Goal: Task Accomplishment & Management: Use online tool/utility

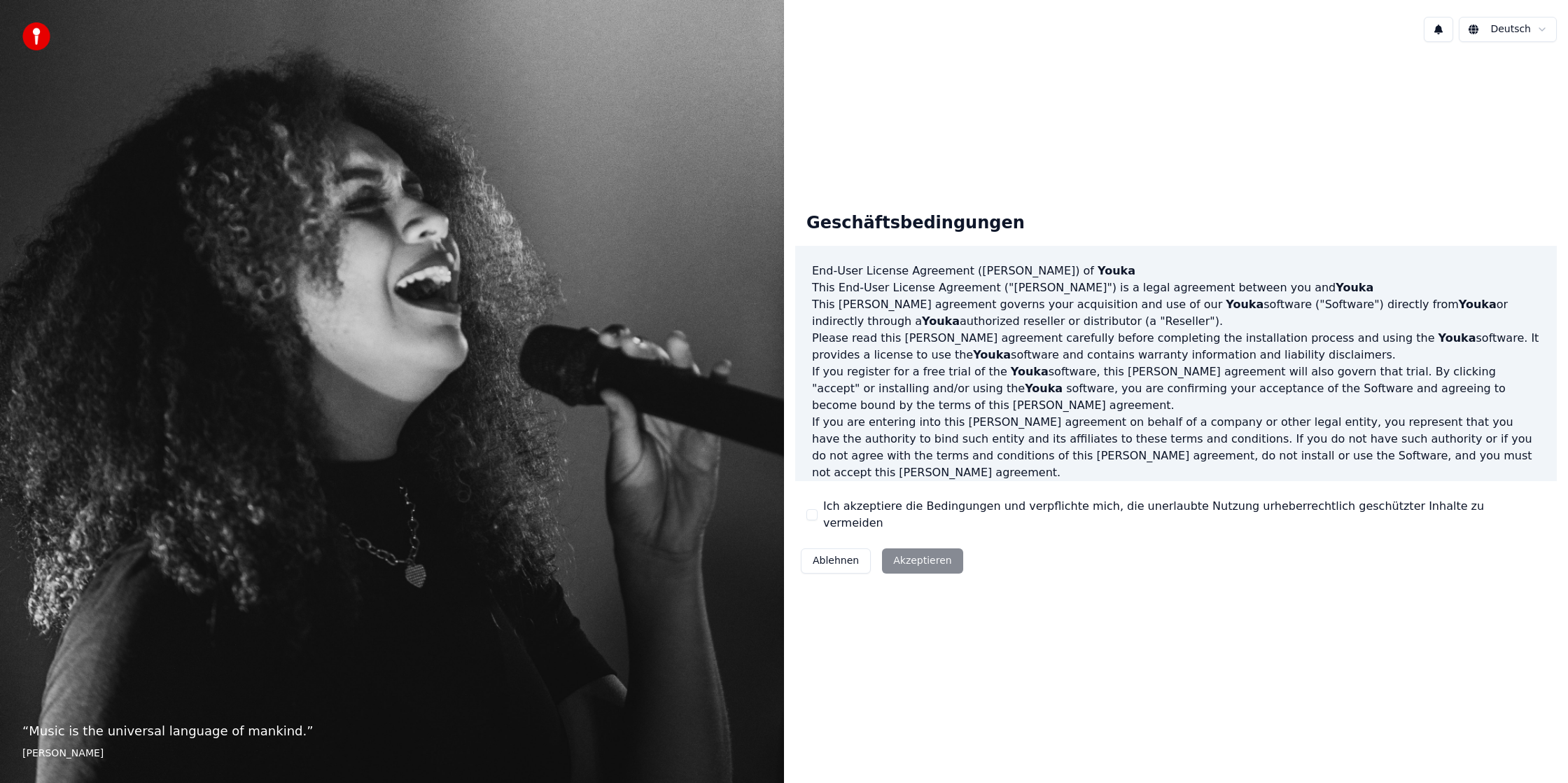
click at [927, 553] on div "Ablehnen Akzeptieren" at bounding box center [882, 561] width 173 height 37
click at [831, 525] on div "Geschäftsbedingungen End-User License Agreement (EULA) of Youka This End-User L…" at bounding box center [1176, 390] width 762 height 378
click at [817, 511] on div "Ich akzeptiere die Bedingungen und verpflichte mich, die unerlaubte Nutzung urh…" at bounding box center [1176, 515] width 739 height 34
click at [826, 509] on label "Ich akzeptiere die Bedingungen und verpflichte mich, die unerlaubte Nutzung urh…" at bounding box center [1185, 515] width 723 height 34
click at [817, 509] on button "Ich akzeptiere die Bedingungen und verpflichte mich, die unerlaubte Nutzung urh…" at bounding box center [811, 514] width 11 height 11
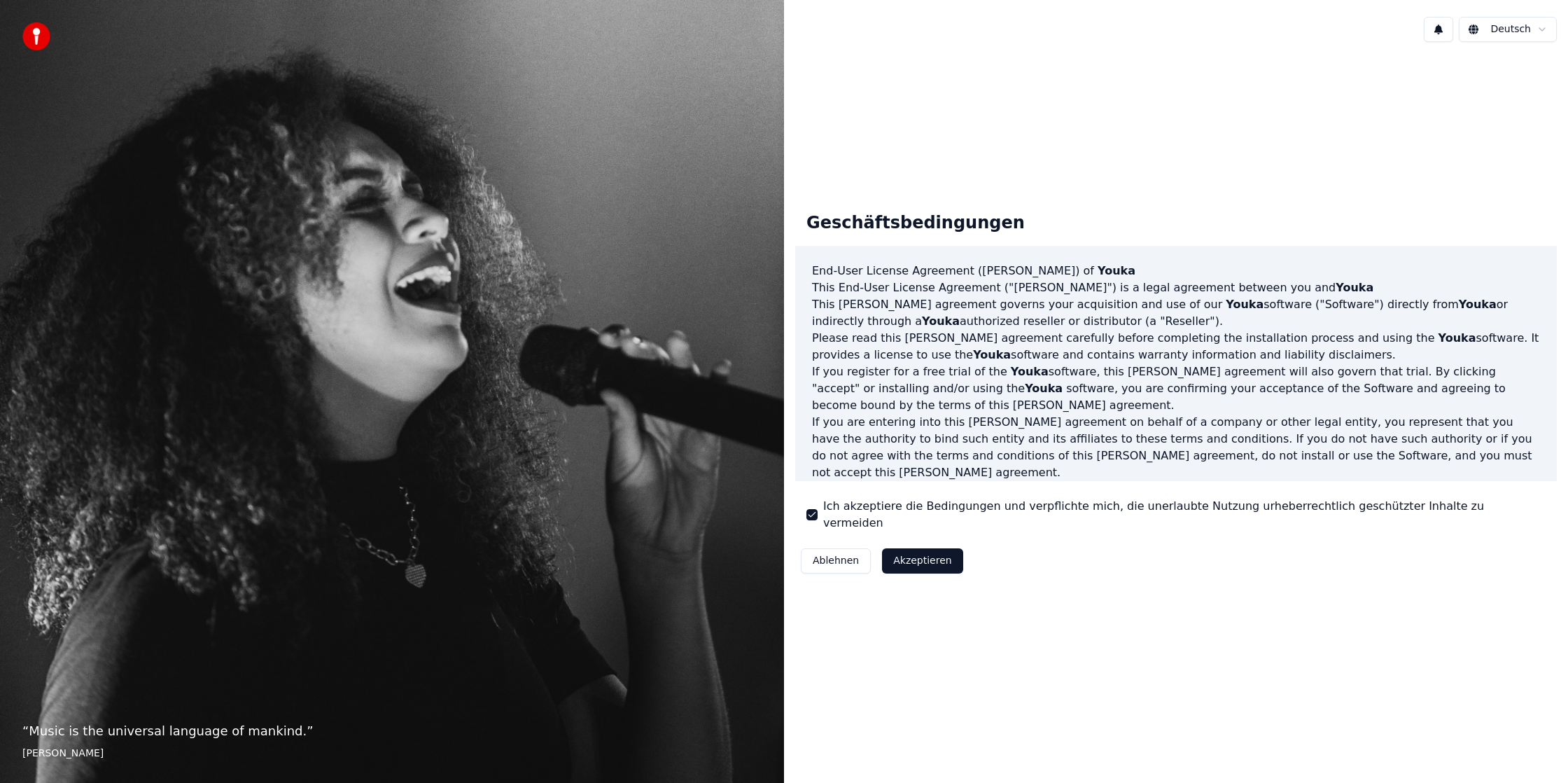
click at [960, 564] on div "Ablehnen Akzeptieren" at bounding box center [882, 561] width 173 height 37
click at [944, 561] on button "Akzeptieren" at bounding box center [922, 560] width 81 height 25
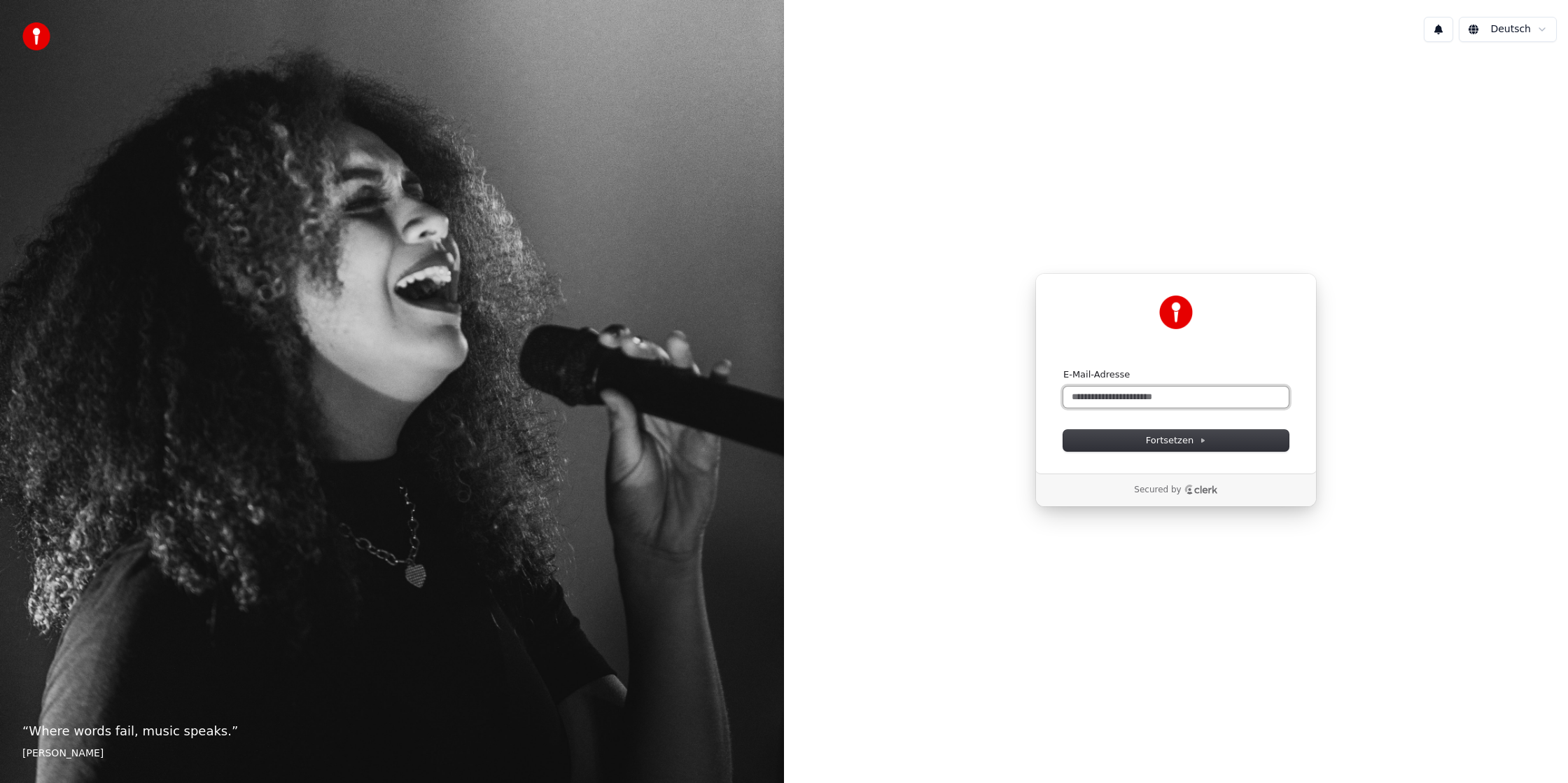
click at [1153, 399] on input "E-Mail-Adresse" at bounding box center [1176, 396] width 225 height 21
type input "*"
click at [1130, 438] on button "Fortsetzen" at bounding box center [1176, 440] width 225 height 21
type input "**********"
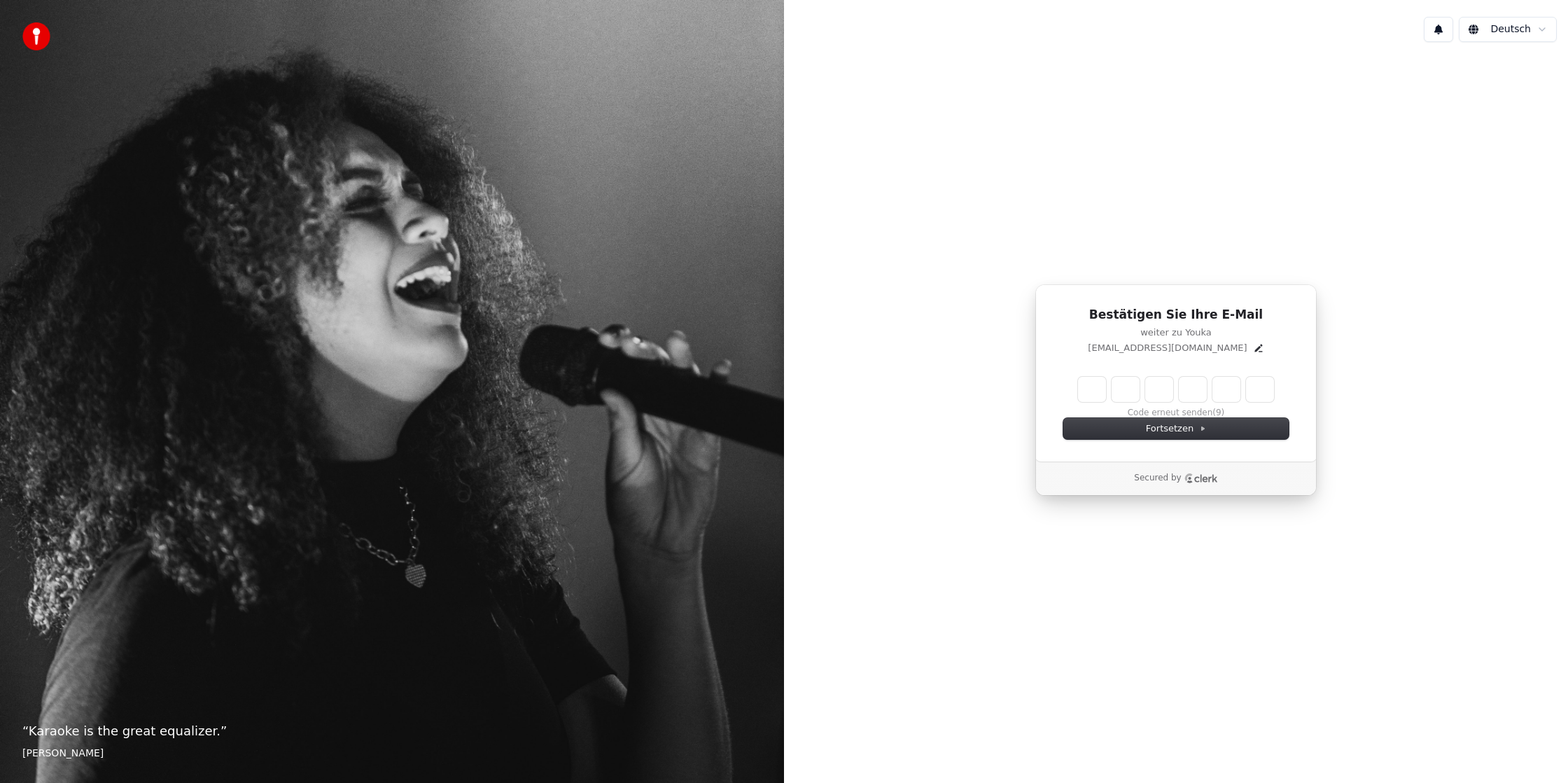
click at [1093, 388] on input "Enter verification code" at bounding box center [1176, 389] width 196 height 25
type input "******"
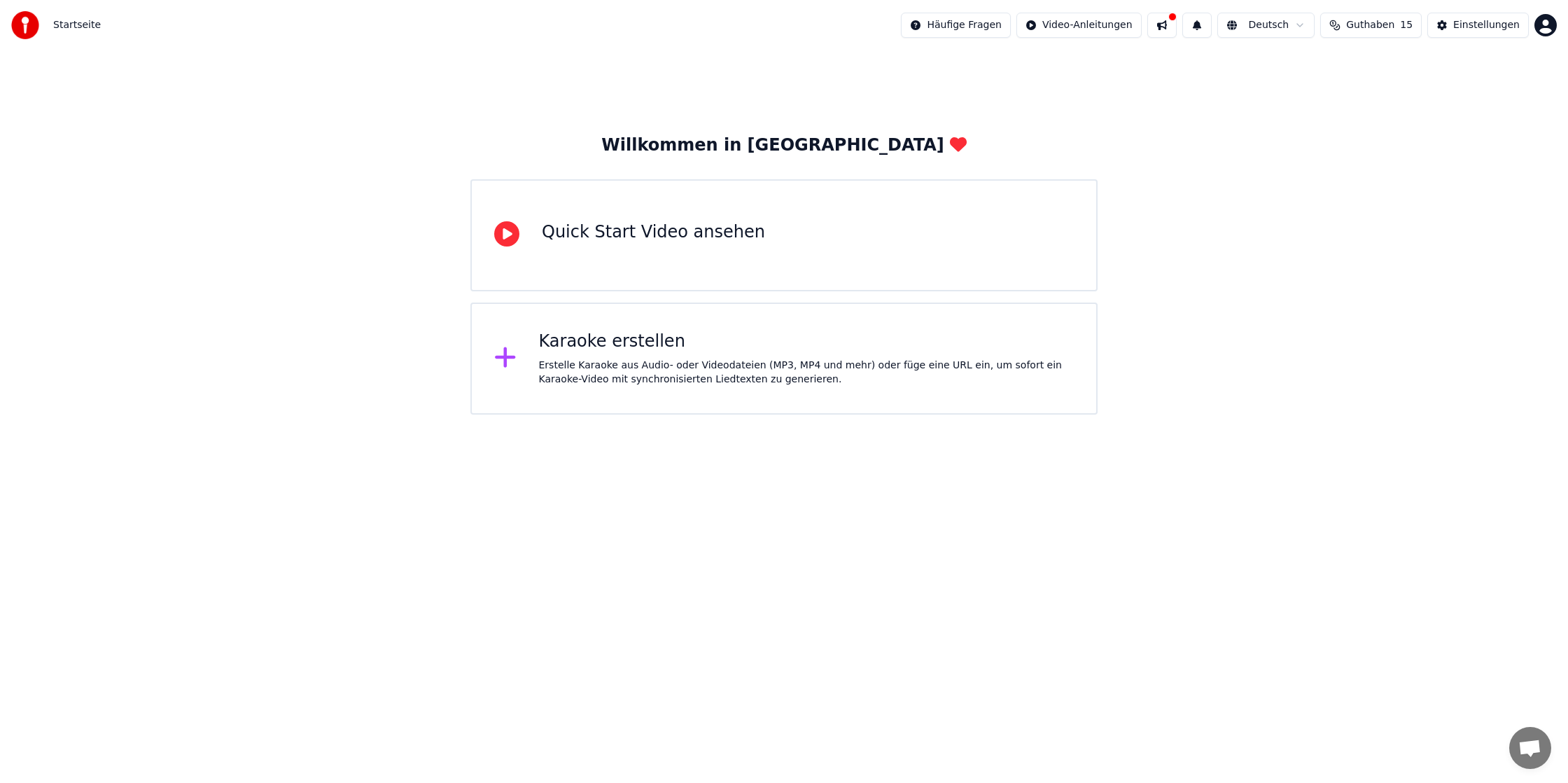
click at [574, 359] on div "Erstelle Karaoke aus Audio- oder Videodateien (MP3, MP4 und mehr) oder füge ein…" at bounding box center [806, 373] width 536 height 28
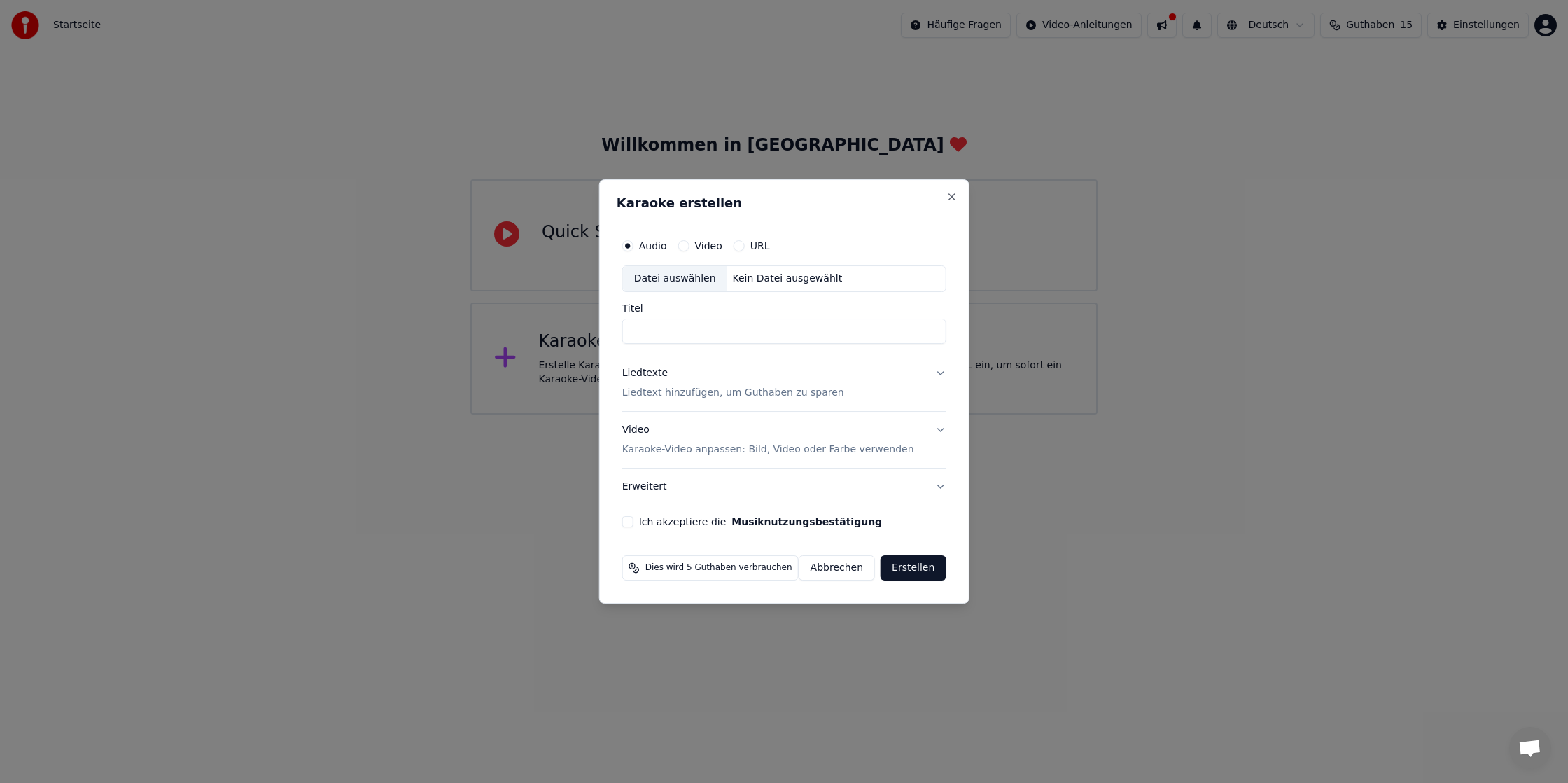
click at [687, 280] on div "Datei auswählen" at bounding box center [675, 278] width 105 height 25
click at [937, 374] on button "Liedtexte Liedtext hinzufügen, um Guthaben zu sparen" at bounding box center [784, 383] width 325 height 56
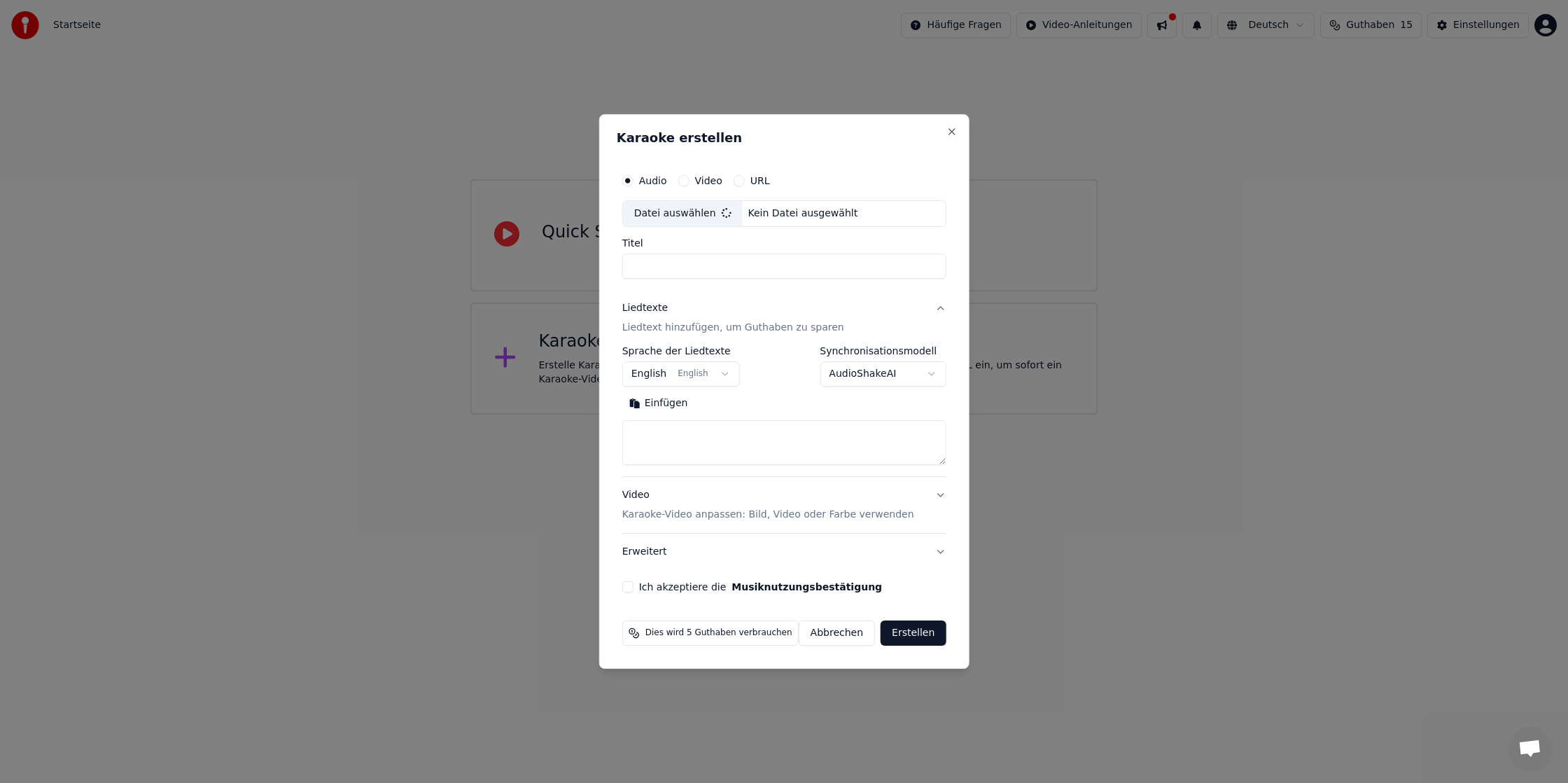
click at [735, 431] on textarea at bounding box center [784, 442] width 325 height 45
type input "**********"
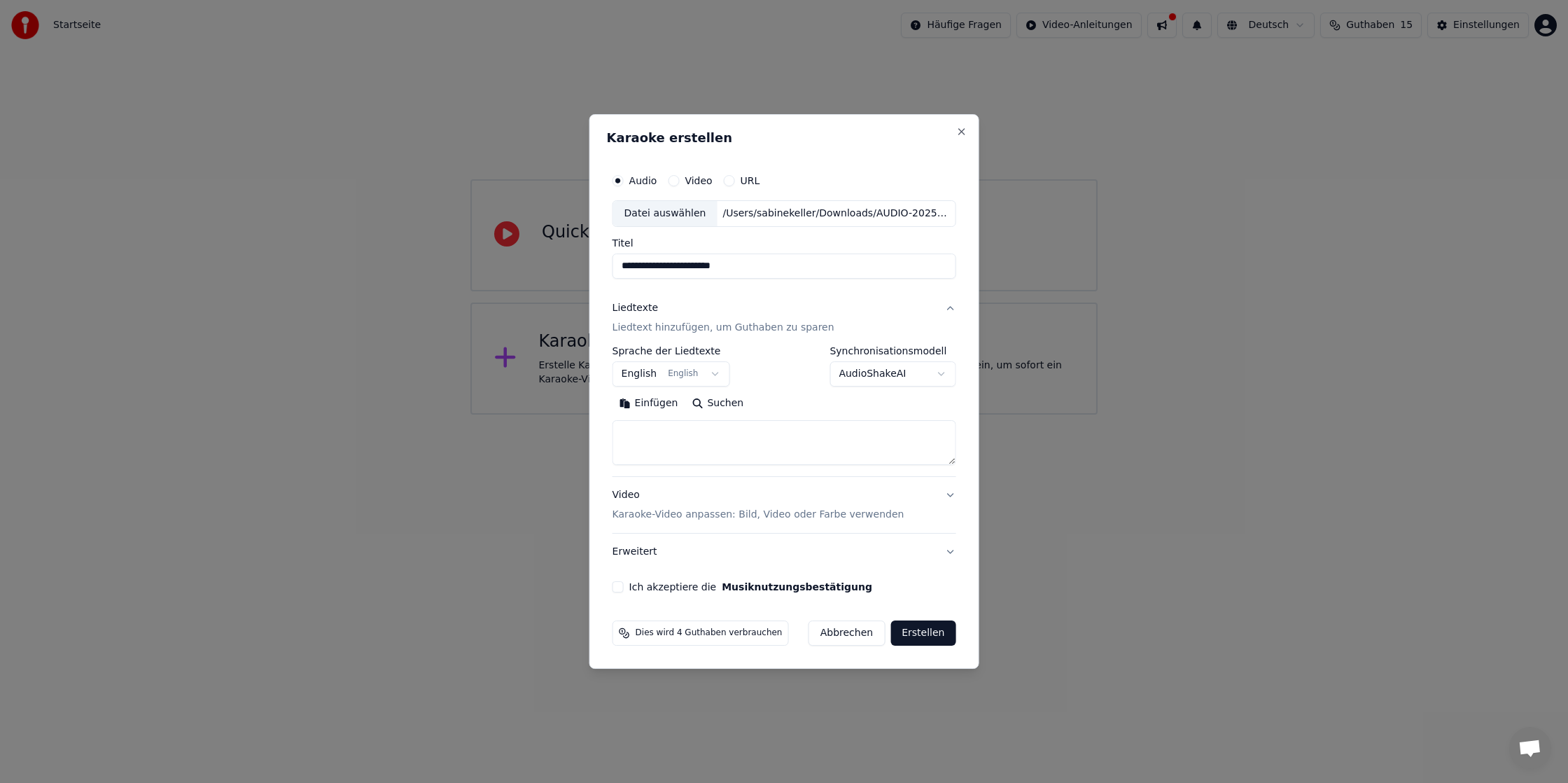
paste textarea "**********"
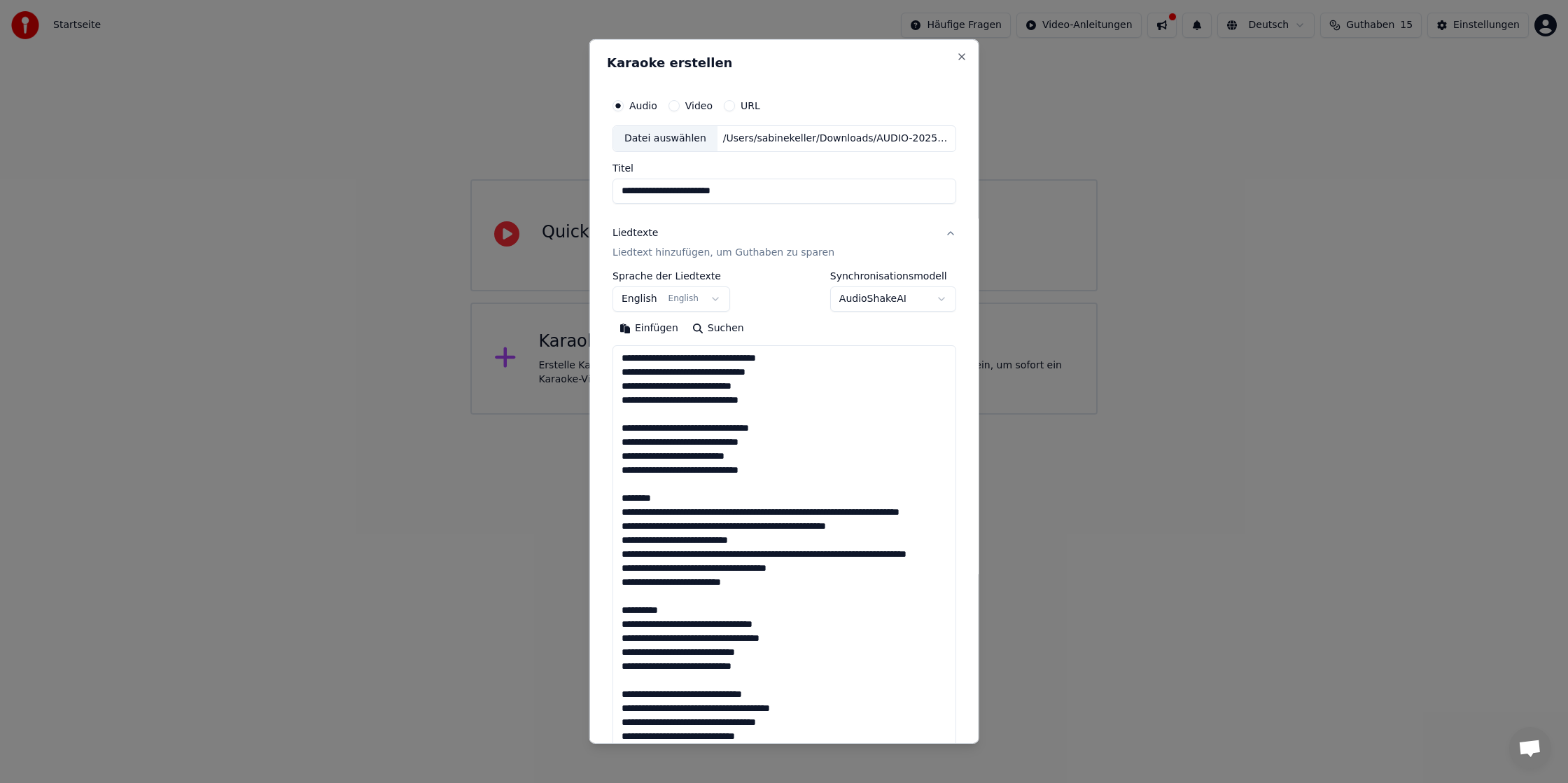
scroll to position [829, 0]
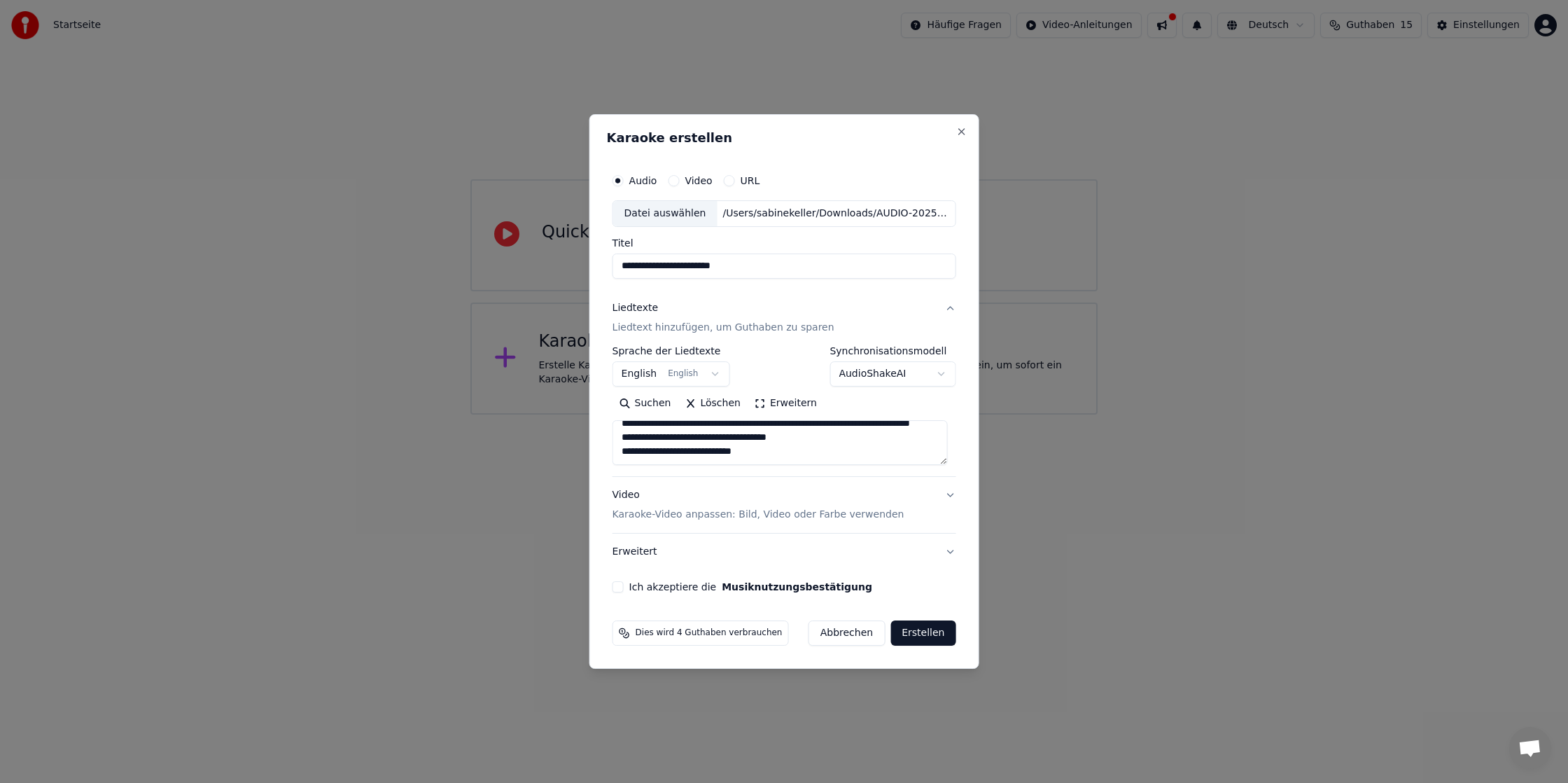
type textarea "**********"
click at [708, 375] on button "English English" at bounding box center [671, 374] width 117 height 25
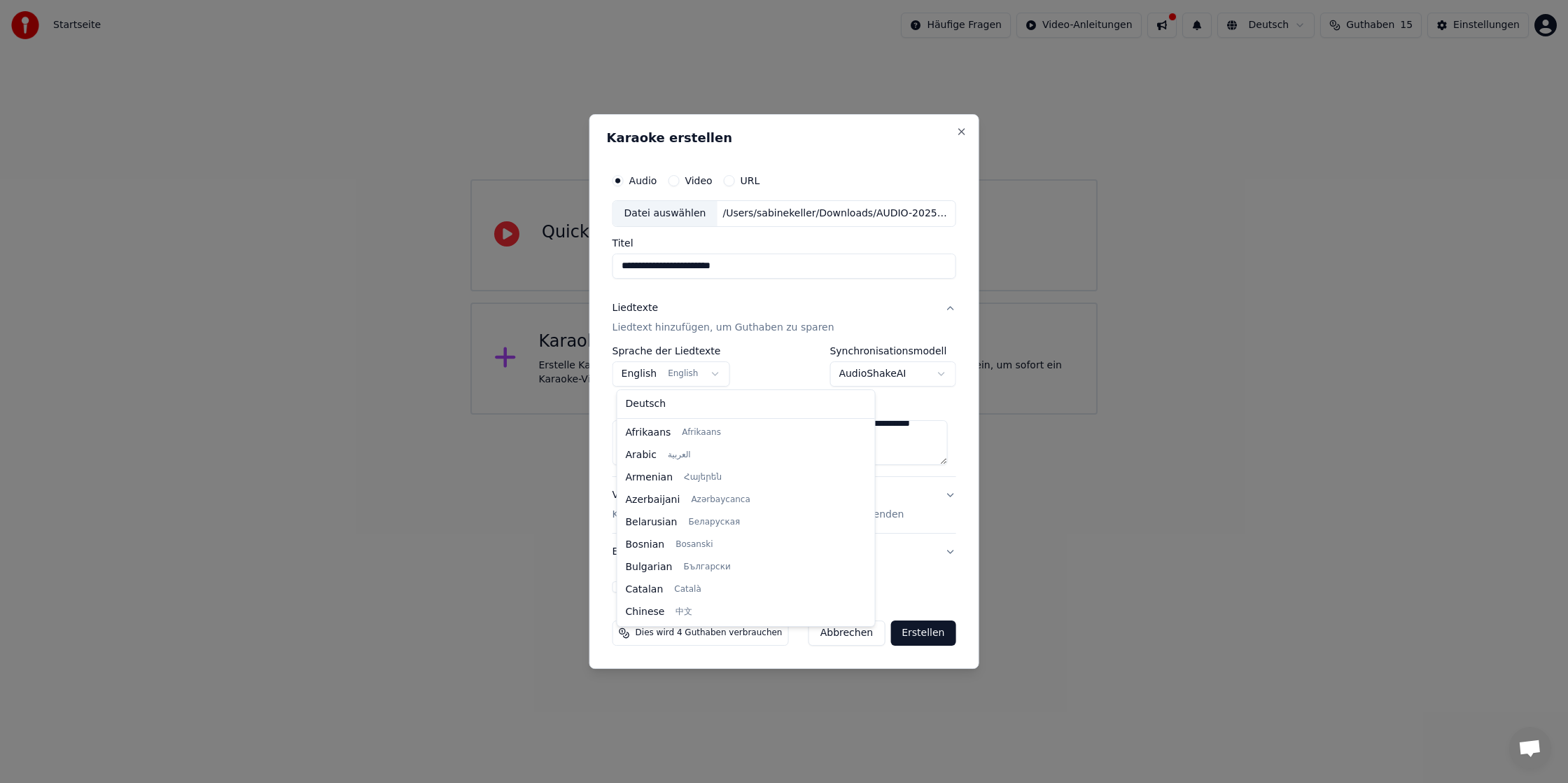
scroll to position [112, 0]
select select "**"
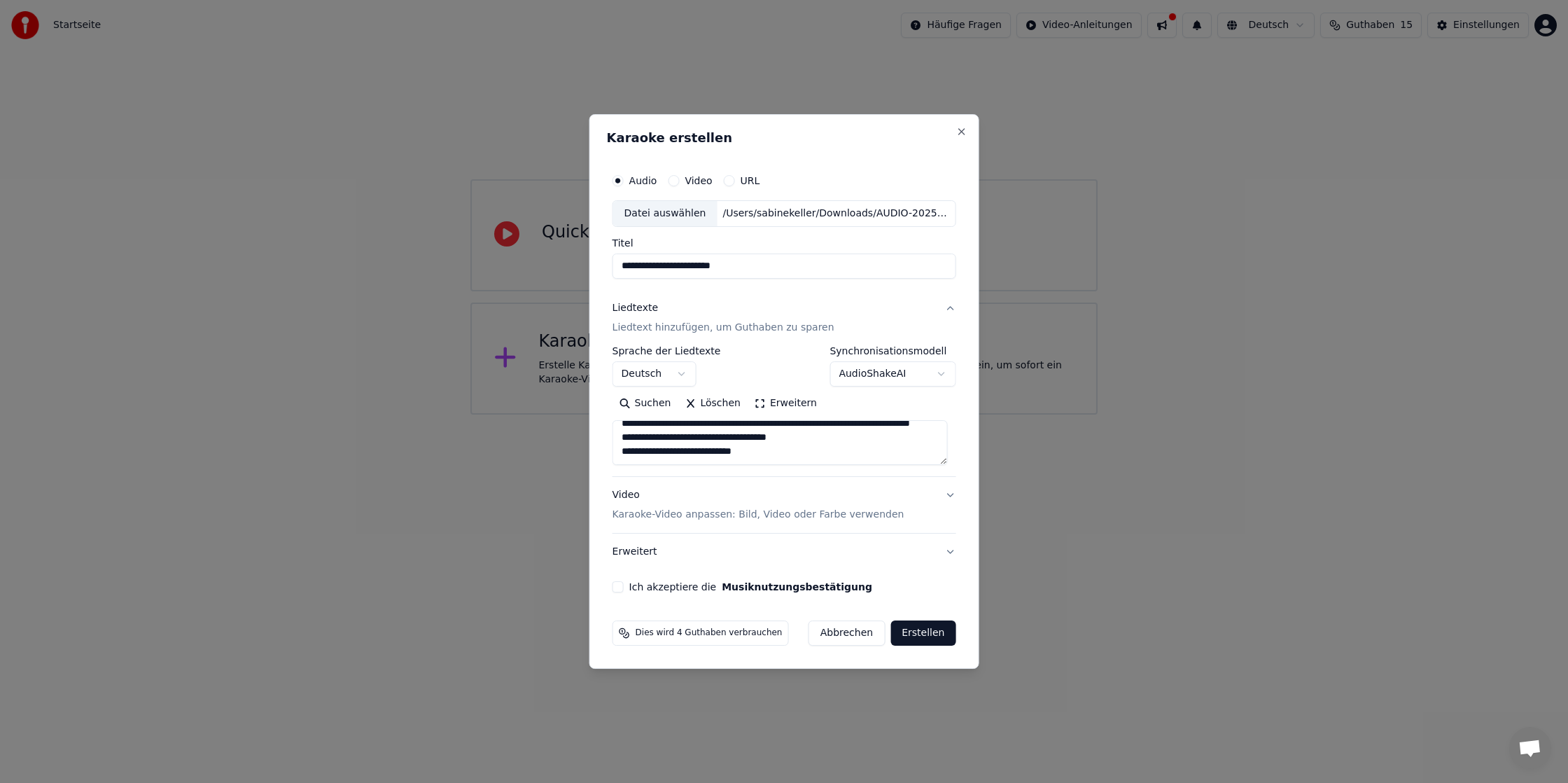
click at [630, 590] on div "Ich akzeptiere die Musiknutzungsbestätigung" at bounding box center [784, 587] width 343 height 11
click at [623, 589] on button "Ich akzeptiere die Musiknutzungsbestätigung" at bounding box center [617, 587] width 11 height 11
click at [941, 634] on button "Erstellen" at bounding box center [922, 633] width 65 height 25
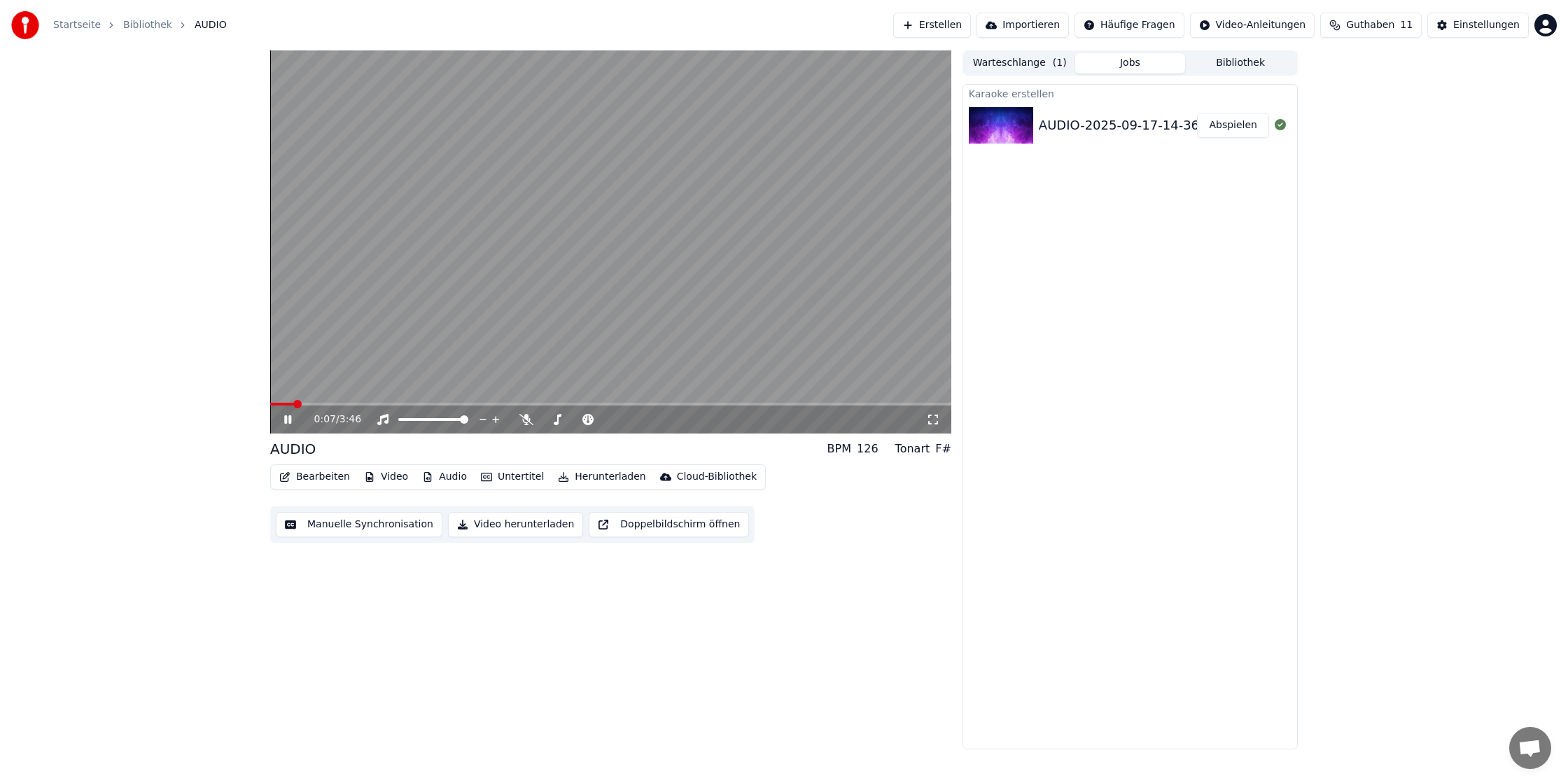
click at [285, 420] on icon at bounding box center [287, 419] width 7 height 8
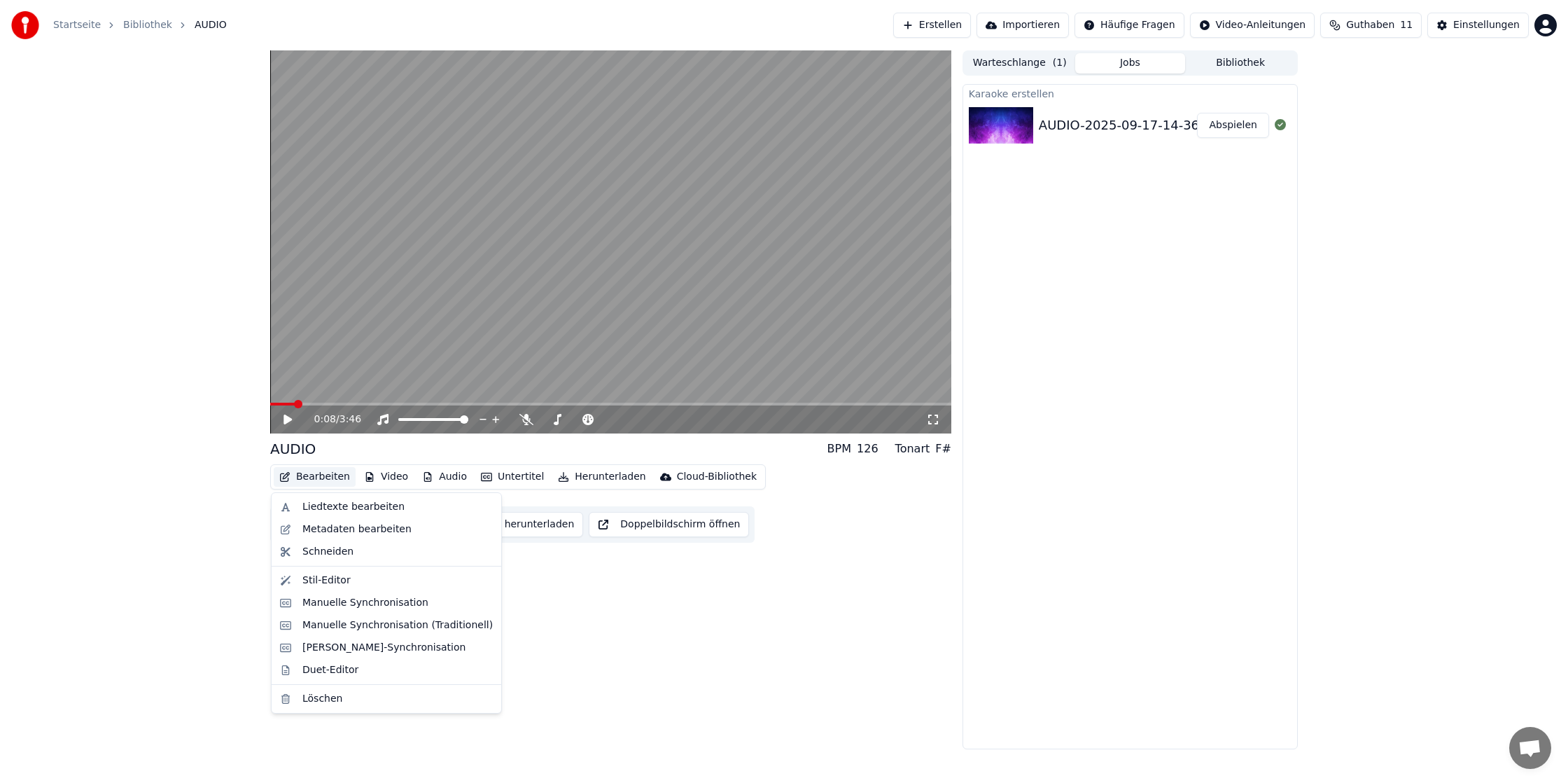
click at [319, 480] on button "Bearbeiten" at bounding box center [315, 477] width 82 height 20
click at [351, 532] on div "Metadaten bearbeiten" at bounding box center [357, 529] width 110 height 14
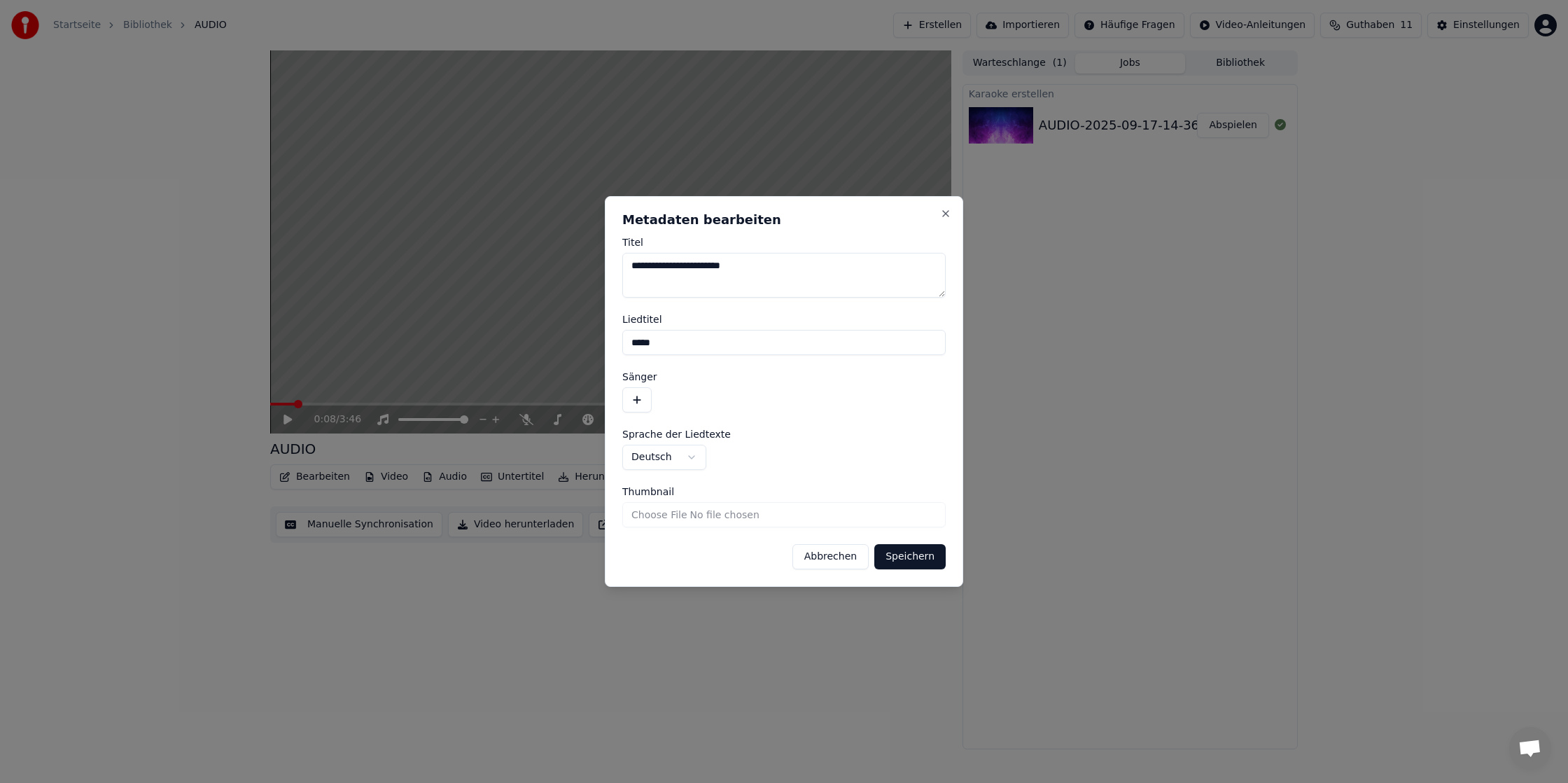
click at [818, 563] on button "Abbrechen" at bounding box center [830, 556] width 77 height 25
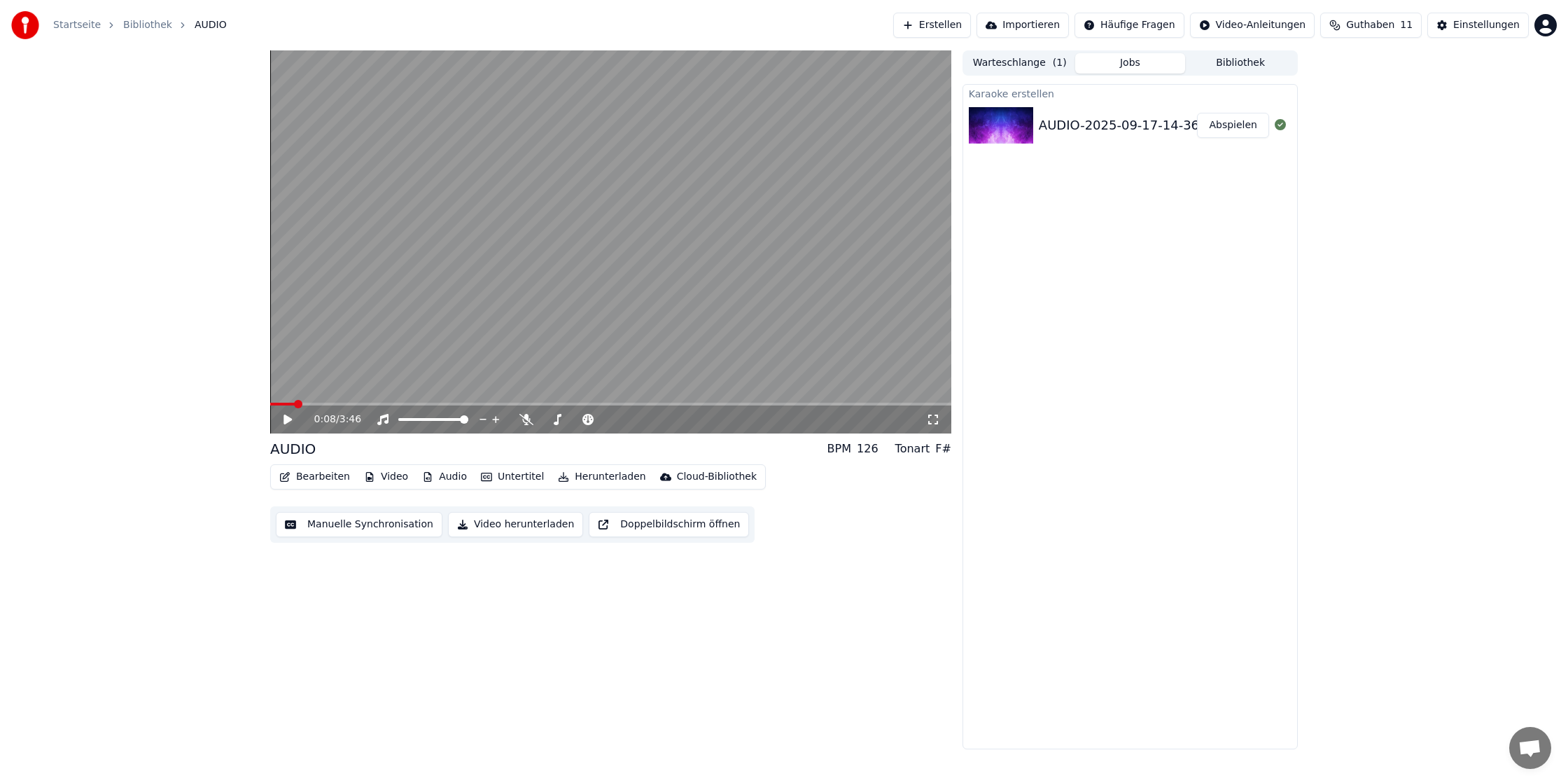
click at [325, 478] on button "Bearbeiten" at bounding box center [315, 477] width 82 height 20
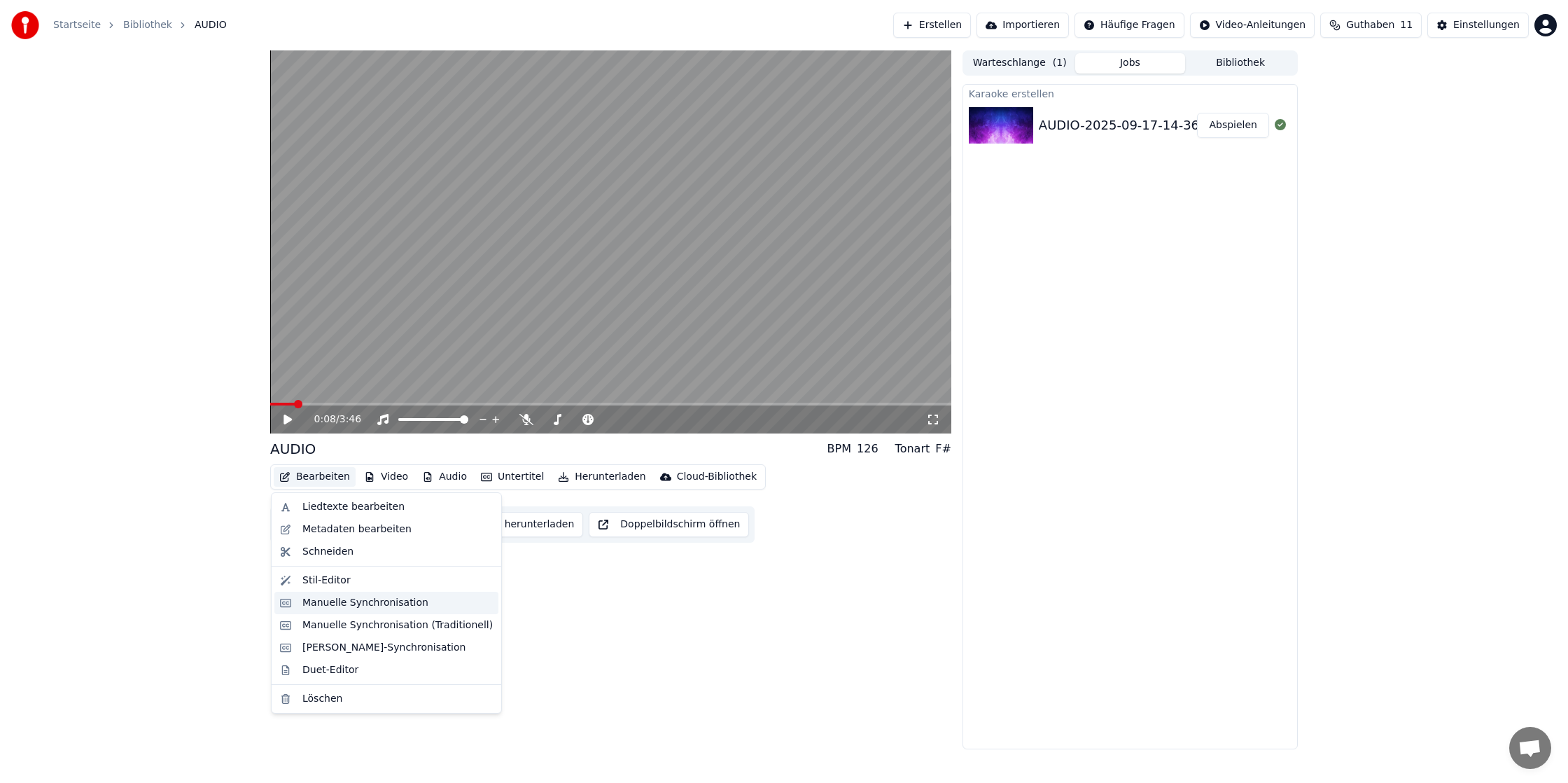
click at [418, 611] on div "Manuelle Synchronisation" at bounding box center [386, 603] width 224 height 22
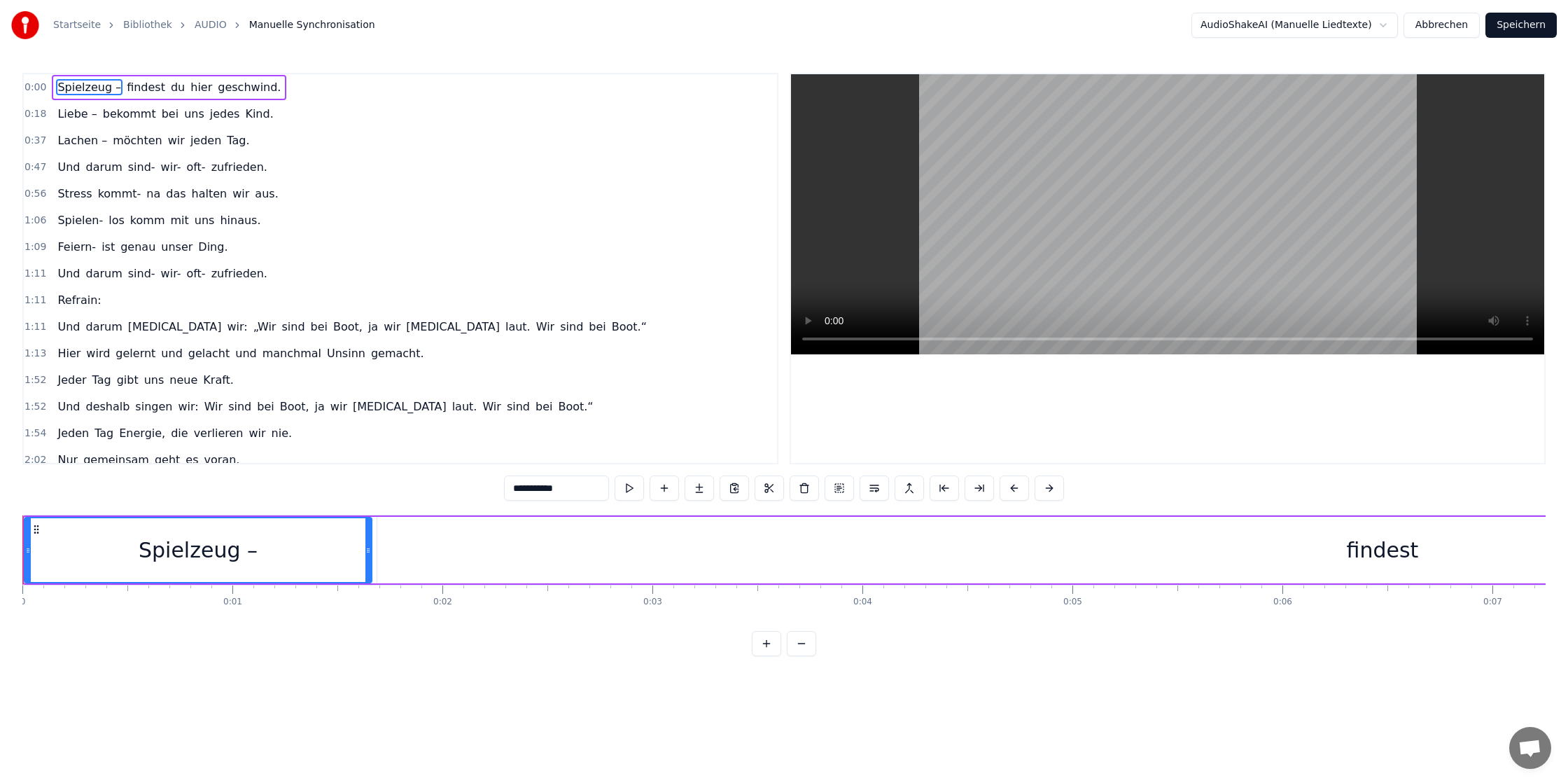
drag, startPoint x: 246, startPoint y: 551, endPoint x: 327, endPoint y: 546, distance: 81.2
click at [327, 546] on div "Spielzeug –" at bounding box center [197, 550] width 345 height 64
click at [38, 88] on span "0:00" at bounding box center [36, 88] width 22 height 14
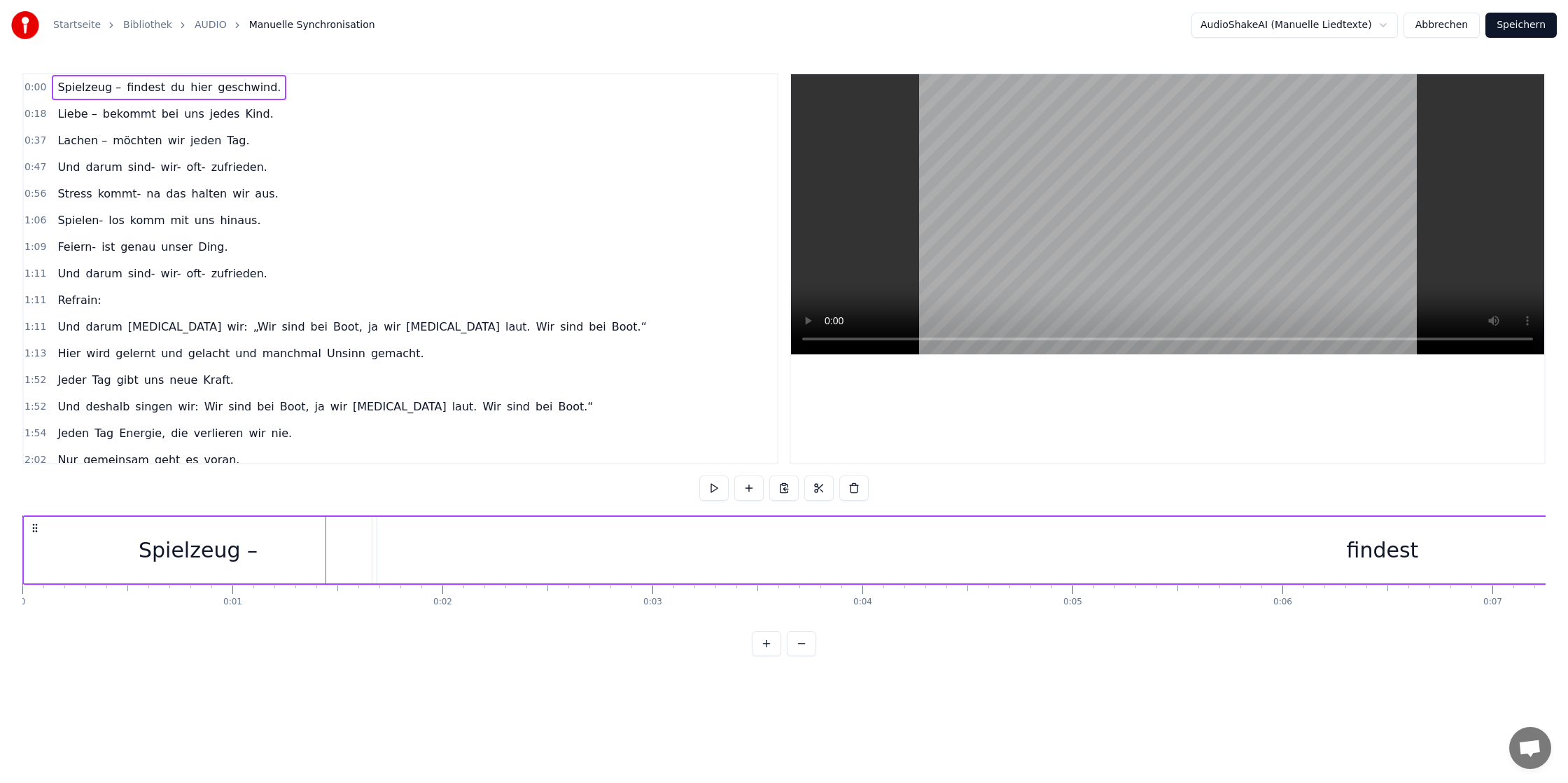
click at [30, 90] on span "0:00" at bounding box center [36, 88] width 22 height 14
click at [34, 88] on span "0:00" at bounding box center [36, 88] width 22 height 14
drag, startPoint x: 23, startPoint y: 560, endPoint x: 497, endPoint y: 570, distance: 474.1
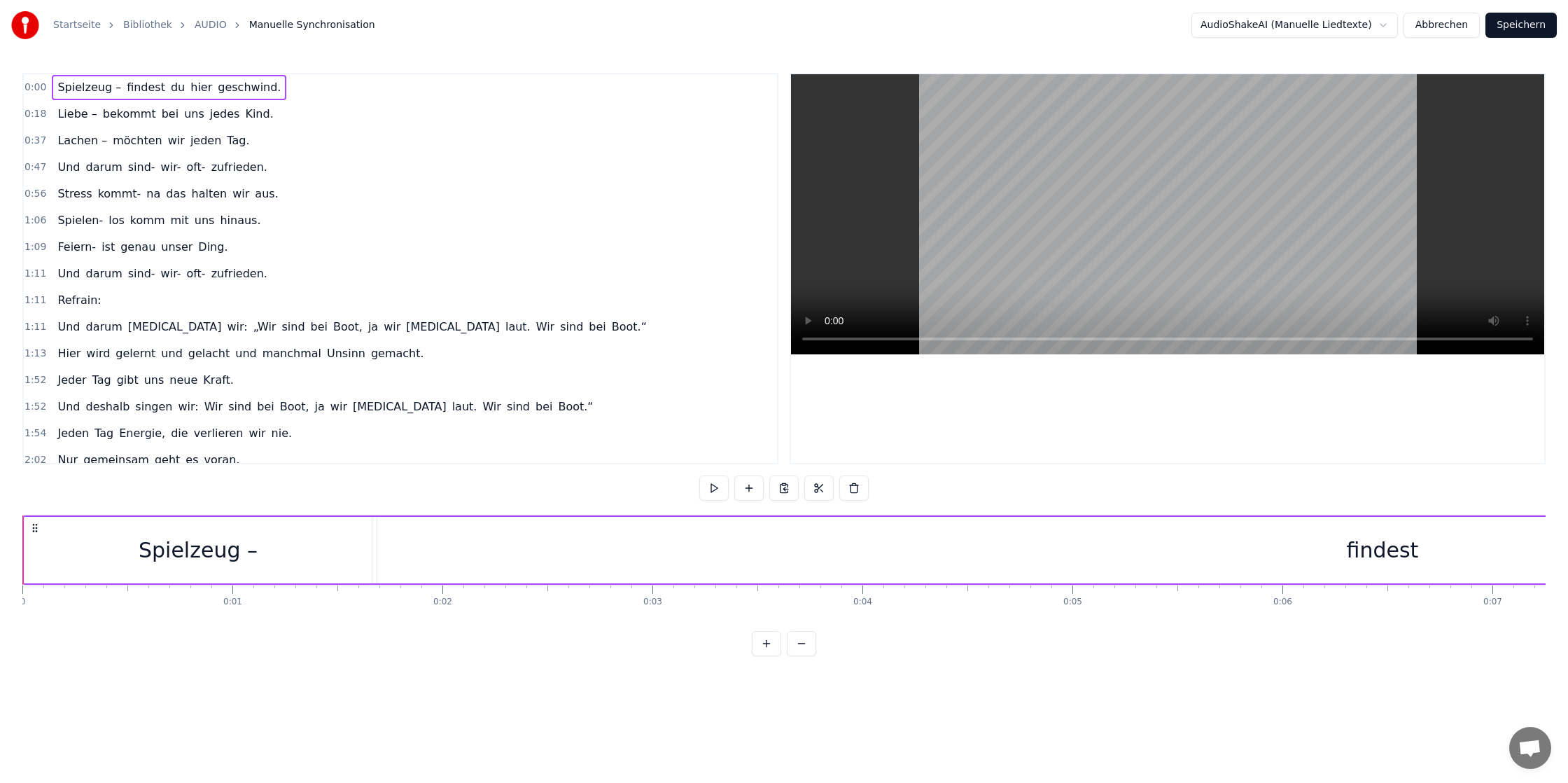
click at [317, 537] on div "Spielzeug –" at bounding box center [198, 550] width 347 height 67
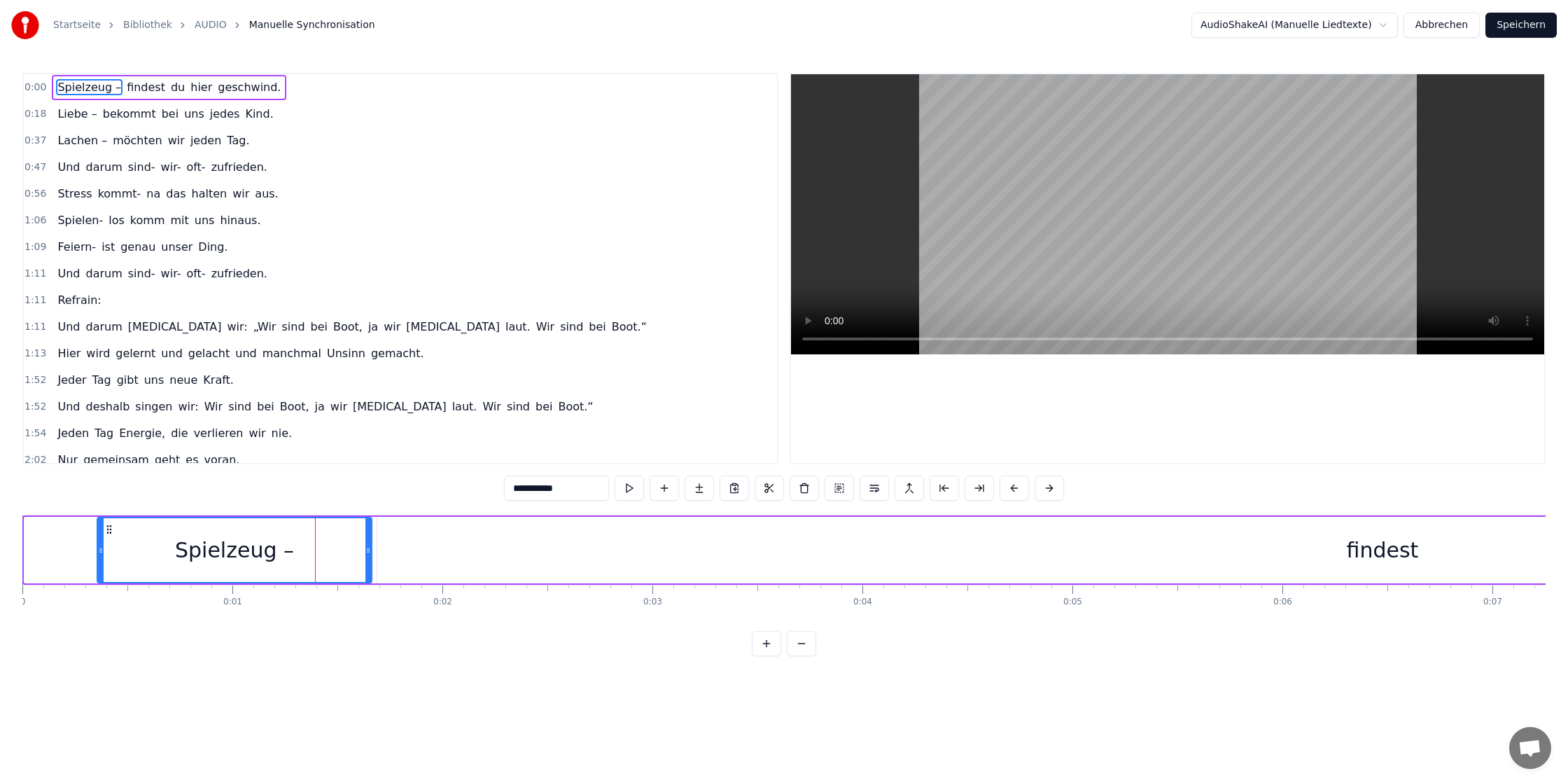
drag, startPoint x: 27, startPoint y: 551, endPoint x: 147, endPoint y: 548, distance: 120.0
click at [100, 549] on icon at bounding box center [101, 550] width 6 height 11
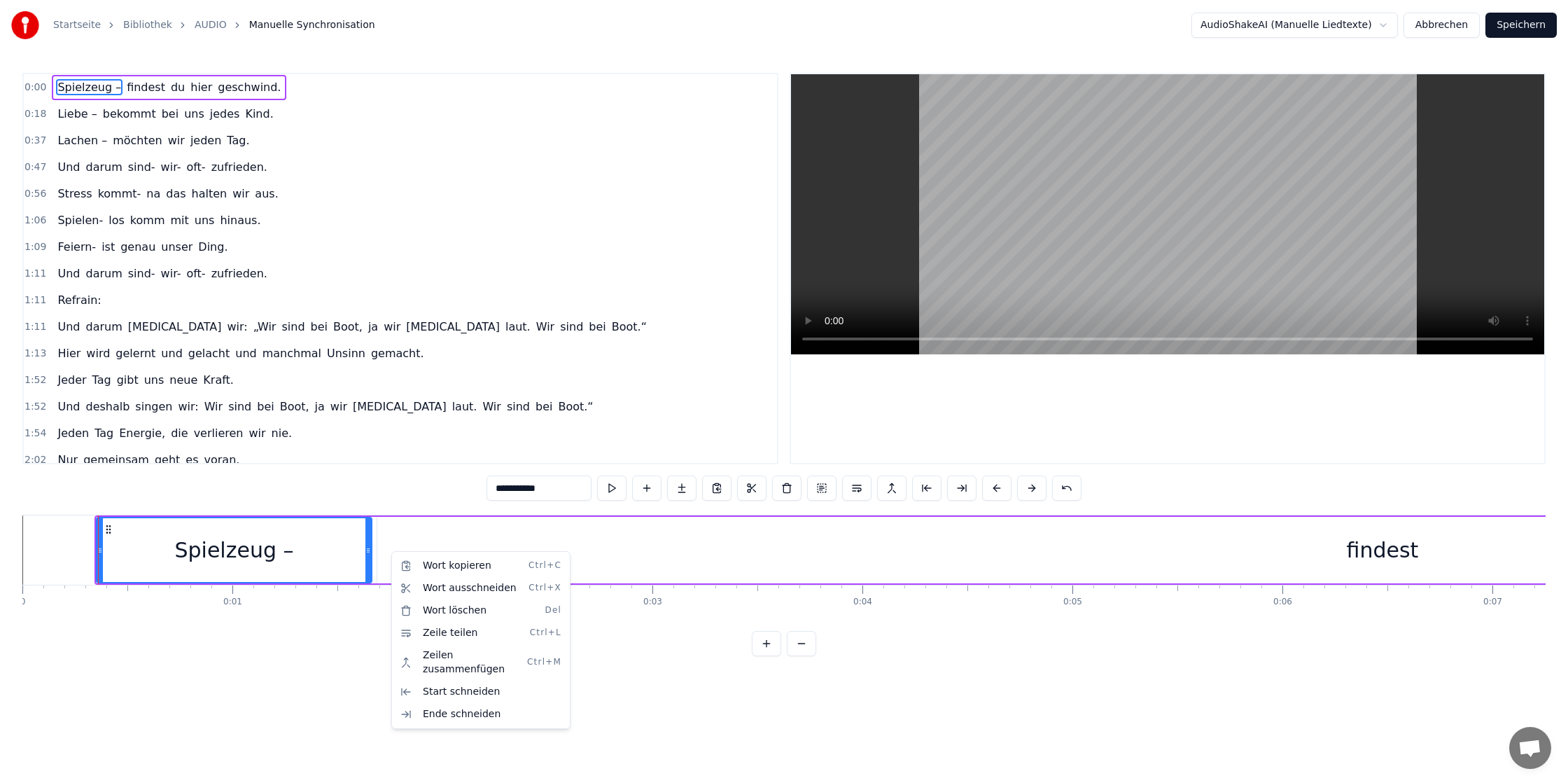
click at [880, 545] on div "findest" at bounding box center [1382, 550] width 2010 height 67
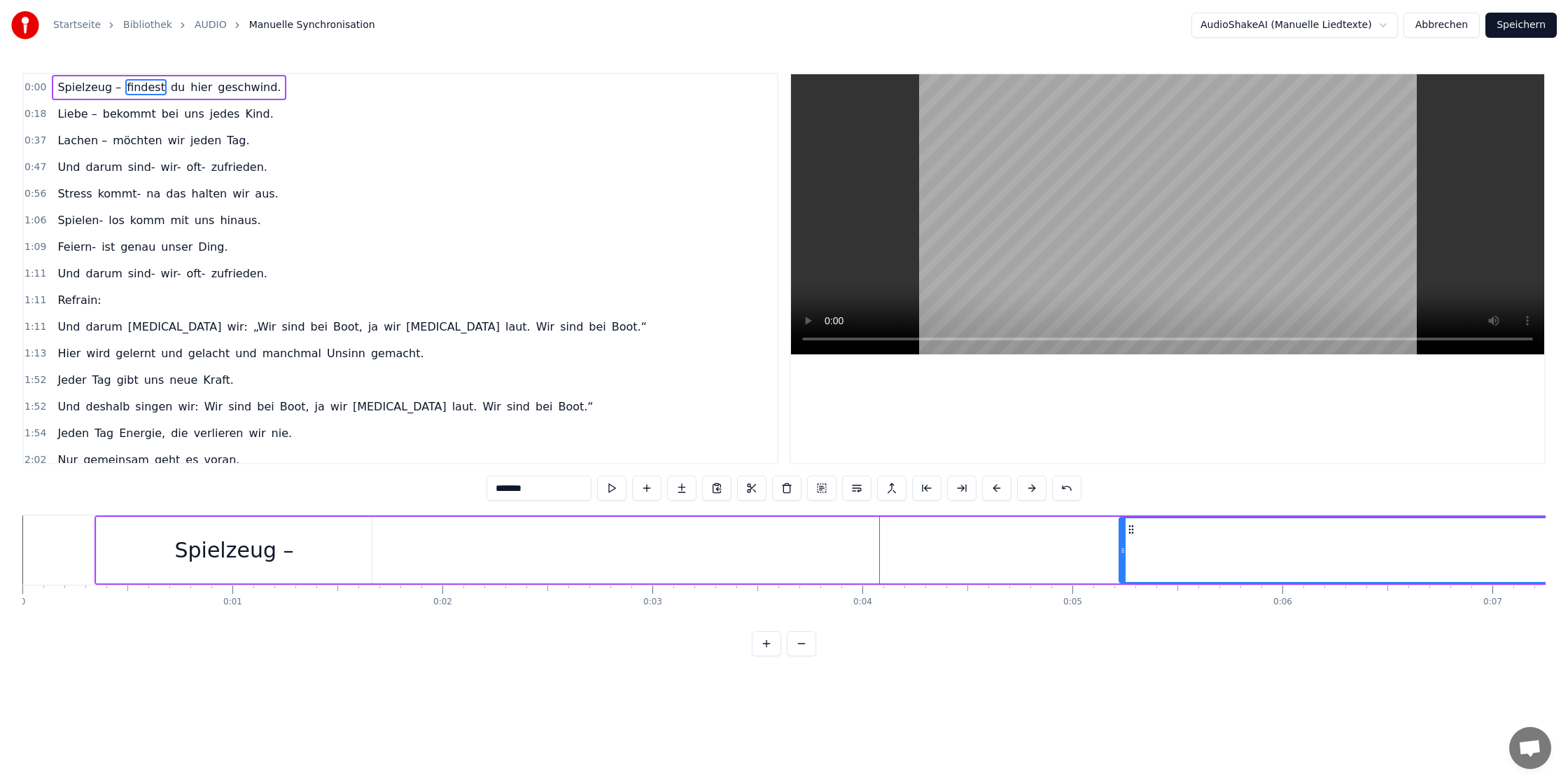
drag, startPoint x: 380, startPoint y: 546, endPoint x: 1122, endPoint y: 534, distance: 742.1
click at [1122, 534] on div at bounding box center [1123, 550] width 6 height 64
click at [256, 553] on div "Spielzeug –" at bounding box center [234, 550] width 119 height 32
type input "**********"
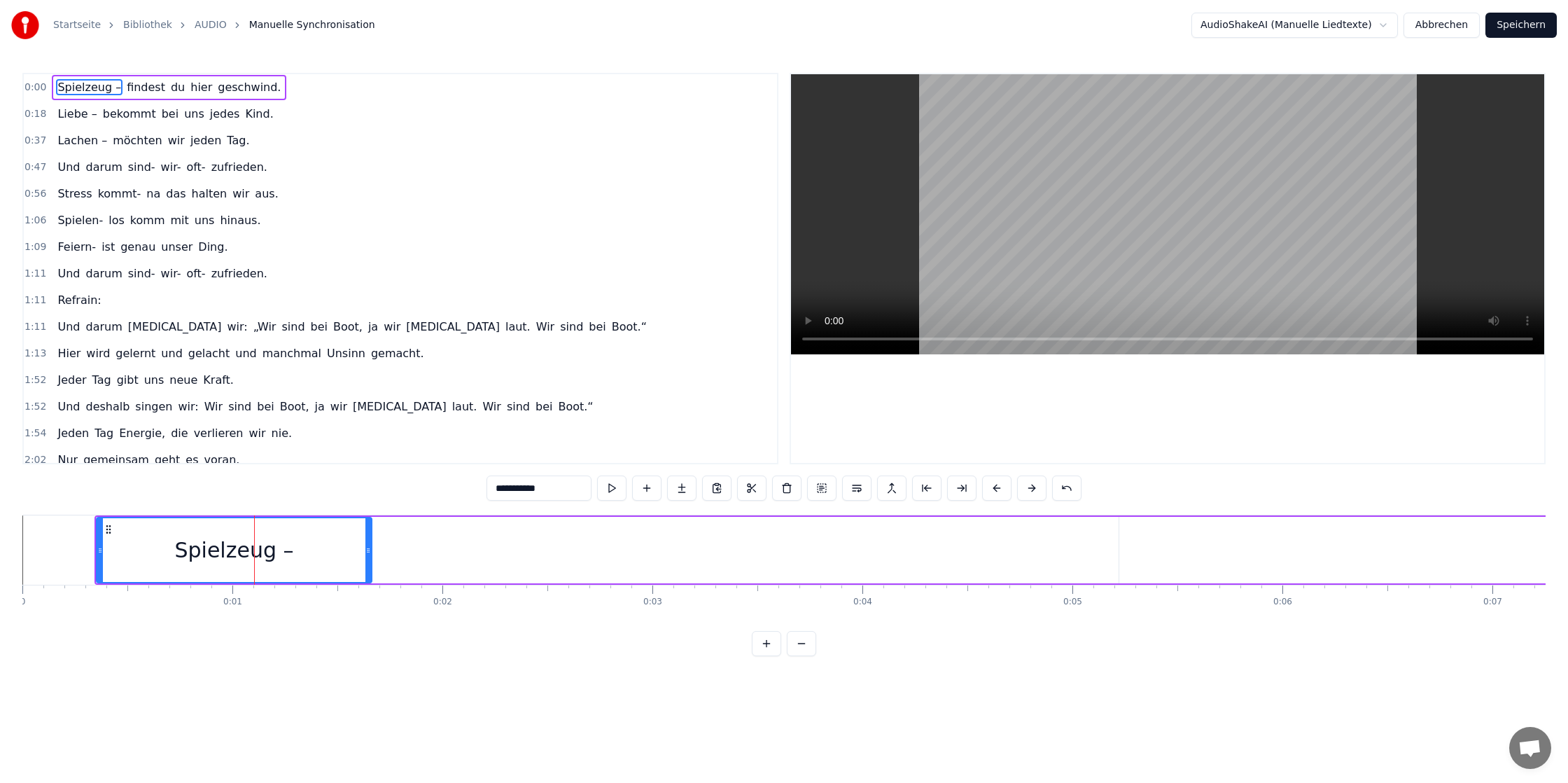
drag, startPoint x: 404, startPoint y: 536, endPoint x: 973, endPoint y: 540, distance: 569.0
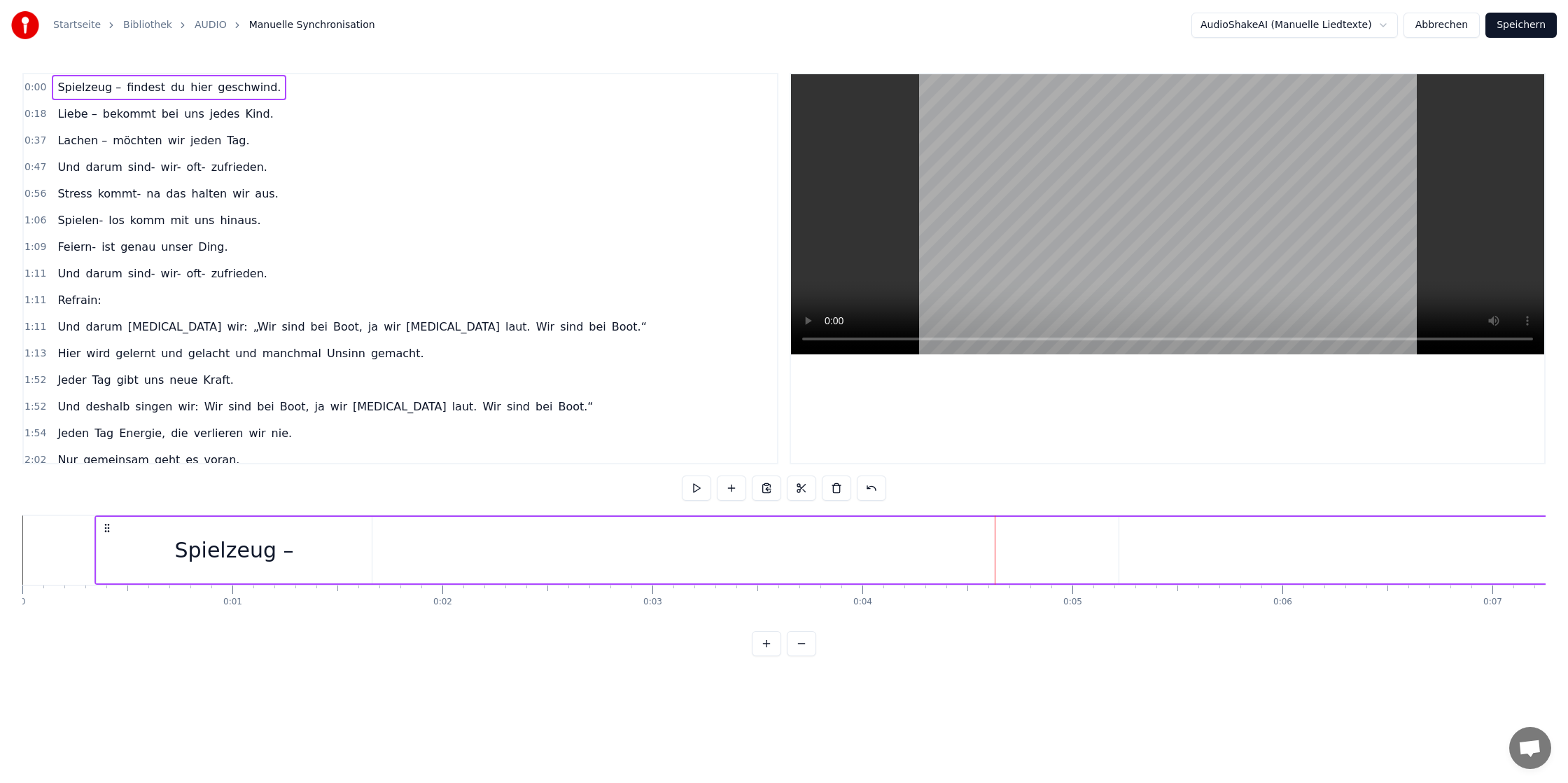
click at [367, 544] on div "Spielzeug –" at bounding box center [234, 550] width 275 height 67
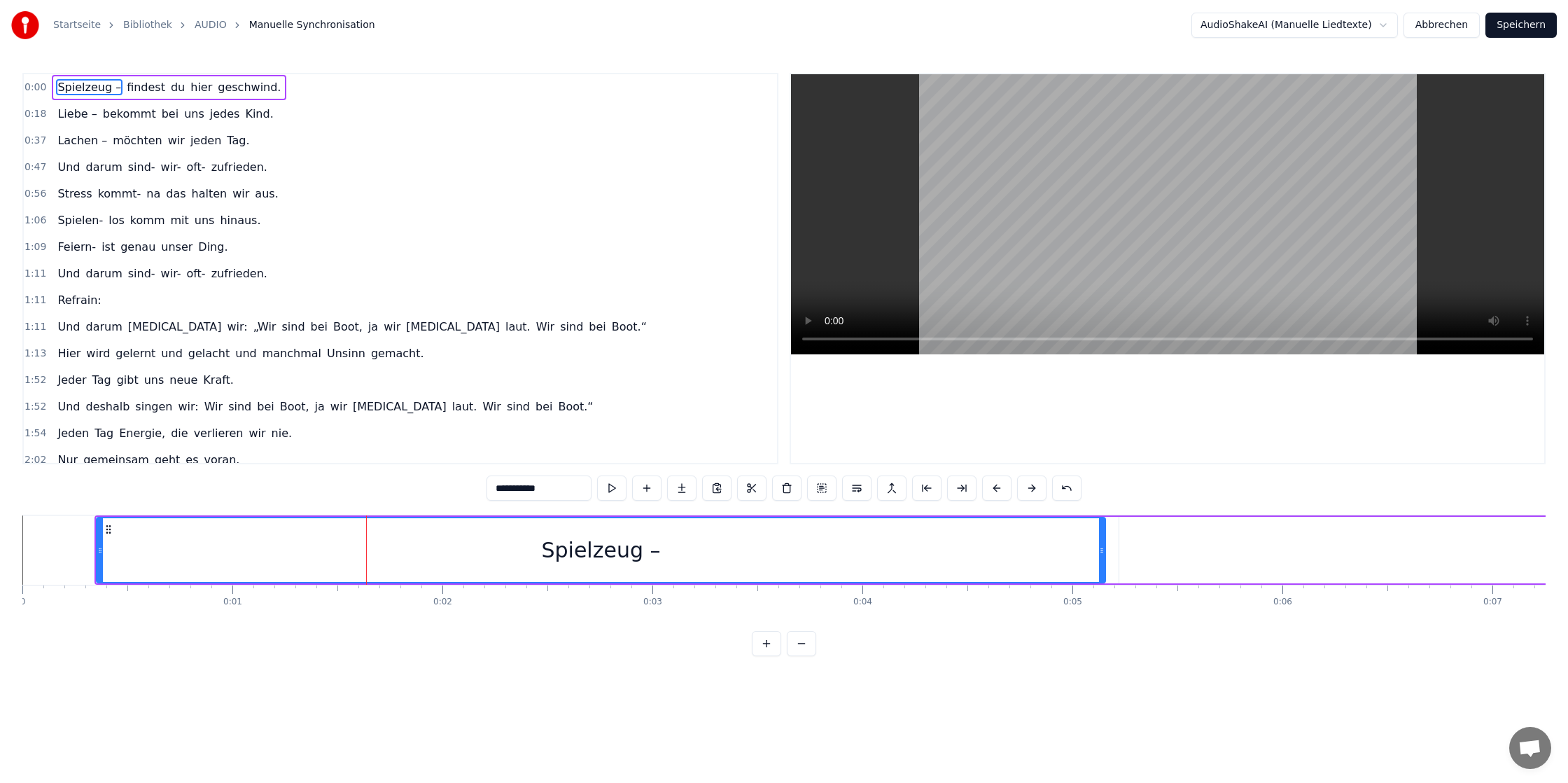
drag, startPoint x: 369, startPoint y: 545, endPoint x: 1103, endPoint y: 543, distance: 734.0
click at [1103, 543] on div at bounding box center [1102, 550] width 6 height 64
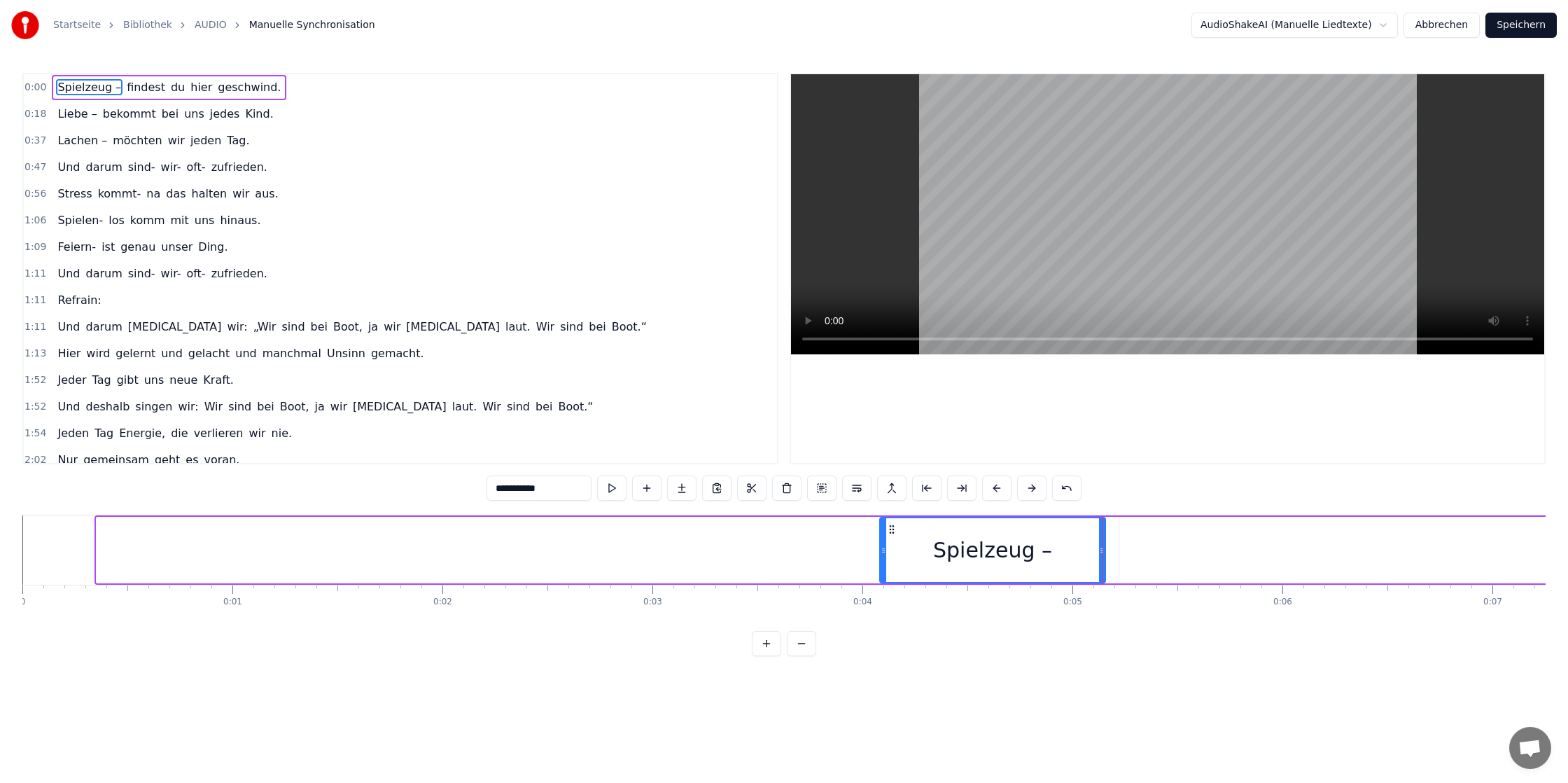
drag, startPoint x: 116, startPoint y: 546, endPoint x: 880, endPoint y: 568, distance: 764.3
click at [880, 568] on div at bounding box center [883, 550] width 6 height 64
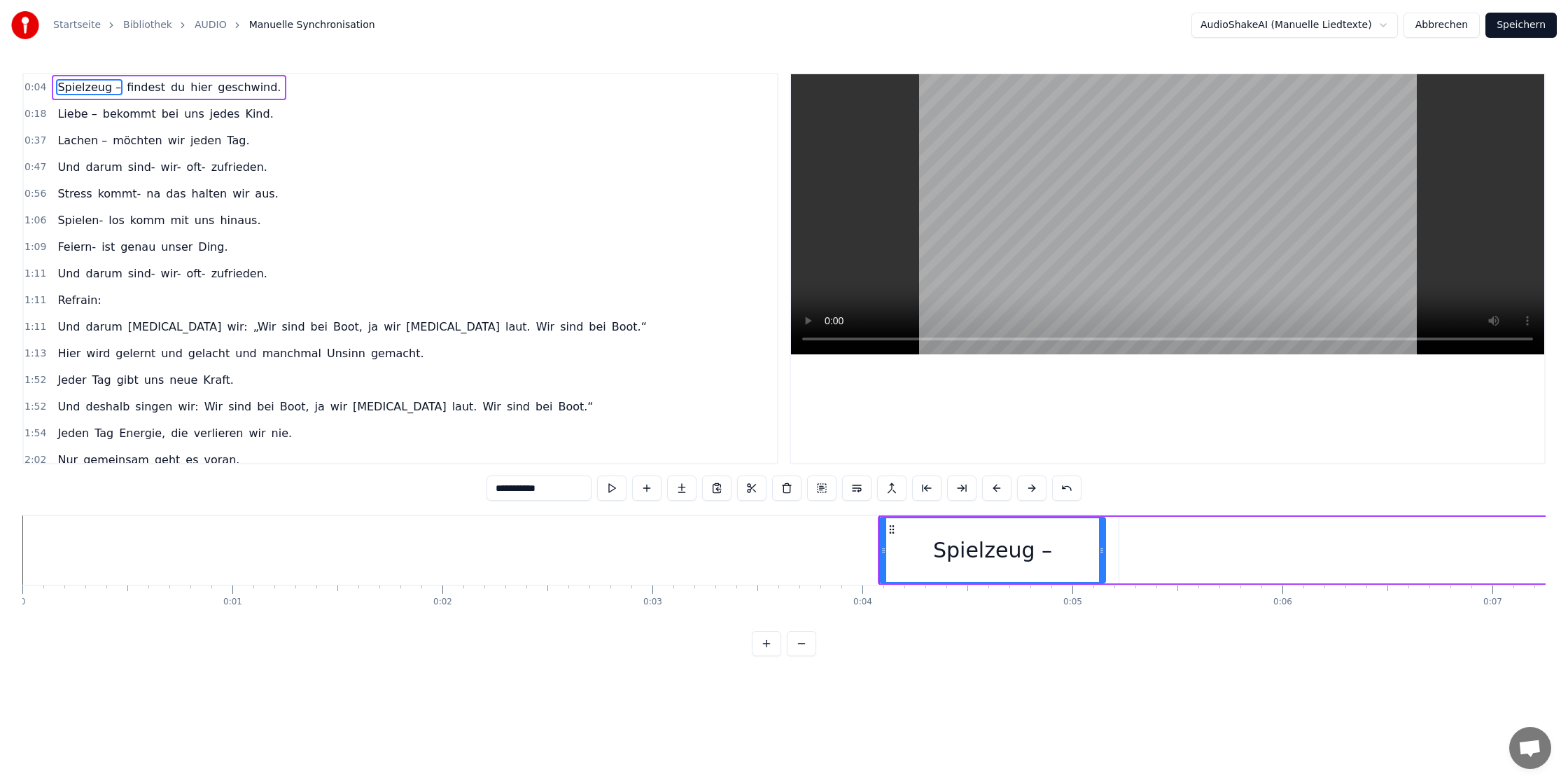
drag, startPoint x: 1512, startPoint y: 648, endPoint x: 1199, endPoint y: 677, distance: 314.3
click at [1199, 677] on html "Startseite Bibliothek AUDIO Manuelle Synchronisation AudioShakeAI (Manuelle Lie…" at bounding box center [784, 339] width 1568 height 678
drag, startPoint x: 1360, startPoint y: 569, endPoint x: 1245, endPoint y: 573, distance: 115.1
type input "*******"
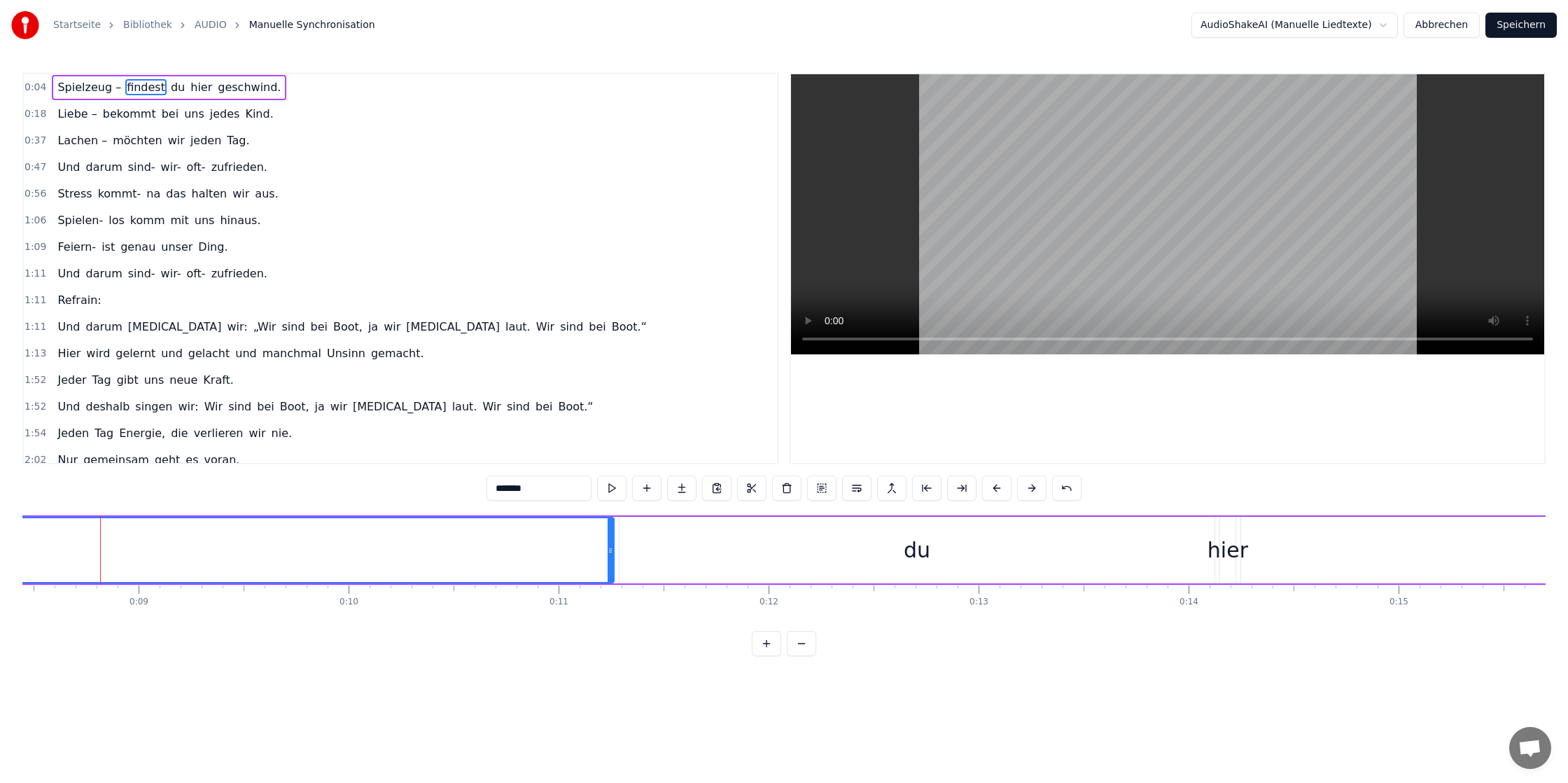
scroll to position [0, 1781]
click at [760, 648] on button at bounding box center [767, 643] width 30 height 25
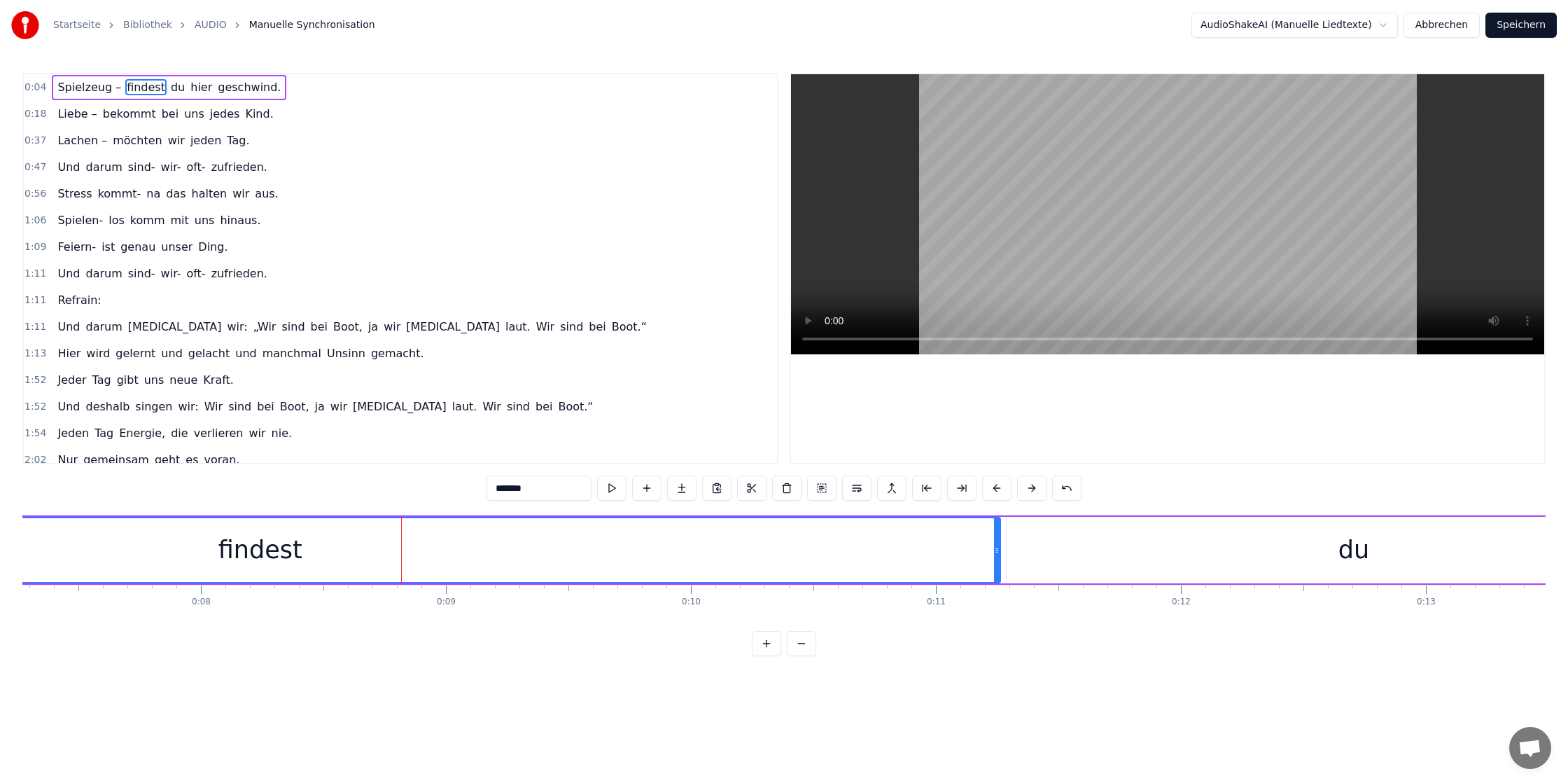
click at [806, 648] on button at bounding box center [801, 643] width 30 height 25
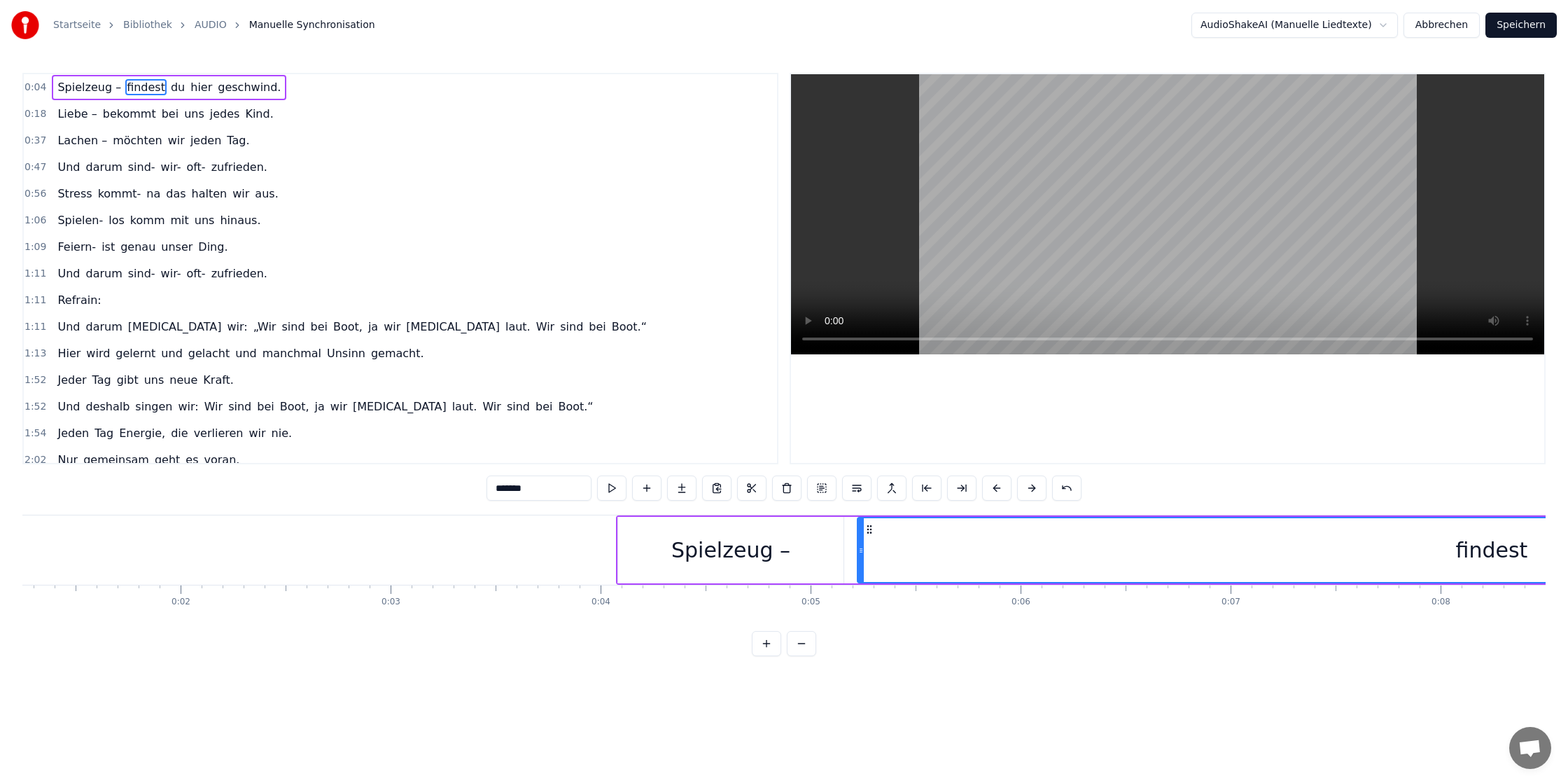
scroll to position [0, 0]
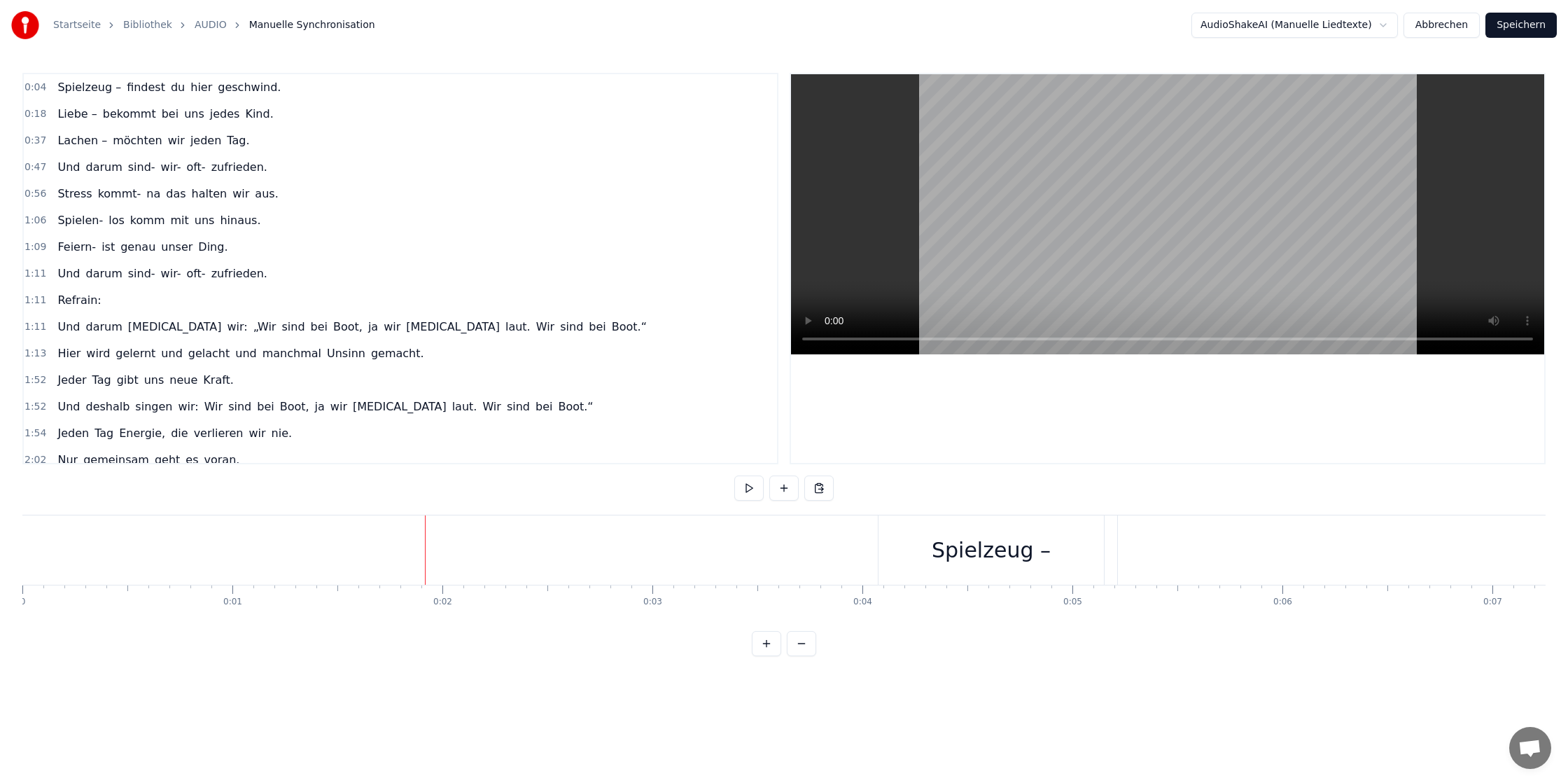
click at [757, 644] on button at bounding box center [767, 643] width 30 height 25
click at [766, 644] on button at bounding box center [767, 643] width 30 height 25
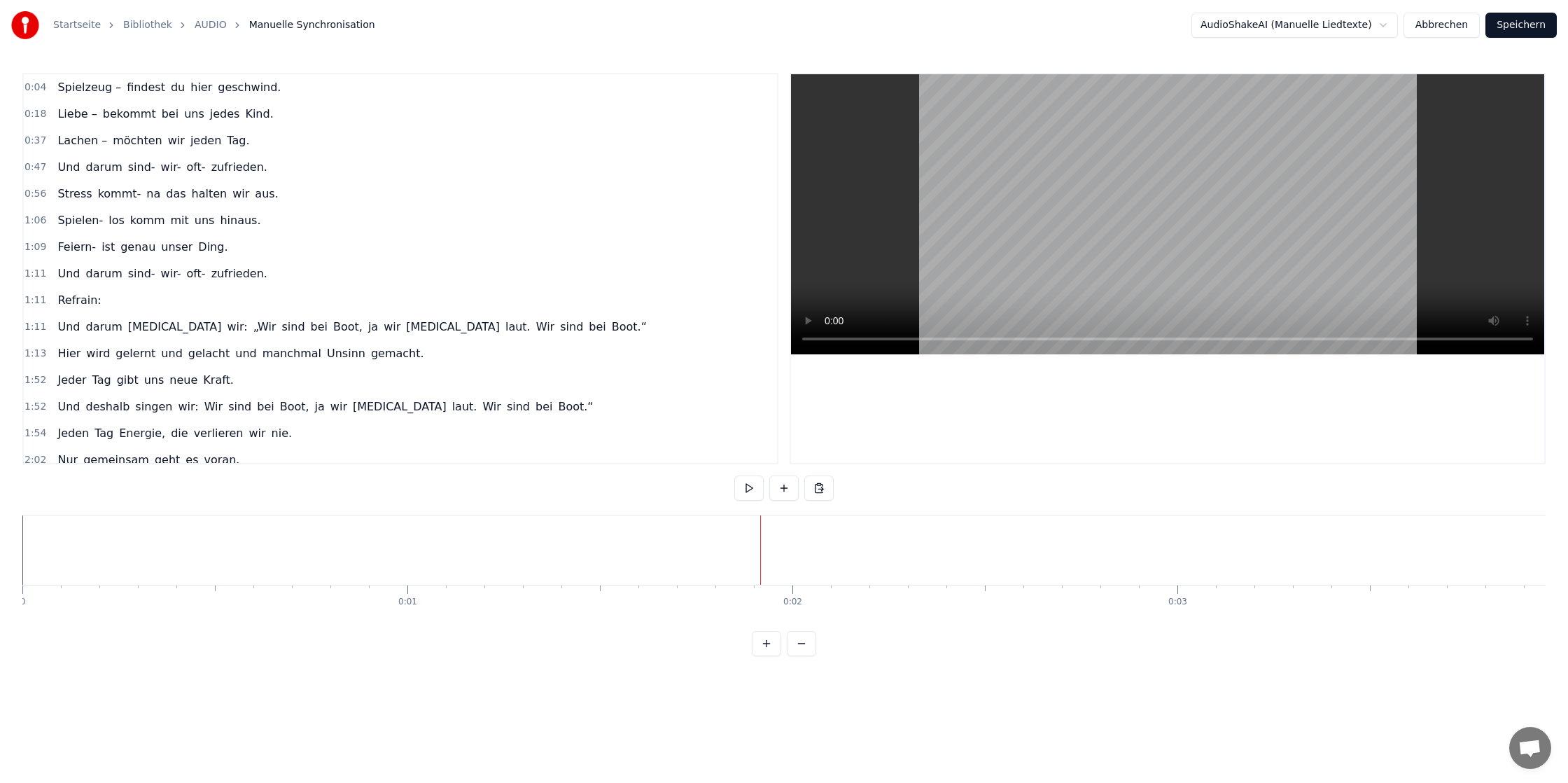
click at [766, 644] on button at bounding box center [767, 643] width 30 height 25
click at [984, 567] on div "Spielzeug –" at bounding box center [931, 550] width 238 height 63
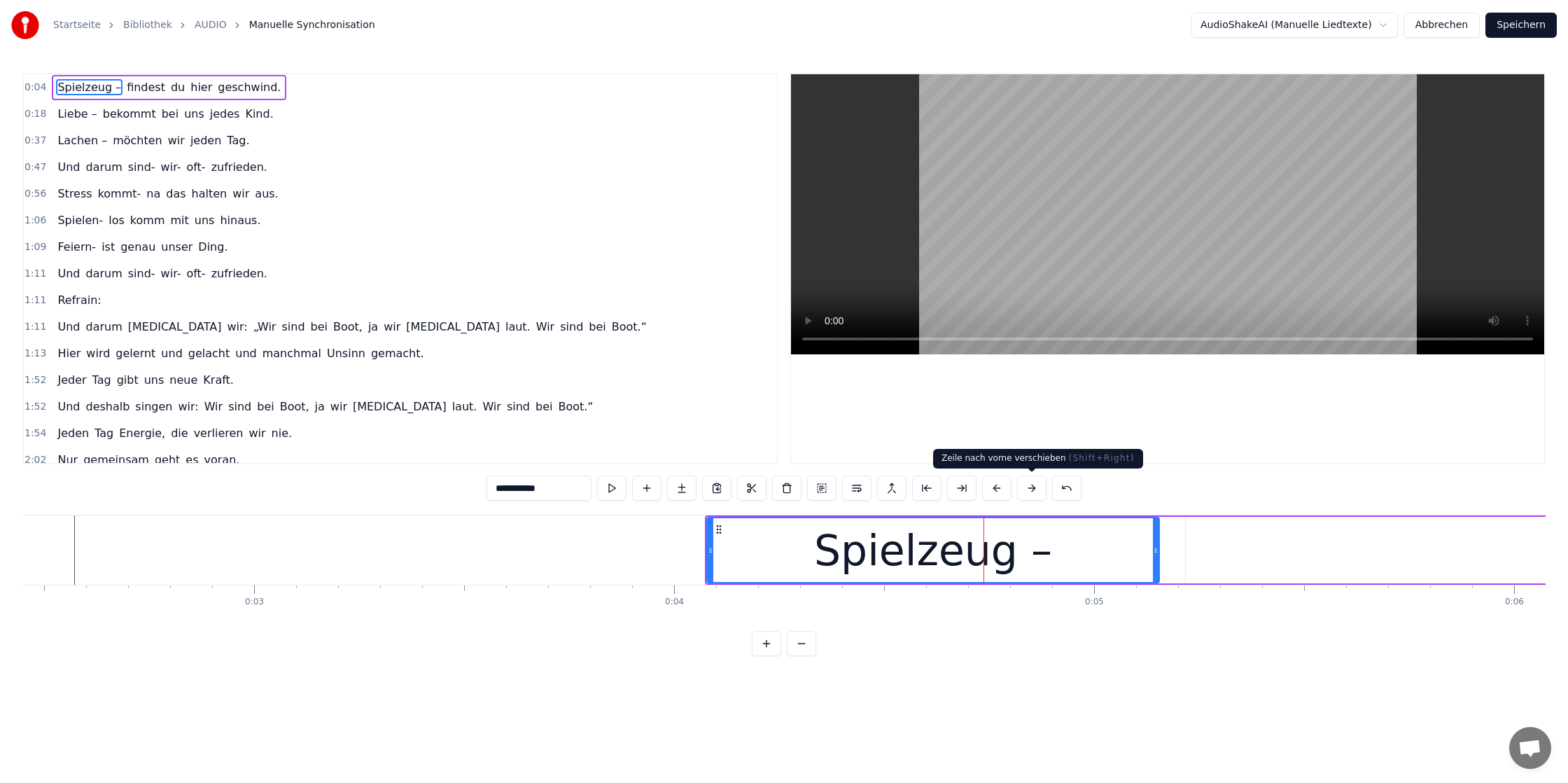
click at [1029, 487] on button at bounding box center [1032, 487] width 30 height 25
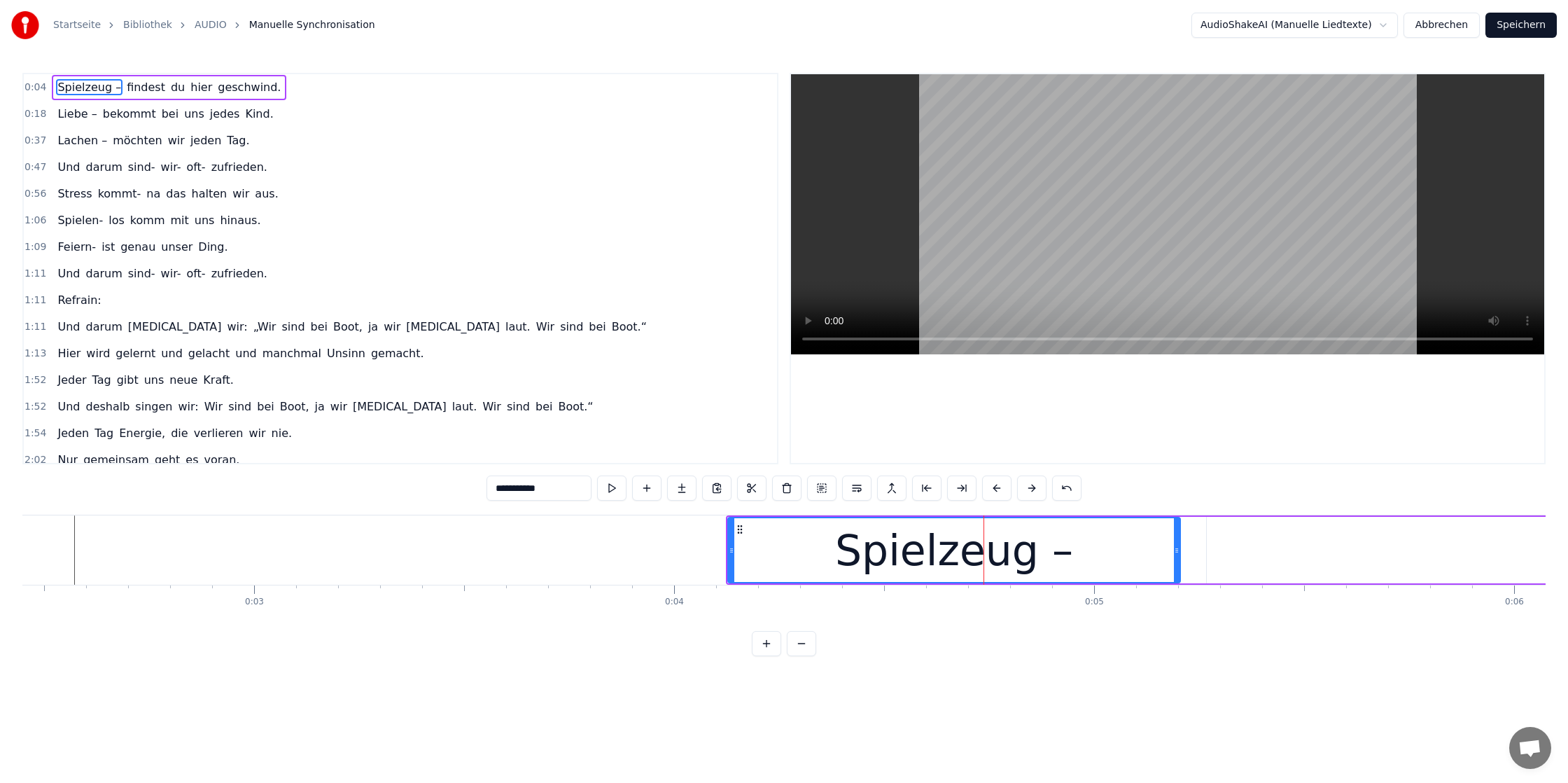
click at [1029, 487] on button at bounding box center [1032, 487] width 30 height 25
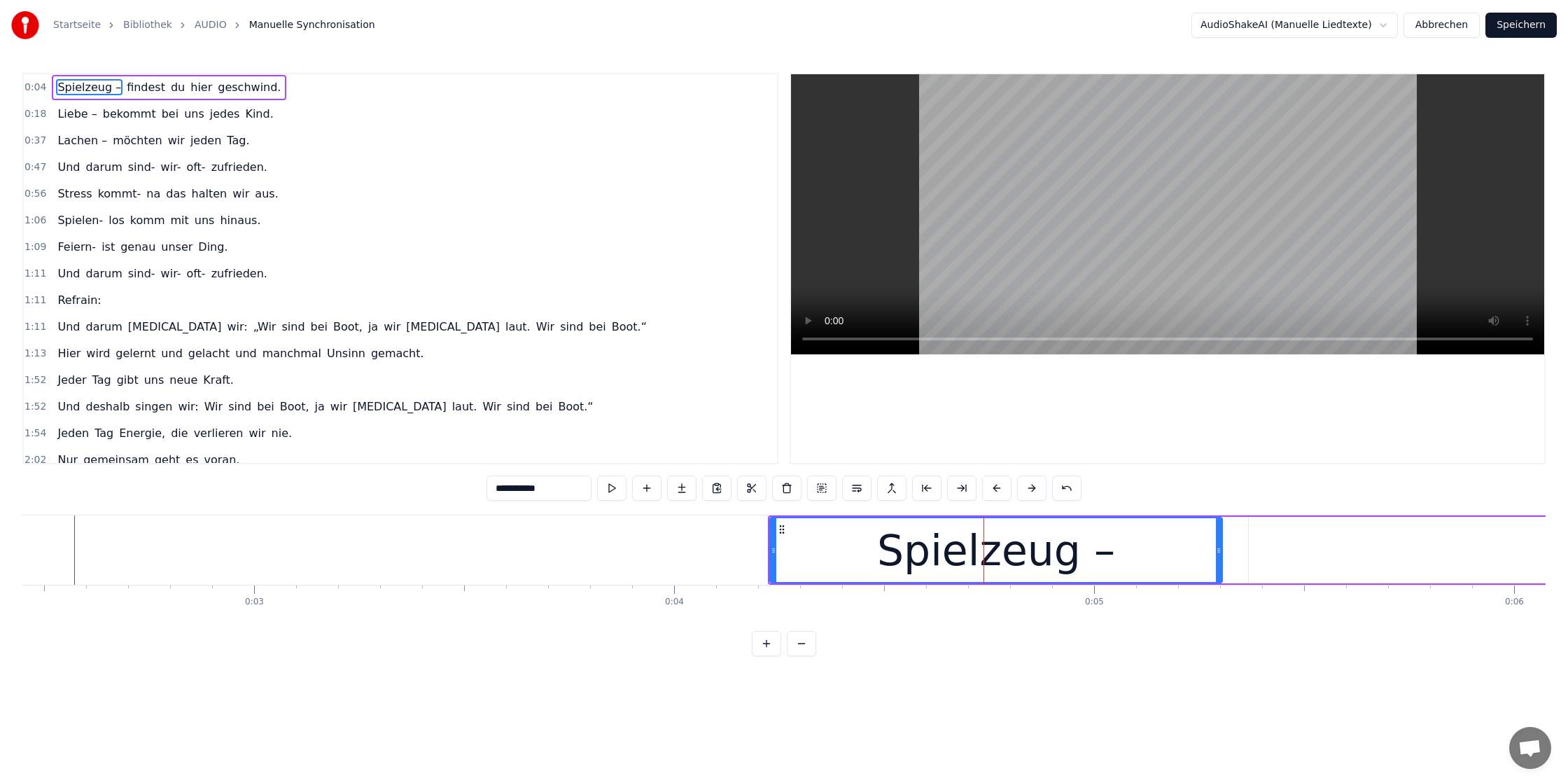
click at [1029, 487] on button at bounding box center [1032, 487] width 30 height 25
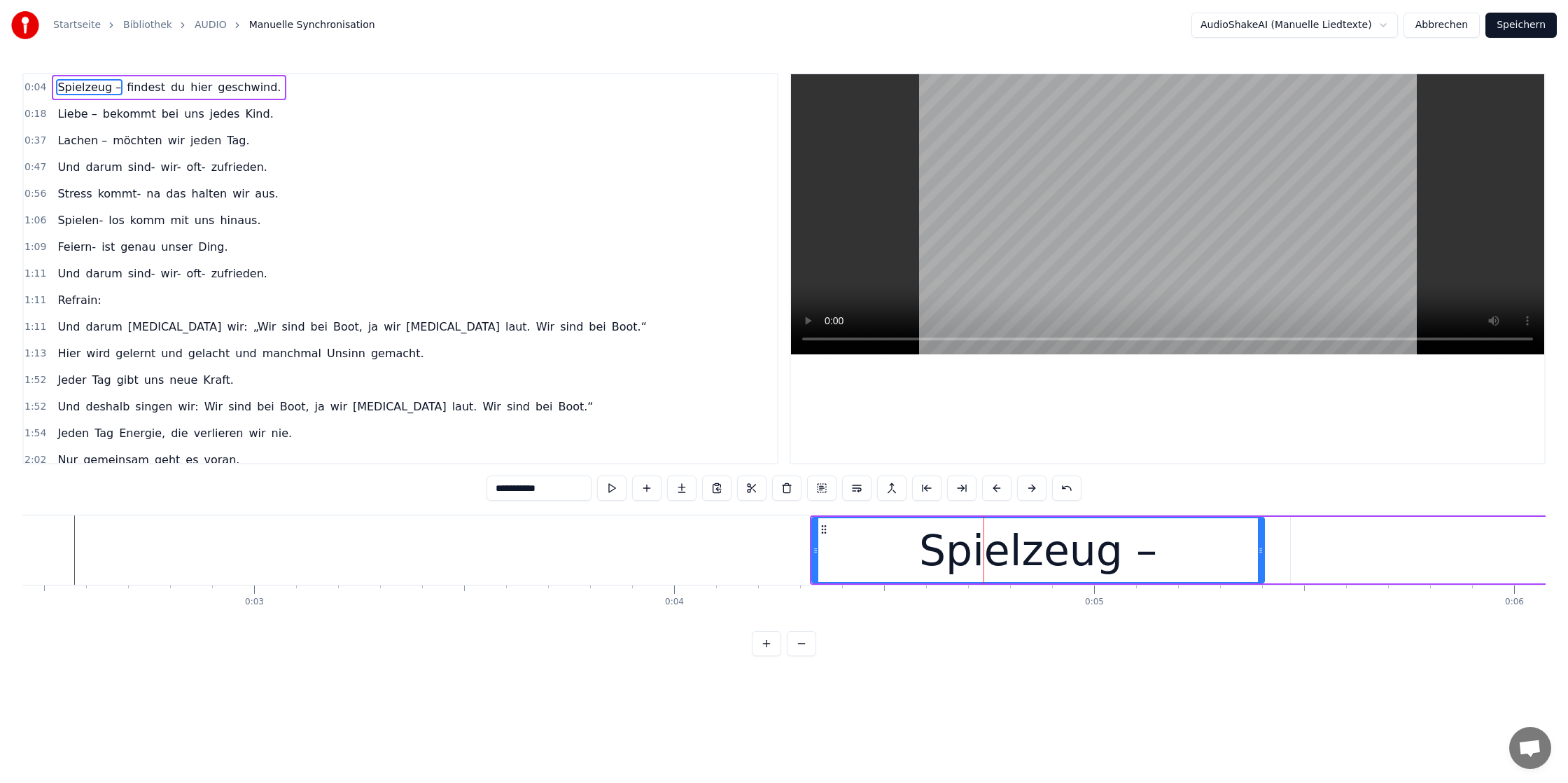
click at [1029, 487] on button at bounding box center [1032, 487] width 30 height 25
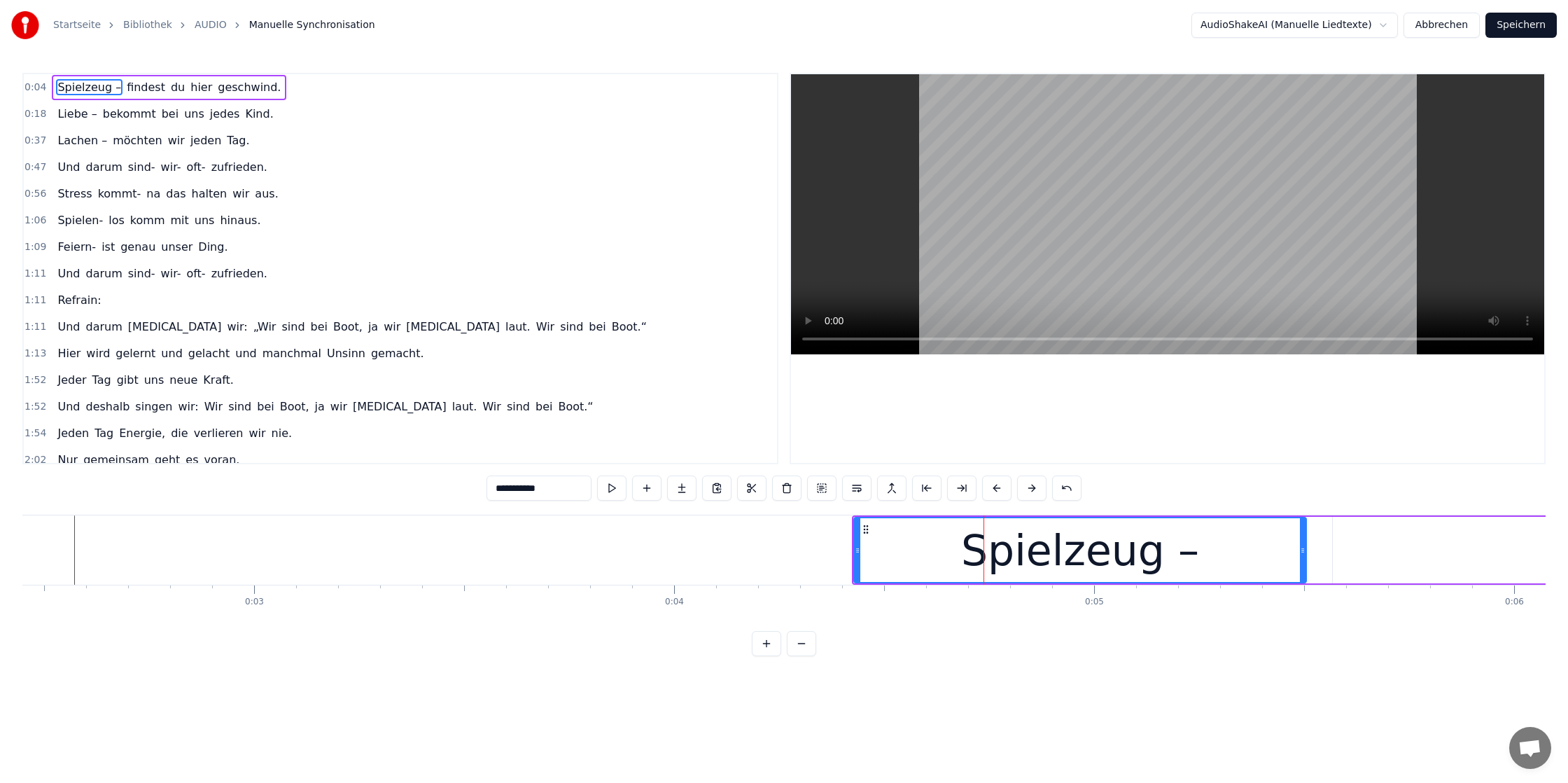
click at [1029, 487] on button at bounding box center [1032, 487] width 30 height 25
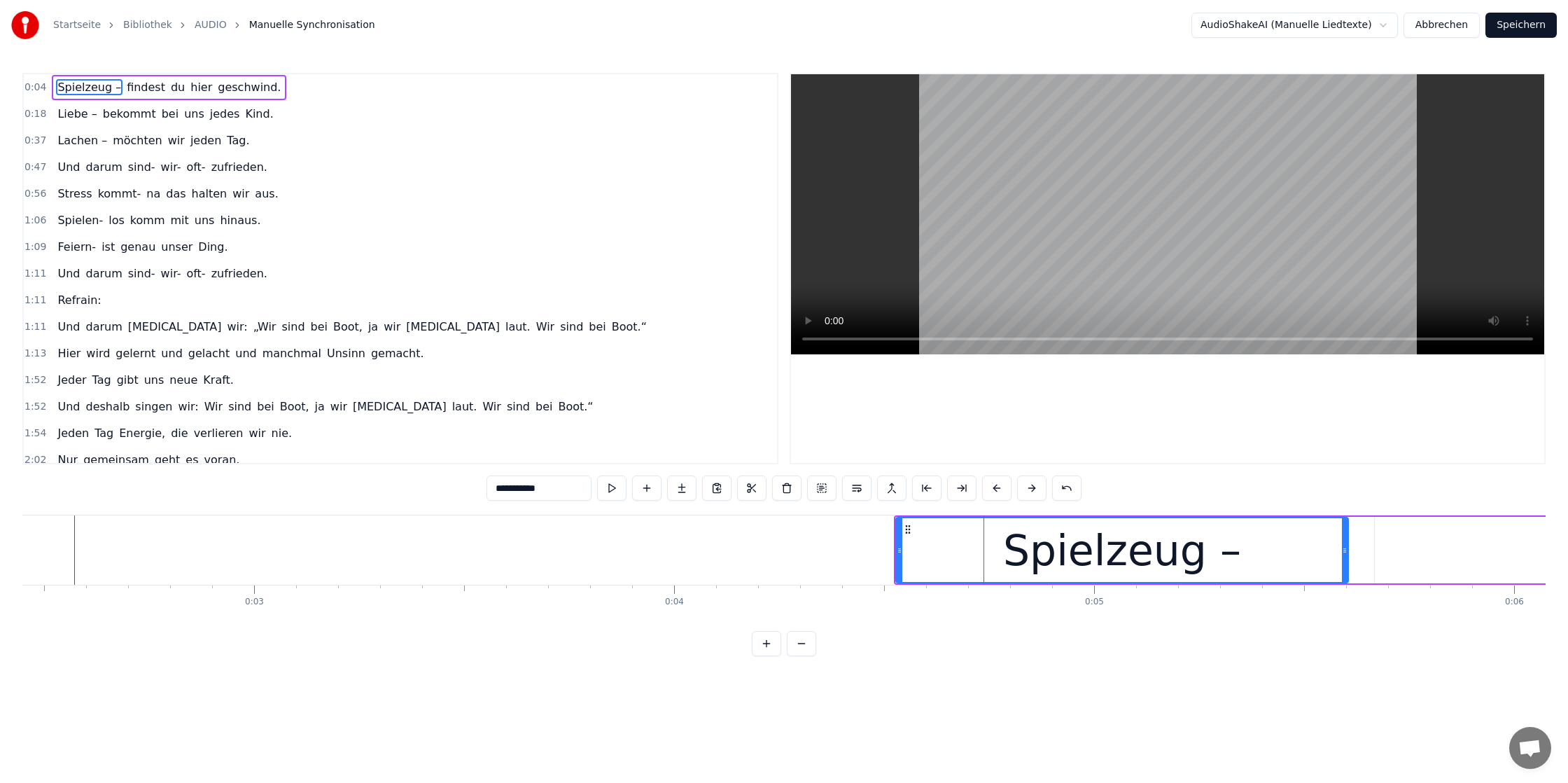
click at [1029, 487] on button at bounding box center [1032, 487] width 30 height 25
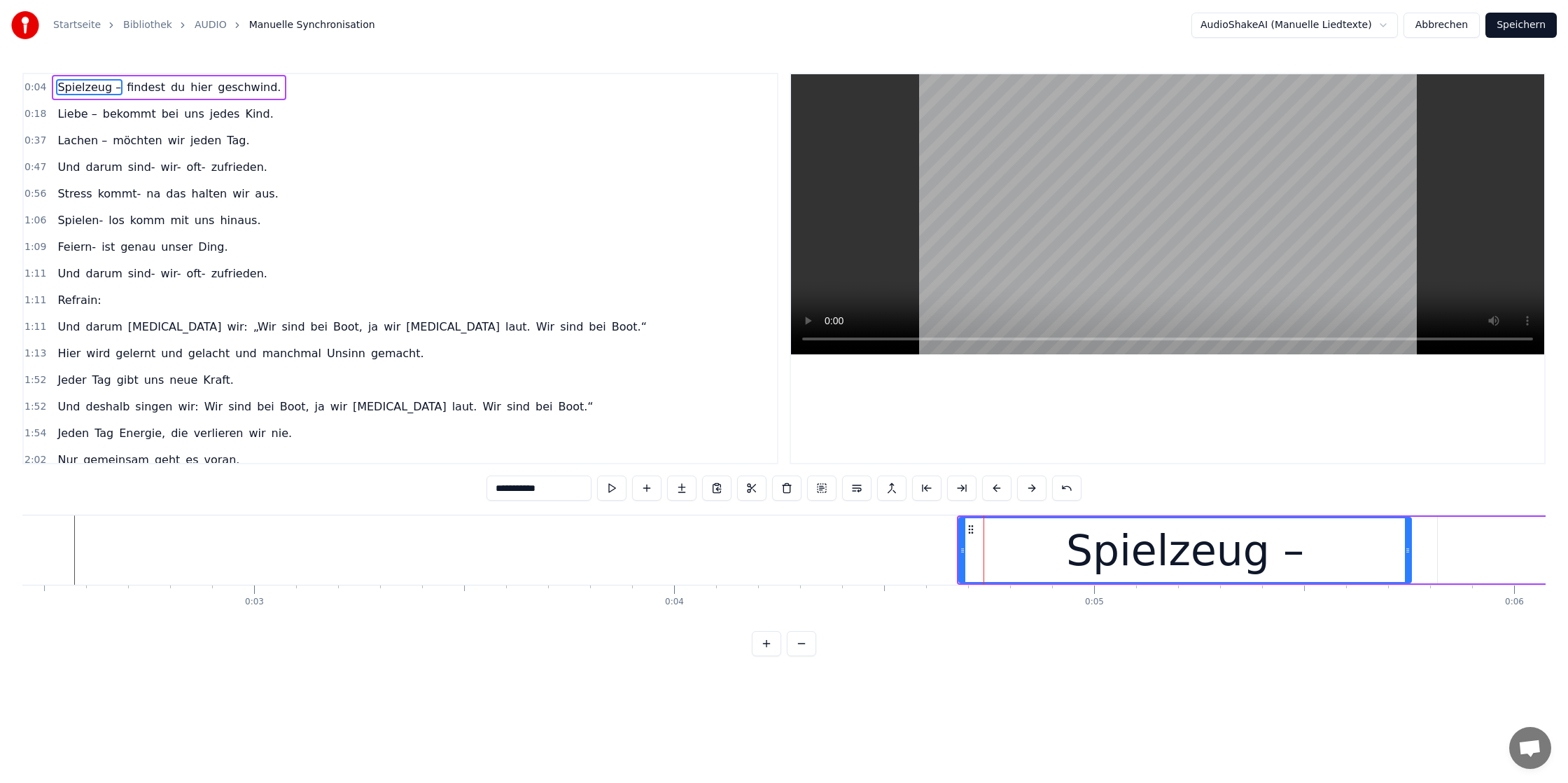
click at [1029, 487] on button at bounding box center [1032, 487] width 30 height 25
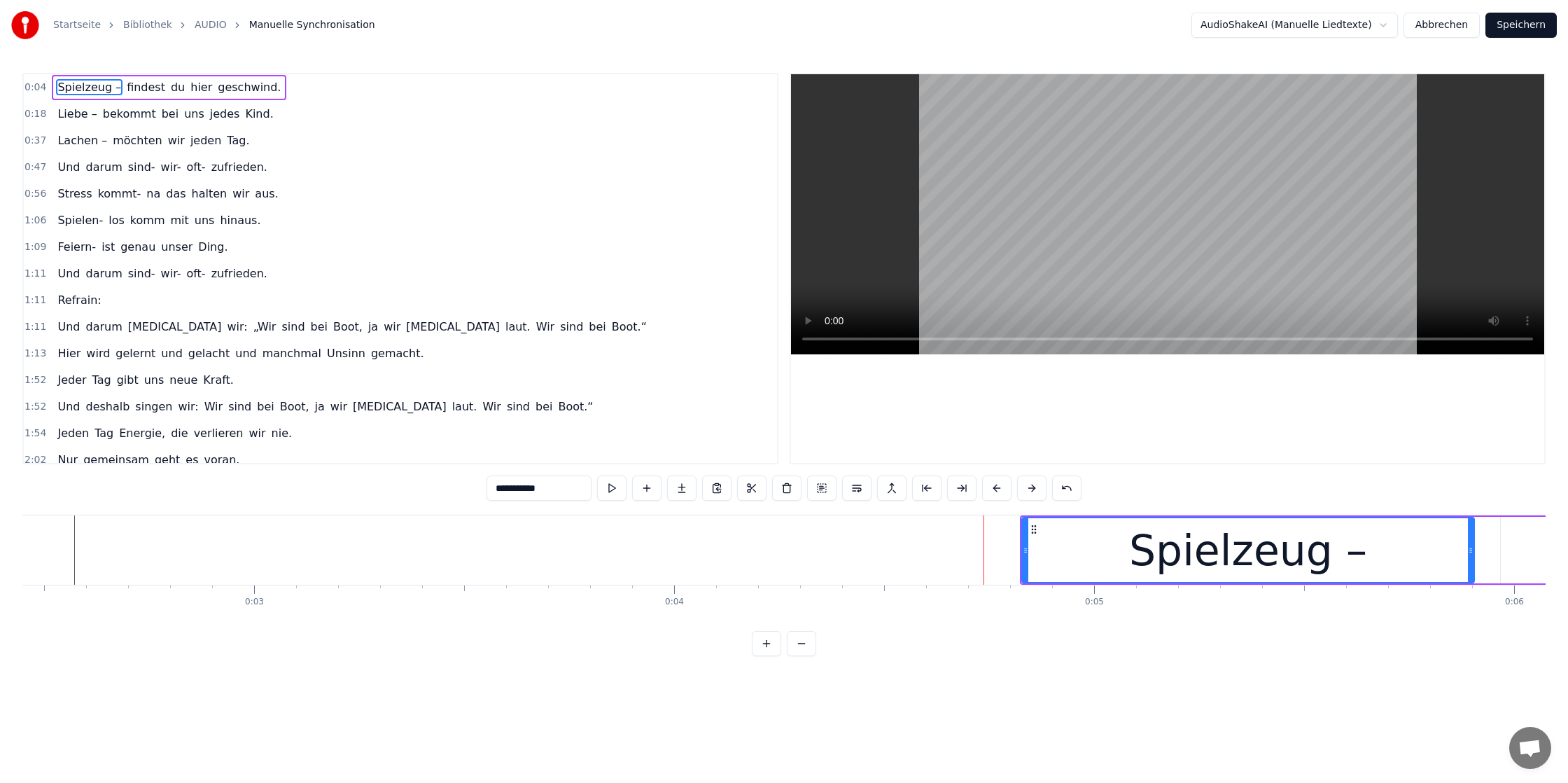
click at [1029, 487] on button at bounding box center [1032, 487] width 30 height 25
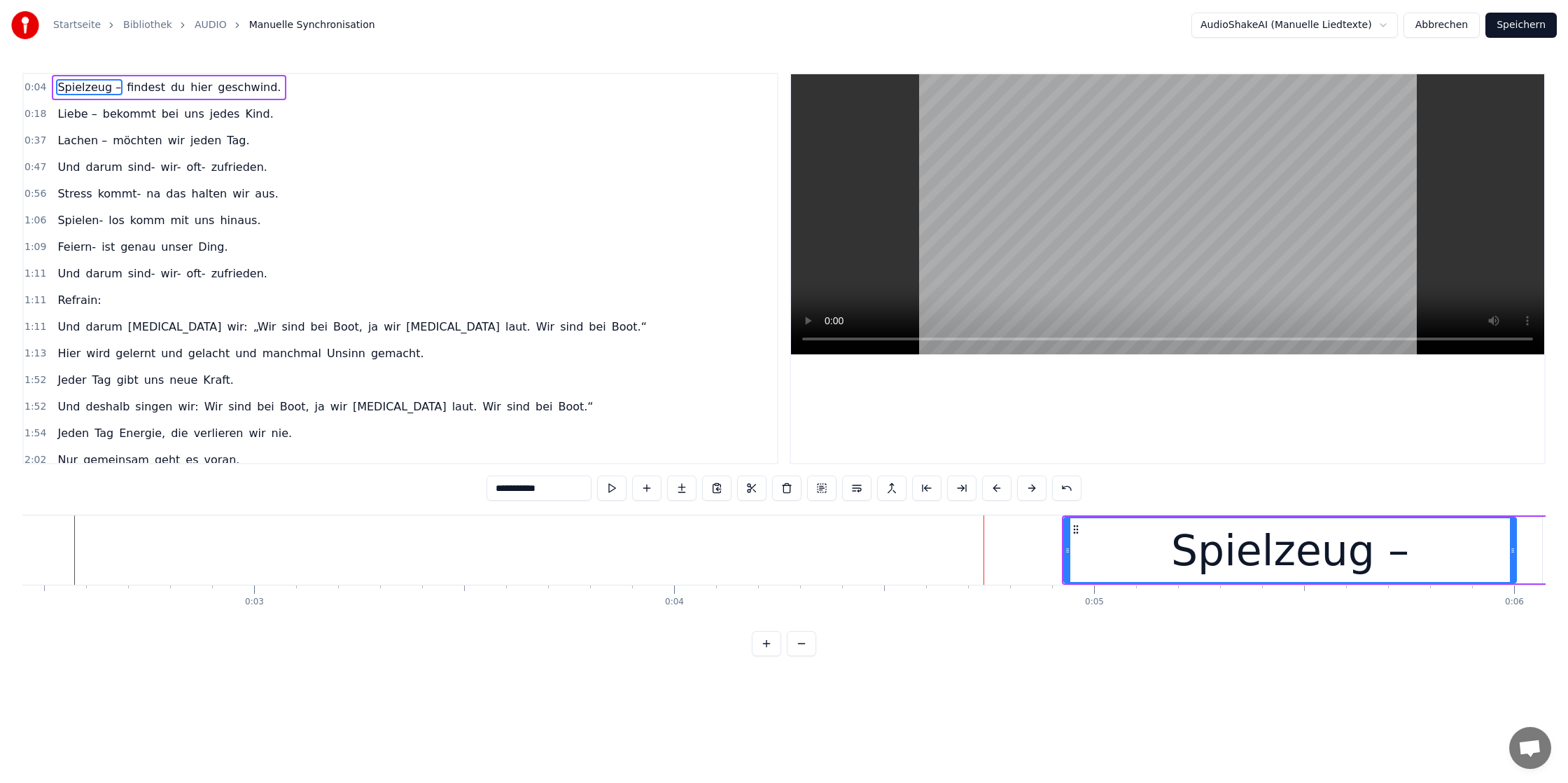
click at [1029, 487] on button at bounding box center [1032, 487] width 30 height 25
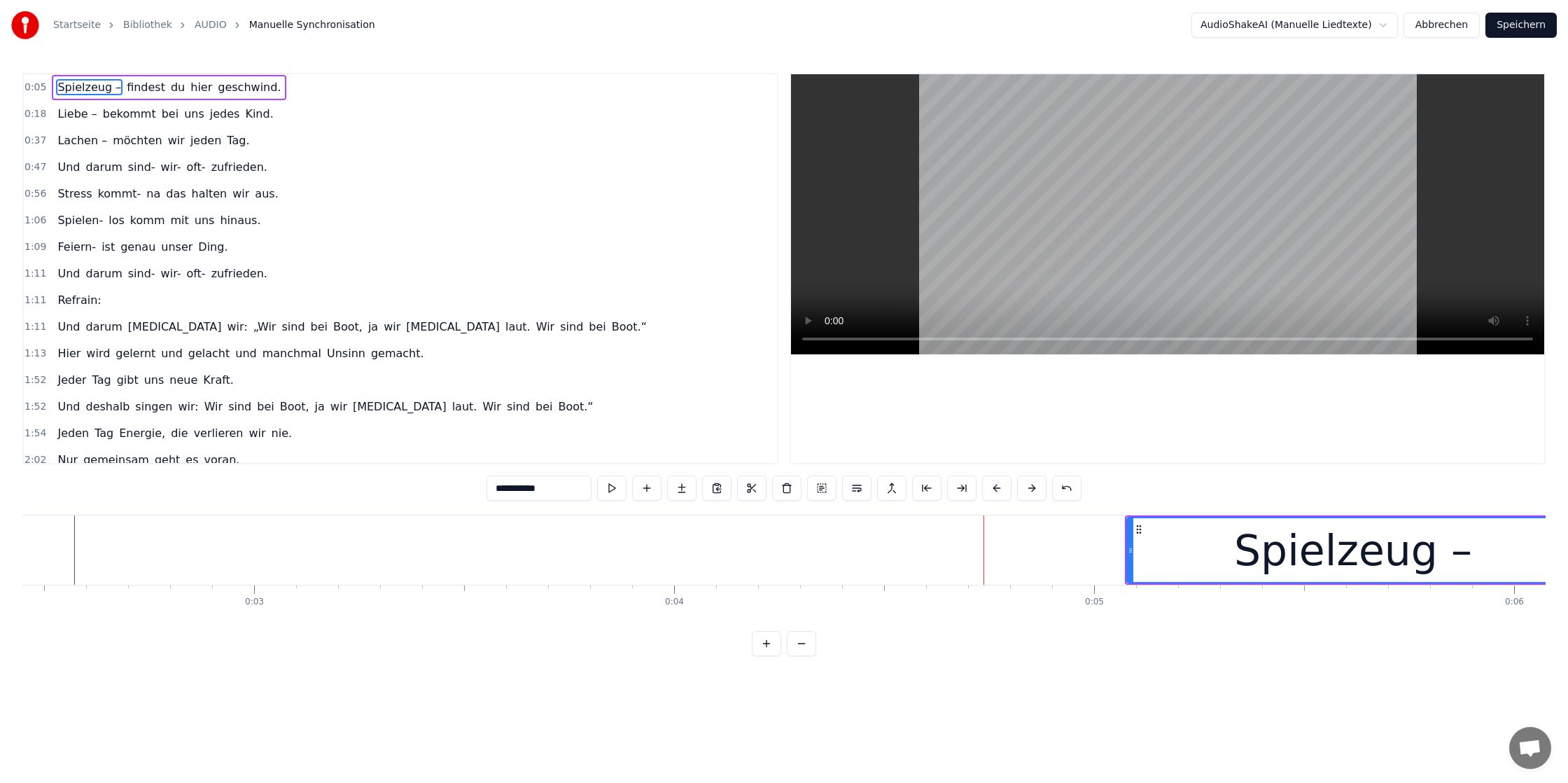
click at [1029, 487] on button at bounding box center [1032, 487] width 30 height 25
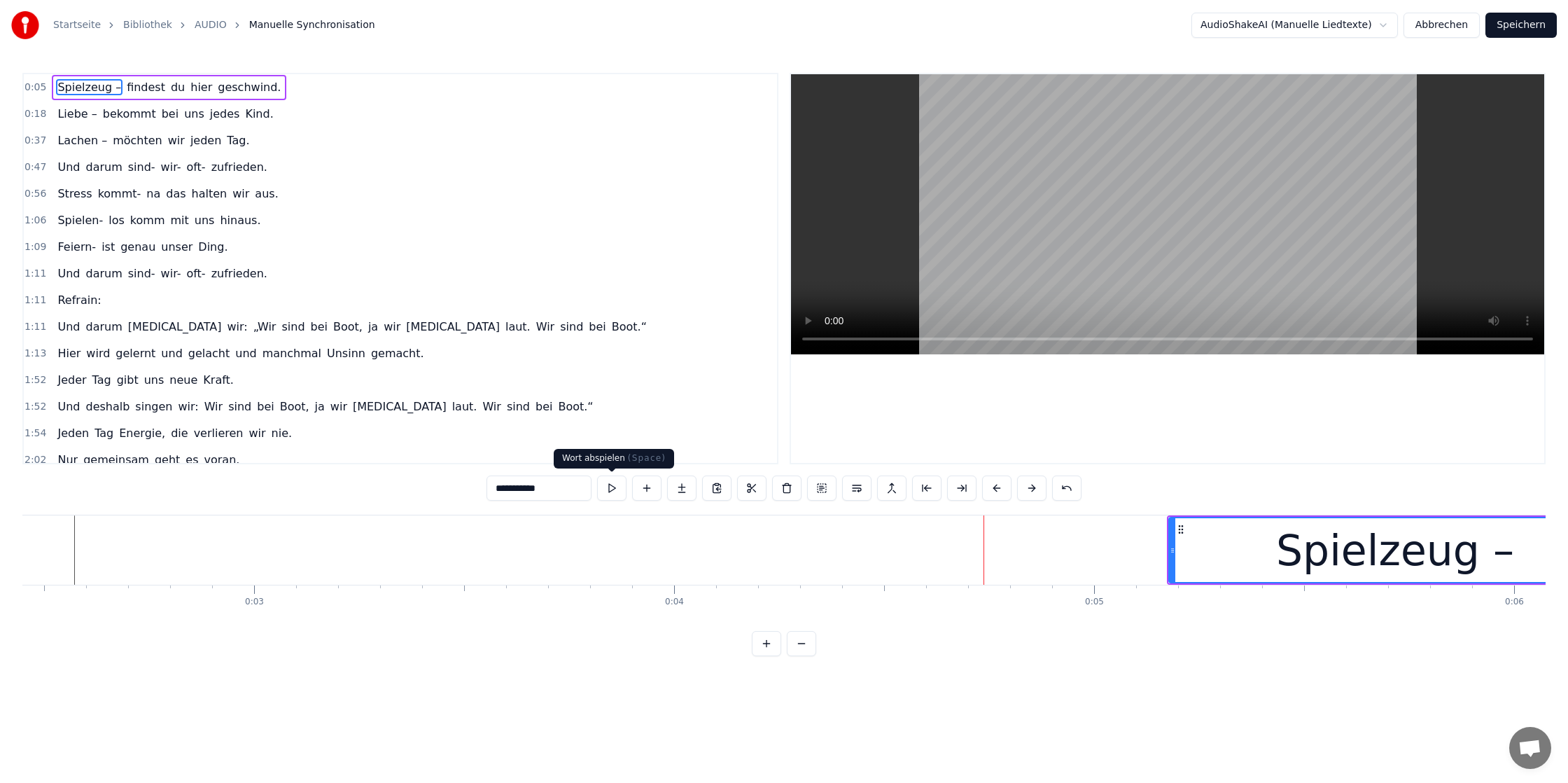
click at [614, 490] on button at bounding box center [612, 487] width 30 height 25
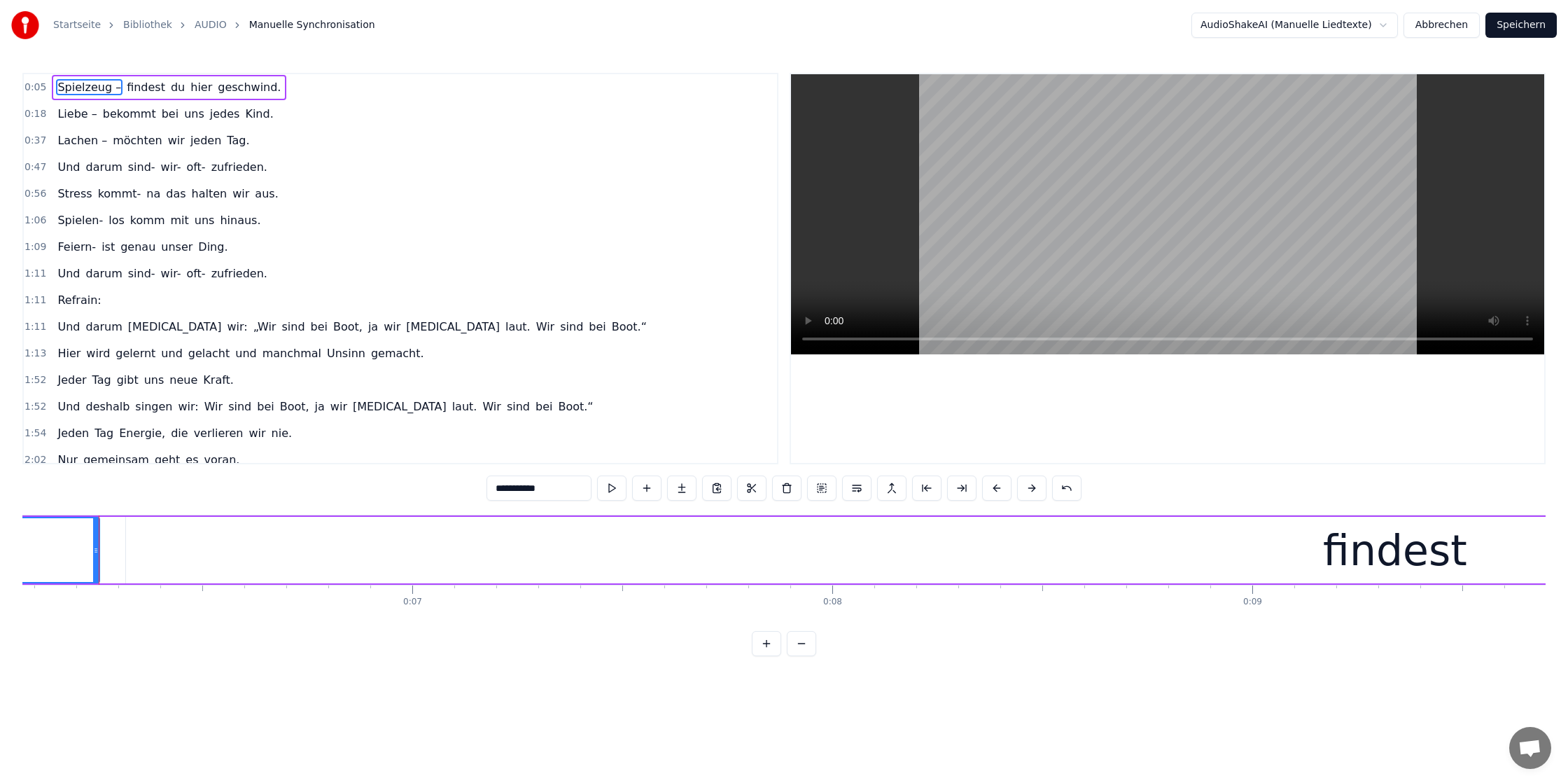
scroll to position [0, 2557]
drag, startPoint x: 34, startPoint y: 556, endPoint x: 678, endPoint y: 530, distance: 644.5
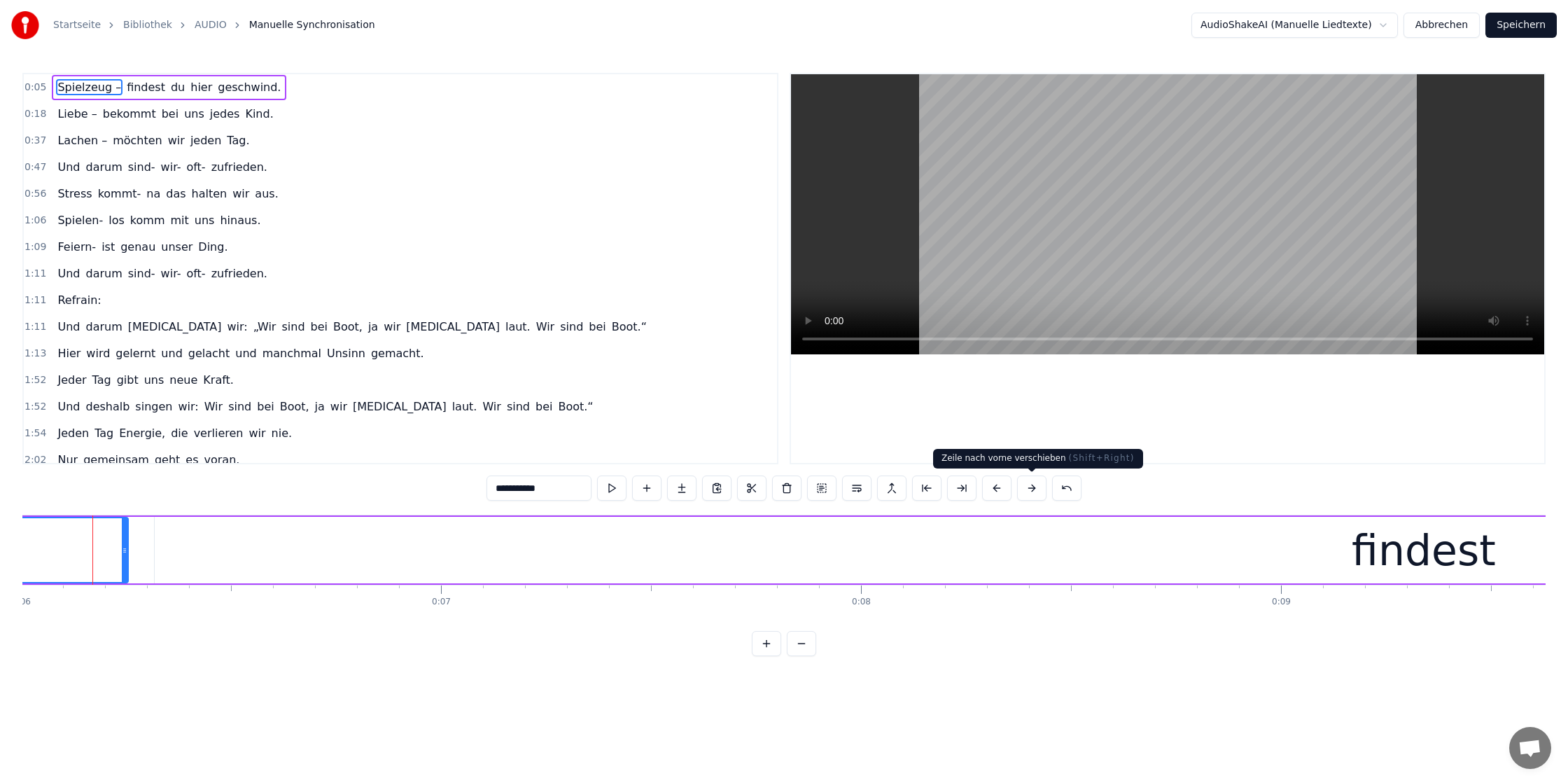
click at [1026, 492] on button at bounding box center [1032, 487] width 30 height 25
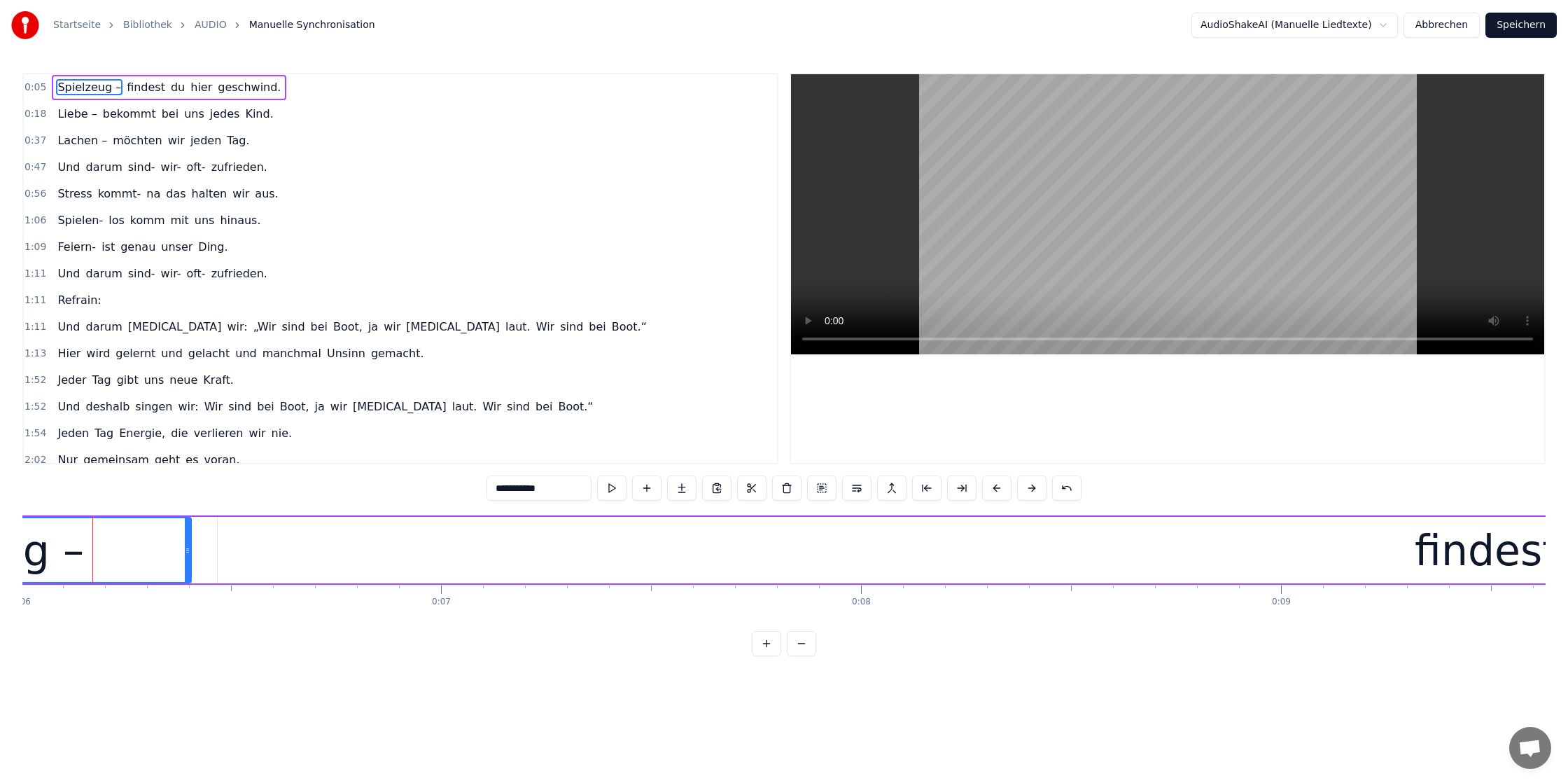
click at [1026, 492] on button at bounding box center [1032, 487] width 30 height 25
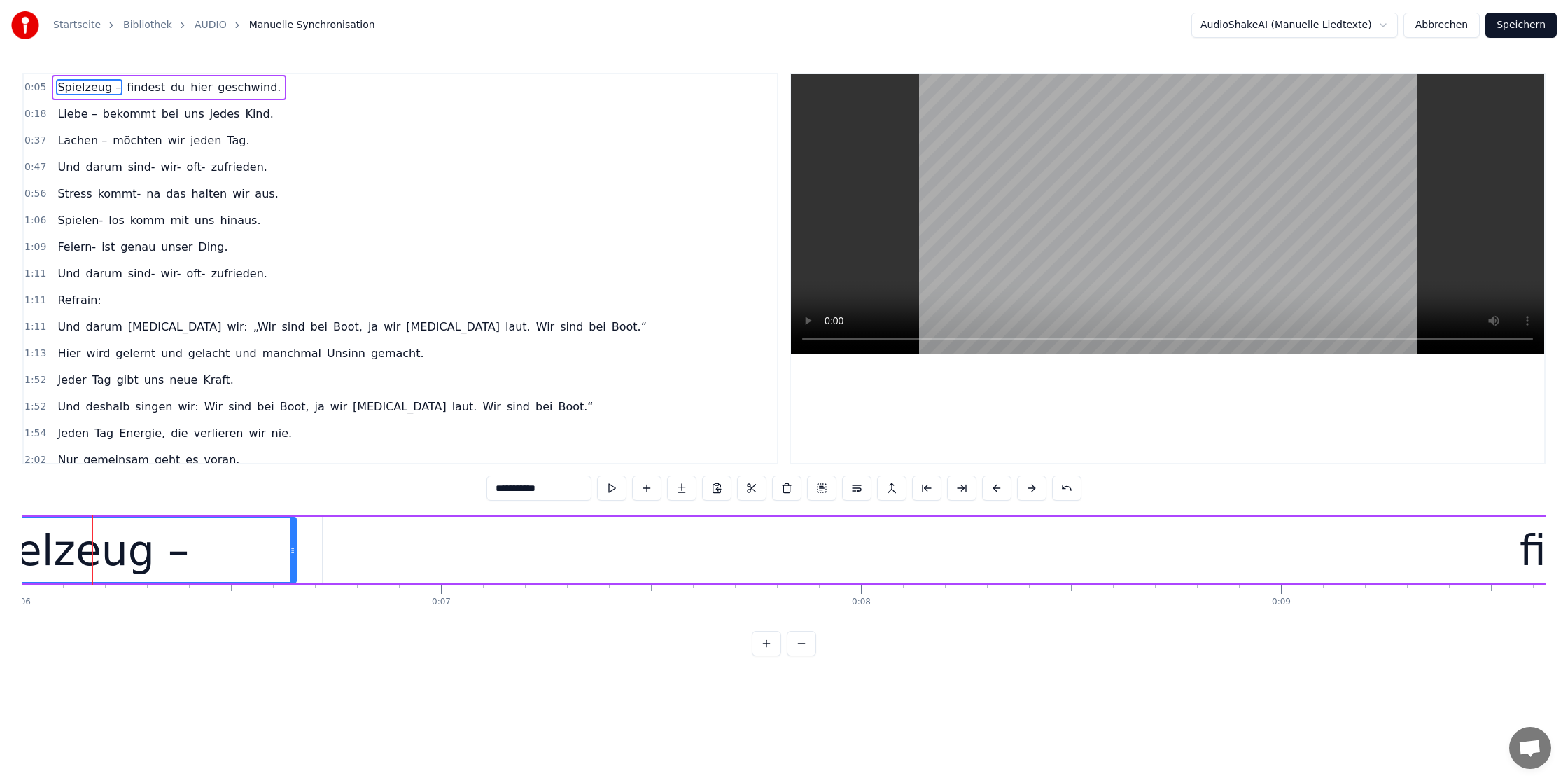
click at [1026, 492] on button at bounding box center [1032, 487] width 30 height 25
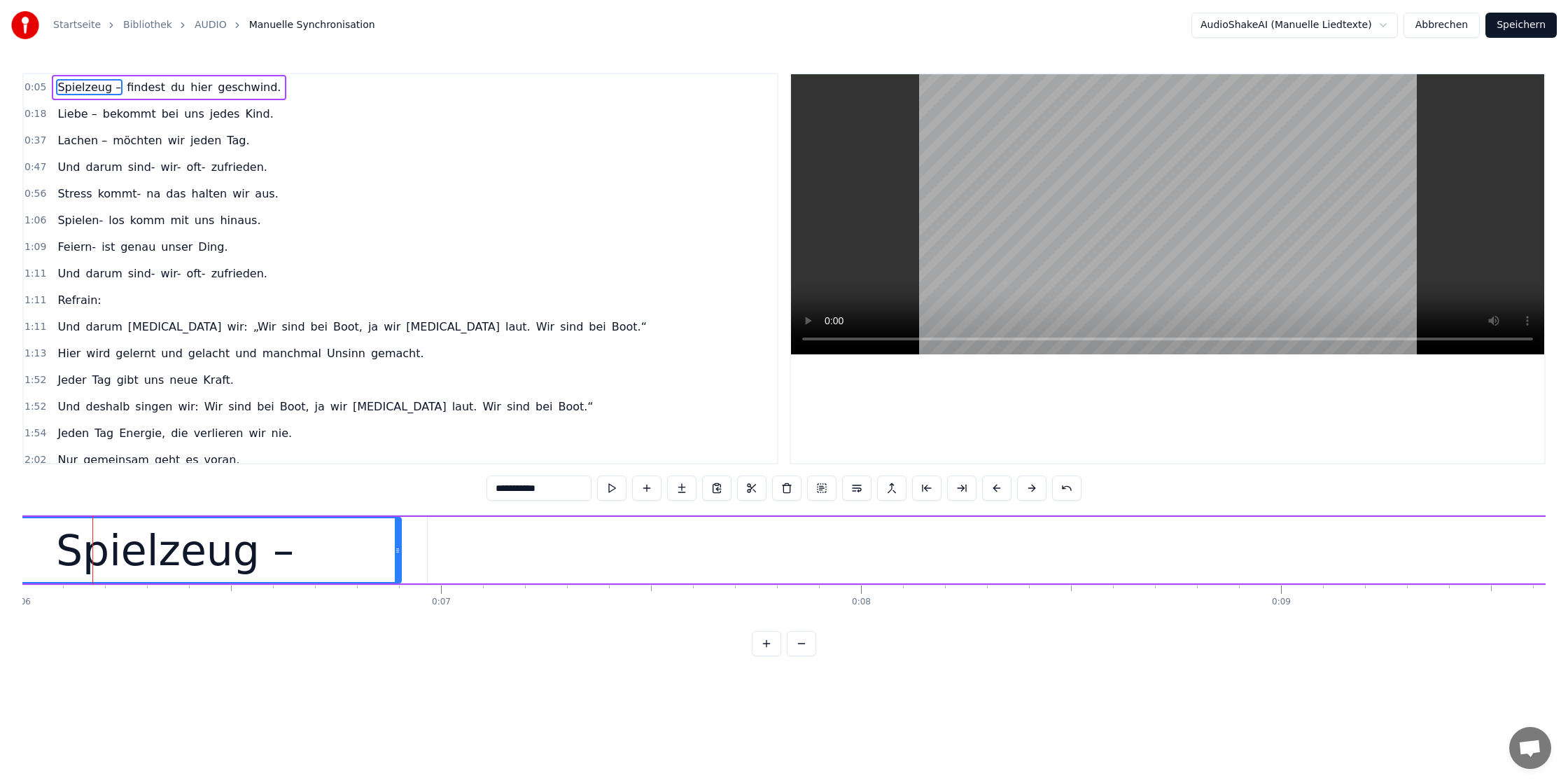
click at [1026, 492] on button at bounding box center [1032, 487] width 30 height 25
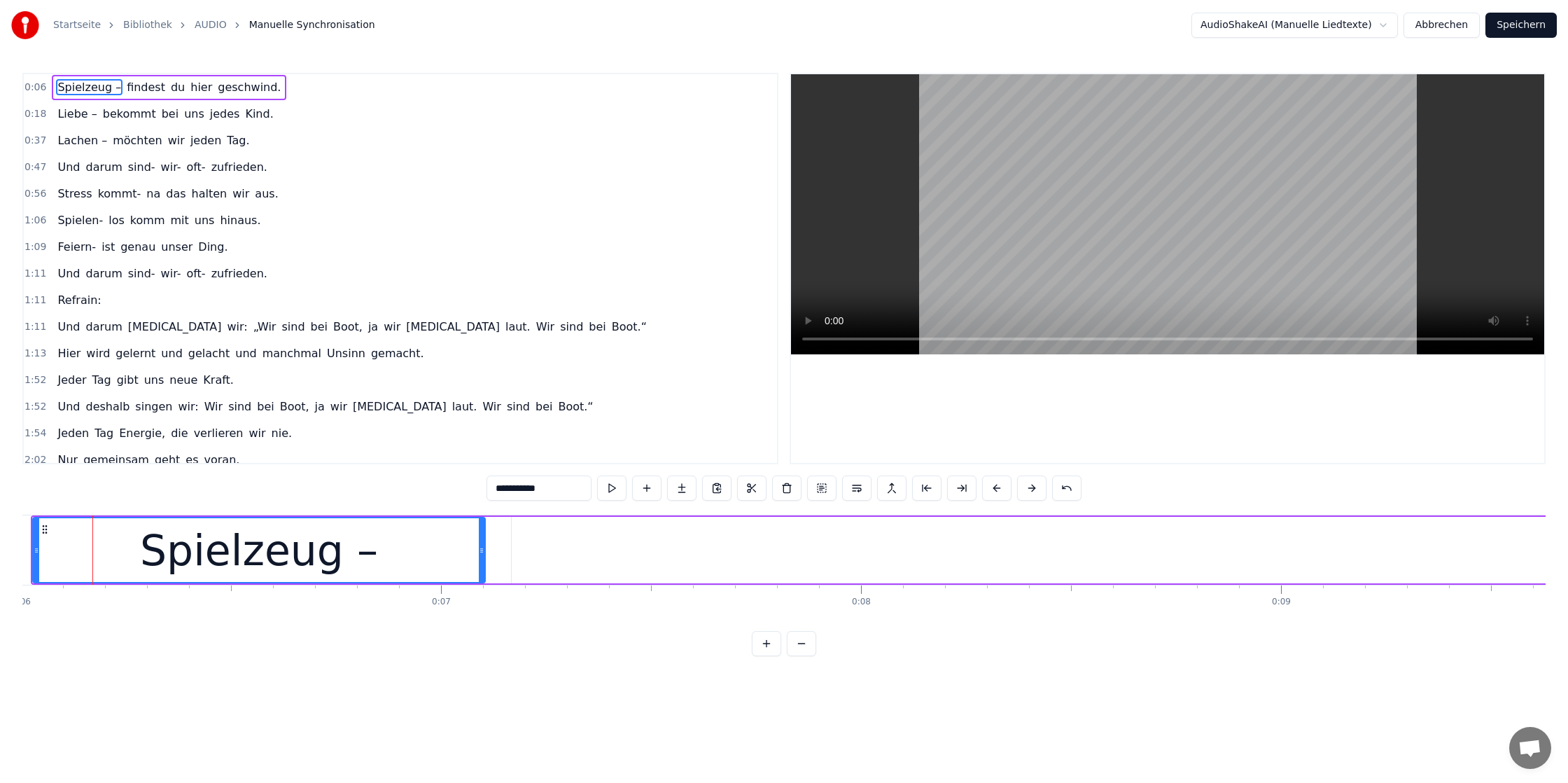
click at [1026, 492] on button at bounding box center [1032, 487] width 30 height 25
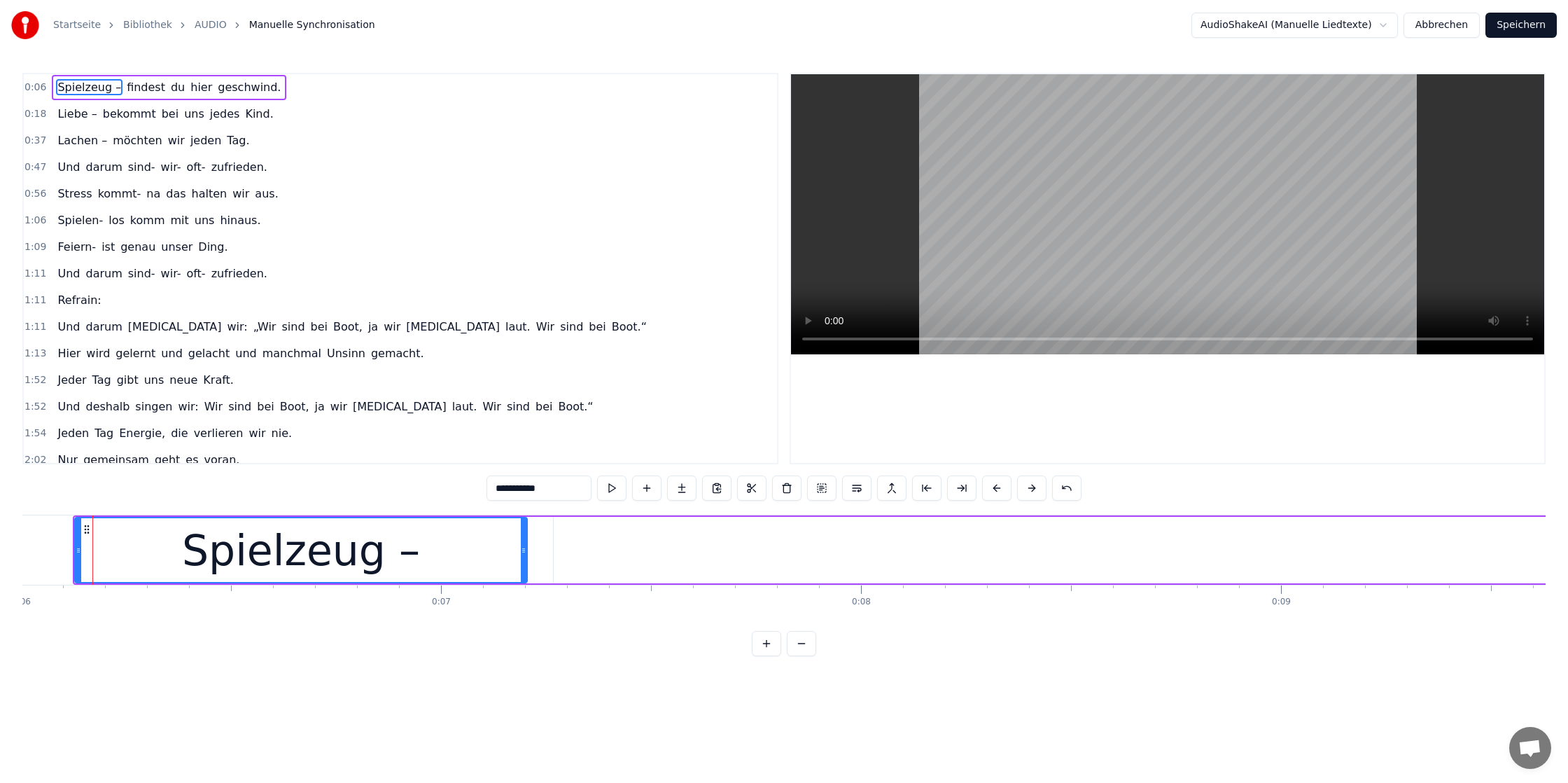
click at [1026, 492] on button at bounding box center [1032, 487] width 30 height 25
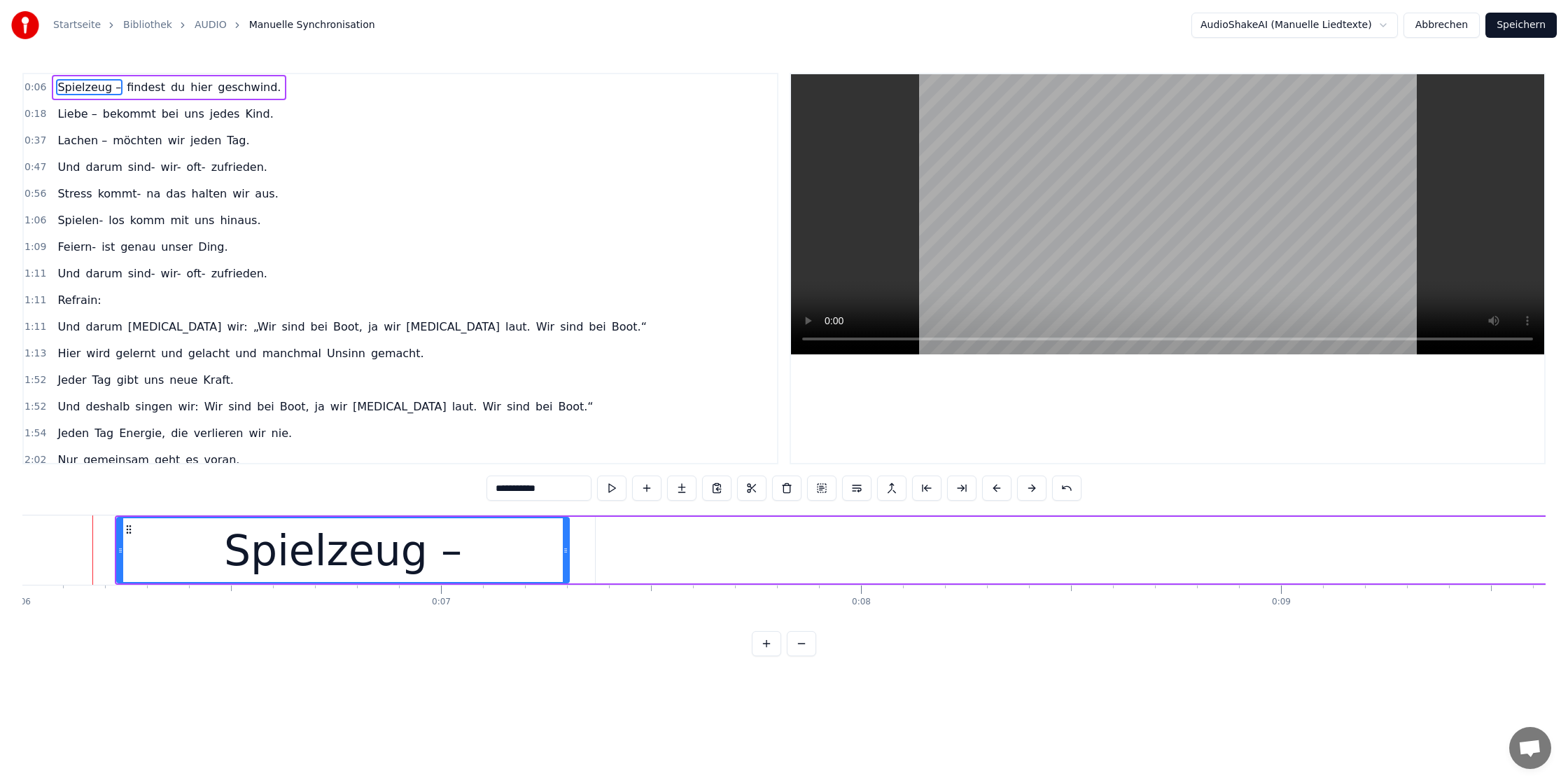
click at [1026, 492] on button at bounding box center [1032, 487] width 30 height 25
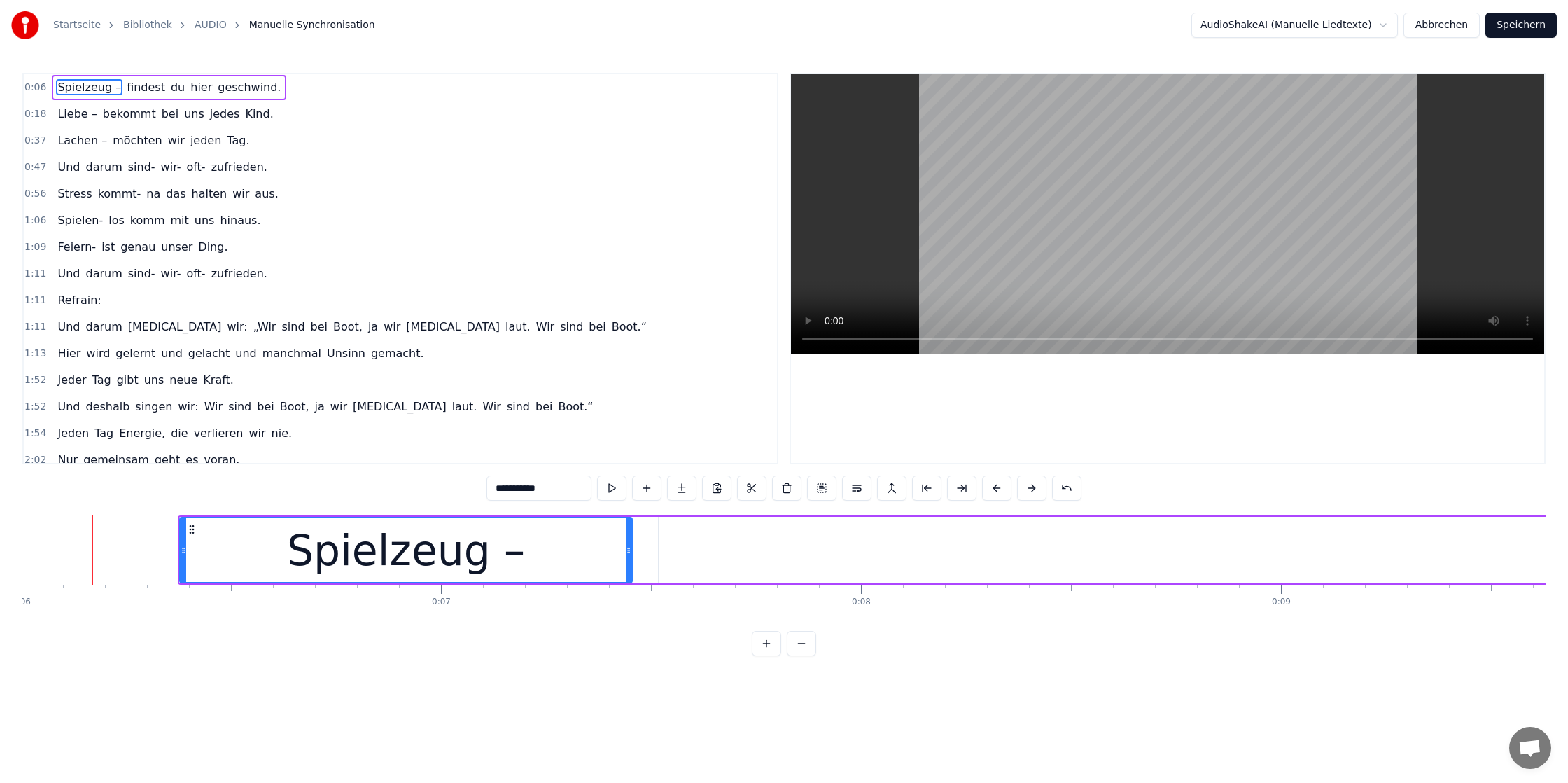
click at [1026, 492] on button at bounding box center [1032, 487] width 30 height 25
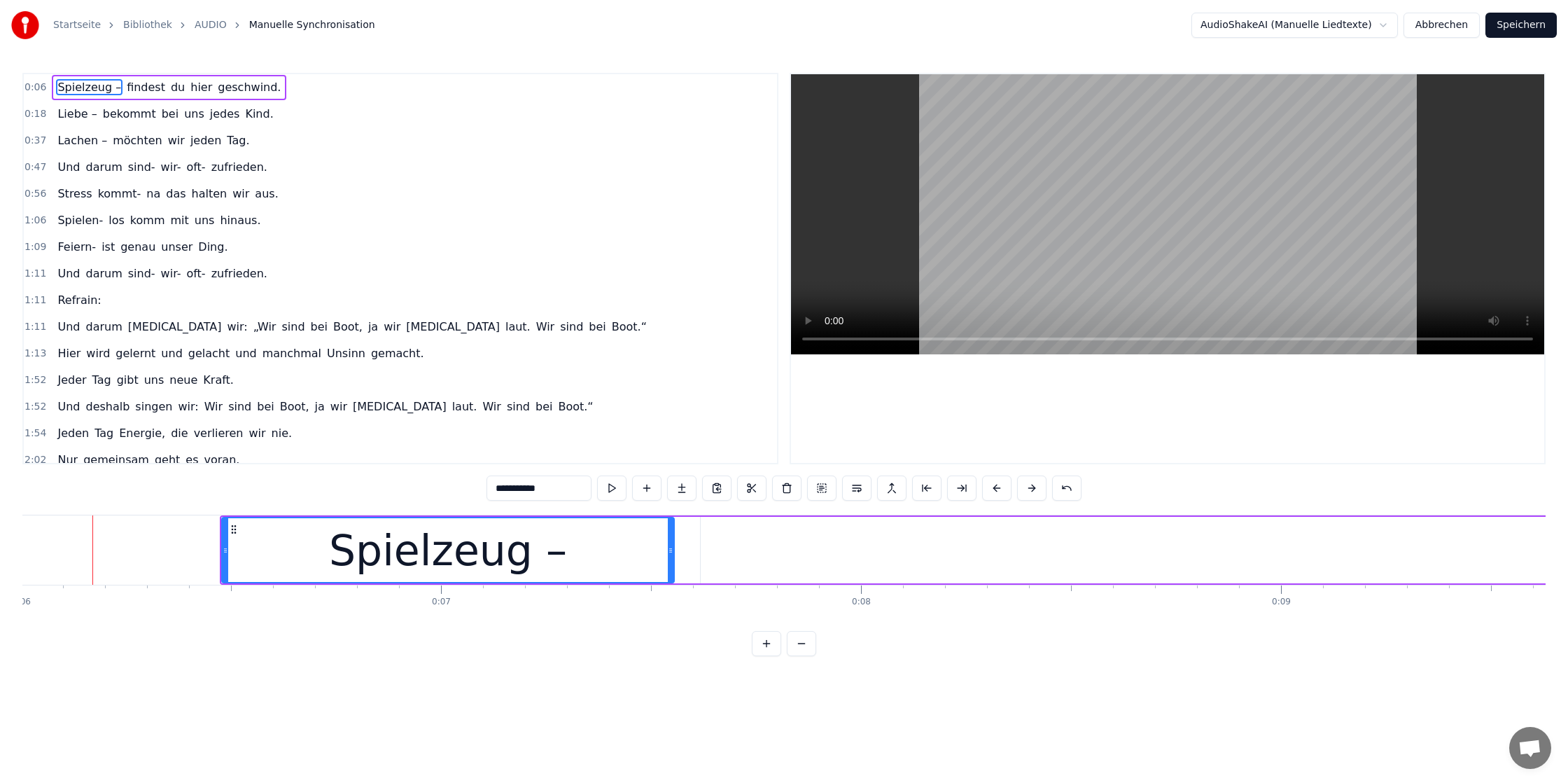
click at [1026, 492] on button at bounding box center [1032, 487] width 30 height 25
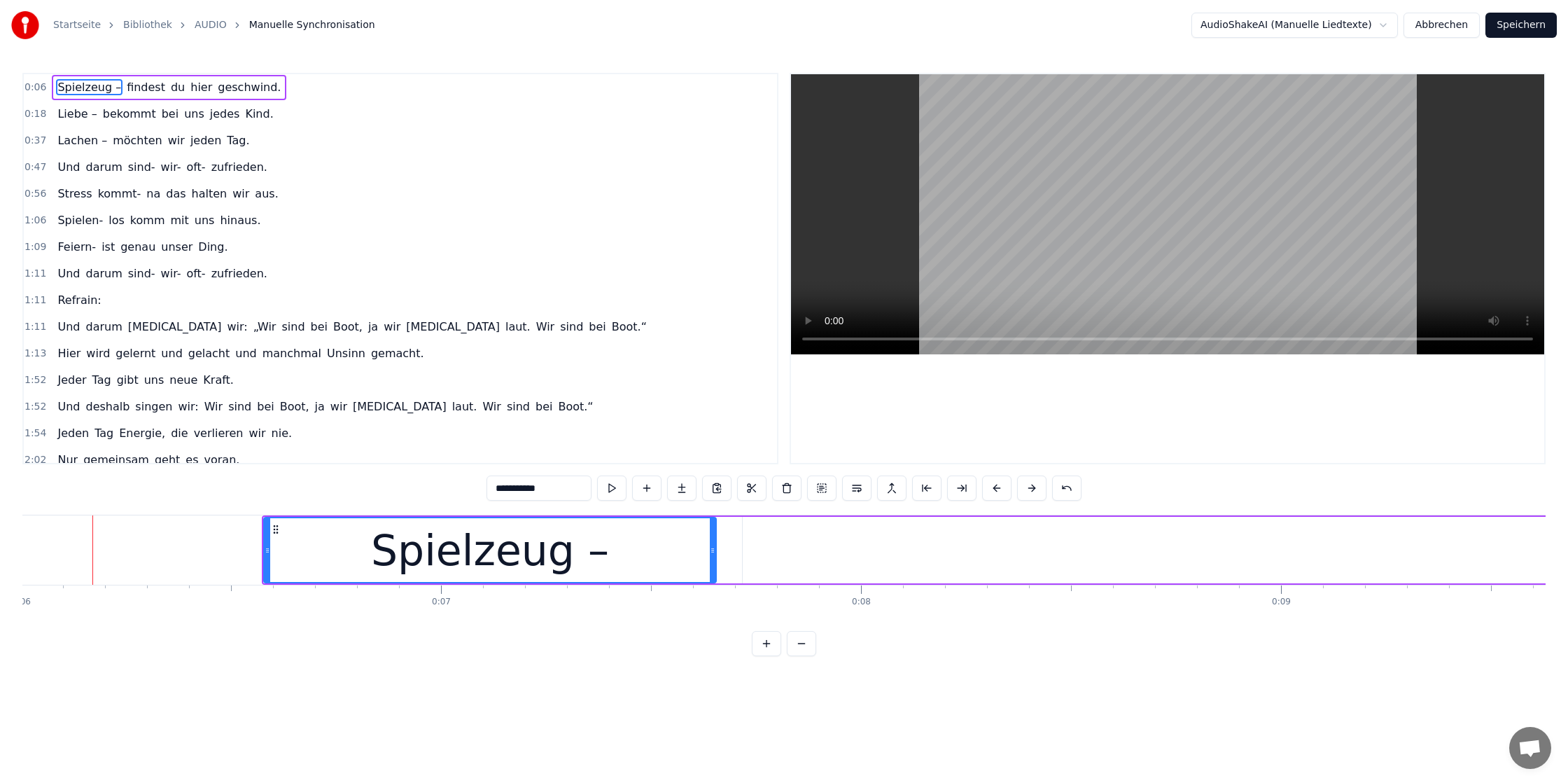
click at [1026, 492] on button at bounding box center [1032, 487] width 30 height 25
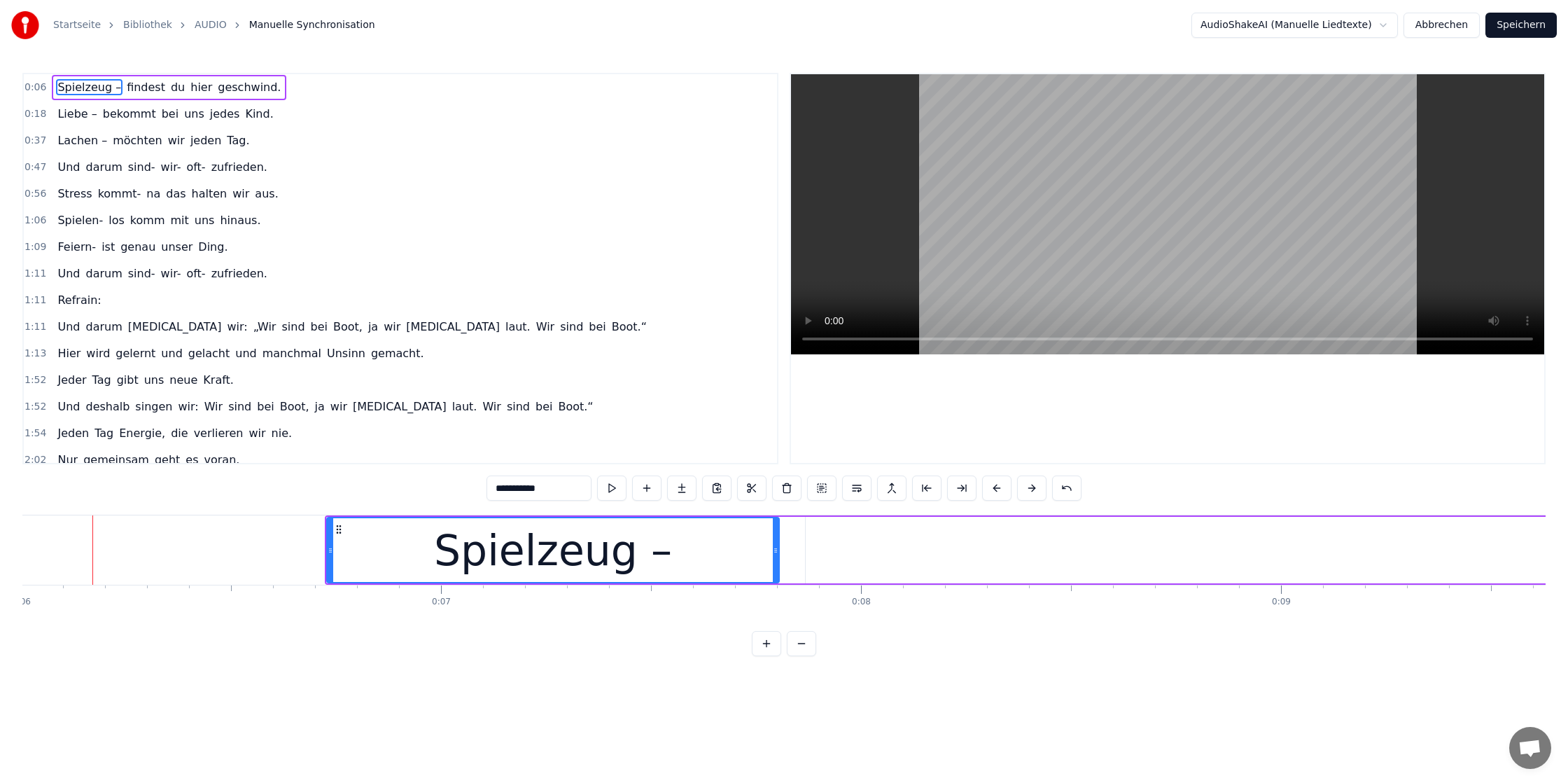
click at [1026, 492] on button at bounding box center [1032, 487] width 30 height 25
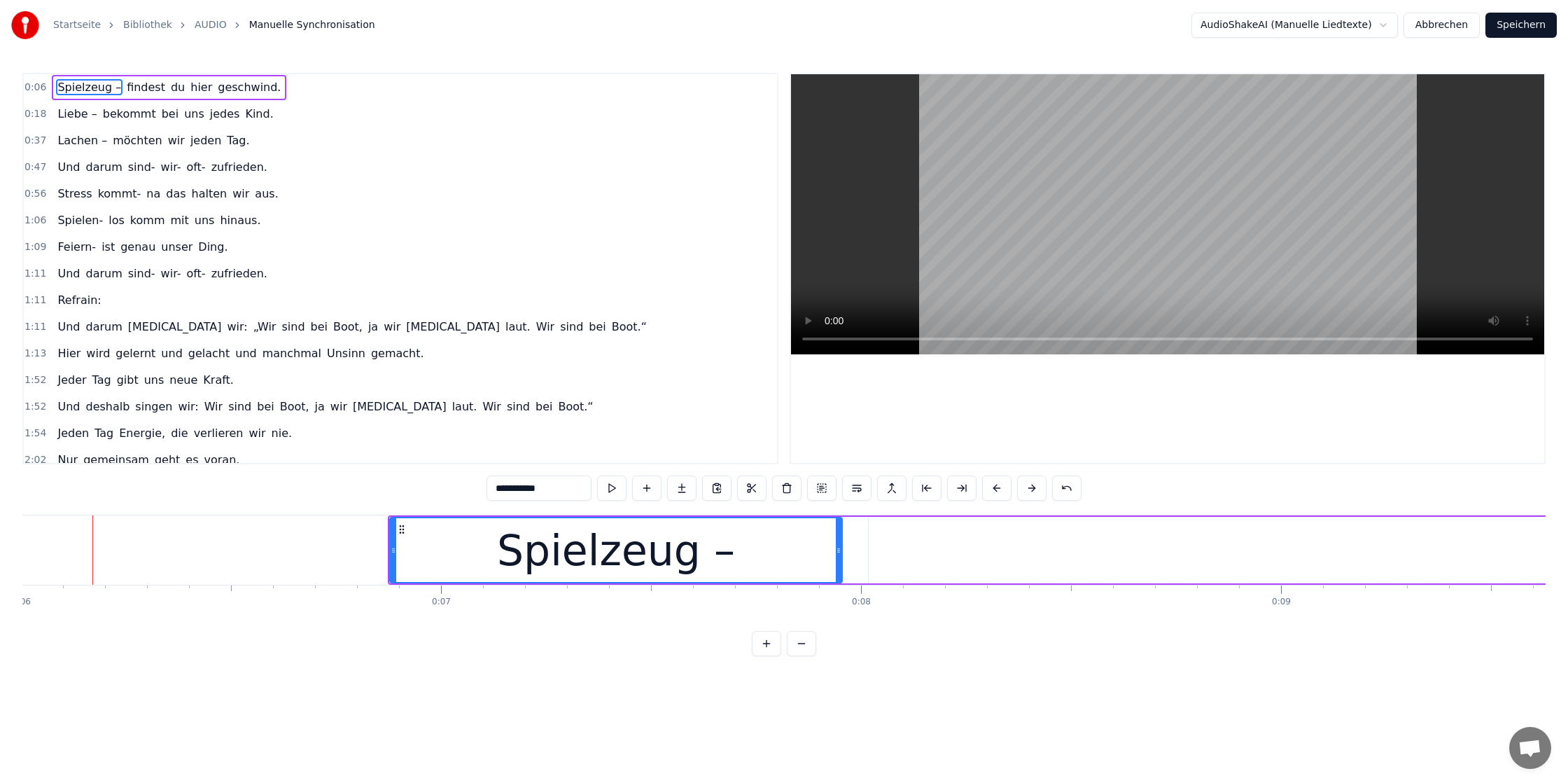
click at [1026, 492] on button at bounding box center [1032, 487] width 30 height 25
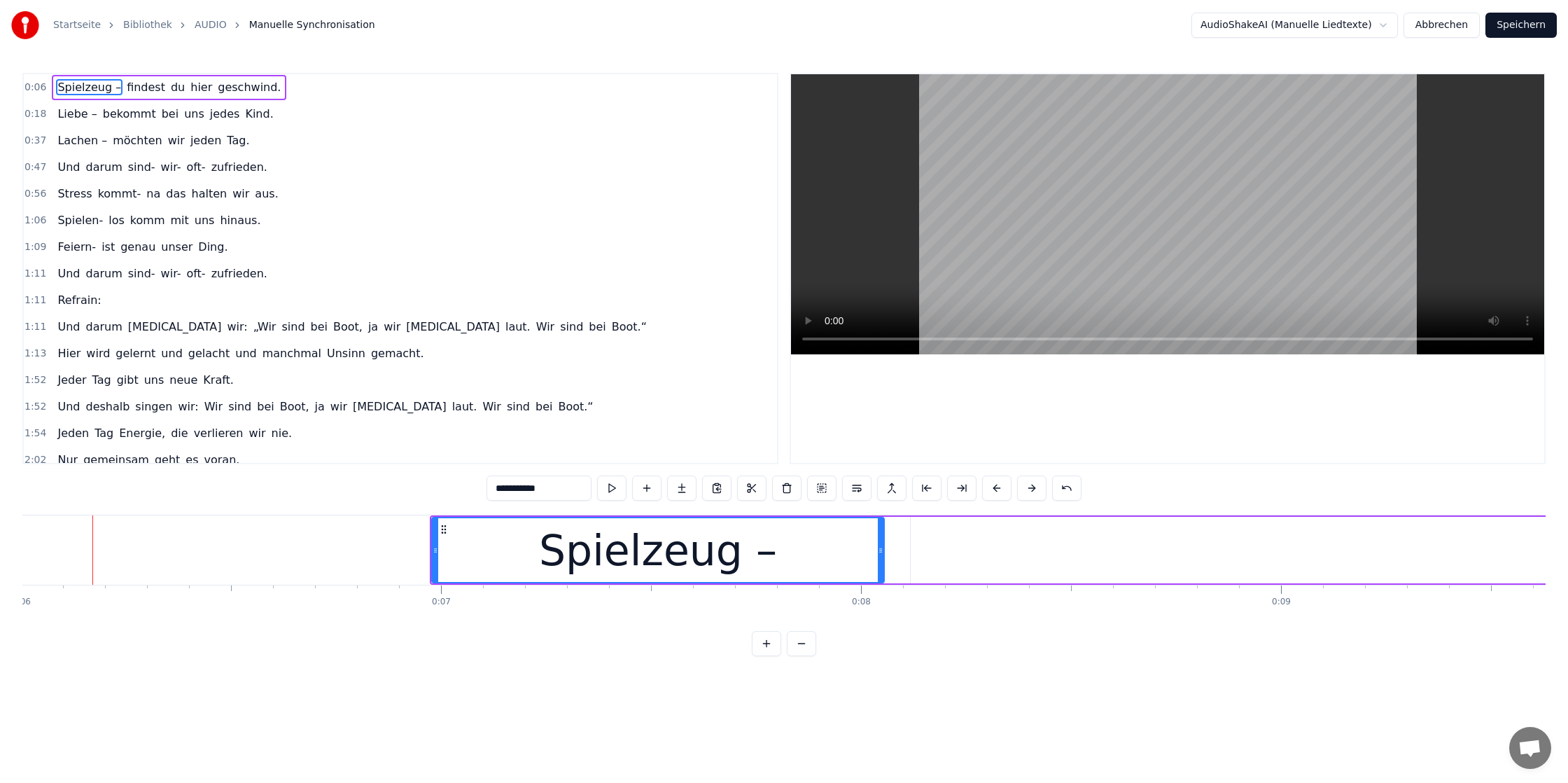
click at [1026, 492] on button at bounding box center [1032, 487] width 30 height 25
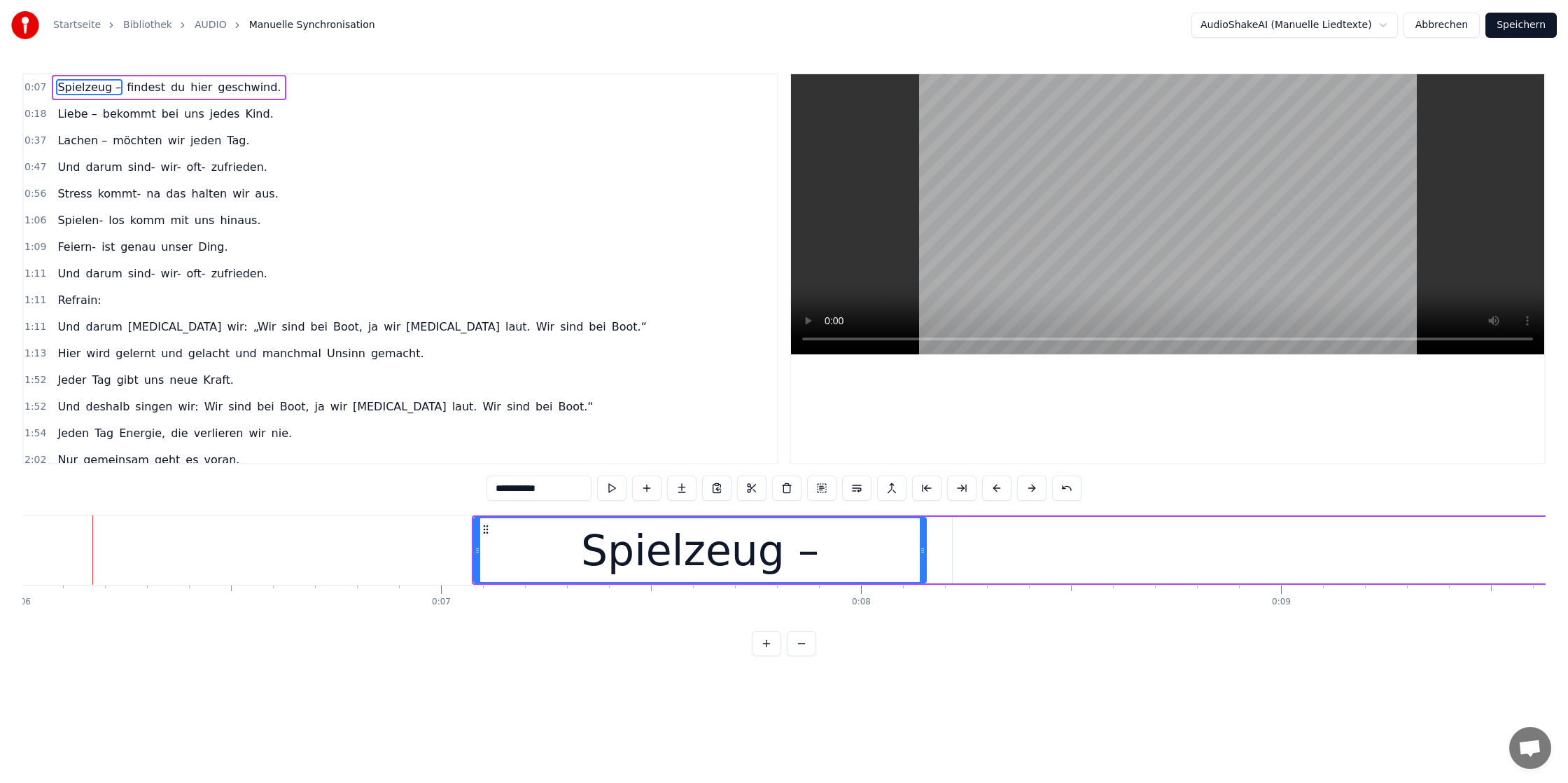
click at [1026, 492] on button at bounding box center [1032, 487] width 30 height 25
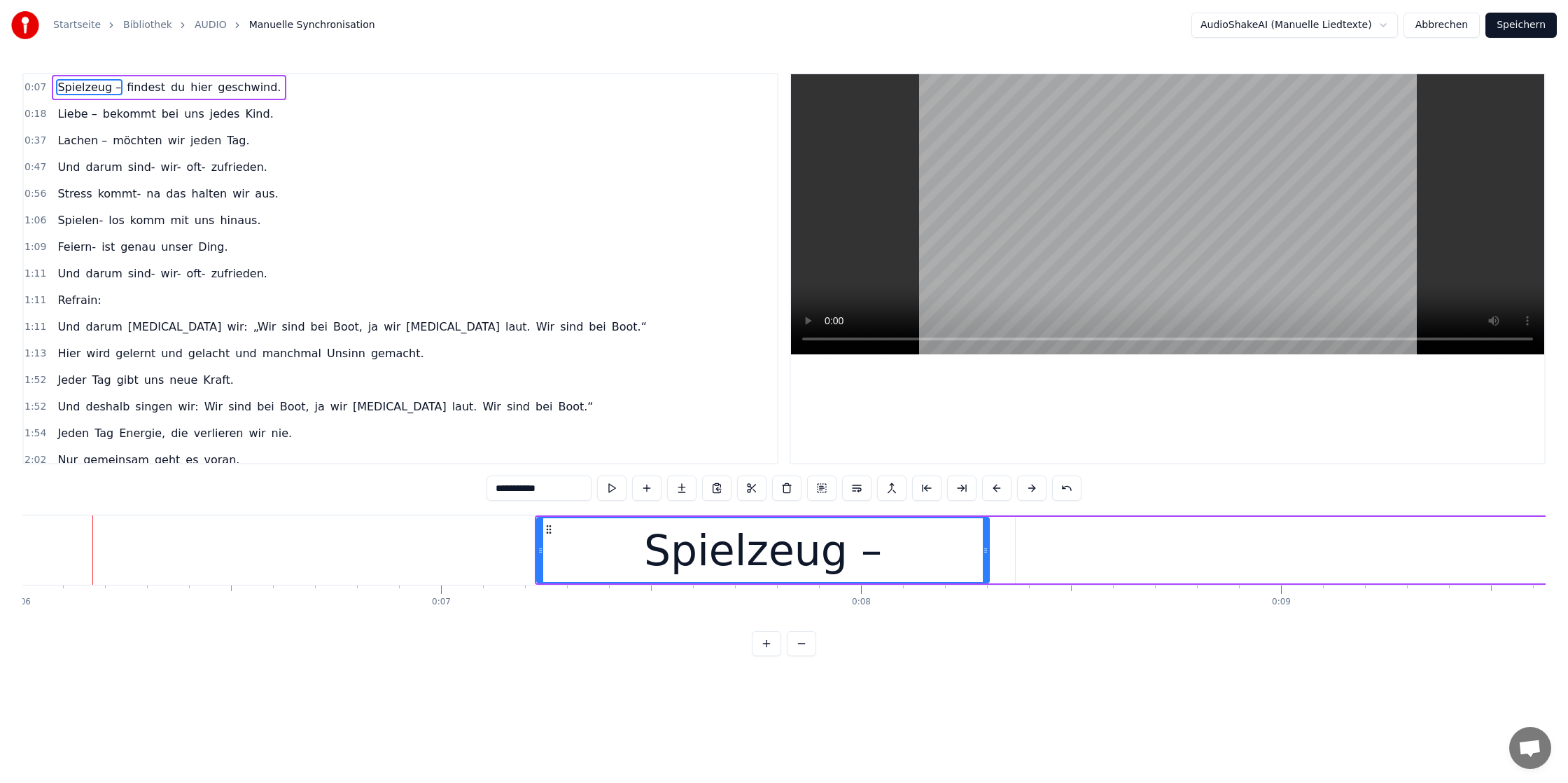
click at [1026, 492] on button at bounding box center [1032, 487] width 30 height 25
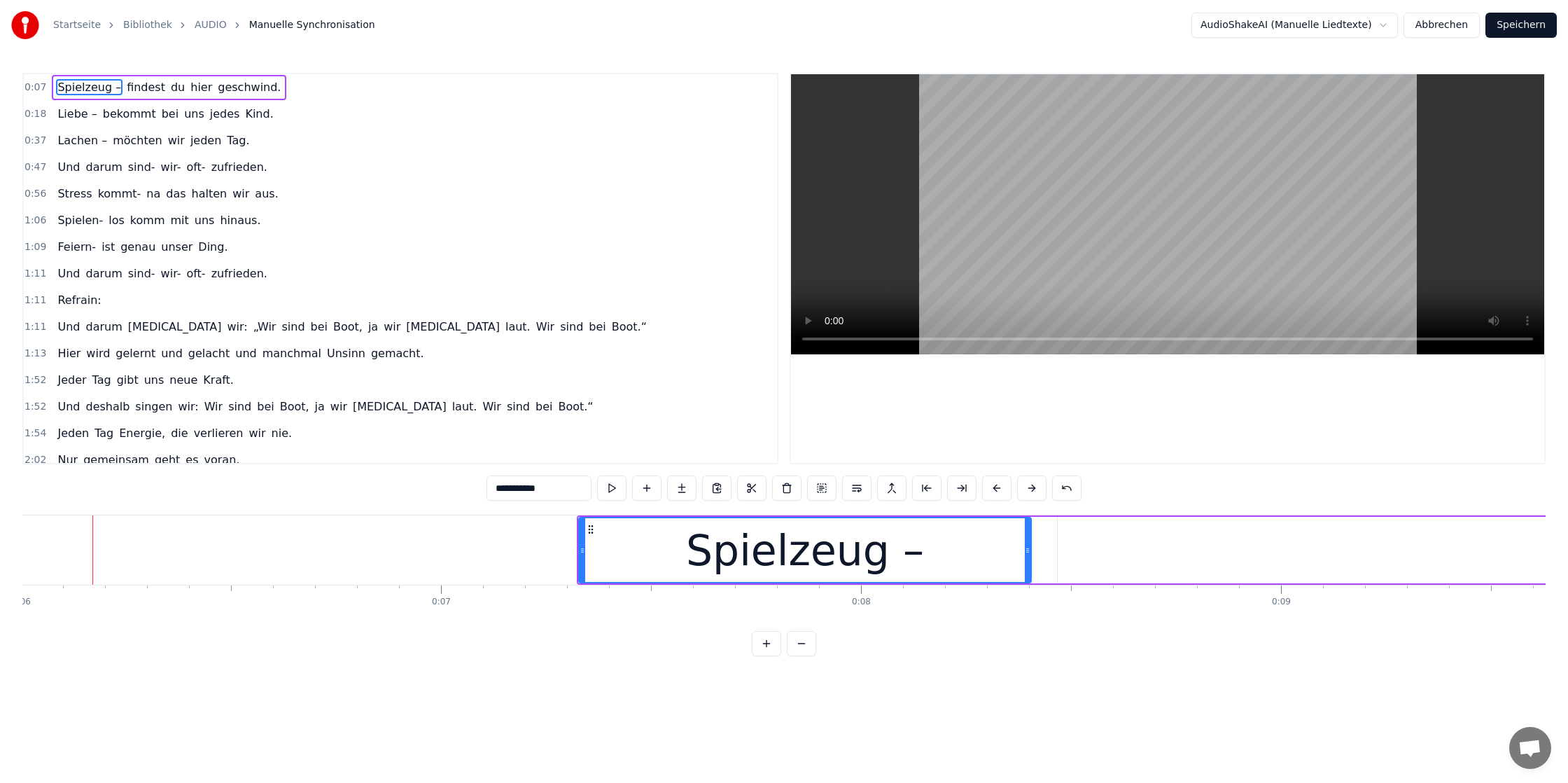
click at [1026, 492] on button at bounding box center [1032, 487] width 30 height 25
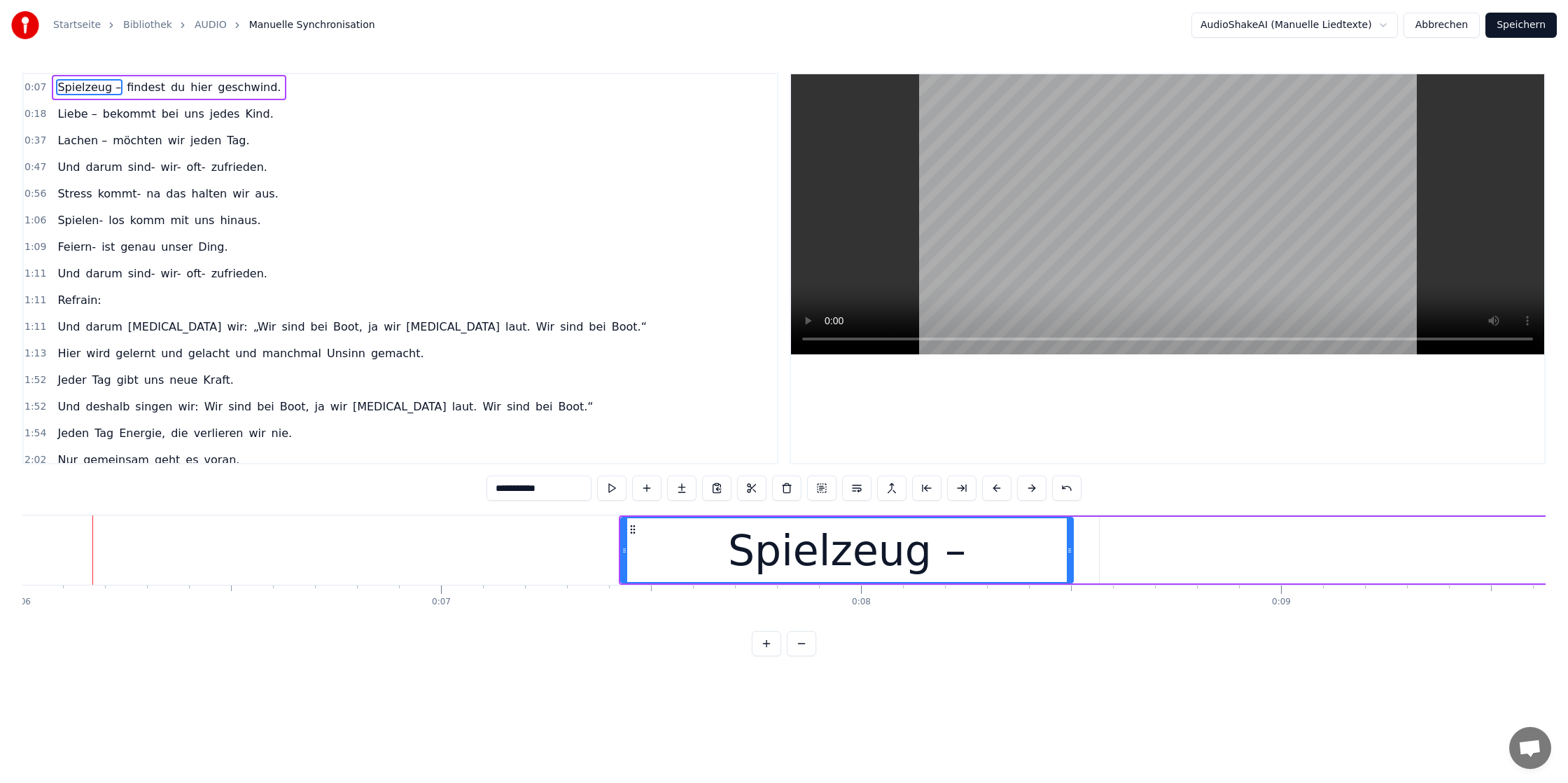
click at [1026, 492] on button at bounding box center [1032, 487] width 30 height 25
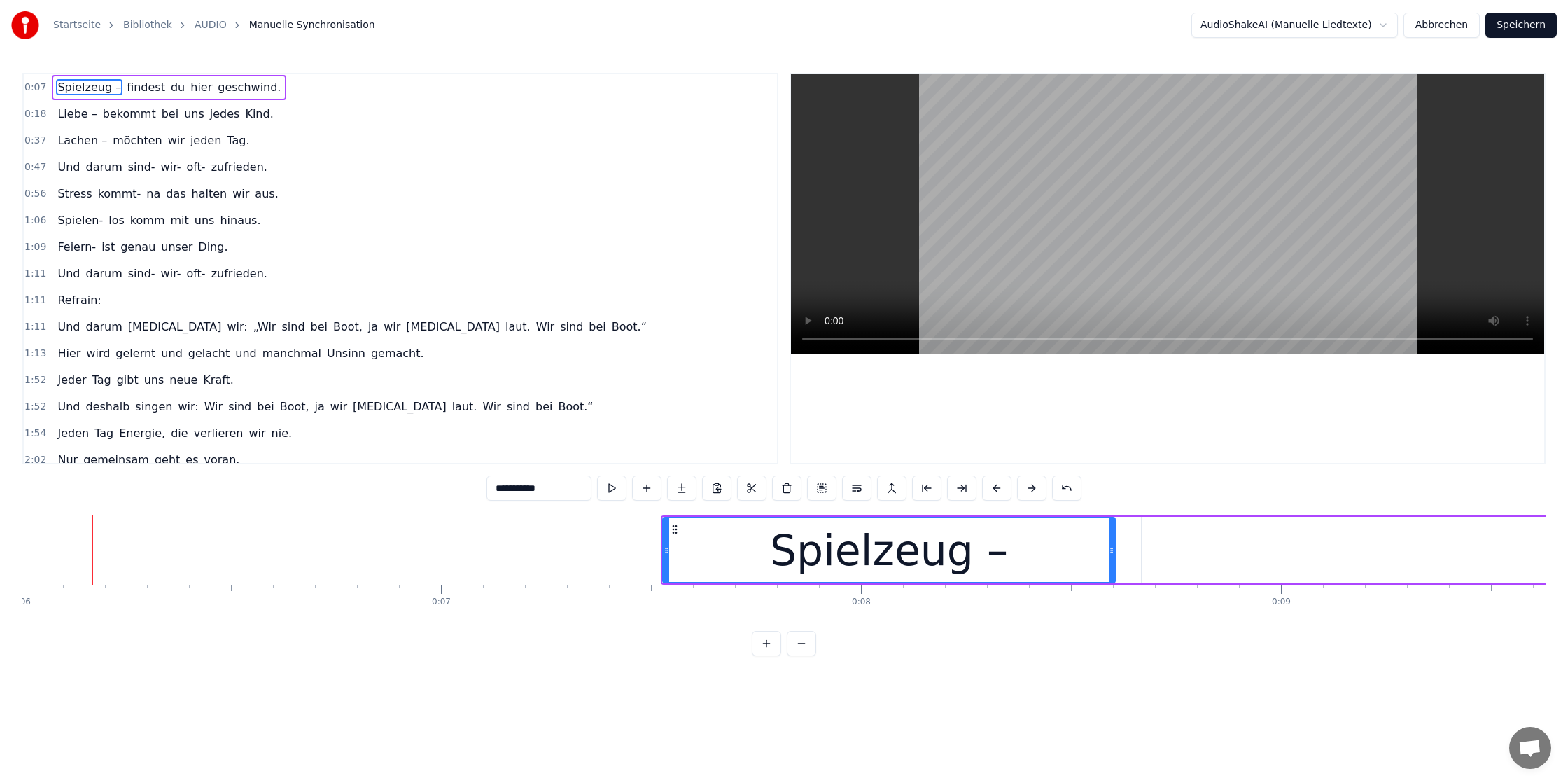
click at [1026, 492] on button at bounding box center [1032, 487] width 30 height 25
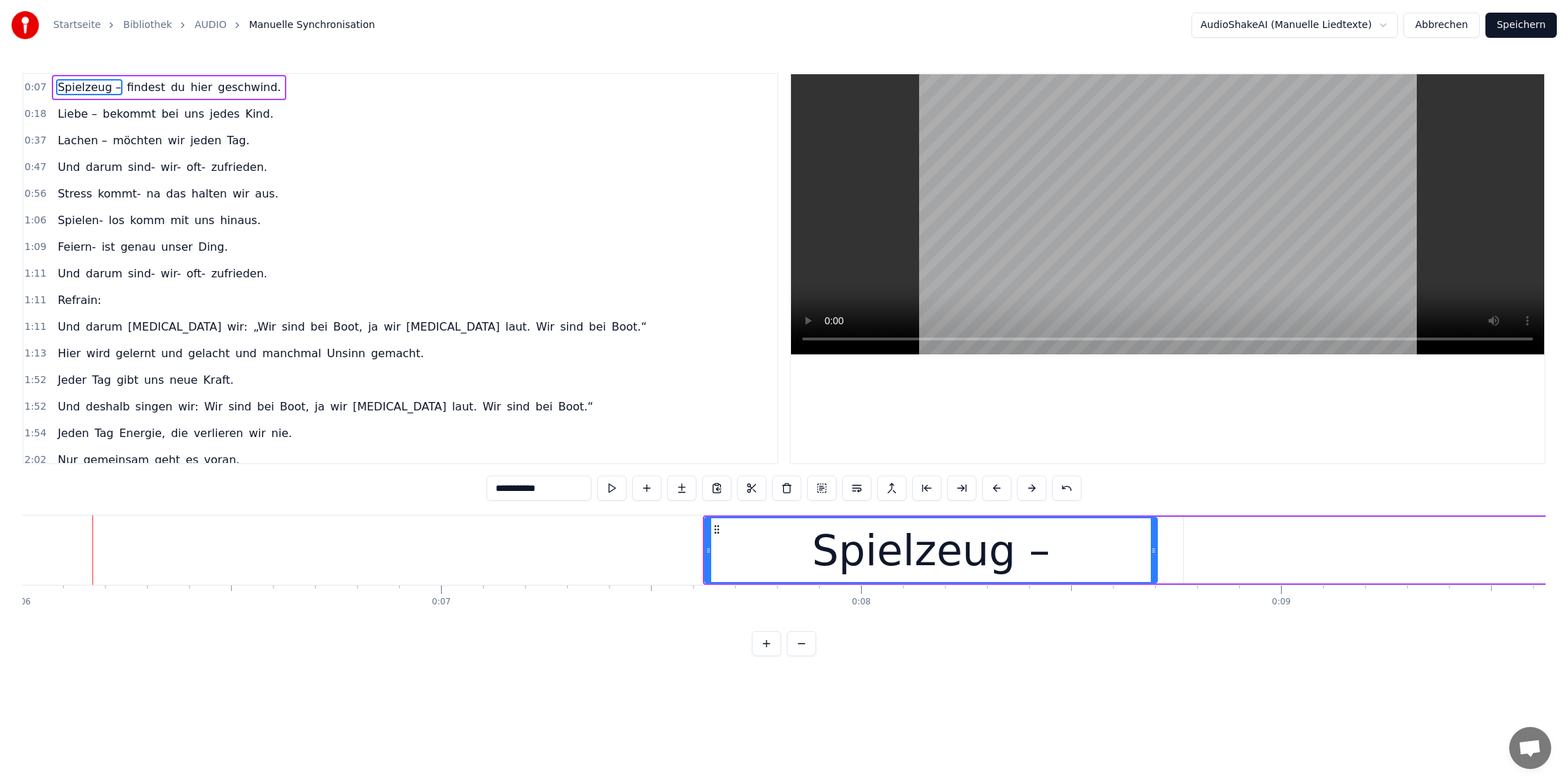
click at [1026, 492] on button at bounding box center [1032, 487] width 30 height 25
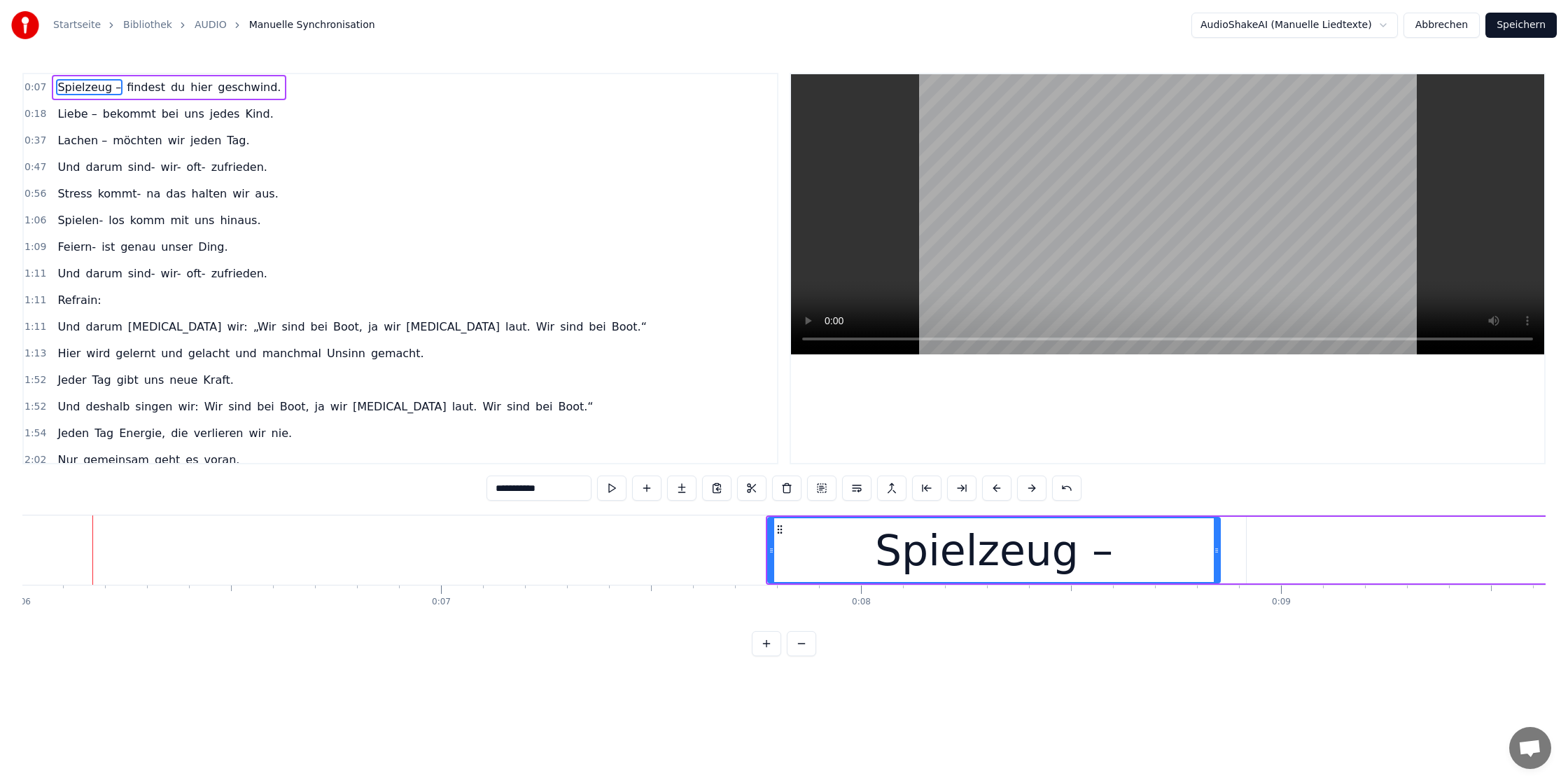
click at [1026, 492] on button at bounding box center [1032, 487] width 30 height 25
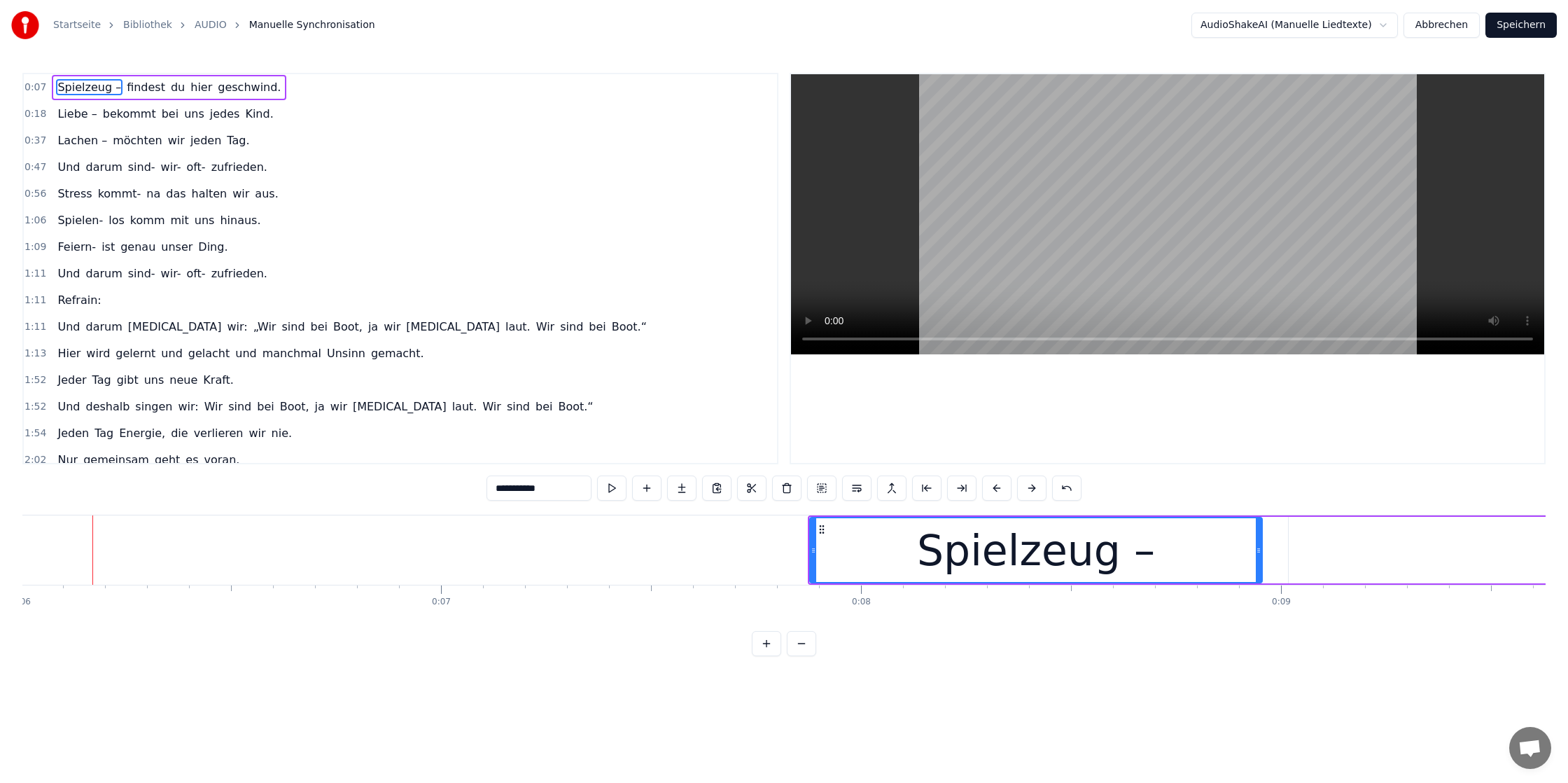
click at [1026, 492] on button at bounding box center [1032, 487] width 30 height 25
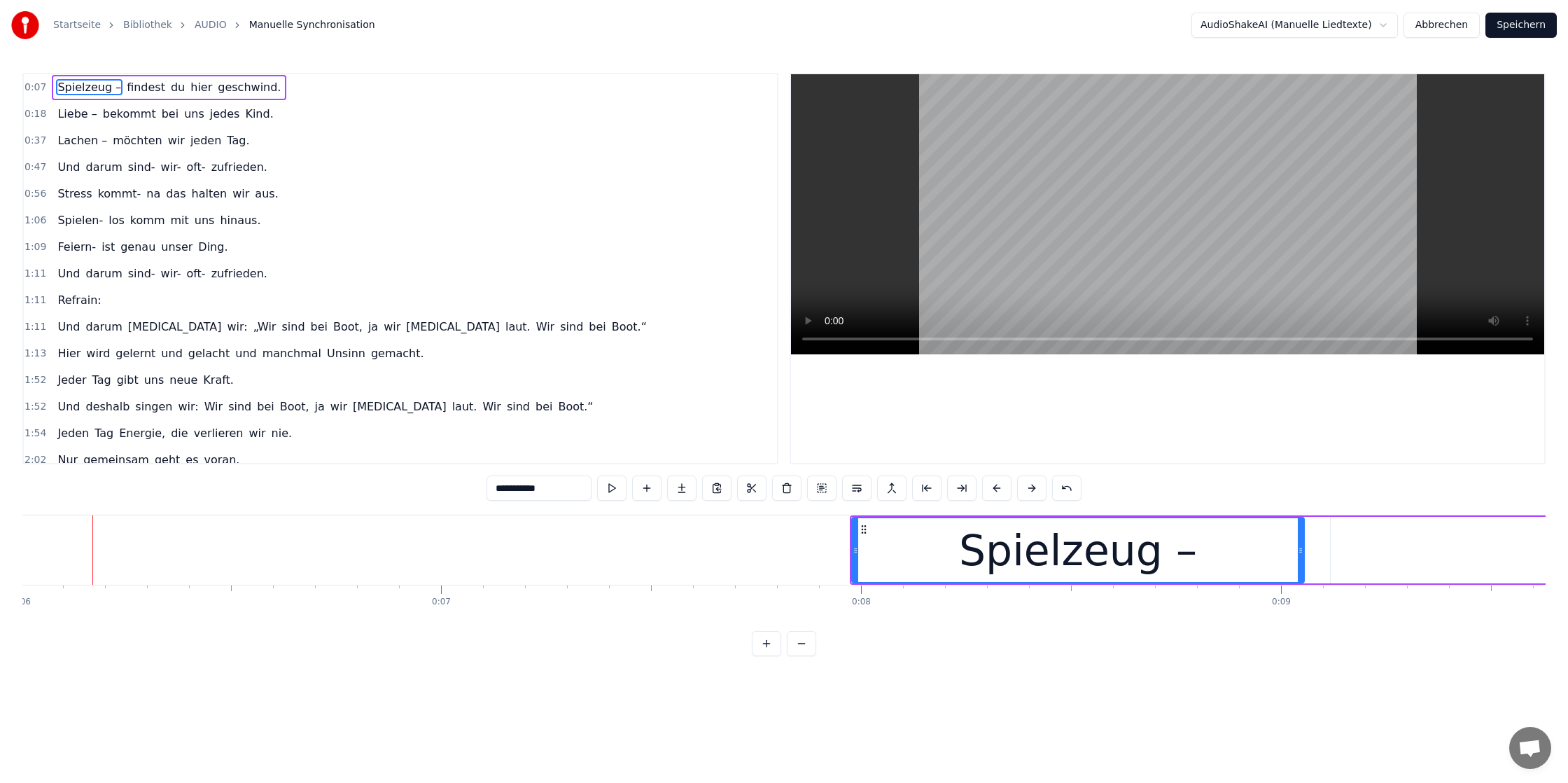
click at [1026, 492] on button at bounding box center [1032, 487] width 30 height 25
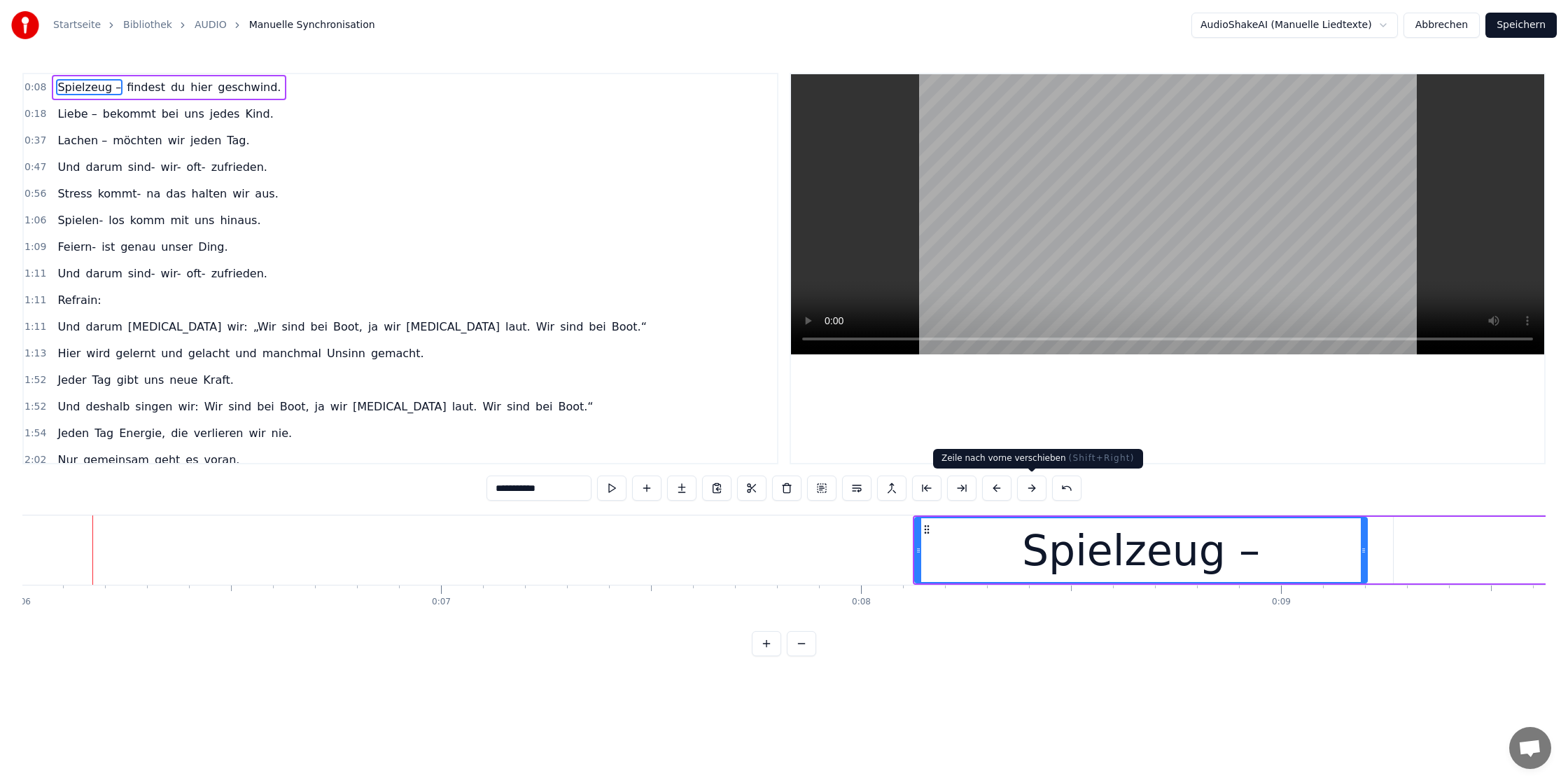
click at [1024, 482] on button at bounding box center [1032, 487] width 30 height 25
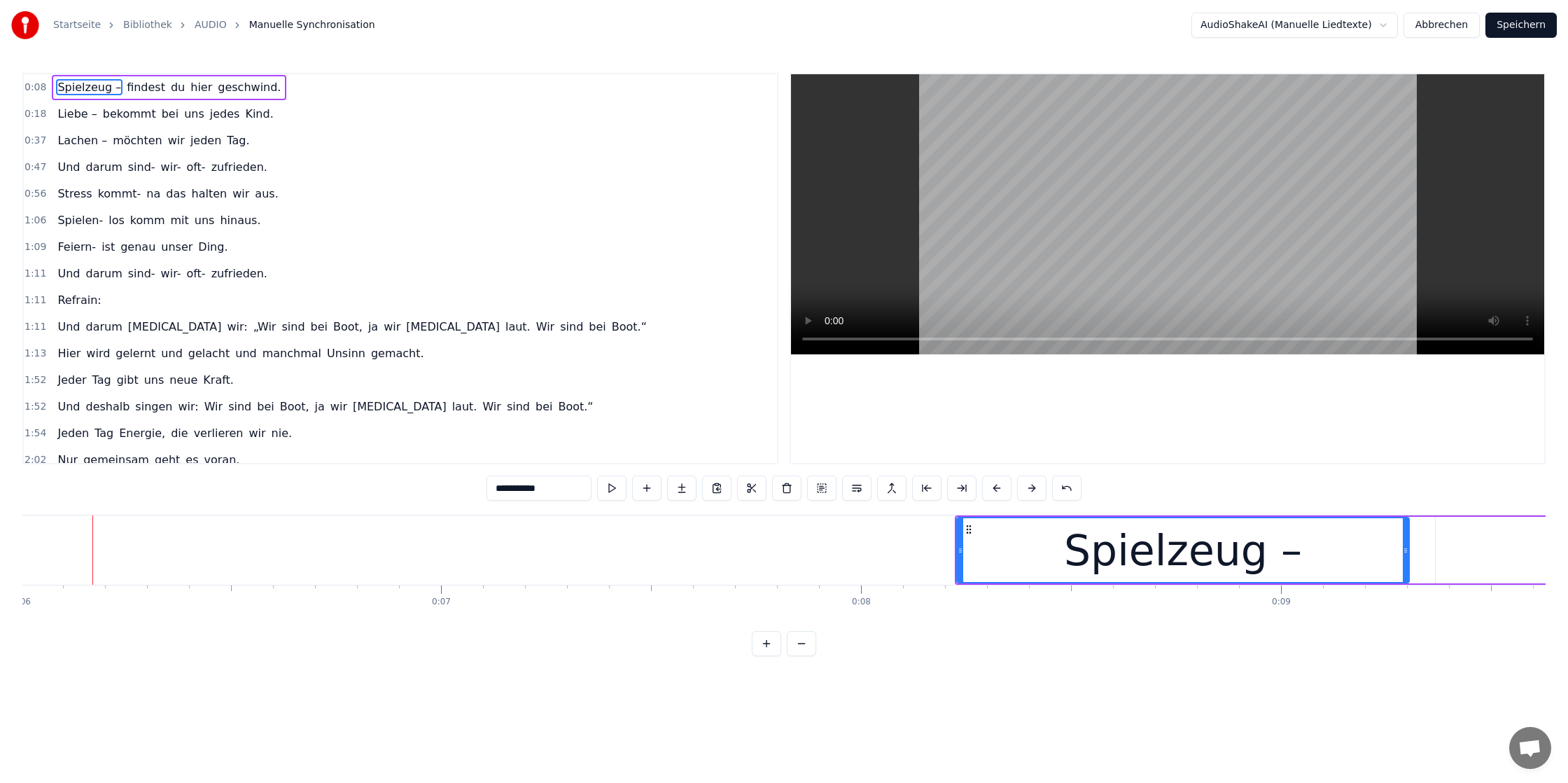
click at [1024, 482] on button at bounding box center [1032, 487] width 30 height 25
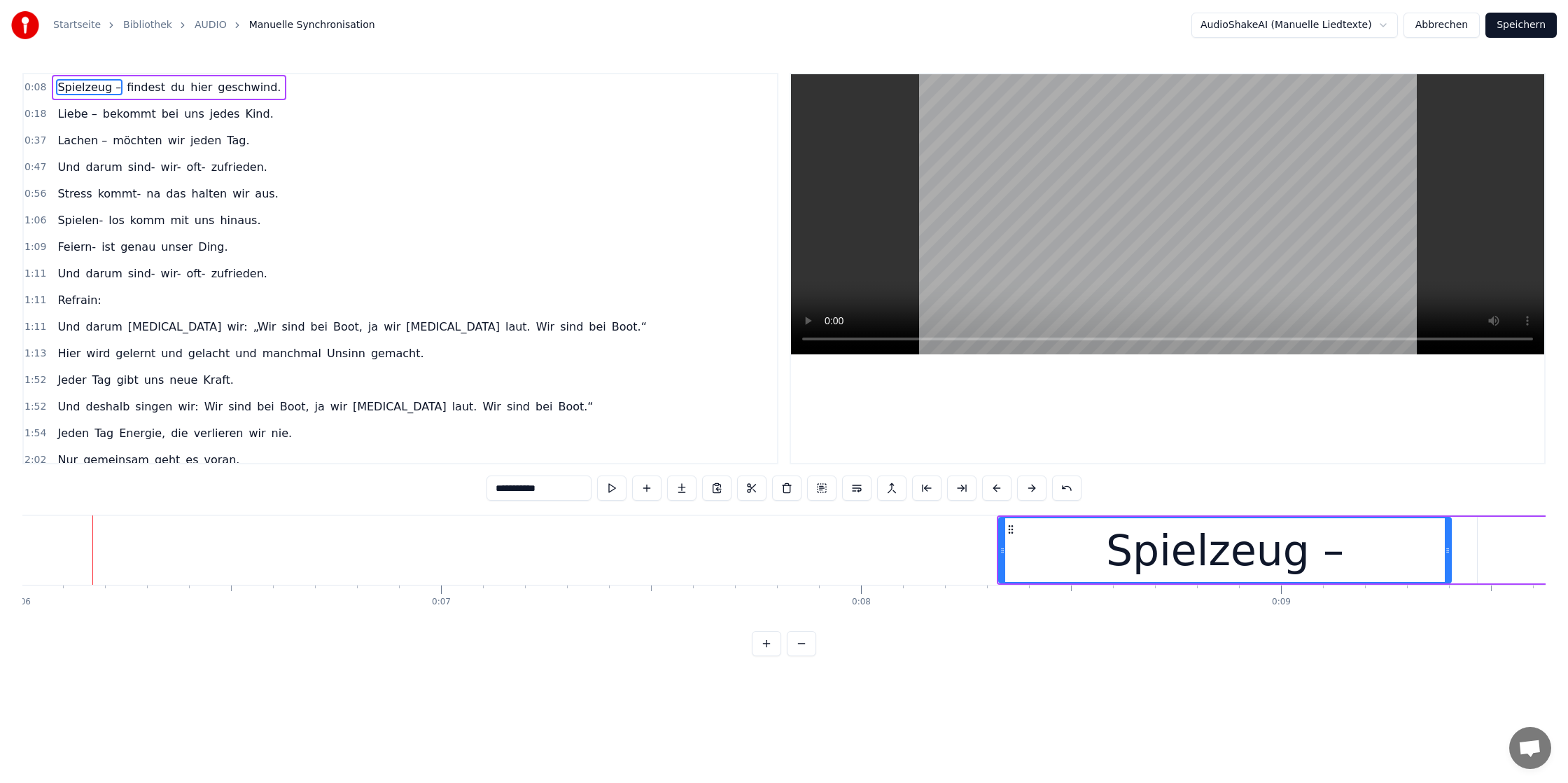
click at [1024, 482] on button at bounding box center [1032, 487] width 30 height 25
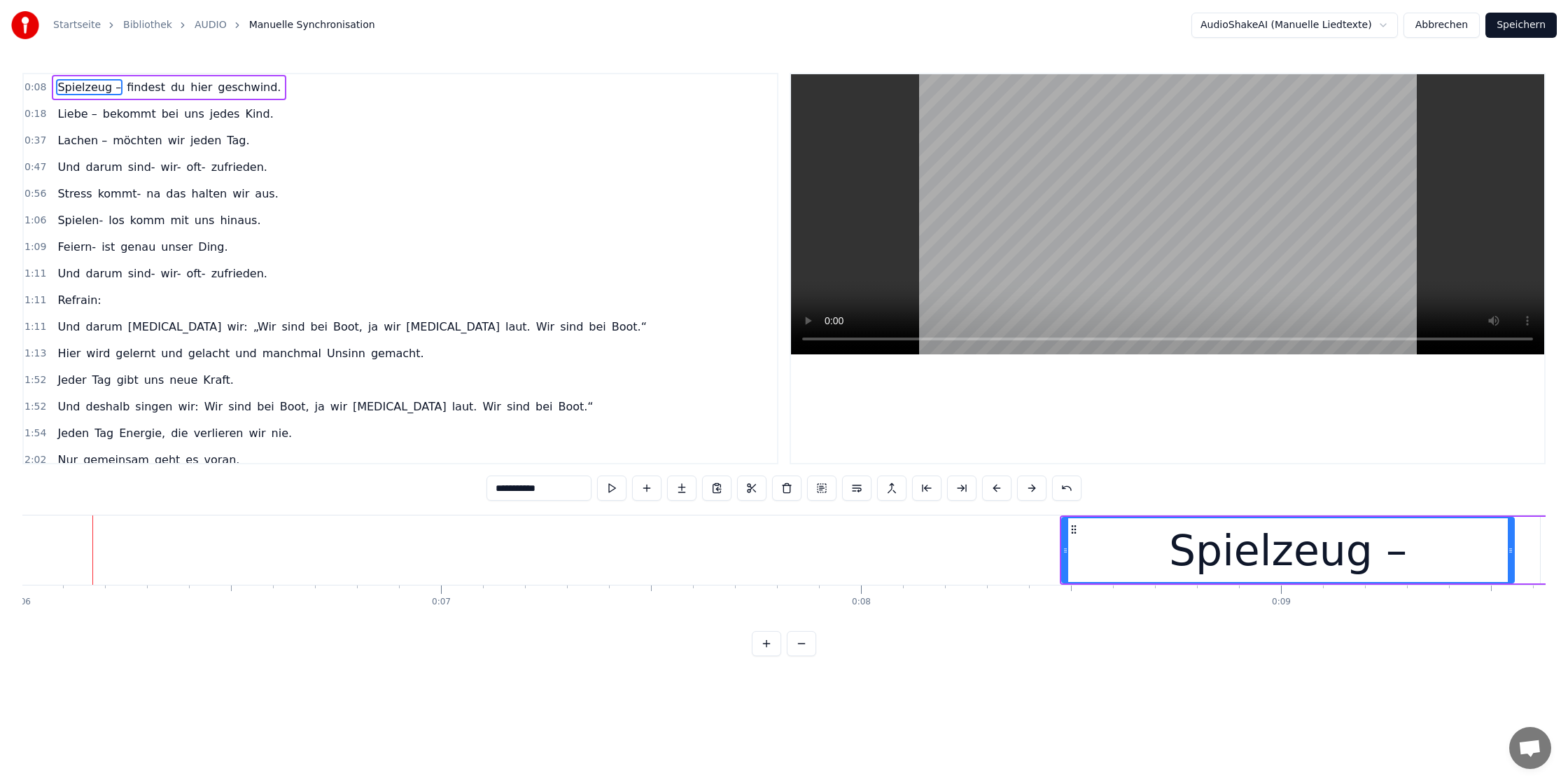
click at [1024, 482] on button at bounding box center [1032, 487] width 30 height 25
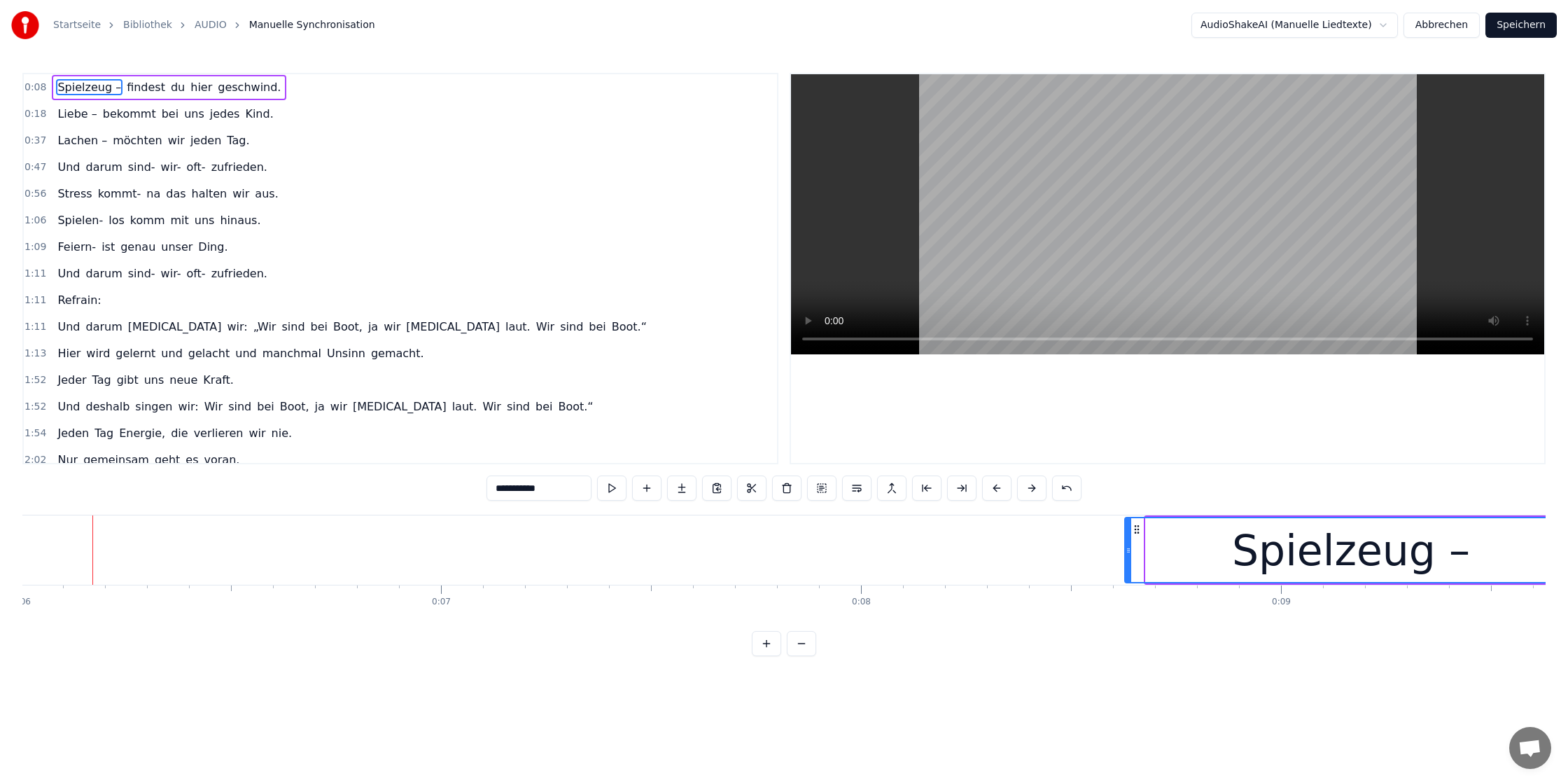
click at [1024, 482] on button at bounding box center [1032, 487] width 30 height 25
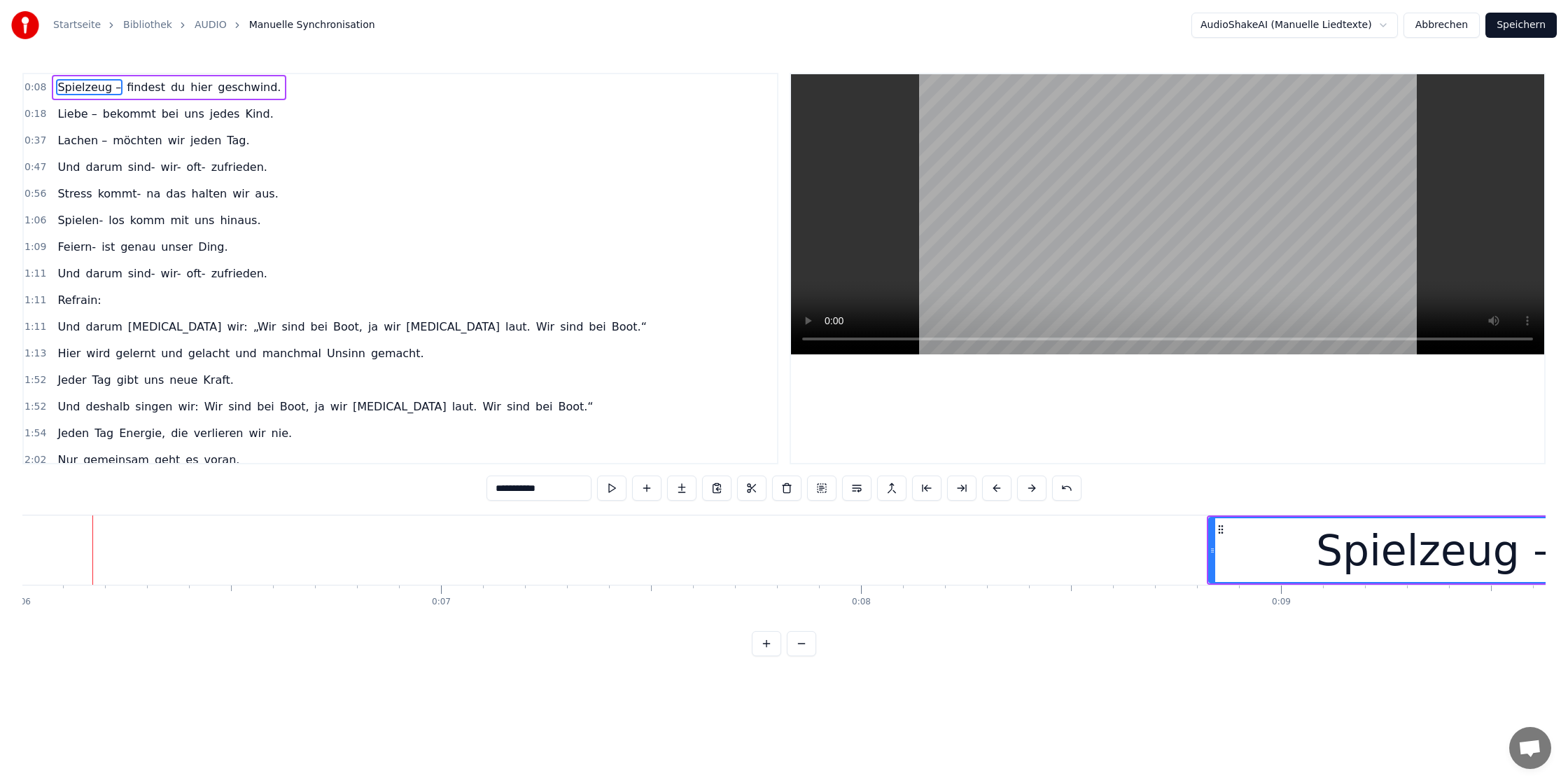
click at [1024, 482] on button at bounding box center [1032, 487] width 30 height 25
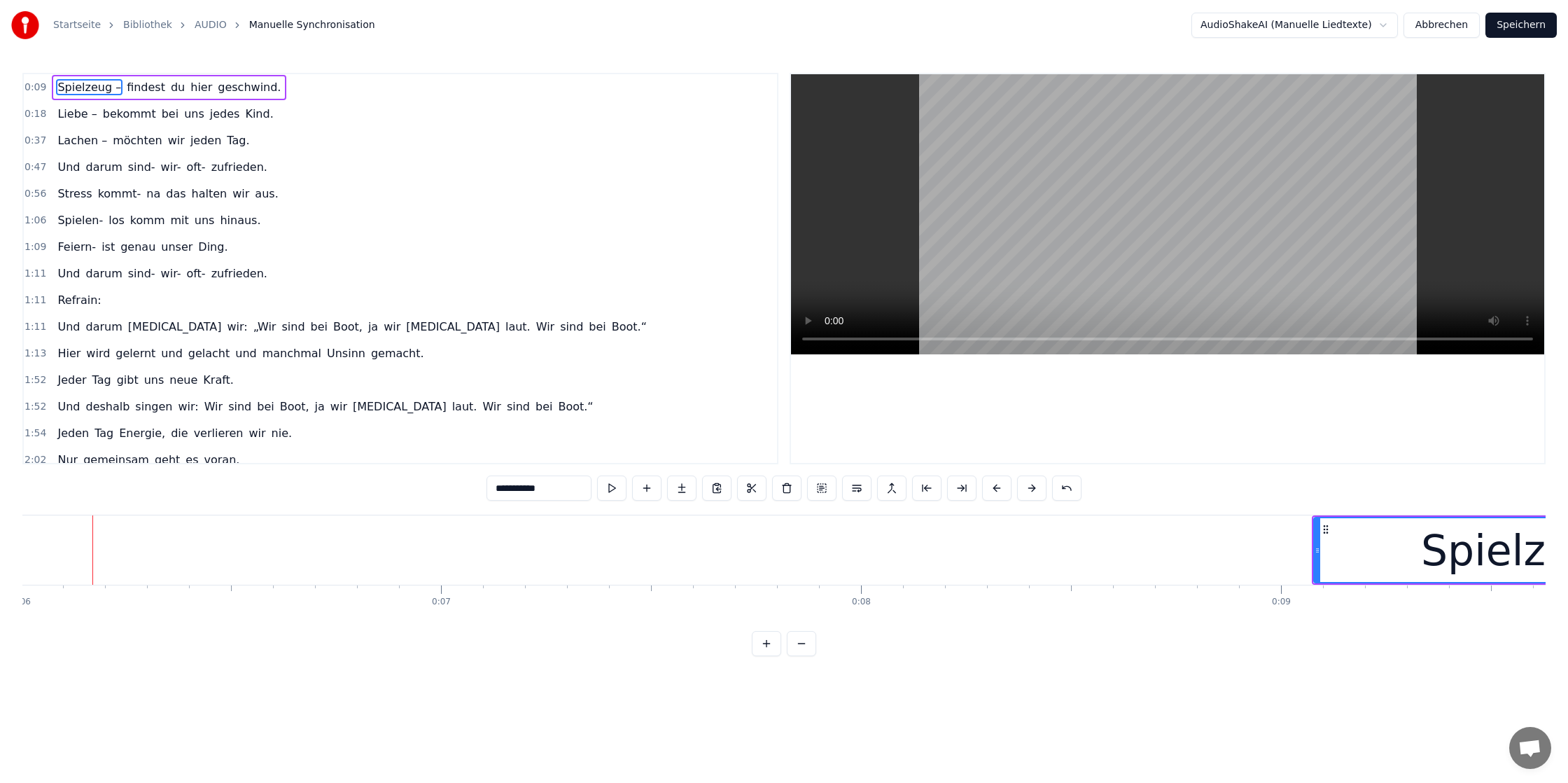
click at [1024, 482] on button at bounding box center [1032, 487] width 30 height 25
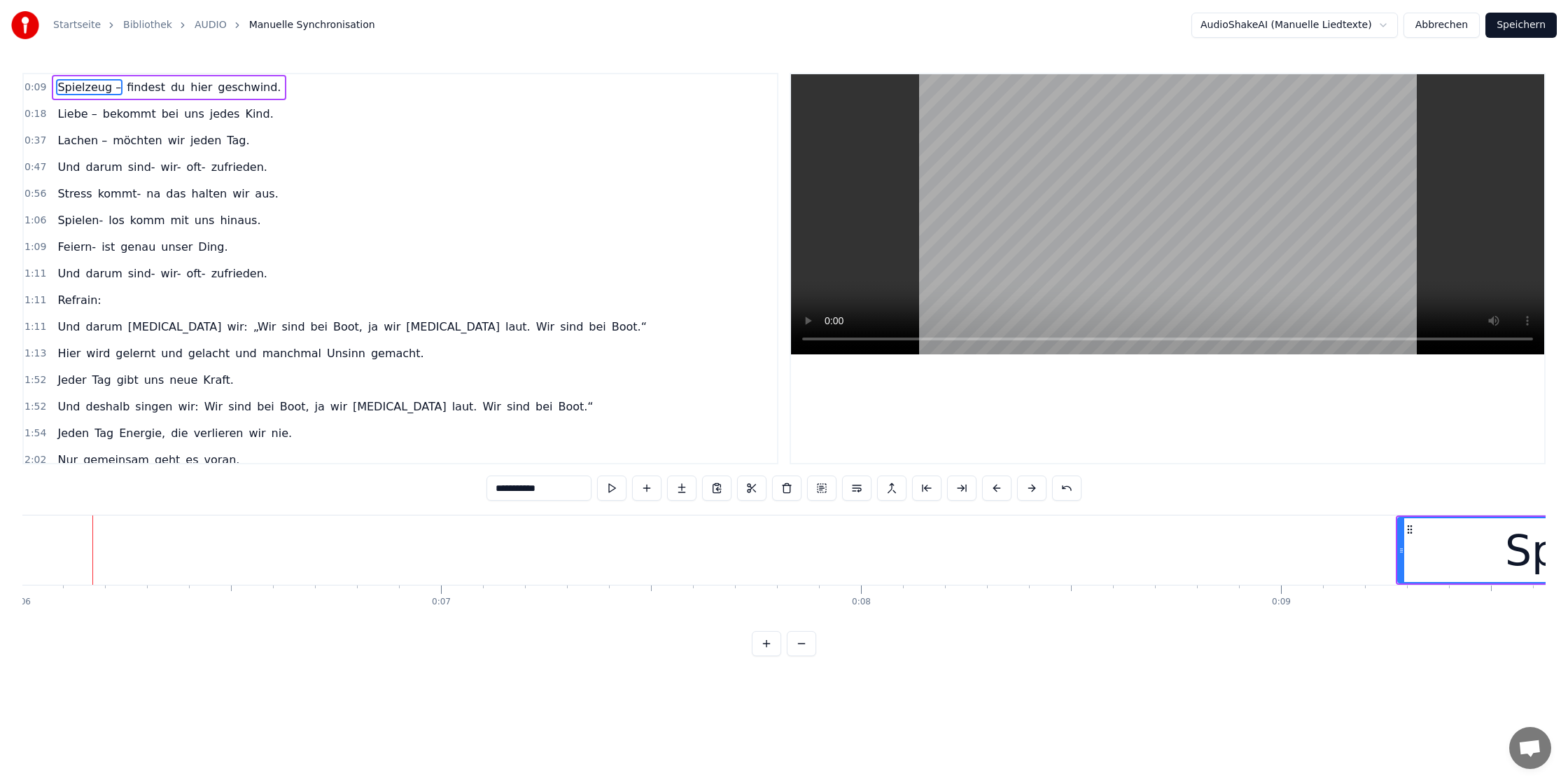
click at [1024, 482] on button at bounding box center [1032, 487] width 30 height 25
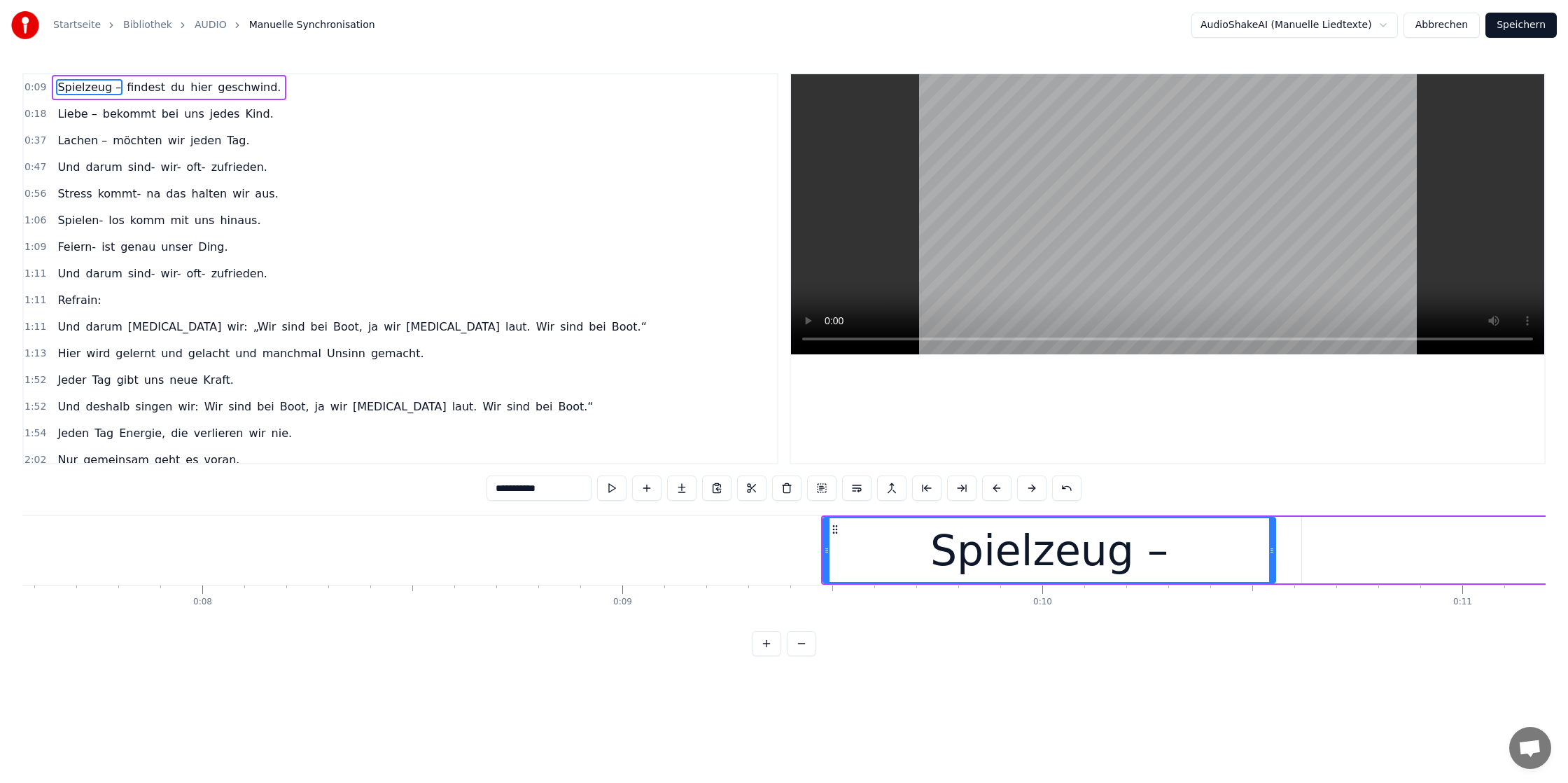
scroll to position [0, 3188]
click at [1031, 487] on button at bounding box center [1032, 487] width 30 height 25
click at [1032, 487] on button at bounding box center [1032, 487] width 30 height 25
click at [1032, 486] on button at bounding box center [1032, 487] width 30 height 25
click at [1031, 486] on button at bounding box center [1032, 487] width 30 height 25
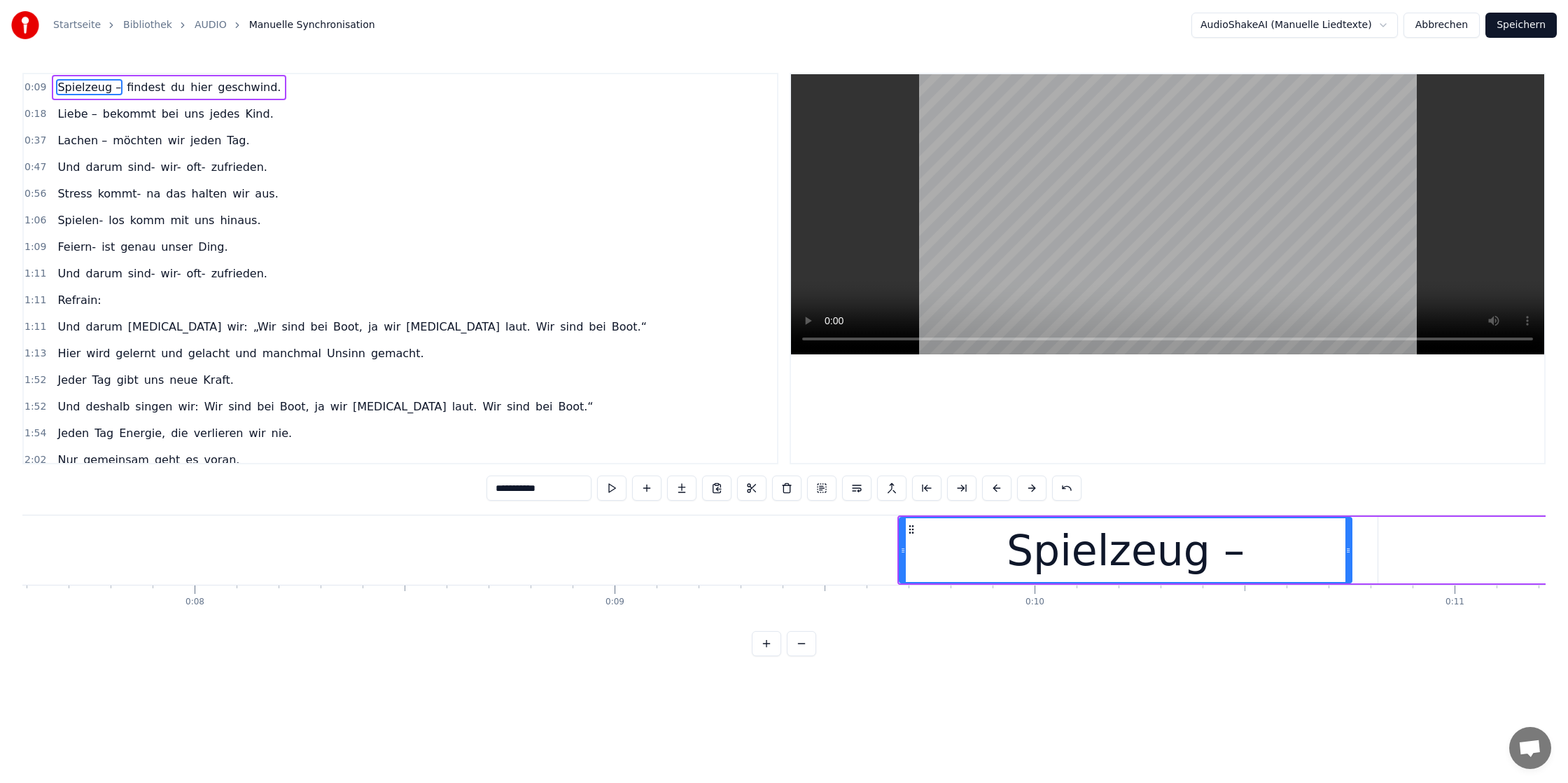
click at [1031, 486] on button at bounding box center [1032, 487] width 30 height 25
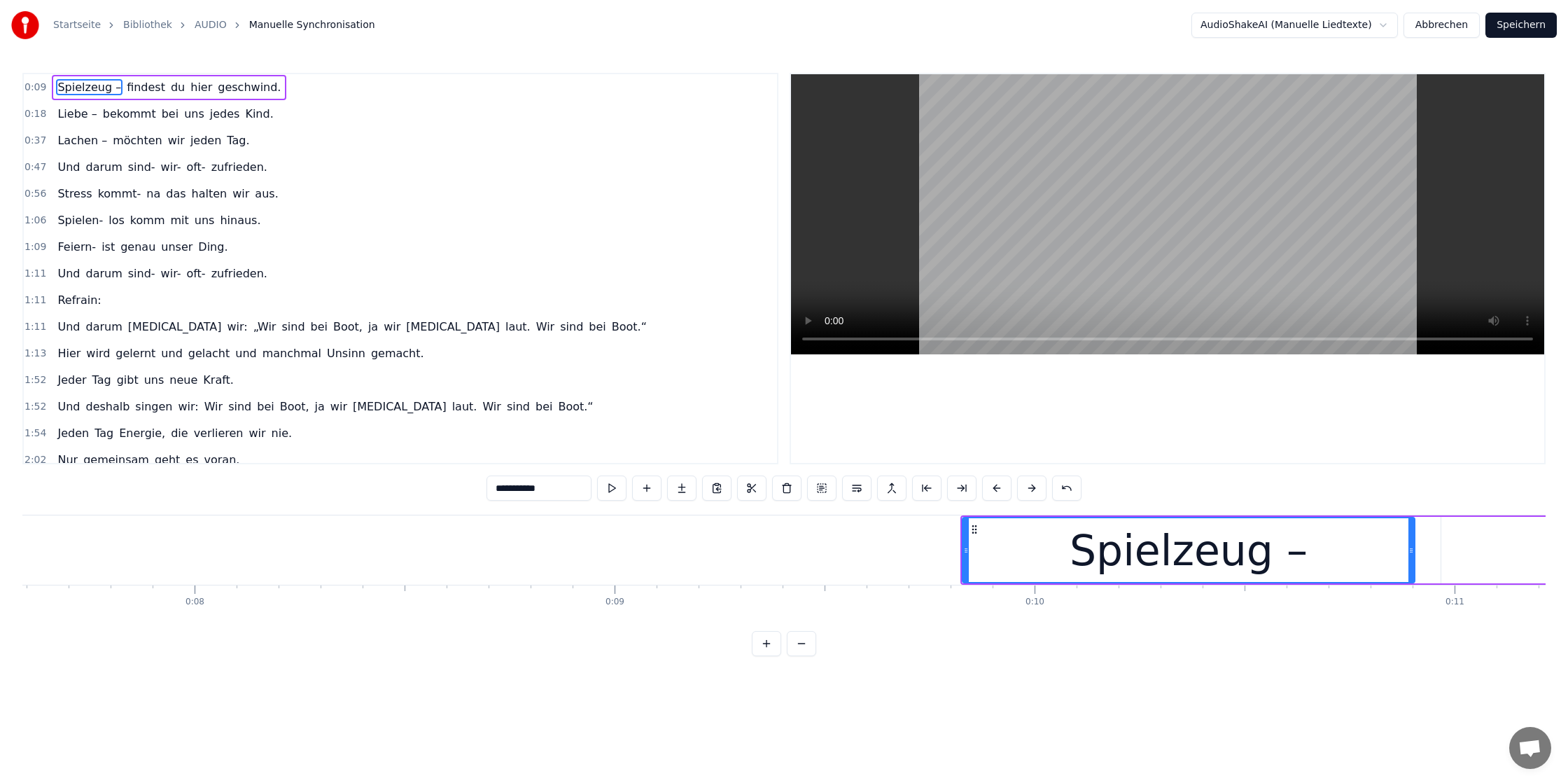
click at [1031, 486] on button at bounding box center [1032, 487] width 30 height 25
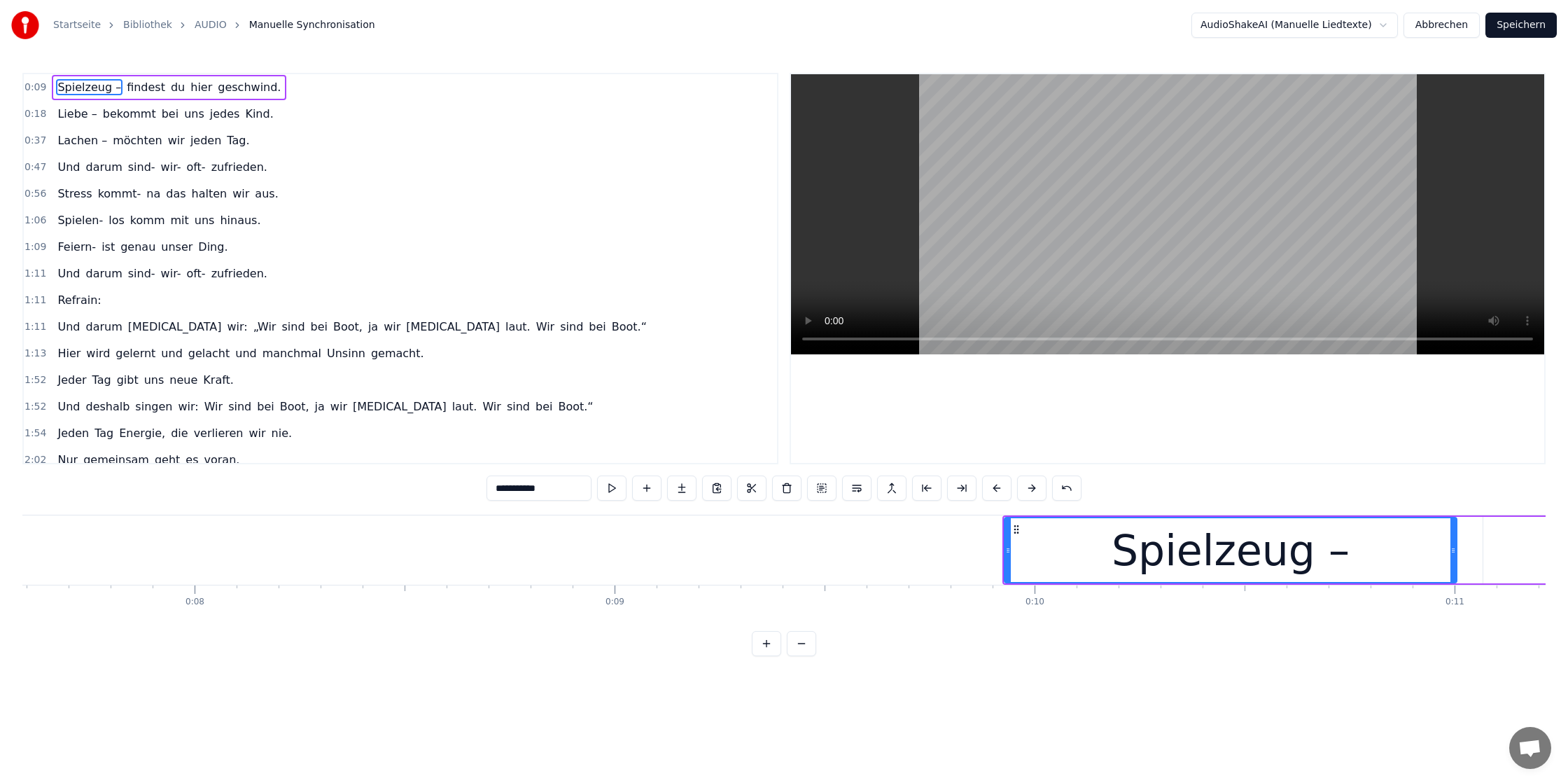
click at [1031, 486] on button at bounding box center [1032, 487] width 30 height 25
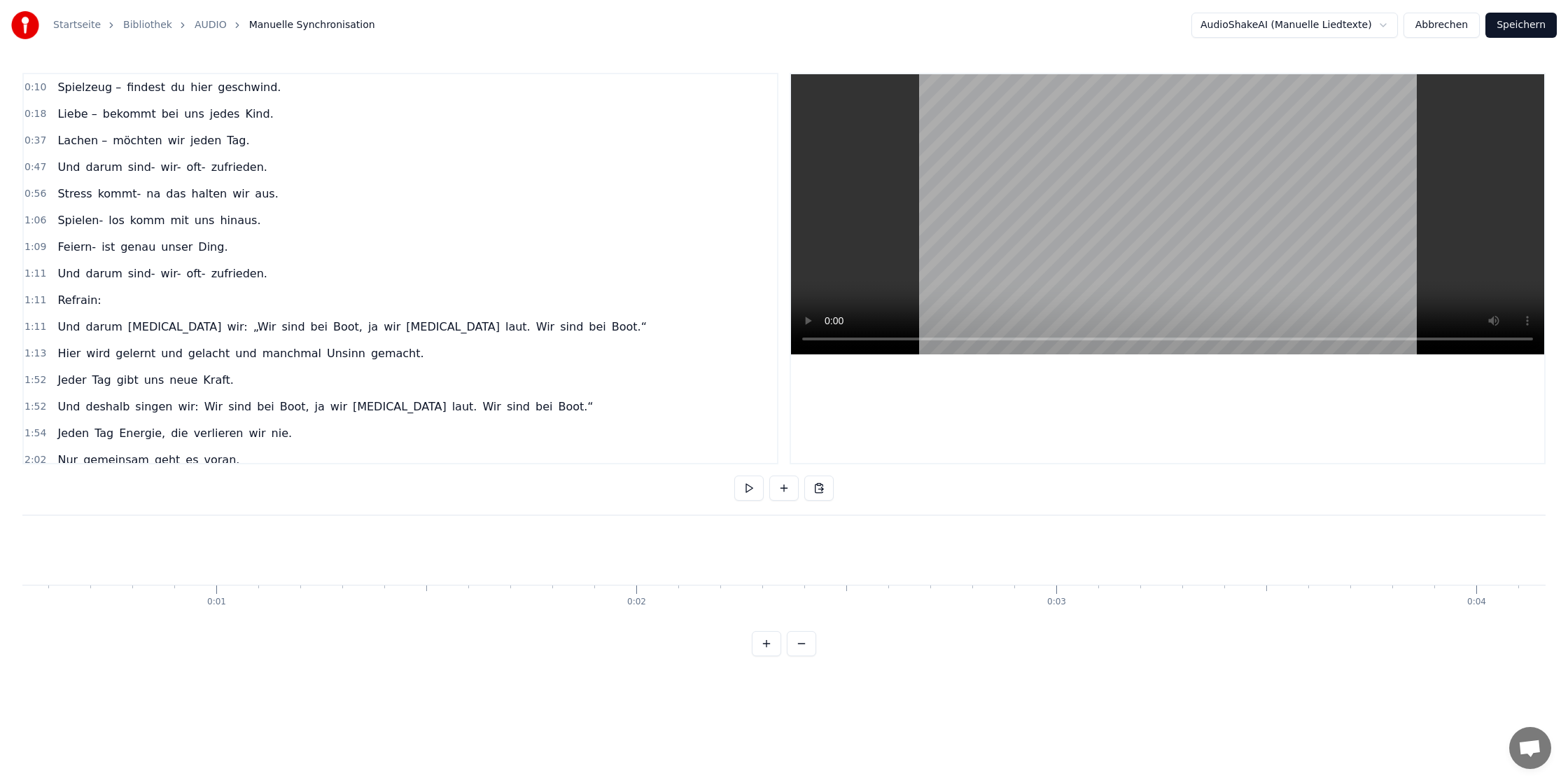
scroll to position [0, 0]
drag, startPoint x: 423, startPoint y: 544, endPoint x: 439, endPoint y: 544, distance: 16.0
click at [423, 544] on div "Spielzeug –" at bounding box center [246, 550] width 452 height 70
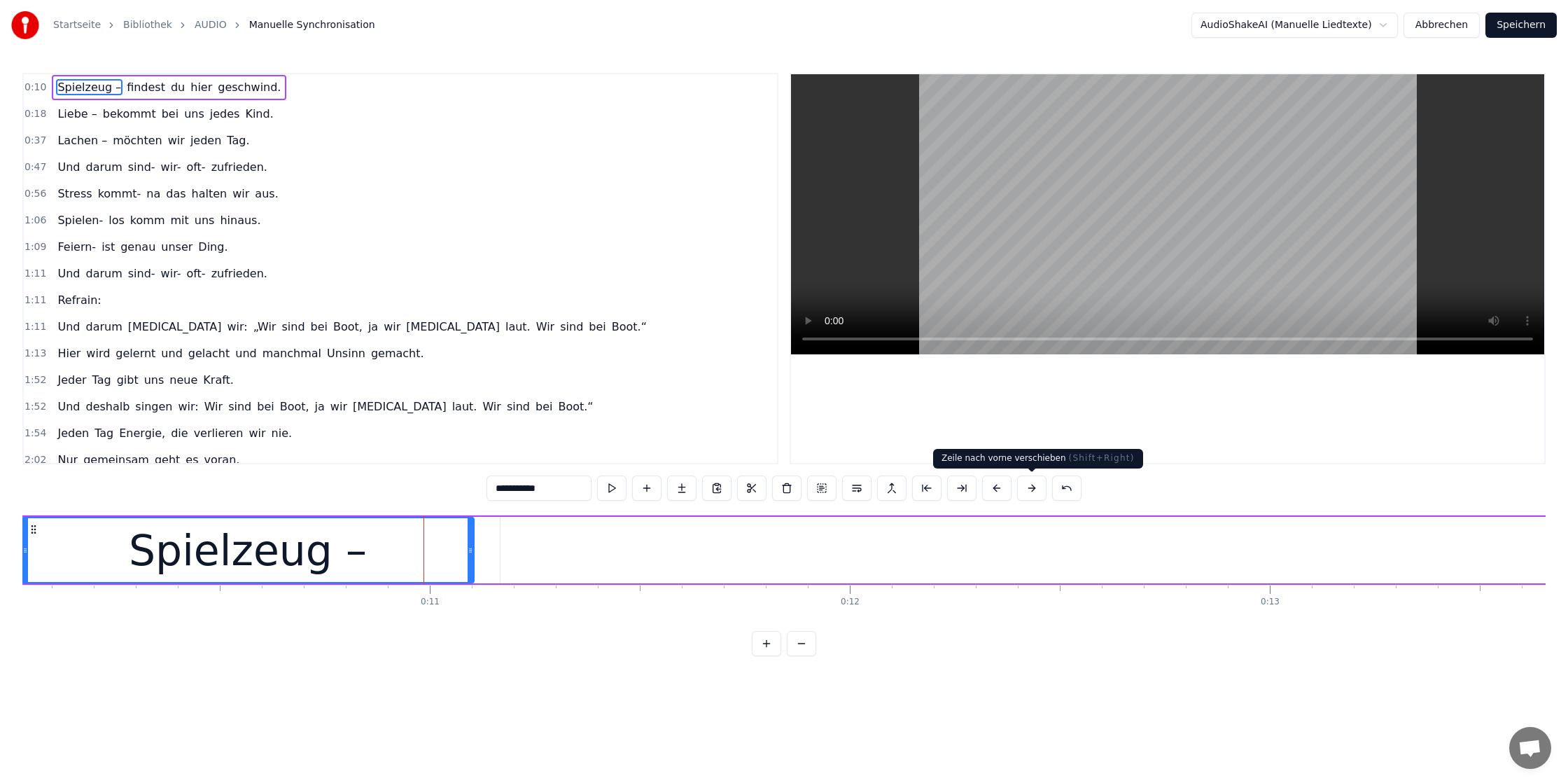
click at [1030, 489] on button at bounding box center [1032, 487] width 30 height 25
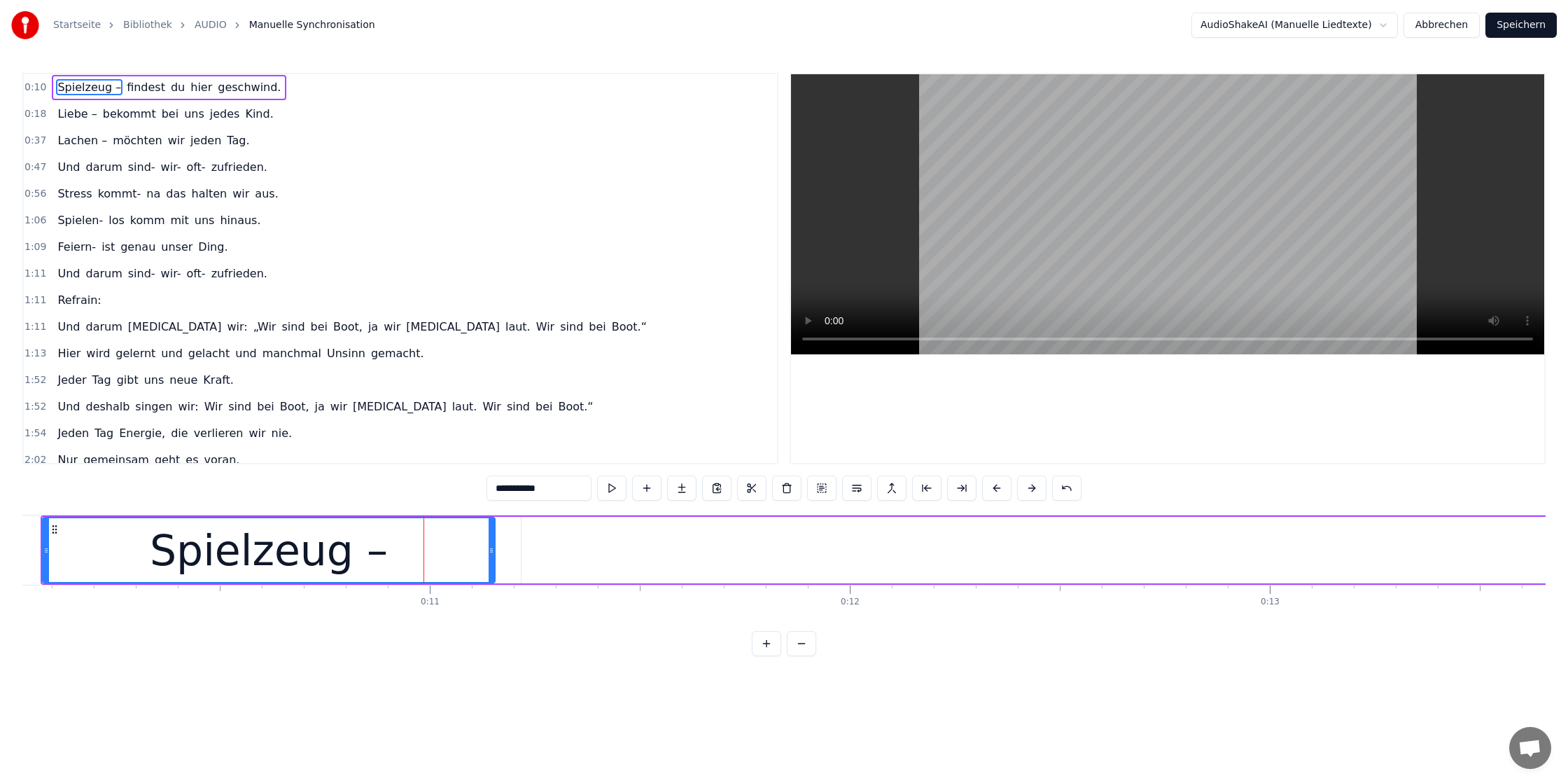
click at [1030, 489] on button at bounding box center [1032, 487] width 30 height 25
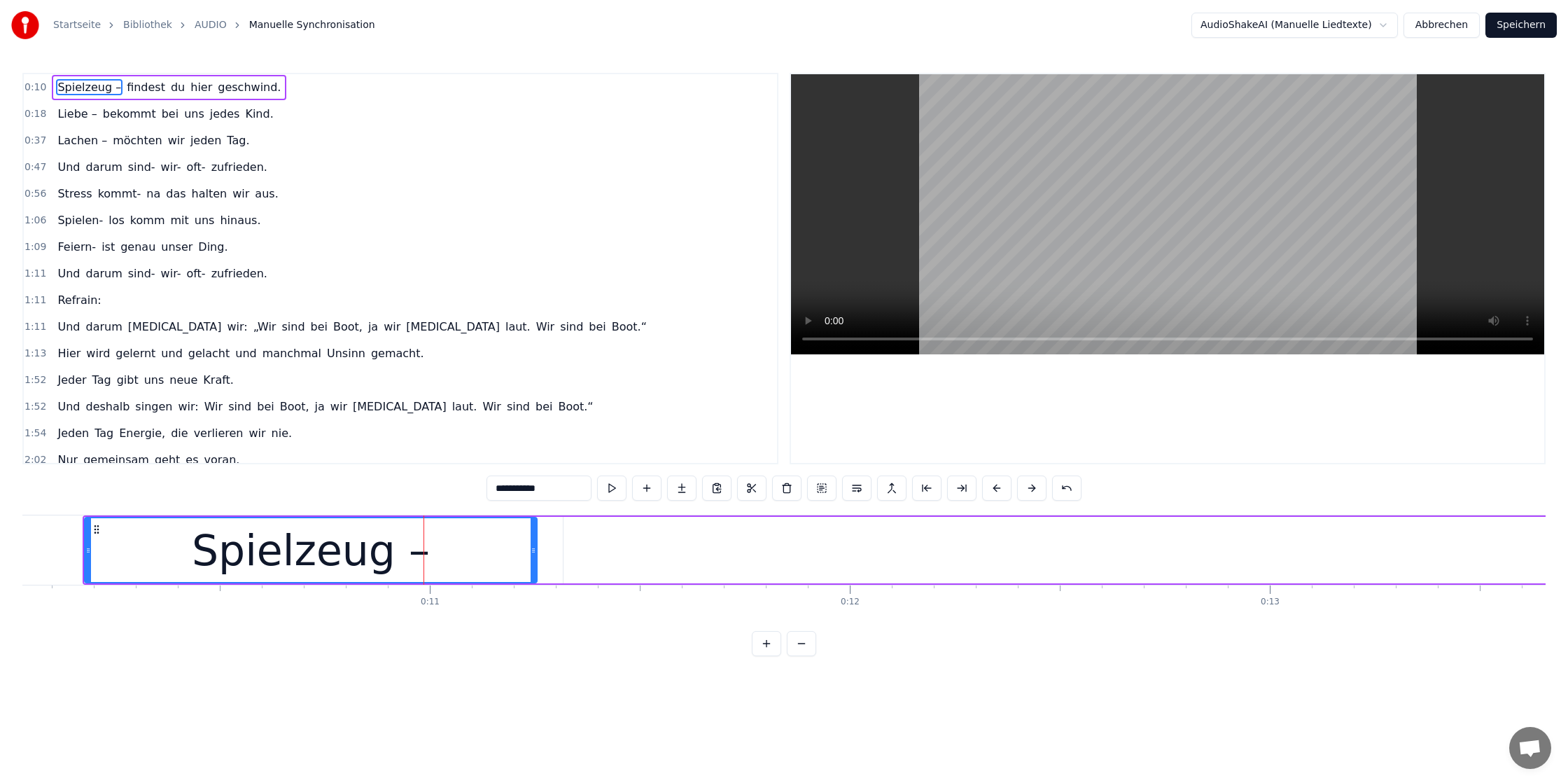
click at [1030, 489] on button at bounding box center [1032, 487] width 30 height 25
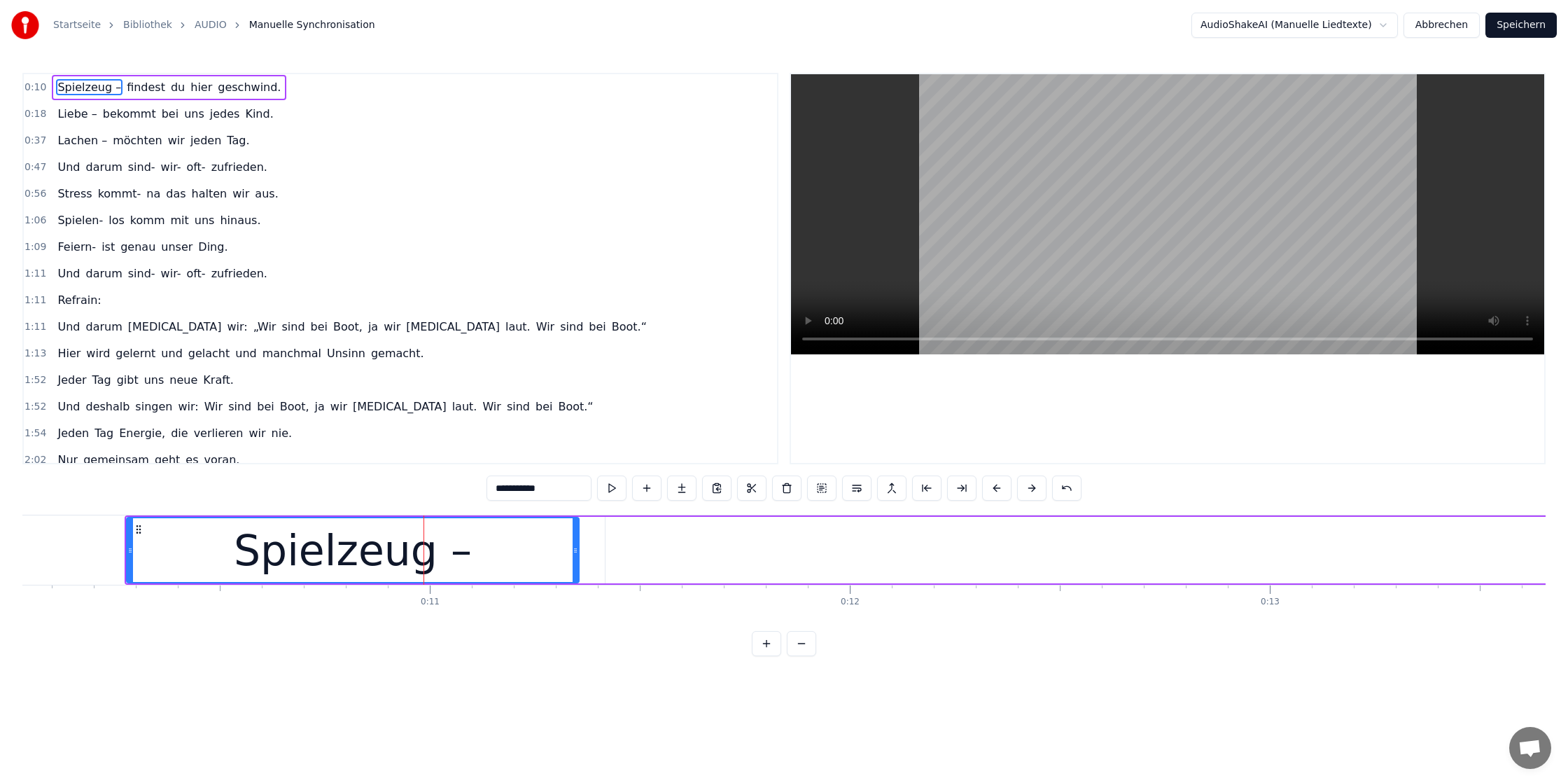
click at [1030, 489] on button at bounding box center [1032, 487] width 30 height 25
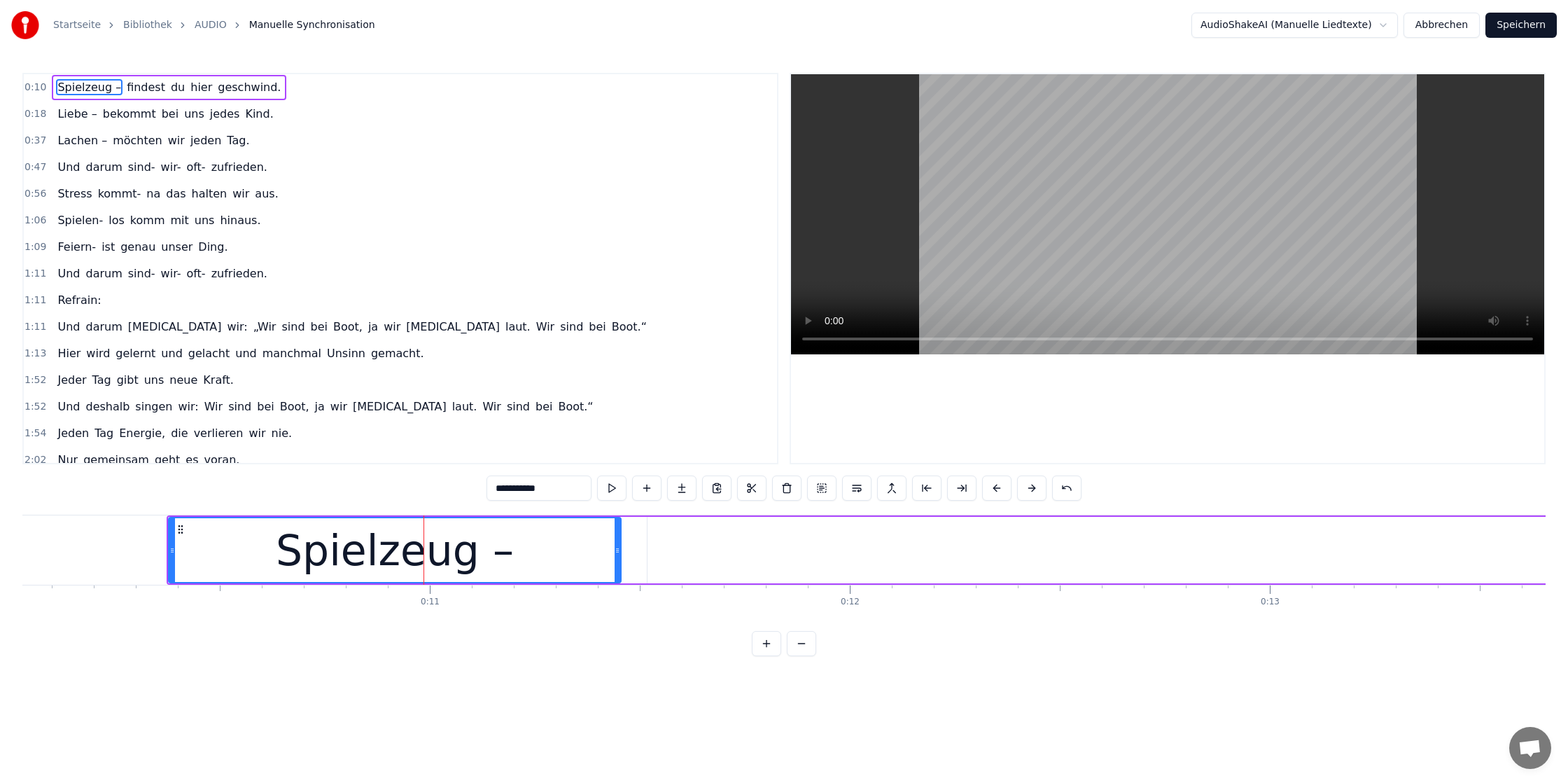
click at [1030, 489] on button at bounding box center [1032, 487] width 30 height 25
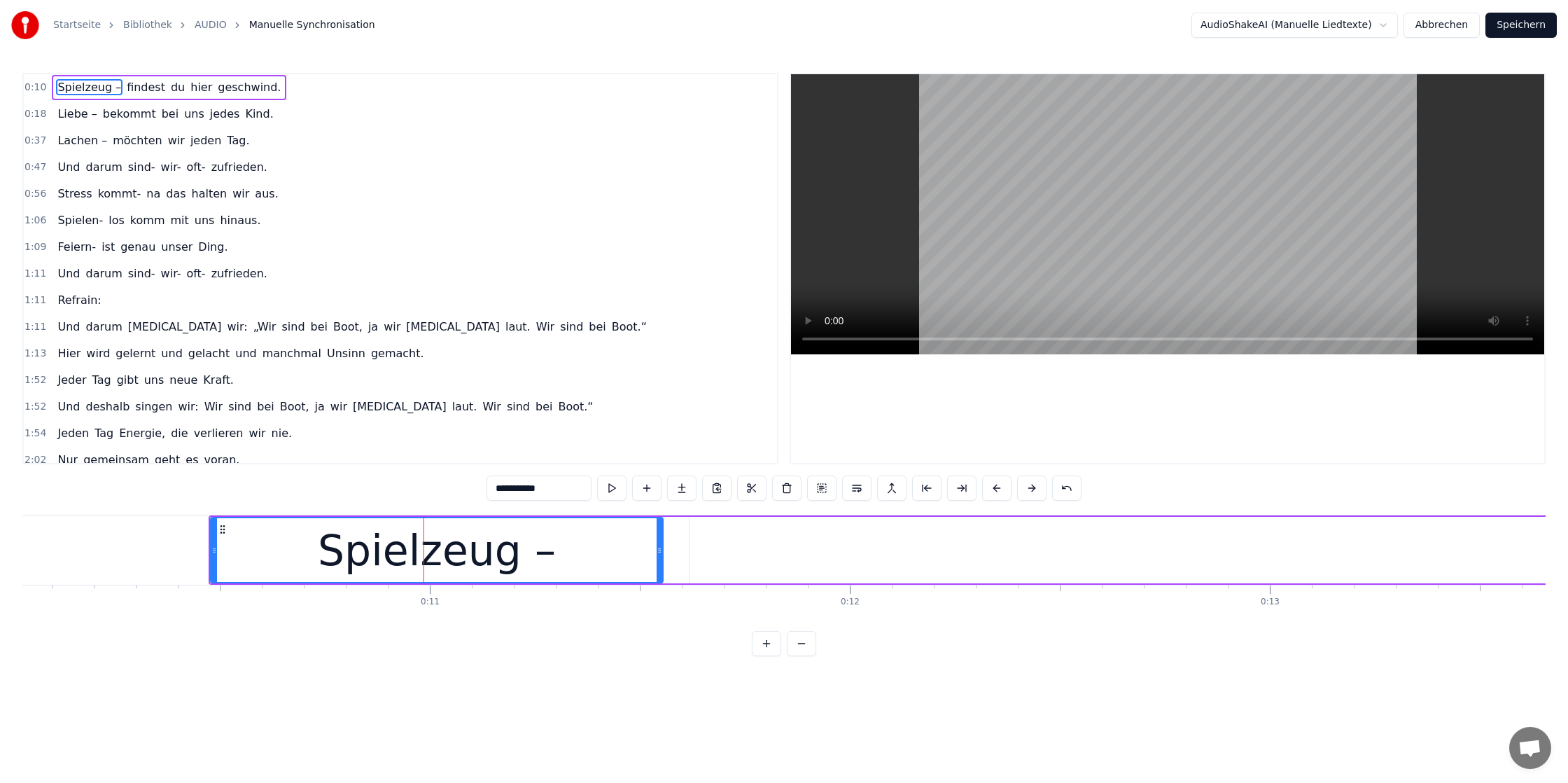
click at [1030, 489] on button at bounding box center [1032, 487] width 30 height 25
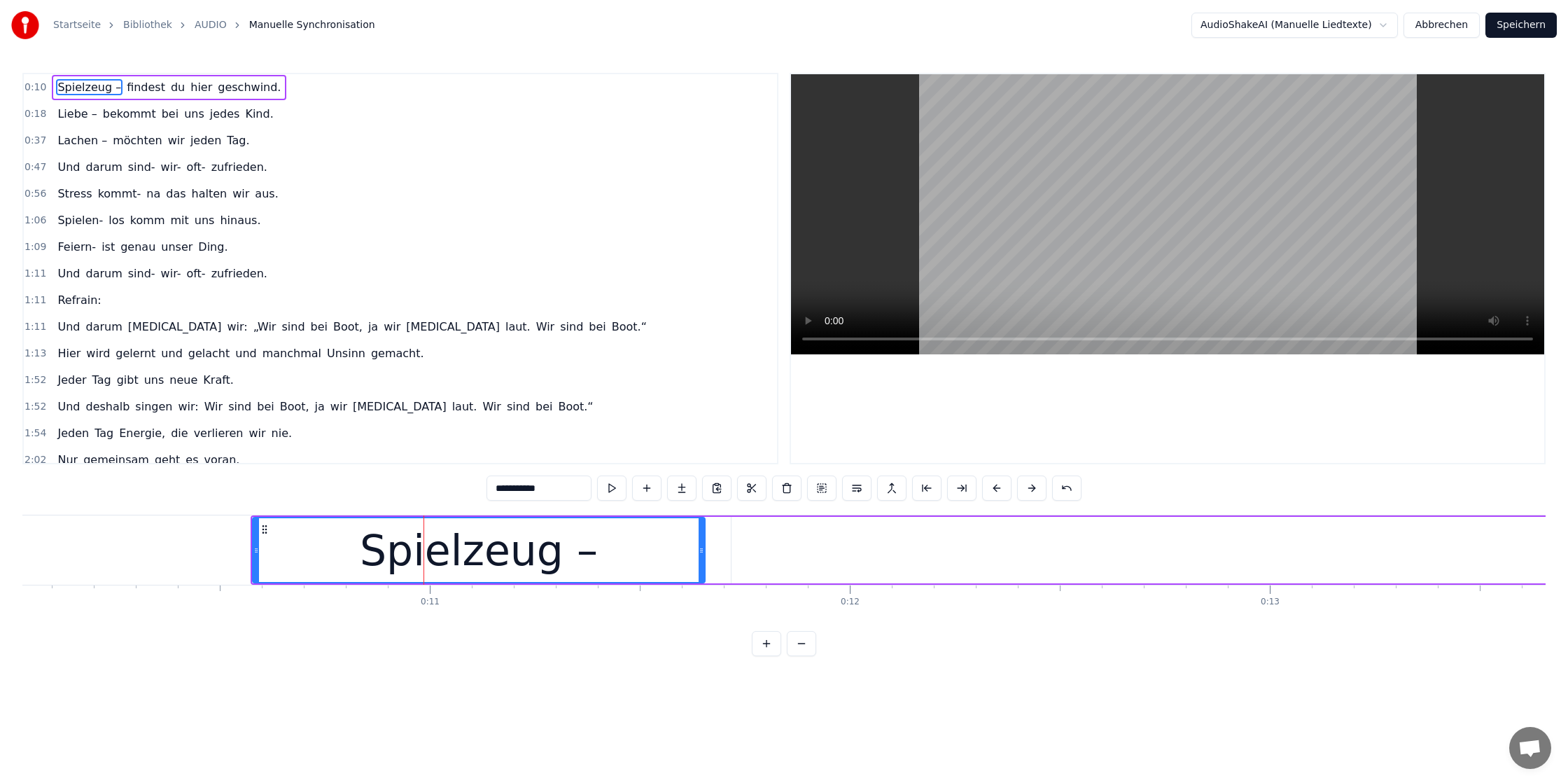
click at [1030, 489] on button at bounding box center [1032, 487] width 30 height 25
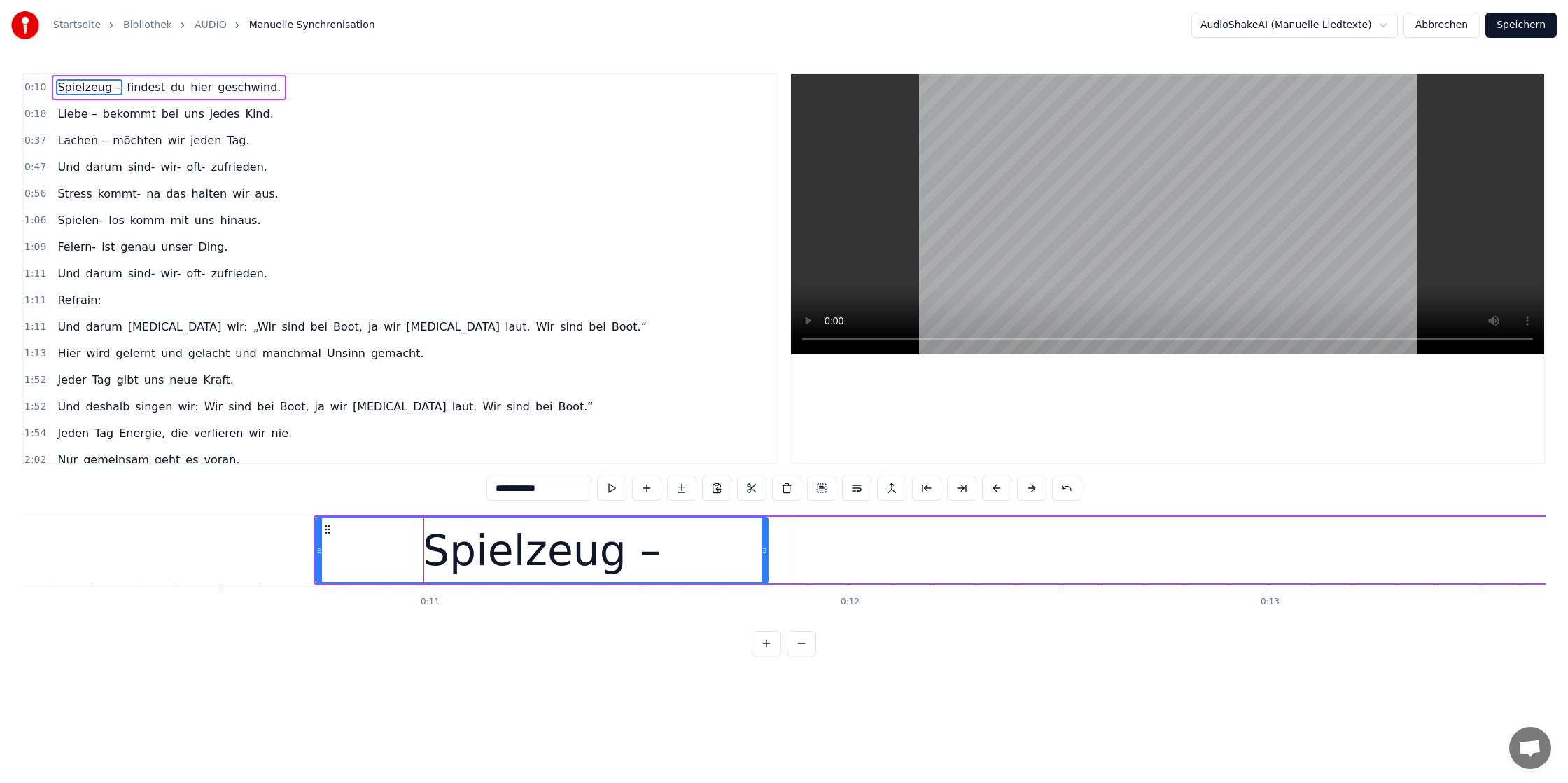
click at [1030, 489] on button at bounding box center [1032, 487] width 30 height 25
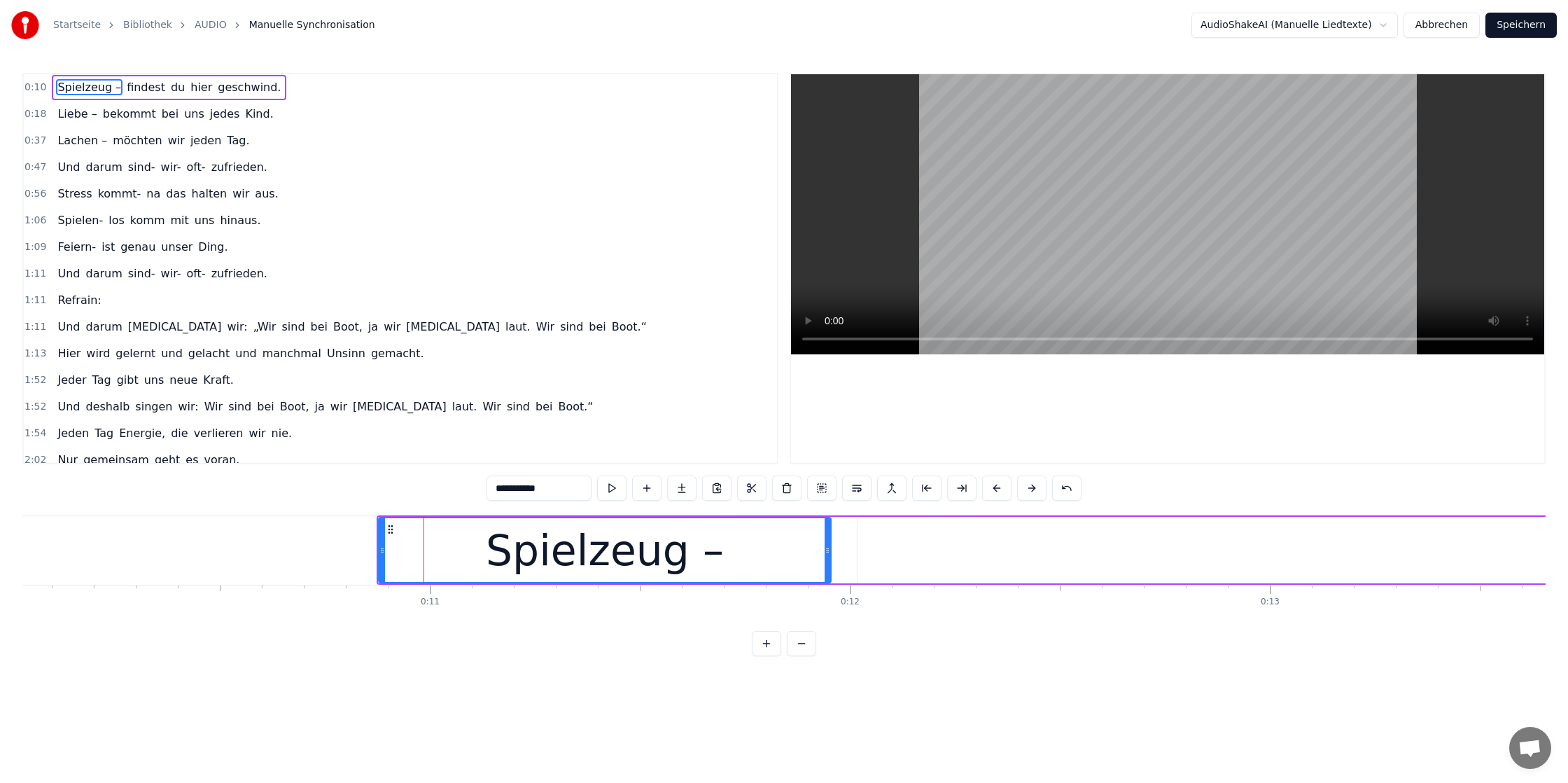
click at [1030, 489] on button at bounding box center [1032, 487] width 30 height 25
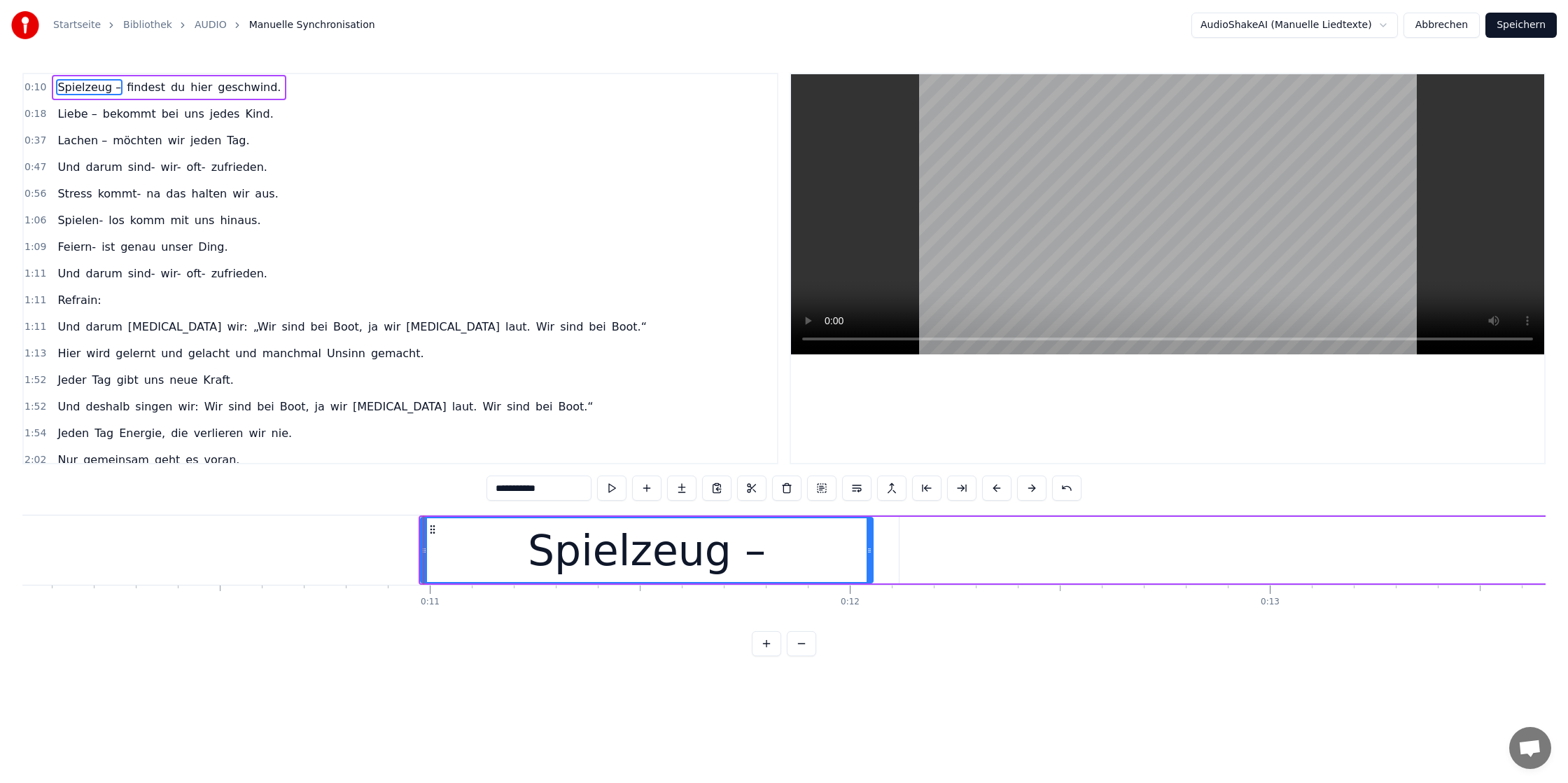
click at [1030, 489] on button at bounding box center [1032, 487] width 30 height 25
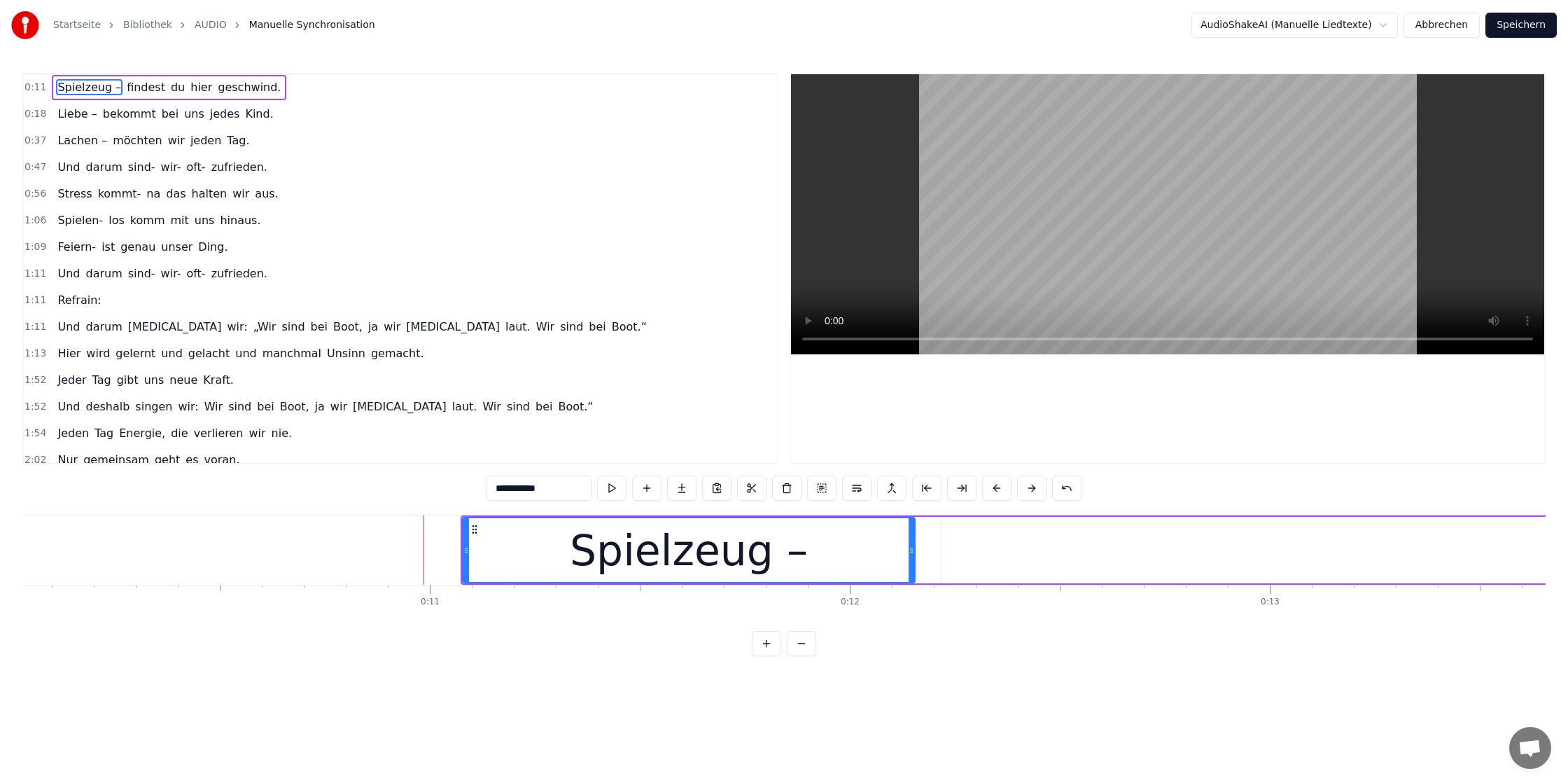
click at [1030, 489] on button at bounding box center [1032, 487] width 30 height 25
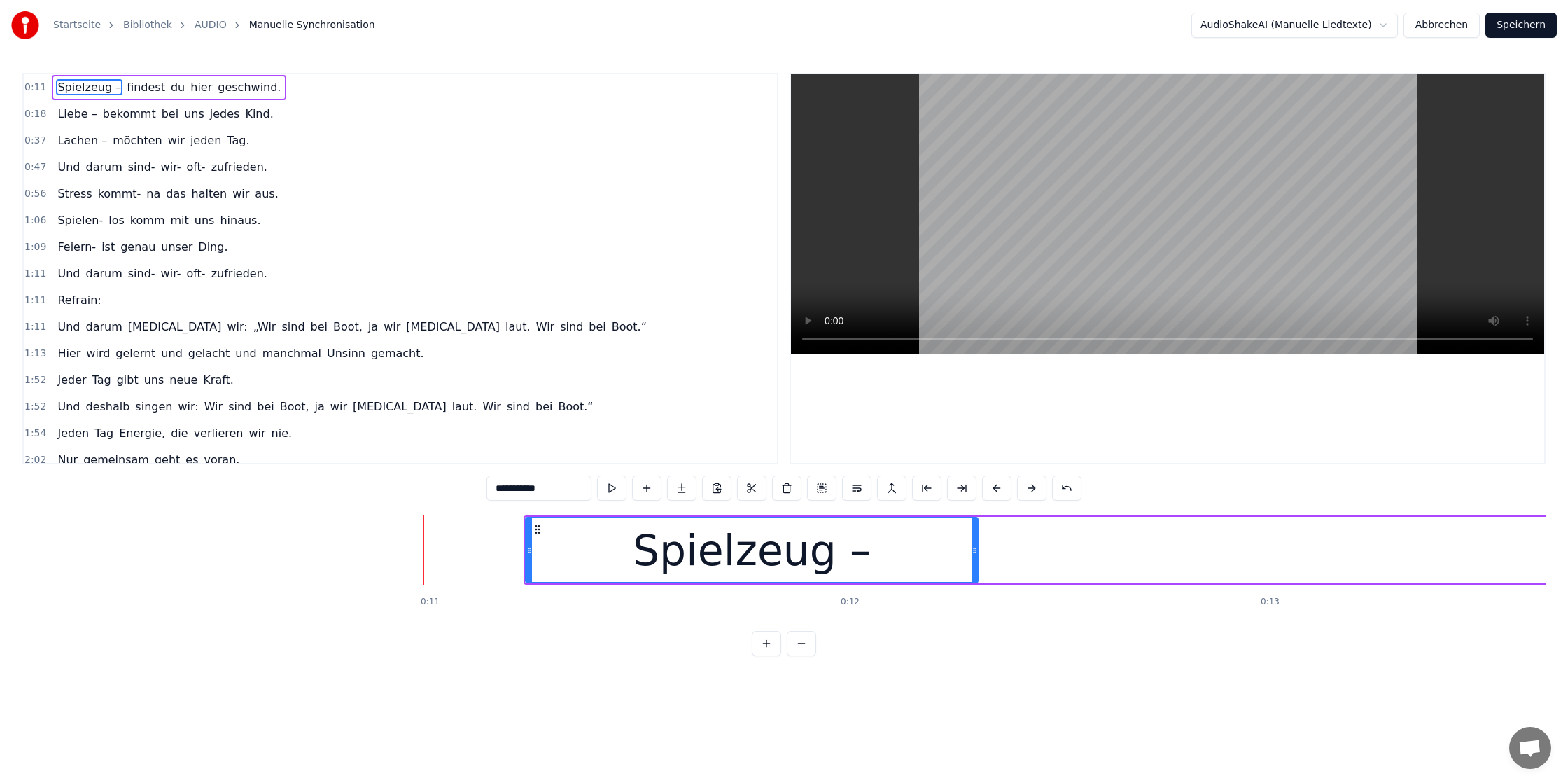
click at [1030, 489] on button at bounding box center [1032, 487] width 30 height 25
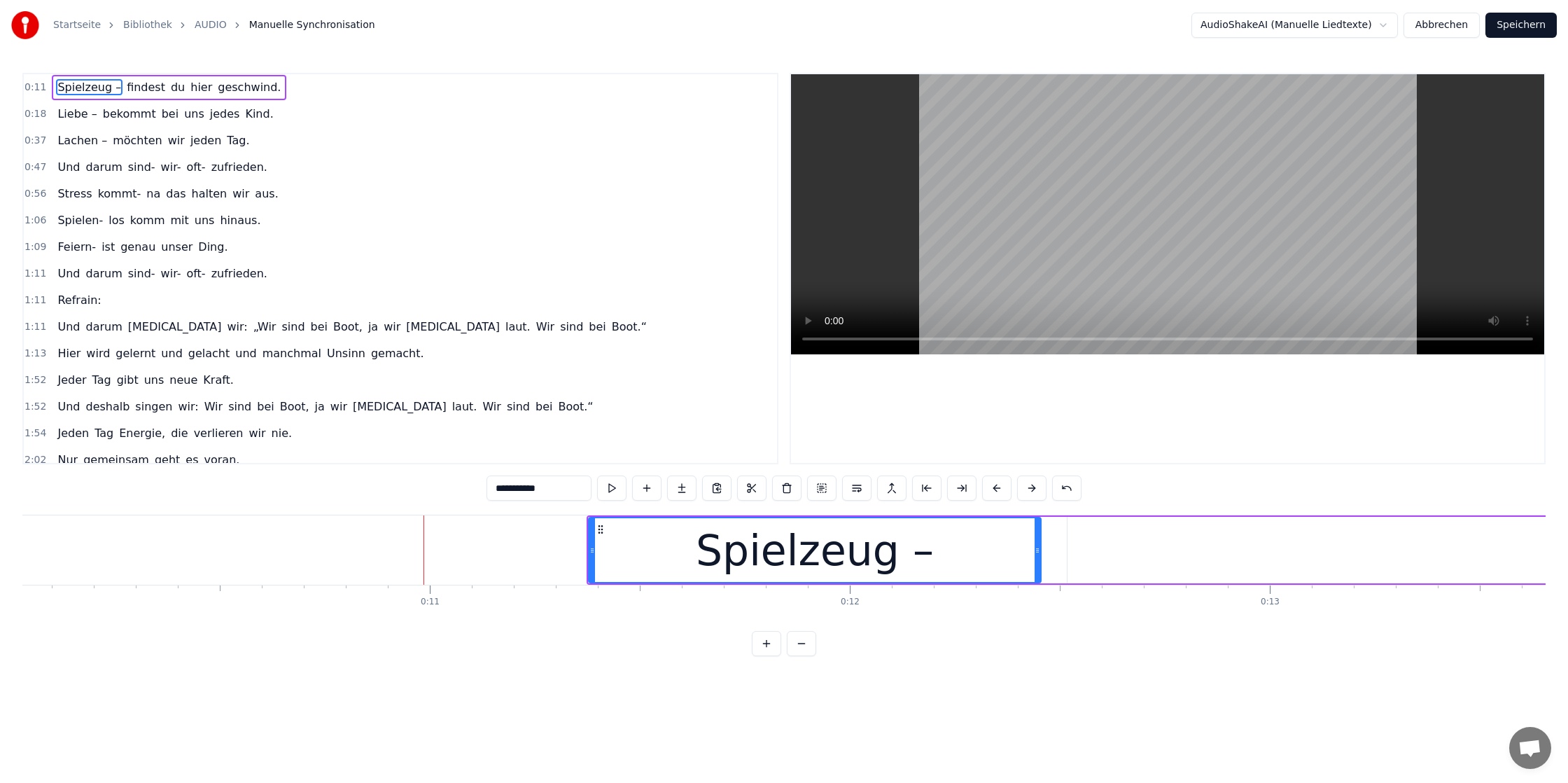
click at [1030, 489] on button at bounding box center [1032, 487] width 30 height 25
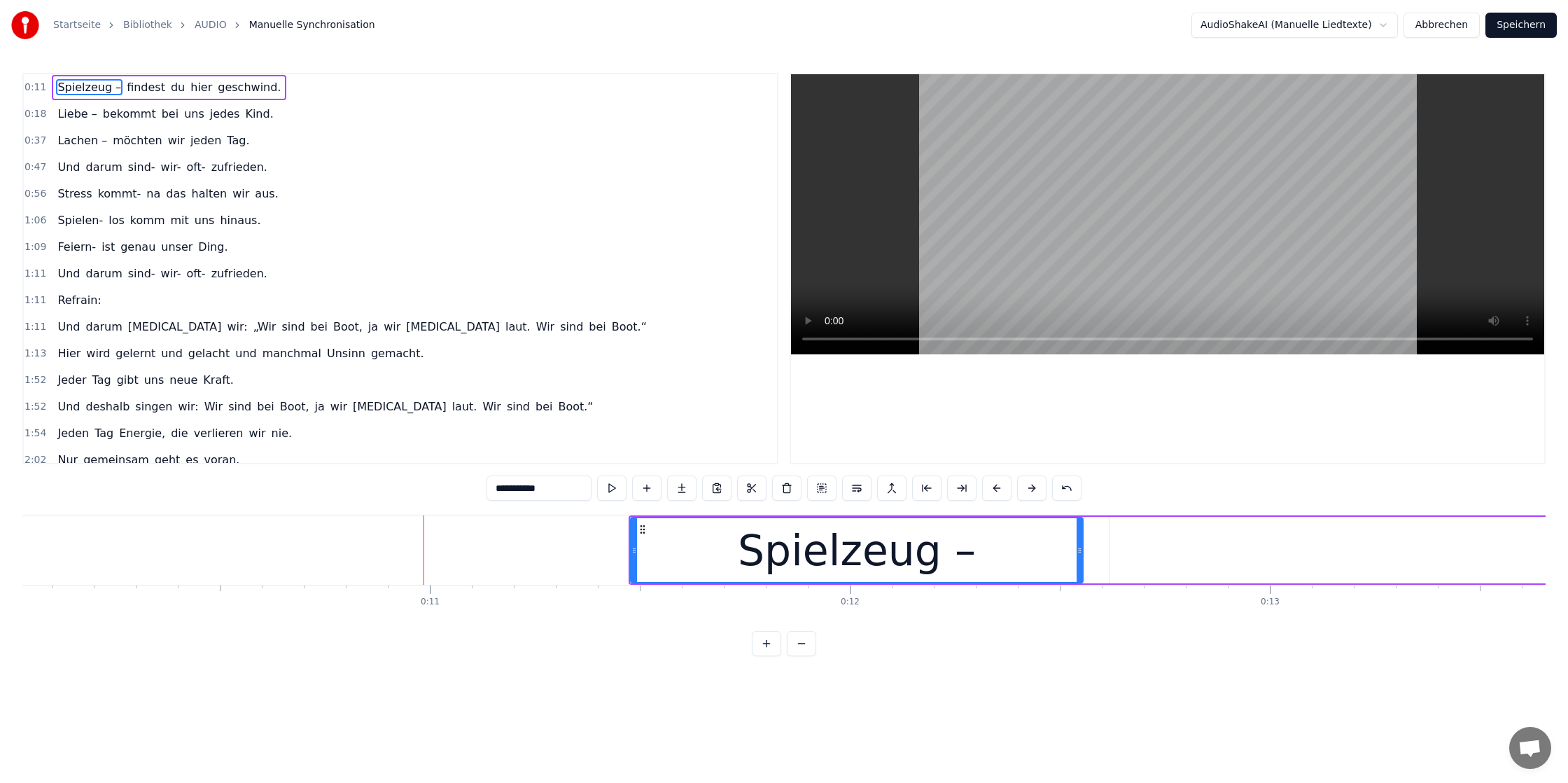
click at [1030, 489] on button at bounding box center [1032, 487] width 30 height 25
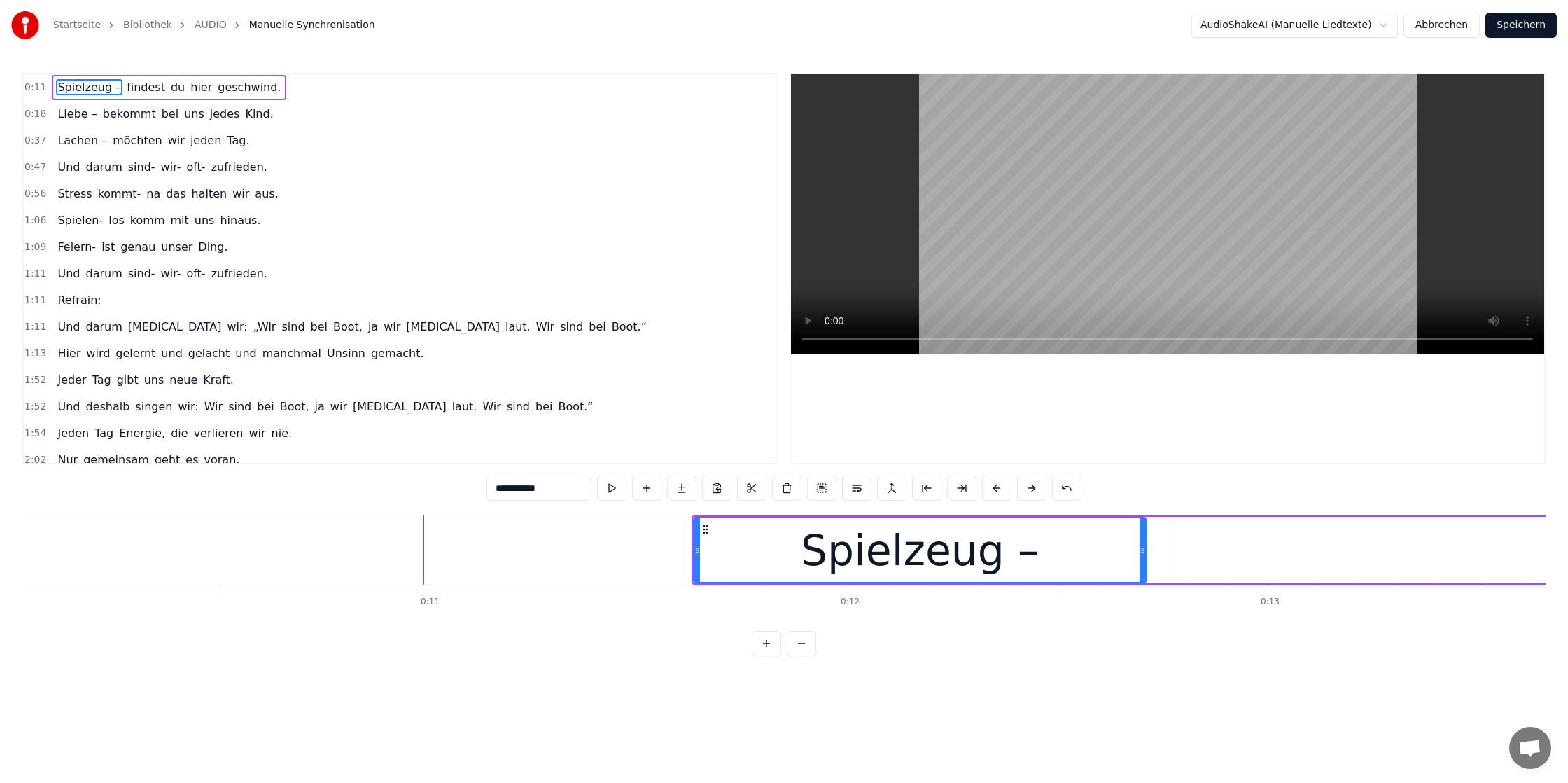
click at [1030, 489] on button at bounding box center [1032, 487] width 30 height 25
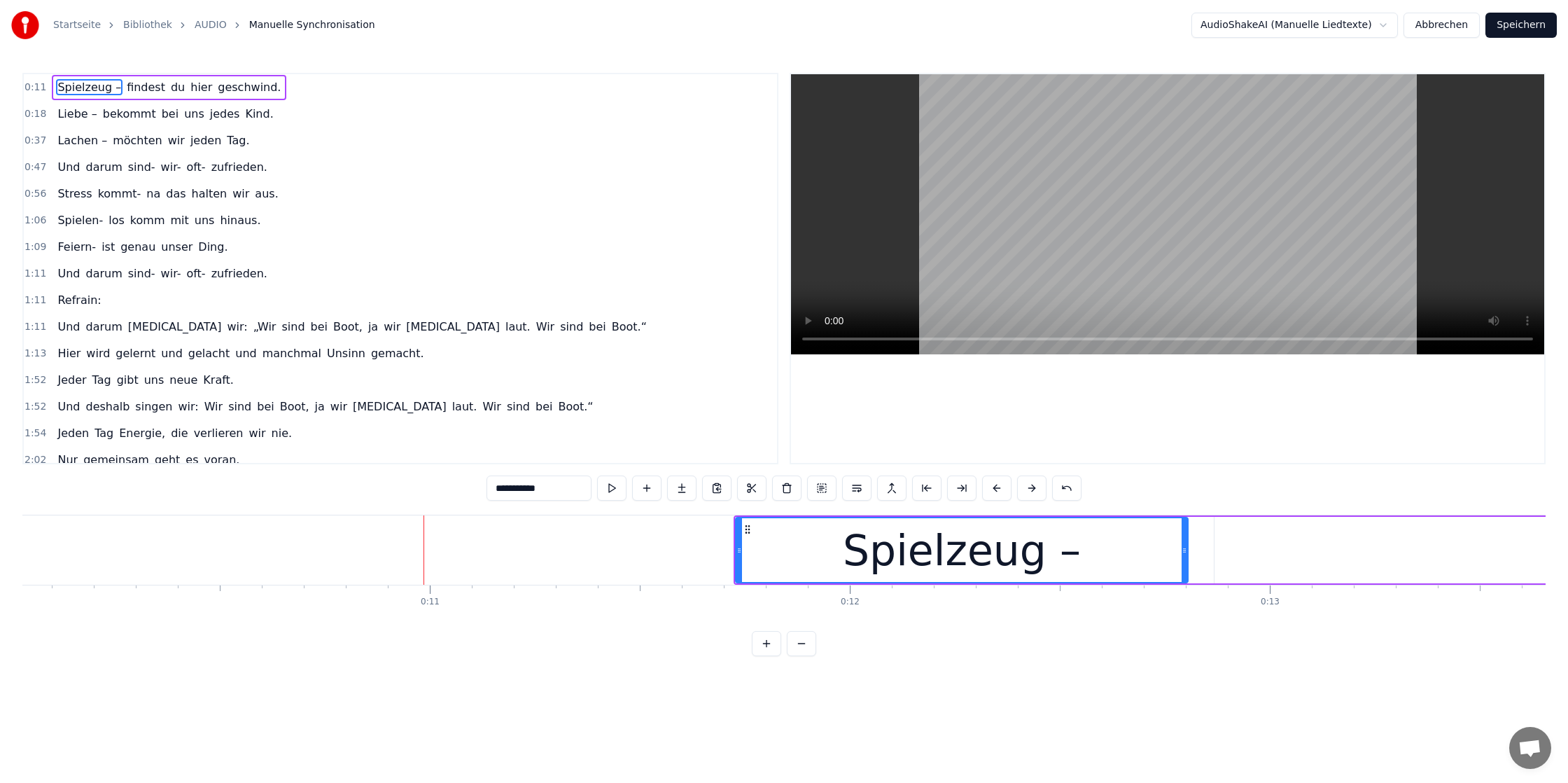
click at [1030, 489] on button at bounding box center [1032, 487] width 30 height 25
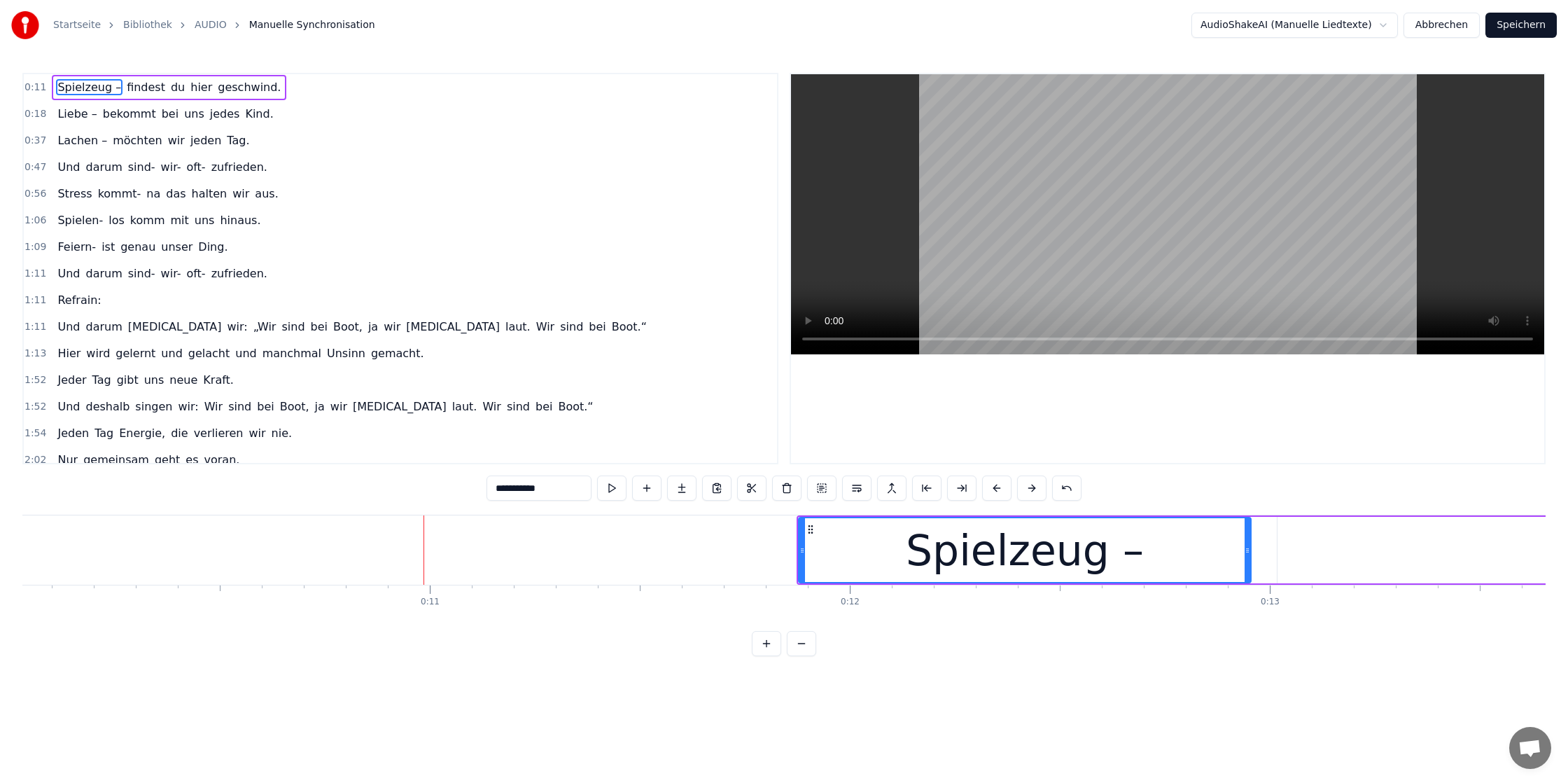
click at [1030, 489] on button at bounding box center [1032, 487] width 30 height 25
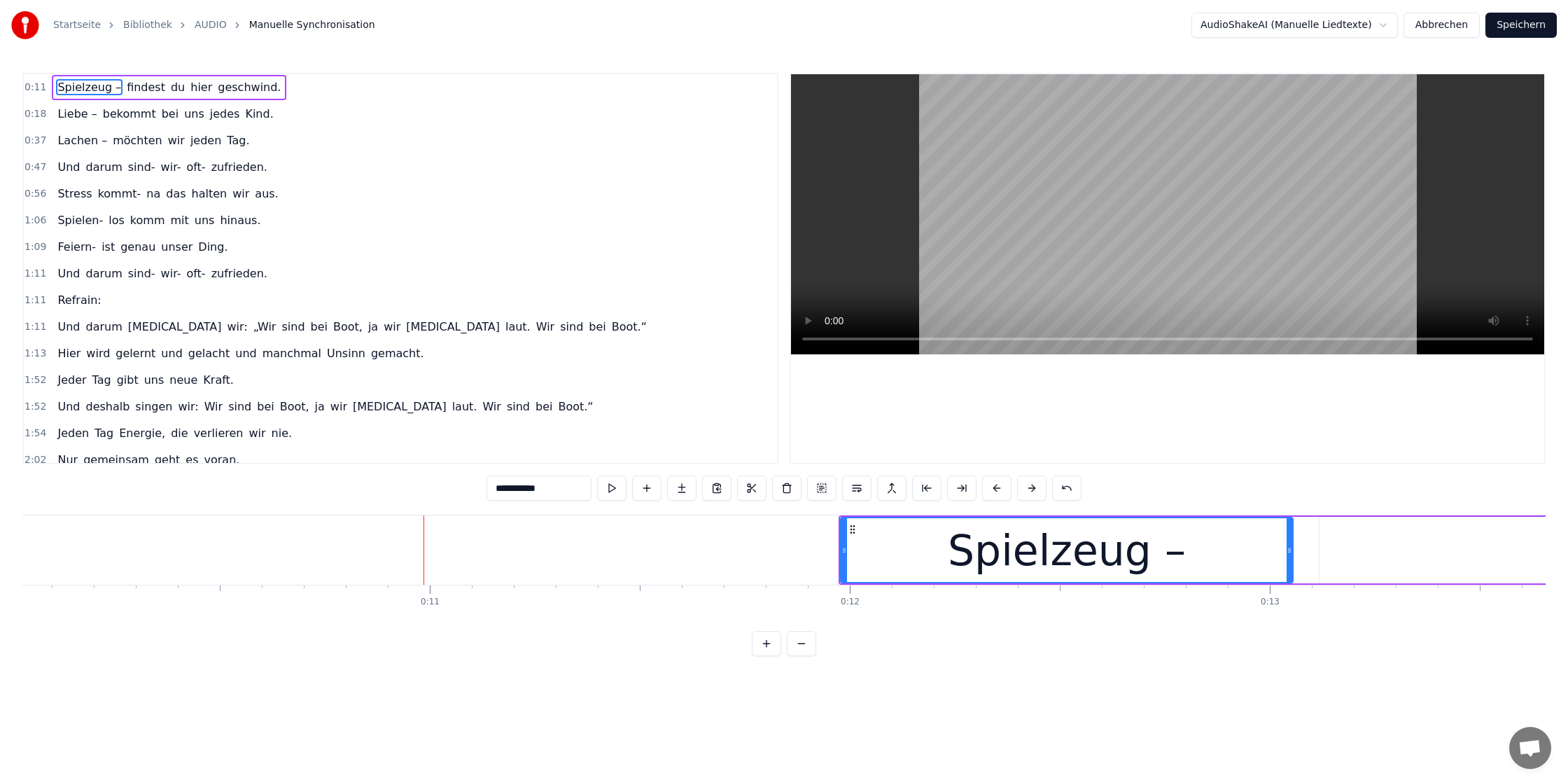
click at [1030, 489] on button at bounding box center [1032, 487] width 30 height 25
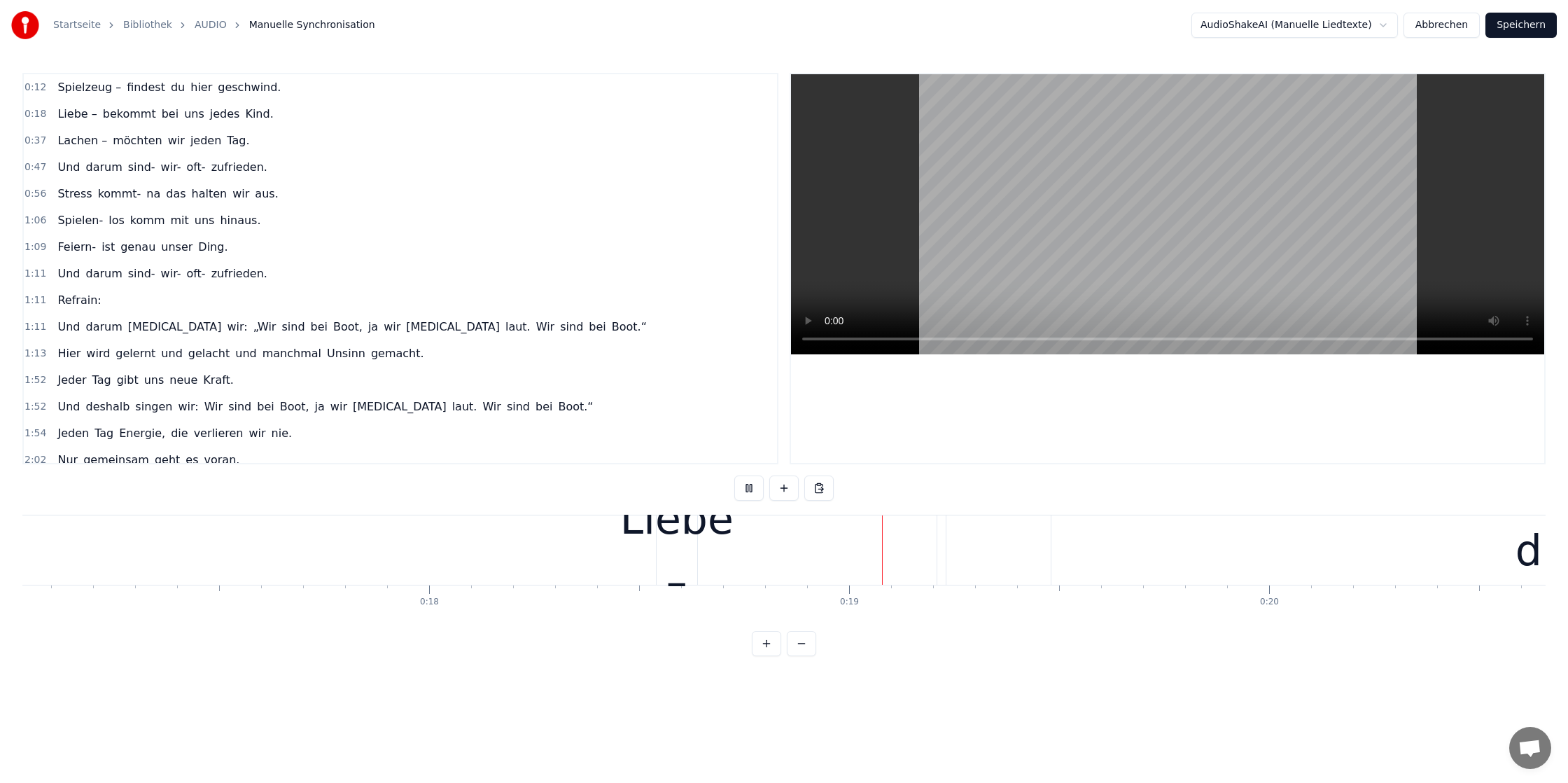
scroll to position [0, 7153]
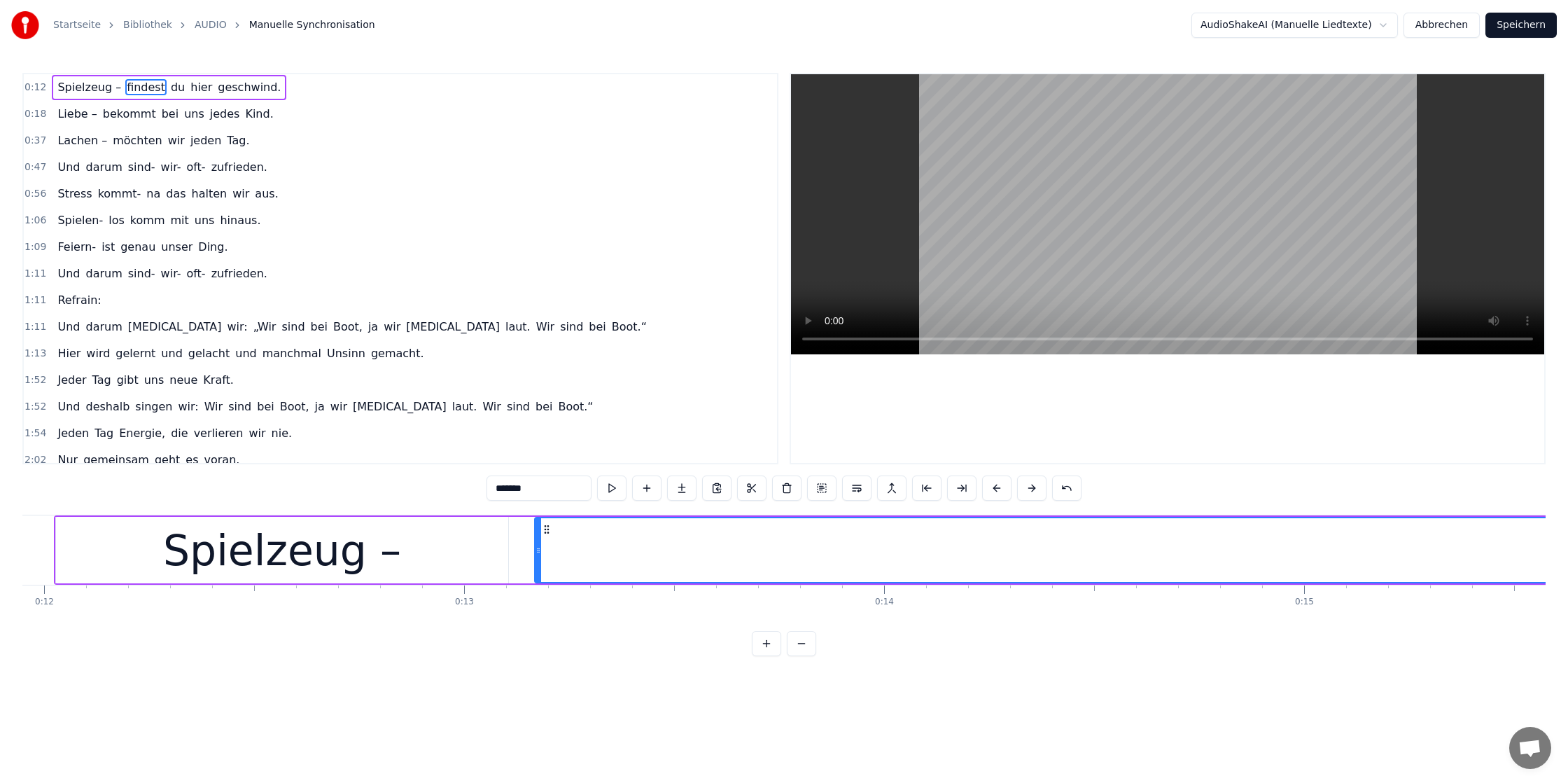
scroll to position [0, 5016]
click at [475, 543] on div "Spielzeug –" at bounding box center [284, 550] width 452 height 67
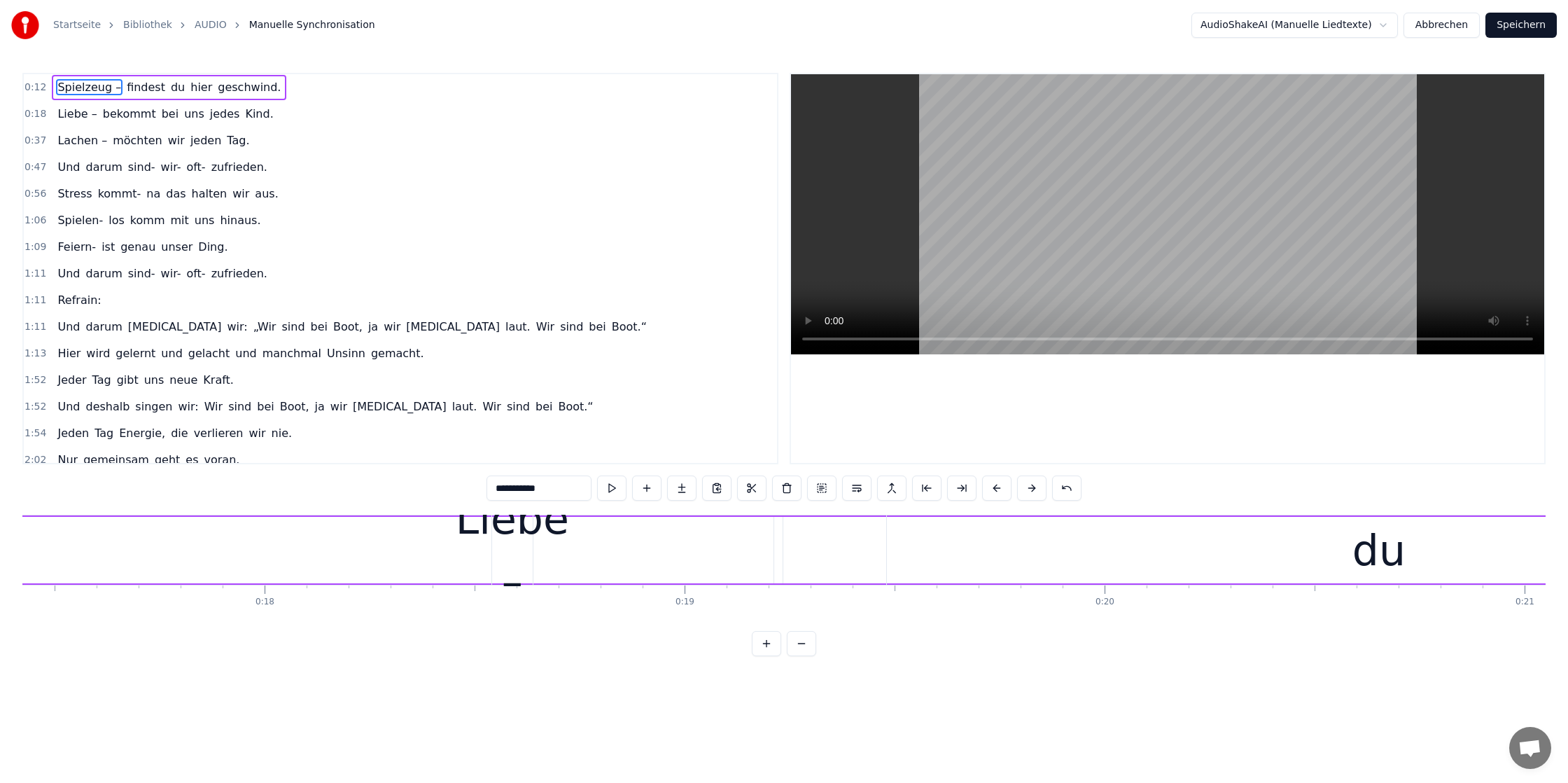
scroll to position [0, 7321]
type input "*******"
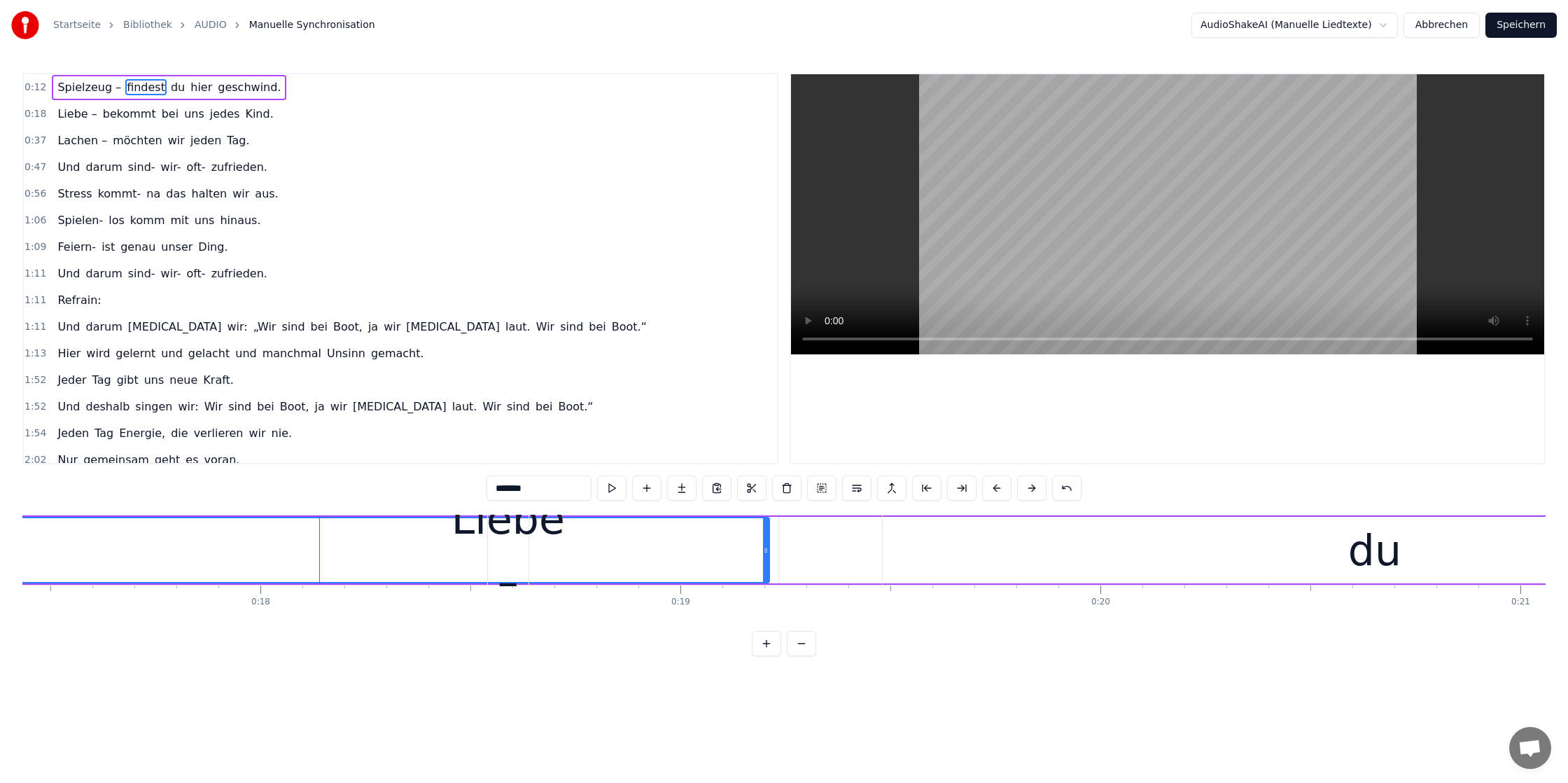
drag, startPoint x: 769, startPoint y: 544, endPoint x: 506, endPoint y: 540, distance: 263.0
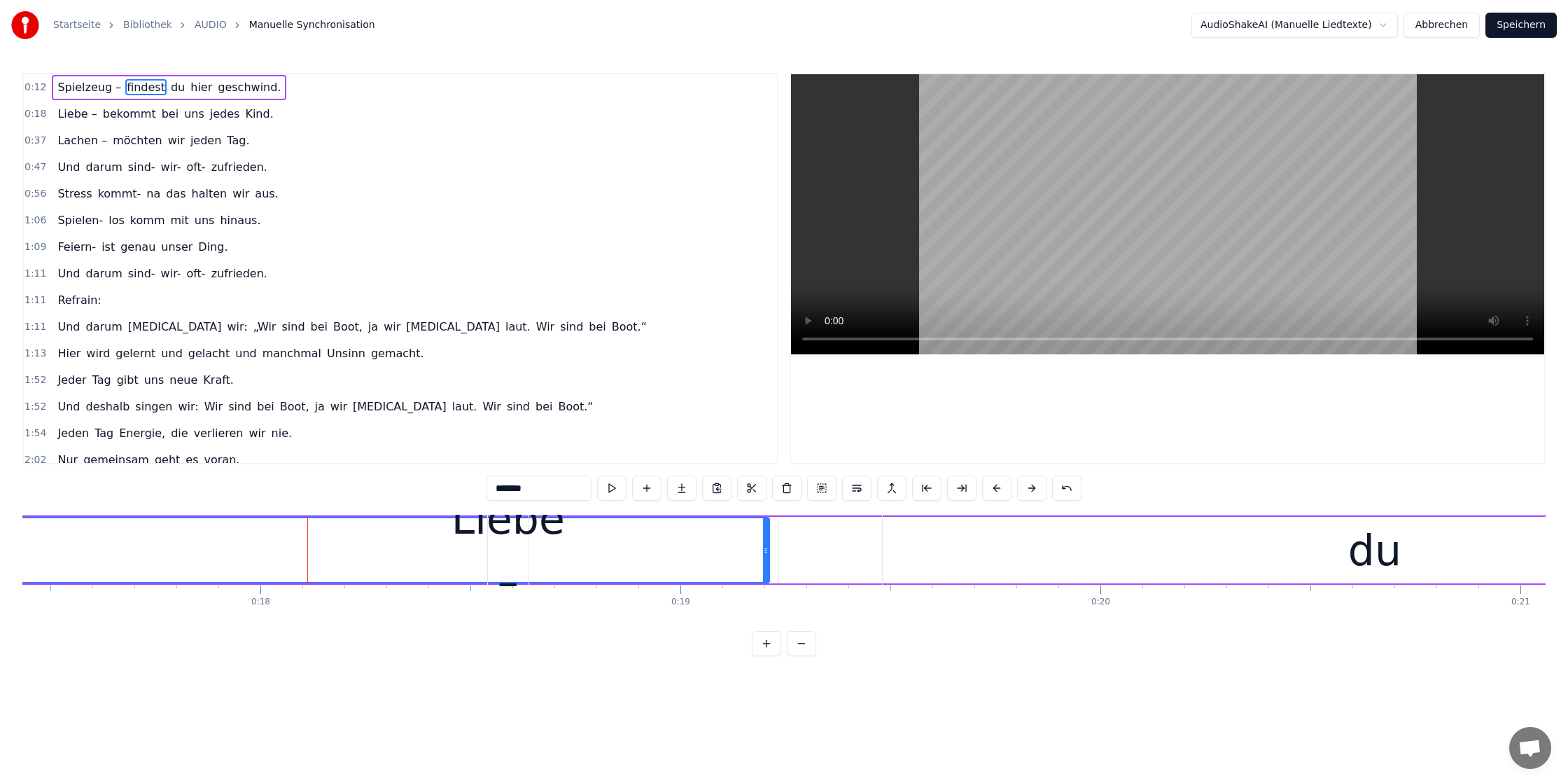
drag, startPoint x: 767, startPoint y: 551, endPoint x: 403, endPoint y: 556, distance: 364.0
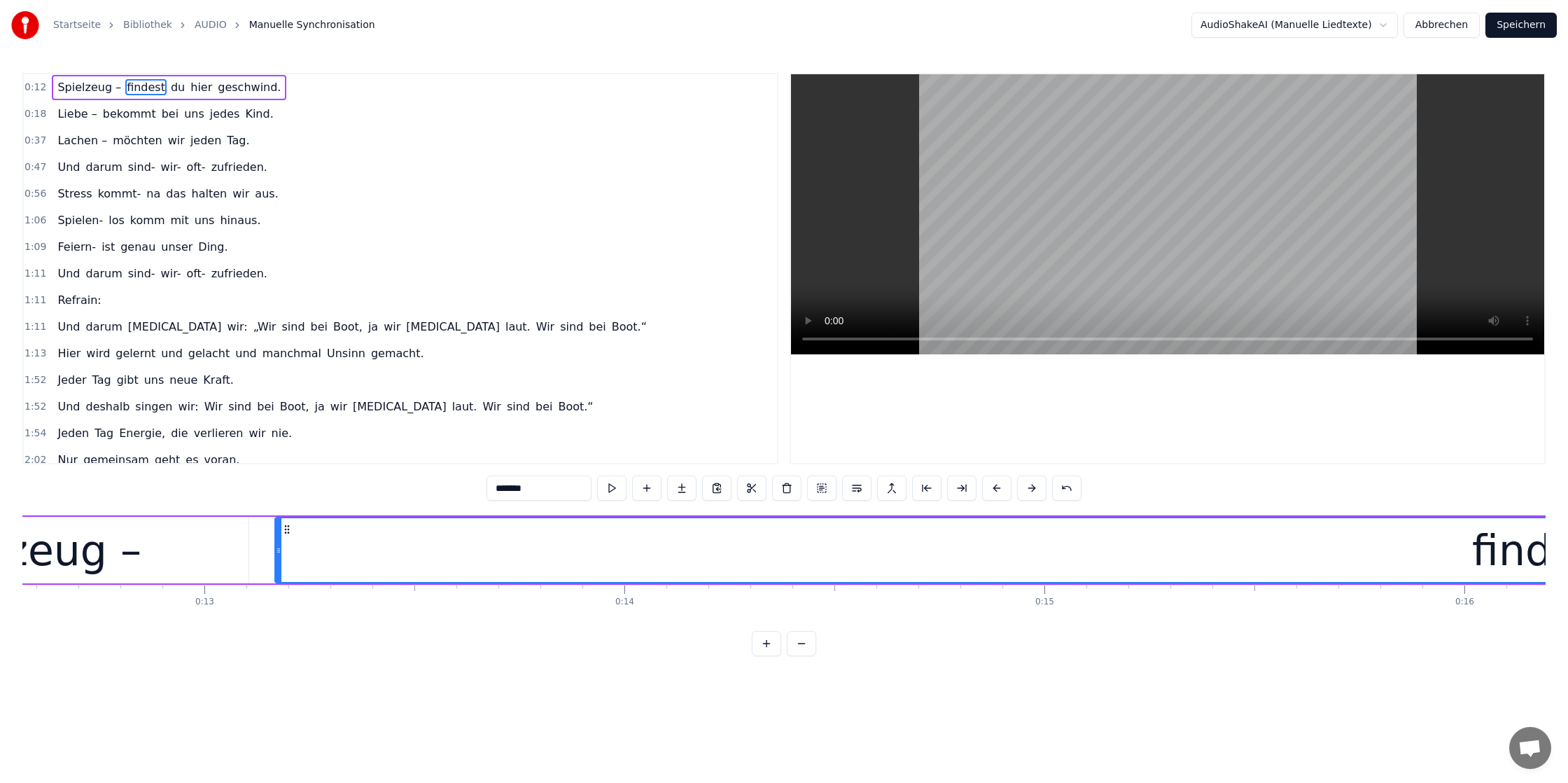
scroll to position [0, 5270]
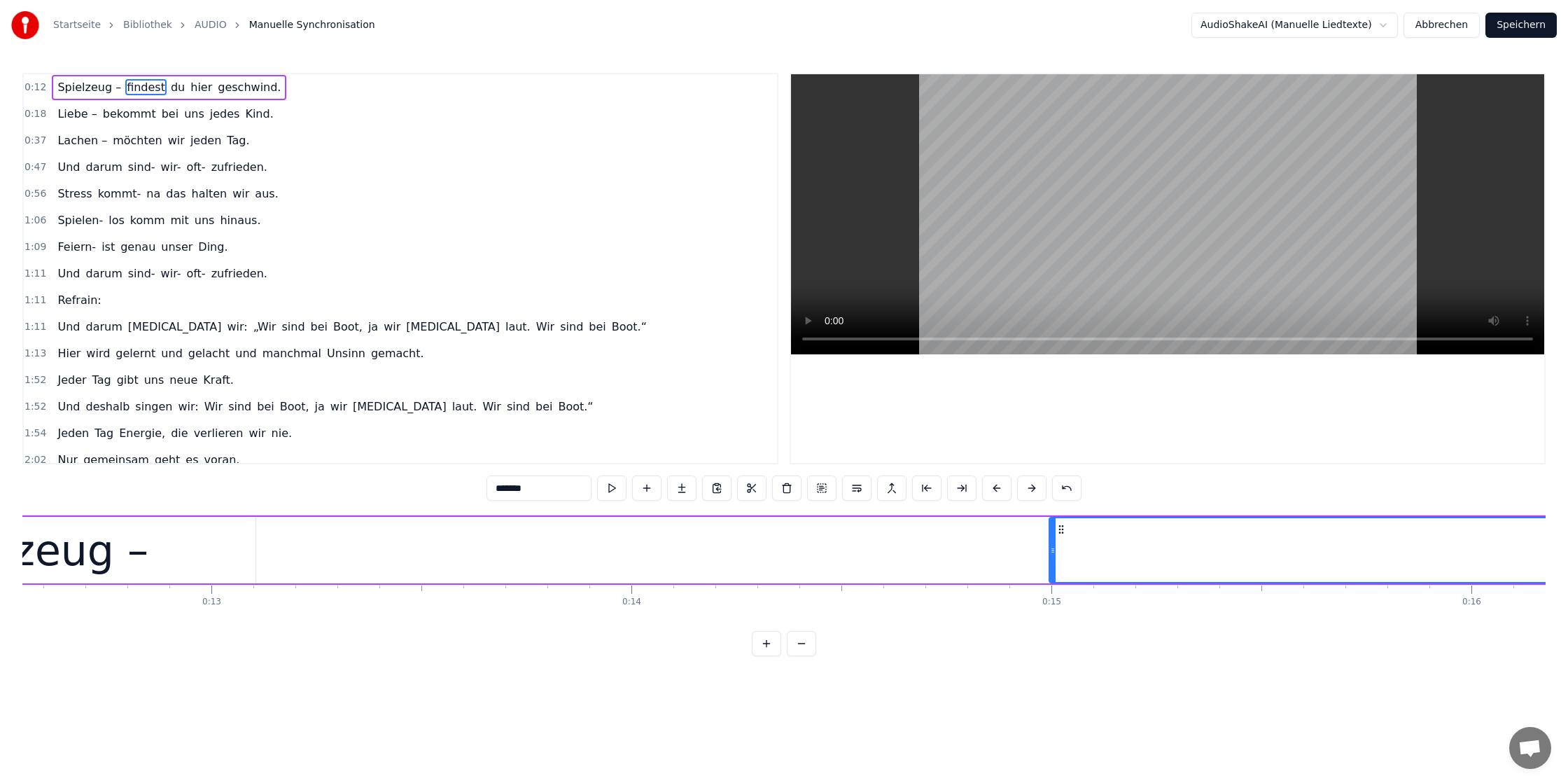
drag, startPoint x: 288, startPoint y: 556, endPoint x: 1107, endPoint y: 585, distance: 819.5
click at [1104, 585] on div "Spielzeug – findest du hier geschwind. Liebe – bekommt bei uns jedes Kind. Lach…" at bounding box center [784, 567] width 1523 height 105
drag, startPoint x: 1185, startPoint y: 556, endPoint x: 715, endPoint y: 557, distance: 470.0
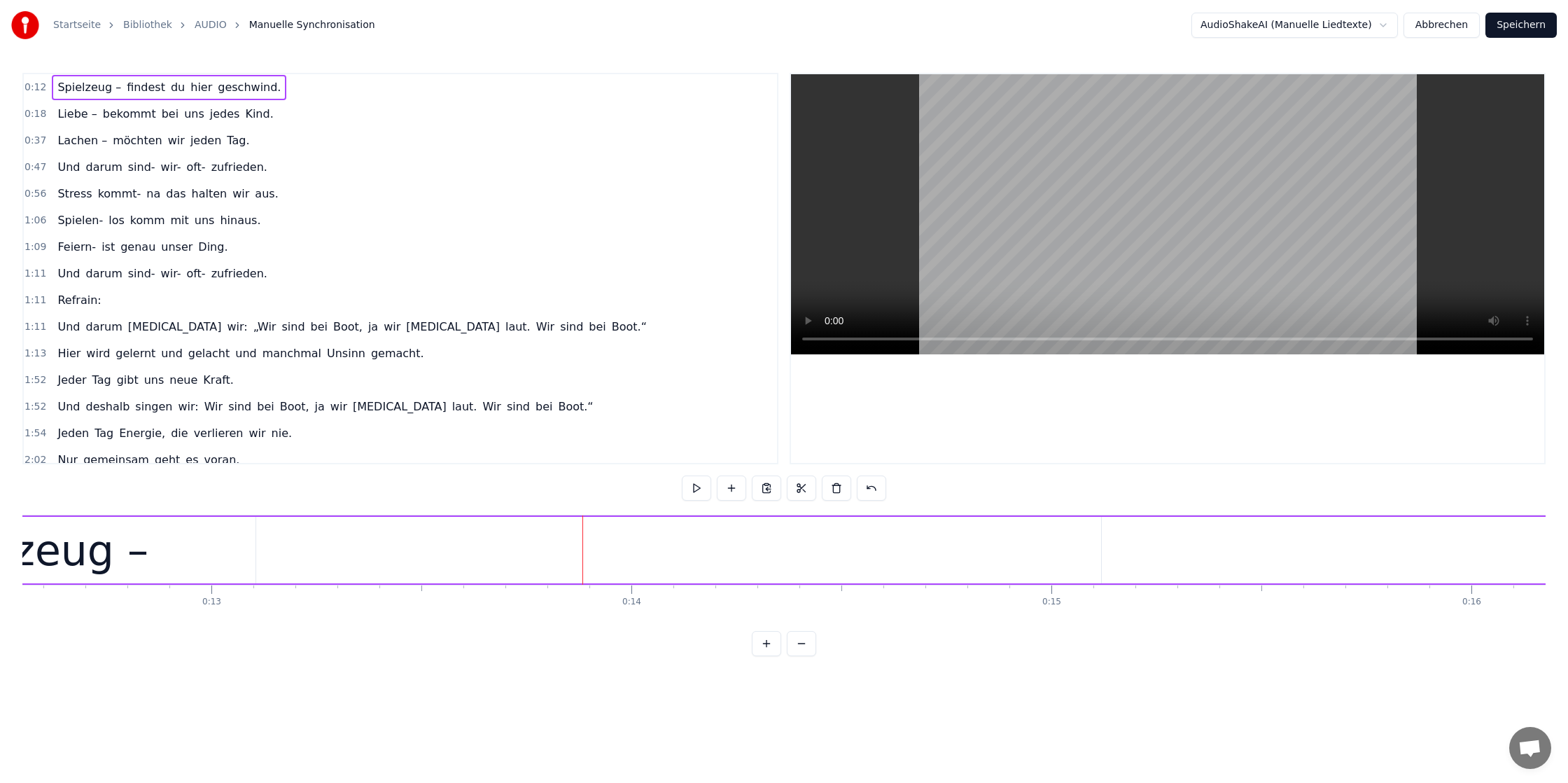
drag, startPoint x: 1276, startPoint y: 542, endPoint x: 1012, endPoint y: 547, distance: 264.0
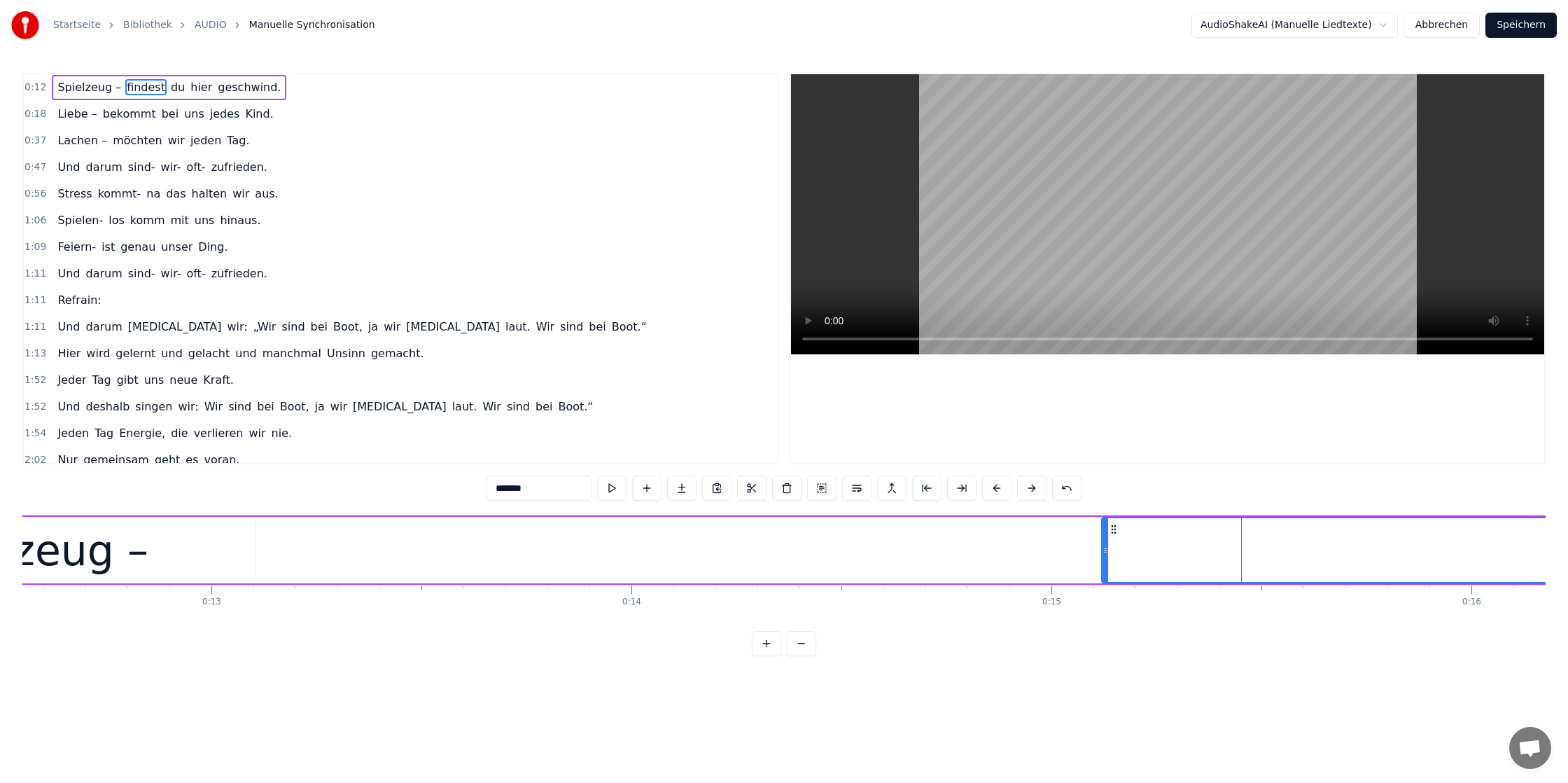
drag, startPoint x: 1262, startPoint y: 541, endPoint x: 774, endPoint y: 543, distance: 488.0
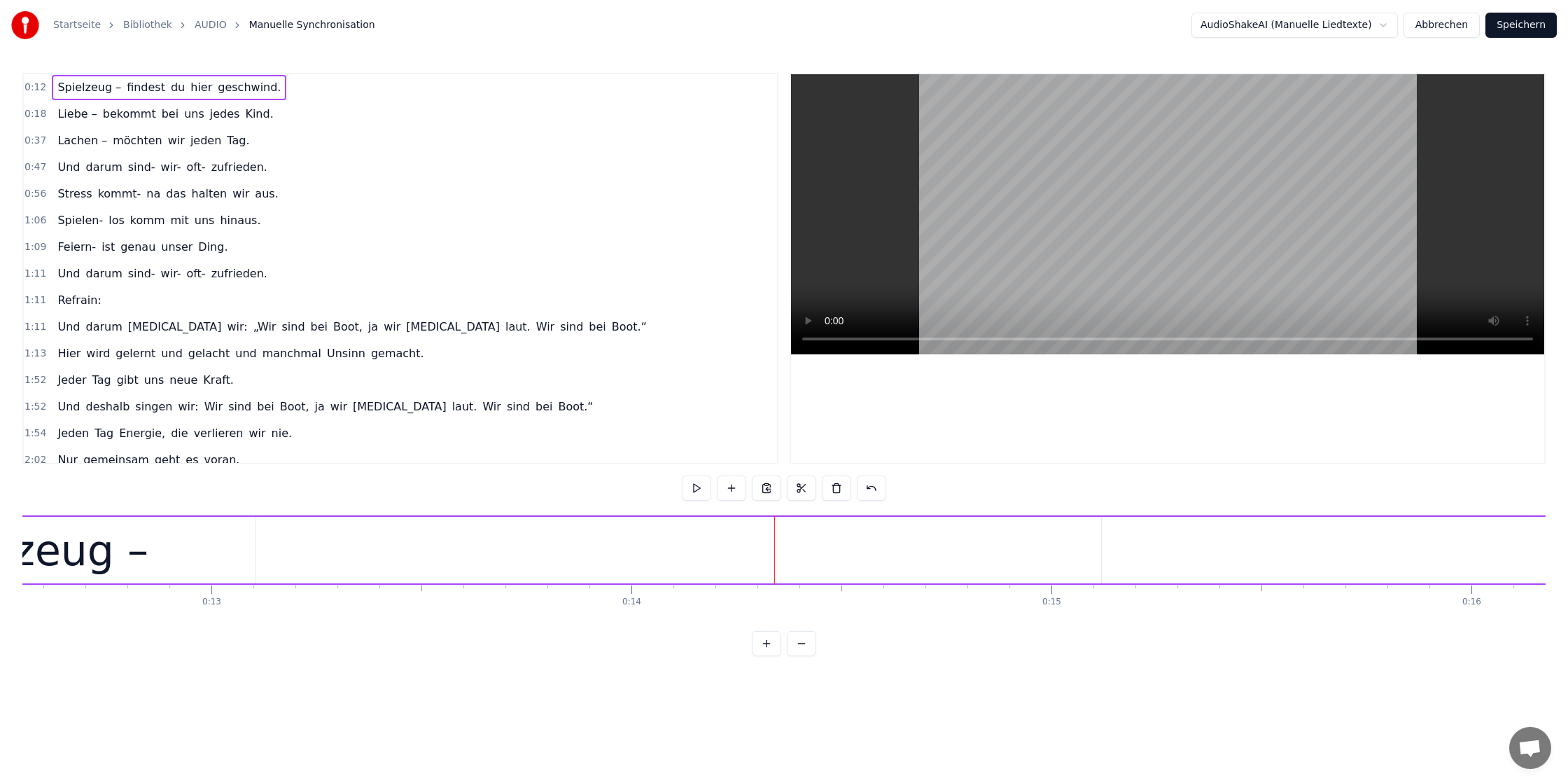
click at [195, 540] on div "Spielzeug –" at bounding box center [29, 550] width 452 height 67
type input "*******"
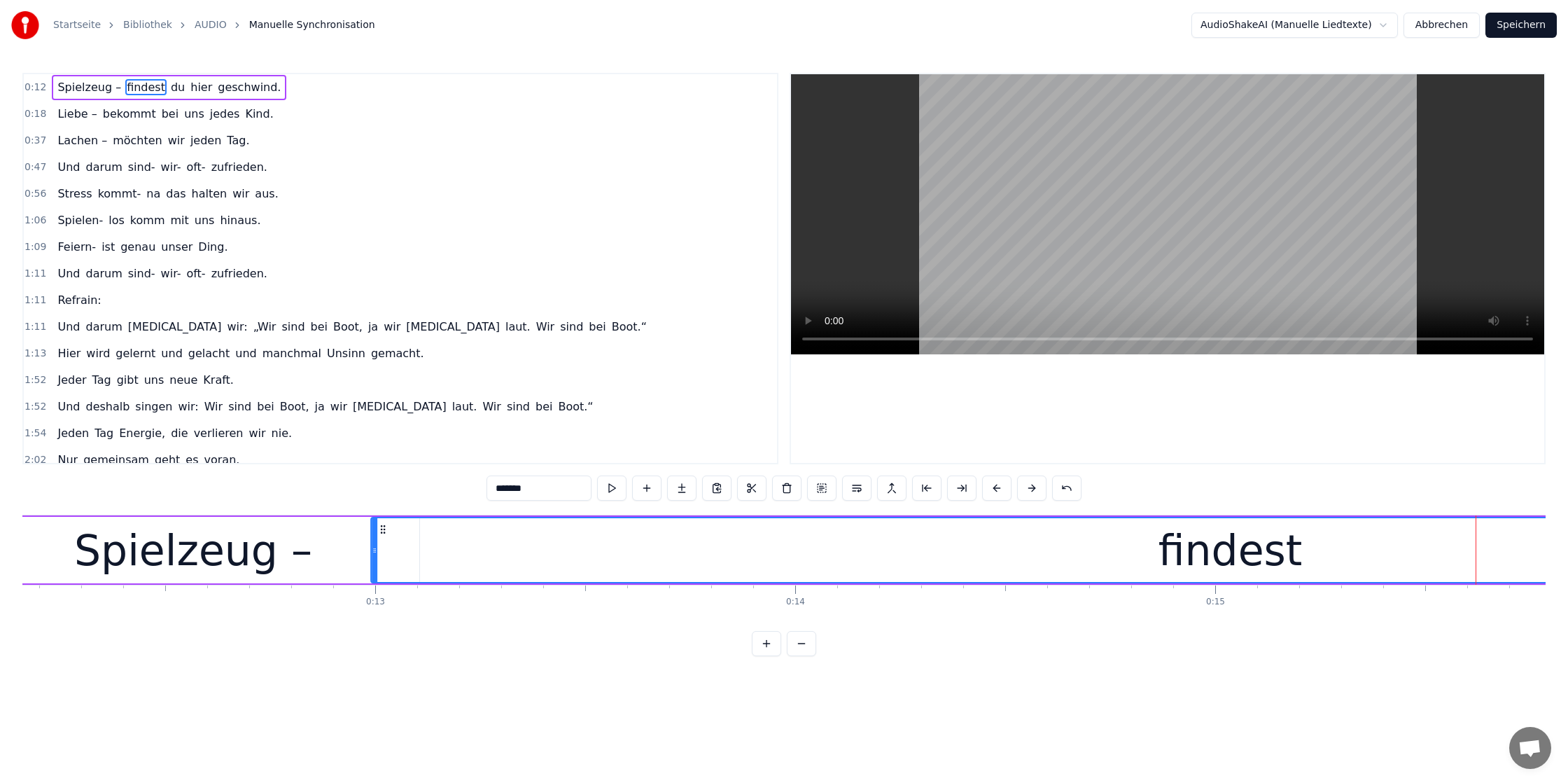
scroll to position [0, 5101]
drag, startPoint x: 1111, startPoint y: 530, endPoint x: 403, endPoint y: 550, distance: 708.3
click at [438, 551] on div "findest" at bounding box center [1287, 550] width 1717 height 64
click at [21, 547] on div "Startseite Bibliothek AUDIO Manuelle Synchronisation AudioShakeAI (Manuelle Lie…" at bounding box center [784, 328] width 1568 height 656
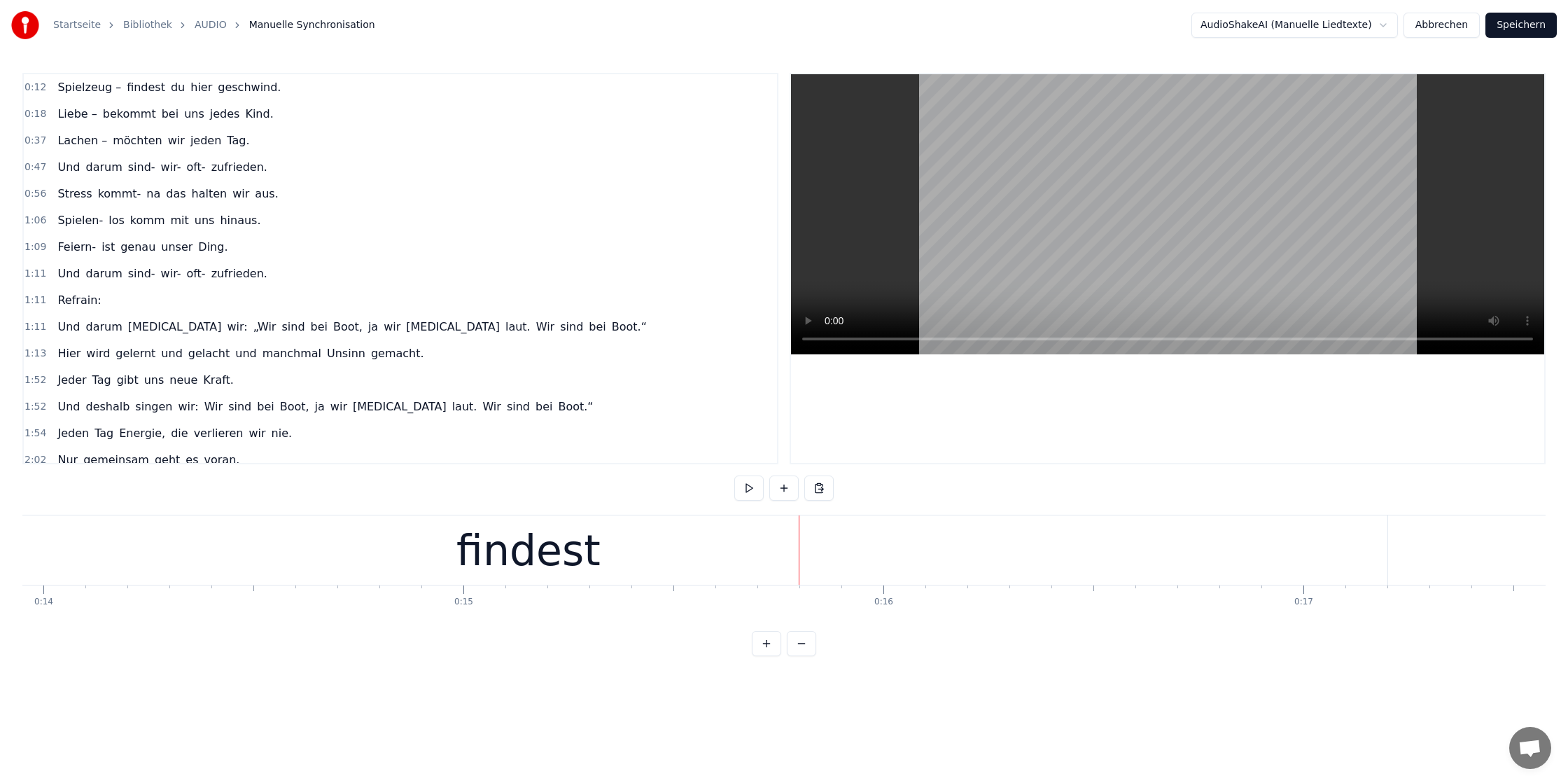
scroll to position [0, 5873]
click at [591, 547] on div "findest" at bounding box center [514, 550] width 1718 height 70
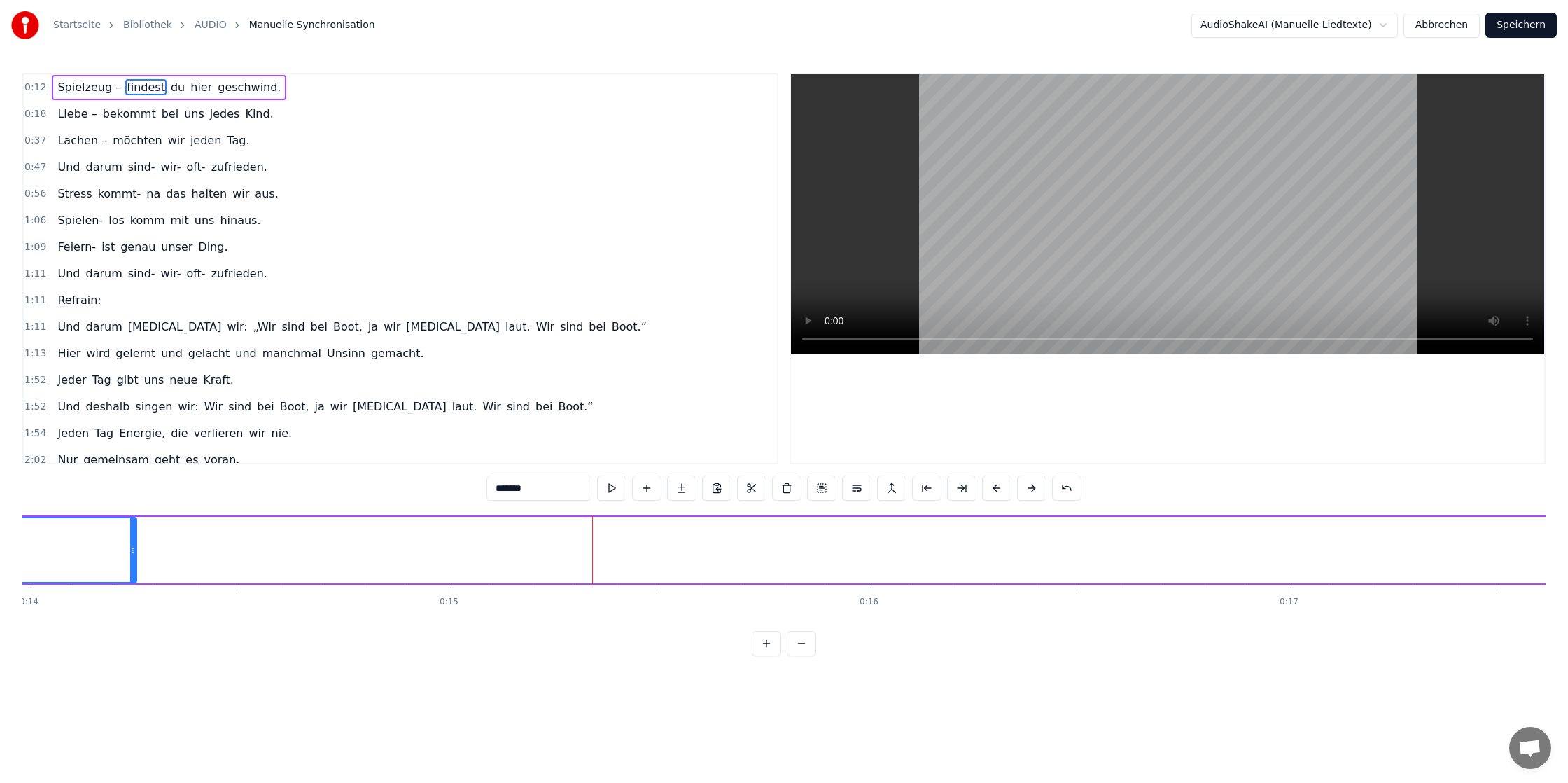
drag, startPoint x: 1372, startPoint y: 549, endPoint x: 133, endPoint y: 515, distance: 1239.5
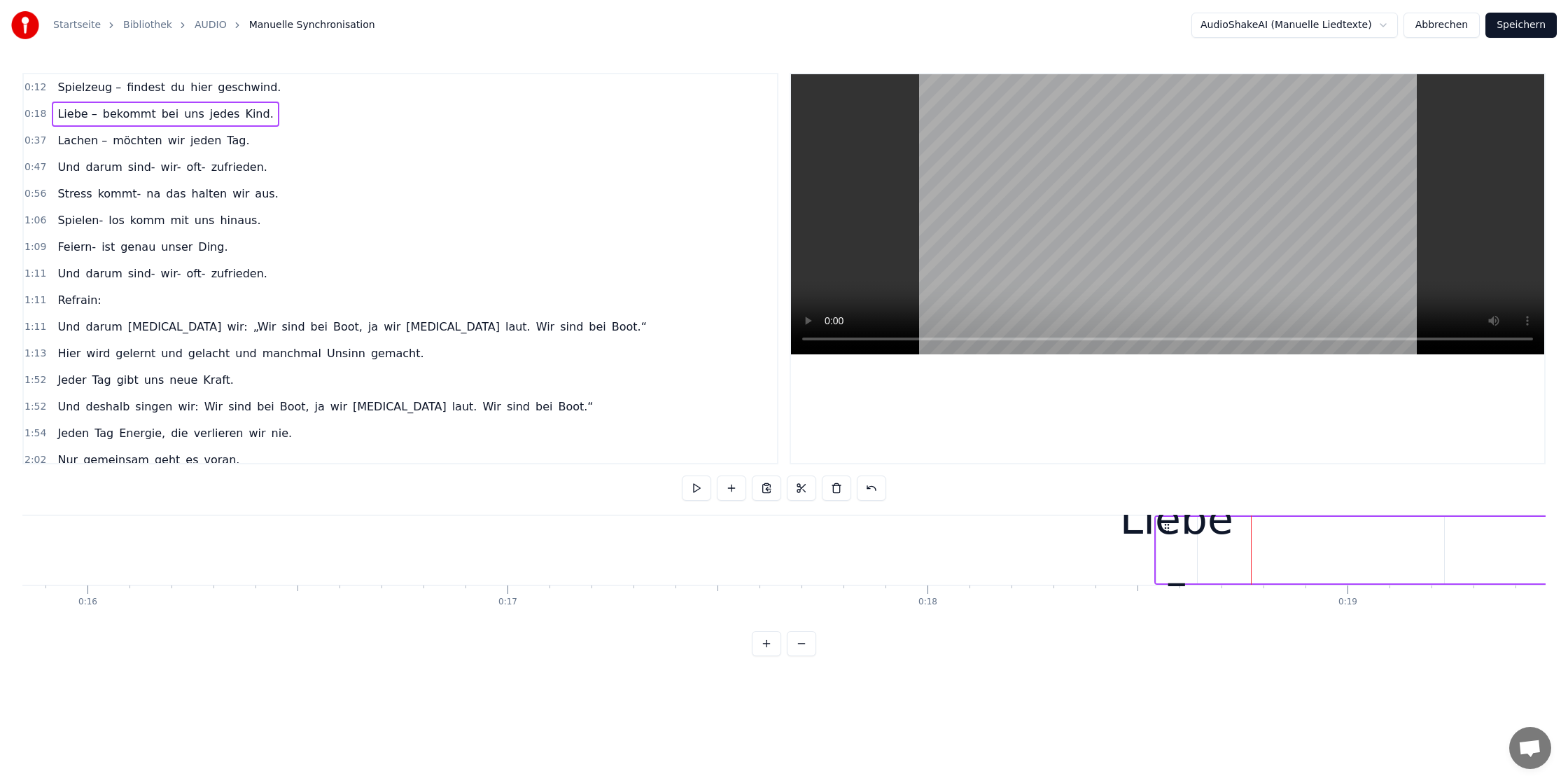
click at [1167, 528] on icon at bounding box center [1166, 527] width 11 height 11
click at [1170, 525] on icon at bounding box center [1166, 527] width 11 height 11
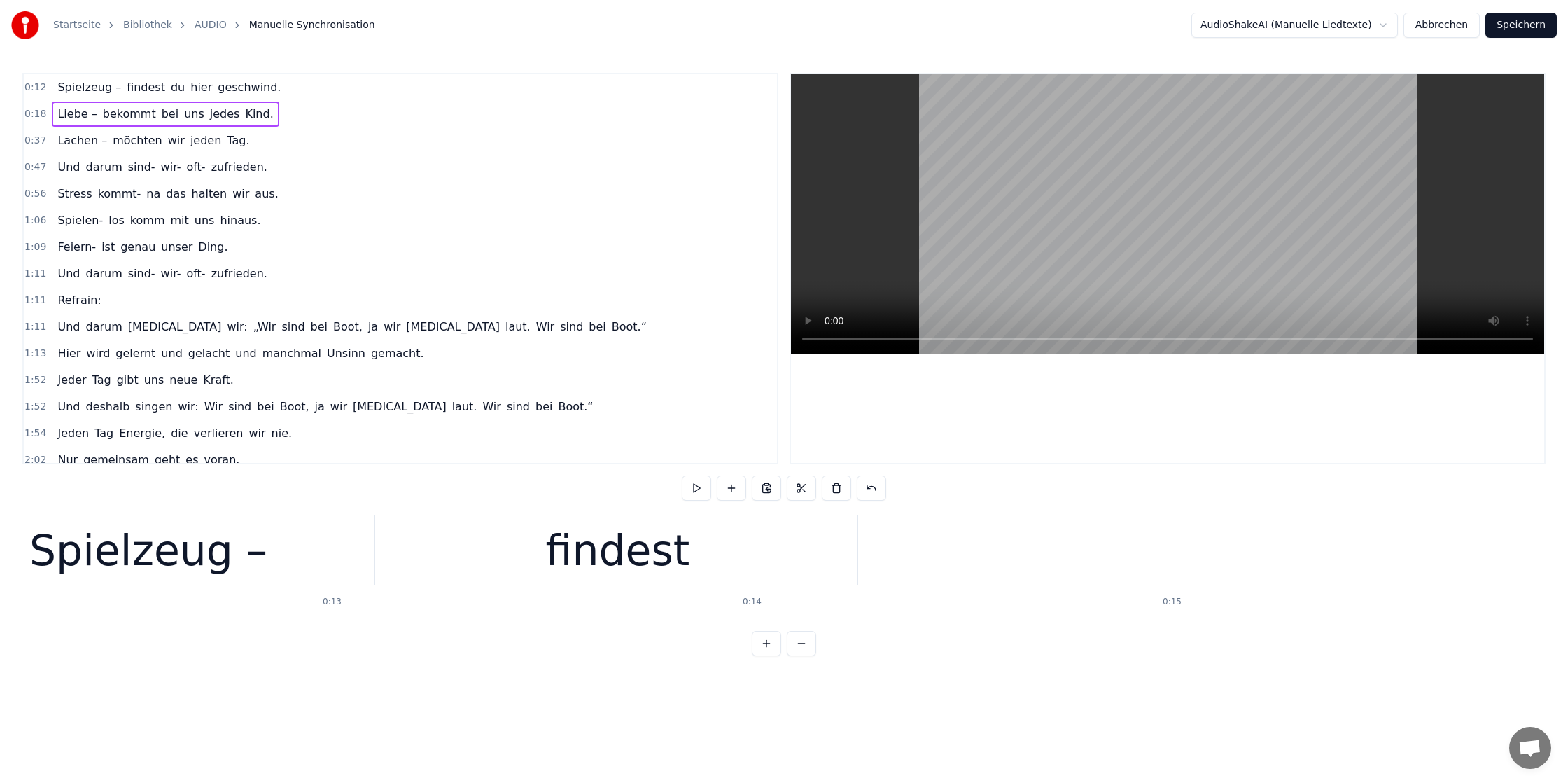
scroll to position [0, 5144]
click at [664, 551] on div "findest" at bounding box center [623, 550] width 144 height 63
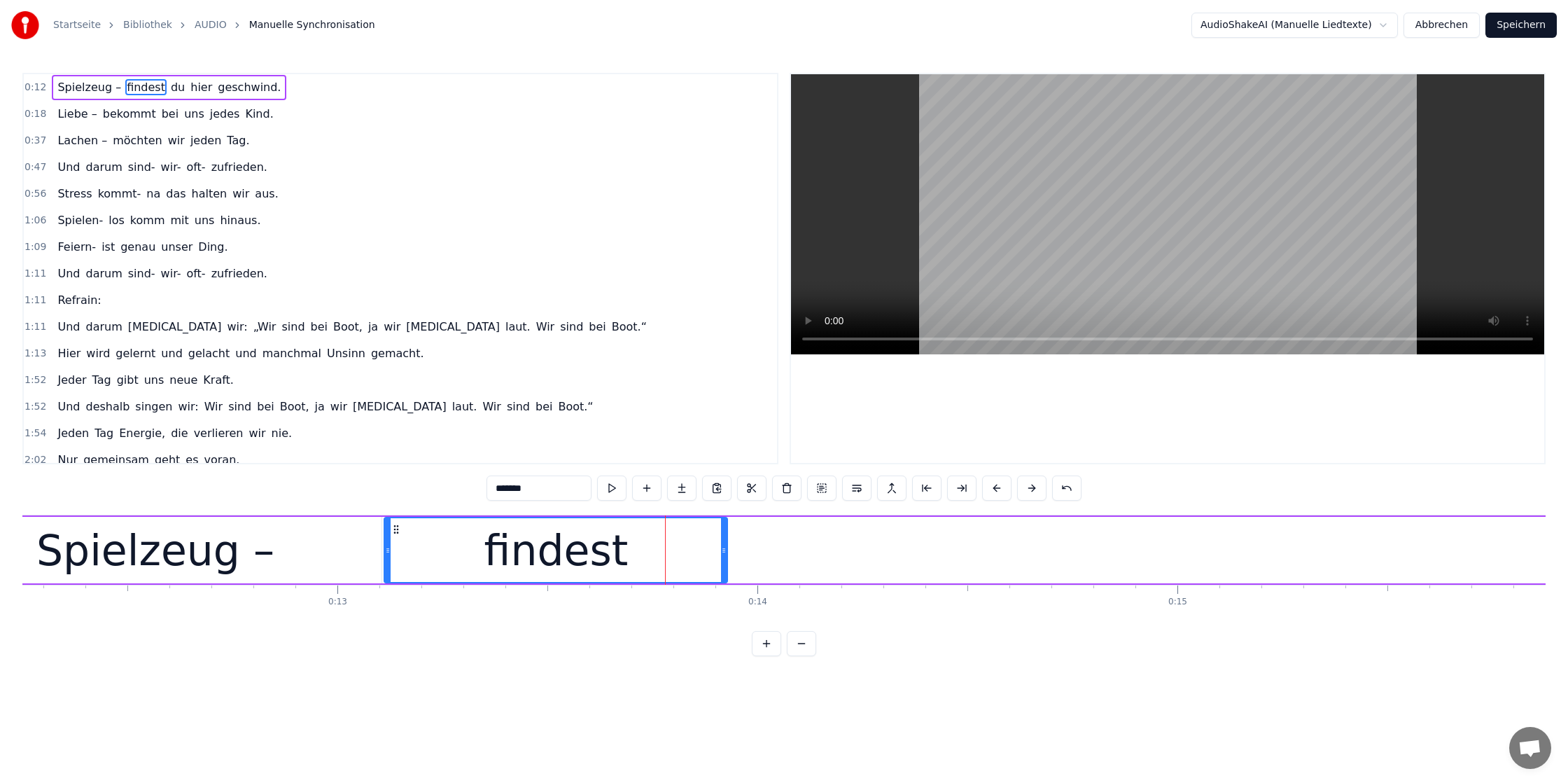
drag, startPoint x: 862, startPoint y: 553, endPoint x: 725, endPoint y: 546, distance: 137.2
click at [725, 546] on icon at bounding box center [724, 550] width 6 height 11
click at [58, 553] on div "Spielzeug –" at bounding box center [155, 550] width 238 height 63
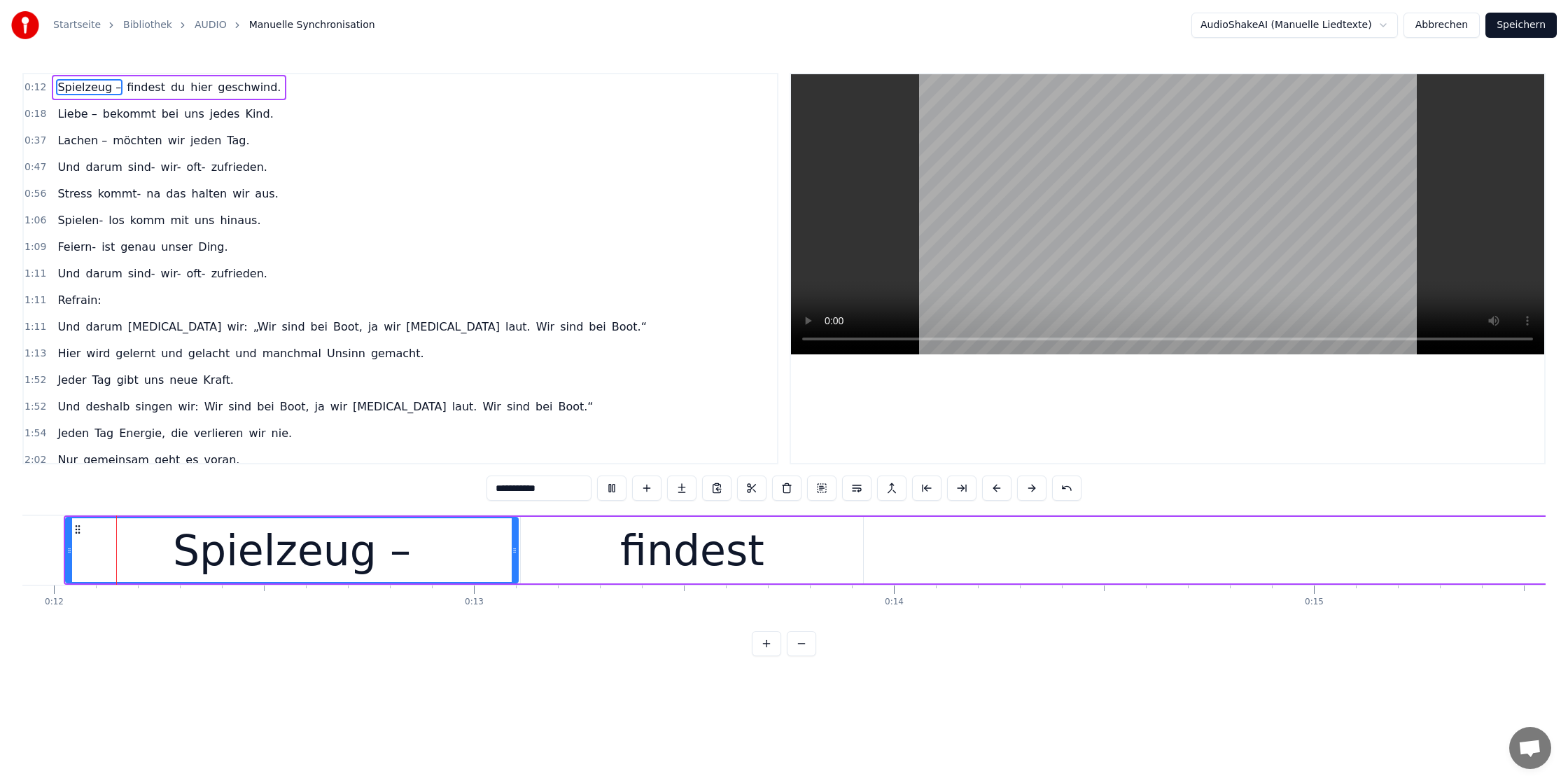
scroll to position [0, 4979]
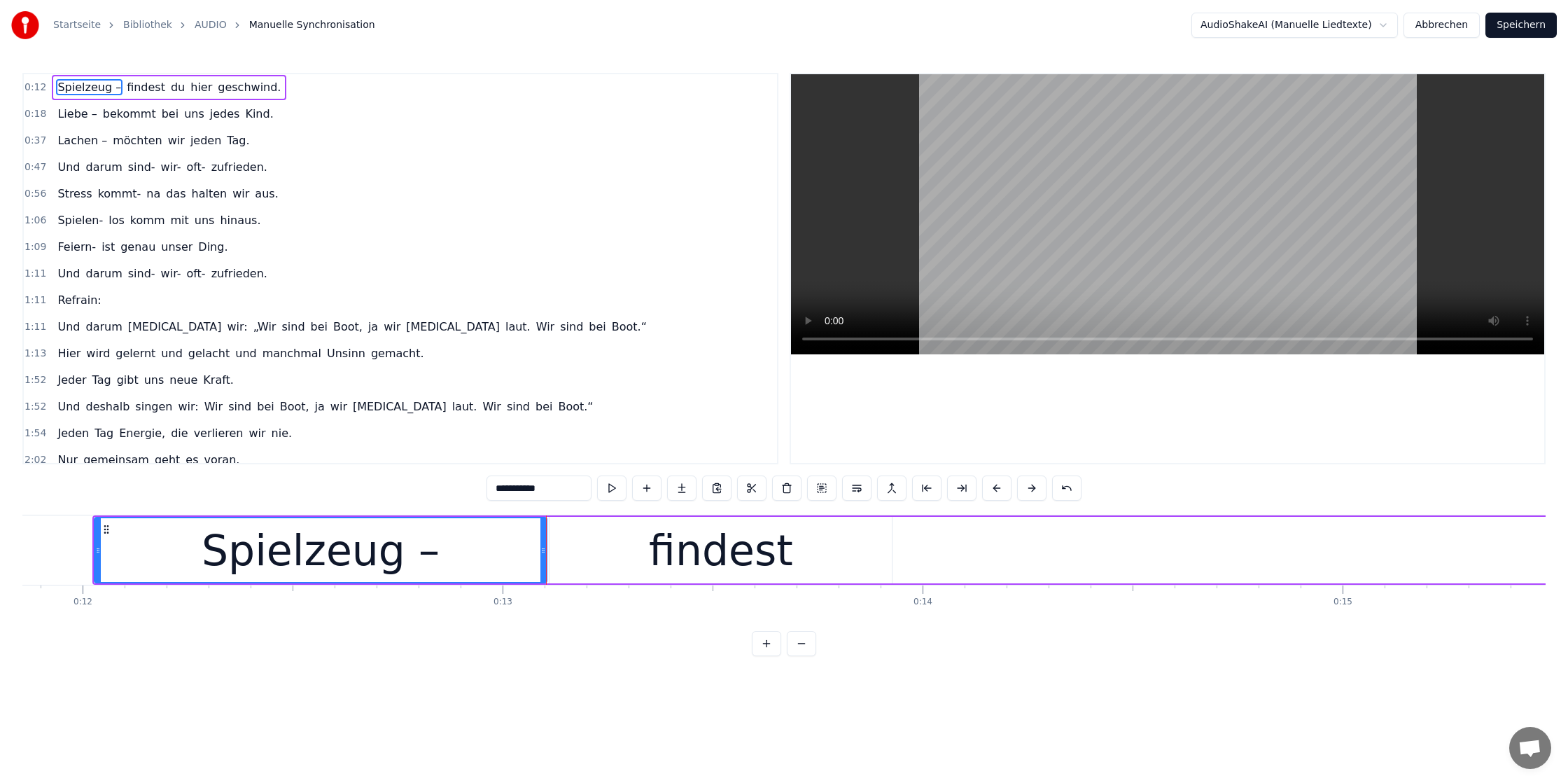
click at [696, 564] on div "findest" at bounding box center [721, 550] width 144 height 63
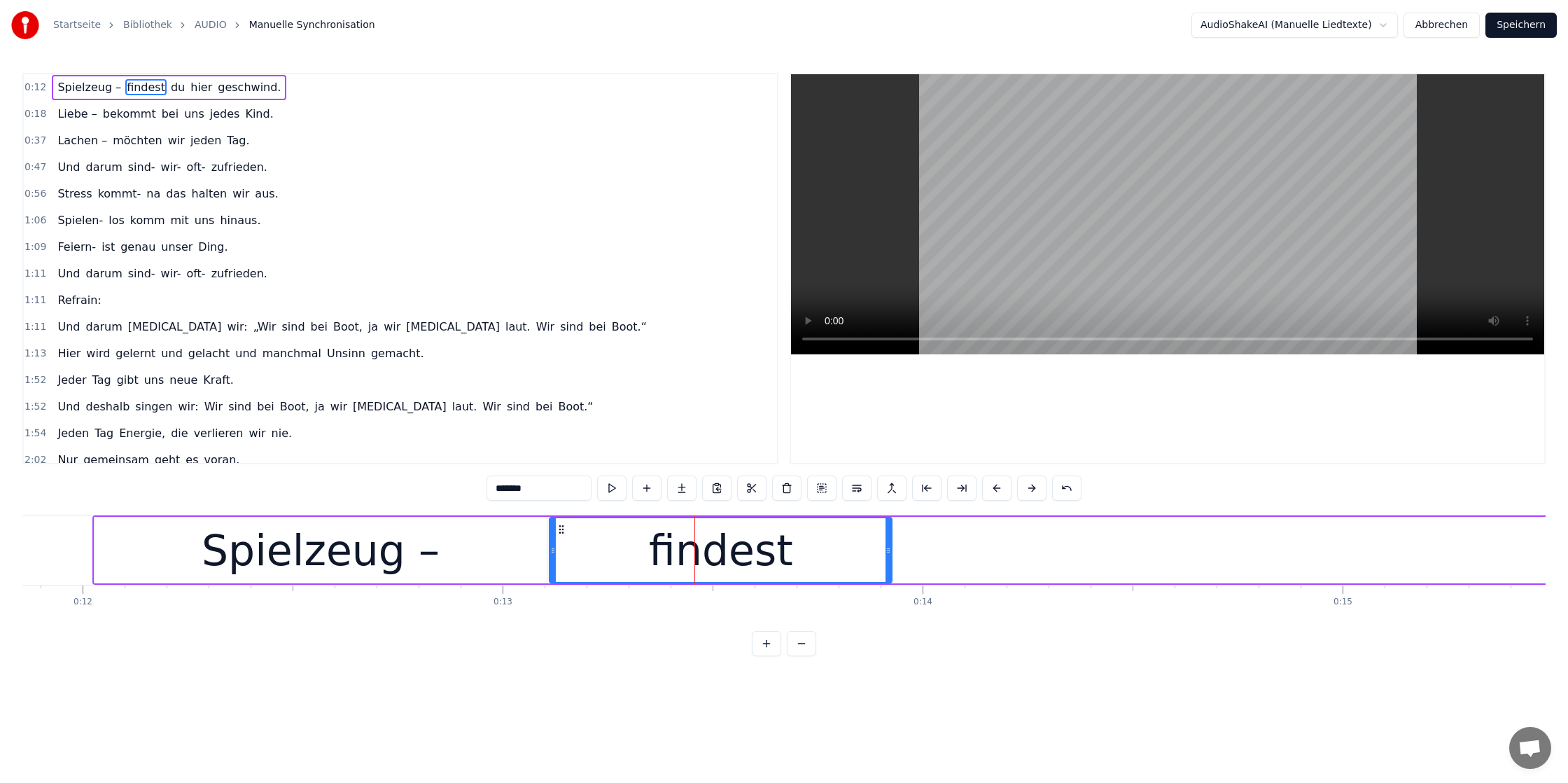
drag, startPoint x: 673, startPoint y: 551, endPoint x: 753, endPoint y: 549, distance: 80.0
click at [753, 549] on div "findest" at bounding box center [721, 550] width 144 height 63
drag, startPoint x: 560, startPoint y: 528, endPoint x: 578, endPoint y: 528, distance: 18.0
click at [578, 528] on icon at bounding box center [578, 529] width 11 height 11
click at [399, 551] on div "Spielzeug –" at bounding box center [320, 550] width 238 height 63
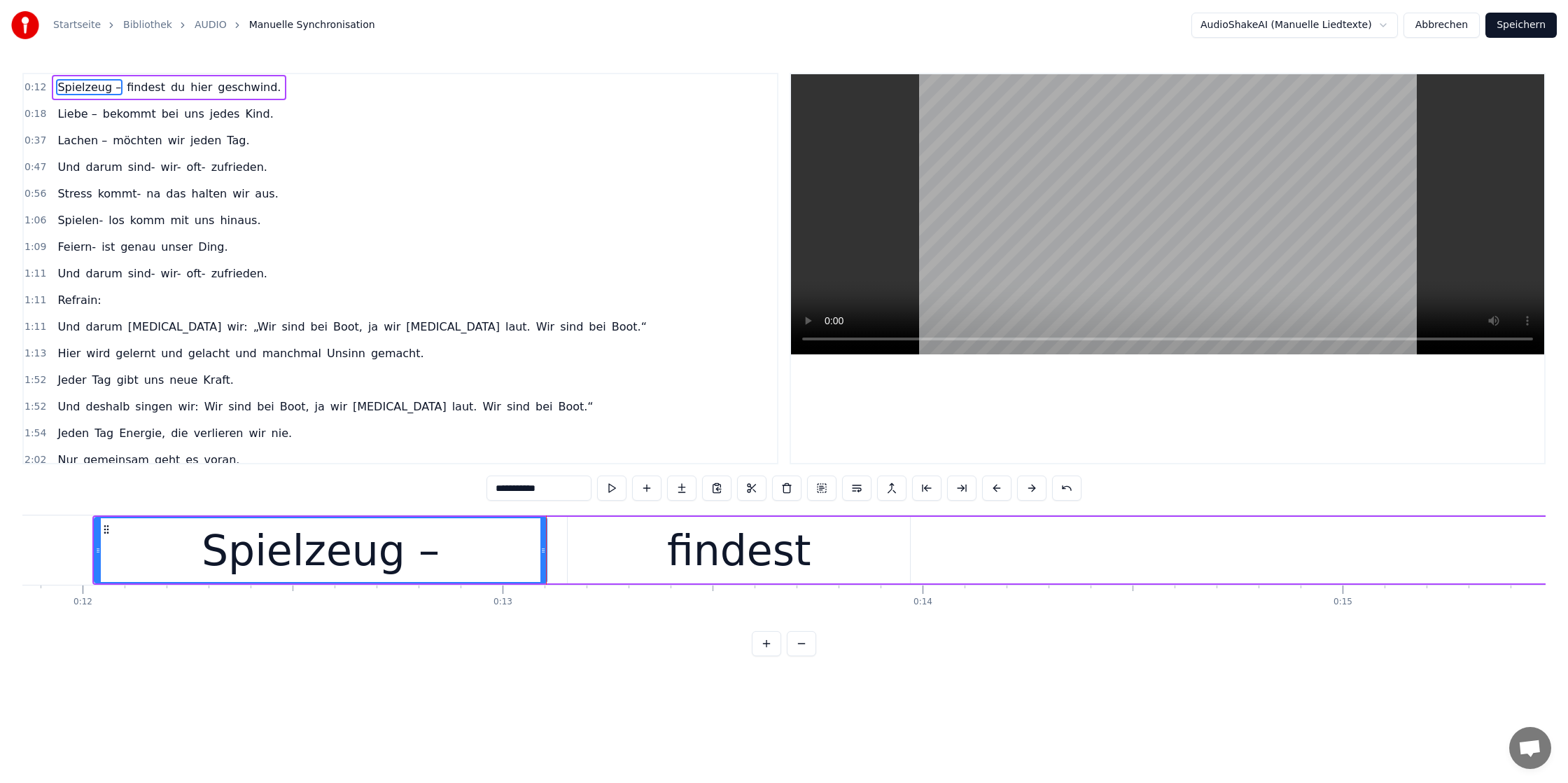
click at [607, 557] on div "findest" at bounding box center [739, 550] width 342 height 67
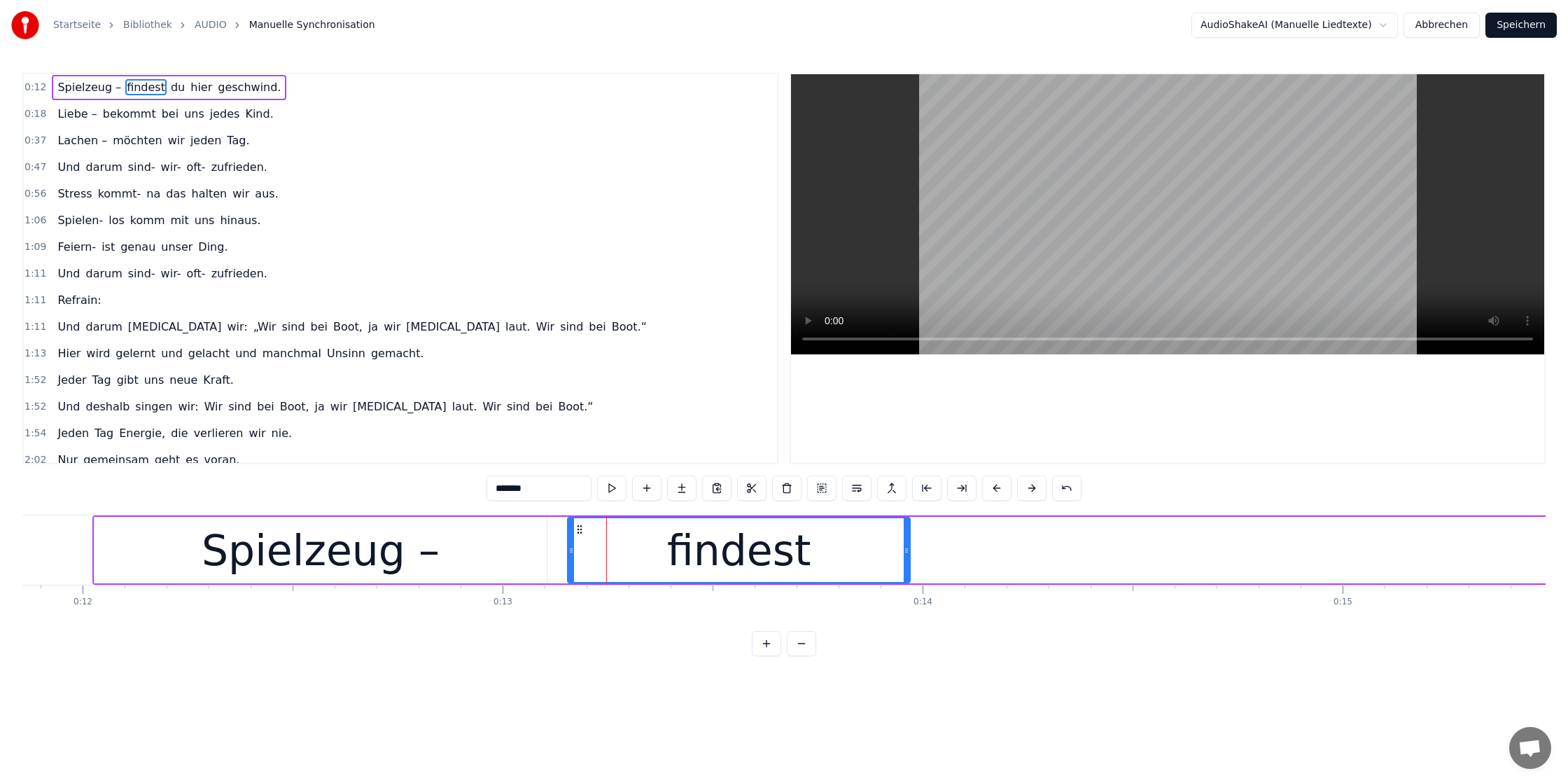
click at [910, 548] on div "findest" at bounding box center [738, 550] width 343 height 67
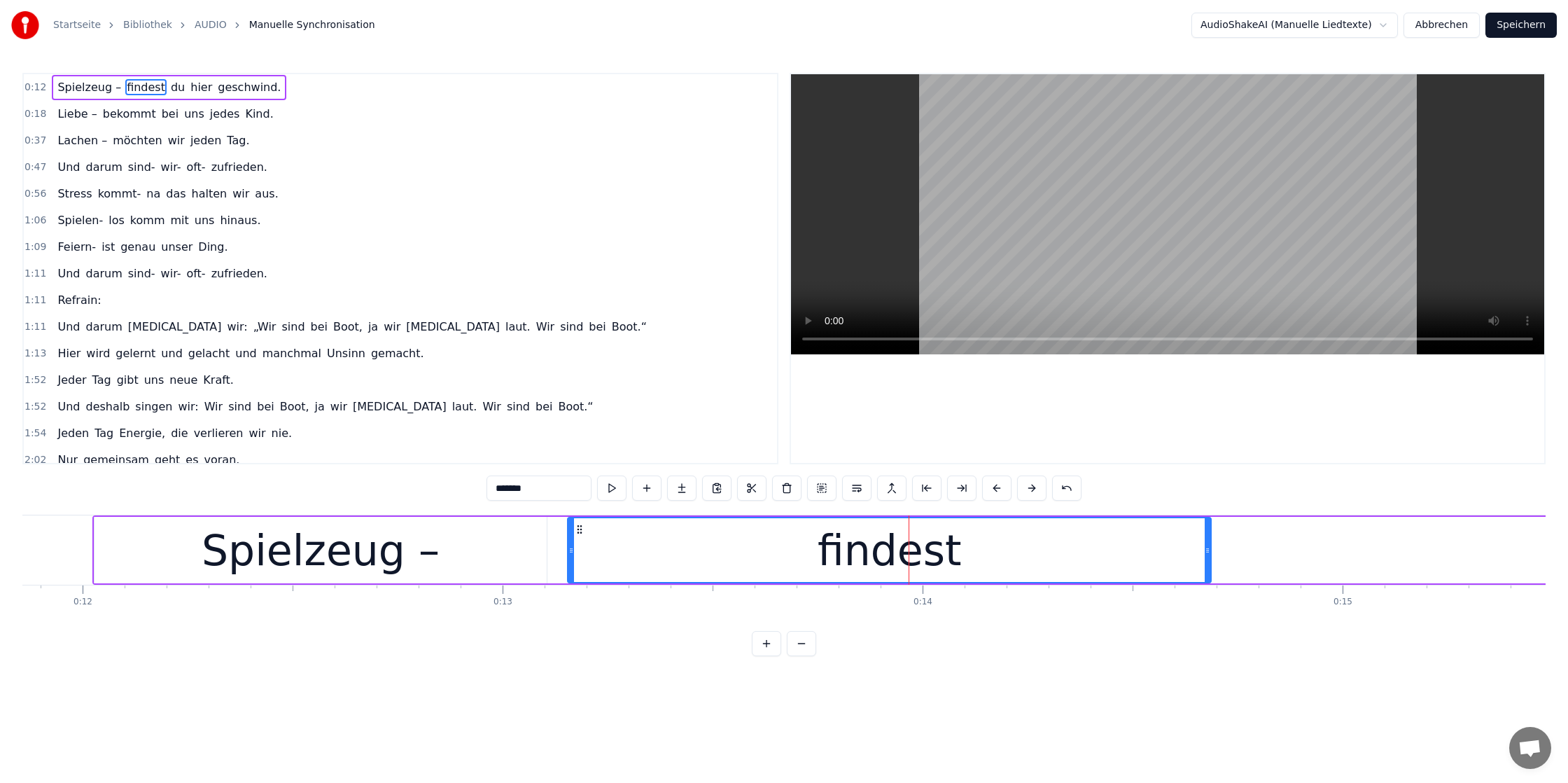
drag, startPoint x: 906, startPoint y: 548, endPoint x: 1208, endPoint y: 551, distance: 302.0
click at [1208, 551] on icon at bounding box center [1208, 550] width 6 height 11
click at [143, 537] on div "Spielzeug –" at bounding box center [321, 550] width 452 height 67
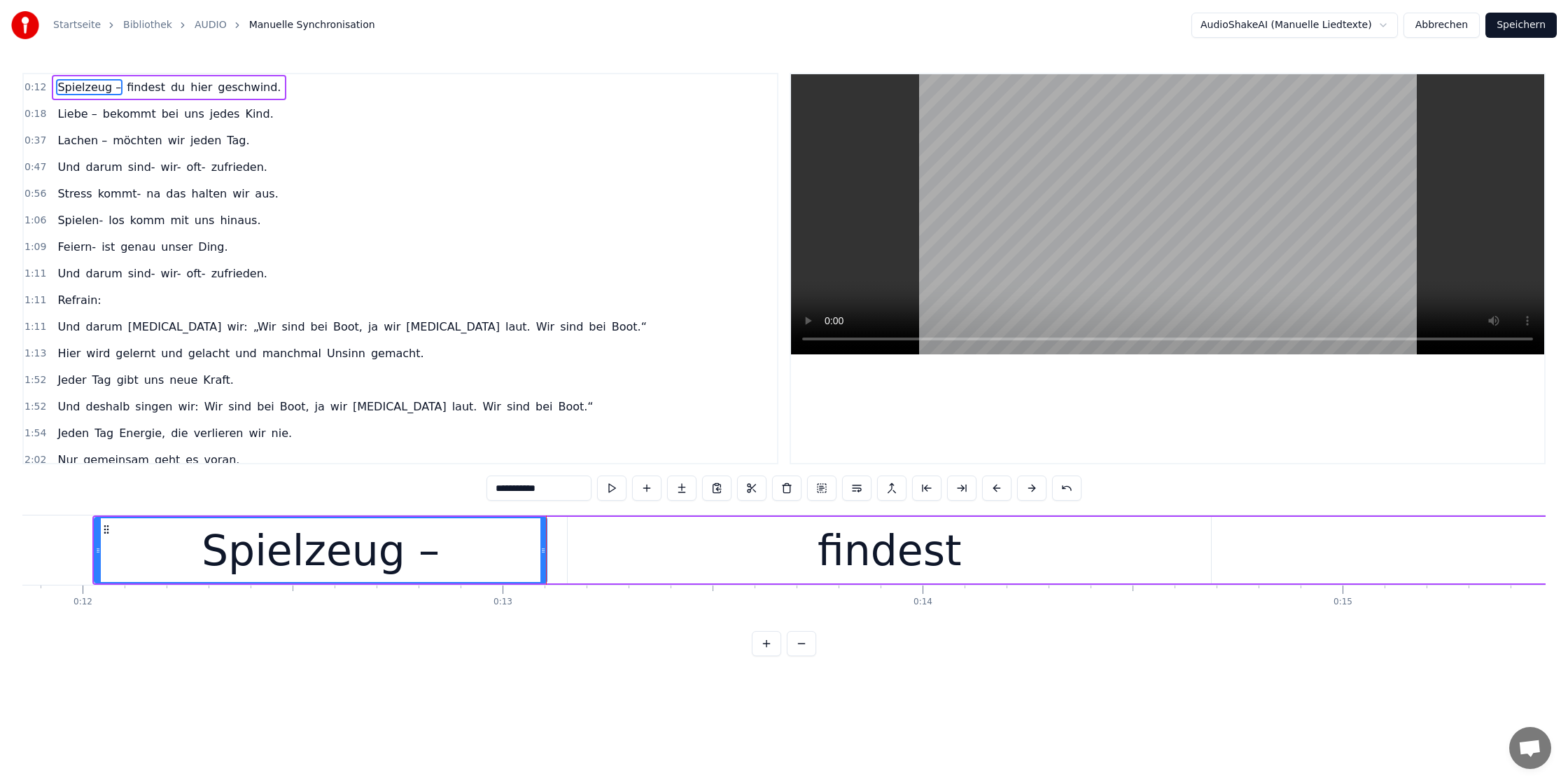
click at [774, 547] on div "findest" at bounding box center [889, 550] width 643 height 67
type input "*******"
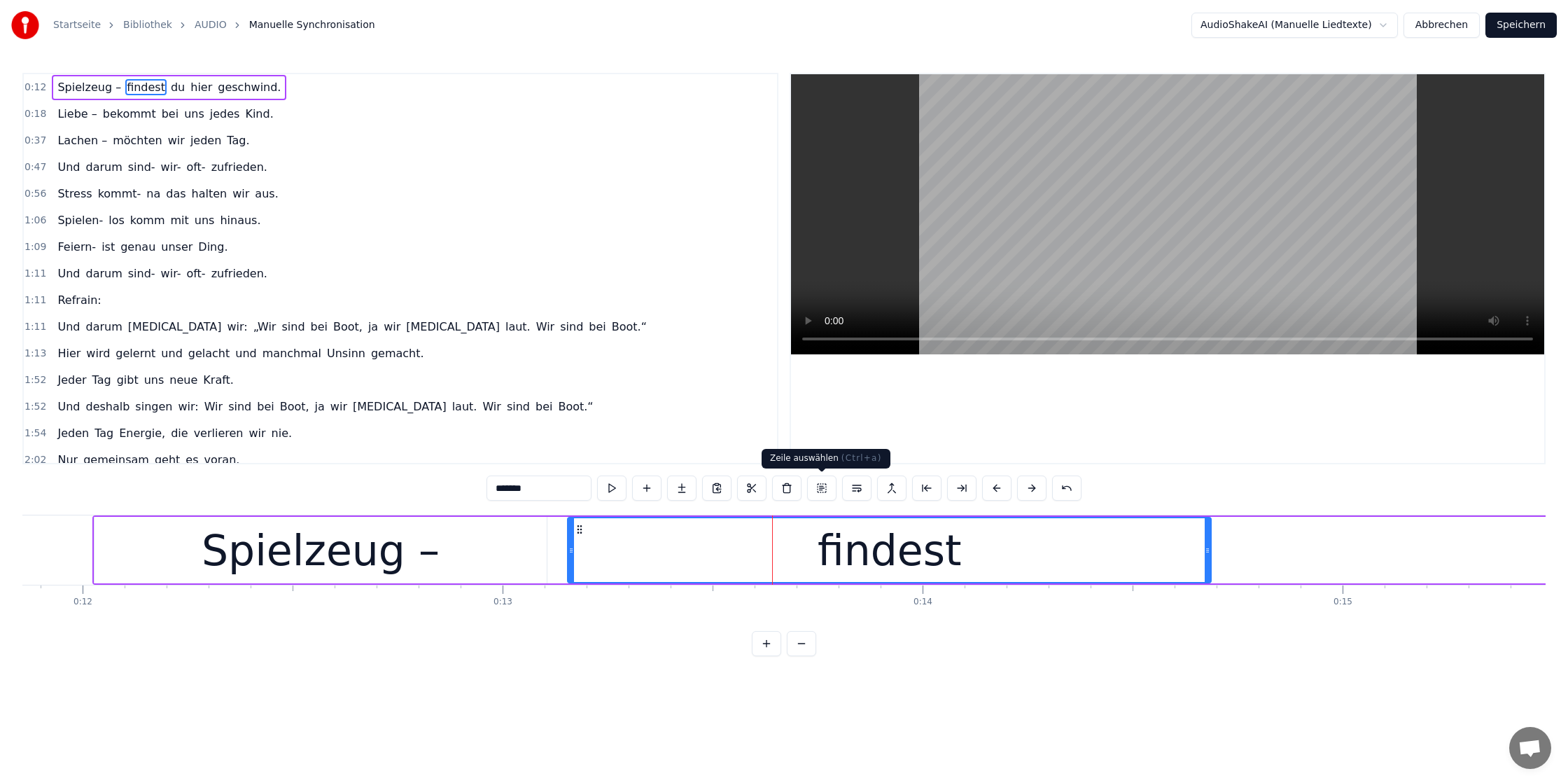
click at [821, 485] on button at bounding box center [822, 487] width 30 height 25
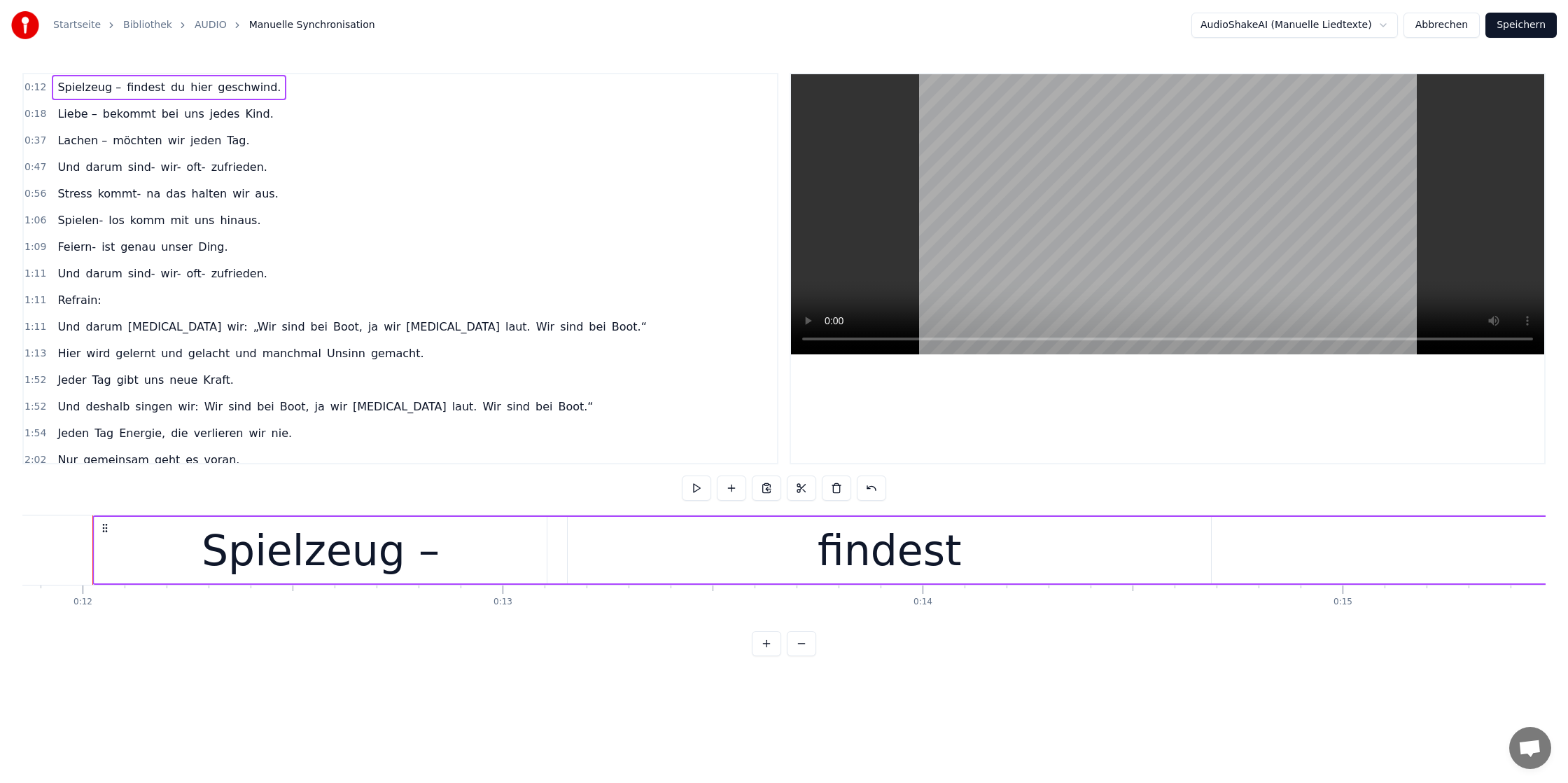
click at [146, 88] on span "findest" at bounding box center [145, 87] width 41 height 16
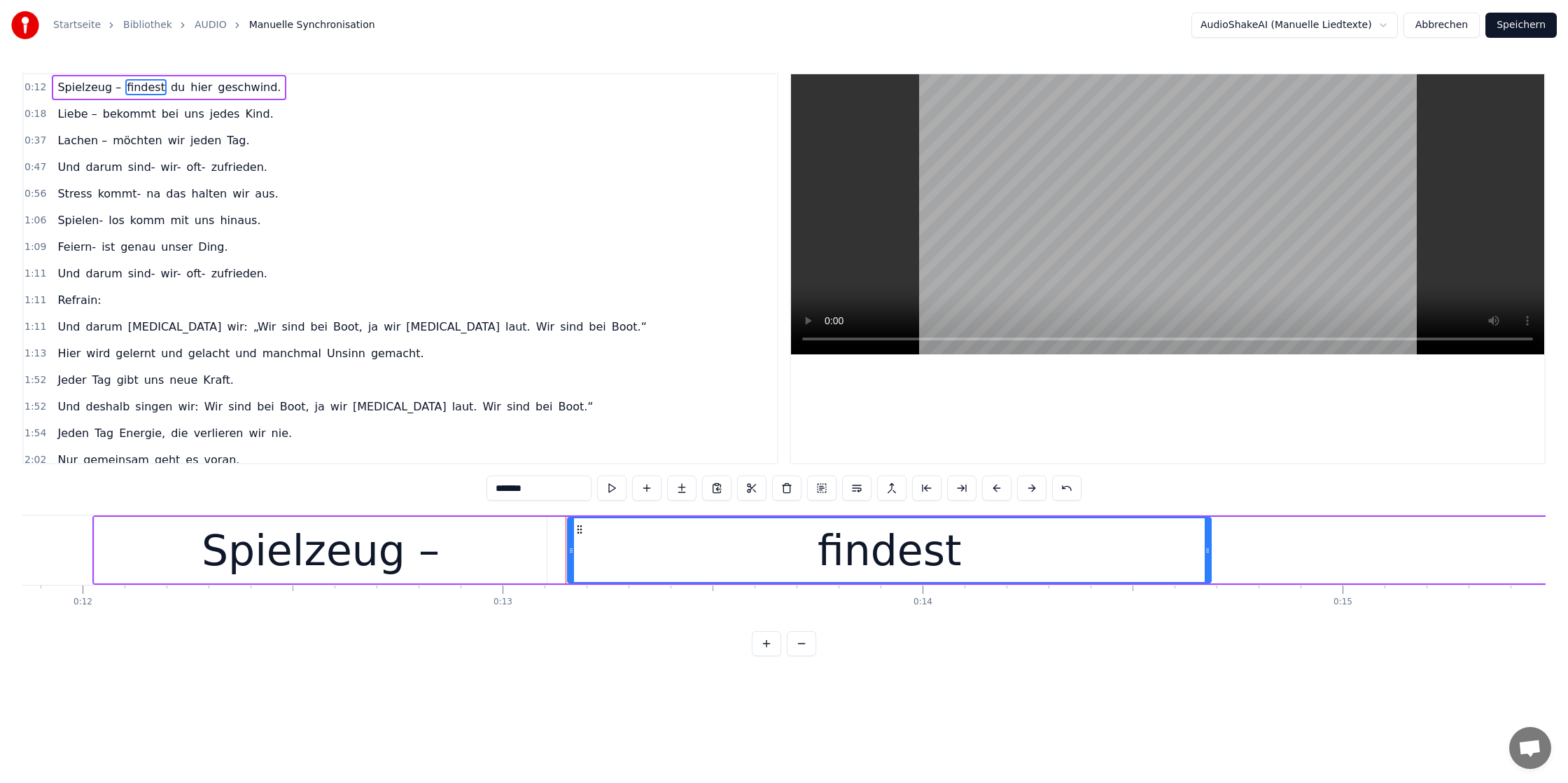
click at [169, 88] on span "du" at bounding box center [177, 87] width 17 height 16
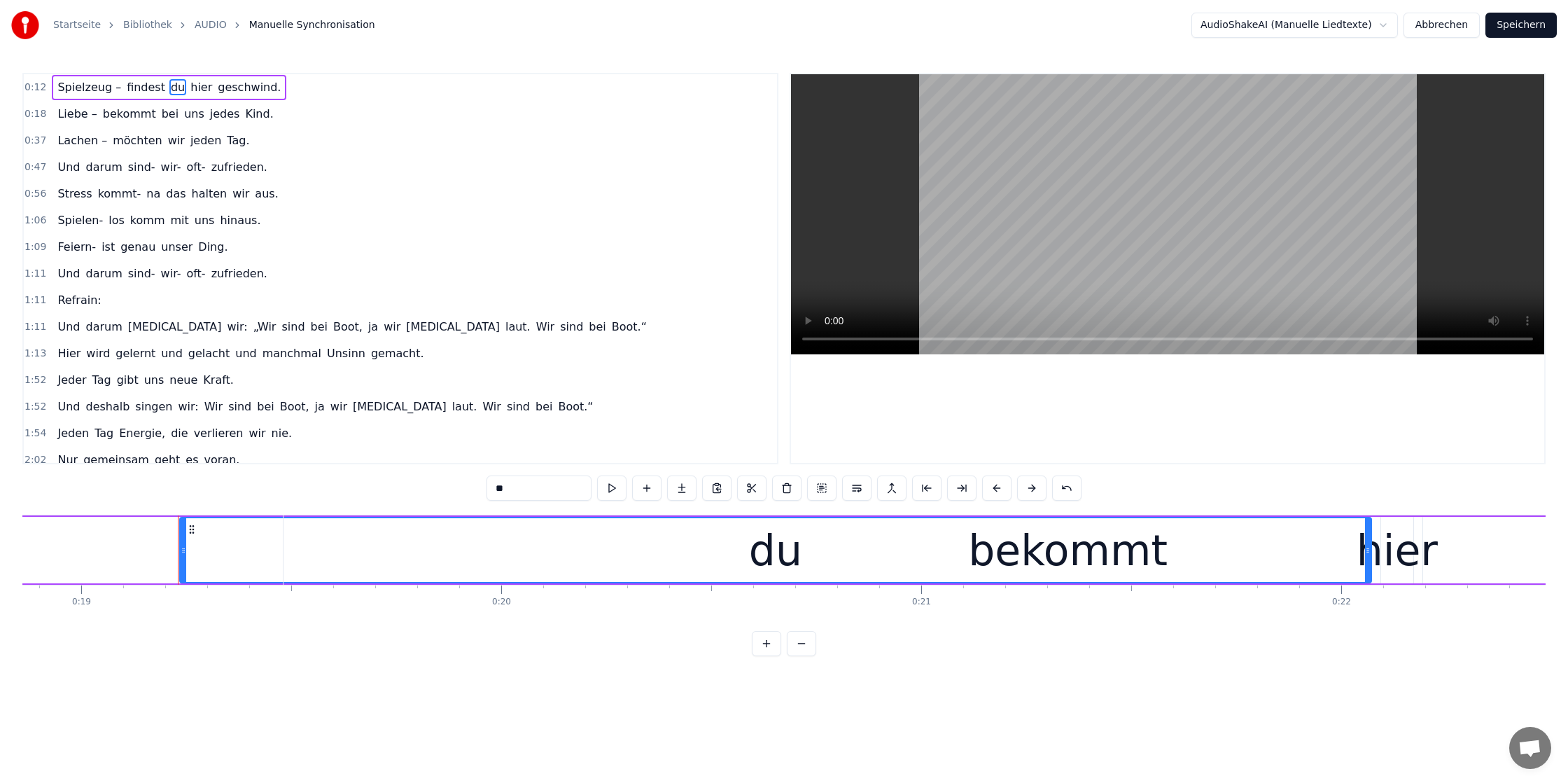
scroll to position [0, 8005]
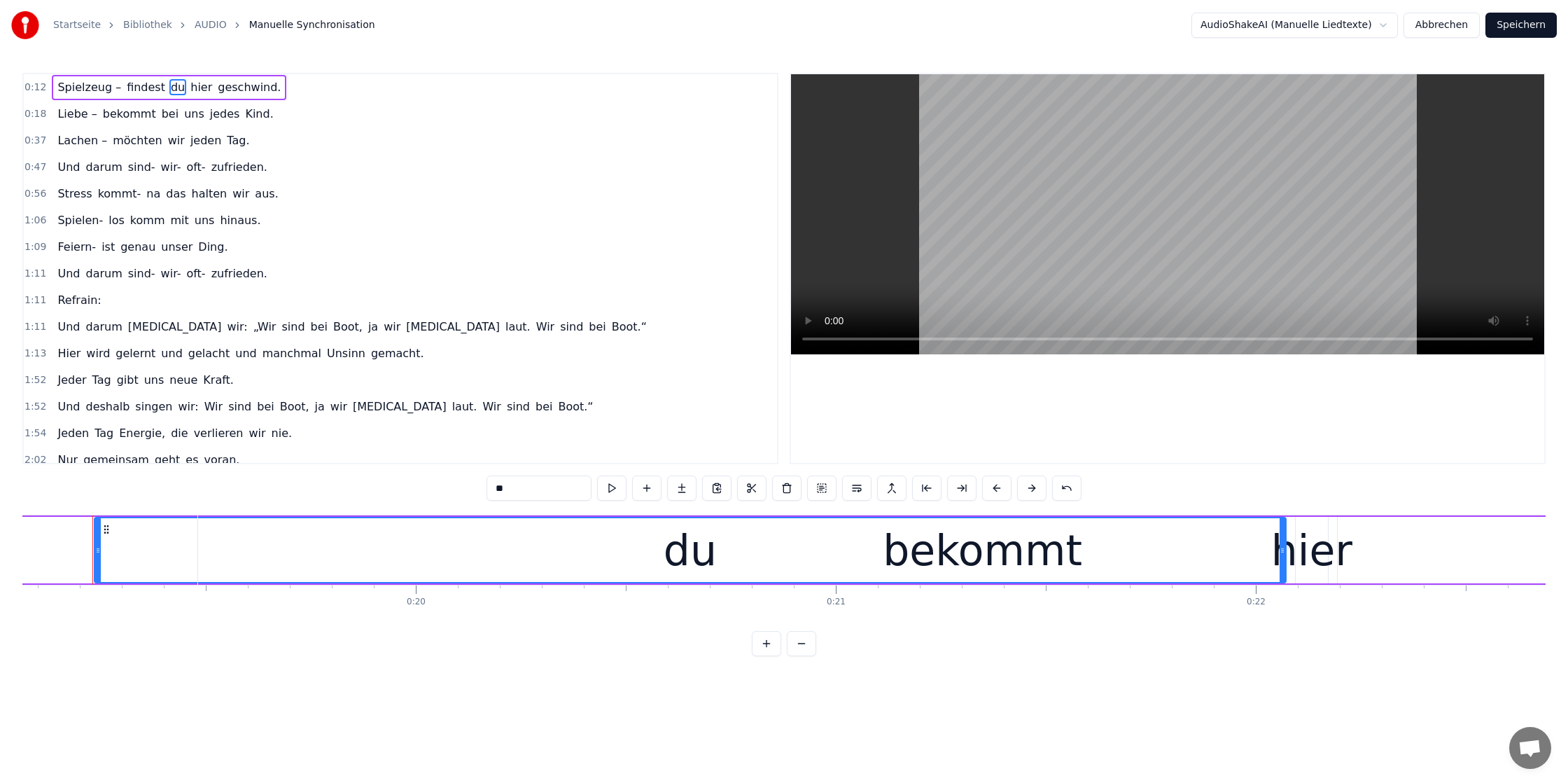
drag, startPoint x: 687, startPoint y: 550, endPoint x: 199, endPoint y: 575, distance: 488.6
click at [199, 575] on div "bekommt" at bounding box center [983, 550] width 1569 height 70
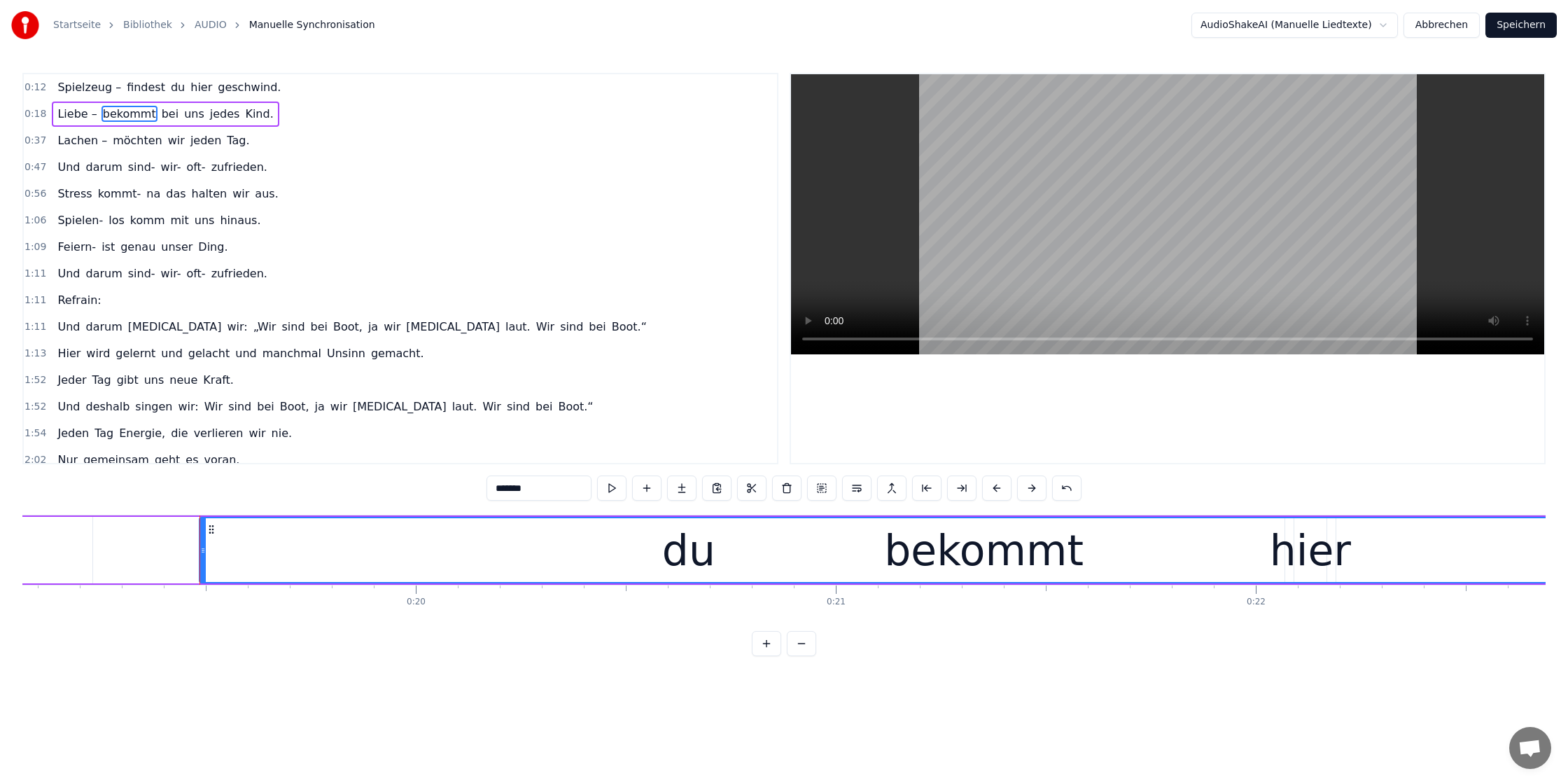
click at [705, 548] on div "bekommt" at bounding box center [984, 550] width 1568 height 64
click at [169, 92] on span "du" at bounding box center [177, 87] width 17 height 16
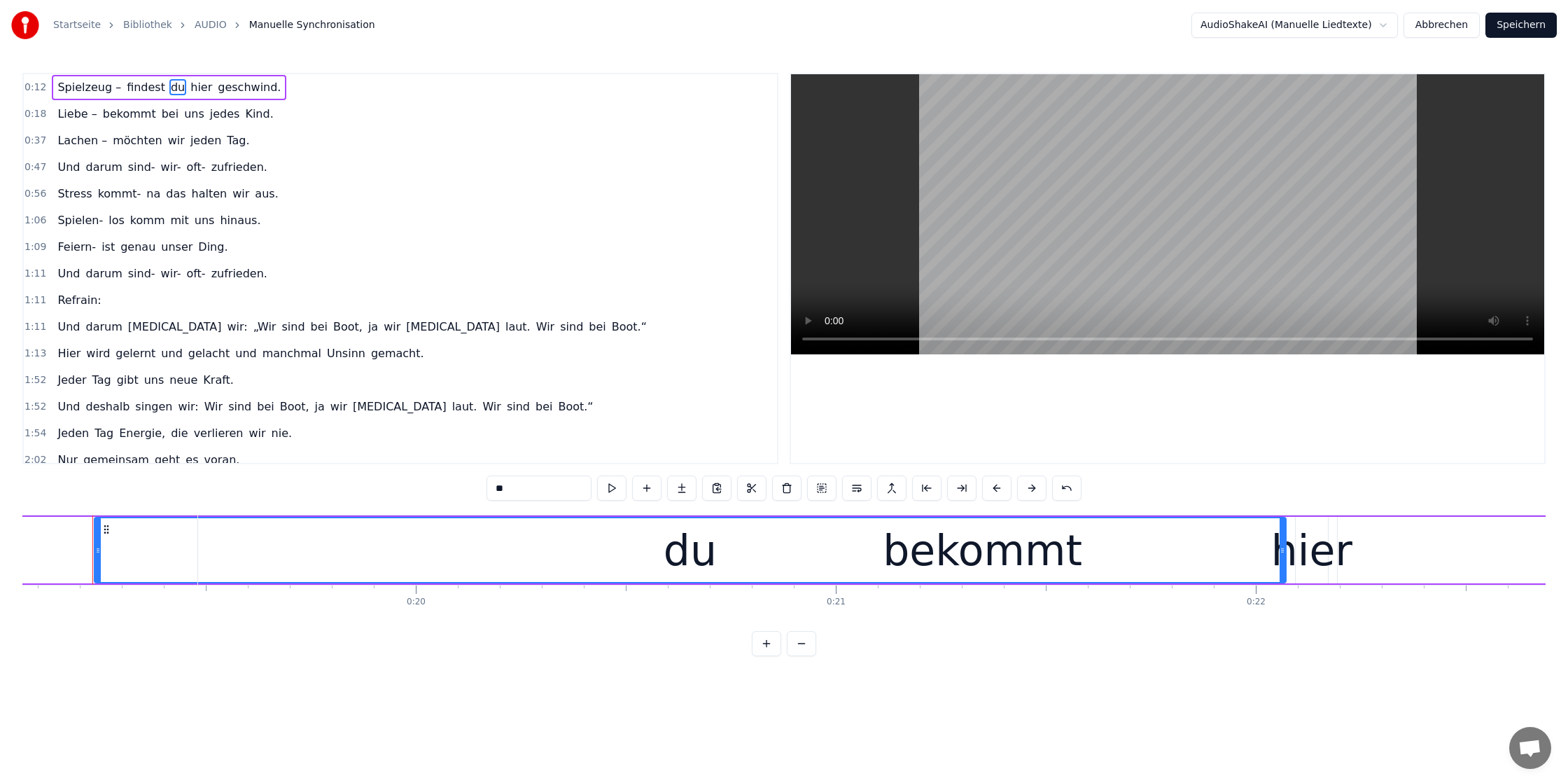
drag, startPoint x: 1285, startPoint y: 548, endPoint x: 492, endPoint y: 512, distance: 793.8
click at [543, 517] on div "bekommt" at bounding box center [983, 550] width 1569 height 70
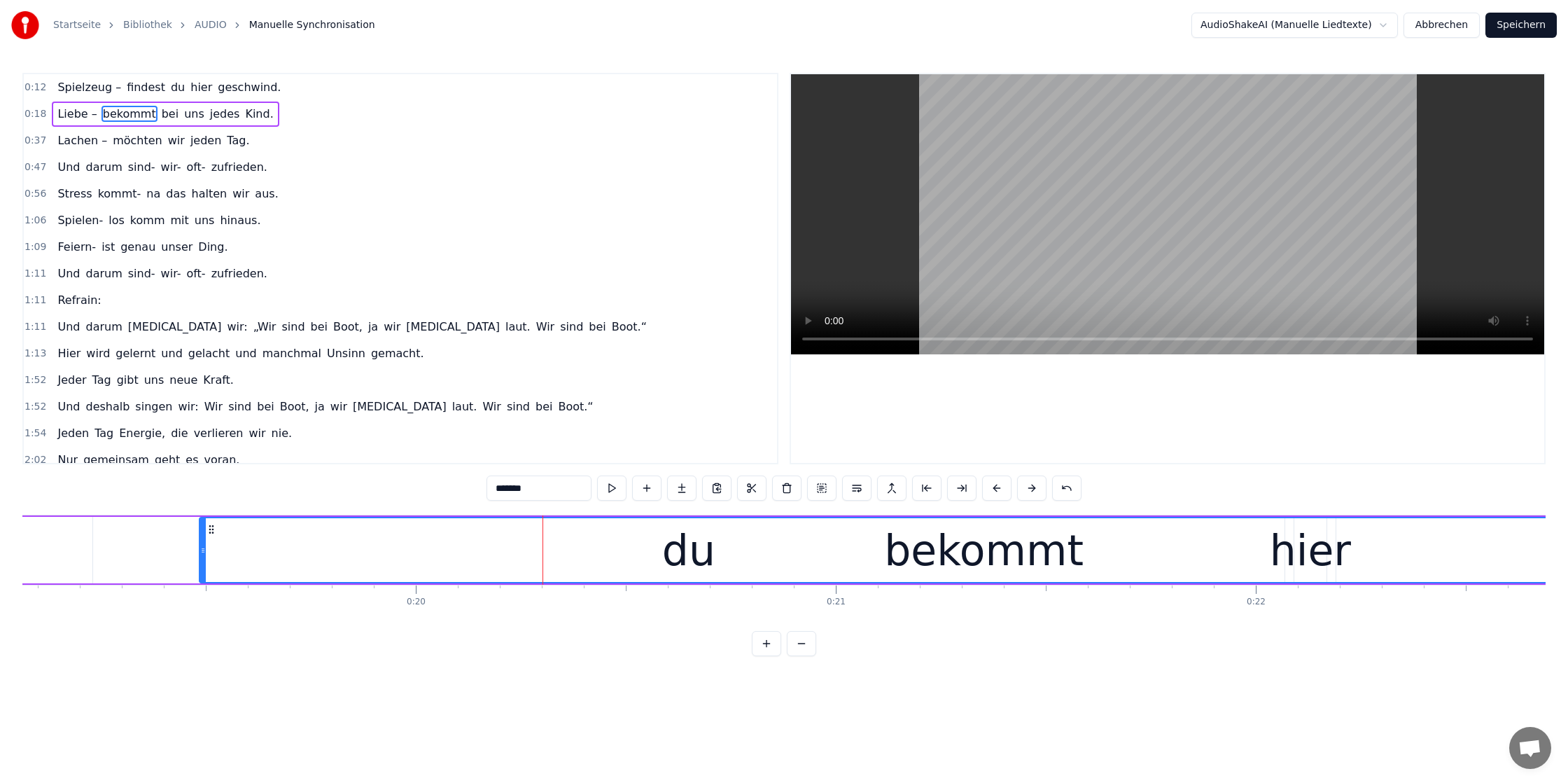
click at [169, 91] on span "du" at bounding box center [177, 87] width 17 height 16
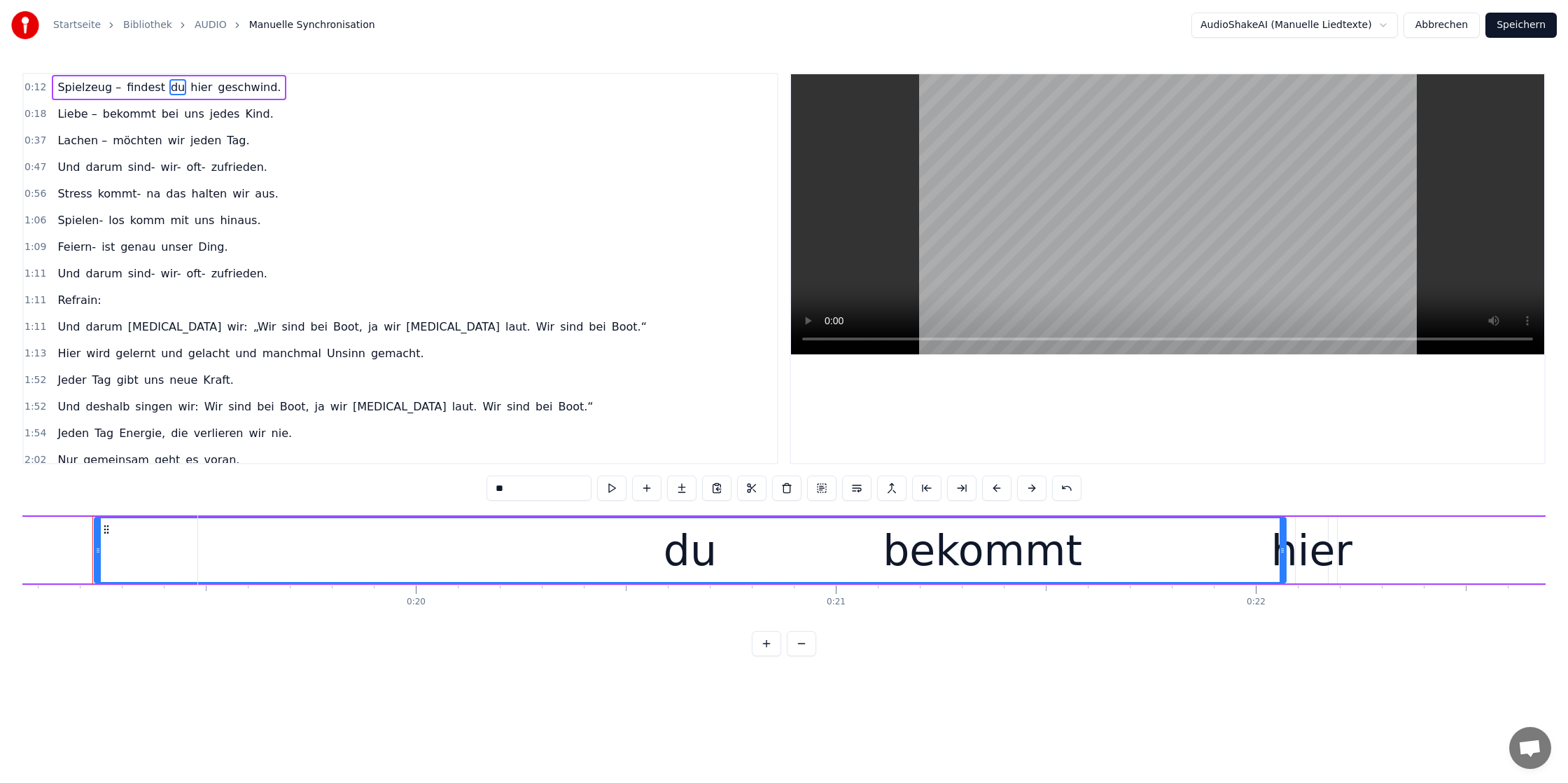
click at [1282, 550] on div "bekommt" at bounding box center [983, 550] width 1569 height 70
type input "*******"
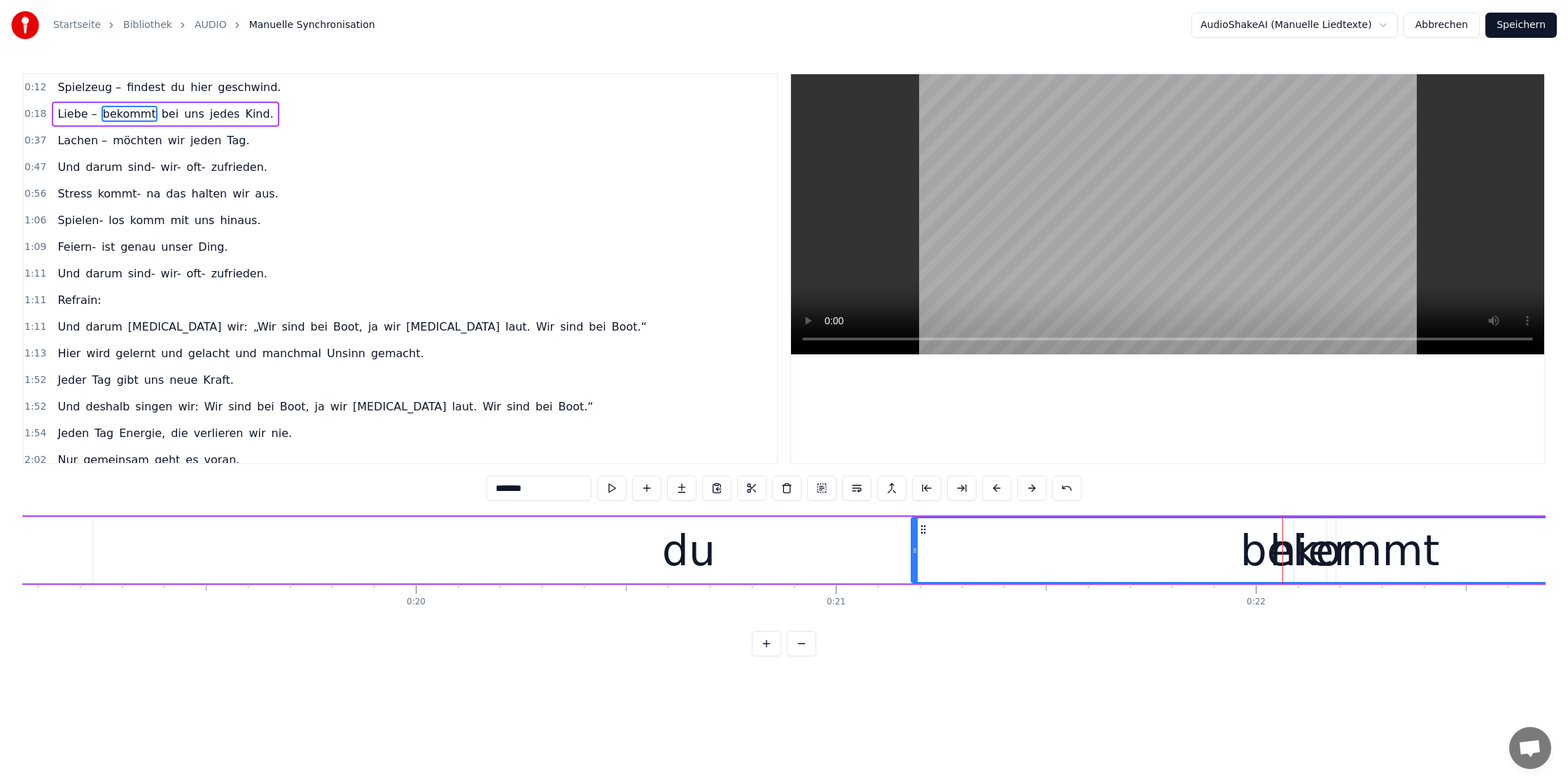
drag, startPoint x: 171, startPoint y: 546, endPoint x: 913, endPoint y: 579, distance: 742.7
click at [913, 579] on div at bounding box center [915, 550] width 6 height 64
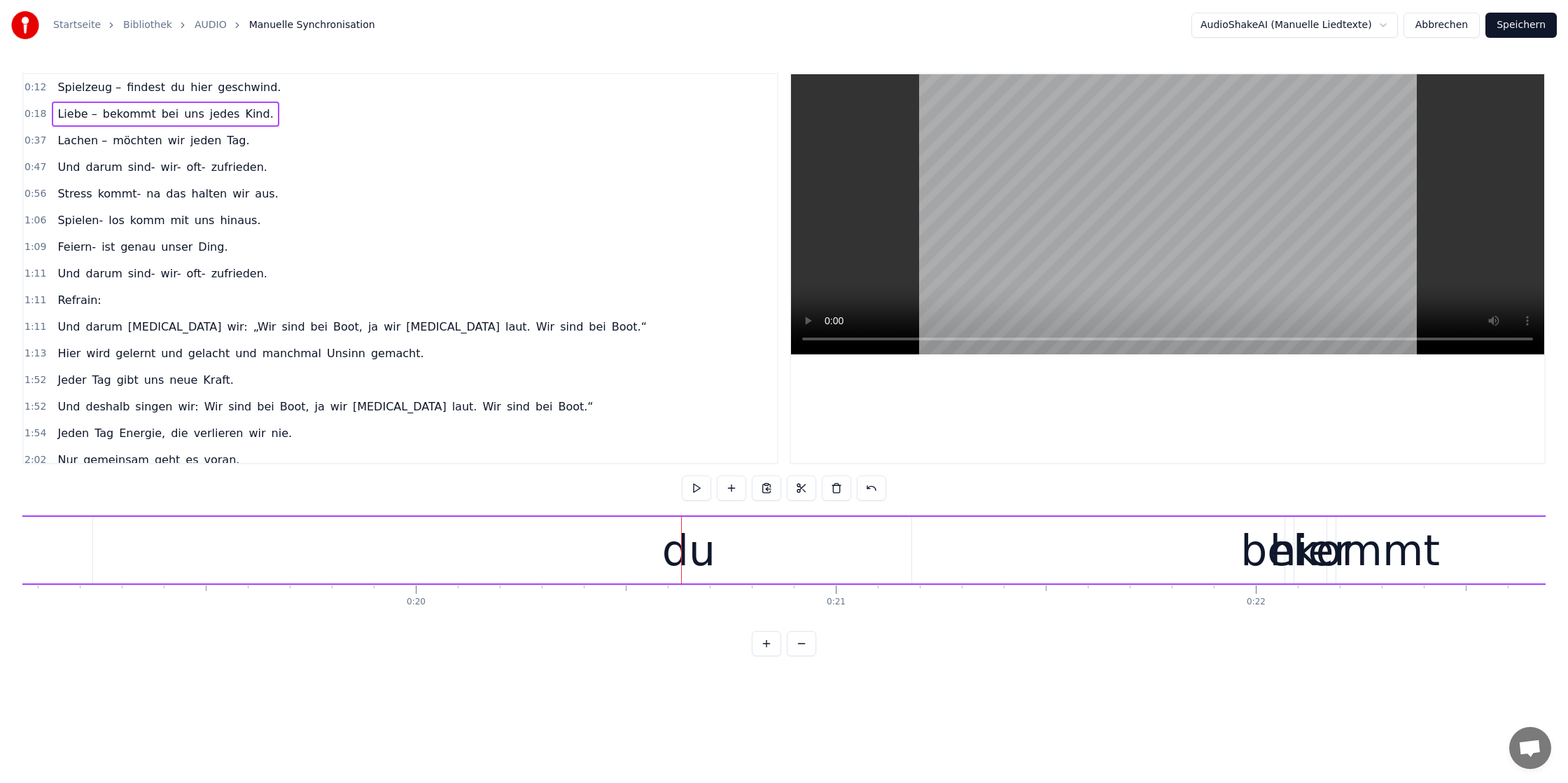
click at [681, 548] on div at bounding box center [681, 550] width 1 height 70
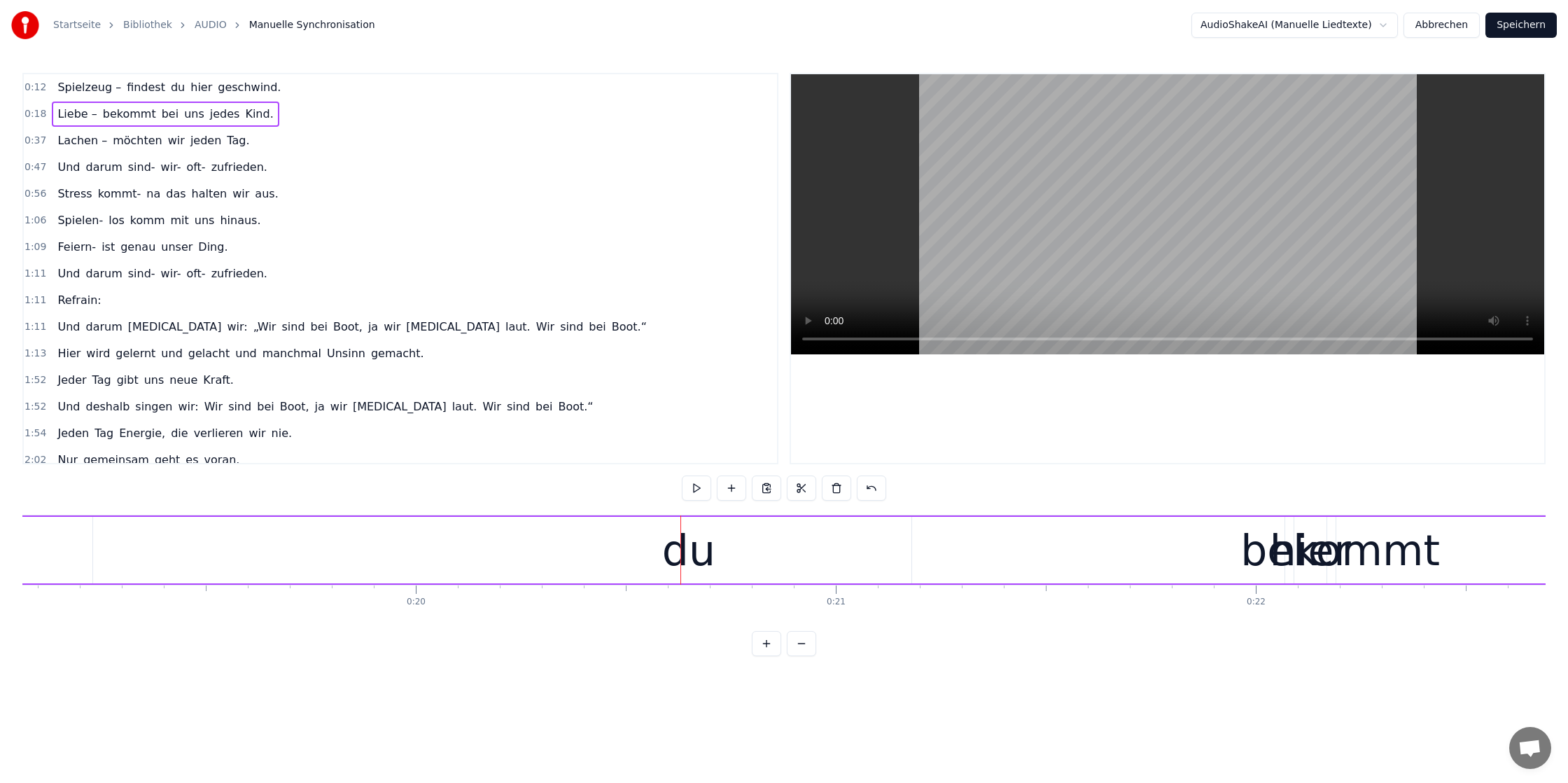
click at [1457, 31] on button "Abbrechen" at bounding box center [1442, 25] width 77 height 25
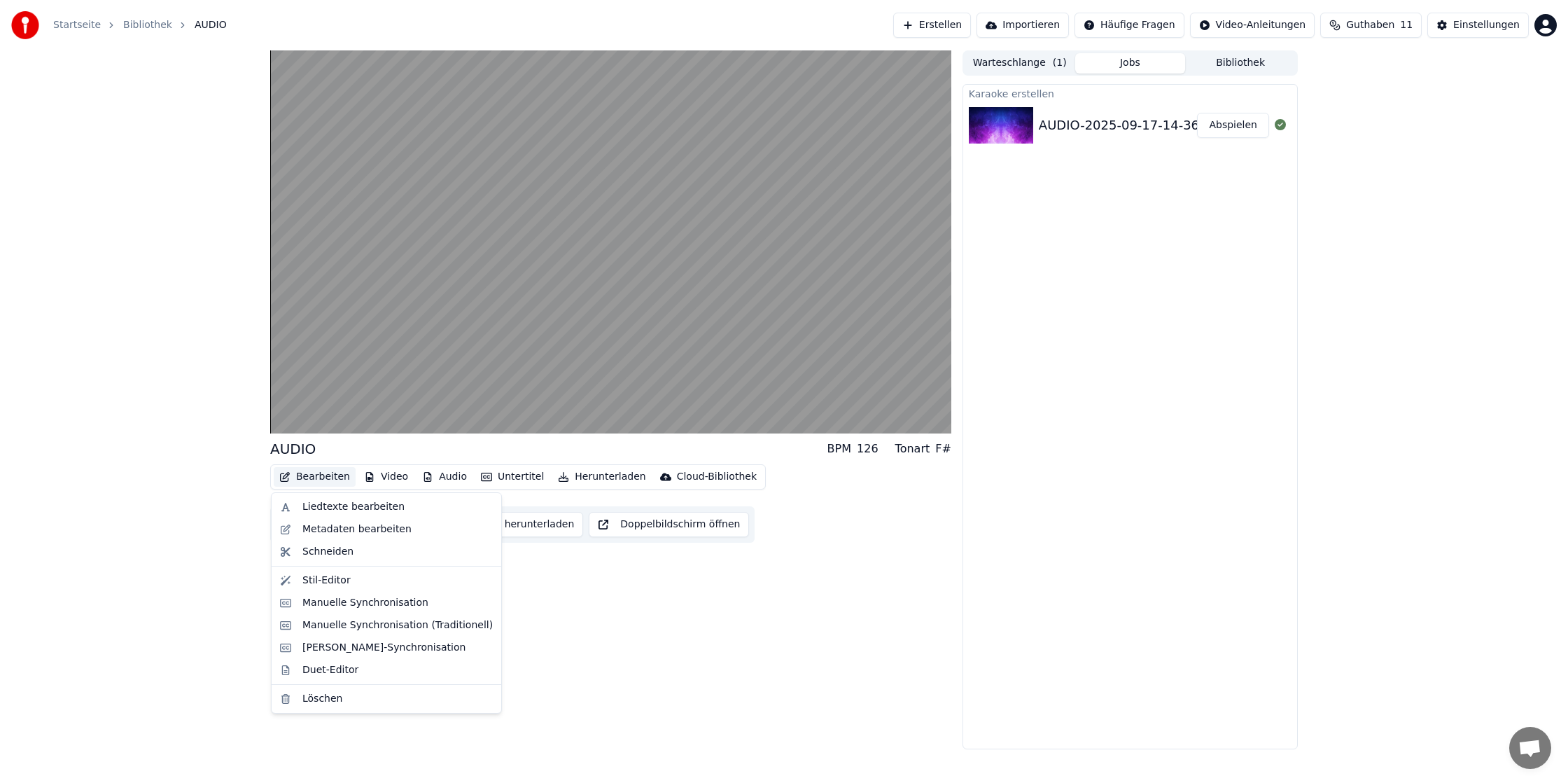
click at [328, 470] on button "Bearbeiten" at bounding box center [315, 477] width 82 height 20
click at [373, 652] on div "[PERSON_NAME]-Synchronisation" at bounding box center [384, 648] width 163 height 14
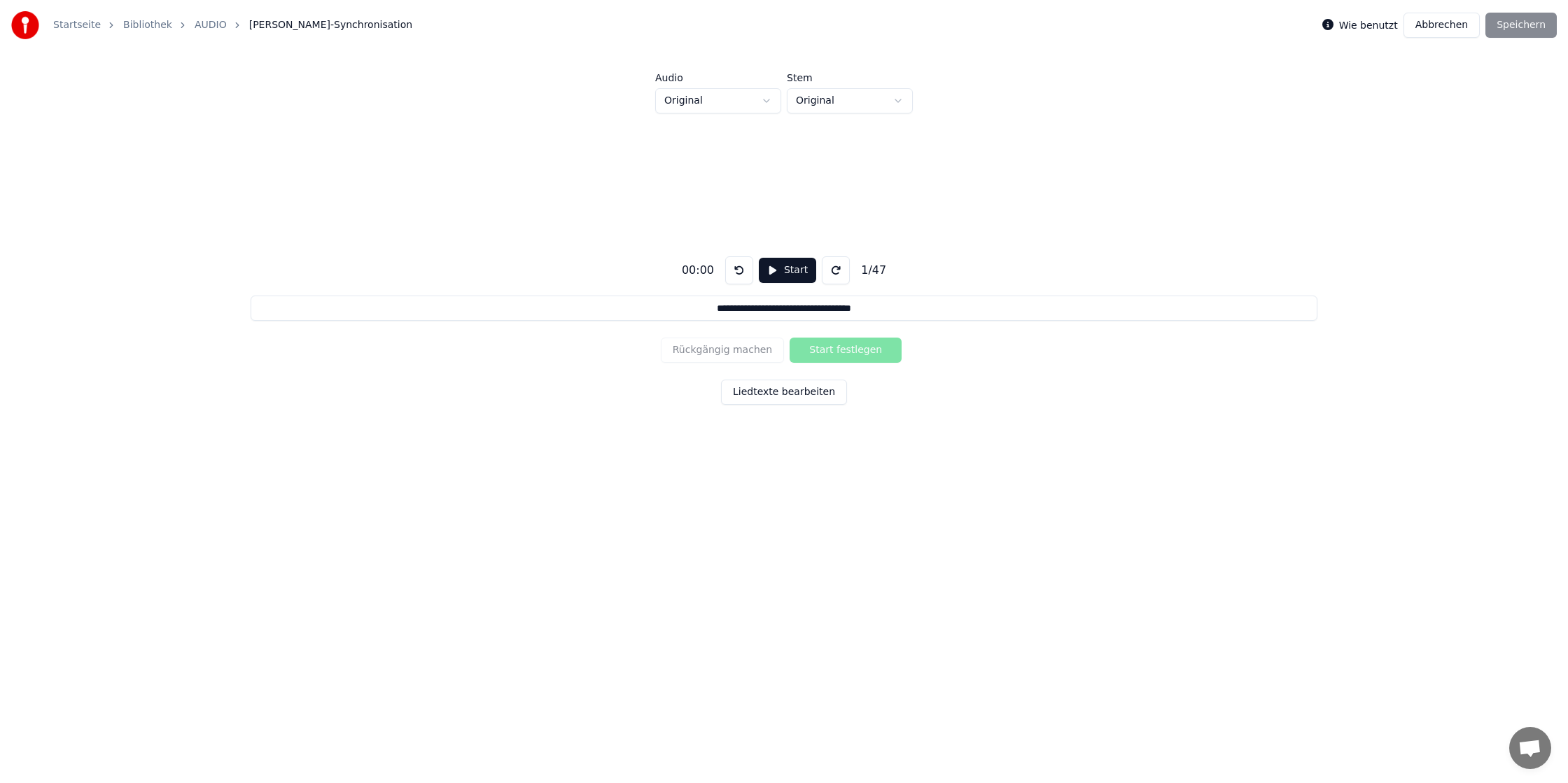
click at [794, 270] on button "Start" at bounding box center [787, 270] width 58 height 25
click at [821, 351] on button "Start festlegen" at bounding box center [845, 350] width 112 height 25
click at [789, 338] on button "Ende festlegen" at bounding box center [845, 350] width 112 height 25
click at [790, 271] on button "Pause" at bounding box center [786, 270] width 63 height 25
click at [732, 265] on button at bounding box center [739, 270] width 28 height 28
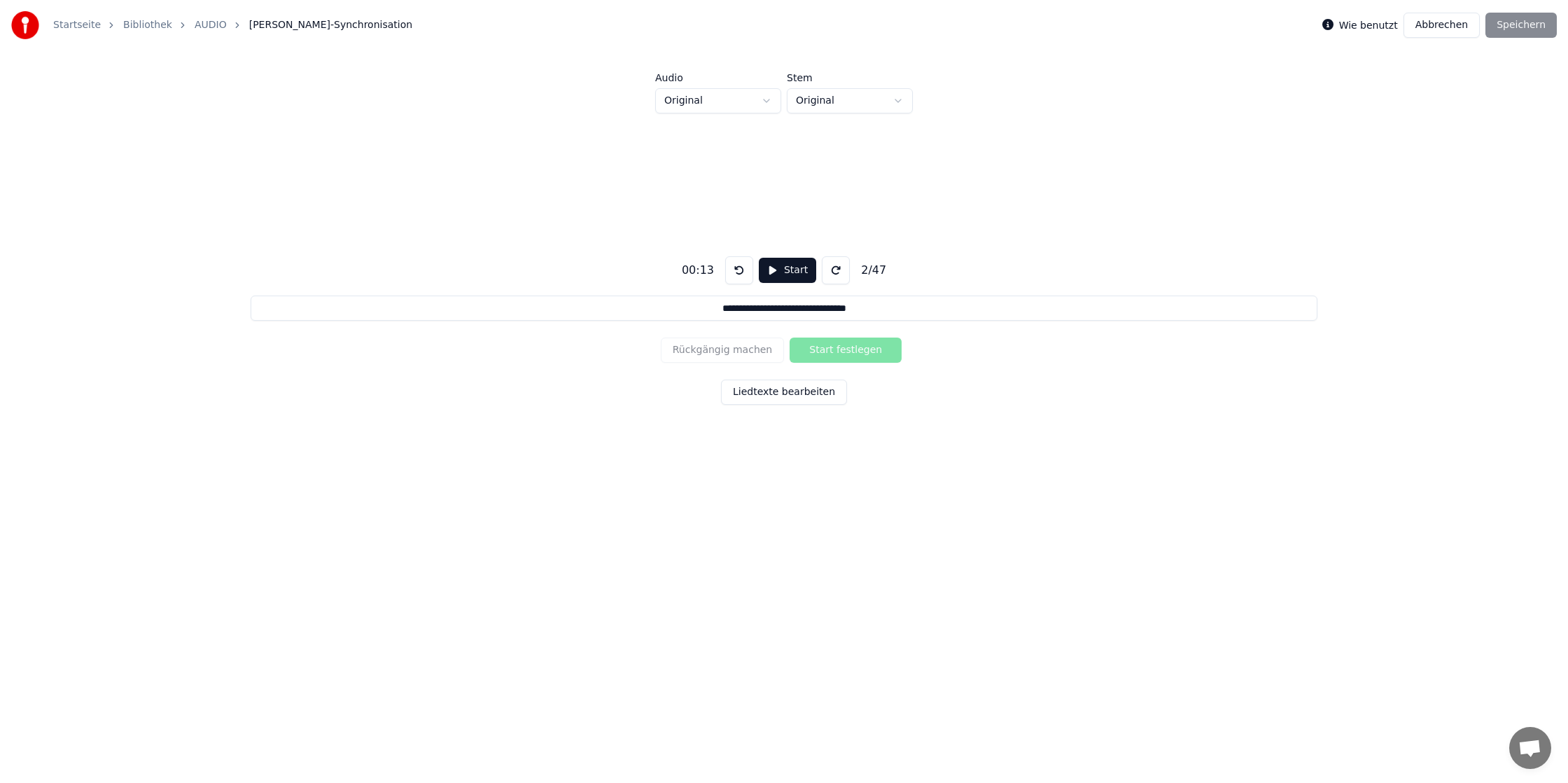
click at [733, 265] on button at bounding box center [739, 270] width 28 height 28
click at [770, 266] on button "Start" at bounding box center [787, 270] width 58 height 25
click at [773, 323] on div "**********" at bounding box center [784, 328] width 1523 height 429
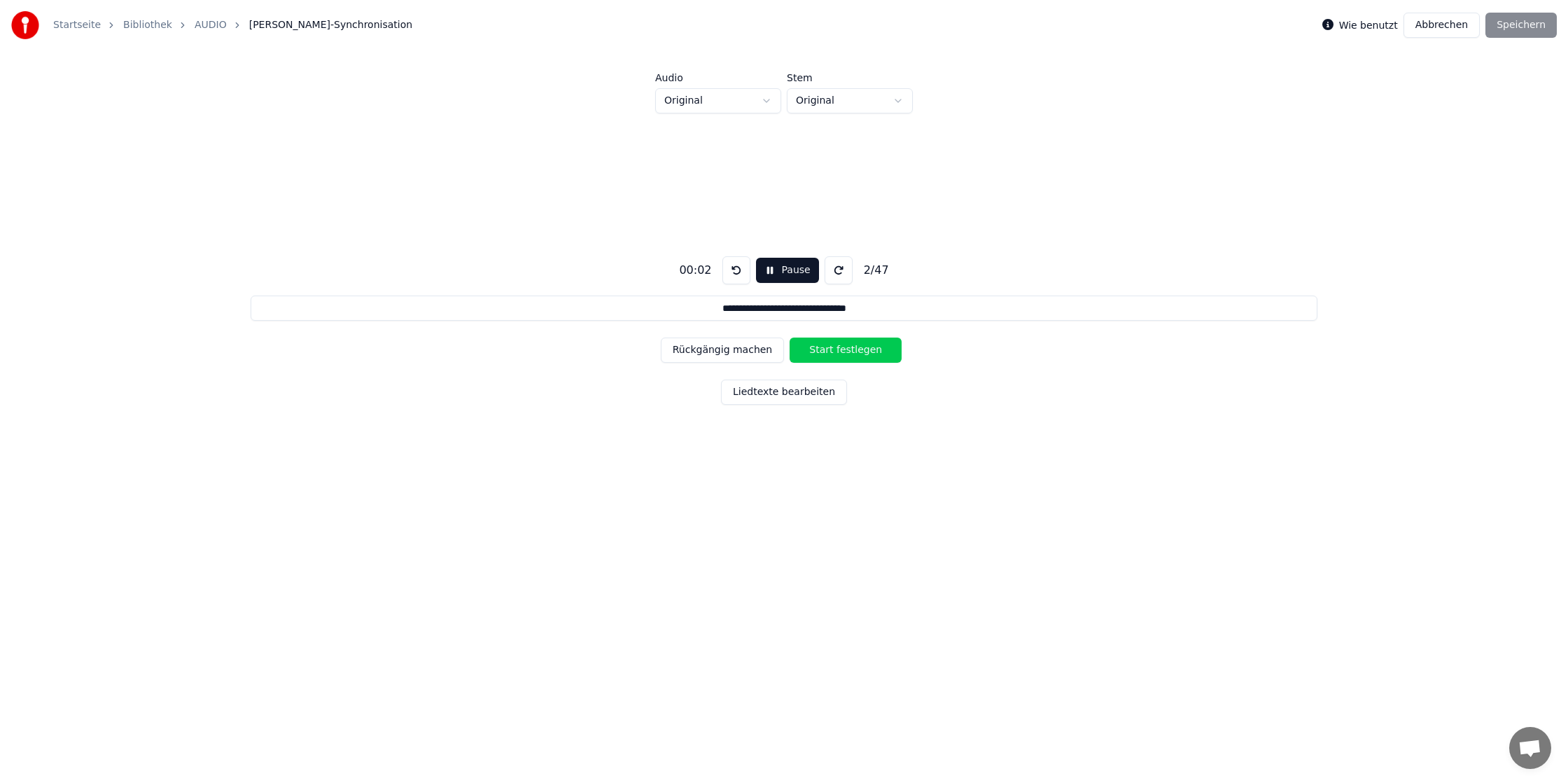
click at [783, 308] on input "**********" at bounding box center [784, 308] width 1066 height 25
click at [737, 352] on button "Rückgängig machen" at bounding box center [723, 350] width 123 height 25
click at [814, 353] on button "Start festlegen" at bounding box center [845, 350] width 112 height 25
click at [814, 353] on button "Ende festlegen" at bounding box center [845, 350] width 112 height 25
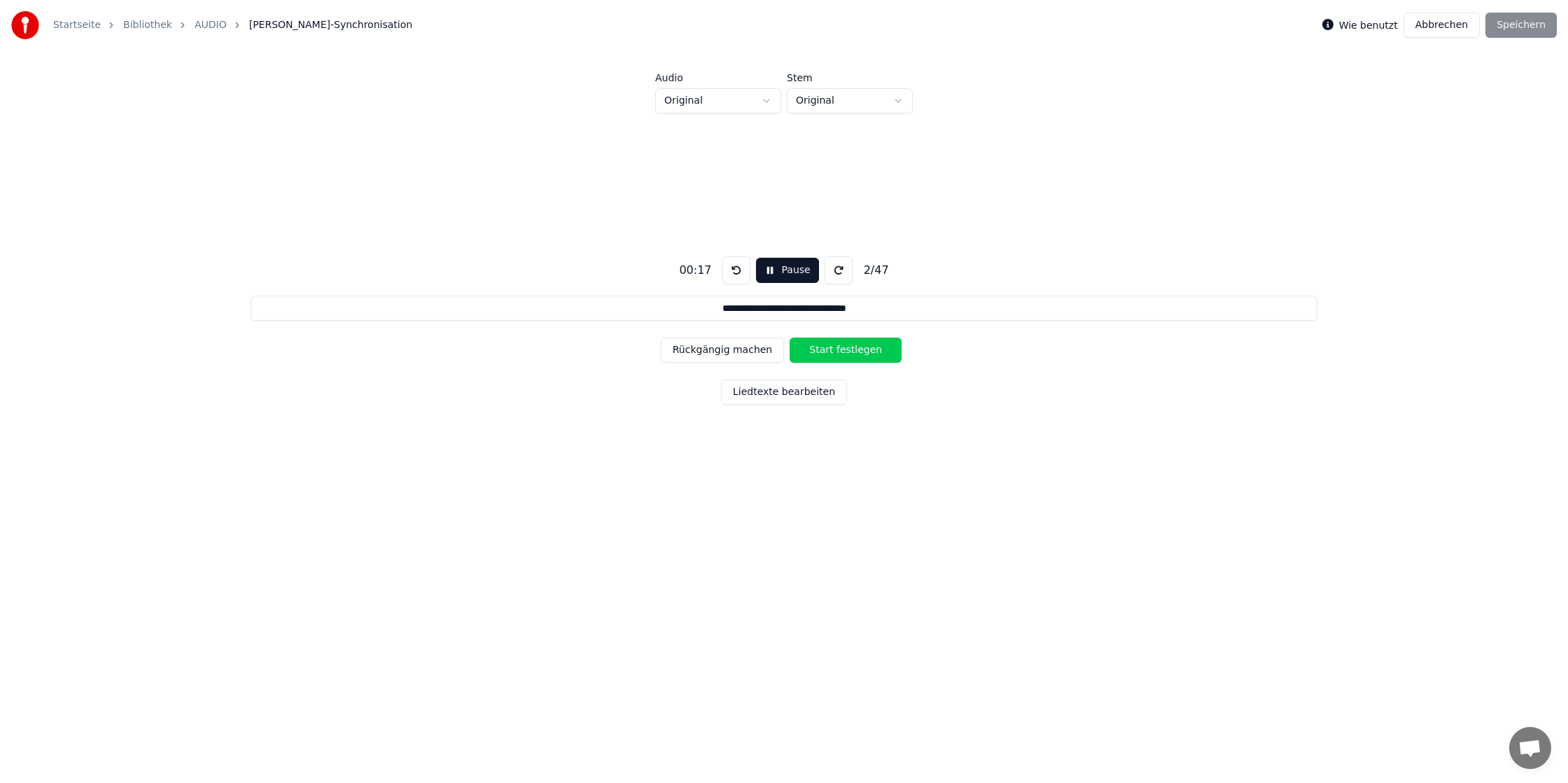
click at [814, 353] on button "Start festlegen" at bounding box center [845, 350] width 112 height 25
click at [814, 353] on button "Ende festlegen" at bounding box center [845, 350] width 112 height 25
click at [814, 353] on button "Start festlegen" at bounding box center [845, 350] width 112 height 25
click at [814, 353] on button "Ende festlegen" at bounding box center [845, 350] width 112 height 25
click at [814, 353] on button "Start festlegen" at bounding box center [845, 350] width 112 height 25
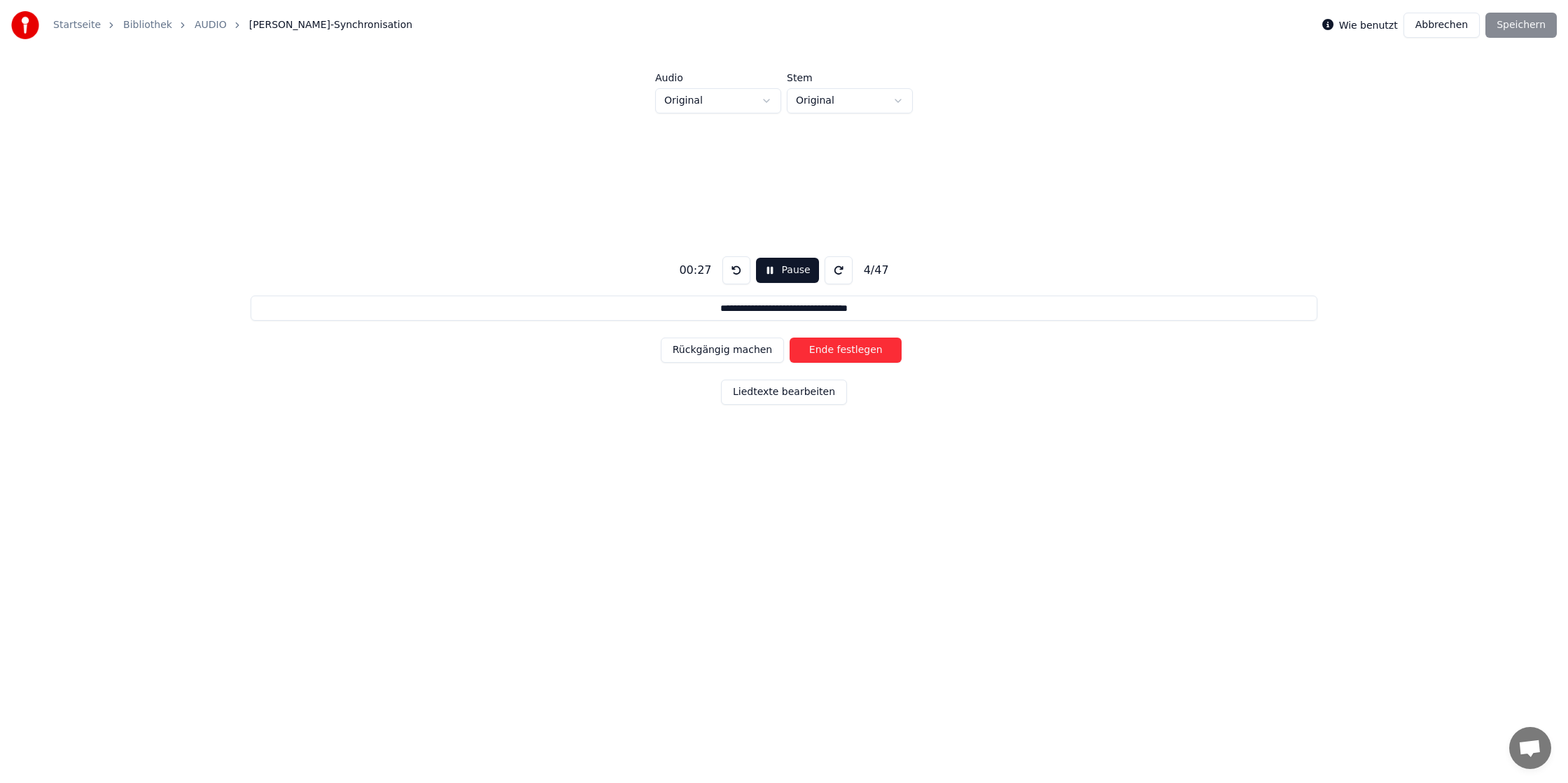
click at [814, 353] on button "Ende festlegen" at bounding box center [845, 350] width 112 height 25
click at [814, 353] on button "Start festlegen" at bounding box center [845, 350] width 112 height 25
click at [814, 353] on button "Ende festlegen" at bounding box center [845, 350] width 112 height 25
click at [814, 353] on button "Start festlegen" at bounding box center [845, 350] width 112 height 25
click at [814, 353] on button "Ende festlegen" at bounding box center [845, 350] width 112 height 25
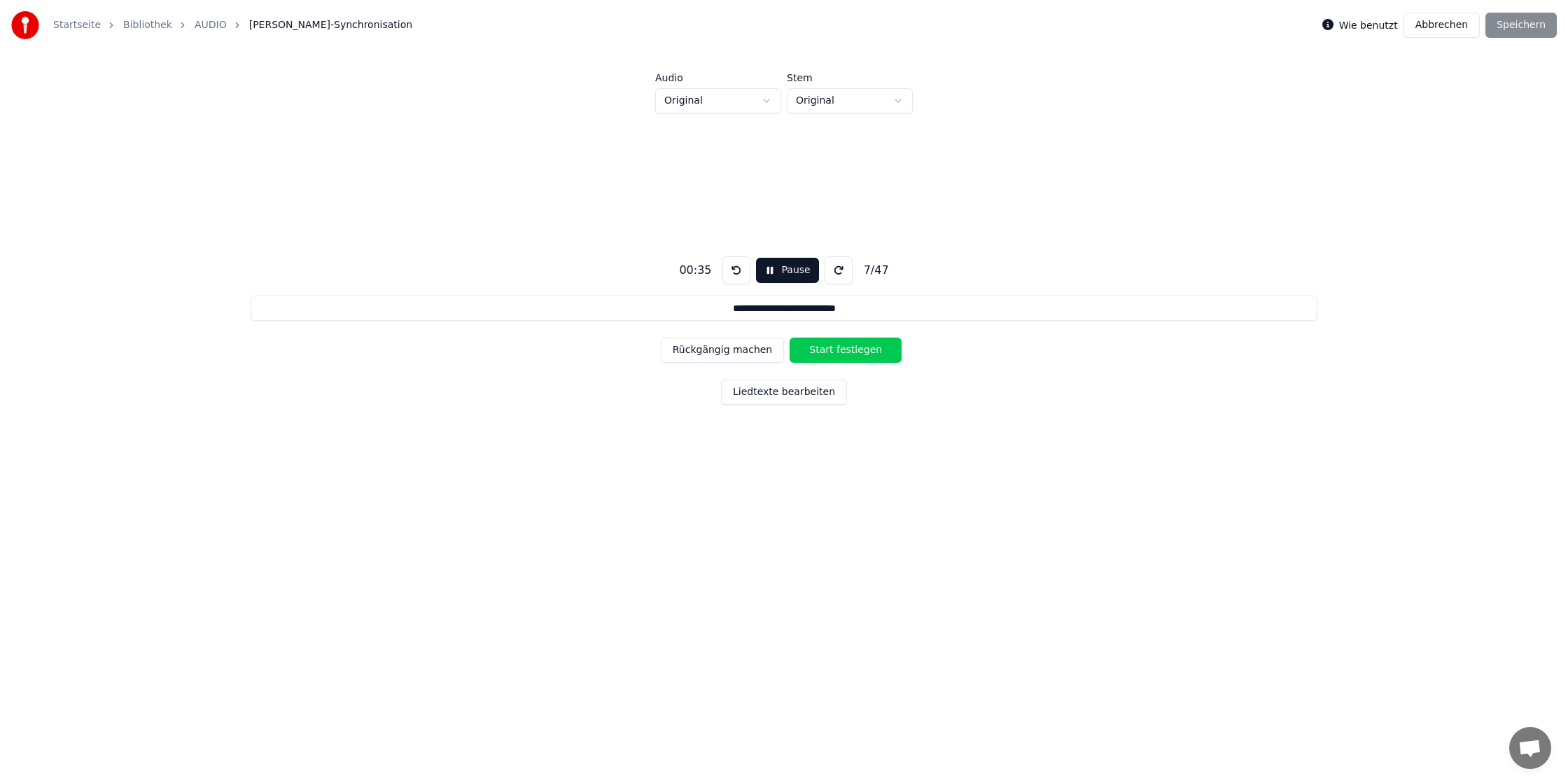
click at [814, 353] on button "Start festlegen" at bounding box center [845, 350] width 112 height 25
click at [814, 353] on button "Ende festlegen" at bounding box center [845, 350] width 112 height 25
click at [814, 353] on button "Start festlegen" at bounding box center [845, 350] width 112 height 25
click at [814, 353] on button "Ende festlegen" at bounding box center [845, 350] width 112 height 25
click at [814, 353] on button "Start festlegen" at bounding box center [845, 350] width 112 height 25
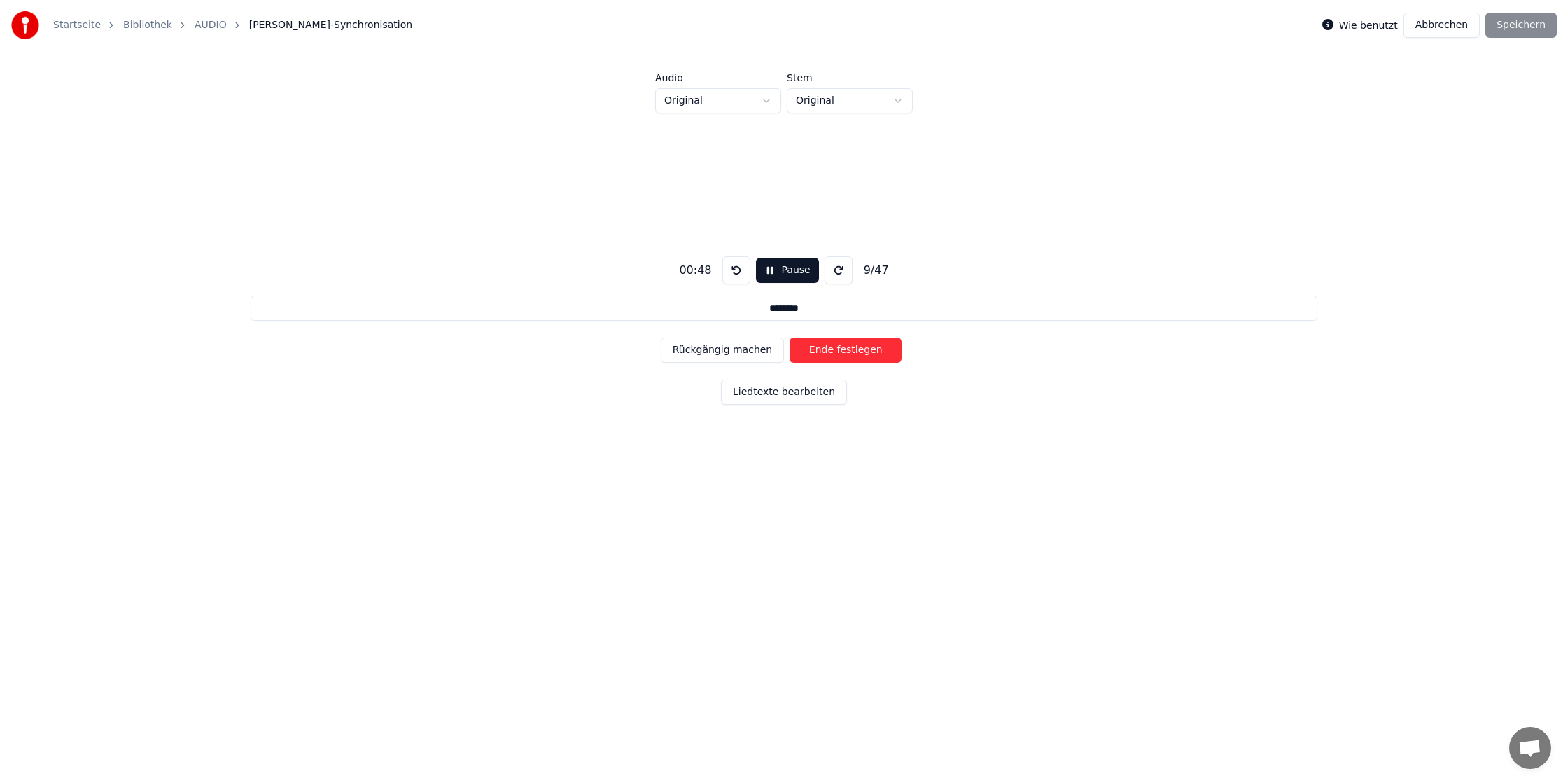
click at [814, 353] on button "Ende festlegen" at bounding box center [845, 350] width 112 height 25
click at [826, 344] on button "Start festlegen" at bounding box center [845, 350] width 112 height 25
click at [786, 255] on div "**********" at bounding box center [784, 328] width 1523 height 429
click at [790, 261] on button "Pause" at bounding box center [784, 270] width 63 height 25
click at [811, 398] on button "Liedtexte bearbeiten" at bounding box center [784, 392] width 126 height 25
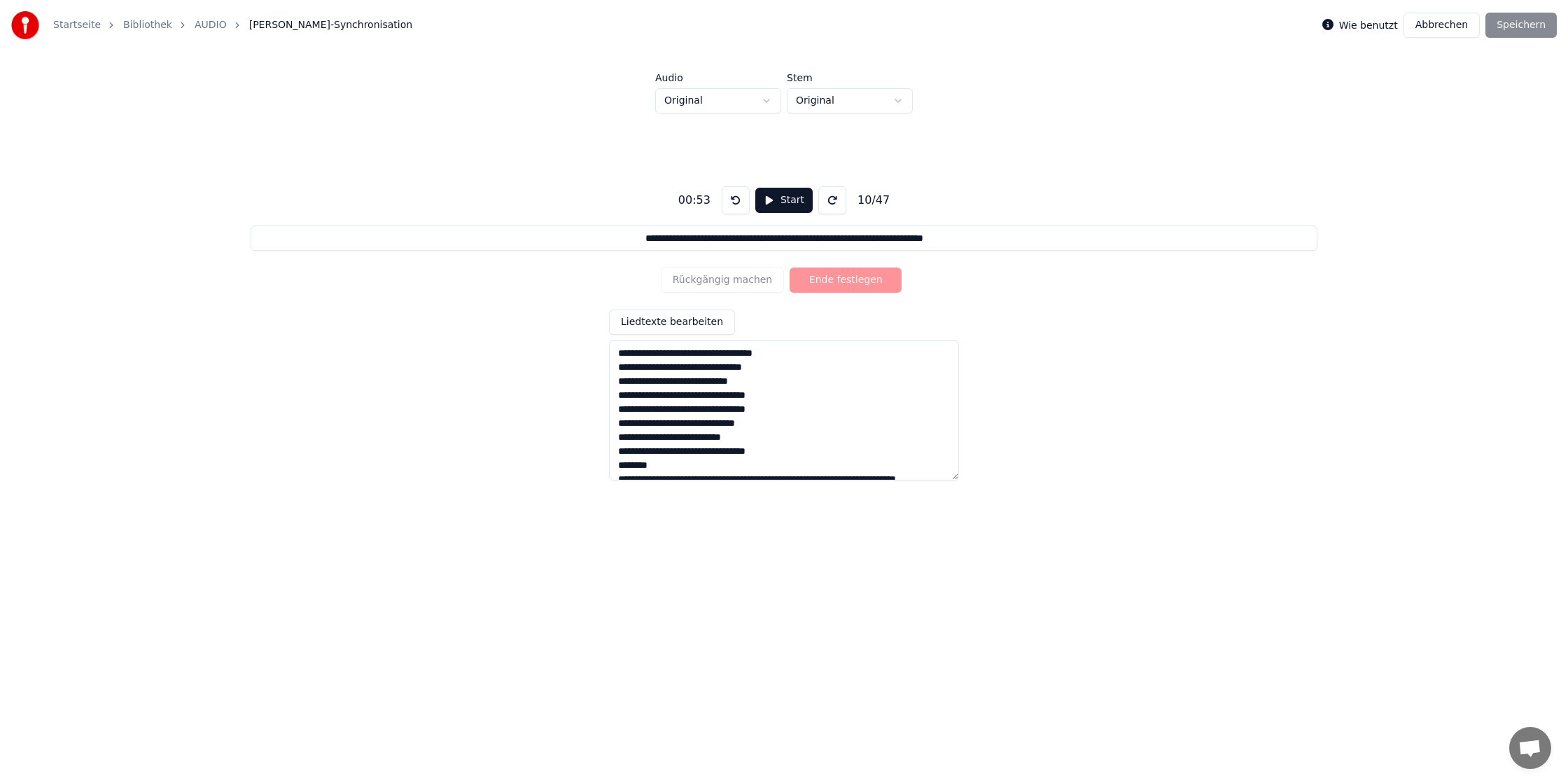
click at [1522, 22] on div "Wie benutzt Abbrechen Speichern" at bounding box center [1440, 25] width 235 height 25
click at [1499, 32] on div "Wie benutzt Abbrechen Speichern" at bounding box center [1440, 25] width 235 height 25
click at [690, 324] on button "Liedtexte bearbeiten" at bounding box center [672, 322] width 126 height 25
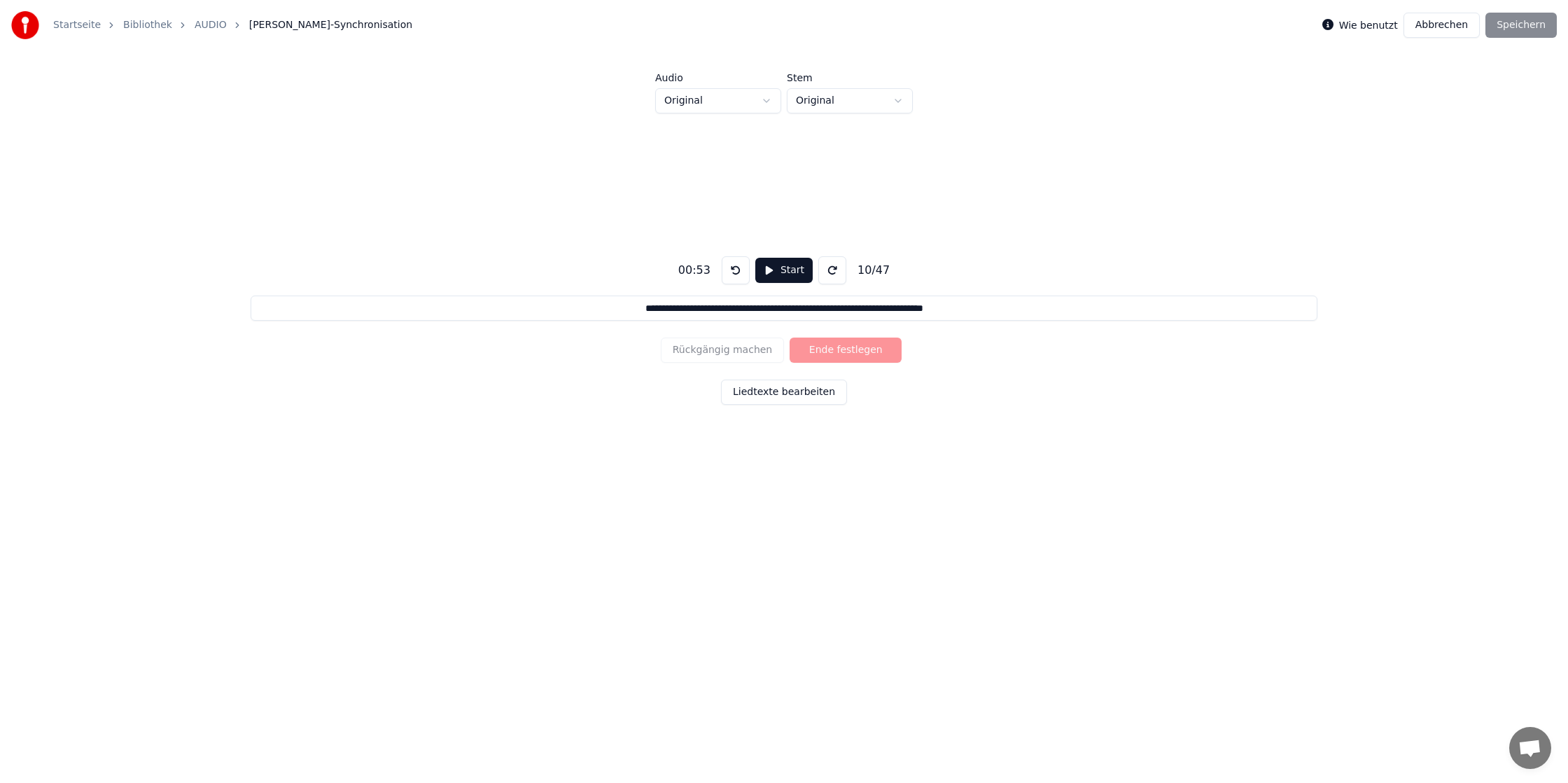
click at [1527, 35] on div "Wie benutzt Abbrechen Speichern" at bounding box center [1440, 25] width 235 height 25
drag, startPoint x: 1527, startPoint y: 35, endPoint x: 1514, endPoint y: 30, distance: 13.9
click at [1527, 35] on div "Wie benutzt Abbrechen Speichern" at bounding box center [1440, 25] width 235 height 25
click at [771, 272] on button "Start" at bounding box center [784, 270] width 58 height 25
click at [746, 355] on button "Rückgängig machen" at bounding box center [723, 350] width 123 height 25
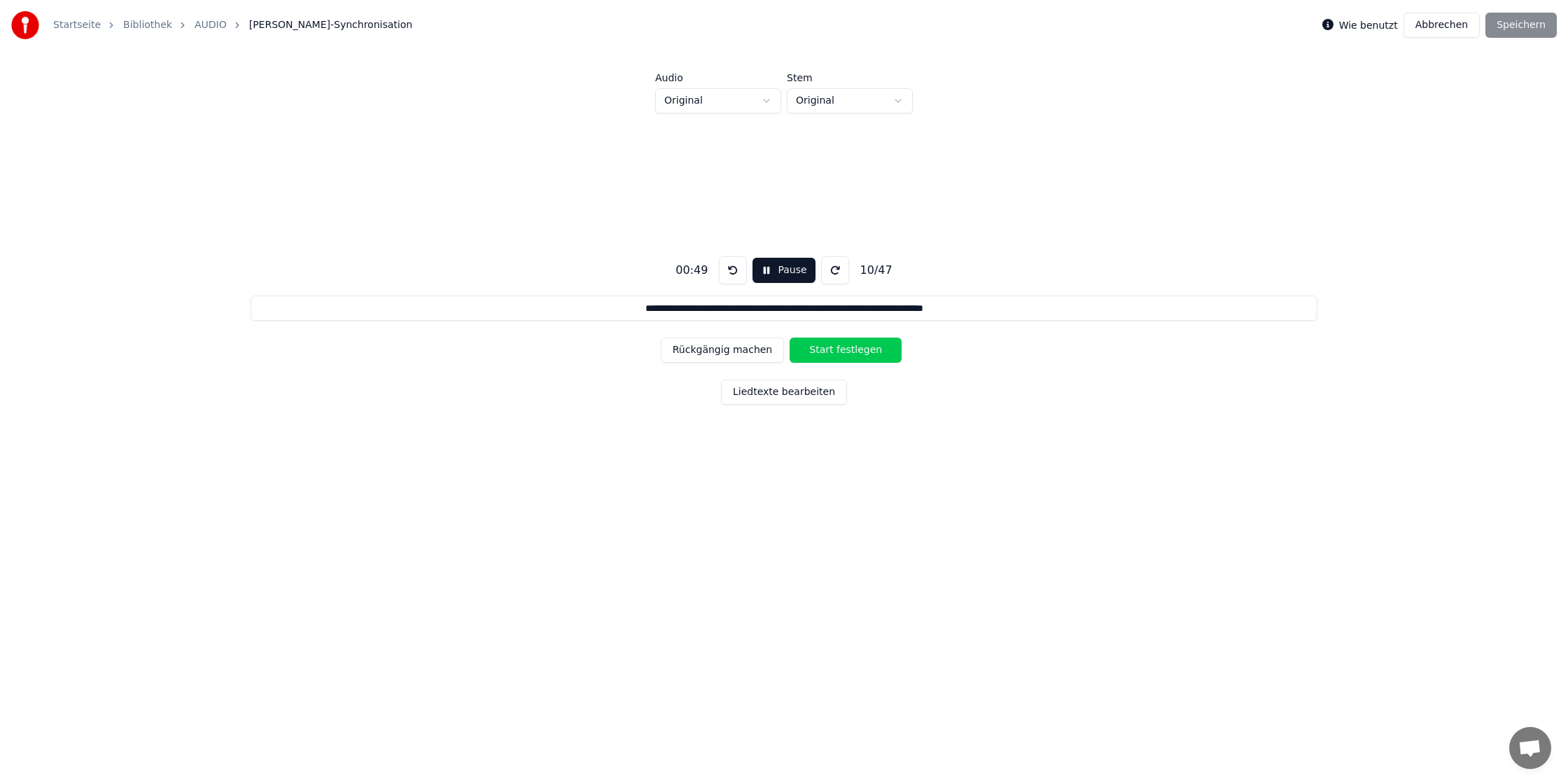
click at [746, 355] on button "Rückgängig machen" at bounding box center [723, 350] width 123 height 25
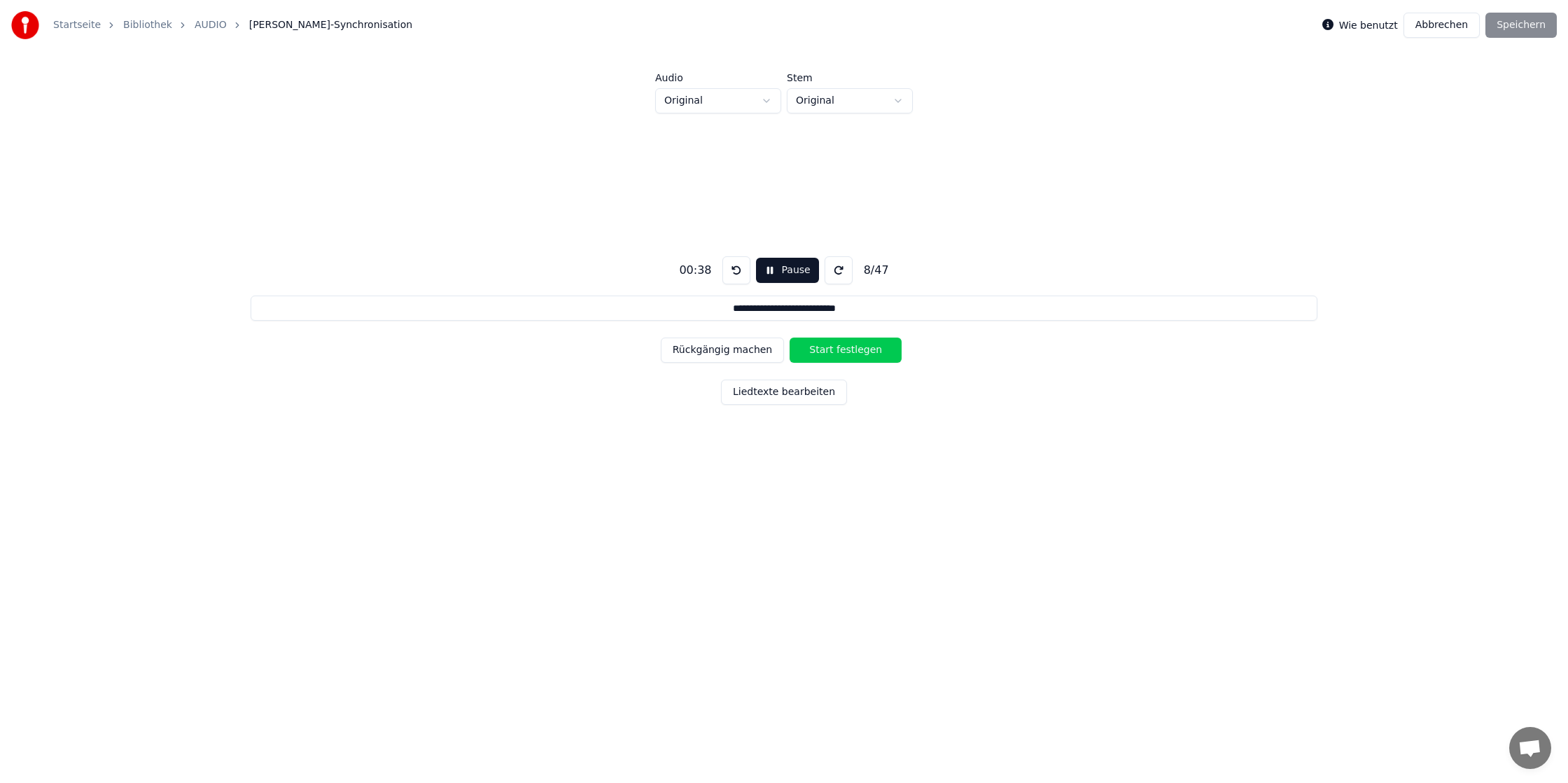
click at [746, 355] on button "Rückgängig machen" at bounding box center [723, 350] width 123 height 25
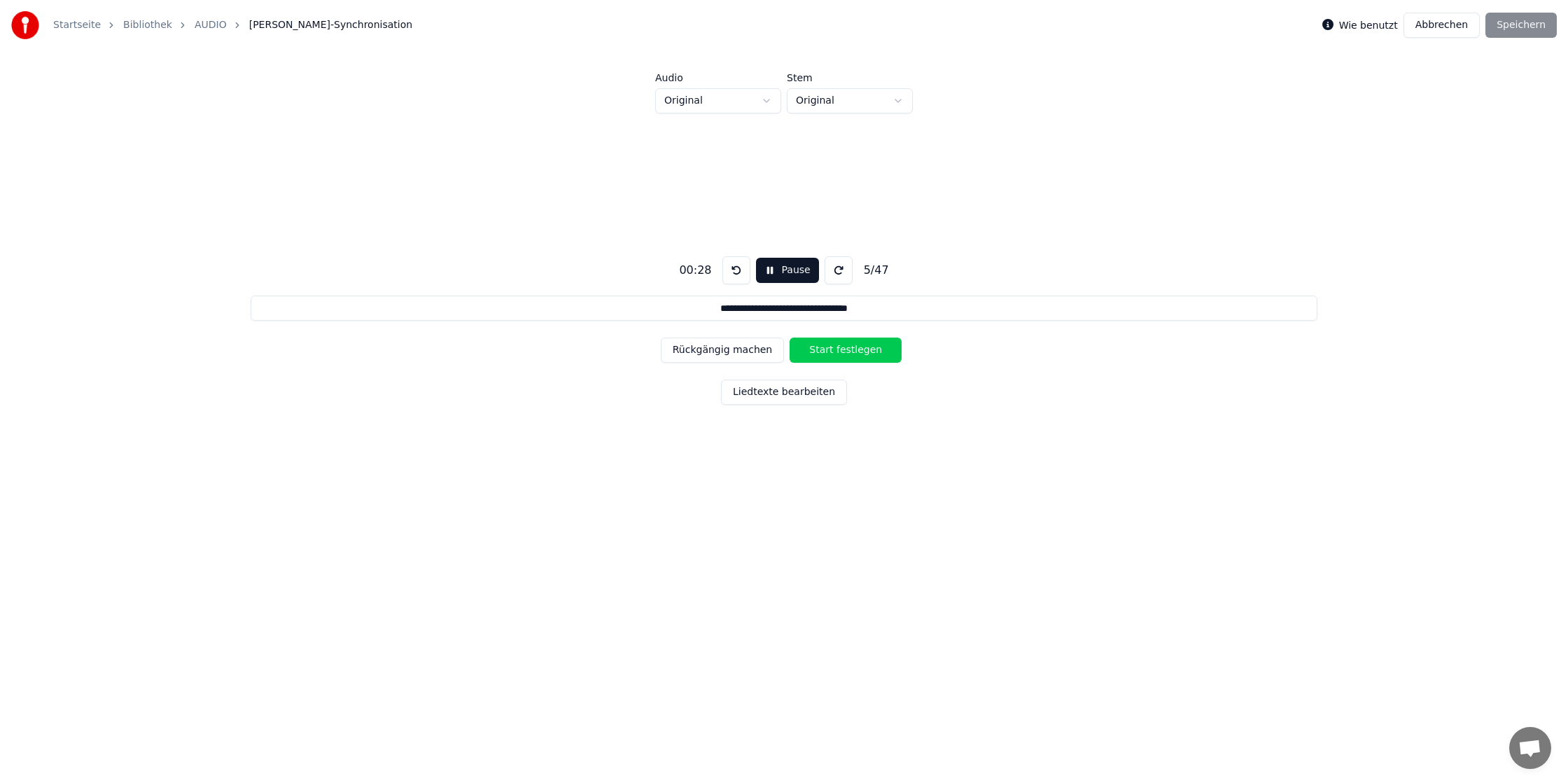
click at [746, 355] on button "Rückgängig machen" at bounding box center [723, 350] width 123 height 25
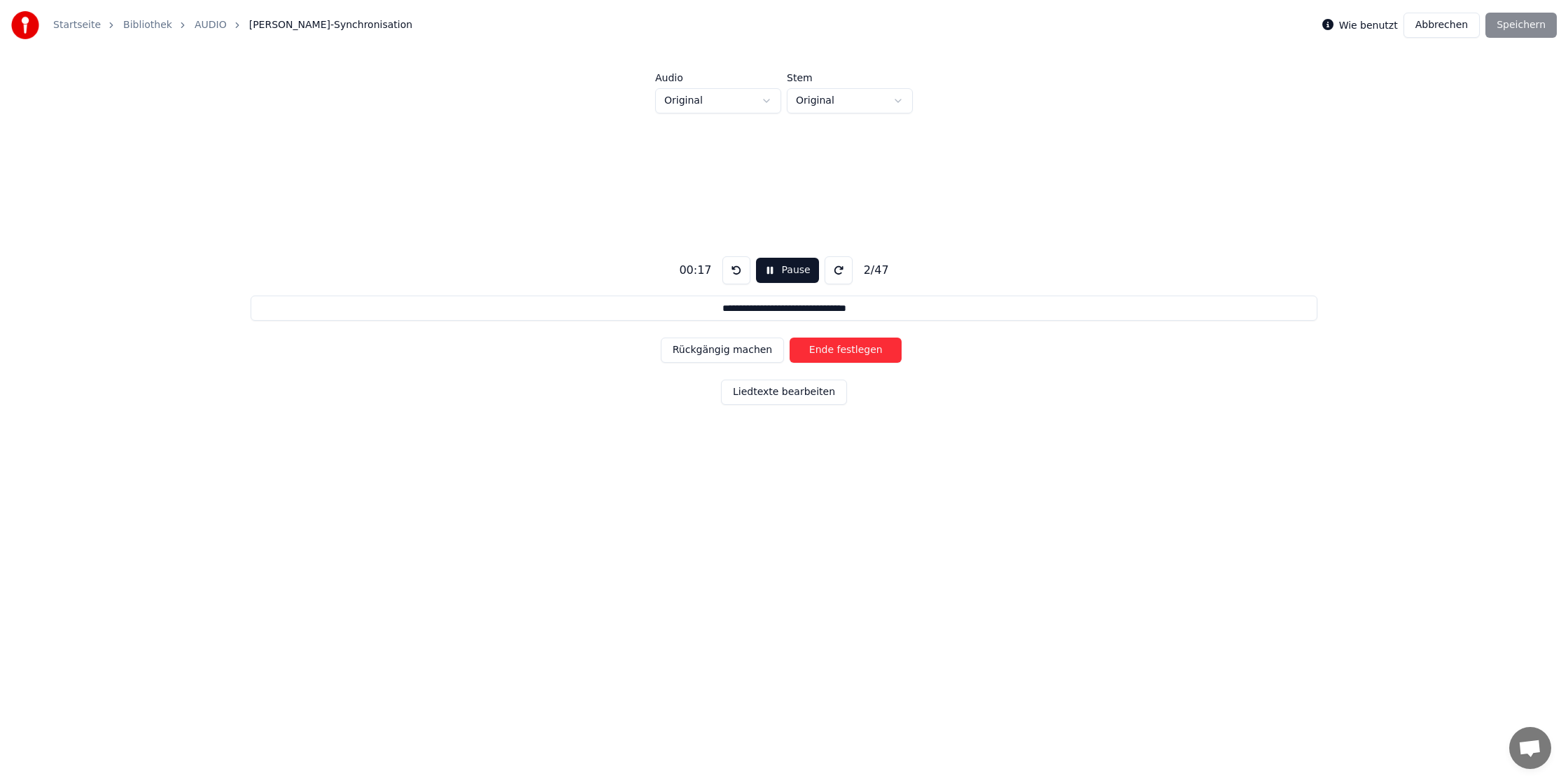
click at [746, 355] on button "Rückgängig machen" at bounding box center [723, 350] width 123 height 25
click at [746, 355] on div "Rückgängig machen Start festlegen" at bounding box center [784, 350] width 247 height 37
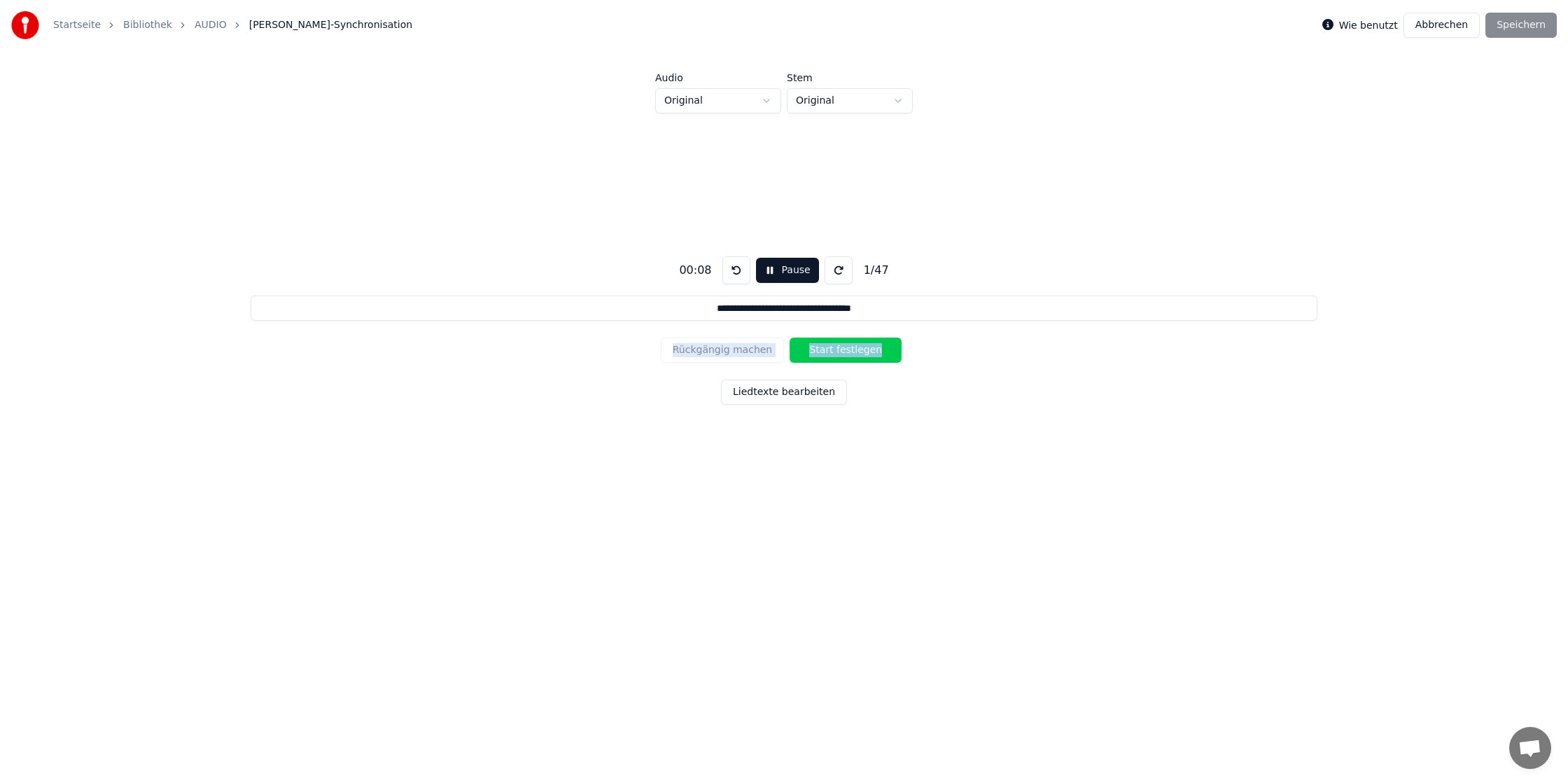
click at [746, 355] on div "Rückgängig machen Start festlegen" at bounding box center [784, 350] width 247 height 37
click at [849, 354] on button "Start festlegen" at bounding box center [845, 350] width 112 height 25
click at [749, 358] on button "Rückgängig machen" at bounding box center [723, 350] width 123 height 25
click at [749, 358] on div "Rückgängig machen Ende festlegen" at bounding box center [784, 350] width 247 height 37
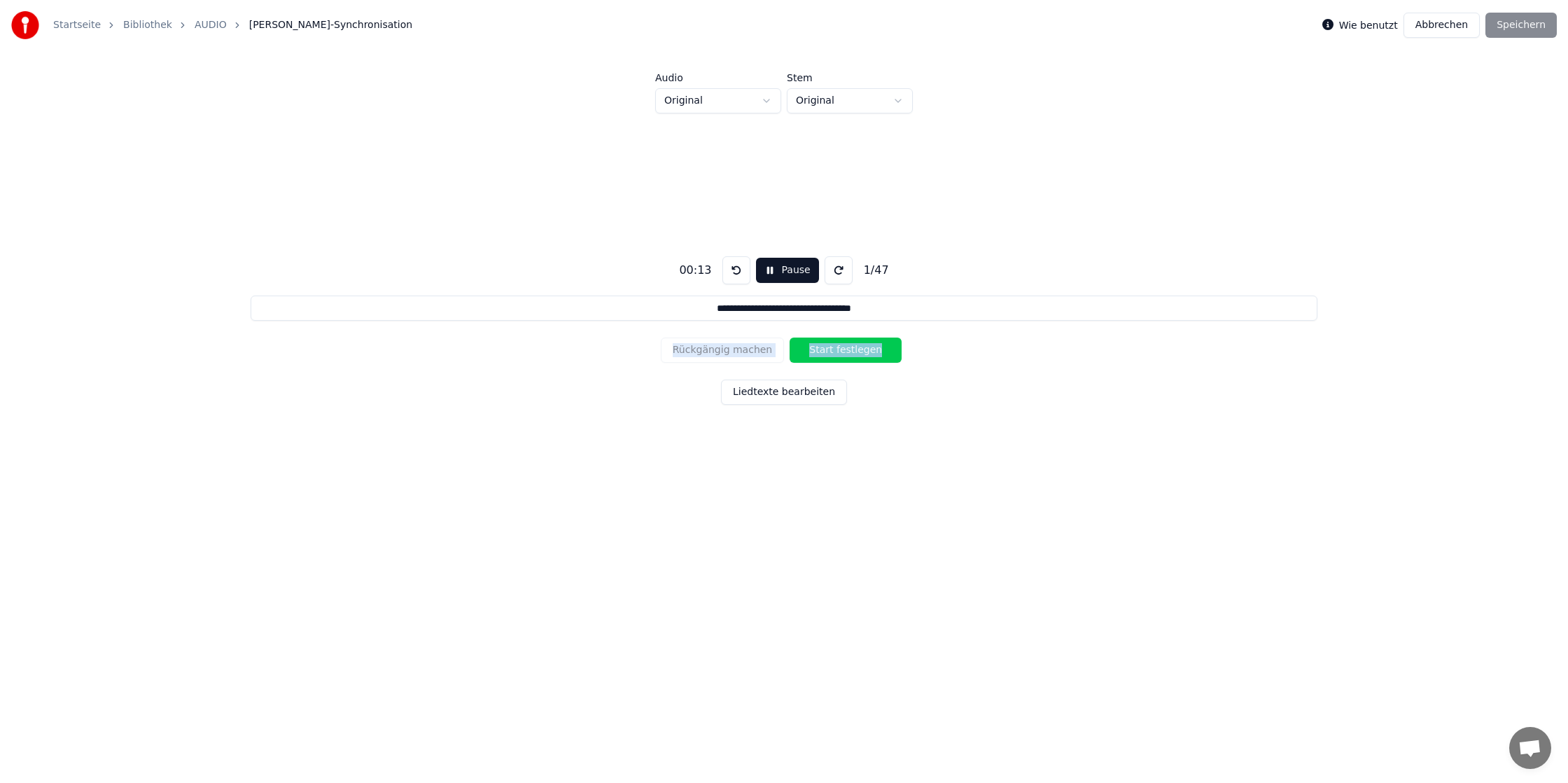
click at [749, 358] on div "Rückgängig machen Start festlegen" at bounding box center [784, 350] width 247 height 37
click at [721, 351] on div "Rückgängig machen Start festlegen" at bounding box center [784, 350] width 247 height 37
drag, startPoint x: 721, startPoint y: 351, endPoint x: 729, endPoint y: 332, distance: 20.6
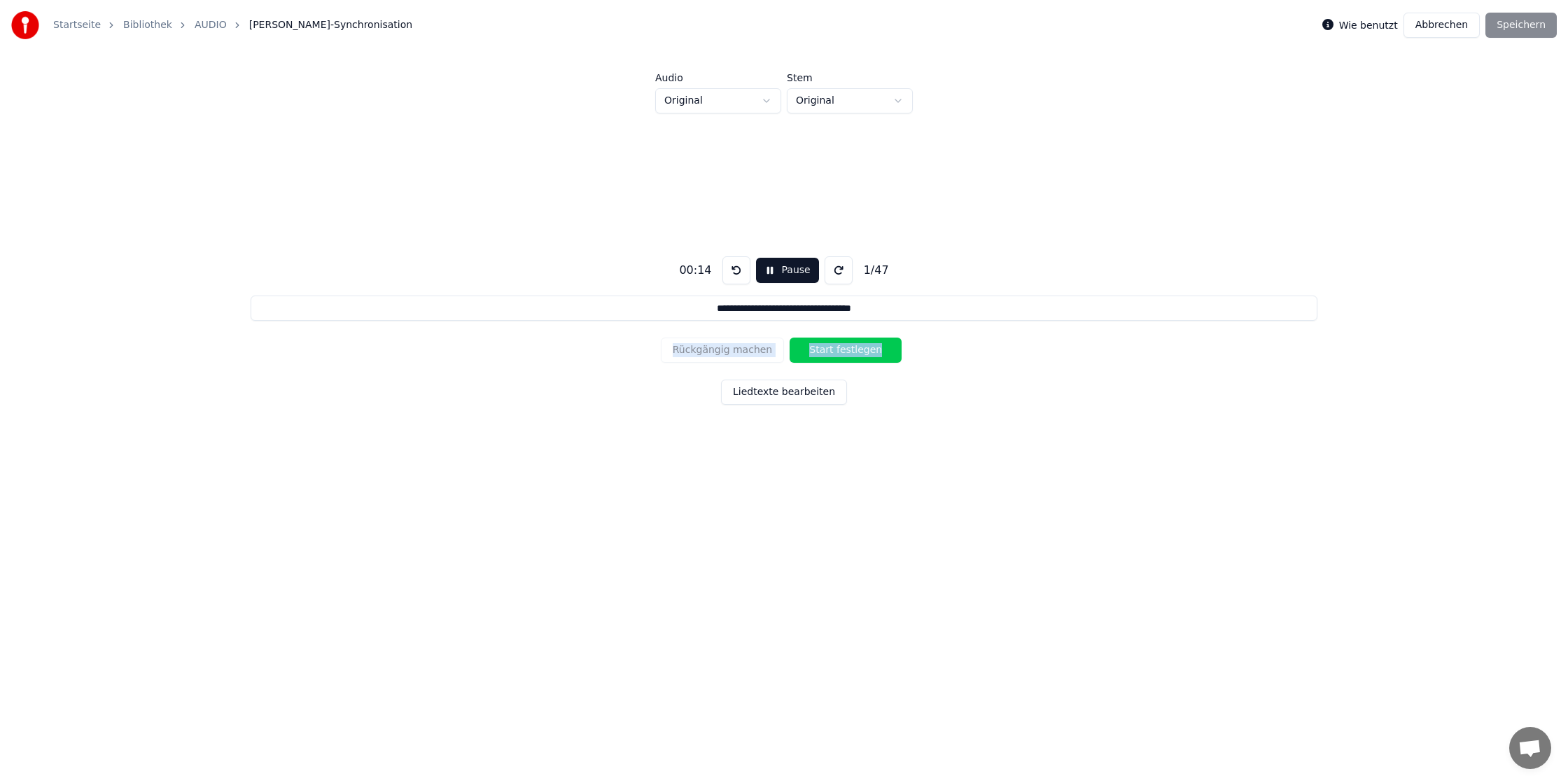
click at [721, 351] on div "Rückgängig machen Start festlegen" at bounding box center [784, 350] width 247 height 37
click at [730, 271] on button at bounding box center [737, 270] width 28 height 28
click at [832, 355] on button "Start festlegen" at bounding box center [845, 350] width 112 height 25
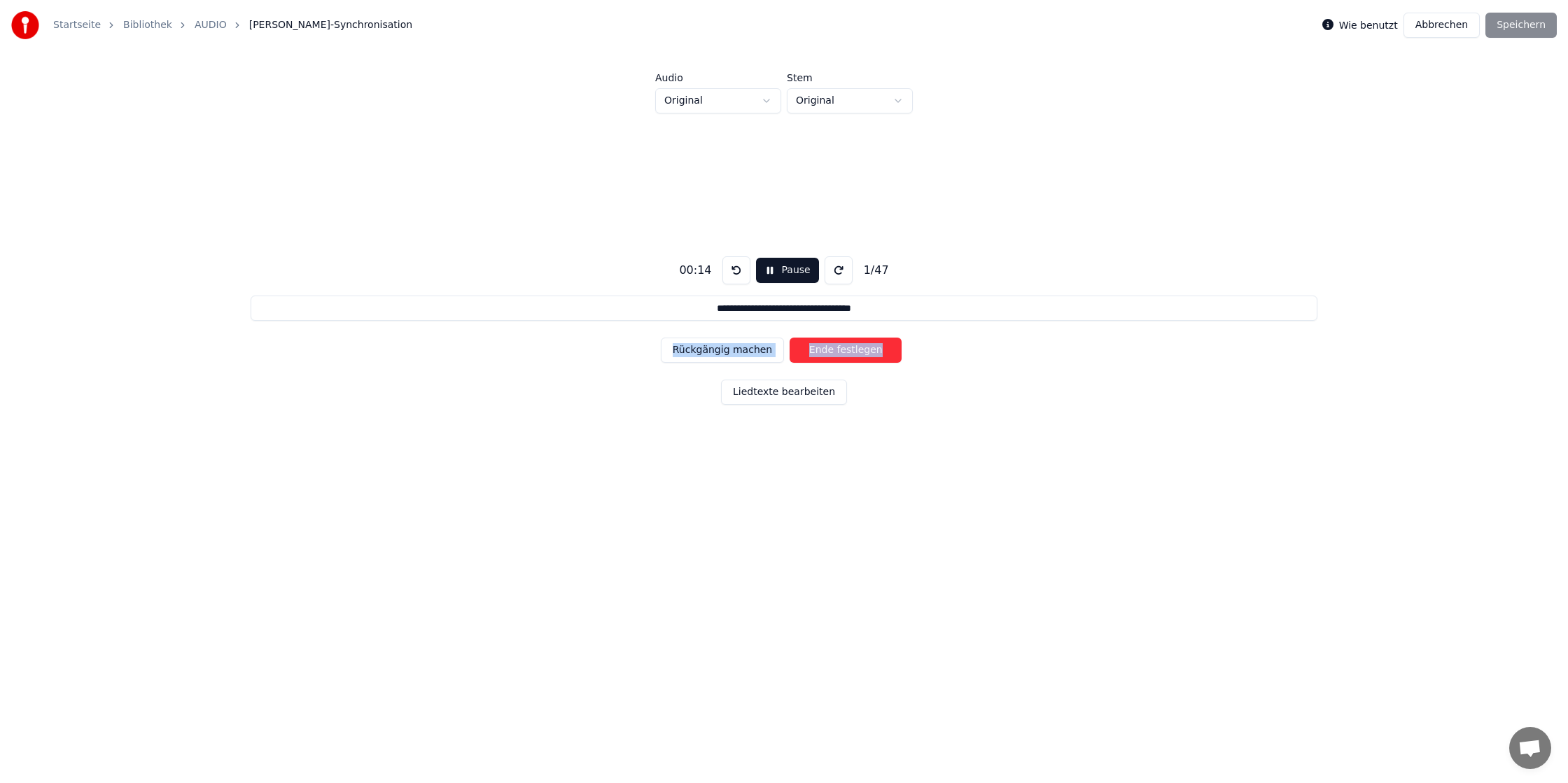
click at [832, 355] on button "Ende festlegen" at bounding box center [845, 350] width 112 height 25
click at [832, 355] on button "Start festlegen" at bounding box center [845, 350] width 112 height 25
click at [832, 355] on button "Ende festlegen" at bounding box center [845, 350] width 112 height 25
click at [832, 355] on button "Start festlegen" at bounding box center [845, 350] width 112 height 25
click at [832, 355] on button "Ende festlegen" at bounding box center [845, 350] width 112 height 25
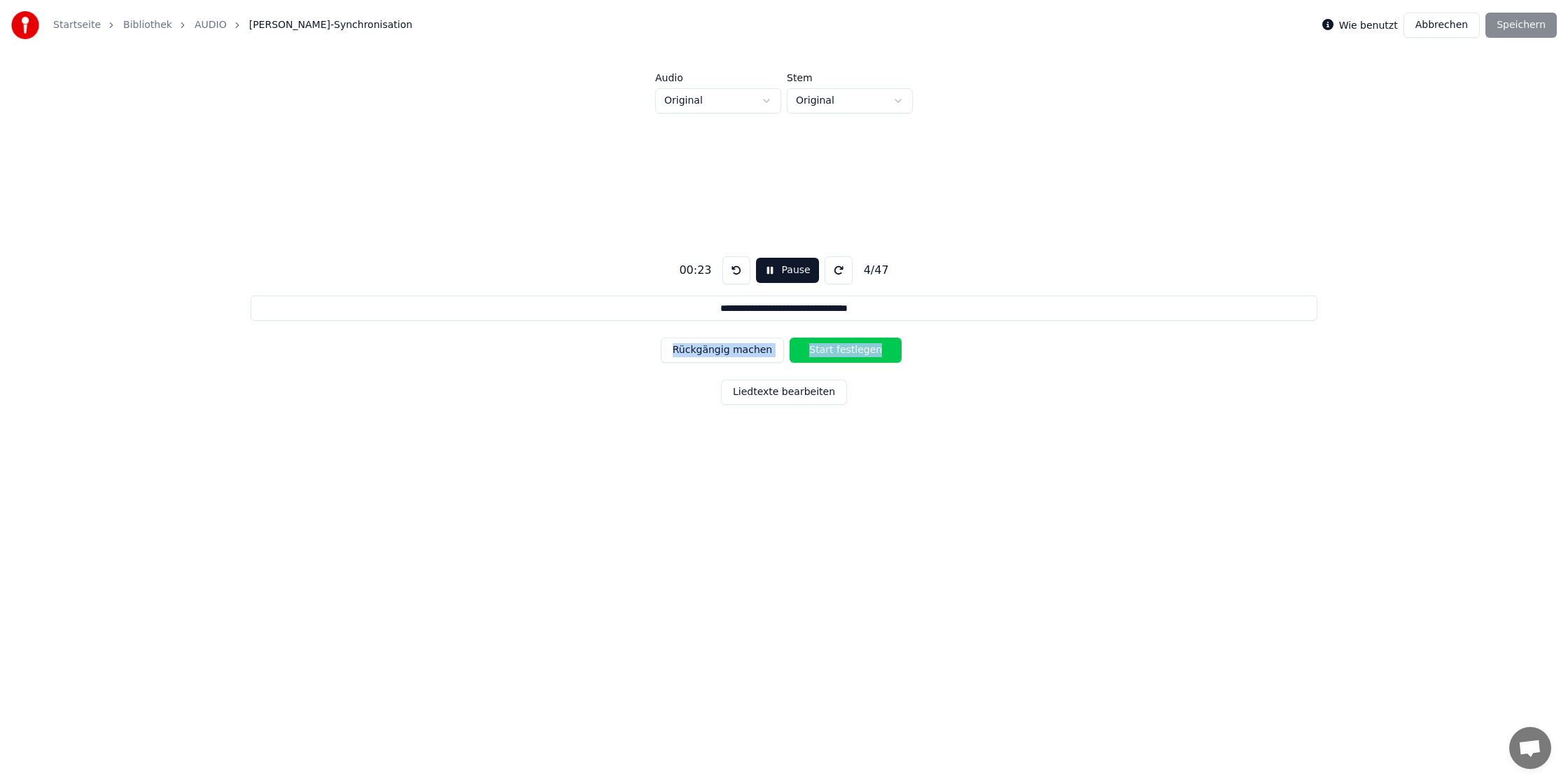
click at [832, 355] on button "Start festlegen" at bounding box center [845, 350] width 112 height 25
click at [832, 355] on button "Ende festlegen" at bounding box center [845, 350] width 112 height 25
click at [831, 355] on button "Start festlegen" at bounding box center [845, 350] width 112 height 25
click at [831, 355] on button "Ende festlegen" at bounding box center [845, 350] width 112 height 25
click at [831, 355] on button "Start festlegen" at bounding box center [845, 350] width 112 height 25
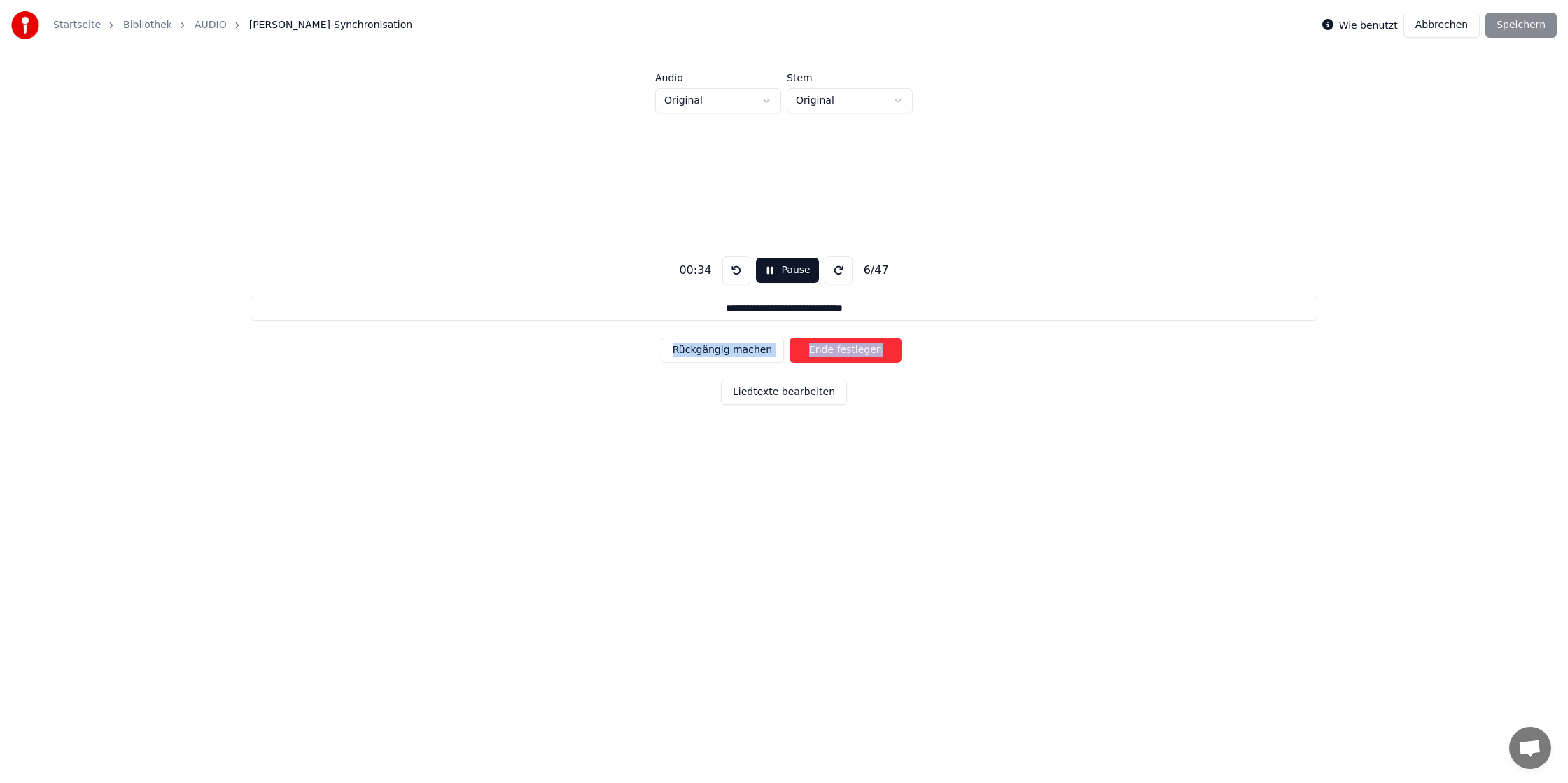
click at [831, 355] on button "Ende festlegen" at bounding box center [845, 350] width 112 height 25
click at [831, 355] on button "Start festlegen" at bounding box center [845, 350] width 112 height 25
click at [831, 355] on button "Ende festlegen" at bounding box center [845, 350] width 112 height 25
click at [831, 355] on button "Start festlegen" at bounding box center [845, 350] width 112 height 25
click at [831, 355] on button "Ende festlegen" at bounding box center [845, 350] width 112 height 25
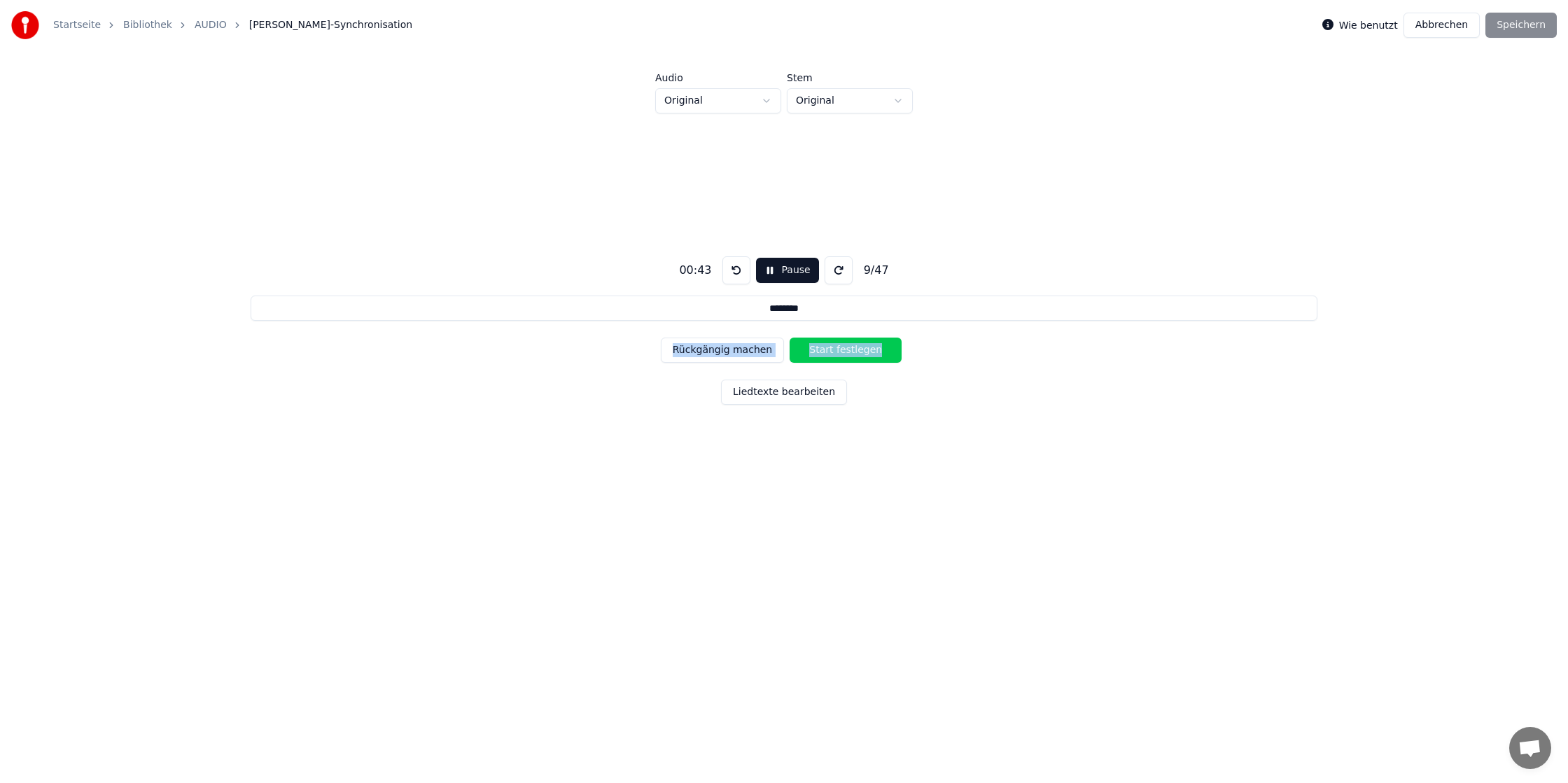
click at [831, 355] on button "Start festlegen" at bounding box center [845, 350] width 112 height 25
click at [831, 355] on button "Ende festlegen" at bounding box center [845, 350] width 112 height 25
type input "**********"
click at [831, 355] on button "Start festlegen" at bounding box center [845, 350] width 112 height 25
click at [777, 278] on button "Pause" at bounding box center [784, 270] width 63 height 25
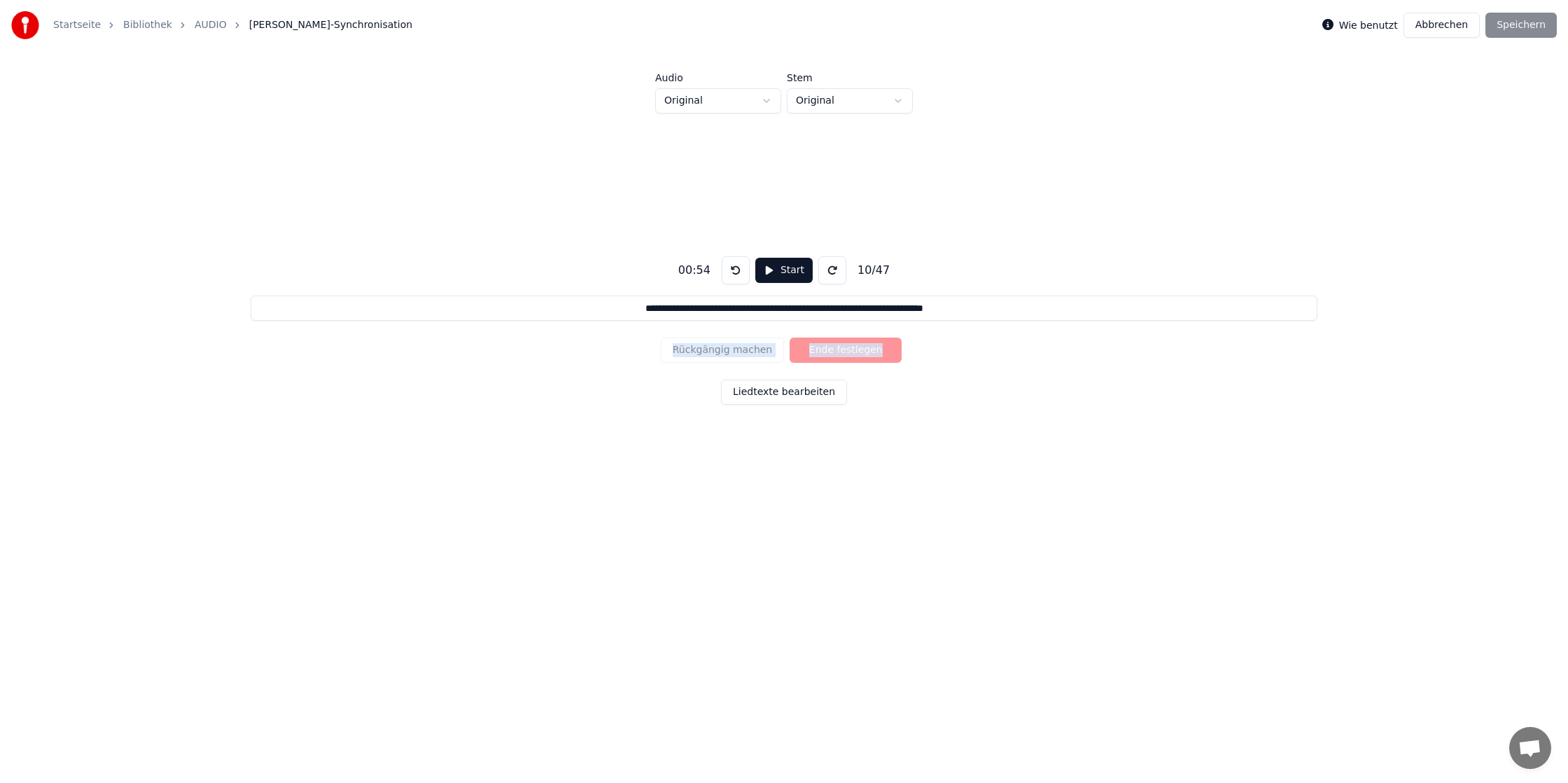
click at [738, 271] on button at bounding box center [736, 270] width 28 height 28
click at [797, 272] on button "Start" at bounding box center [784, 270] width 58 height 25
click at [789, 266] on button "Pause" at bounding box center [784, 270] width 63 height 25
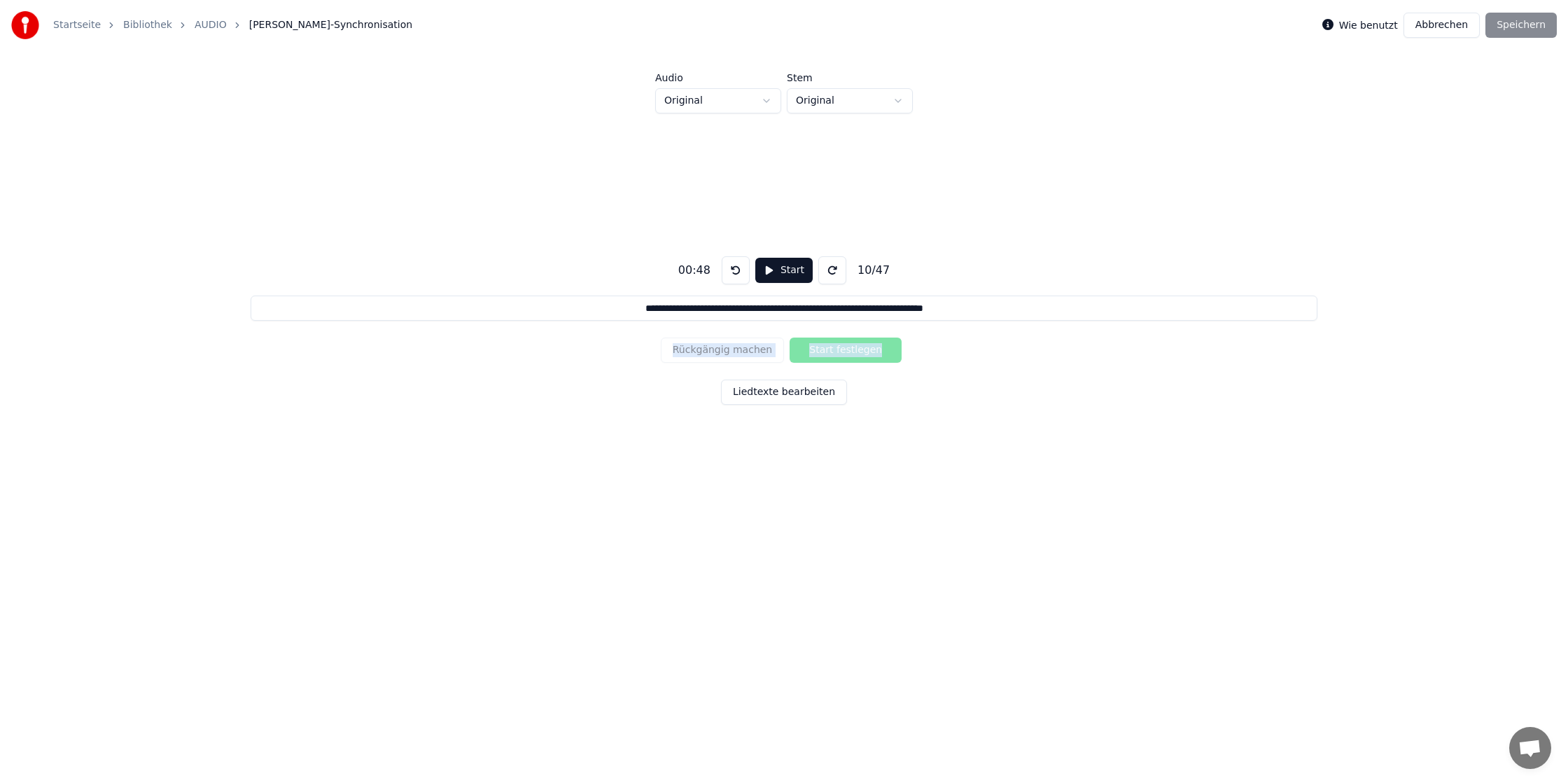
click at [207, 25] on link "AUDIO" at bounding box center [210, 25] width 32 height 14
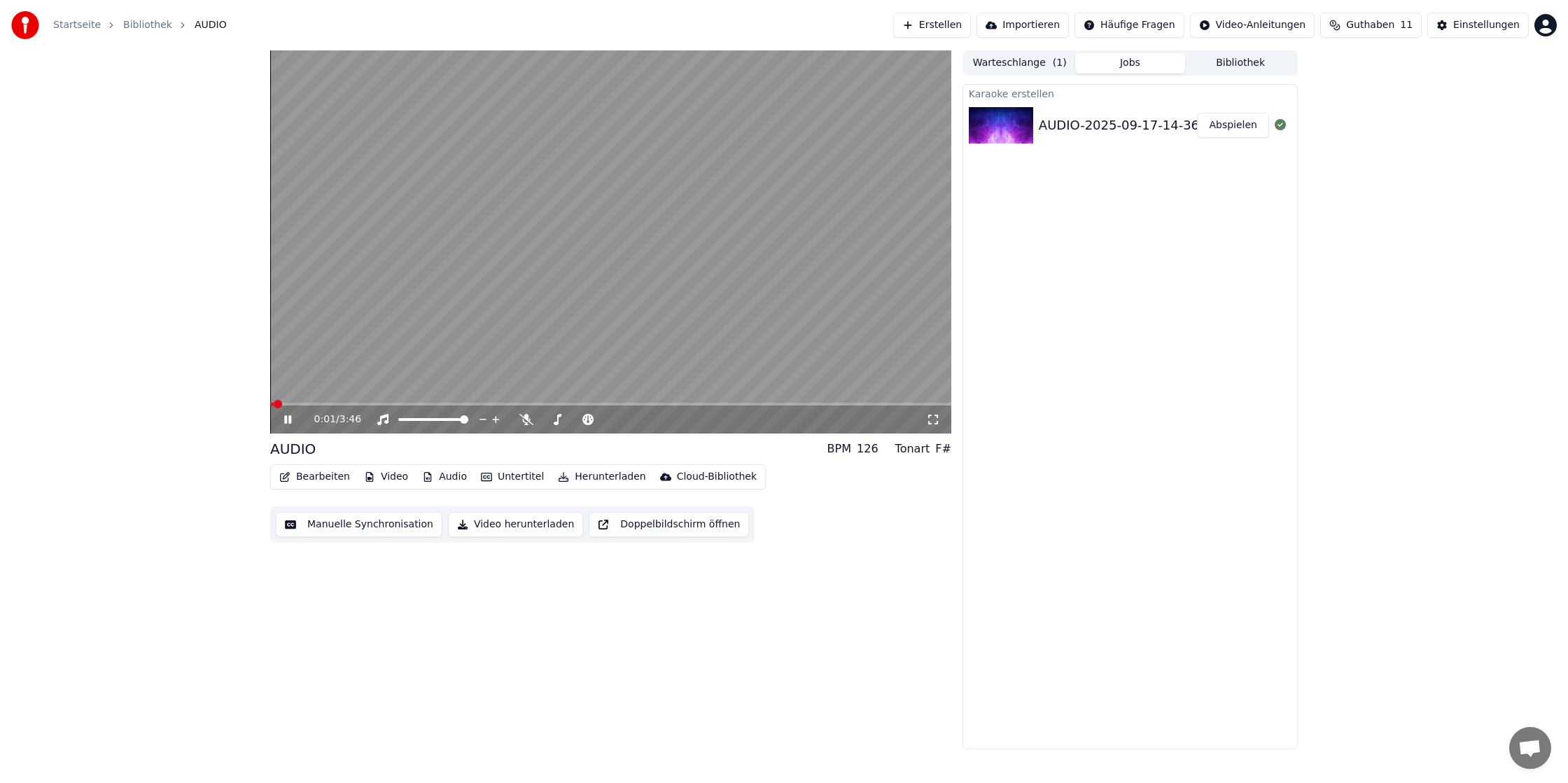
click at [318, 488] on div "Bearbeiten Video Audio Untertitel Herunterladen Cloud-Bibliothek" at bounding box center [518, 476] width 496 height 25
click at [296, 419] on icon at bounding box center [298, 419] width 33 height 11
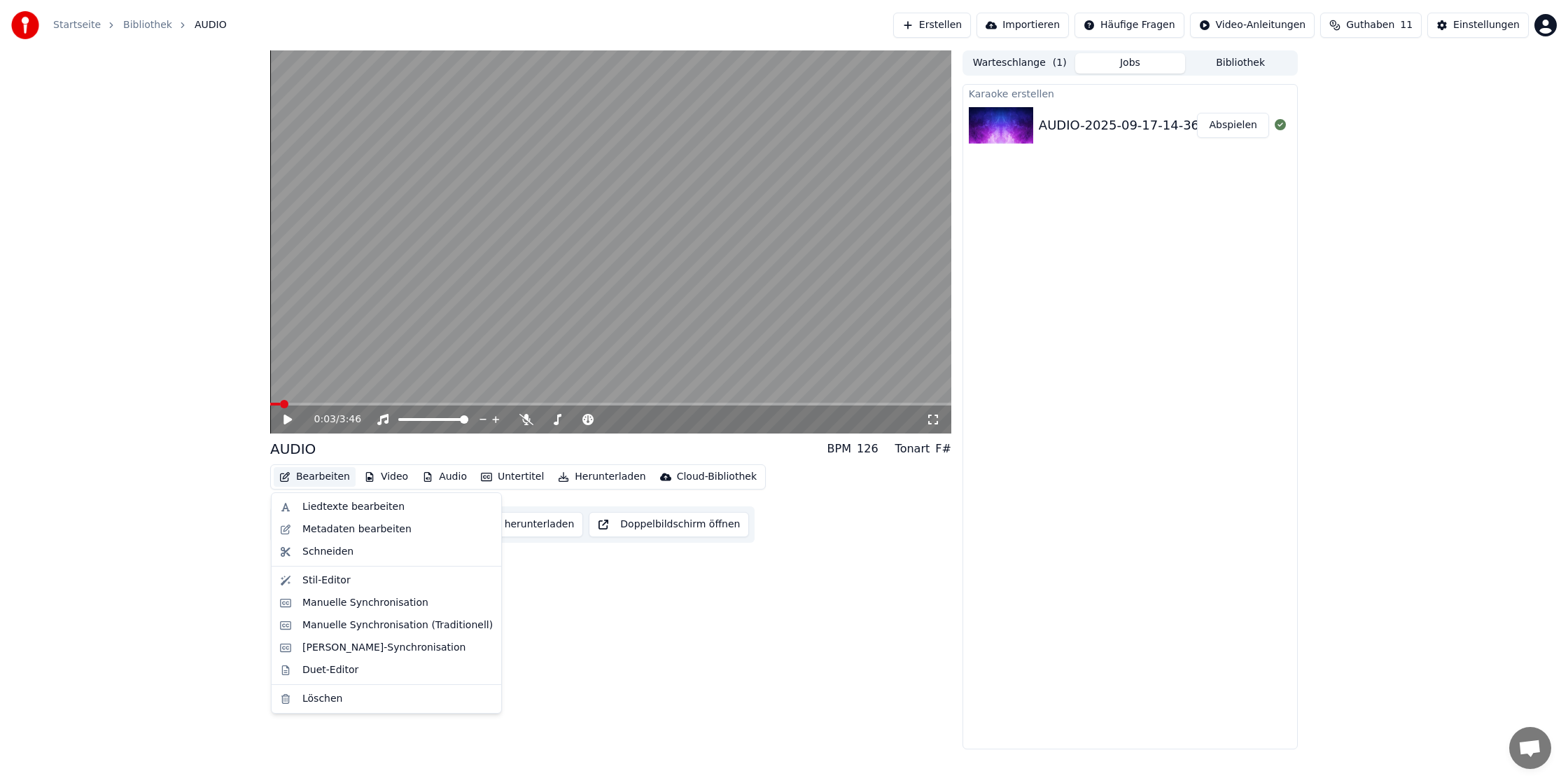
click at [317, 476] on button "Bearbeiten" at bounding box center [315, 477] width 82 height 20
click at [366, 628] on div "Manuelle Synchronisation (Traditionell)" at bounding box center [397, 626] width 190 height 14
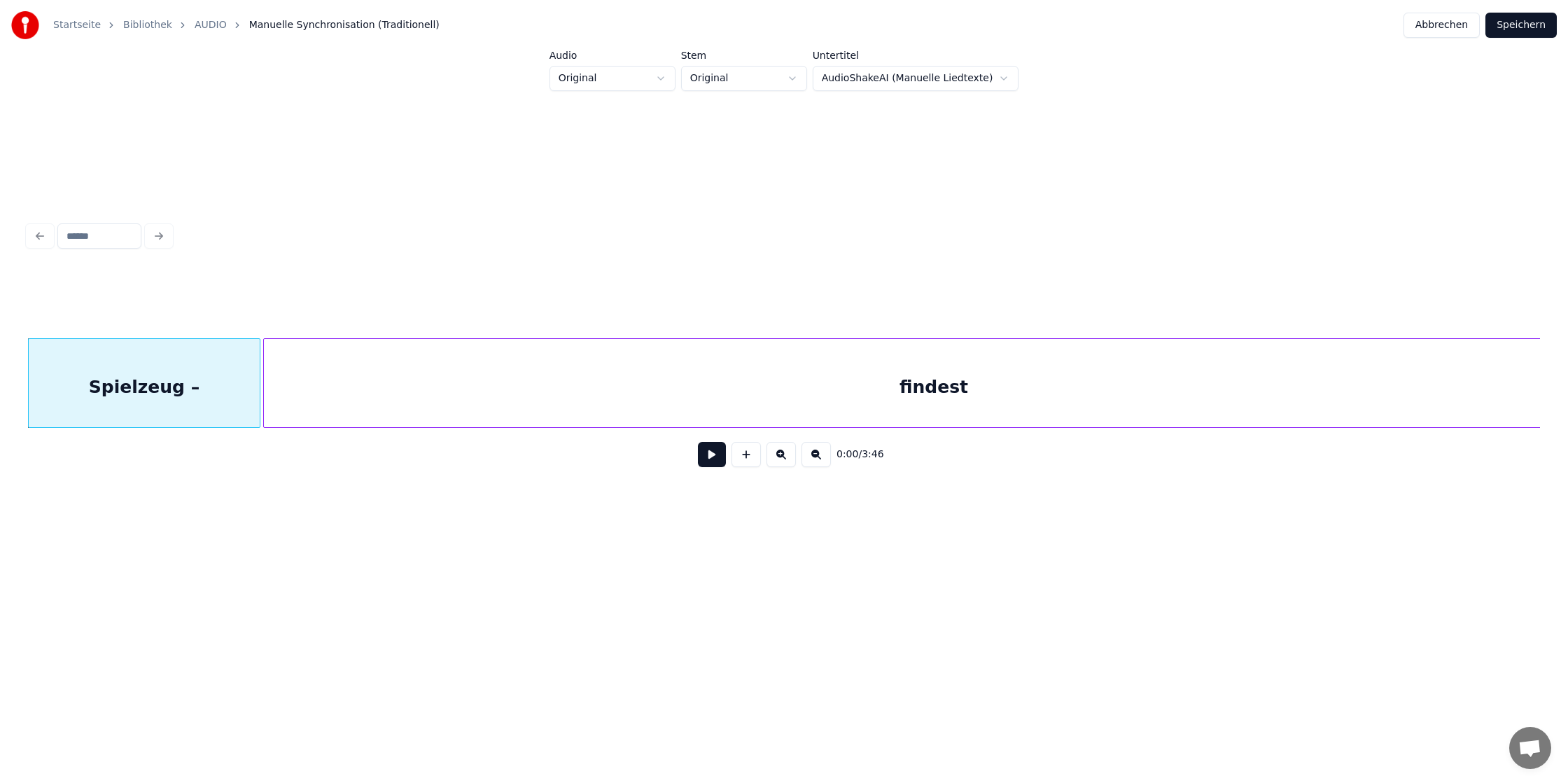
click at [159, 395] on div "Spielzeug –" at bounding box center [144, 387] width 231 height 96
click at [207, 362] on div "Spielzeug –" at bounding box center [144, 387] width 231 height 96
click at [1024, 310] on button "Stimmen erhalten" at bounding box center [1079, 303] width 145 height 25
click at [786, 373] on div "findest" at bounding box center [934, 387] width 1340 height 96
type input "*******"
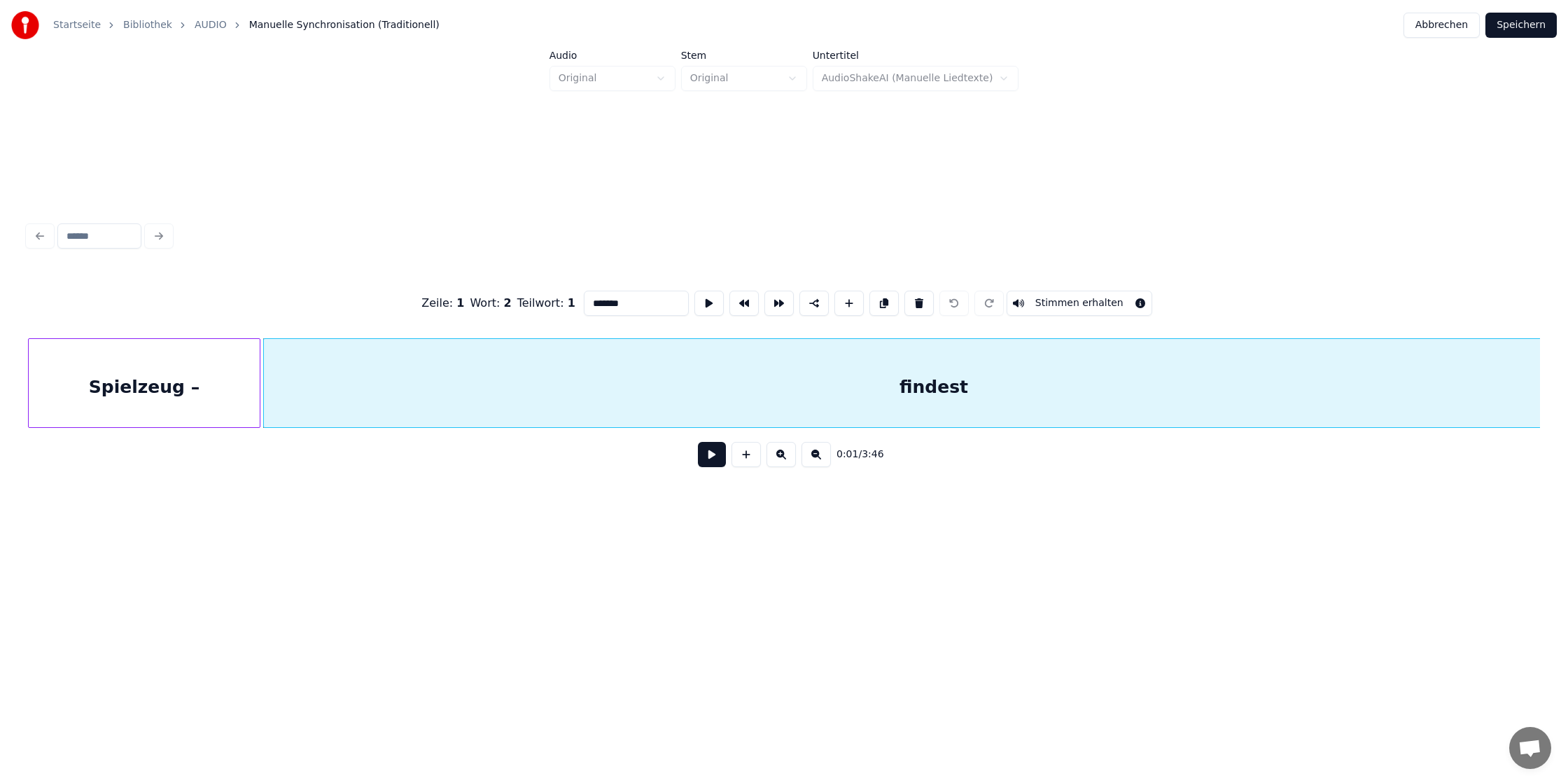
click at [212, 30] on link "AUDIO" at bounding box center [210, 25] width 32 height 14
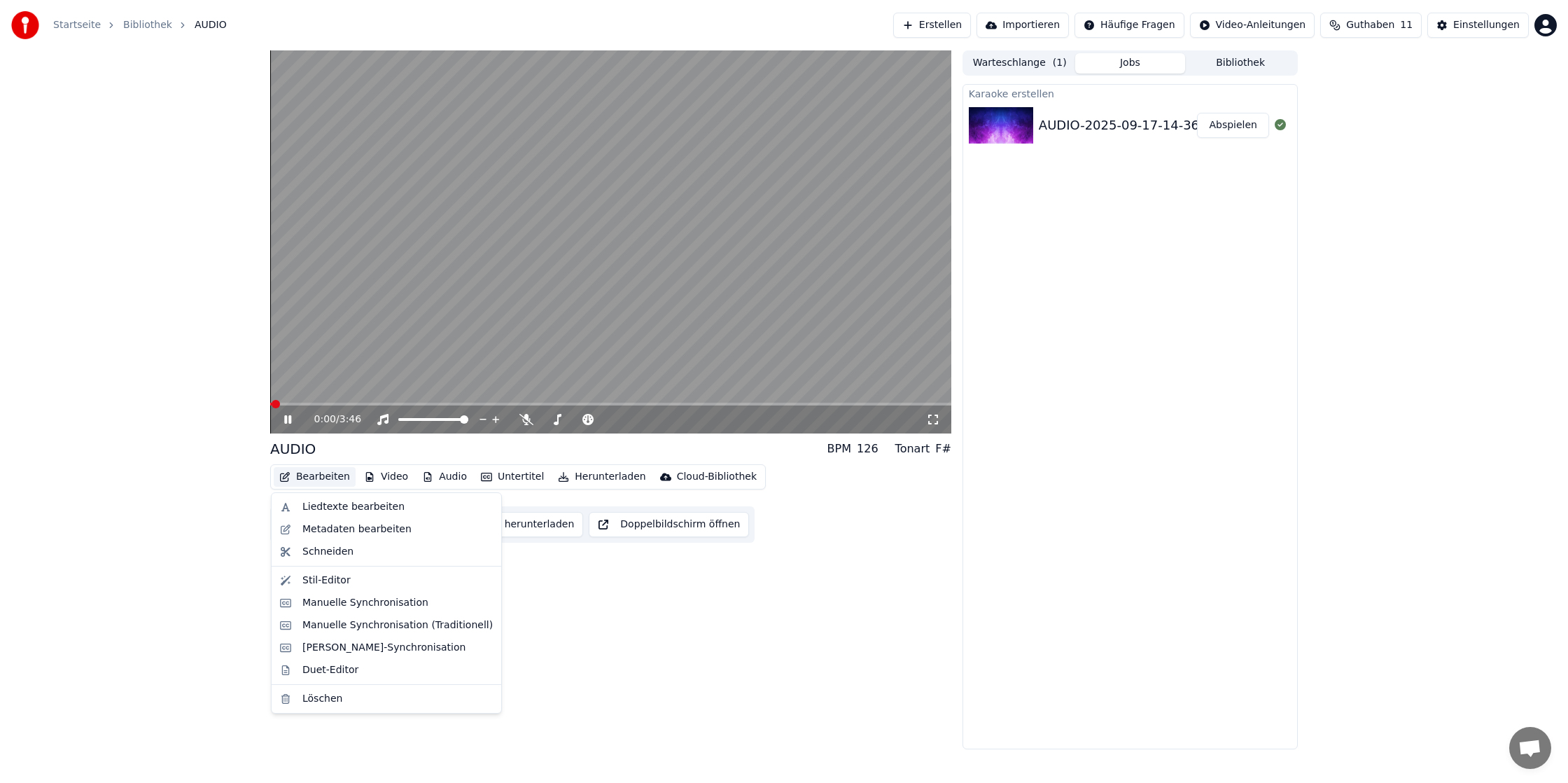
click at [332, 477] on button "Bearbeiten" at bounding box center [315, 477] width 82 height 20
click at [282, 416] on icon at bounding box center [298, 419] width 33 height 11
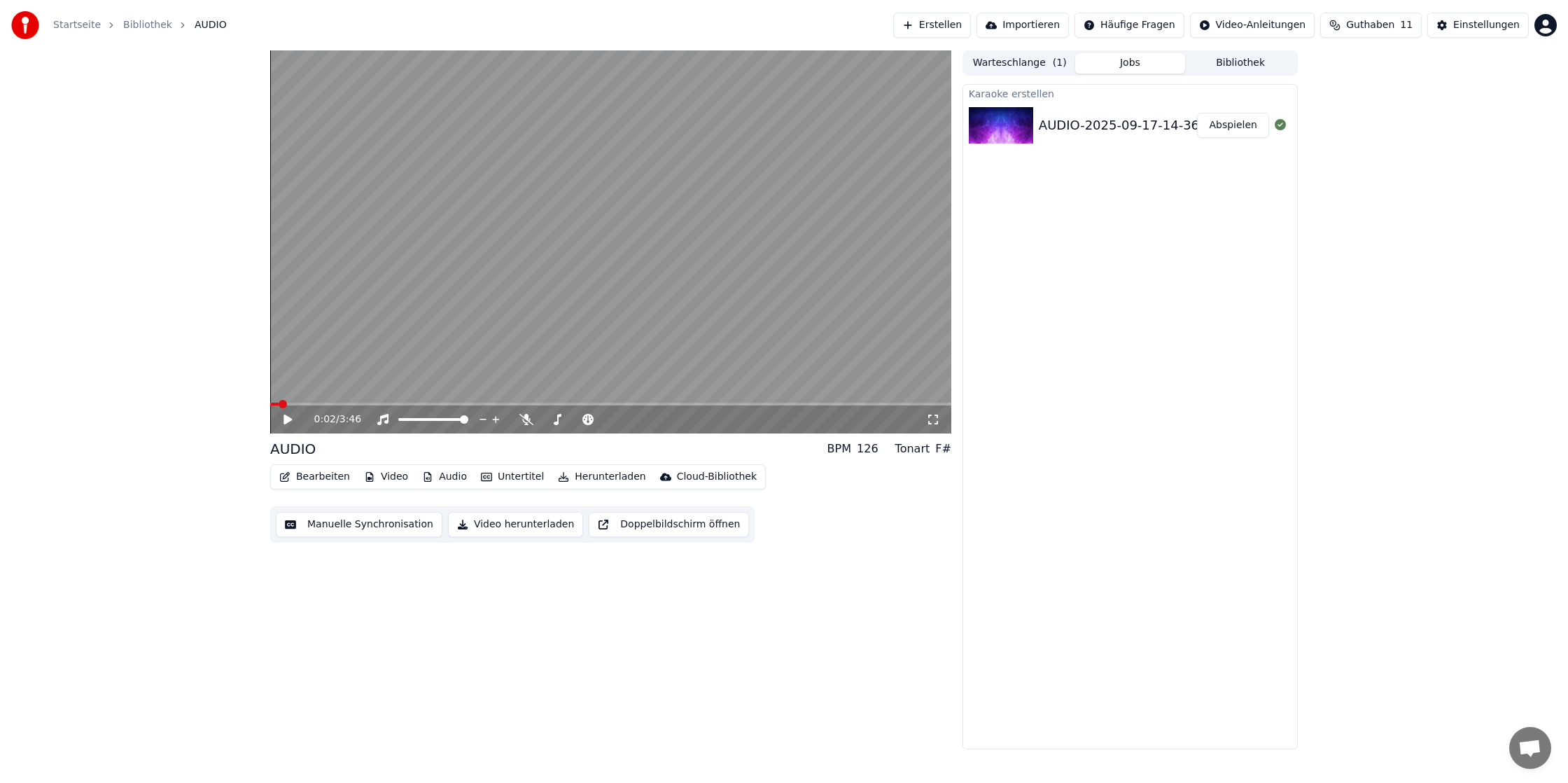
click at [296, 475] on button "Bearbeiten" at bounding box center [315, 477] width 82 height 20
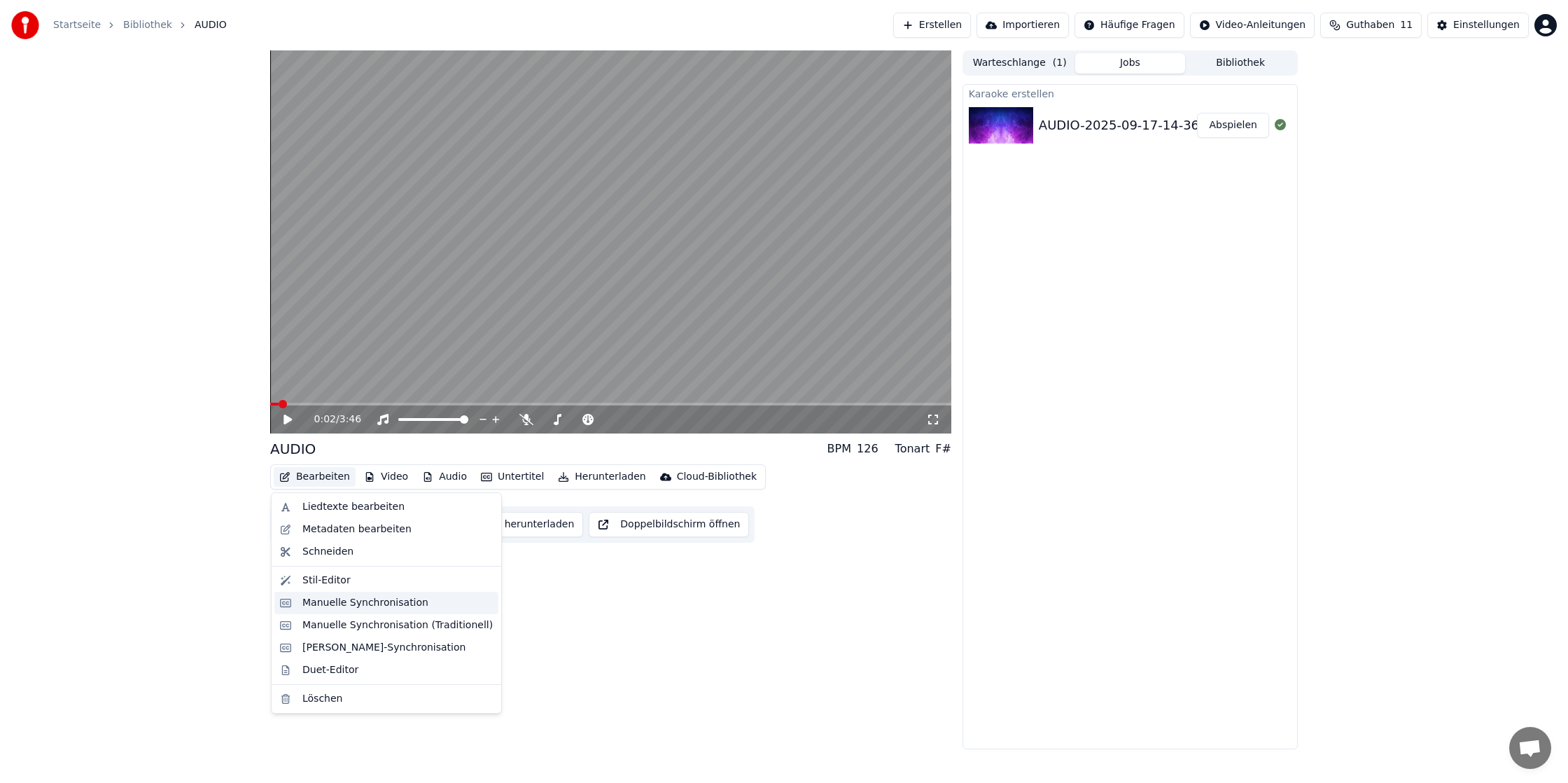
click at [350, 609] on div "Manuelle Synchronisation" at bounding box center [365, 603] width 126 height 14
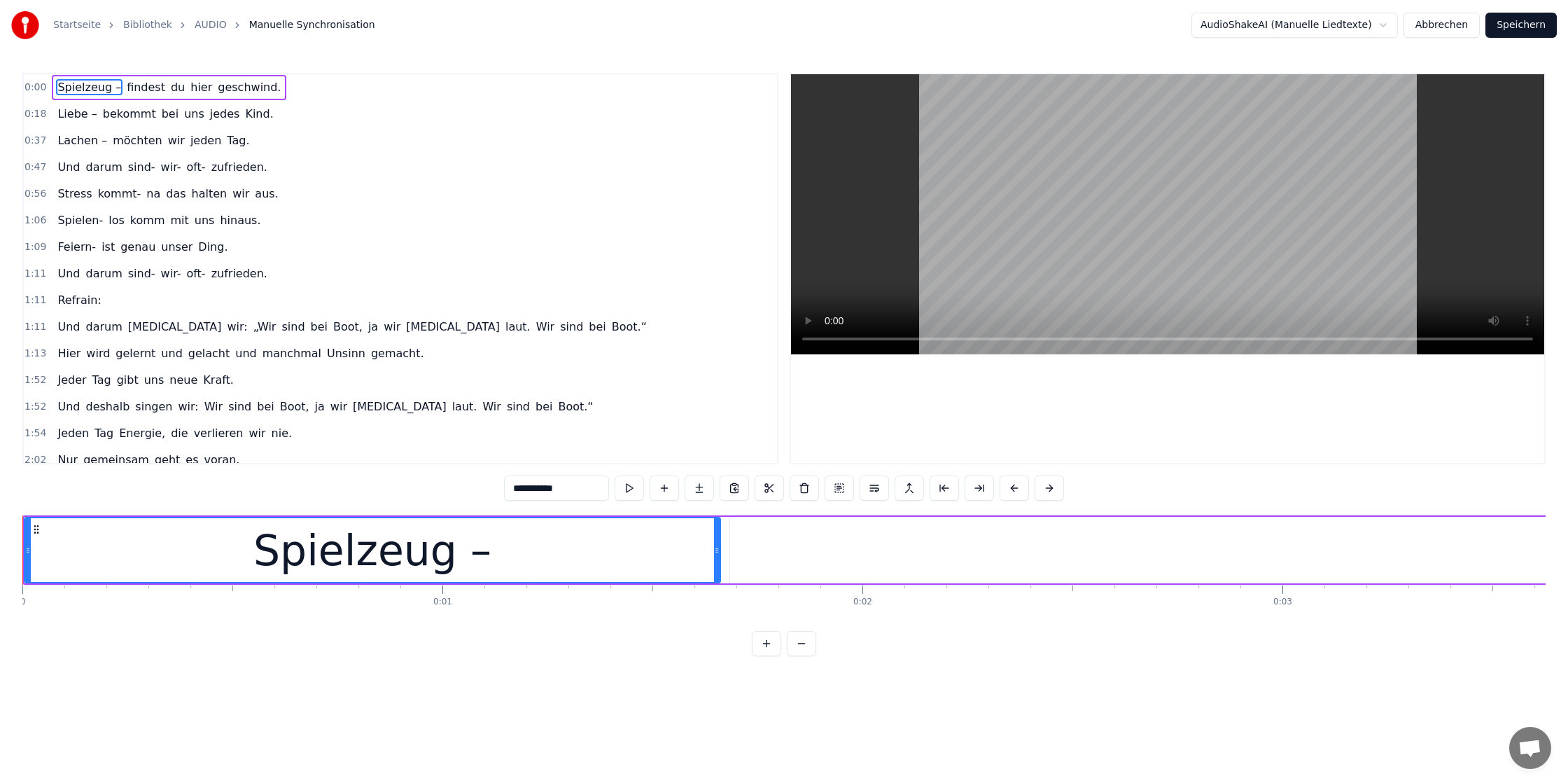
click at [13, 549] on div "Startseite Bibliothek AUDIO Manuelle Synchronisation AudioShakeAI (Manuelle Lie…" at bounding box center [784, 328] width 1568 height 656
click at [660, 489] on button at bounding box center [664, 487] width 30 height 25
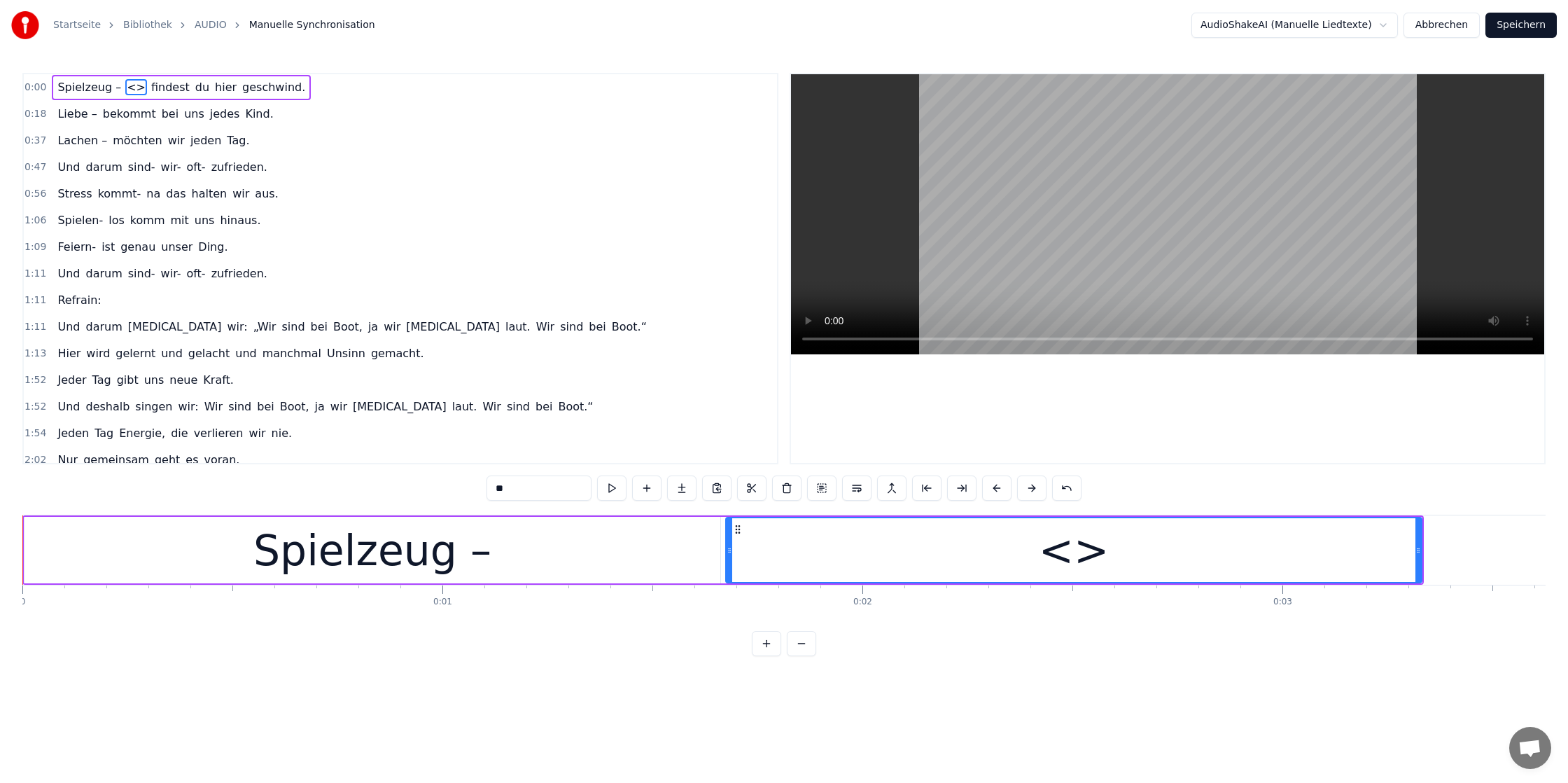
drag, startPoint x: 1056, startPoint y: 556, endPoint x: 105, endPoint y: 563, distance: 951.0
click at [105, 563] on div "Spielzeug – <> findest du hier geschwind." at bounding box center [722, 550] width 1401 height 70
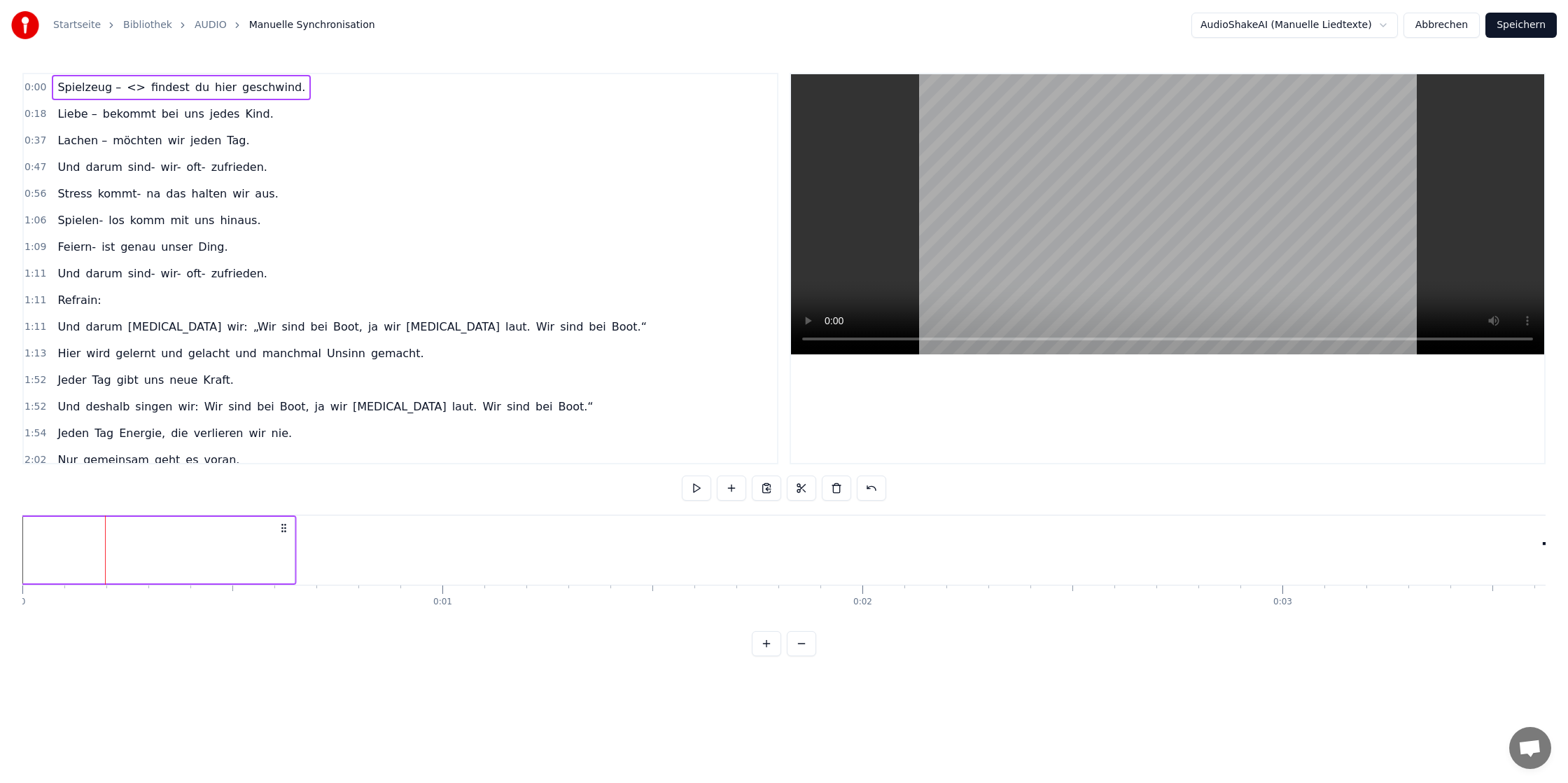
drag, startPoint x: 1412, startPoint y: 527, endPoint x: 284, endPoint y: 541, distance: 1128.1
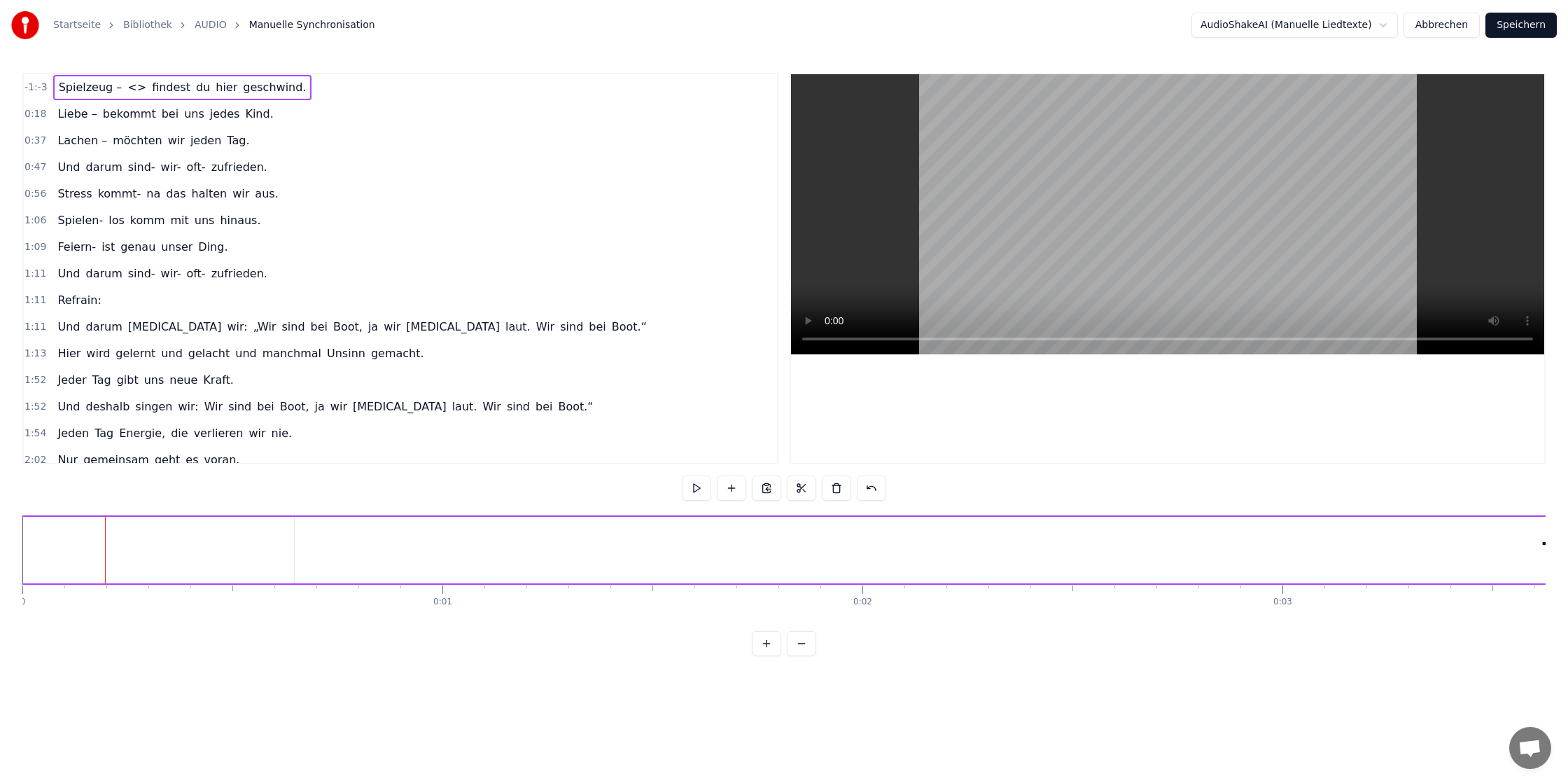
drag, startPoint x: 126, startPoint y: 91, endPoint x: 103, endPoint y: 86, distance: 23.5
click at [60, 90] on div "Spielzeug – <> findest du hier geschwind." at bounding box center [182, 87] width 259 height 25
click at [135, 87] on span "<>" at bounding box center [137, 87] width 22 height 16
click at [133, 86] on span "<>" at bounding box center [137, 87] width 22 height 16
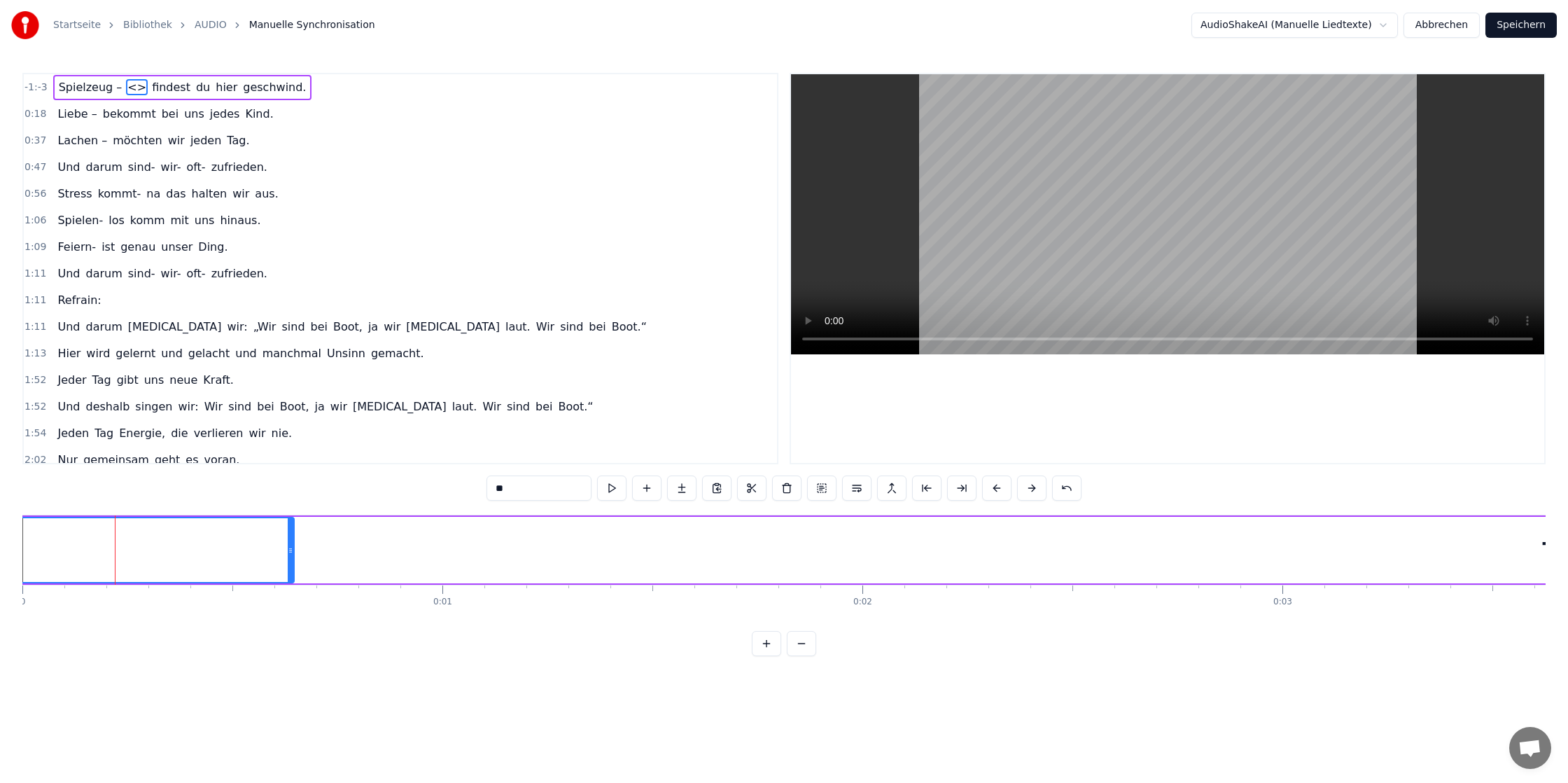
click at [1321, 30] on html "Startseite Bibliothek AUDIO Manuelle Synchronisation AudioShakeAI (Manuelle Lie…" at bounding box center [784, 339] width 1568 height 678
drag, startPoint x: 1330, startPoint y: 26, endPoint x: 1342, endPoint y: 25, distance: 12.0
click at [1330, 26] on html "Startseite Bibliothek AUDIO Manuelle Synchronisation AudioShakeAI (Manuelle Lie…" at bounding box center [784, 339] width 1568 height 678
click at [1433, 24] on button "Abbrechen" at bounding box center [1442, 25] width 77 height 25
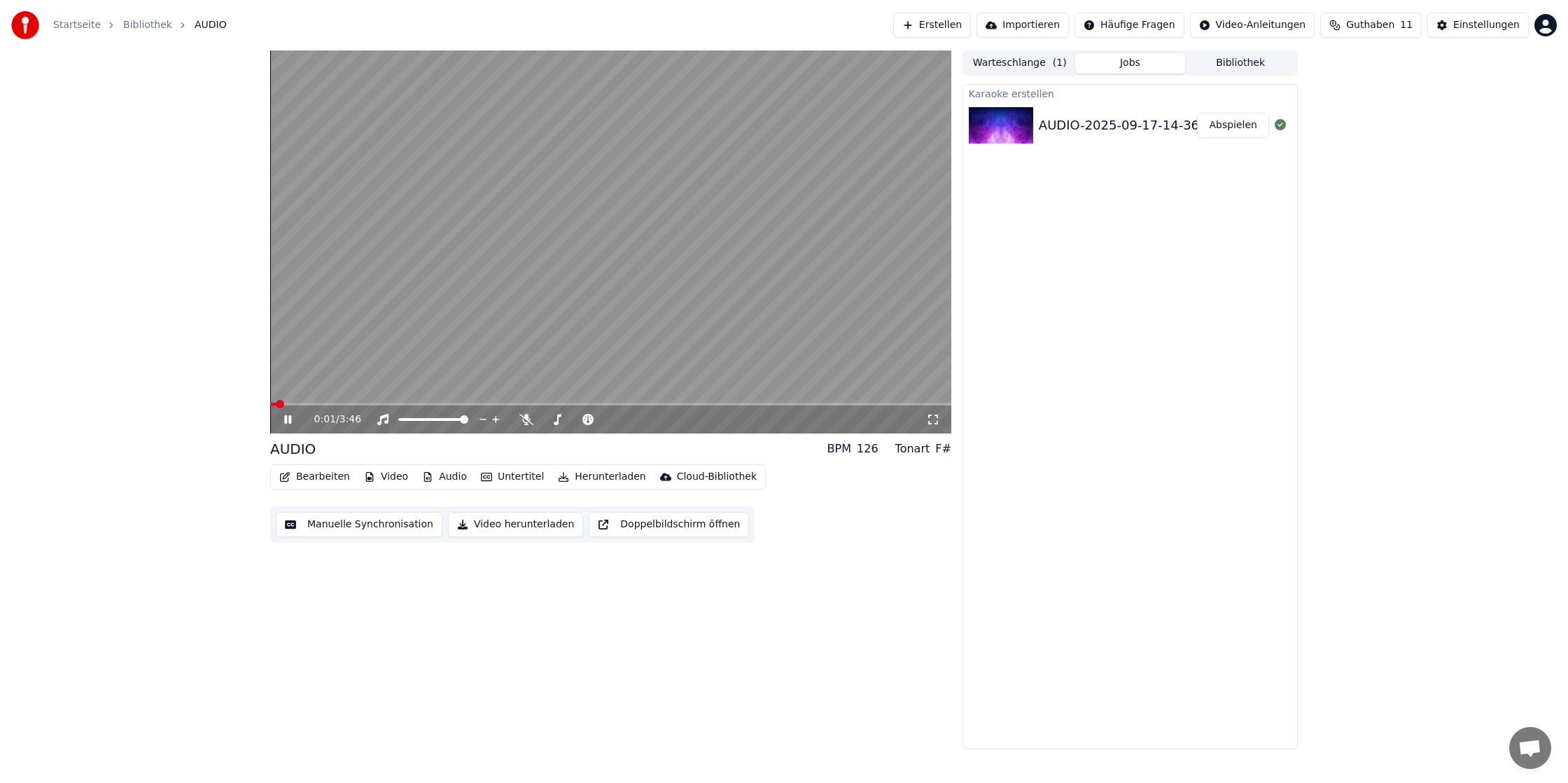
click at [292, 418] on icon at bounding box center [298, 419] width 33 height 11
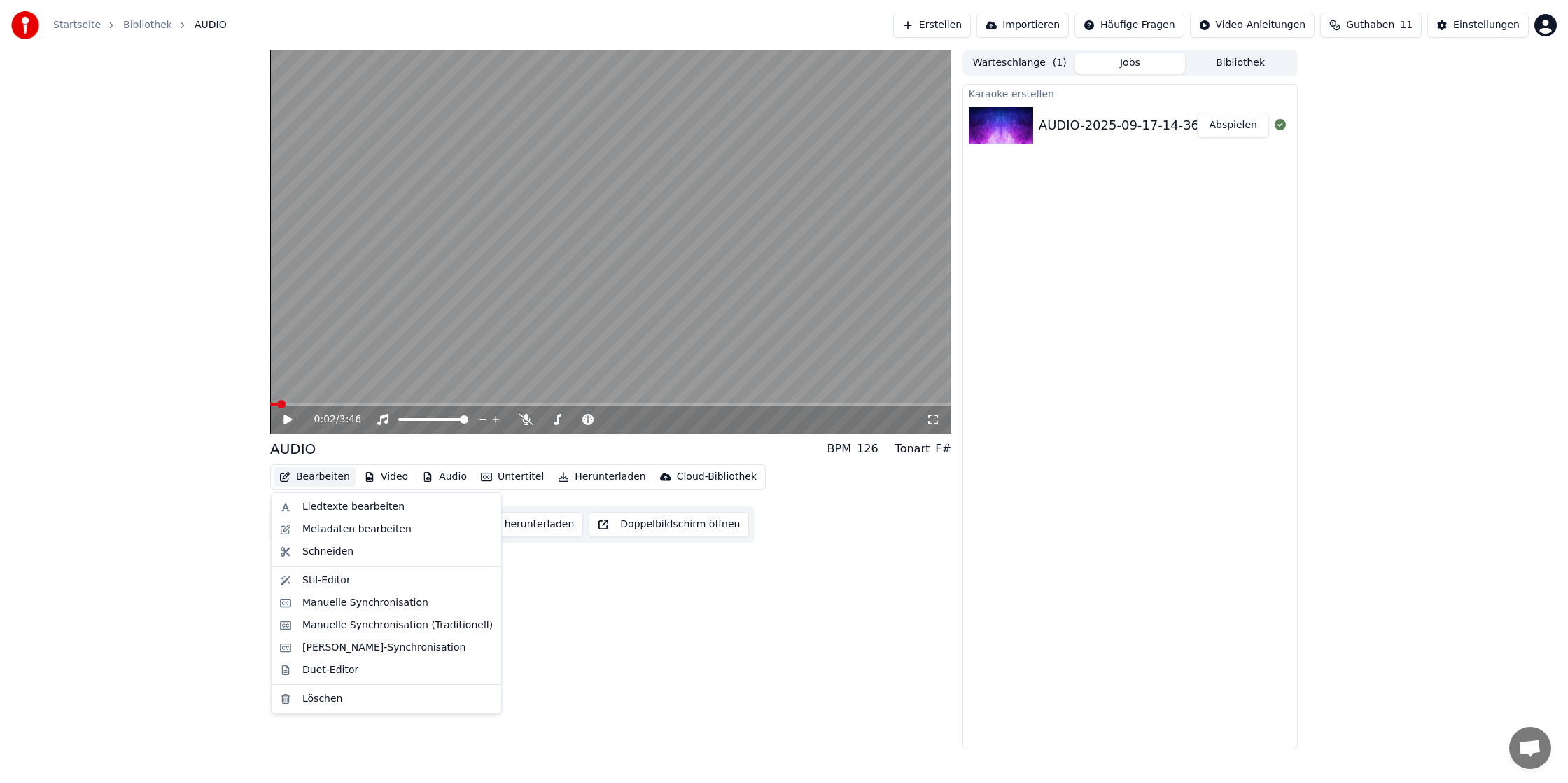
click at [307, 476] on button "Bearbeiten" at bounding box center [315, 477] width 82 height 20
click at [344, 553] on div "Schneiden" at bounding box center [328, 552] width 51 height 14
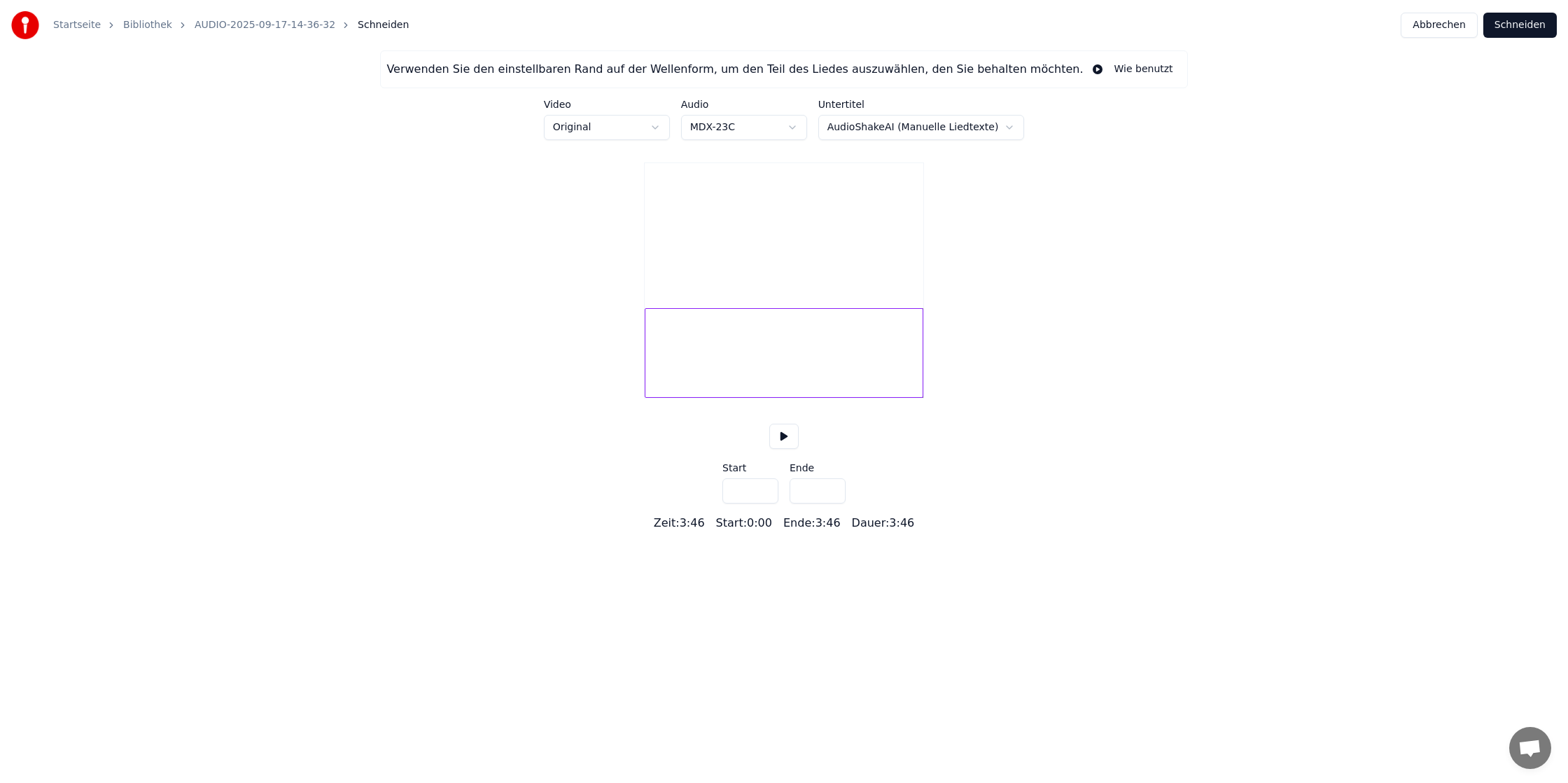
click at [279, 31] on link "AUDIO-2025-09-17-14-36-32" at bounding box center [264, 25] width 140 height 14
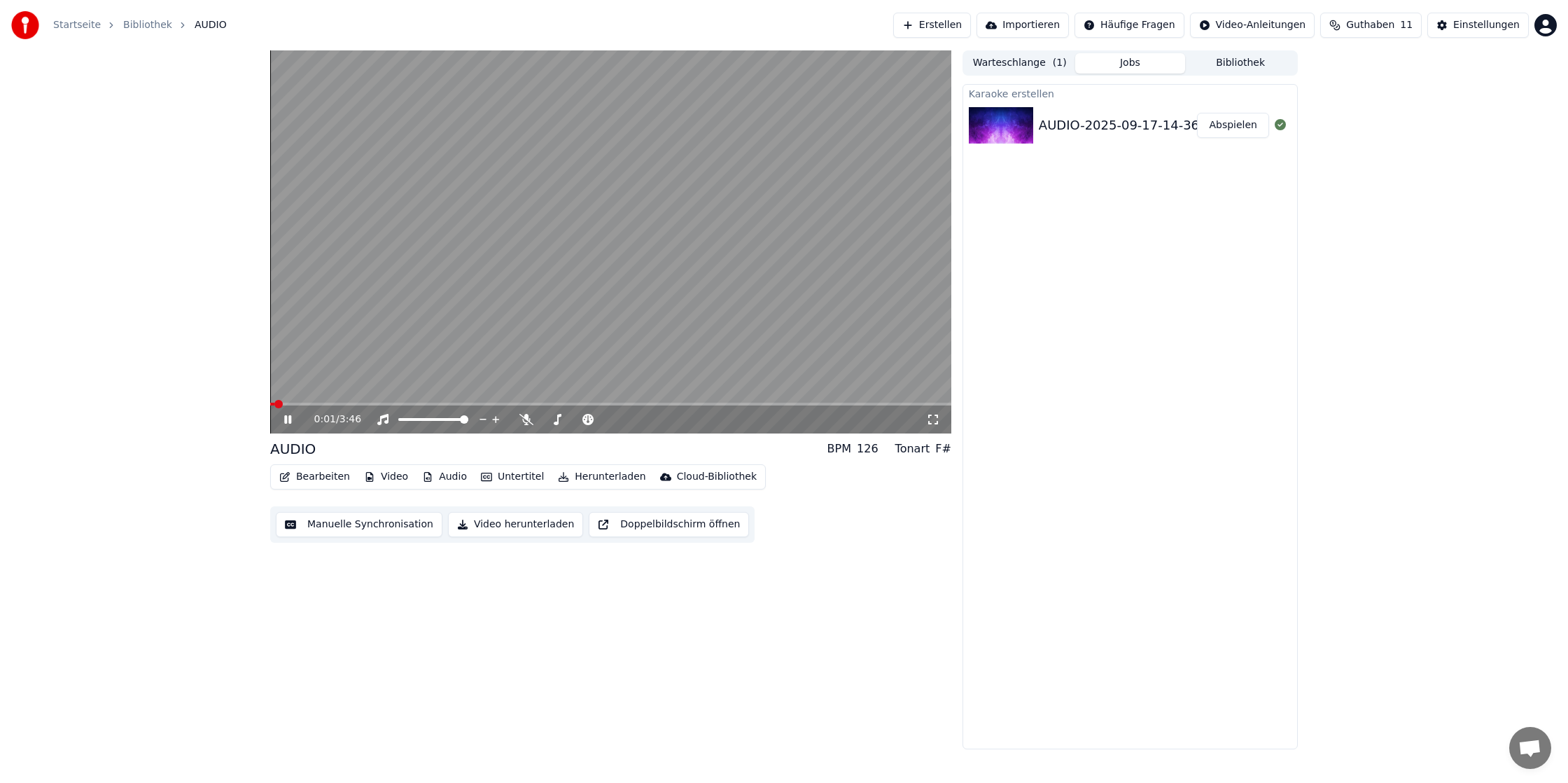
drag, startPoint x: 282, startPoint y: 421, endPoint x: 314, endPoint y: 453, distance: 45.3
click at [283, 422] on icon at bounding box center [298, 419] width 33 height 11
click at [320, 477] on button "Bearbeiten" at bounding box center [315, 477] width 82 height 20
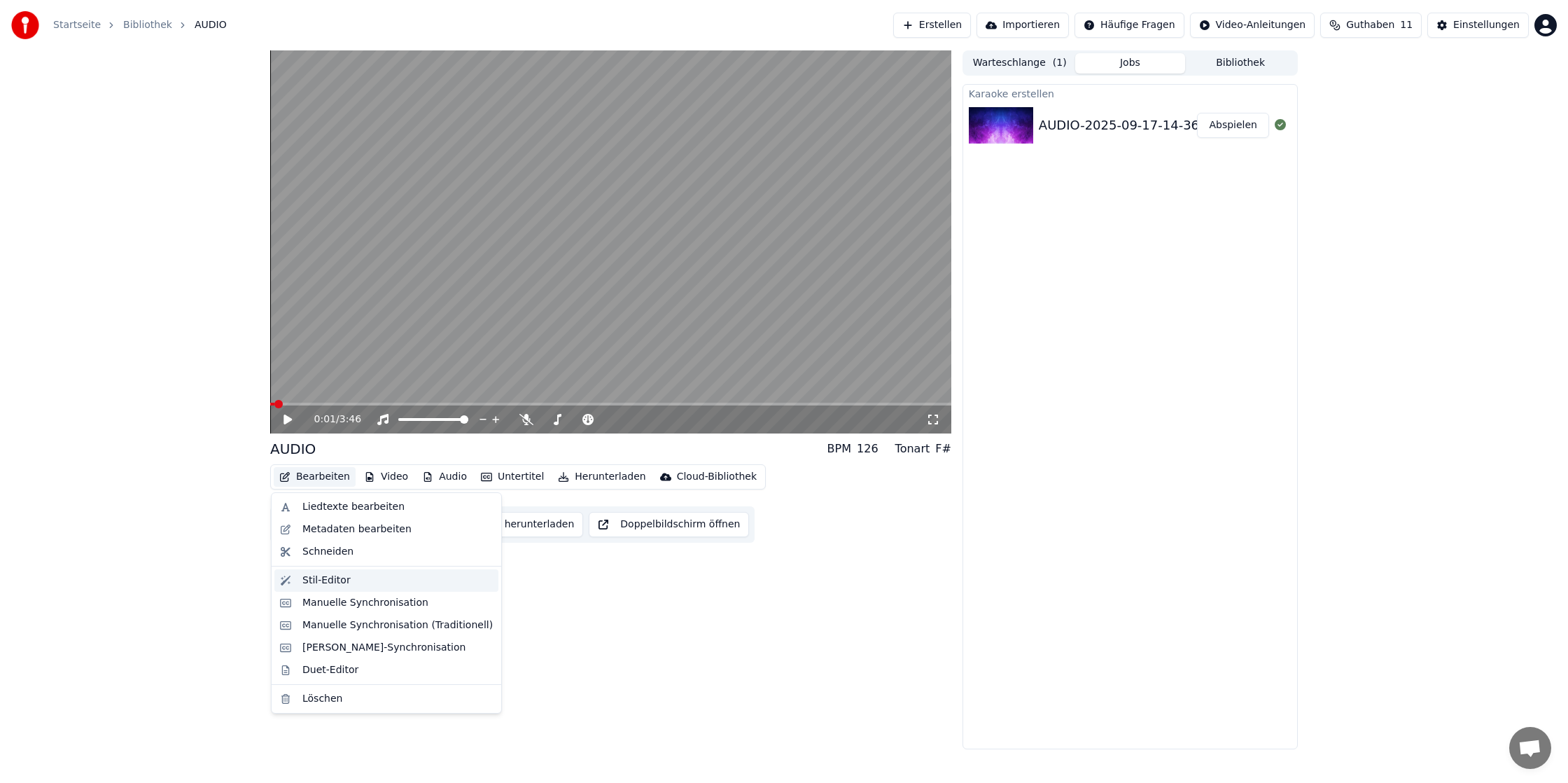
click at [333, 585] on div "Stil-Editor" at bounding box center [327, 581] width 49 height 14
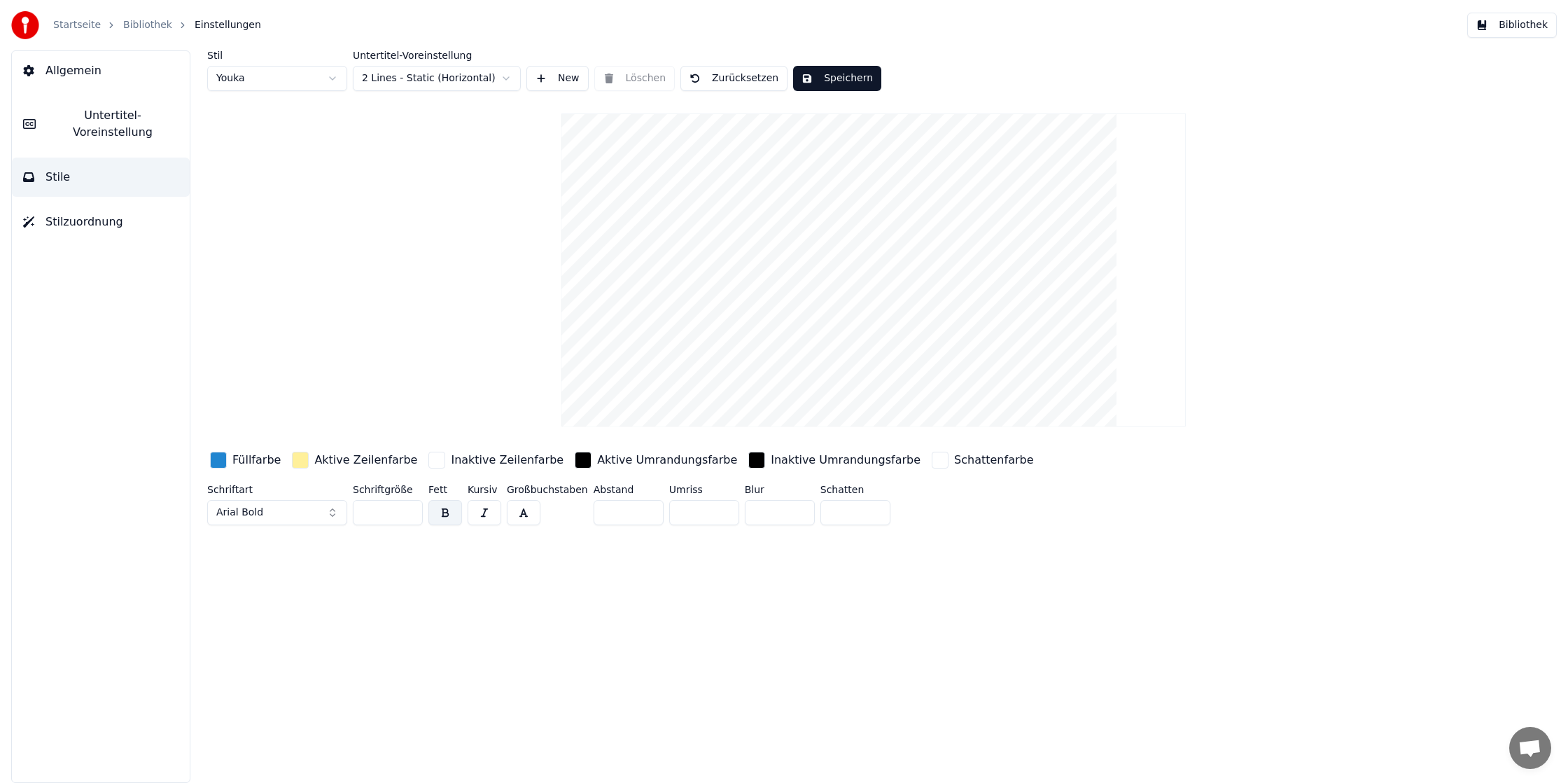
click at [67, 20] on link "Startseite" at bounding box center [77, 25] width 48 height 14
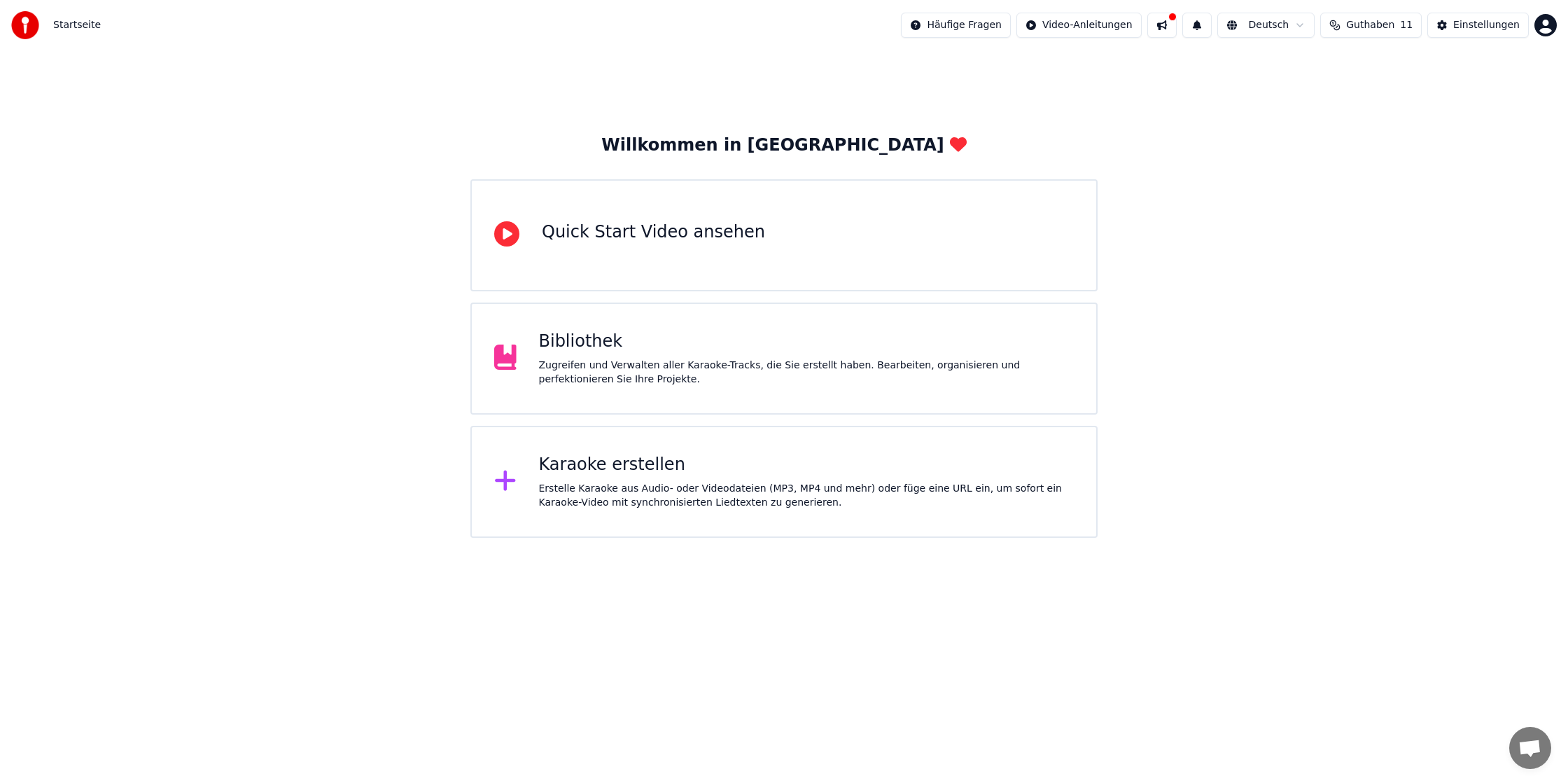
click at [629, 468] on div "Karaoke erstellen" at bounding box center [806, 465] width 536 height 22
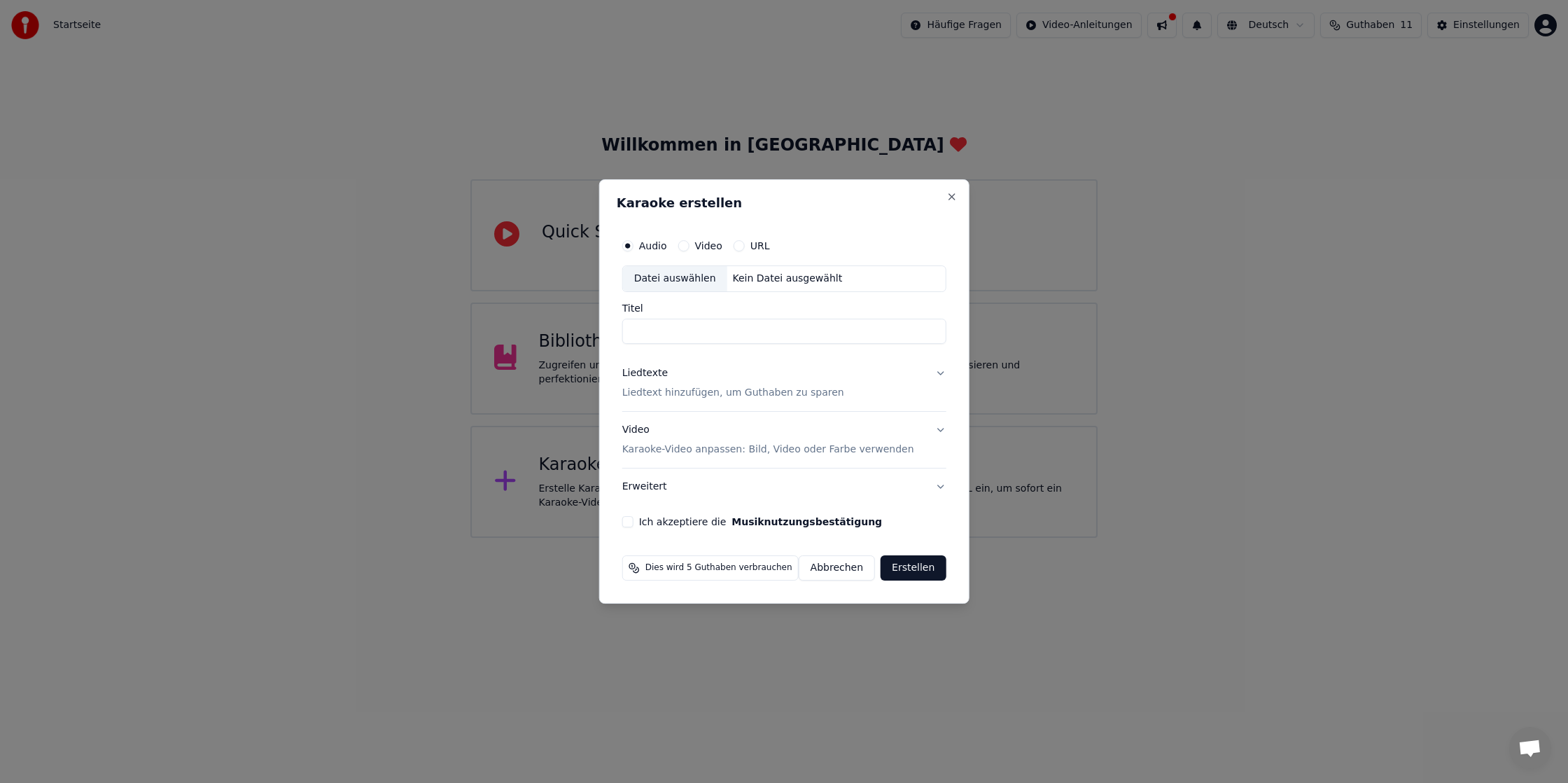
click at [770, 283] on div "Kein Datei ausgewählt" at bounding box center [787, 279] width 121 height 14
click at [953, 196] on div "Karaoke erstellen Audio Video URL Datei auswählen Kein Datei ausgewählt Titel L…" at bounding box center [784, 392] width 370 height 424
click at [946, 197] on button "Close" at bounding box center [951, 196] width 11 height 11
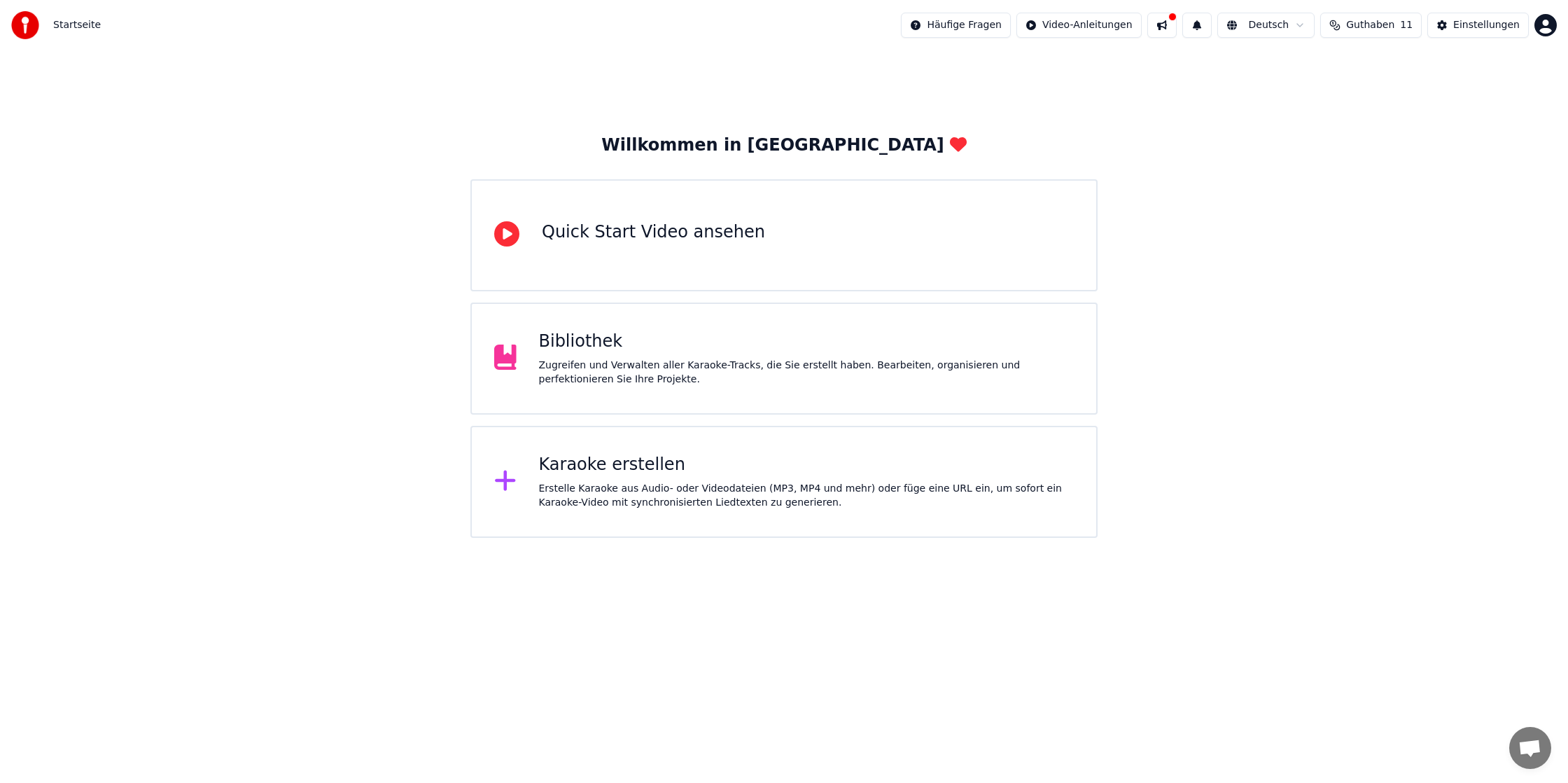
click at [39, 25] on img at bounding box center [25, 25] width 28 height 28
click at [578, 367] on div "Zugreifen und Verwalten aller Karaoke-Tracks, die Sie erstellt haben. Bearbeite…" at bounding box center [806, 373] width 536 height 28
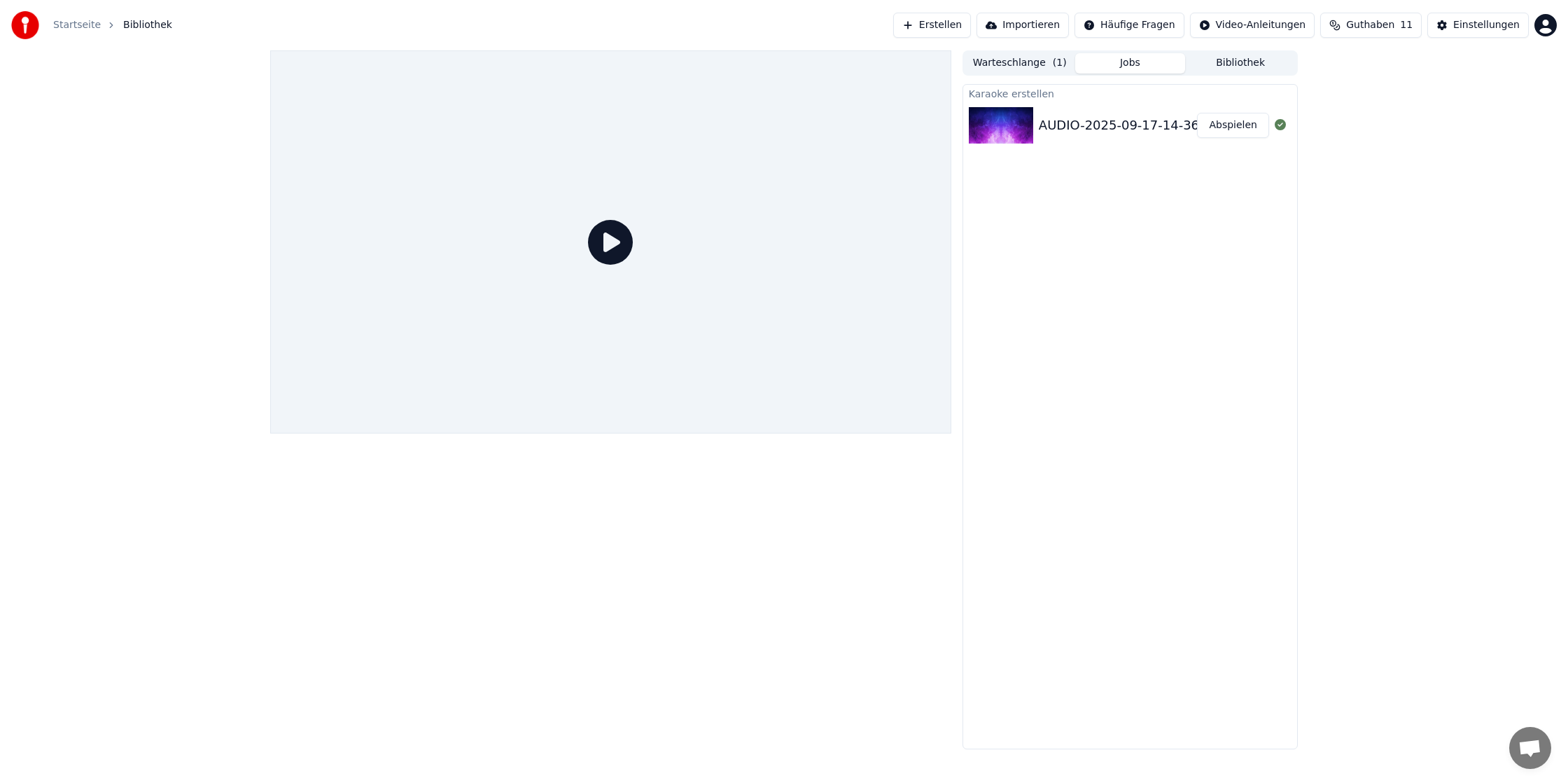
drag, startPoint x: 1071, startPoint y: 83, endPoint x: 1066, endPoint y: 105, distance: 22.6
click at [1069, 86] on div "Karaoke erstellen AUDIO-2025-09-17-14-36-32 Abspielen" at bounding box center [1130, 415] width 336 height 668
click at [1065, 117] on div "AUDIO-2025-09-17-14-36-32" at bounding box center [1129, 126] width 181 height 20
click at [1061, 127] on div "AUDIO-2025-09-17-14-36-32" at bounding box center [1129, 126] width 181 height 20
click at [1060, 127] on div "AUDIO-2025-09-17-14-36-32" at bounding box center [1129, 126] width 181 height 20
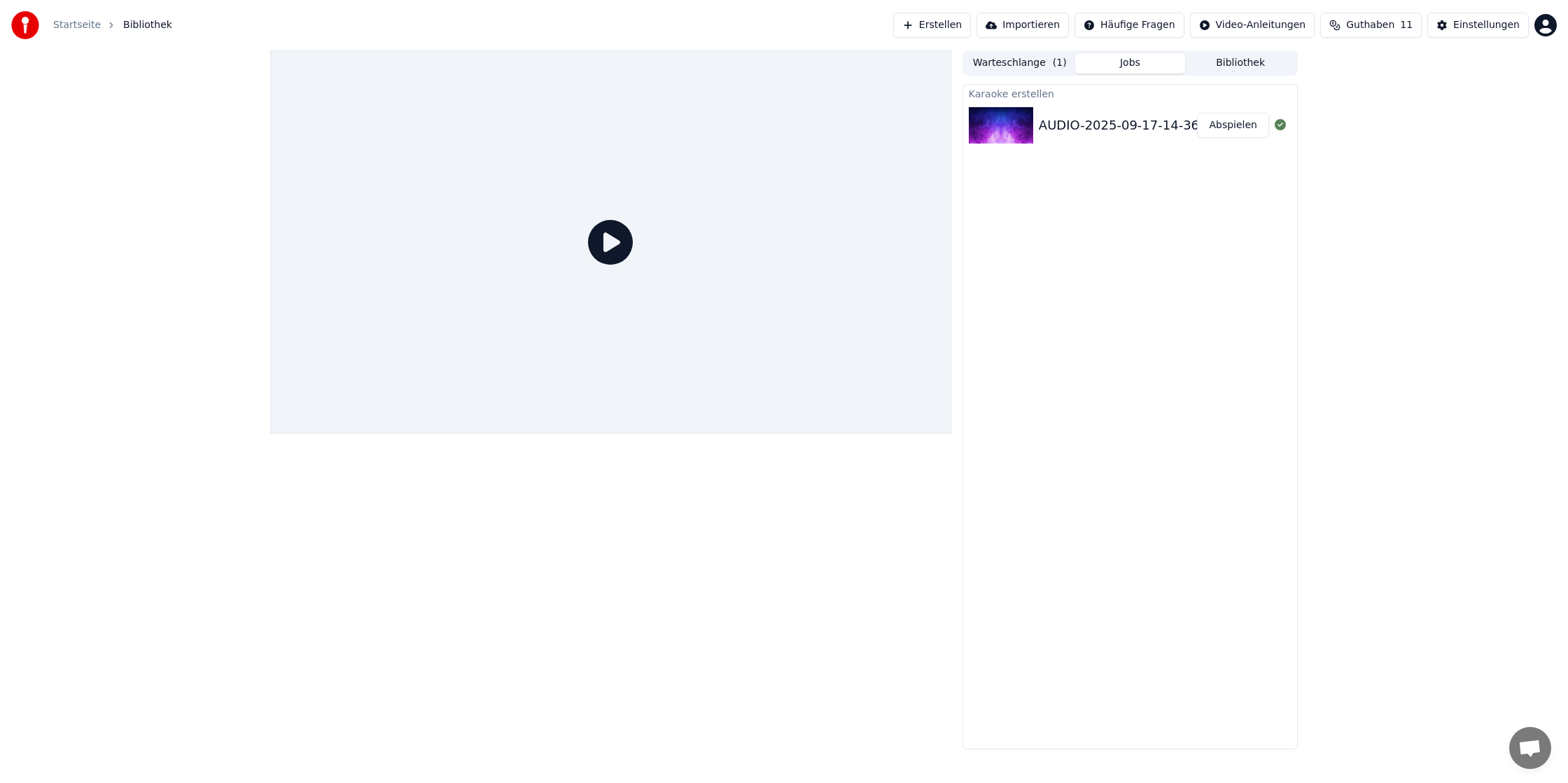
drag, startPoint x: 1083, startPoint y: 121, endPoint x: 428, endPoint y: 214, distance: 661.6
click at [428, 214] on div "Warteschlange ( 1 ) Jobs Bibliothek Karaoke erstellen AUDIO-2025-09-17-14-36-32…" at bounding box center [784, 400] width 1050 height 699
click at [1065, 123] on div "AUDIO-2025-09-17-14-36-32" at bounding box center [1129, 126] width 181 height 20
click at [1024, 67] on button "Warteschlange ( 1 )" at bounding box center [1019, 63] width 111 height 20
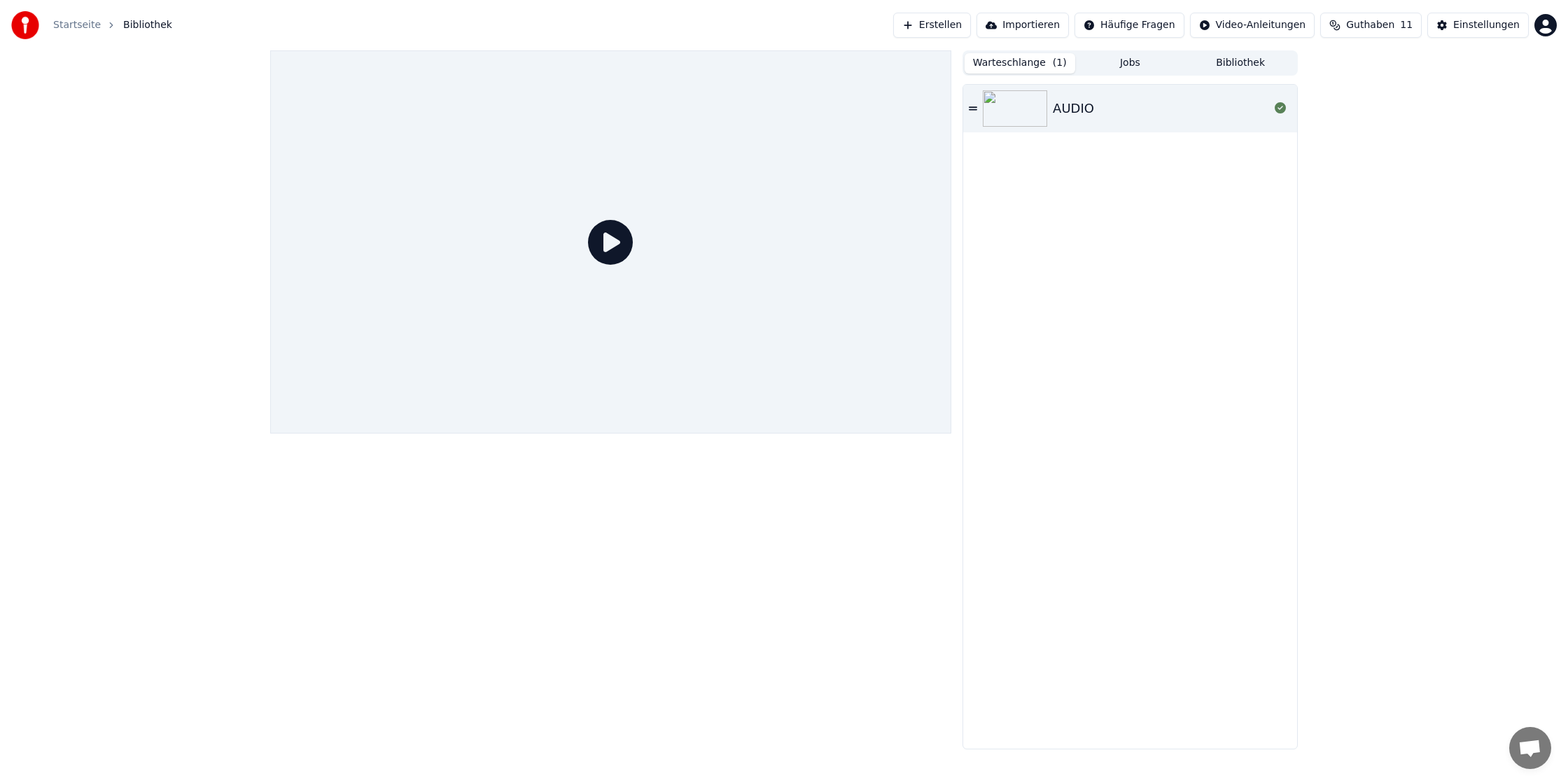
click at [1095, 106] on div "AUDIO" at bounding box center [1160, 109] width 216 height 20
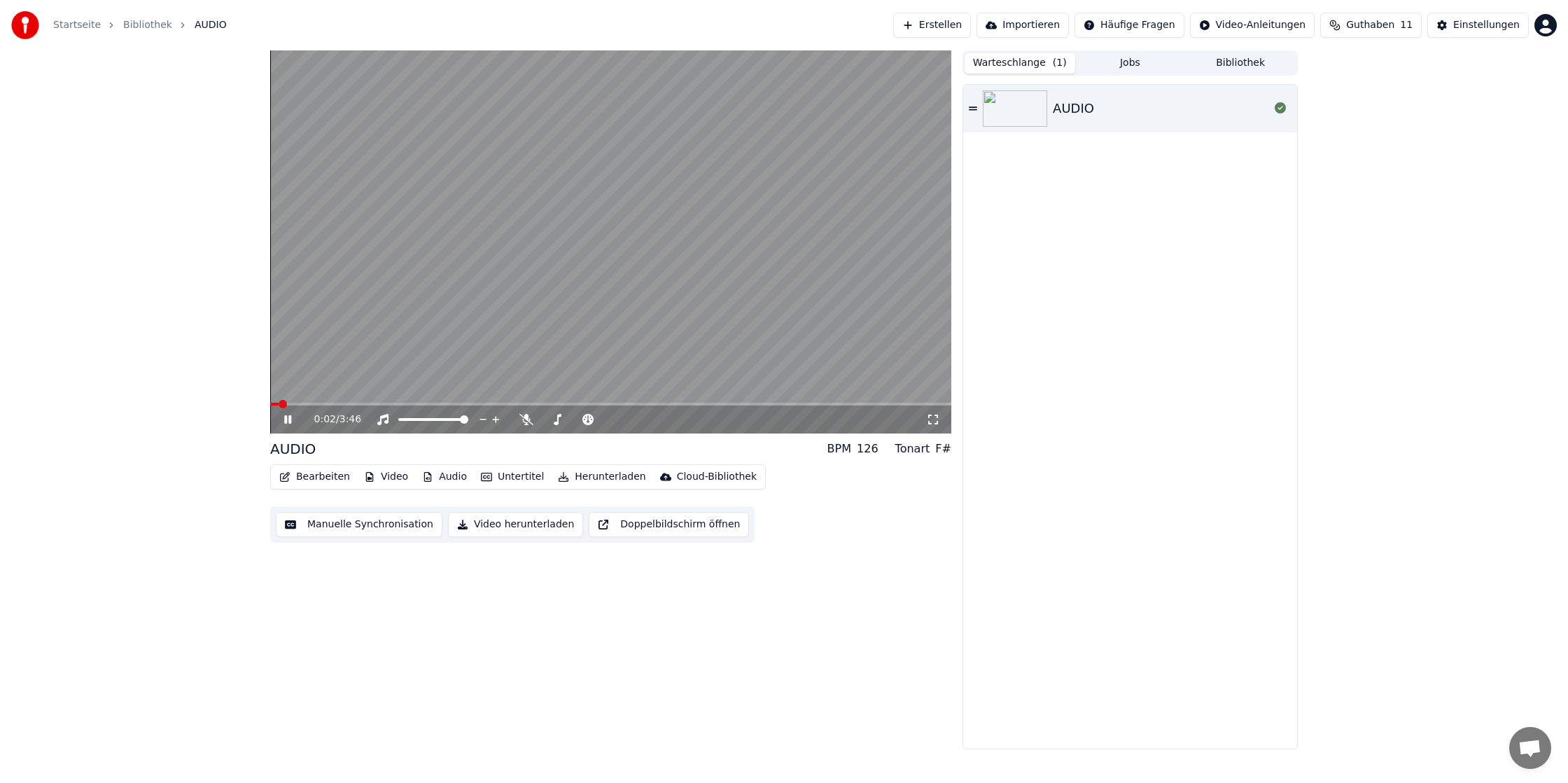
click at [289, 418] on icon at bounding box center [287, 419] width 7 height 8
click at [322, 482] on button "Bearbeiten" at bounding box center [315, 477] width 82 height 20
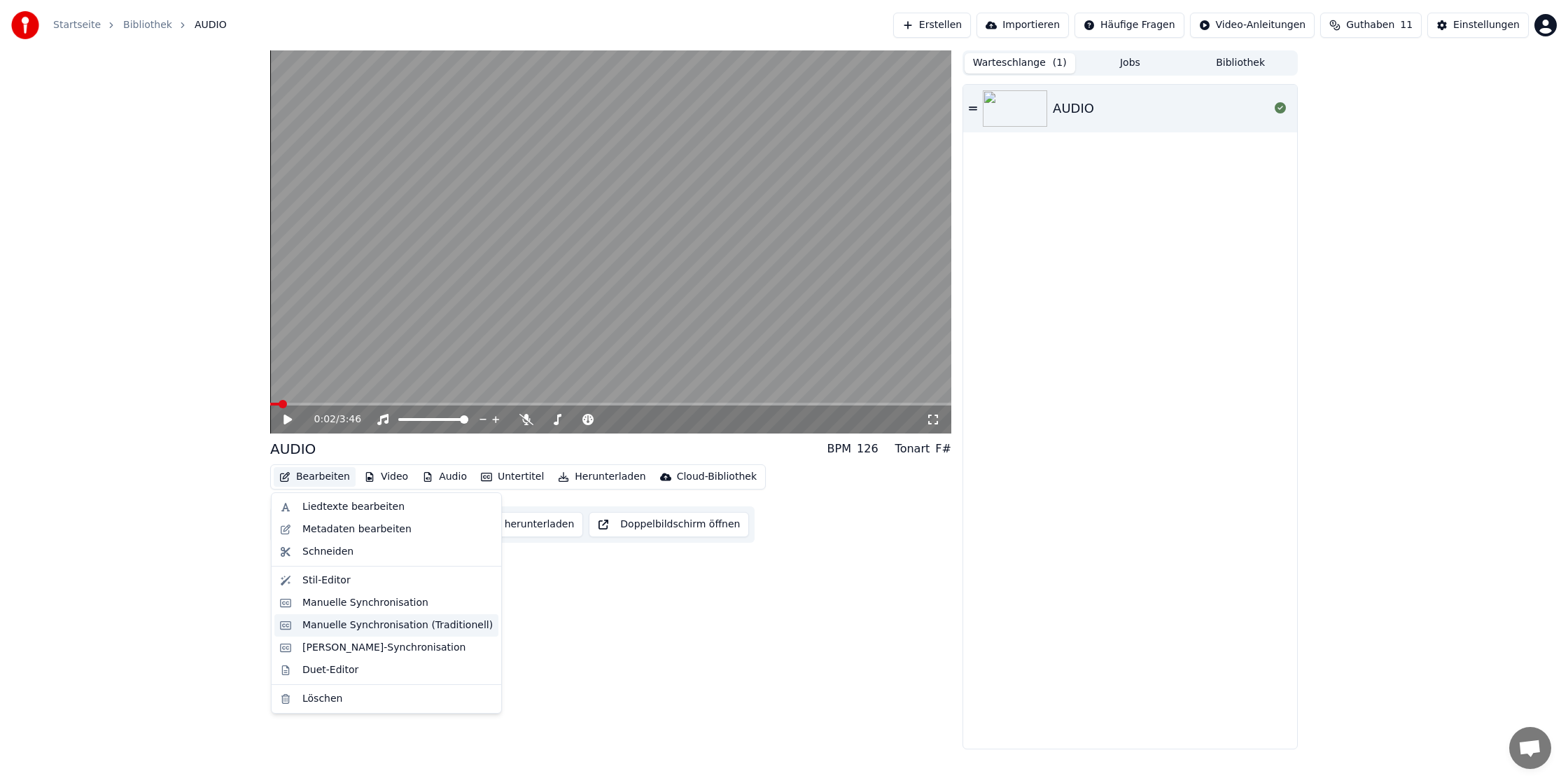
click at [360, 629] on div "Manuelle Synchronisation (Traditionell)" at bounding box center [397, 626] width 190 height 14
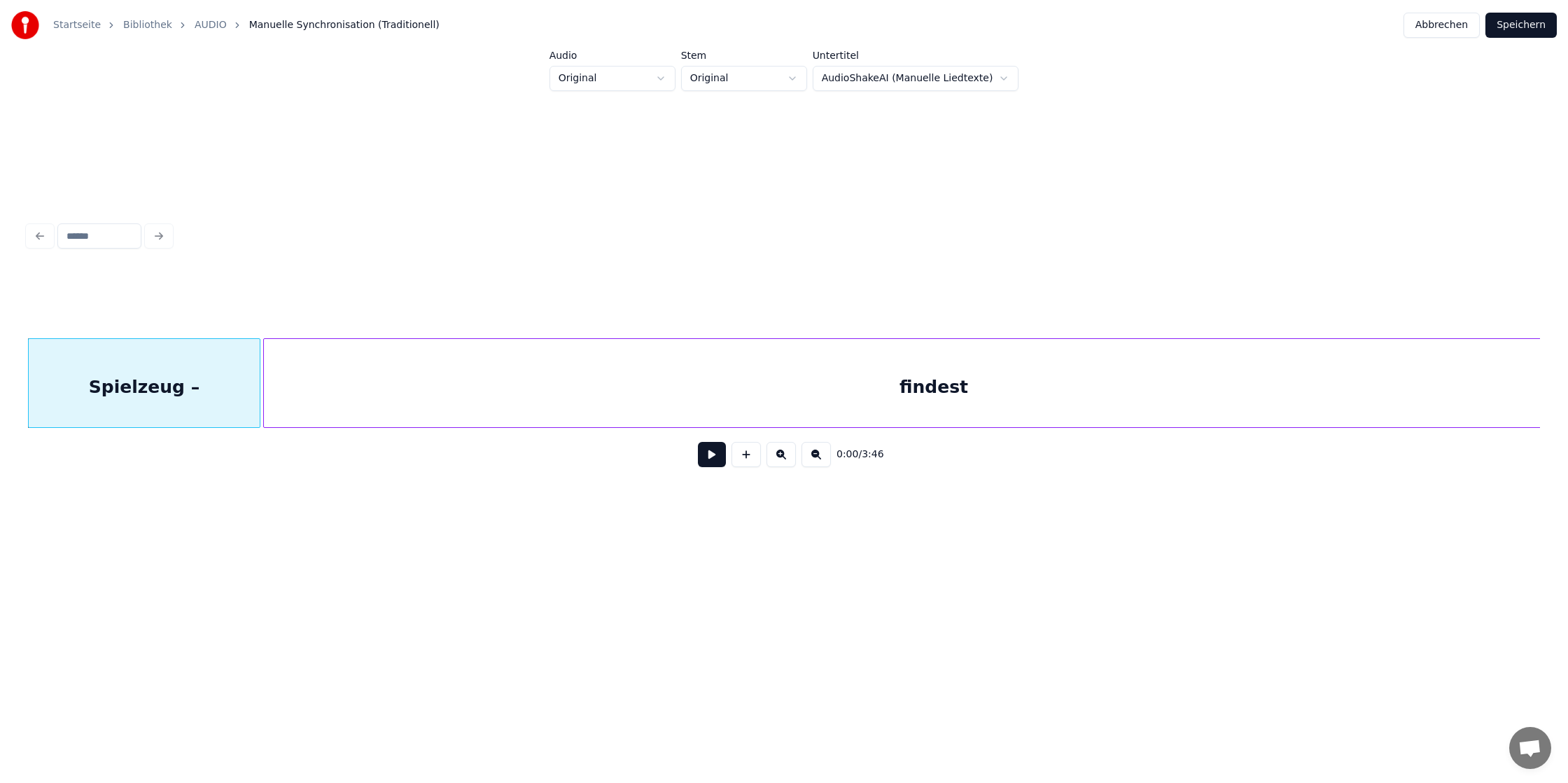
click at [220, 394] on div "Spielzeug –" at bounding box center [144, 387] width 231 height 96
click at [22, 388] on div "**********" at bounding box center [784, 348] width 1523 height 277
click at [743, 456] on button at bounding box center [747, 454] width 30 height 25
type input "**"
click at [51, 390] on div "<>" at bounding box center [56, 387] width 55 height 96
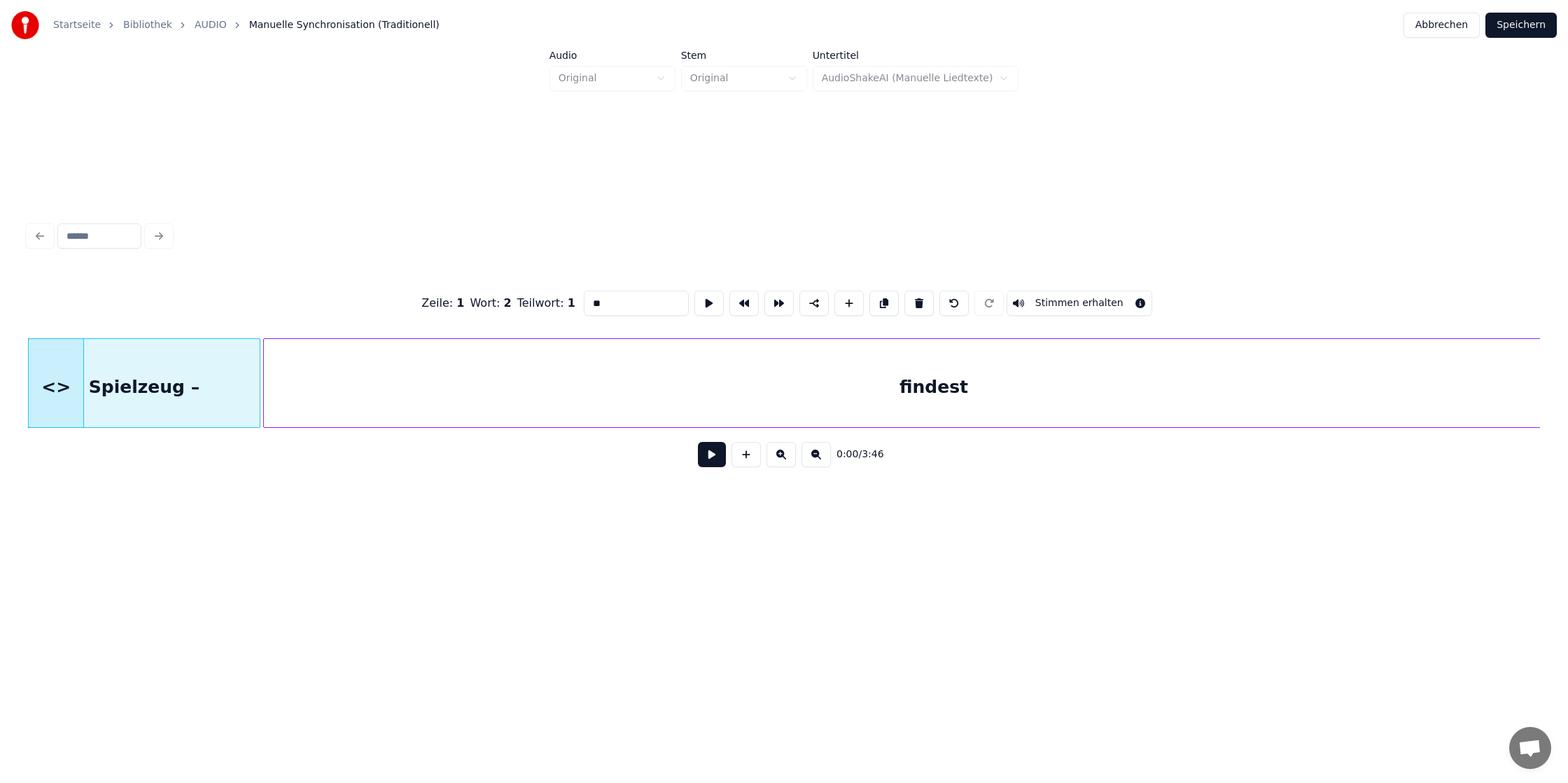
click at [57, 390] on div "<>" at bounding box center [56, 387] width 55 height 96
click at [189, 369] on div "Spielzeug –" at bounding box center [144, 387] width 231 height 96
click at [39, 386] on div "<>" at bounding box center [56, 387] width 55 height 96
type input "**"
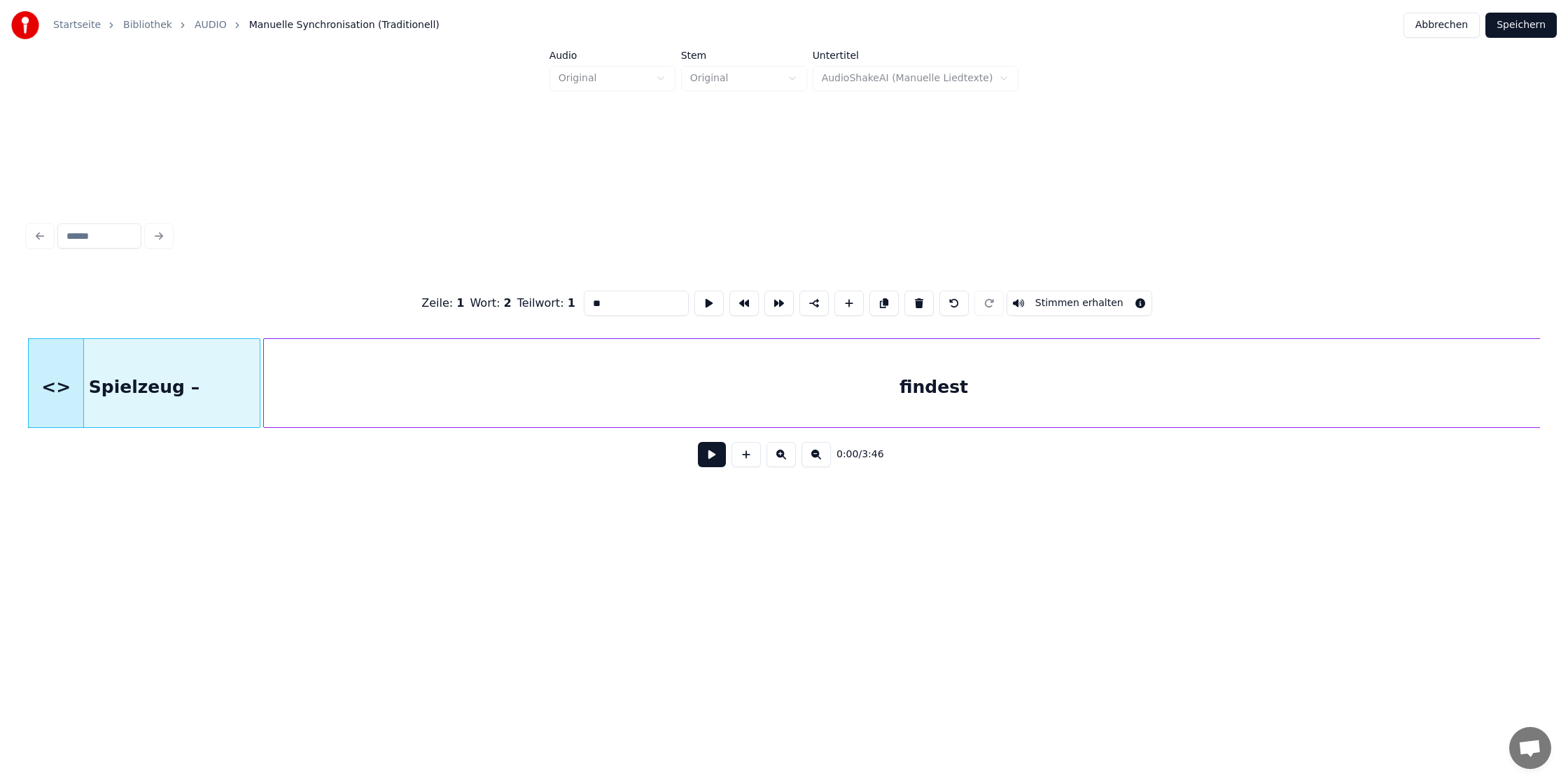
click at [710, 457] on button at bounding box center [712, 454] width 28 height 25
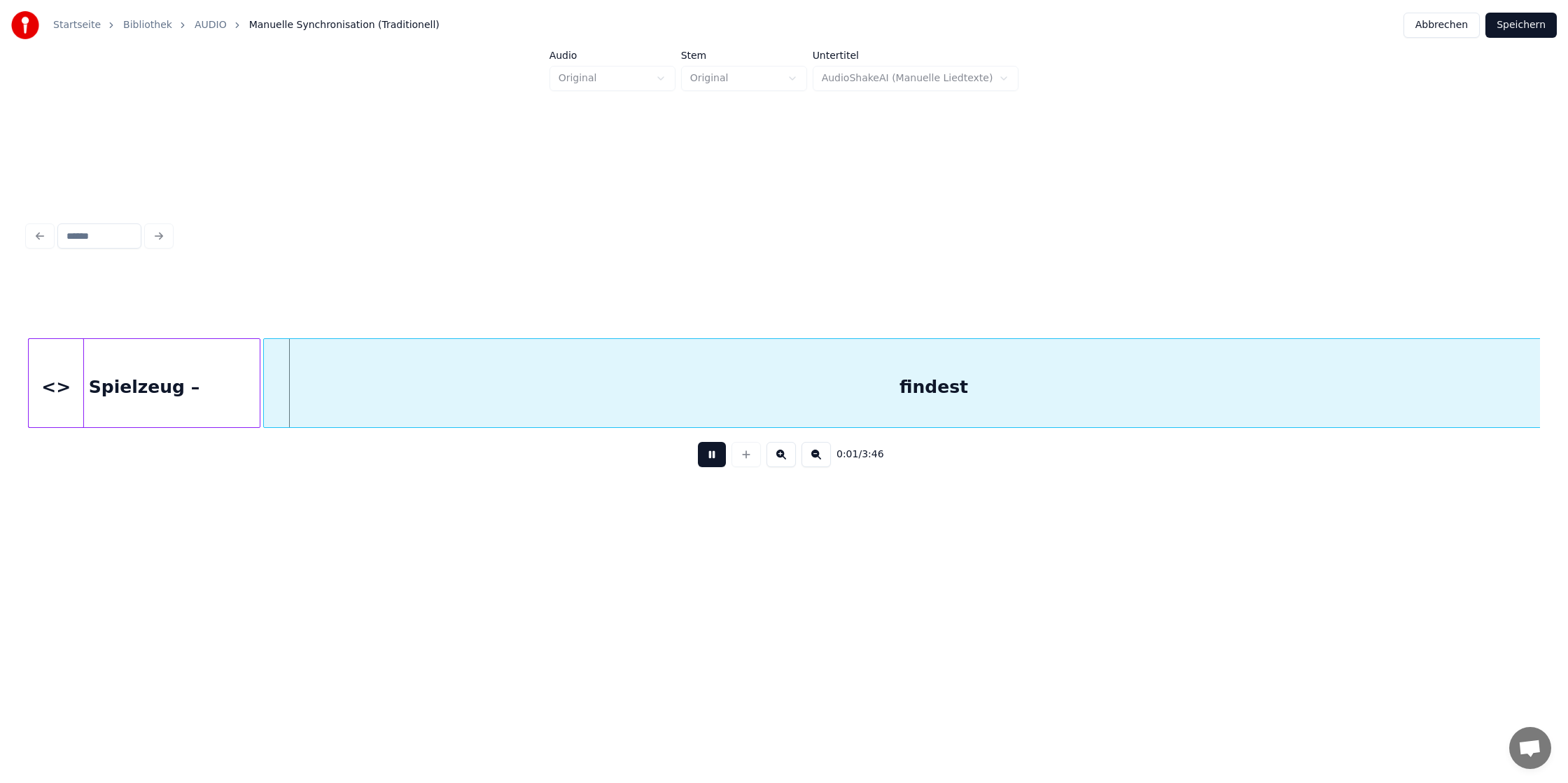
click at [710, 457] on button at bounding box center [712, 454] width 28 height 25
click at [50, 360] on div "<>" at bounding box center [56, 387] width 55 height 96
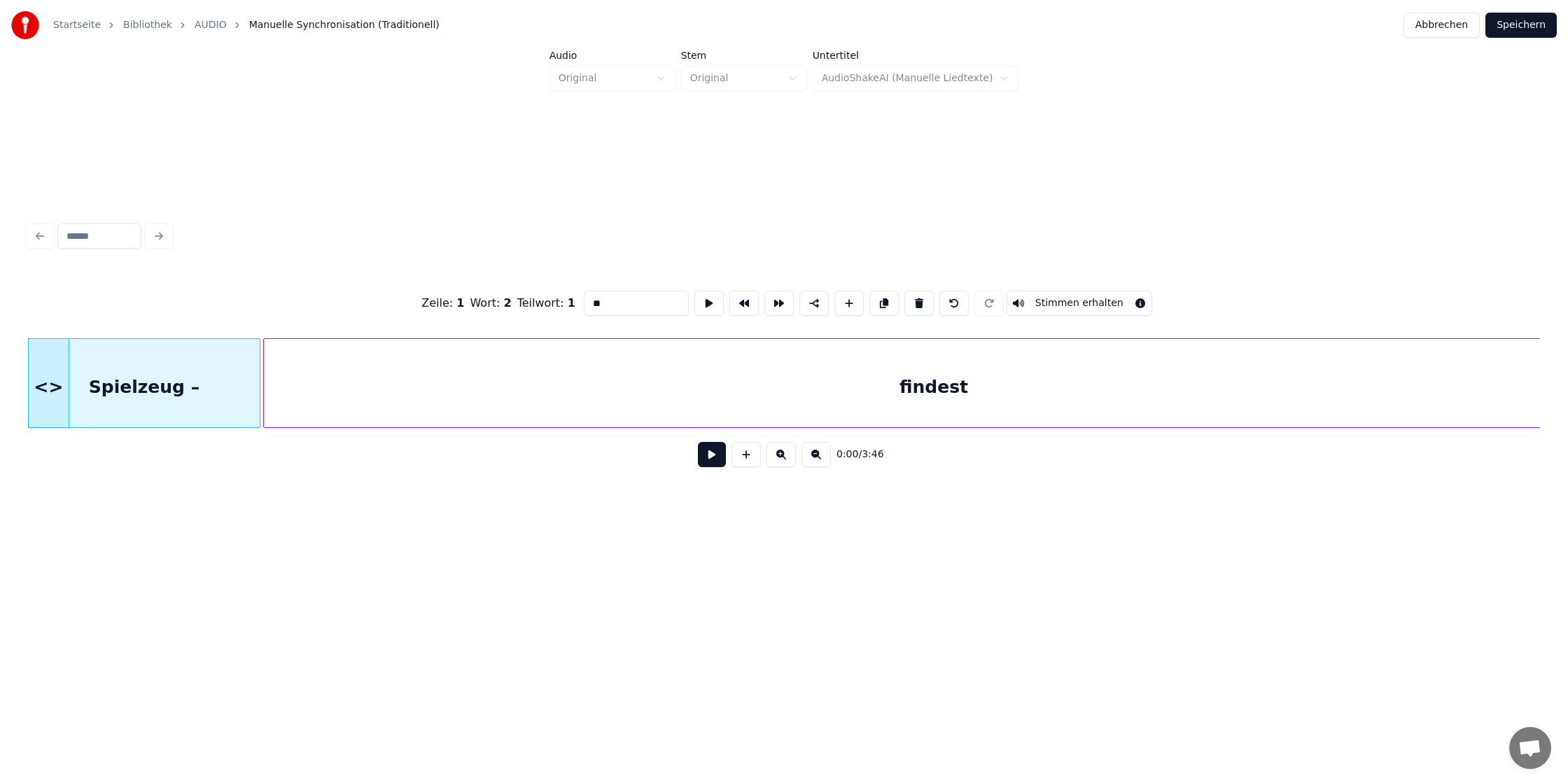
click at [66, 374] on div at bounding box center [67, 383] width 4 height 89
click at [156, 382] on div "Spielzeug –" at bounding box center [144, 387] width 231 height 96
click at [237, 390] on div "Spielzeug –" at bounding box center [169, 387] width 231 height 96
click at [397, 387] on div "findest" at bounding box center [934, 387] width 1340 height 96
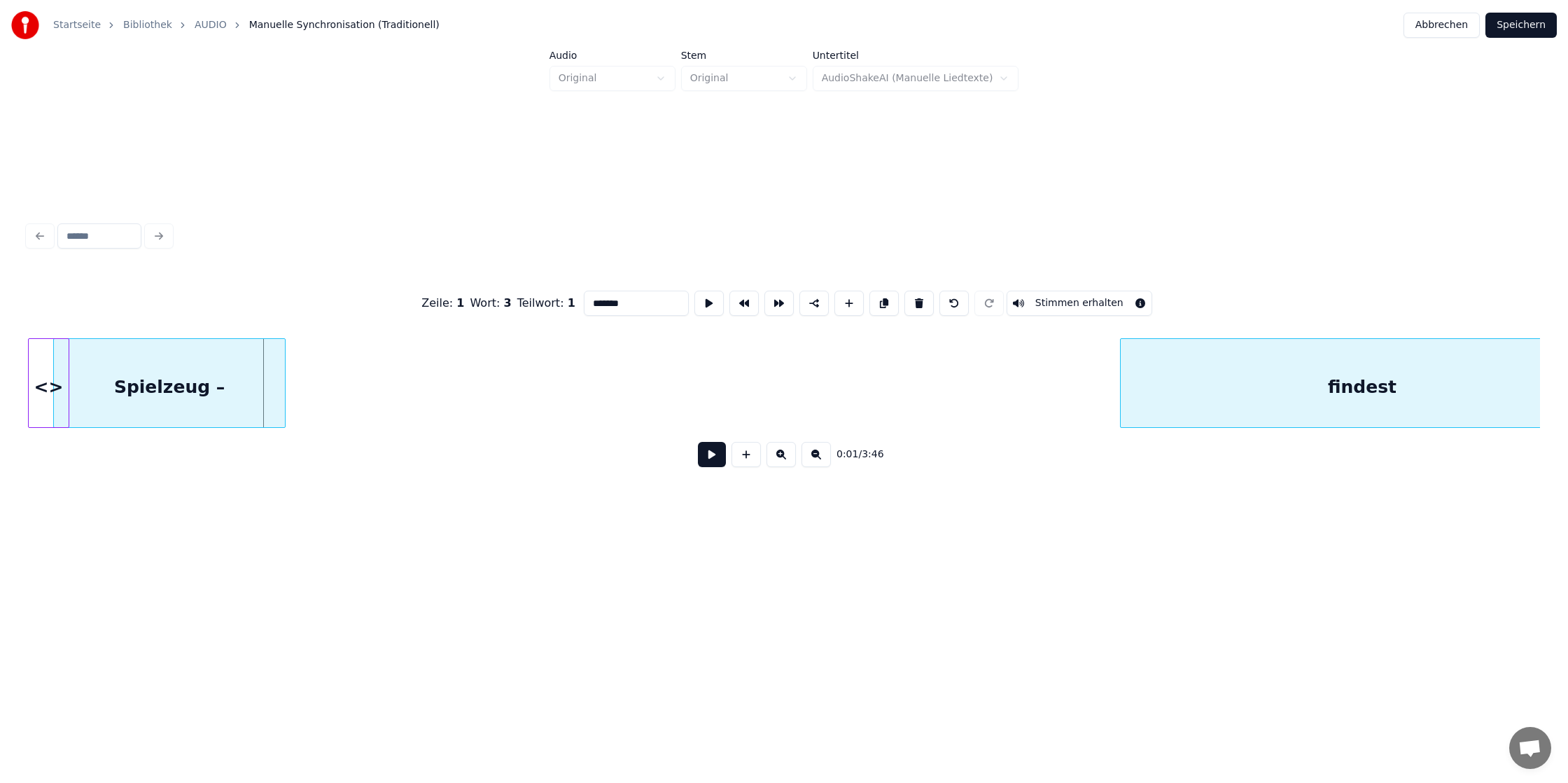
click at [1122, 362] on div at bounding box center [1123, 383] width 4 height 89
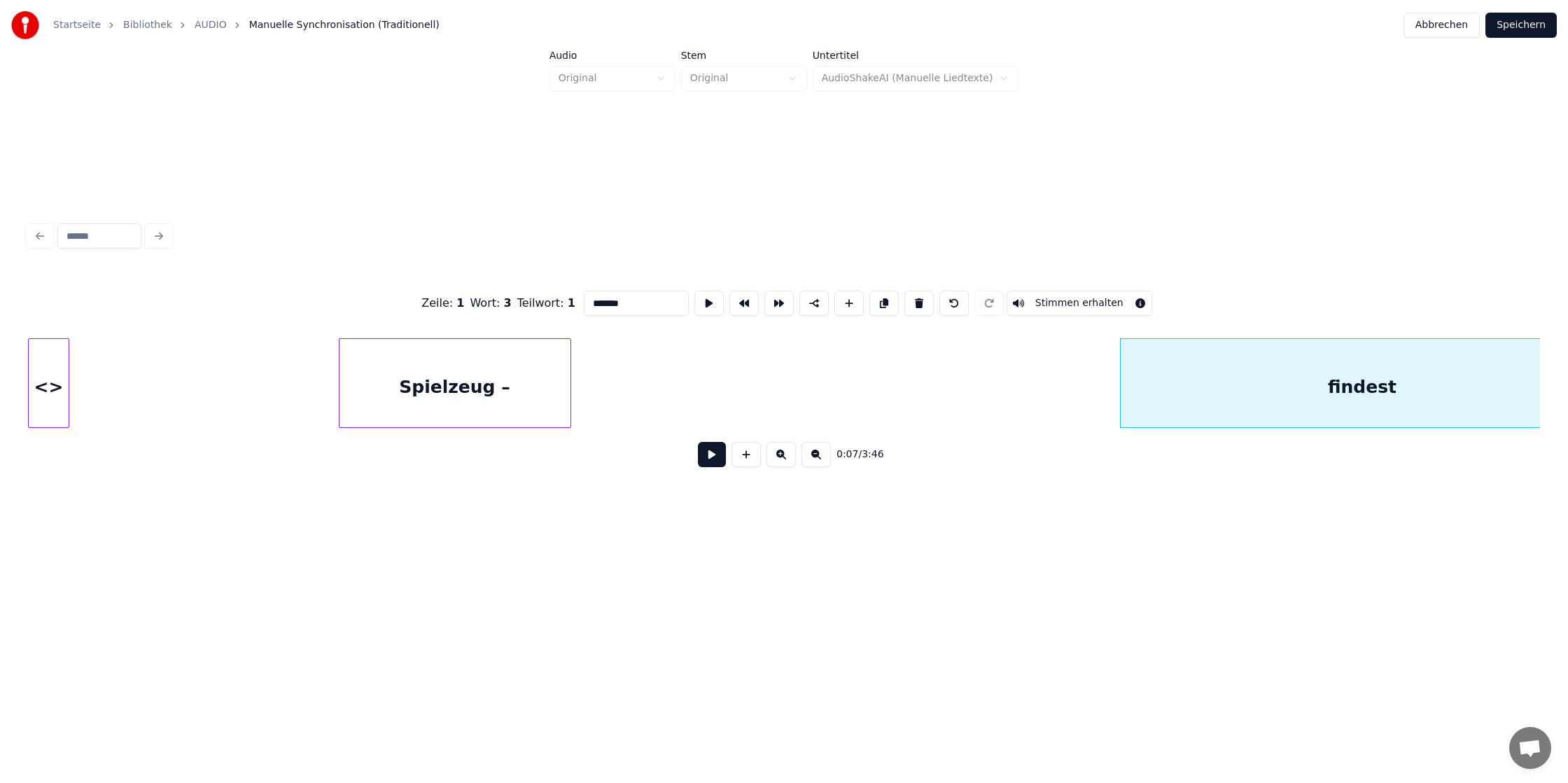
click at [494, 366] on div "Spielzeug –" at bounding box center [455, 387] width 231 height 96
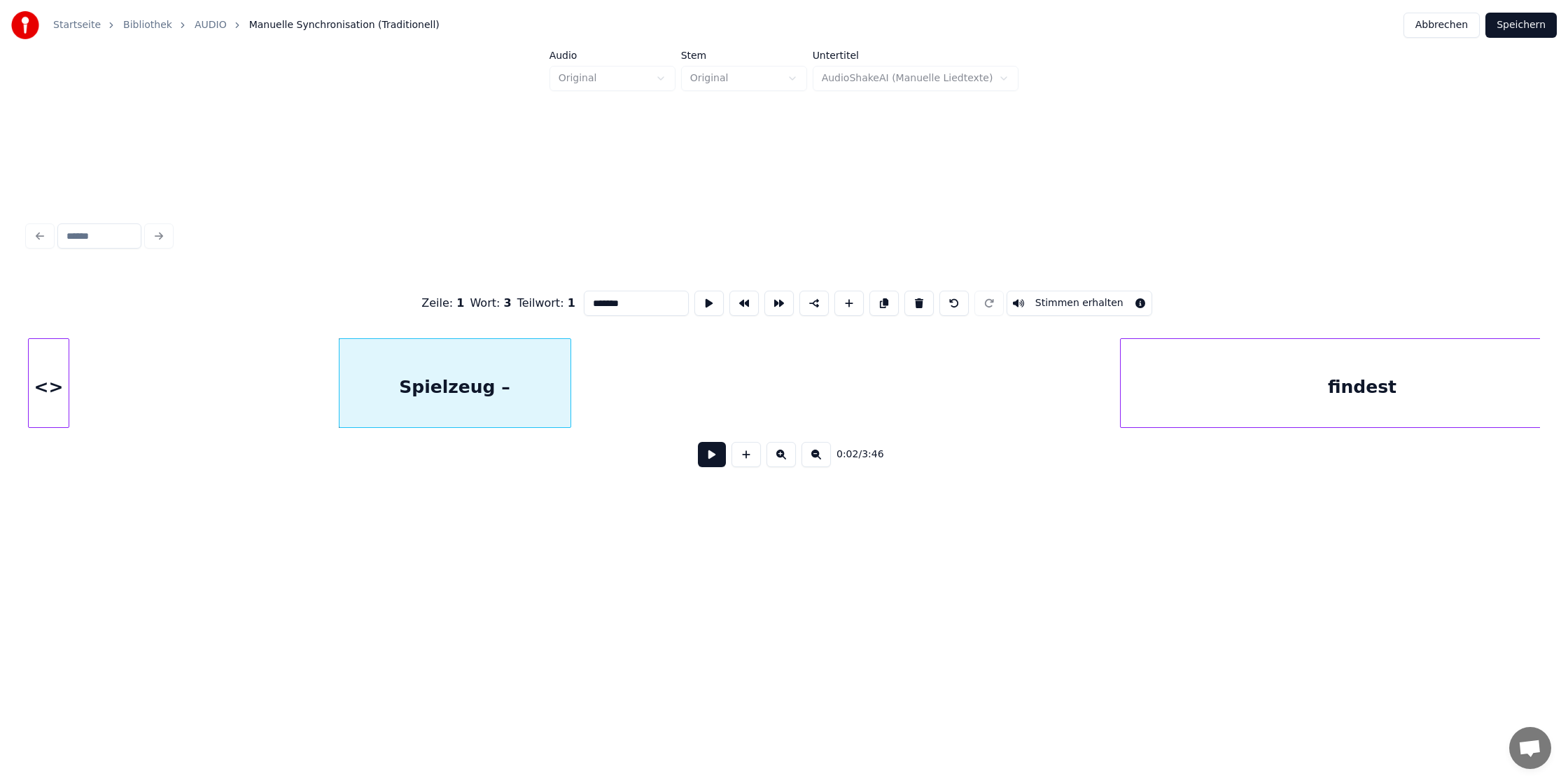
drag, startPoint x: 4, startPoint y: 468, endPoint x: 27, endPoint y: 453, distance: 27.5
click at [4, 468] on div "Startseite Bibliothek AUDIO Manuelle Synchronisation (Traditionell) Abbrechen S…" at bounding box center [784, 292] width 1568 height 584
click at [50, 384] on div "<>" at bounding box center [48, 387] width 39 height 96
type input "**"
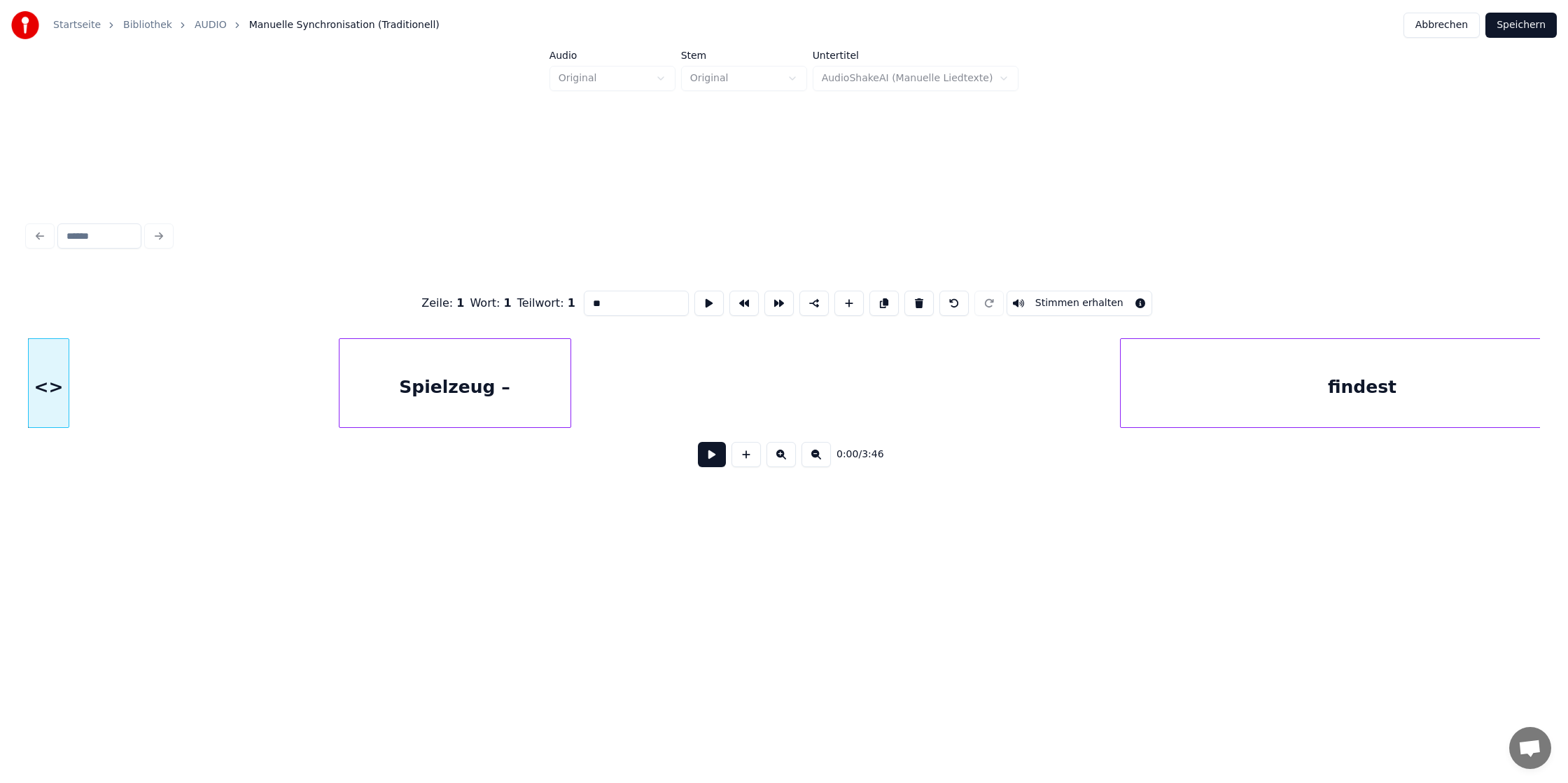
click at [46, 329] on div "Zeile : 1 Wort : 1 Teilwort : 1 ** Stimmen erhalten" at bounding box center [784, 303] width 1512 height 70
click at [699, 447] on button at bounding box center [712, 454] width 28 height 25
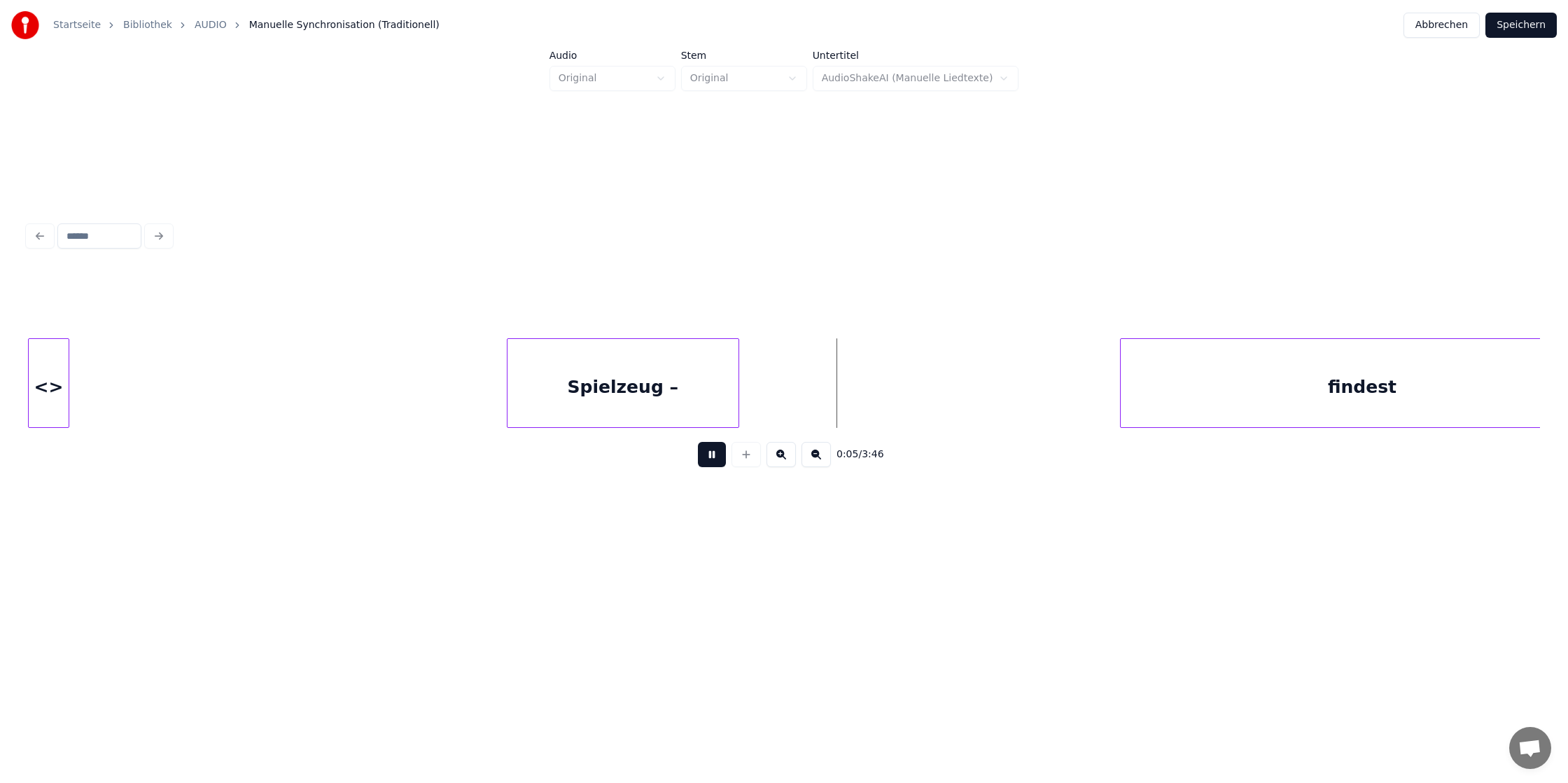
click at [605, 383] on div "Spielzeug –" at bounding box center [623, 387] width 231 height 96
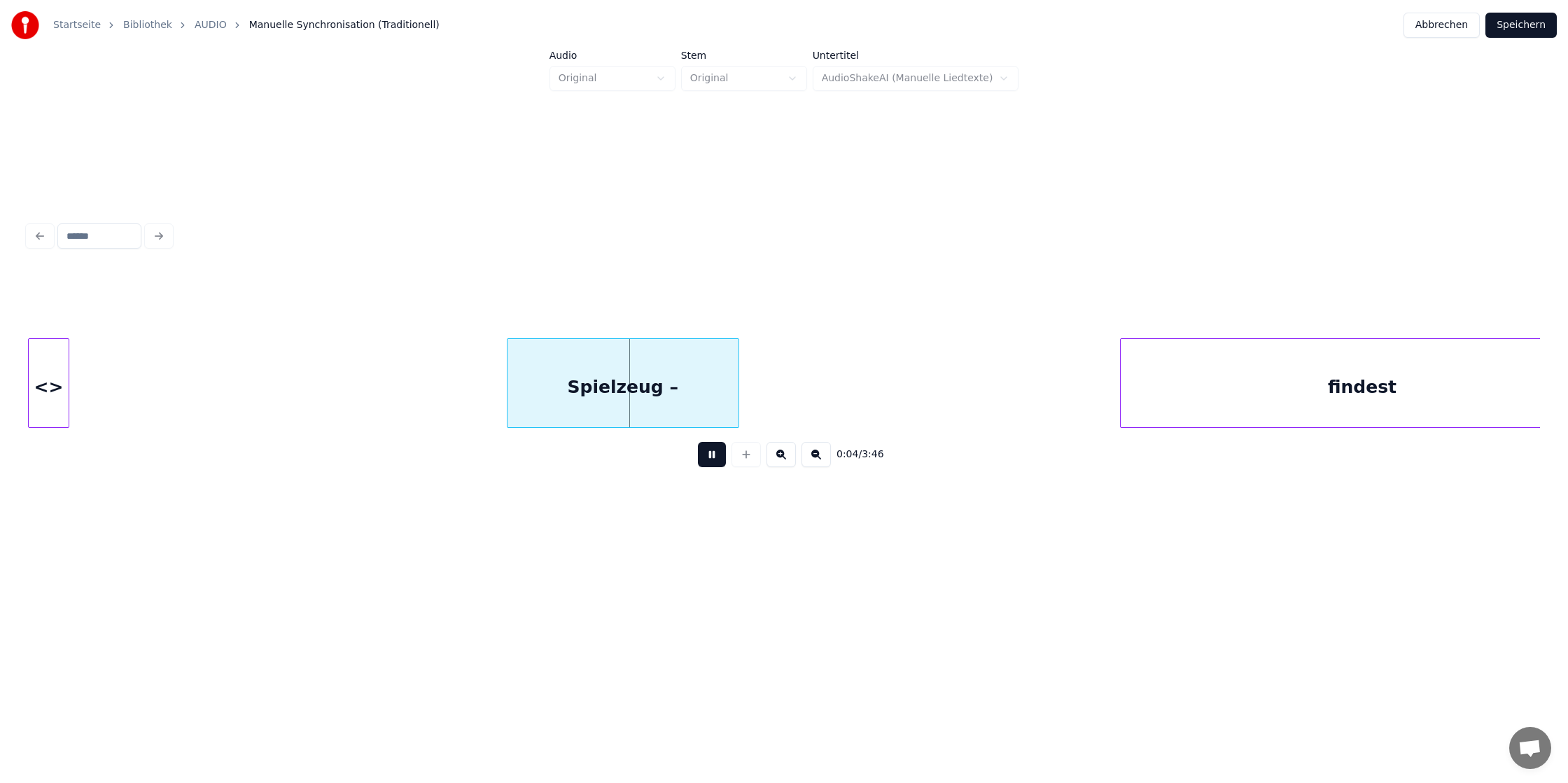
click at [713, 449] on button at bounding box center [712, 454] width 28 height 25
click at [1378, 387] on div "findest" at bounding box center [1362, 387] width 483 height 96
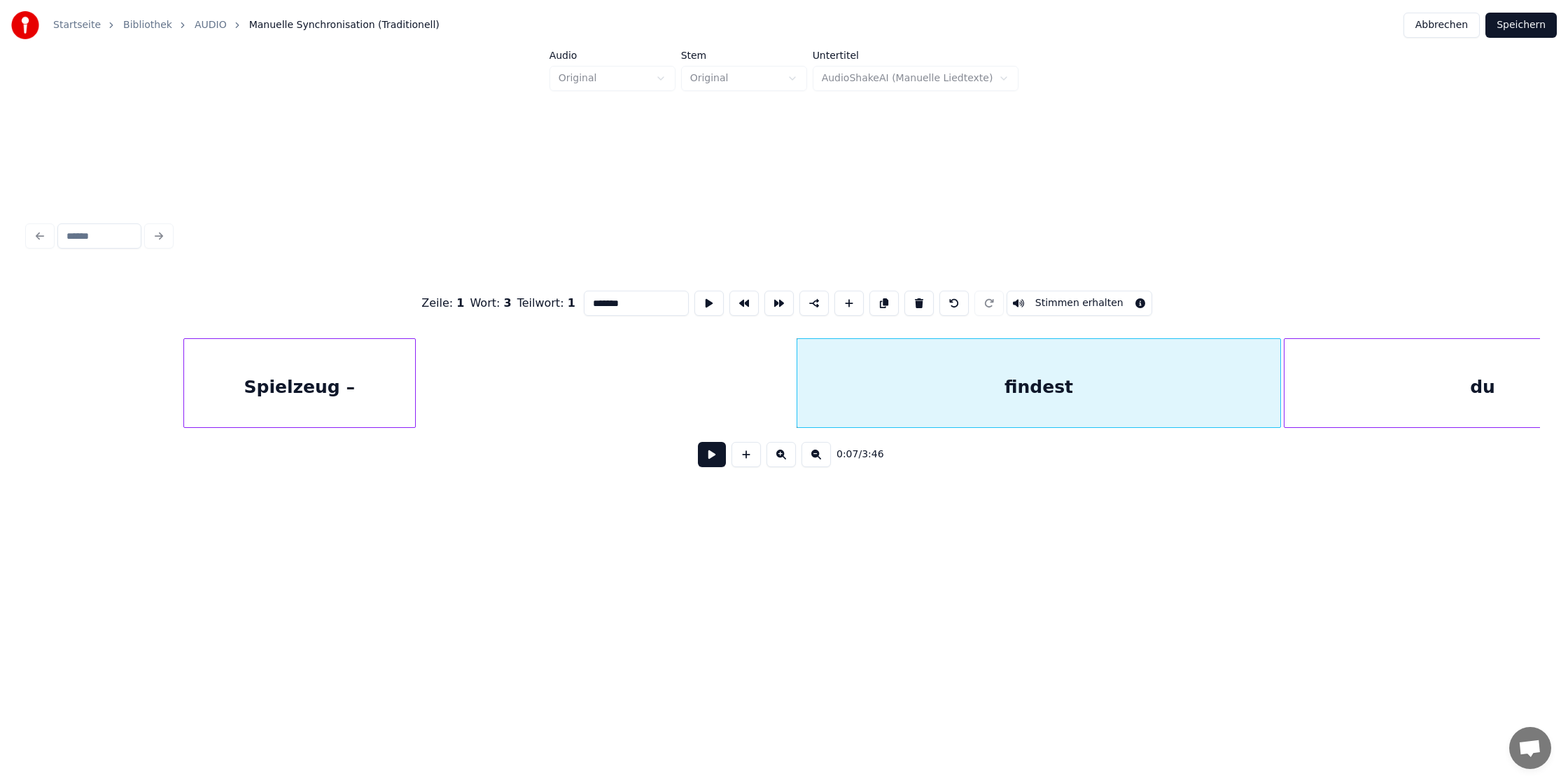
scroll to position [0, 335]
click at [1038, 381] on div "findest" at bounding box center [1007, 387] width 483 height 96
click at [1302, 358] on div "du" at bounding box center [1471, 387] width 396 height 96
type input "**"
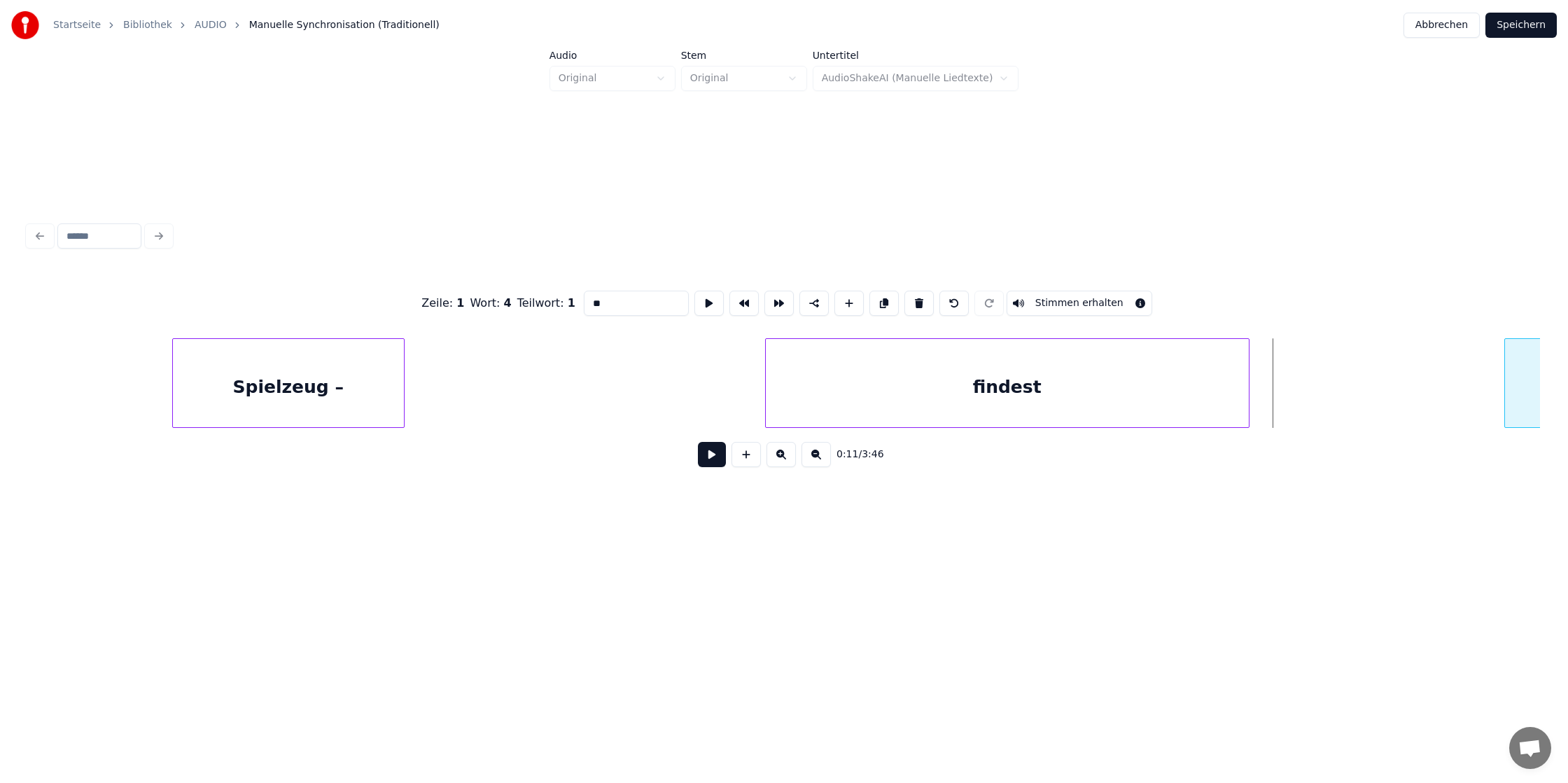
click at [1505, 383] on div at bounding box center [1507, 383] width 4 height 89
click at [1300, 363] on div "findest" at bounding box center [1218, 387] width 483 height 96
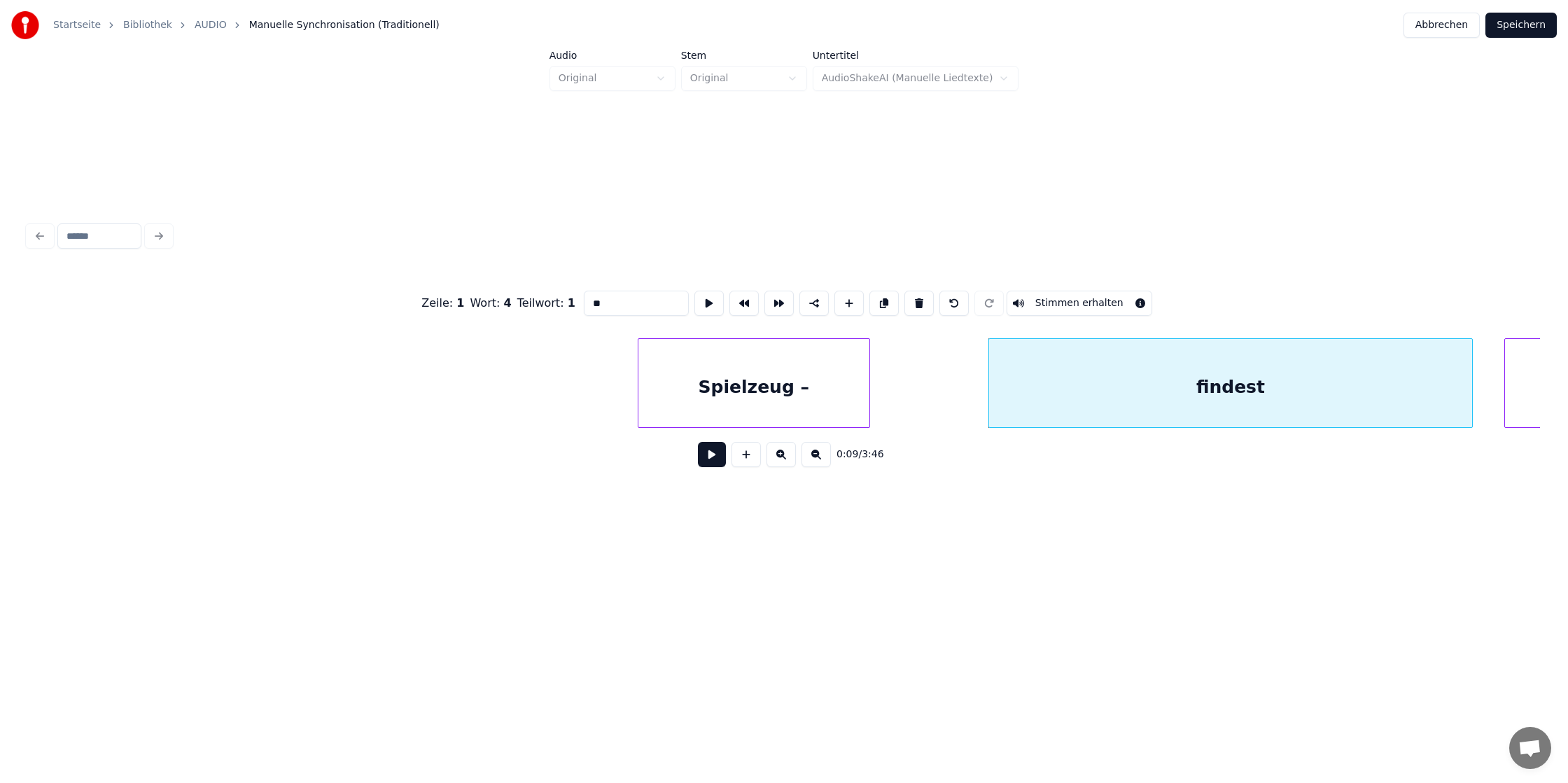
click at [843, 370] on div "Spielzeug –" at bounding box center [754, 387] width 231 height 96
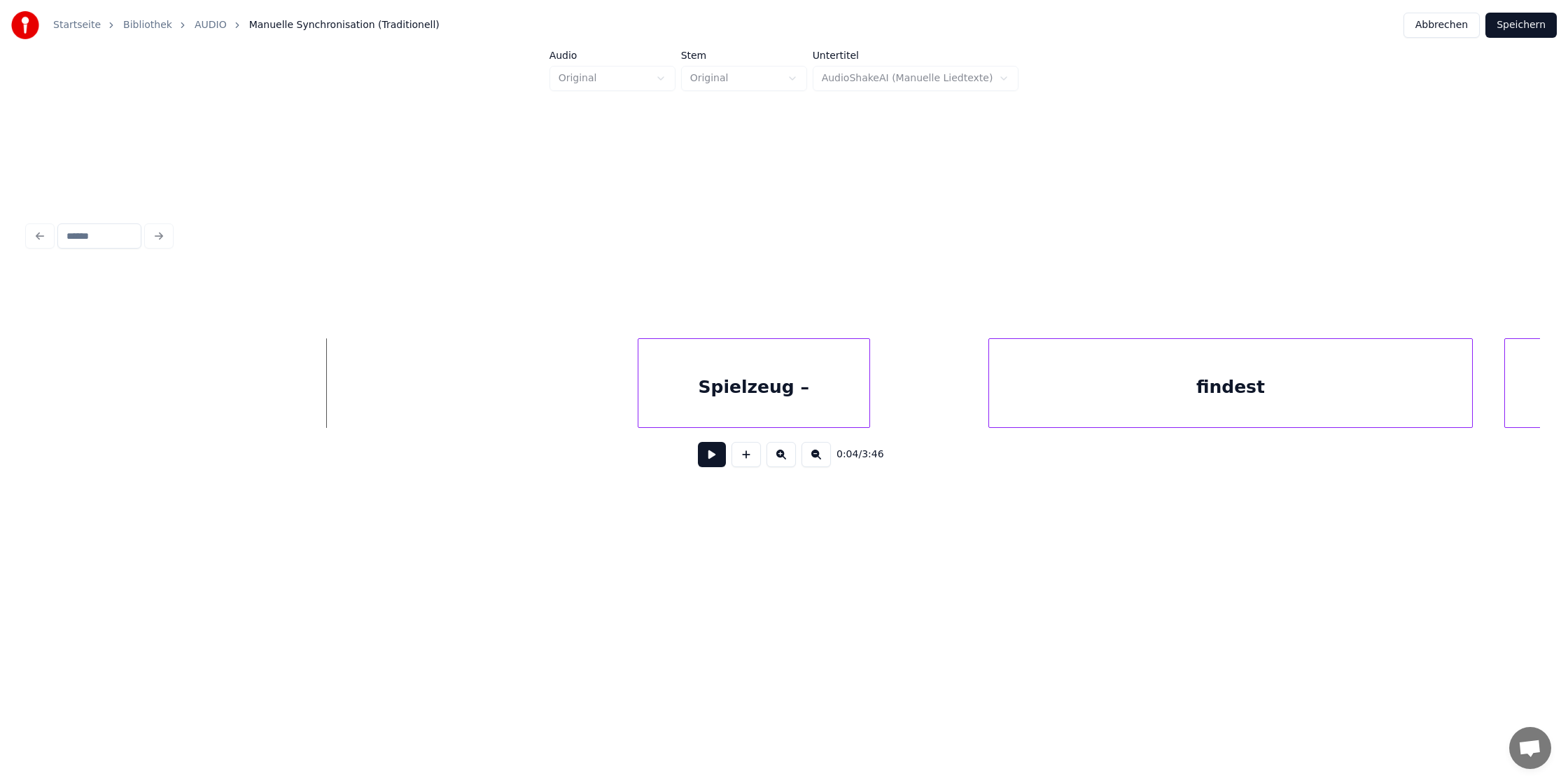
click at [714, 458] on button at bounding box center [712, 454] width 28 height 25
click at [698, 442] on button at bounding box center [712, 454] width 28 height 25
click at [807, 381] on div "Spielzeug –" at bounding box center [817, 387] width 231 height 96
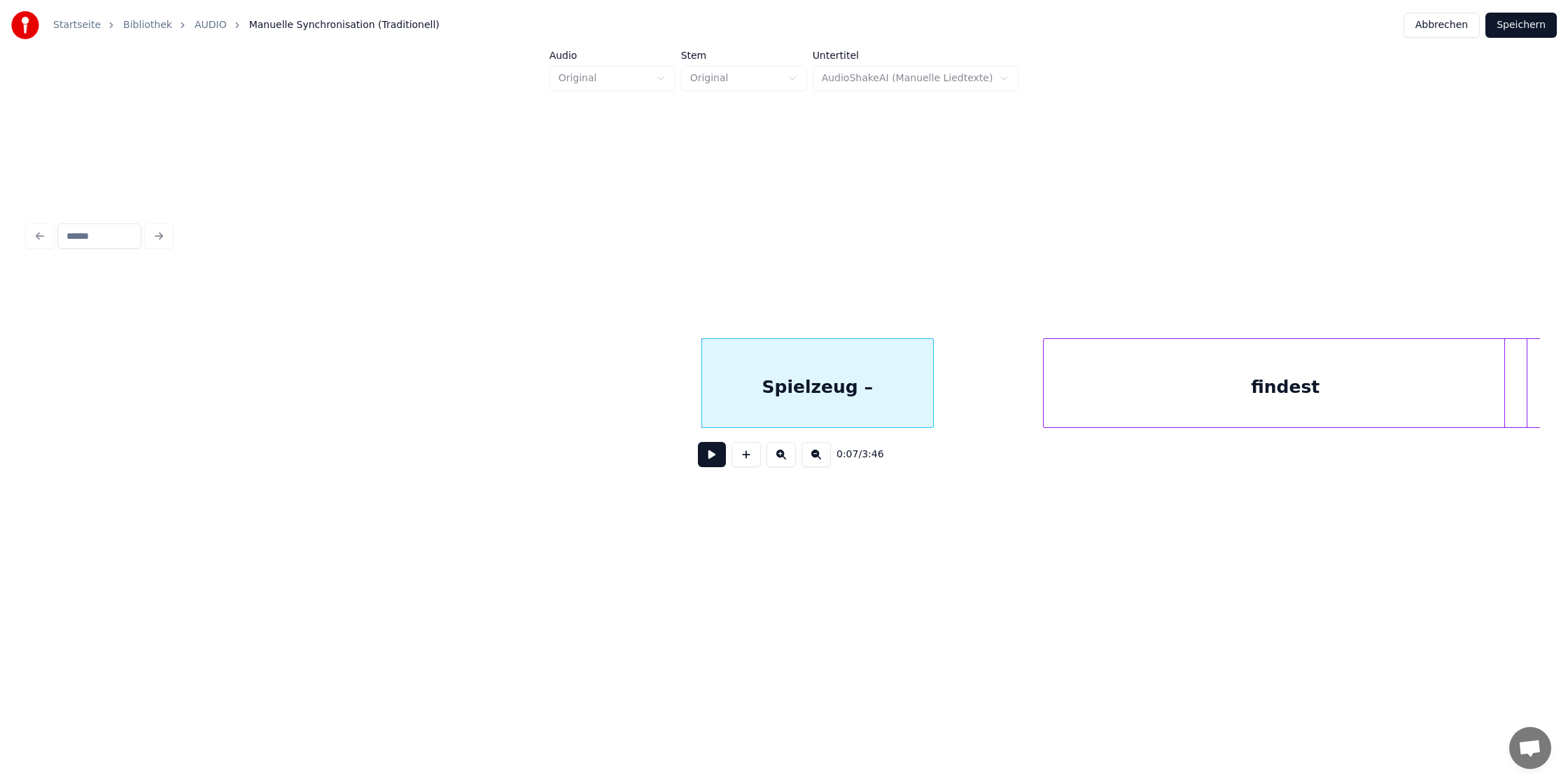
click at [1170, 377] on div "findest" at bounding box center [1284, 387] width 483 height 96
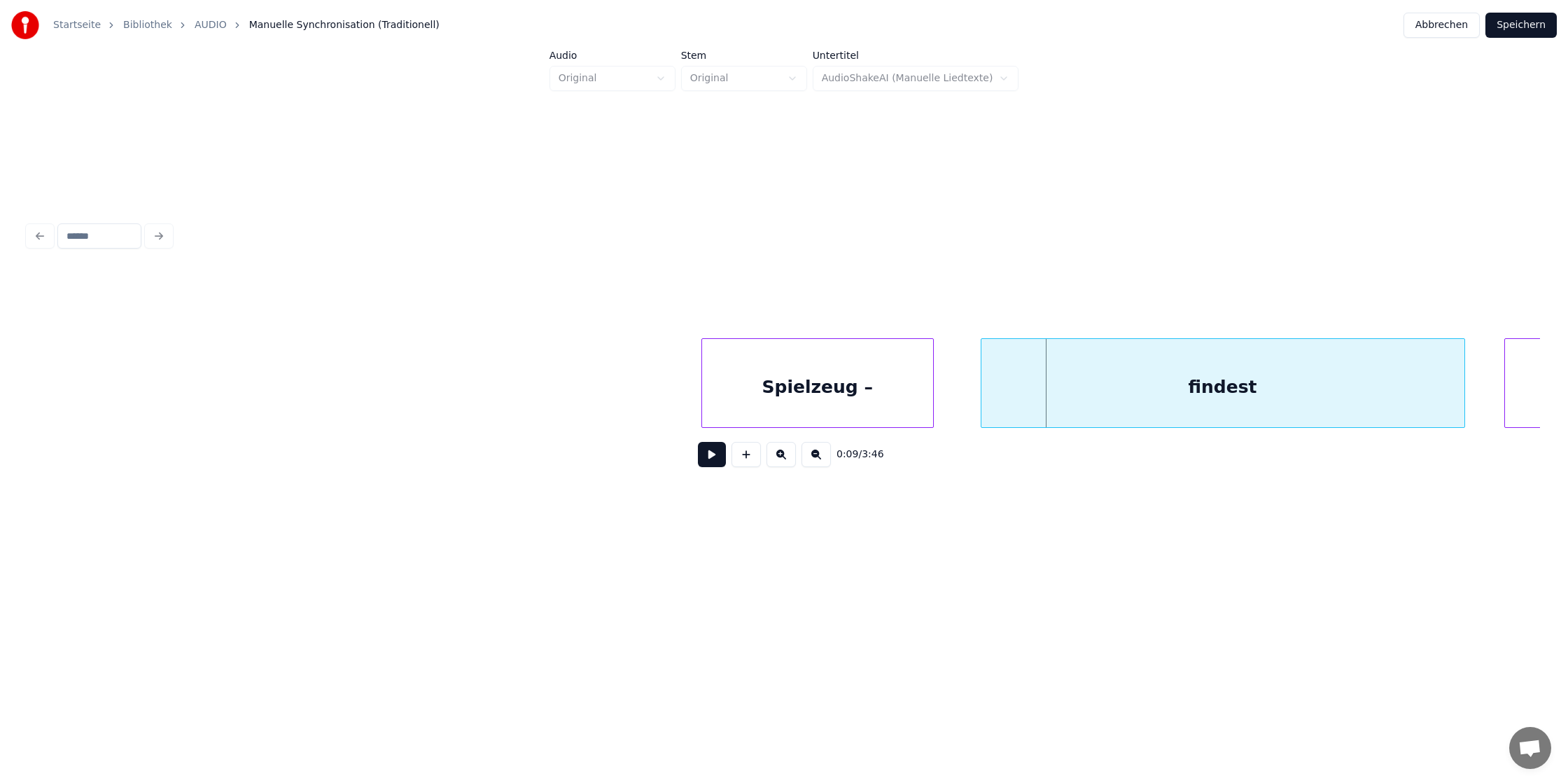
click at [1082, 395] on div "findest" at bounding box center [1223, 387] width 483 height 96
click at [1031, 502] on div "0:09 / 3:46" at bounding box center [784, 349] width 1523 height 470
click at [159, 238] on div at bounding box center [784, 235] width 1523 height 31
click at [158, 238] on div at bounding box center [784, 235] width 1523 height 31
click at [159, 238] on div at bounding box center [784, 235] width 1523 height 31
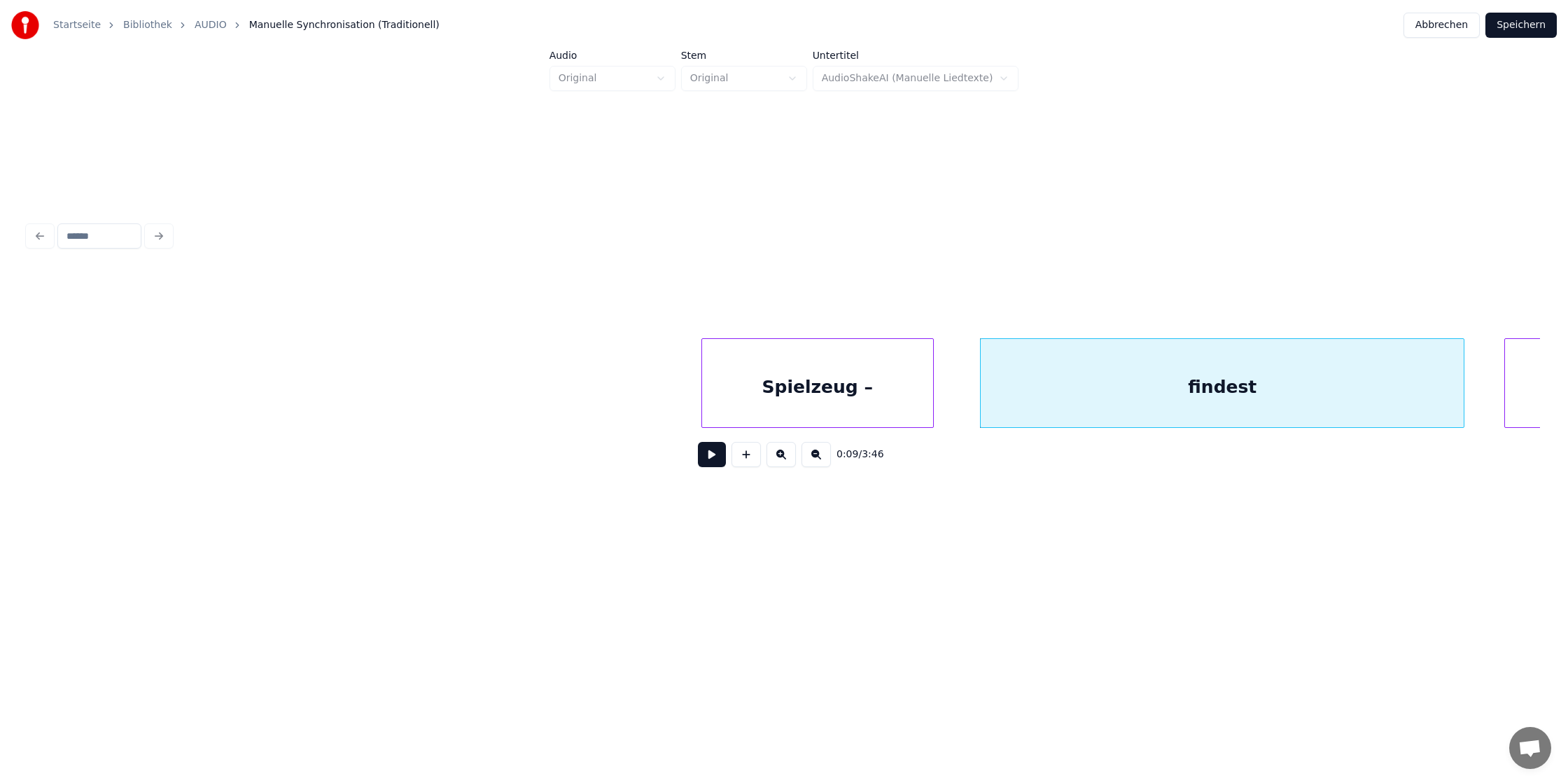
drag, startPoint x: 885, startPoint y: 289, endPoint x: 389, endPoint y: 335, distance: 498.1
click at [320, 277] on div at bounding box center [784, 303] width 1512 height 70
drag, startPoint x: 532, startPoint y: 381, endPoint x: 348, endPoint y: 382, distance: 184.0
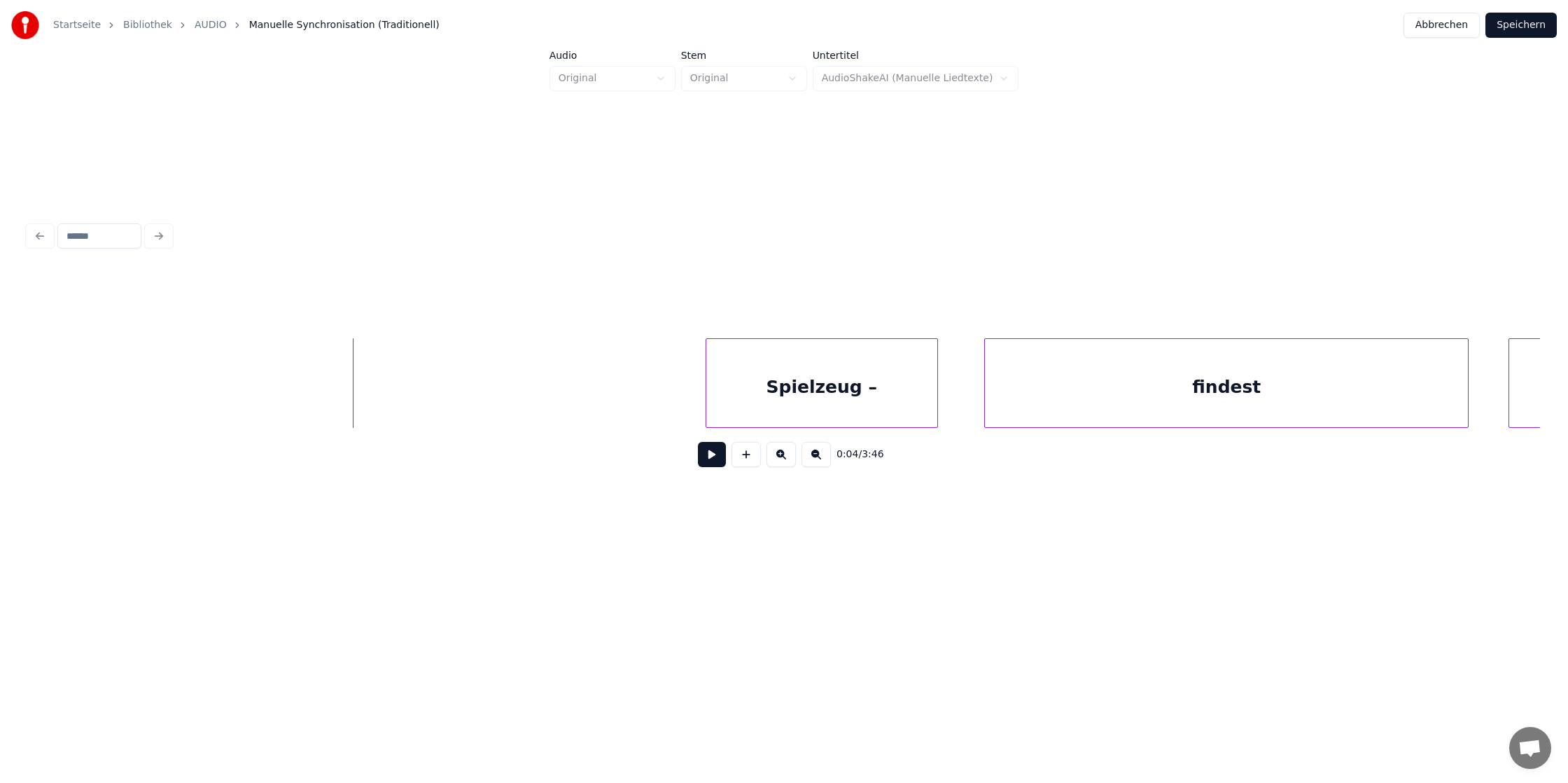
drag, startPoint x: 281, startPoint y: 401, endPoint x: 880, endPoint y: 411, distance: 599.1
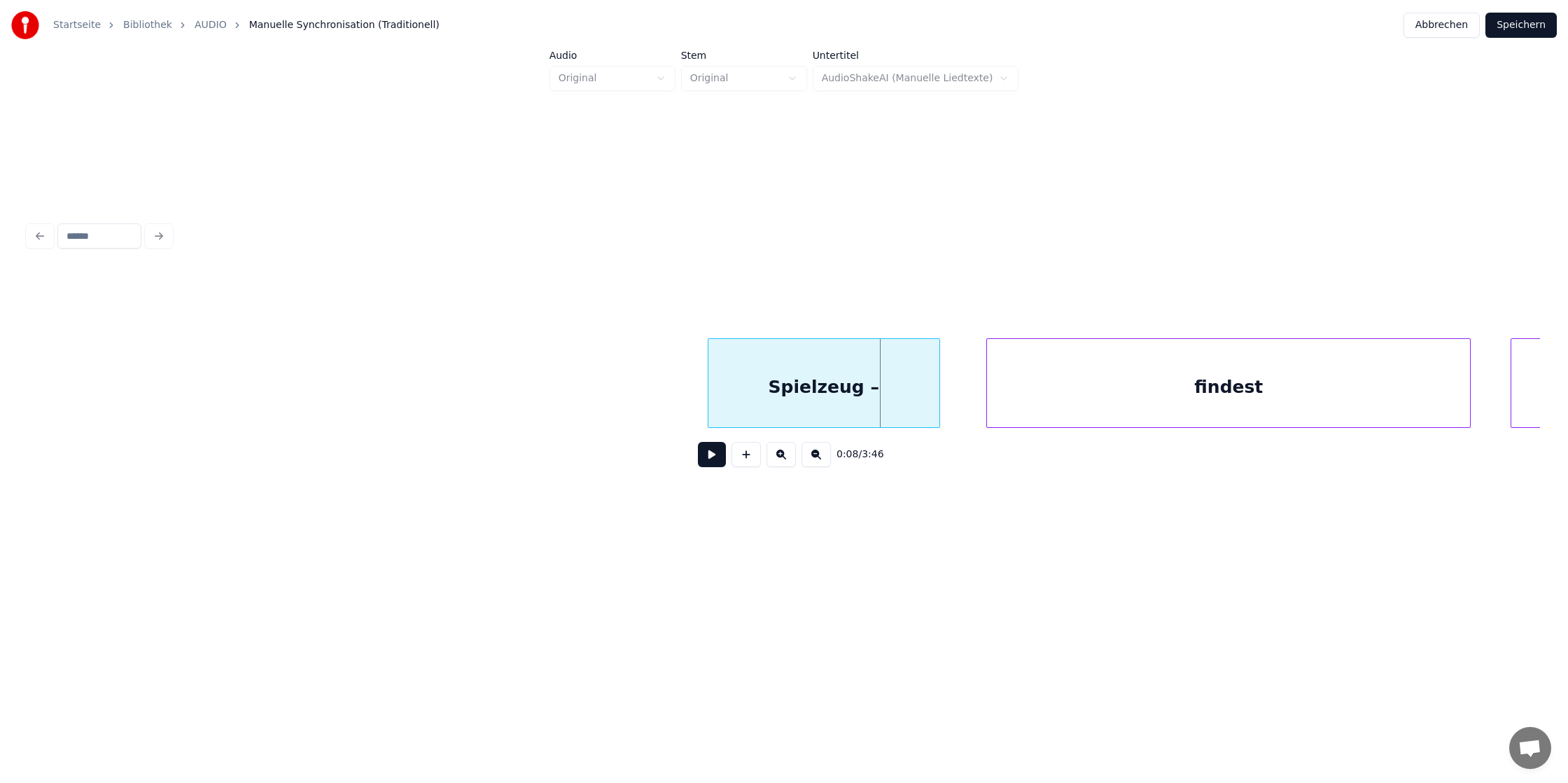
click at [1125, 405] on div "findest" at bounding box center [1228, 387] width 483 height 96
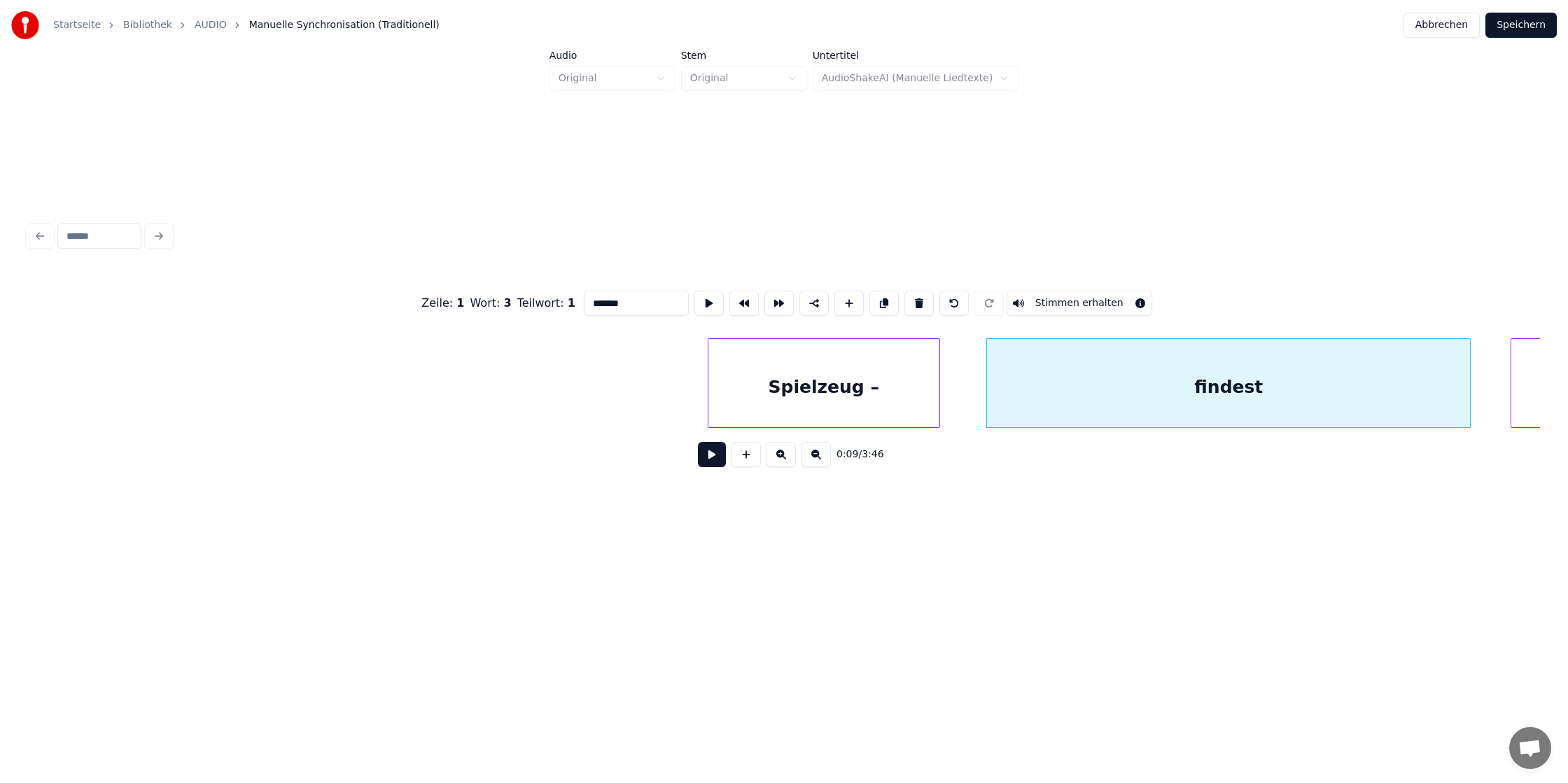
click at [1022, 392] on div "findest" at bounding box center [1228, 387] width 483 height 96
click at [1068, 387] on div at bounding box center [1069, 383] width 4 height 89
click at [902, 387] on div "Spielzeug –" at bounding box center [823, 387] width 231 height 96
type input "**********"
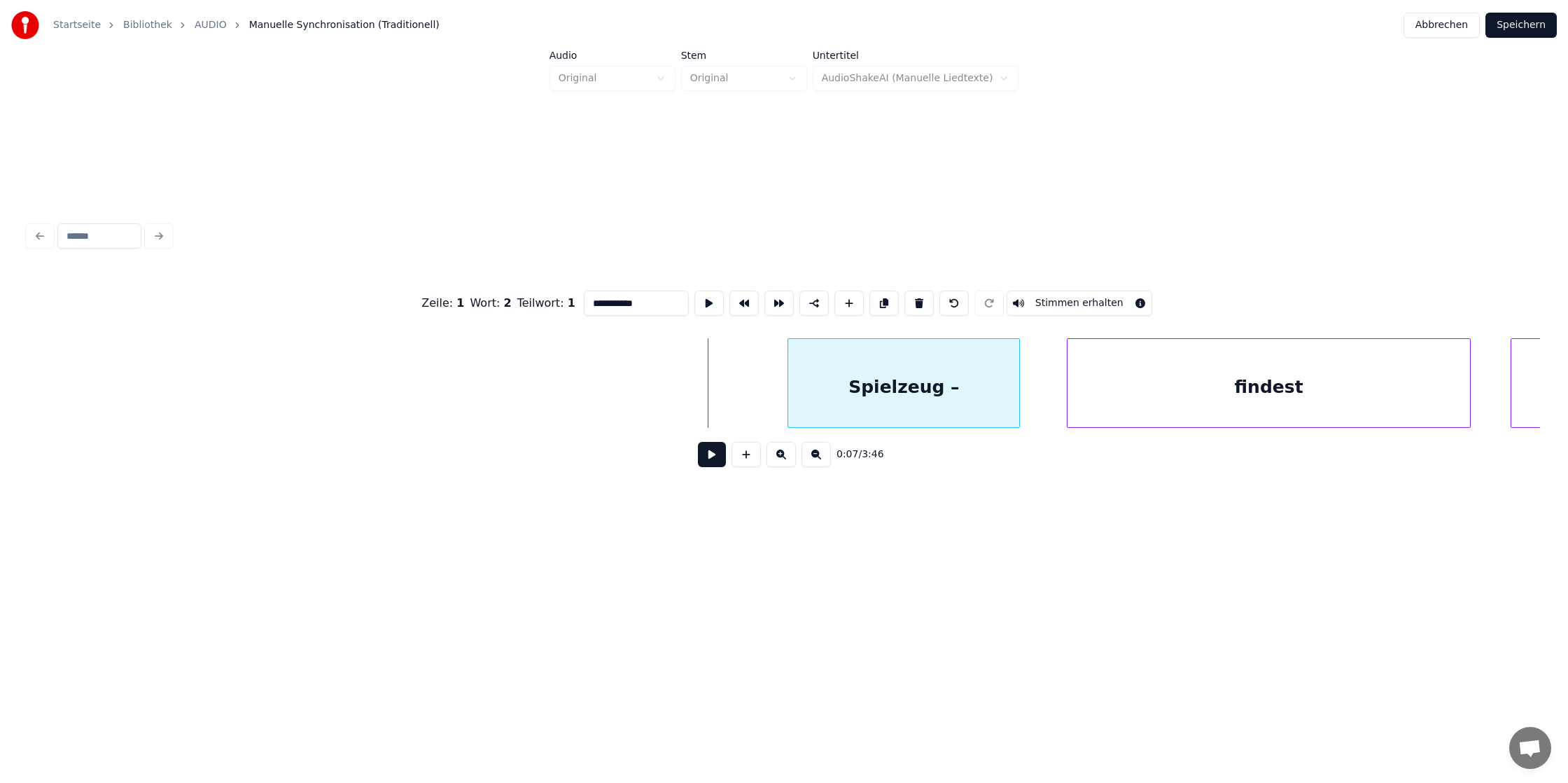
click at [952, 388] on div "Spielzeug –" at bounding box center [904, 387] width 231 height 96
click at [1188, 396] on div "findest" at bounding box center [1304, 387] width 403 height 96
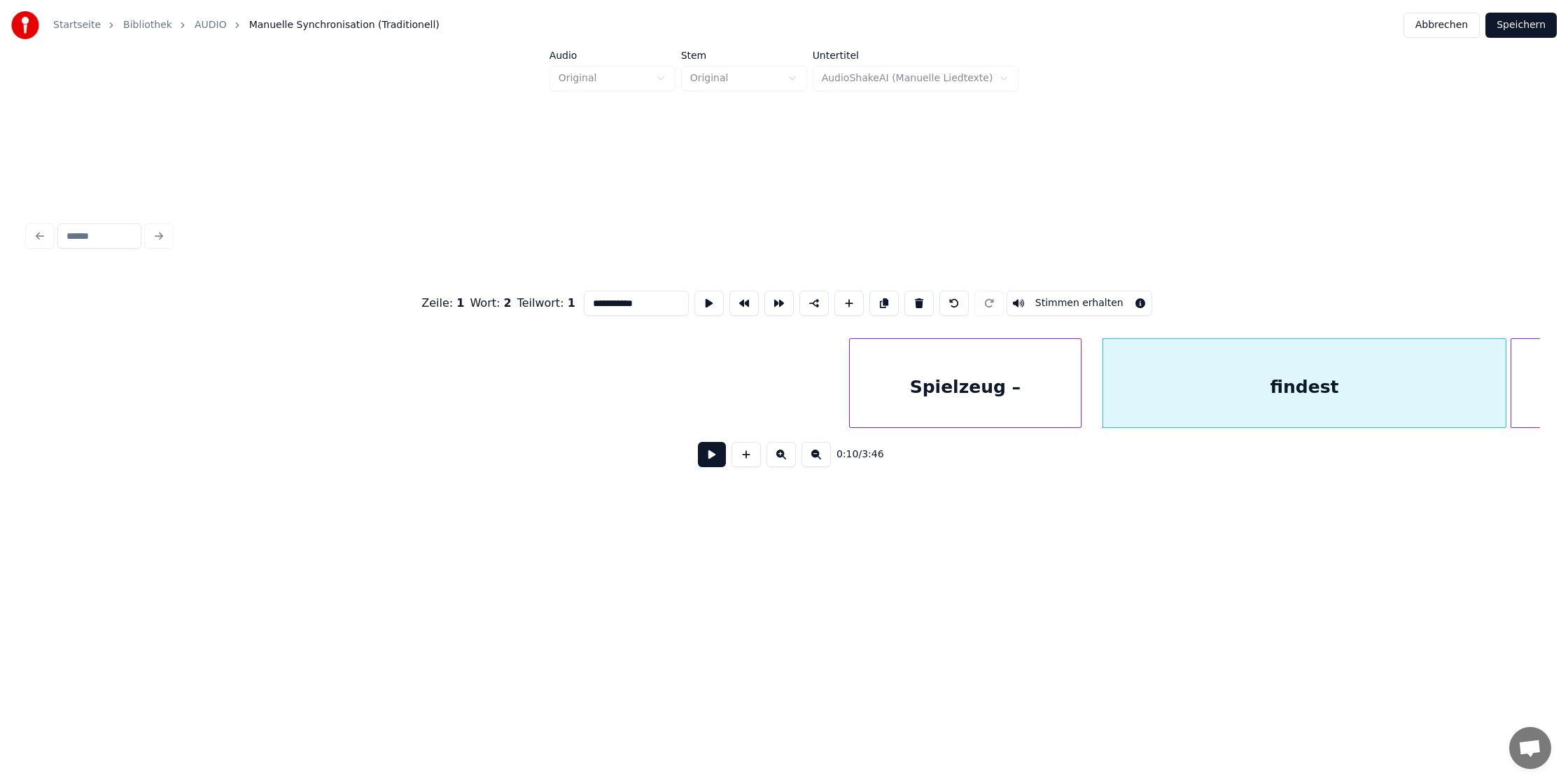
click at [982, 388] on div "Spielzeug –" at bounding box center [965, 387] width 231 height 96
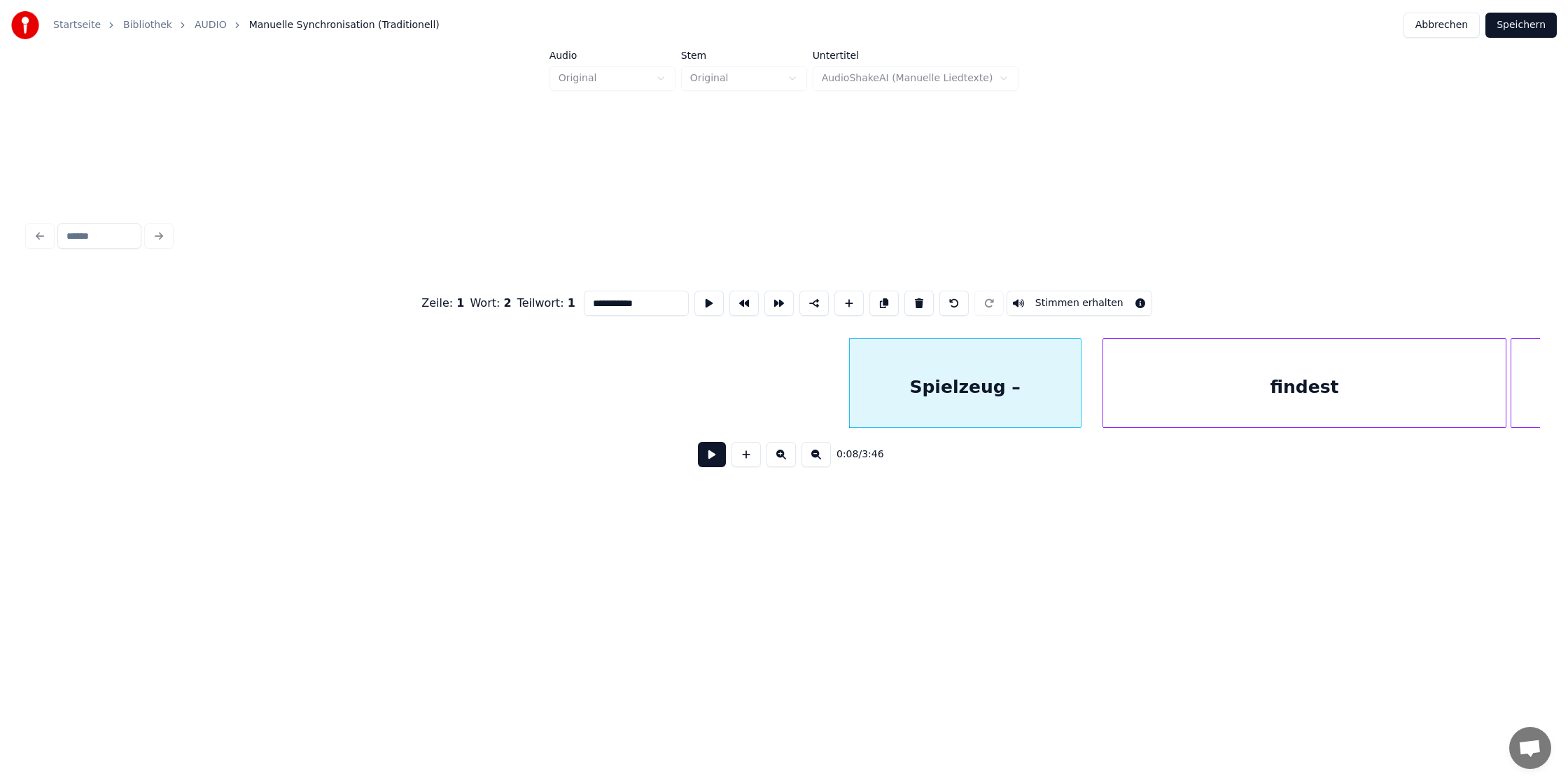
click at [704, 452] on button at bounding box center [712, 454] width 28 height 25
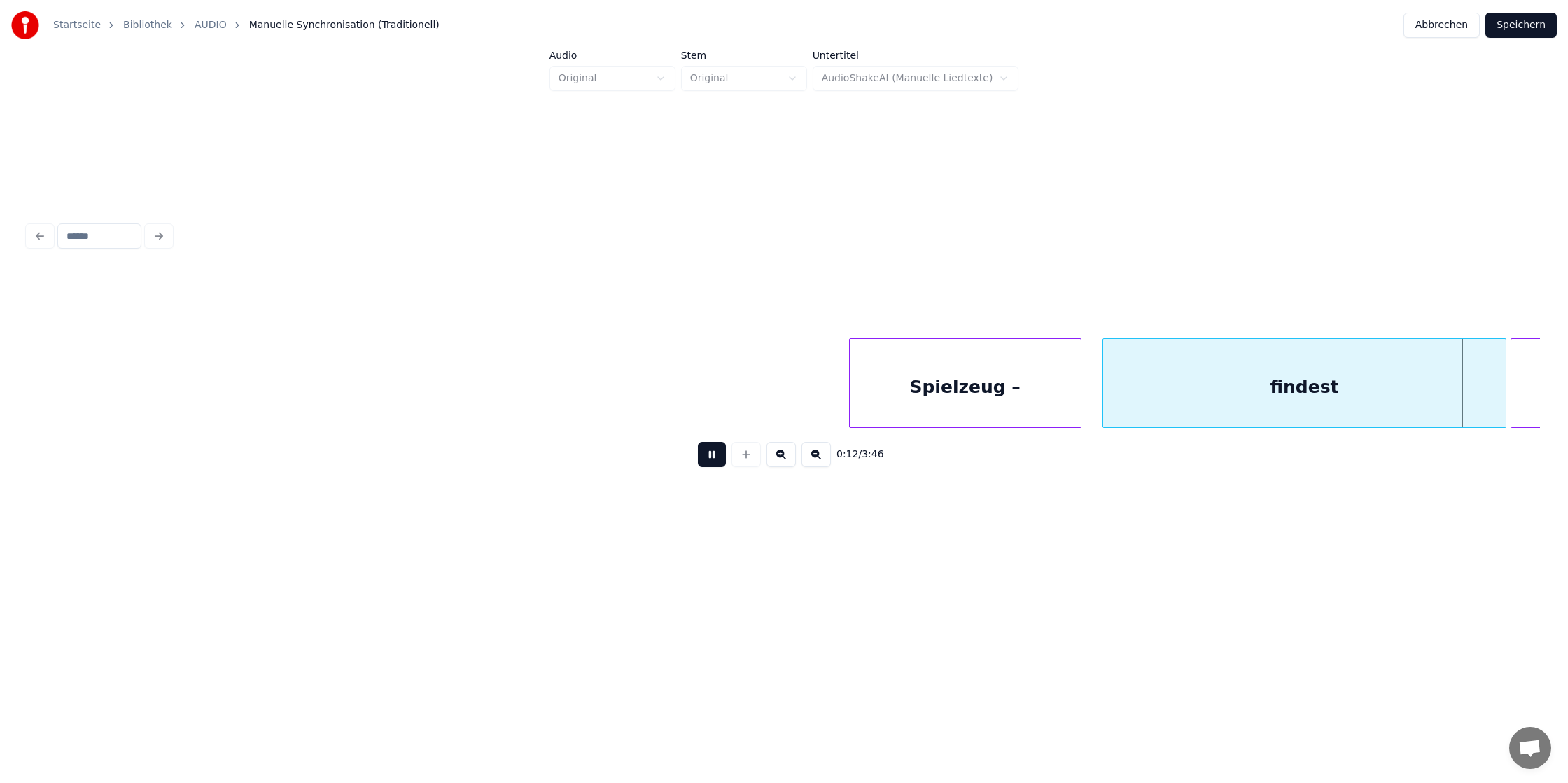
click at [698, 442] on button at bounding box center [712, 454] width 28 height 25
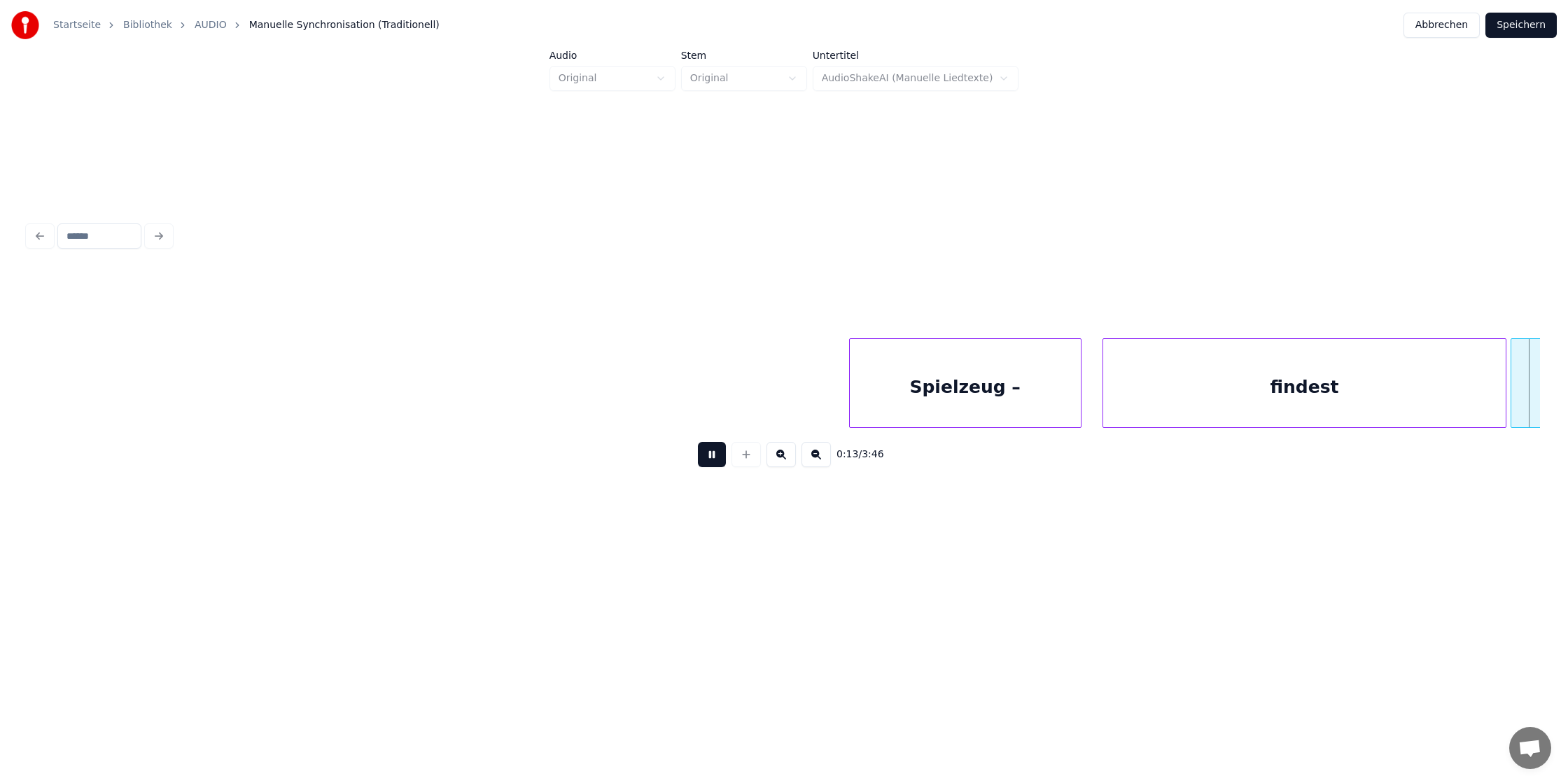
scroll to position [0, 1841]
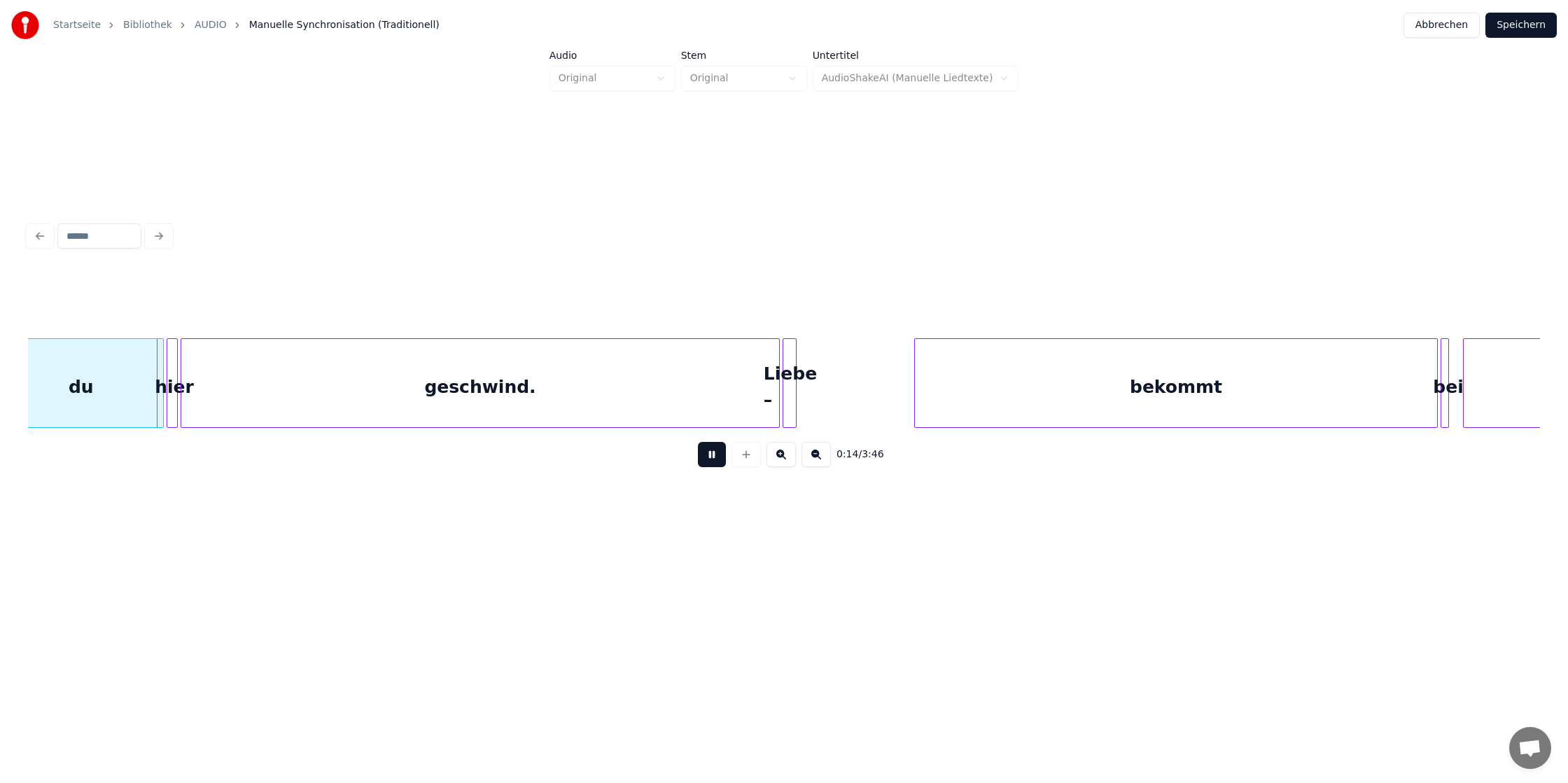
click at [698, 442] on button at bounding box center [712, 454] width 28 height 25
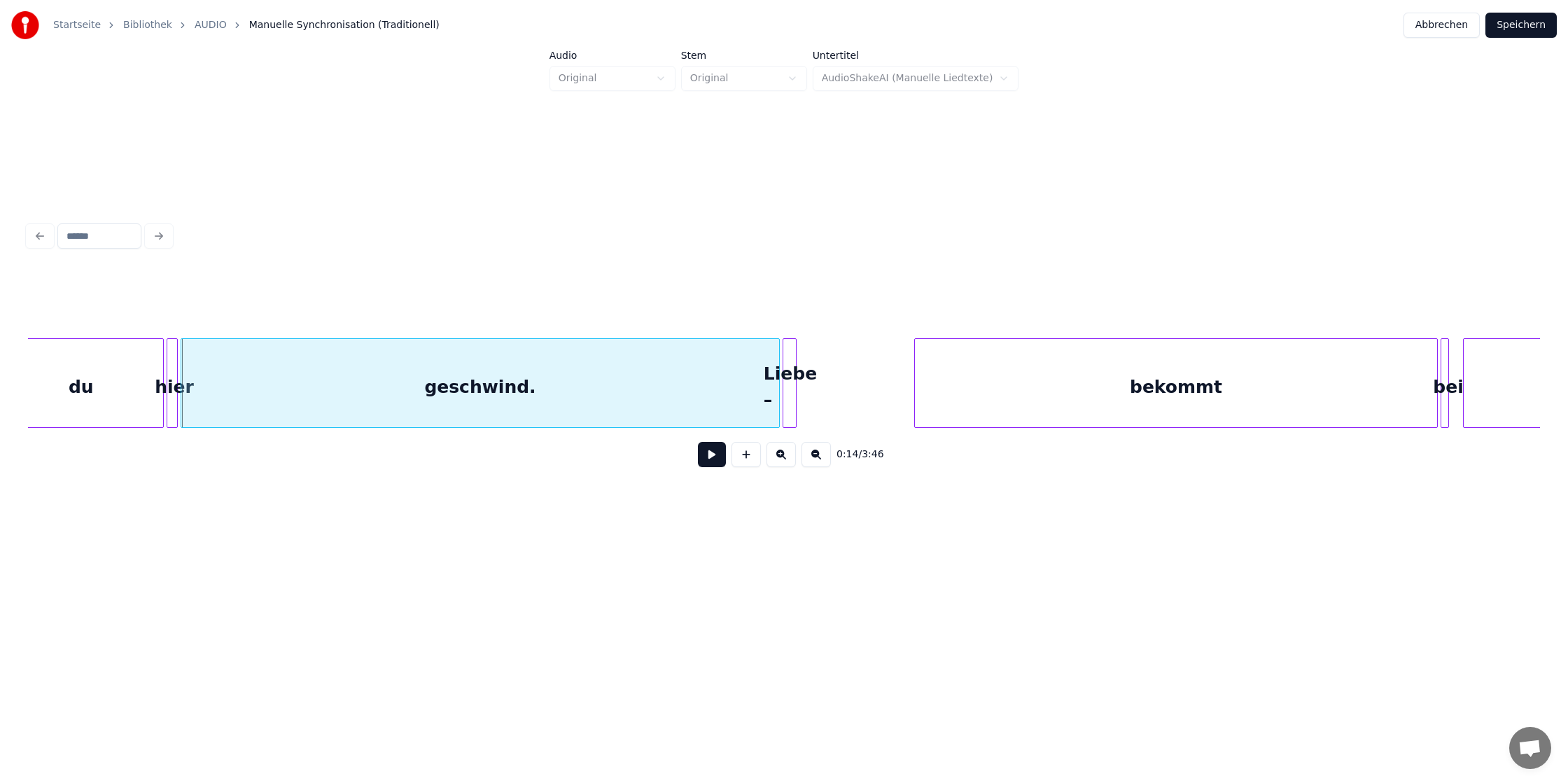
click at [249, 380] on div "geschwind." at bounding box center [480, 387] width 597 height 96
click at [190, 387] on div "geschwind." at bounding box center [480, 387] width 597 height 96
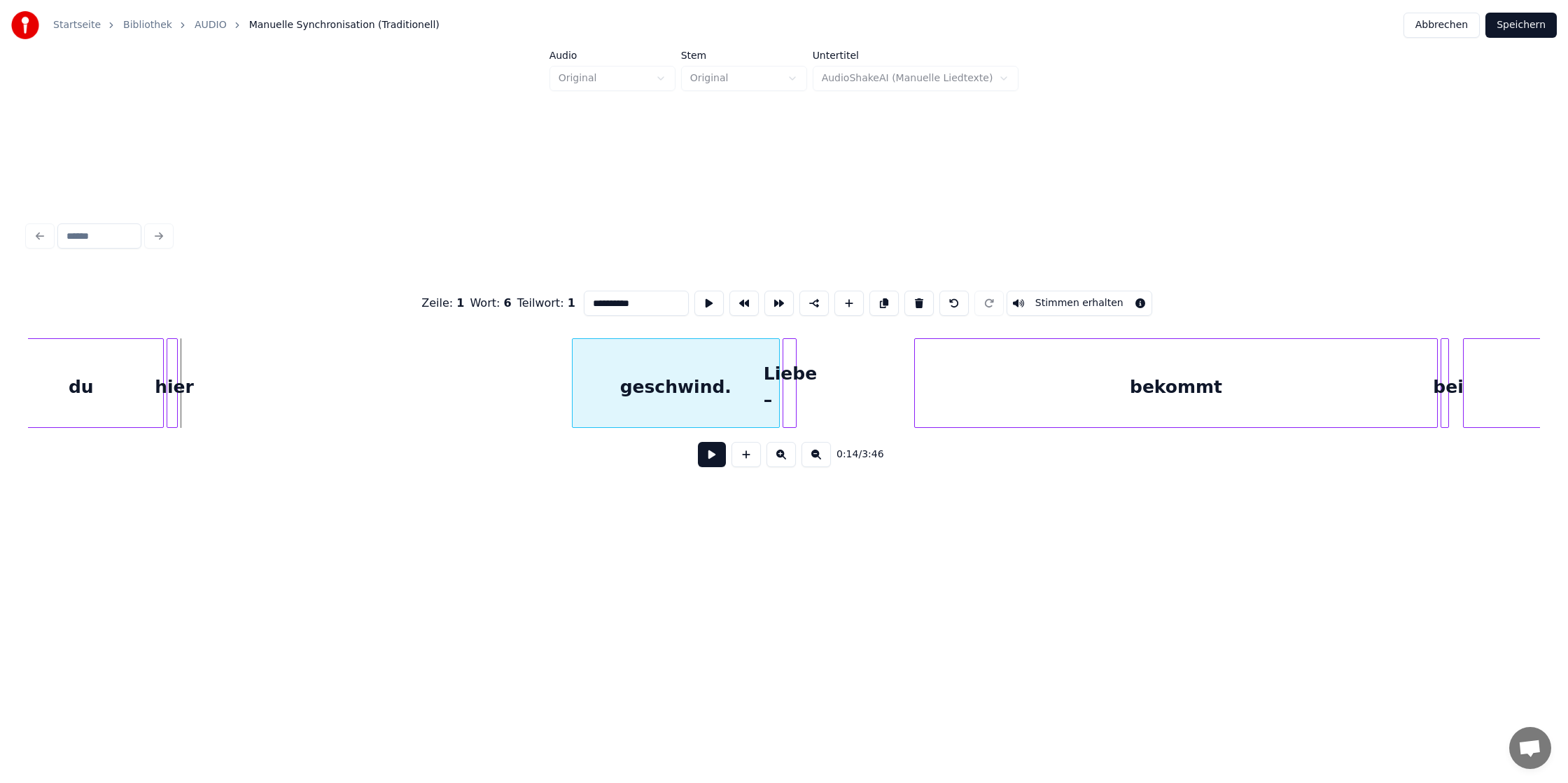
click at [573, 398] on div at bounding box center [574, 383] width 4 height 89
click at [539, 371] on div "hier" at bounding box center [541, 387] width 14 height 96
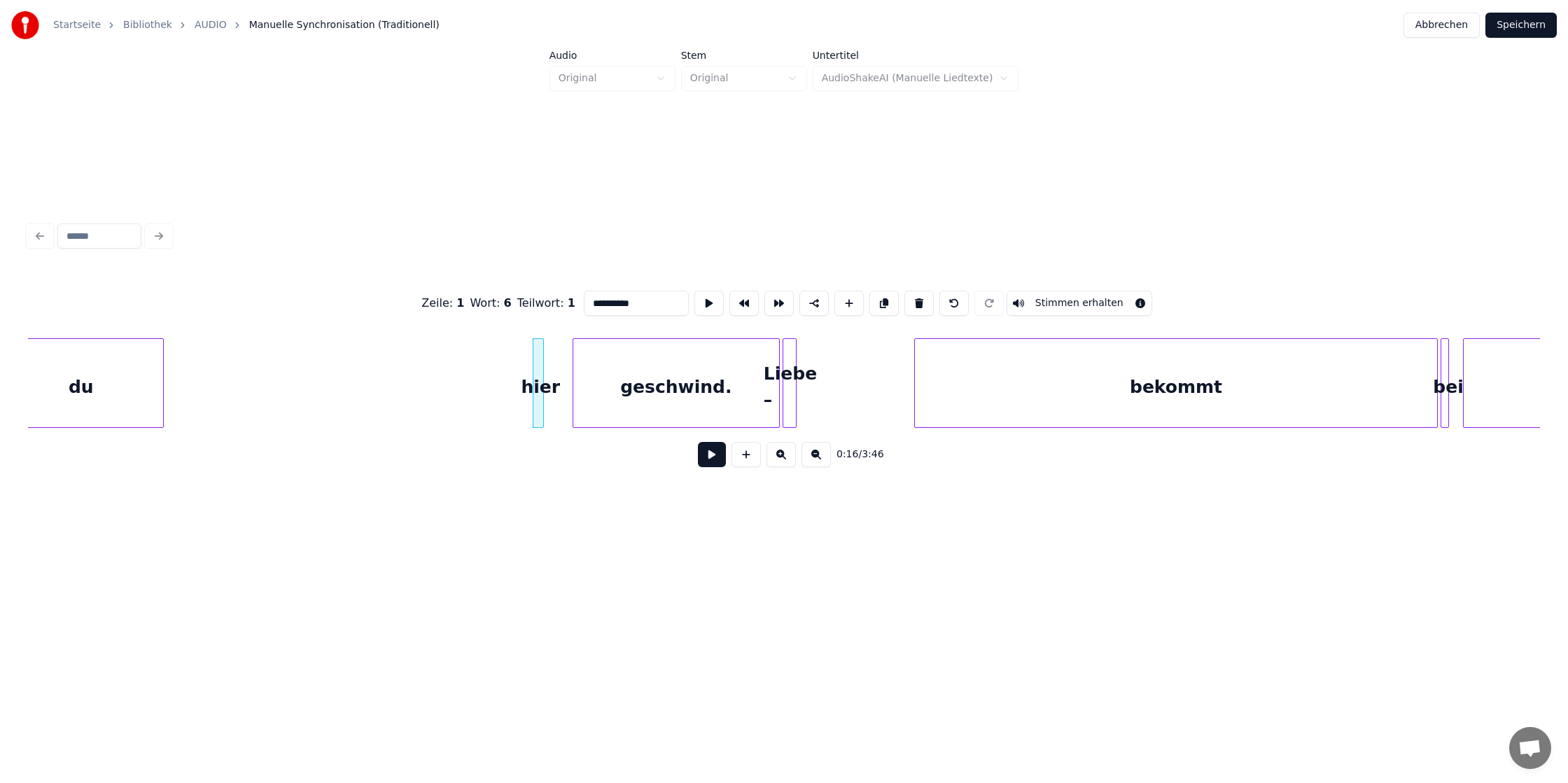
scroll to position [0, 1813]
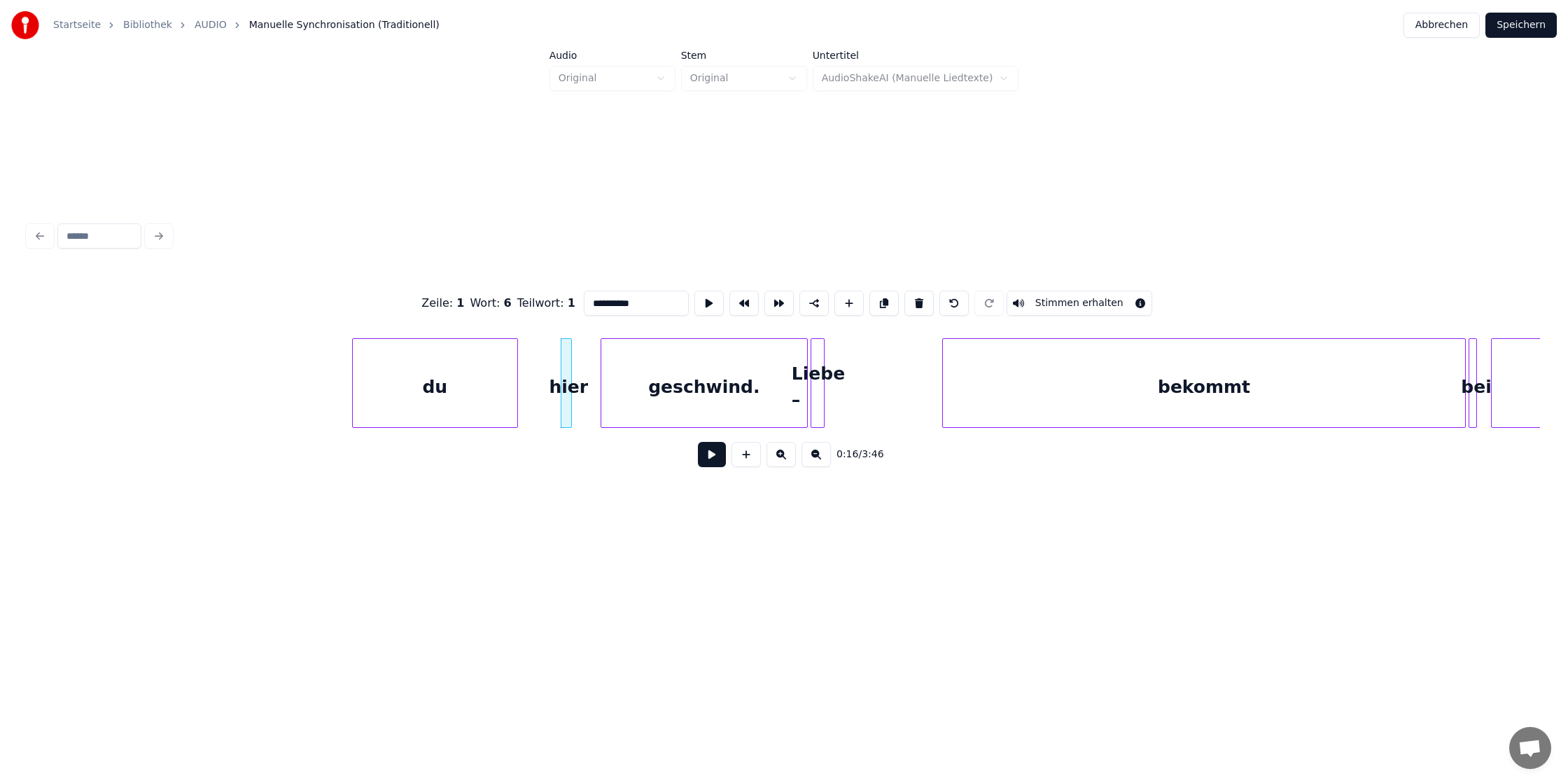
click at [415, 375] on div "du" at bounding box center [434, 387] width 164 height 96
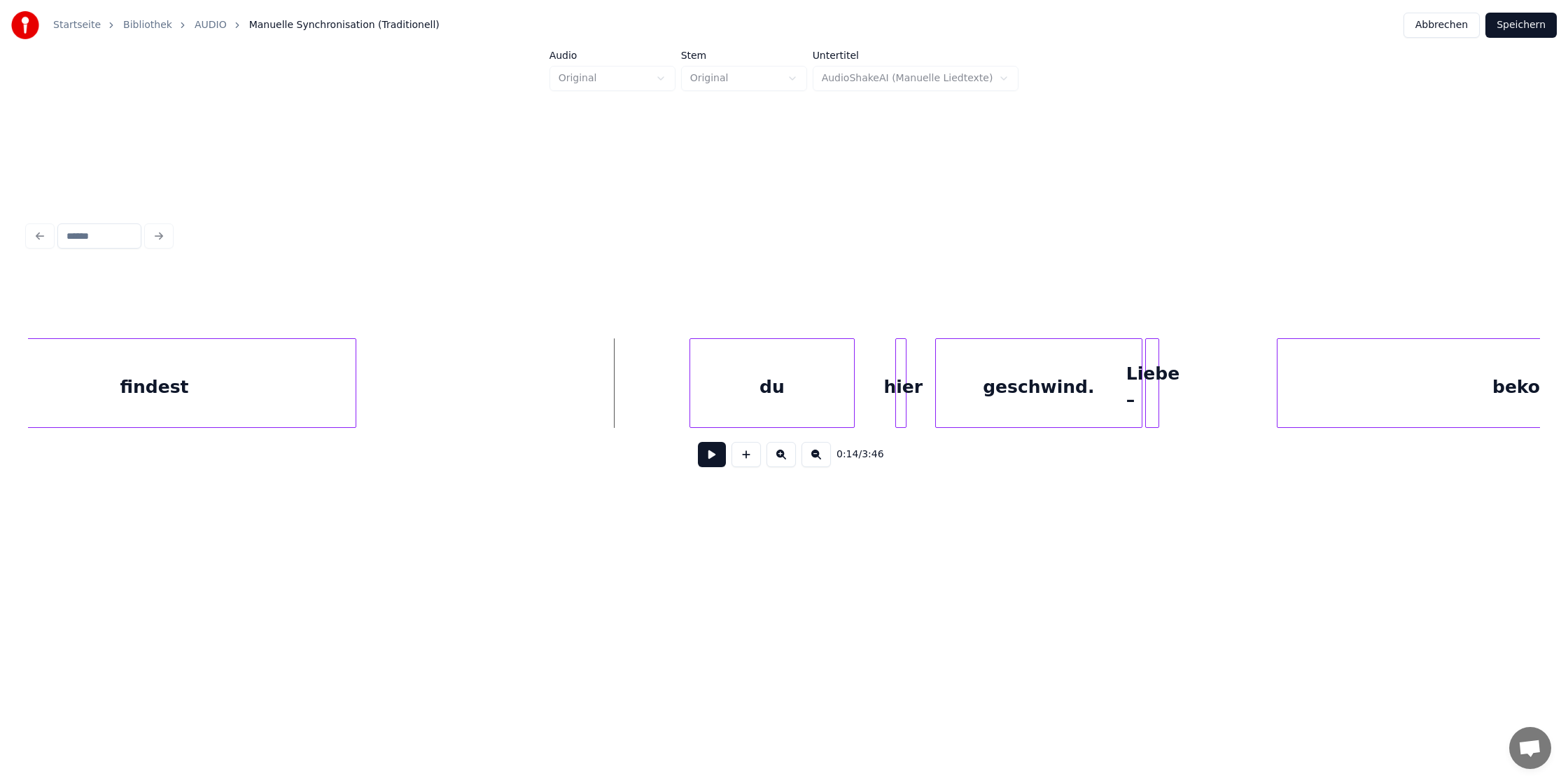
scroll to position [0, 1477]
click at [300, 381] on div "findest" at bounding box center [155, 387] width 403 height 96
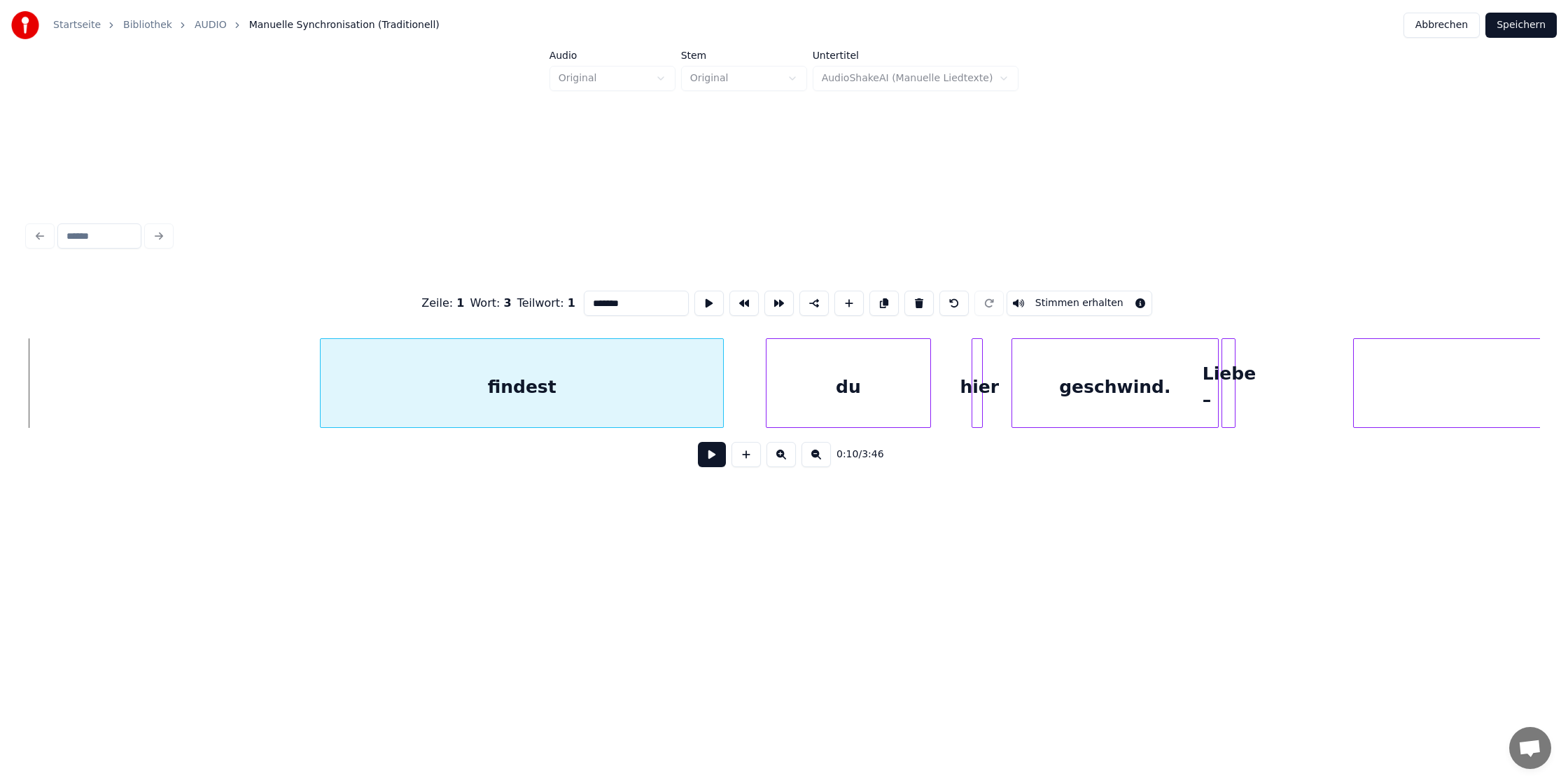
click at [582, 394] on div "findest" at bounding box center [522, 387] width 403 height 96
click at [320, 393] on div "findest" at bounding box center [522, 384] width 404 height 90
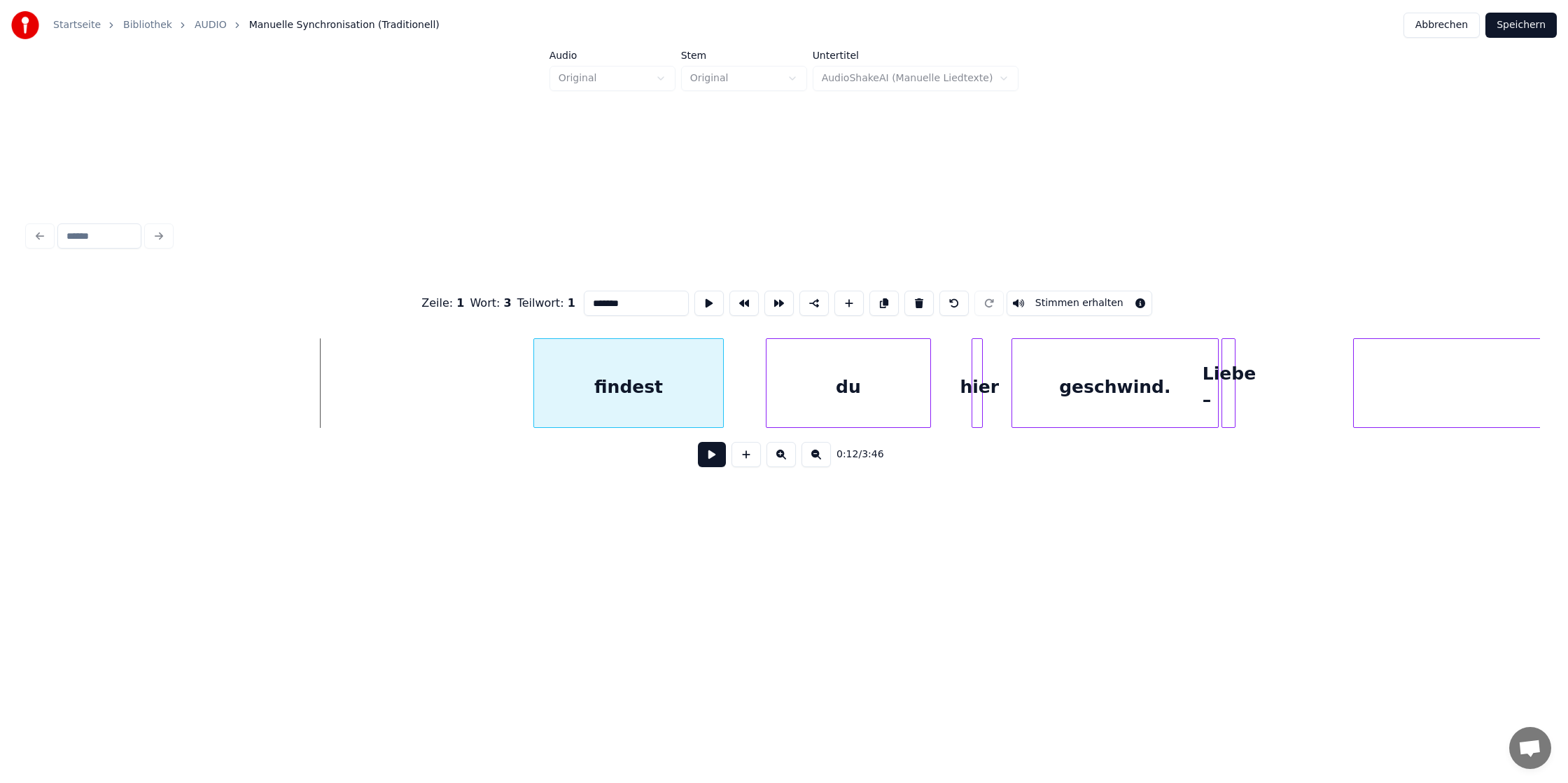
click at [535, 387] on div at bounding box center [536, 383] width 4 height 89
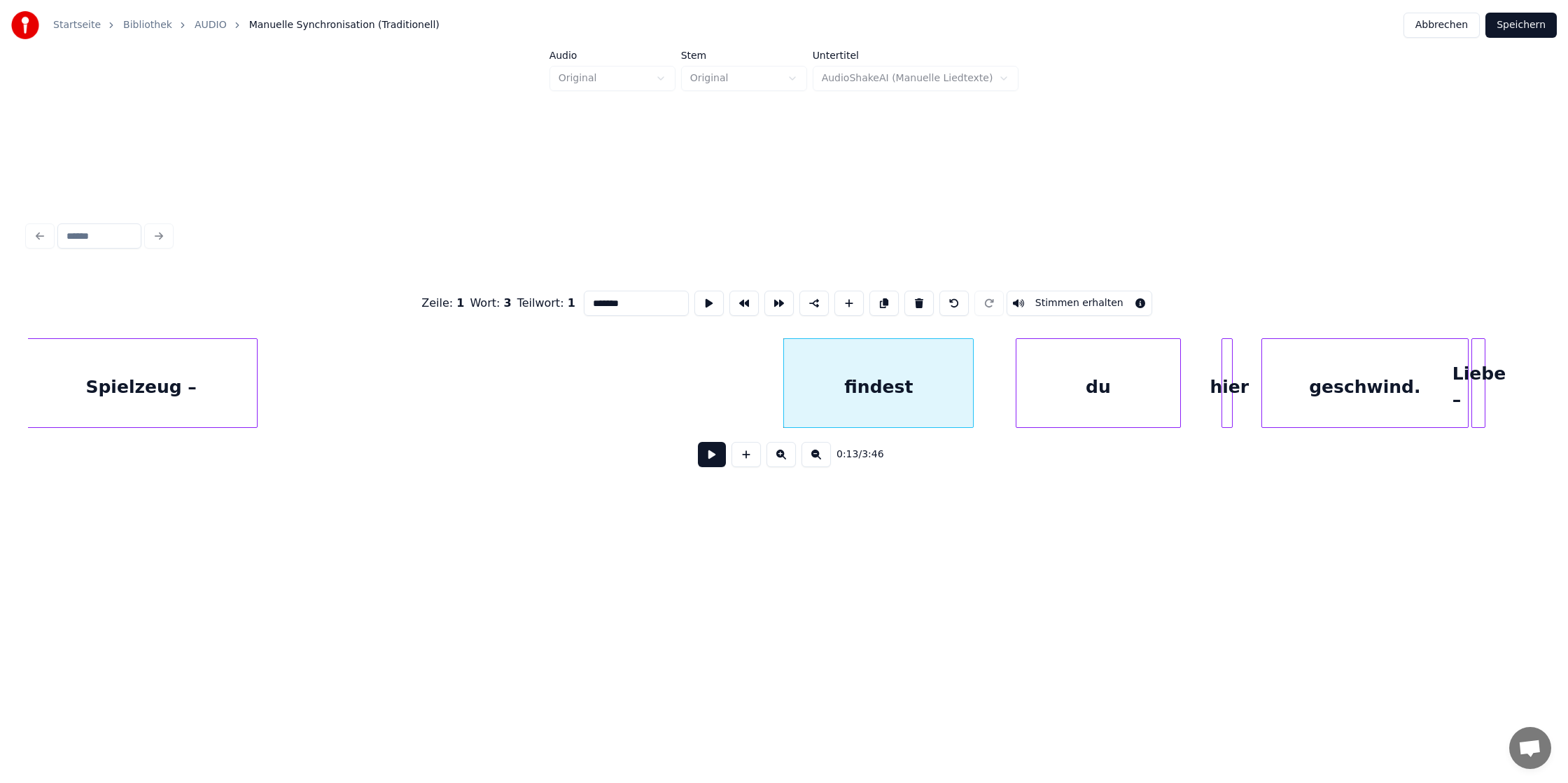
scroll to position [0, 1139]
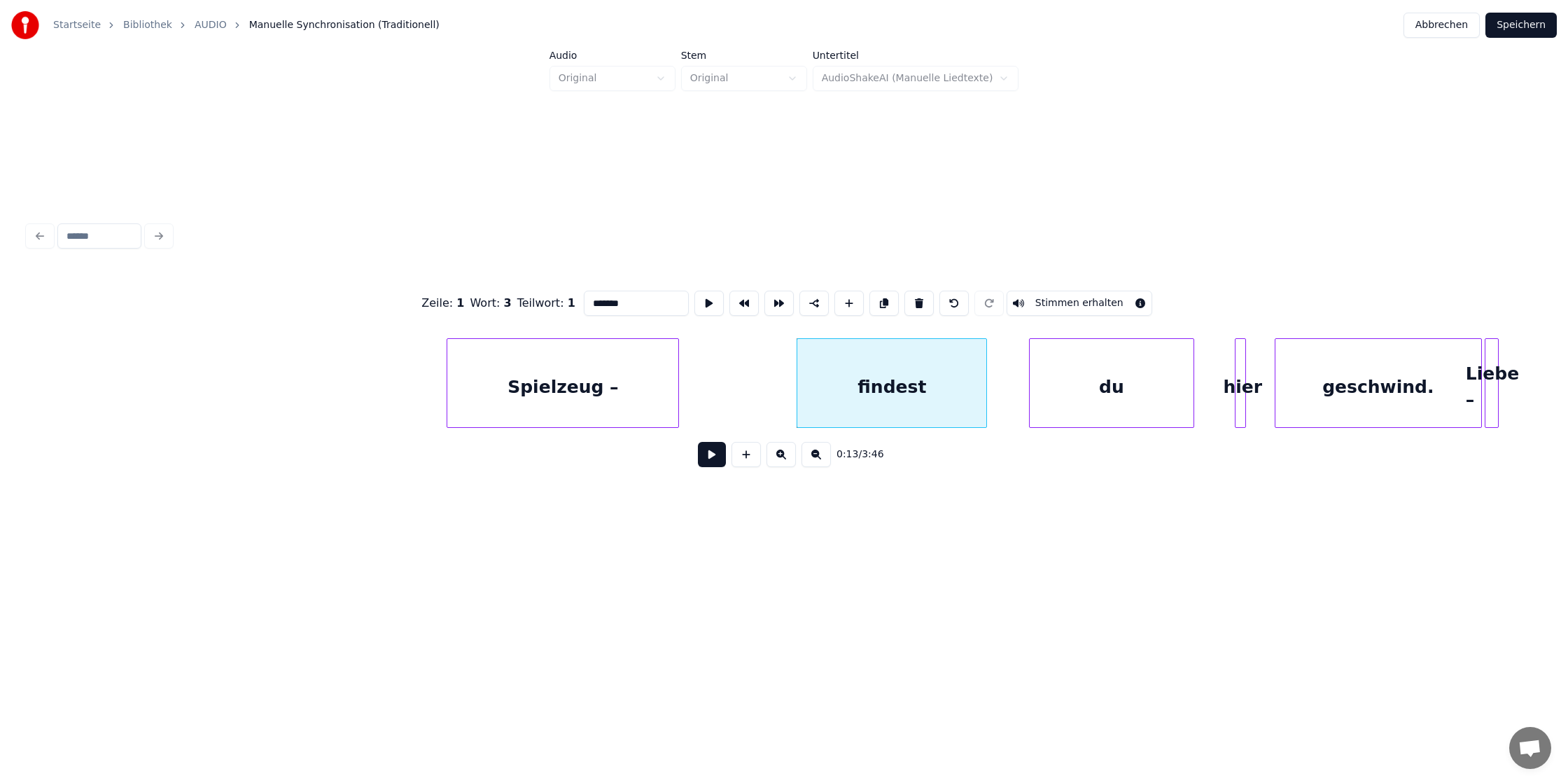
click at [628, 374] on div "Spielzeug –" at bounding box center [562, 387] width 231 height 96
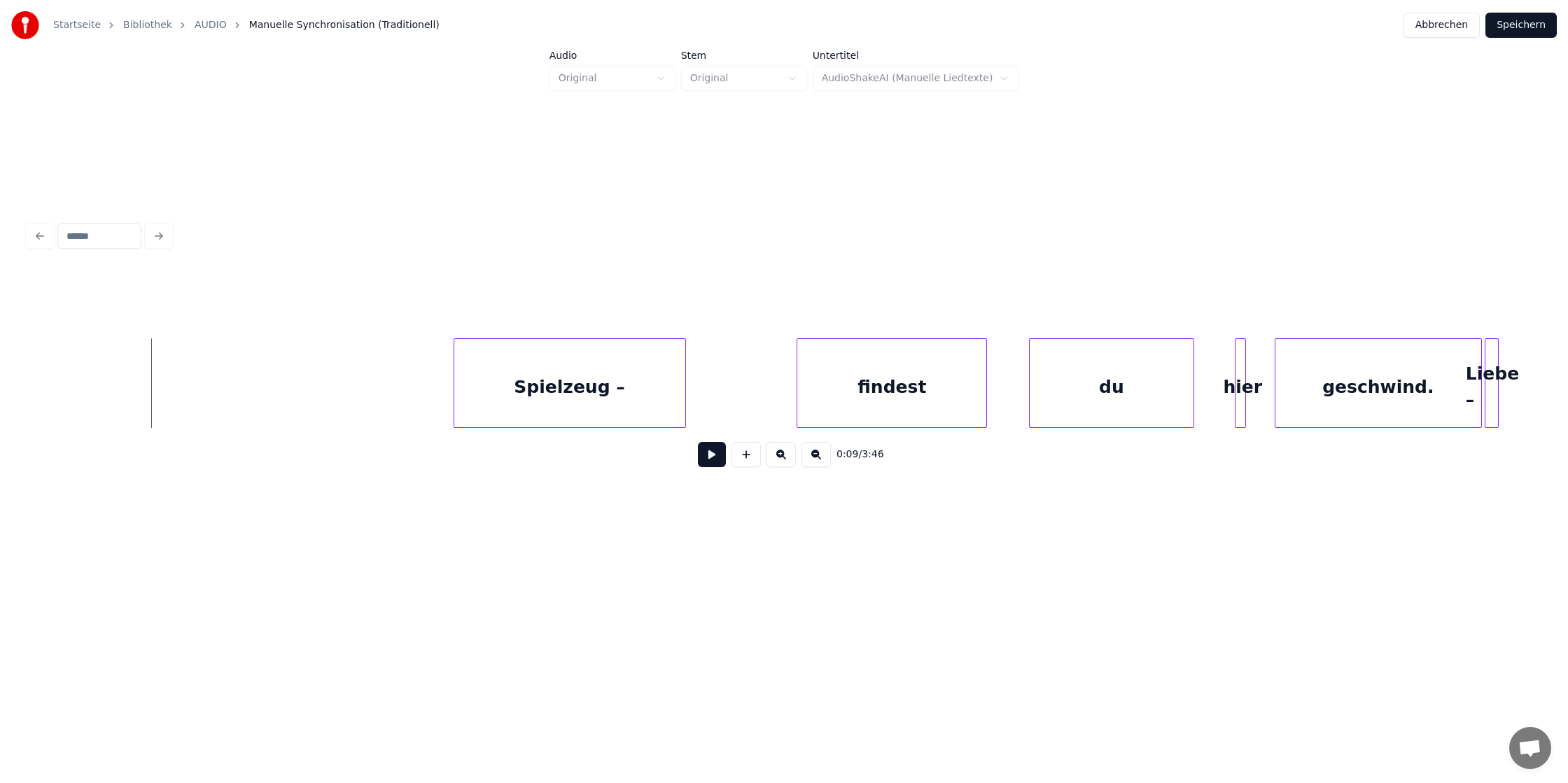
scroll to position [0, 1138]
click at [720, 449] on button at bounding box center [712, 454] width 28 height 25
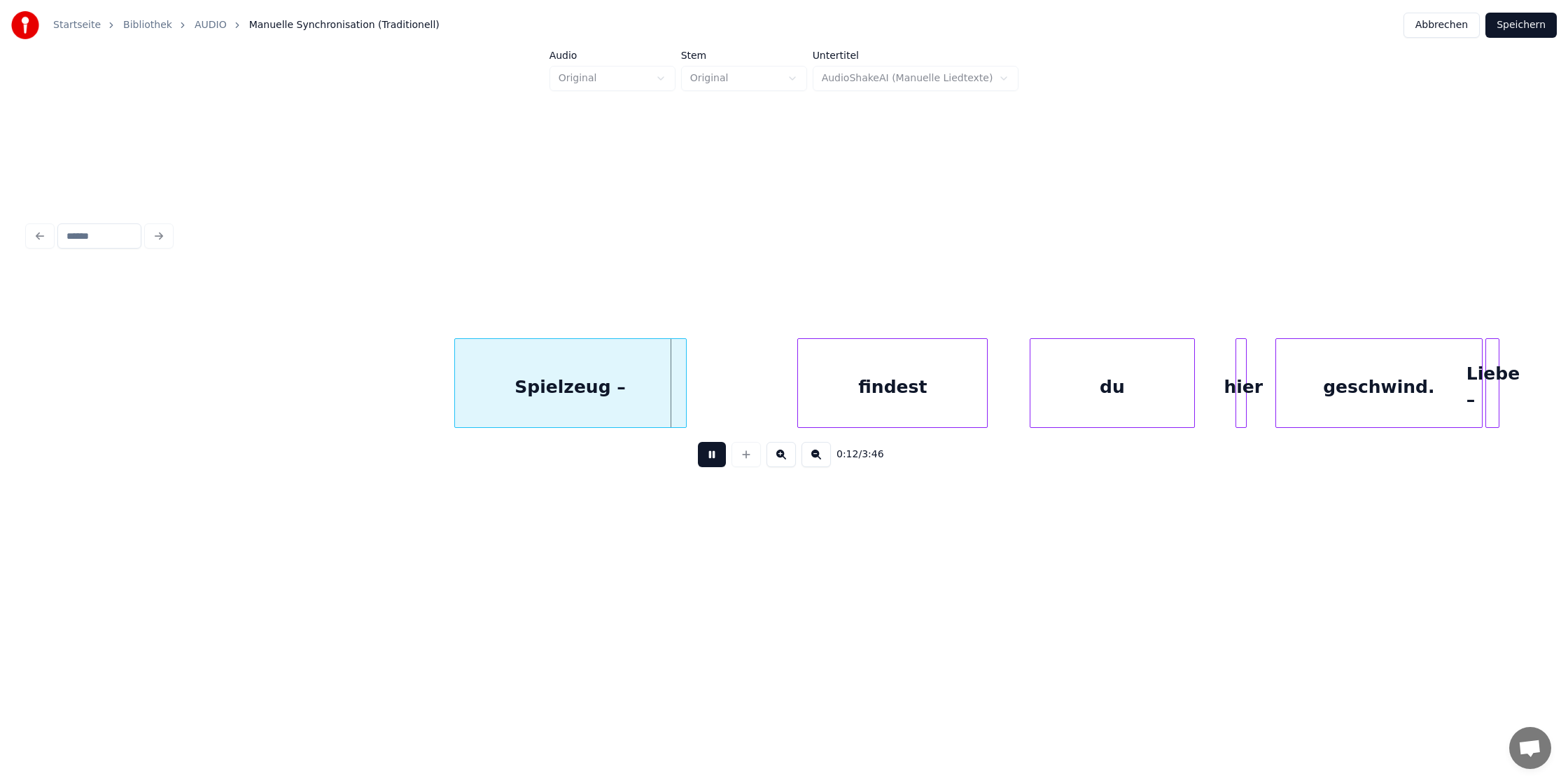
click at [698, 442] on button at bounding box center [712, 454] width 28 height 25
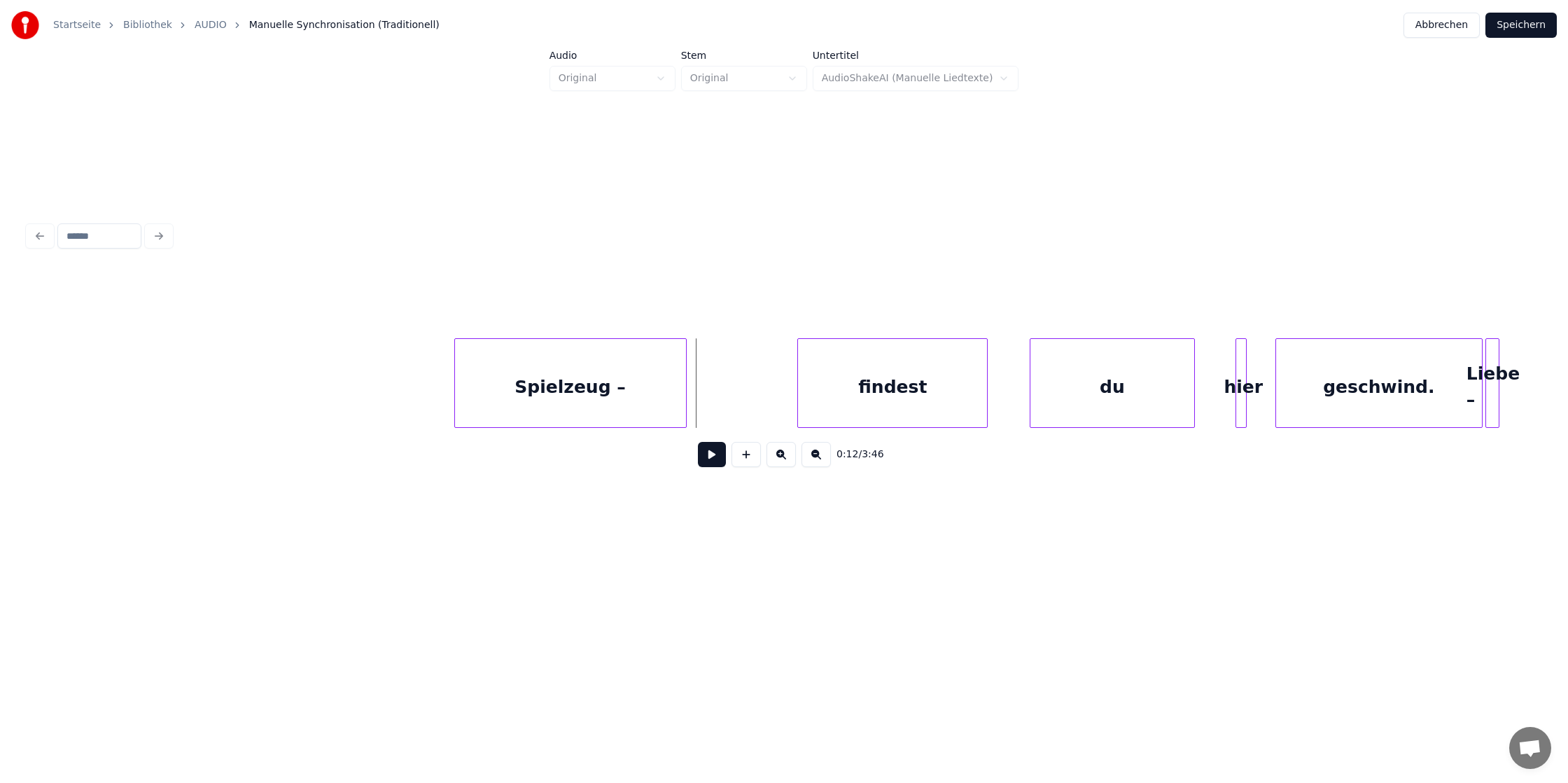
click at [945, 406] on div "findest" at bounding box center [892, 387] width 189 height 96
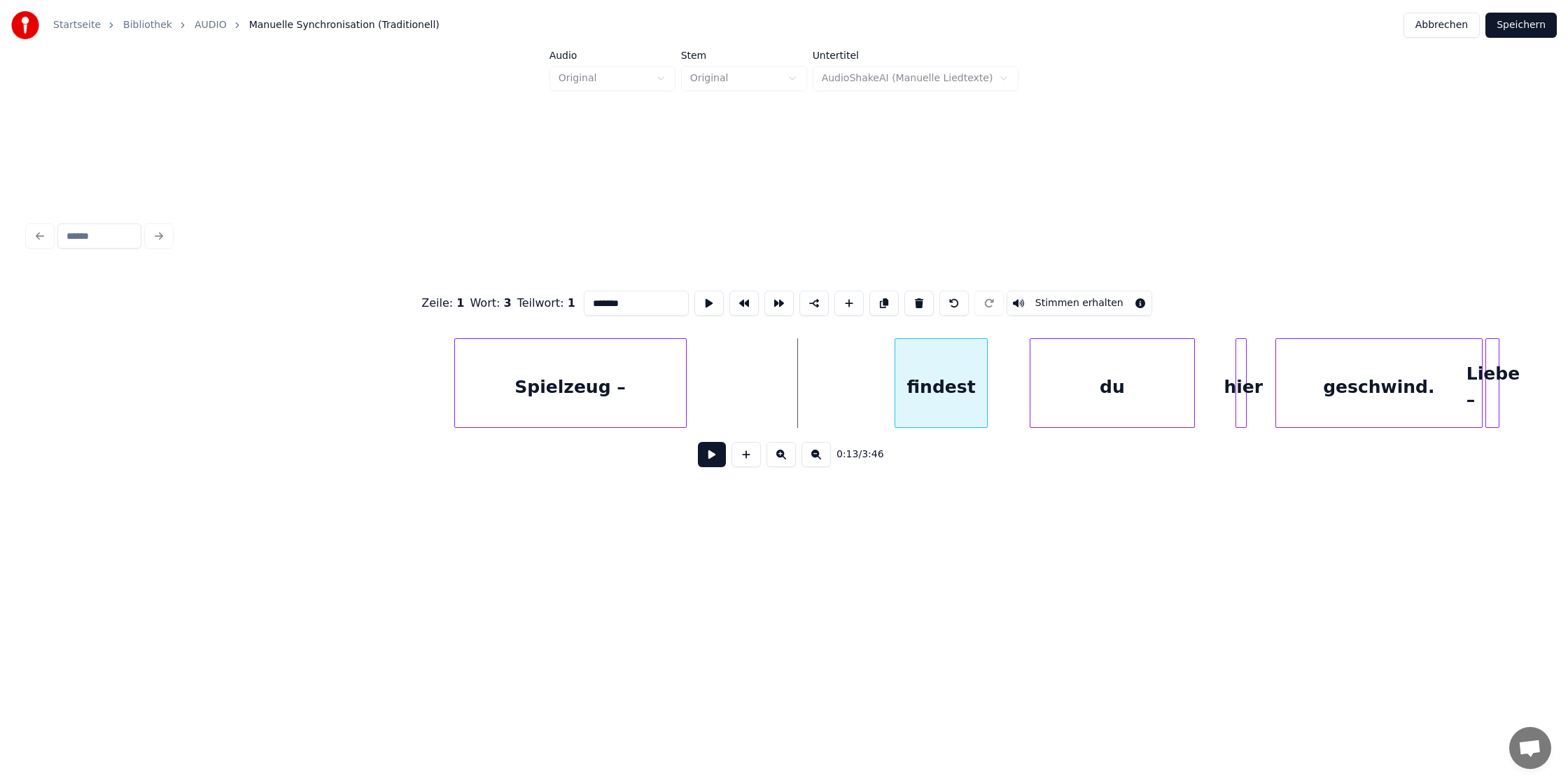
click at [895, 386] on div at bounding box center [897, 383] width 4 height 89
click at [842, 384] on div "Spielzeug –" at bounding box center [768, 387] width 231 height 96
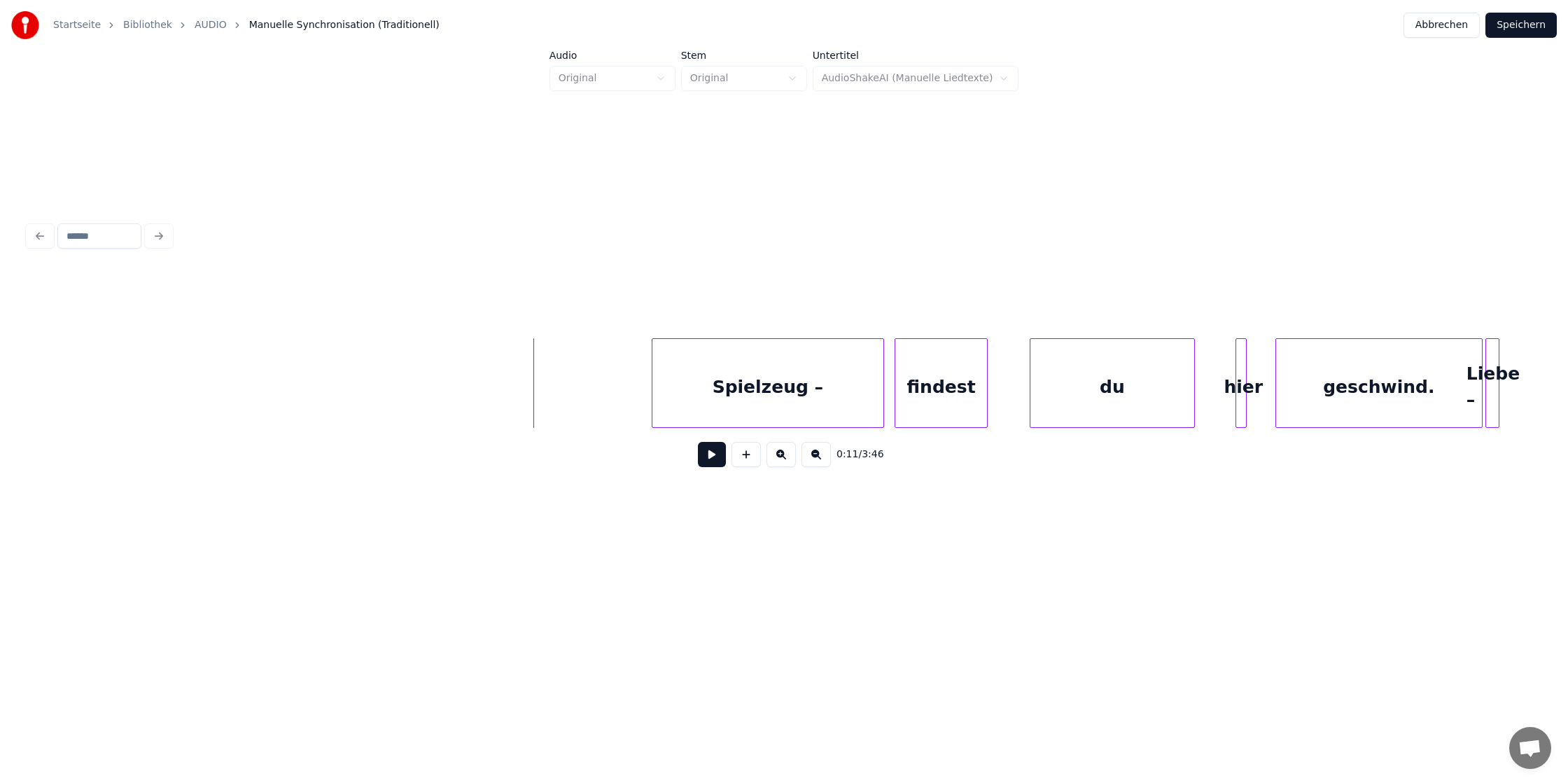
click at [723, 460] on button at bounding box center [712, 454] width 28 height 25
click at [698, 442] on button at bounding box center [712, 454] width 28 height 25
click at [866, 379] on div "Spielzeug –" at bounding box center [768, 387] width 231 height 96
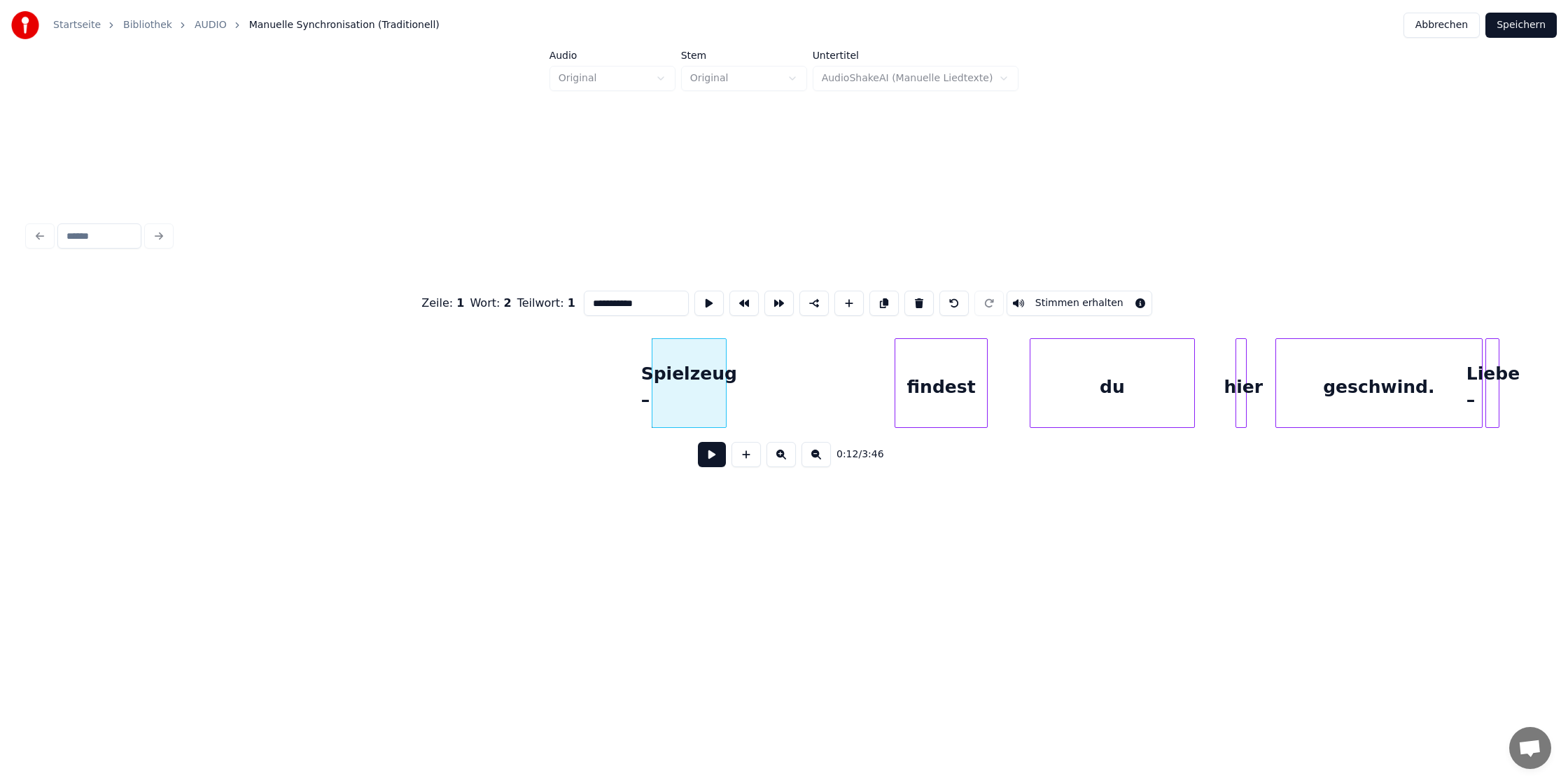
click at [725, 392] on div at bounding box center [724, 383] width 4 height 89
click at [800, 391] on div "findest" at bounding box center [776, 387] width 93 height 96
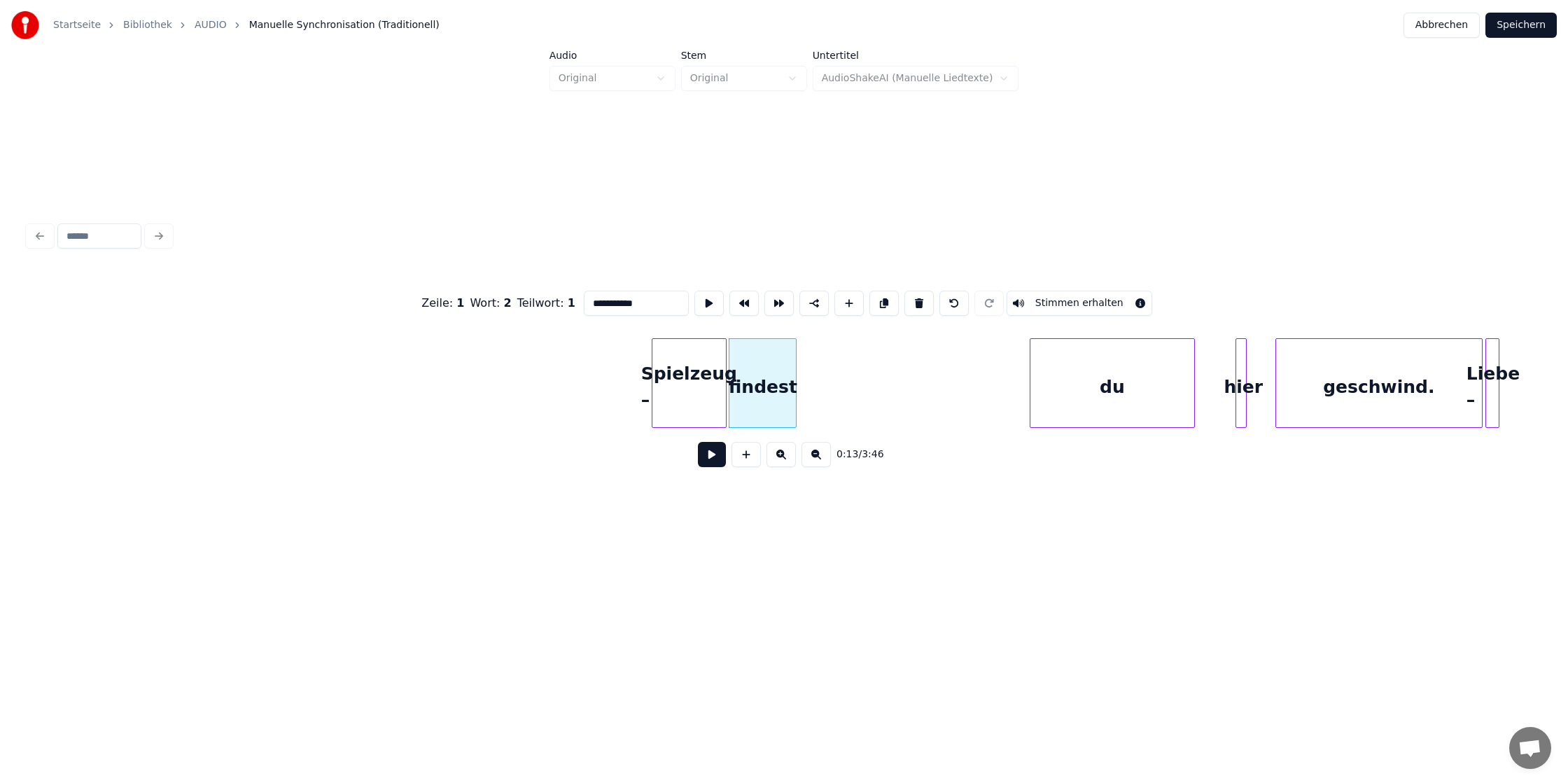
click at [793, 390] on div at bounding box center [793, 383] width 4 height 89
click at [930, 381] on div "du" at bounding box center [884, 387] width 164 height 96
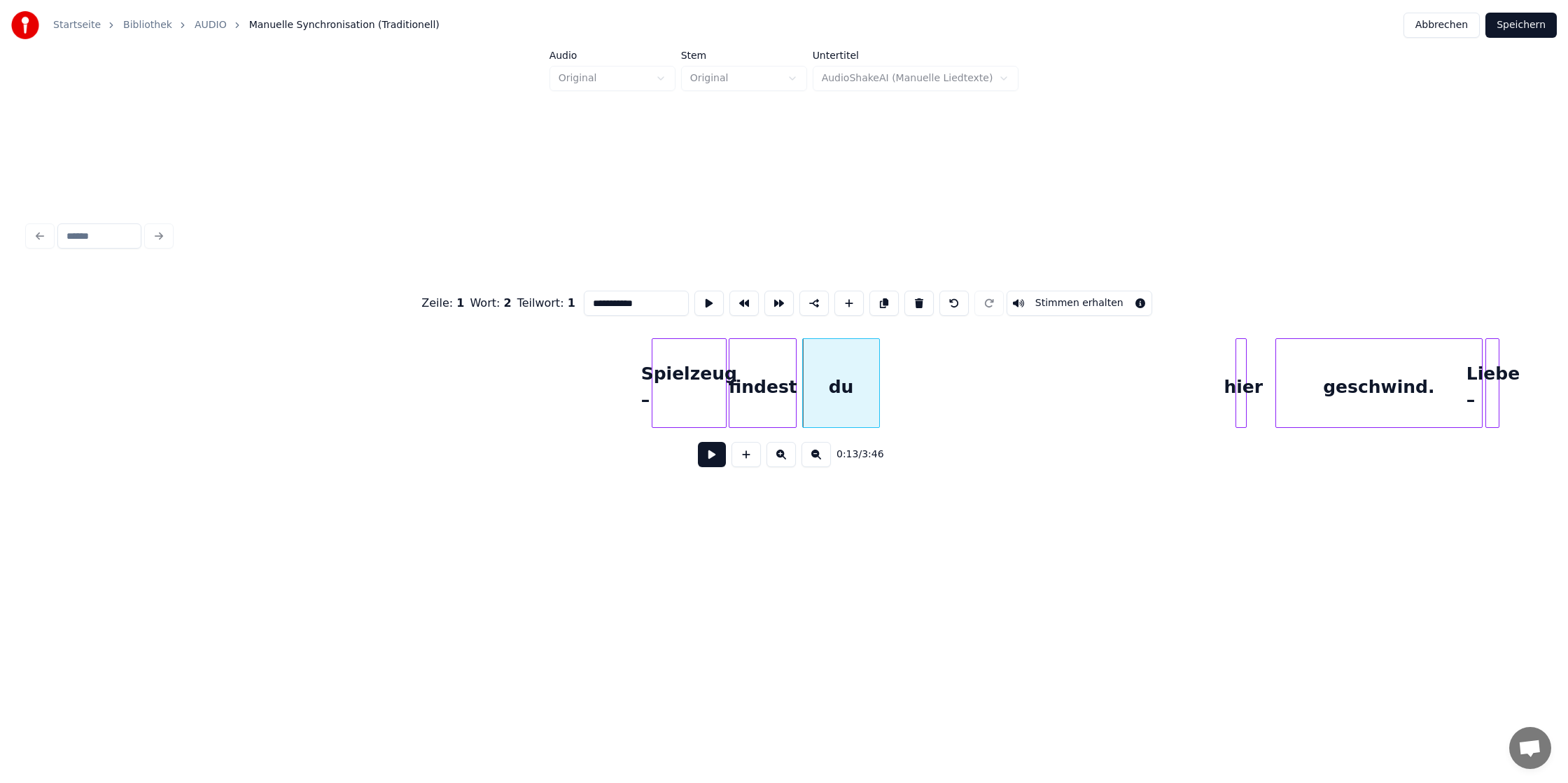
click at [877, 374] on div at bounding box center [877, 383] width 4 height 89
click at [849, 367] on div "du" at bounding box center [837, 387] width 75 height 96
click at [1259, 367] on div "hier" at bounding box center [1267, 384] width 65 height 90
click at [900, 354] on div "hier" at bounding box center [911, 387] width 63 height 96
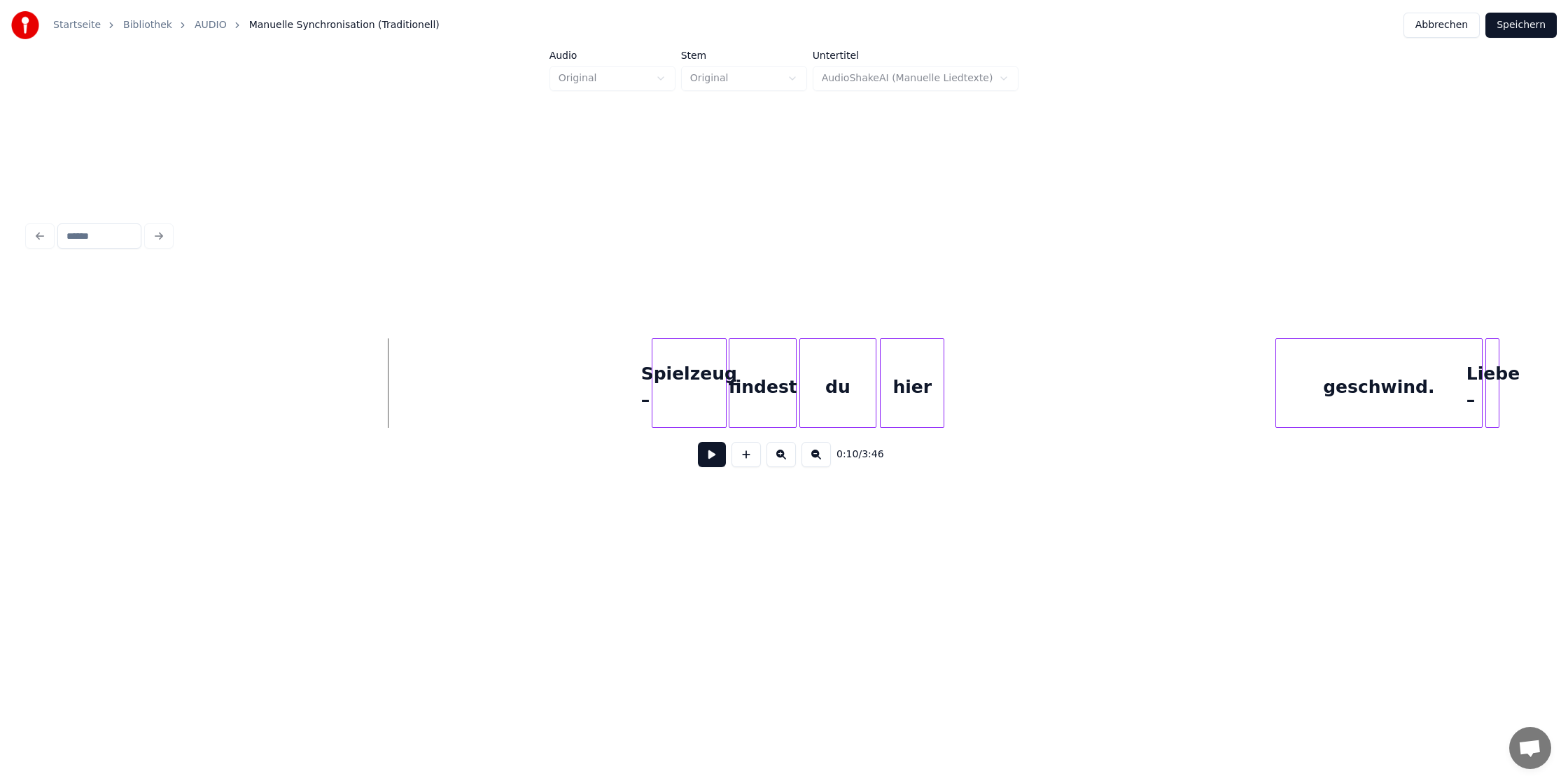
click at [714, 457] on button at bounding box center [712, 454] width 28 height 25
click at [698, 442] on button at bounding box center [712, 454] width 28 height 25
click at [1021, 376] on div "geschwind." at bounding box center [1049, 387] width 206 height 96
click at [1005, 379] on div at bounding box center [1006, 383] width 4 height 89
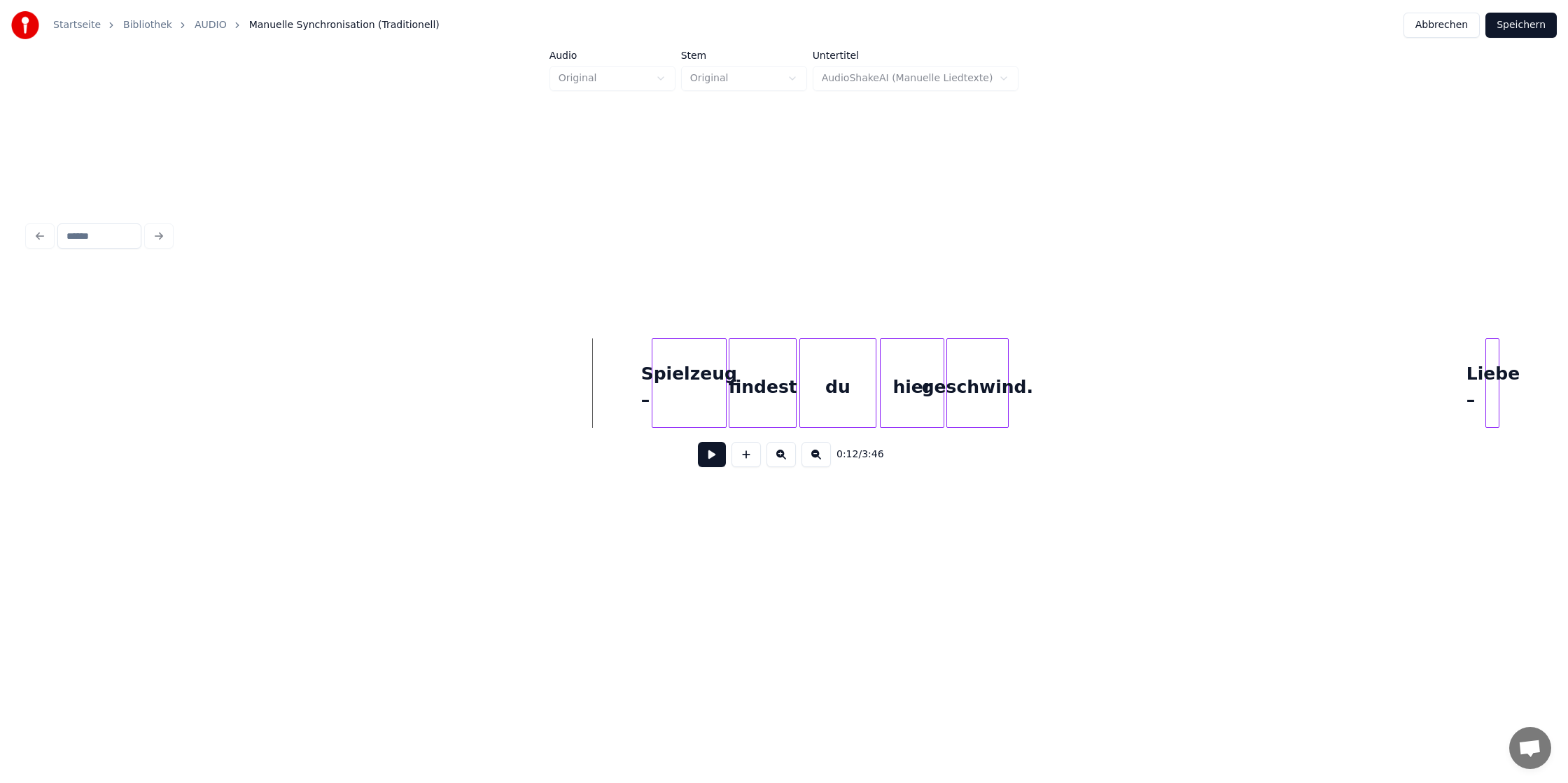
click at [714, 457] on button at bounding box center [712, 454] width 28 height 25
click at [698, 442] on button at bounding box center [712, 454] width 28 height 25
click at [1206, 379] on div at bounding box center [1208, 383] width 4 height 89
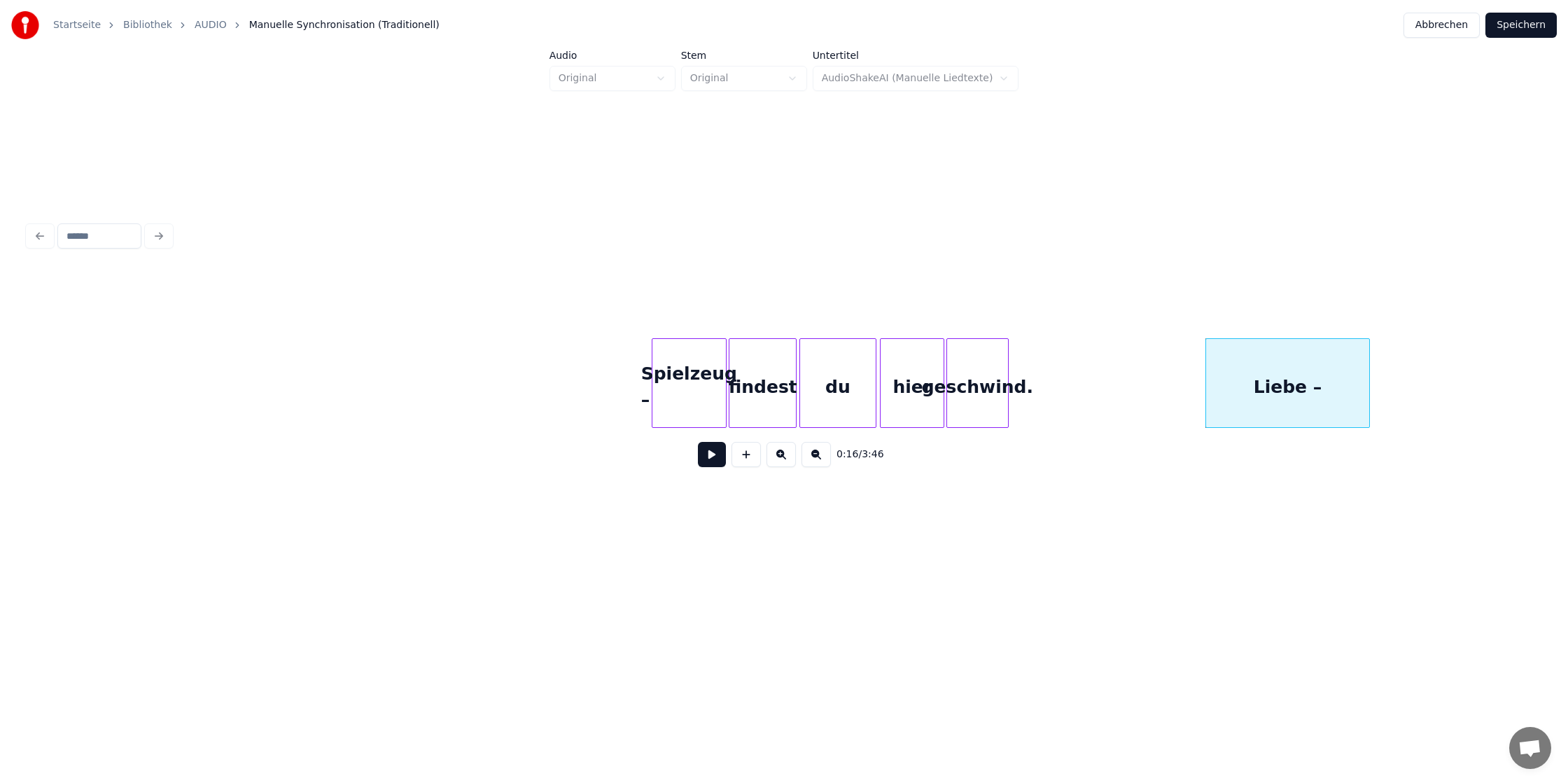
click at [1366, 379] on div at bounding box center [1367, 383] width 4 height 89
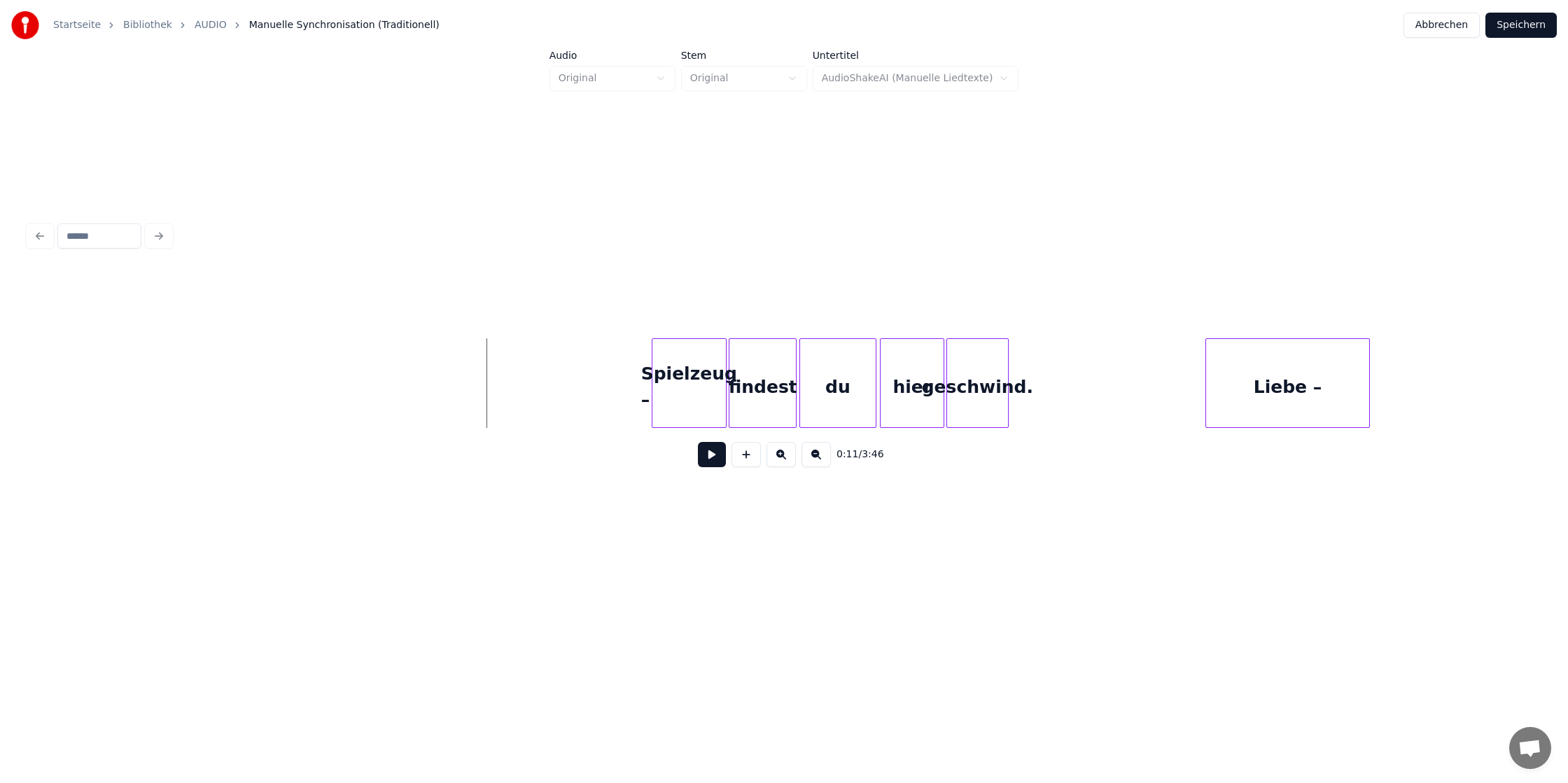
click at [708, 451] on button at bounding box center [712, 454] width 28 height 25
click at [698, 442] on button at bounding box center [712, 454] width 28 height 25
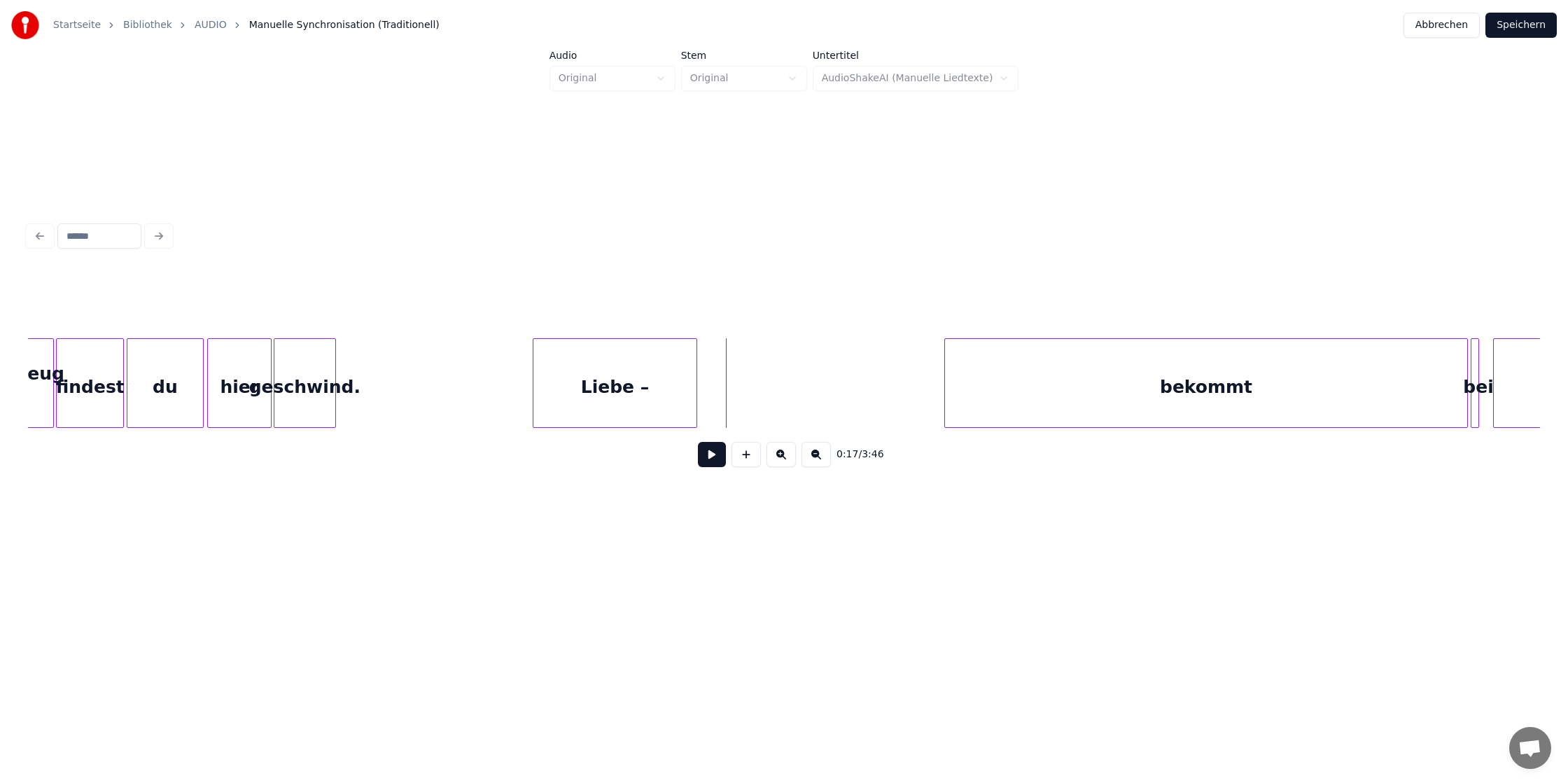
scroll to position [0, 1838]
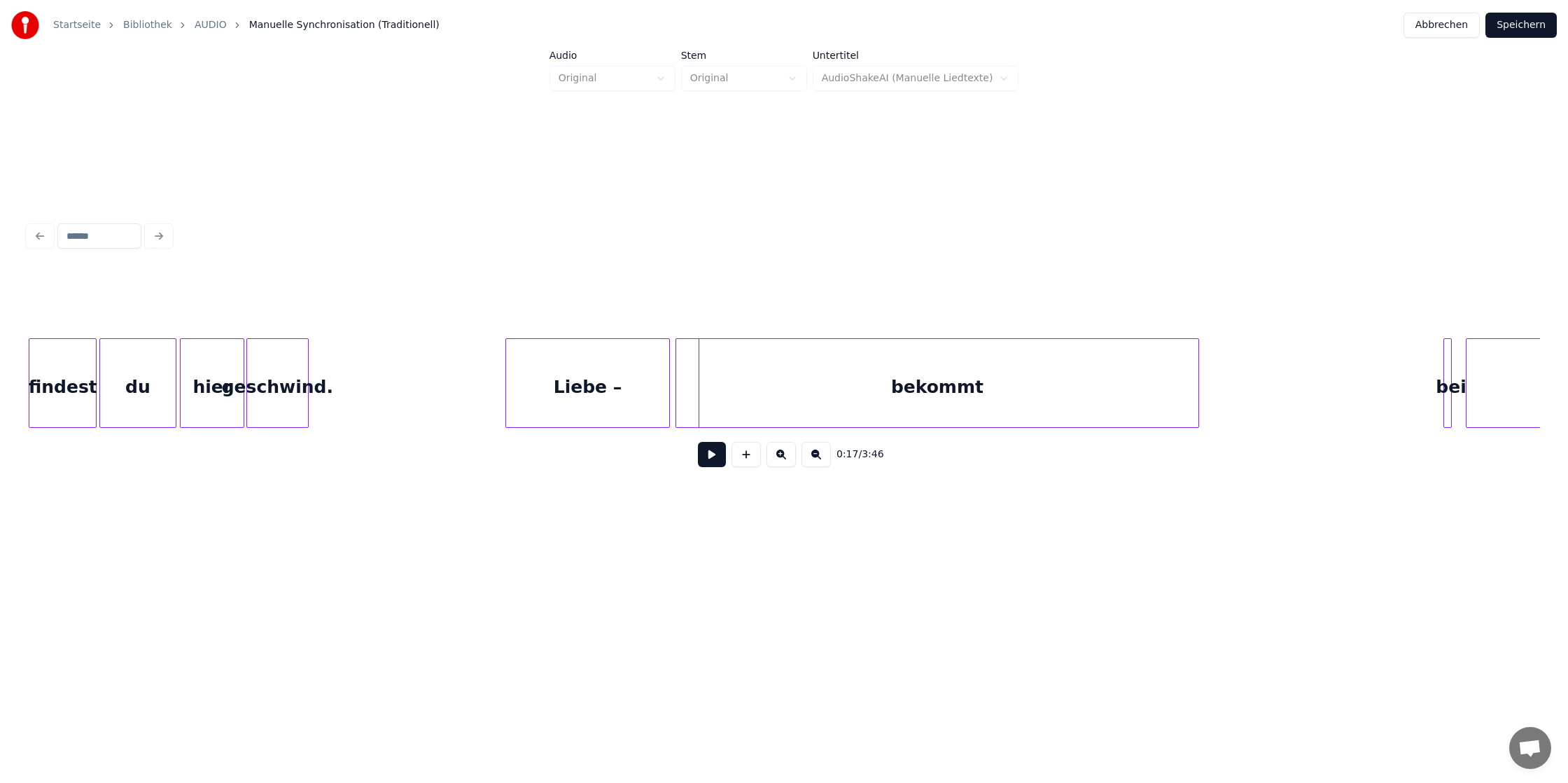
click at [1159, 394] on div "bekommt" at bounding box center [937, 387] width 522 height 96
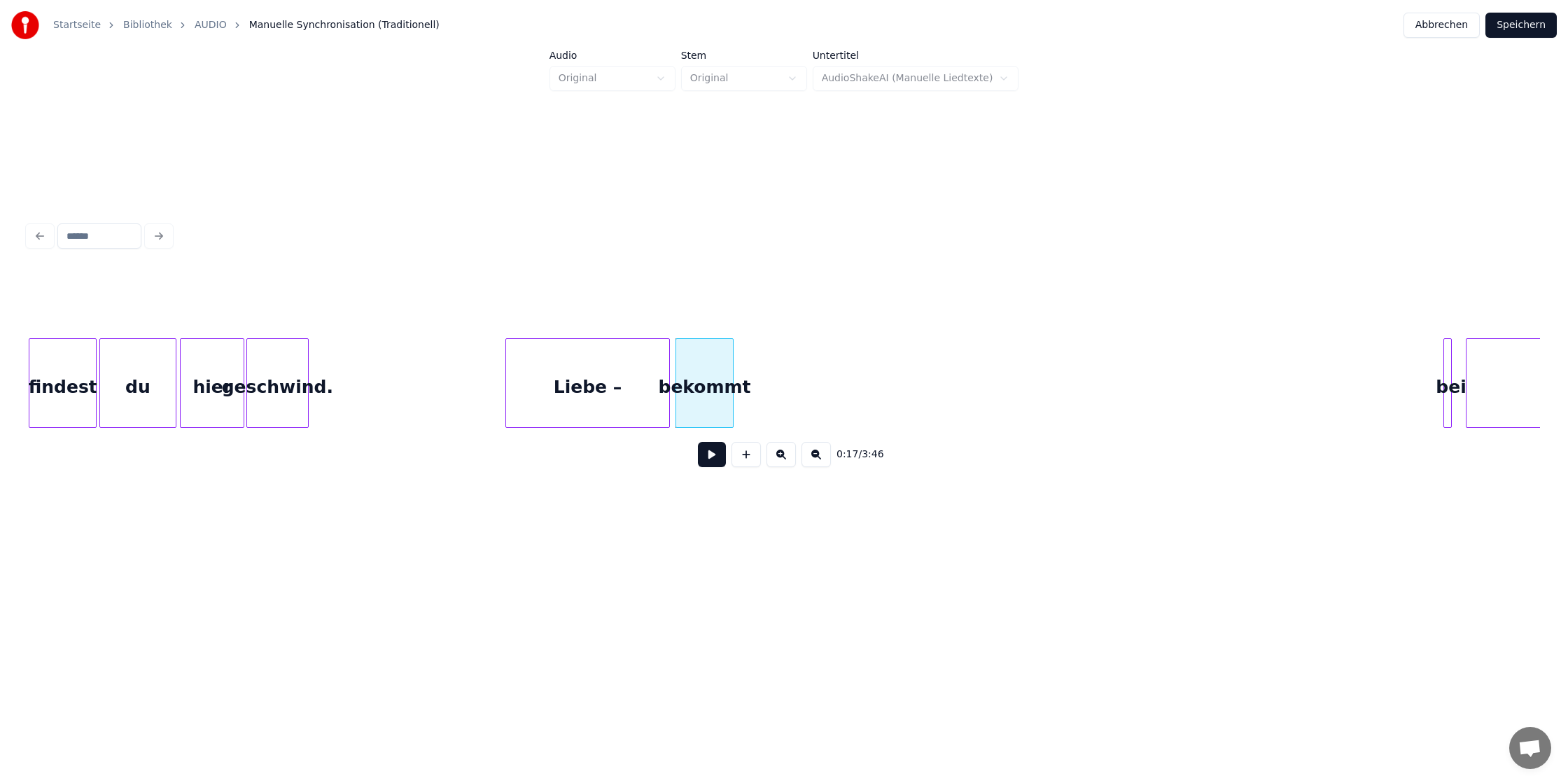
click at [732, 361] on div "bekommt" at bounding box center [704, 384] width 58 height 90
click at [614, 355] on div "Liebe –" at bounding box center [586, 387] width 162 height 96
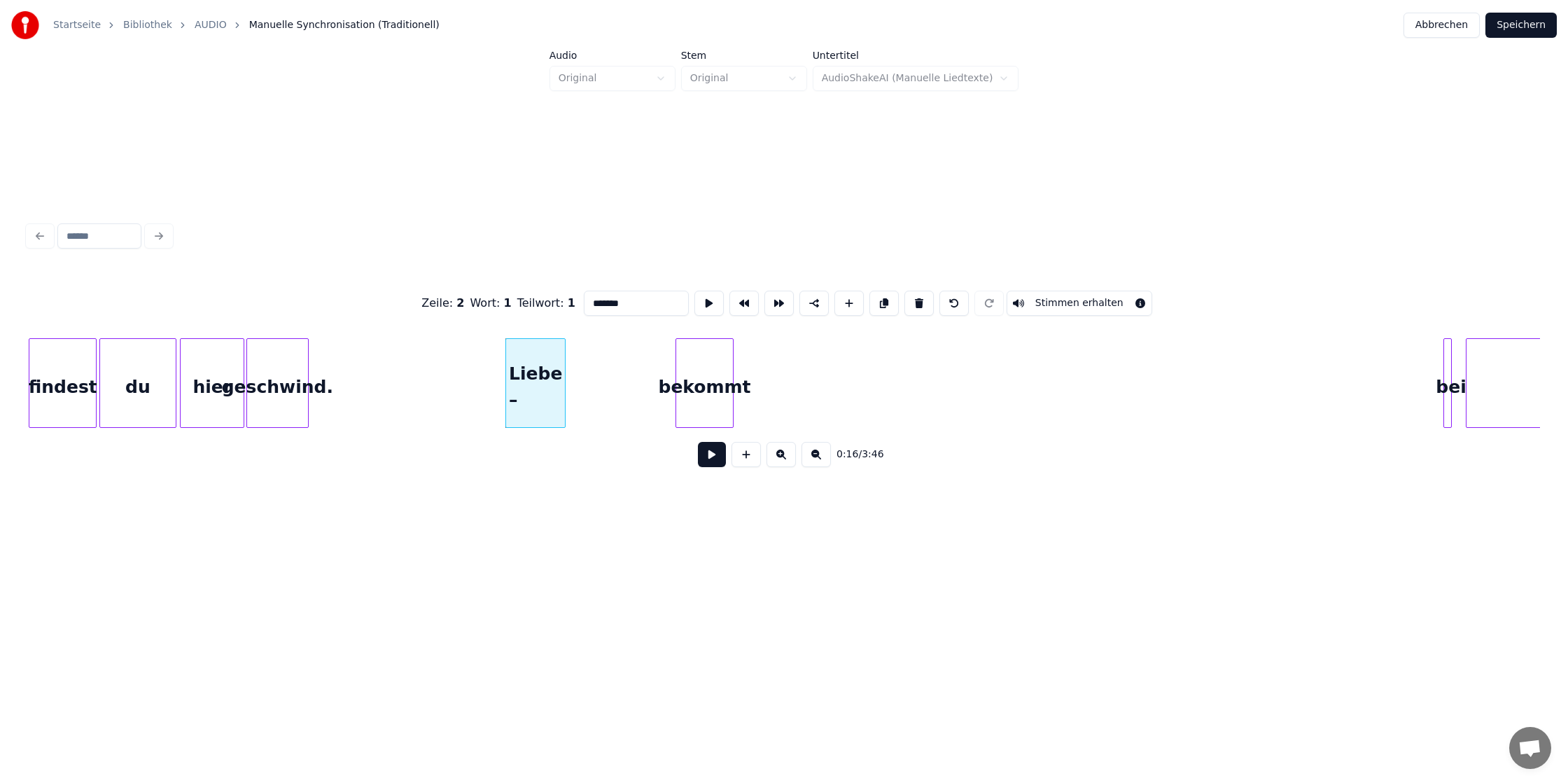
click at [560, 370] on div at bounding box center [562, 383] width 4 height 89
click at [589, 377] on div "bekommt" at bounding box center [594, 387] width 57 height 96
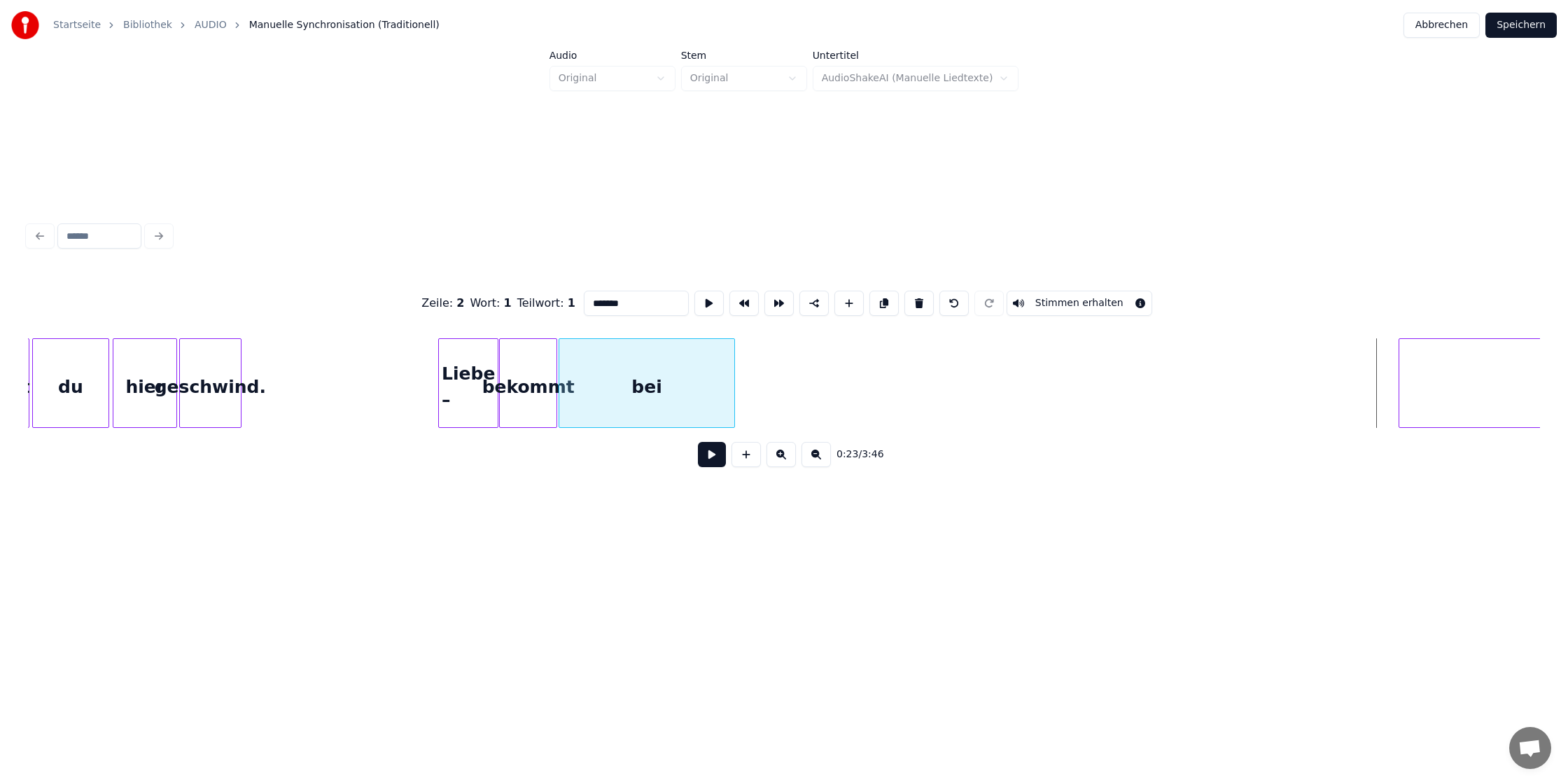
click at [633, 304] on div "Zeile : 2 Wort : 1 Teilwort : 1 ******* Stimmen erhalten 0:23 / 3:46" at bounding box center [784, 375] width 1512 height 213
click at [601, 369] on div at bounding box center [602, 383] width 4 height 89
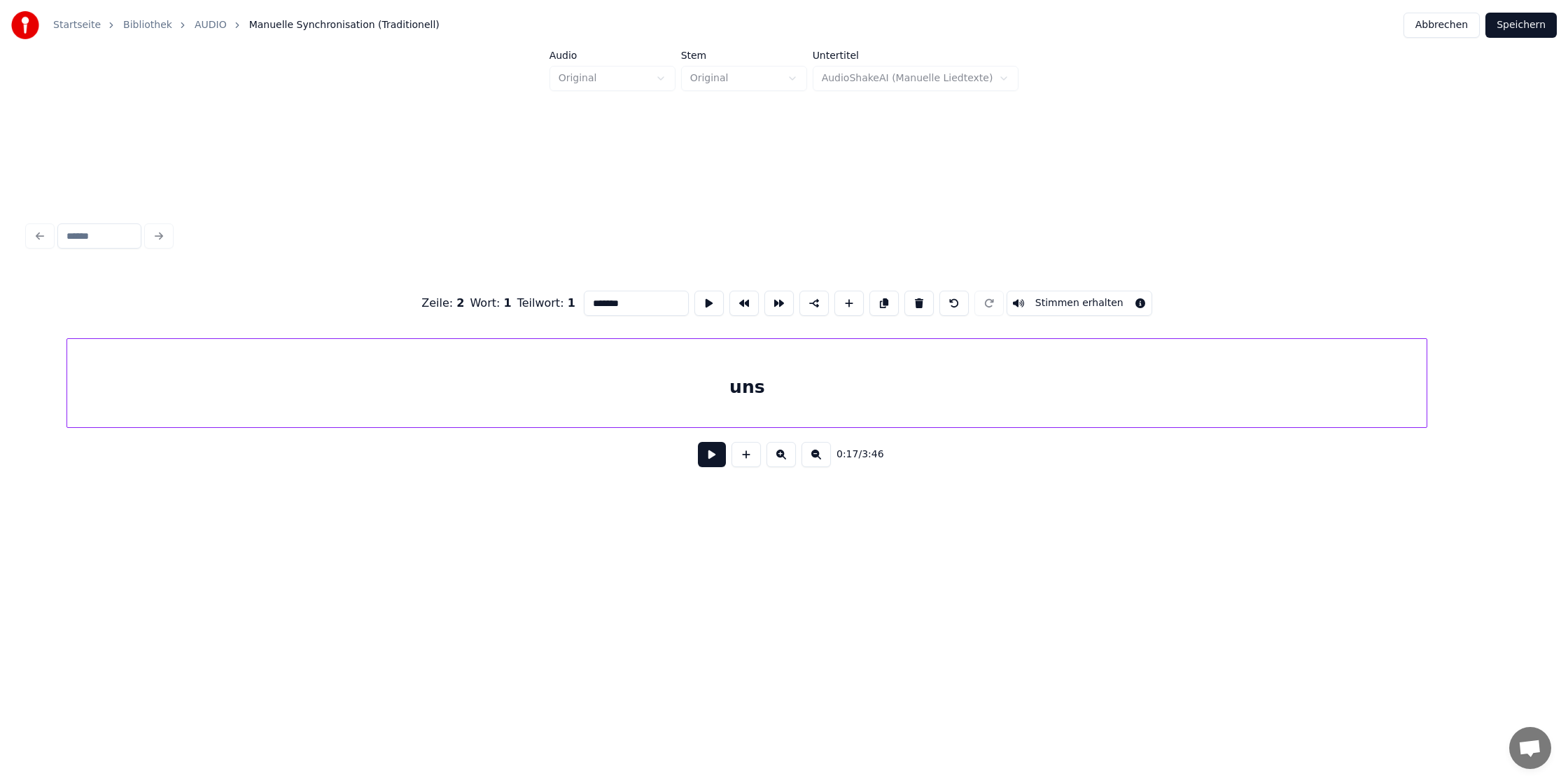
scroll to position [0, 2838]
click at [1185, 386] on div "uns" at bounding box center [840, 387] width 1359 height 96
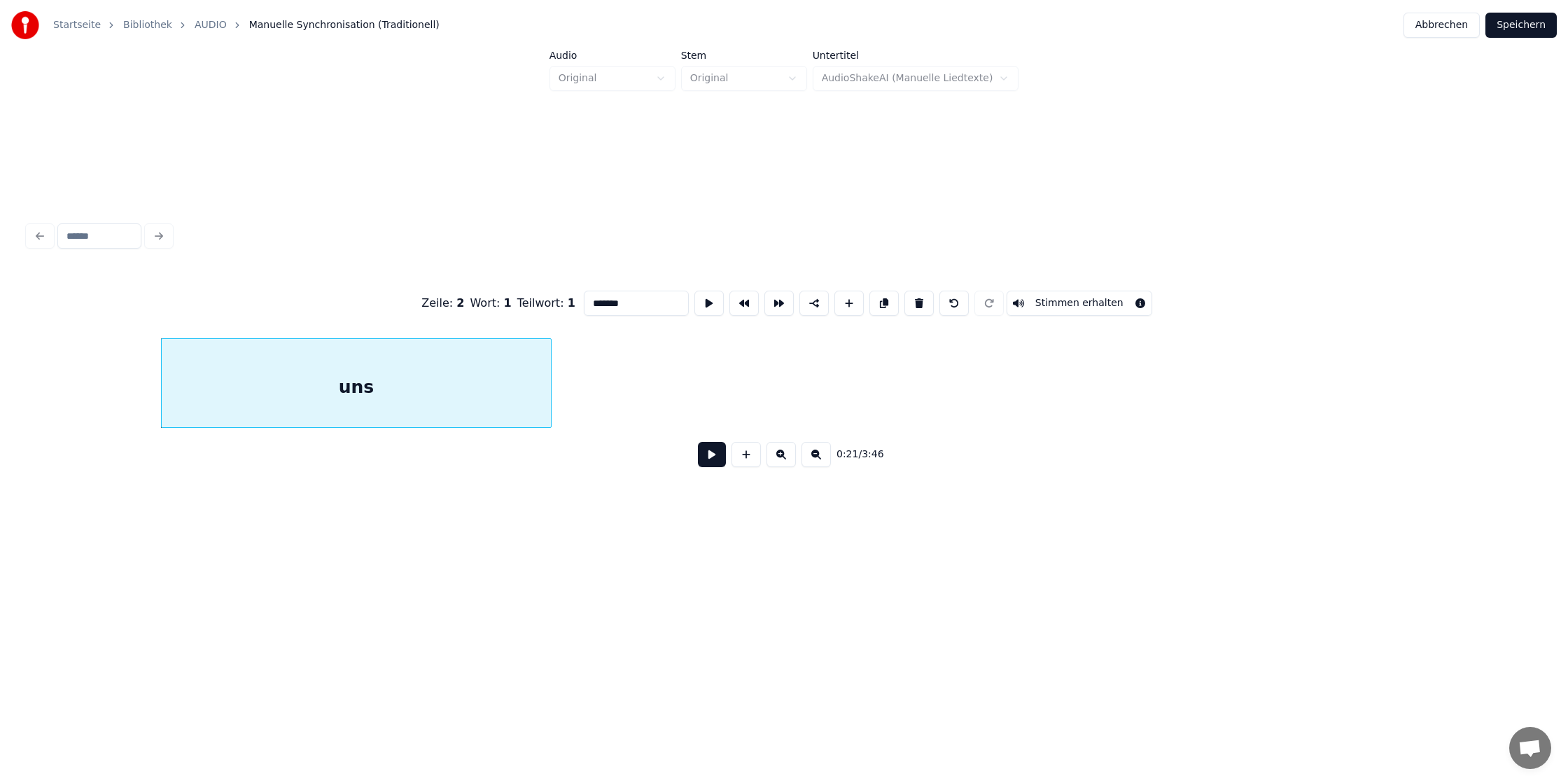
click at [550, 317] on div "Zeile : 2 Wort : 1 Teilwort : 1 ******* Stimmen erhalten 0:21 / 3:46" at bounding box center [784, 375] width 1512 height 213
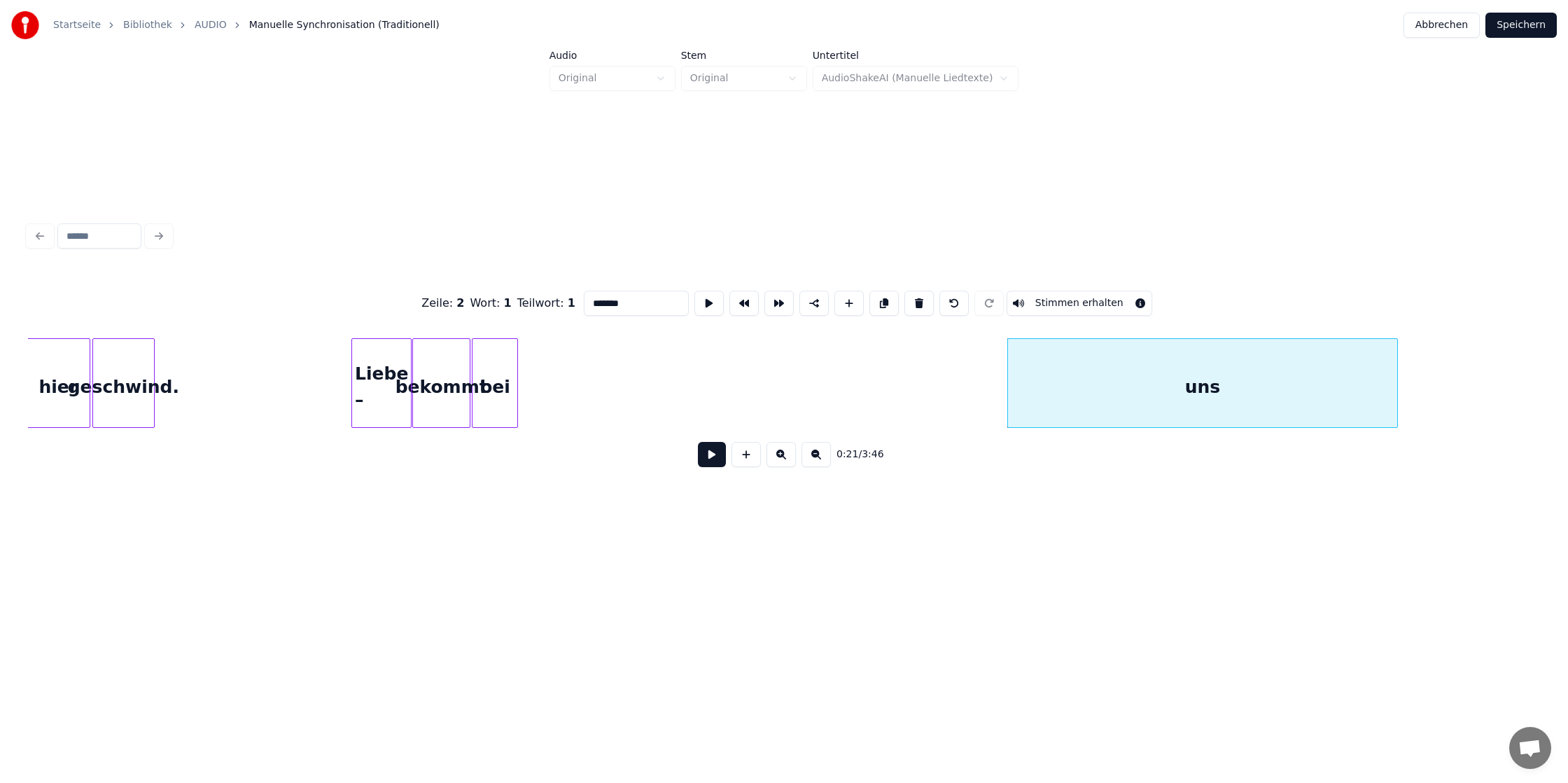
scroll to position [0, 1969]
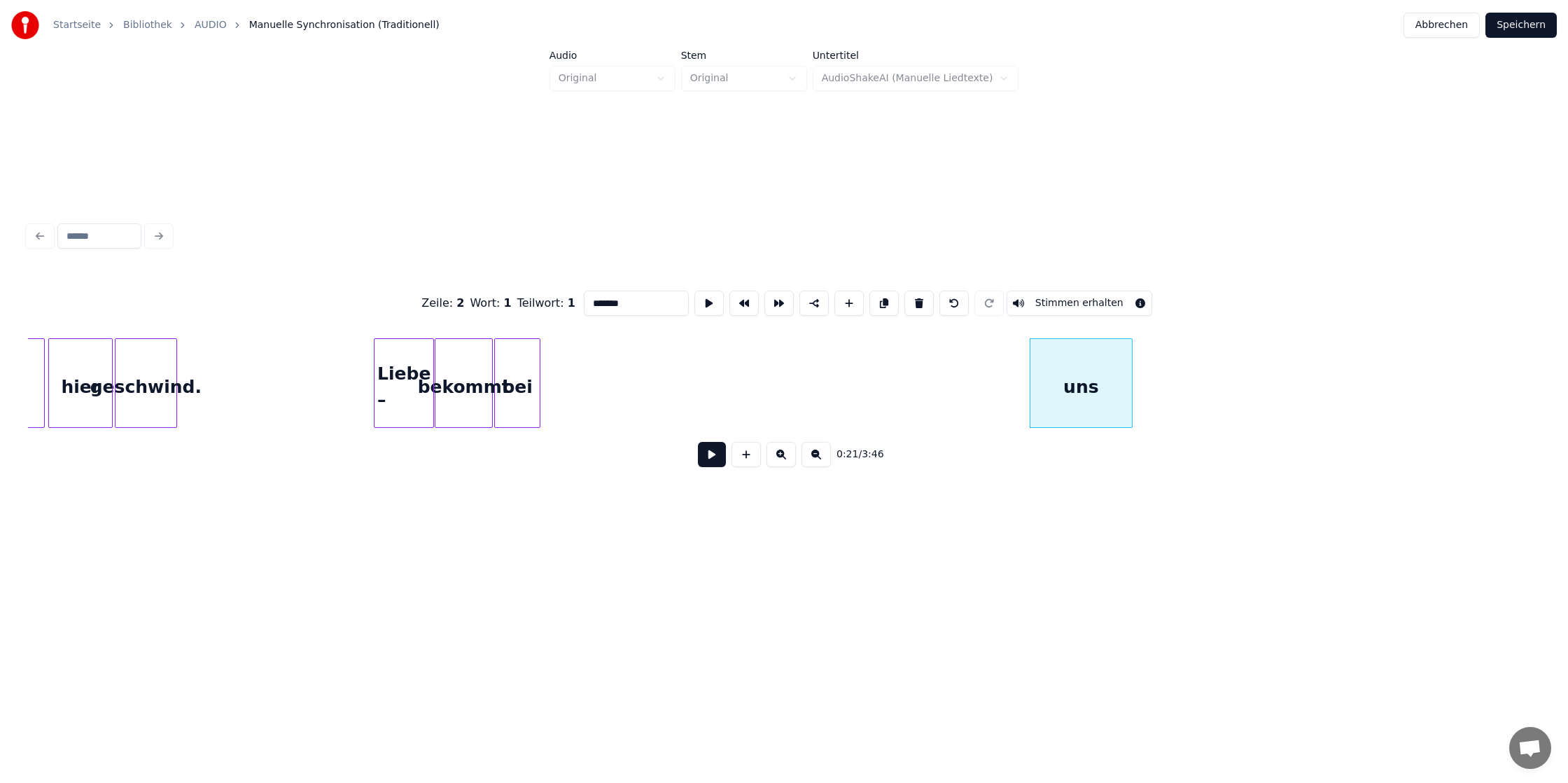
click at [1130, 386] on div at bounding box center [1130, 383] width 4 height 89
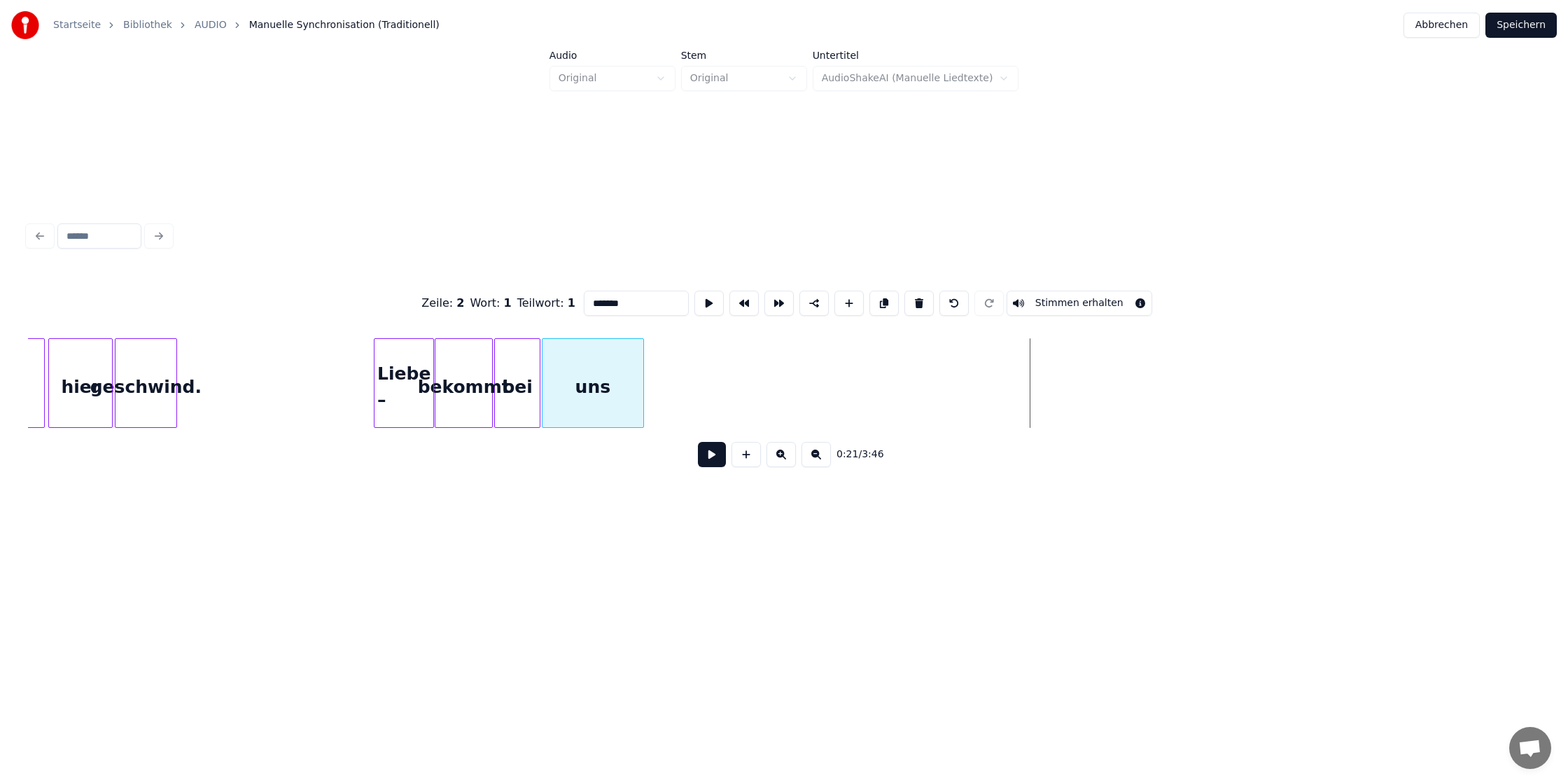
click at [591, 357] on div "uns" at bounding box center [592, 387] width 101 height 96
click at [634, 377] on div "uns" at bounding box center [592, 387] width 101 height 96
click at [600, 378] on div at bounding box center [601, 383] width 4 height 89
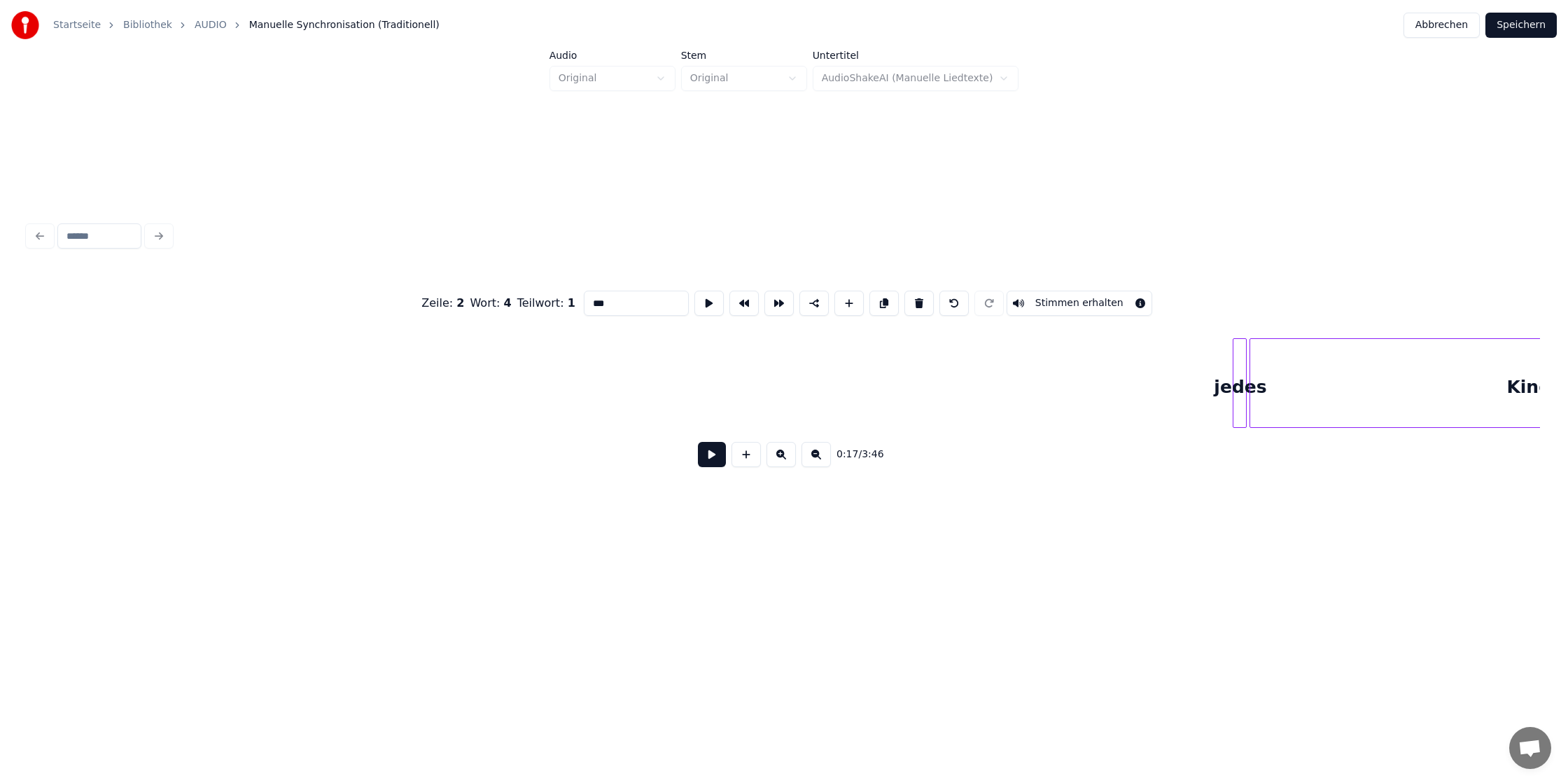
scroll to position [0, 3484]
click at [119, 330] on div "Zeile : 2 Wort : 4 Teilwort : 1 *** Stimmen erhalten 0:17 / 3:46" at bounding box center [784, 375] width 1512 height 213
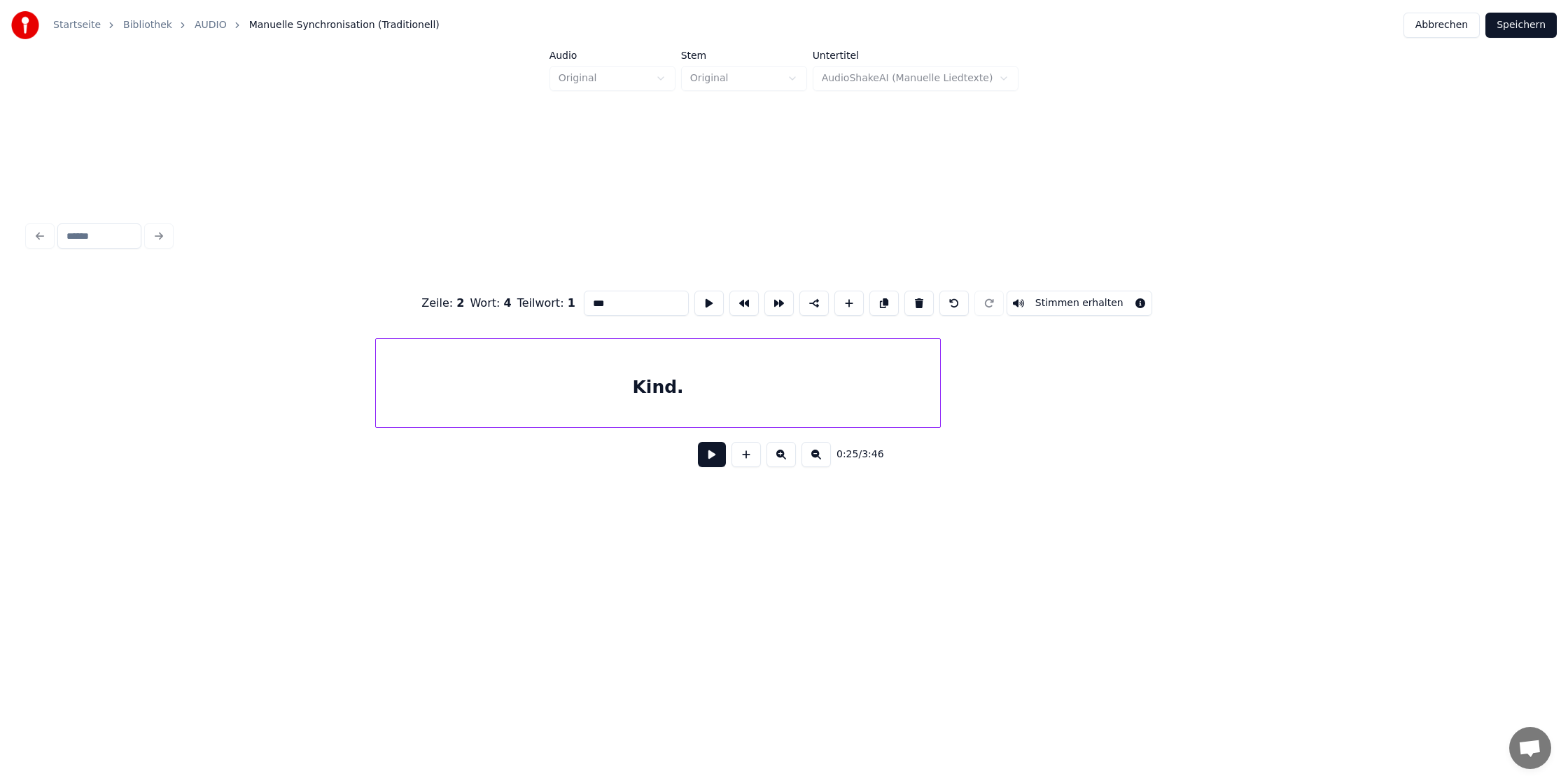
click at [830, 411] on div "Kind." at bounding box center [658, 387] width 564 height 96
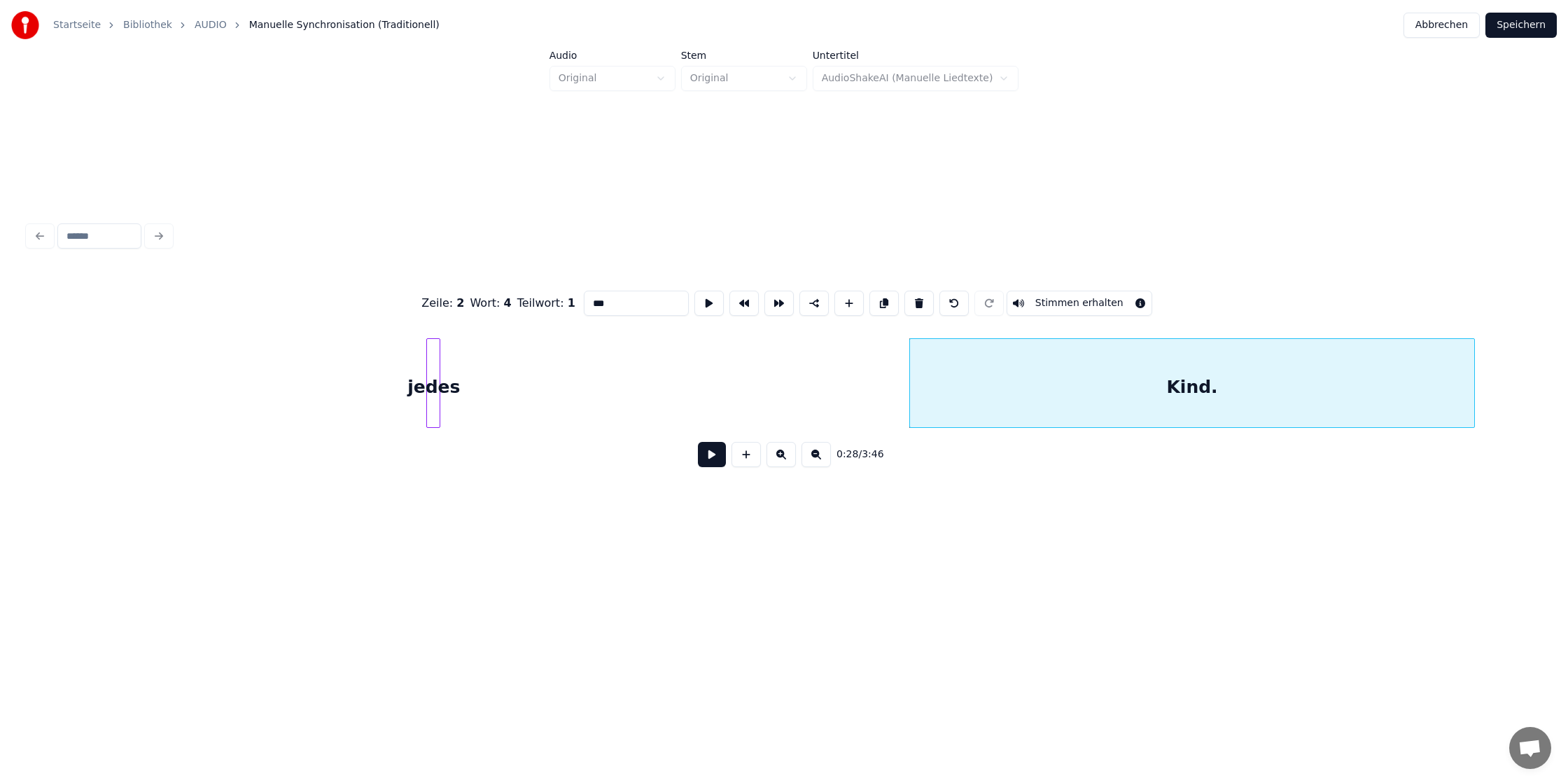
scroll to position [0, 3161]
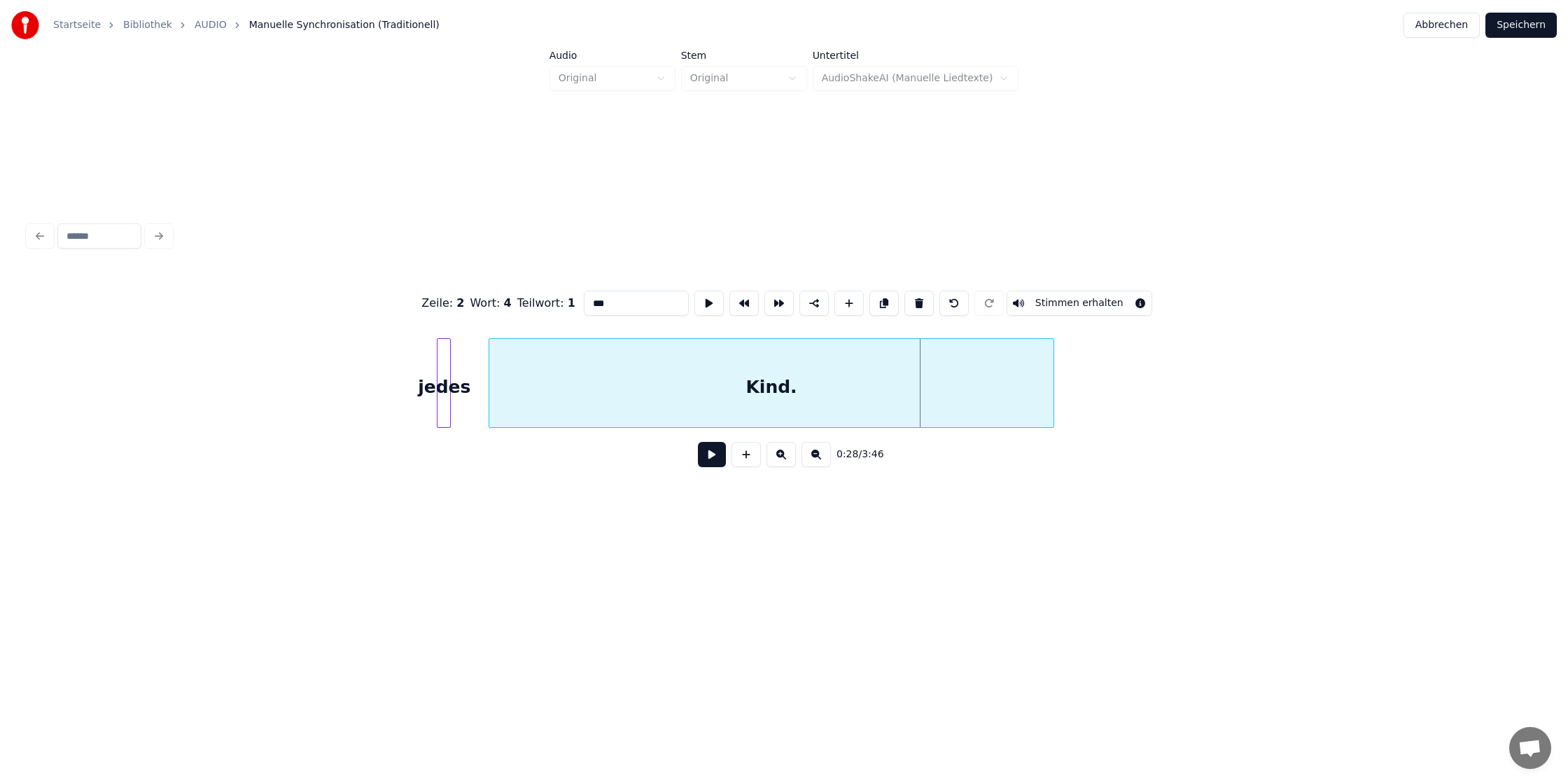
click at [548, 376] on div "Kind." at bounding box center [771, 387] width 564 height 96
click at [0, 362] on div "Startseite Bibliothek AUDIO Manuelle Synchronisation (Traditionell) Abbrechen S…" at bounding box center [784, 292] width 1568 height 584
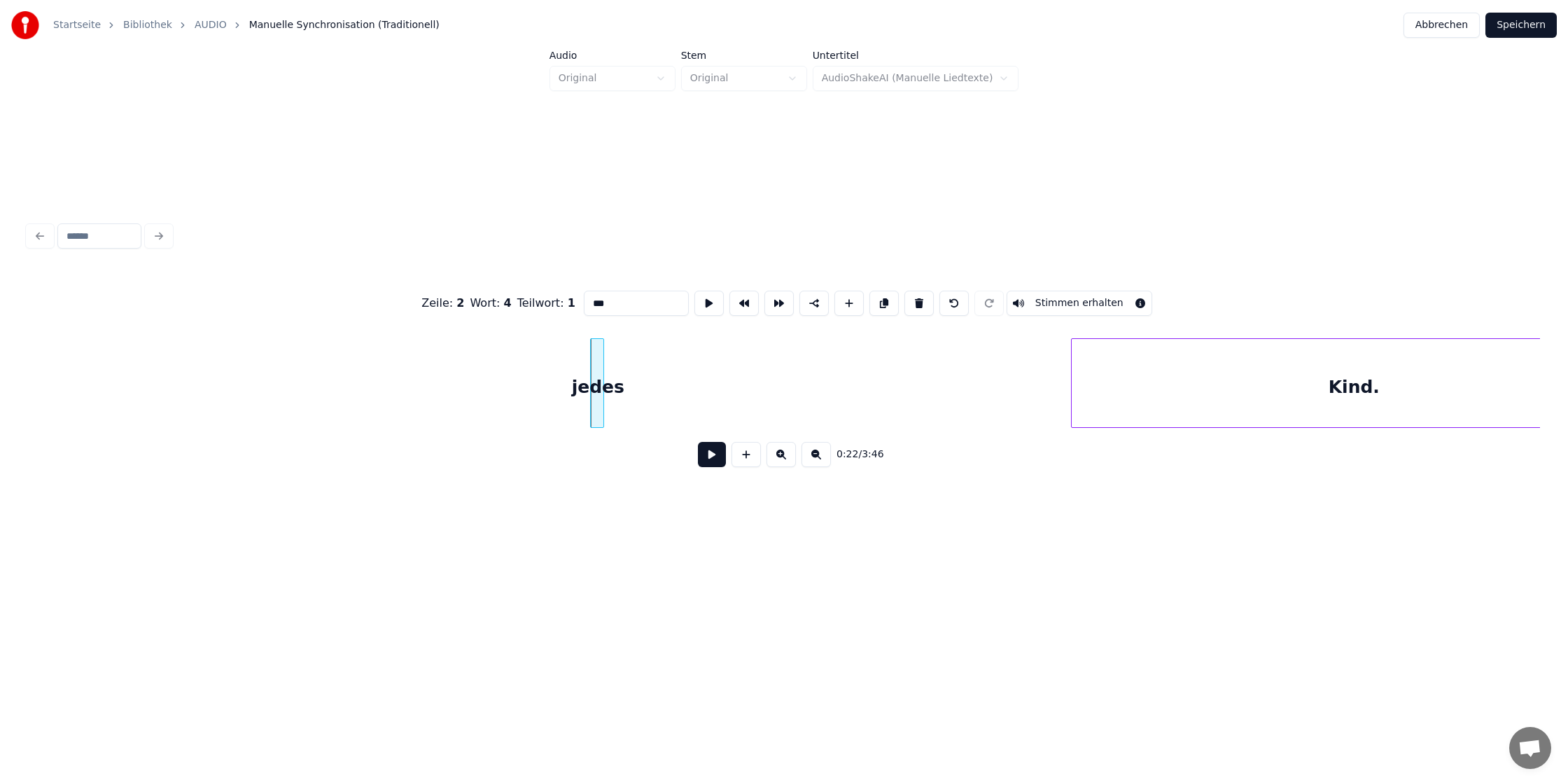
scroll to position [0, 2565]
click at [602, 366] on div at bounding box center [602, 383] width 4 height 89
type input "*****"
click at [198, 371] on div "jedes" at bounding box center [205, 387] width 14 height 96
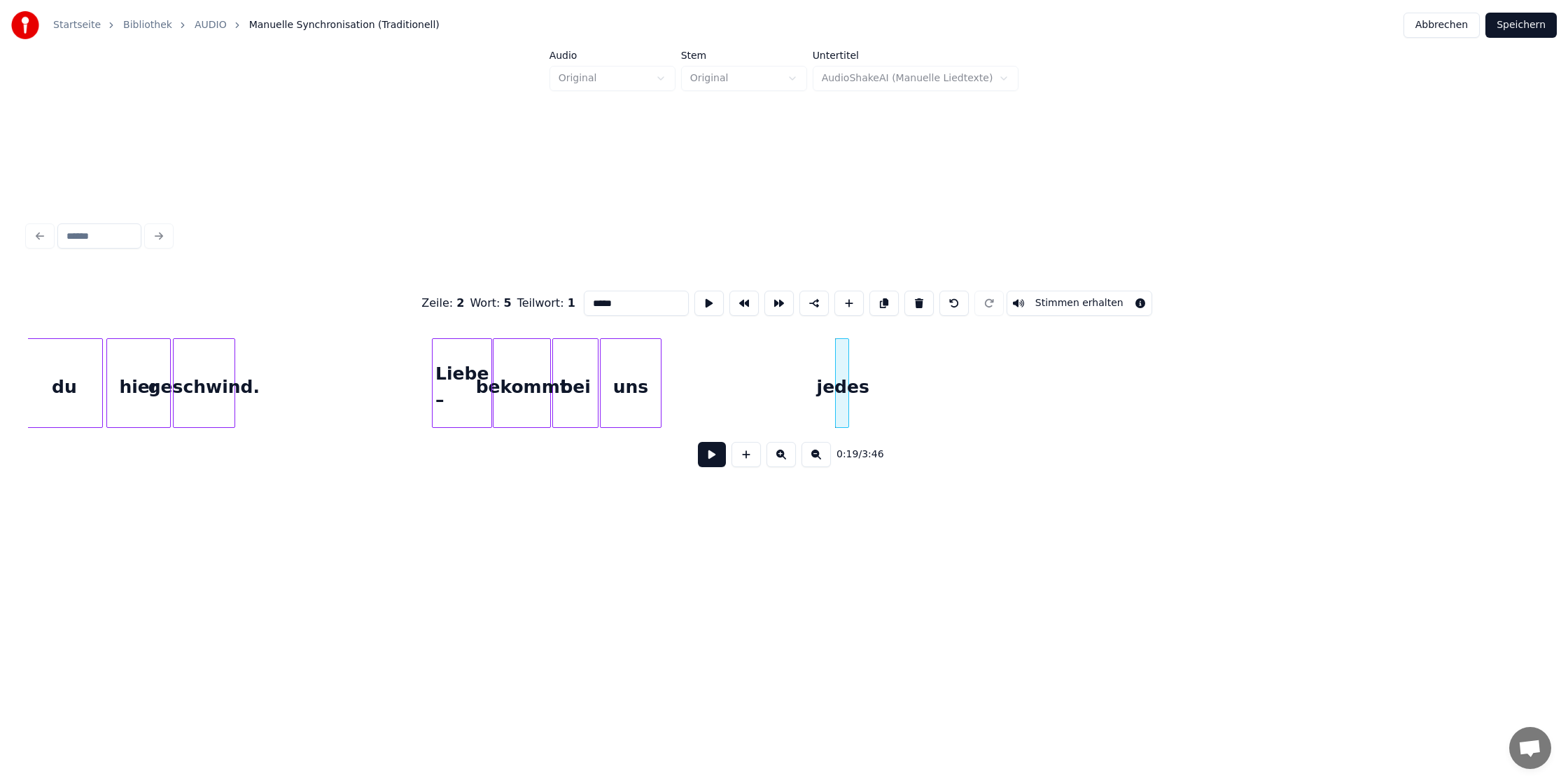
scroll to position [0, 1904]
click at [677, 376] on div "jedes" at bounding box center [678, 387] width 14 height 96
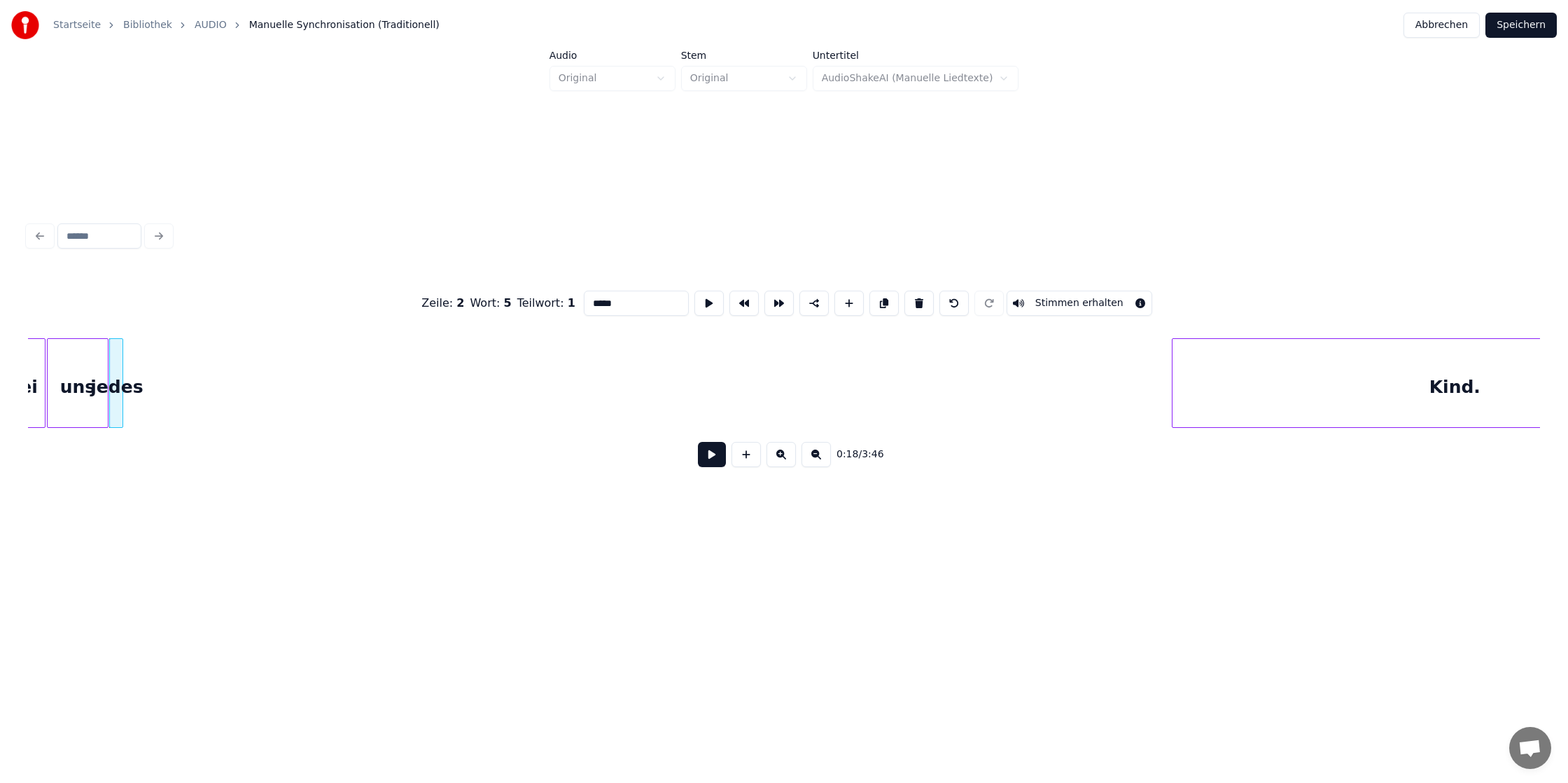
scroll to position [0, 2653]
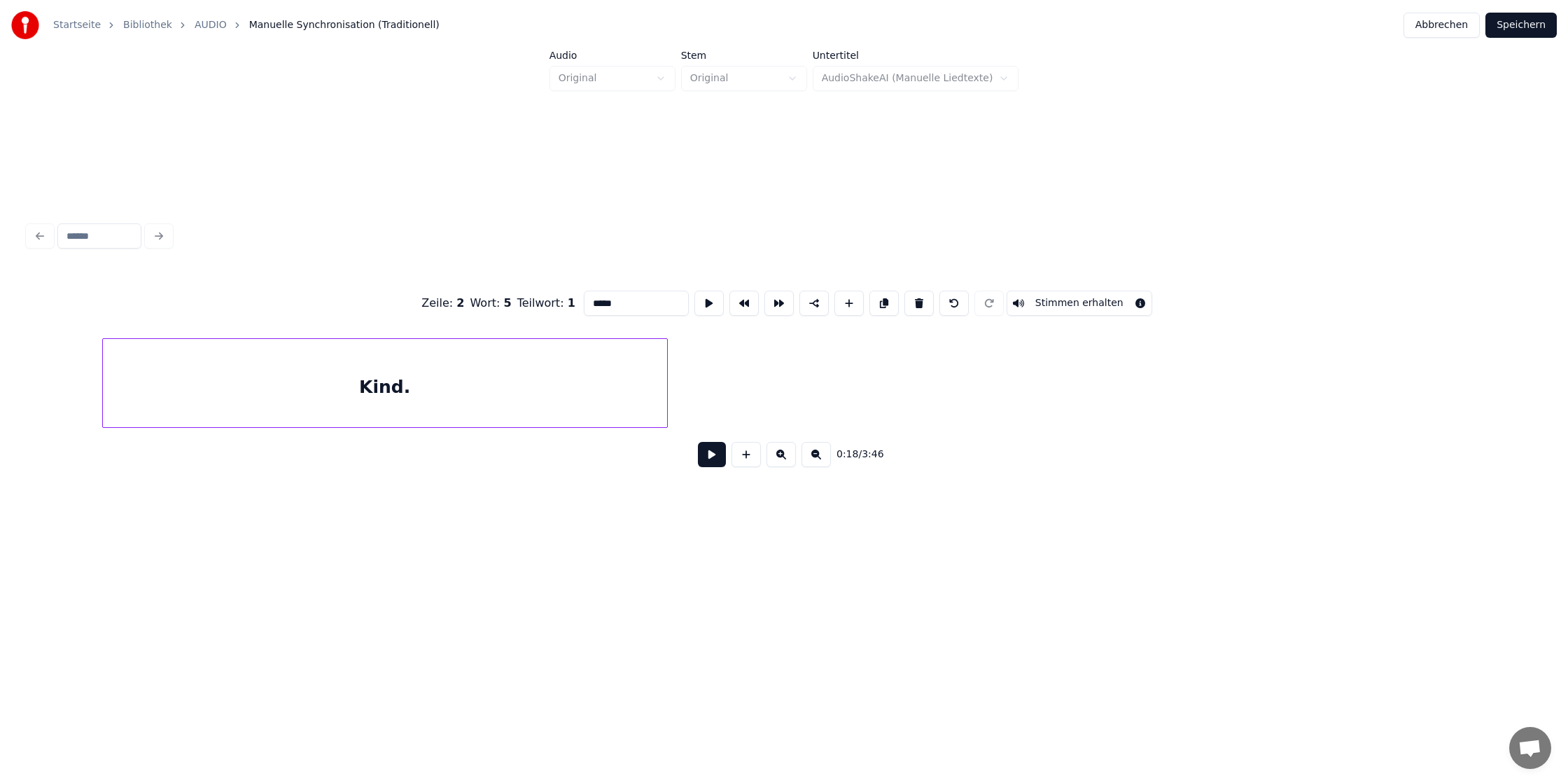
click at [390, 362] on div "Kind." at bounding box center [384, 387] width 564 height 96
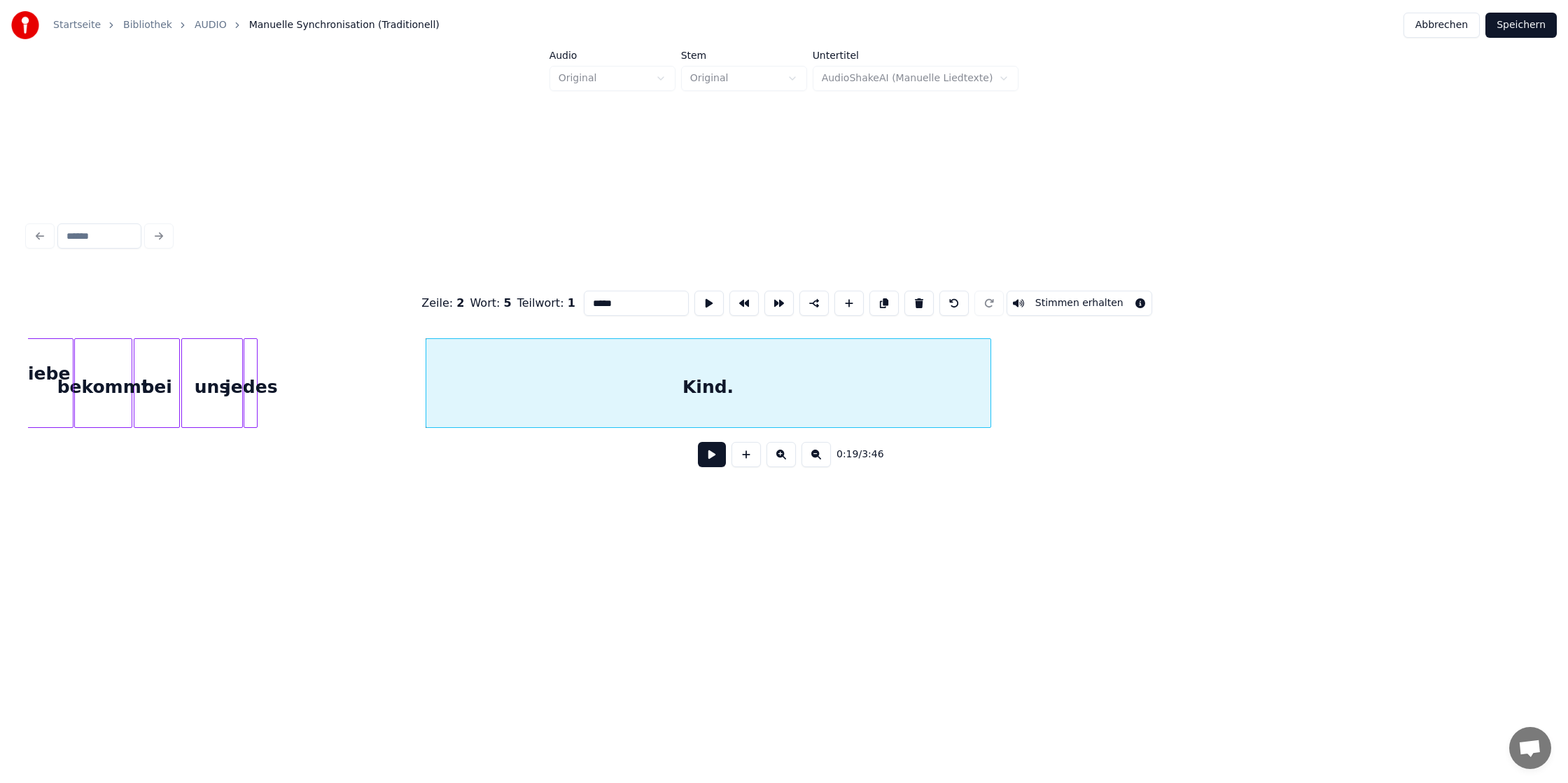
scroll to position [0, 2309]
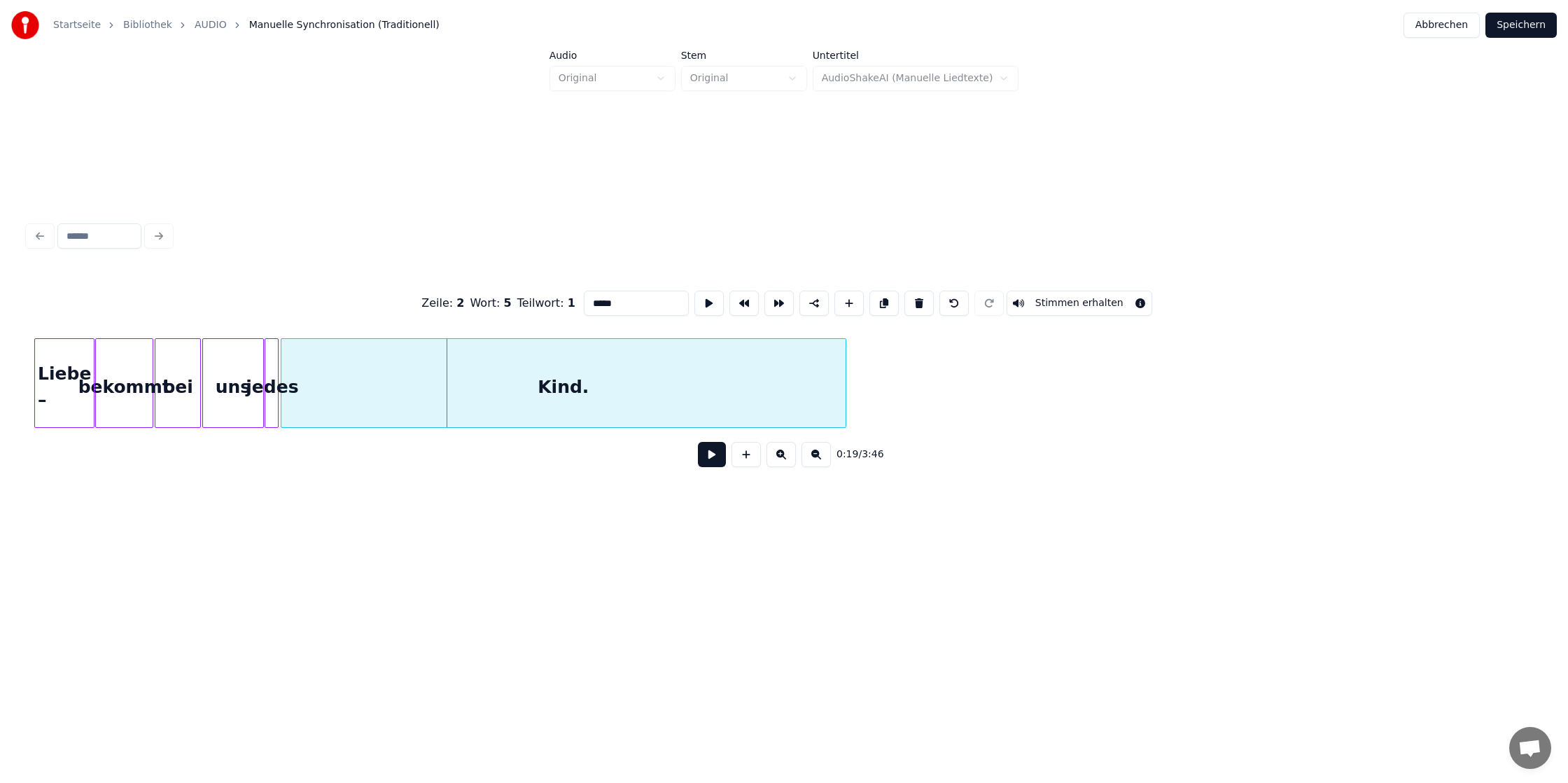
click at [399, 385] on div "Kind." at bounding box center [563, 387] width 564 height 96
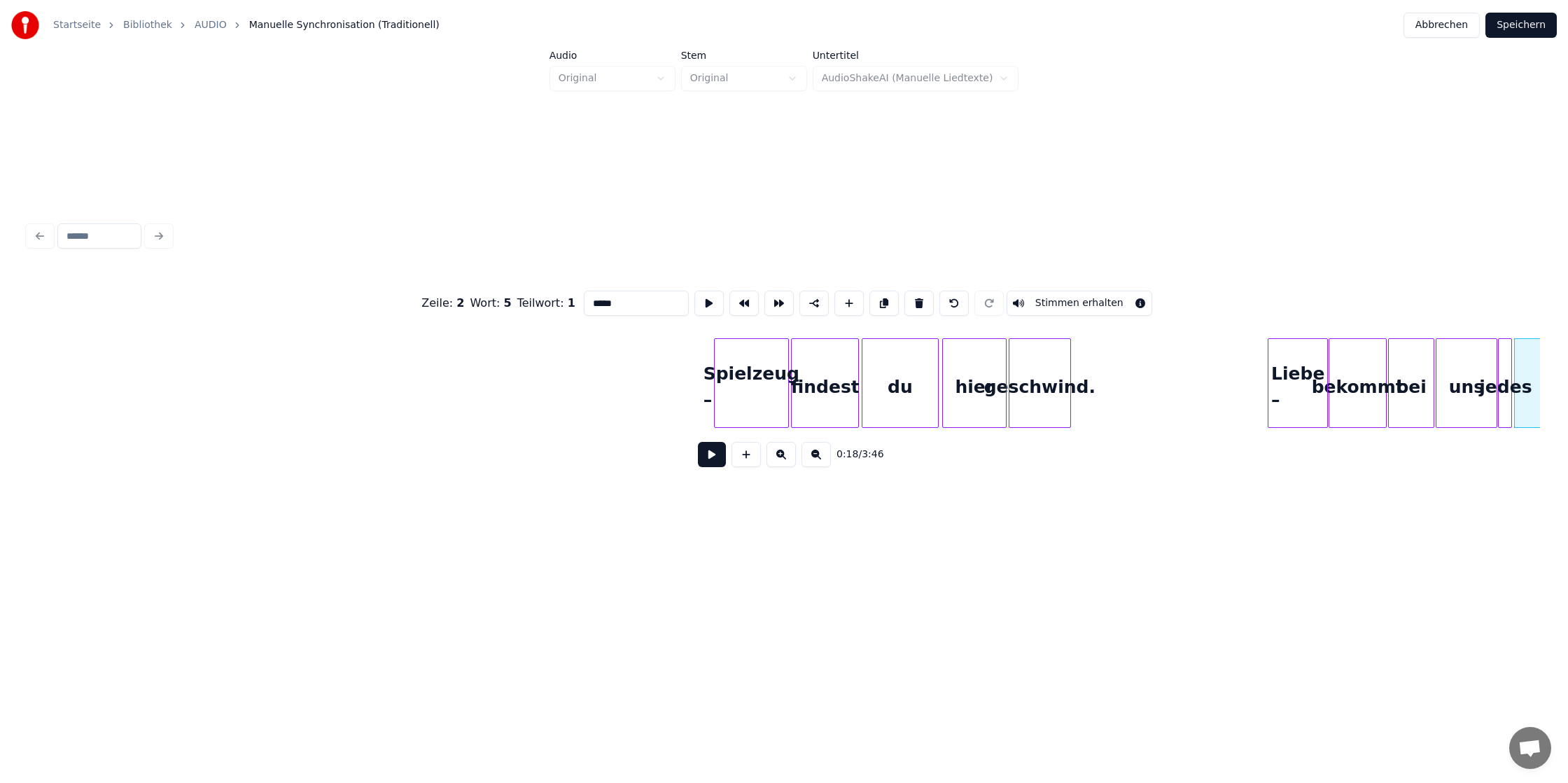
scroll to position [0, 1067]
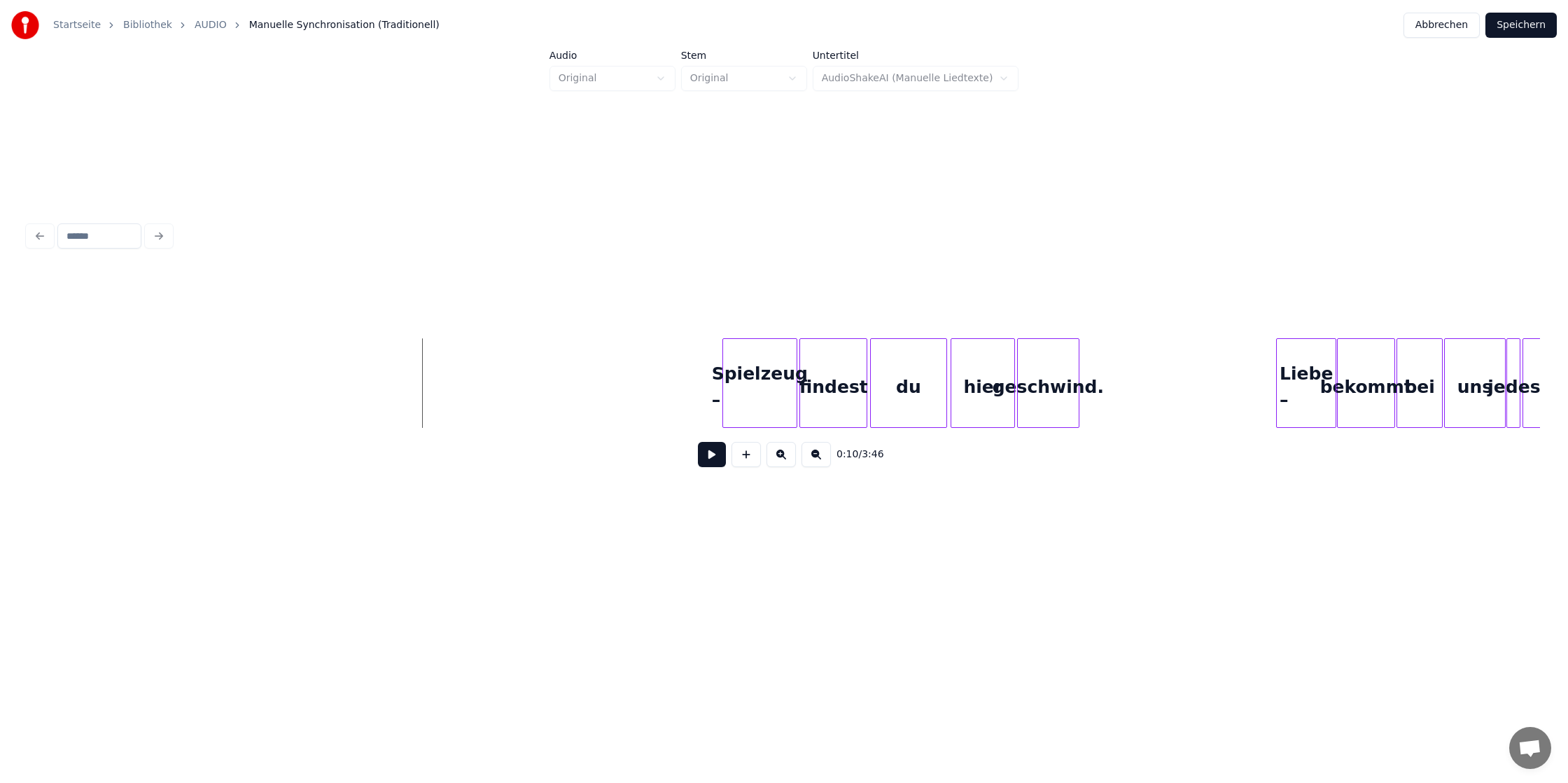
click at [705, 453] on button at bounding box center [712, 454] width 28 height 25
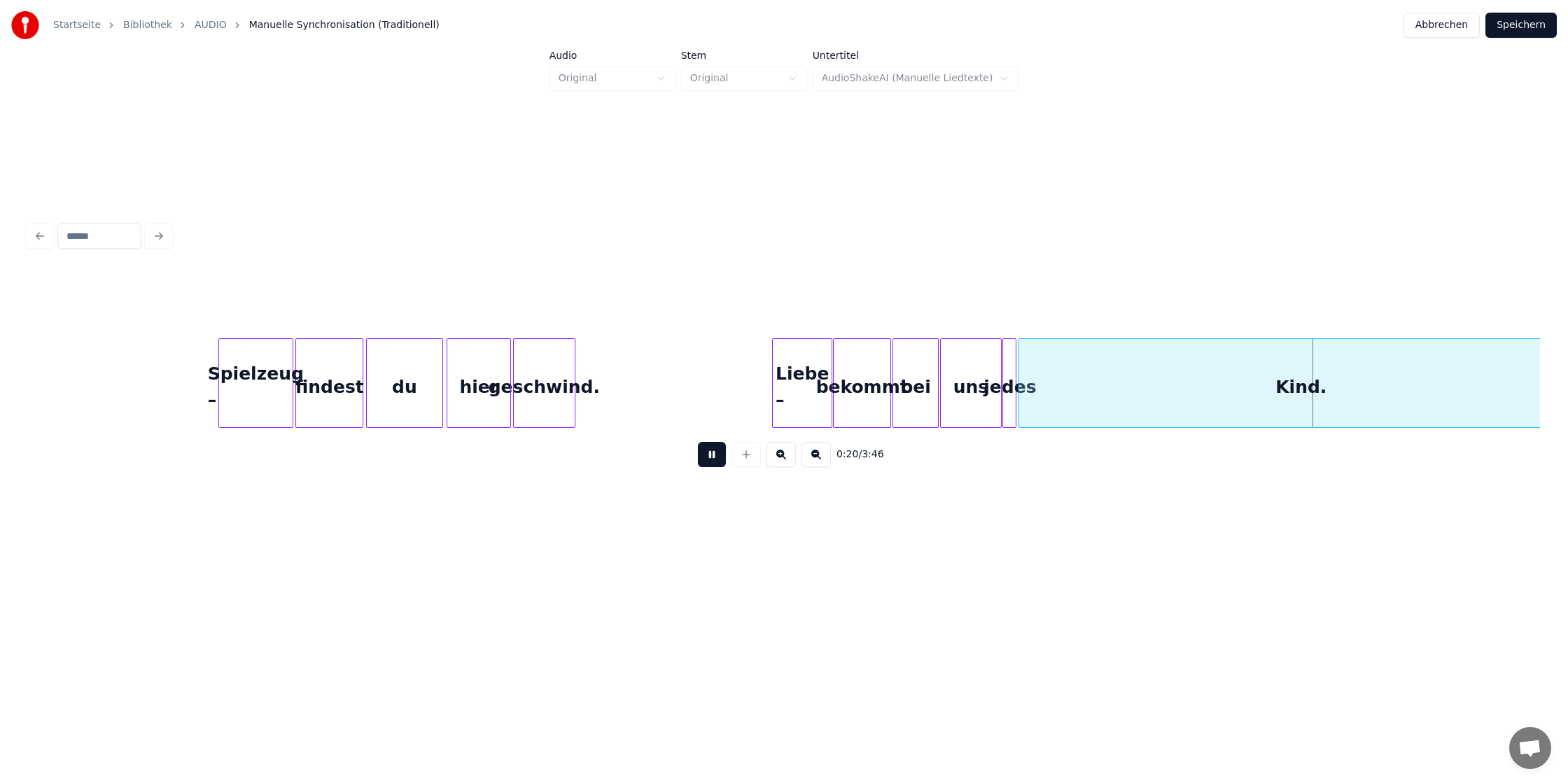
scroll to position [0, 1573]
click at [698, 442] on button at bounding box center [712, 454] width 28 height 25
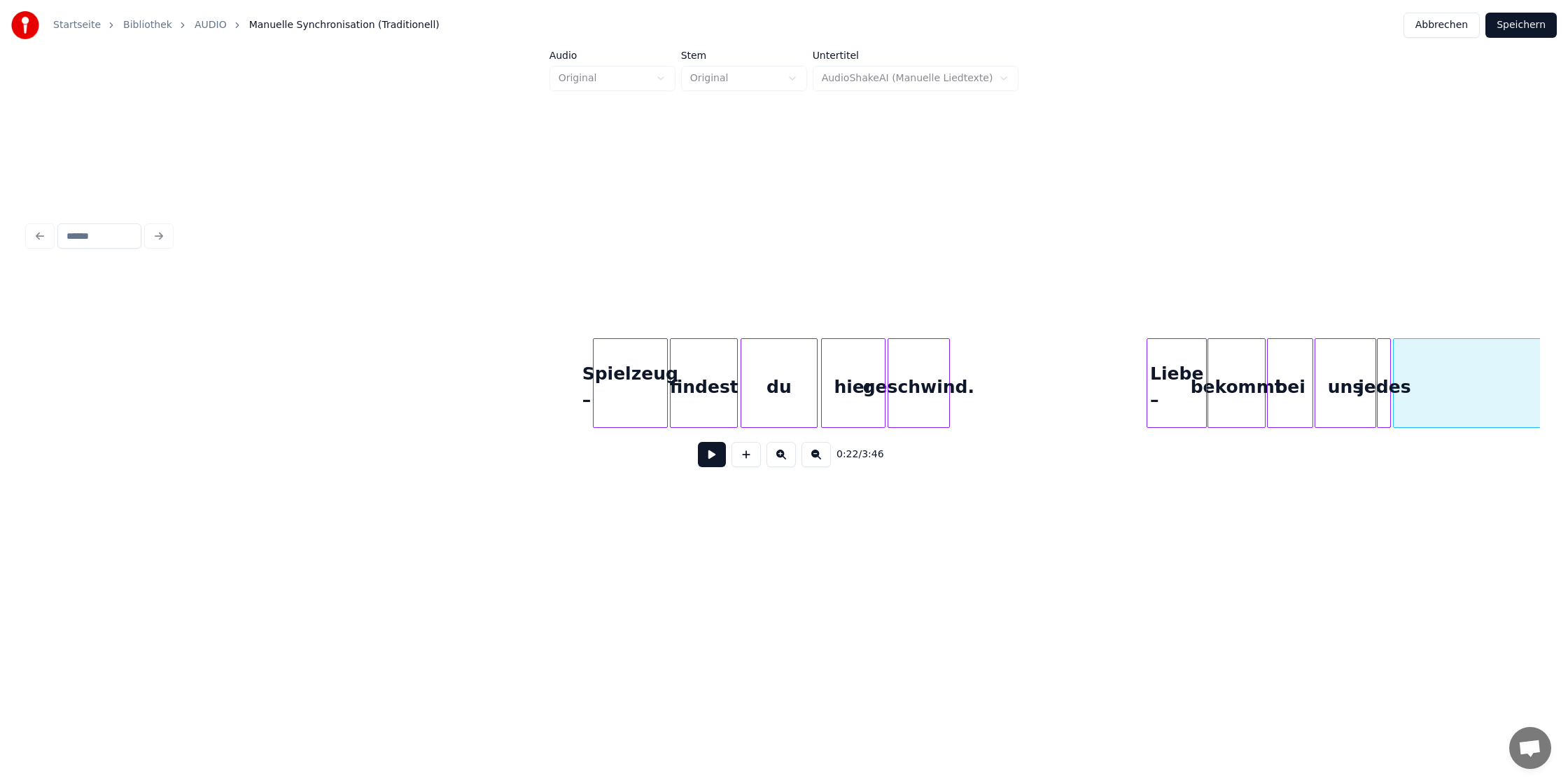
scroll to position [0, 1178]
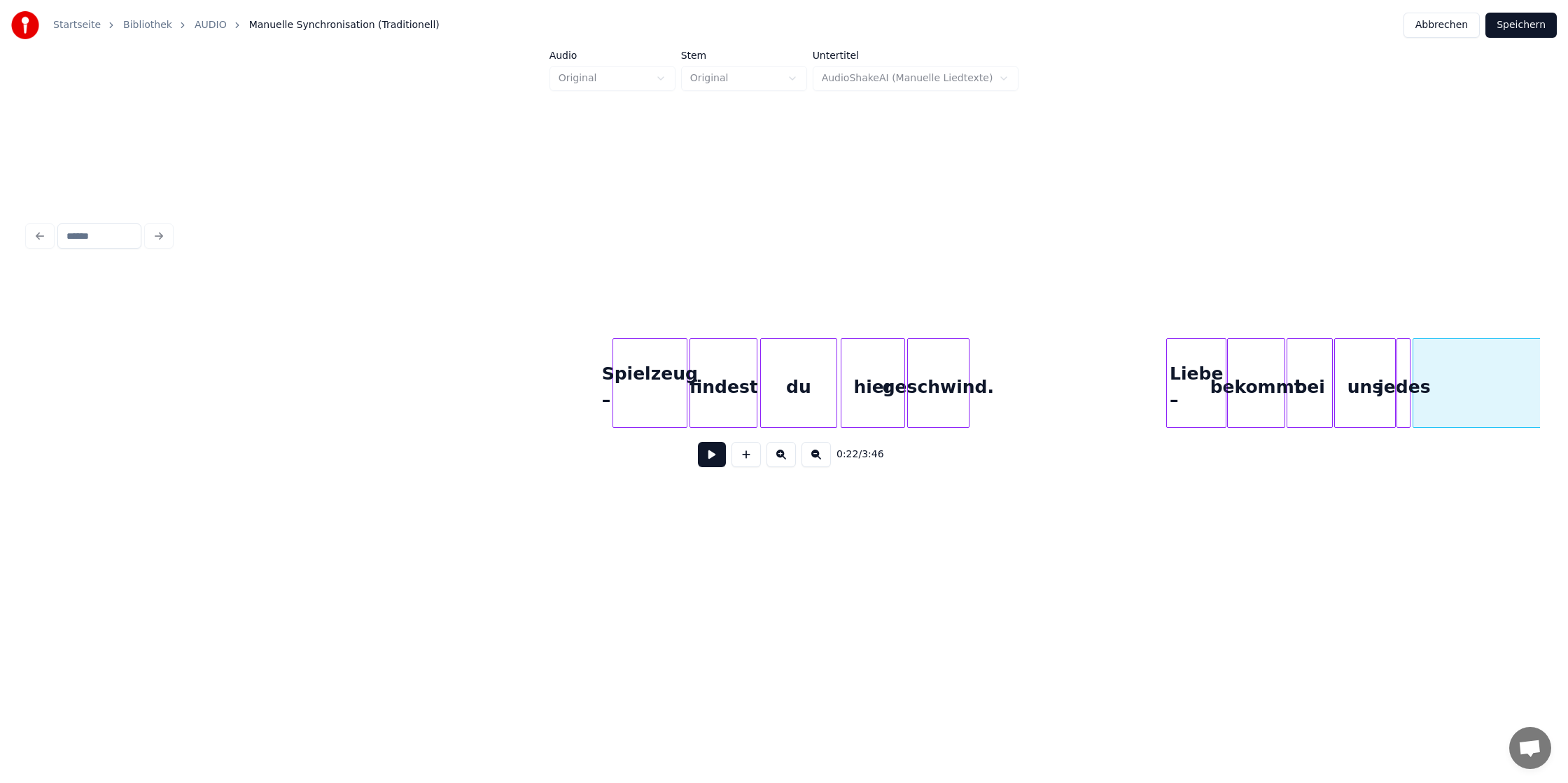
click at [713, 462] on button at bounding box center [712, 454] width 28 height 25
click at [698, 442] on button at bounding box center [712, 454] width 28 height 25
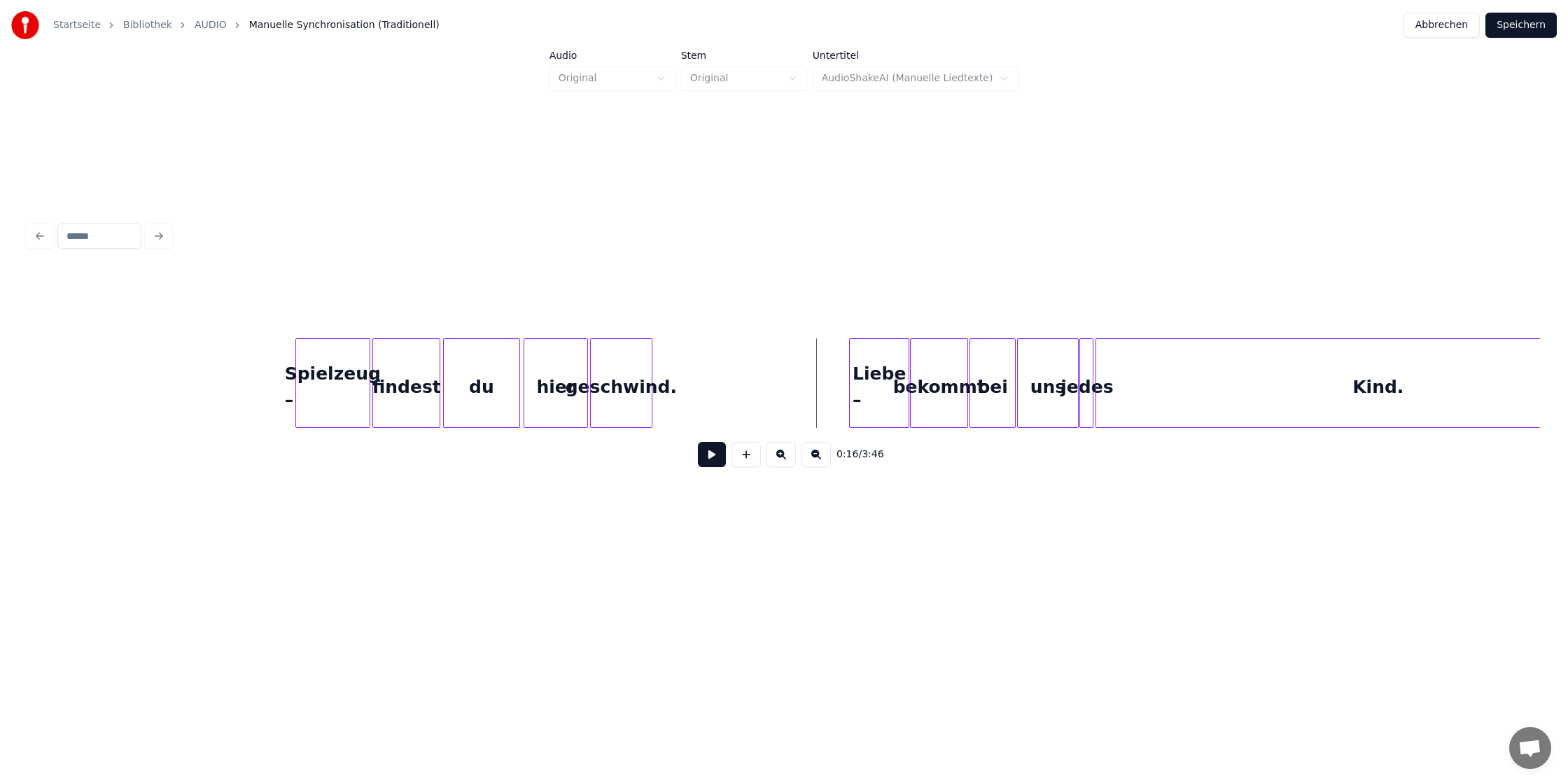
click at [1319, 400] on div "Kind." at bounding box center [1378, 387] width 564 height 96
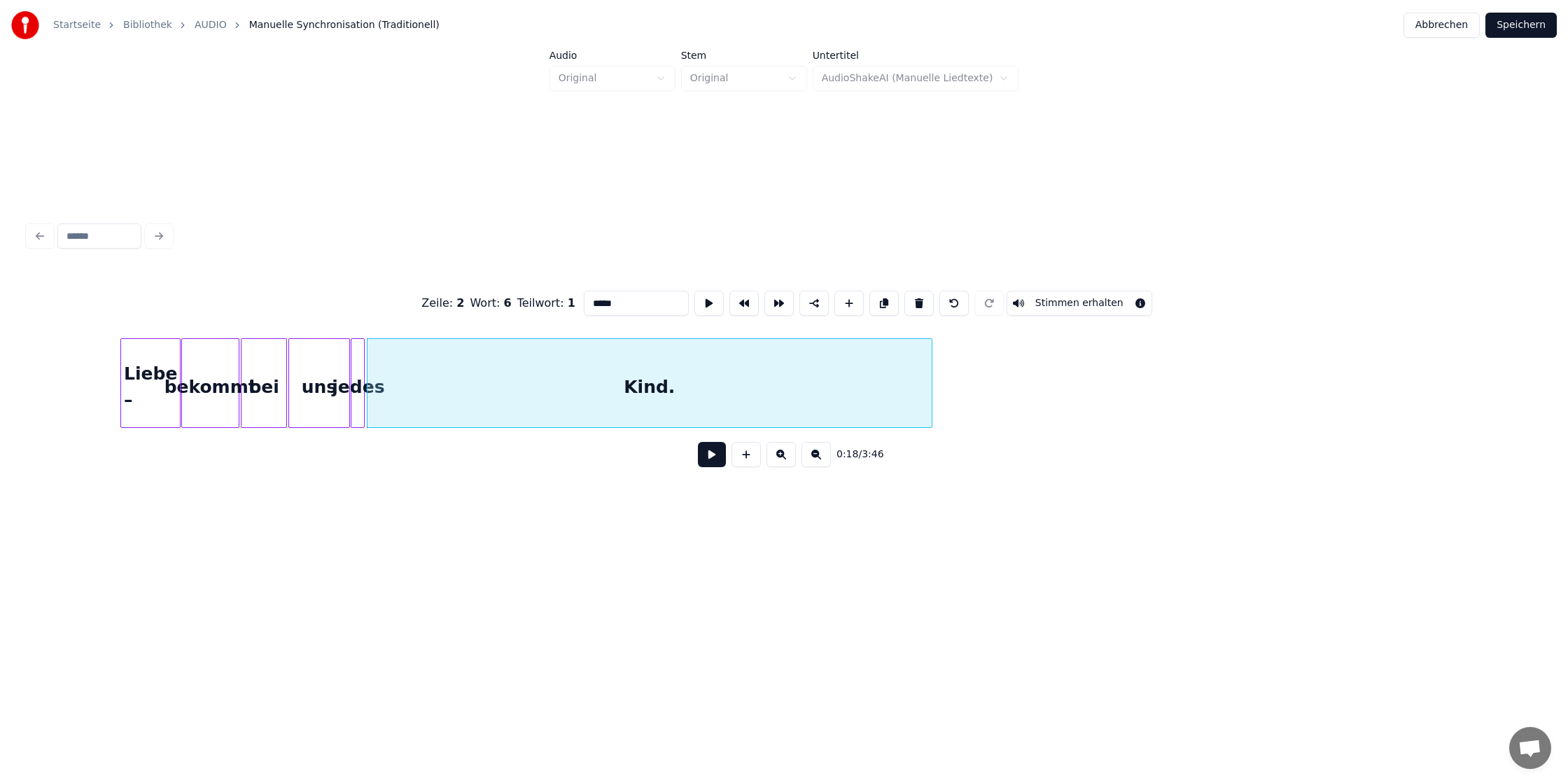
scroll to position [0, 2222]
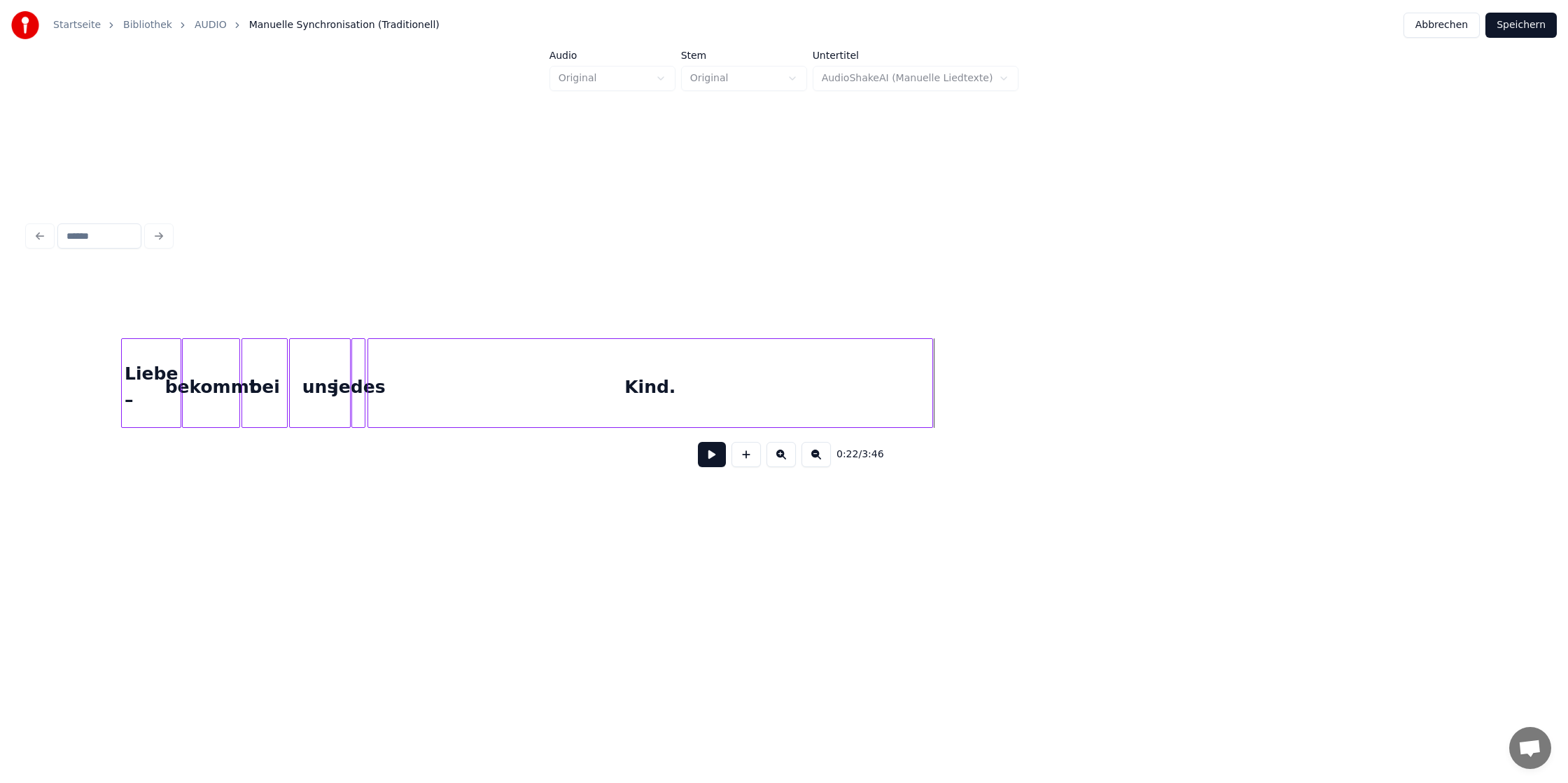
click at [925, 377] on div "Kind." at bounding box center [650, 387] width 564 height 96
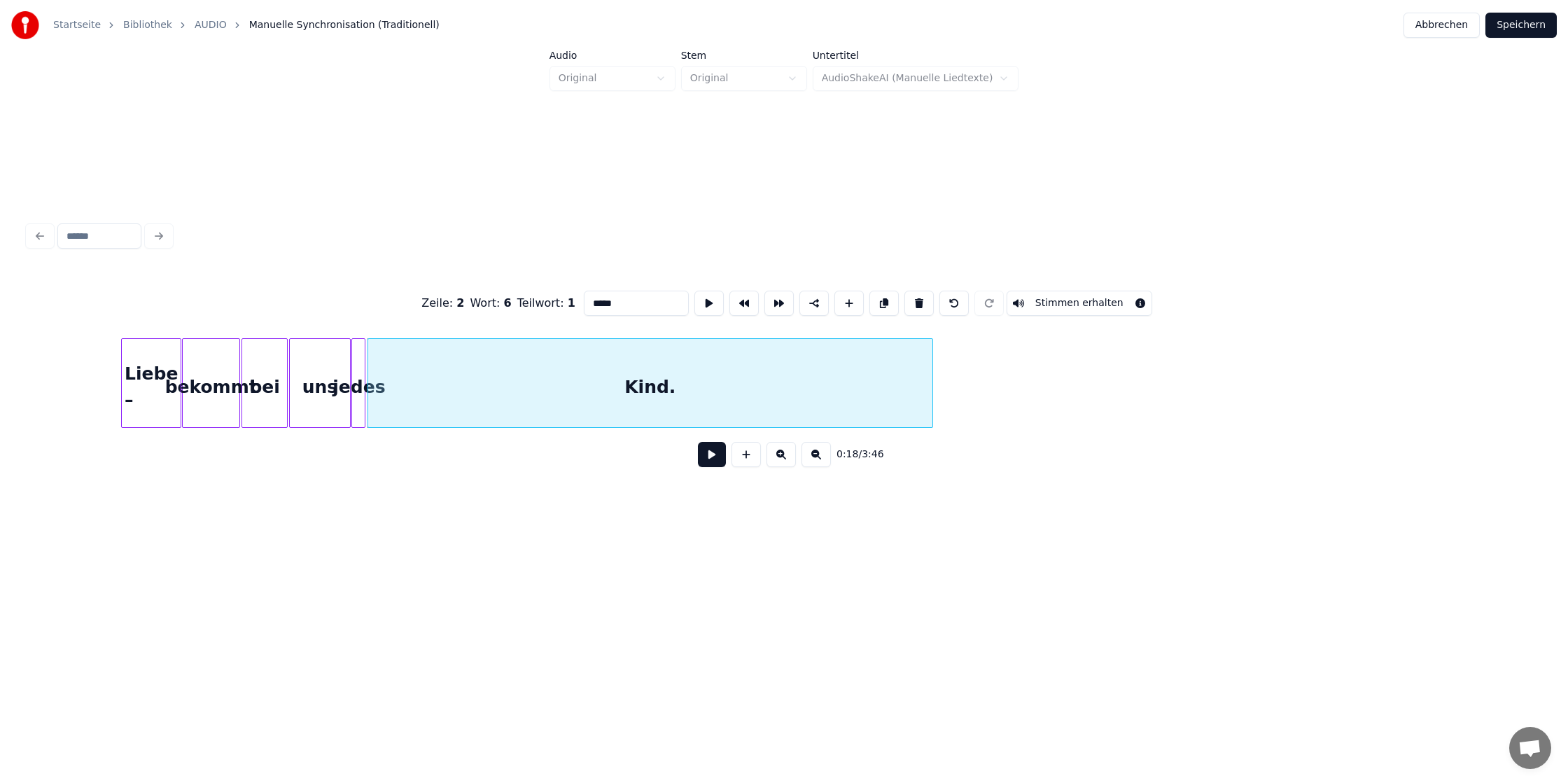
click at [932, 386] on div "Kind." at bounding box center [650, 384] width 565 height 90
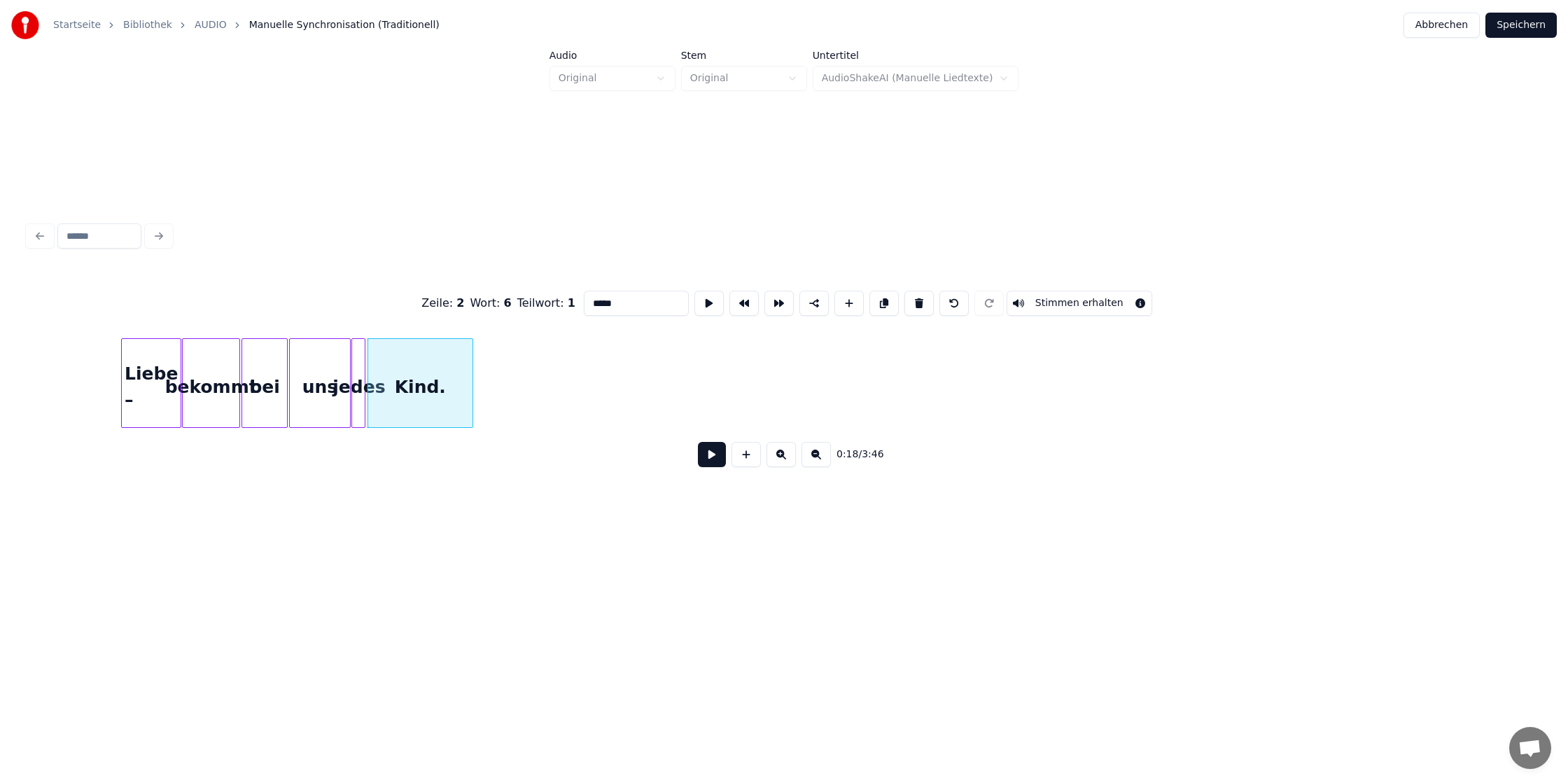
click at [471, 383] on div at bounding box center [470, 383] width 4 height 89
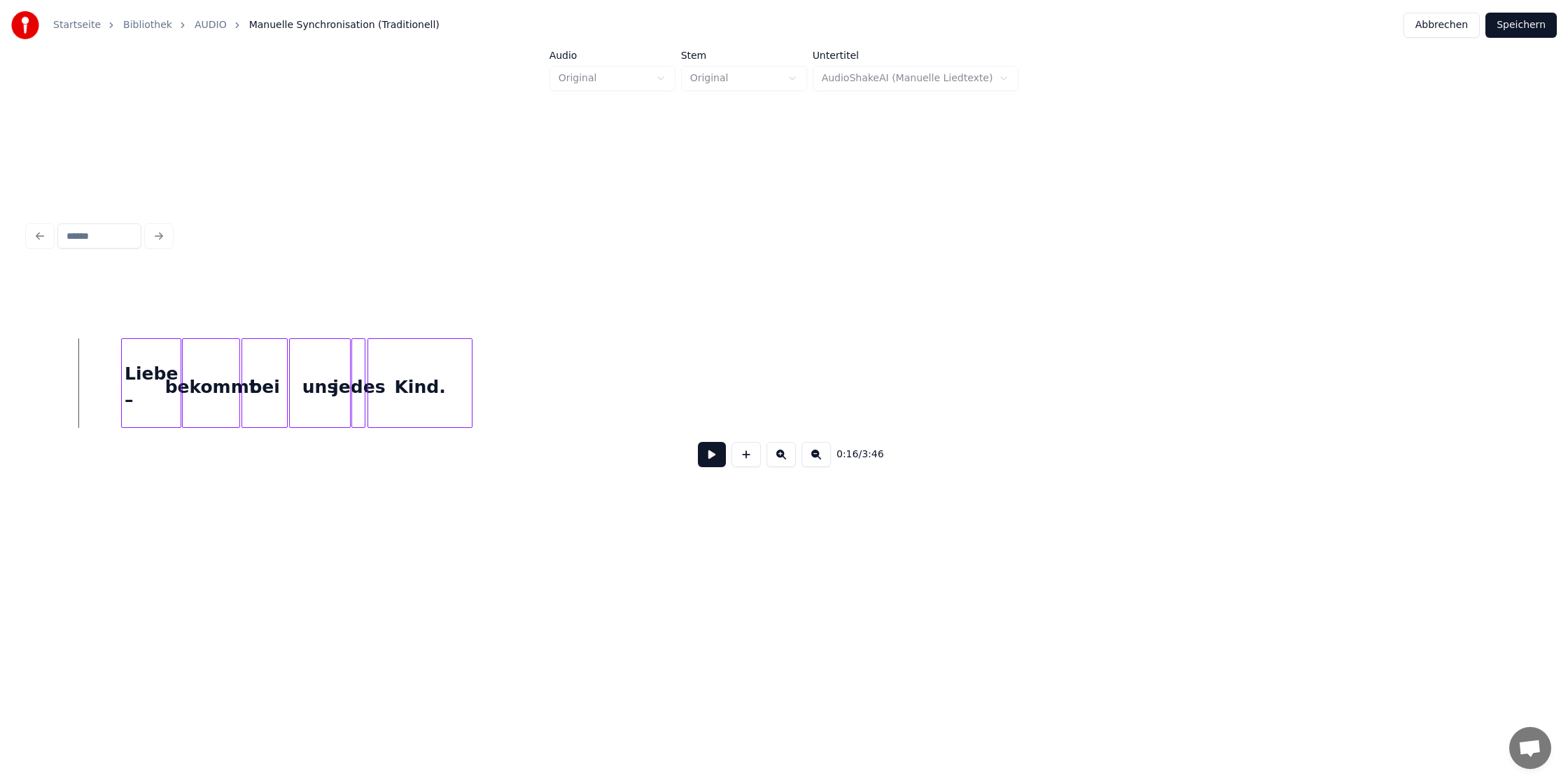
click at [704, 456] on button at bounding box center [712, 454] width 28 height 25
click at [698, 442] on button at bounding box center [712, 454] width 28 height 25
click at [442, 386] on div at bounding box center [442, 383] width 4 height 89
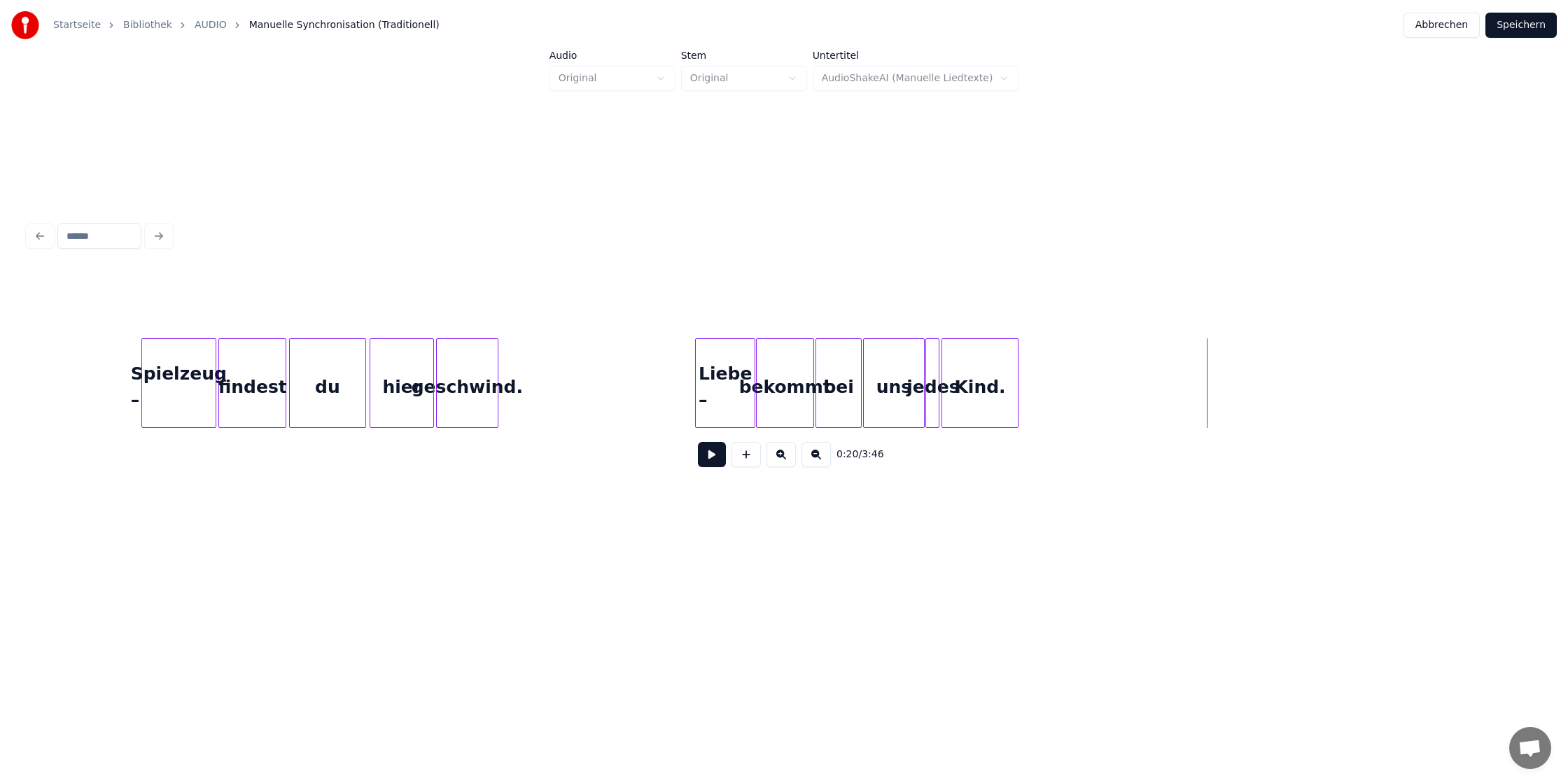
scroll to position [0, 1647]
click at [658, 394] on div "geschwind." at bounding box center [650, 387] width 61 height 96
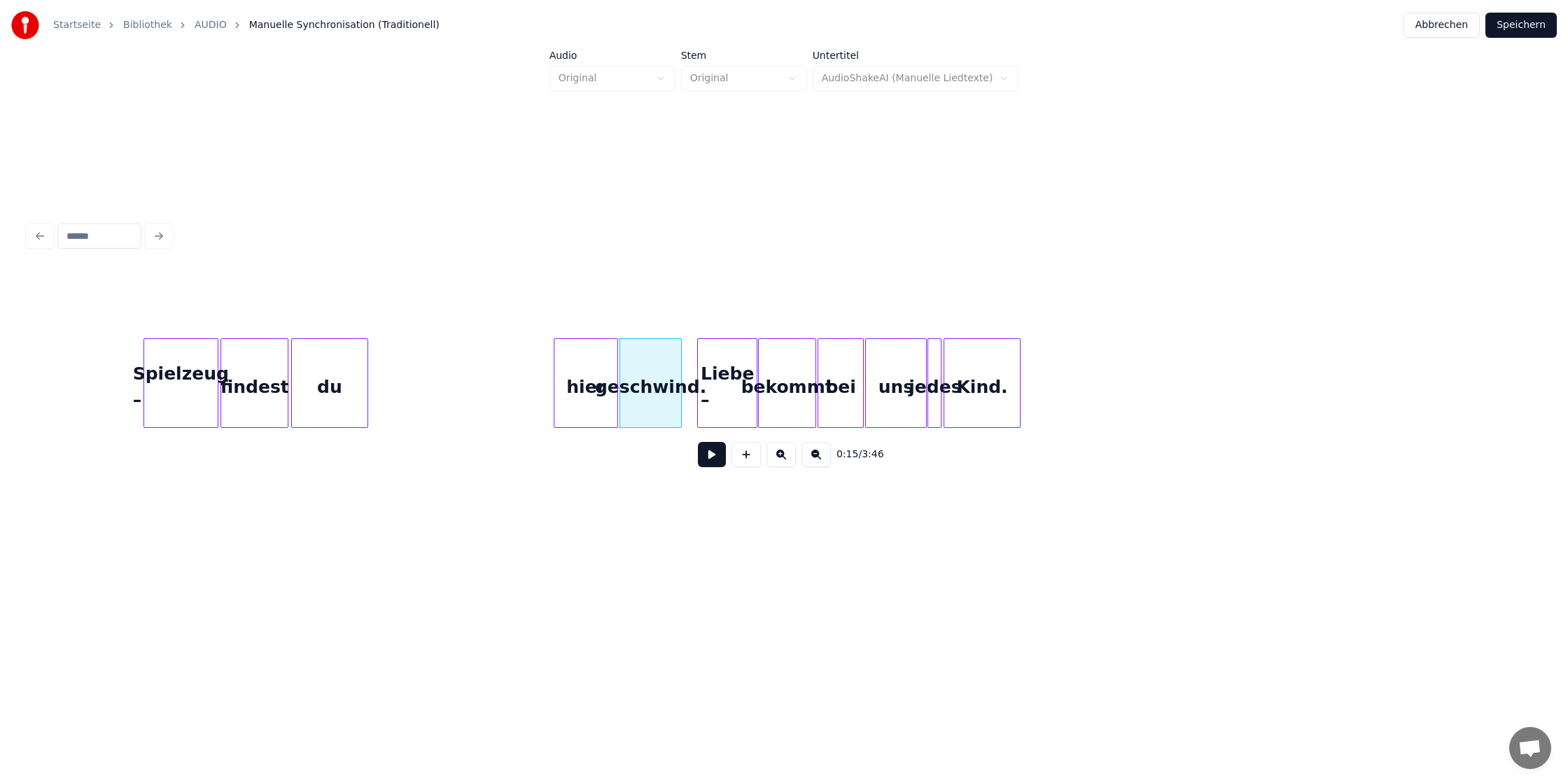
click at [602, 394] on div "hier" at bounding box center [585, 387] width 63 height 96
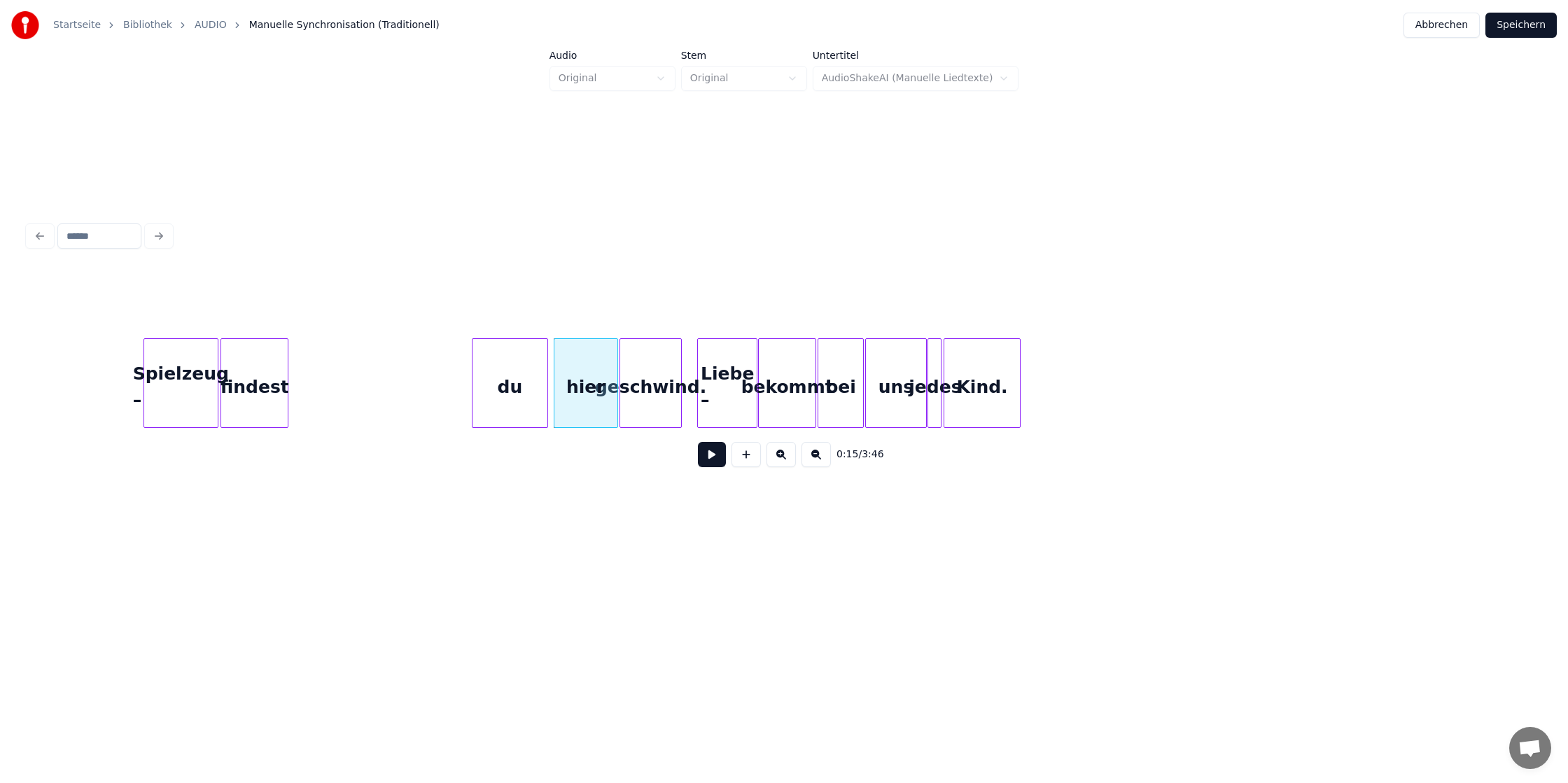
click at [518, 389] on div "du" at bounding box center [510, 387] width 75 height 96
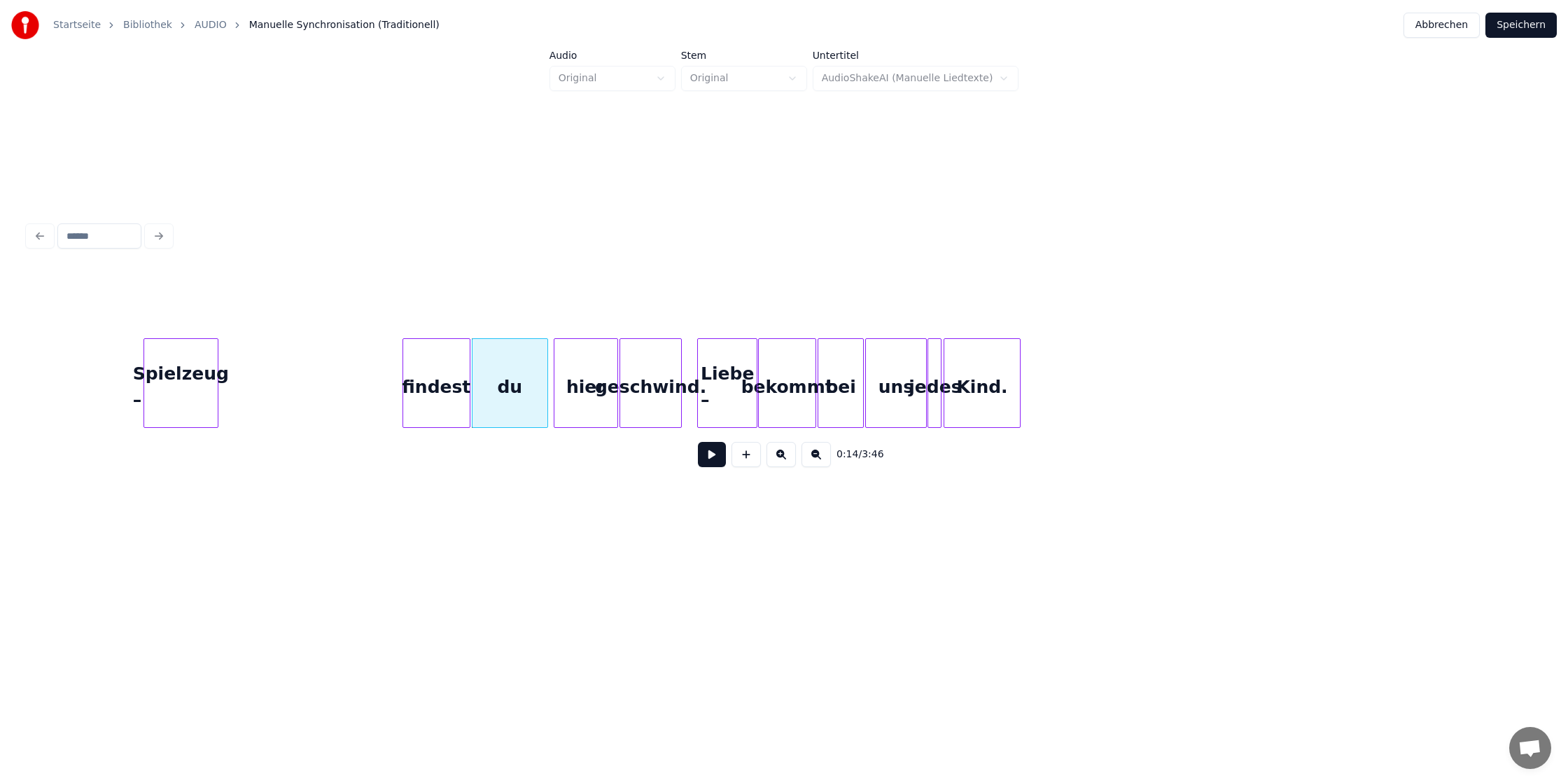
click at [440, 389] on div "findest" at bounding box center [436, 387] width 67 height 96
click at [203, 384] on div "Spielzeug –" at bounding box center [181, 387] width 74 height 96
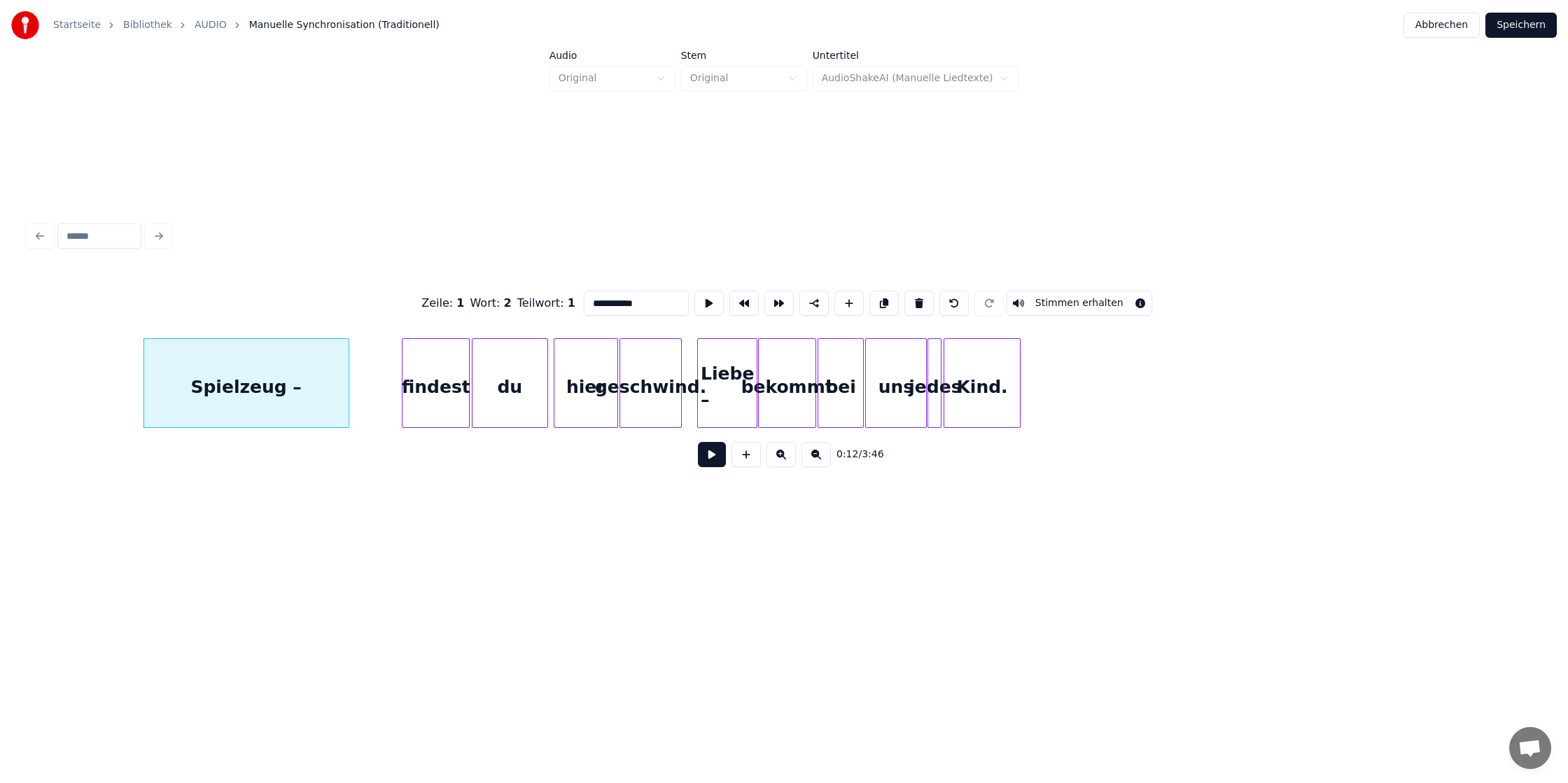
click at [346, 395] on div at bounding box center [346, 383] width 4 height 89
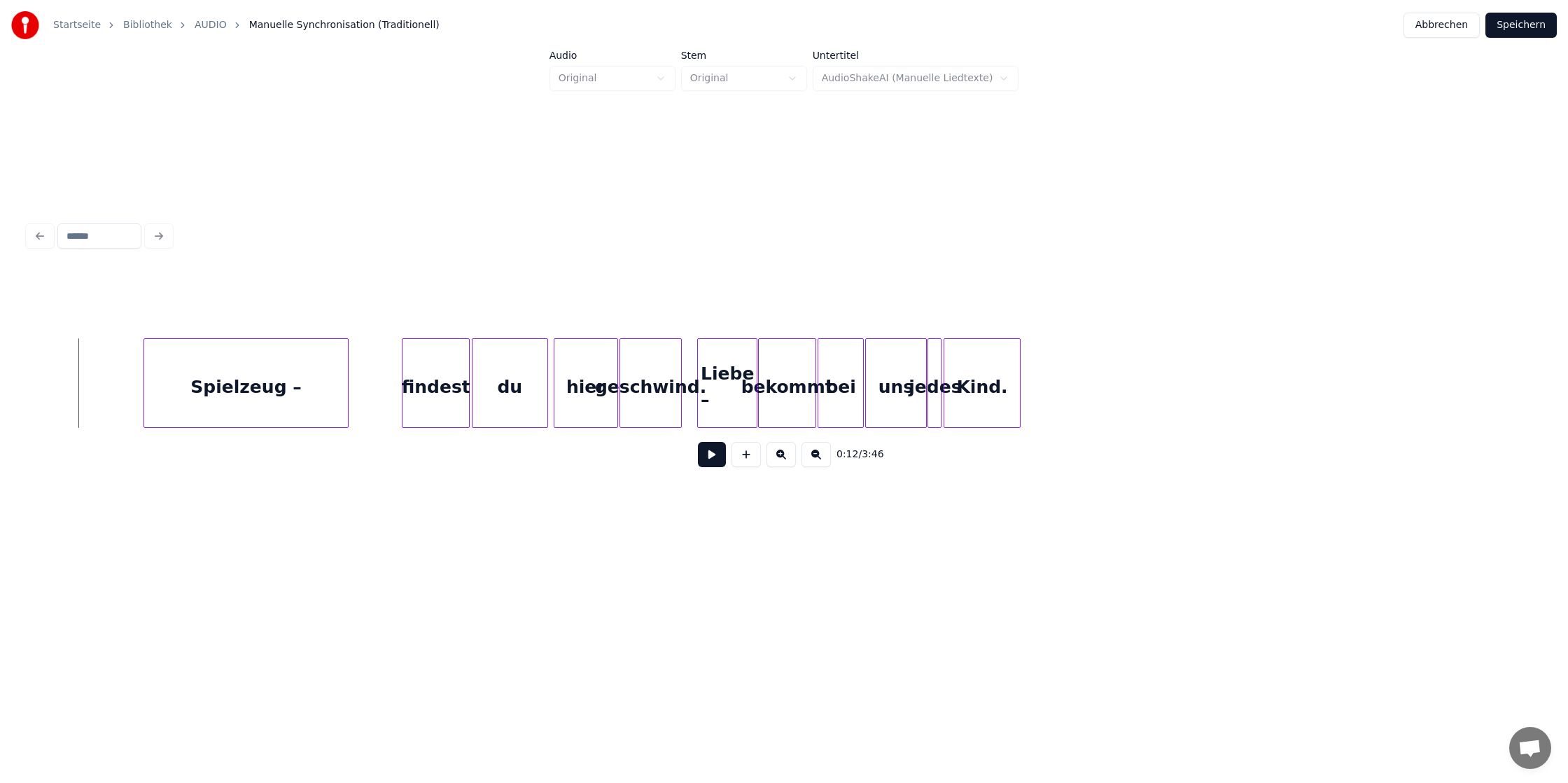
click at [714, 454] on button at bounding box center [712, 454] width 28 height 25
click at [718, 455] on button at bounding box center [712, 454] width 28 height 25
click at [1525, 397] on div "Kind." at bounding box center [1486, 387] width 77 height 96
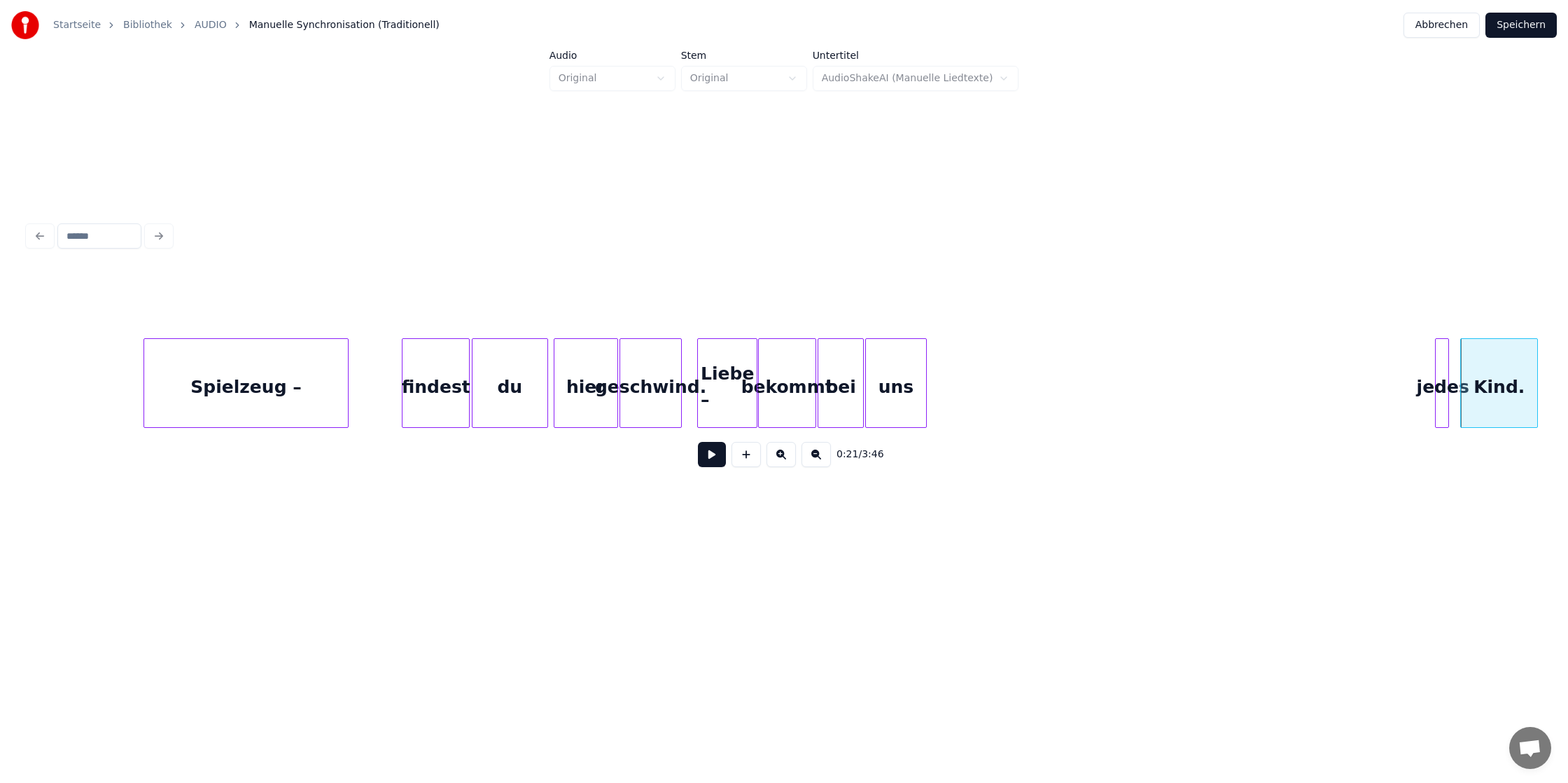
click at [1390, 396] on div "uns" at bounding box center [1396, 387] width 61 height 96
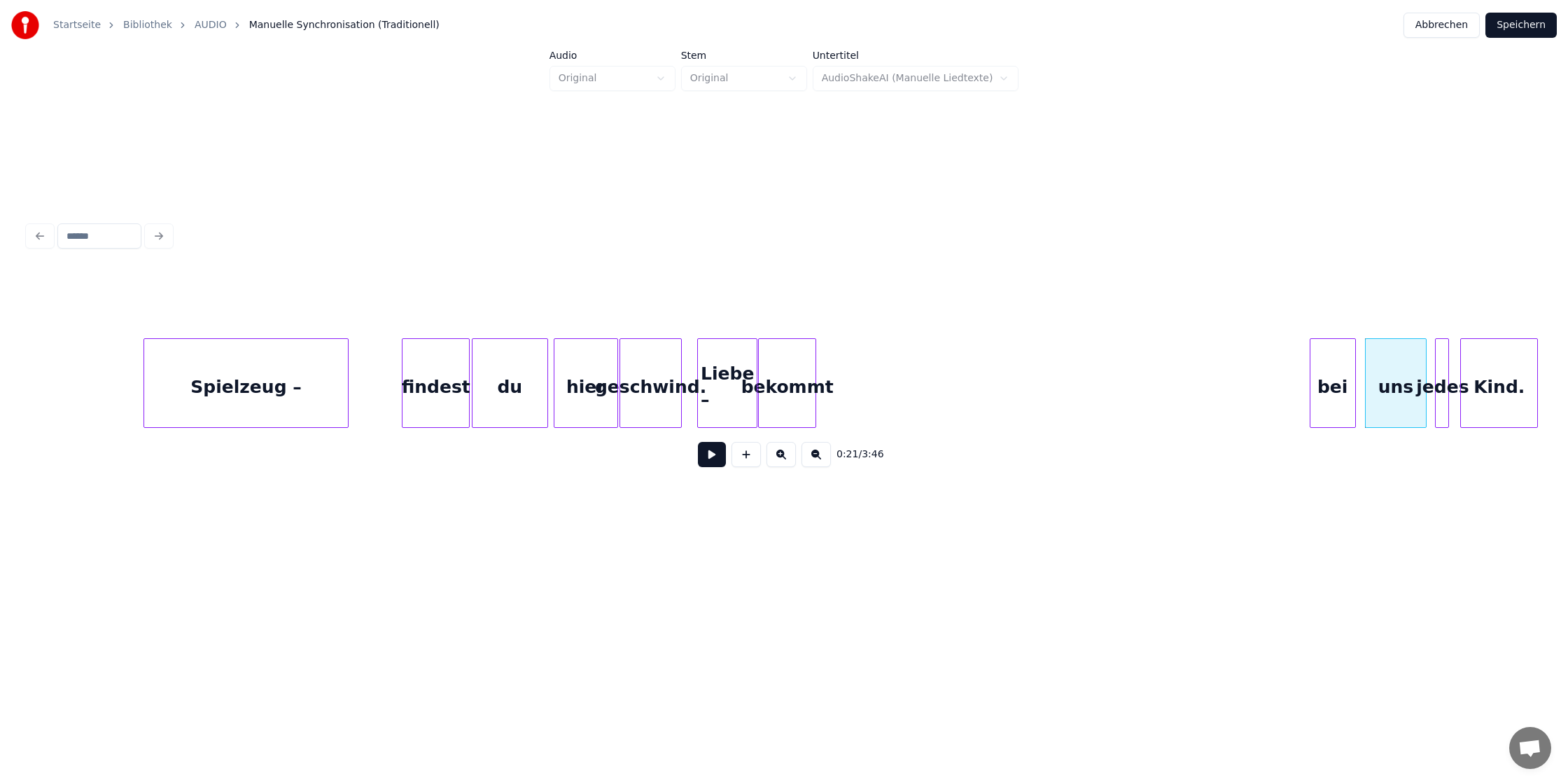
click at [1335, 366] on div "bei" at bounding box center [1332, 387] width 45 height 96
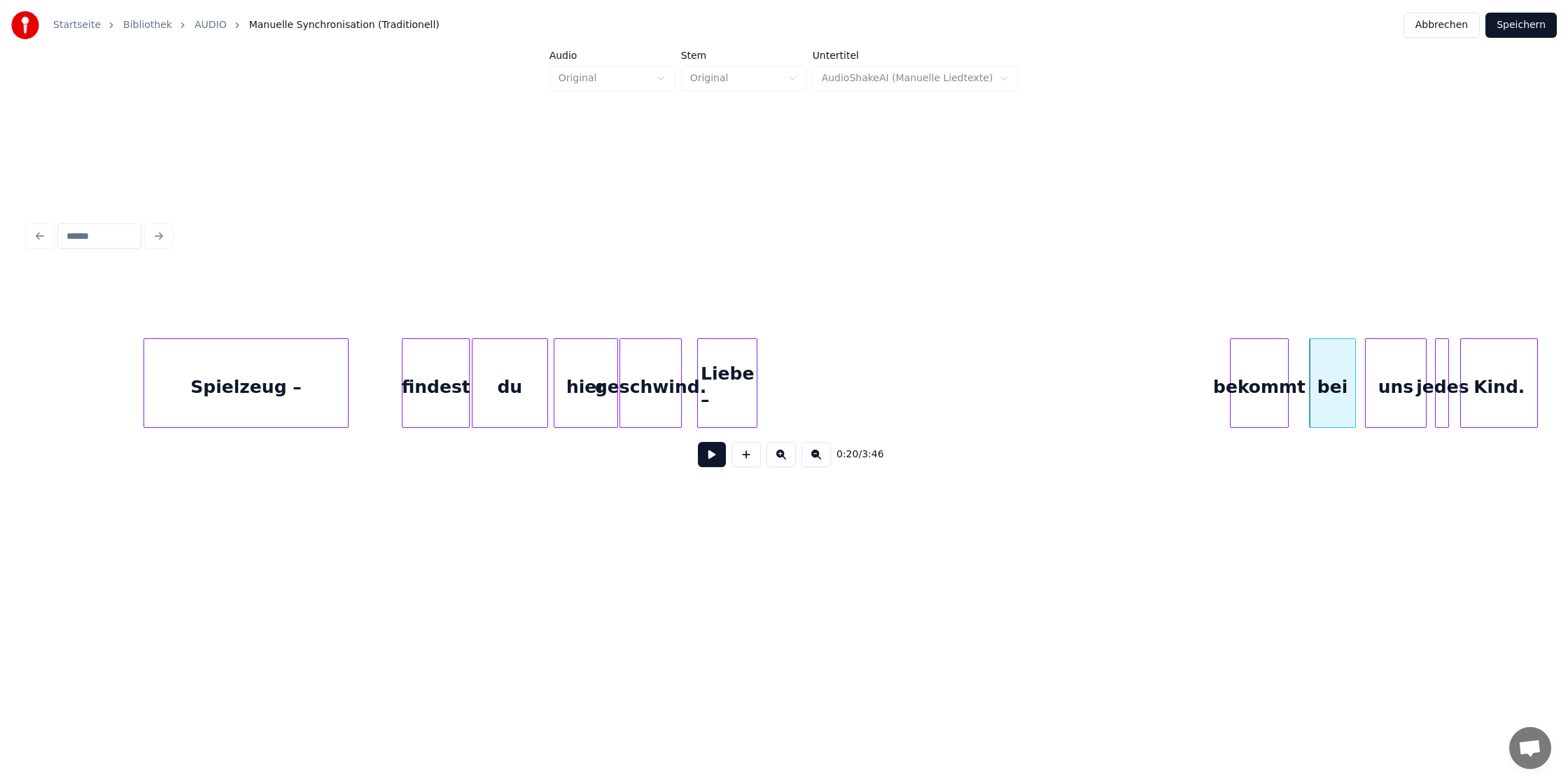
click at [1267, 381] on div "bekommt" at bounding box center [1258, 387] width 57 height 96
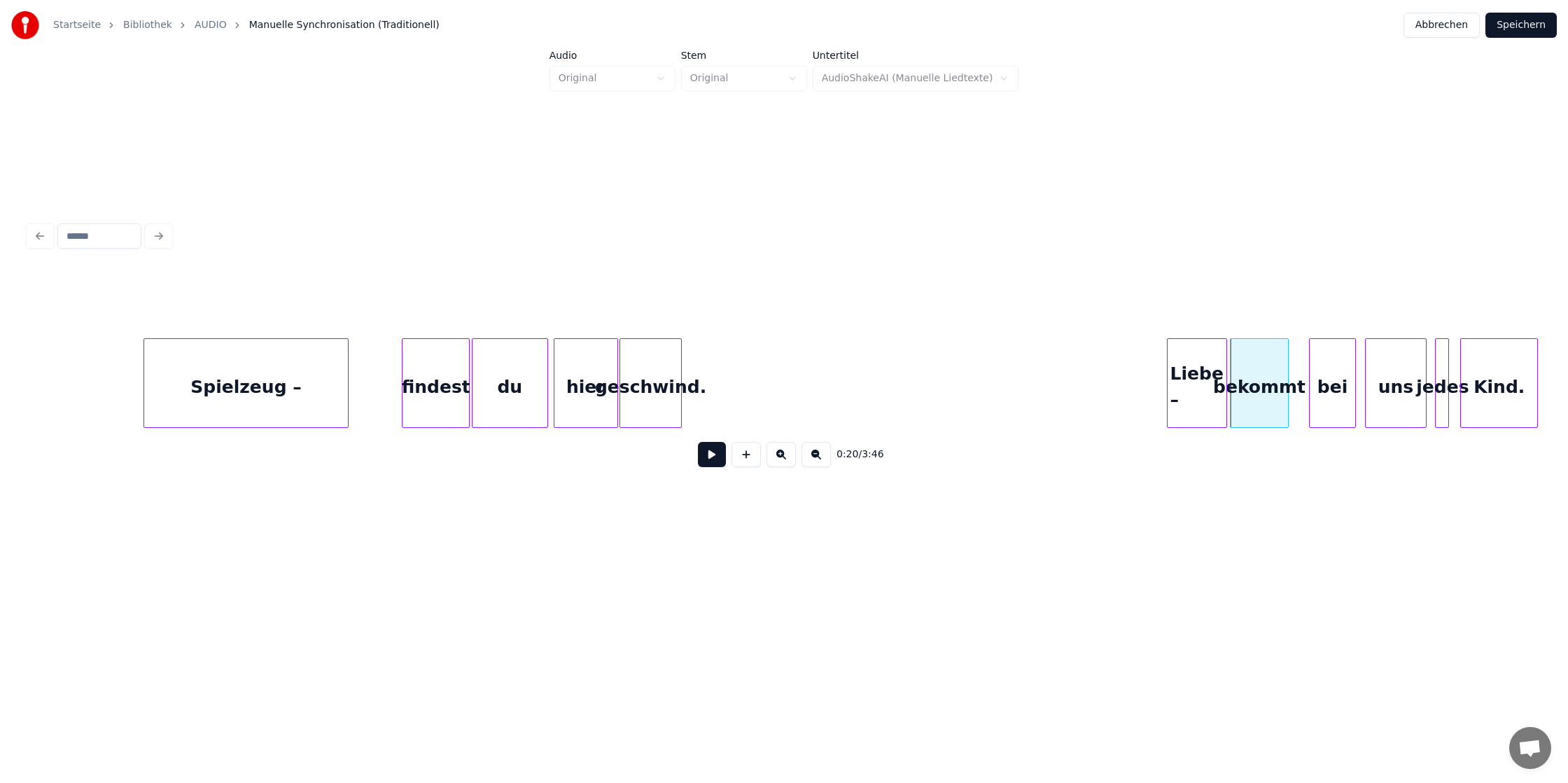
click at [1210, 395] on div "Liebe –" at bounding box center [1197, 387] width 59 height 96
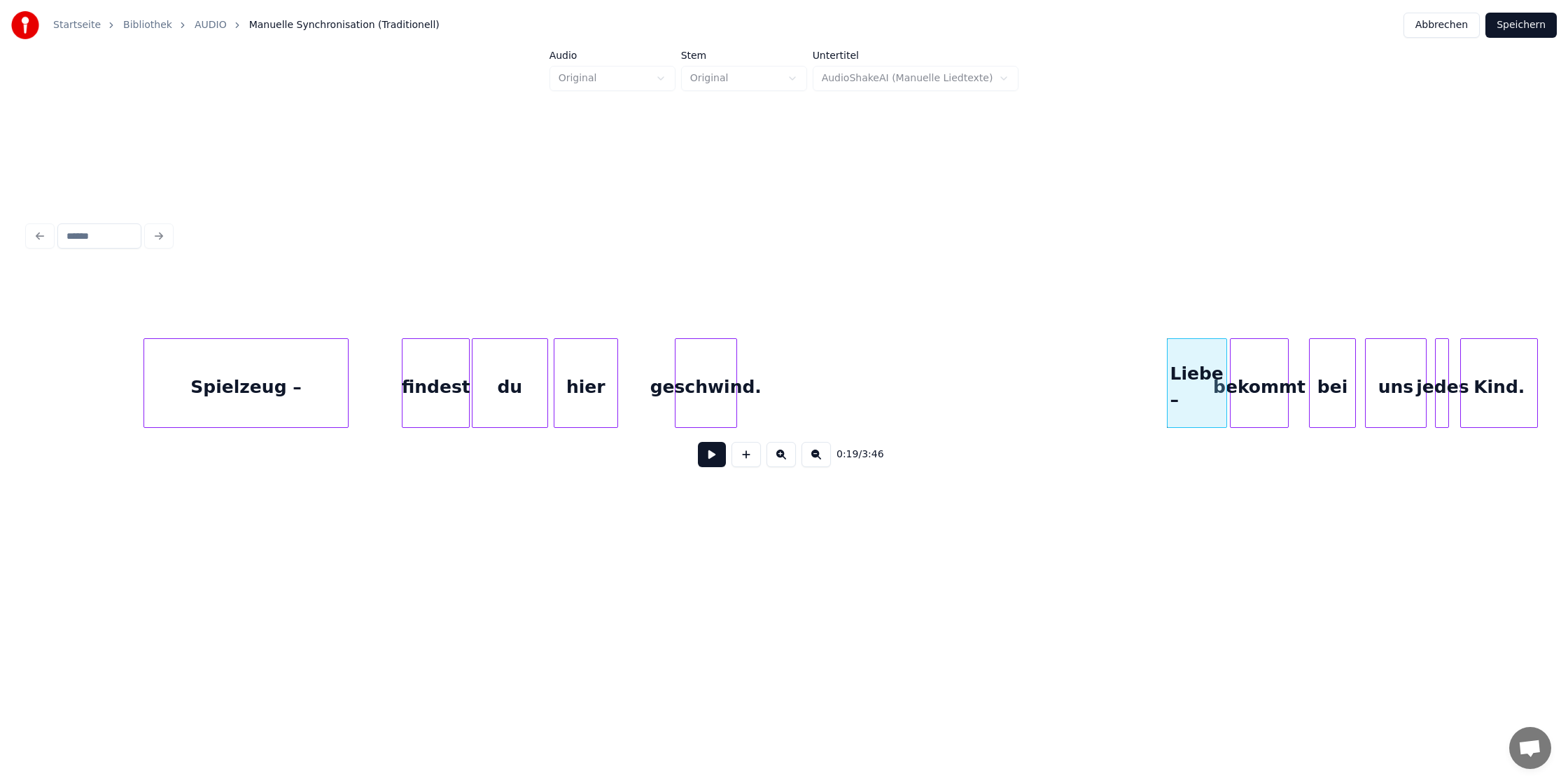
click at [700, 382] on div "geschwind." at bounding box center [705, 387] width 61 height 96
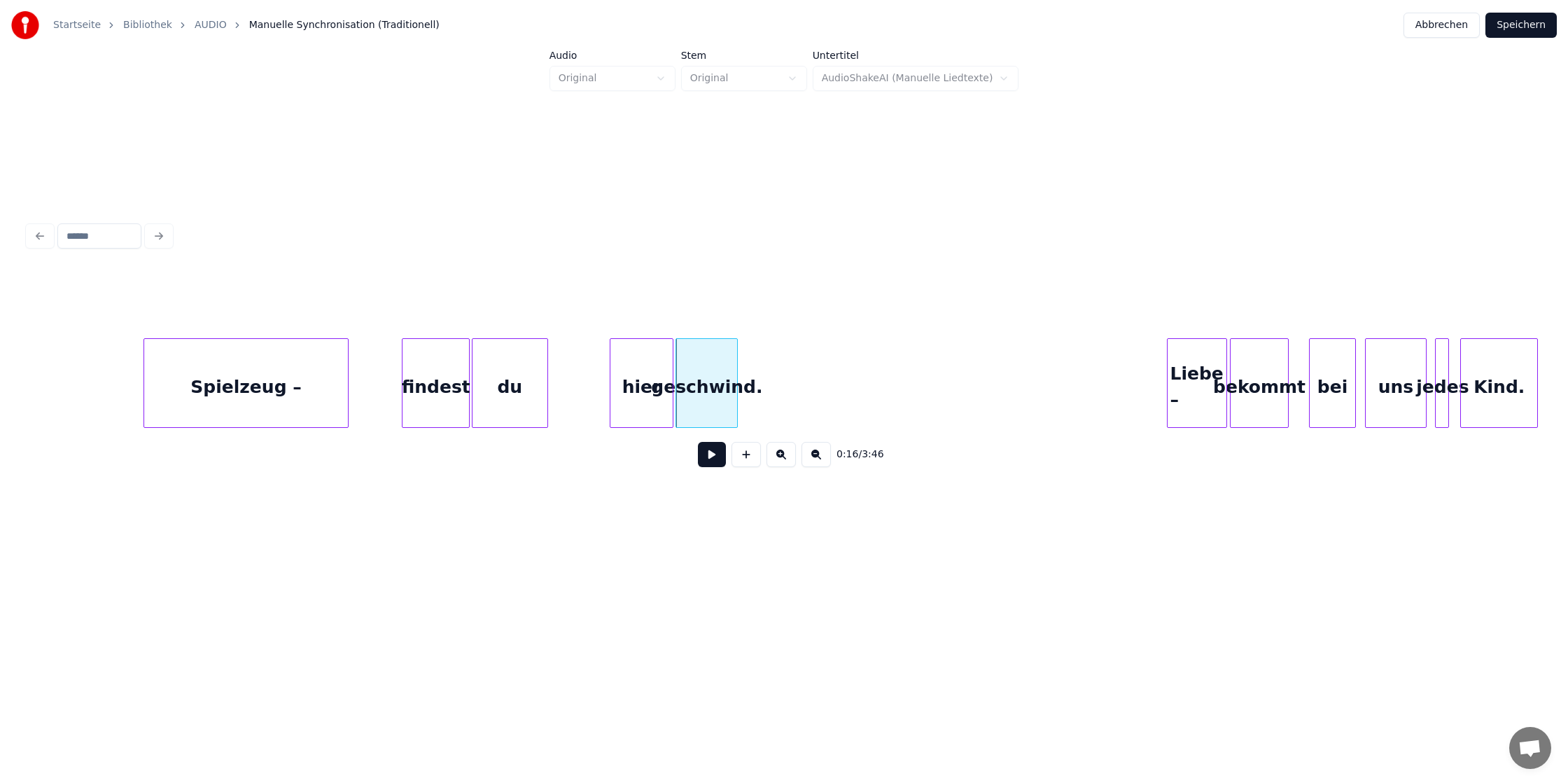
click at [645, 392] on div "hier" at bounding box center [641, 387] width 63 height 96
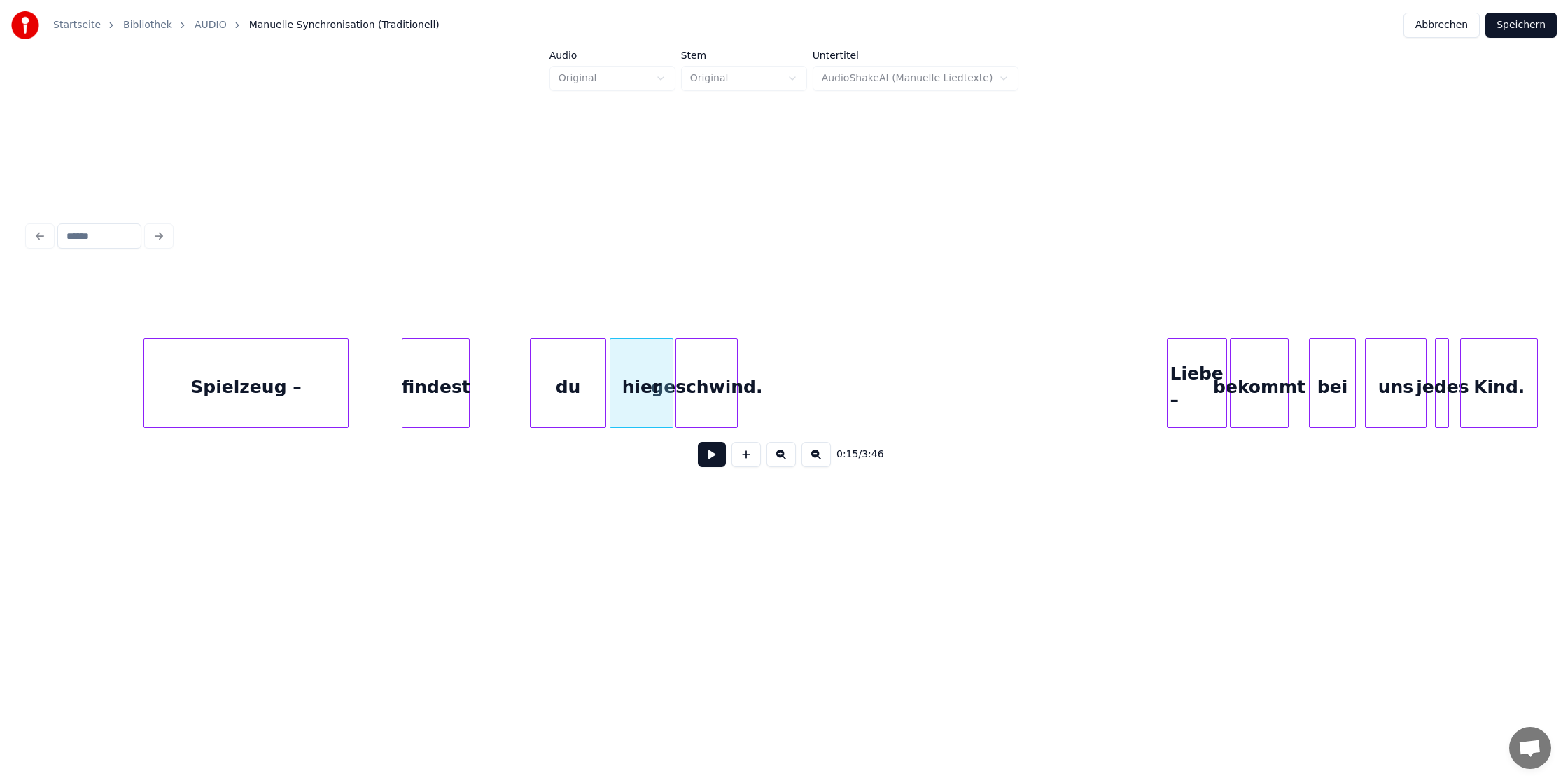
click at [591, 388] on div "du" at bounding box center [567, 387] width 75 height 96
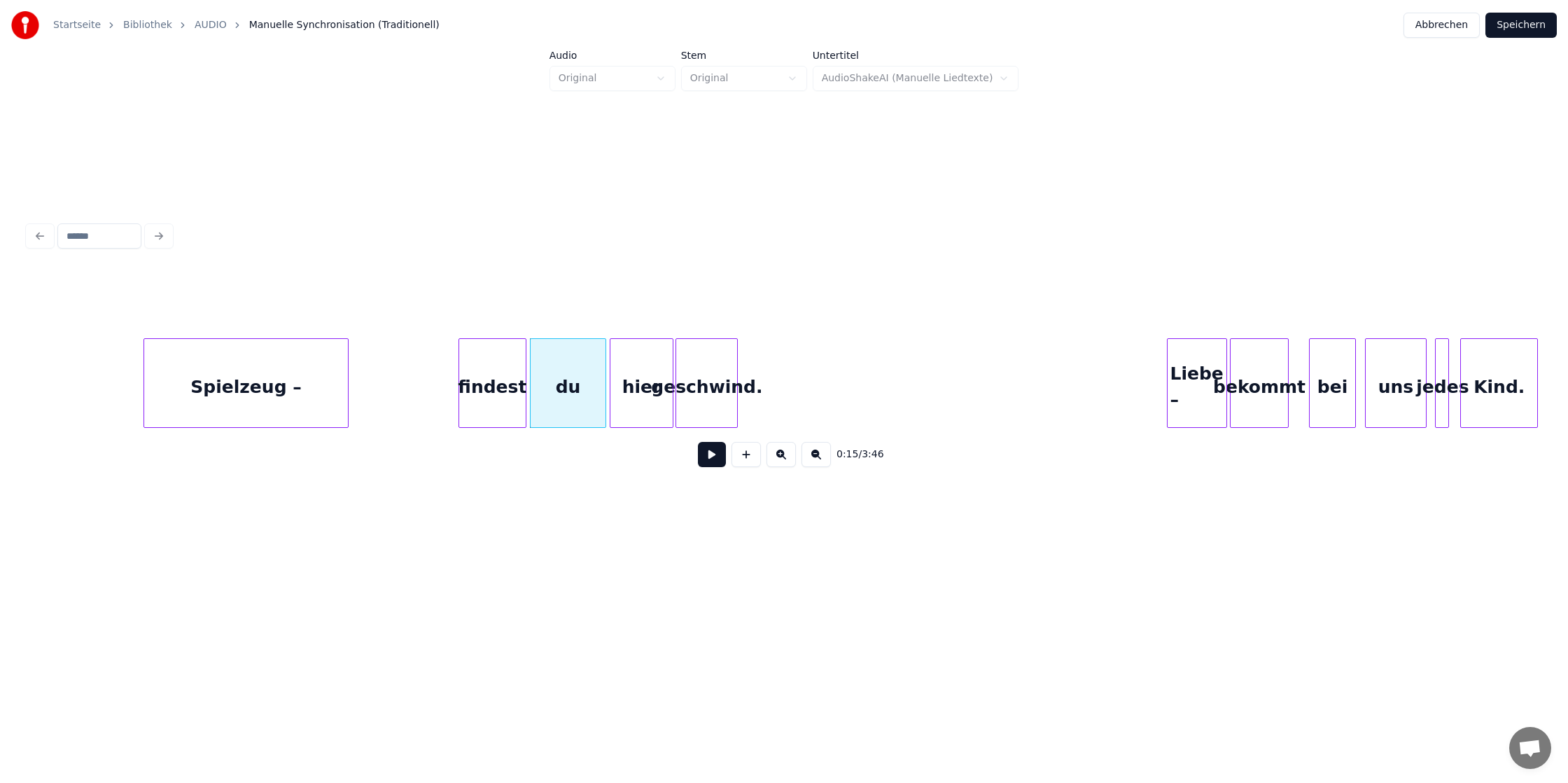
click at [503, 376] on div "findest" at bounding box center [492, 387] width 67 height 96
click at [707, 454] on button at bounding box center [712, 454] width 28 height 25
click at [698, 442] on button at bounding box center [712, 454] width 28 height 25
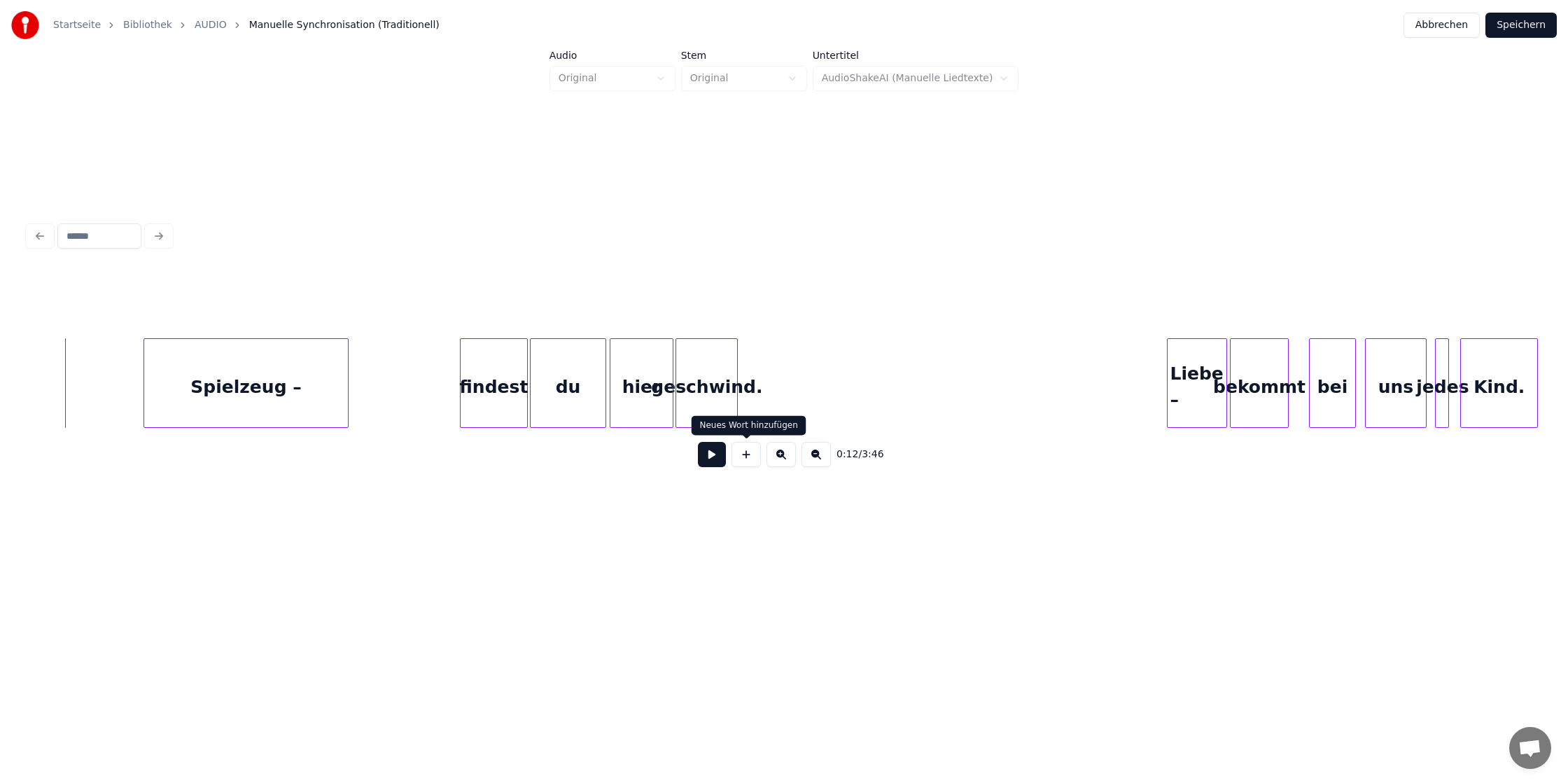
click at [716, 459] on button at bounding box center [712, 454] width 28 height 25
click at [698, 442] on button at bounding box center [712, 454] width 28 height 25
click at [437, 397] on div "findest" at bounding box center [434, 387] width 67 height 96
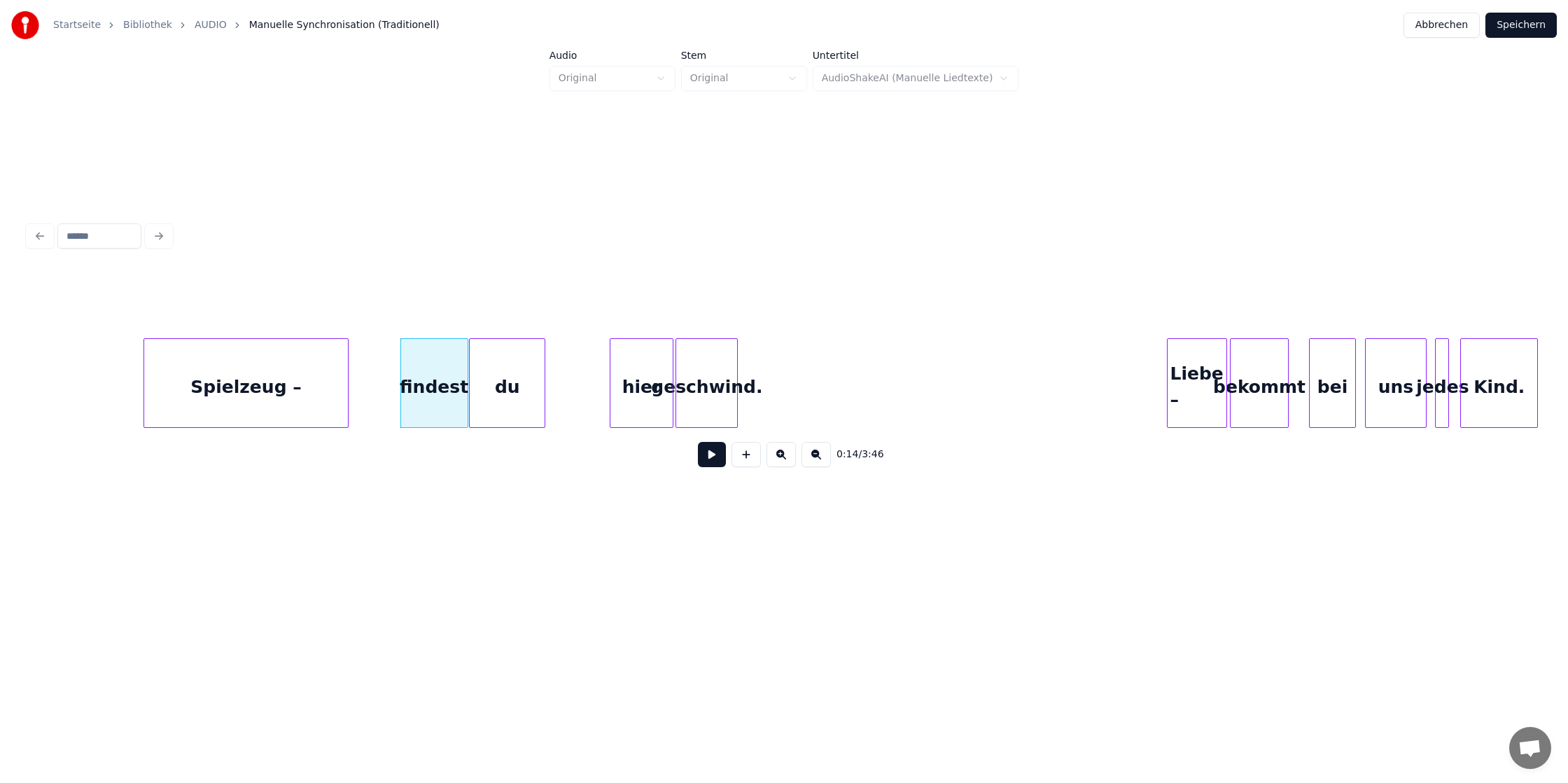
click at [525, 400] on div "du" at bounding box center [507, 387] width 75 height 96
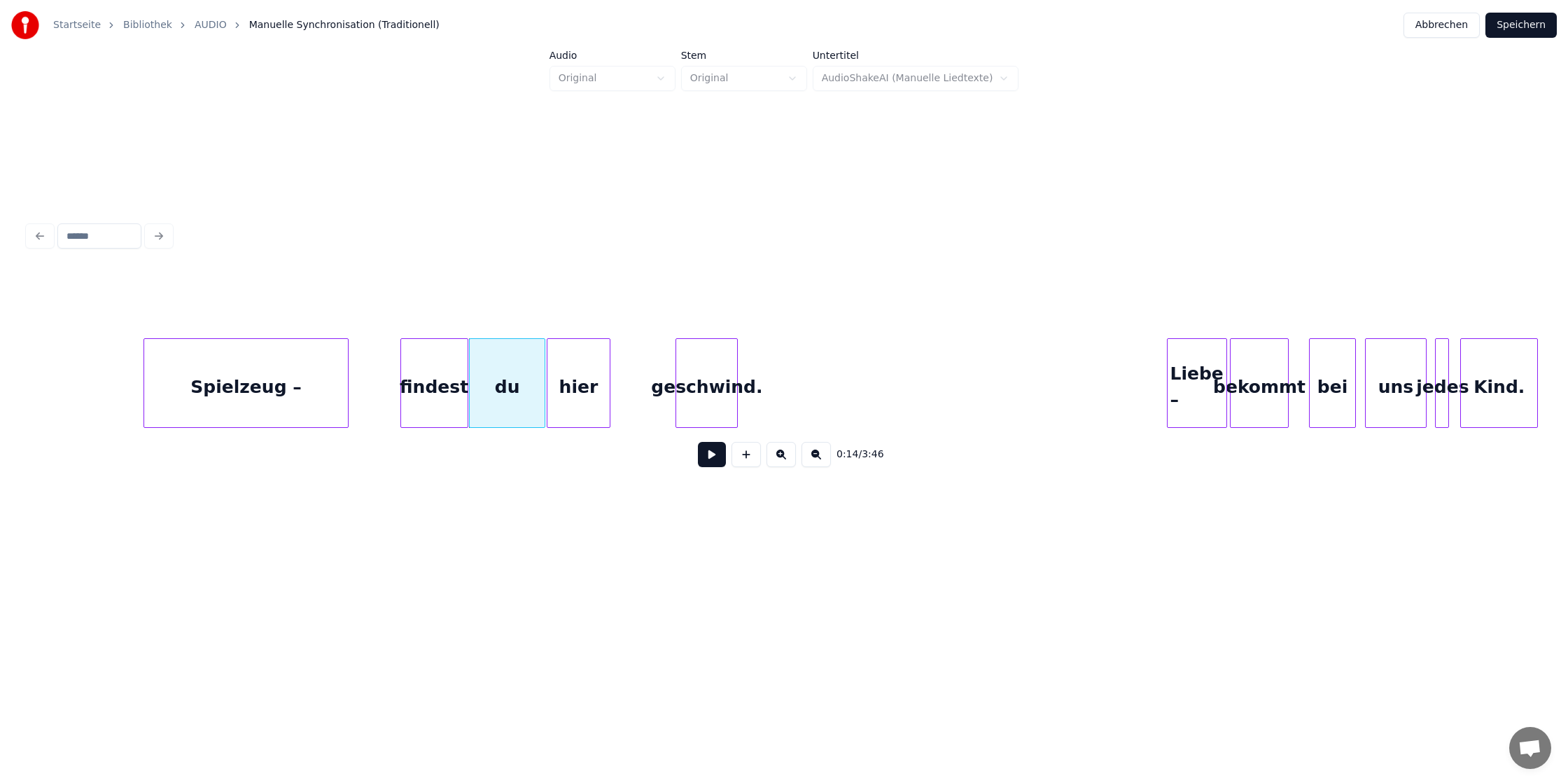
click at [560, 397] on div "hier" at bounding box center [578, 387] width 63 height 96
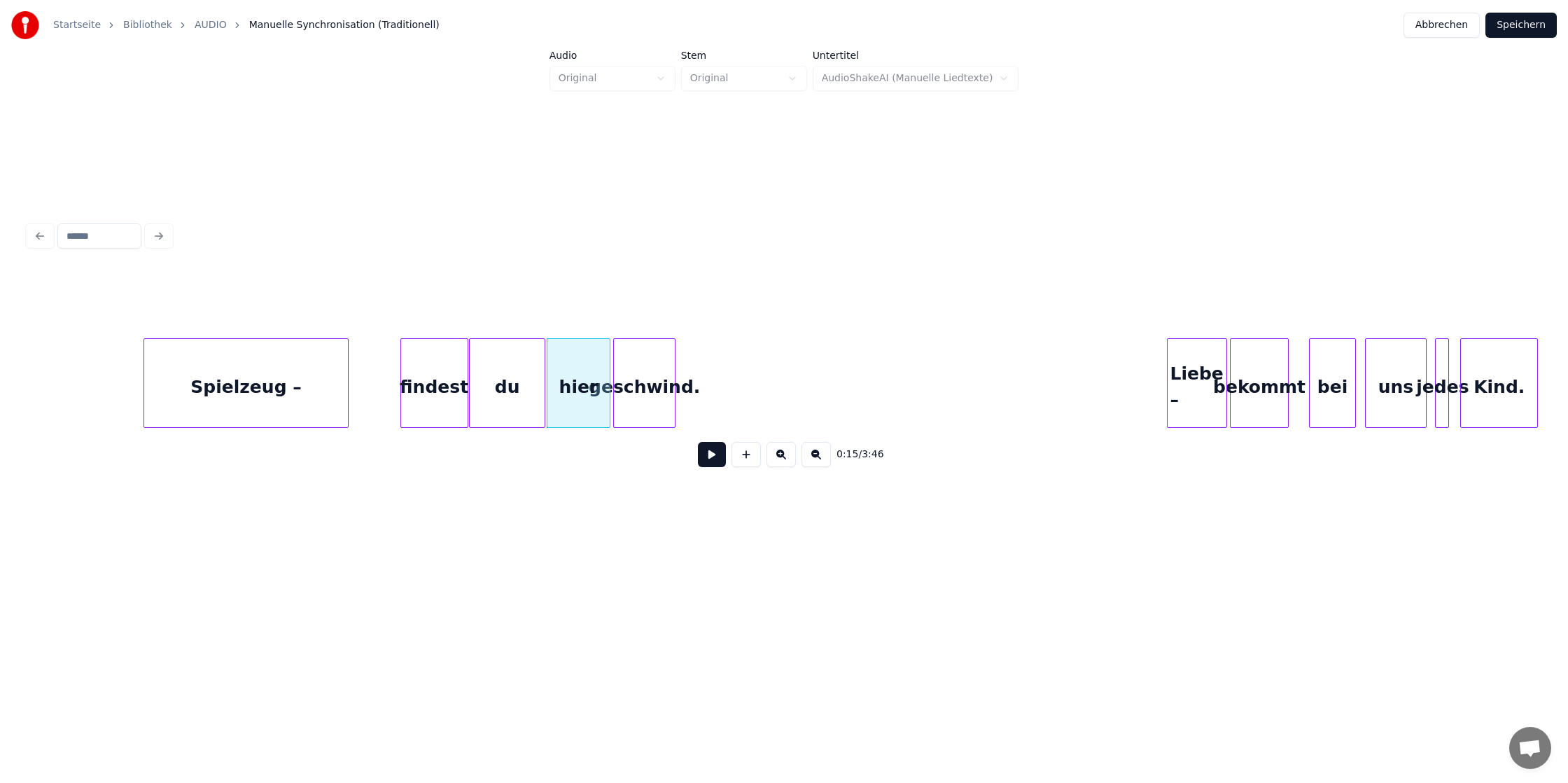
click at [620, 403] on div "geschwind." at bounding box center [644, 387] width 61 height 96
click at [712, 462] on button at bounding box center [712, 454] width 28 height 25
click at [698, 442] on button at bounding box center [712, 454] width 28 height 25
click at [333, 374] on div "Spielzeug –" at bounding box center [246, 387] width 204 height 96
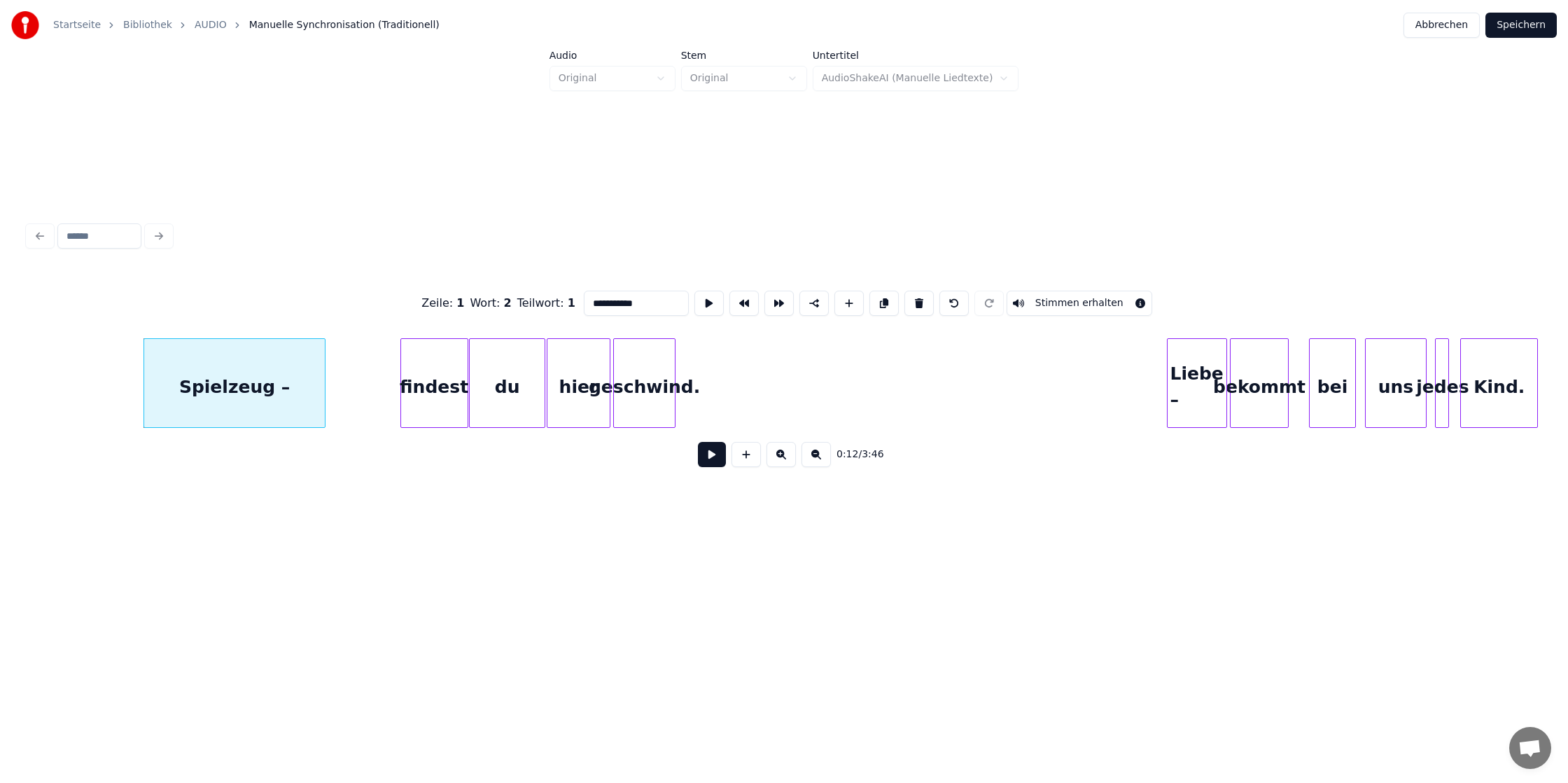
click at [322, 386] on div at bounding box center [323, 383] width 4 height 89
click at [368, 389] on div "findest" at bounding box center [383, 387] width 67 height 96
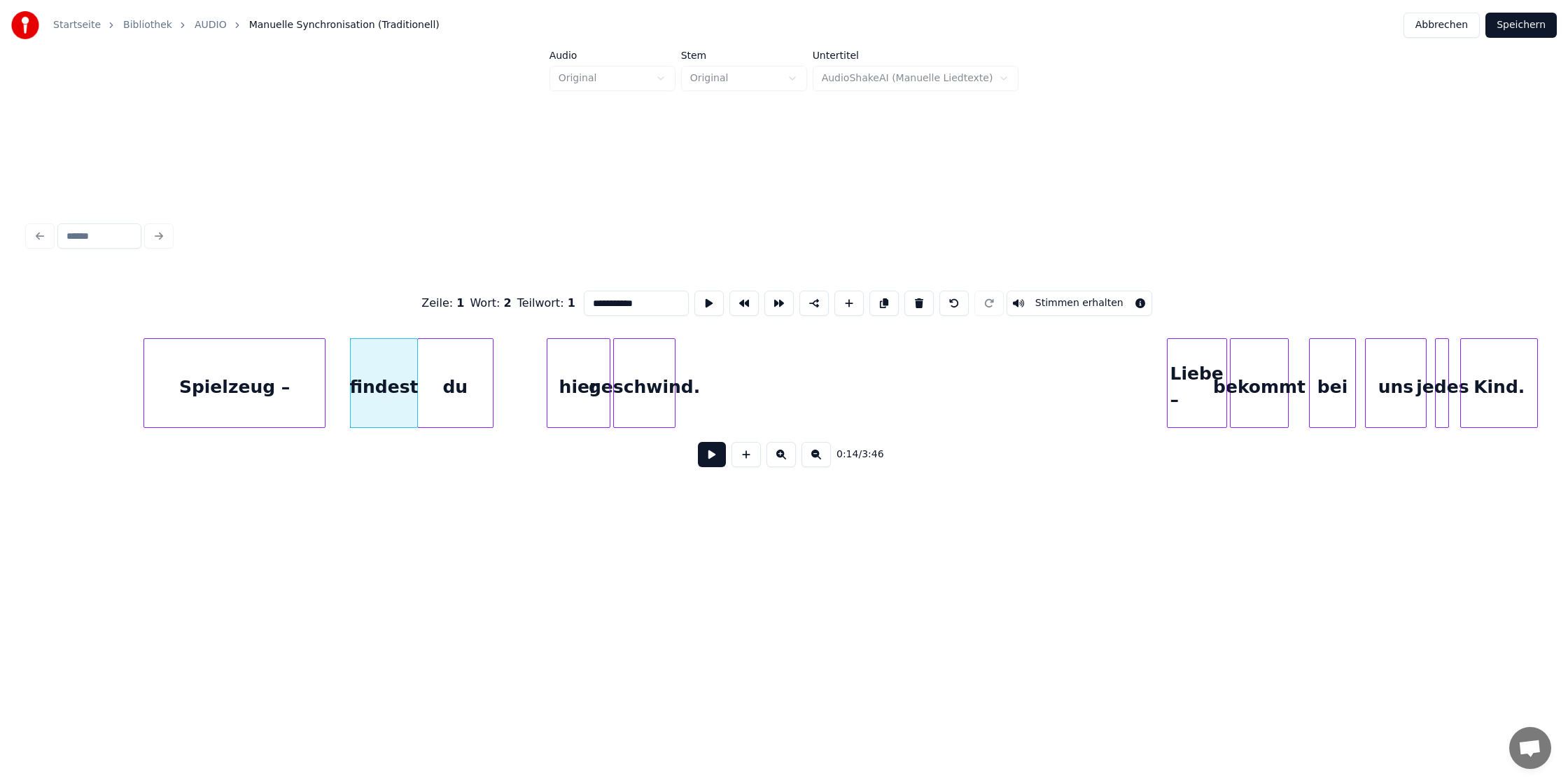
click at [441, 391] on div "du" at bounding box center [455, 387] width 75 height 96
click at [498, 392] on div "hier" at bounding box center [525, 387] width 63 height 96
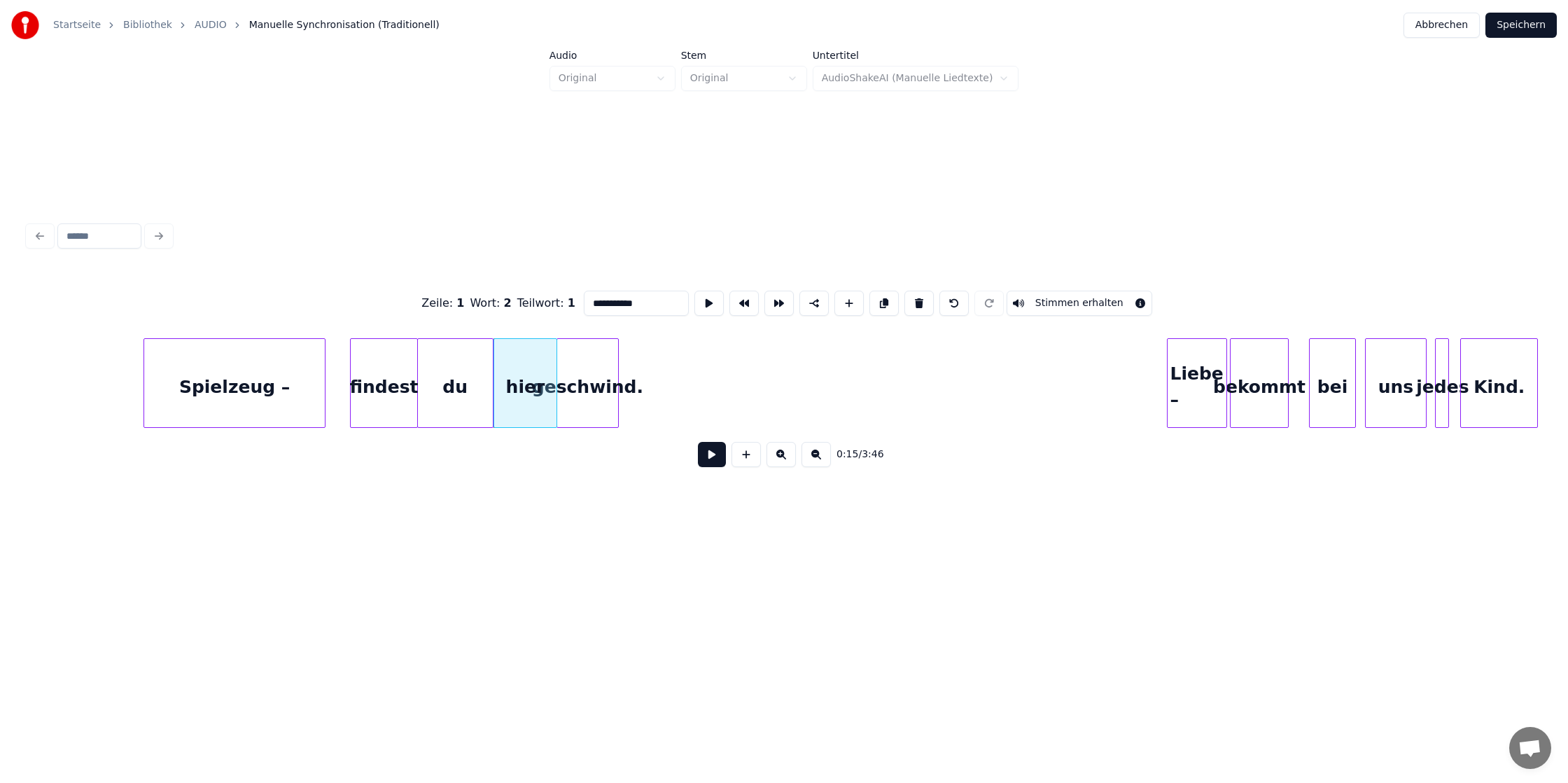
click at [565, 392] on div "geschwind." at bounding box center [587, 387] width 61 height 96
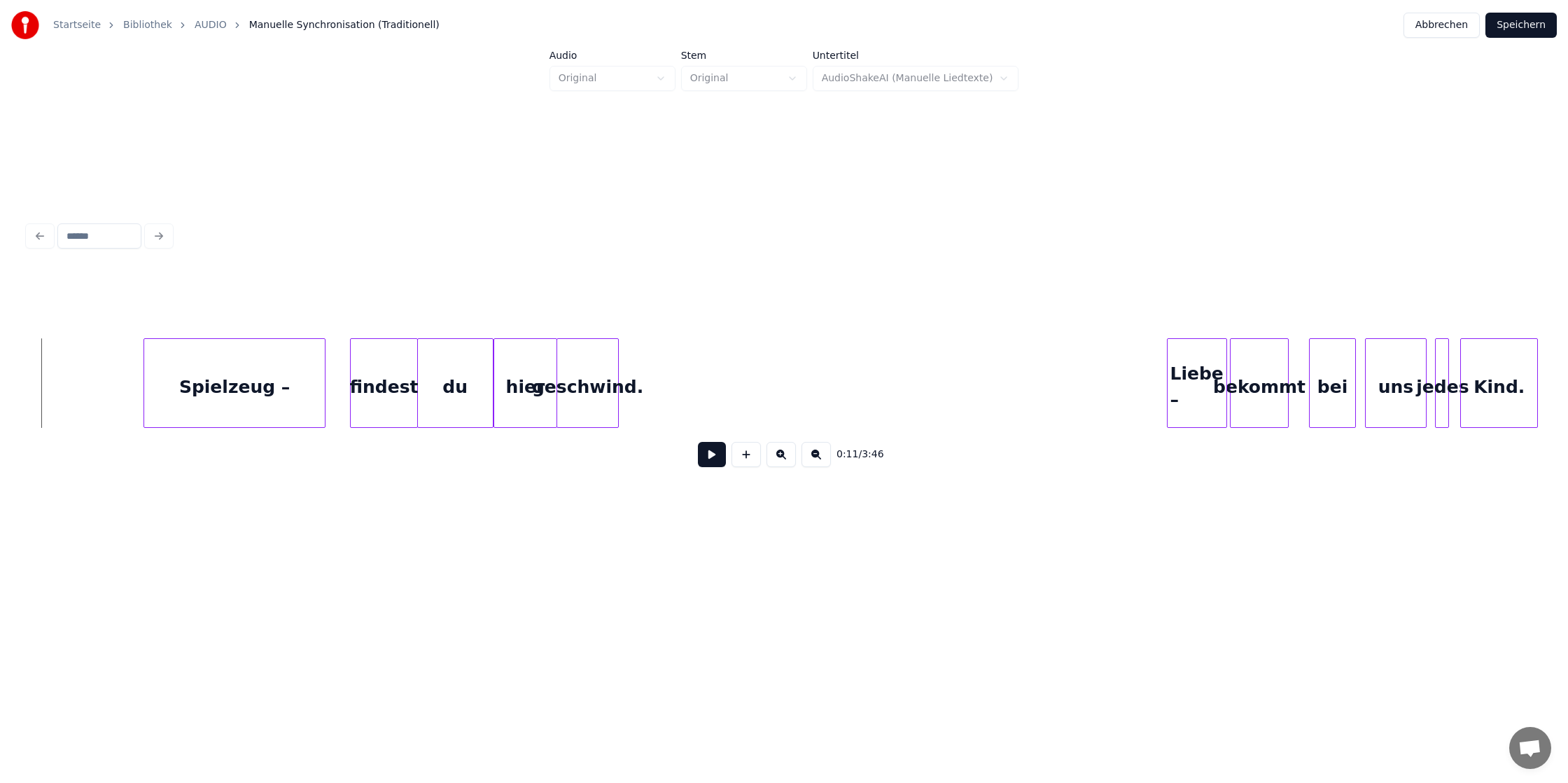
click at [705, 447] on button at bounding box center [712, 454] width 28 height 25
click at [698, 442] on button at bounding box center [712, 454] width 28 height 25
click at [755, 429] on div "0:16 / 3:46" at bounding box center [784, 375] width 1512 height 213
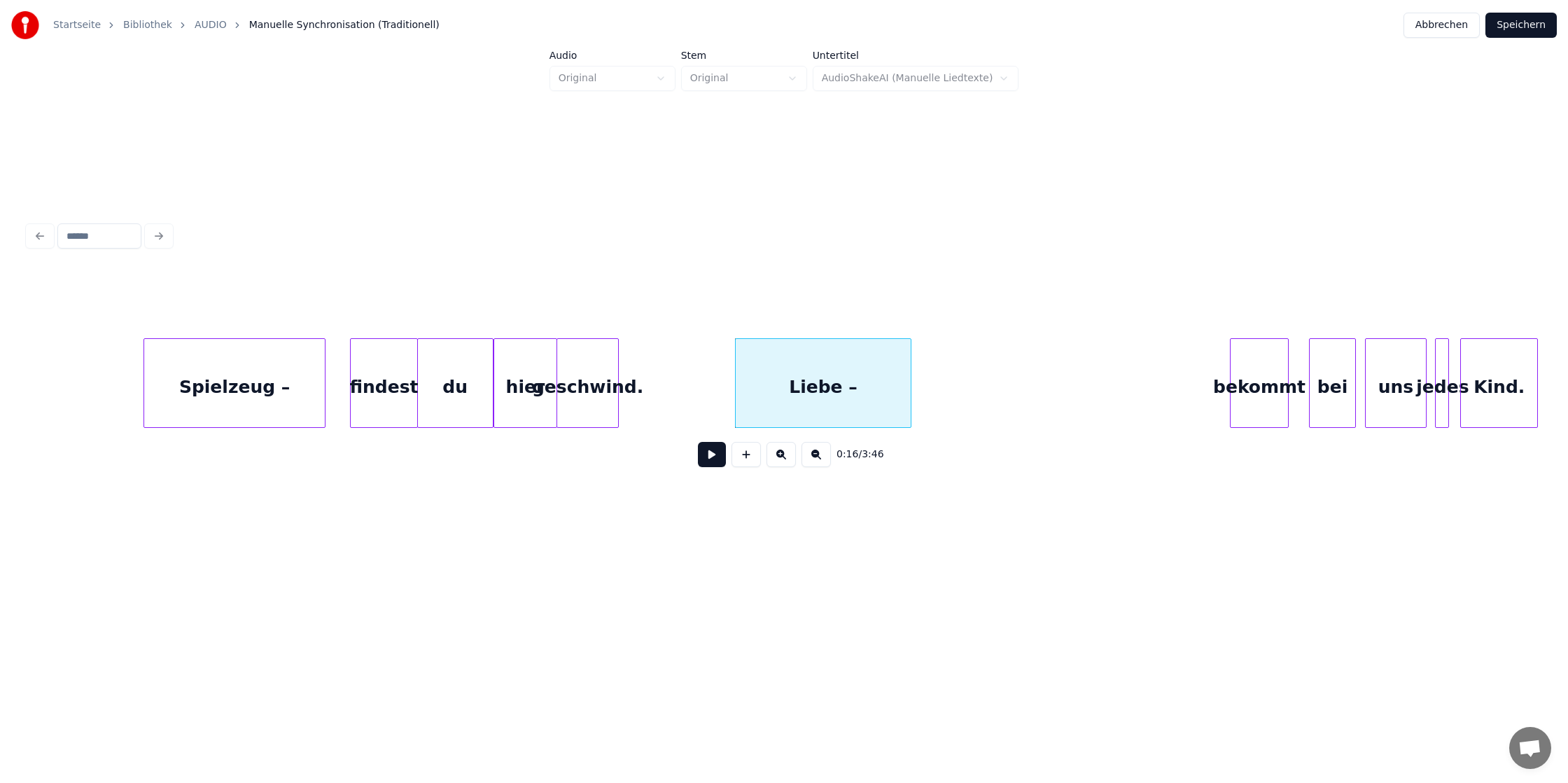
click at [907, 384] on div at bounding box center [908, 383] width 4 height 89
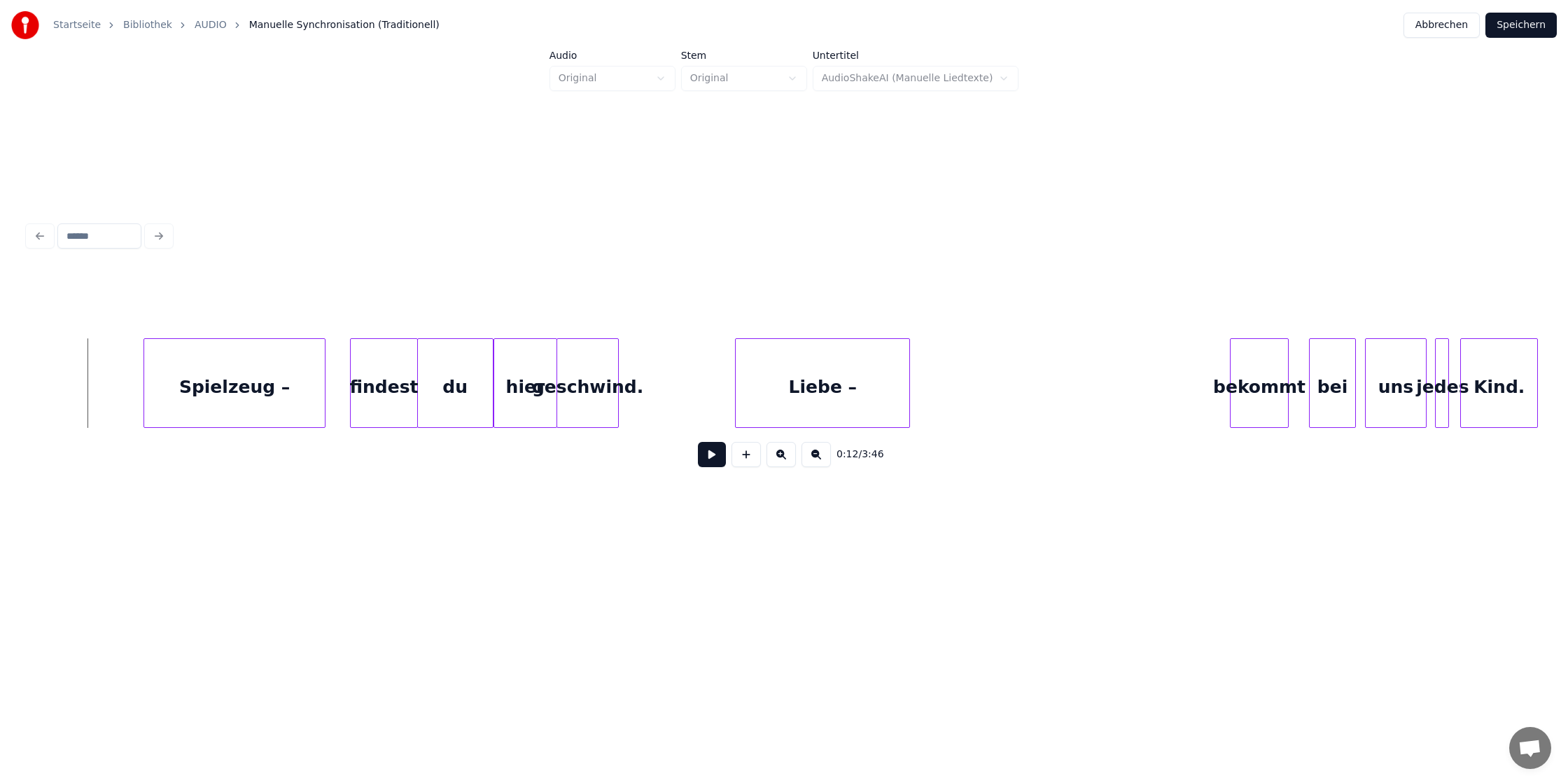
click at [713, 457] on button at bounding box center [712, 454] width 28 height 25
click at [978, 388] on div "bekommt" at bounding box center [970, 387] width 57 height 96
click at [1031, 400] on div "bei" at bounding box center [1027, 387] width 45 height 96
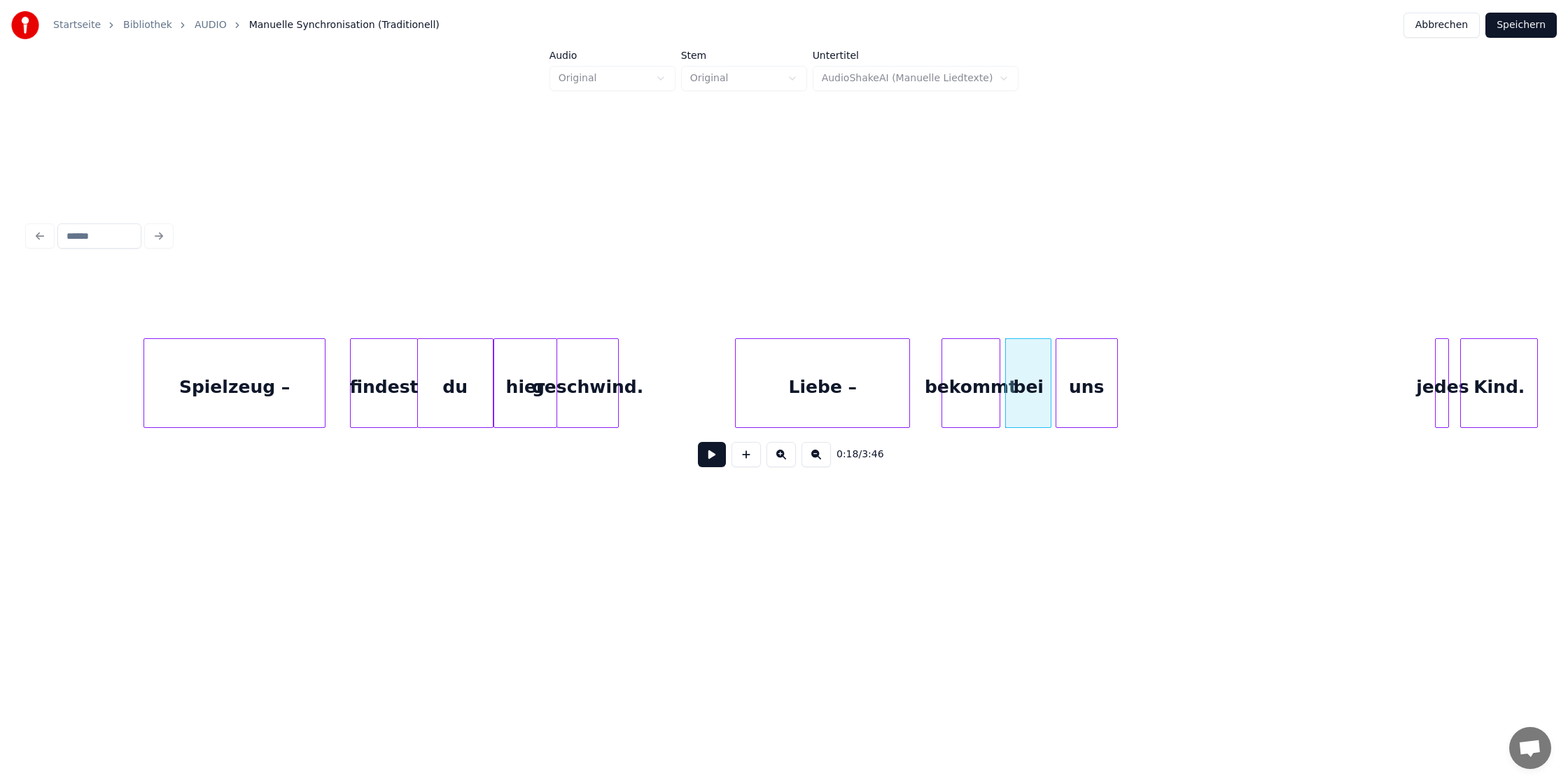
click at [1079, 377] on div "uns" at bounding box center [1086, 387] width 61 height 96
click at [1420, 373] on div at bounding box center [1419, 383] width 4 height 89
click at [1144, 365] on div "jedes" at bounding box center [1137, 387] width 32 height 96
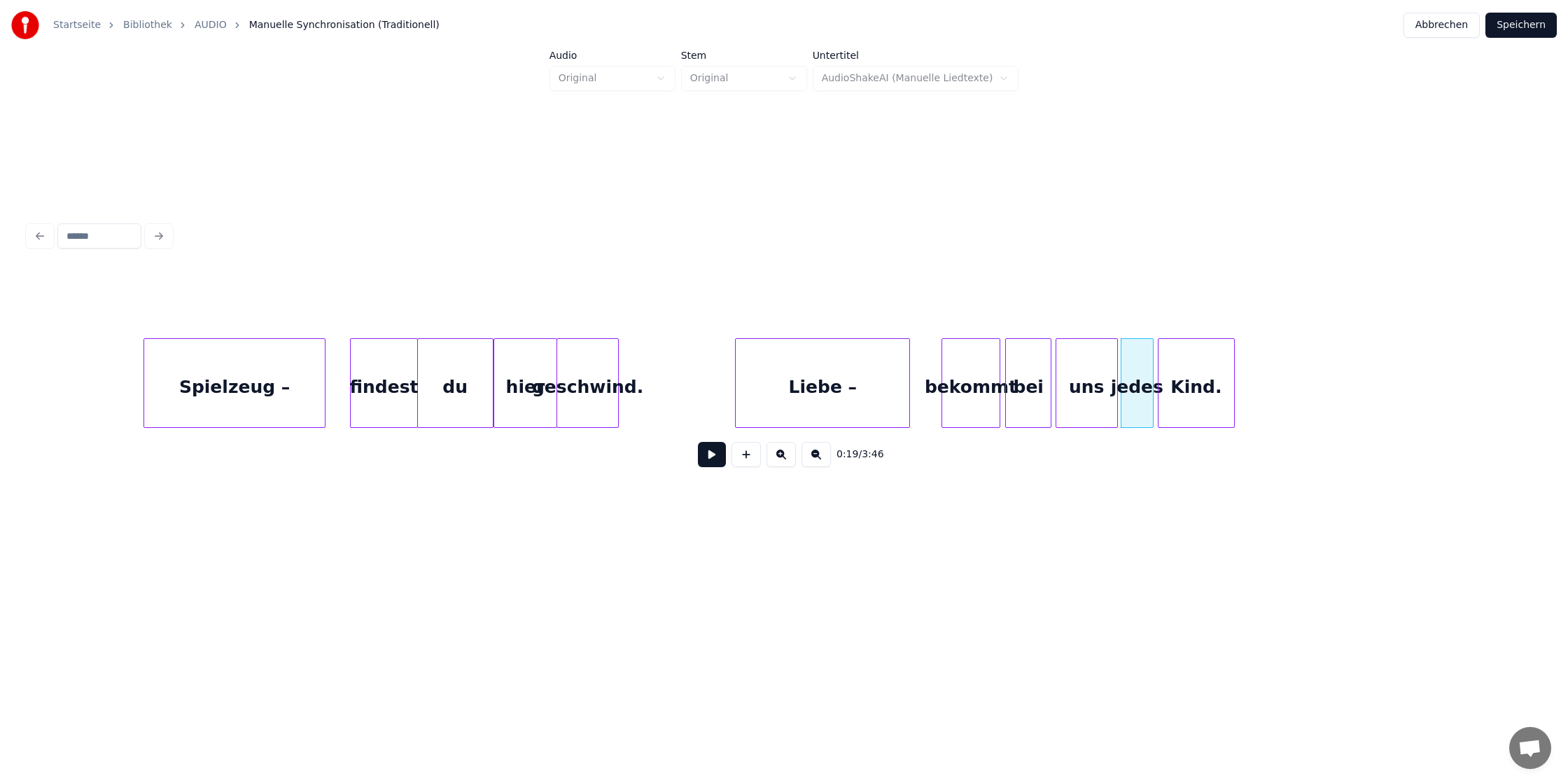
click at [1191, 387] on div "Kind." at bounding box center [1197, 387] width 77 height 96
click at [1521, 22] on button "Speichern" at bounding box center [1521, 25] width 72 height 25
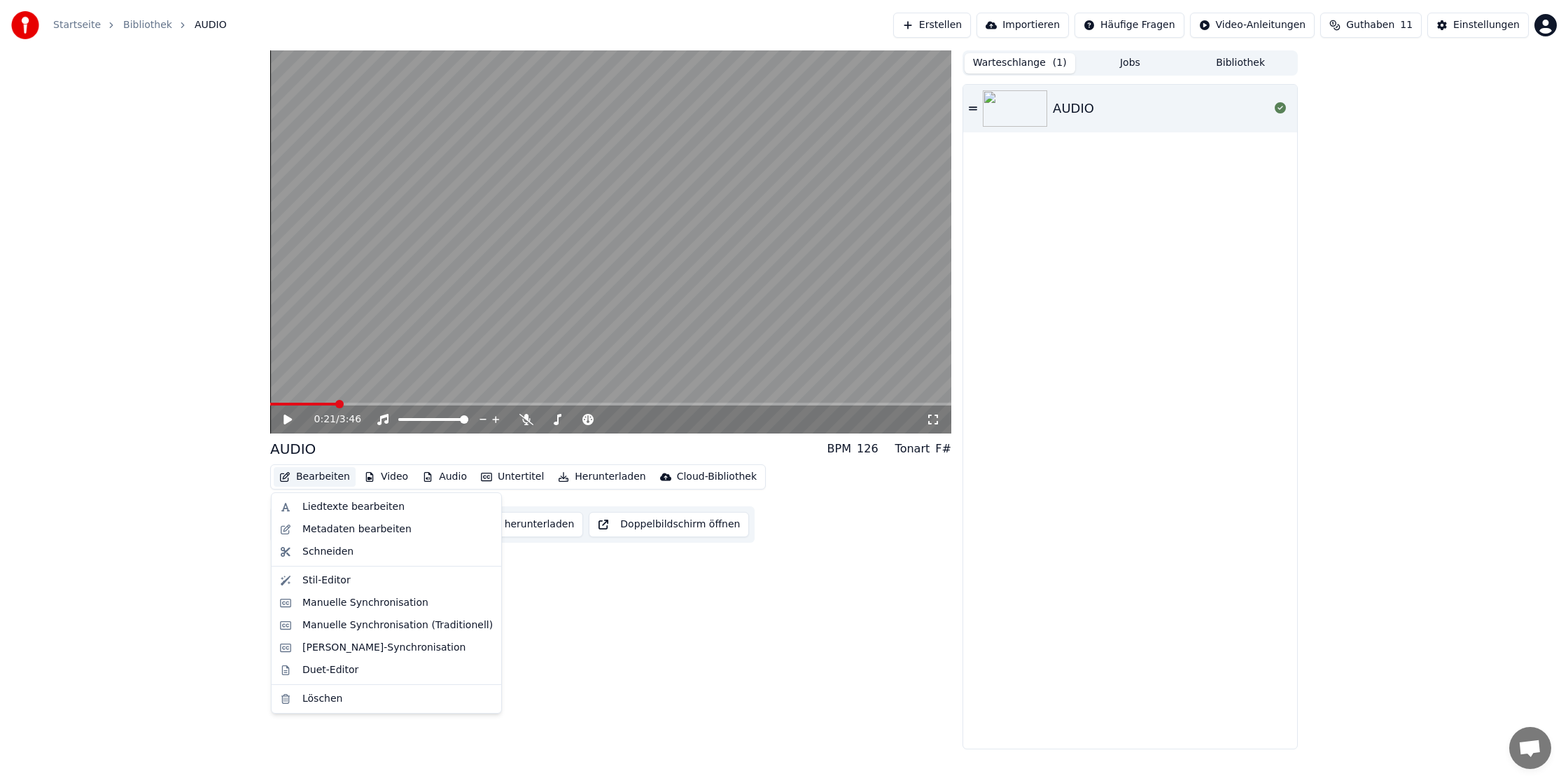
click at [318, 477] on button "Bearbeiten" at bounding box center [315, 477] width 82 height 20
click at [384, 601] on div "Manuelle Synchronisation" at bounding box center [365, 603] width 126 height 14
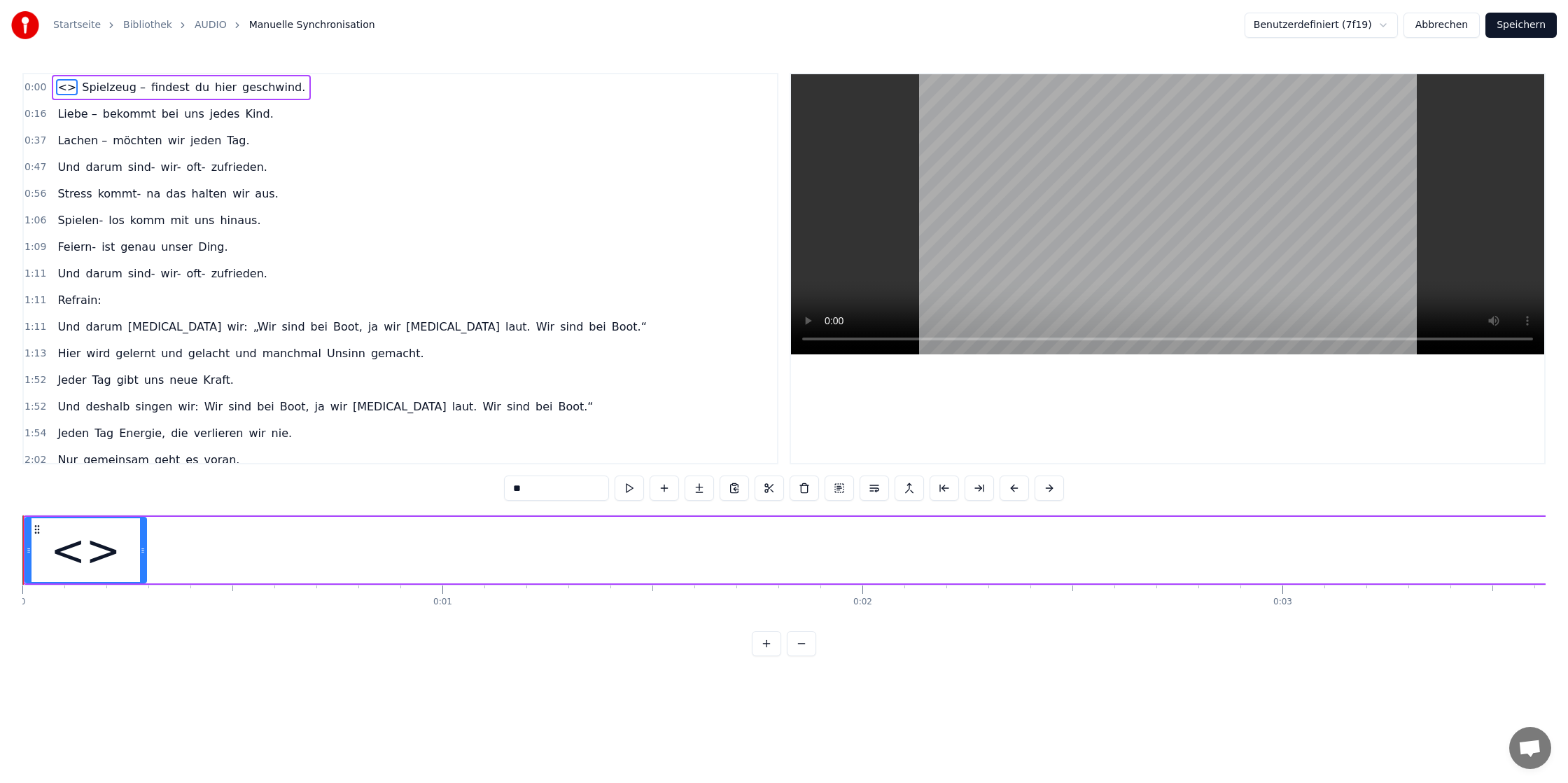
click at [1451, 34] on button "Abbrechen" at bounding box center [1442, 25] width 77 height 25
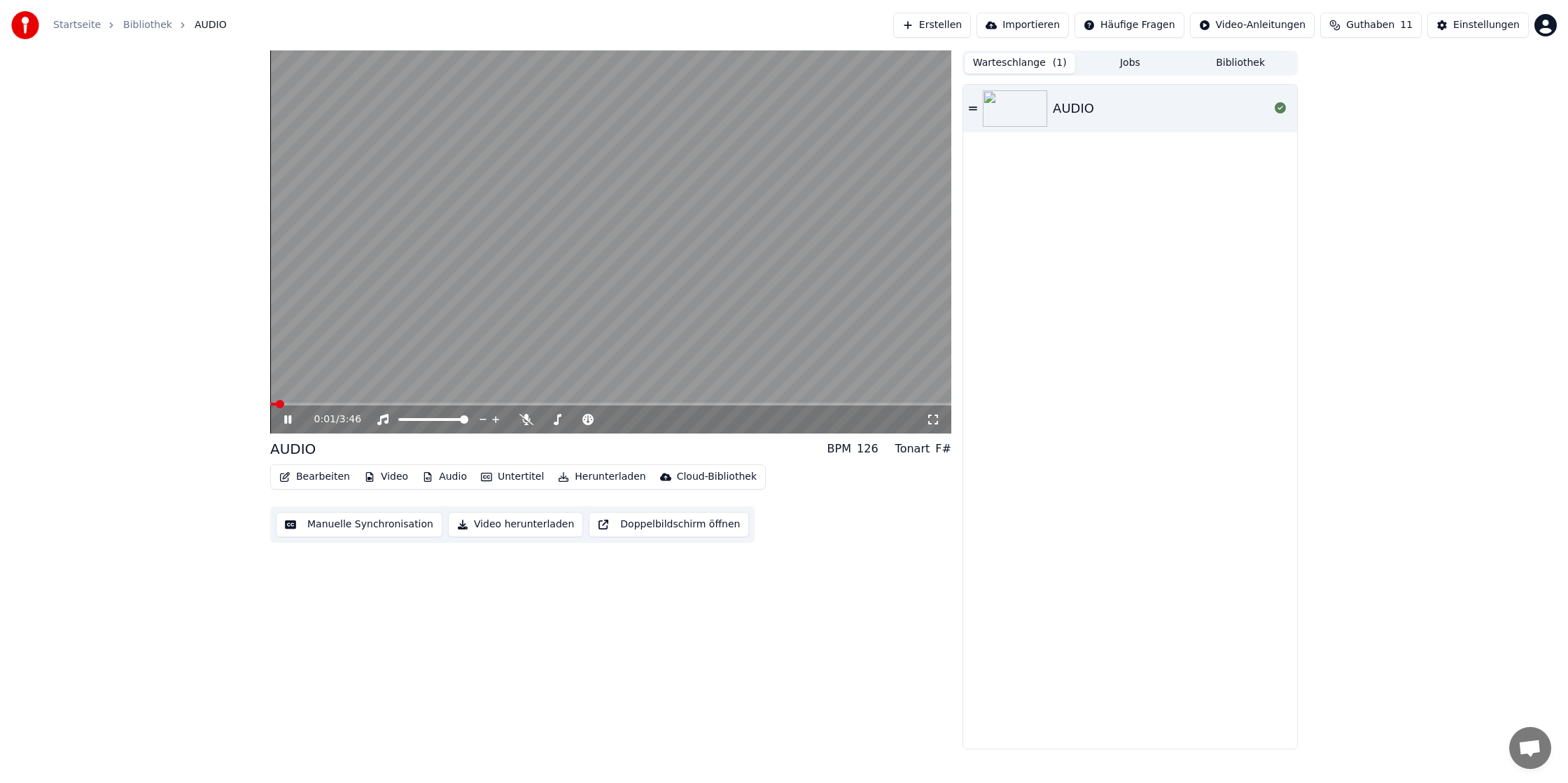
click at [285, 416] on icon at bounding box center [287, 419] width 7 height 8
click at [330, 477] on button "Bearbeiten" at bounding box center [315, 477] width 82 height 20
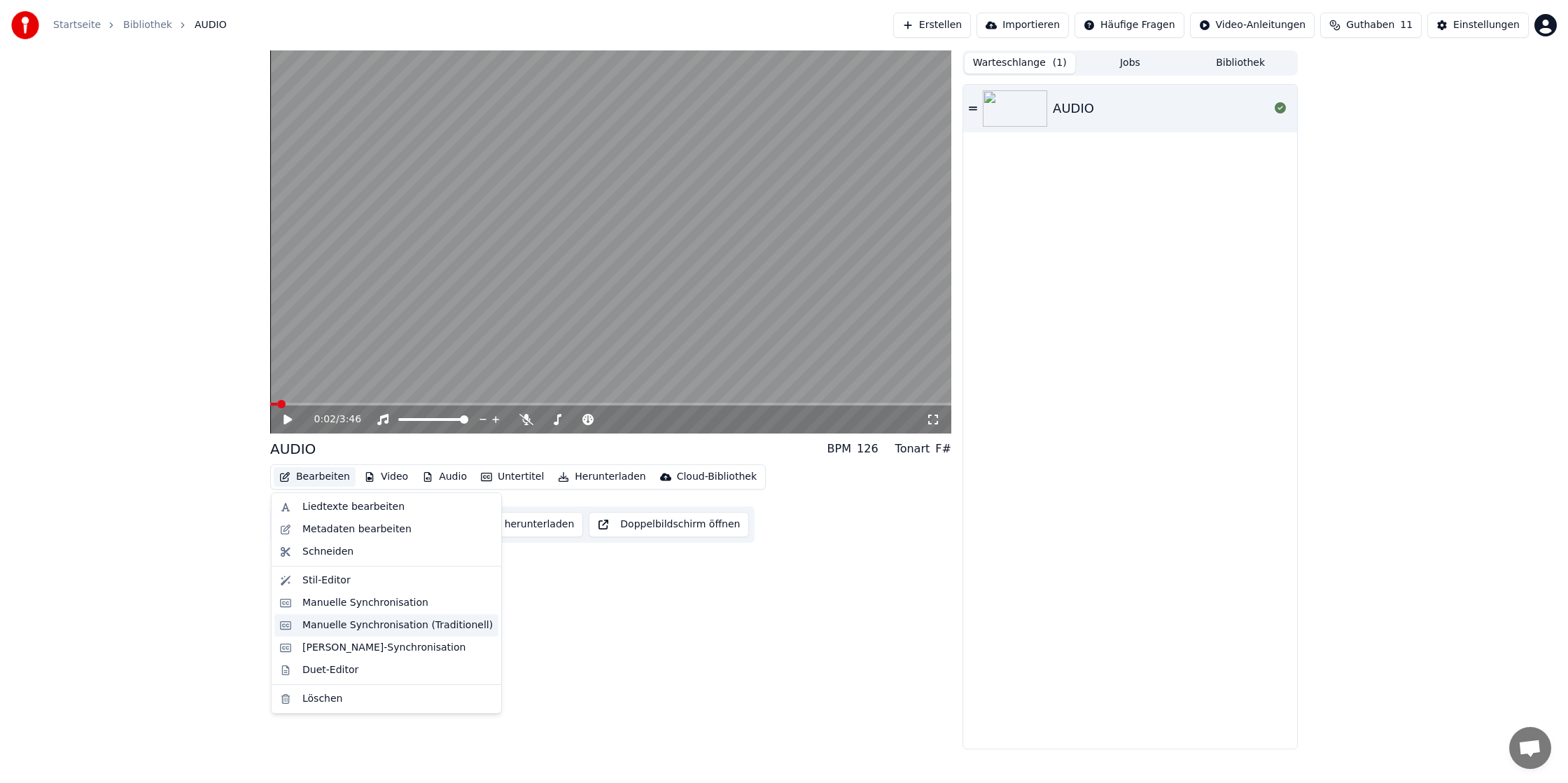
click at [364, 625] on div "Manuelle Synchronisation (Traditionell)" at bounding box center [397, 626] width 190 height 14
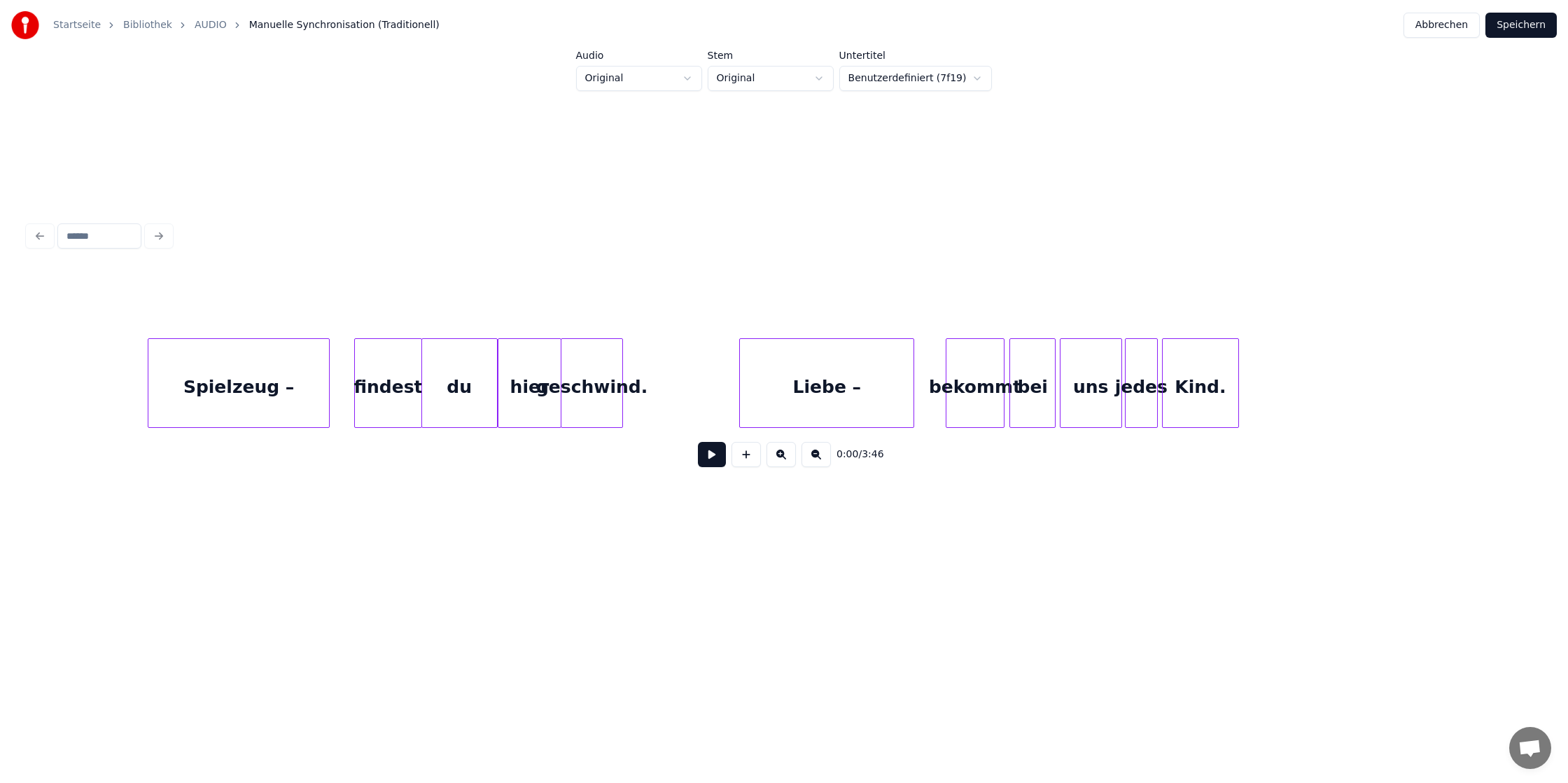
scroll to position [0, 1648]
click at [713, 456] on button at bounding box center [712, 454] width 28 height 25
click at [698, 442] on button at bounding box center [712, 454] width 28 height 25
click at [206, 18] on div "Startseite Bibliothek AUDIO Manuelle Synchronisation (Traditionell)" at bounding box center [225, 25] width 428 height 28
click at [206, 28] on link "AUDIO" at bounding box center [210, 25] width 32 height 14
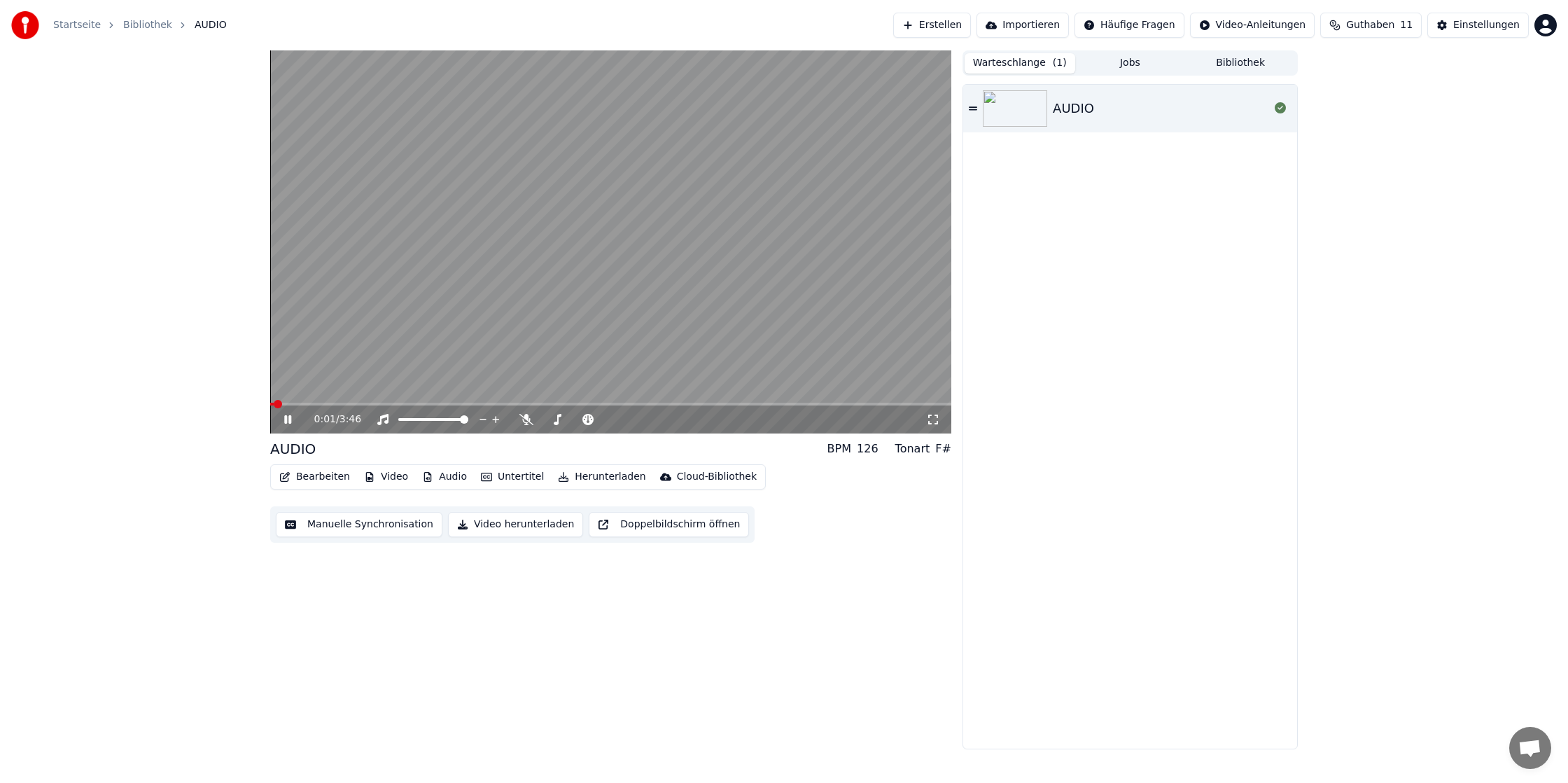
click at [331, 529] on button "Manuelle Synchronisation" at bounding box center [358, 524] width 166 height 25
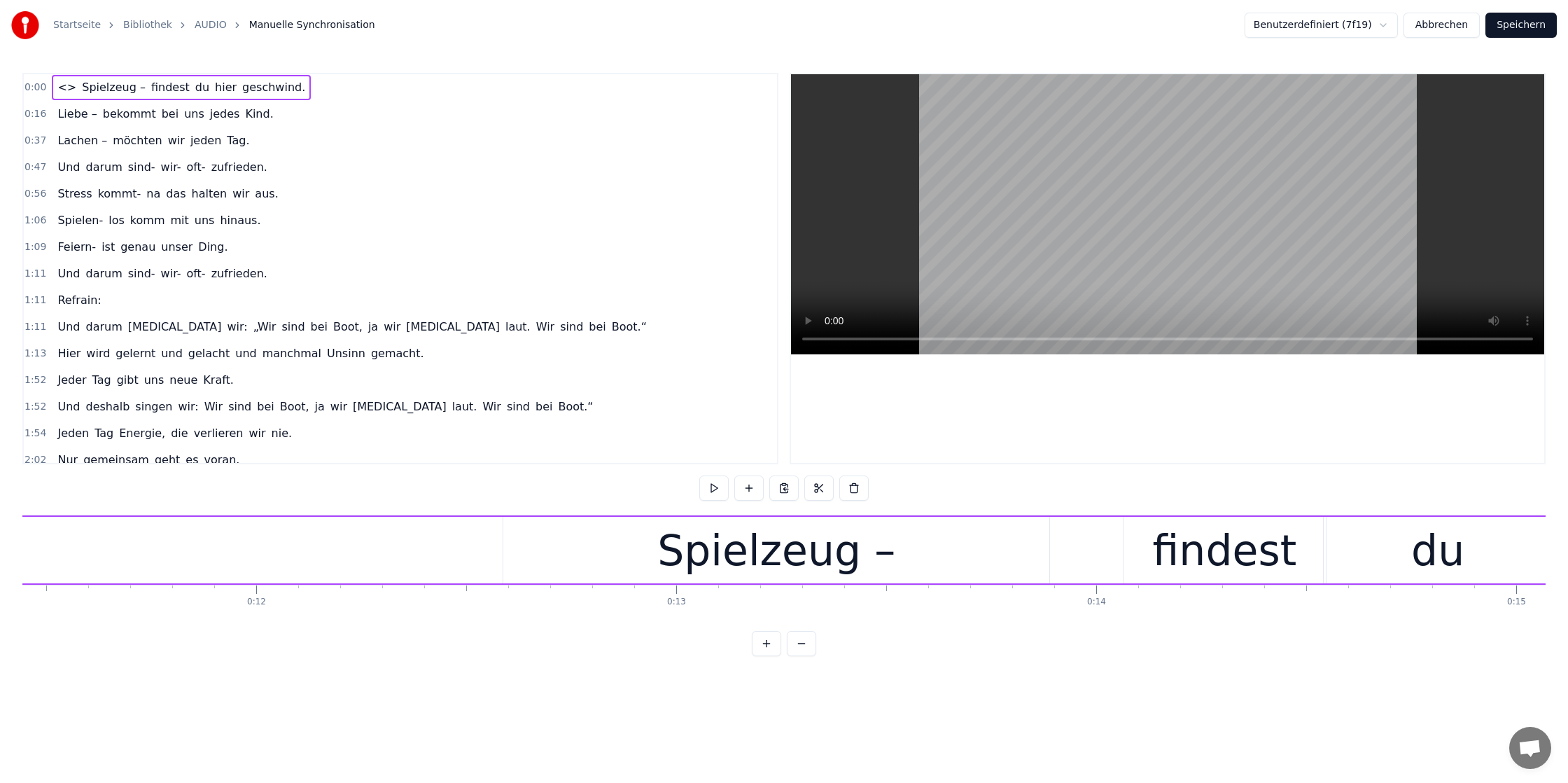
scroll to position [0, 4803]
click at [209, 30] on link "AUDIO" at bounding box center [210, 25] width 32 height 14
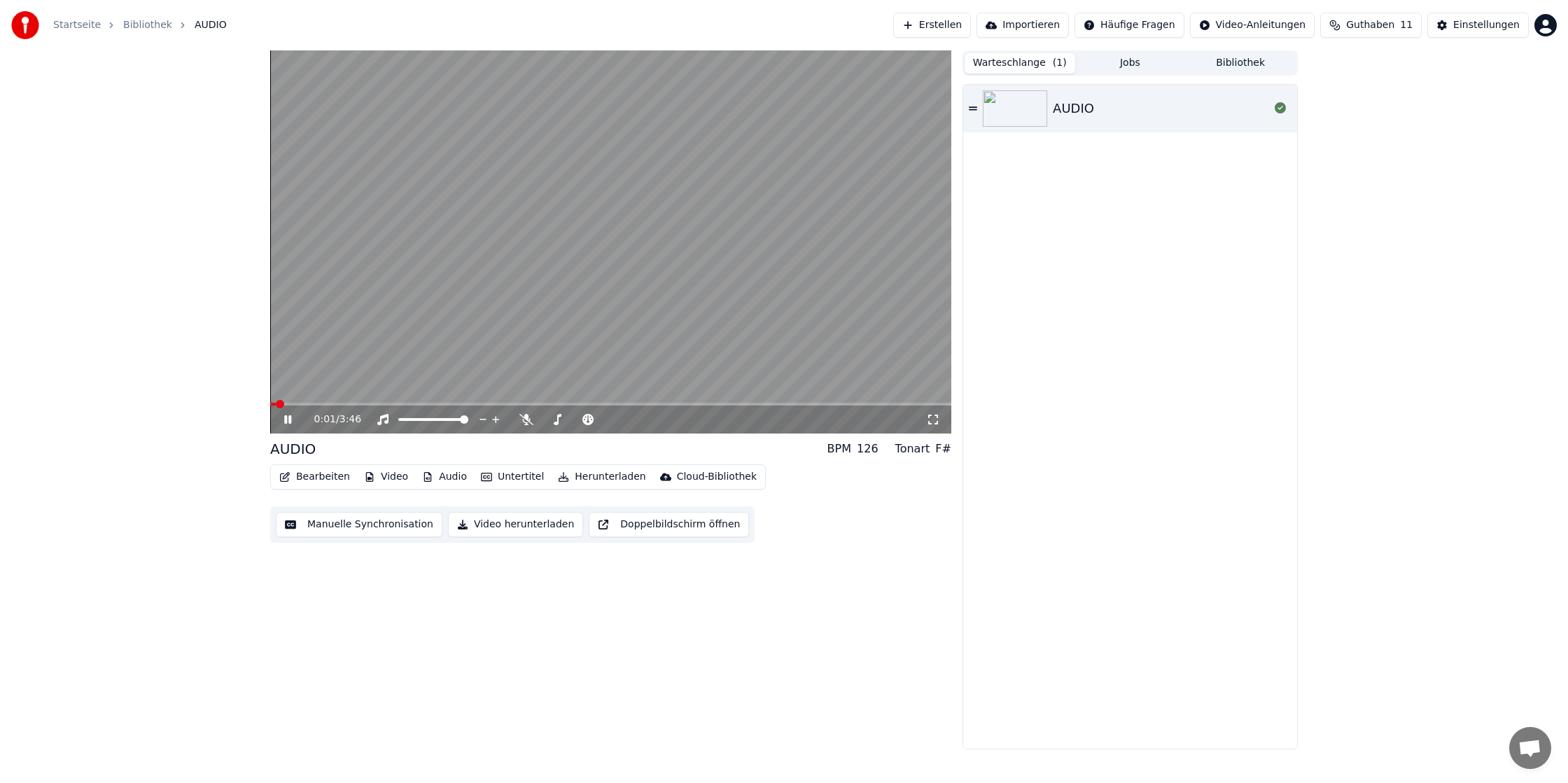
click at [406, 402] on span at bounding box center [610, 403] width 681 height 3
click at [345, 403] on span at bounding box center [308, 403] width 76 height 3
click at [306, 405] on div "0:27 / 3:46" at bounding box center [610, 419] width 681 height 28
click at [300, 405] on div "0:28 / 3:46" at bounding box center [610, 419] width 681 height 28
click at [270, 405] on span at bounding box center [274, 403] width 8 height 8
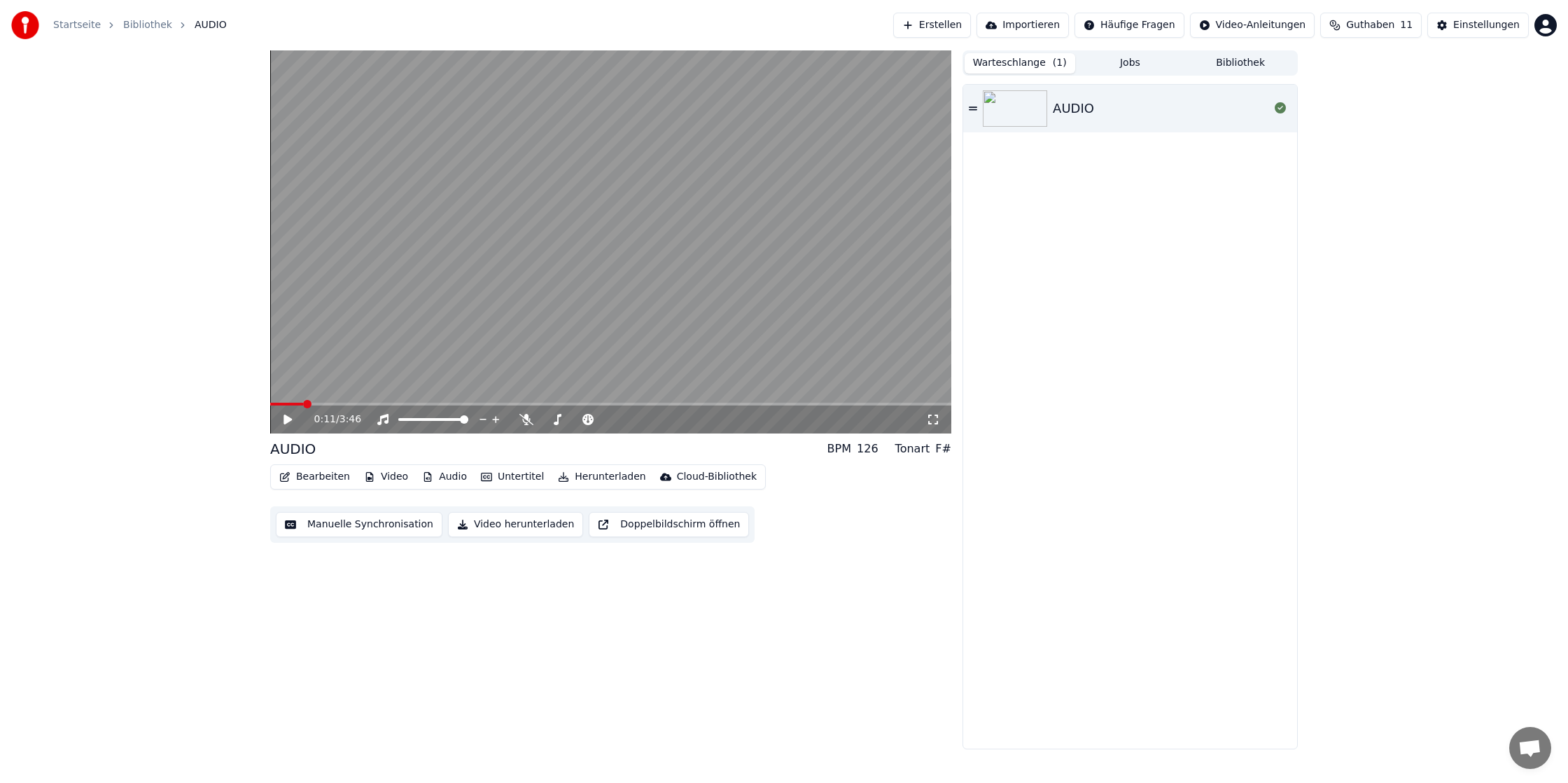
click at [303, 402] on span at bounding box center [307, 403] width 8 height 8
click at [291, 418] on icon at bounding box center [288, 419] width 8 height 10
click at [291, 418] on icon at bounding box center [287, 419] width 7 height 8
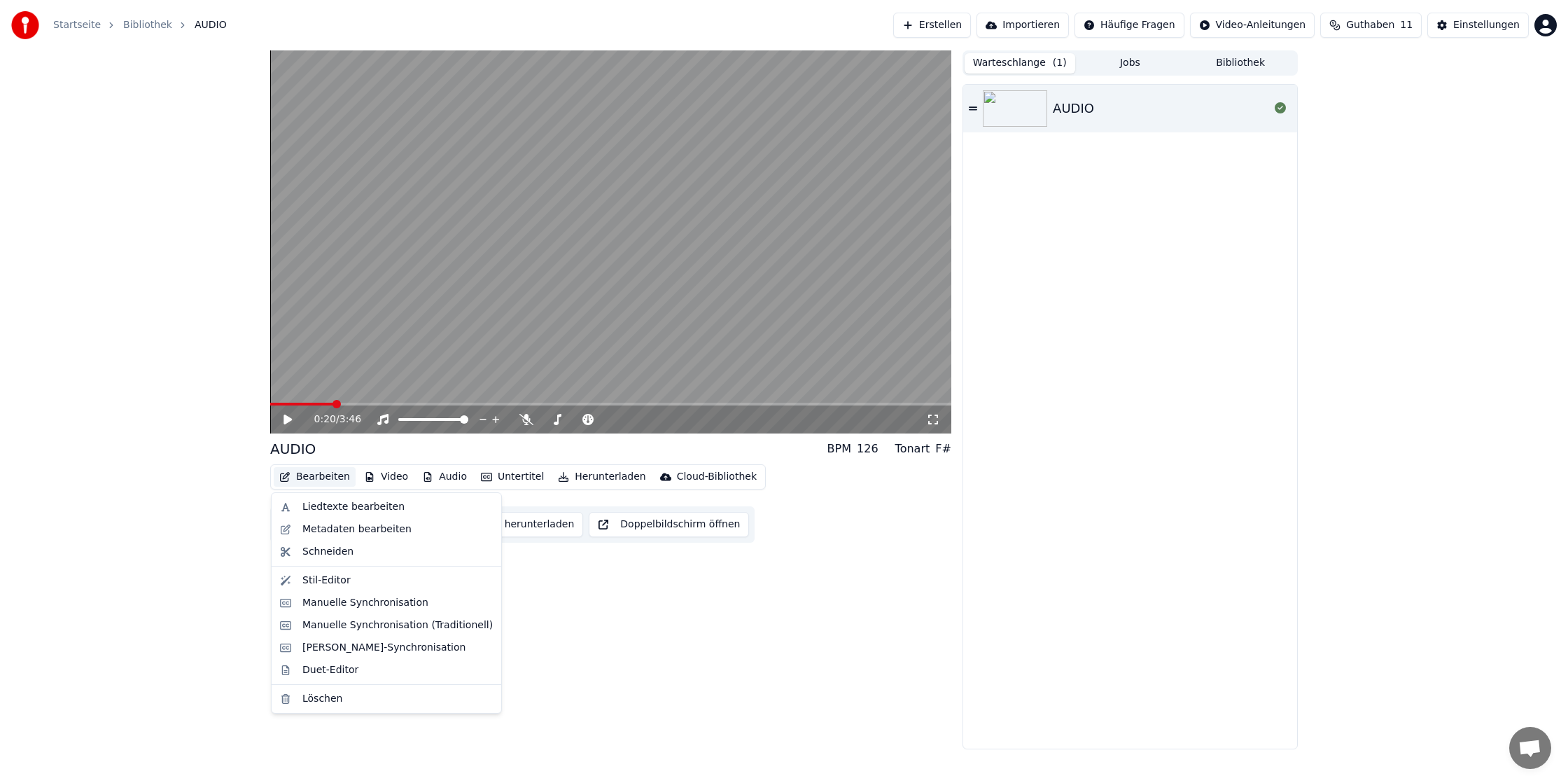
click at [322, 478] on button "Bearbeiten" at bounding box center [315, 477] width 82 height 20
click at [436, 651] on div "[PERSON_NAME]-Synchronisation" at bounding box center [384, 648] width 163 height 14
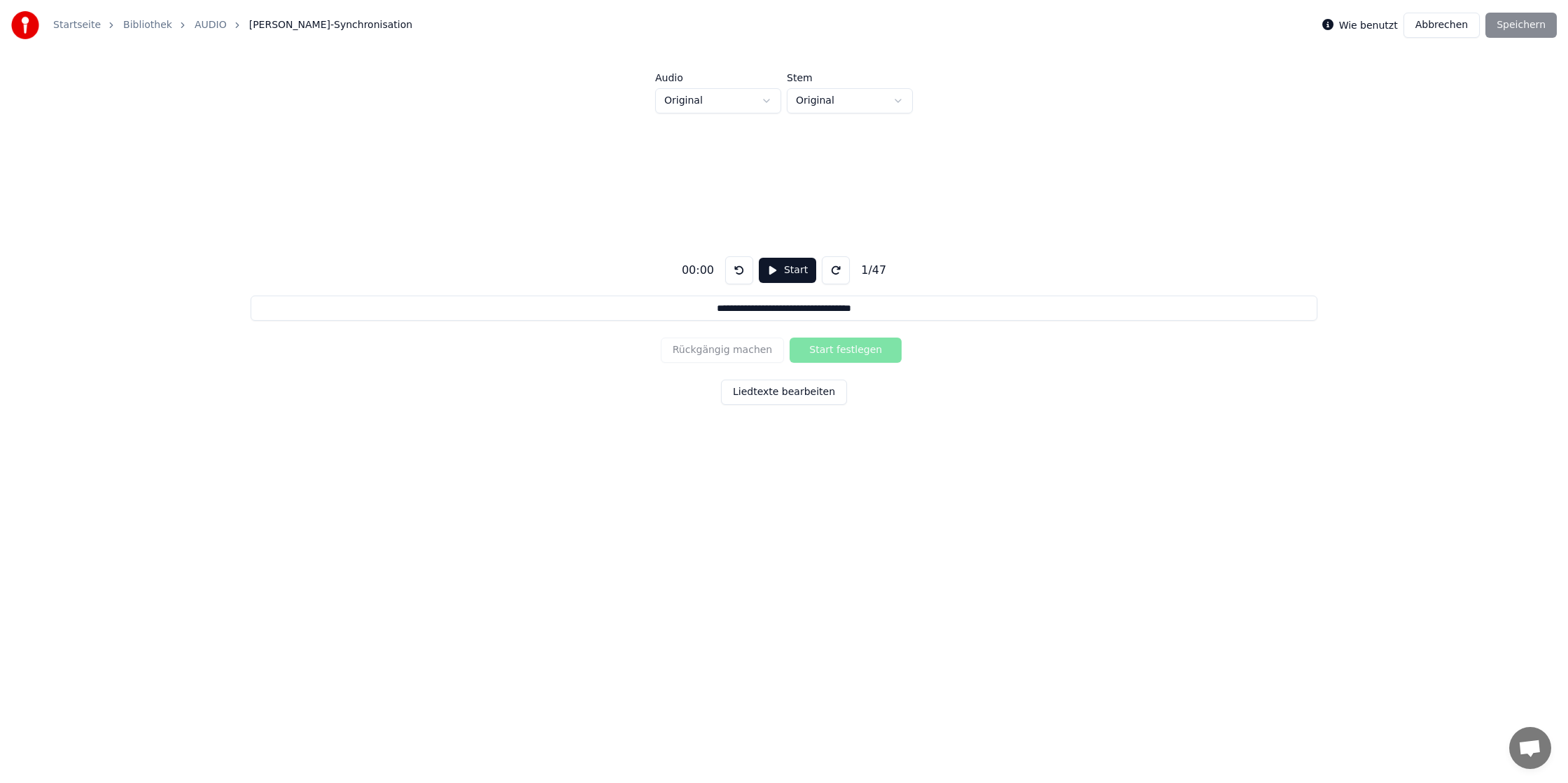
click at [210, 27] on link "AUDIO" at bounding box center [210, 25] width 32 height 14
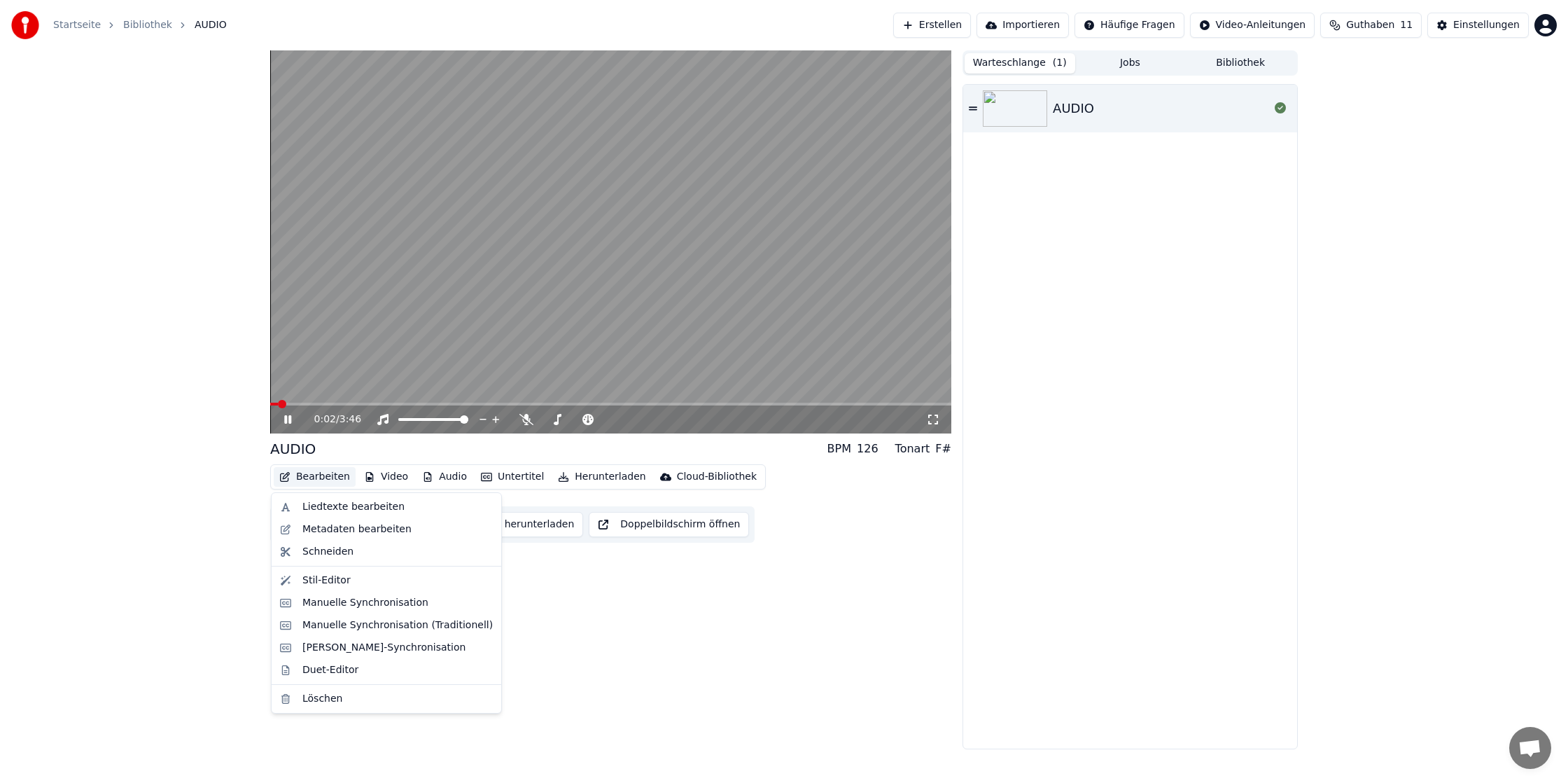
click at [322, 477] on button "Bearbeiten" at bounding box center [315, 477] width 82 height 20
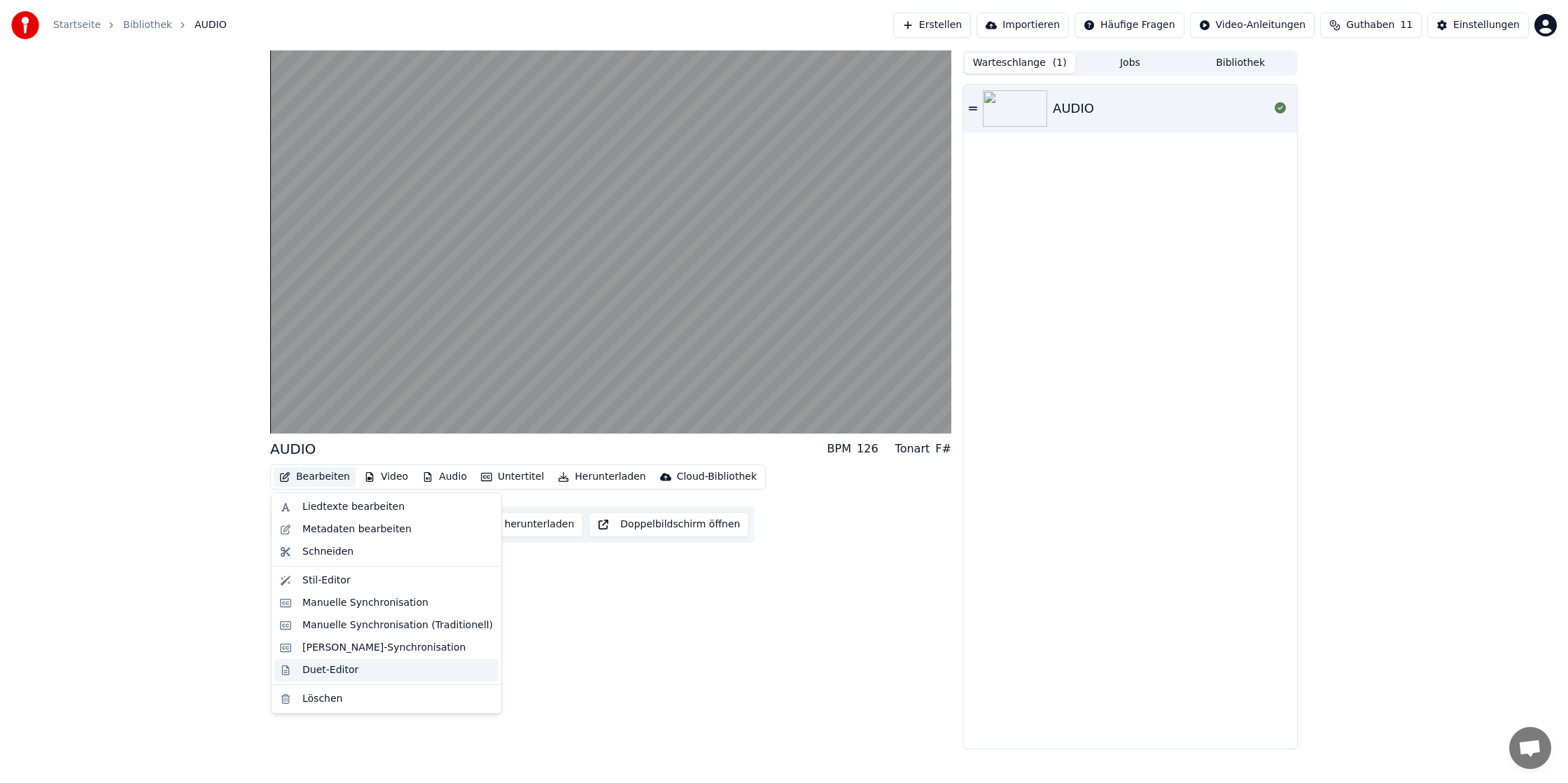
click at [359, 673] on div "Duet-Editor" at bounding box center [397, 670] width 190 height 14
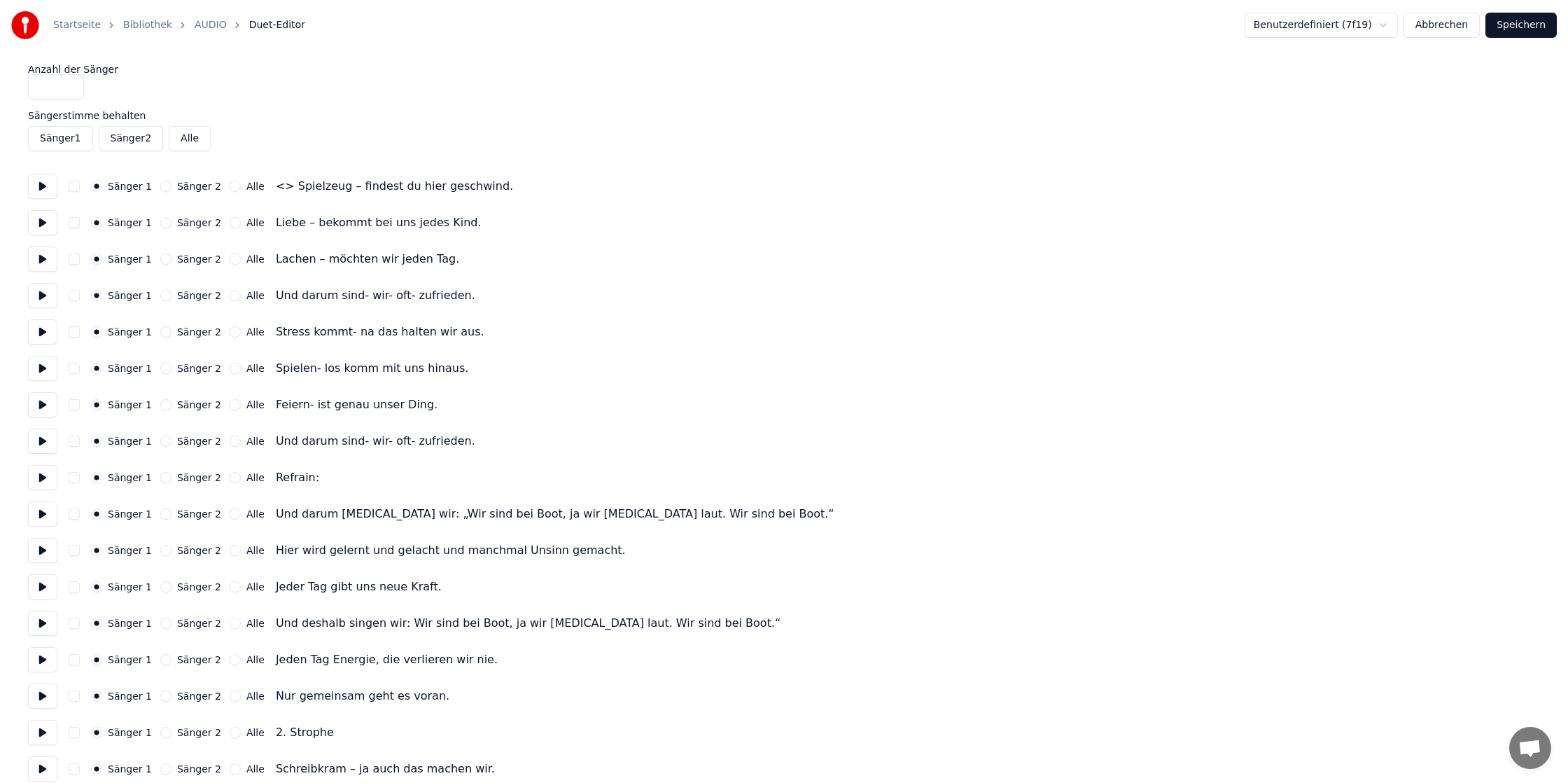
click at [209, 22] on link "AUDIO" at bounding box center [210, 25] width 32 height 14
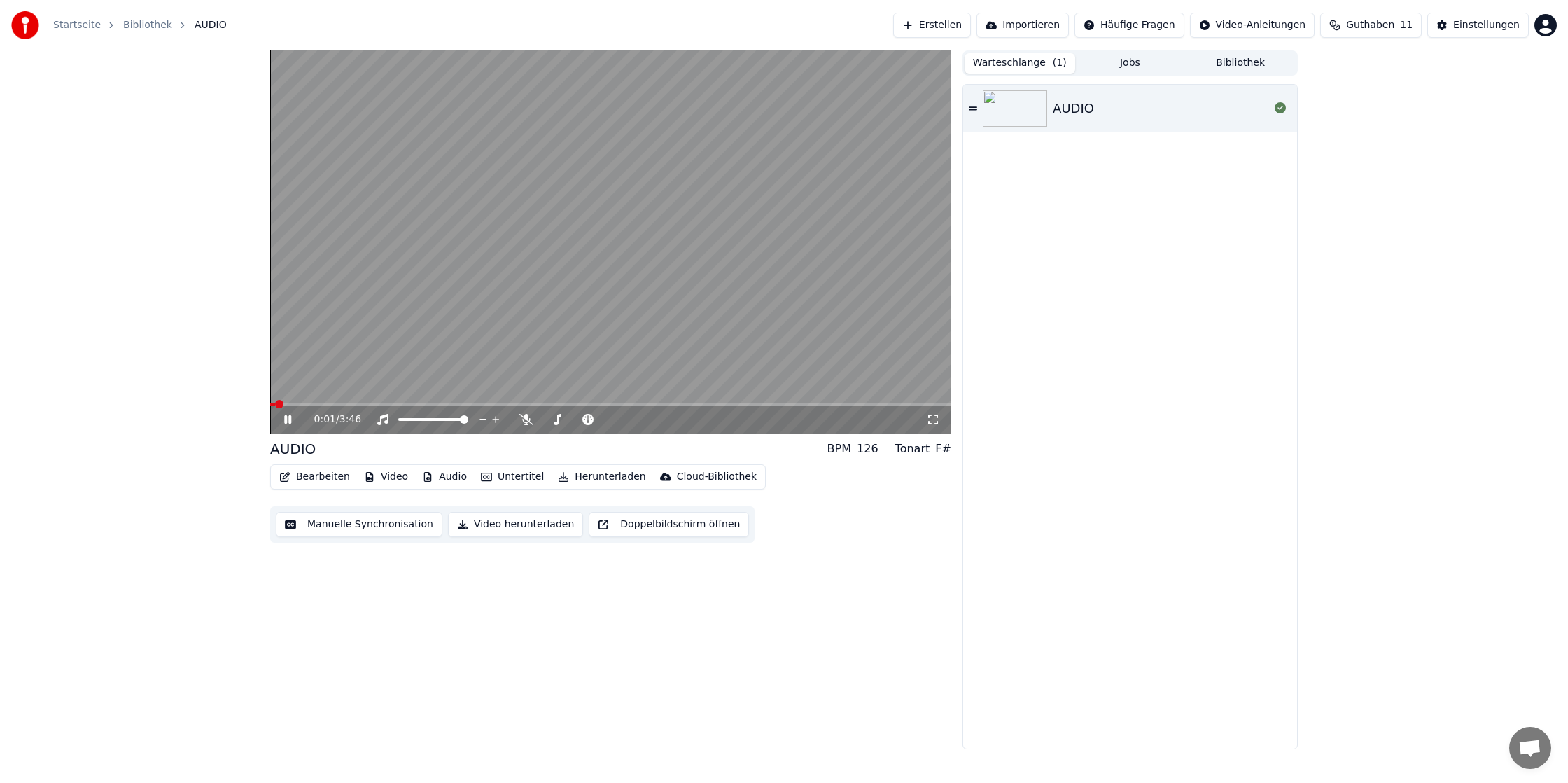
click at [294, 419] on icon at bounding box center [298, 419] width 33 height 11
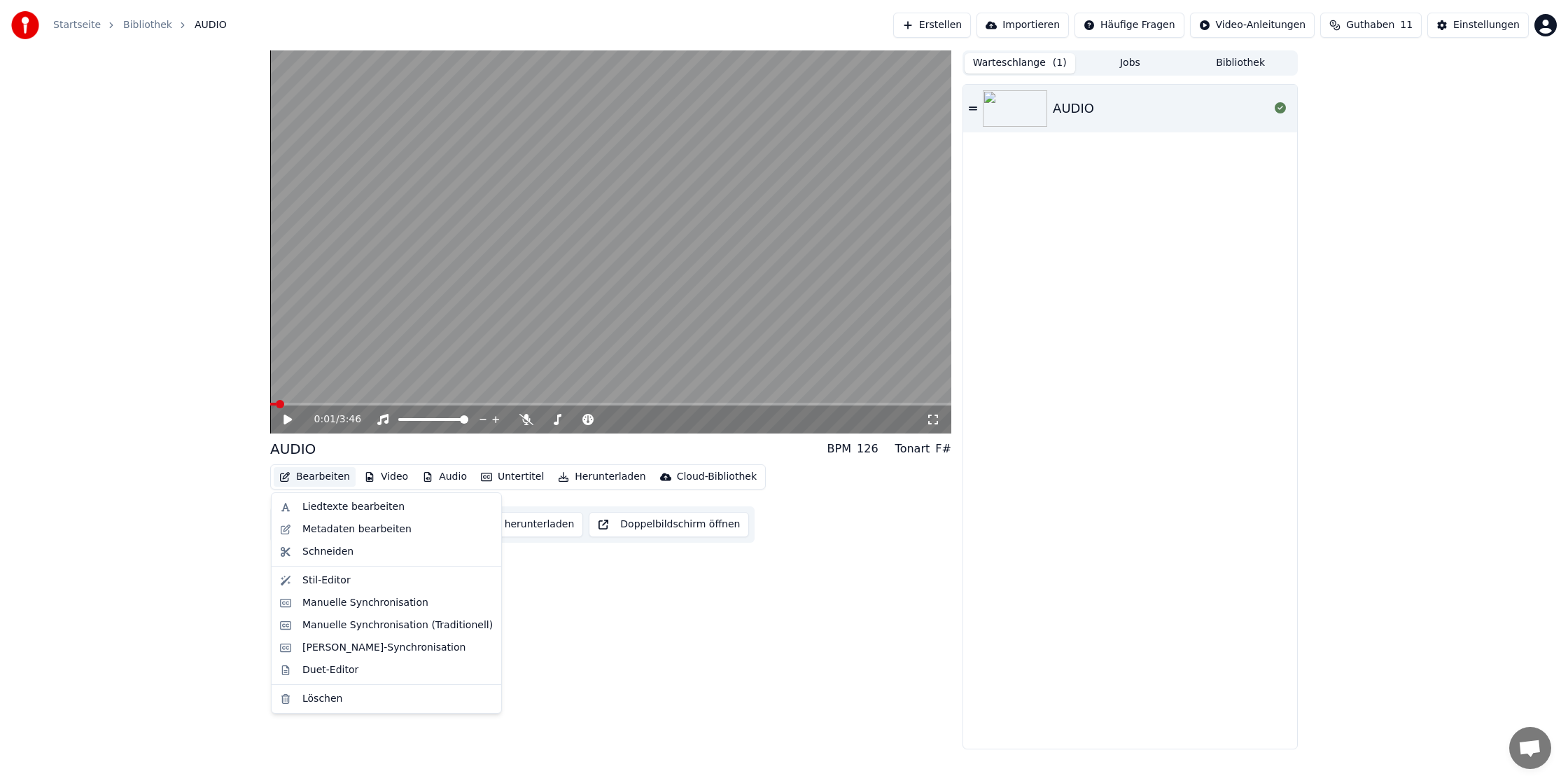
click at [306, 470] on button "Bearbeiten" at bounding box center [315, 477] width 82 height 20
click at [371, 627] on div "Manuelle Synchronisation (Traditionell)" at bounding box center [397, 626] width 190 height 14
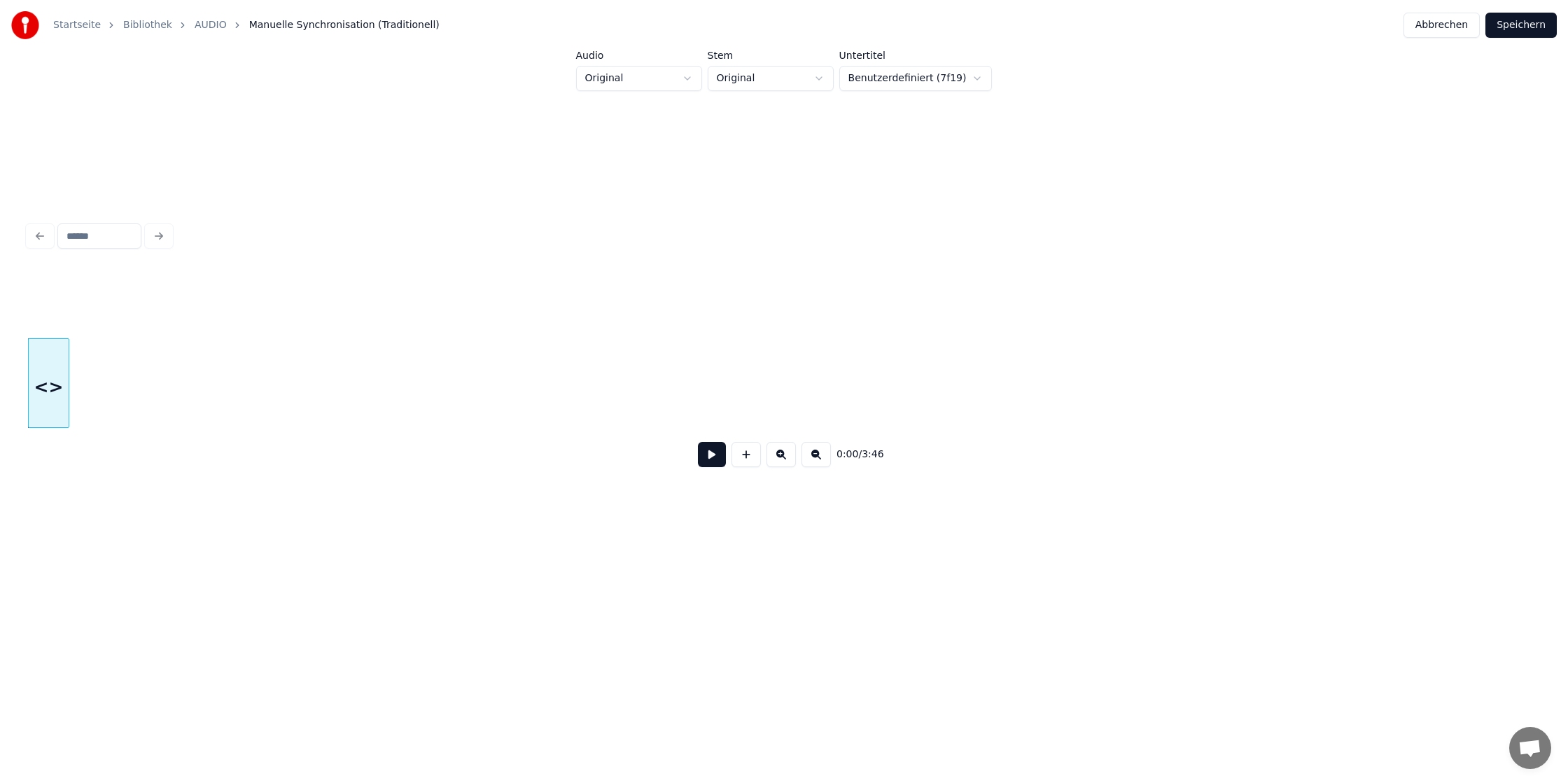
click at [208, 26] on link "AUDIO" at bounding box center [210, 25] width 32 height 14
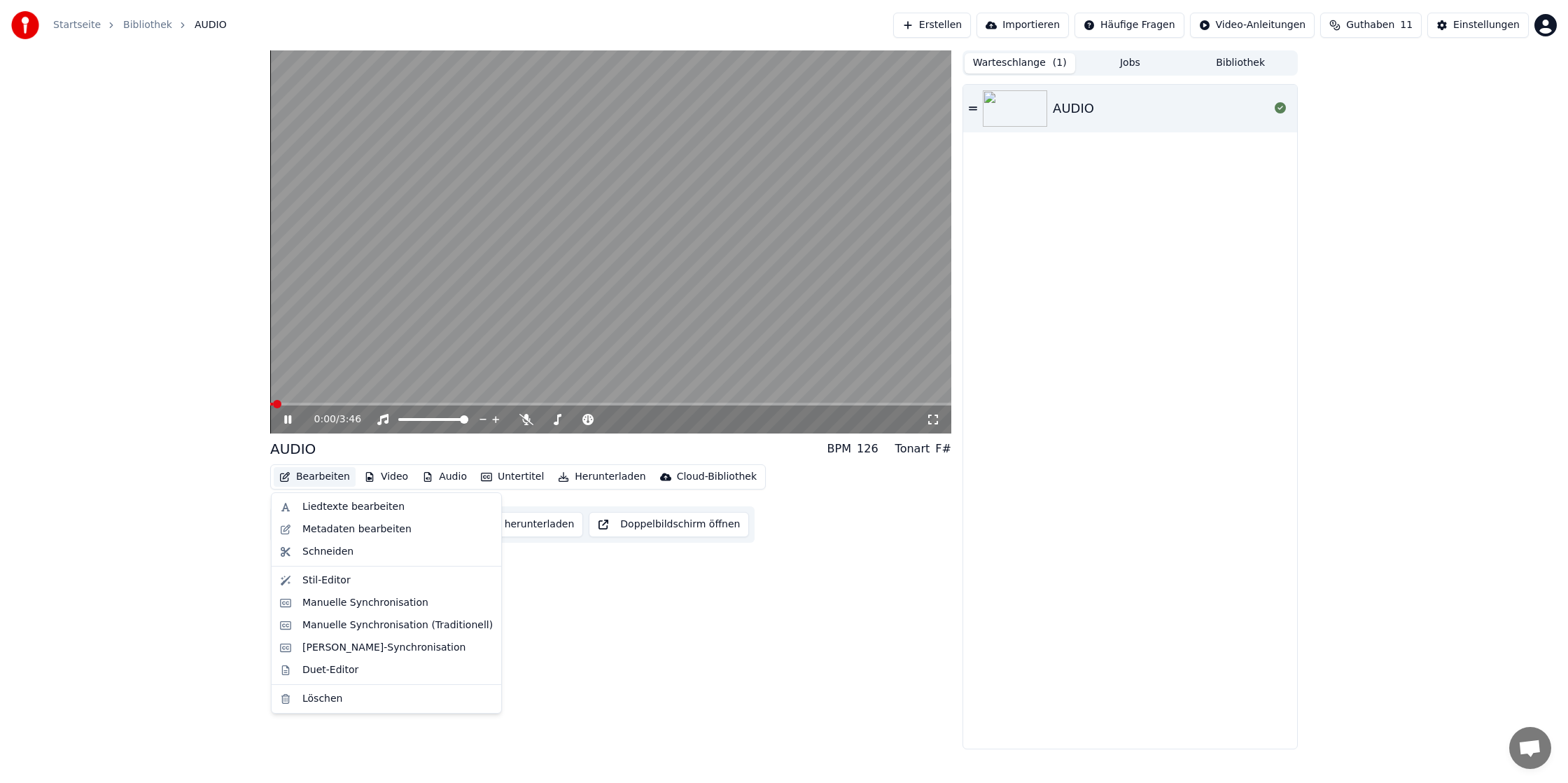
click at [317, 480] on button "Bearbeiten" at bounding box center [315, 477] width 82 height 20
click at [389, 601] on div "Manuelle Synchronisation" at bounding box center [365, 603] width 126 height 14
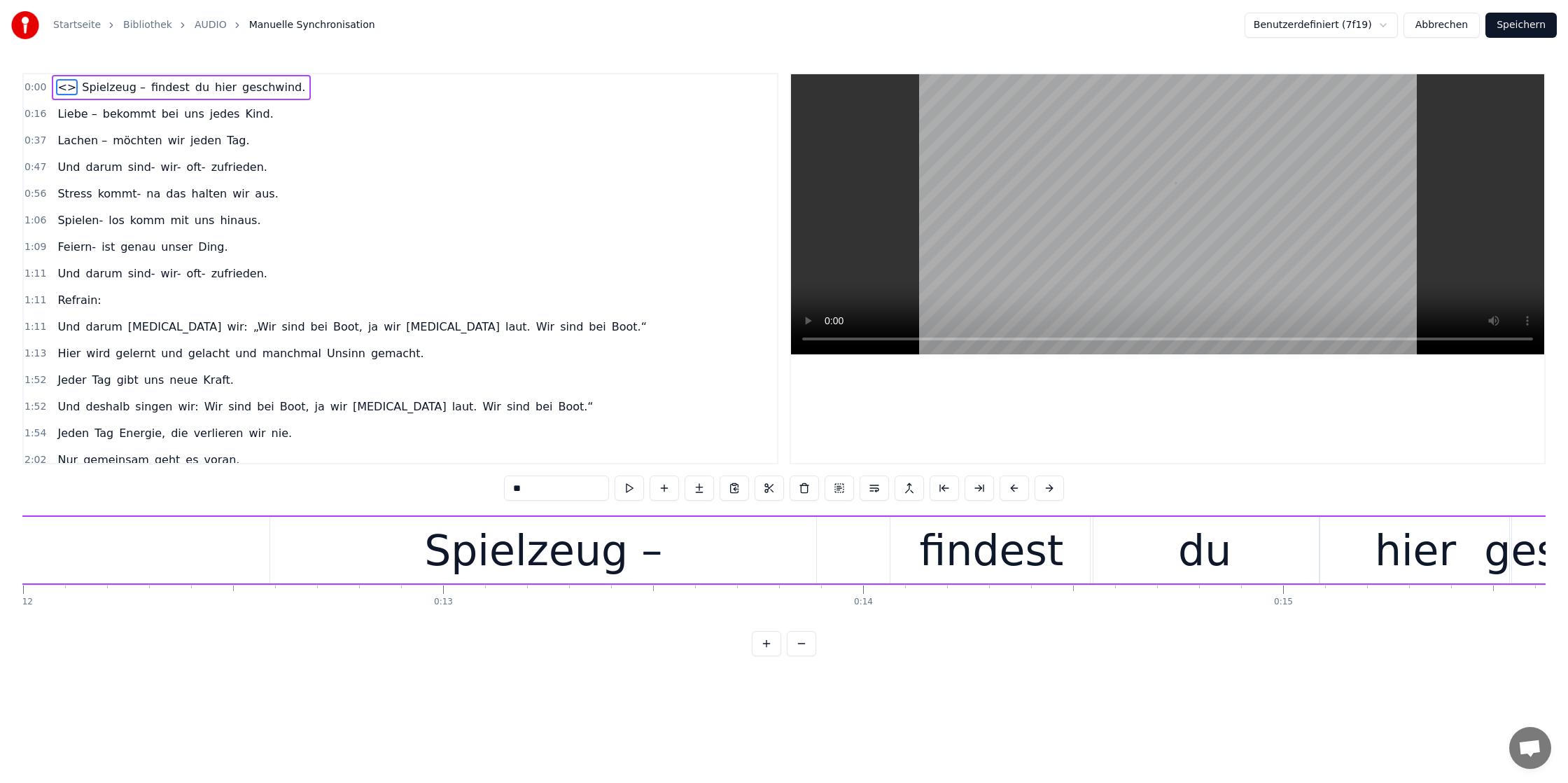
scroll to position [0, 5063]
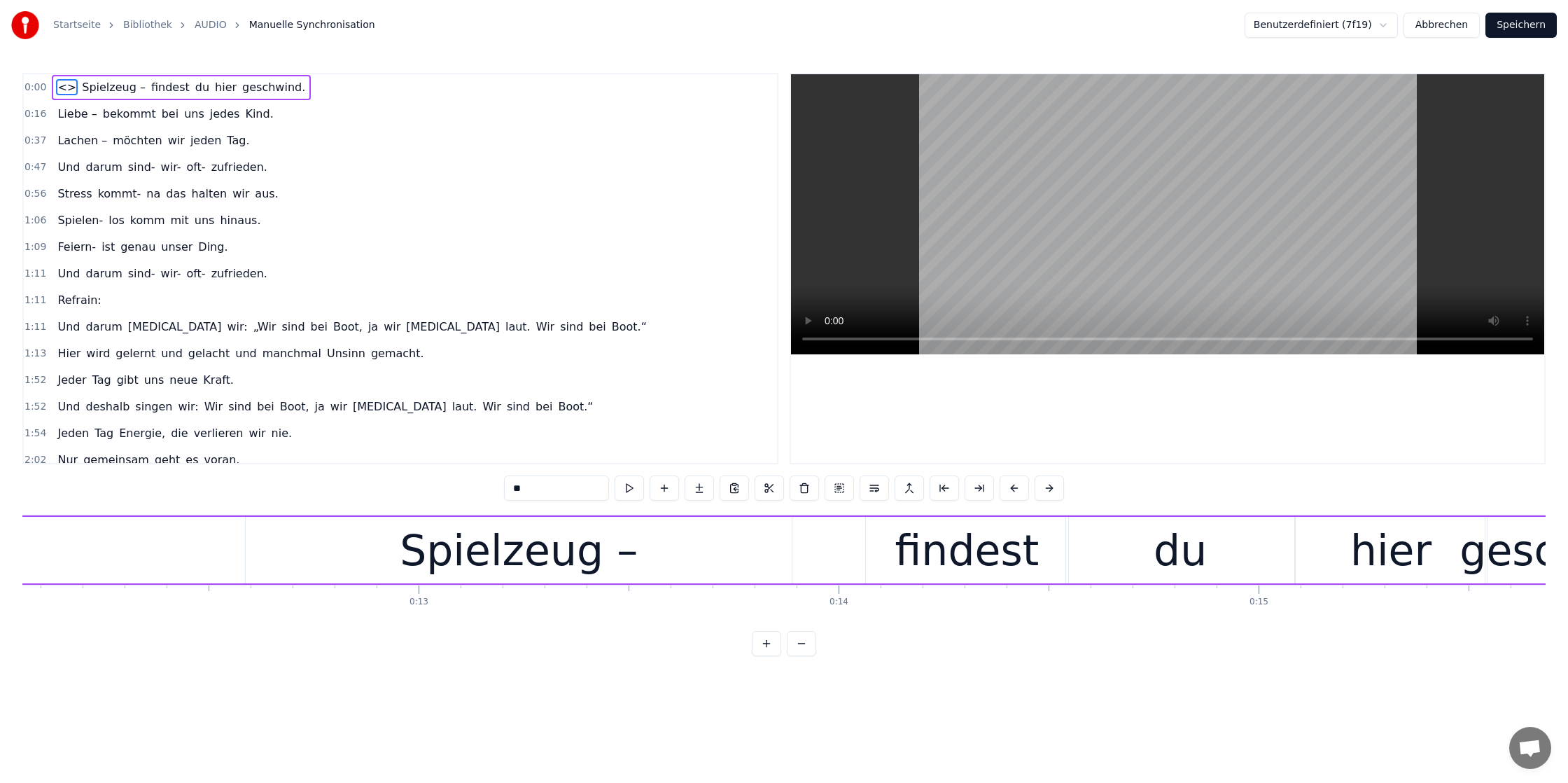
click at [569, 542] on div "Spielzeug –" at bounding box center [518, 550] width 238 height 63
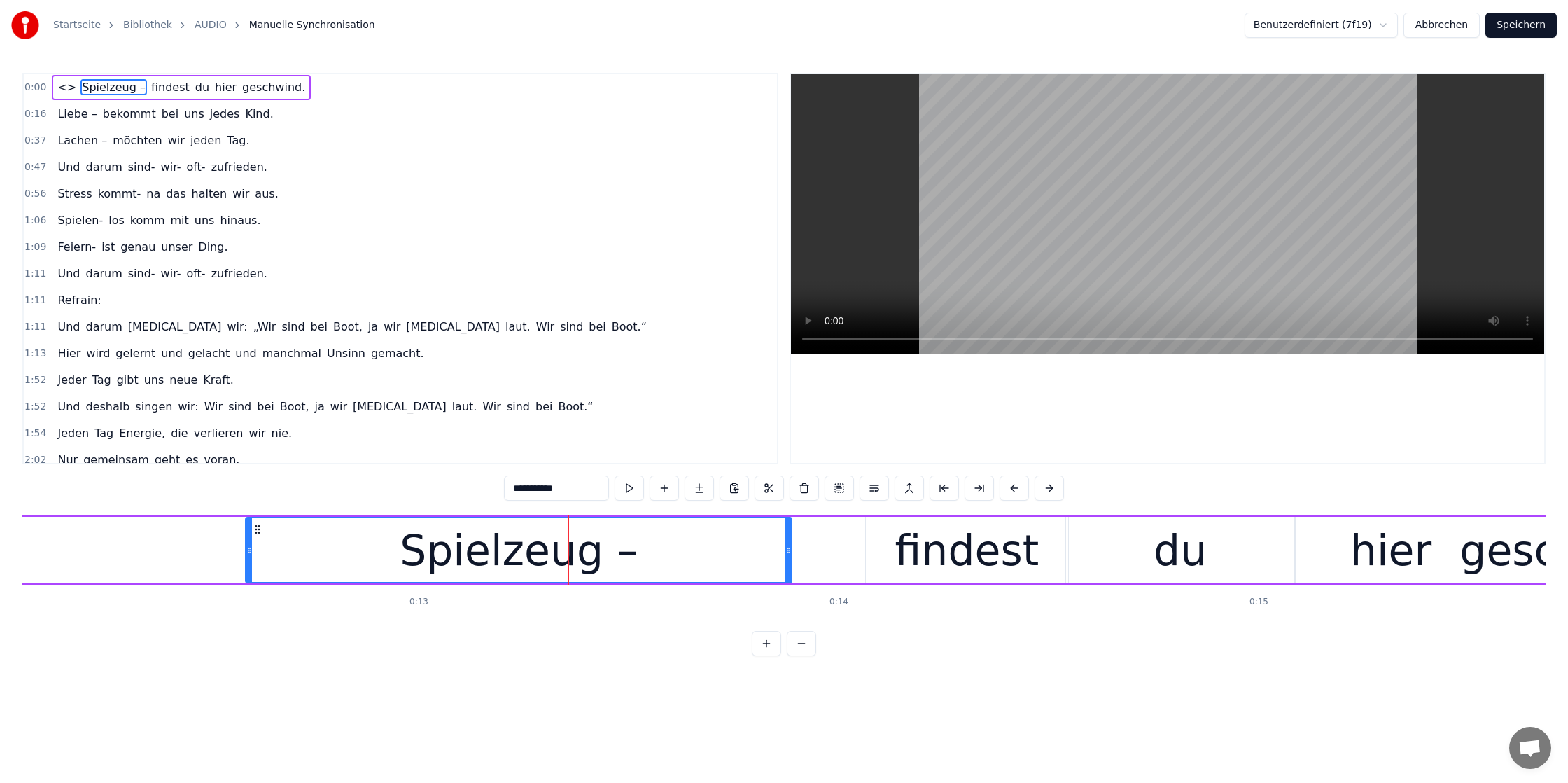
click at [929, 550] on div "findest" at bounding box center [967, 550] width 144 height 63
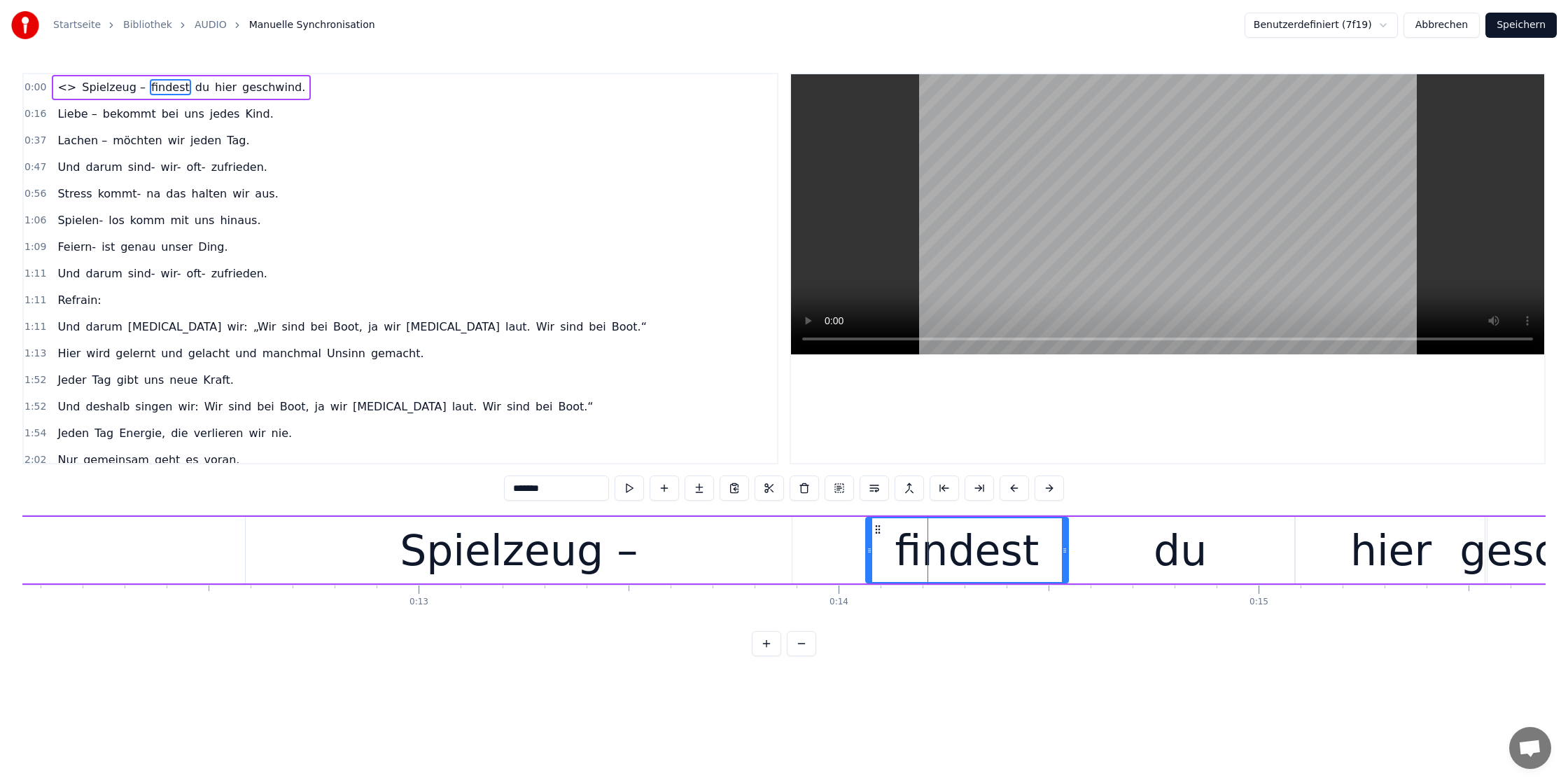
click at [525, 558] on div "Spielzeug –" at bounding box center [518, 550] width 238 height 63
type input "**********"
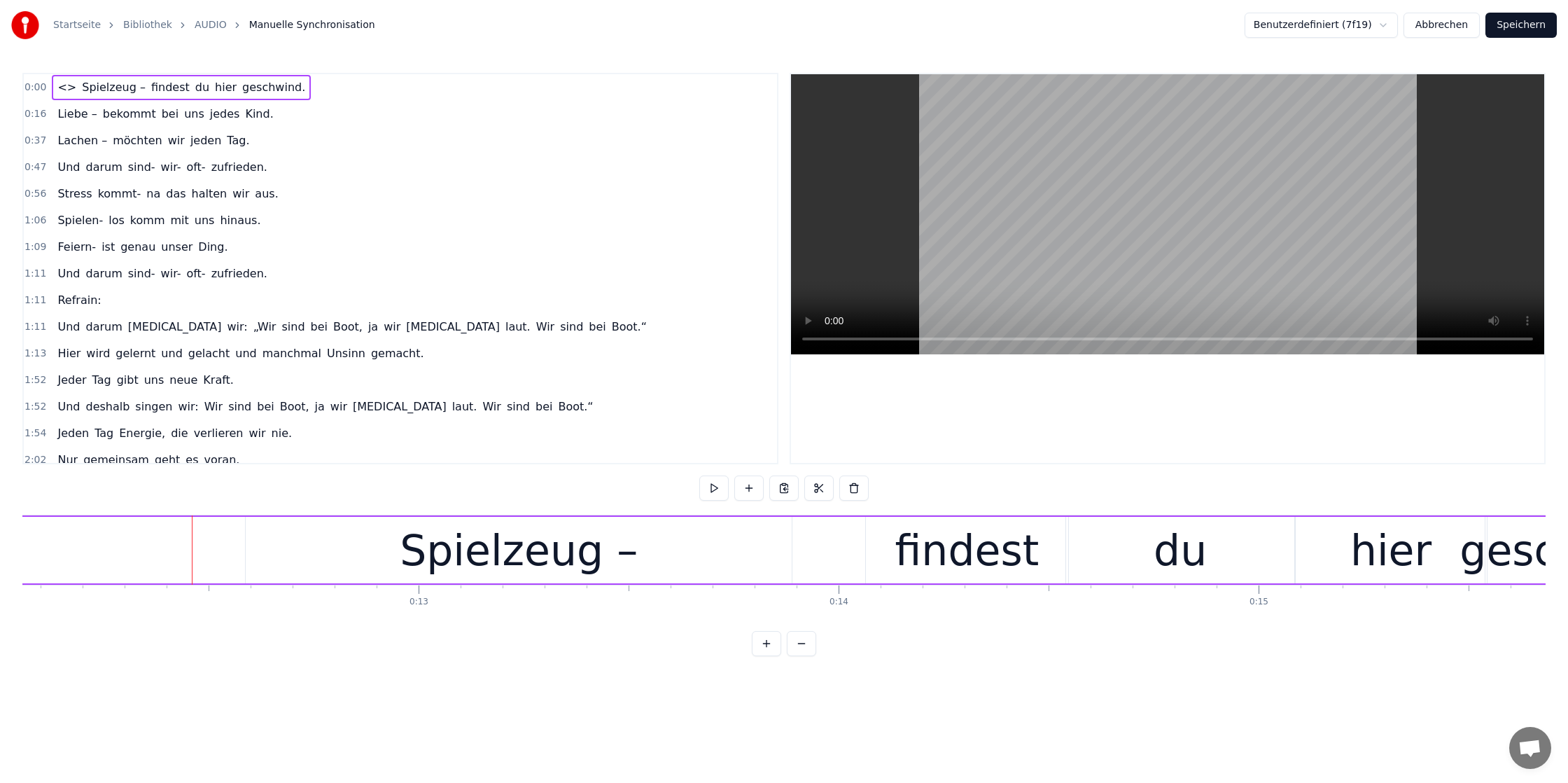
click at [139, 21] on link "Bibliothek" at bounding box center [147, 25] width 49 height 14
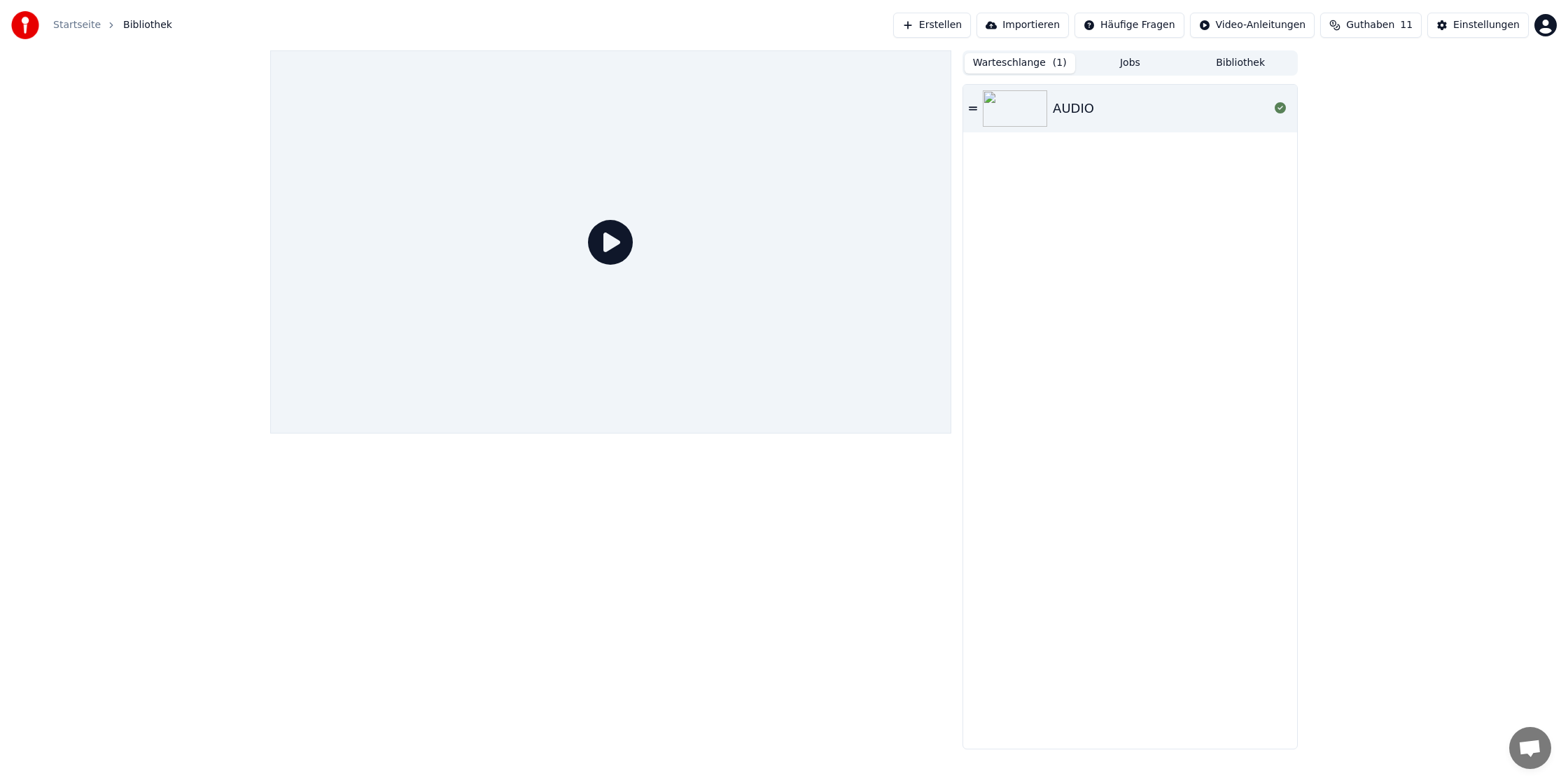
click at [1081, 108] on div "AUDIO" at bounding box center [1072, 109] width 41 height 20
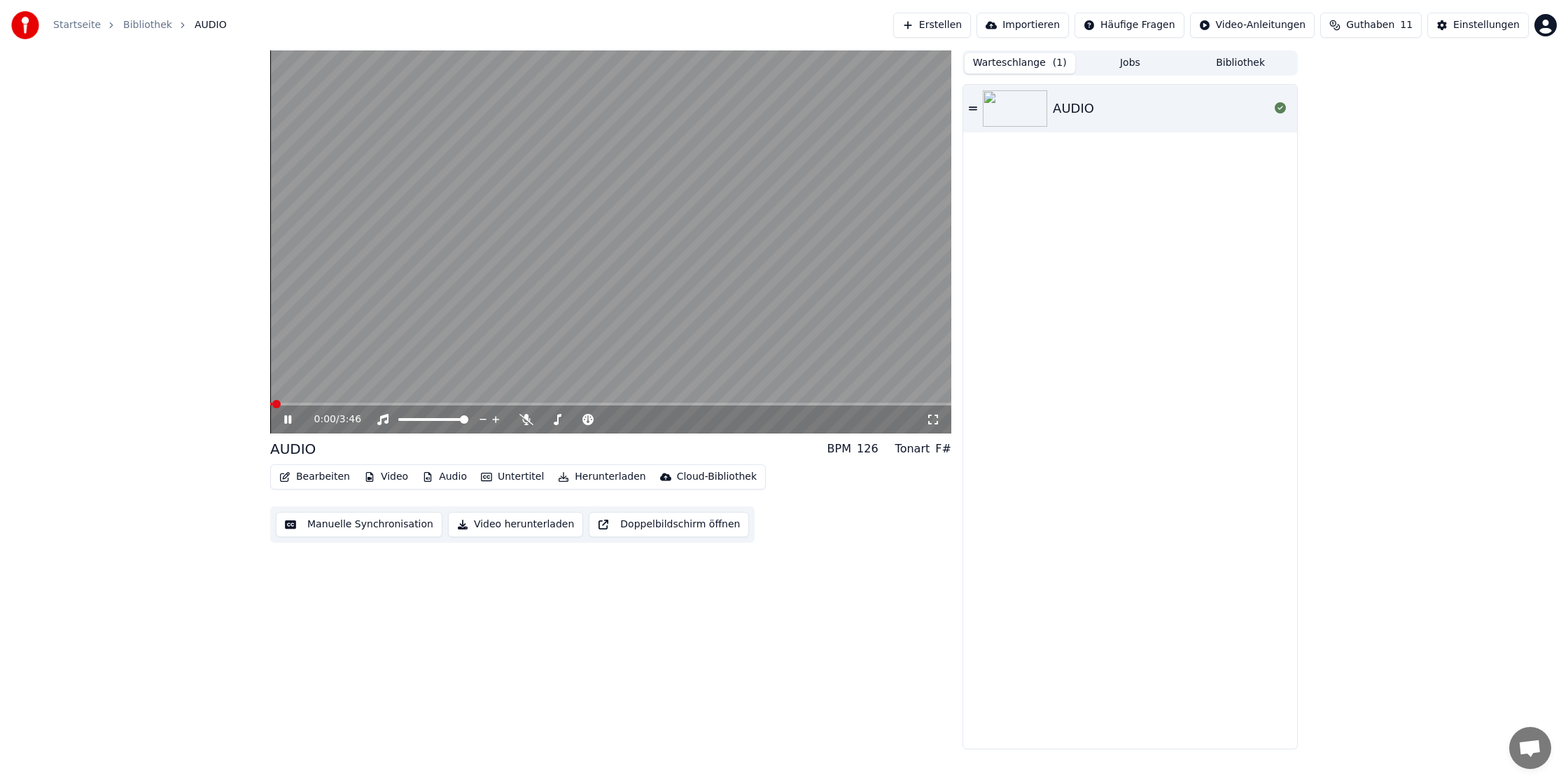
click at [327, 482] on button "Bearbeiten" at bounding box center [315, 477] width 82 height 20
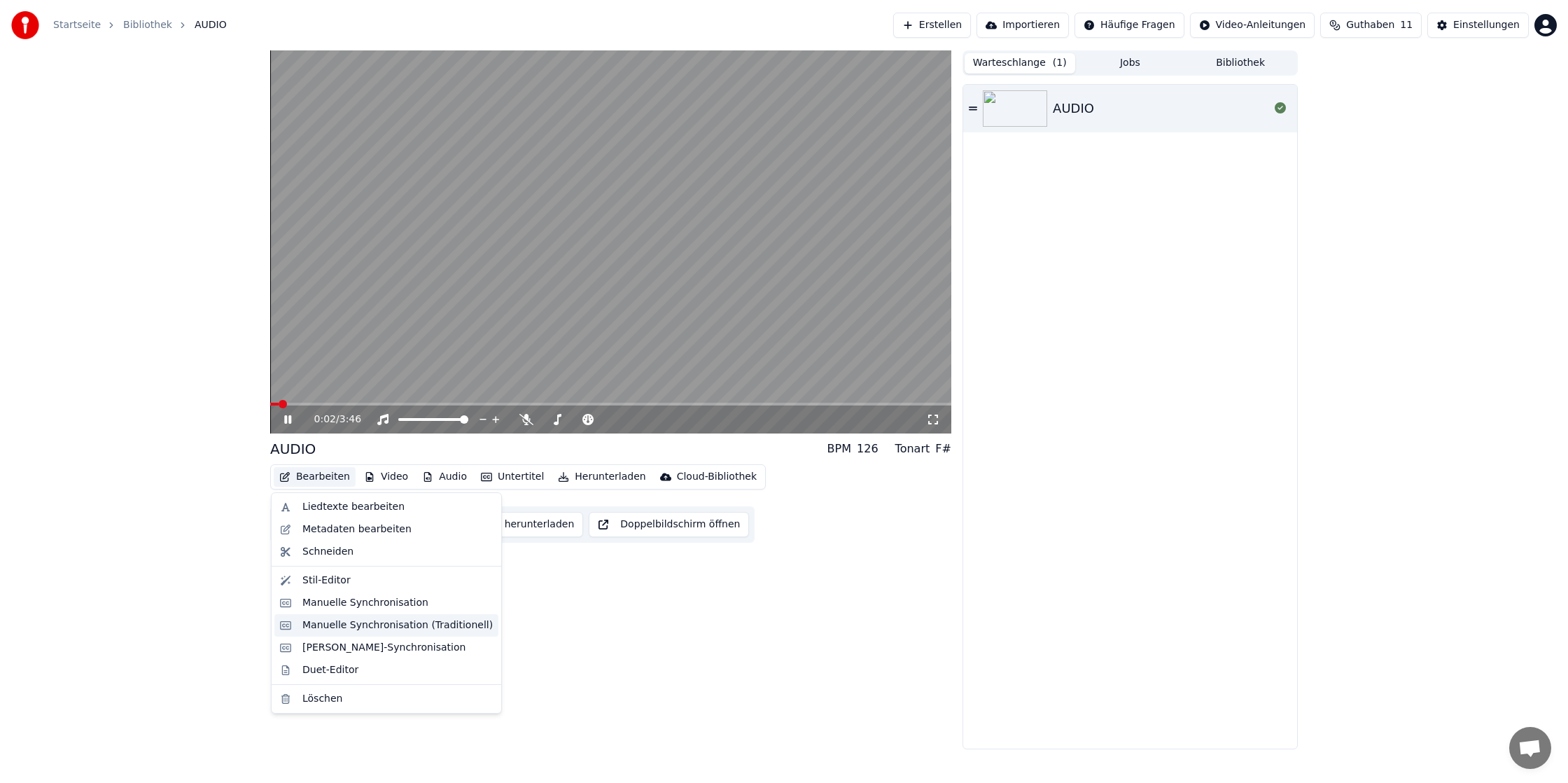
click at [360, 621] on div "Manuelle Synchronisation (Traditionell)" at bounding box center [397, 626] width 190 height 14
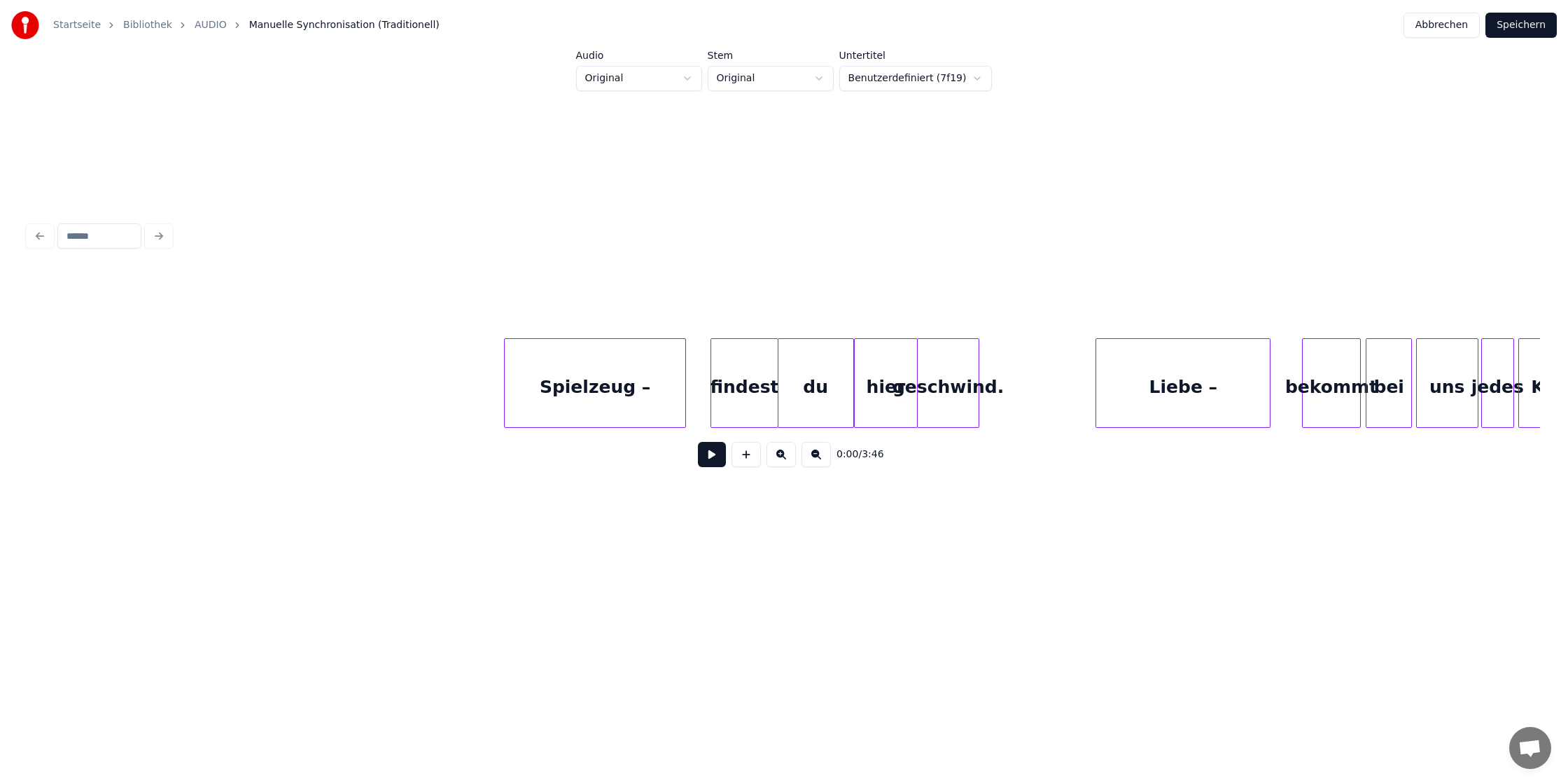
scroll to position [0, 1287]
click at [647, 399] on div "Spielzeug –" at bounding box center [593, 387] width 181 height 96
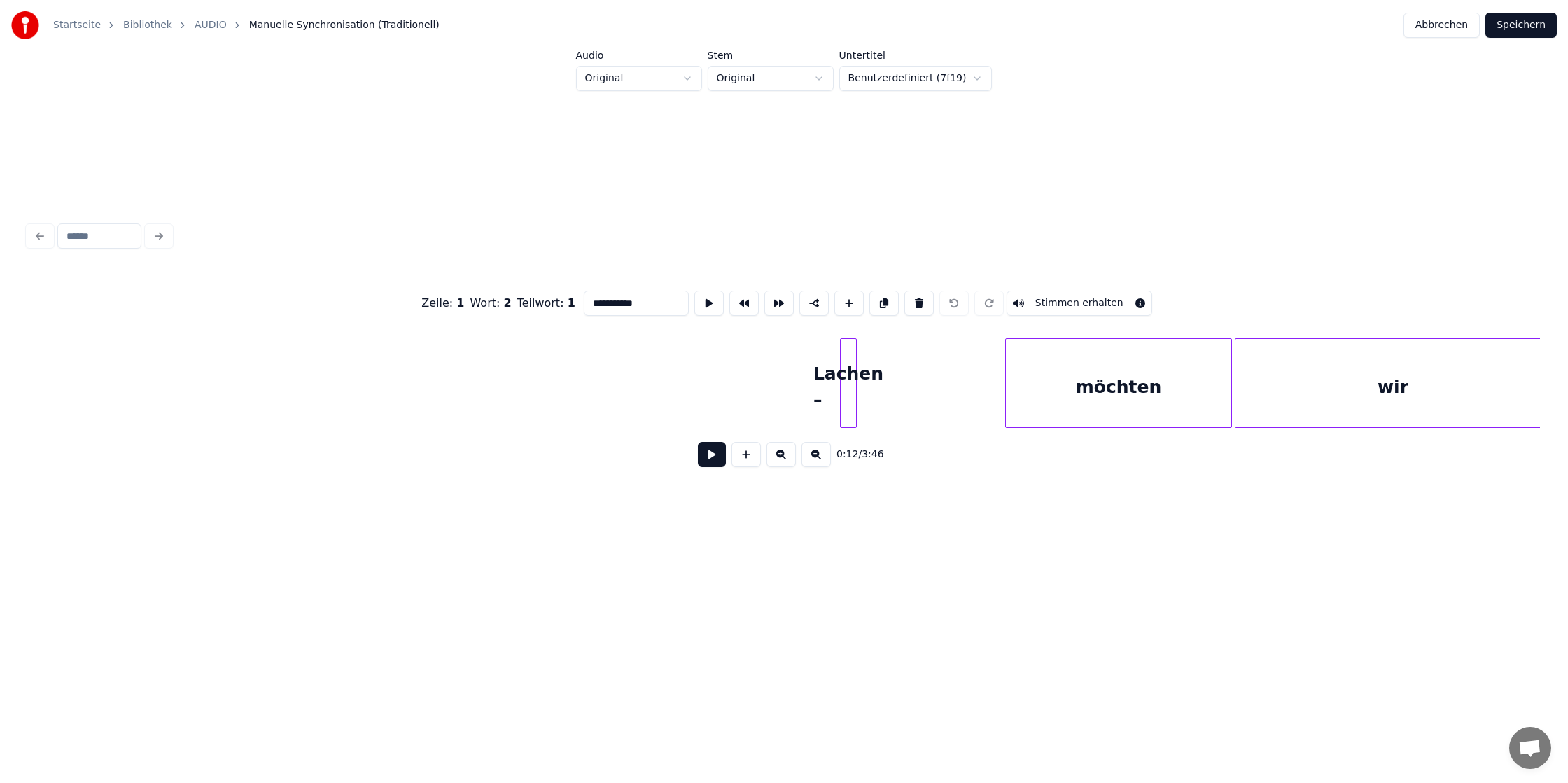
scroll to position [0, 4453]
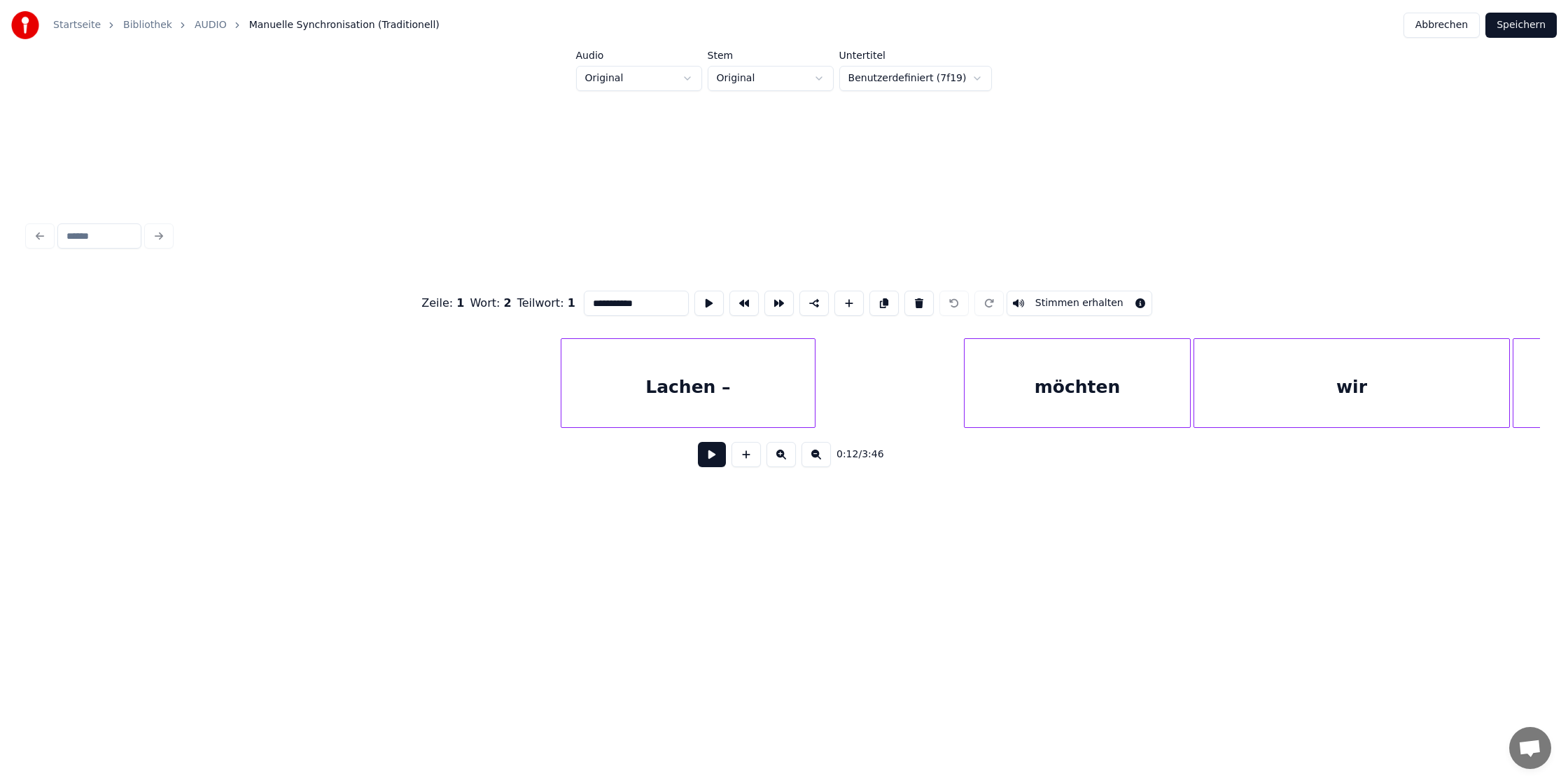
click at [561, 367] on div at bounding box center [563, 383] width 4 height 89
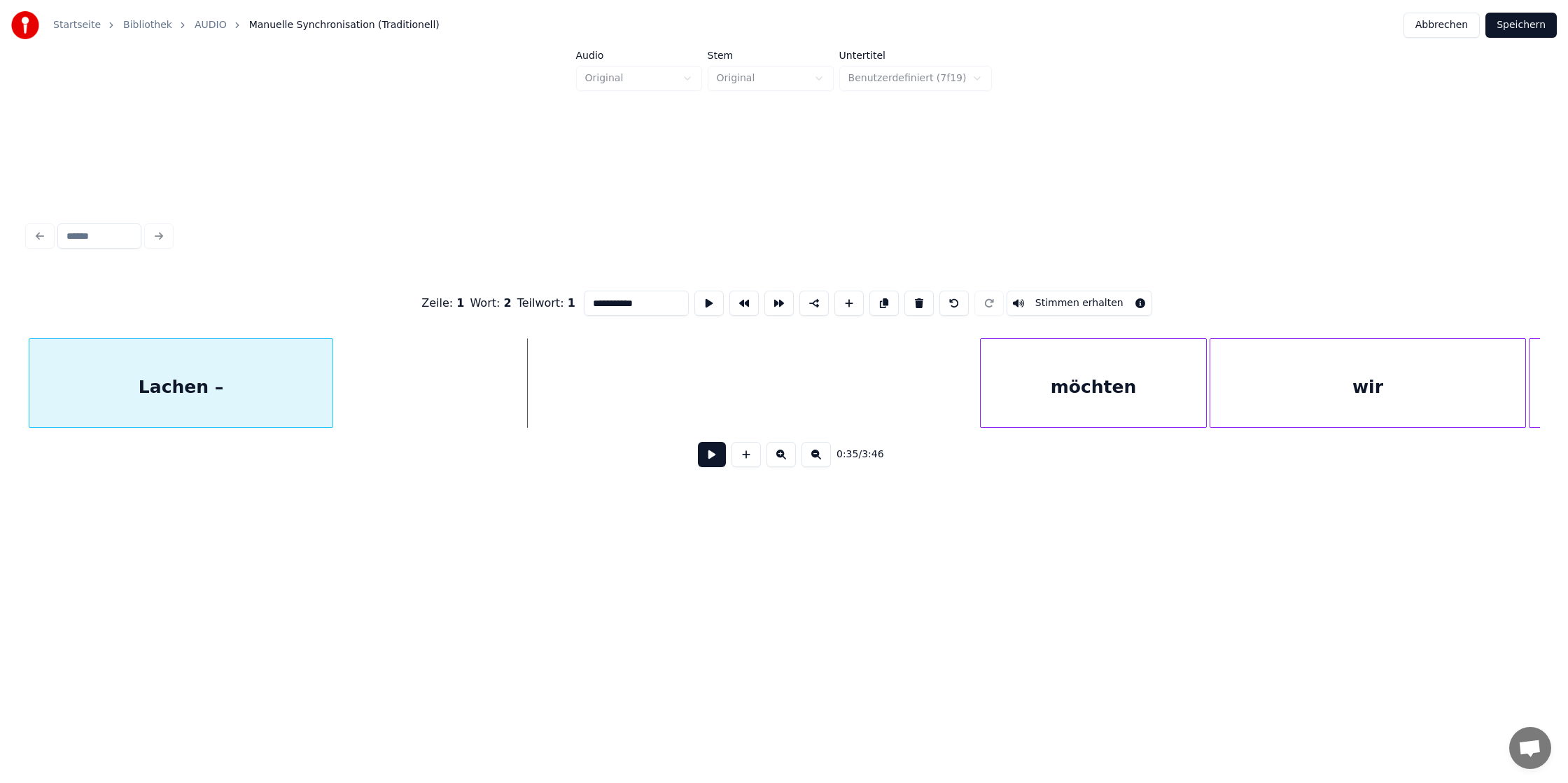
click at [178, 365] on div "Lachen –" at bounding box center [181, 387] width 303 height 96
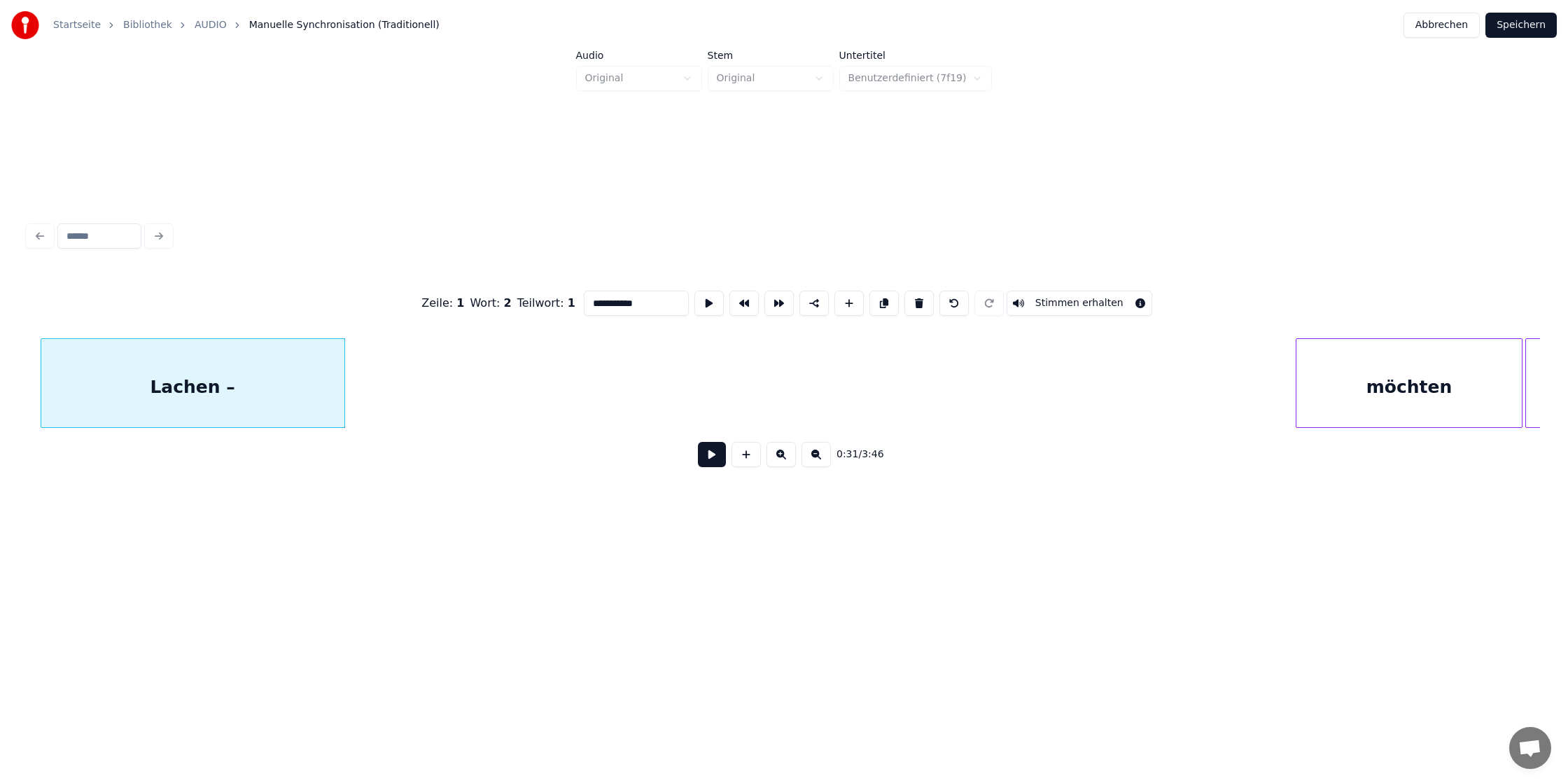
click at [173, 383] on div "Lachen –" at bounding box center [192, 387] width 303 height 96
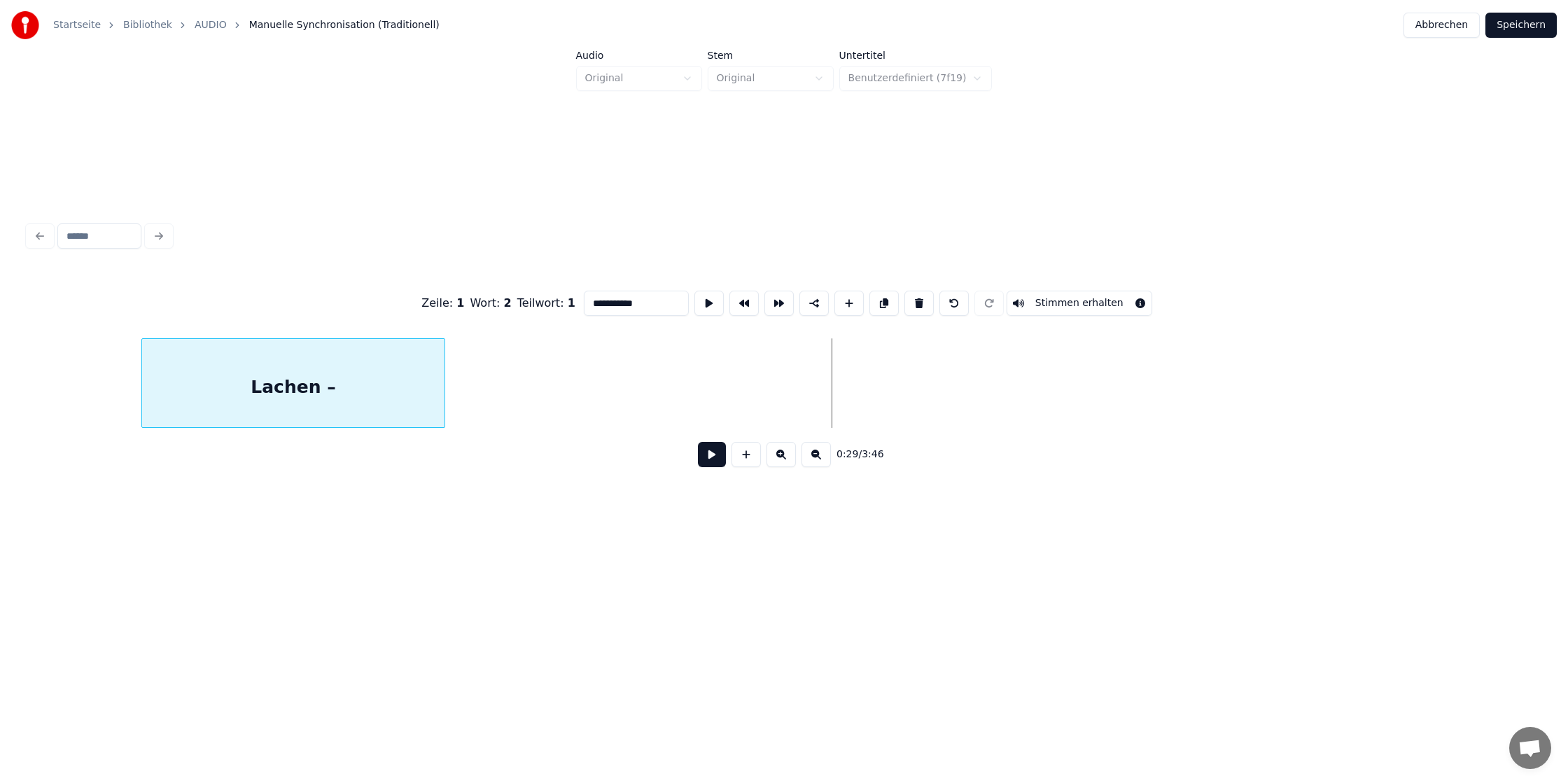
click at [315, 407] on div "Lachen –" at bounding box center [294, 387] width 303 height 96
click at [187, 377] on div "Lachen –" at bounding box center [338, 387] width 303 height 96
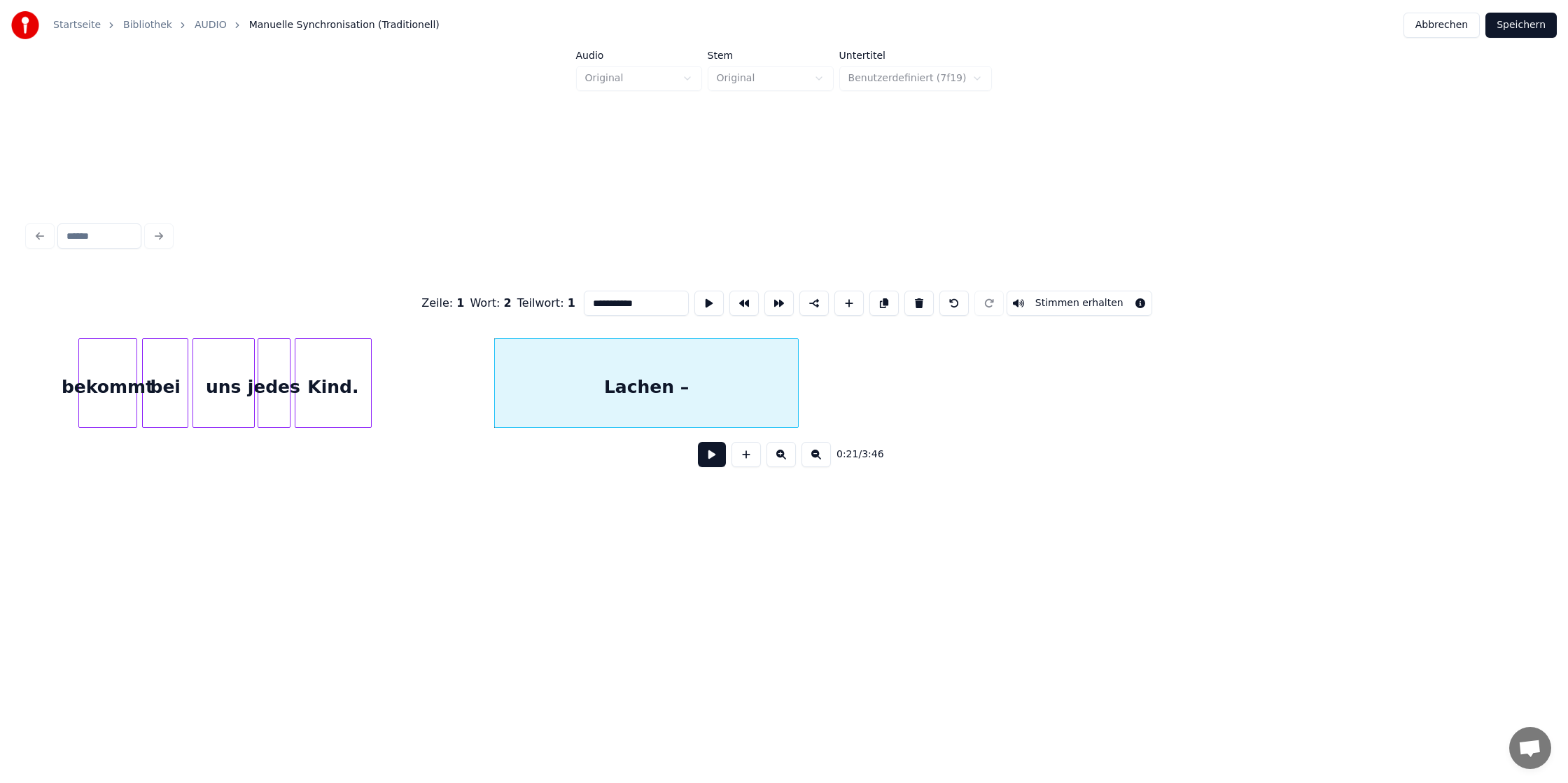
scroll to position [0, 2492]
click at [589, 409] on div "Lachen –" at bounding box center [636, 387] width 303 height 96
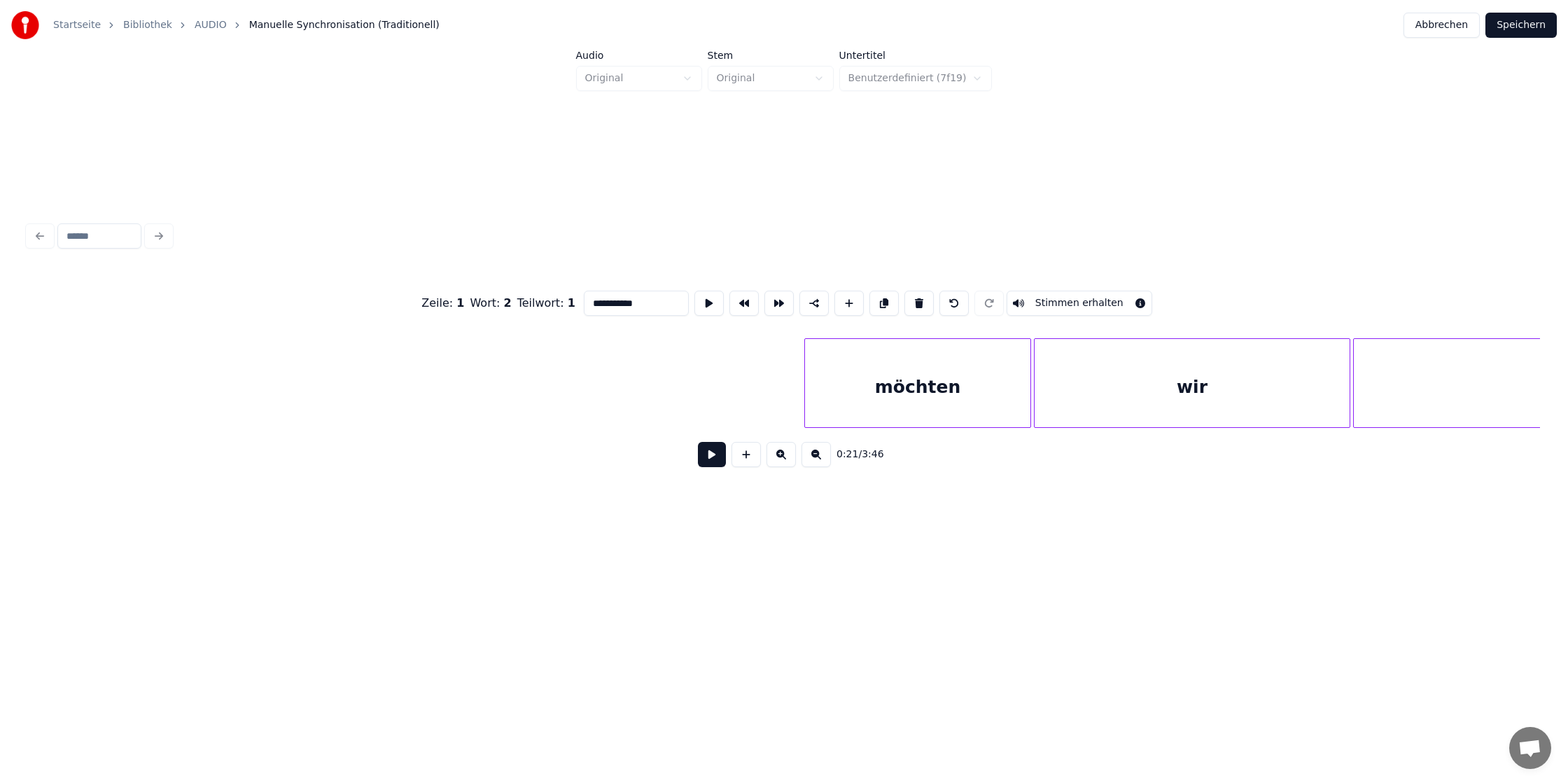
scroll to position [0, 4626]
click at [898, 397] on div "möchten" at bounding box center [904, 387] width 225 height 96
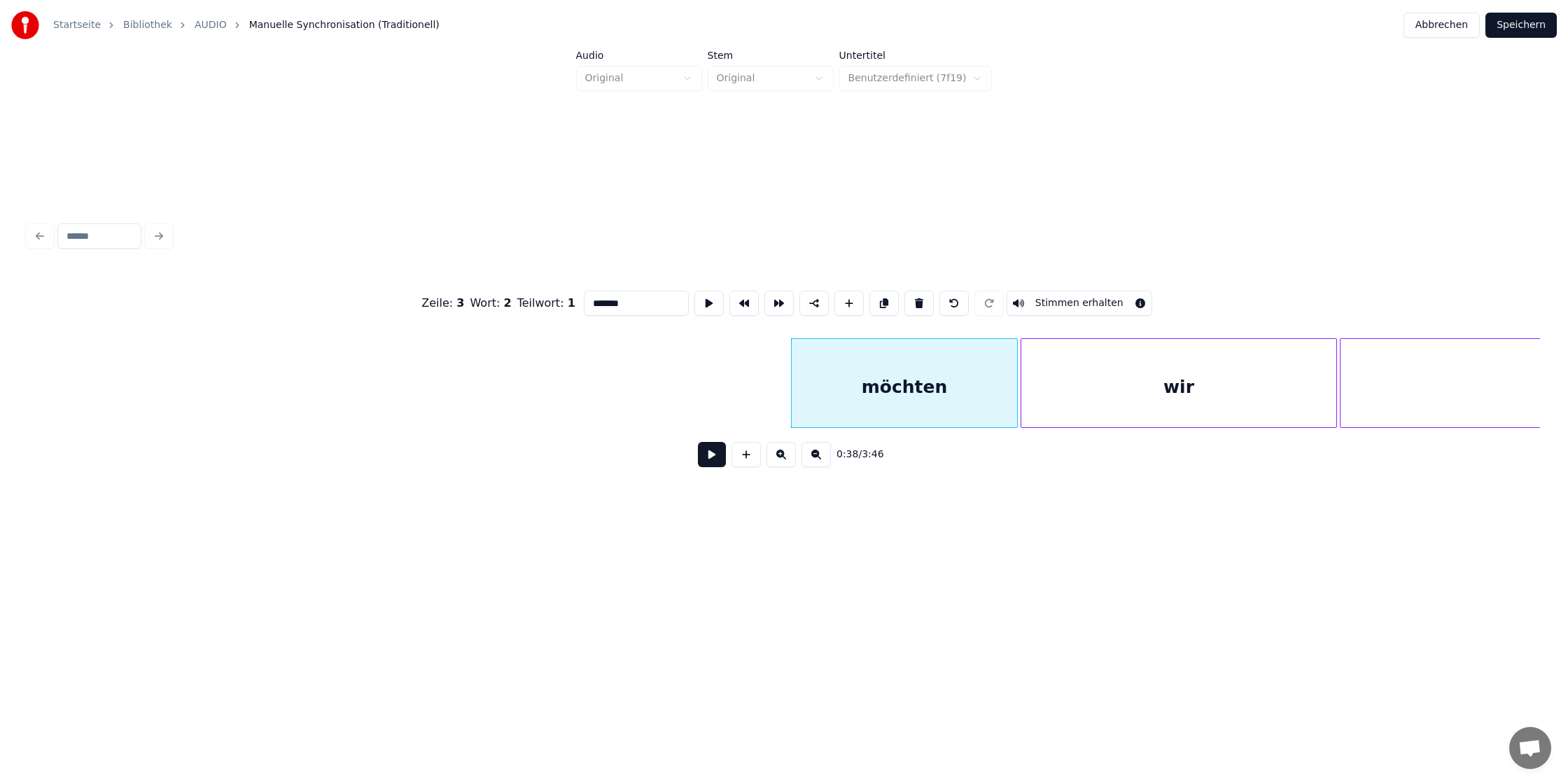
click at [1166, 395] on div "wir" at bounding box center [1179, 387] width 315 height 96
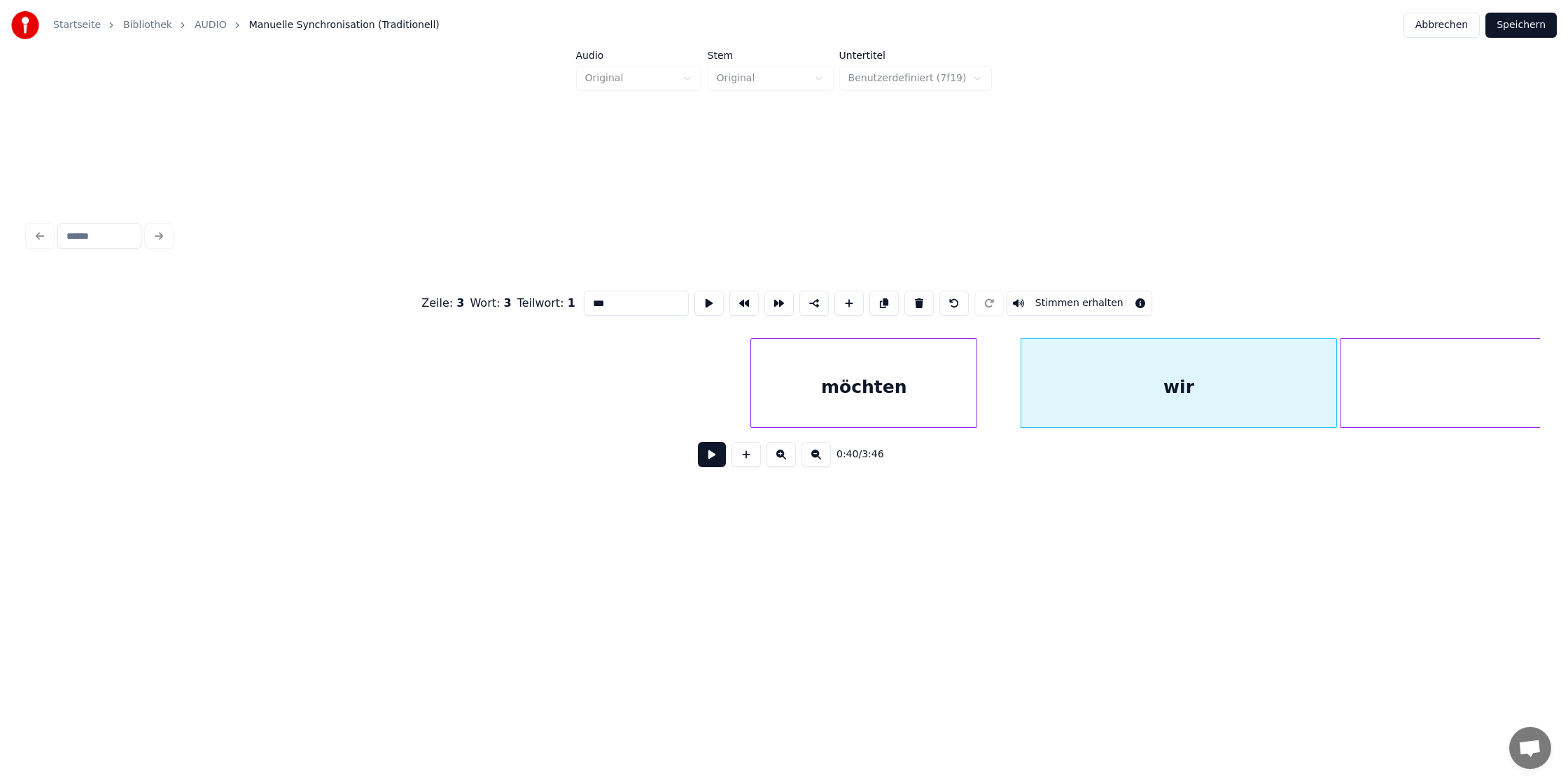
click at [851, 388] on div "möchten" at bounding box center [863, 387] width 225 height 96
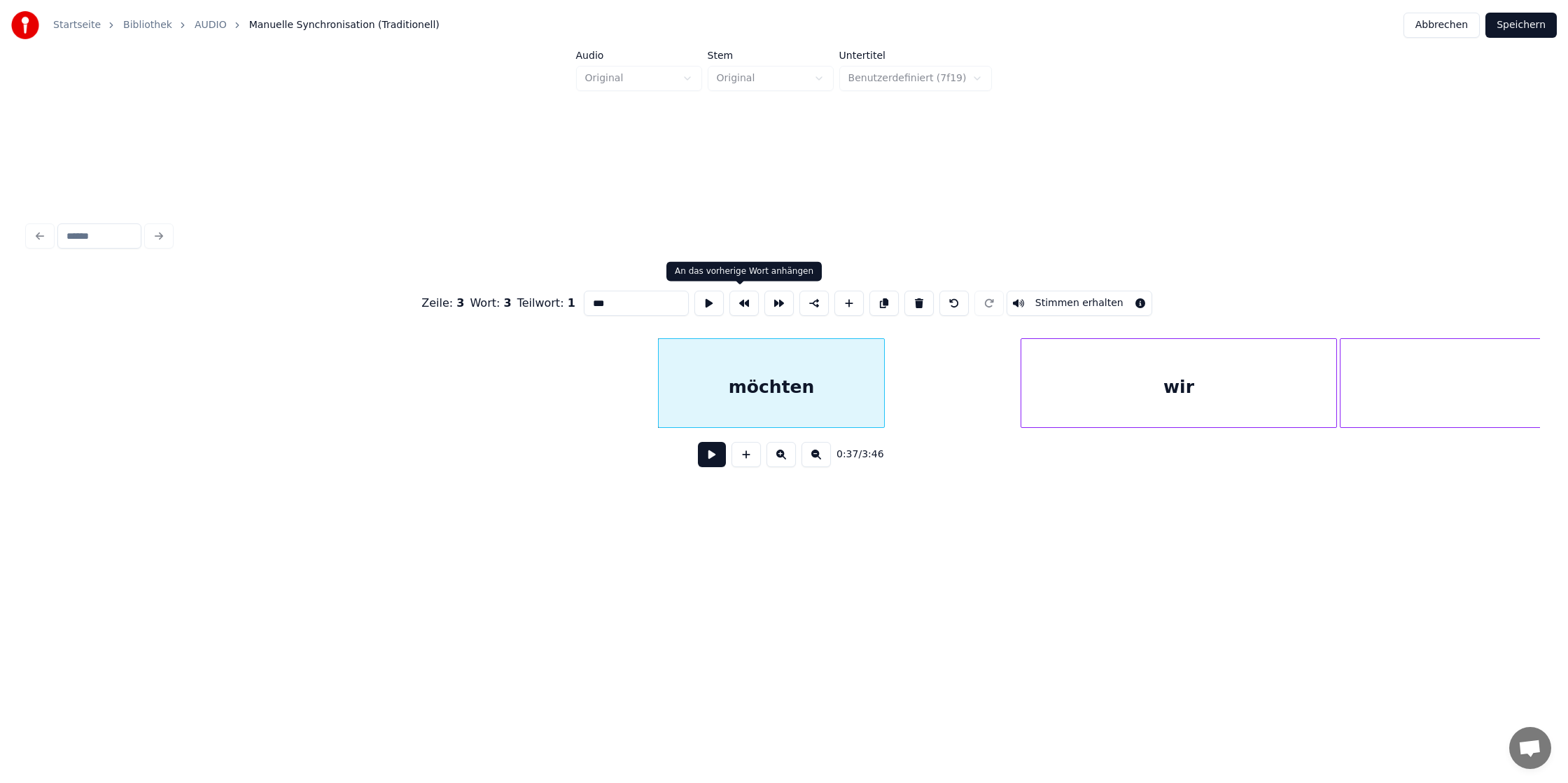
click at [738, 301] on button at bounding box center [745, 303] width 30 height 25
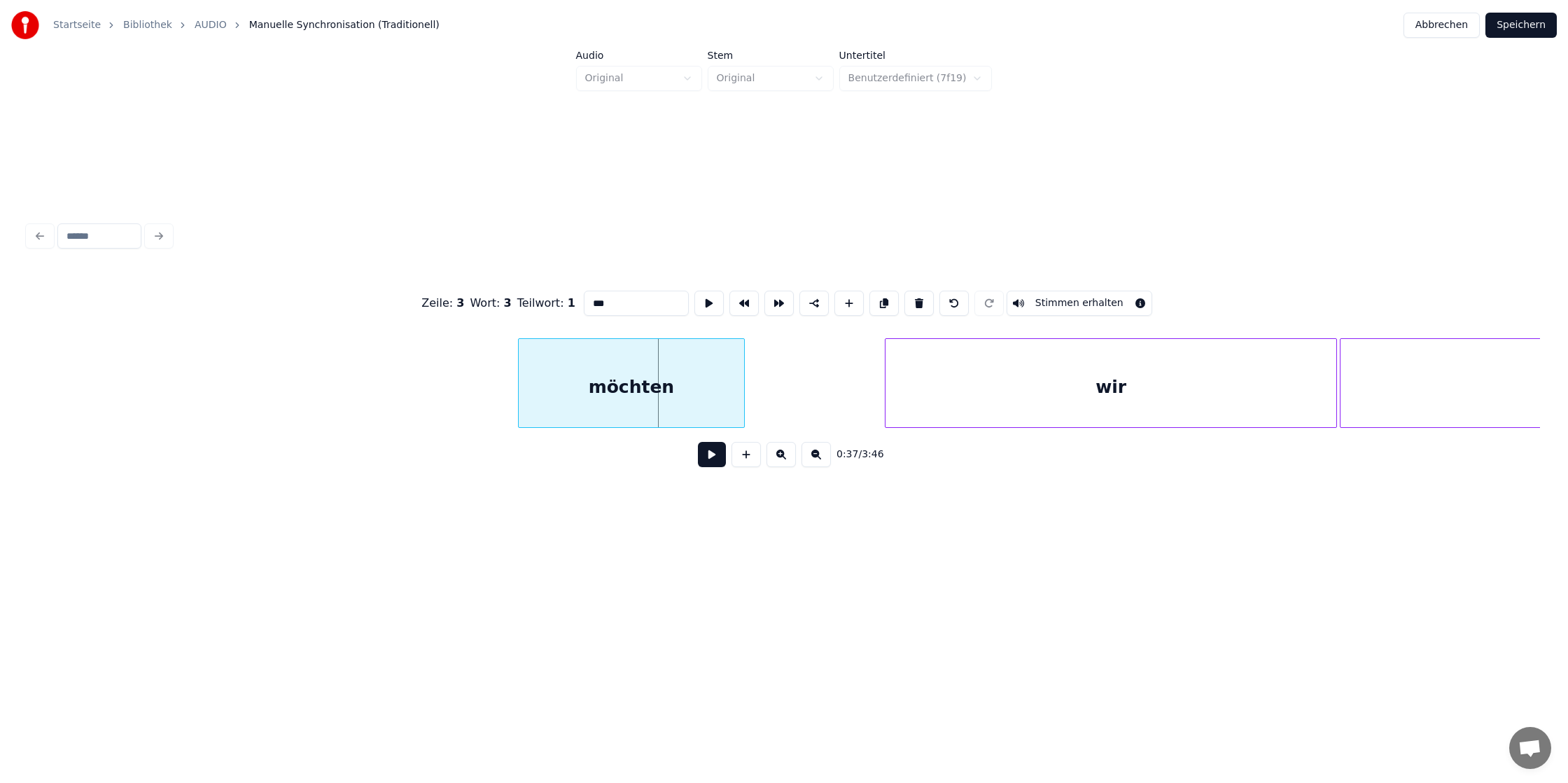
click at [519, 381] on div "möchten" at bounding box center [631, 387] width 225 height 96
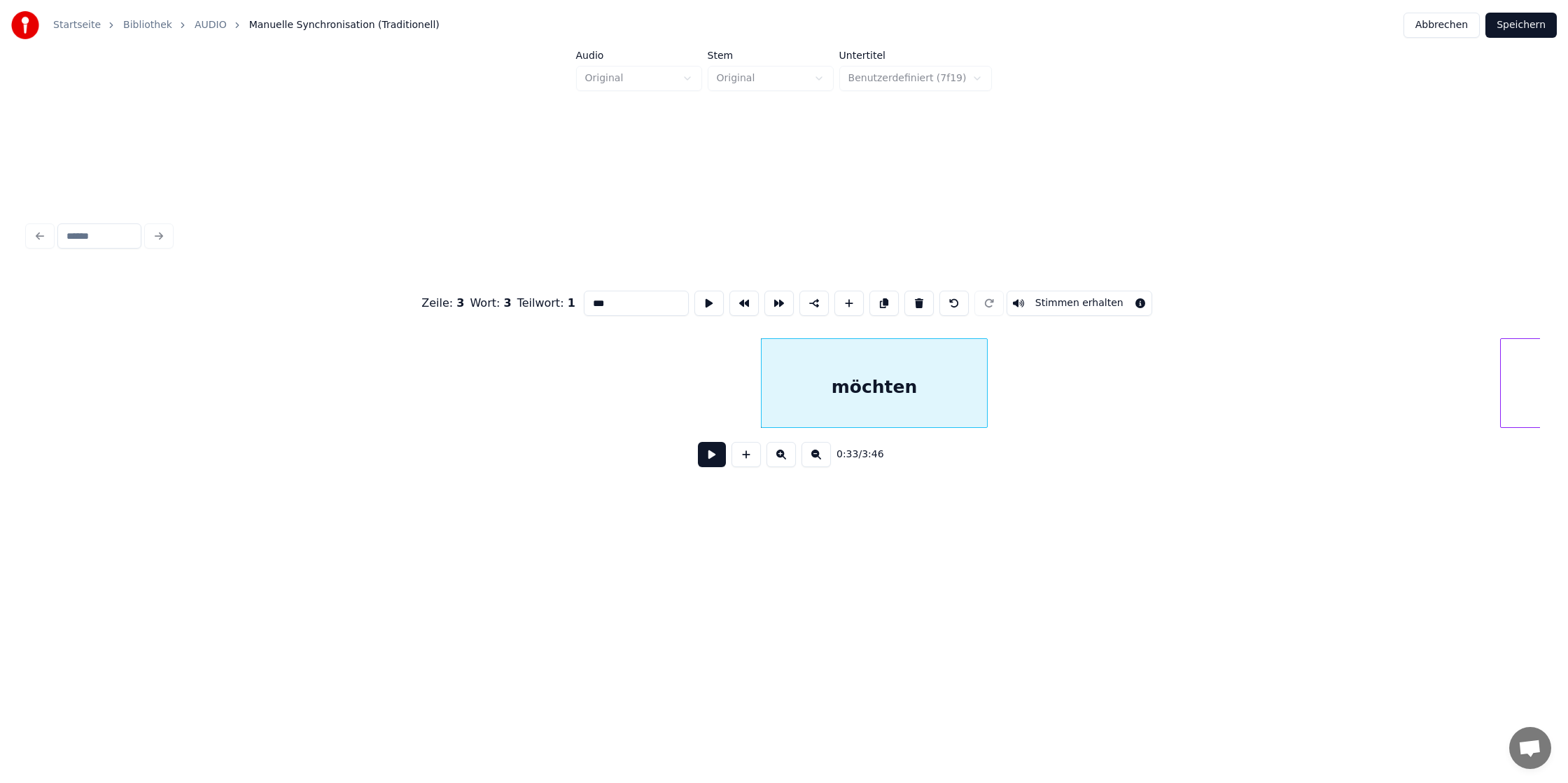
scroll to position [0, 4000]
click at [737, 303] on button at bounding box center [745, 303] width 30 height 25
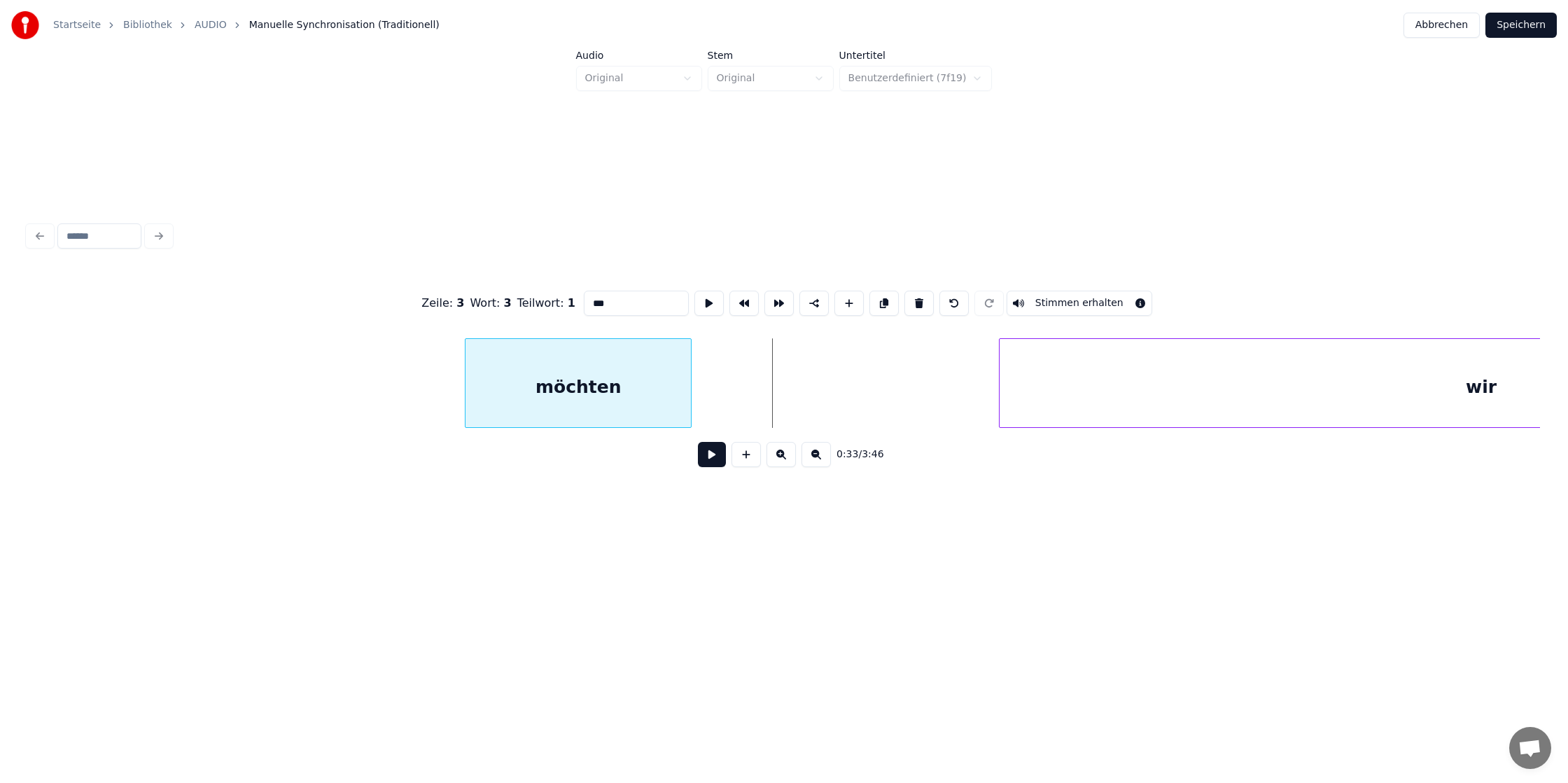
click at [466, 387] on div "möchten" at bounding box center [578, 387] width 225 height 96
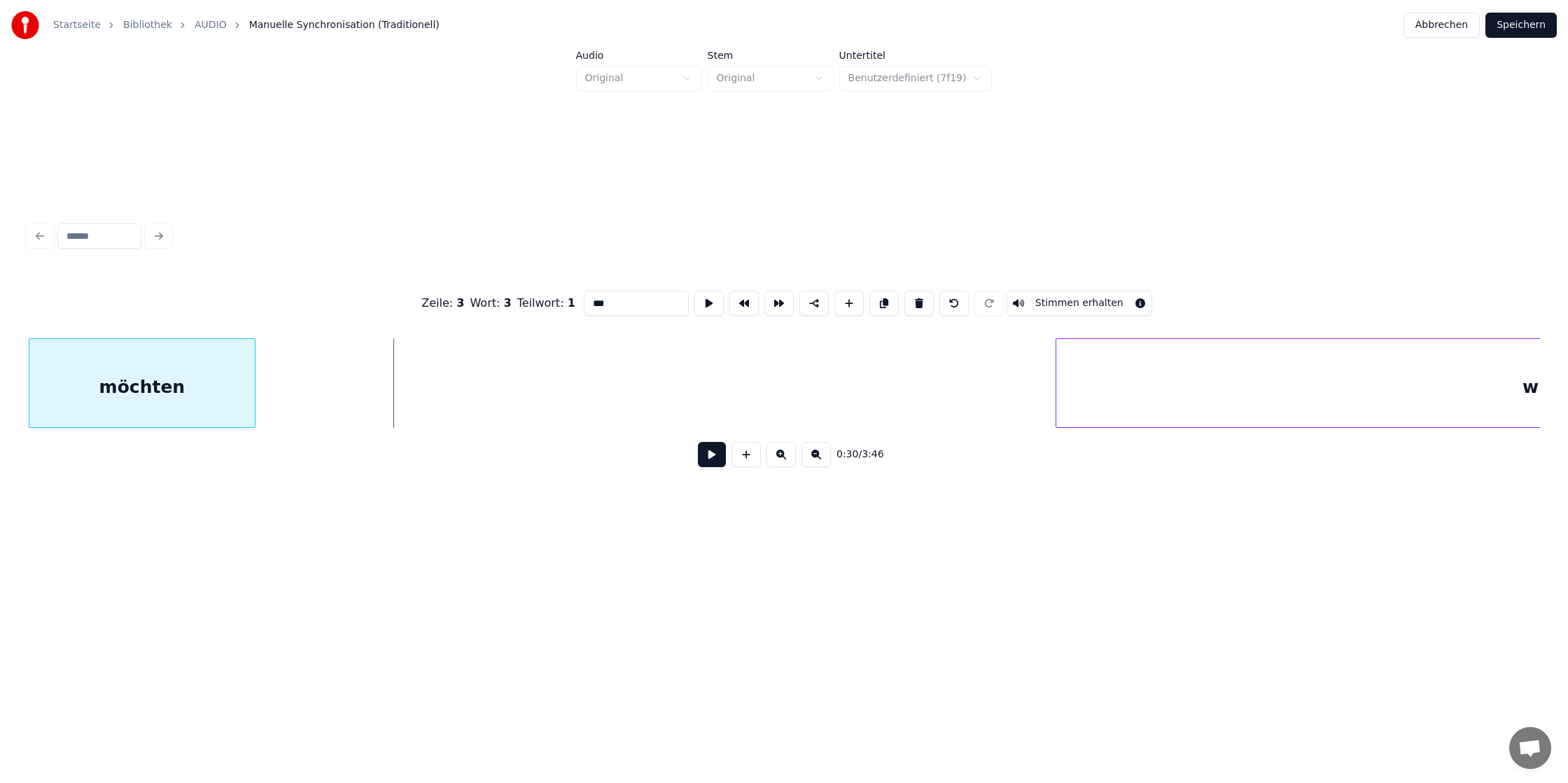
click at [161, 392] on div "möchten" at bounding box center [142, 387] width 225 height 96
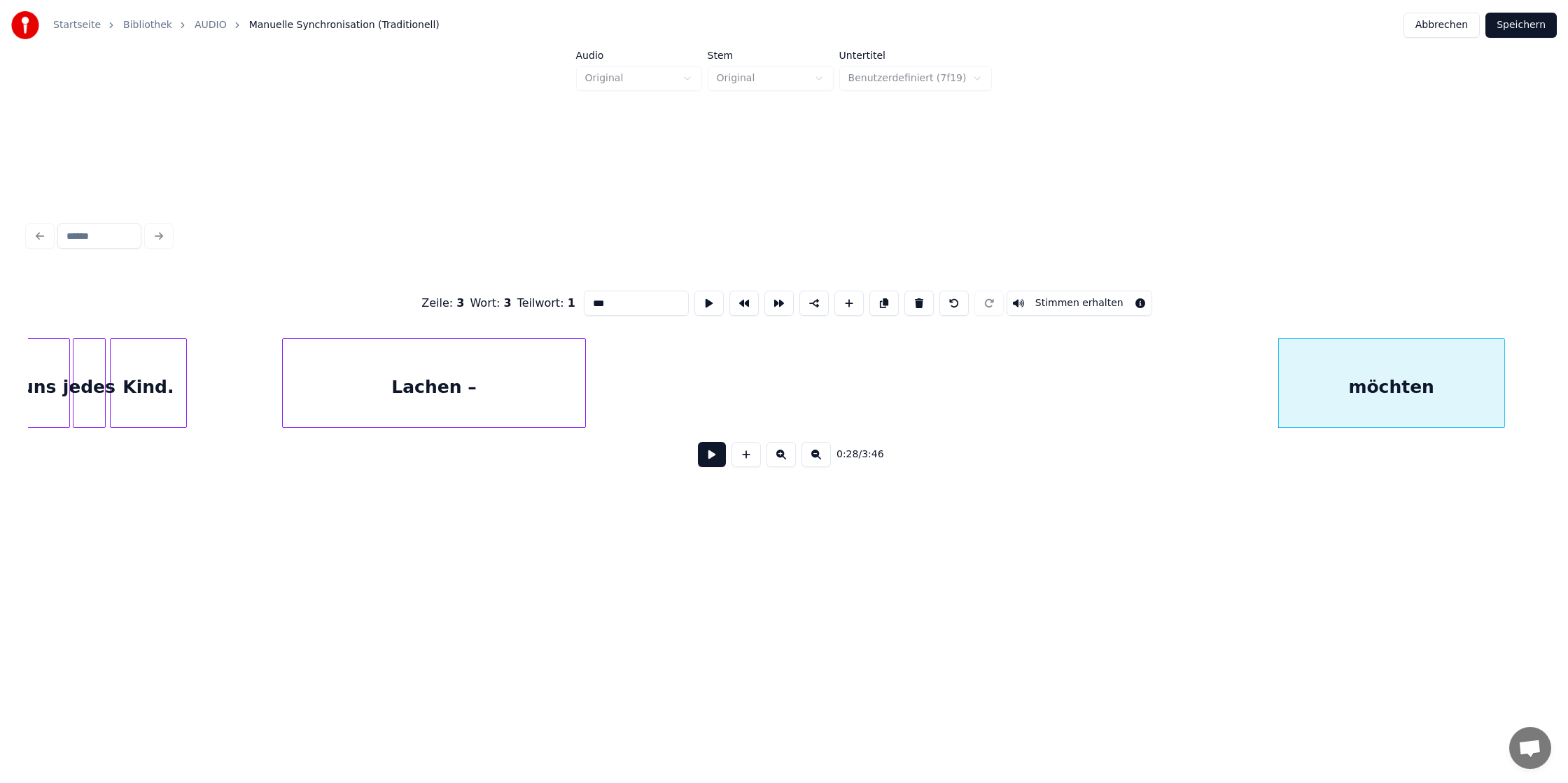
scroll to position [0, 2691]
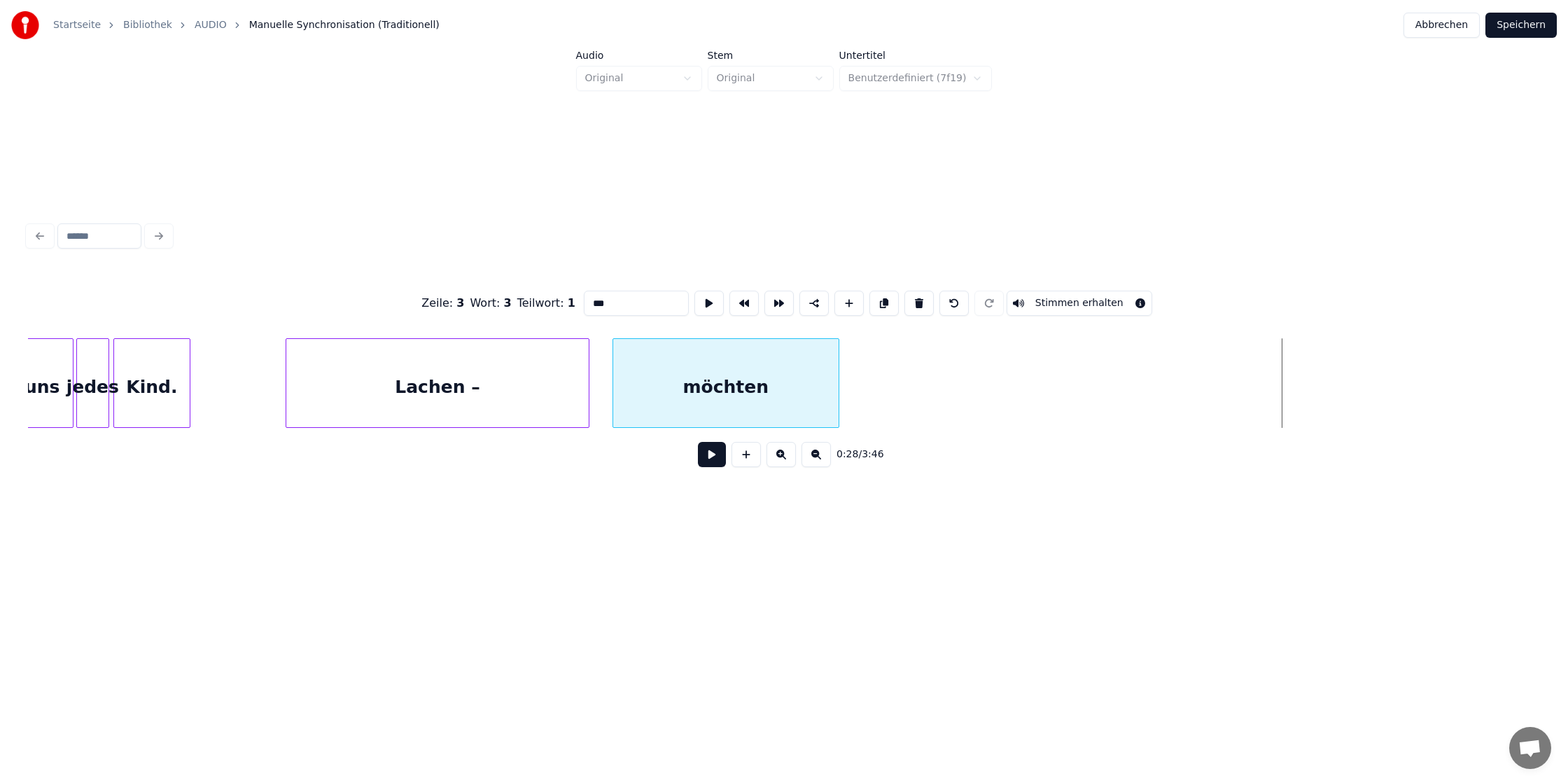
click at [667, 407] on div "möchten" at bounding box center [726, 387] width 225 height 96
click at [748, 306] on button at bounding box center [745, 303] width 30 height 25
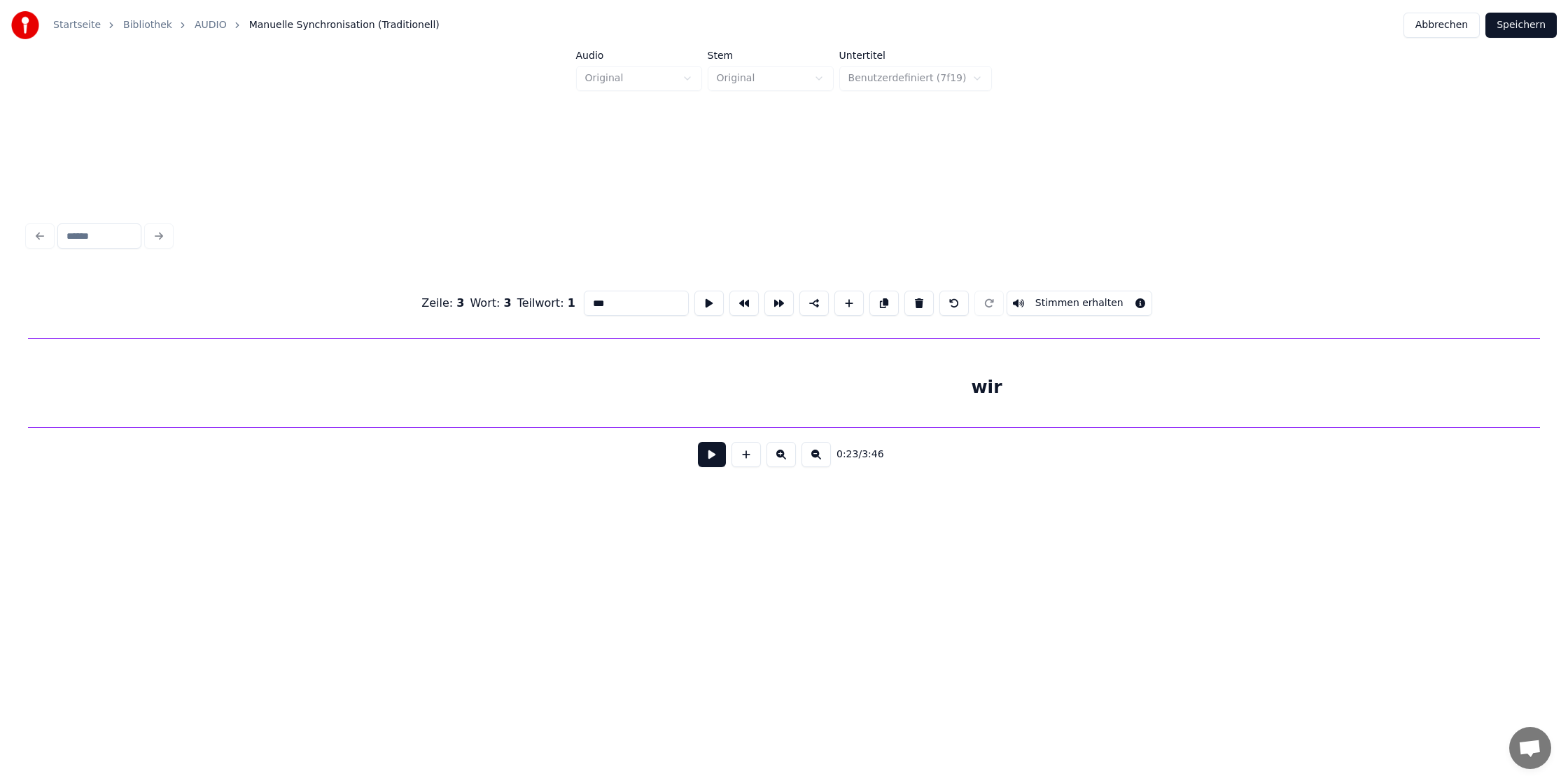
click at [1084, 374] on div "wir" at bounding box center [986, 387] width 2432 height 96
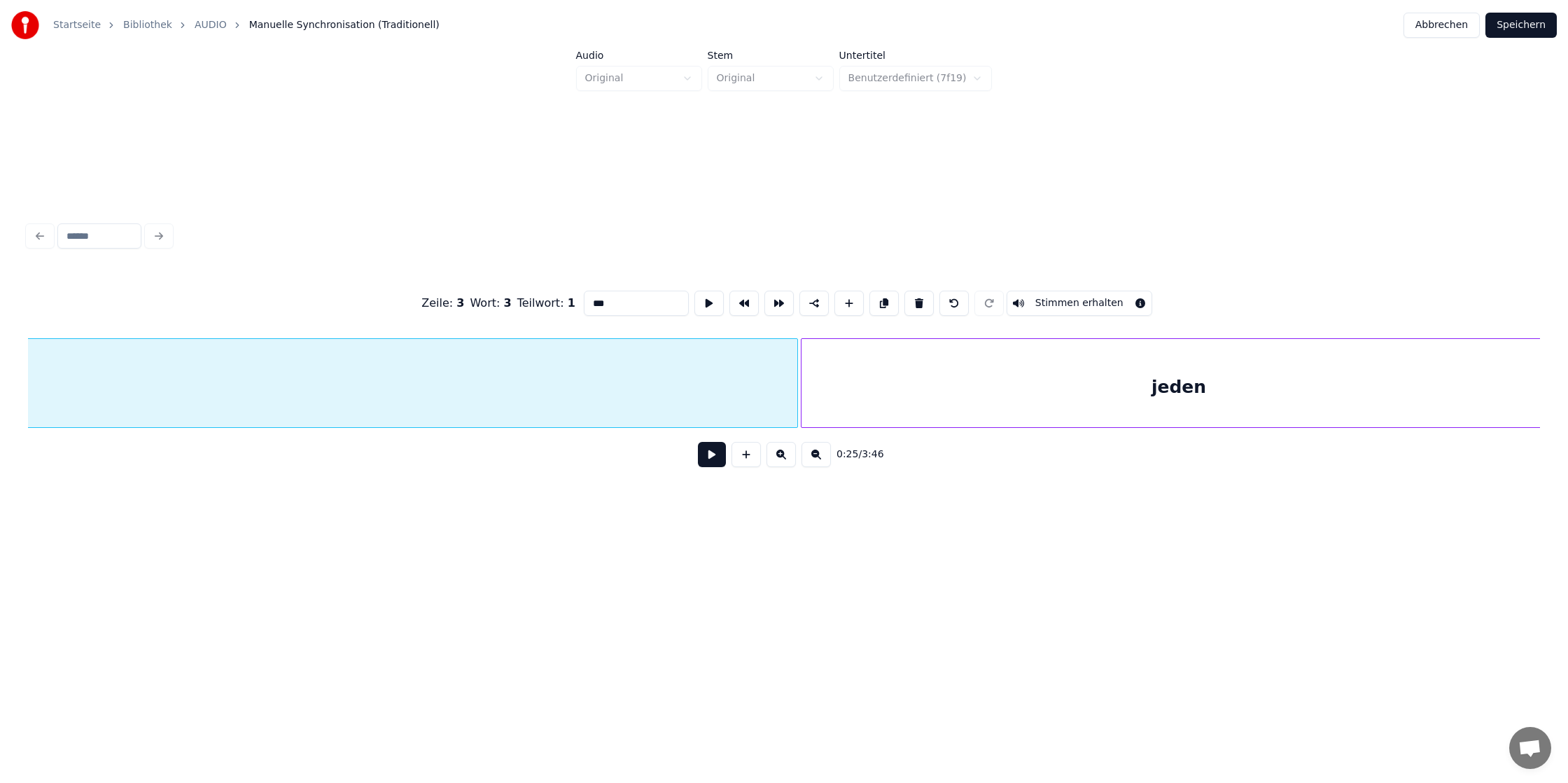
scroll to position [0, 5188]
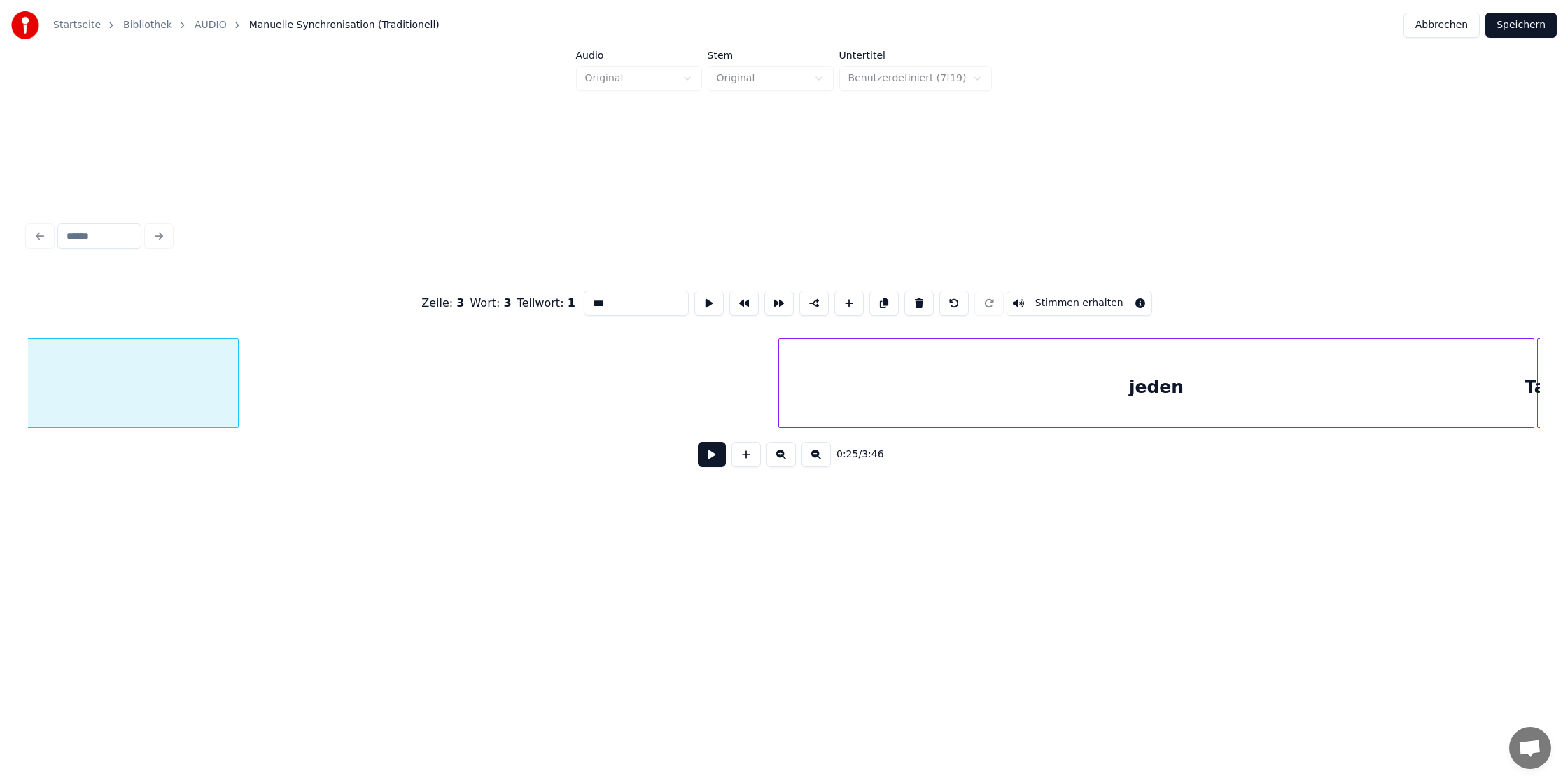
click at [234, 367] on div at bounding box center [236, 383] width 4 height 89
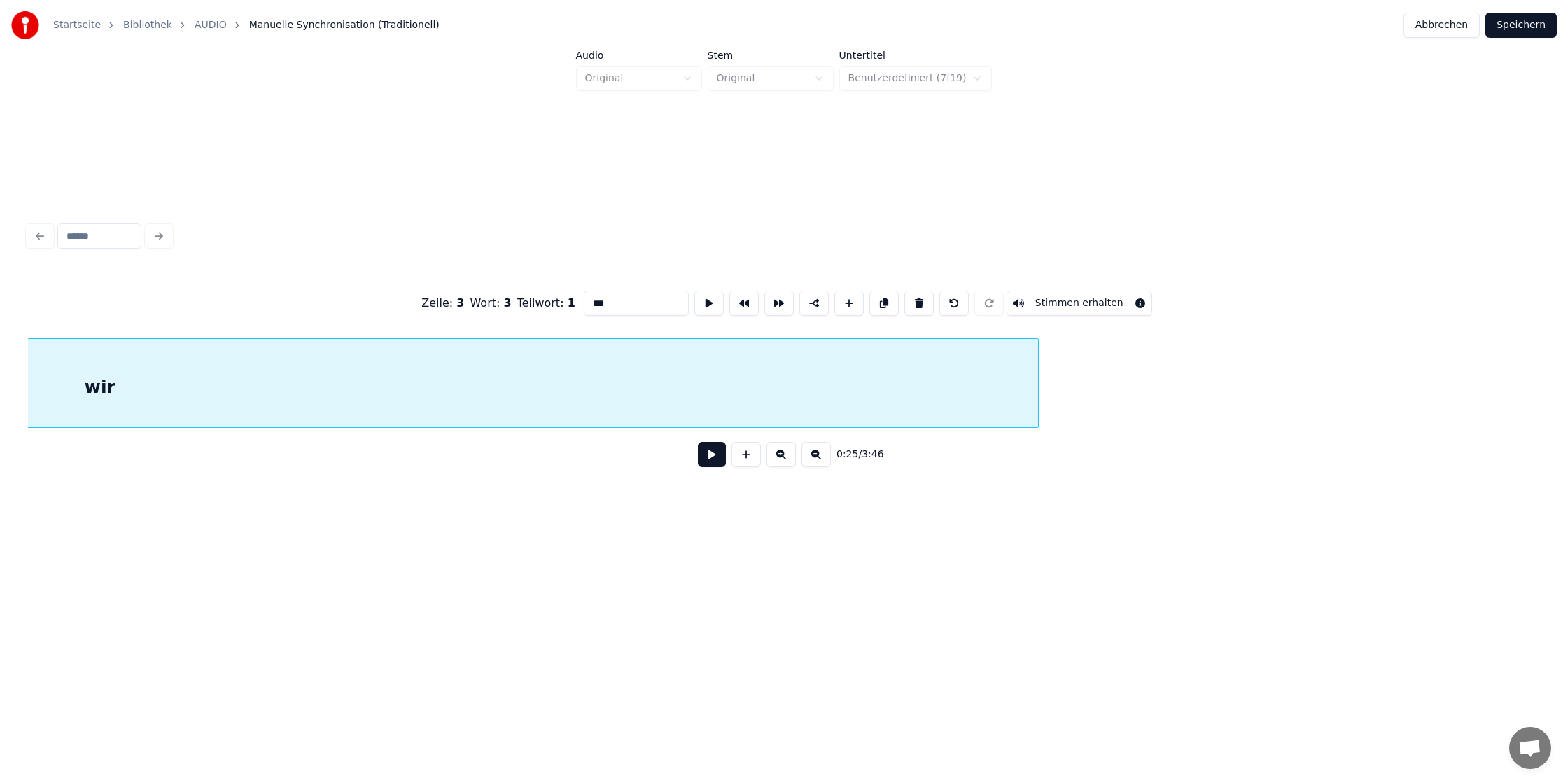
scroll to position [0, 4336]
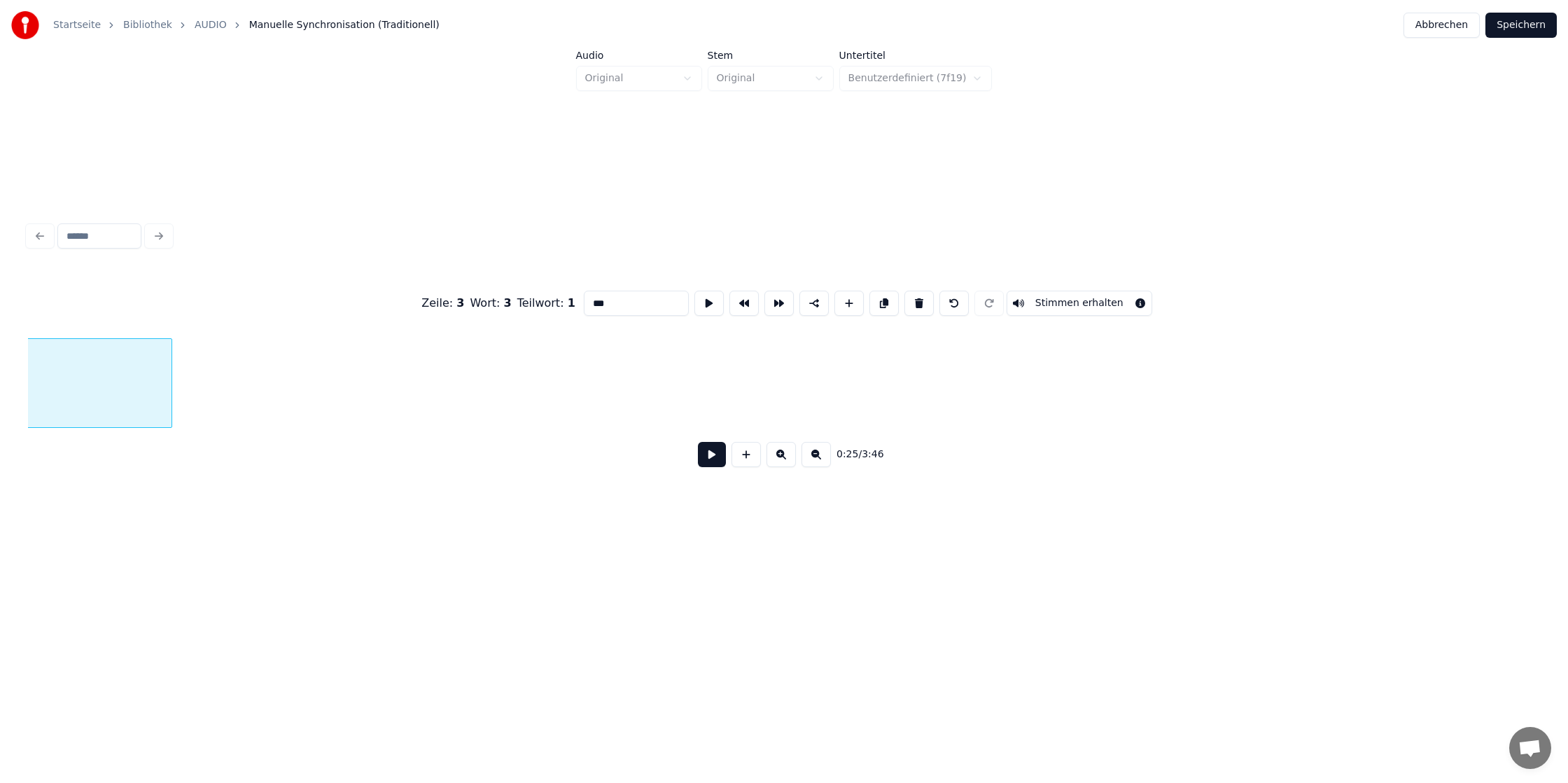
click at [167, 409] on div at bounding box center [169, 383] width 4 height 89
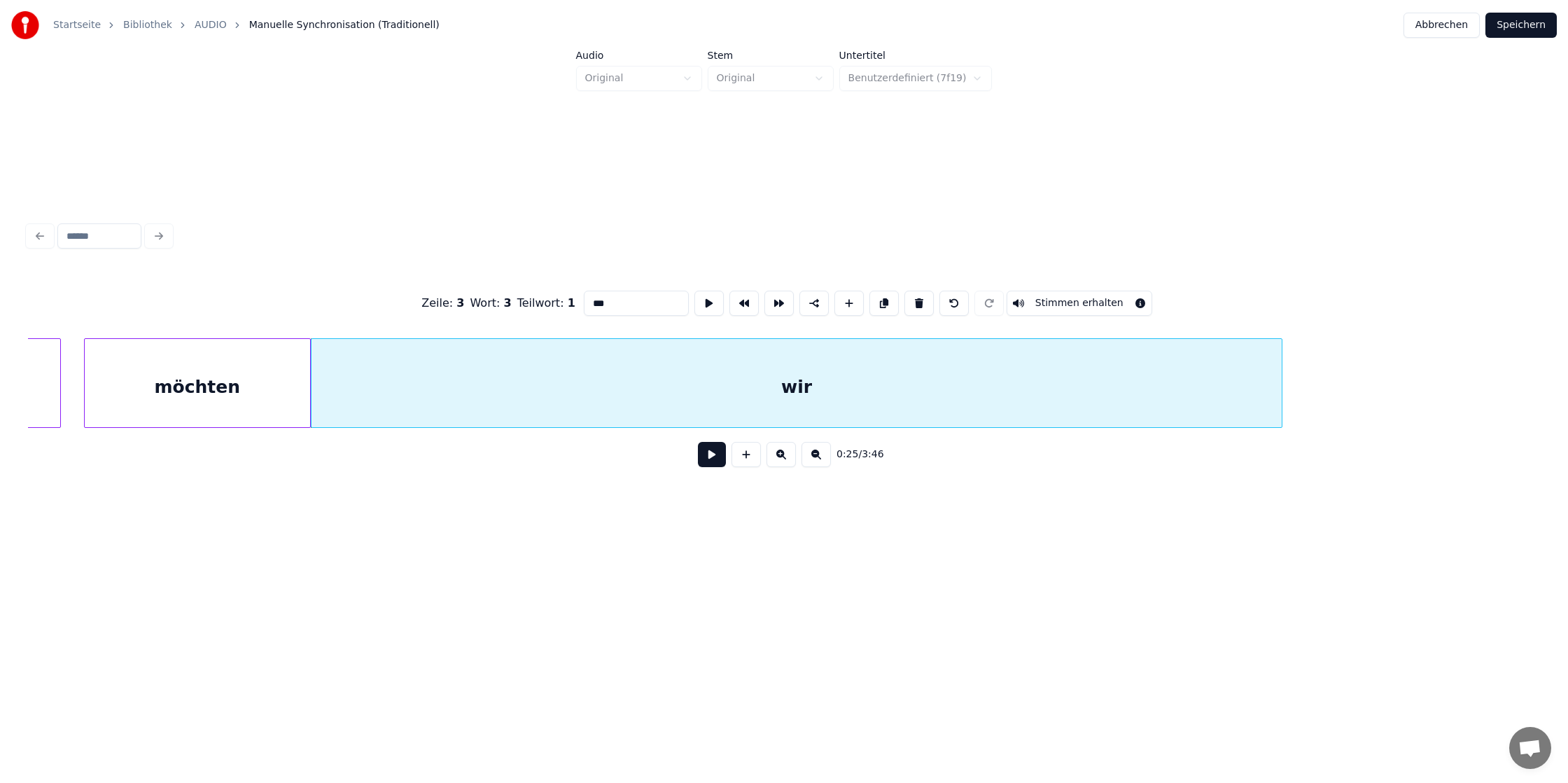
scroll to position [0, 3220]
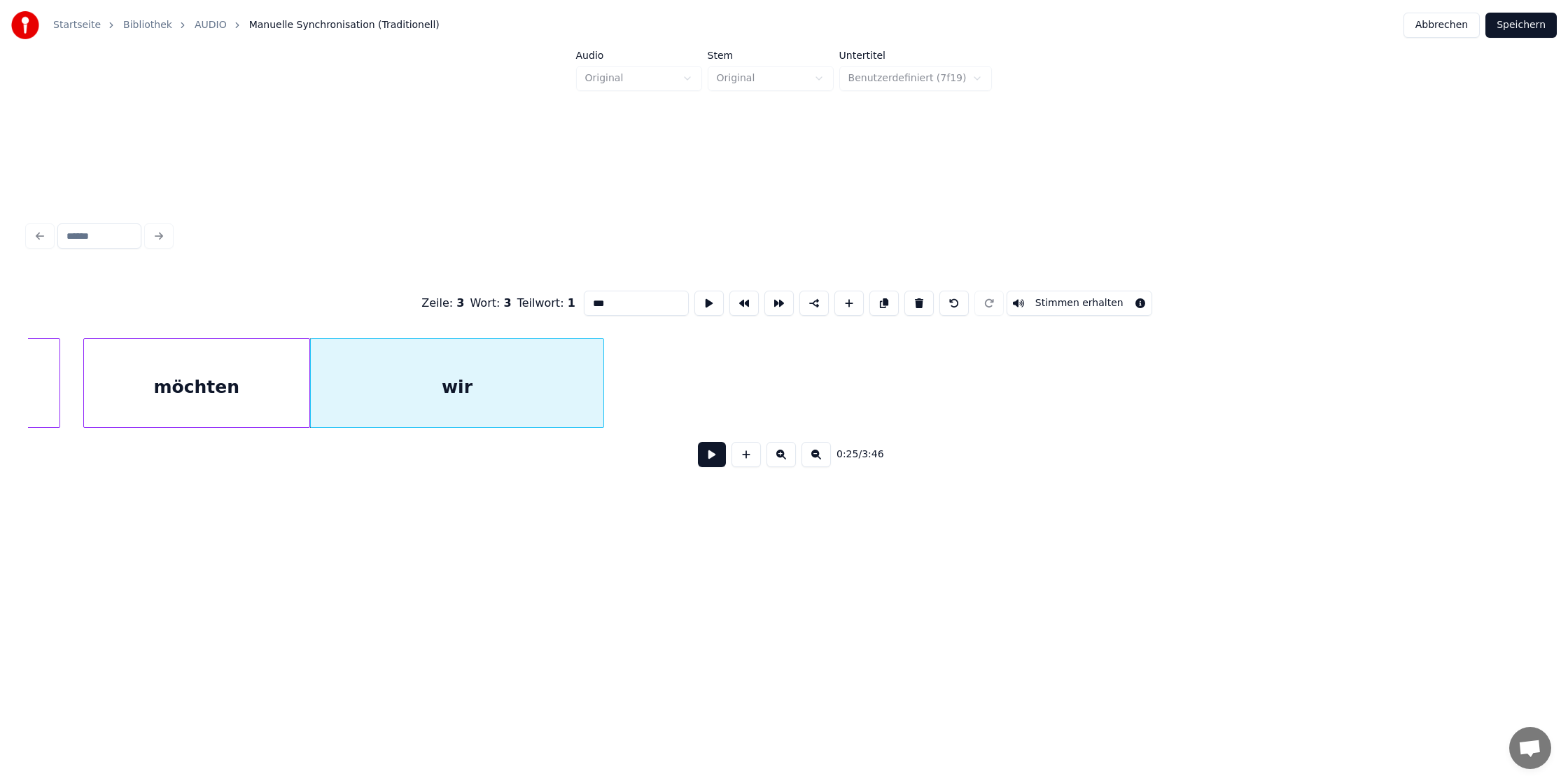
click at [600, 391] on div at bounding box center [601, 383] width 4 height 89
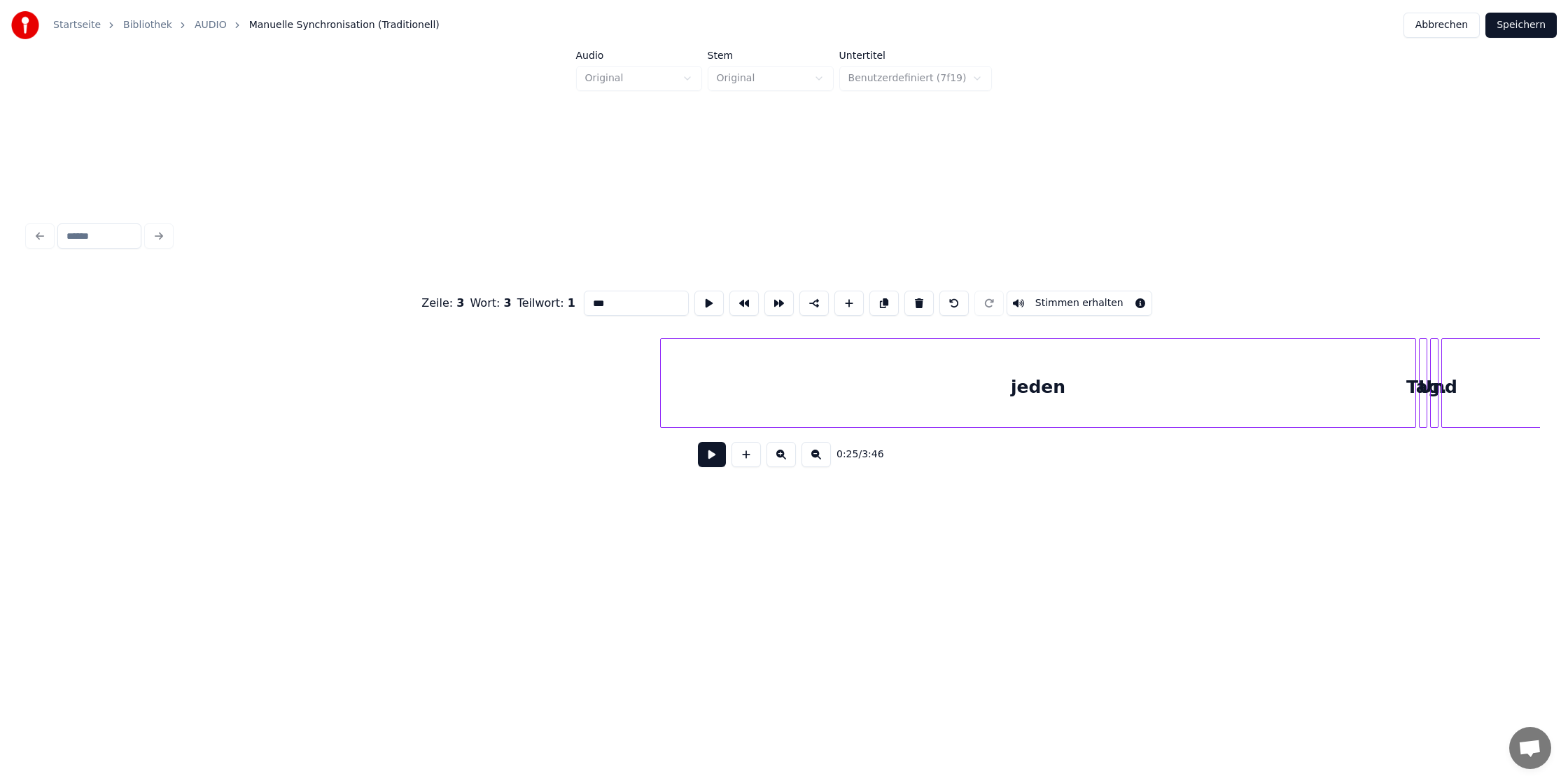
scroll to position [0, 5310]
click at [1238, 373] on div "jeden" at bounding box center [1033, 387] width 755 height 96
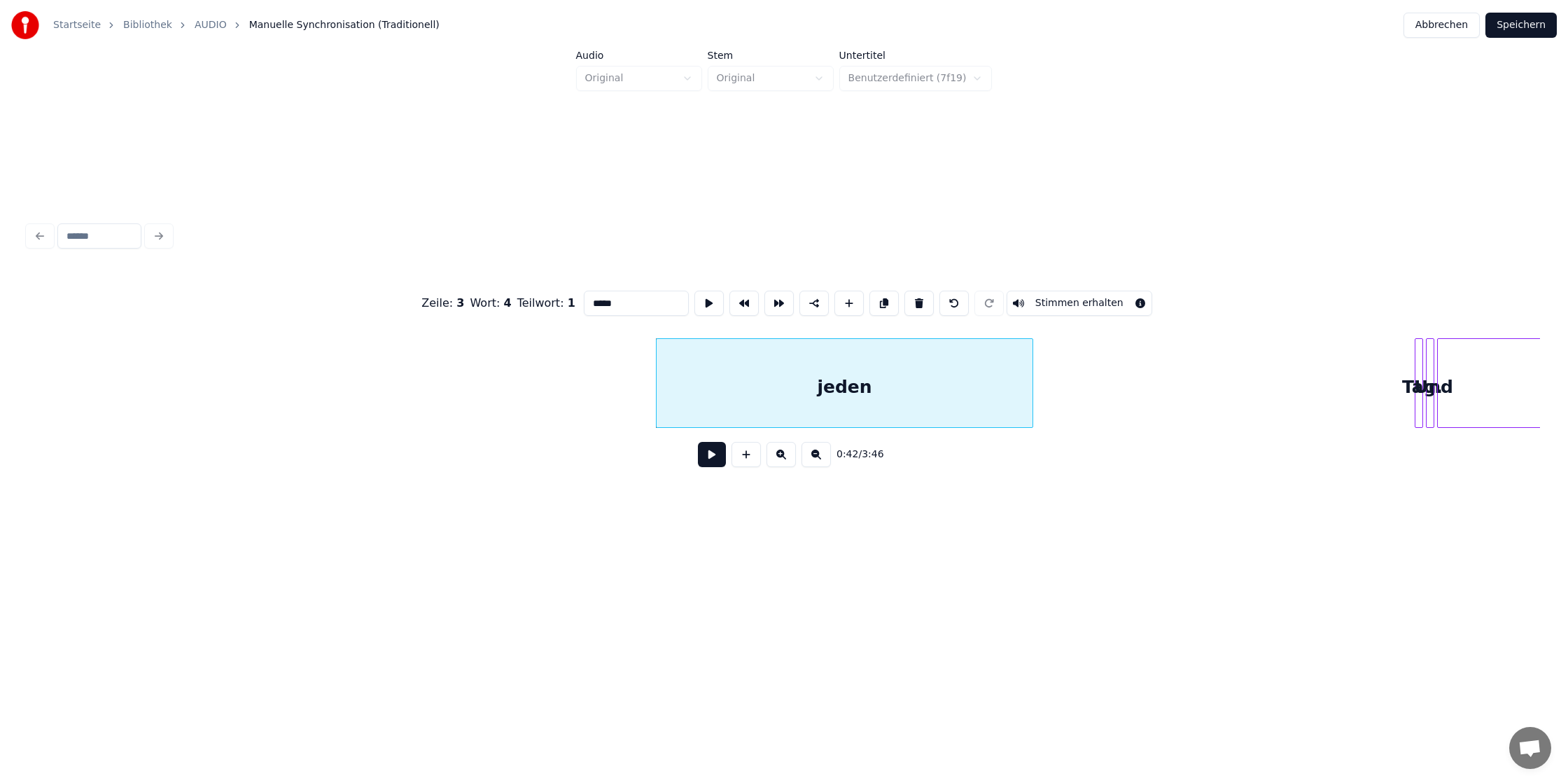
click at [1028, 392] on div at bounding box center [1030, 383] width 4 height 89
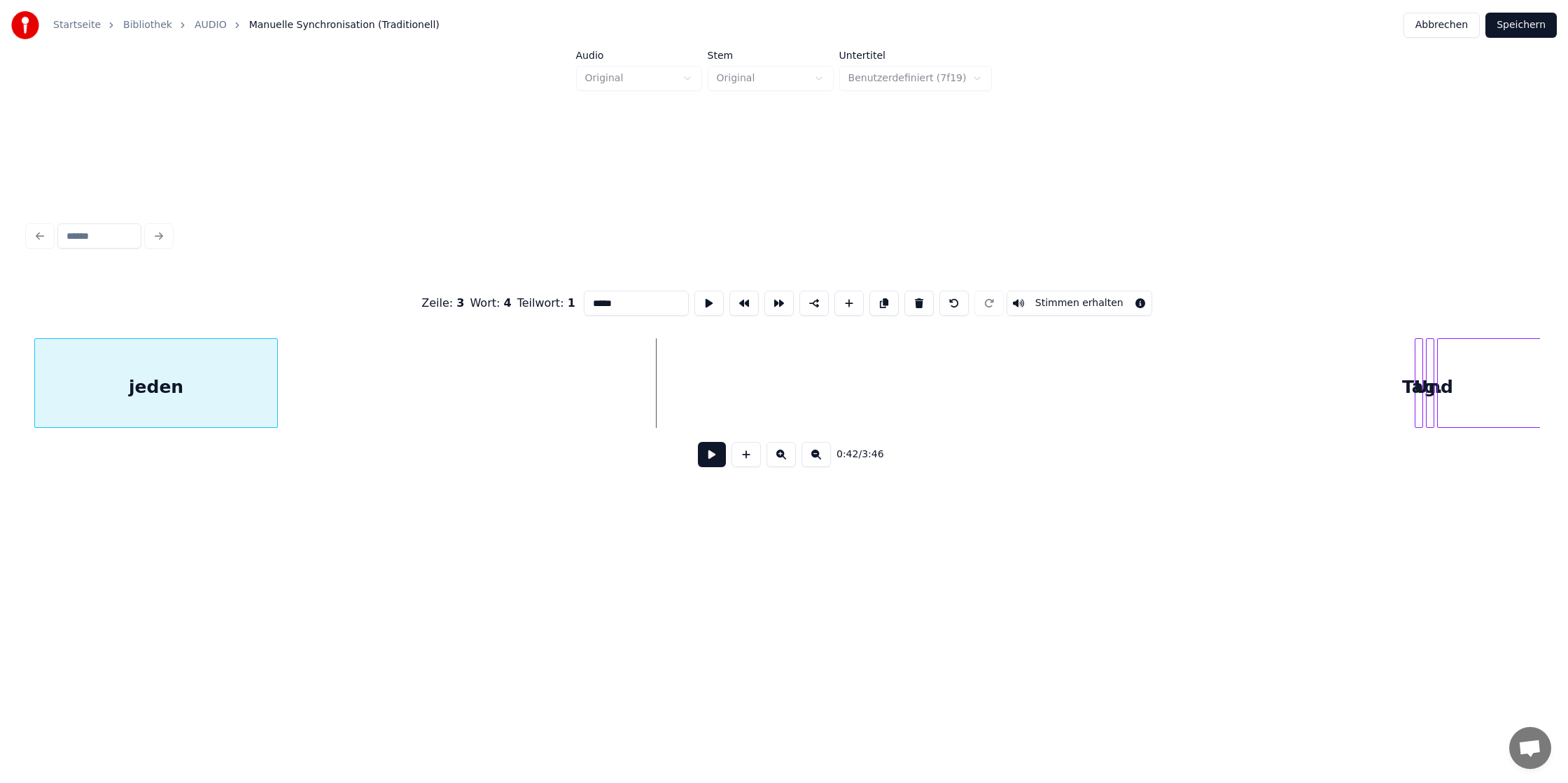
click at [222, 388] on div "jeden" at bounding box center [155, 387] width 242 height 96
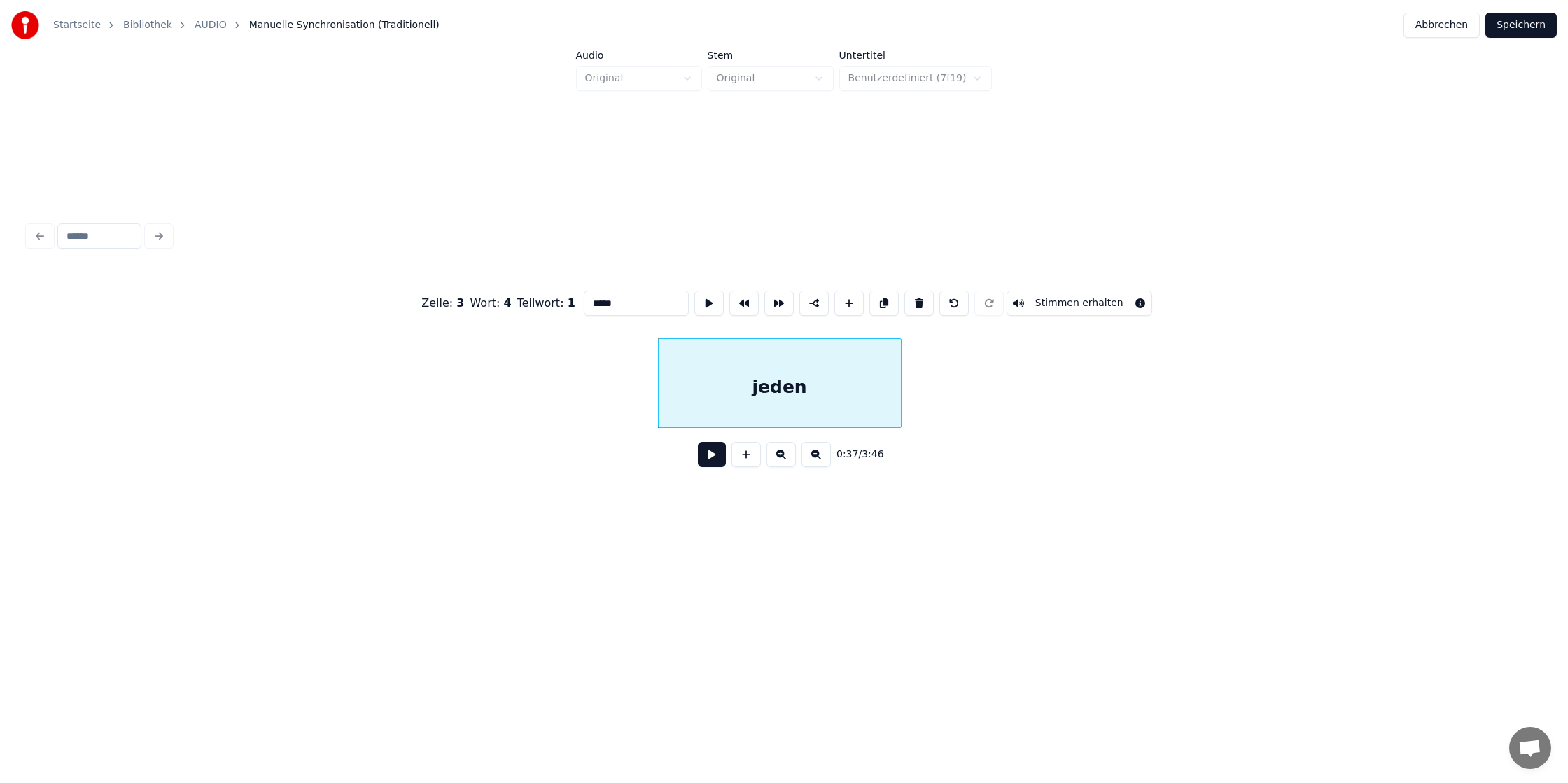
scroll to position [0, 4667]
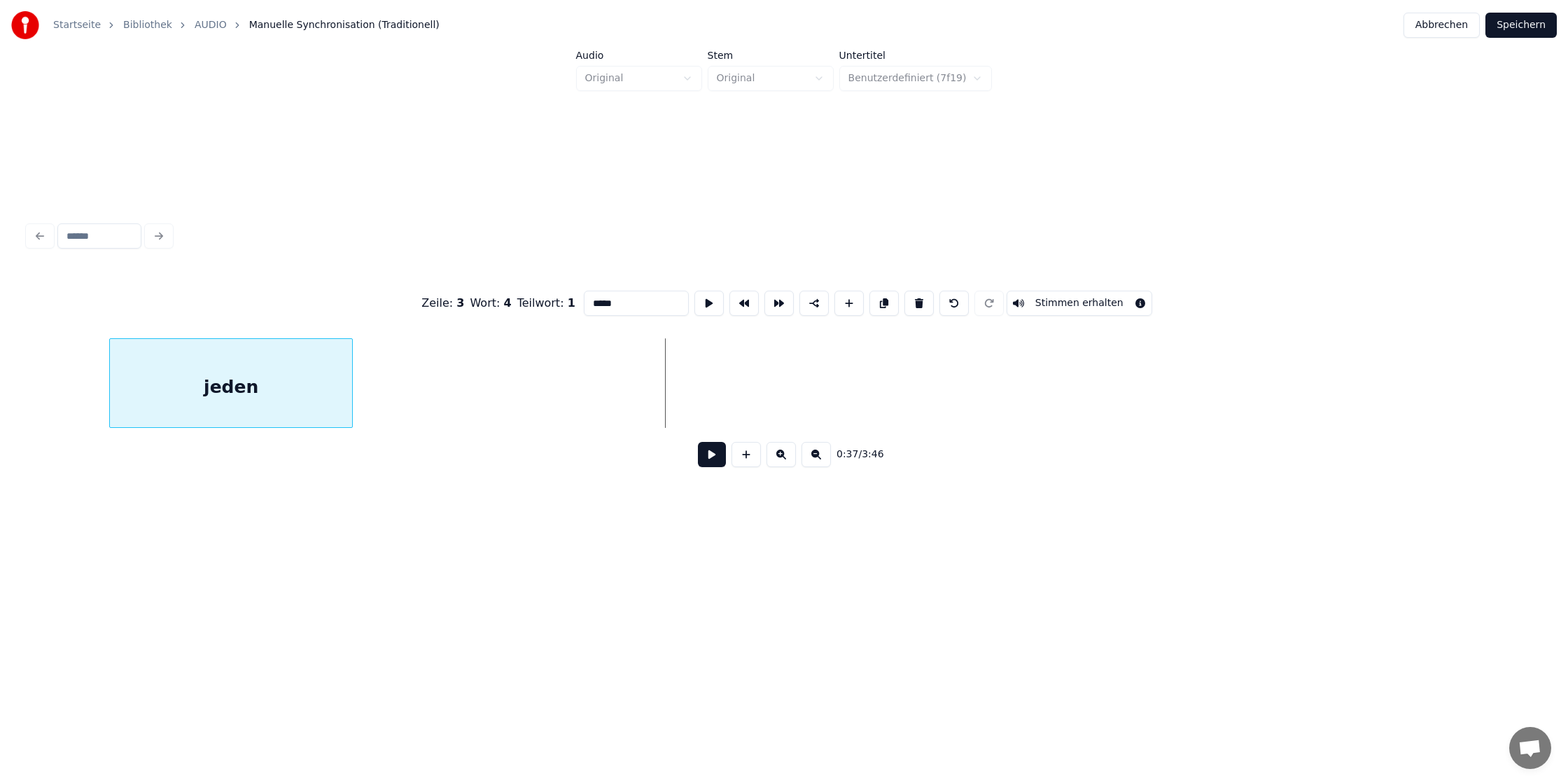
click at [202, 391] on div "jeden" at bounding box center [230, 387] width 242 height 96
click at [329, 394] on div "jeden" at bounding box center [282, 387] width 242 height 96
click at [239, 378] on div "jeden" at bounding box center [213, 387] width 242 height 96
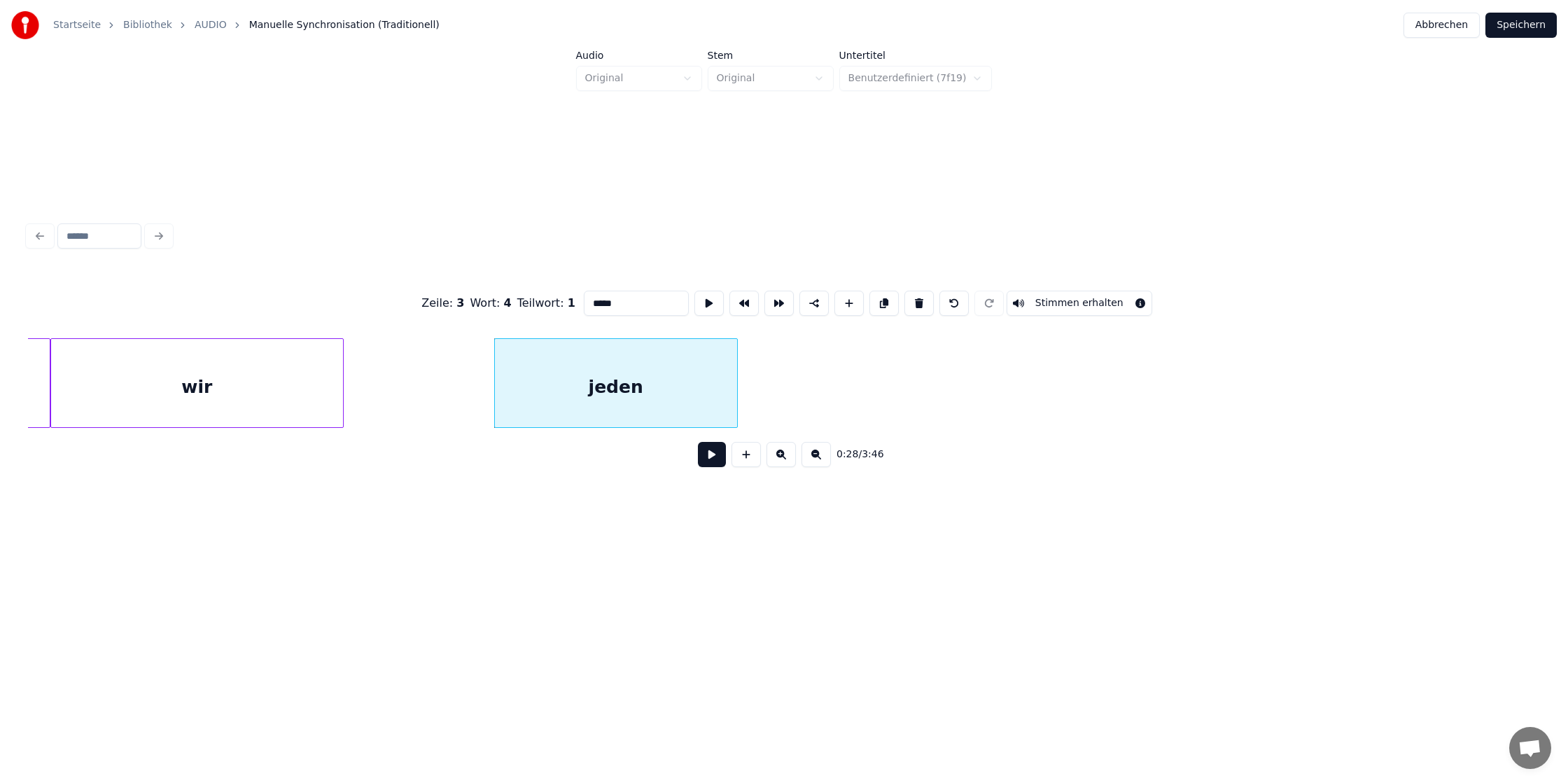
scroll to position [0, 3452]
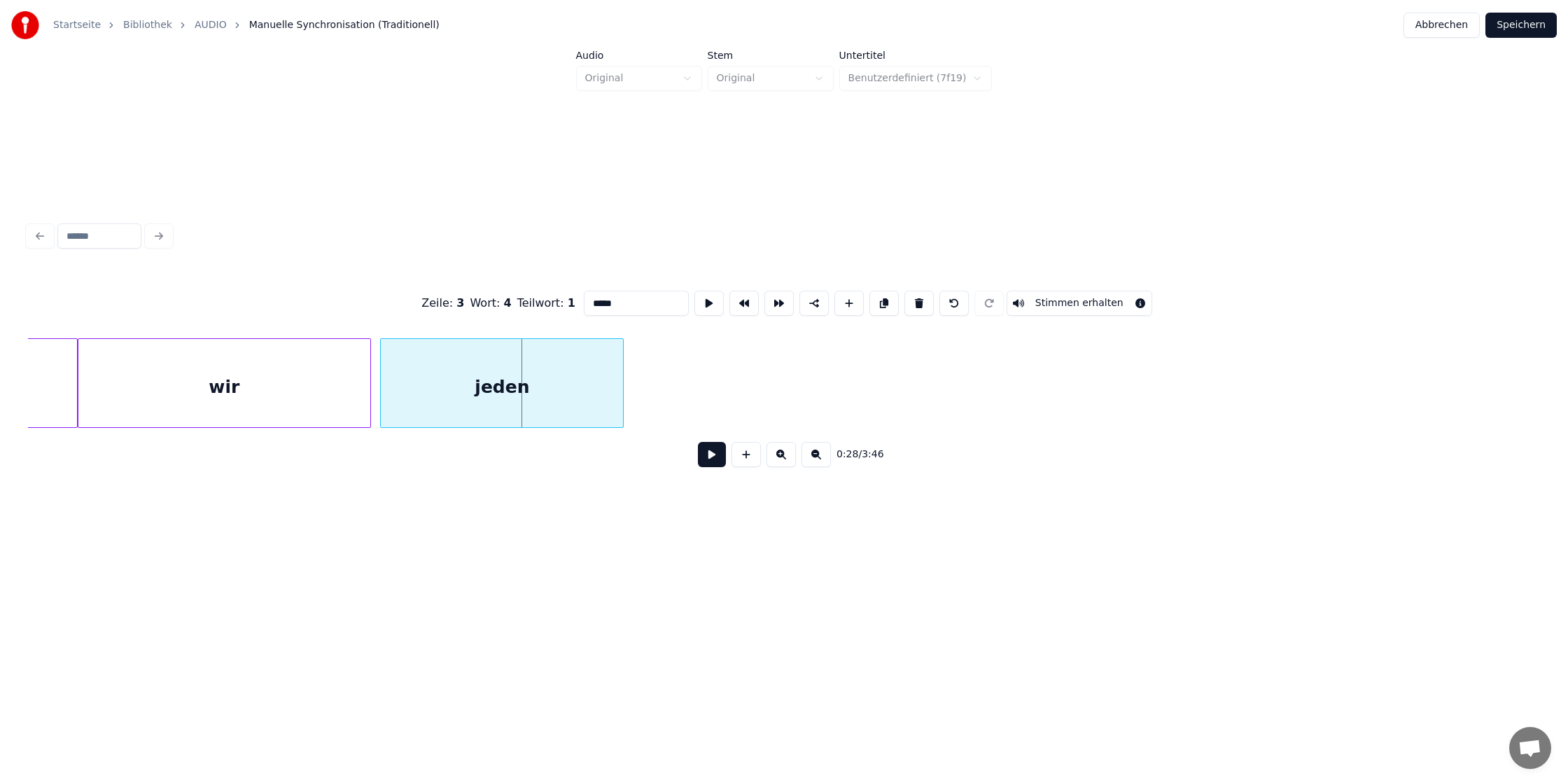
click at [566, 365] on div "jeden" at bounding box center [501, 387] width 242 height 96
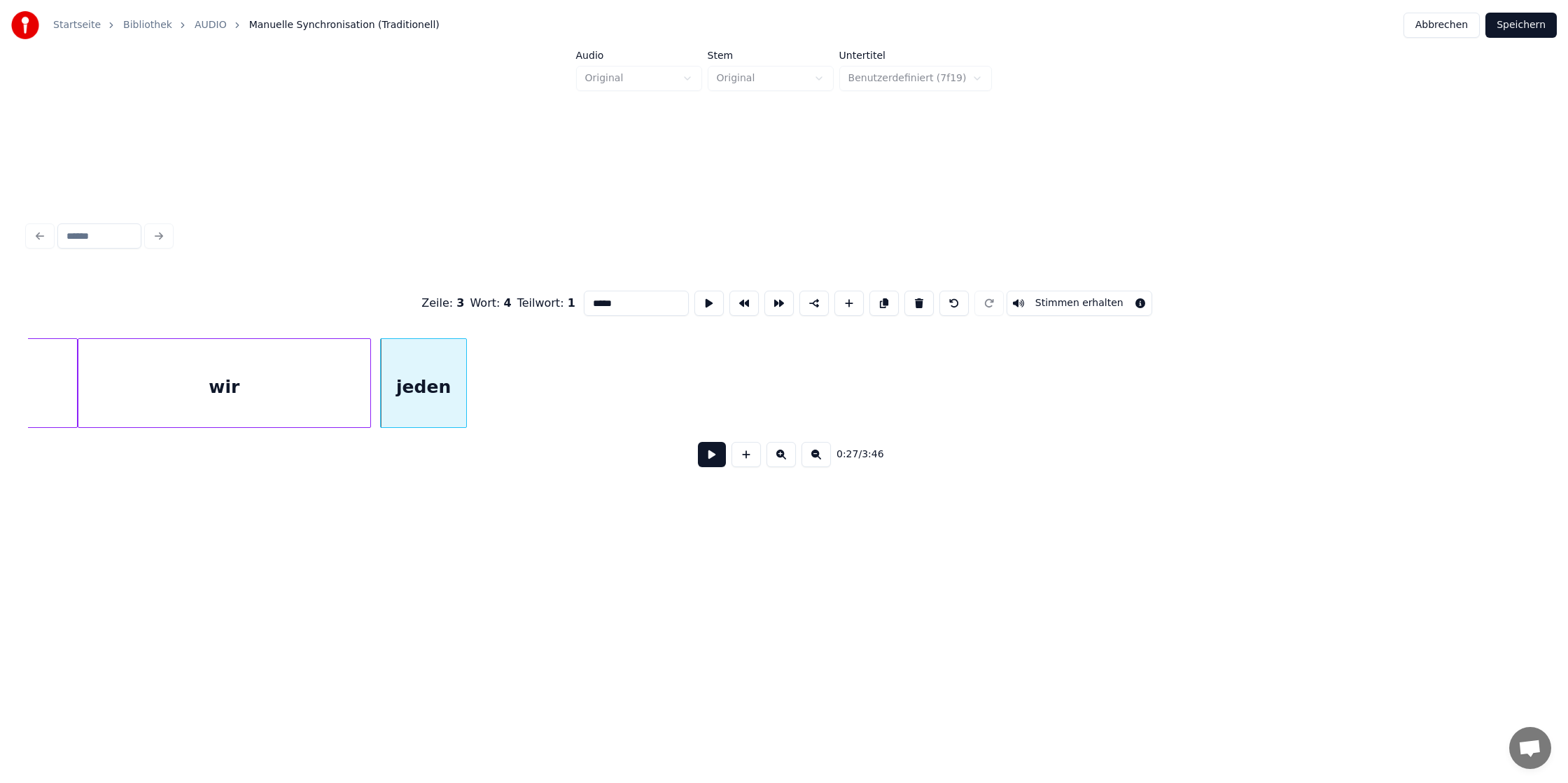
click at [465, 379] on div at bounding box center [464, 383] width 4 height 89
click at [296, 387] on div "wir" at bounding box center [224, 387] width 292 height 96
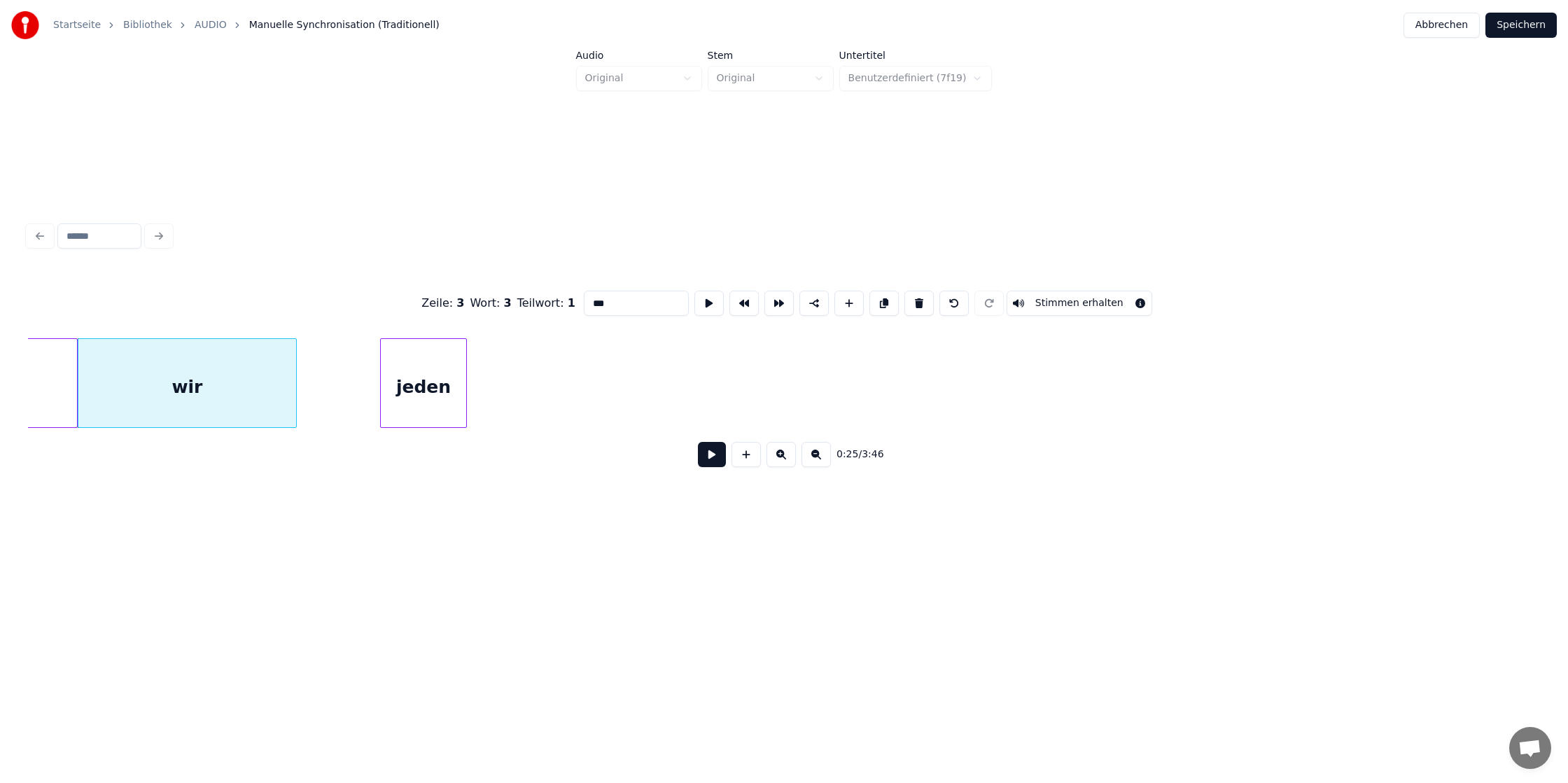
click at [292, 399] on div at bounding box center [294, 383] width 4 height 89
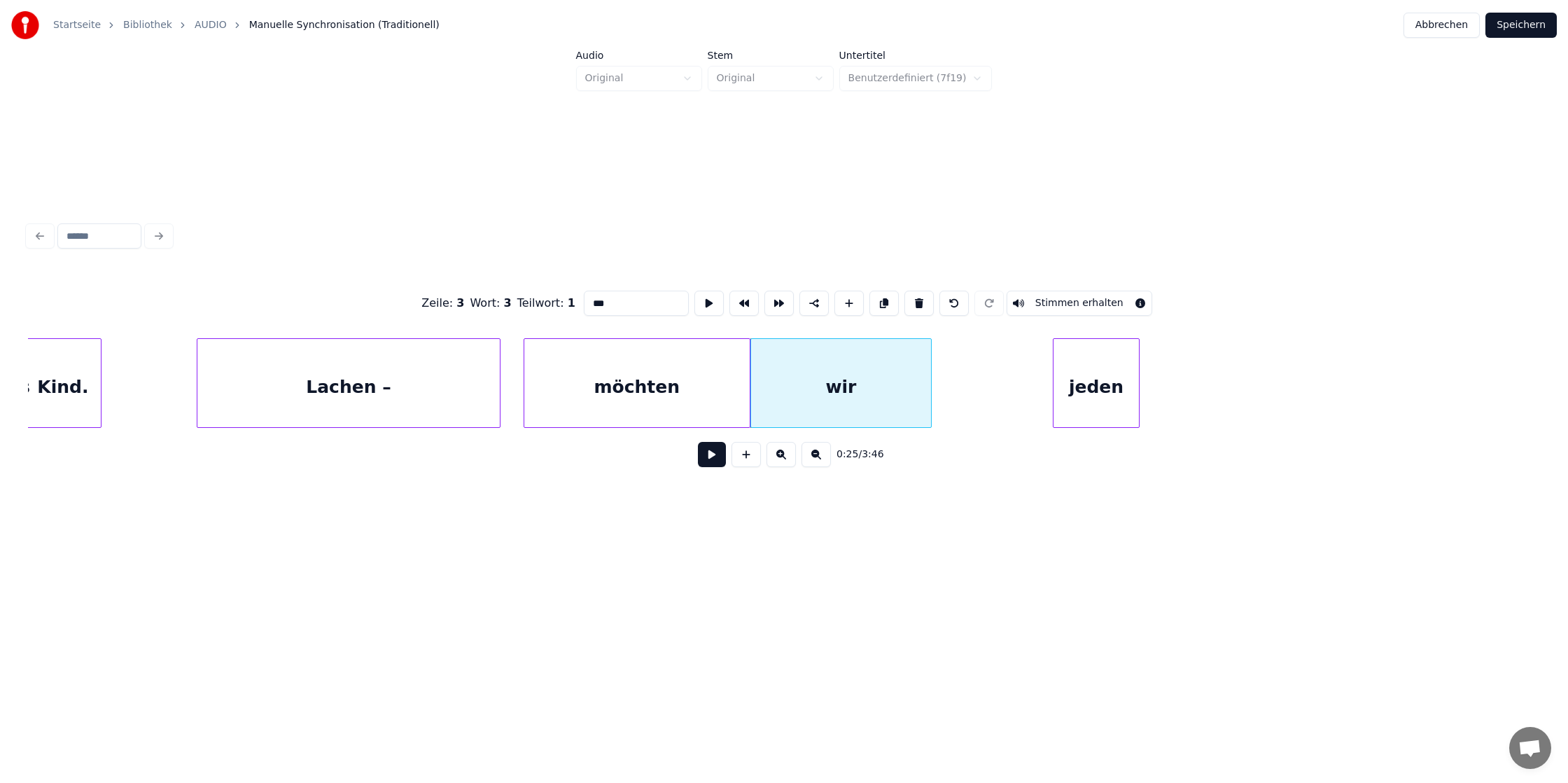
scroll to position [0, 2771]
click at [689, 348] on div "möchten" at bounding box center [645, 387] width 225 height 96
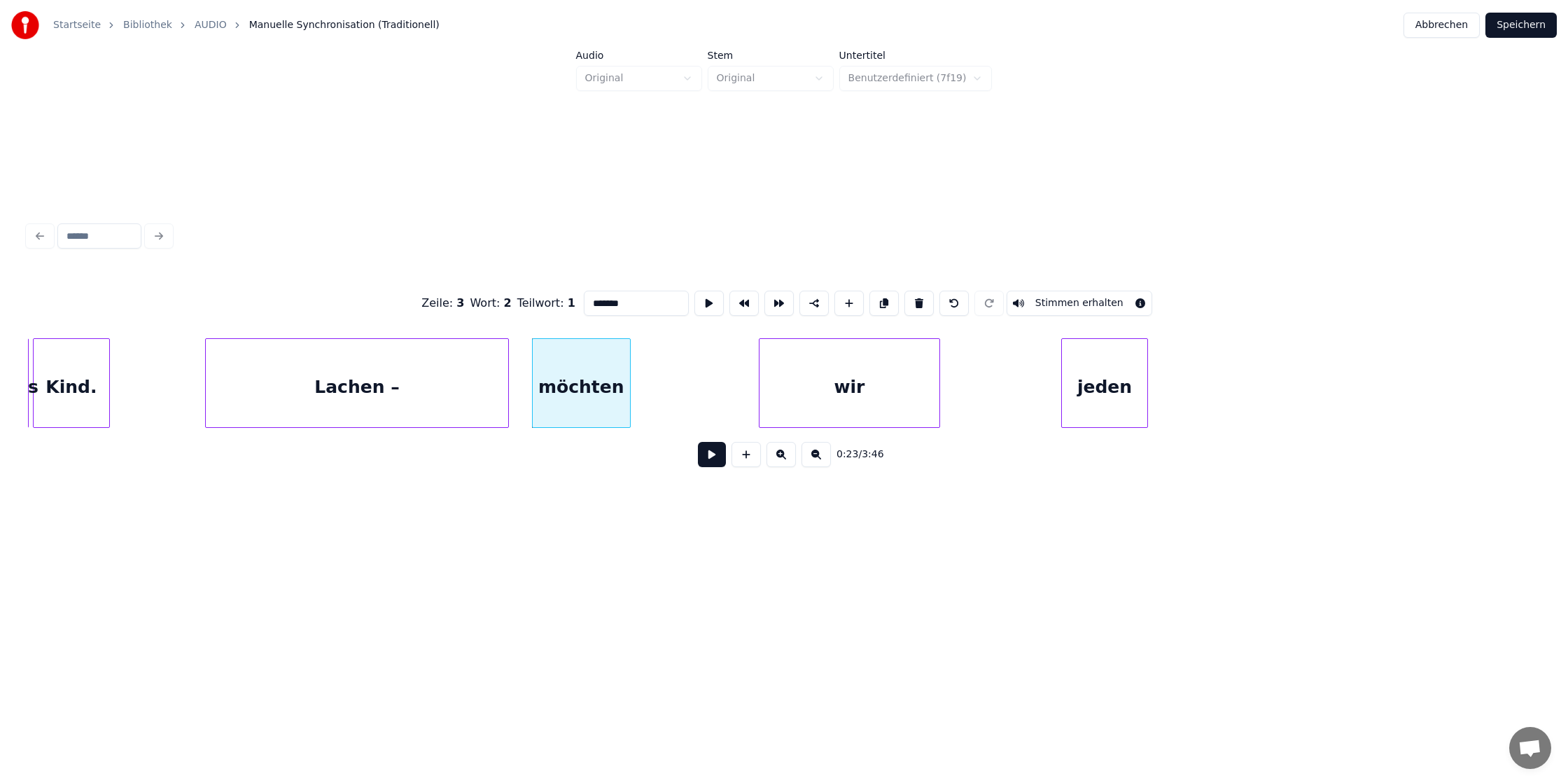
click at [626, 392] on div at bounding box center [628, 383] width 4 height 89
click at [861, 378] on div "wir" at bounding box center [849, 387] width 180 height 96
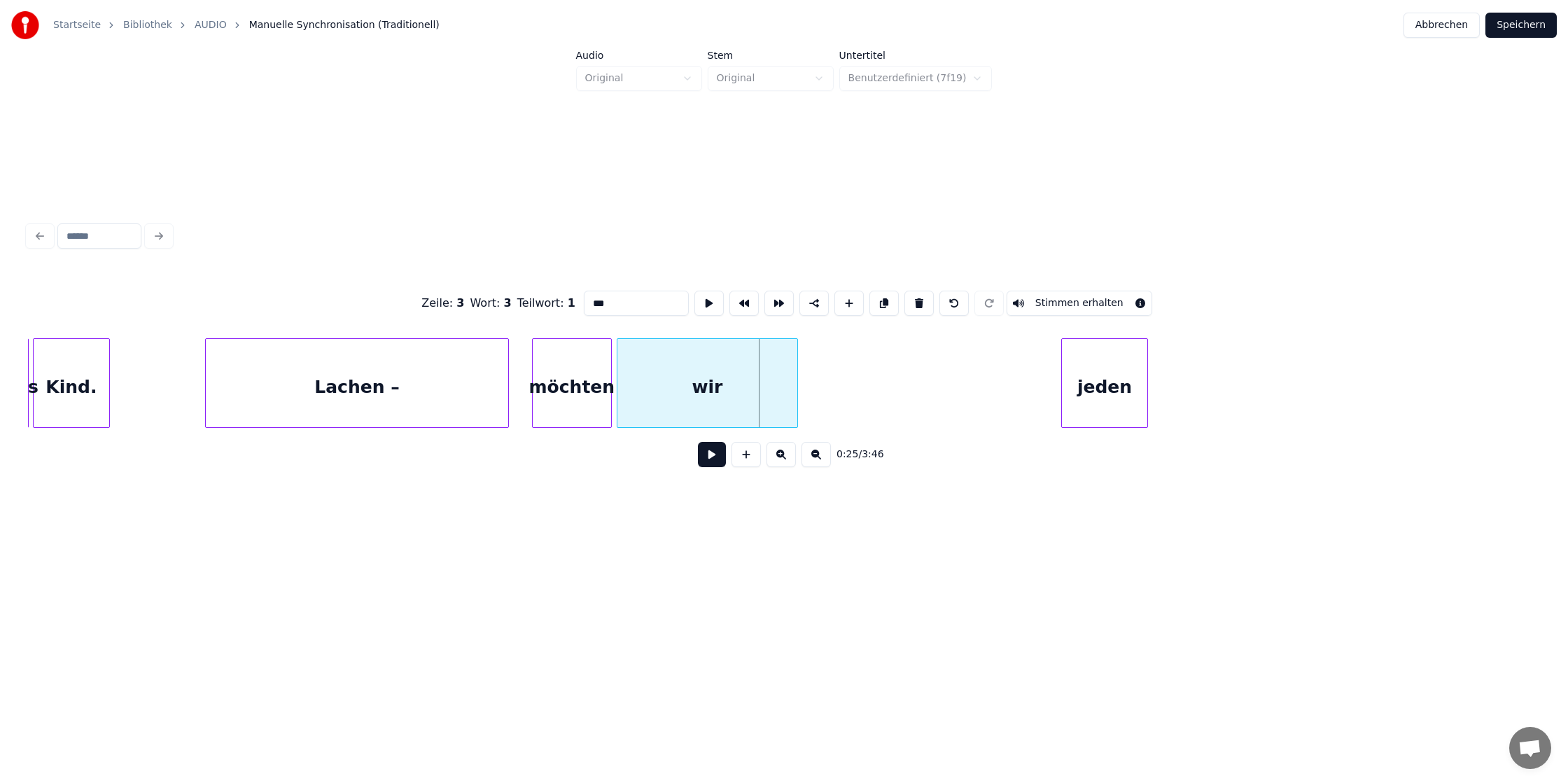
click at [740, 384] on div "wir" at bounding box center [707, 387] width 180 height 96
click at [817, 382] on div "jeden" at bounding box center [845, 387] width 85 height 96
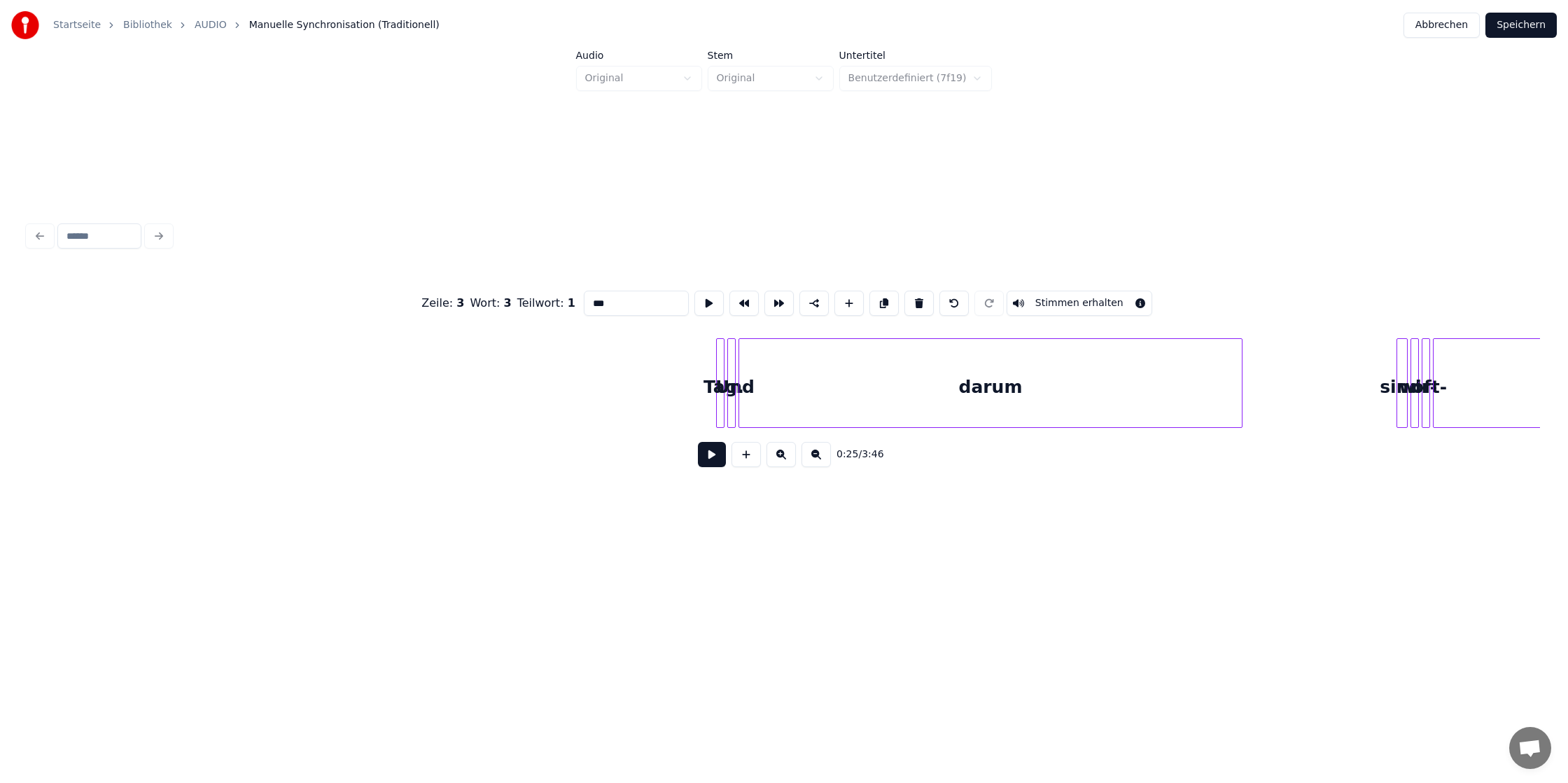
scroll to position [0, 6026]
click at [701, 386] on div at bounding box center [701, 383] width 4 height 89
type input "****"
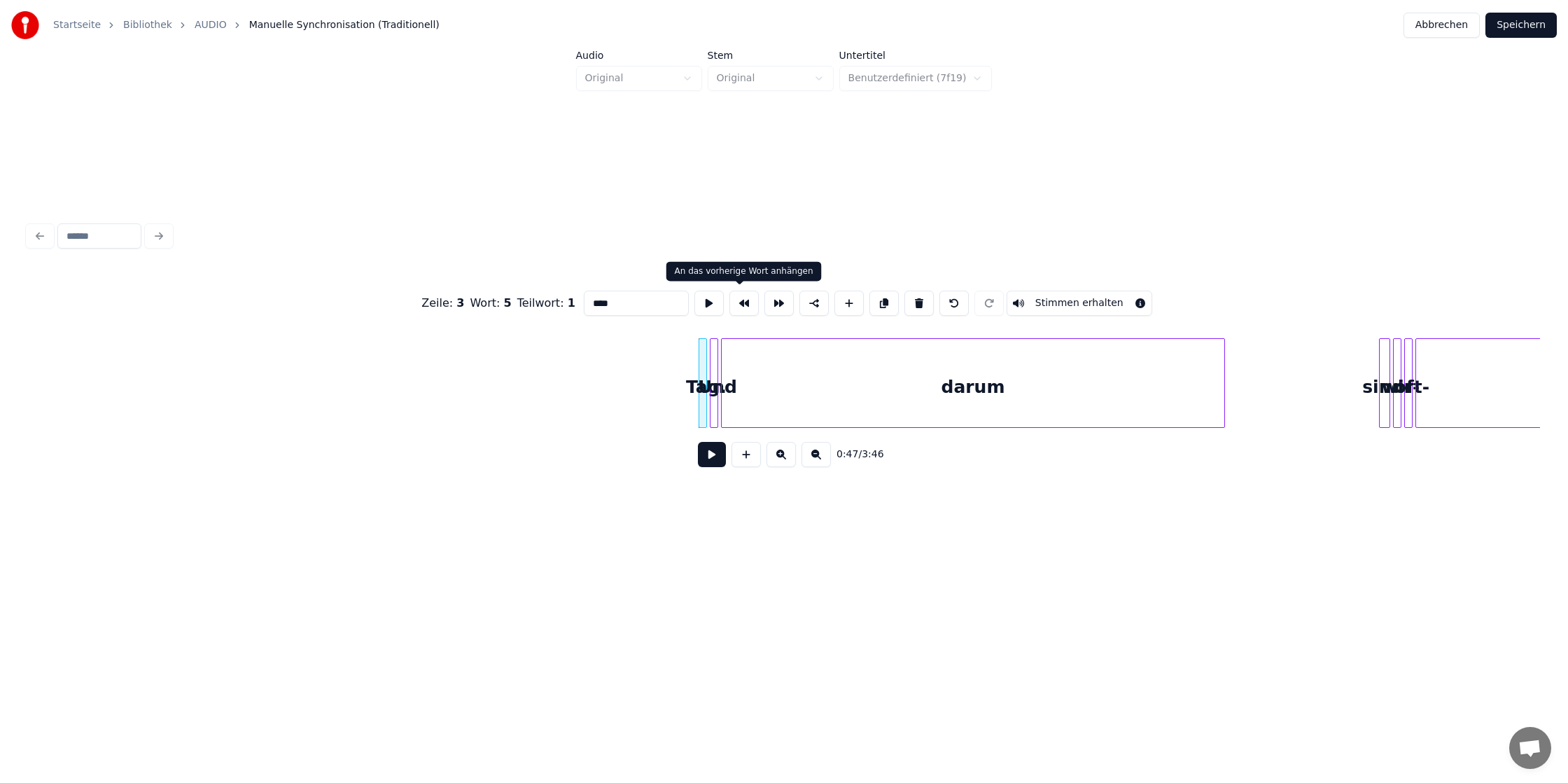
click at [747, 302] on button at bounding box center [745, 303] width 30 height 25
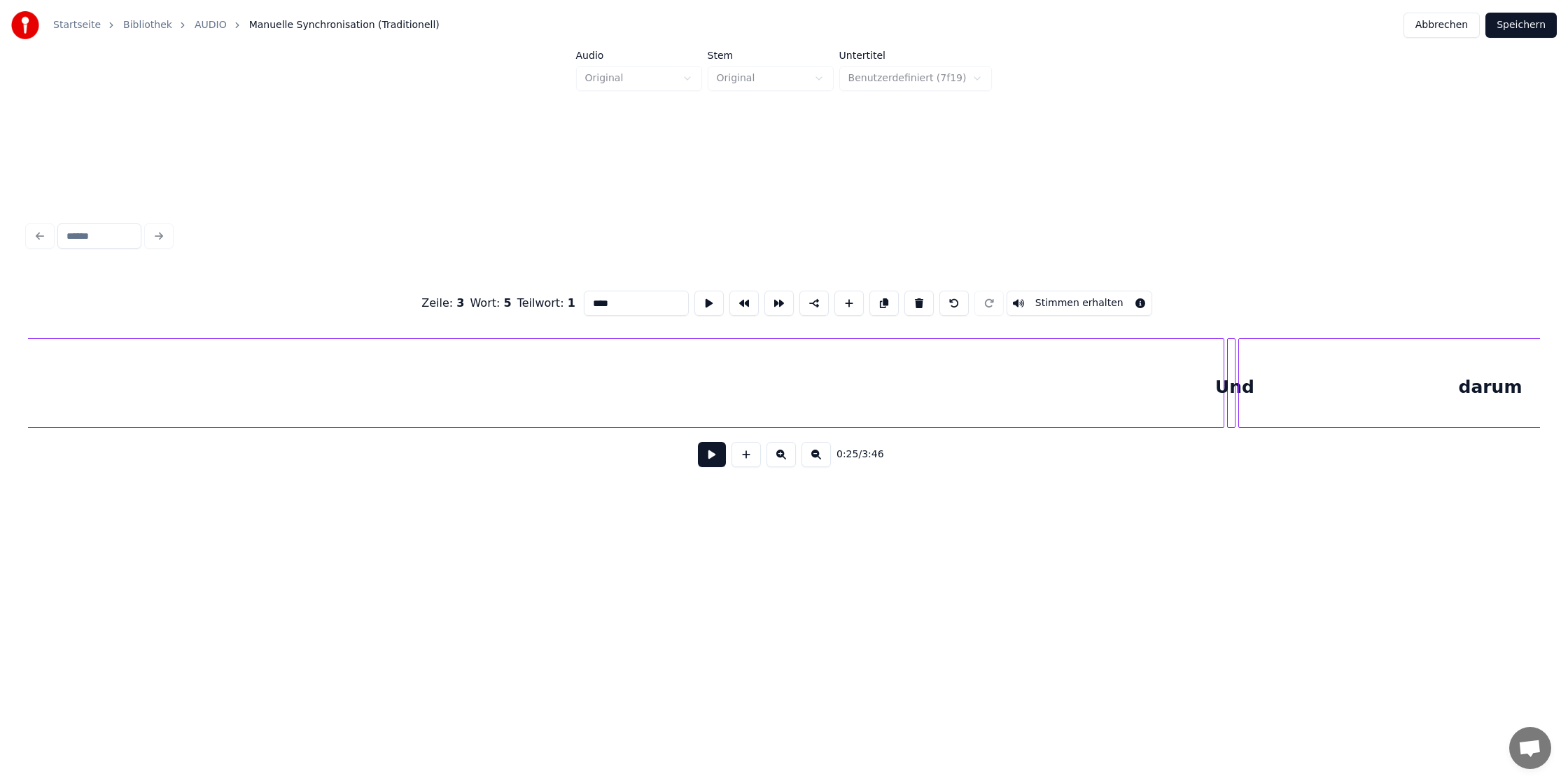
scroll to position [0, 5504]
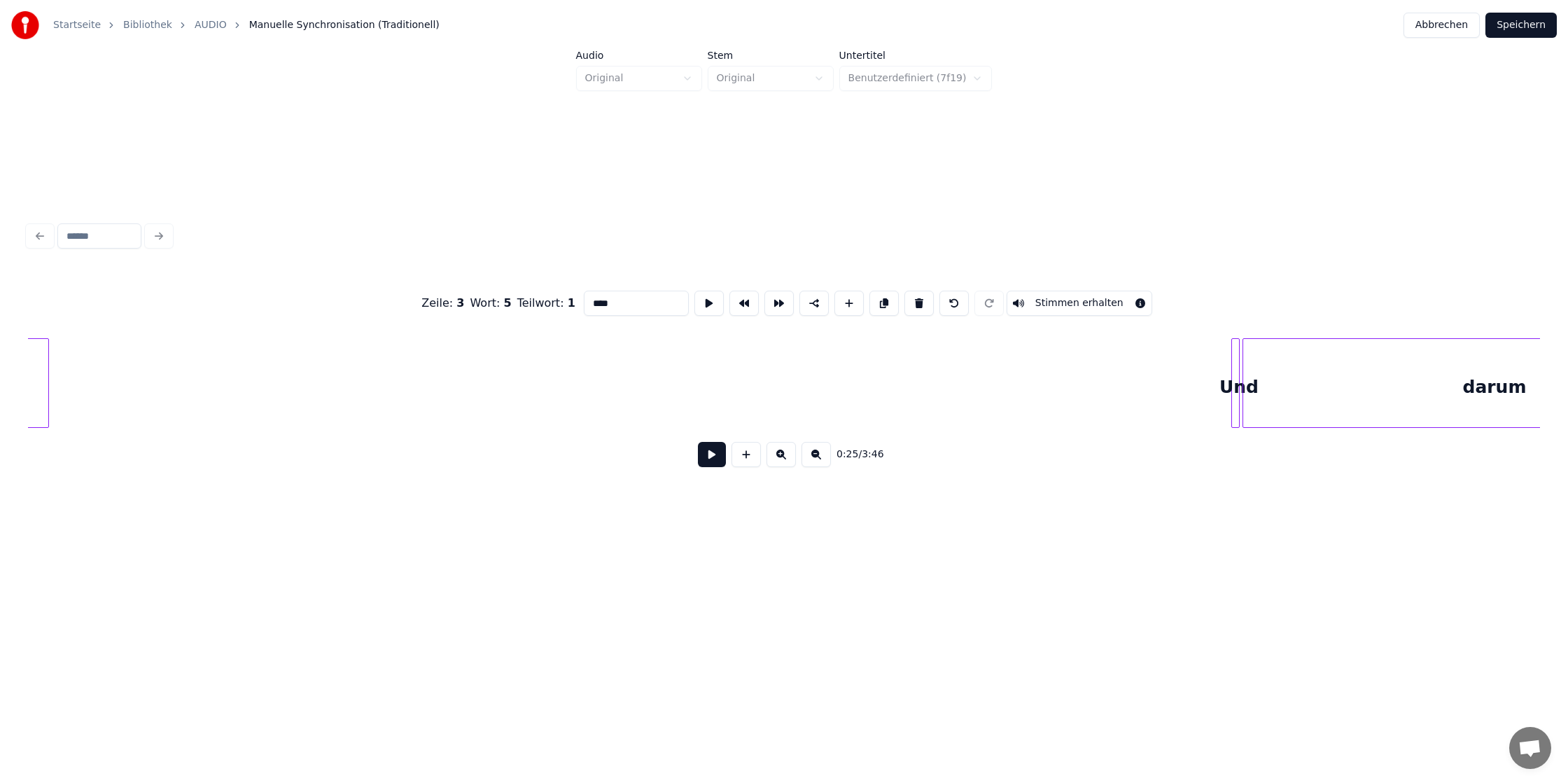
click at [46, 369] on div at bounding box center [46, 383] width 4 height 89
click at [0, 379] on div "Startseite Bibliothek AUDIO Manuelle Synchronisation (Traditionell) Abbrechen S…" at bounding box center [784, 292] width 1568 height 584
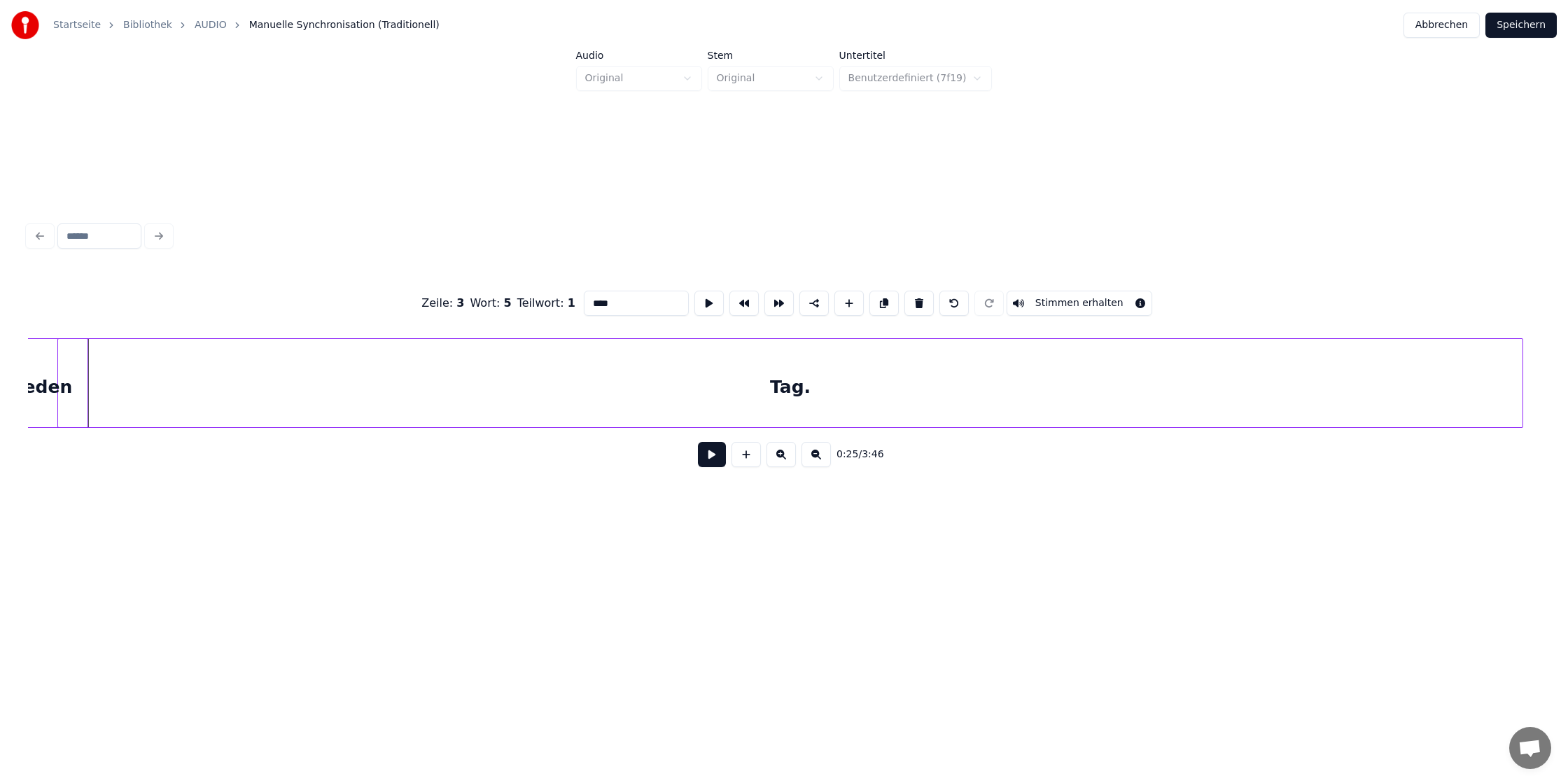
click at [1241, 399] on div "Tag." at bounding box center [789, 387] width 1464 height 96
click at [1491, 383] on div at bounding box center [1490, 383] width 4 height 89
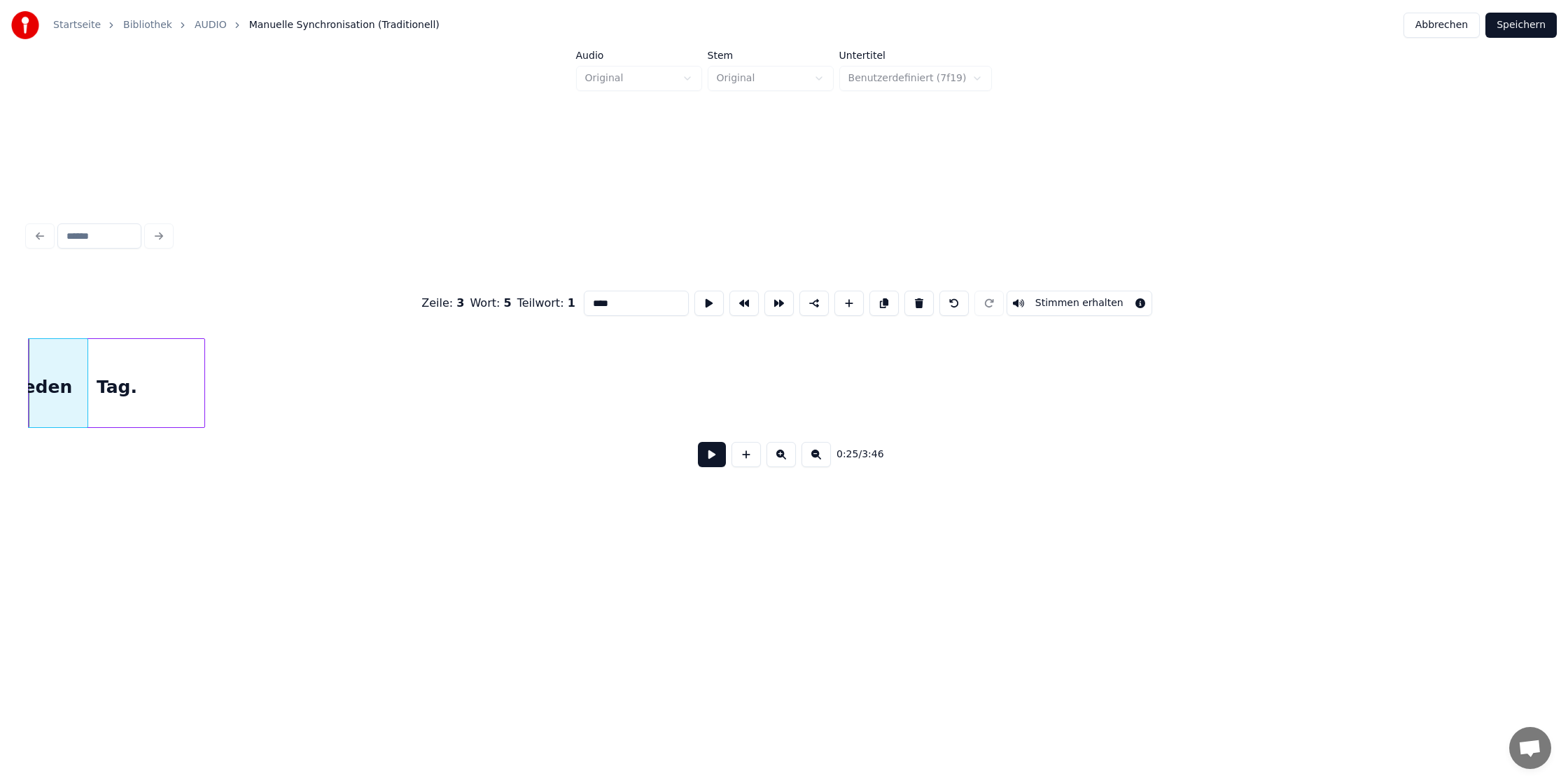
click at [204, 413] on div at bounding box center [202, 383] width 4 height 89
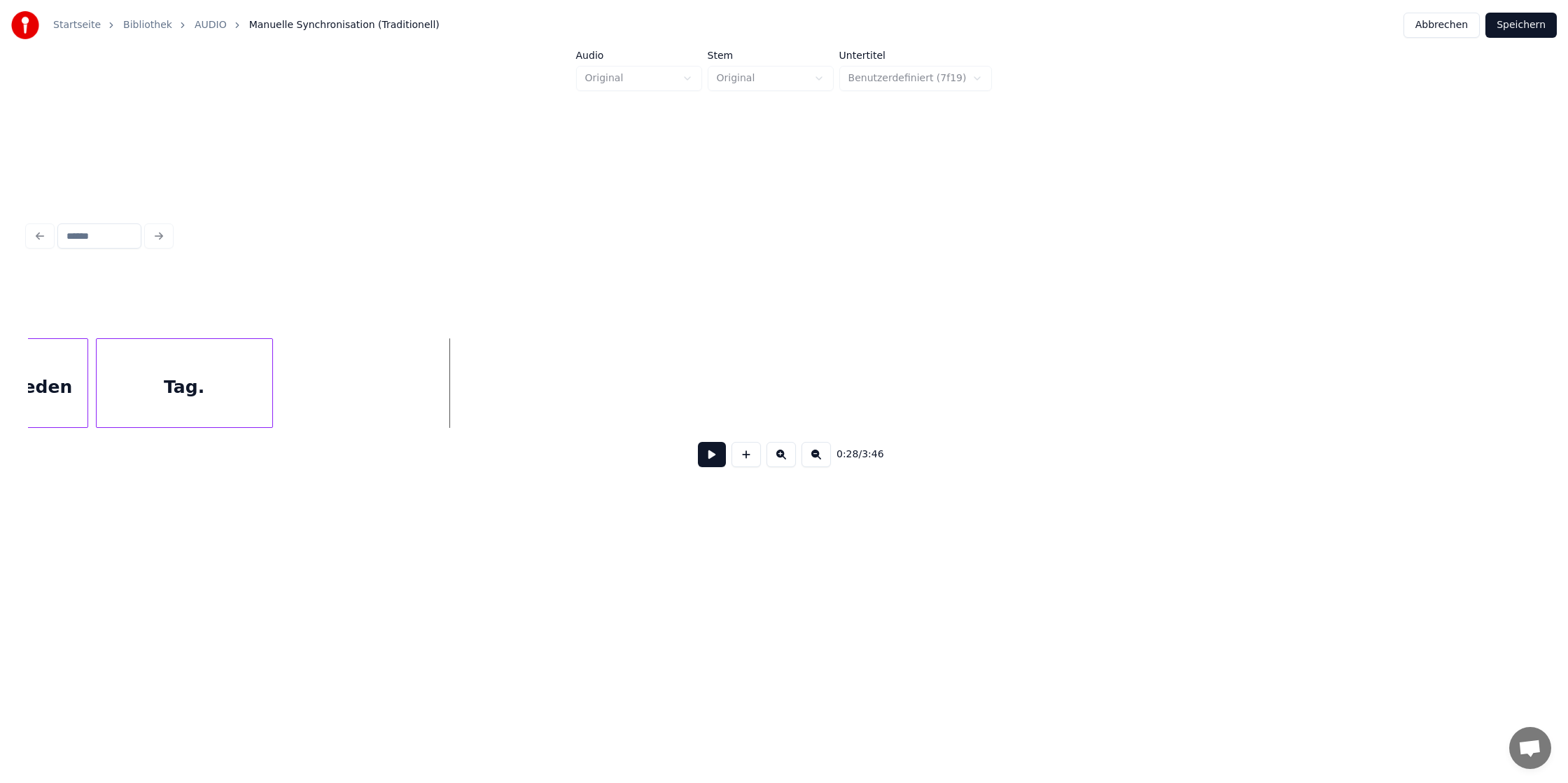
click at [244, 386] on div "Tag." at bounding box center [184, 387] width 175 height 96
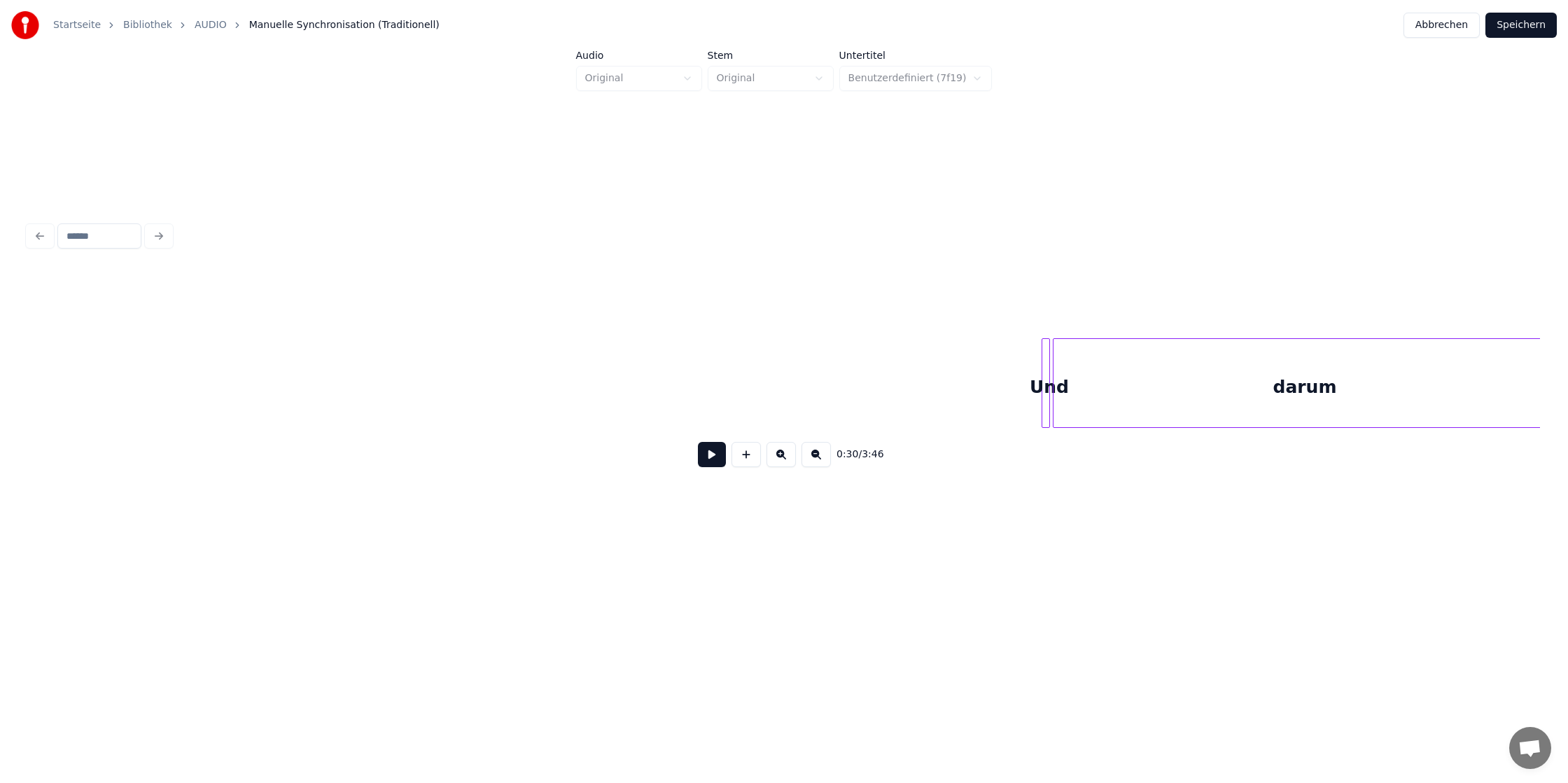
scroll to position [0, 5742]
click at [140, 395] on div "Und" at bounding box center [147, 387] width 14 height 96
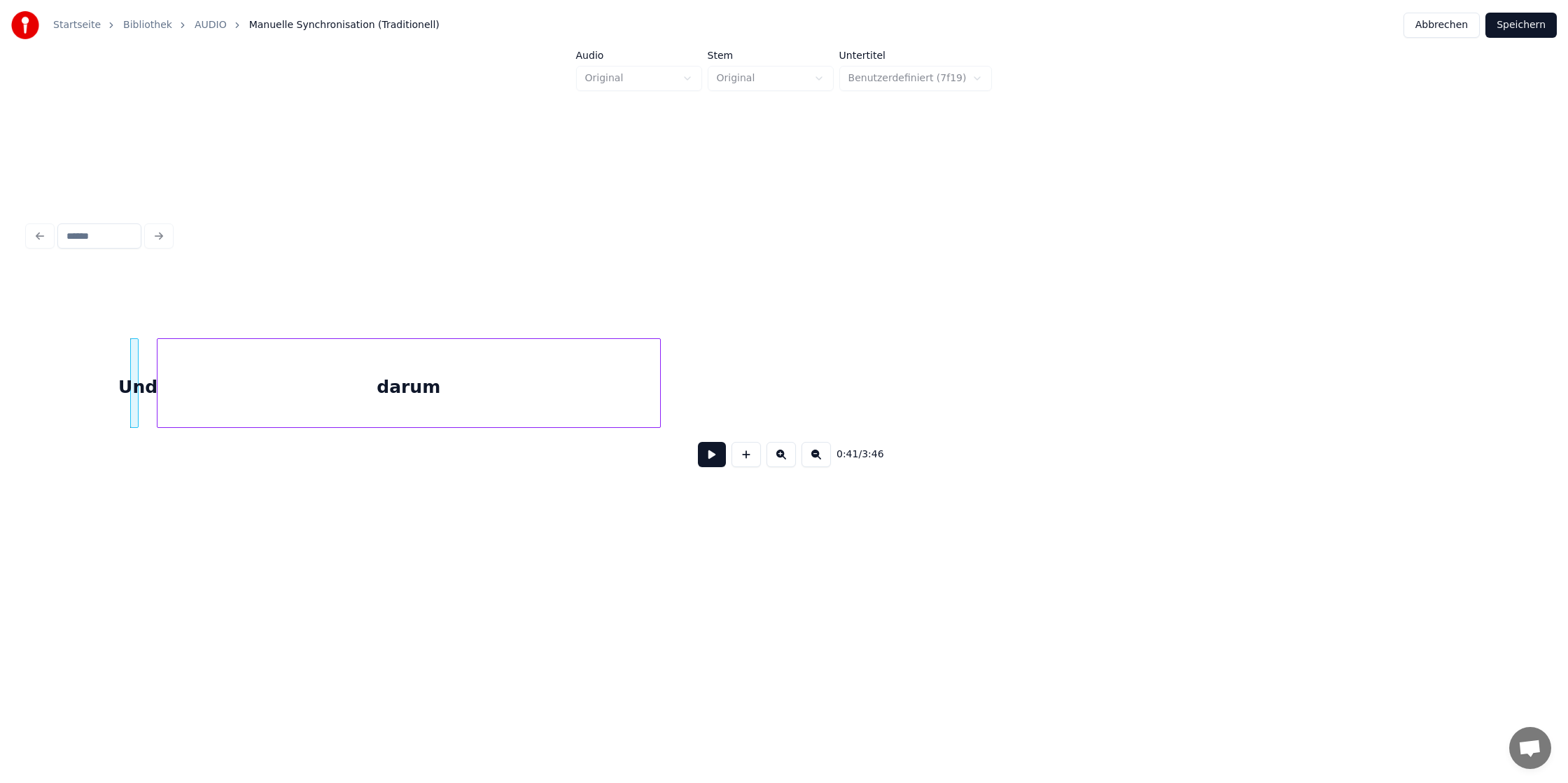
click at [579, 409] on div "darum" at bounding box center [408, 387] width 503 height 96
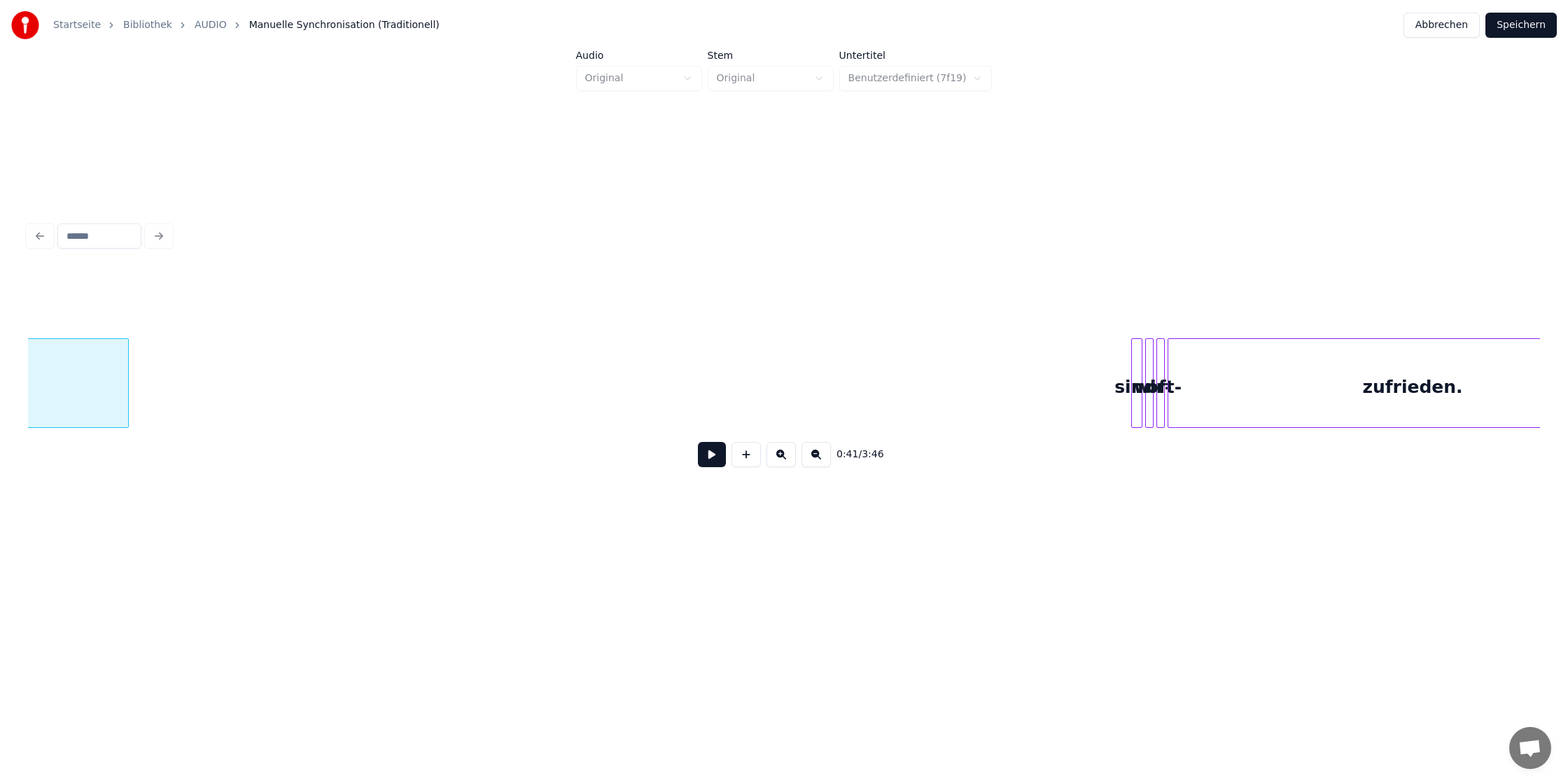
scroll to position [0, 6281]
click at [944, 387] on div at bounding box center [943, 383] width 4 height 89
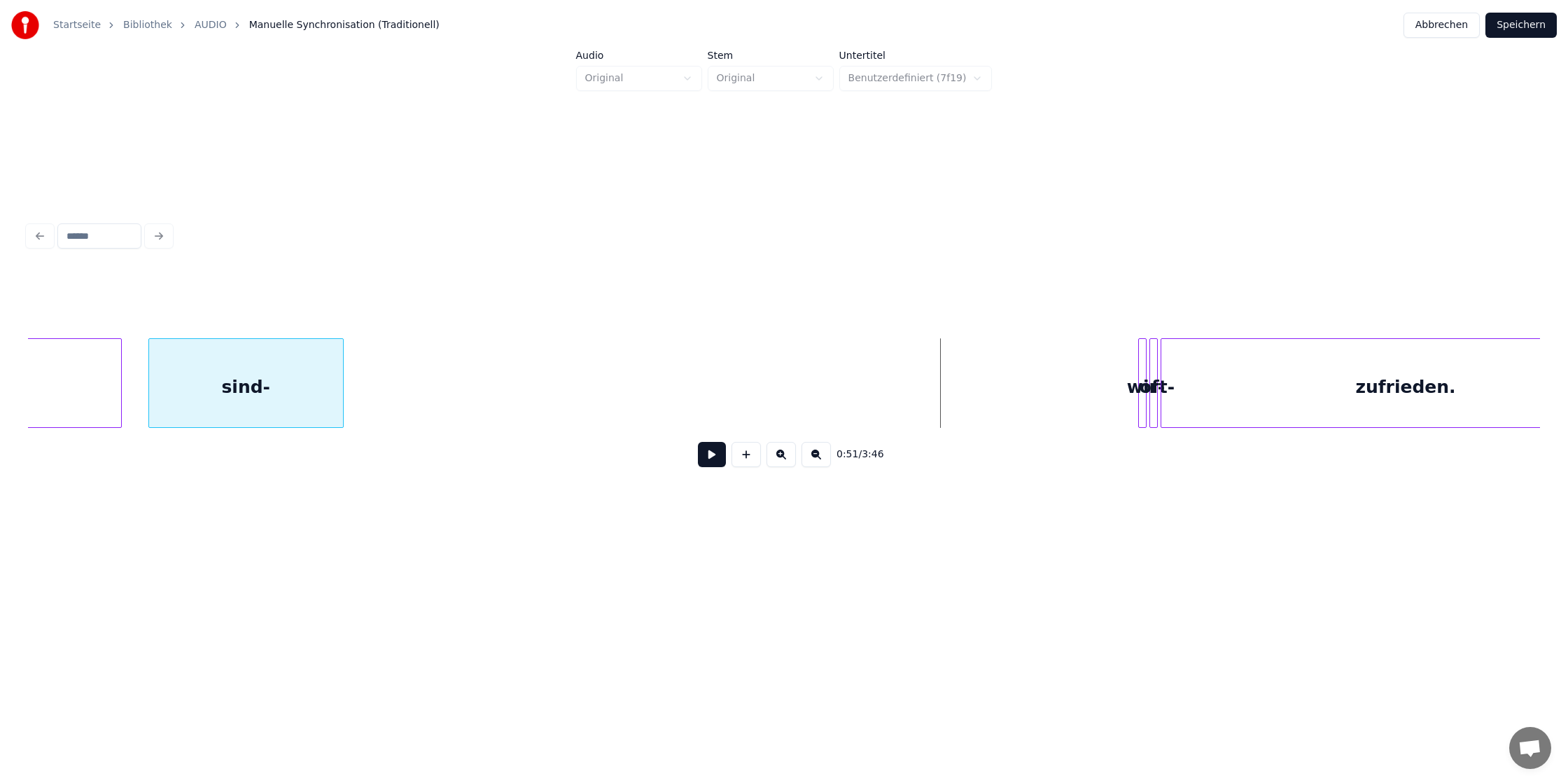
click at [192, 379] on div "sind-" at bounding box center [246, 387] width 194 height 96
click at [1066, 375] on div at bounding box center [1068, 383] width 4 height 89
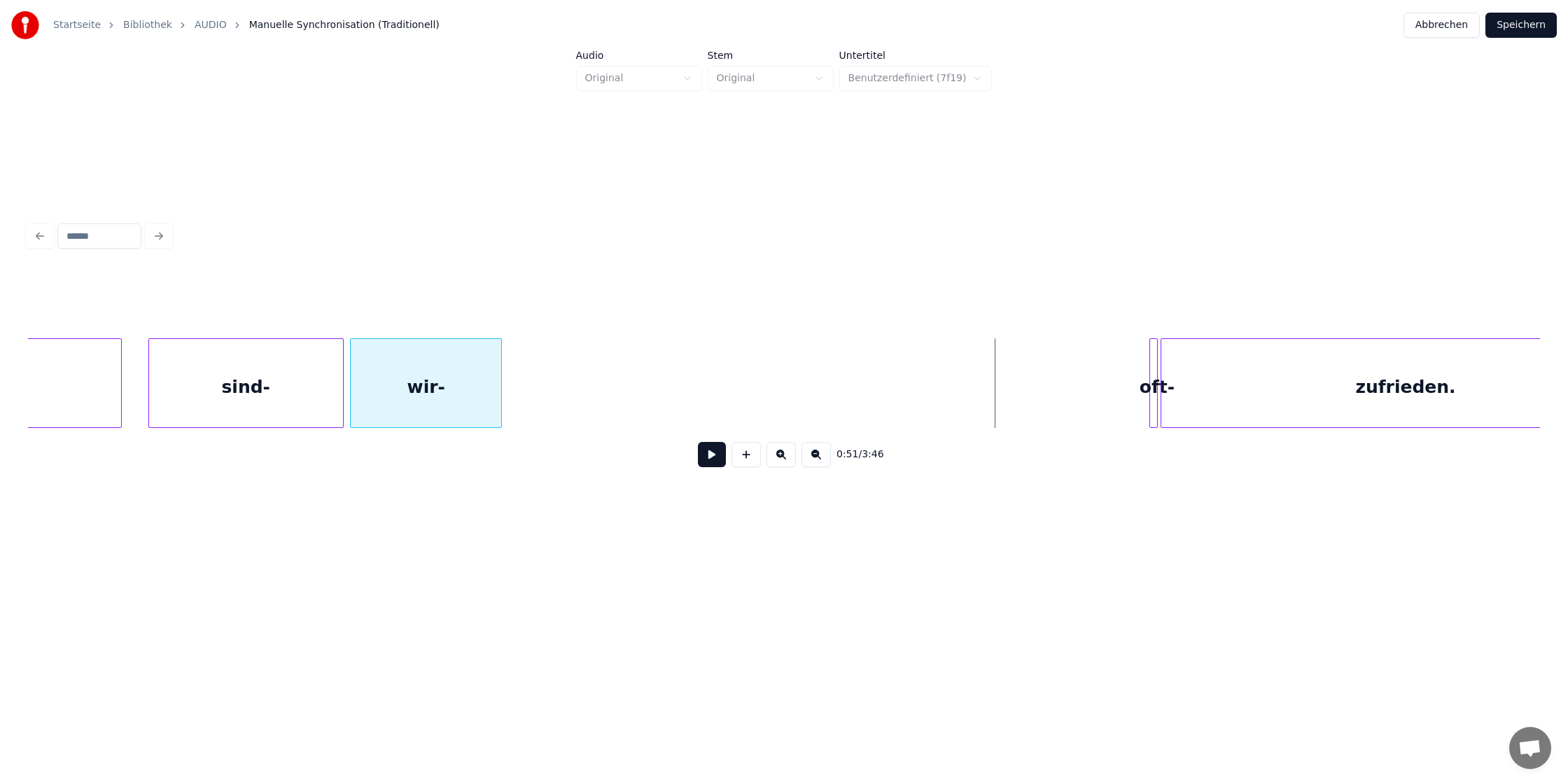
click at [414, 375] on div "wir-" at bounding box center [425, 387] width 150 height 96
click at [932, 373] on div at bounding box center [934, 383] width 4 height 89
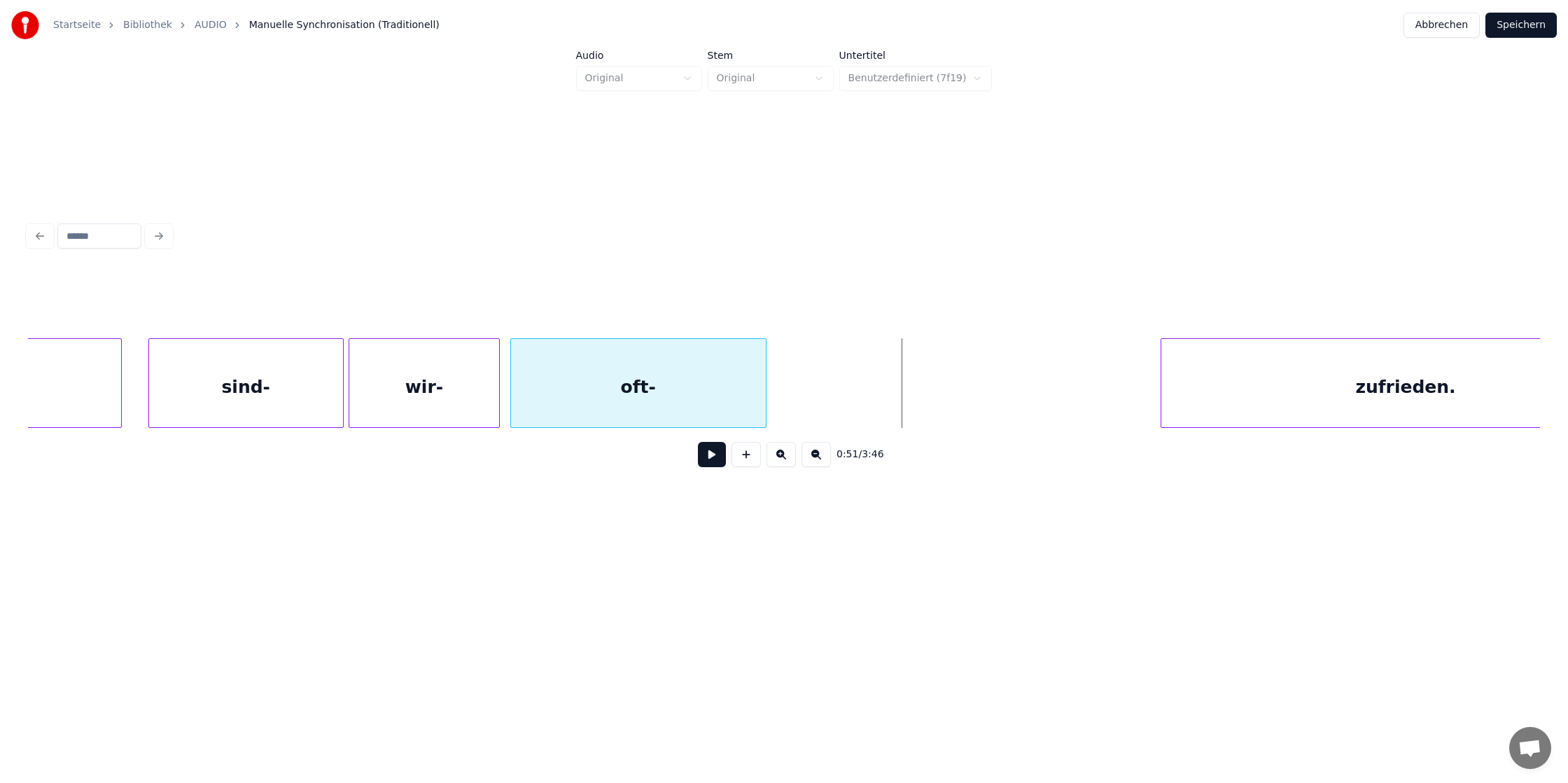
click at [658, 377] on div "oft-" at bounding box center [638, 387] width 255 height 96
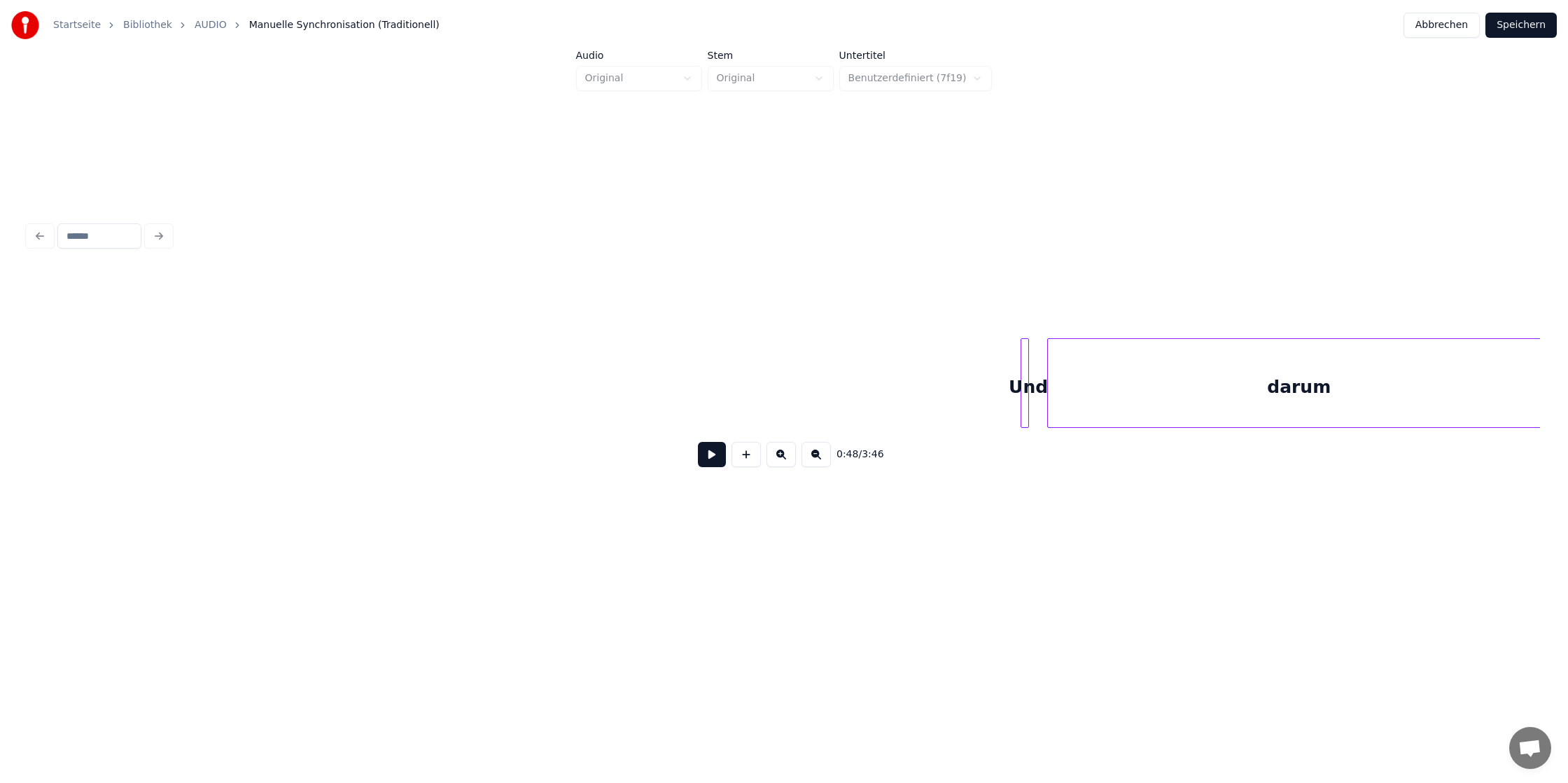
scroll to position [0, 4864]
click at [1008, 384] on div at bounding box center [1009, 383] width 4 height 89
click at [0, 355] on div "Startseite Bibliothek AUDIO Manuelle Synchronisation (Traditionell) Abbrechen S…" at bounding box center [784, 292] width 1568 height 584
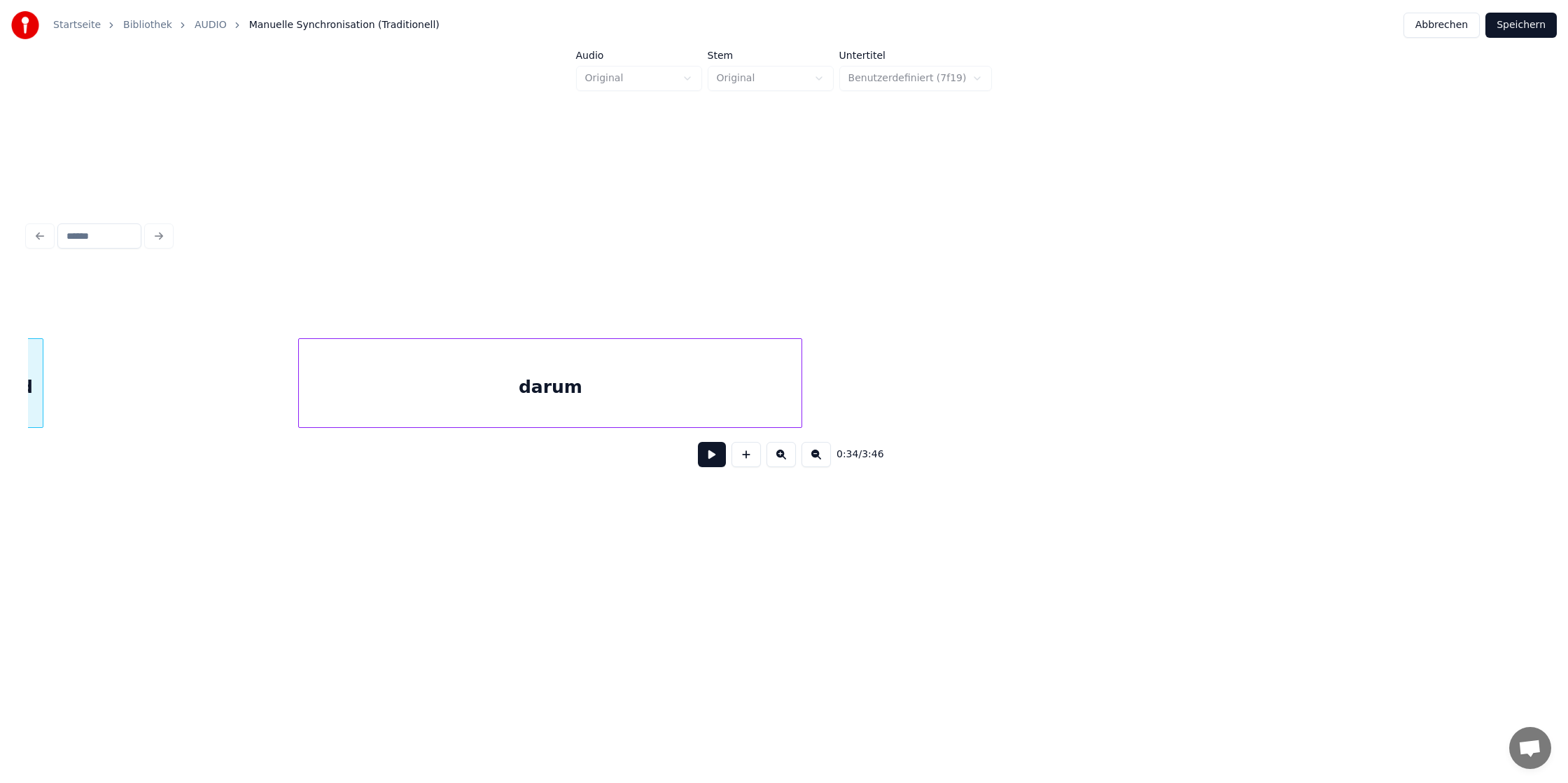
scroll to position [0, 4830]
click at [215, 356] on div "darum" at bounding box center [357, 387] width 503 height 96
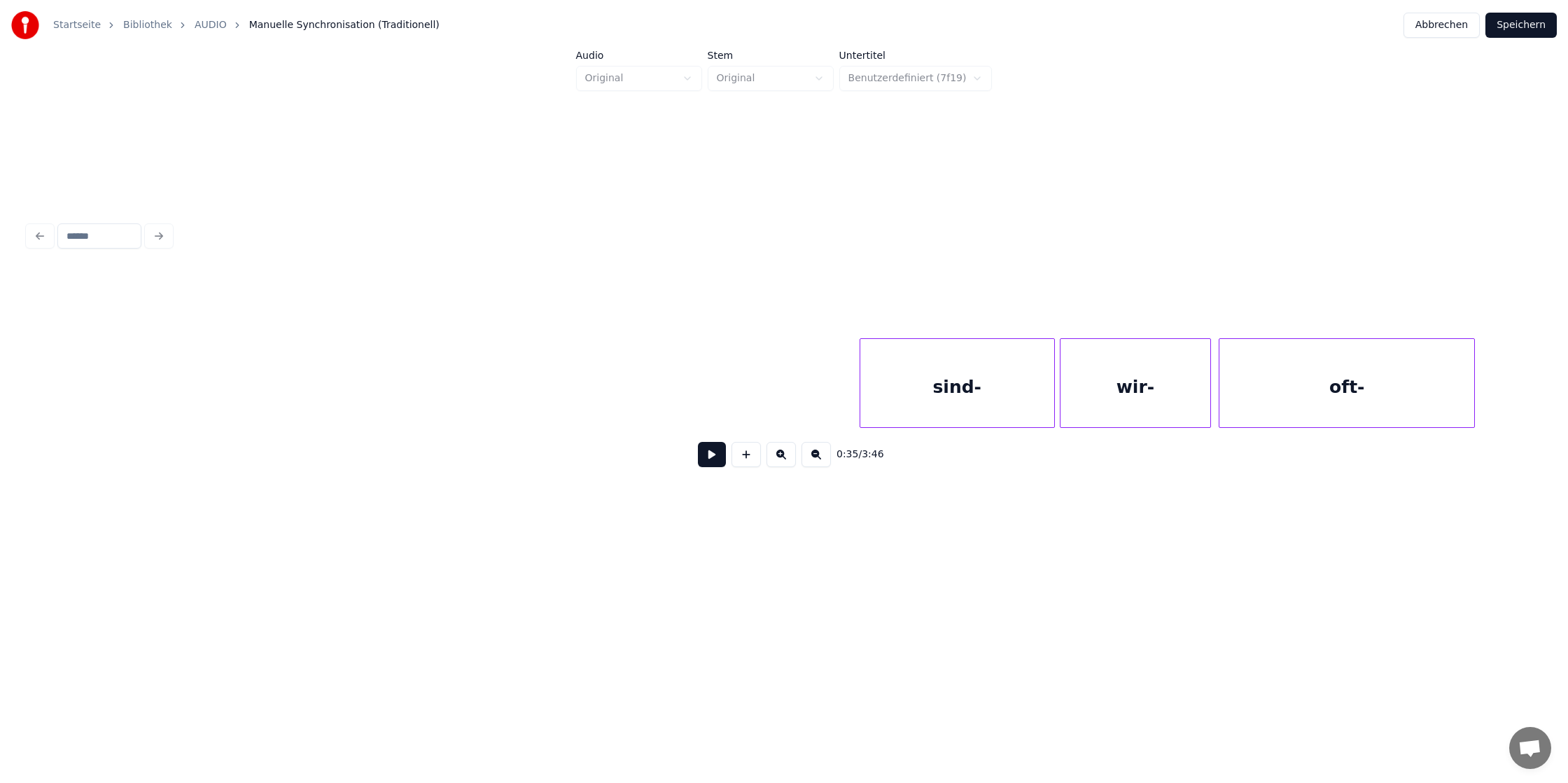
scroll to position [0, 5574]
click at [198, 395] on div "sind-" at bounding box center [195, 387] width 194 height 96
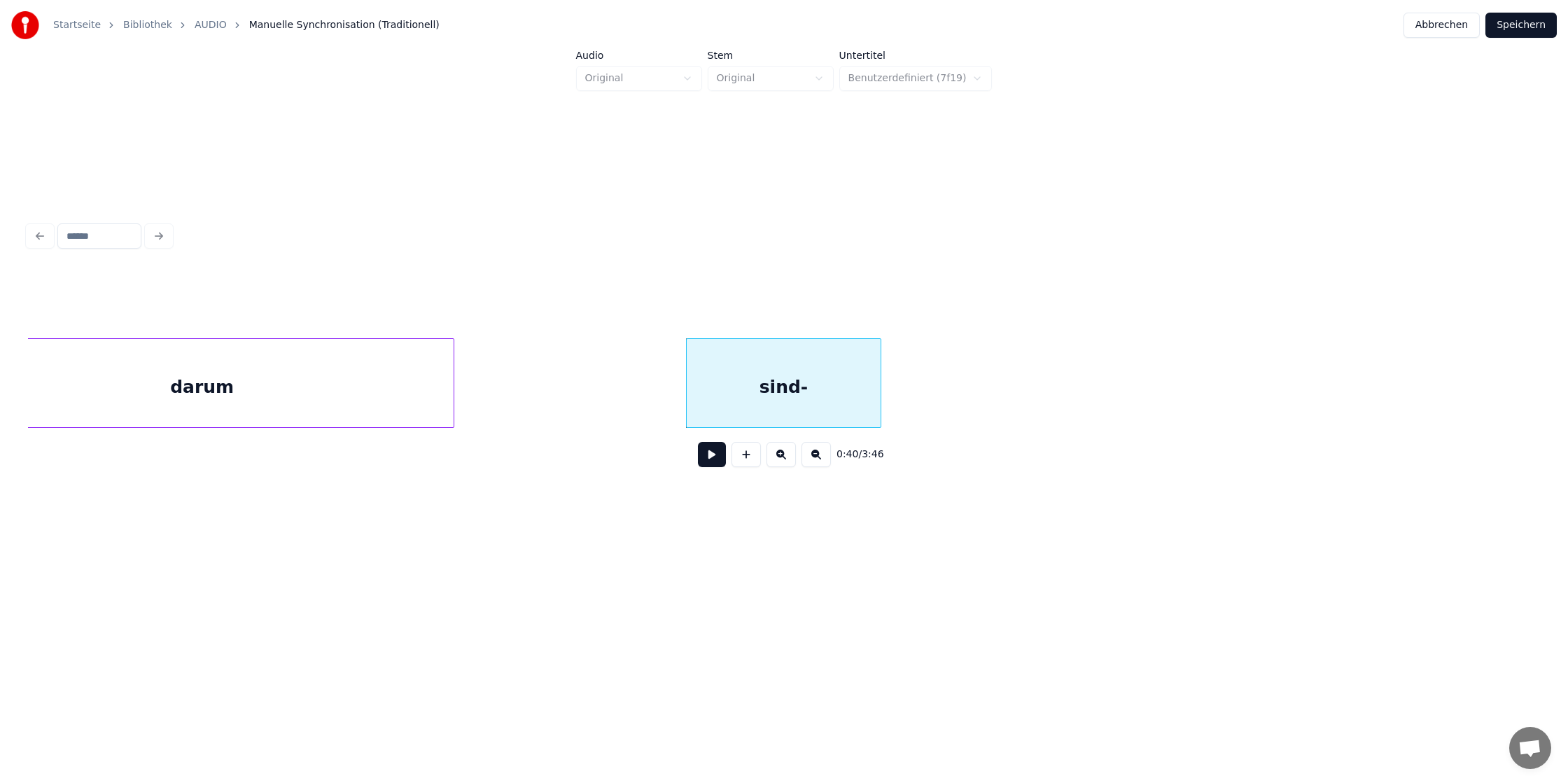
scroll to position [0, 4979]
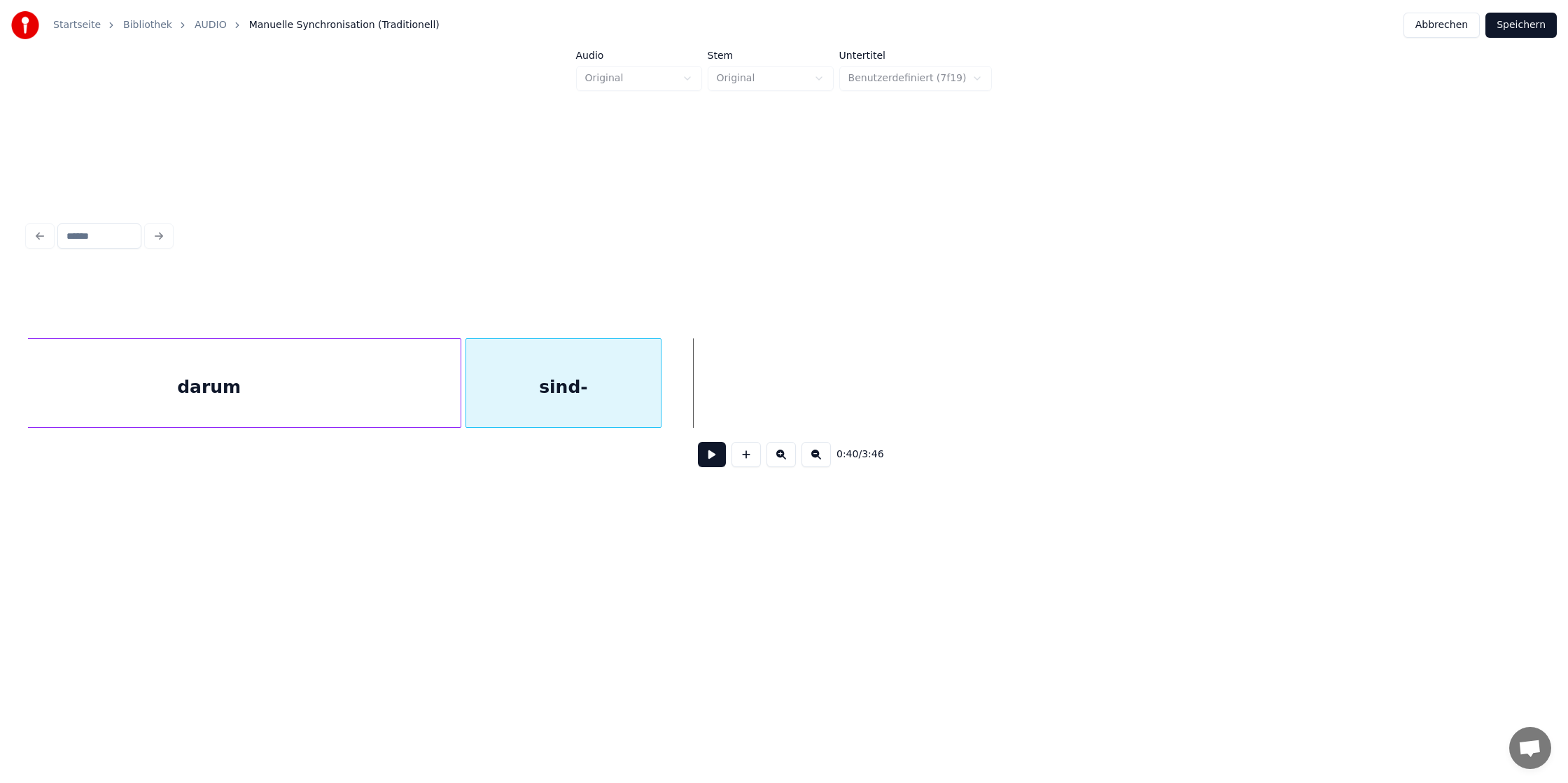
click at [558, 399] on div "sind-" at bounding box center [562, 387] width 194 height 96
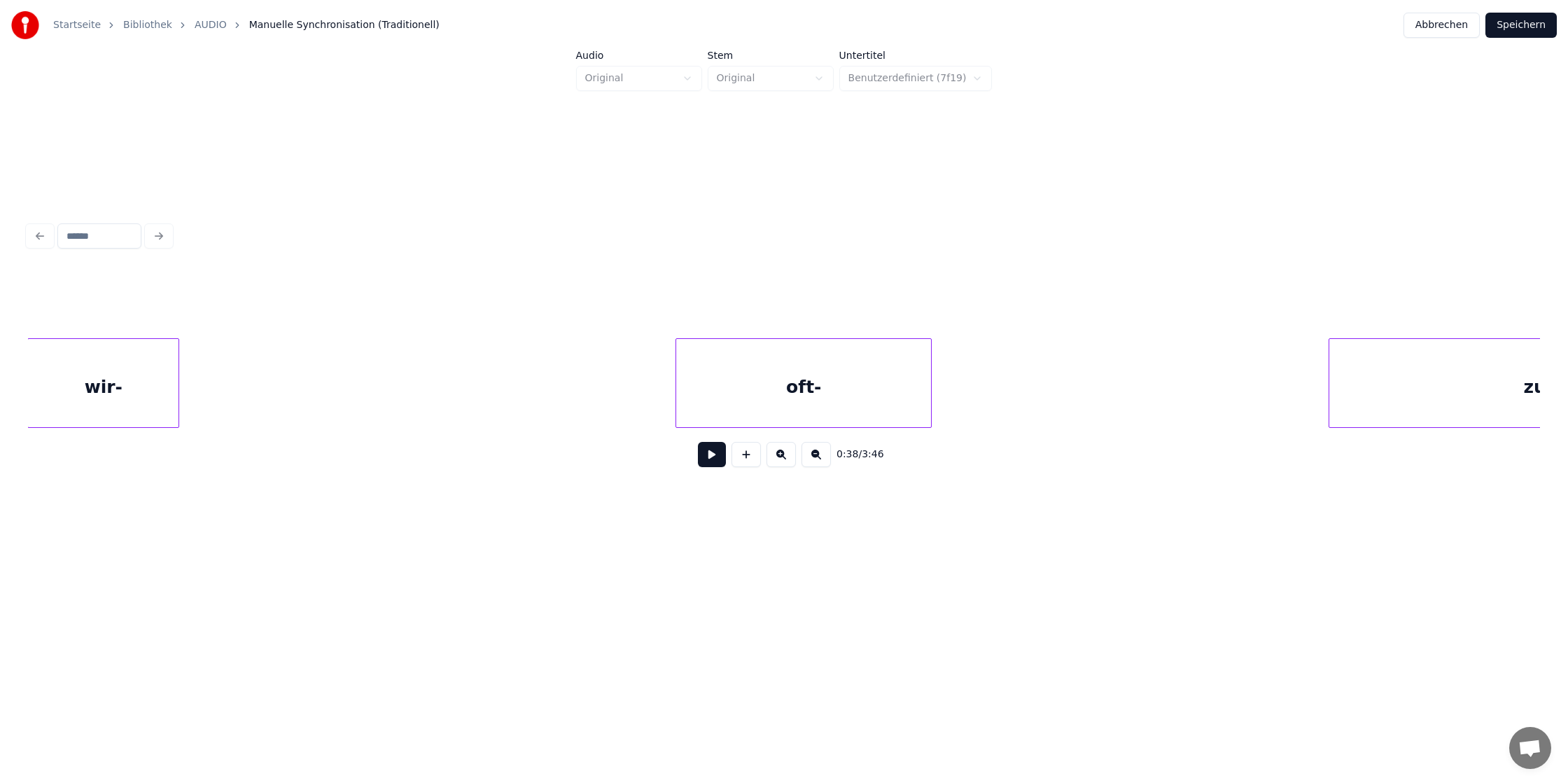
scroll to position [0, 6113]
click at [0, 377] on div "Startseite Bibliothek AUDIO Manuelle Synchronisation (Traditionell) Abbrechen S…" at bounding box center [784, 292] width 1568 height 584
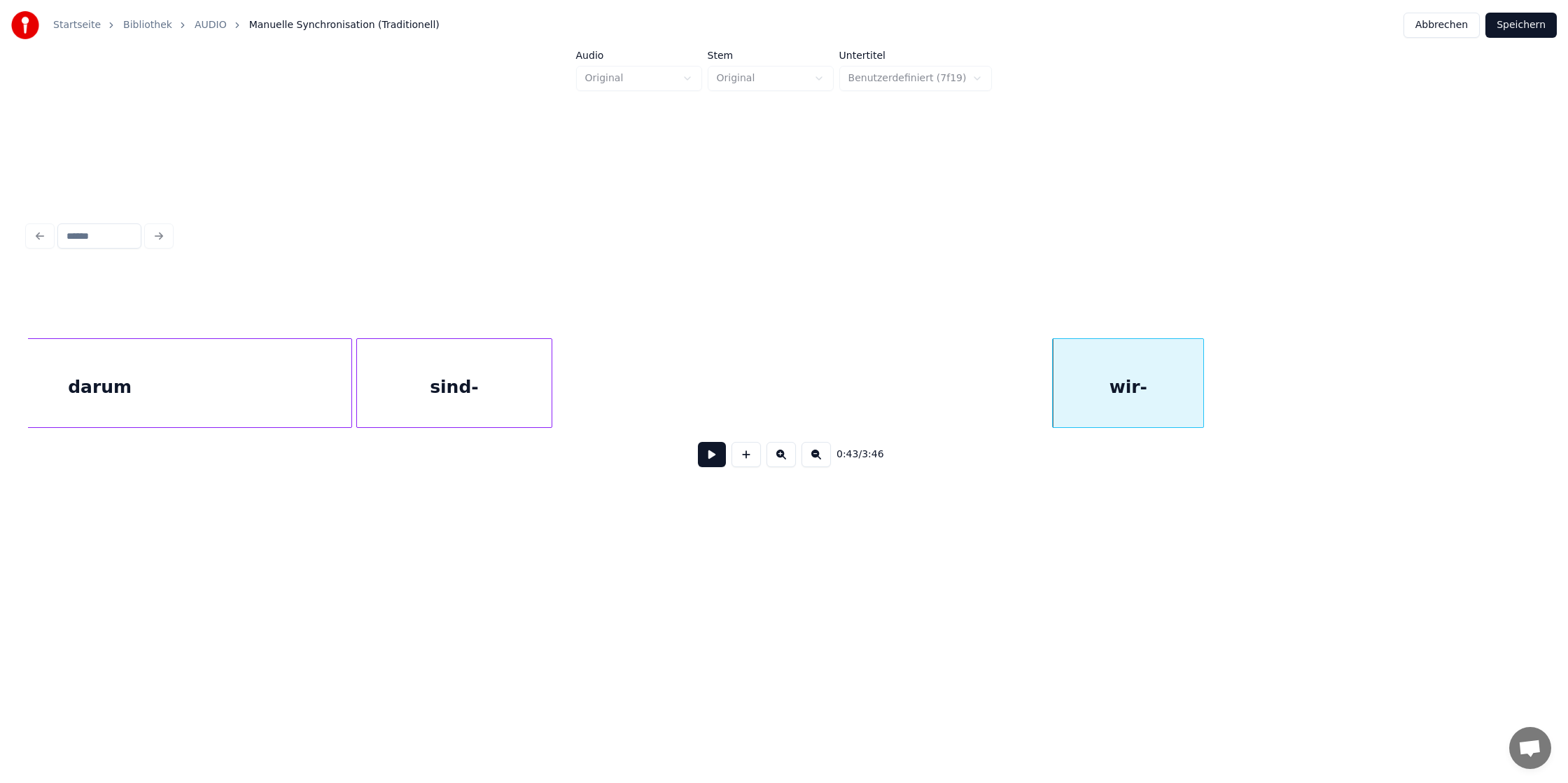
scroll to position [0, 5086]
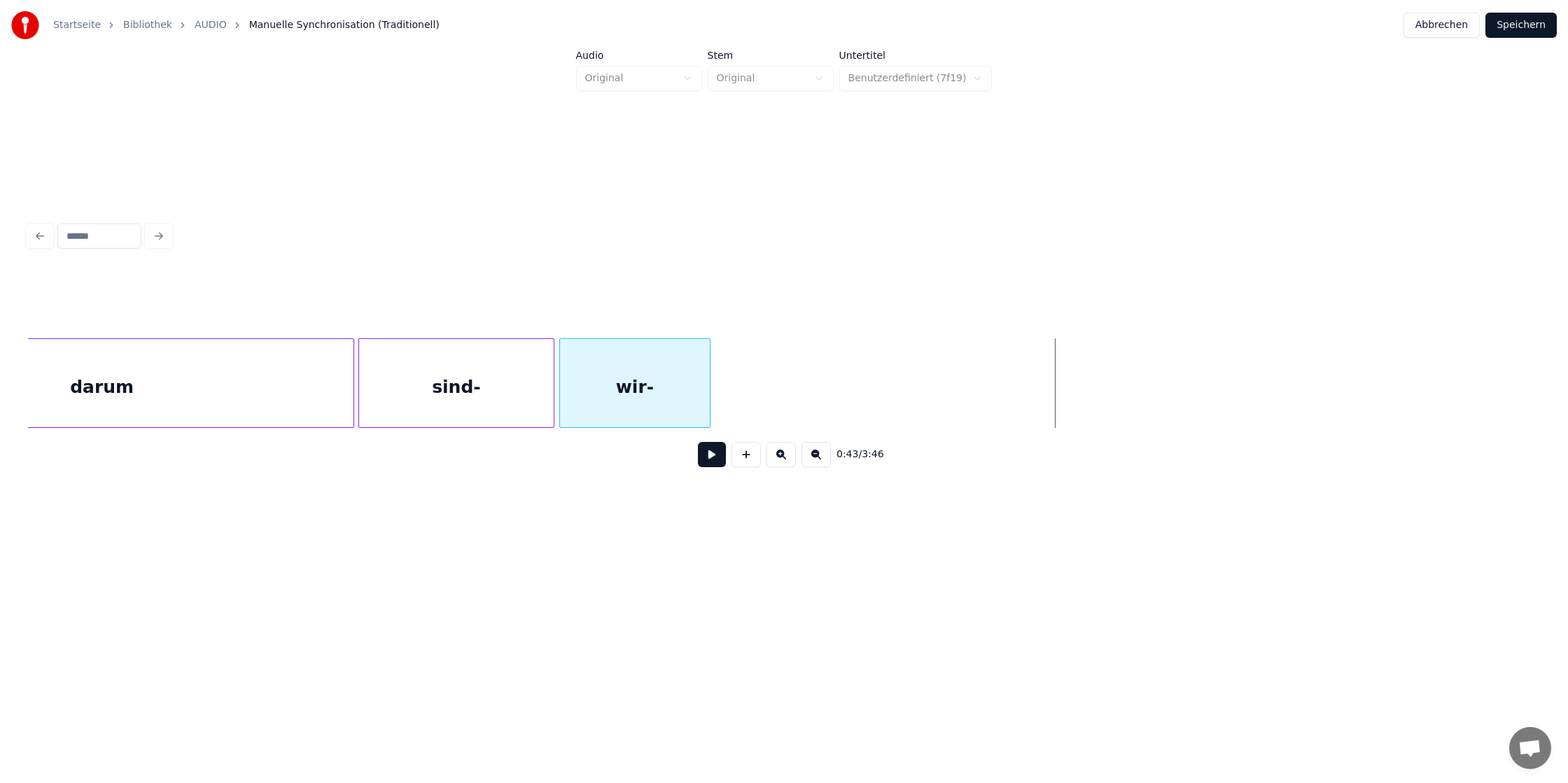
click at [619, 409] on div "wir-" at bounding box center [634, 387] width 150 height 96
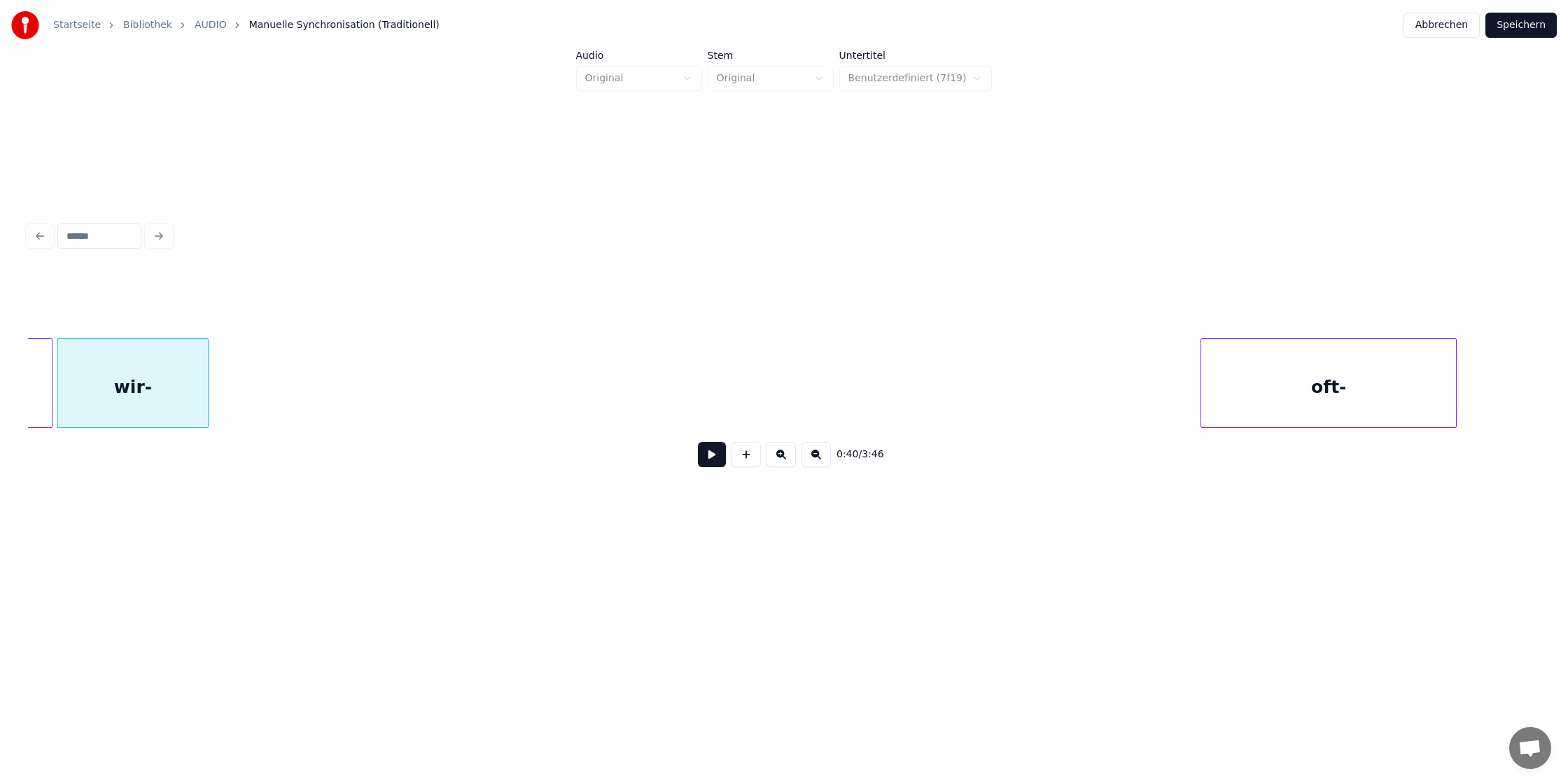
scroll to position [0, 5591]
click at [338, 397] on div "oft-" at bounding box center [339, 387] width 255 height 96
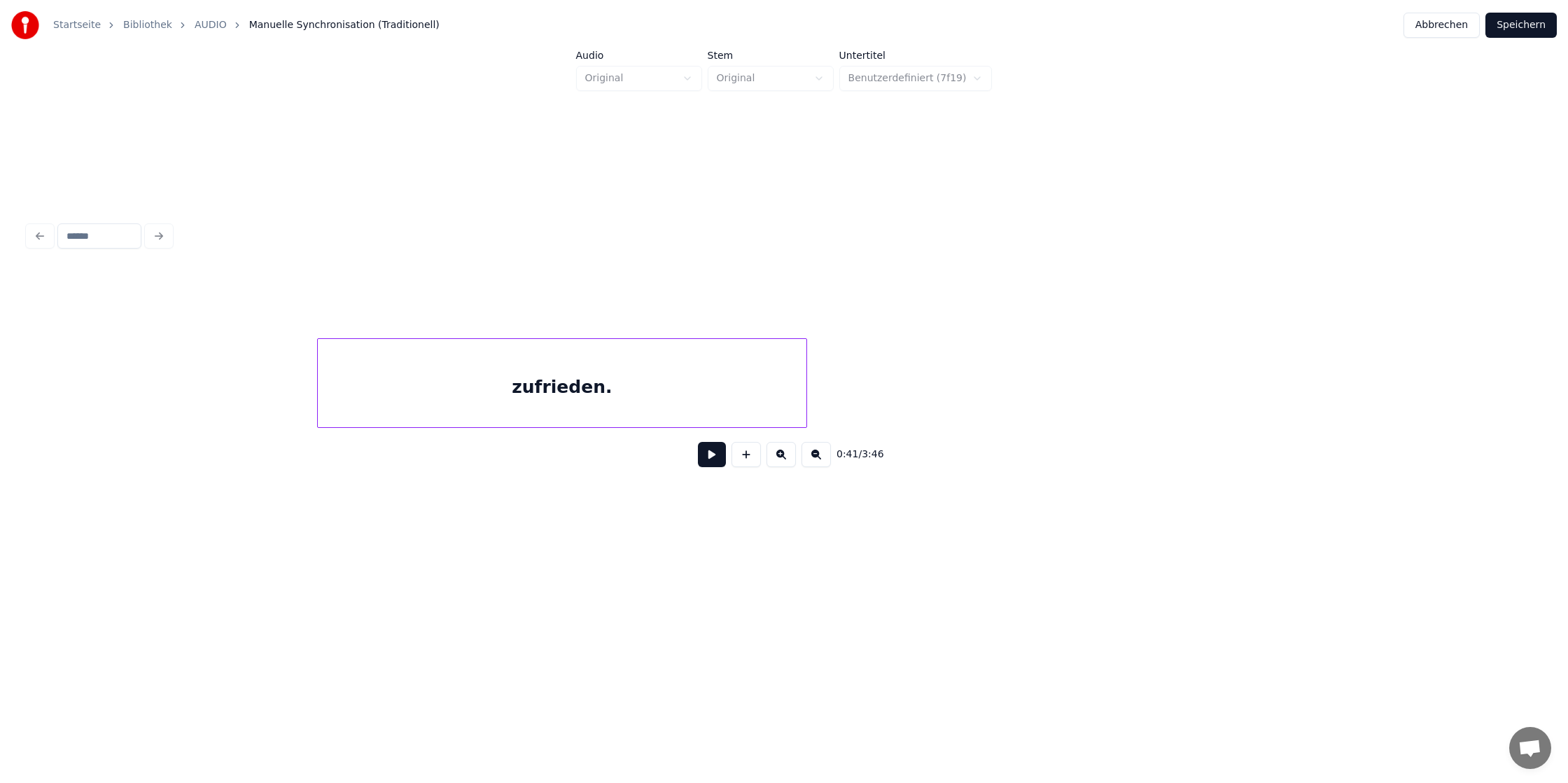
click at [499, 422] on div "zufrieden." at bounding box center [784, 384] width 1512 height 90
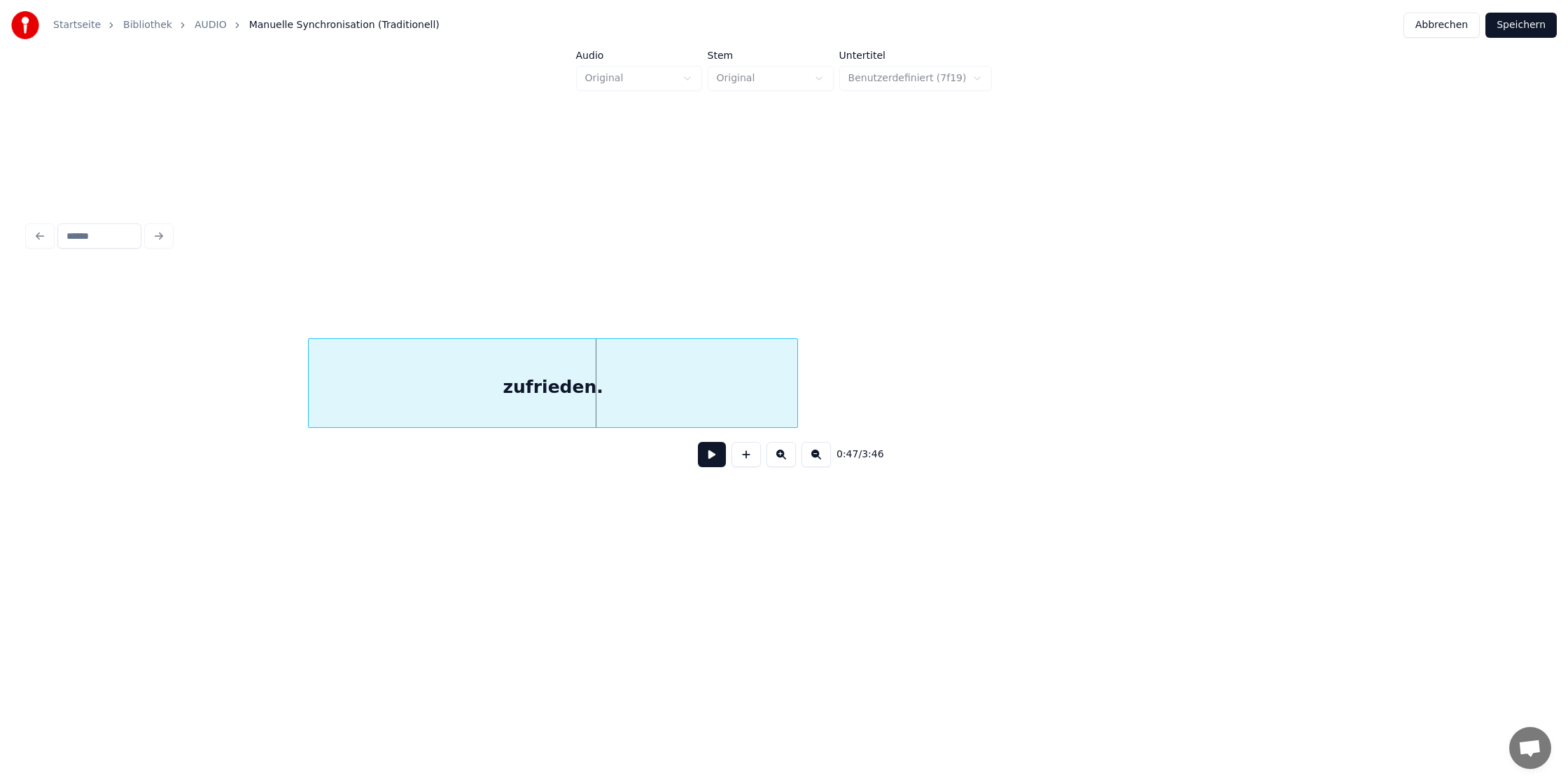
click at [309, 384] on div "zufrieden." at bounding box center [553, 387] width 489 height 96
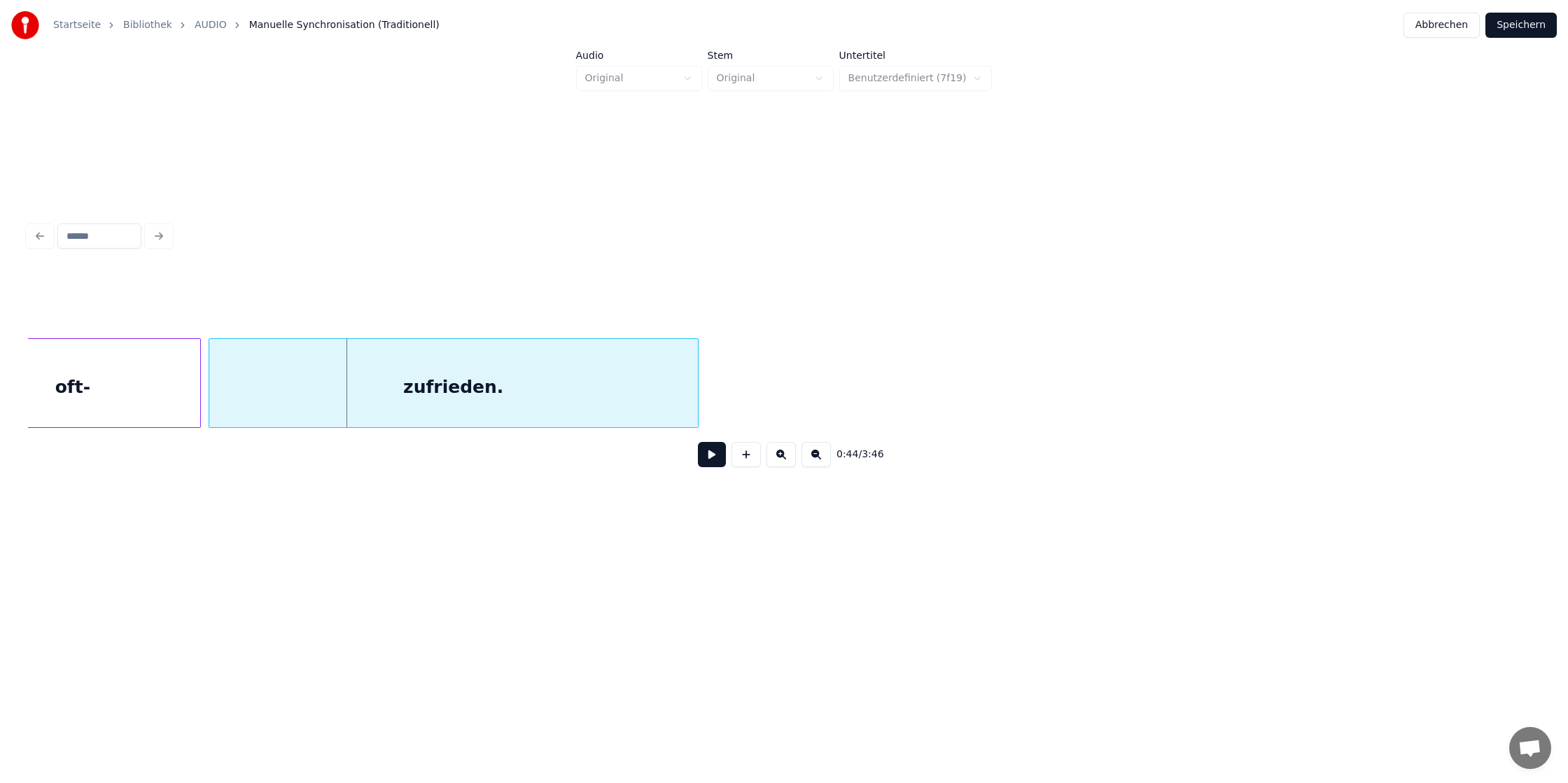
click at [394, 392] on div "zufrieden." at bounding box center [453, 387] width 489 height 96
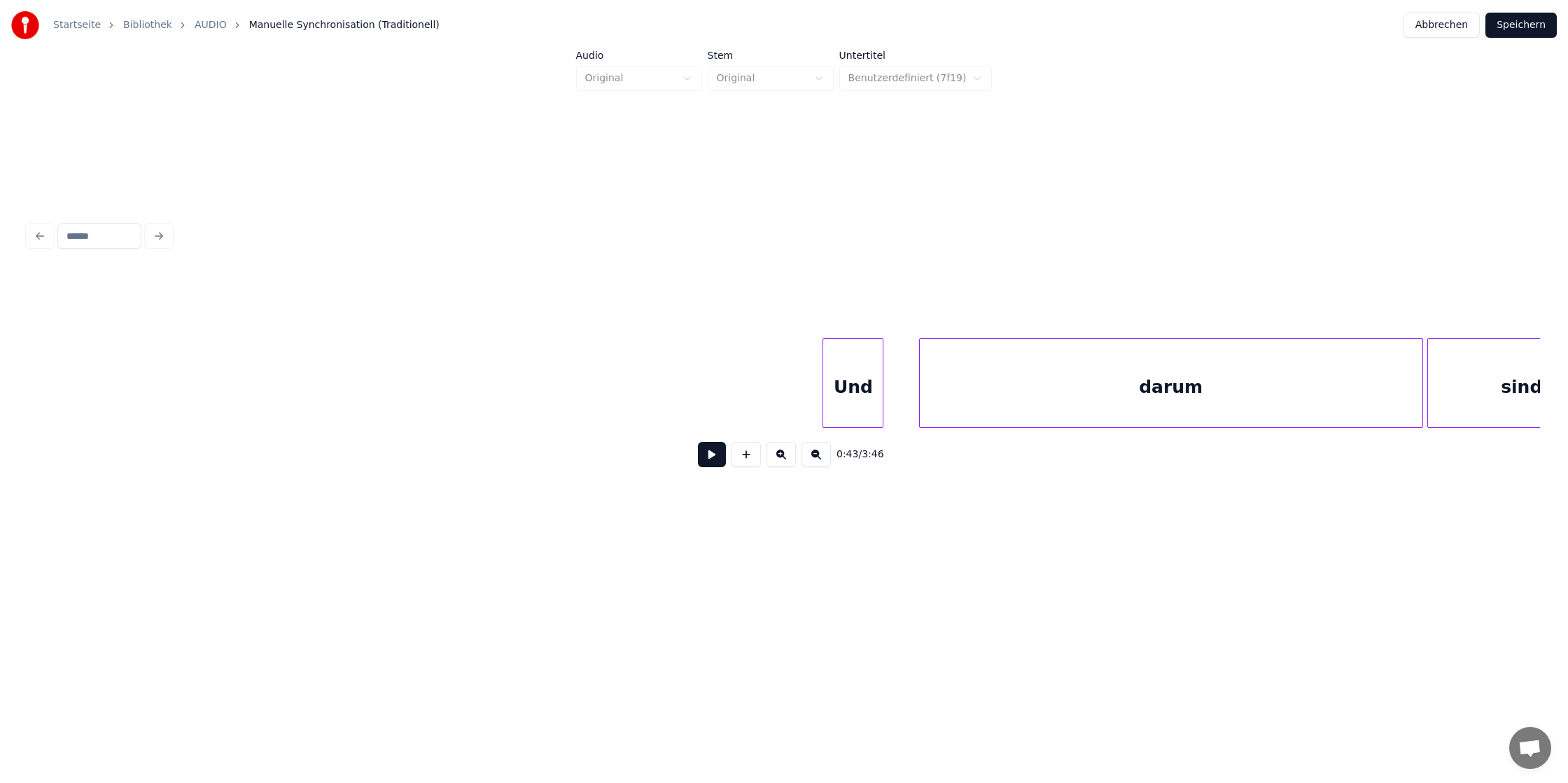
scroll to position [0, 4009]
click at [159, 414] on div "Und" at bounding box center [189, 387] width 60 height 96
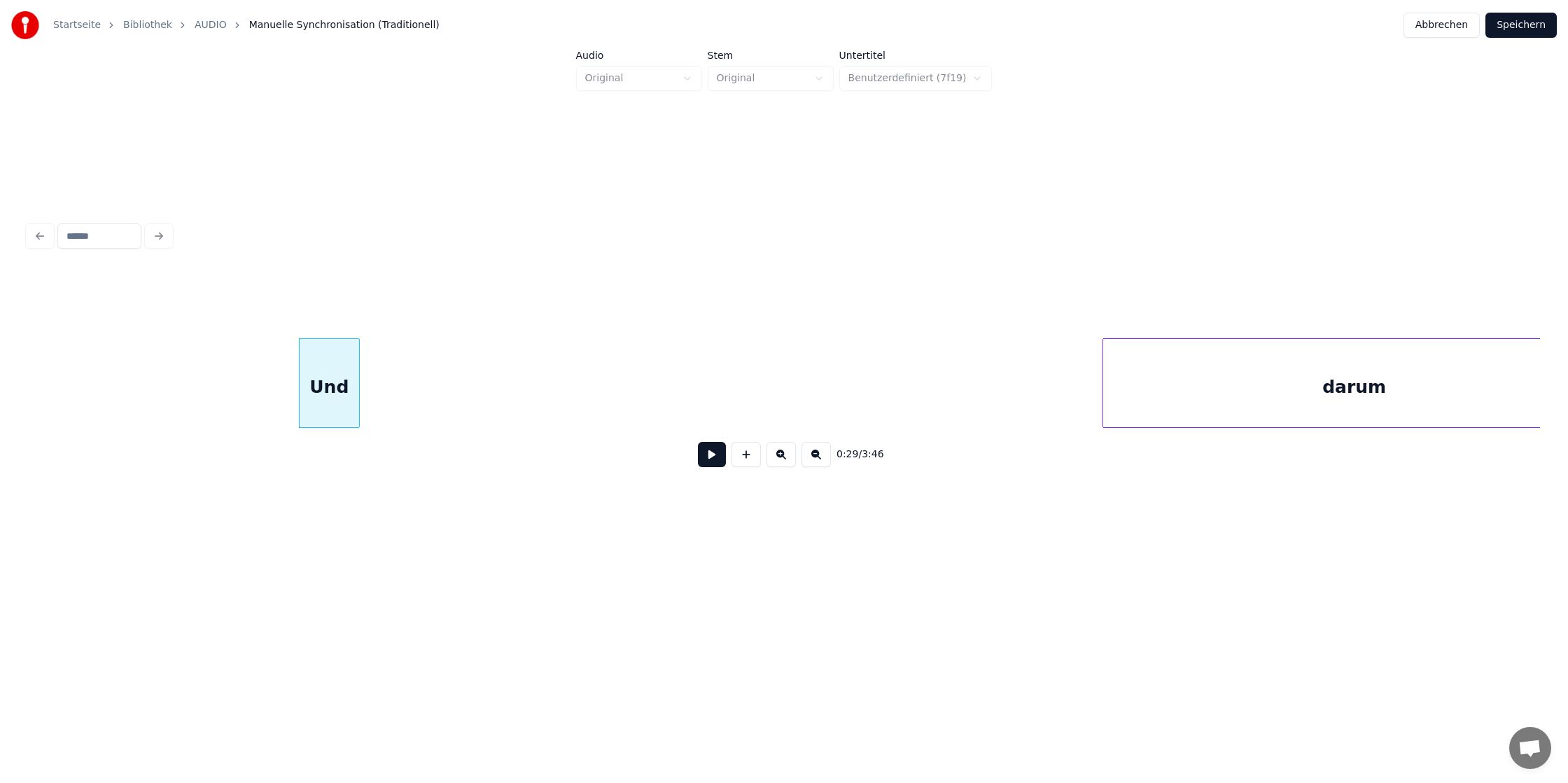
scroll to position [0, 3833]
click at [97, 377] on div "Und" at bounding box center [76, 387] width 60 height 96
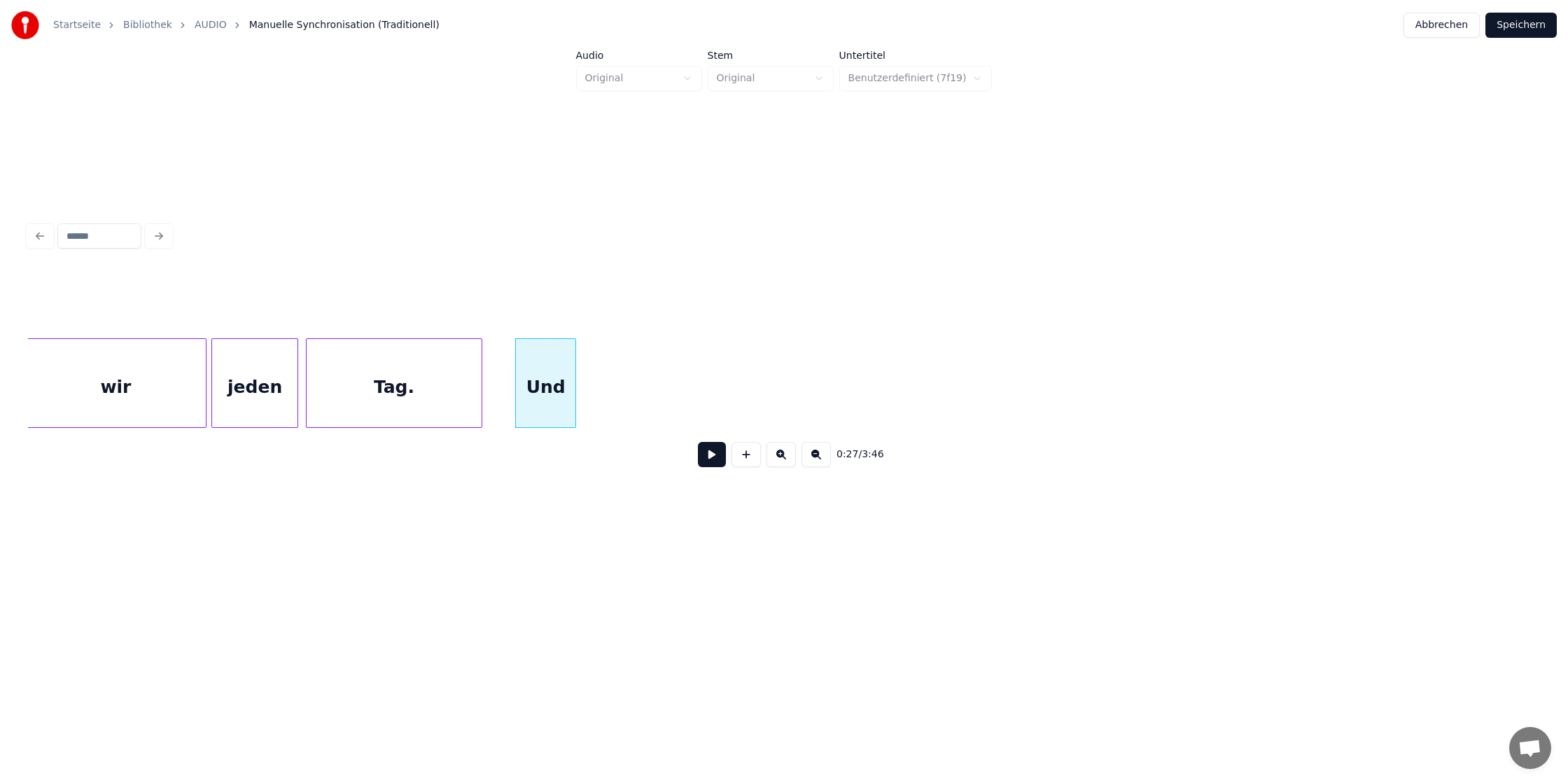
scroll to position [0, 3343]
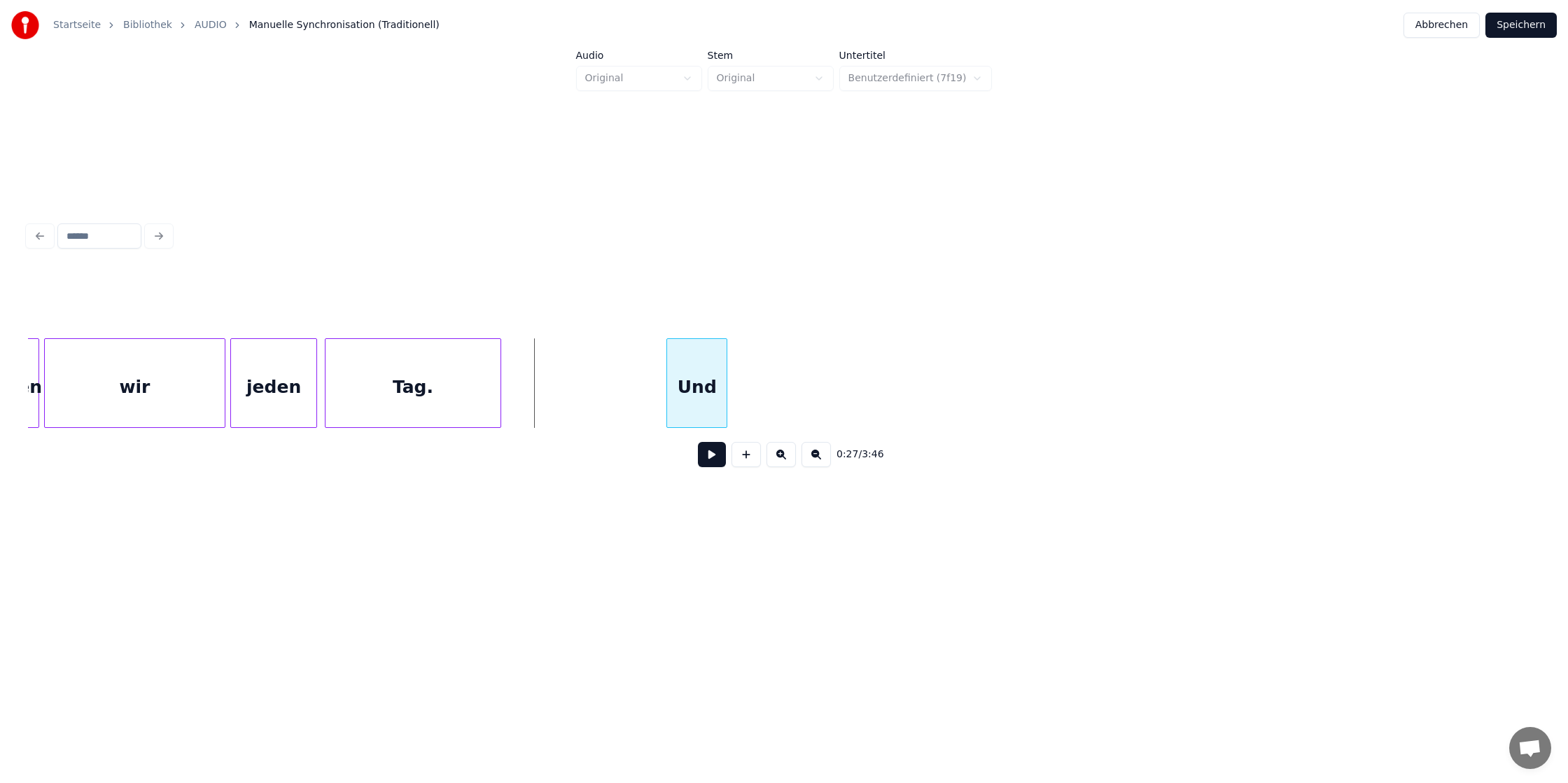
click at [716, 381] on div "Und" at bounding box center [697, 387] width 60 height 96
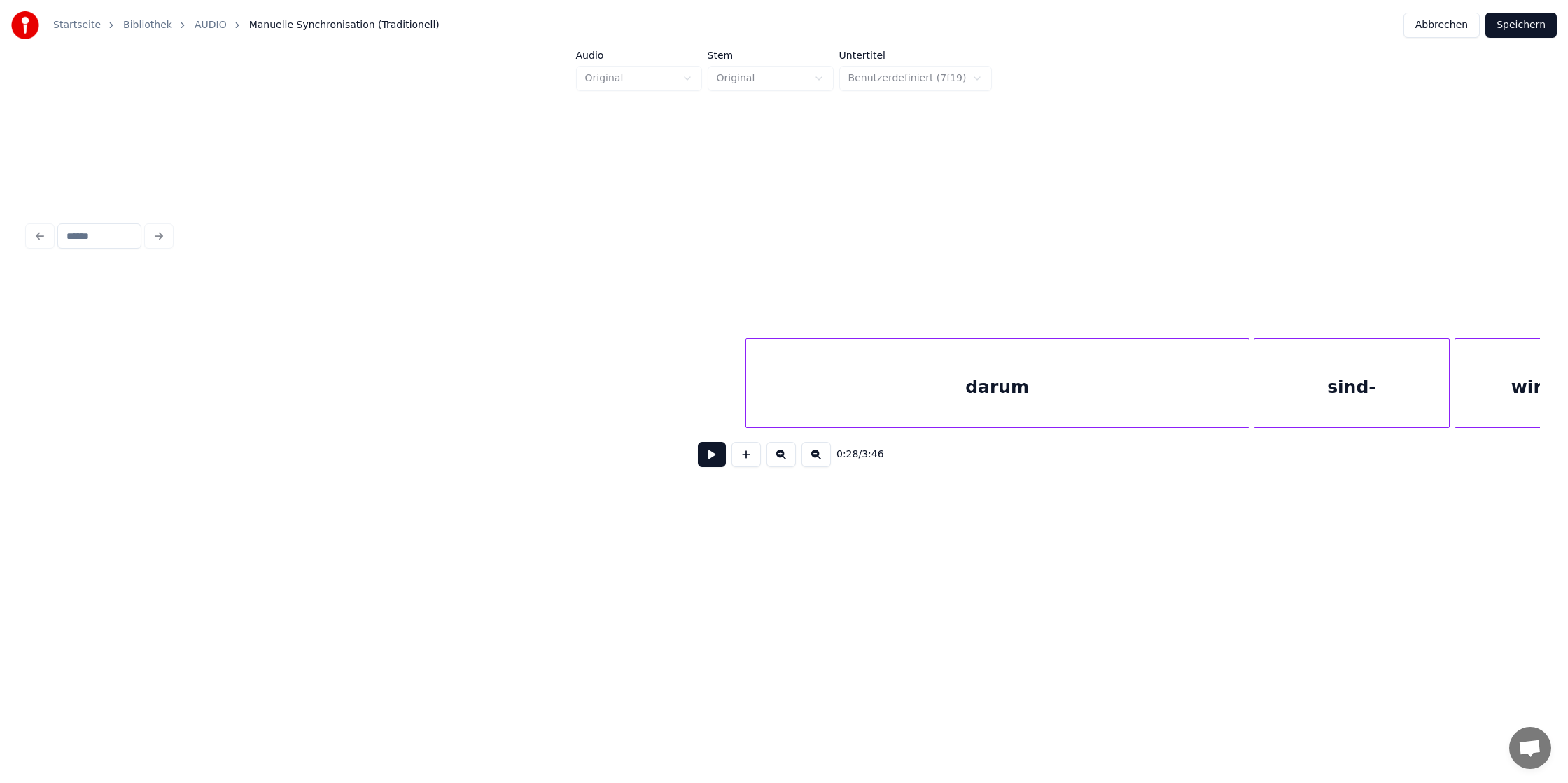
scroll to position [0, 4176]
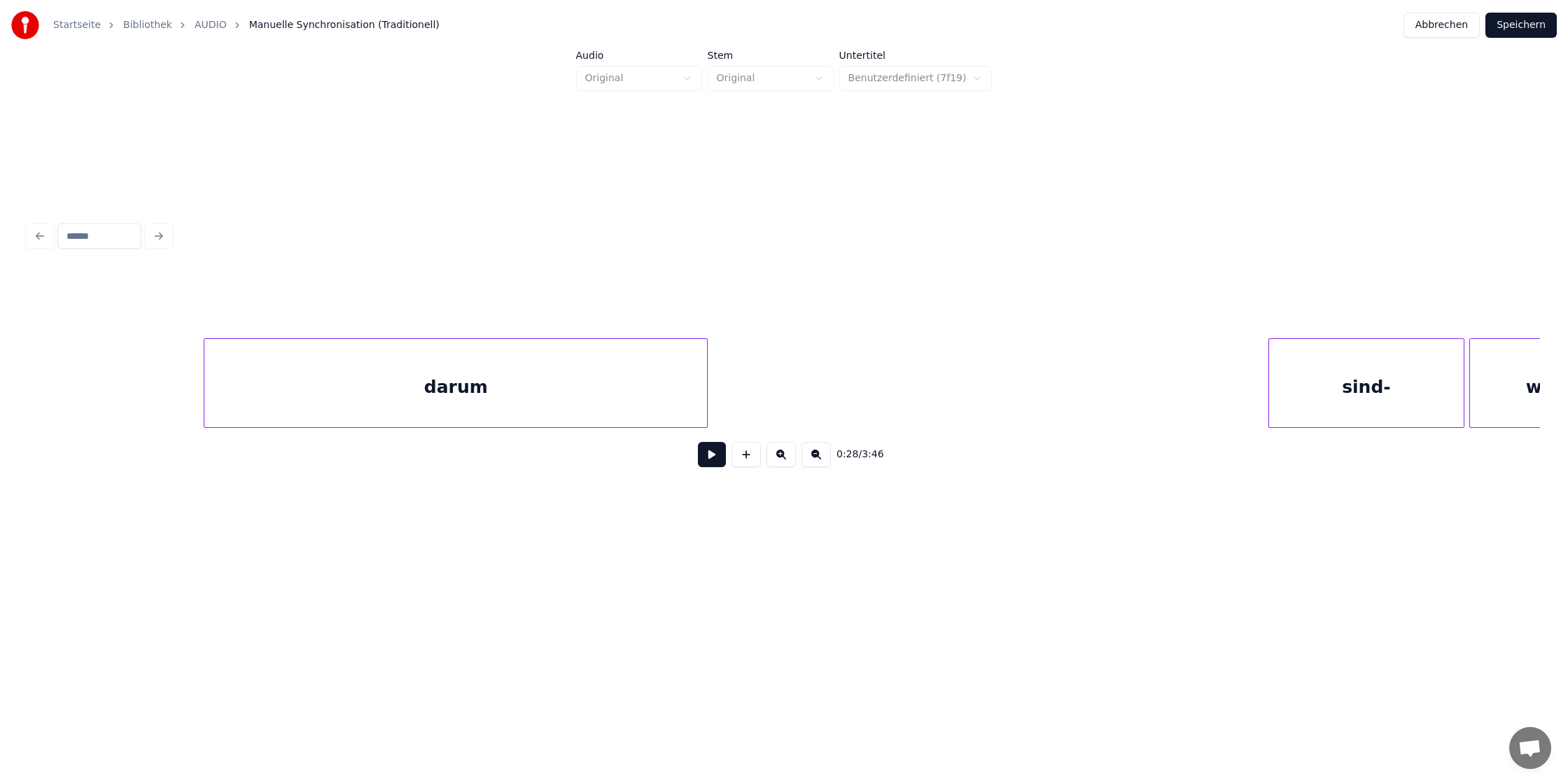
click at [245, 397] on div "darum" at bounding box center [455, 387] width 503 height 96
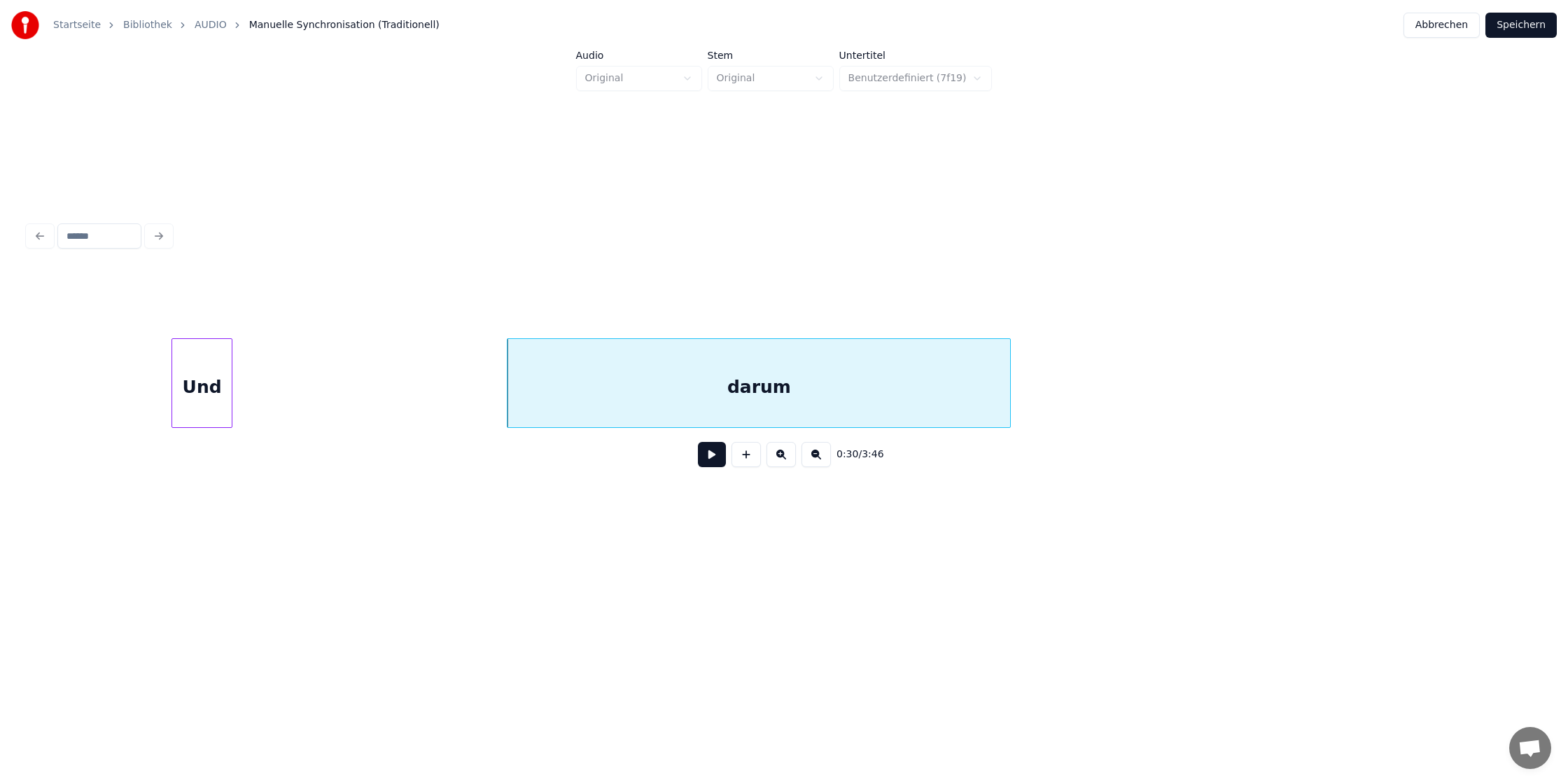
scroll to position [0, 3822]
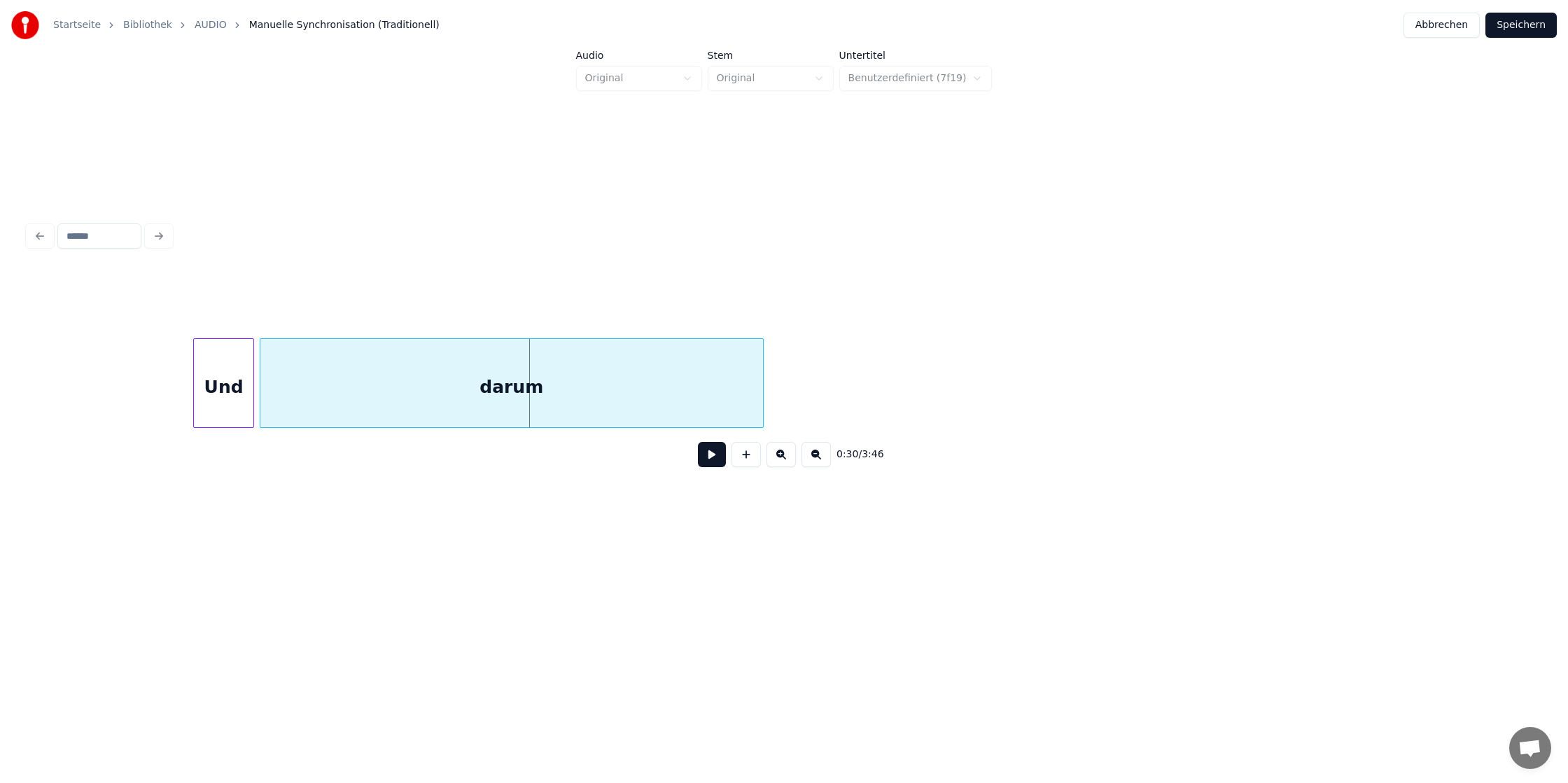
click at [463, 382] on div "darum" at bounding box center [512, 387] width 503 height 96
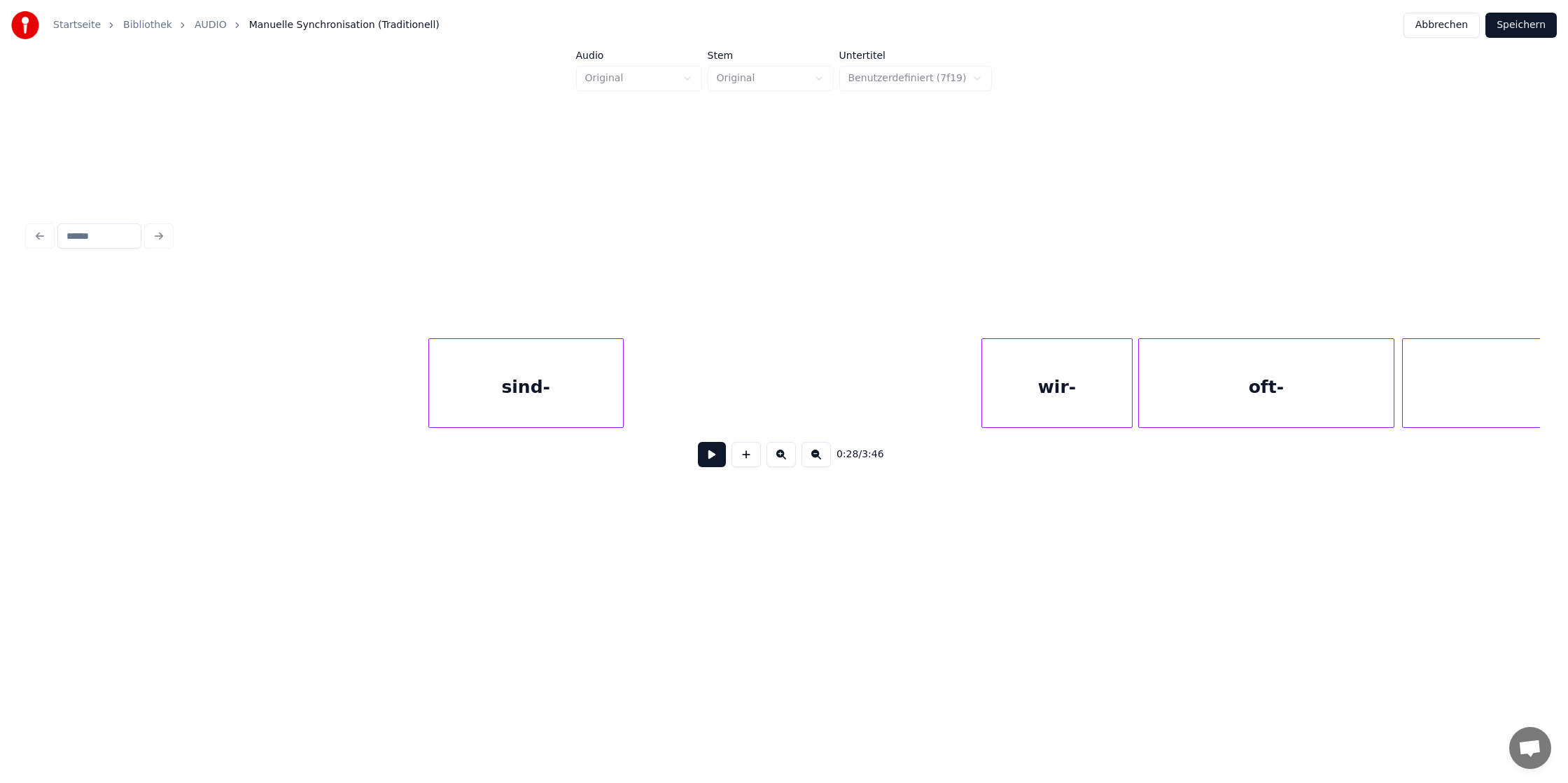
scroll to position [0, 4654]
click at [439, 378] on div "sind-" at bounding box center [536, 387] width 194 height 96
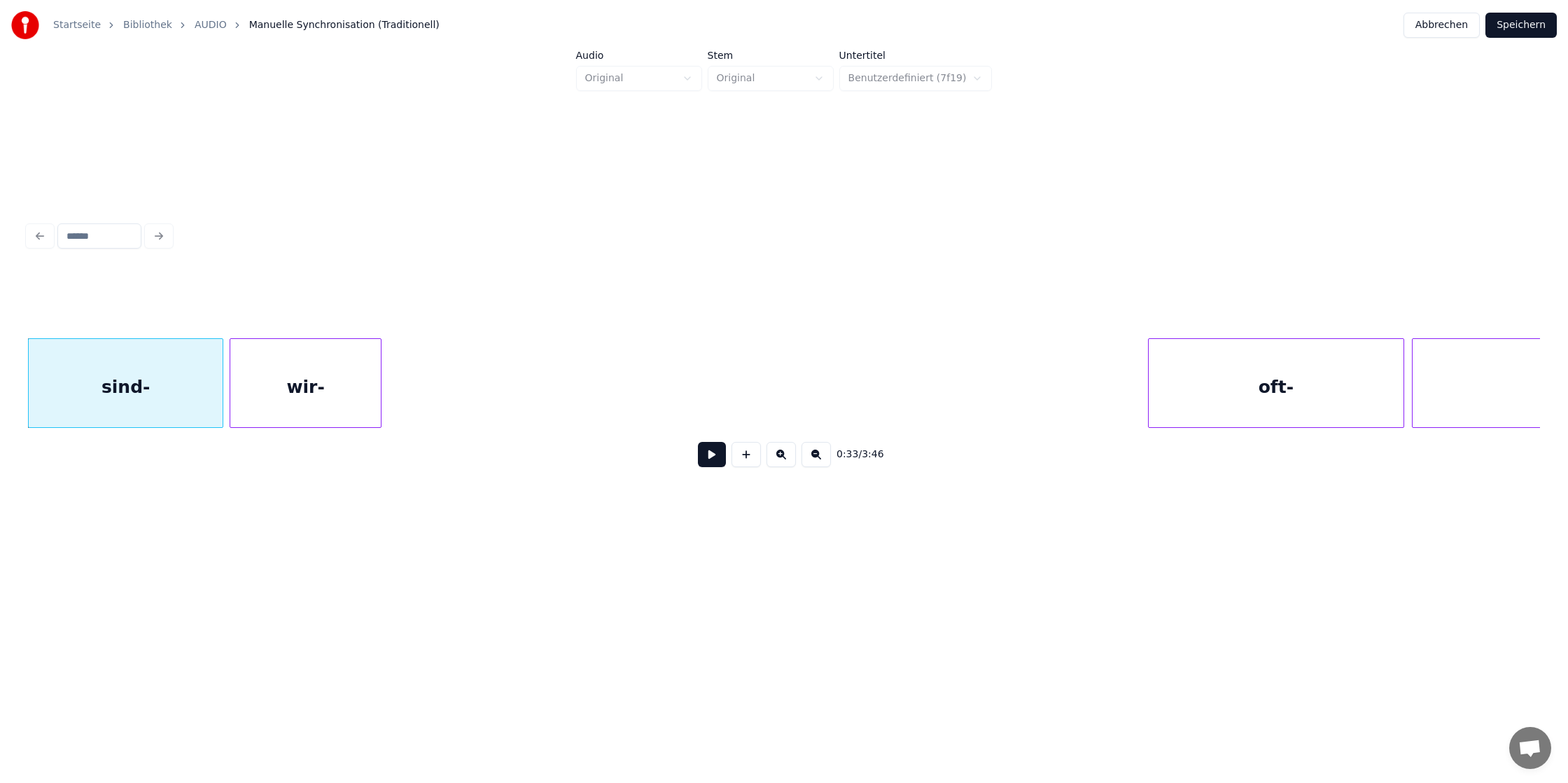
click at [348, 377] on div "wir-" at bounding box center [305, 387] width 150 height 96
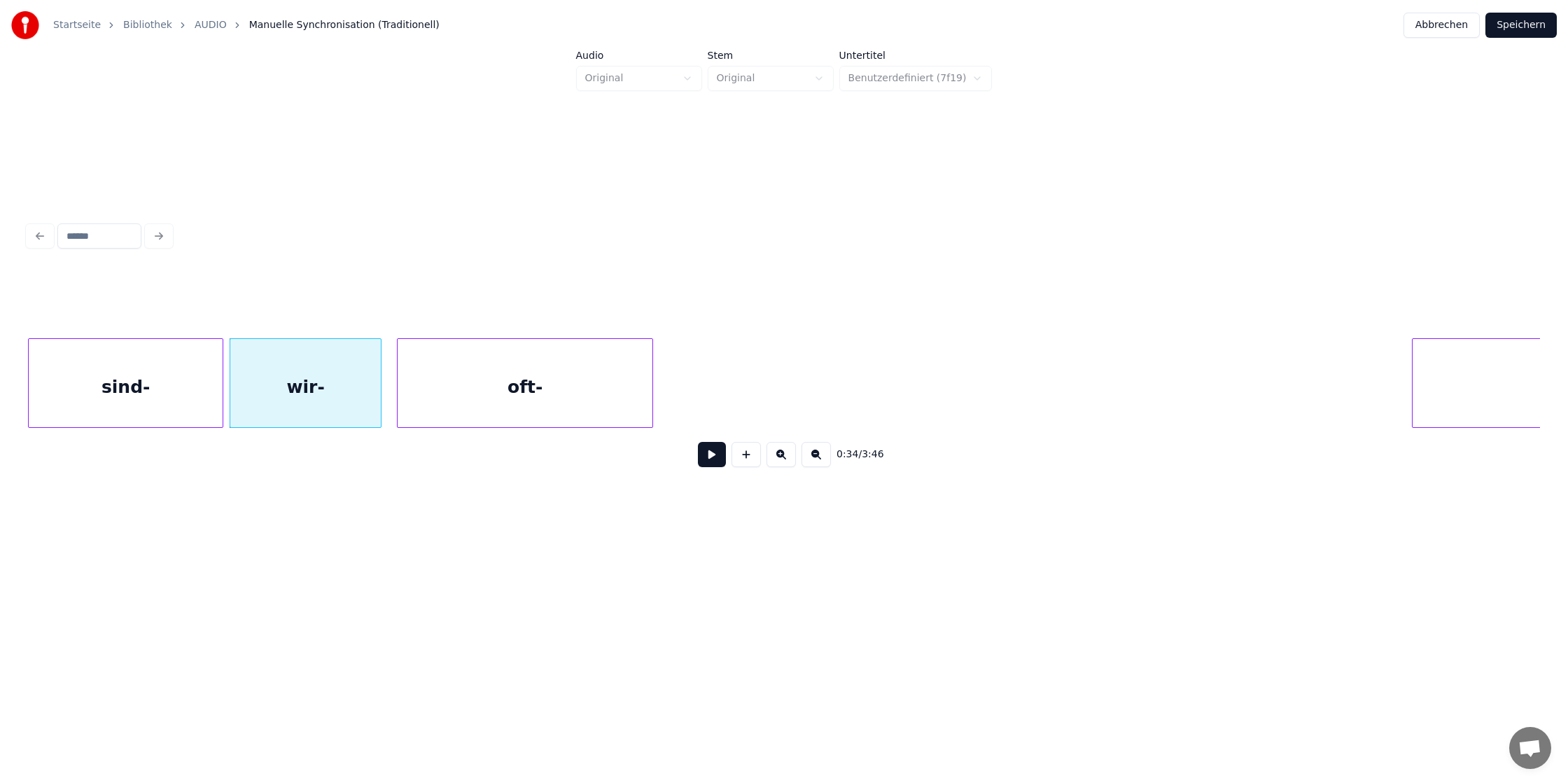
click at [499, 402] on div "oft-" at bounding box center [525, 387] width 255 height 96
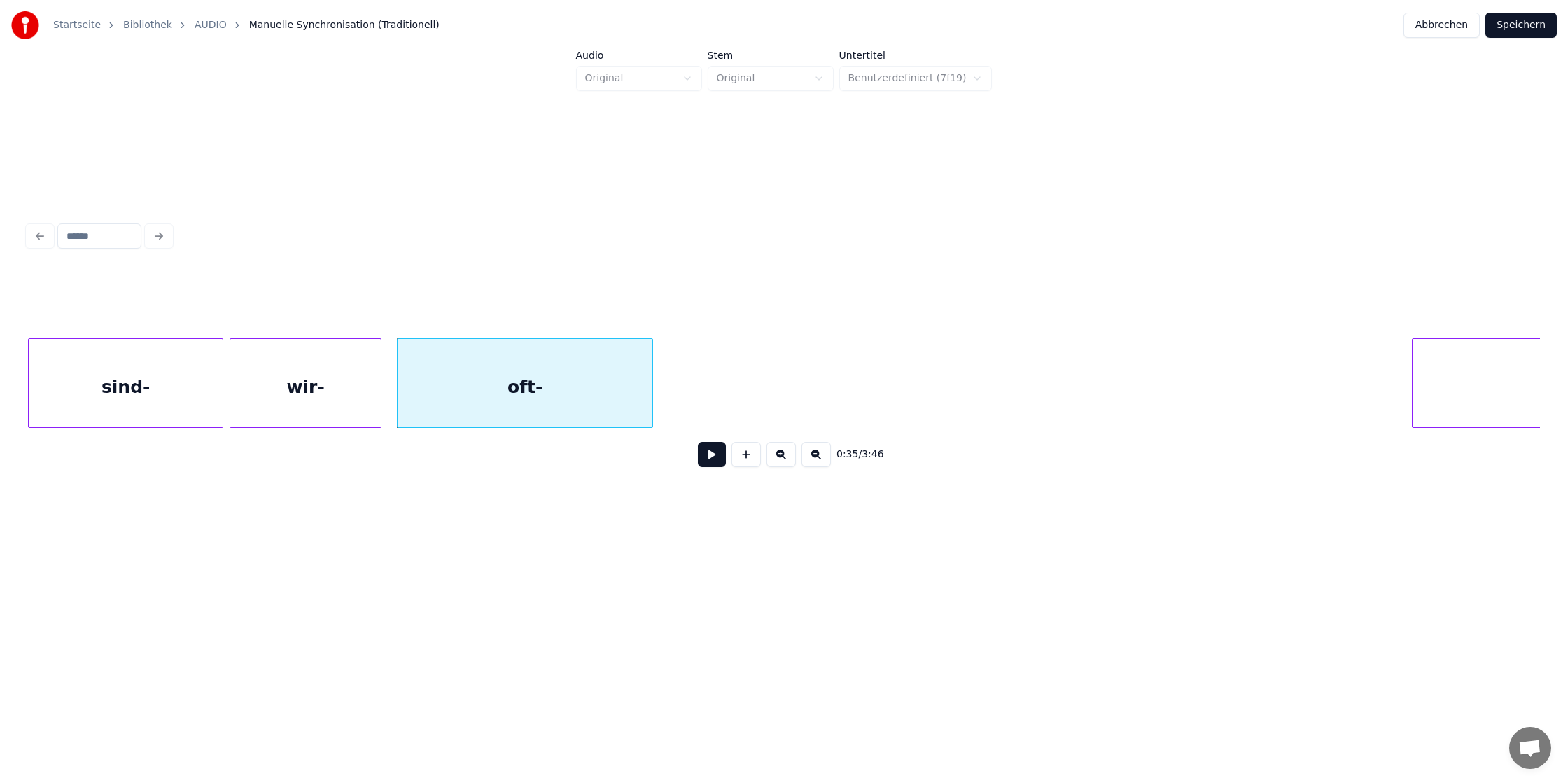
scroll to position [0, 4992]
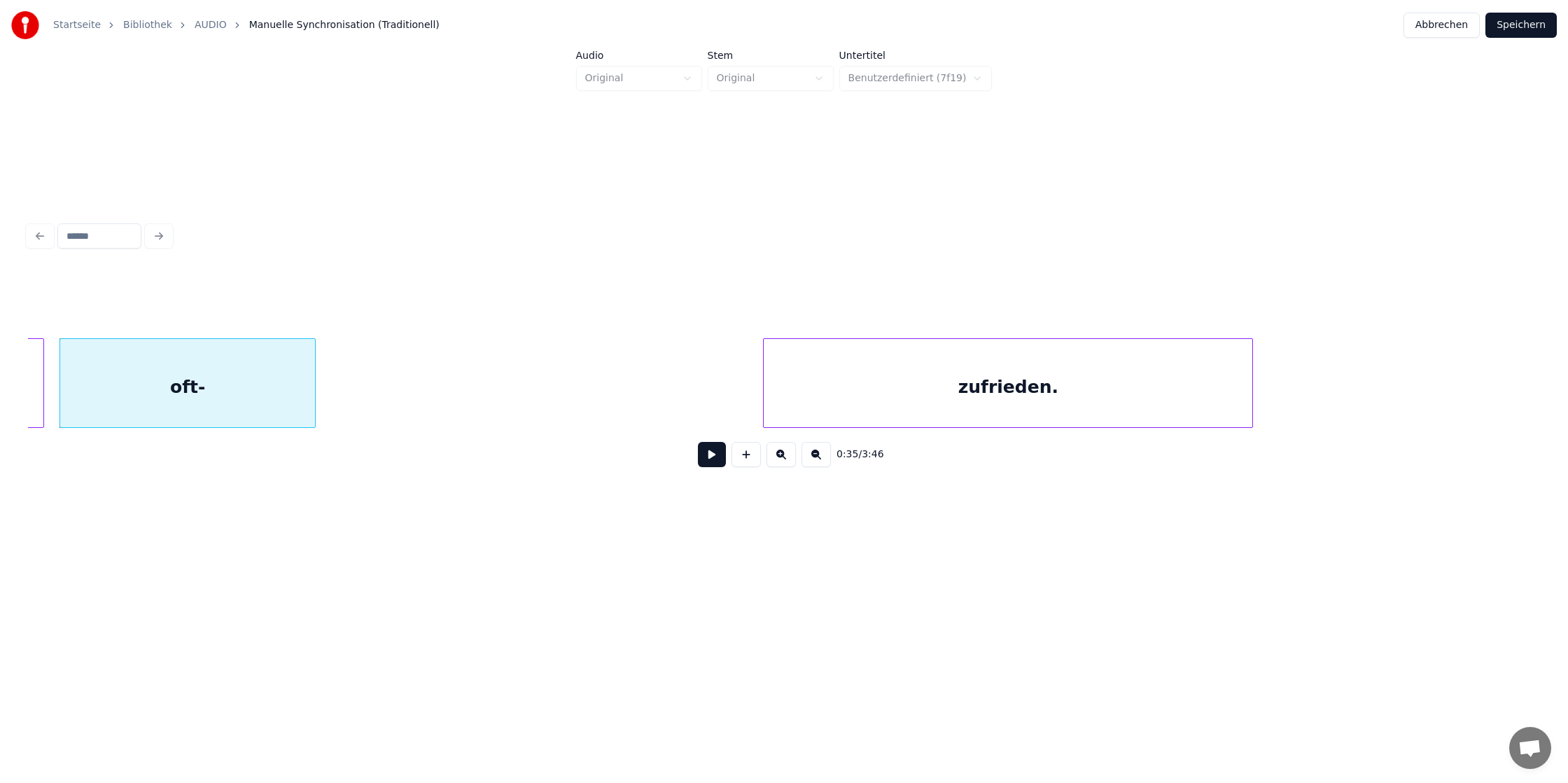
click at [1114, 363] on div "zufrieden." at bounding box center [1008, 387] width 489 height 96
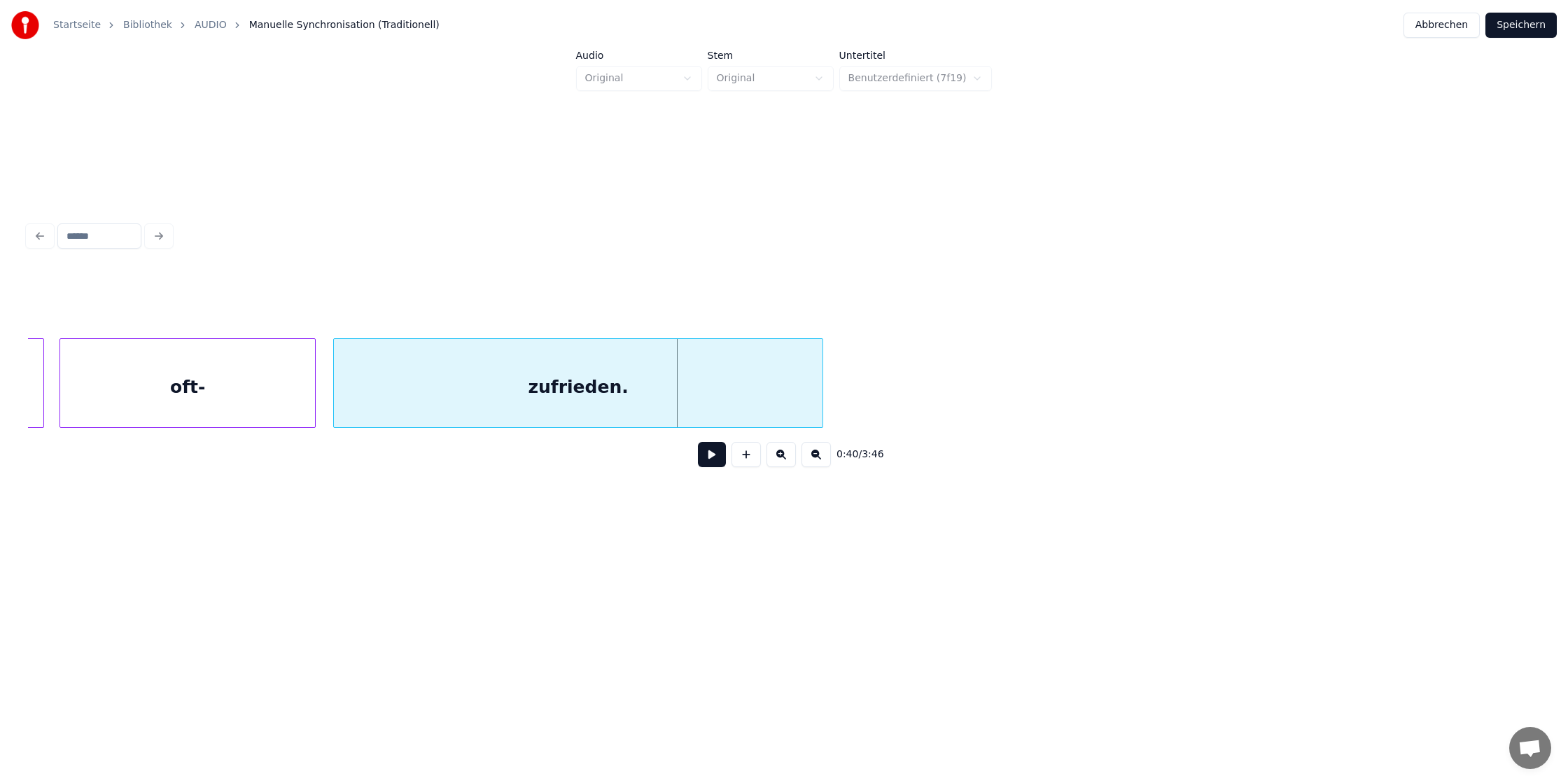
click at [784, 374] on div "zufrieden." at bounding box center [577, 387] width 489 height 96
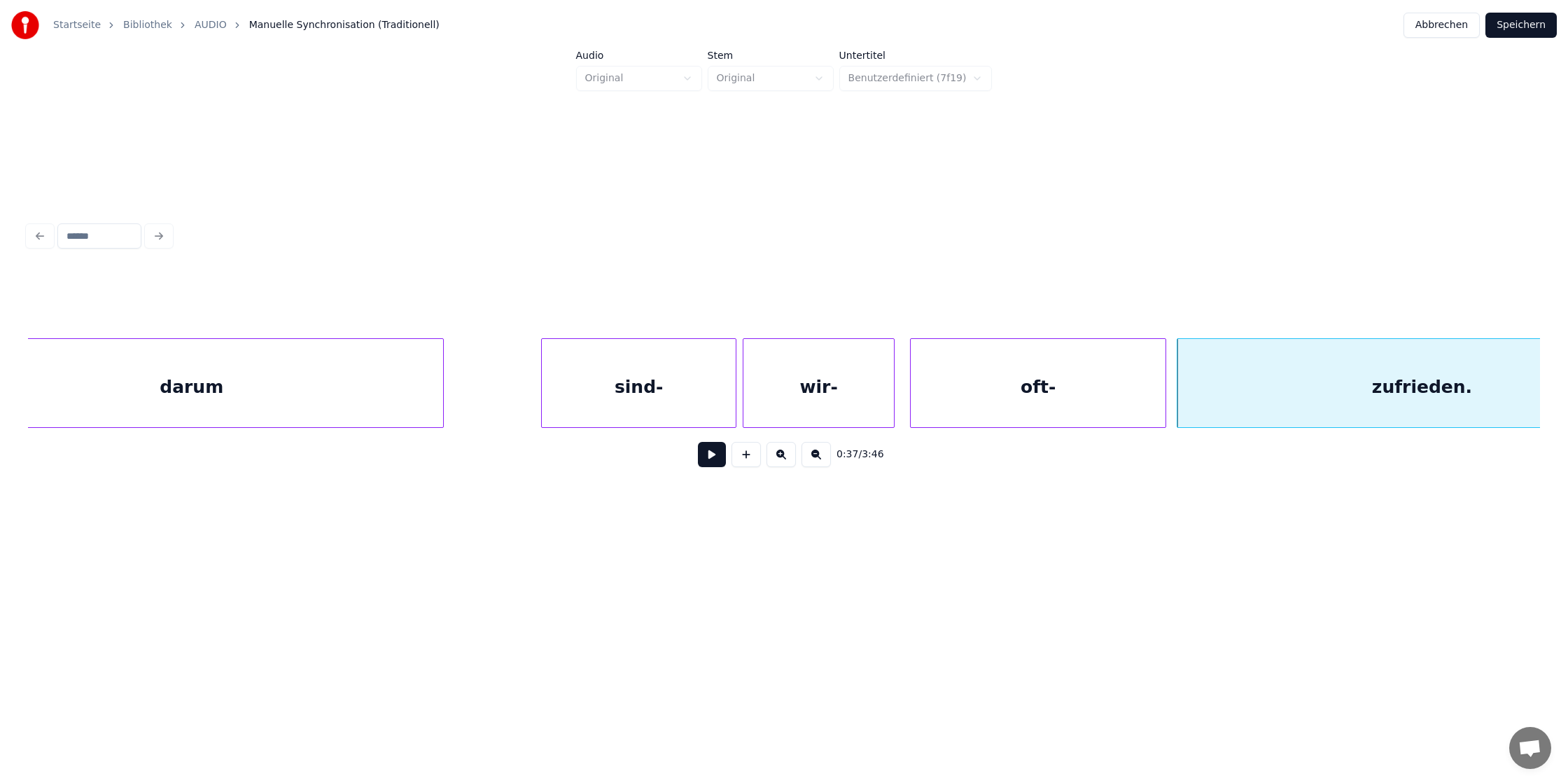
scroll to position [0, 4131]
click at [604, 399] on div "sind-" at bounding box center [555, 387] width 194 height 96
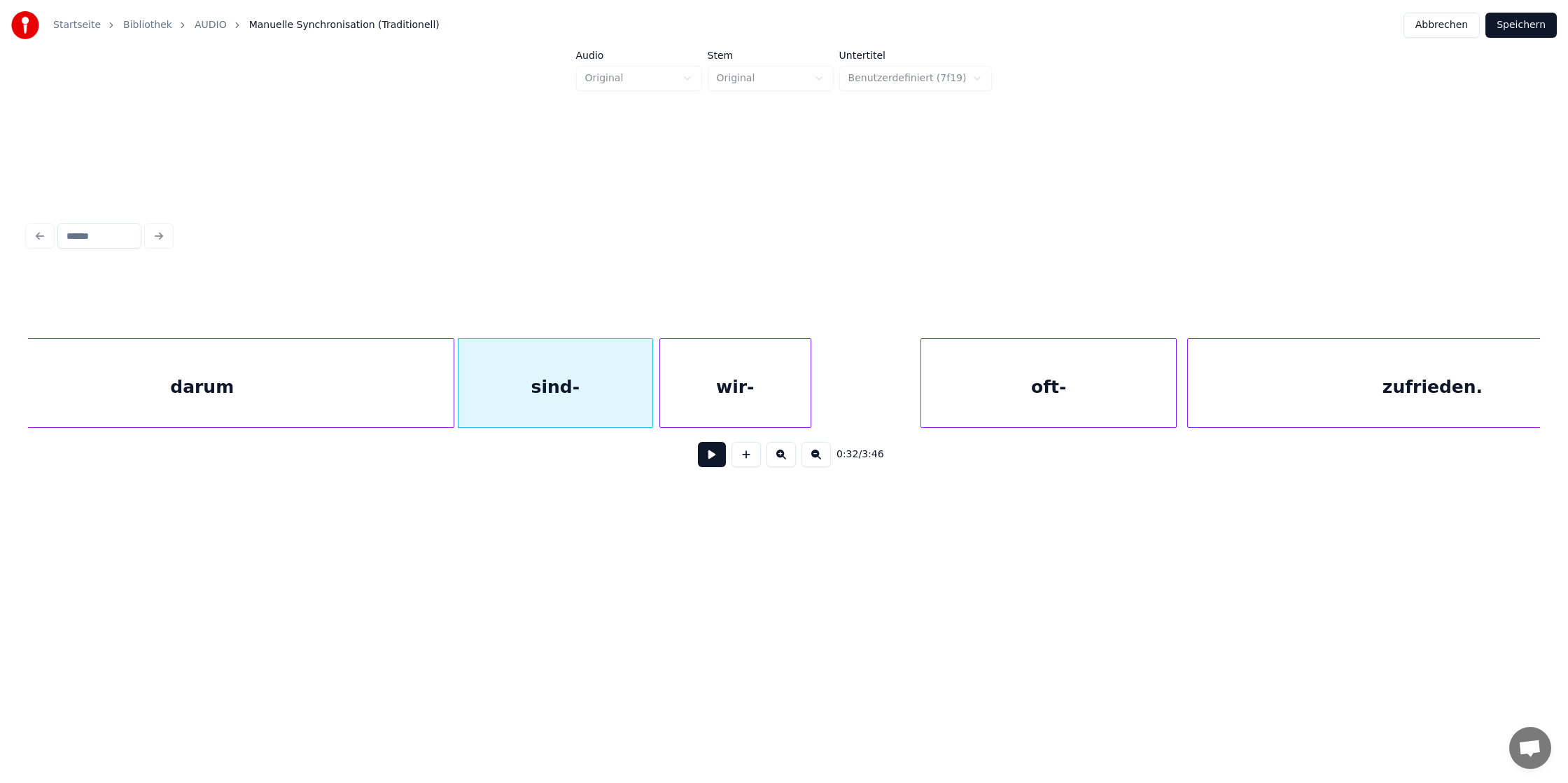
click at [763, 377] on div "wir-" at bounding box center [735, 387] width 150 height 96
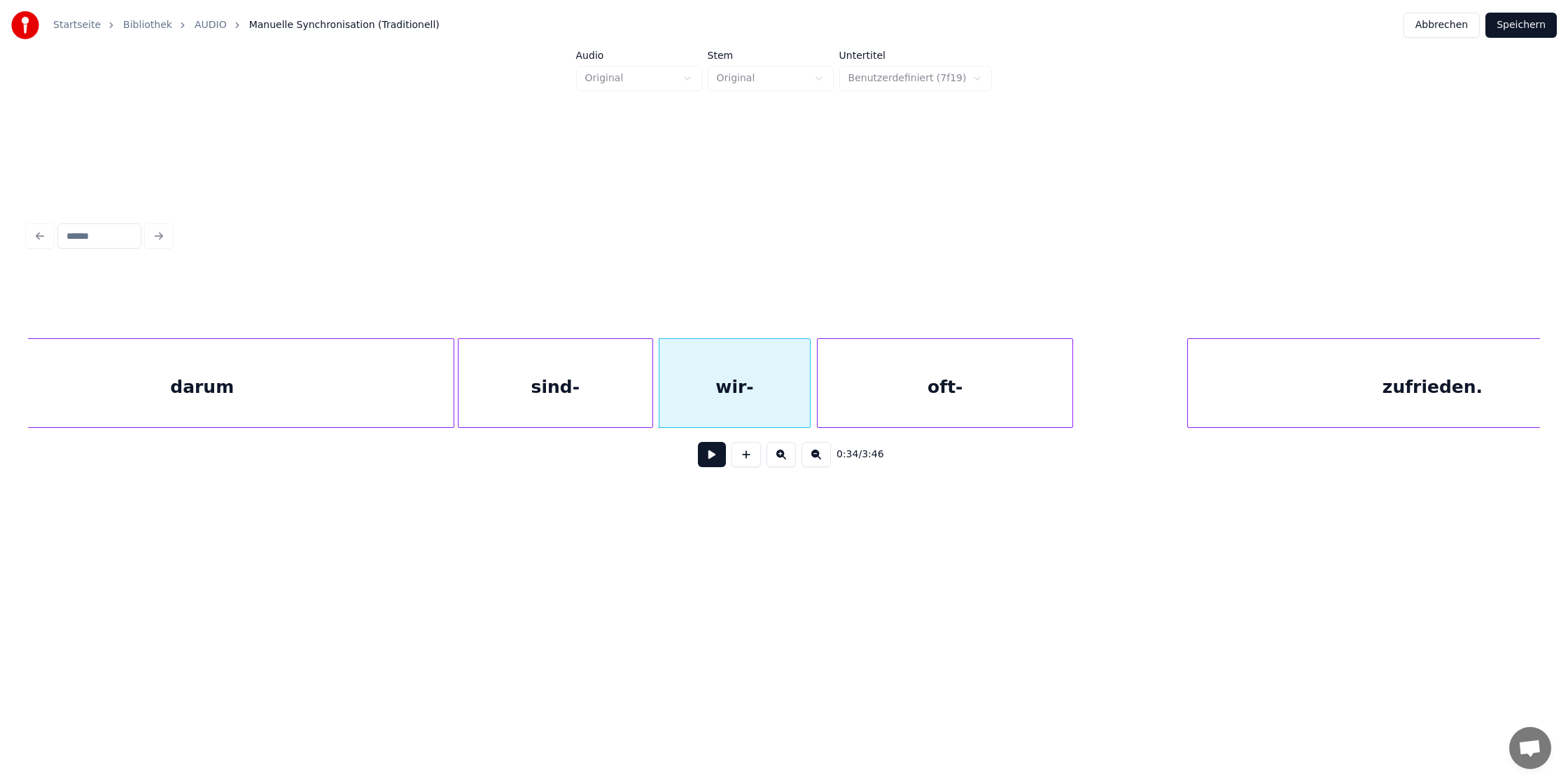
click at [989, 395] on div "oft-" at bounding box center [945, 387] width 255 height 96
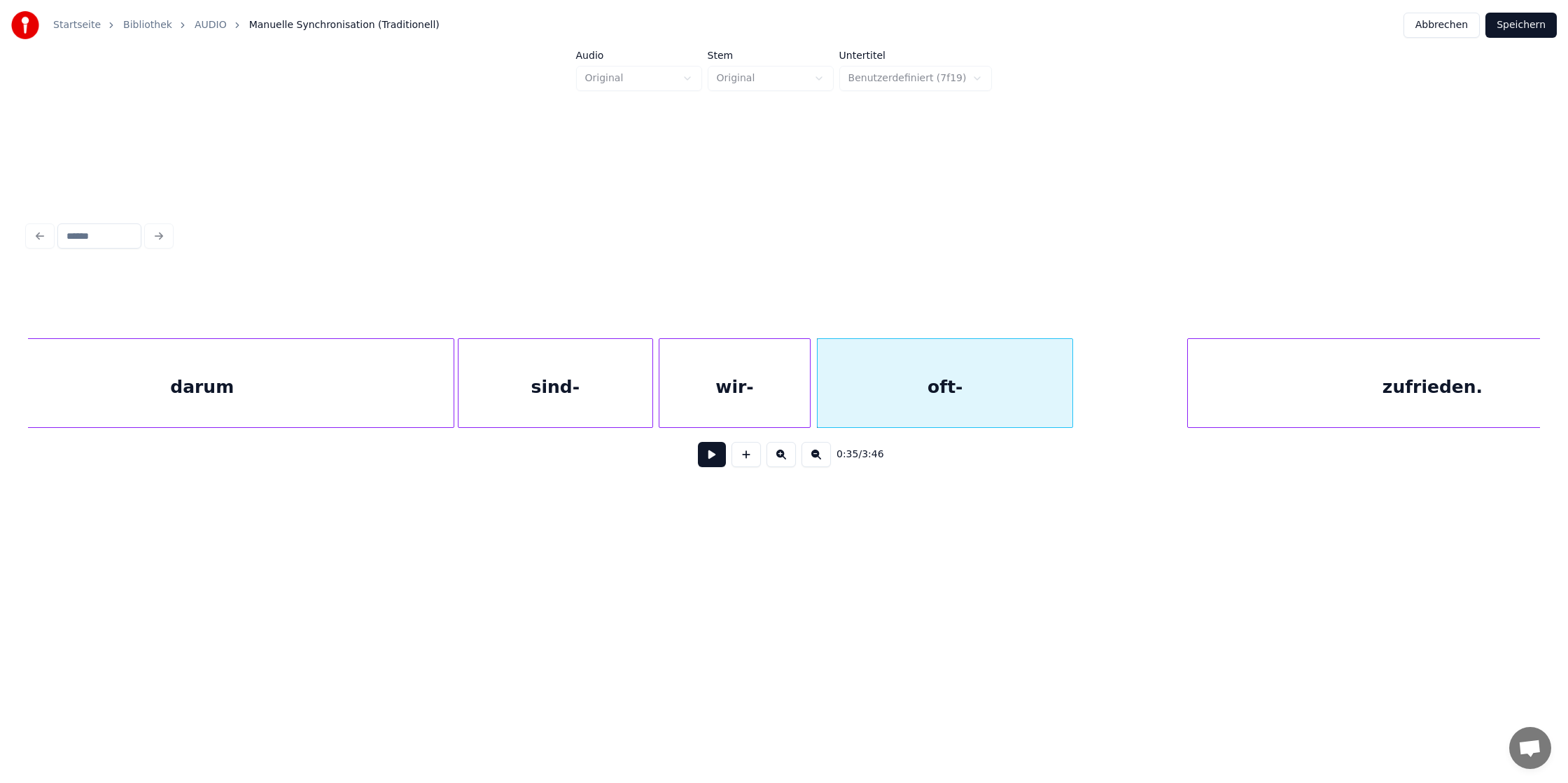
scroll to position [0, 4261]
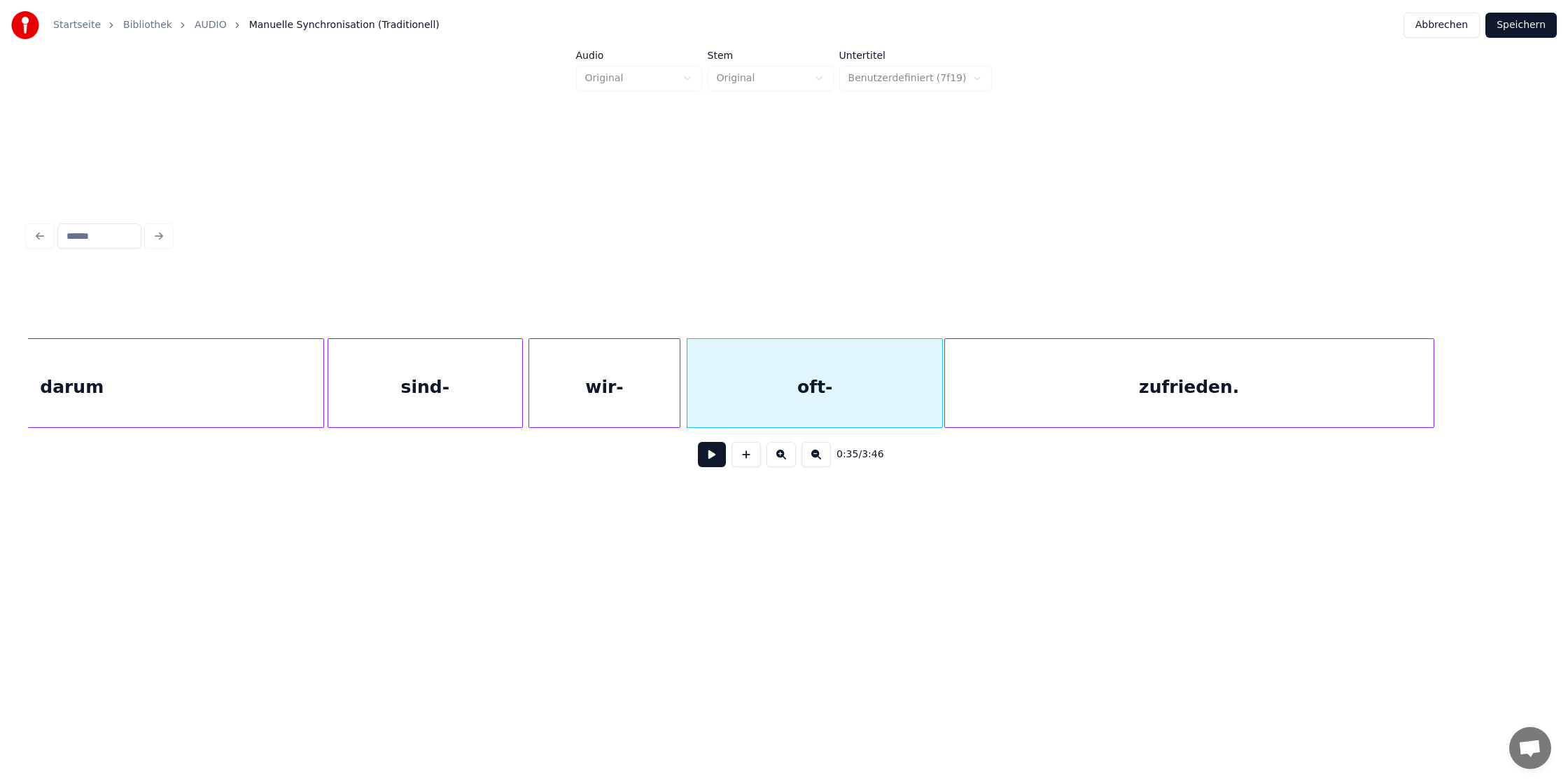
click at [1186, 384] on div "zufrieden." at bounding box center [1189, 387] width 489 height 96
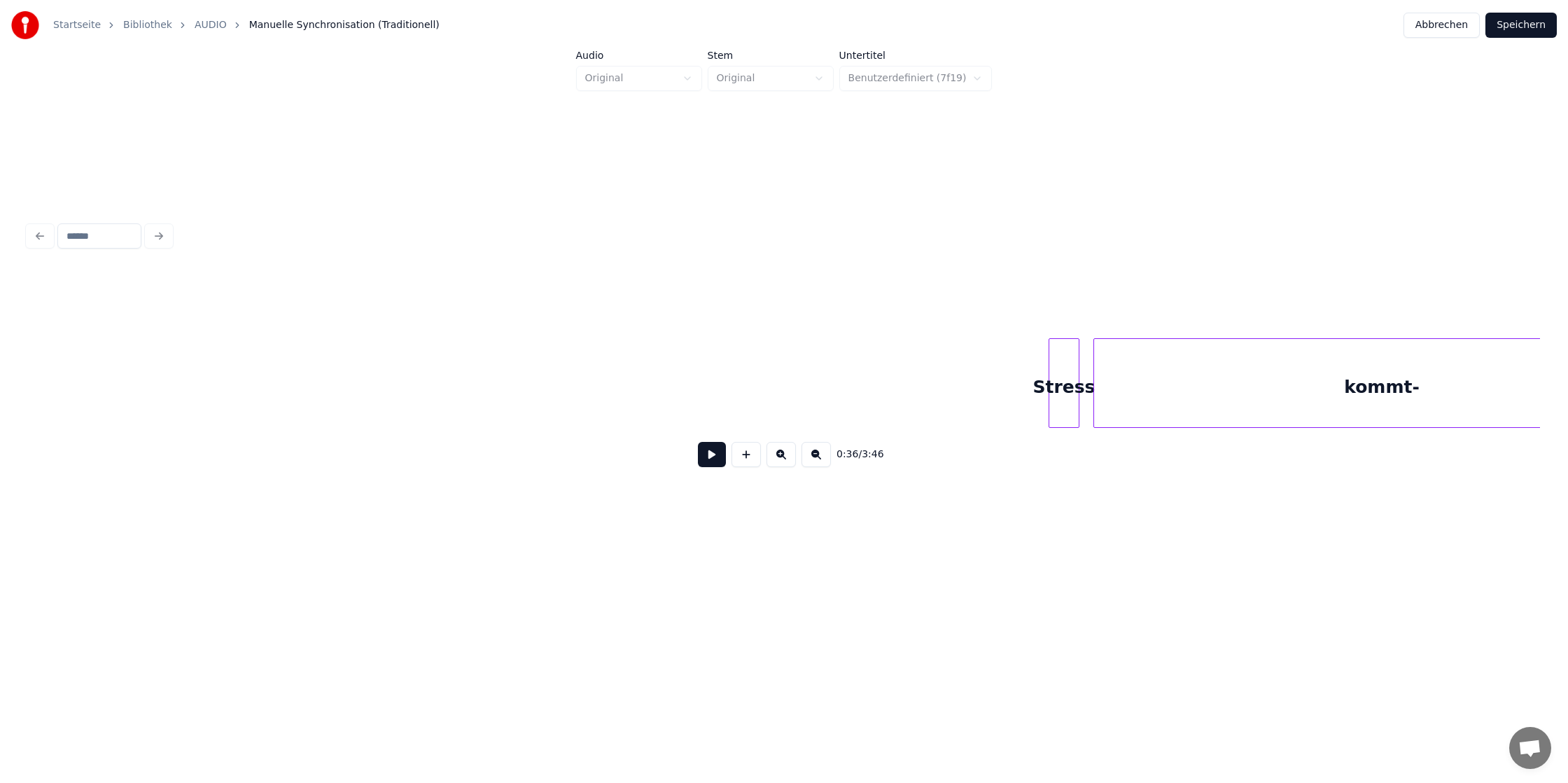
scroll to position [0, 6914]
click at [102, 360] on div "Stress" at bounding box center [116, 387] width 30 height 96
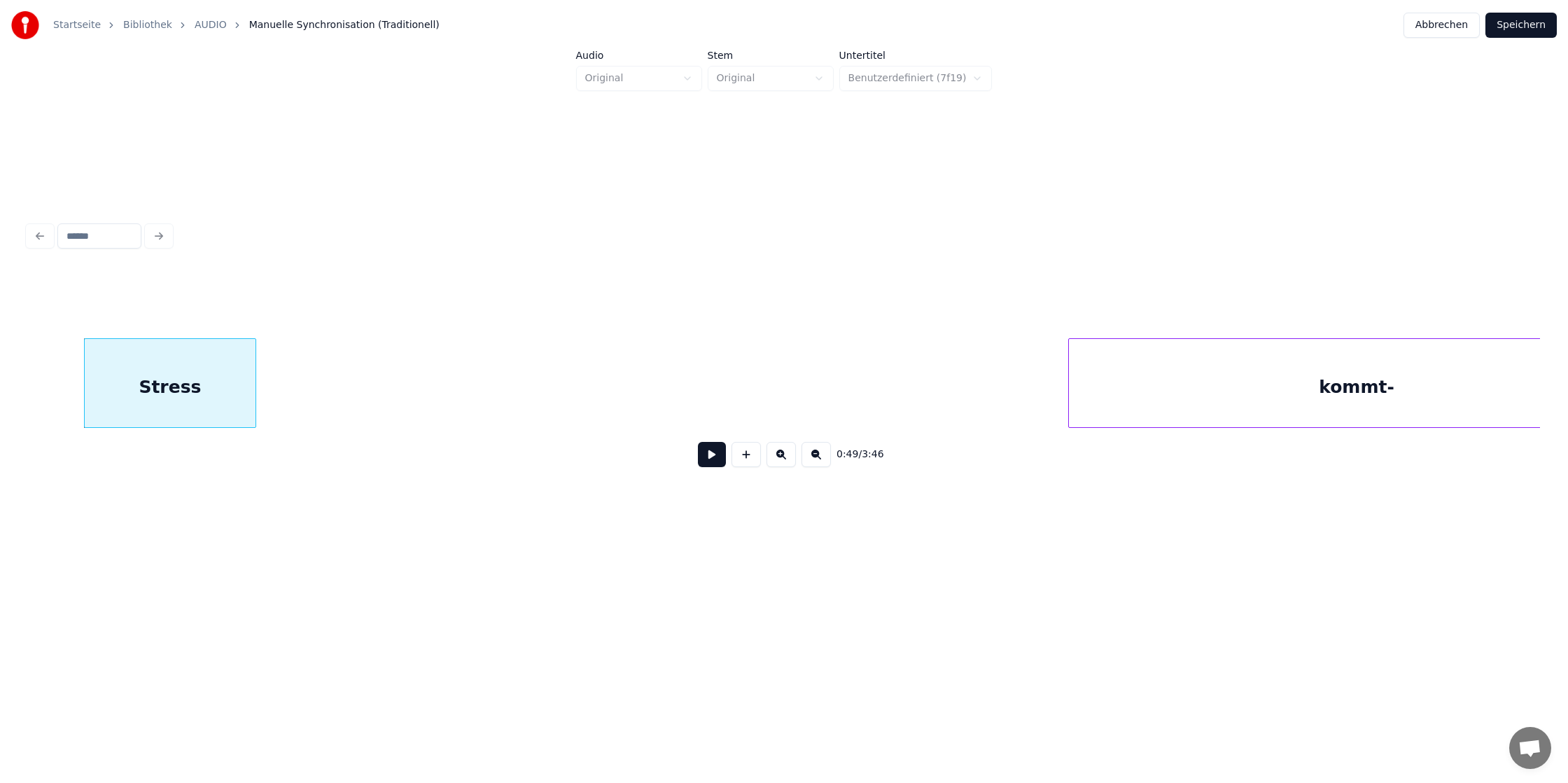
click at [256, 382] on div at bounding box center [253, 383] width 4 height 89
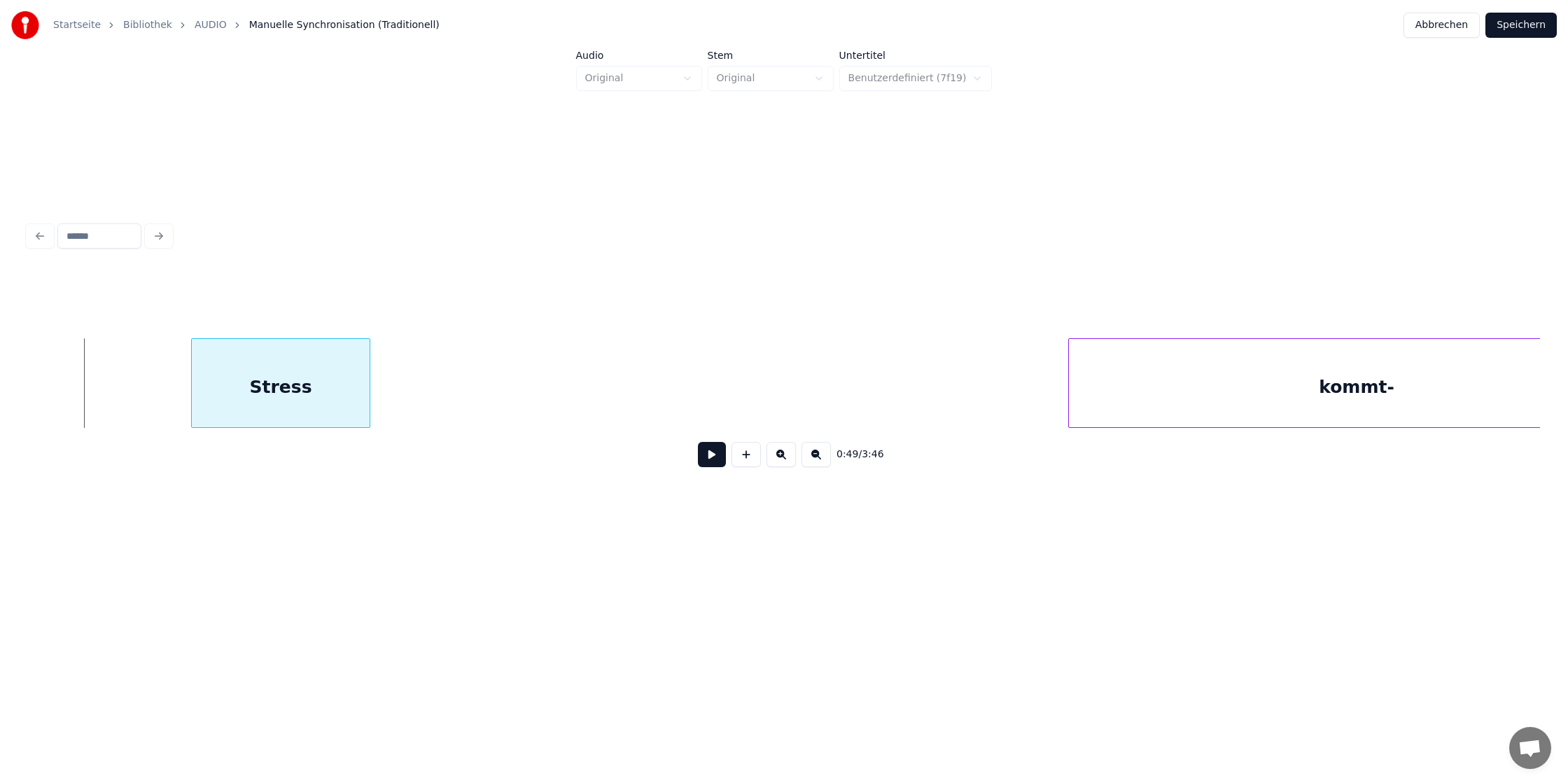
click at [370, 384] on div "Stress" at bounding box center [281, 384] width 179 height 90
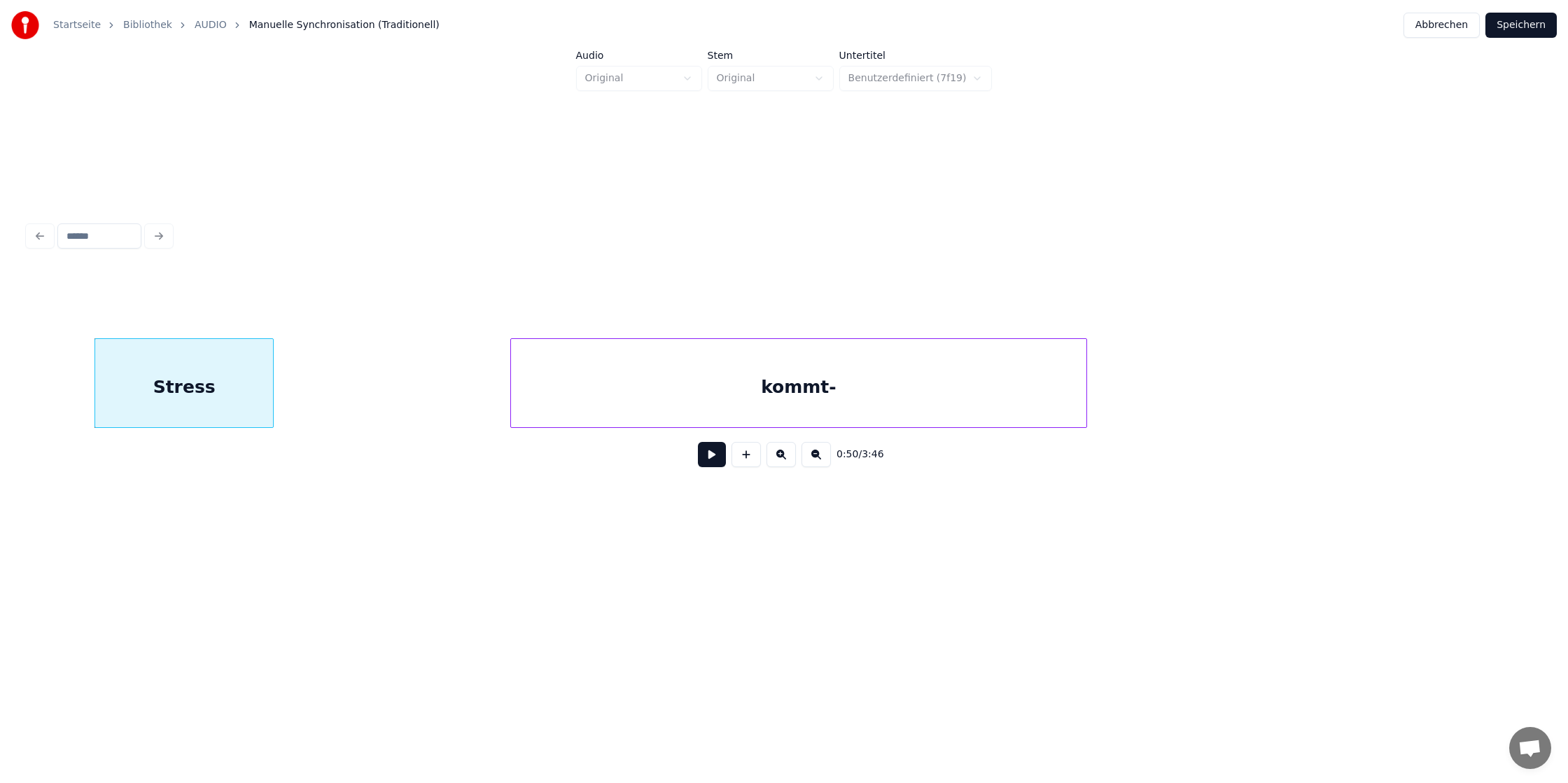
click at [775, 414] on div "kommt-" at bounding box center [798, 387] width 575 height 96
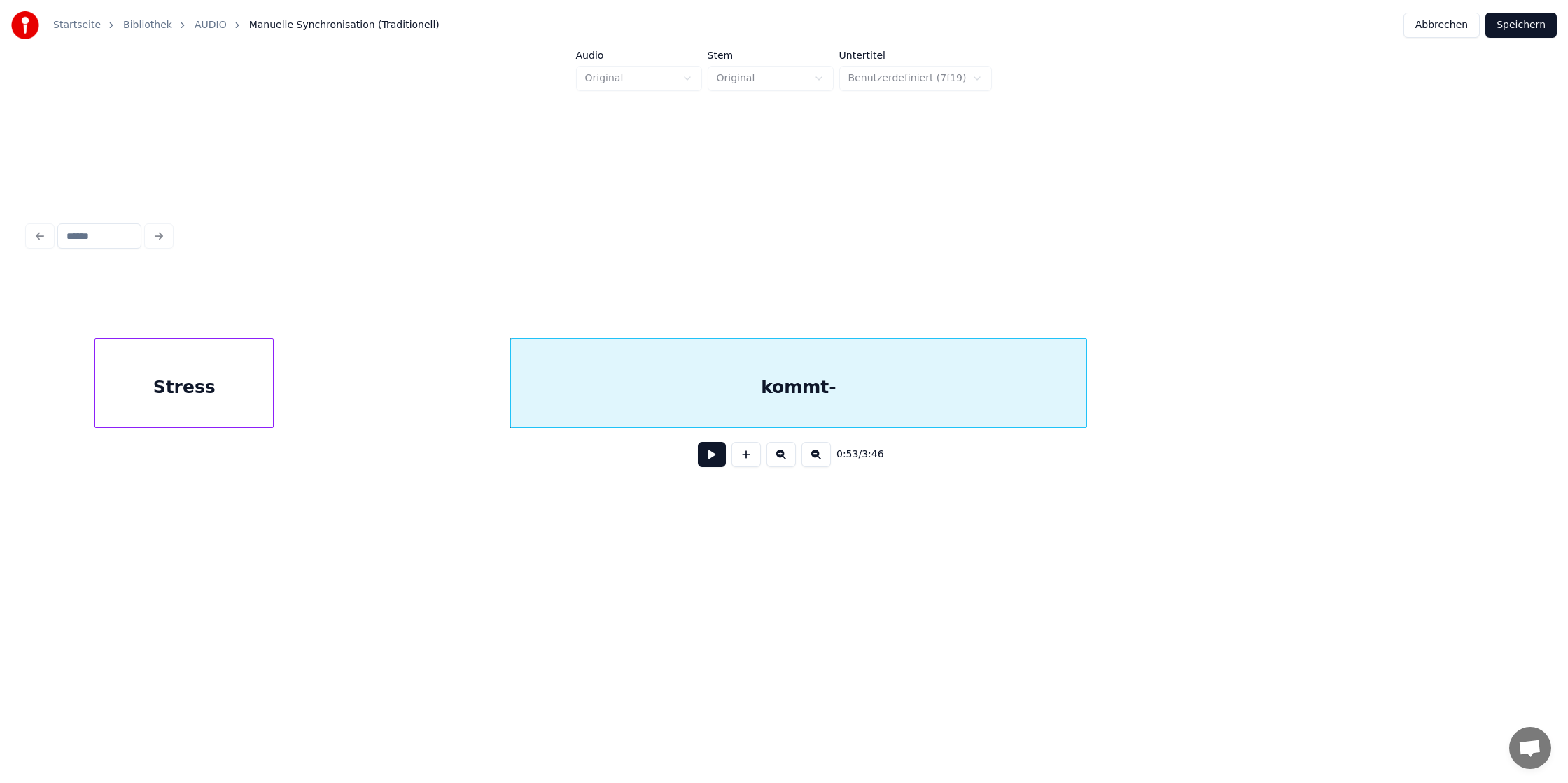
click at [1085, 388] on div at bounding box center [1084, 383] width 4 height 89
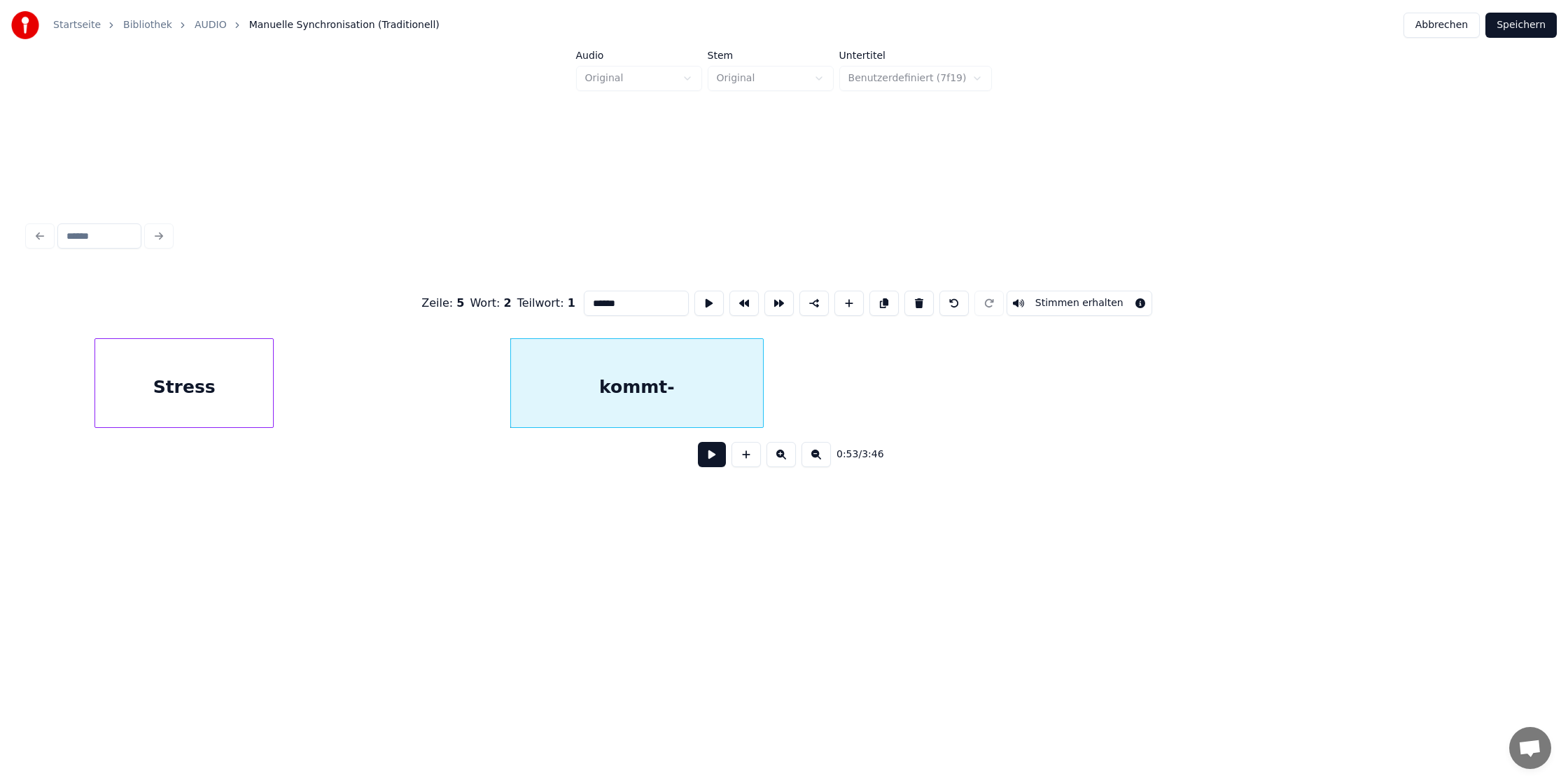
click at [761, 393] on div at bounding box center [761, 383] width 4 height 89
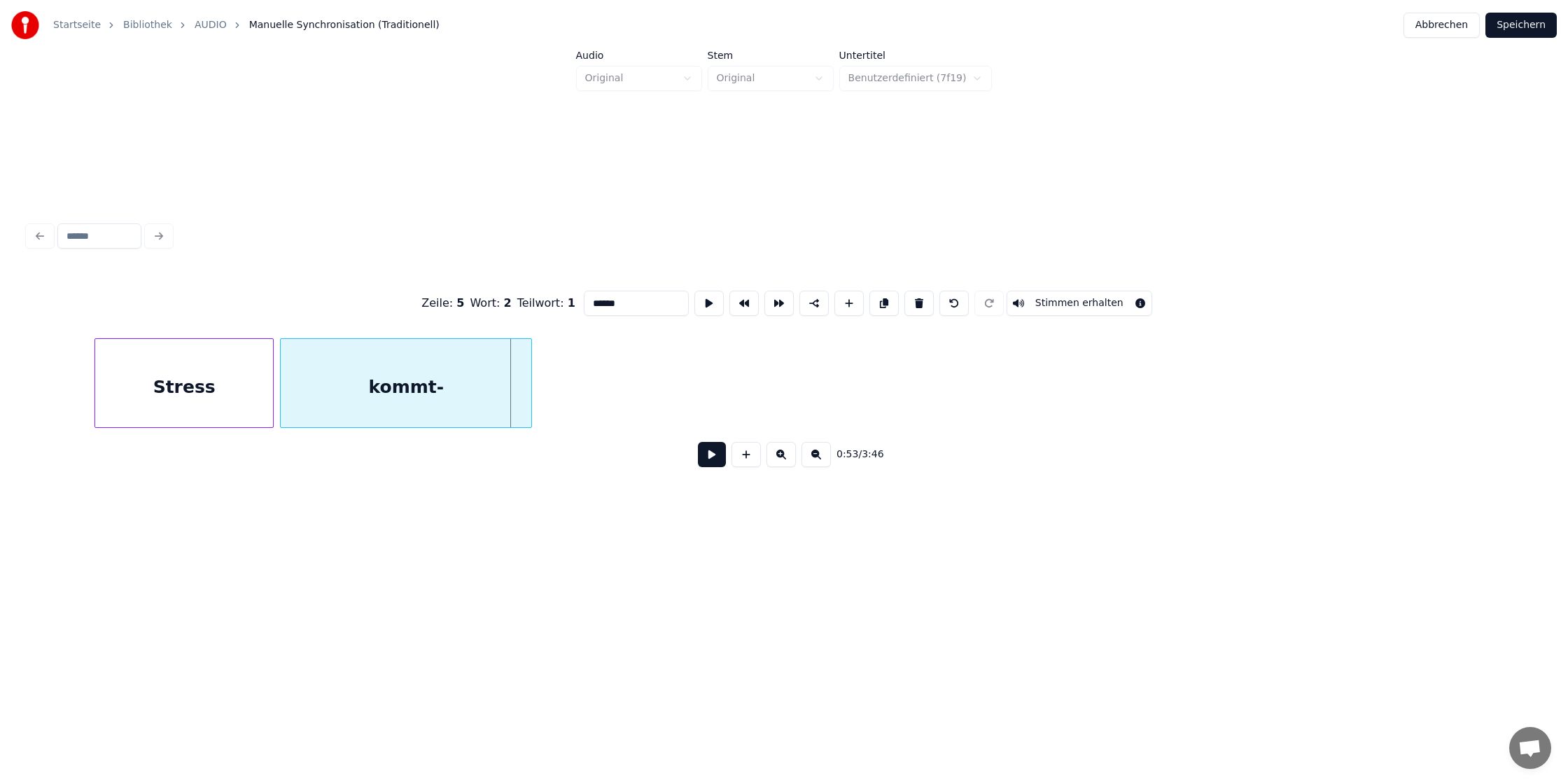
click at [366, 377] on div "kommt-" at bounding box center [406, 387] width 251 height 96
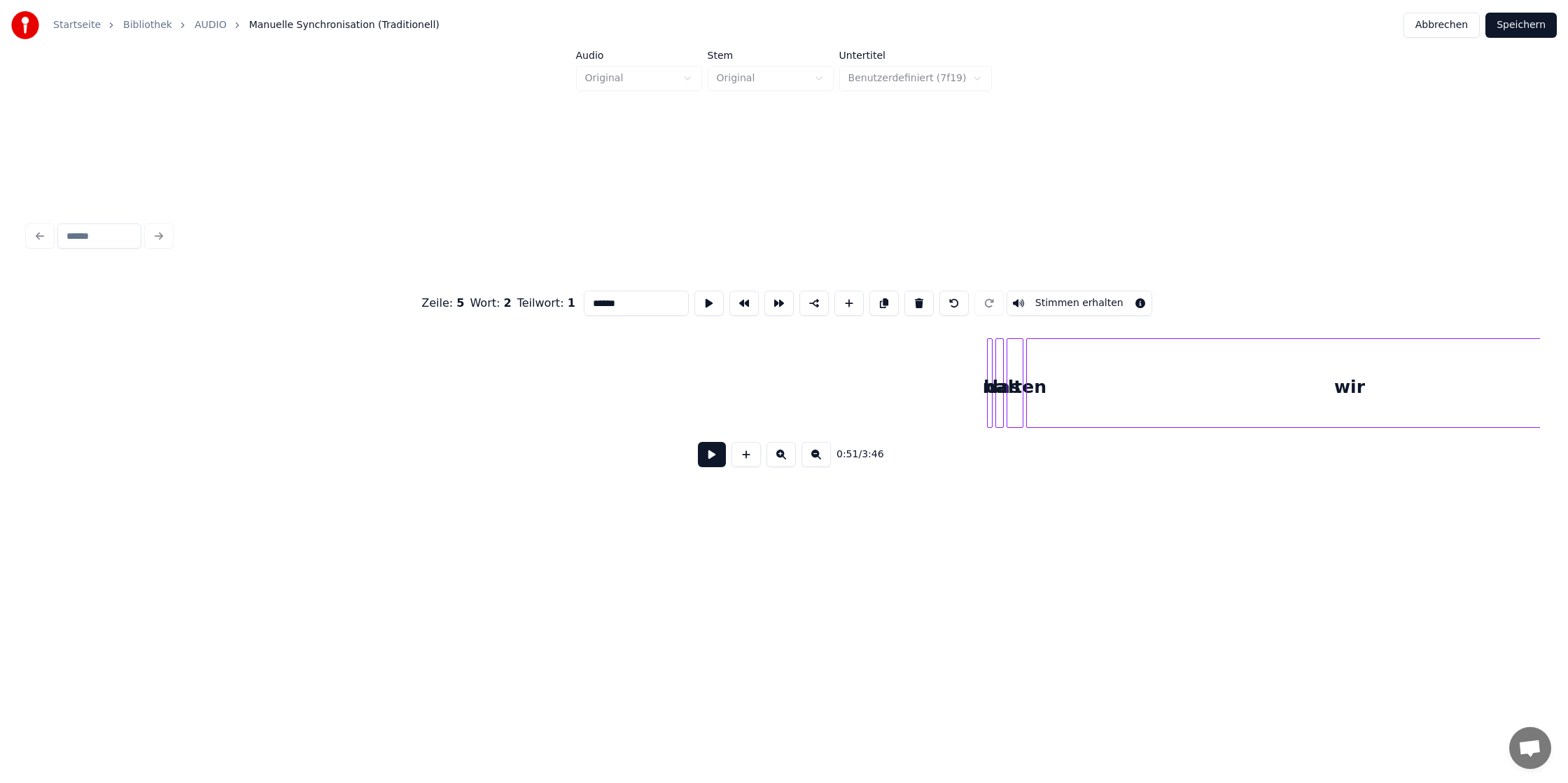
scroll to position [0, 7609]
click at [393, 405] on div "na" at bounding box center [433, 387] width 93 height 96
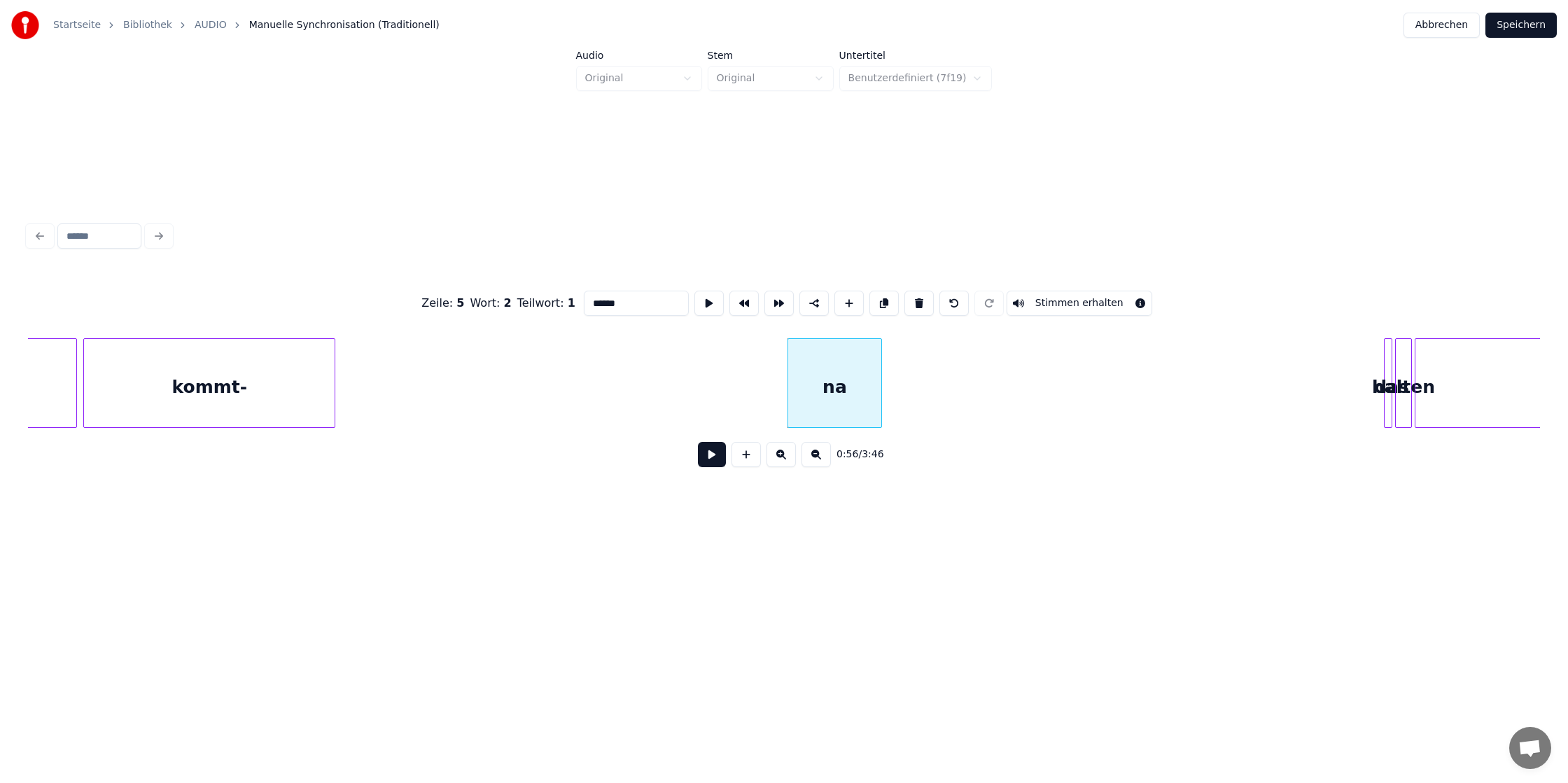
scroll to position [0, 7206]
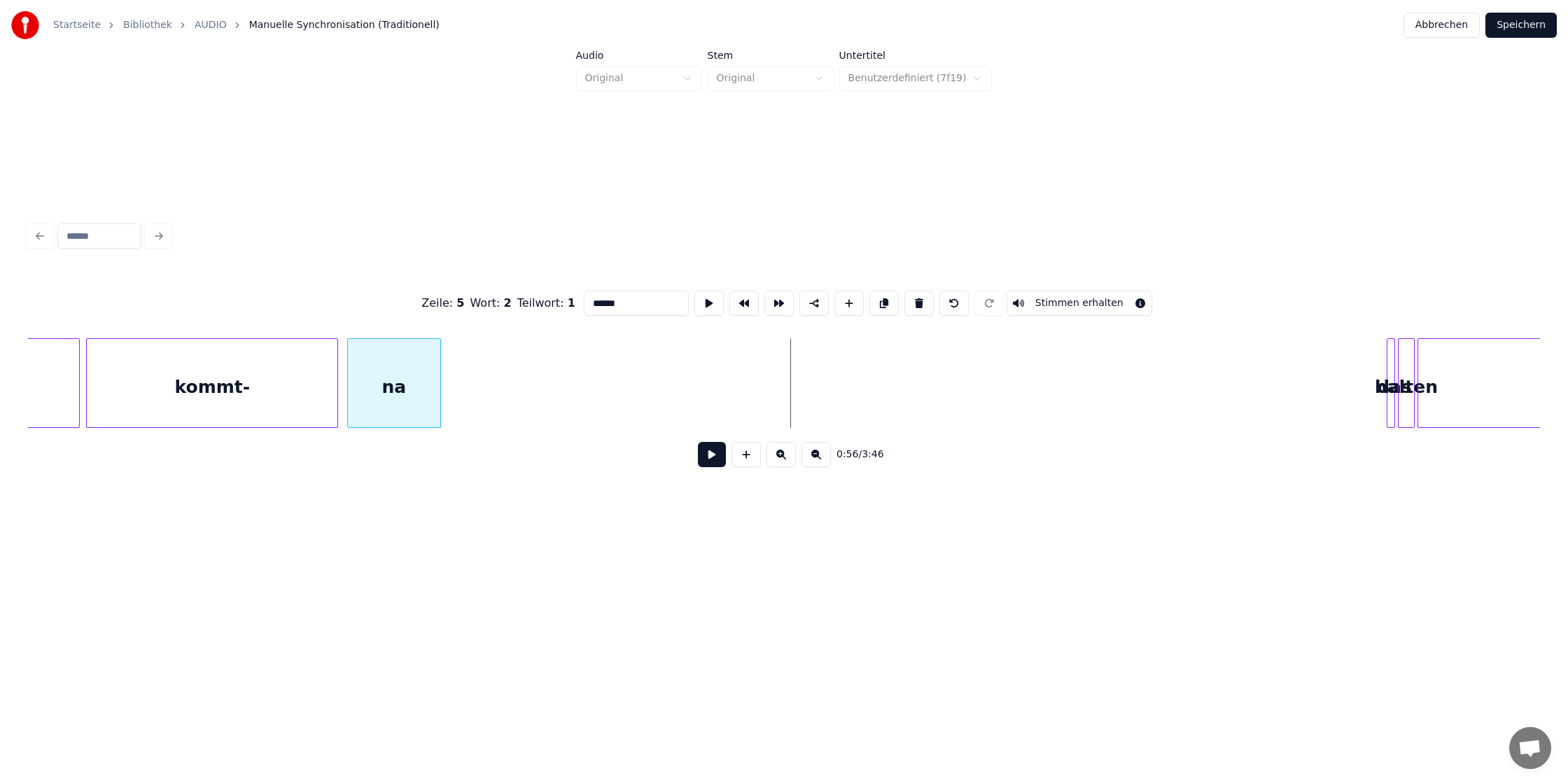
click at [383, 391] on div "na" at bounding box center [393, 387] width 93 height 96
click at [1286, 402] on div at bounding box center [1288, 383] width 4 height 89
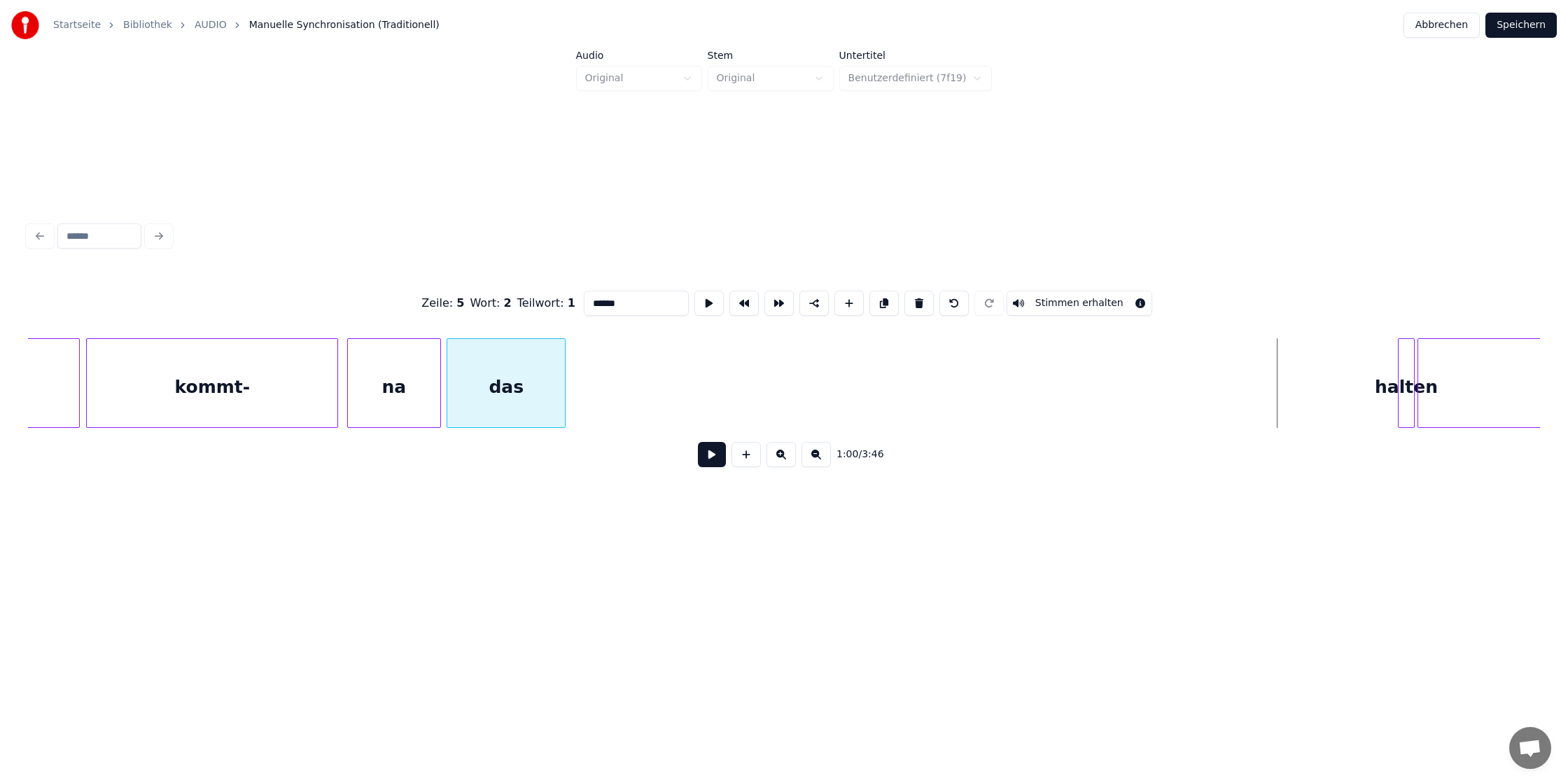
click at [521, 391] on div "das" at bounding box center [506, 387] width 117 height 96
click at [1241, 399] on div at bounding box center [1243, 383] width 4 height 89
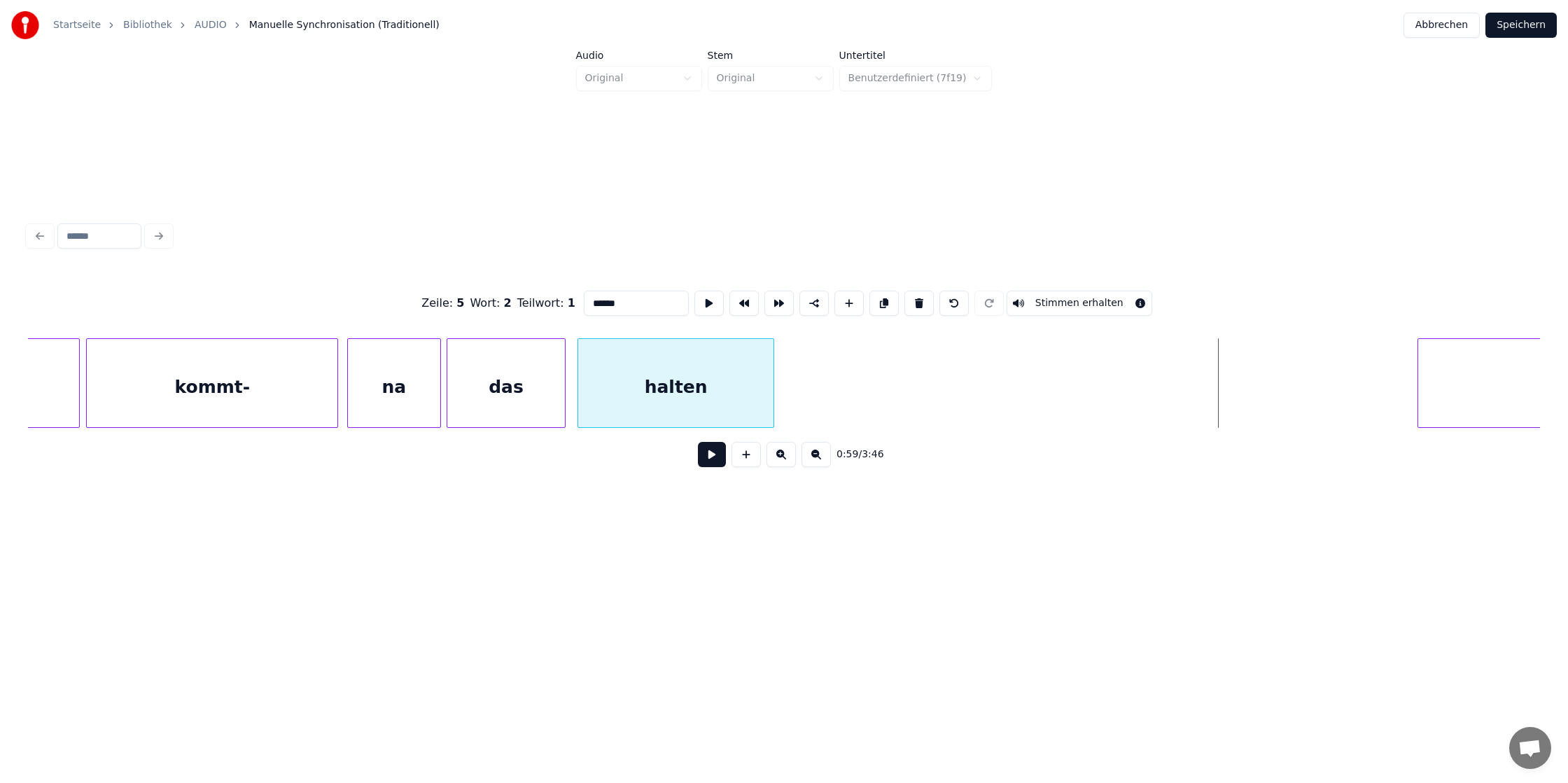
click at [692, 377] on div "halten" at bounding box center [676, 387] width 195 height 96
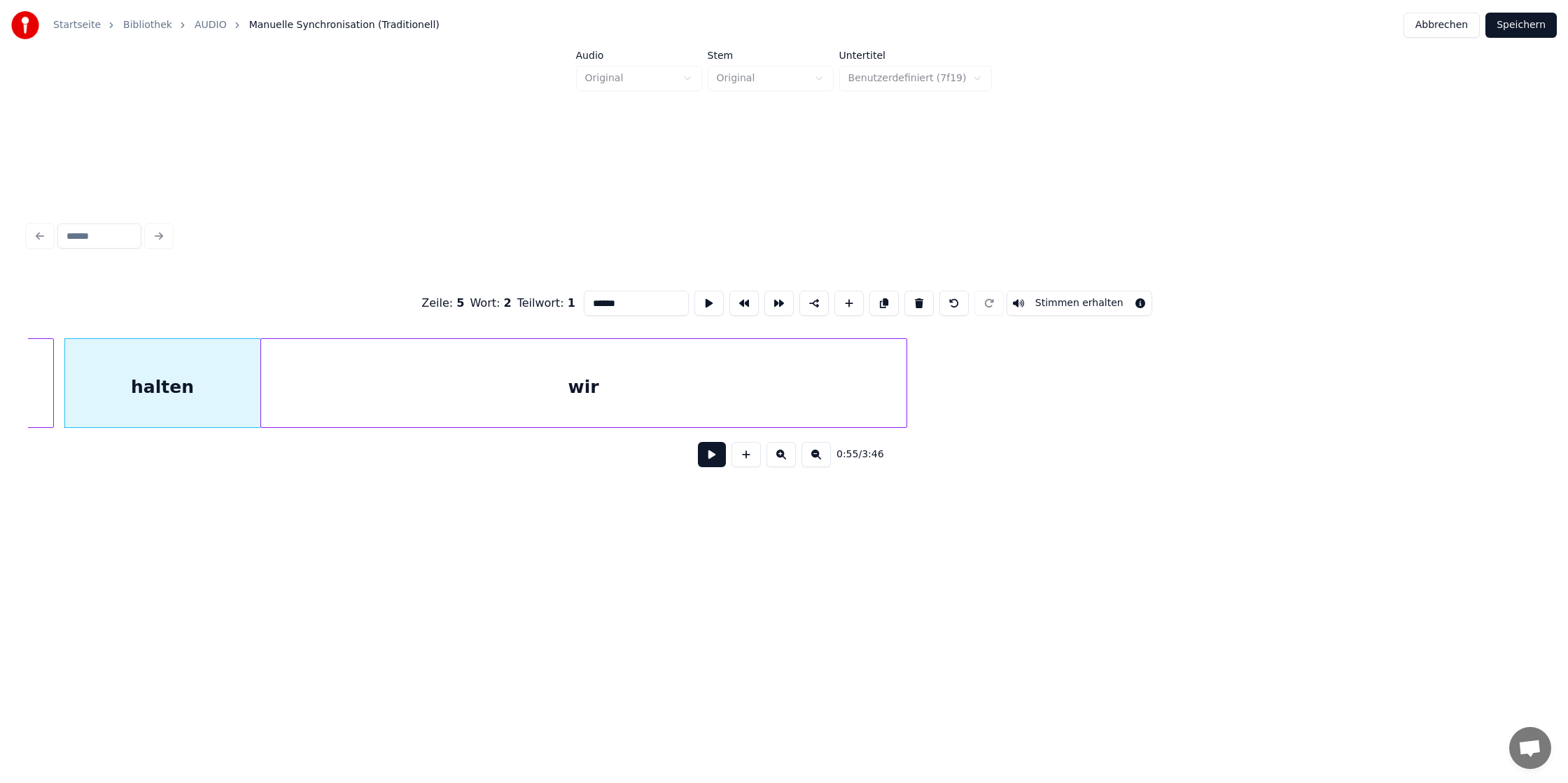
click at [835, 371] on div "wir" at bounding box center [583, 387] width 645 height 96
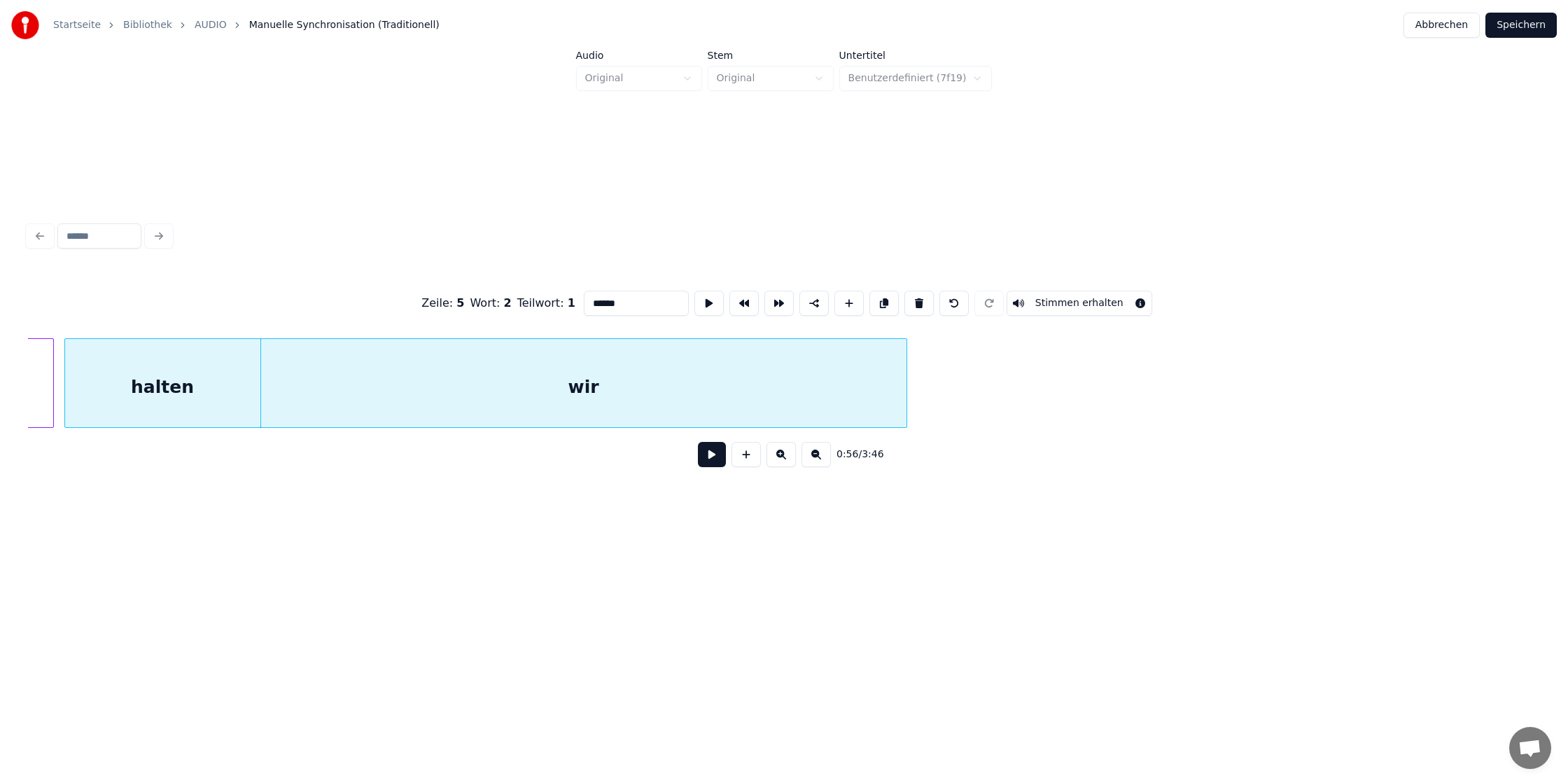
click at [860, 371] on div "wir" at bounding box center [583, 387] width 645 height 96
type input "***"
click at [883, 371] on div "wir" at bounding box center [601, 387] width 645 height 96
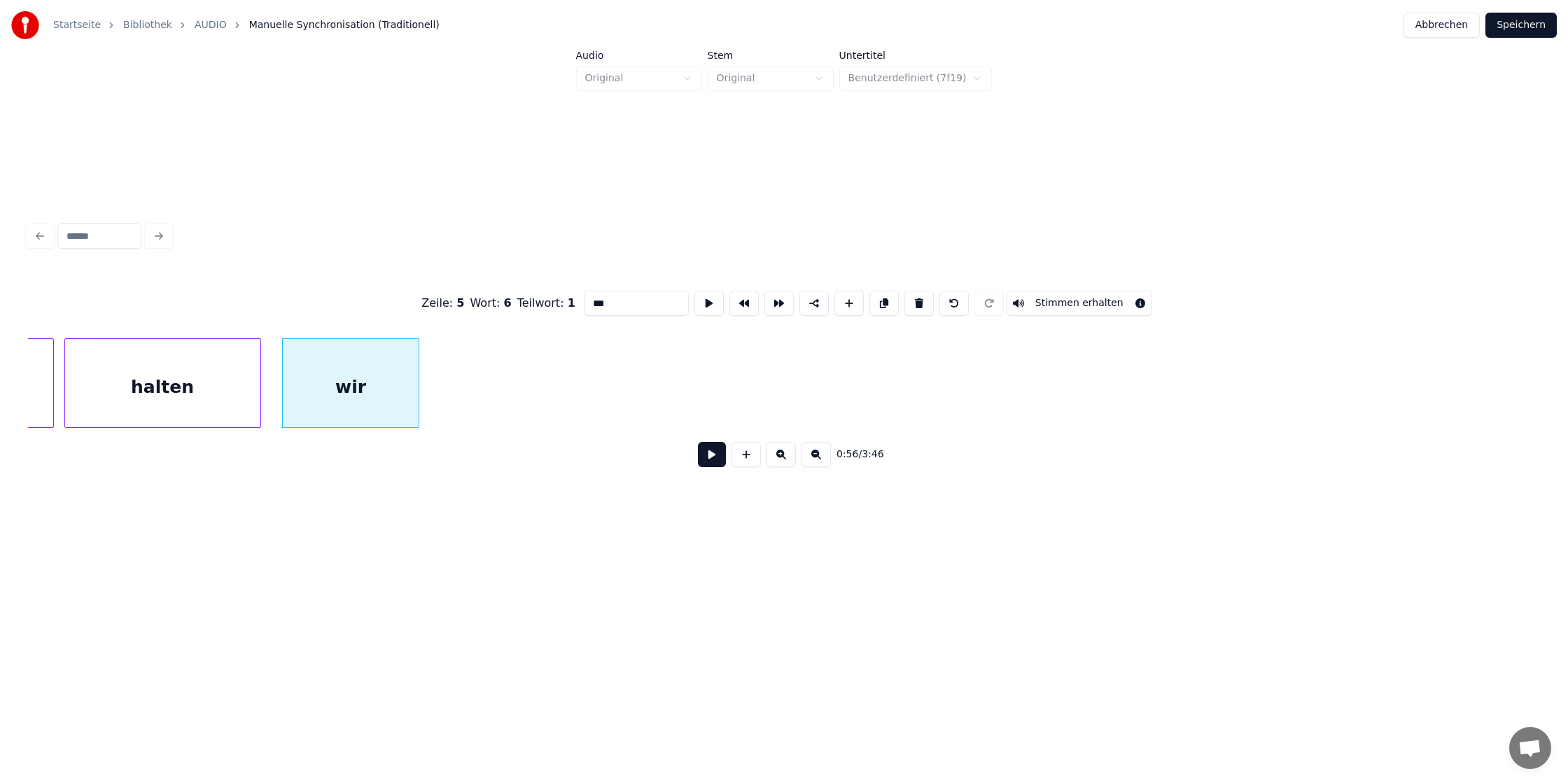
click at [417, 344] on div at bounding box center [416, 383] width 4 height 89
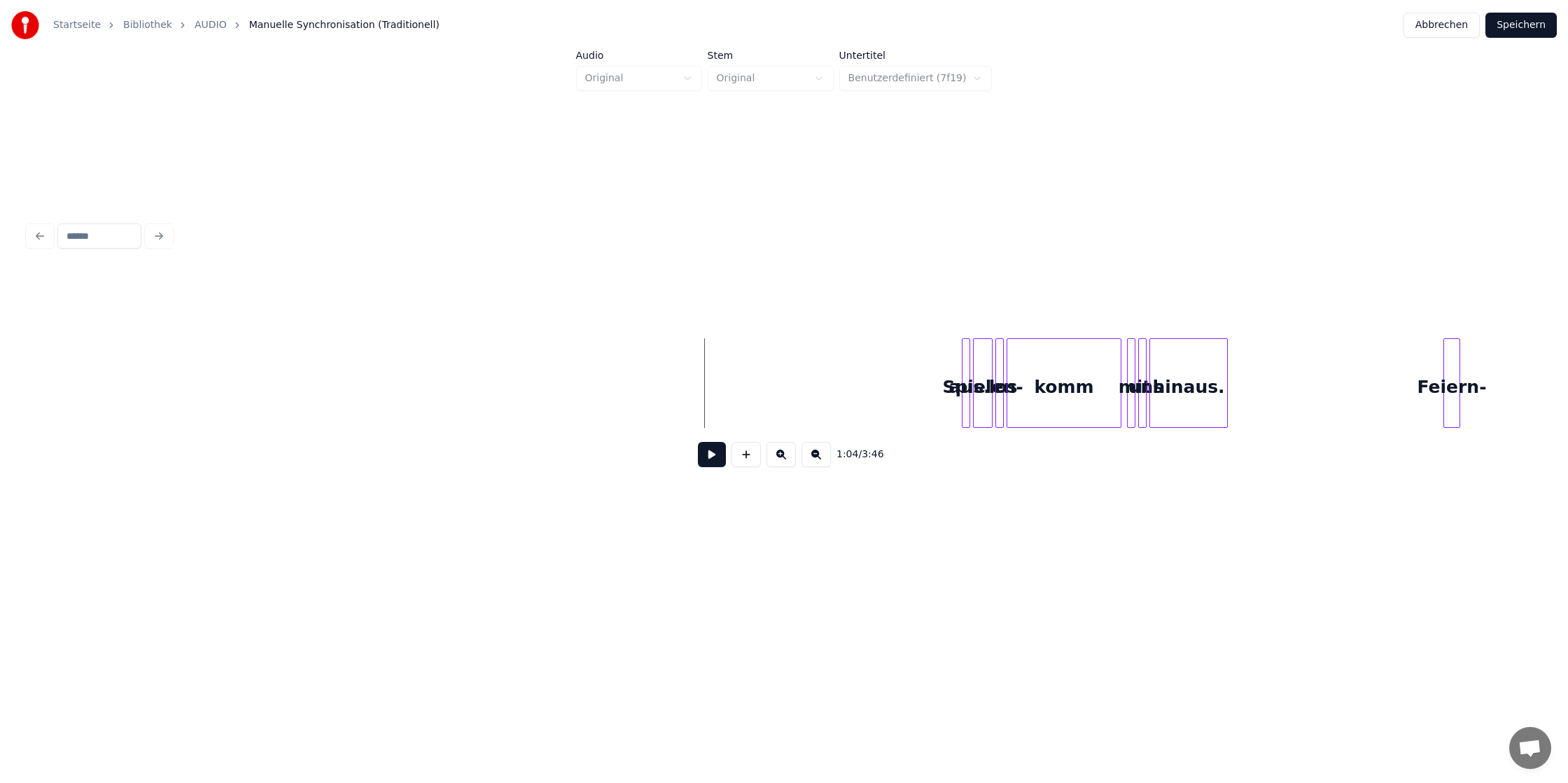
scroll to position [0, 8312]
click at [779, 398] on div at bounding box center [781, 383] width 4 height 89
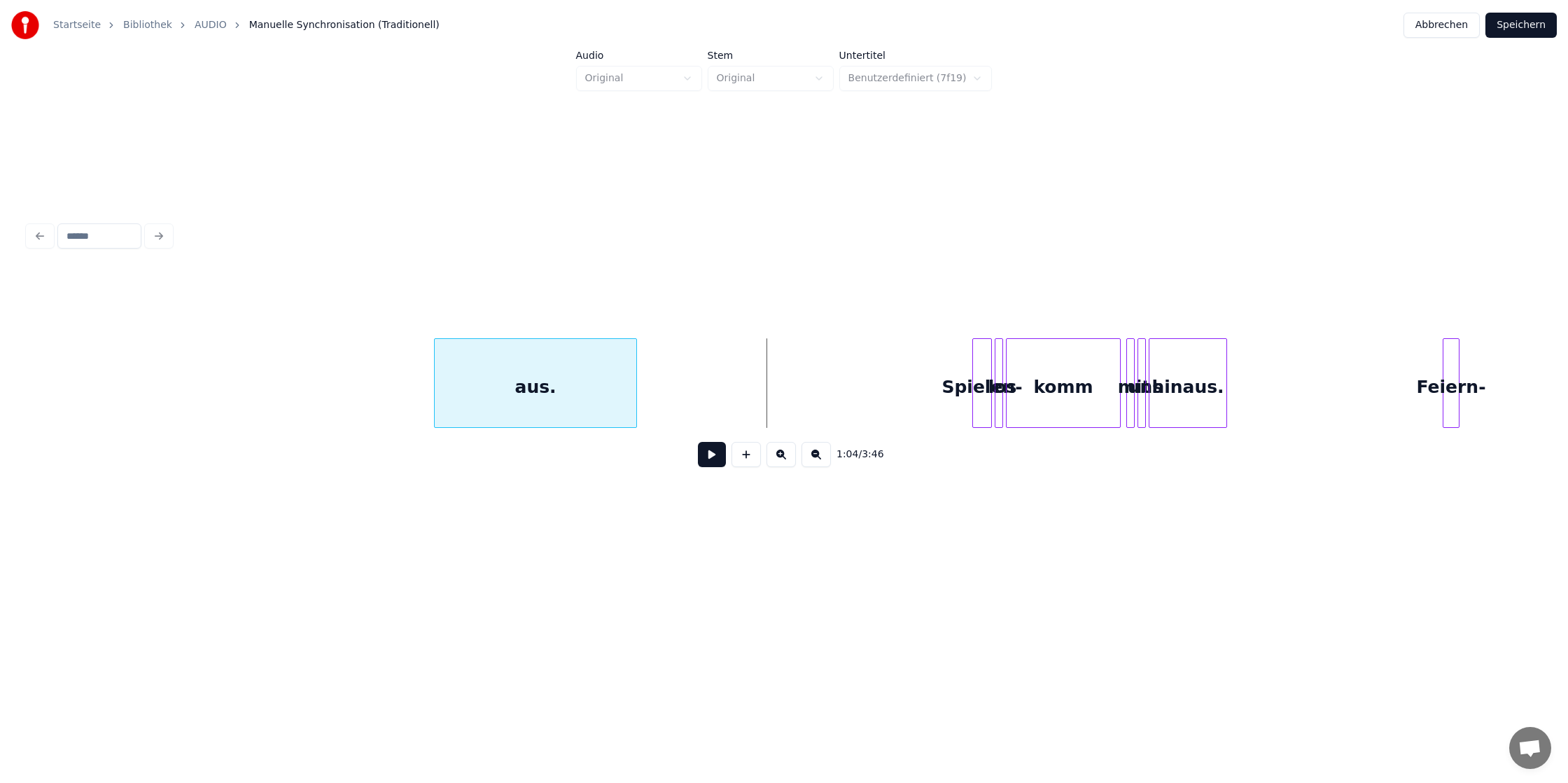
click at [435, 395] on div "aus." at bounding box center [536, 387] width 201 height 96
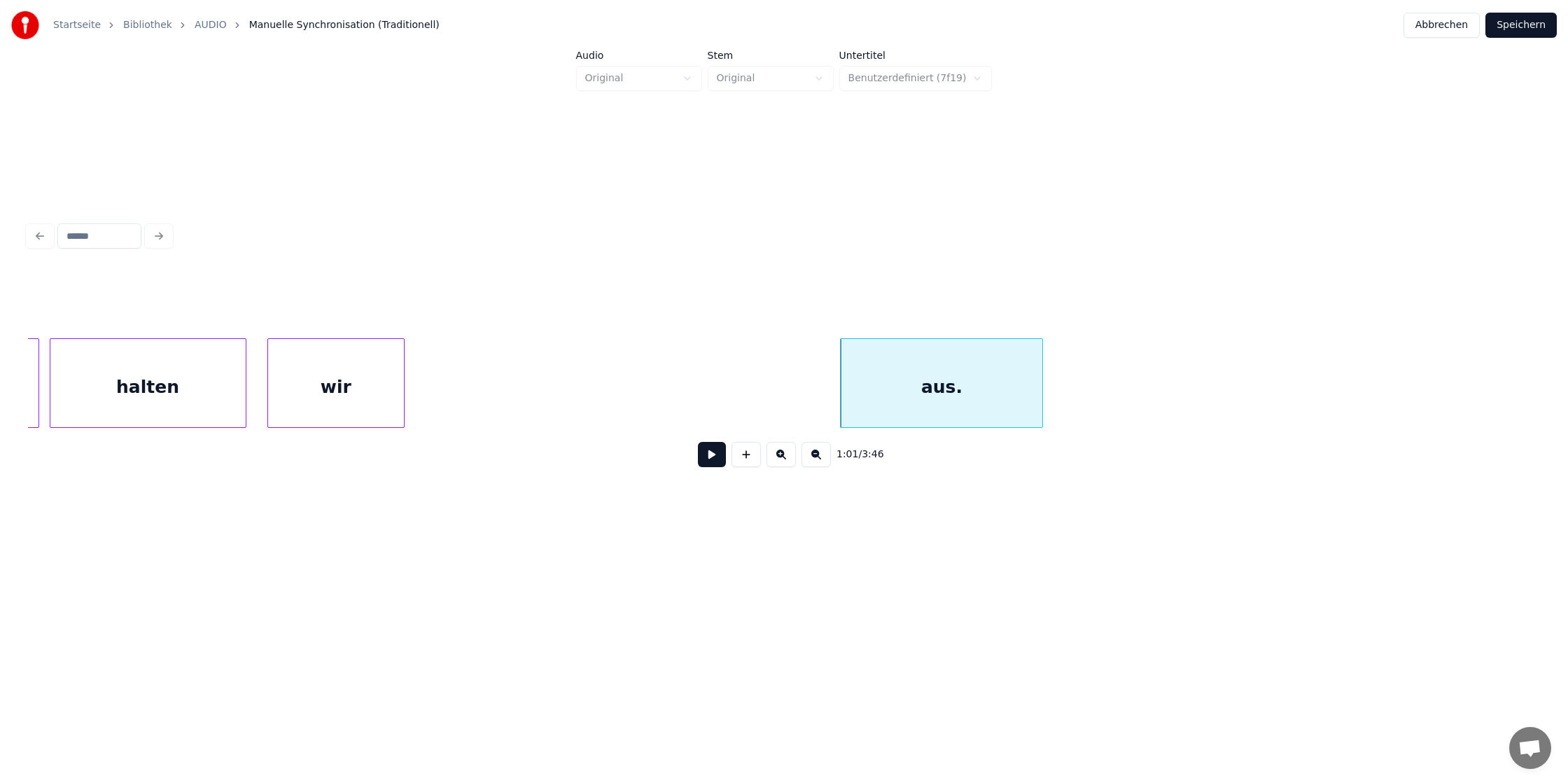
scroll to position [0, 7726]
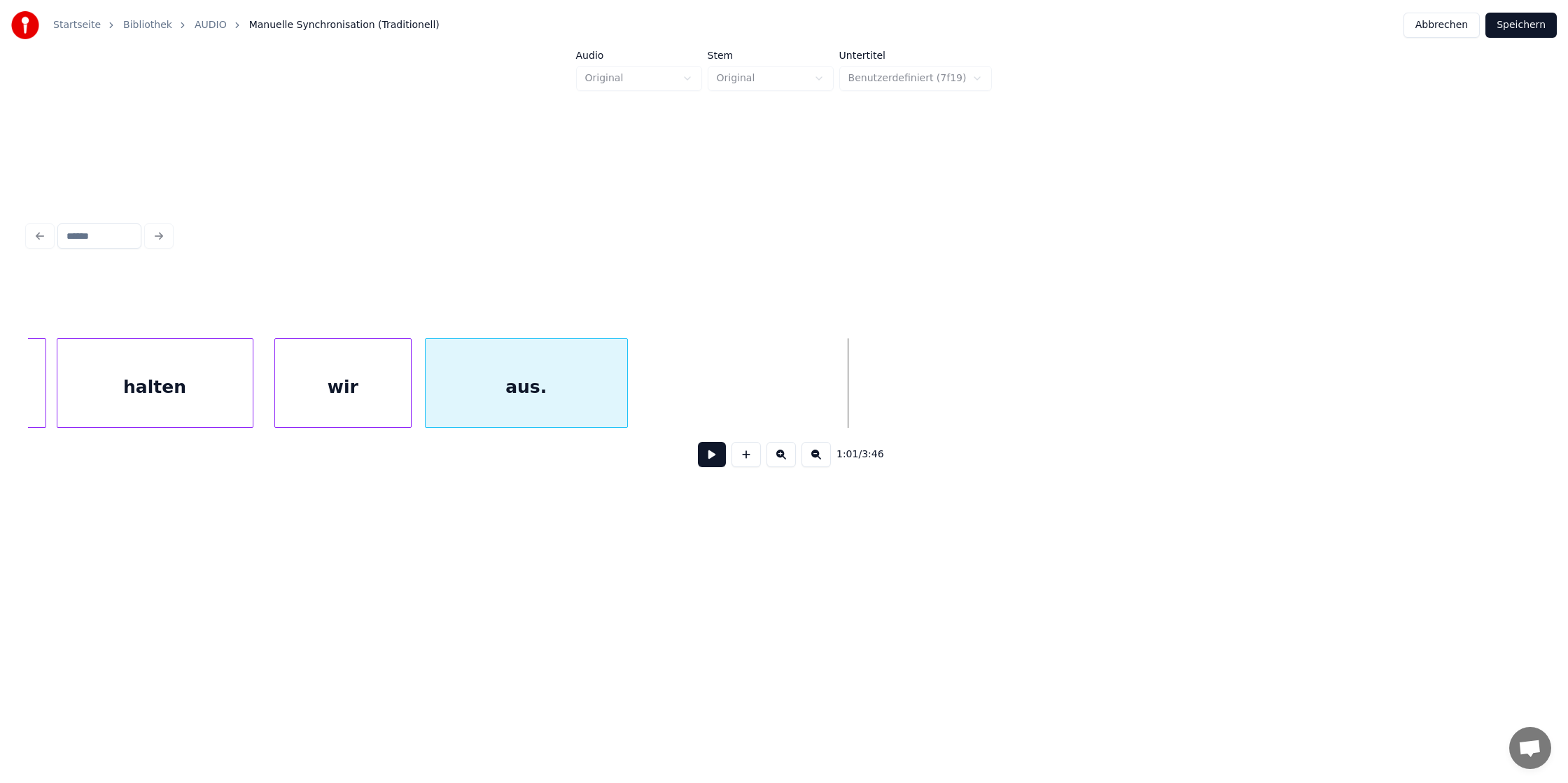
click at [514, 391] on div "aus." at bounding box center [526, 387] width 201 height 96
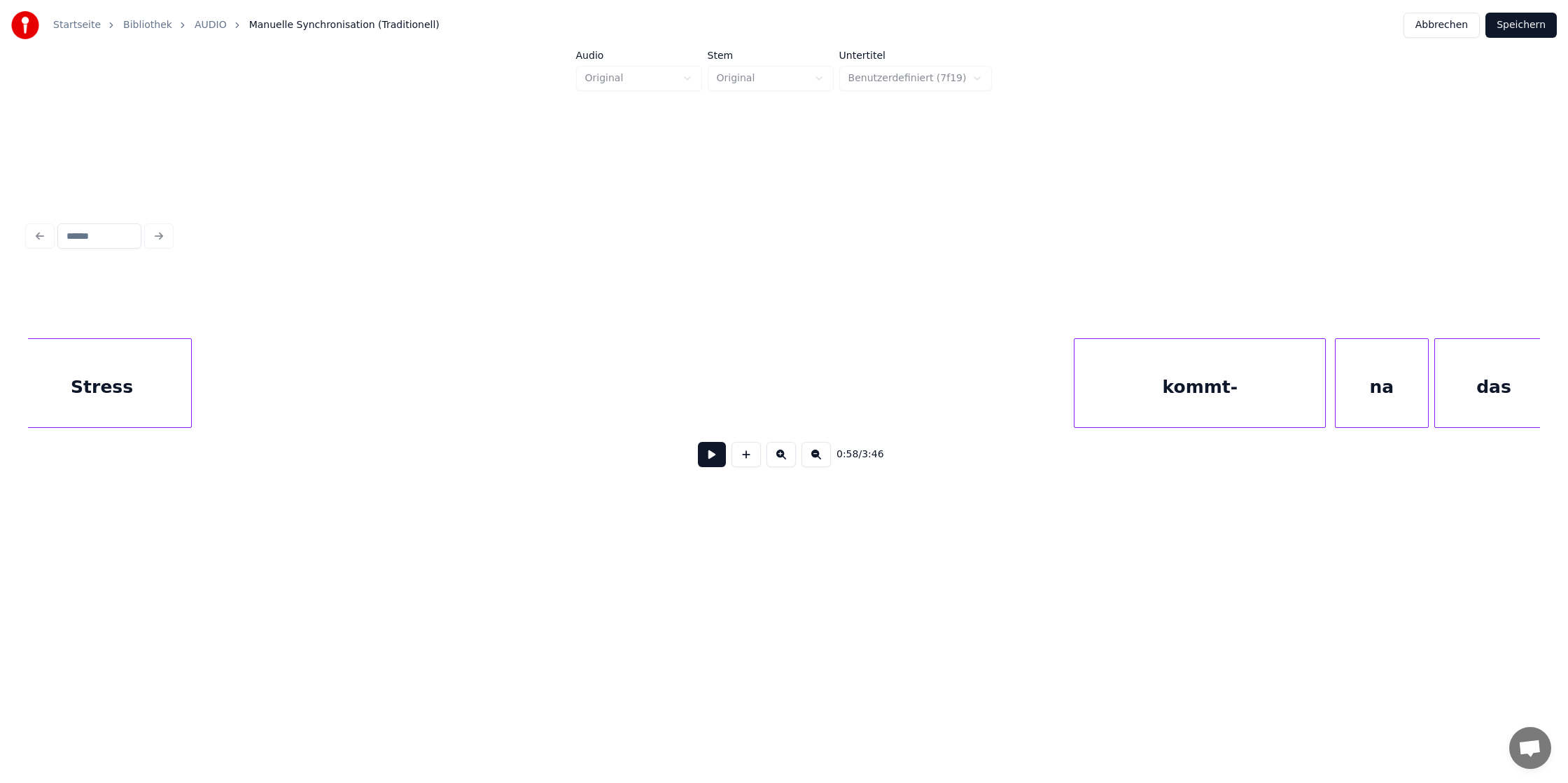
scroll to position [0, 6193]
click at [55, 422] on div "das na kommt- Stress" at bounding box center [784, 384] width 1512 height 90
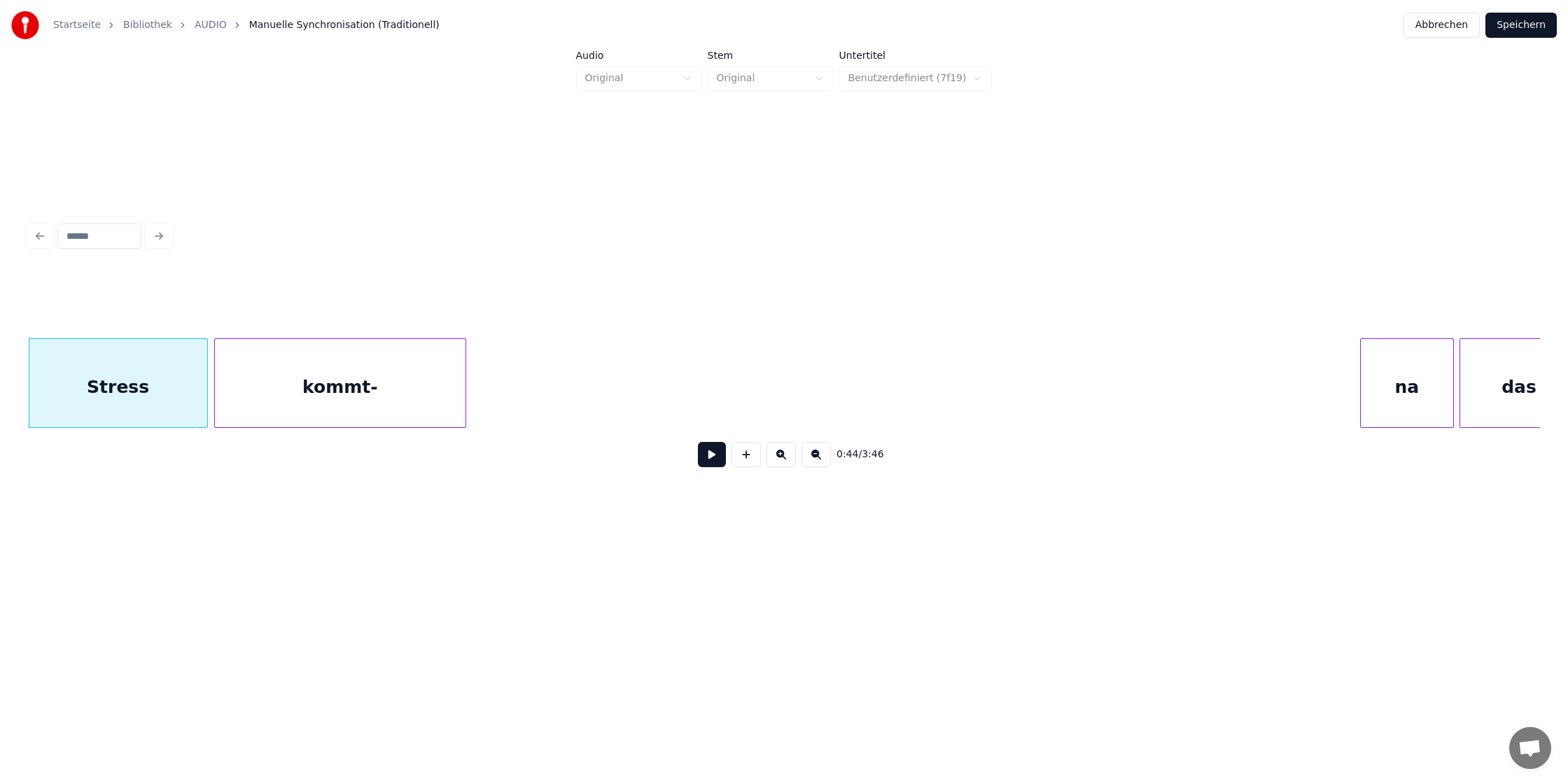
click at [232, 420] on div "kommt-" at bounding box center [340, 387] width 251 height 96
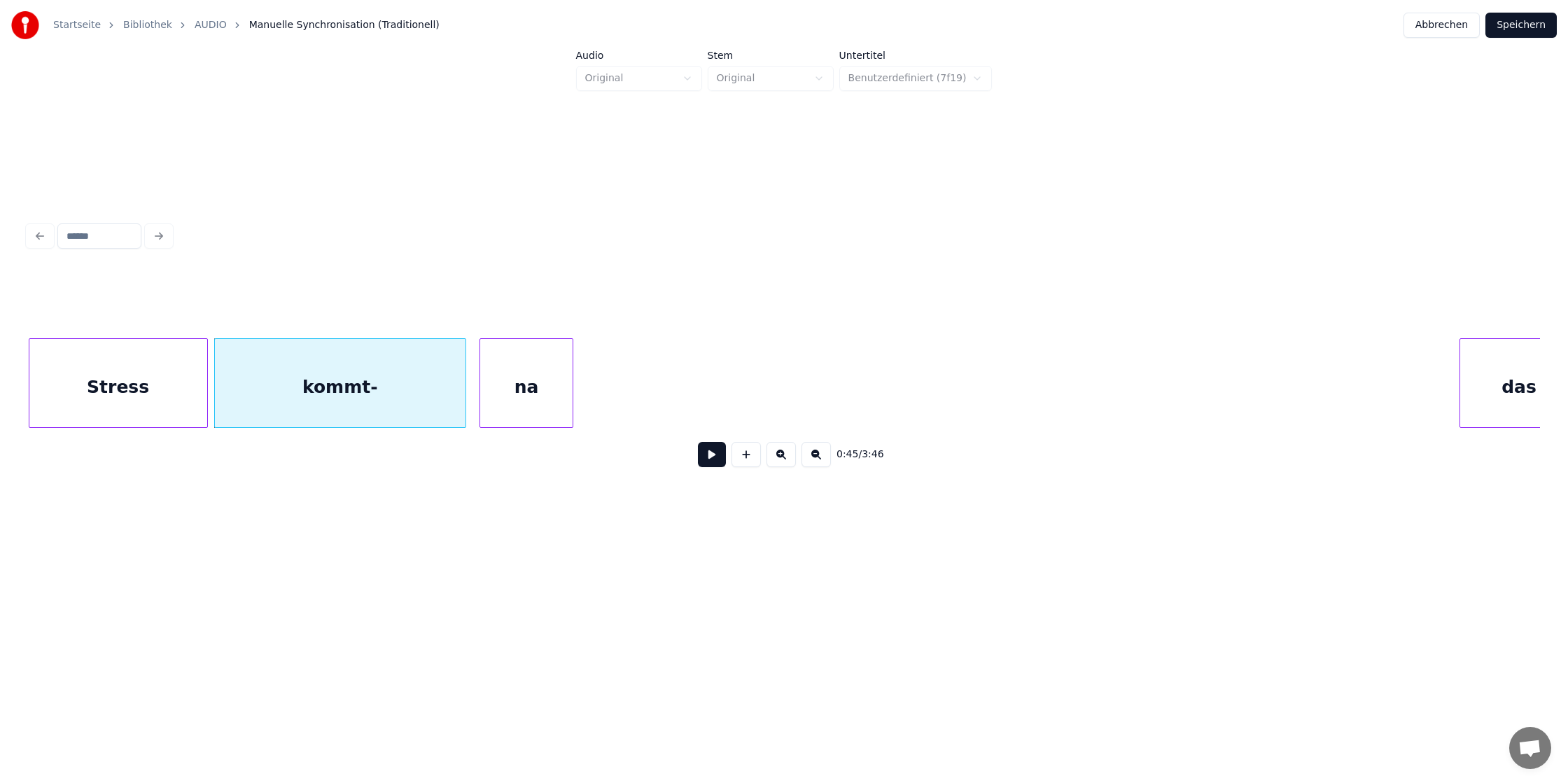
click at [556, 377] on div "na" at bounding box center [527, 387] width 94 height 96
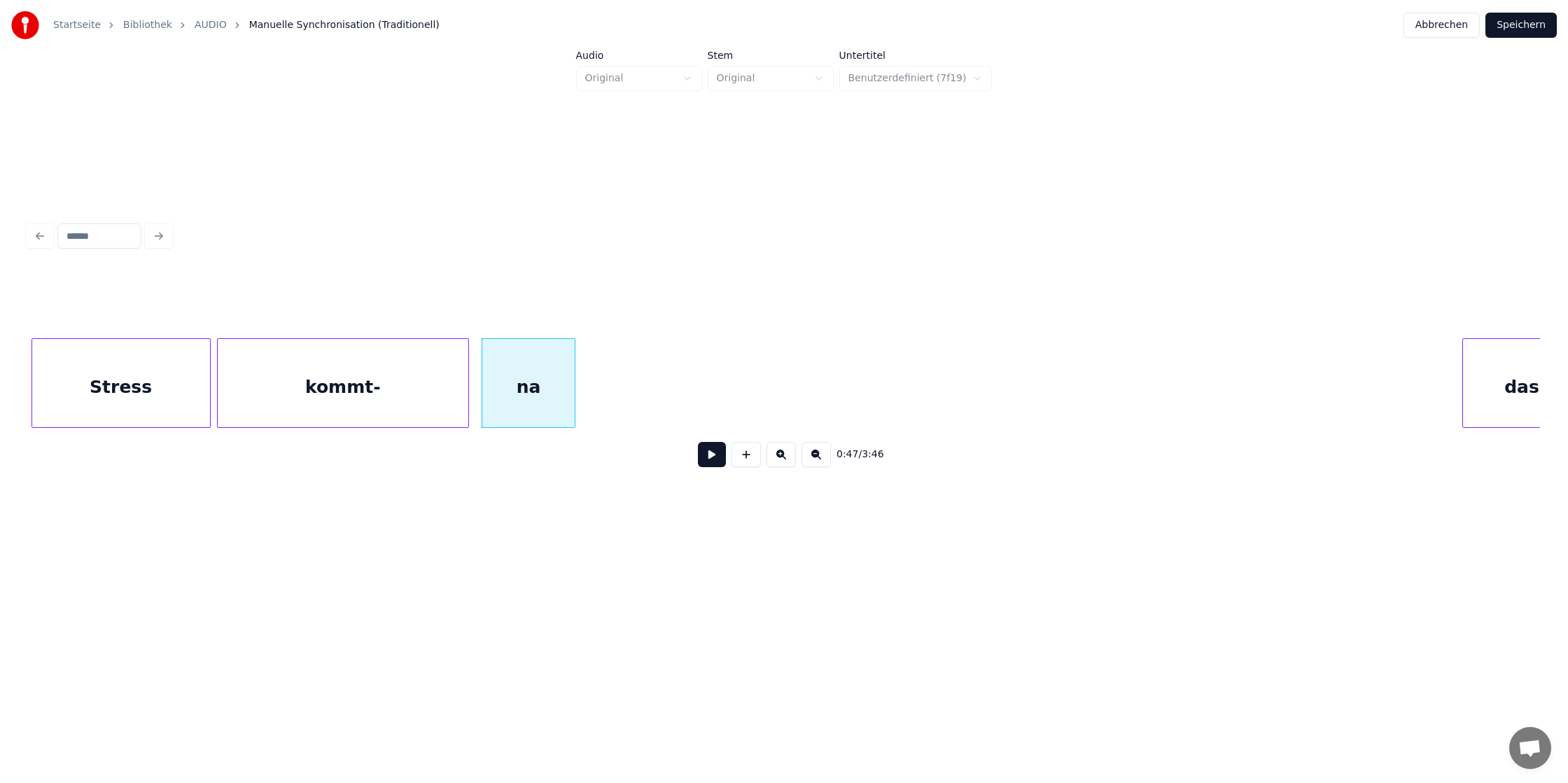
scroll to position [0, 6227]
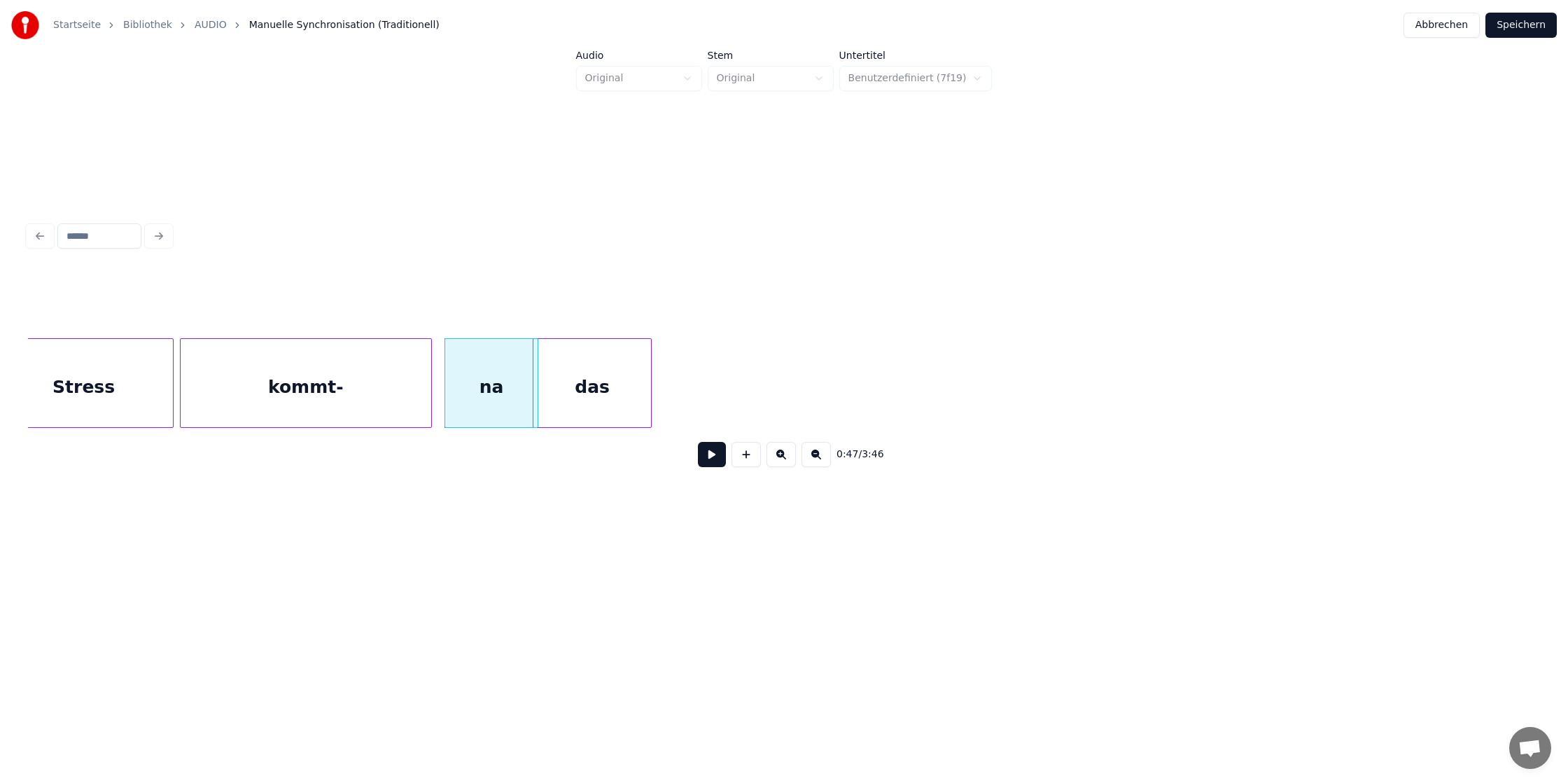
click at [628, 379] on div "das" at bounding box center [591, 387] width 116 height 96
click at [643, 378] on div "das" at bounding box center [621, 387] width 116 height 96
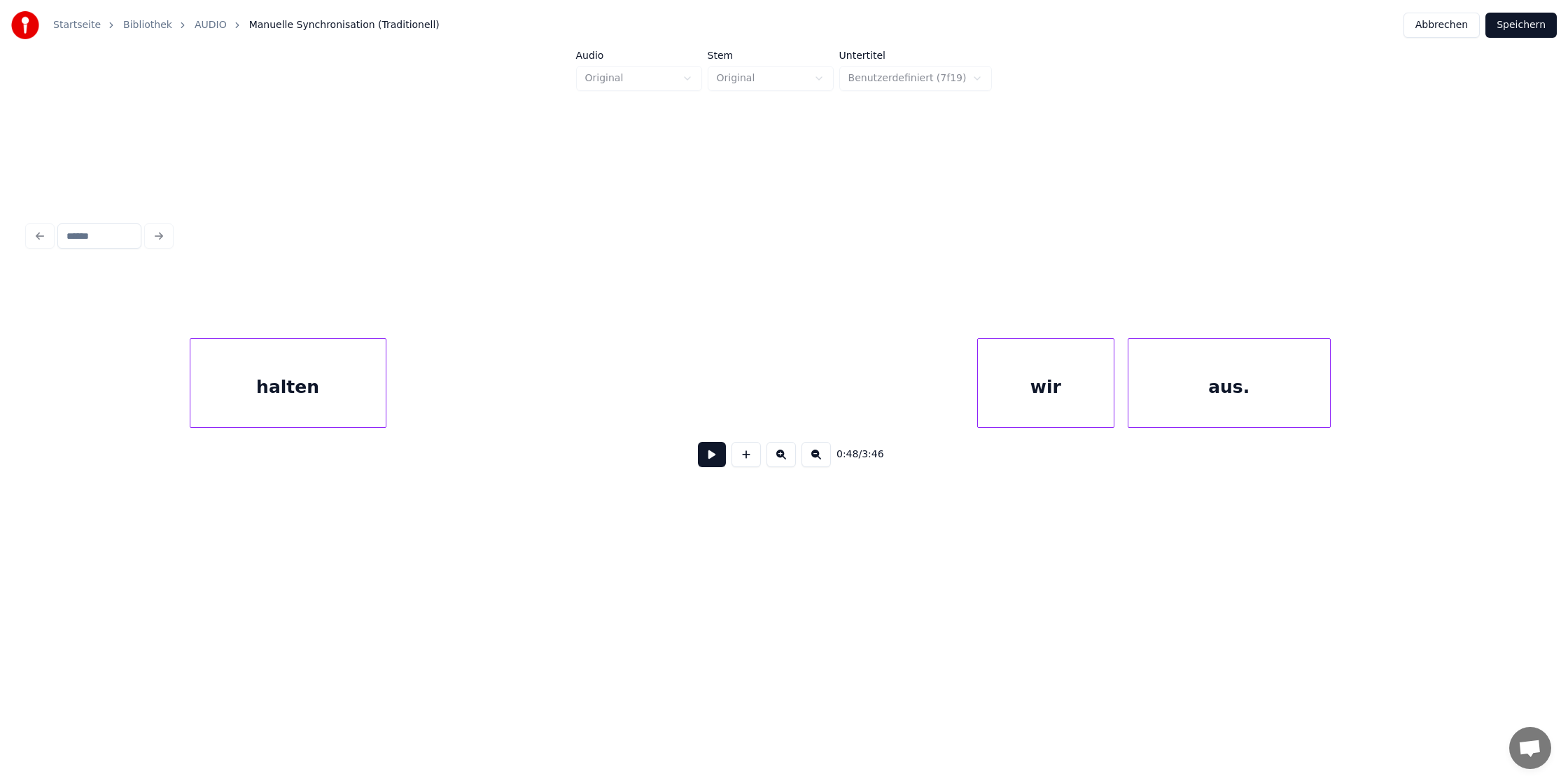
click at [304, 384] on div "halten" at bounding box center [288, 387] width 195 height 96
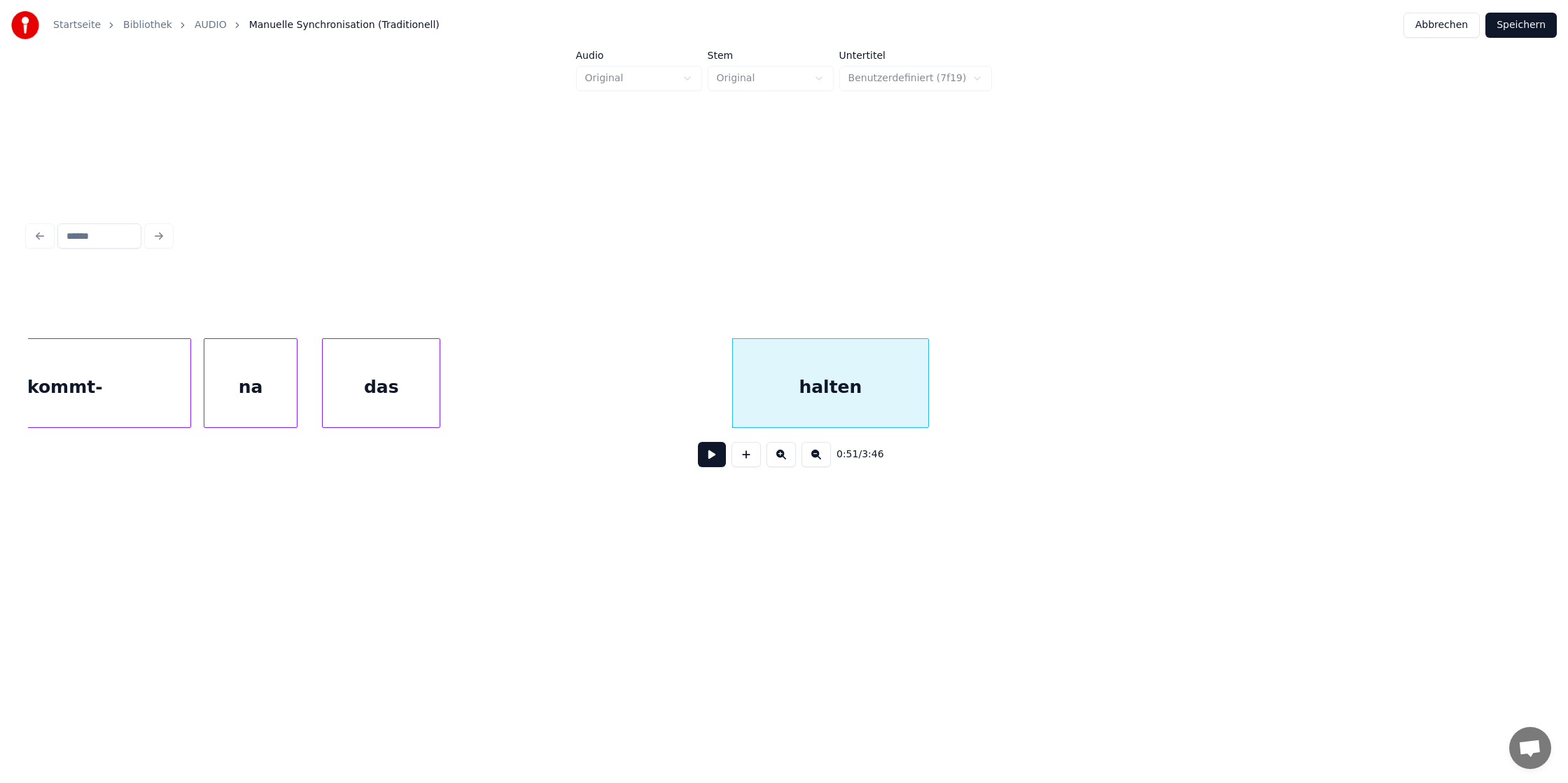
scroll to position [0, 6445]
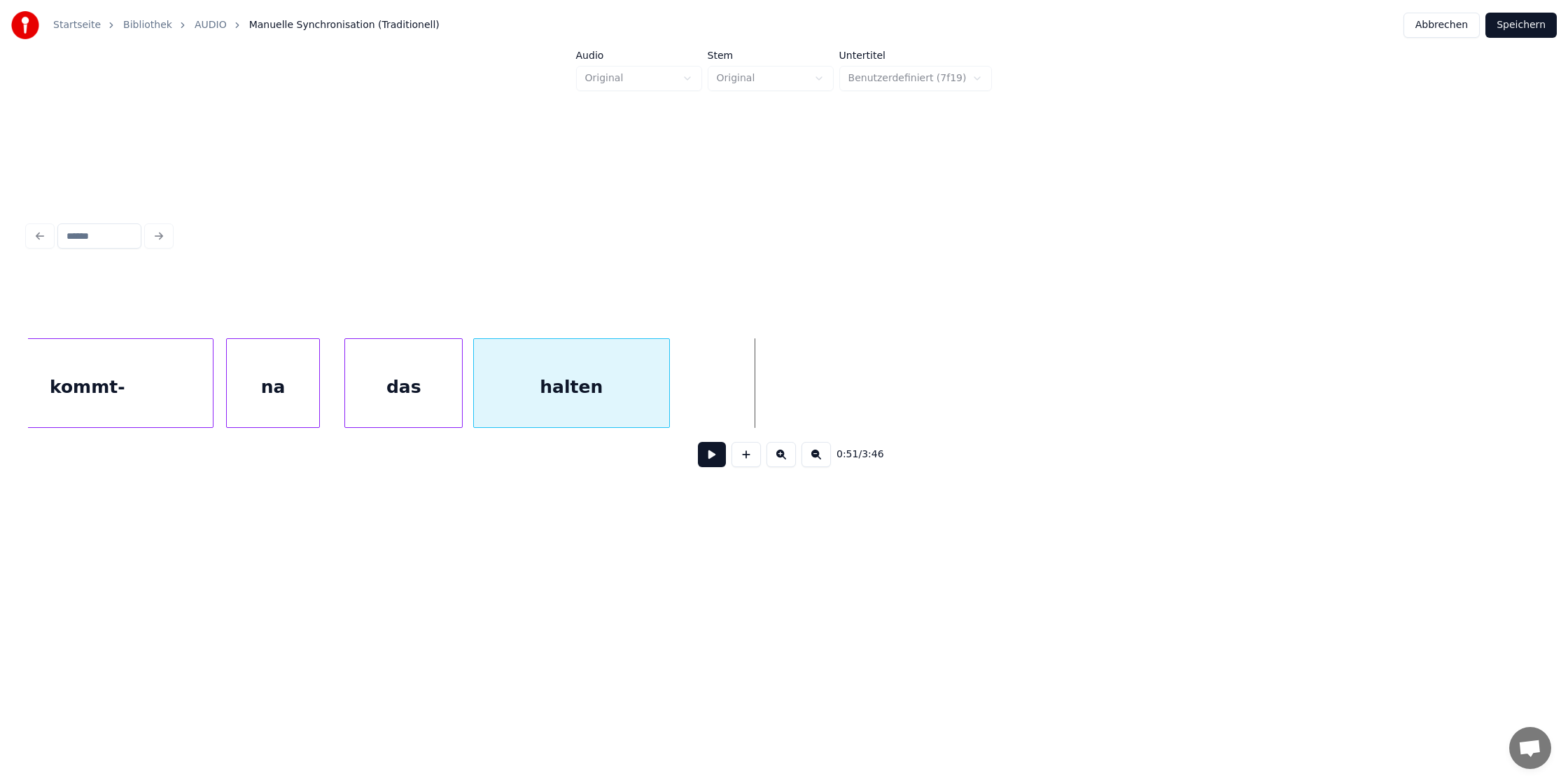
click at [623, 391] on div "halten" at bounding box center [571, 387] width 195 height 96
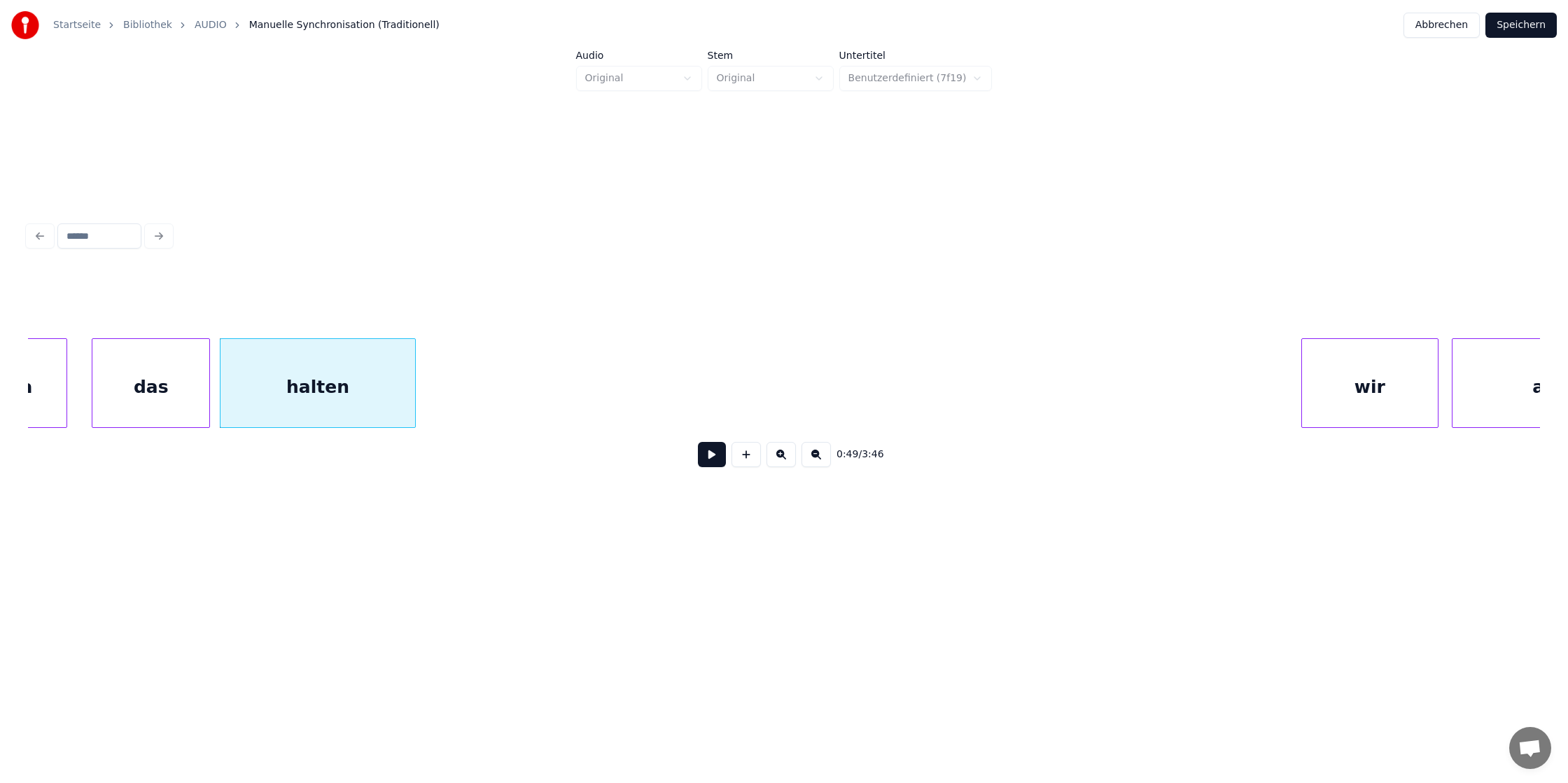
scroll to position [0, 6712]
click at [508, 374] on div "wir" at bounding box center [478, 387] width 135 height 96
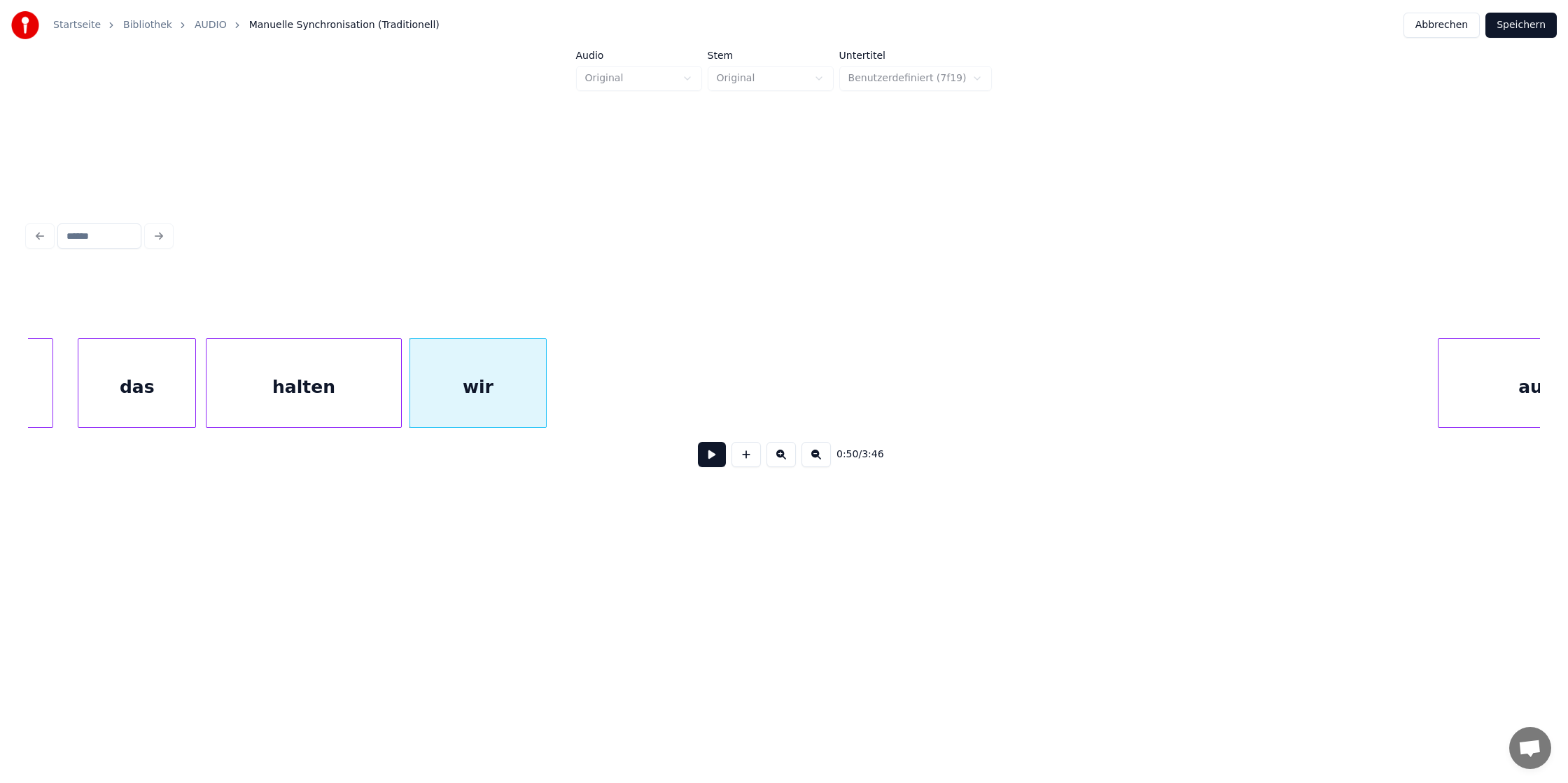
scroll to position [0, 6804]
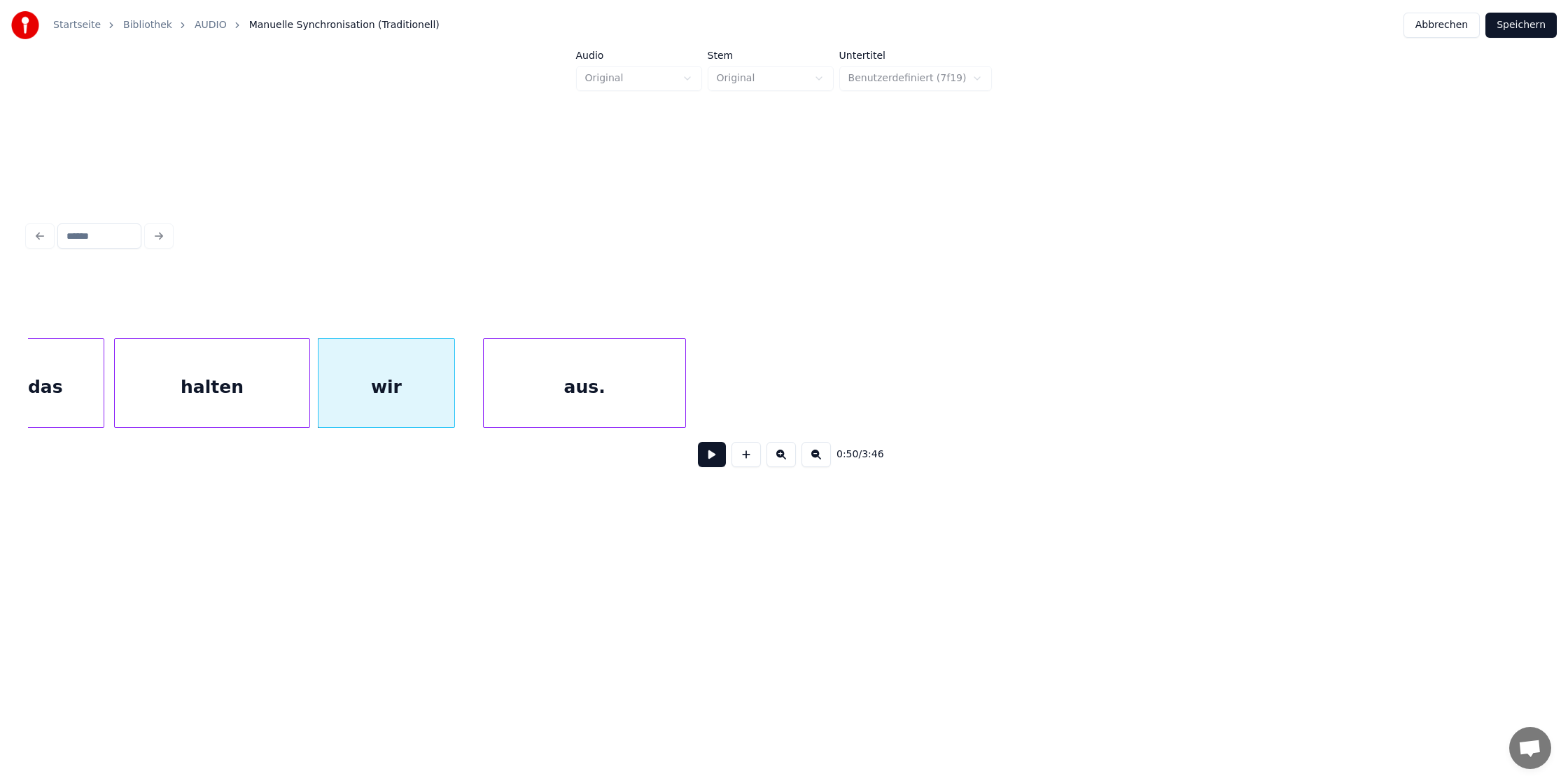
click at [606, 382] on div "aus." at bounding box center [584, 387] width 201 height 96
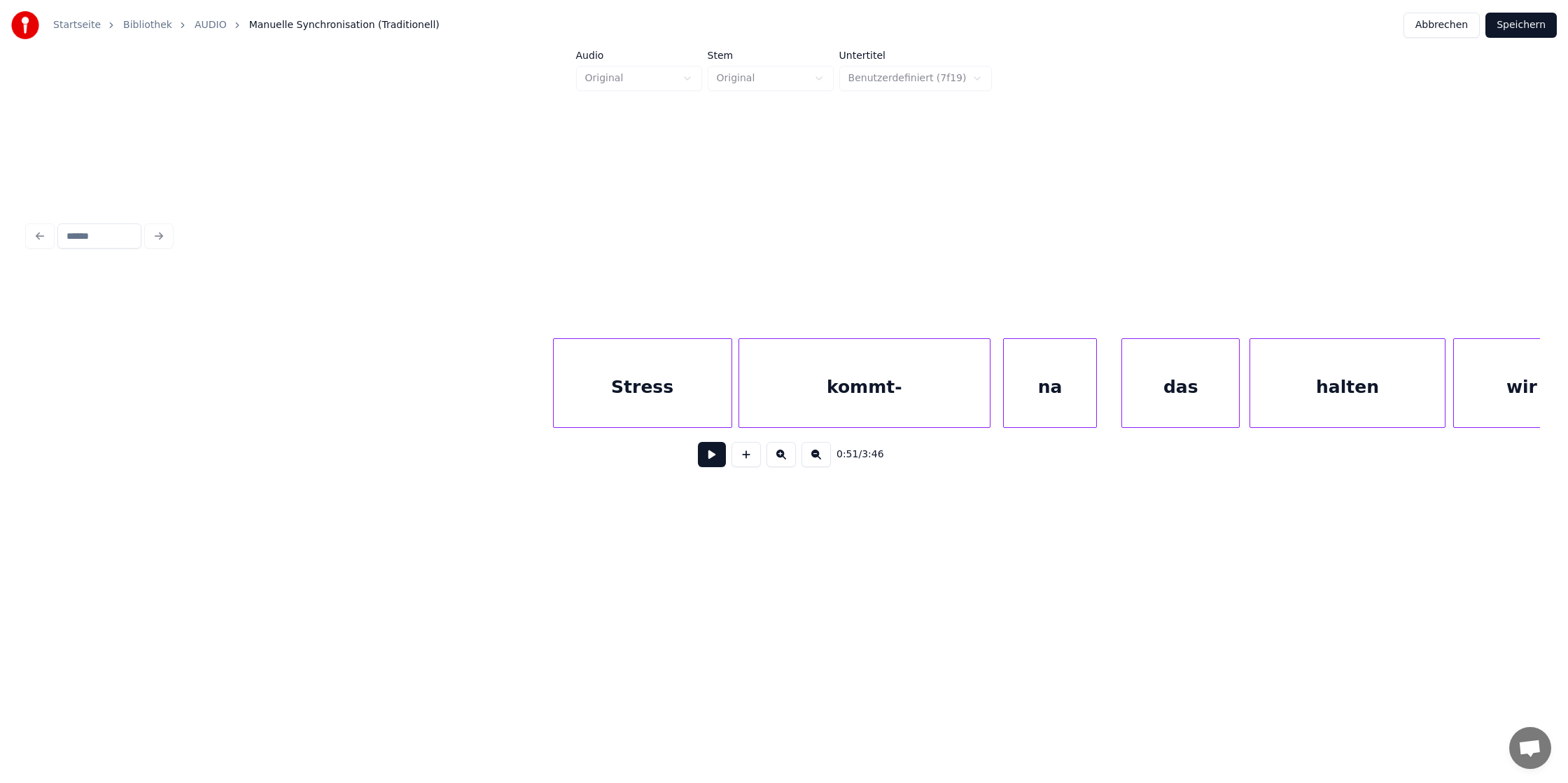
scroll to position [0, 5649]
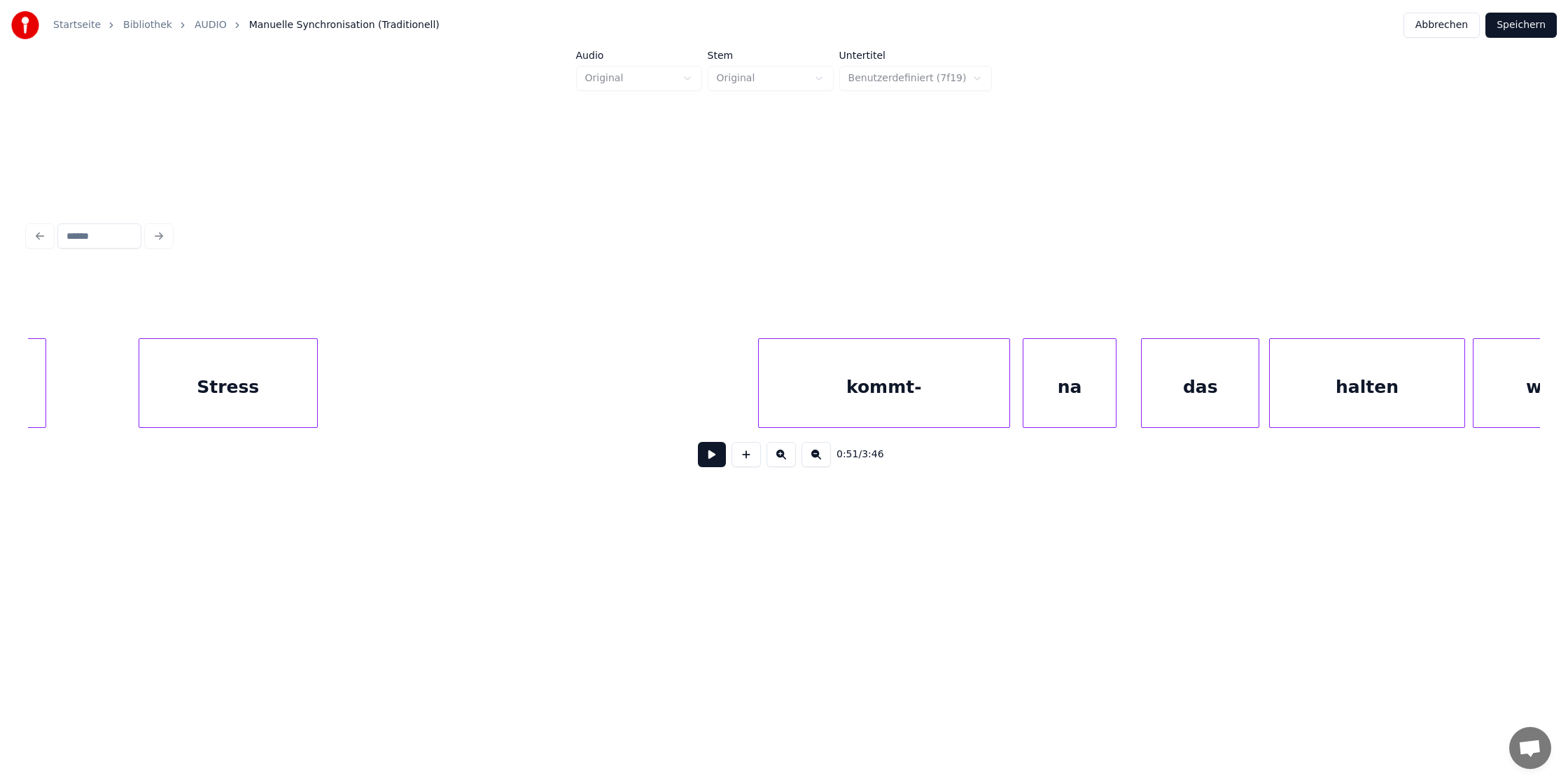
click at [227, 381] on div "Stress" at bounding box center [228, 387] width 178 height 96
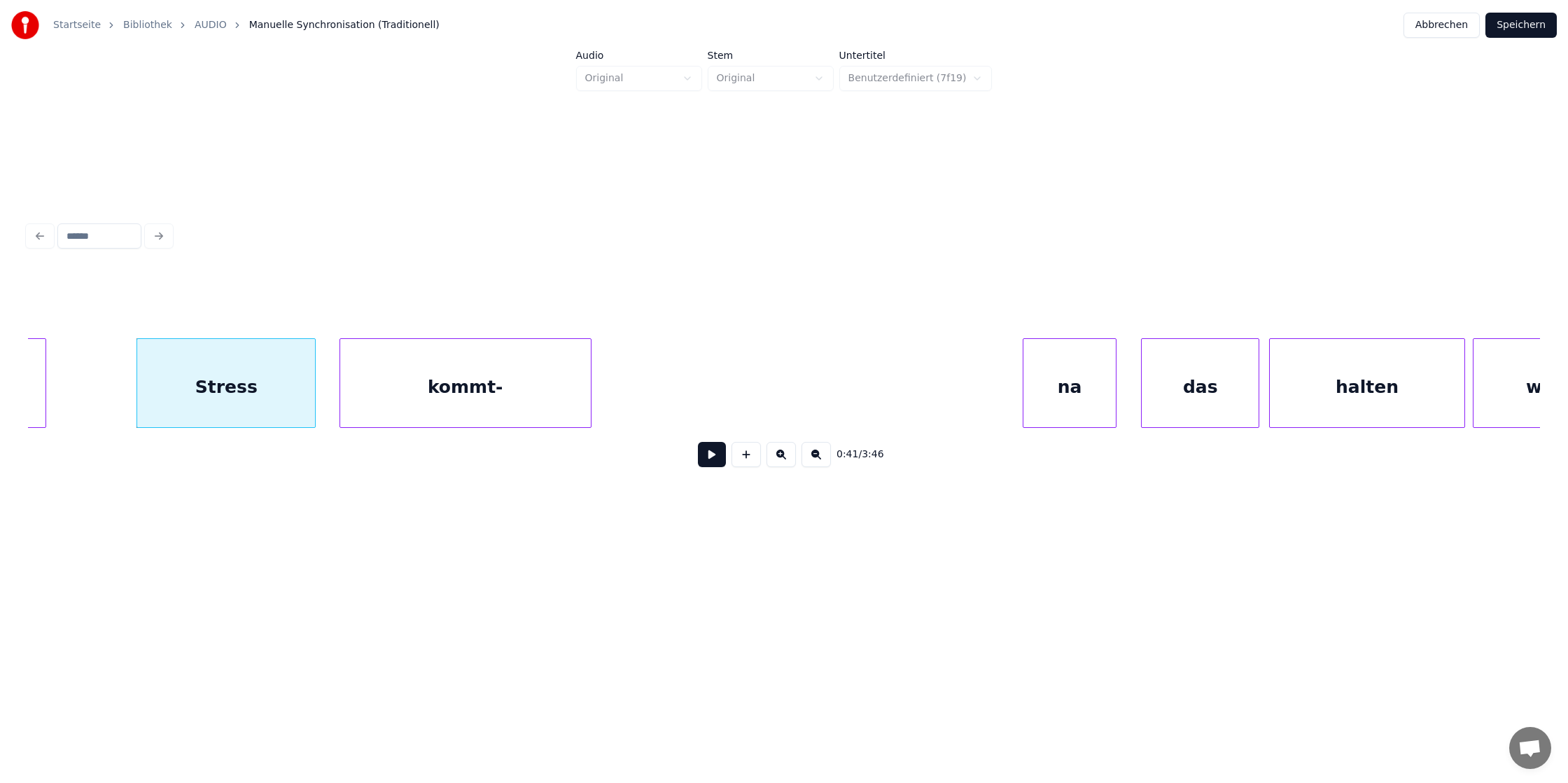
click at [429, 378] on div "kommt-" at bounding box center [466, 387] width 251 height 96
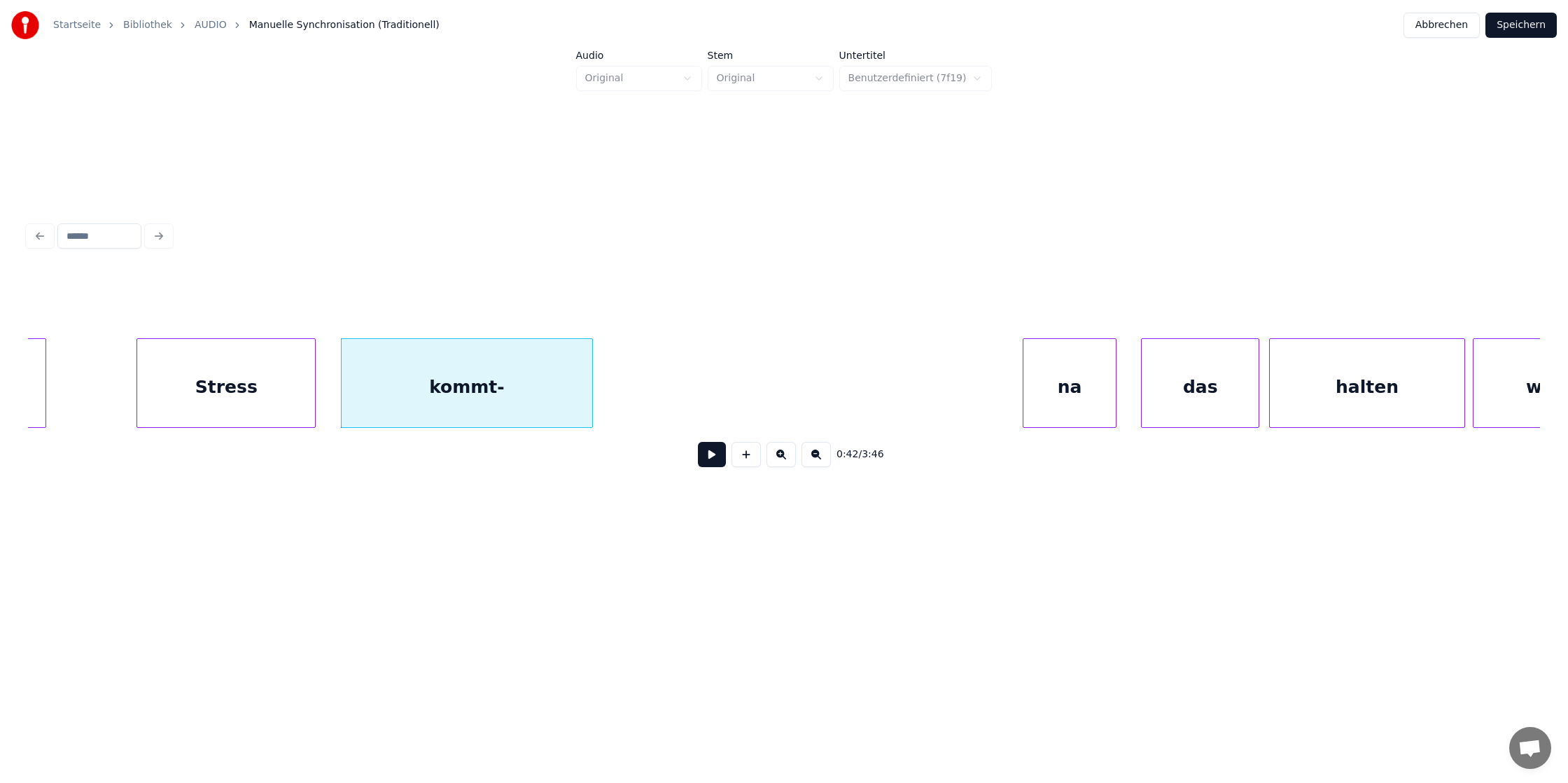
click at [429, 378] on div "kommt-" at bounding box center [467, 387] width 251 height 96
click at [736, 387] on div "na" at bounding box center [747, 387] width 93 height 96
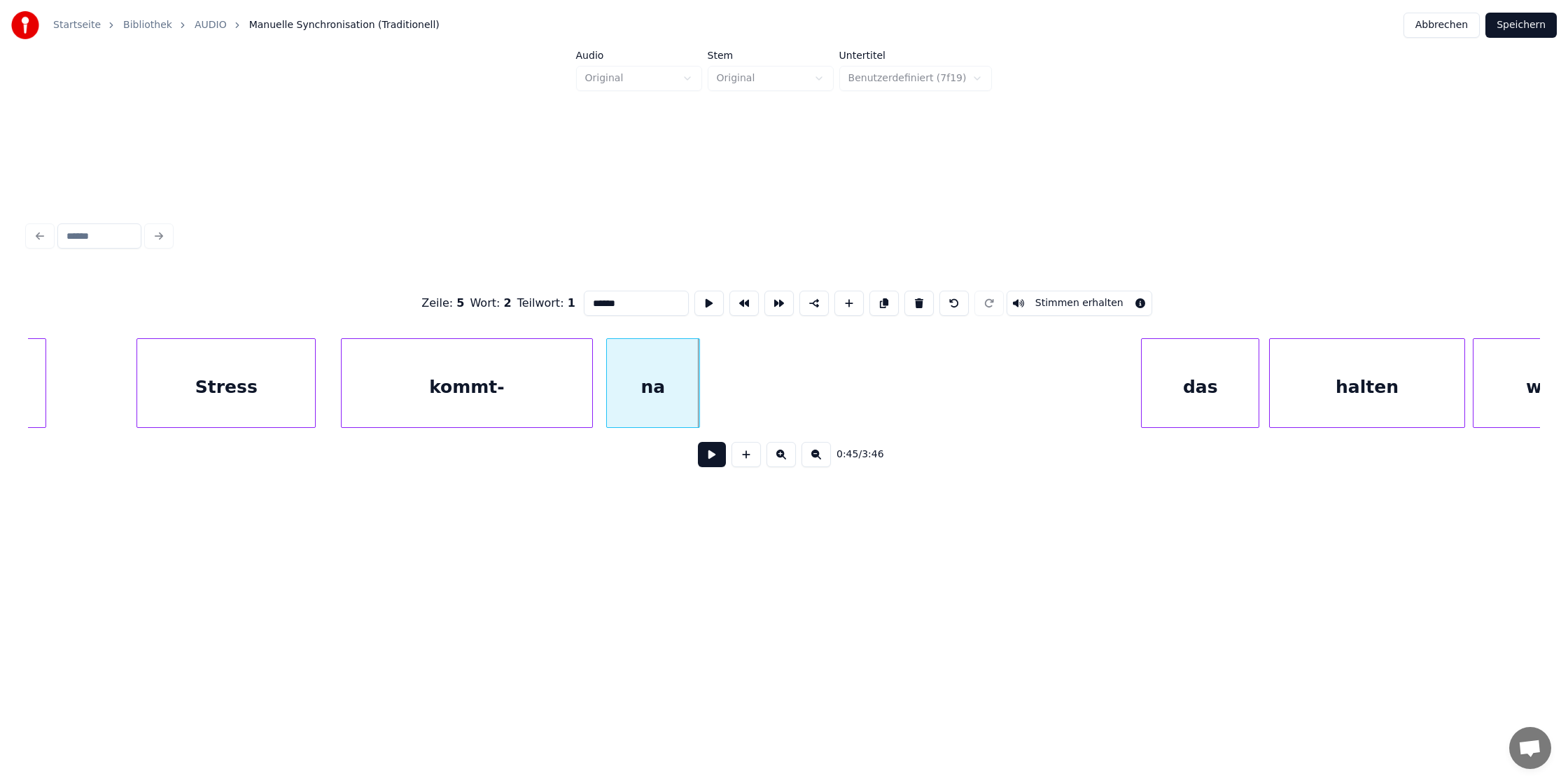
click at [663, 382] on div "na" at bounding box center [653, 387] width 93 height 96
click at [718, 396] on div "das" at bounding box center [766, 387] width 116 height 96
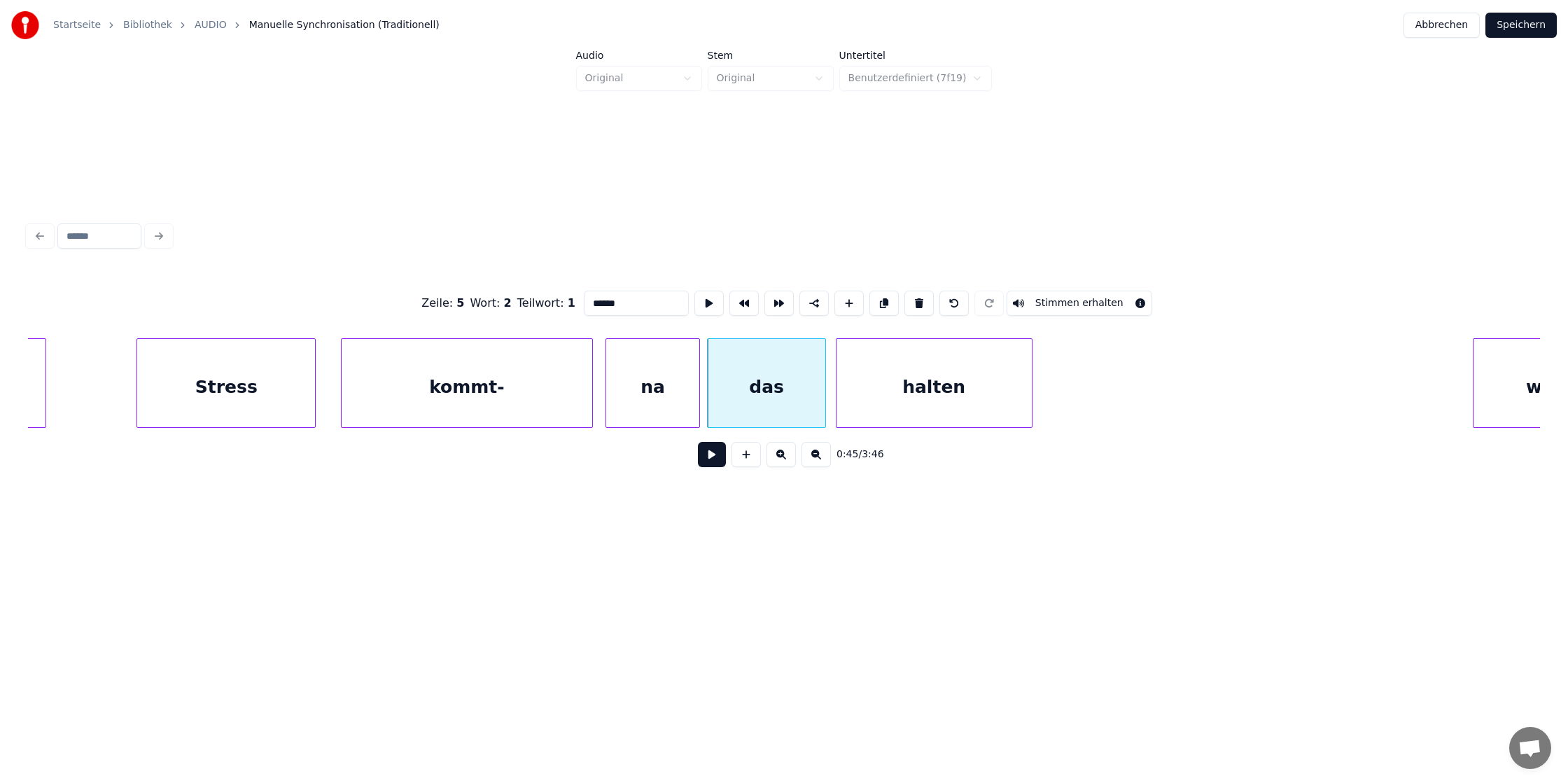
click at [961, 407] on div "halten" at bounding box center [934, 387] width 195 height 96
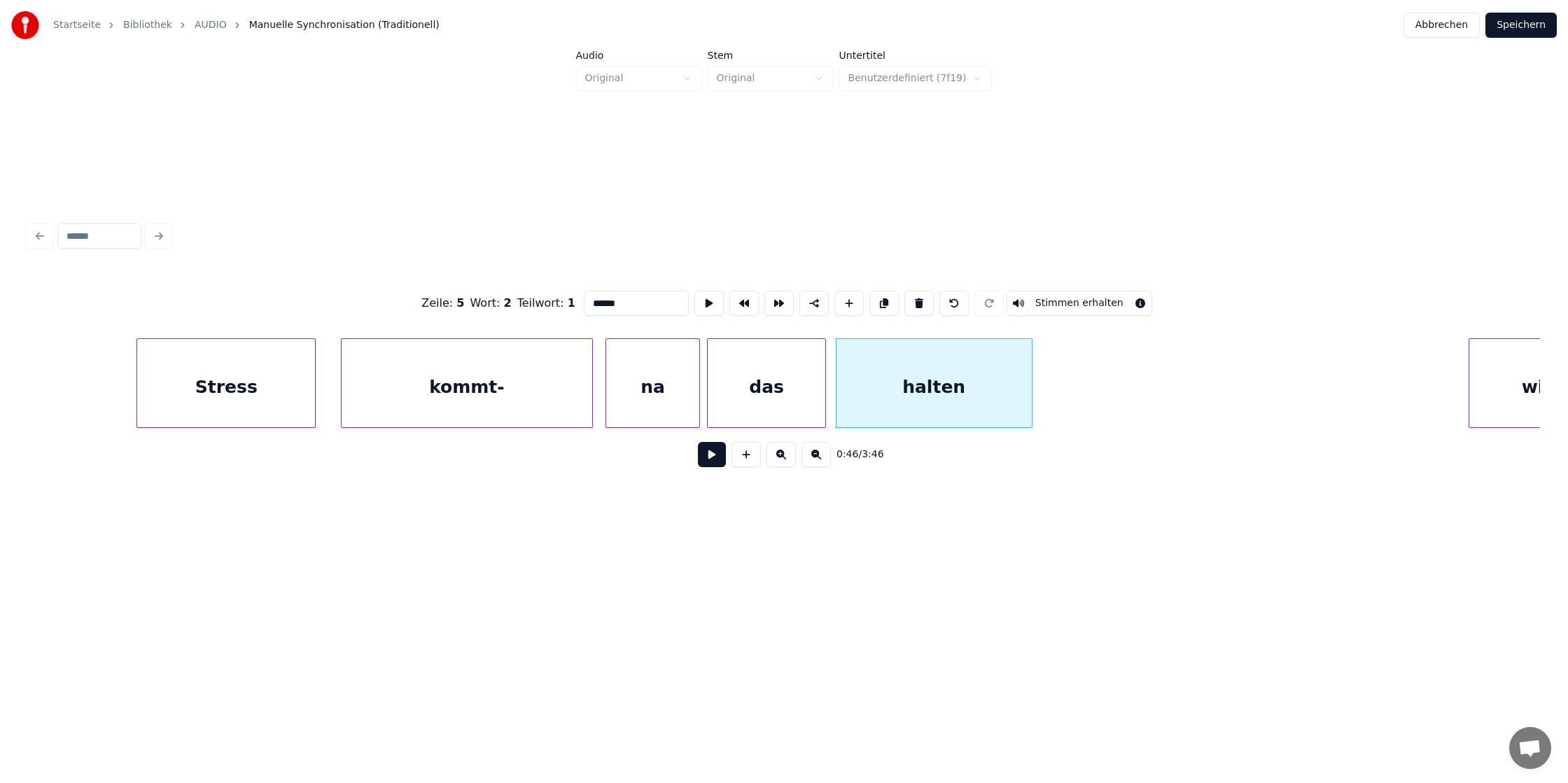
scroll to position [0, 5714]
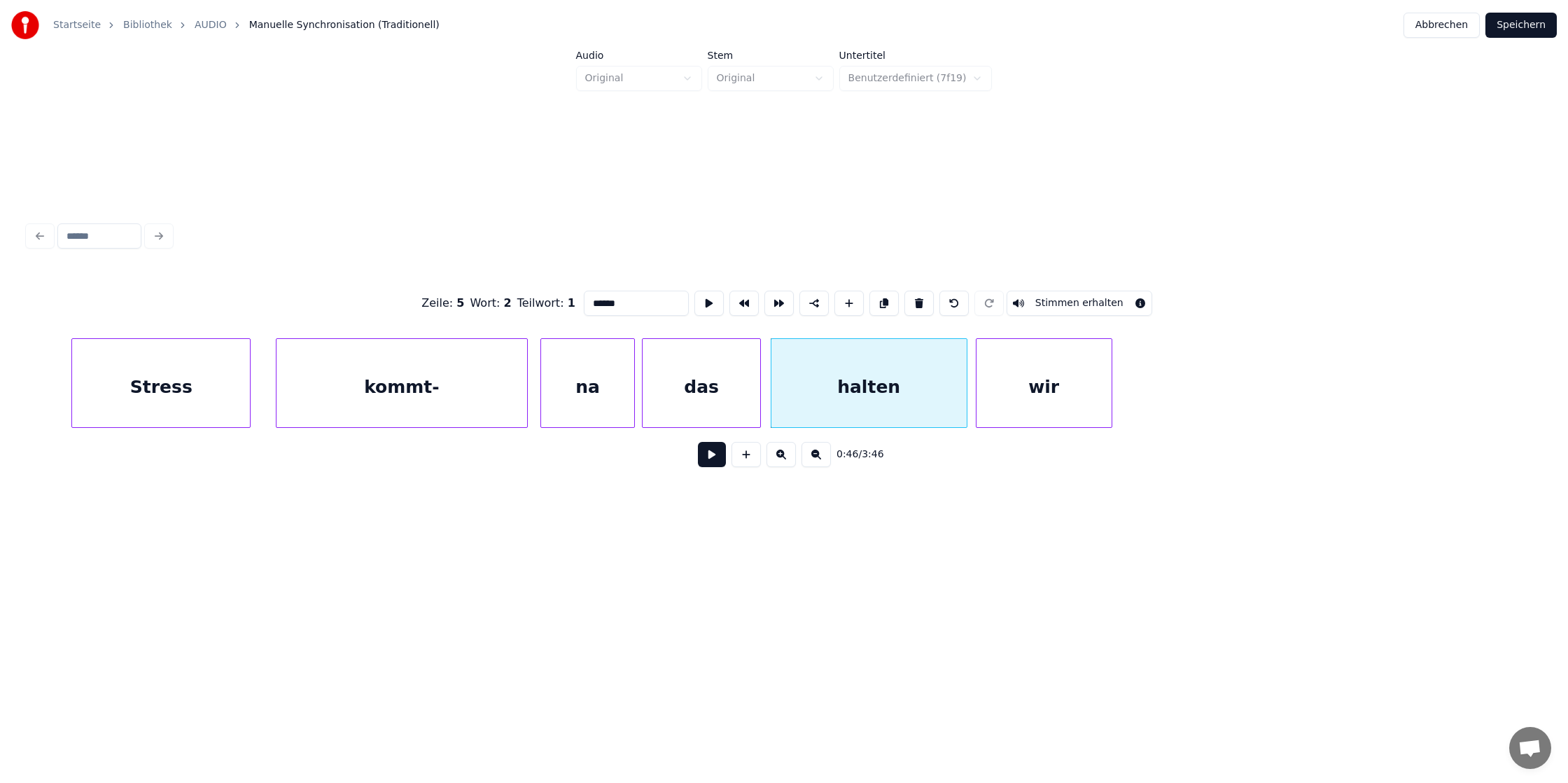
click at [1051, 392] on div "wir" at bounding box center [1044, 387] width 135 height 96
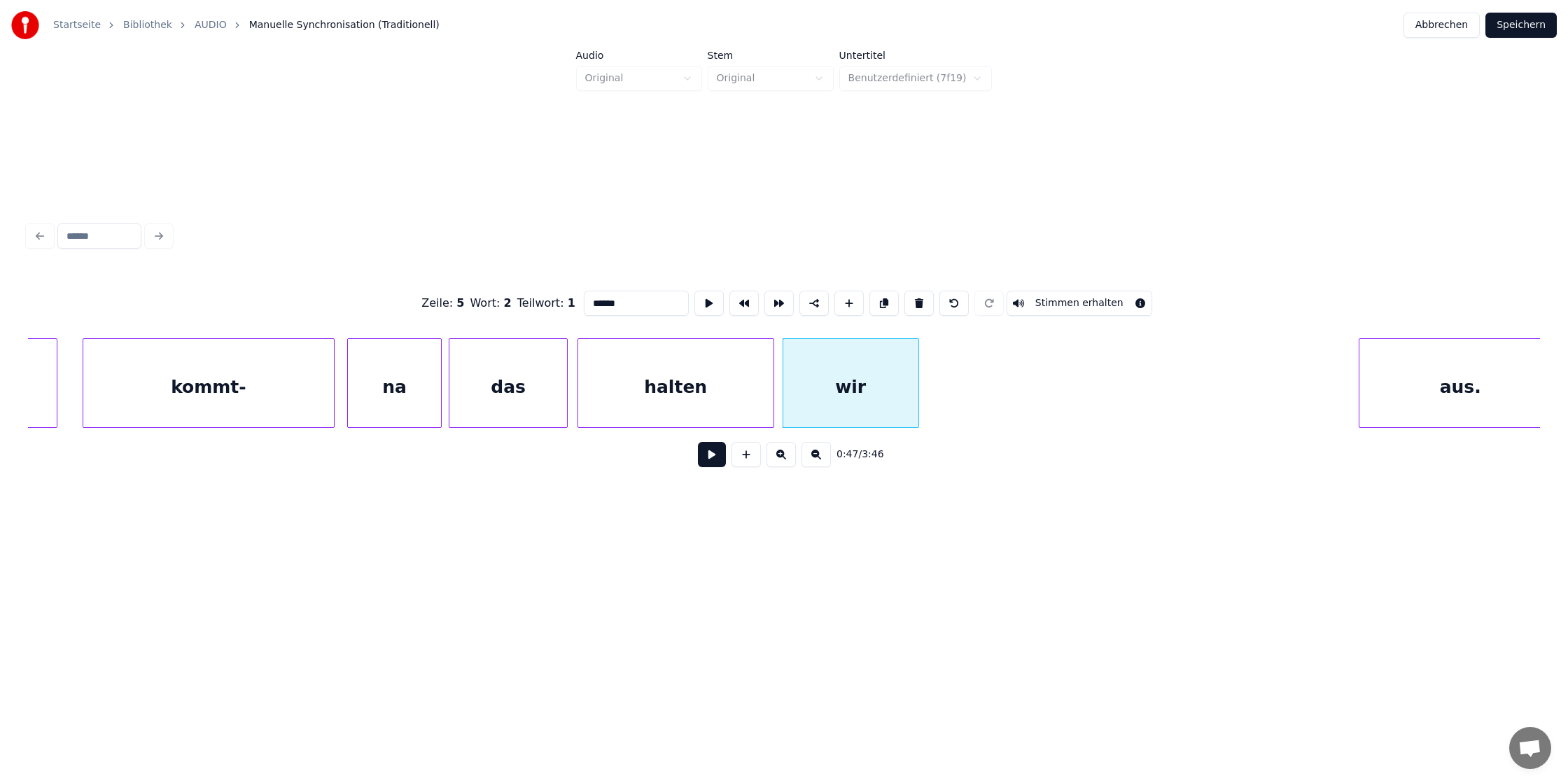
scroll to position [0, 5937]
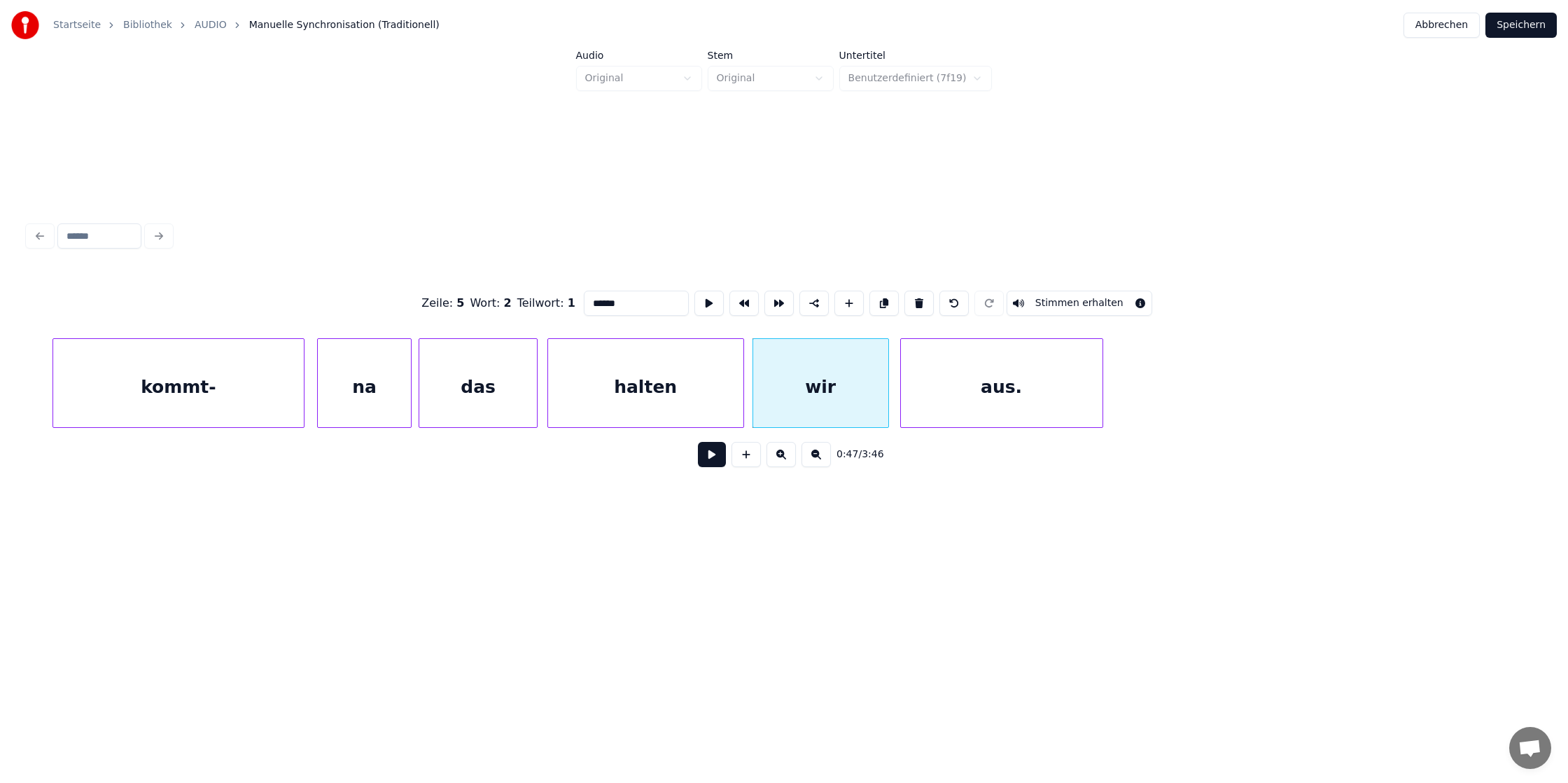
click at [995, 379] on div "aus." at bounding box center [1002, 387] width 201 height 96
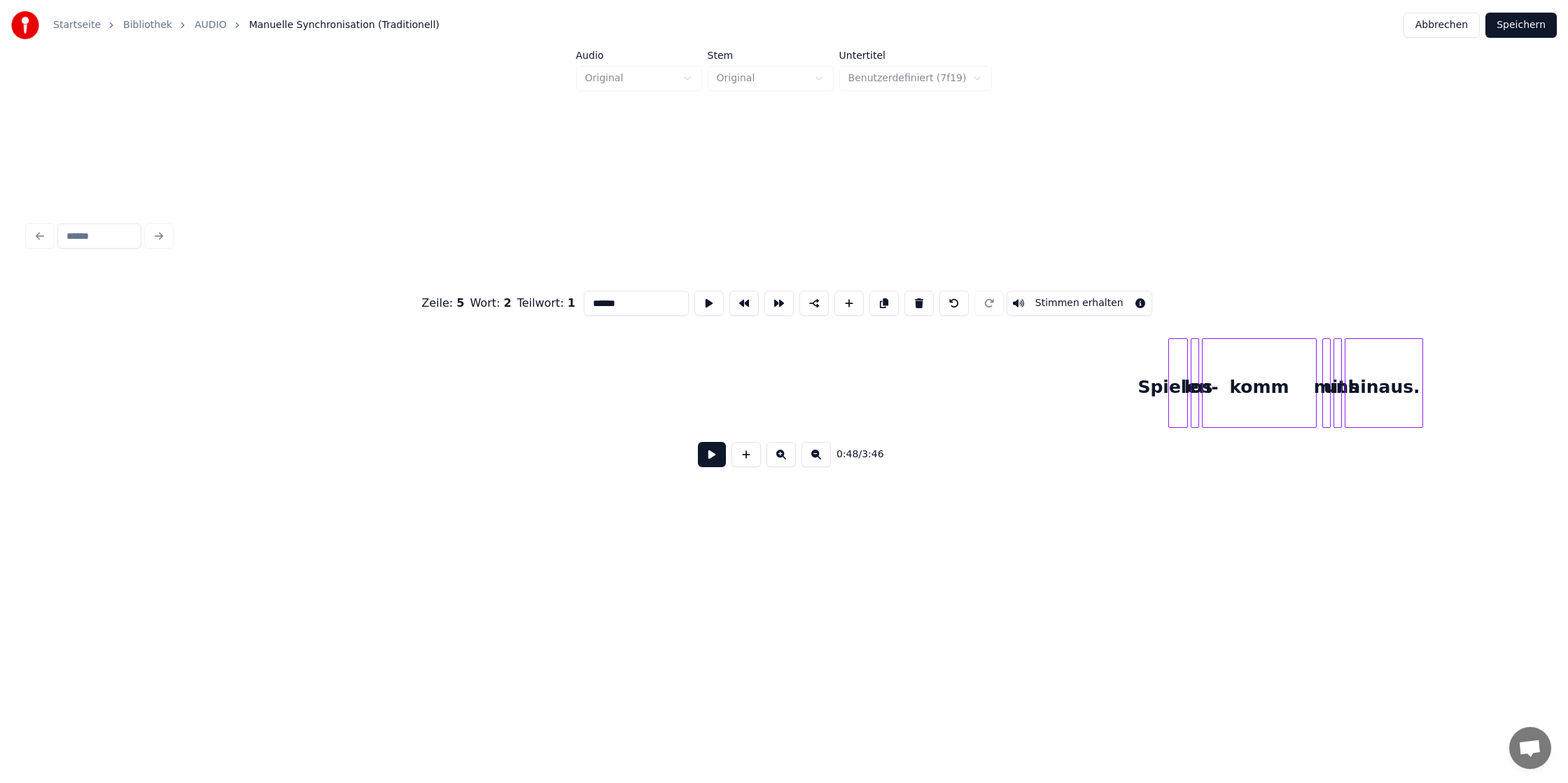
scroll to position [0, 8121]
click at [223, 283] on div "Zeile : 5 Wort : 2 Teilwort : 1 ****** Stimmen erhalten 0:48 / 3:46" at bounding box center [784, 375] width 1512 height 213
click at [1099, 379] on div "los" at bounding box center [1106, 387] width 14 height 96
click at [1033, 362] on div at bounding box center [1035, 383] width 4 height 89
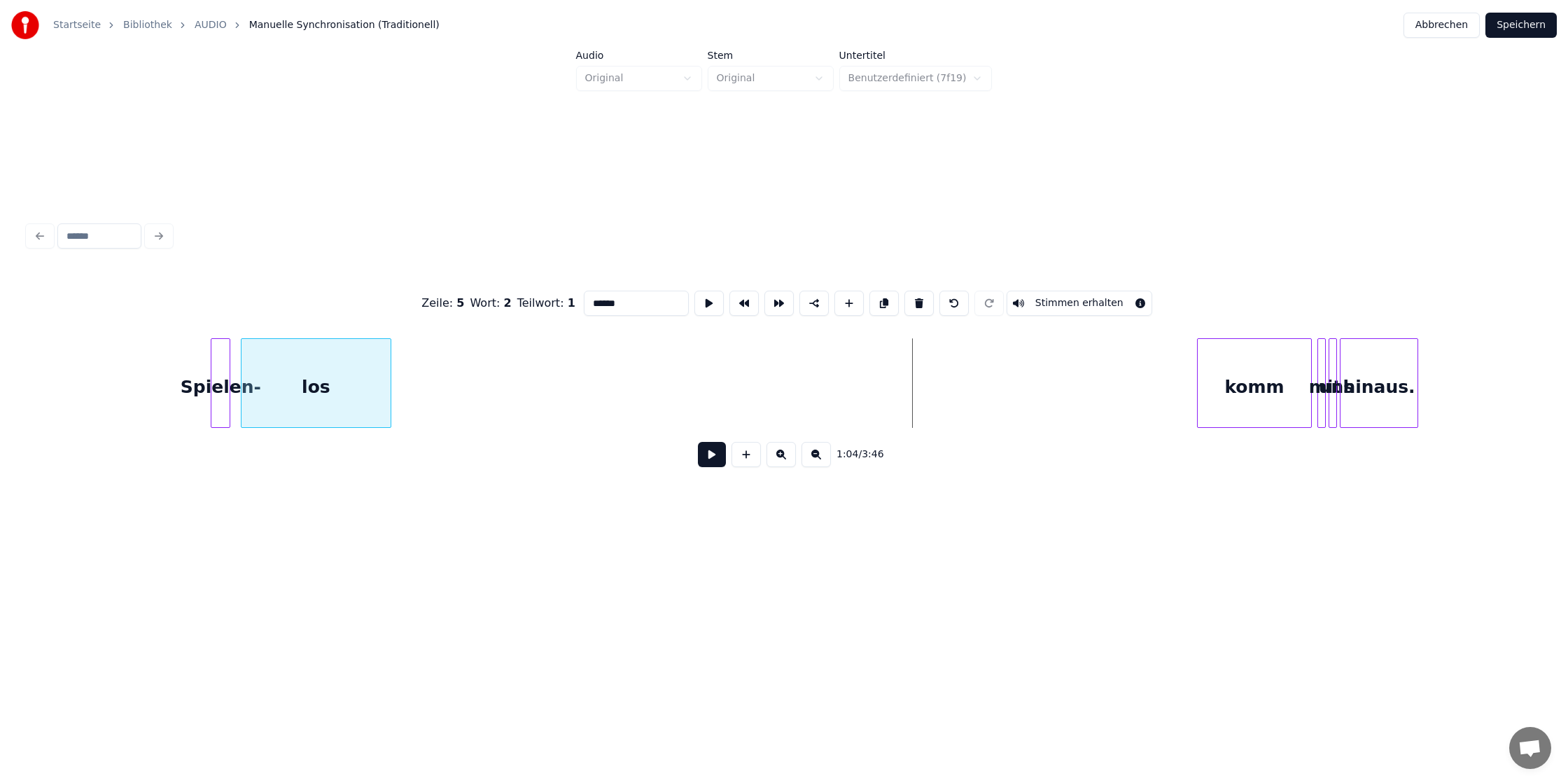
click at [309, 356] on div "los" at bounding box center [317, 387] width 149 height 96
click at [325, 361] on div "los" at bounding box center [316, 387] width 149 height 96
click at [492, 399] on div "komm" at bounding box center [455, 387] width 113 height 96
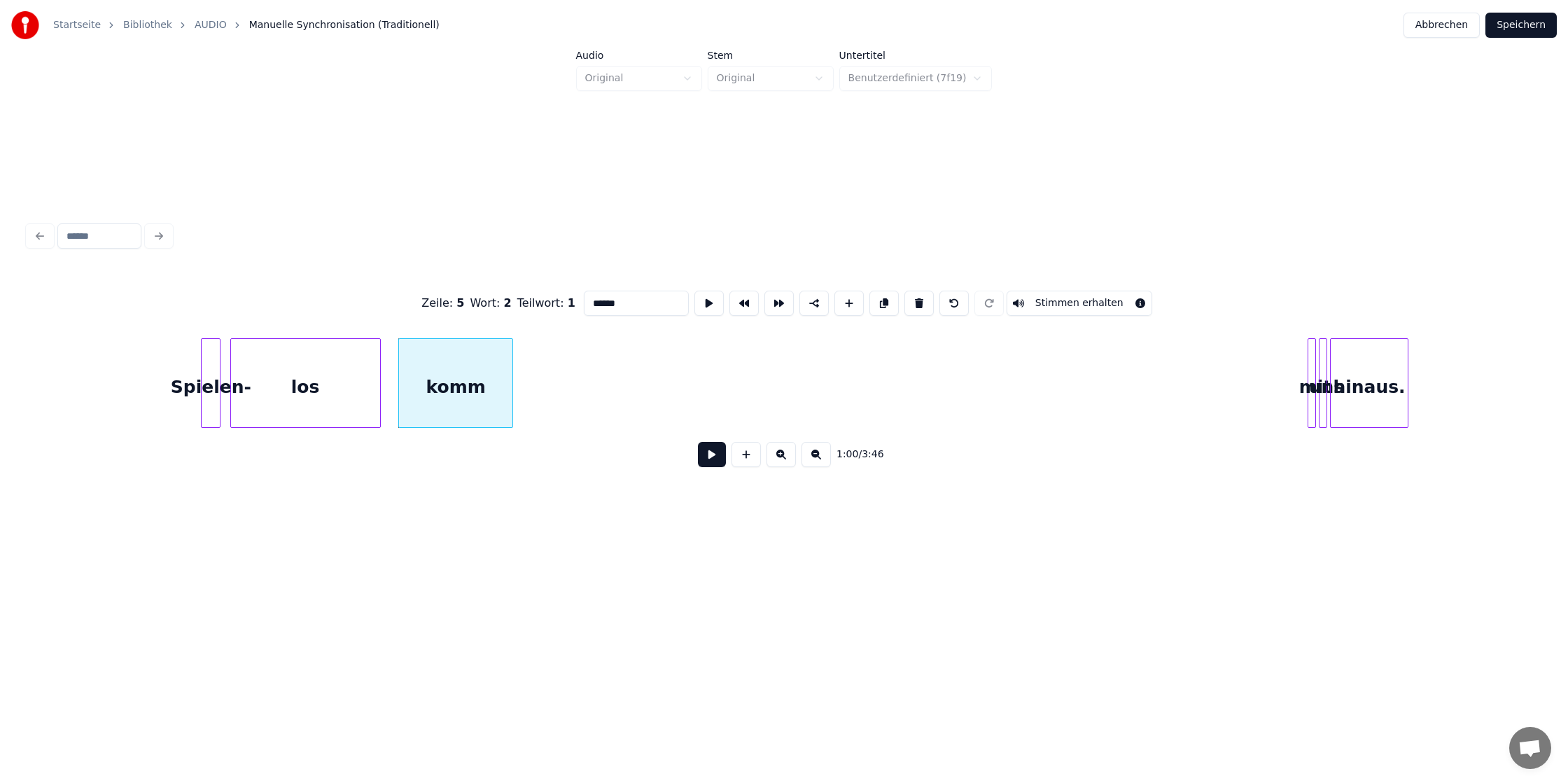
scroll to position [0, 8133]
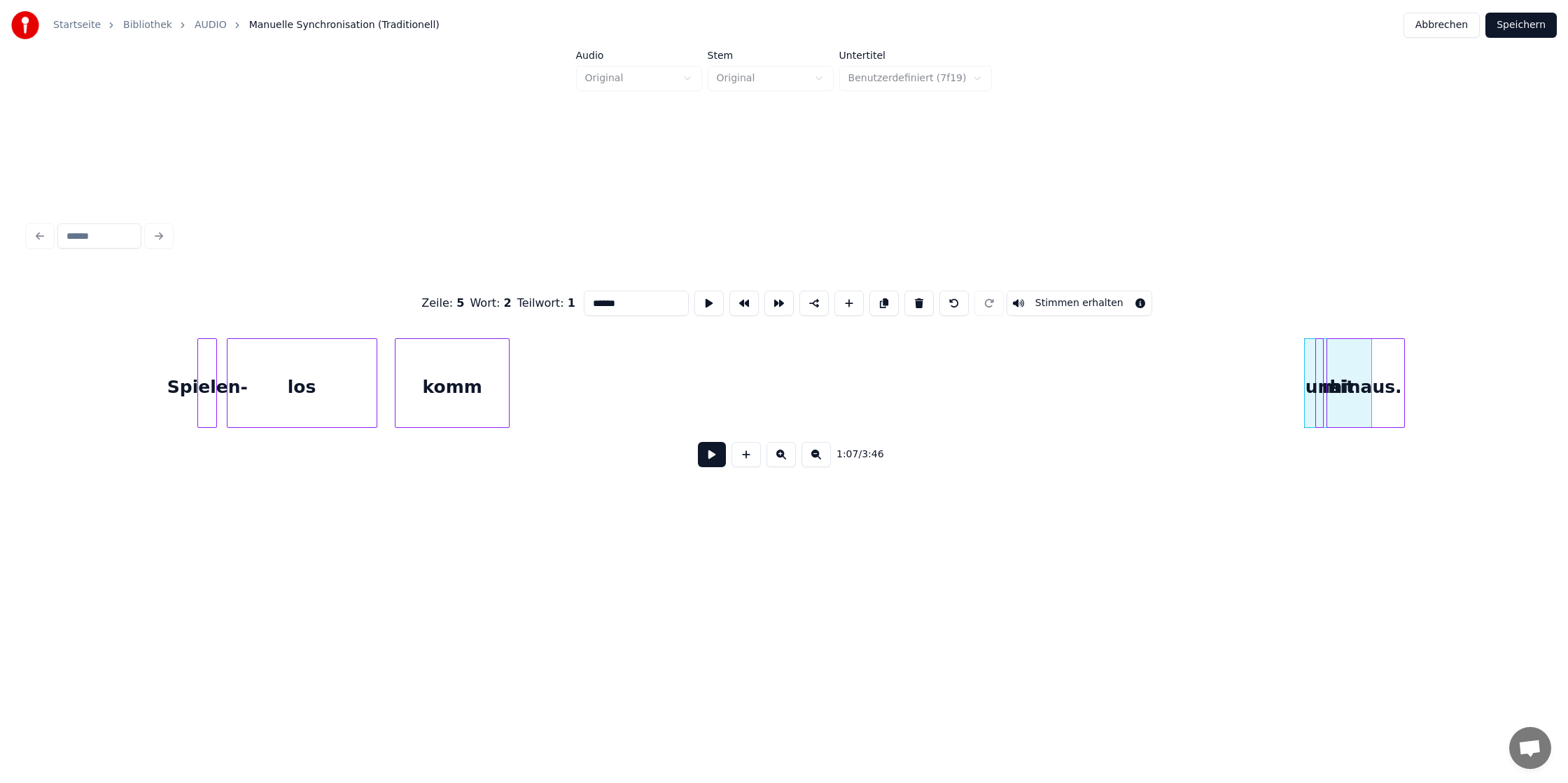
click at [534, 351] on div "mit" at bounding box center [553, 387] width 67 height 96
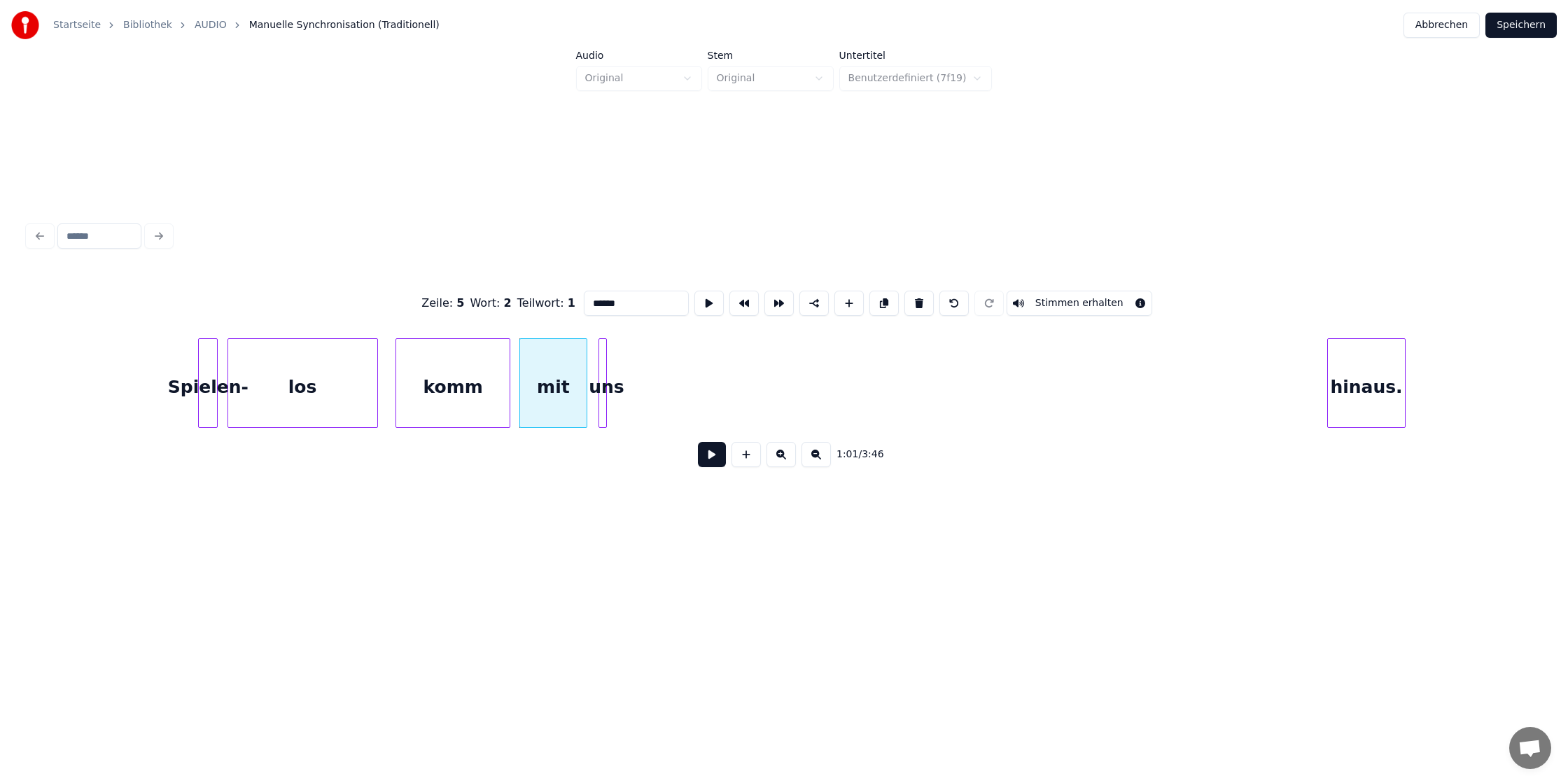
click at [606, 365] on div "uns" at bounding box center [606, 387] width 14 height 96
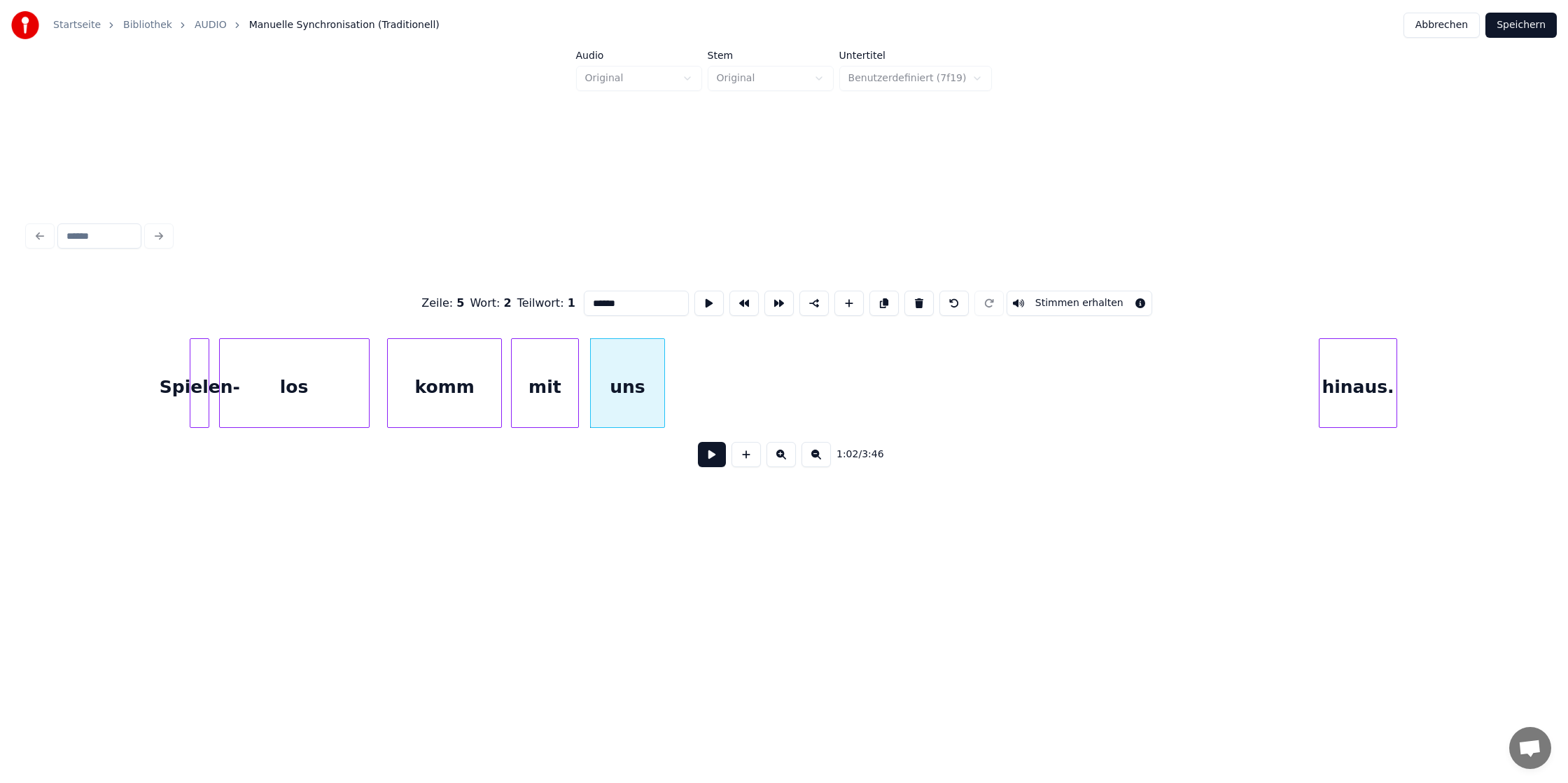
scroll to position [0, 8143]
click at [754, 381] on div "hinaus." at bounding box center [728, 387] width 77 height 96
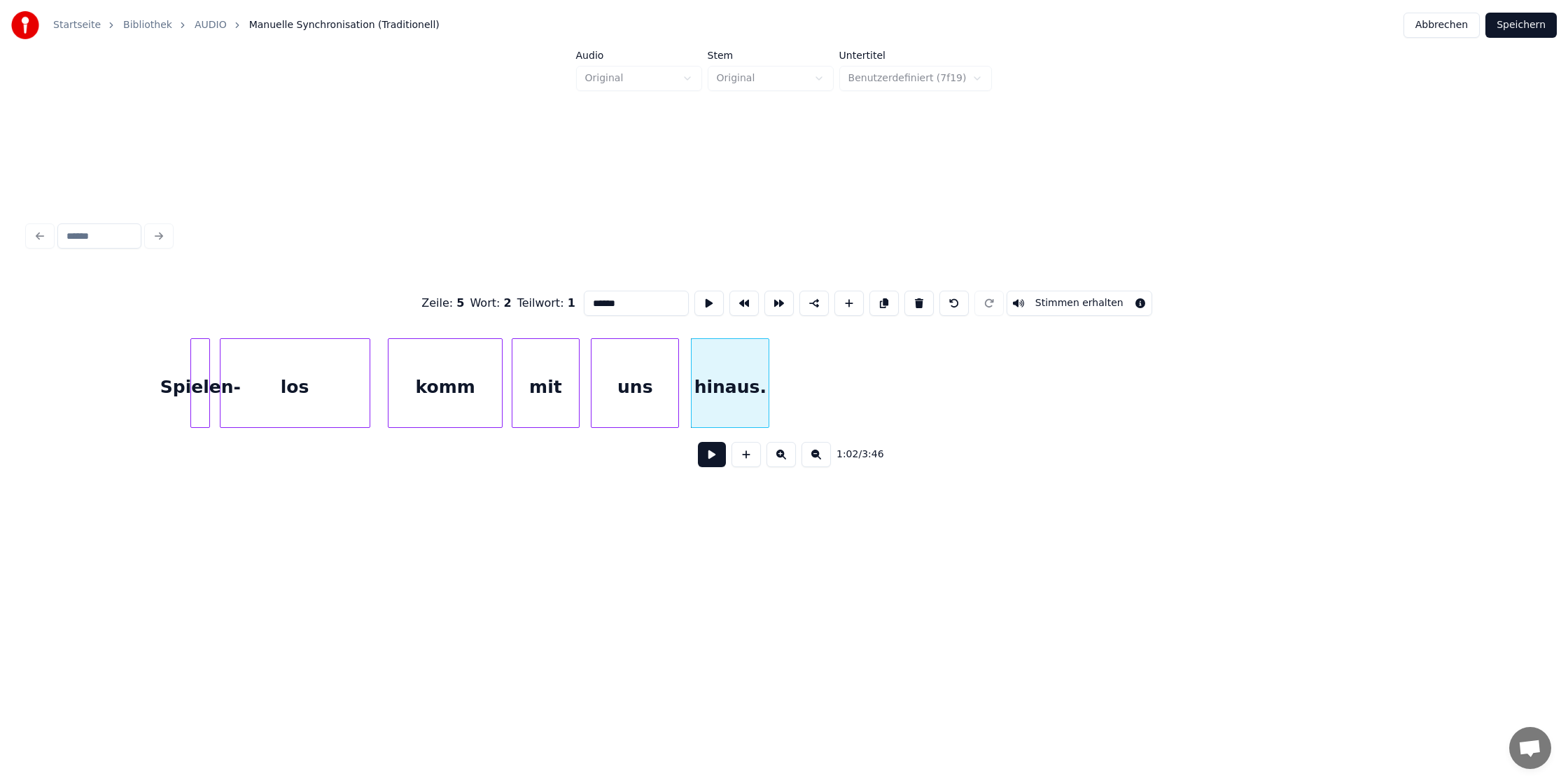
scroll to position [0, 8137]
click at [0, 362] on div "Startseite Bibliothek AUDIO Manuelle Synchronisation (Traditionell) Abbrechen S…" at bounding box center [784, 292] width 1568 height 584
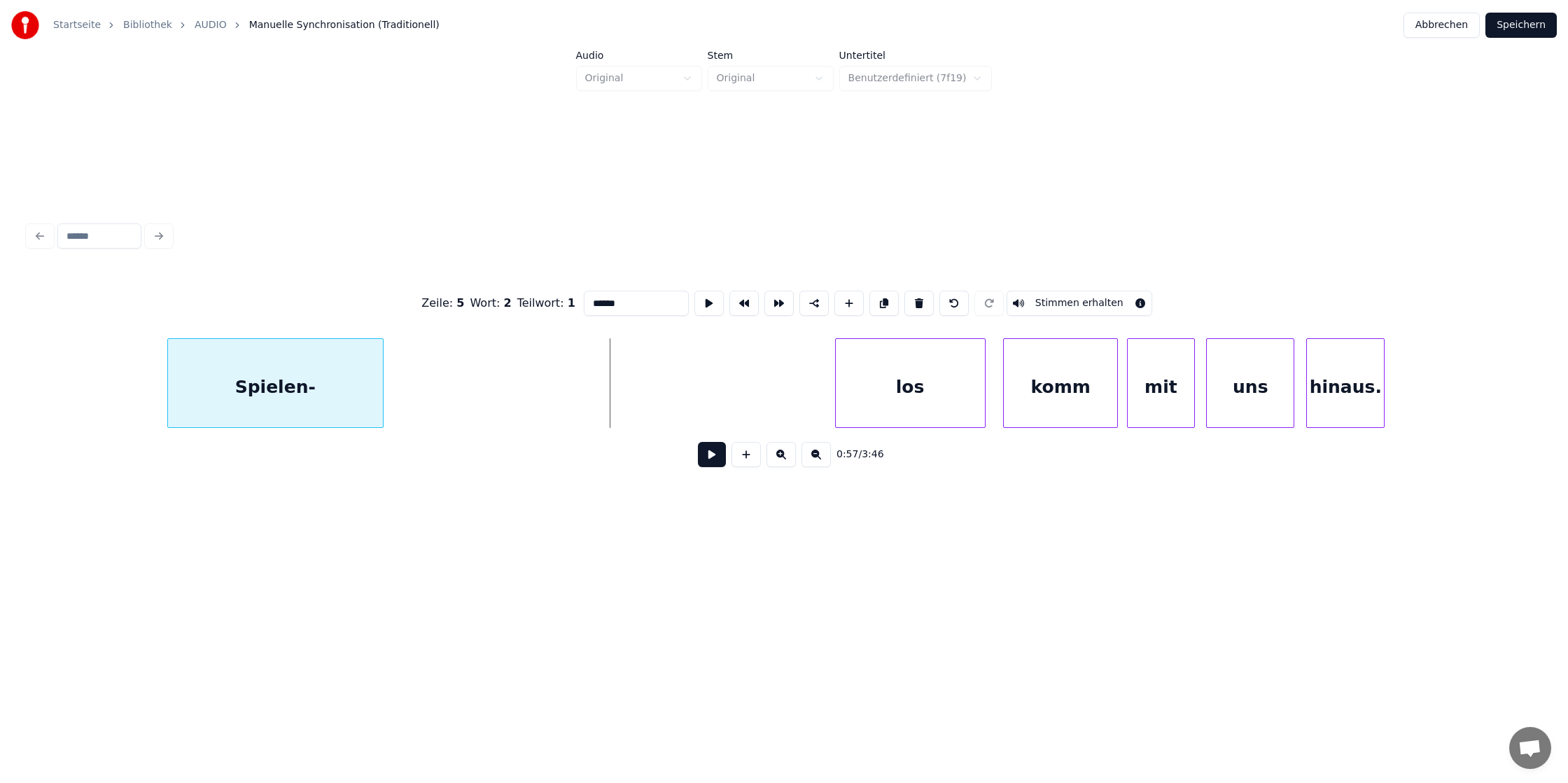
click at [242, 386] on div "Spielen-" at bounding box center [276, 387] width 215 height 96
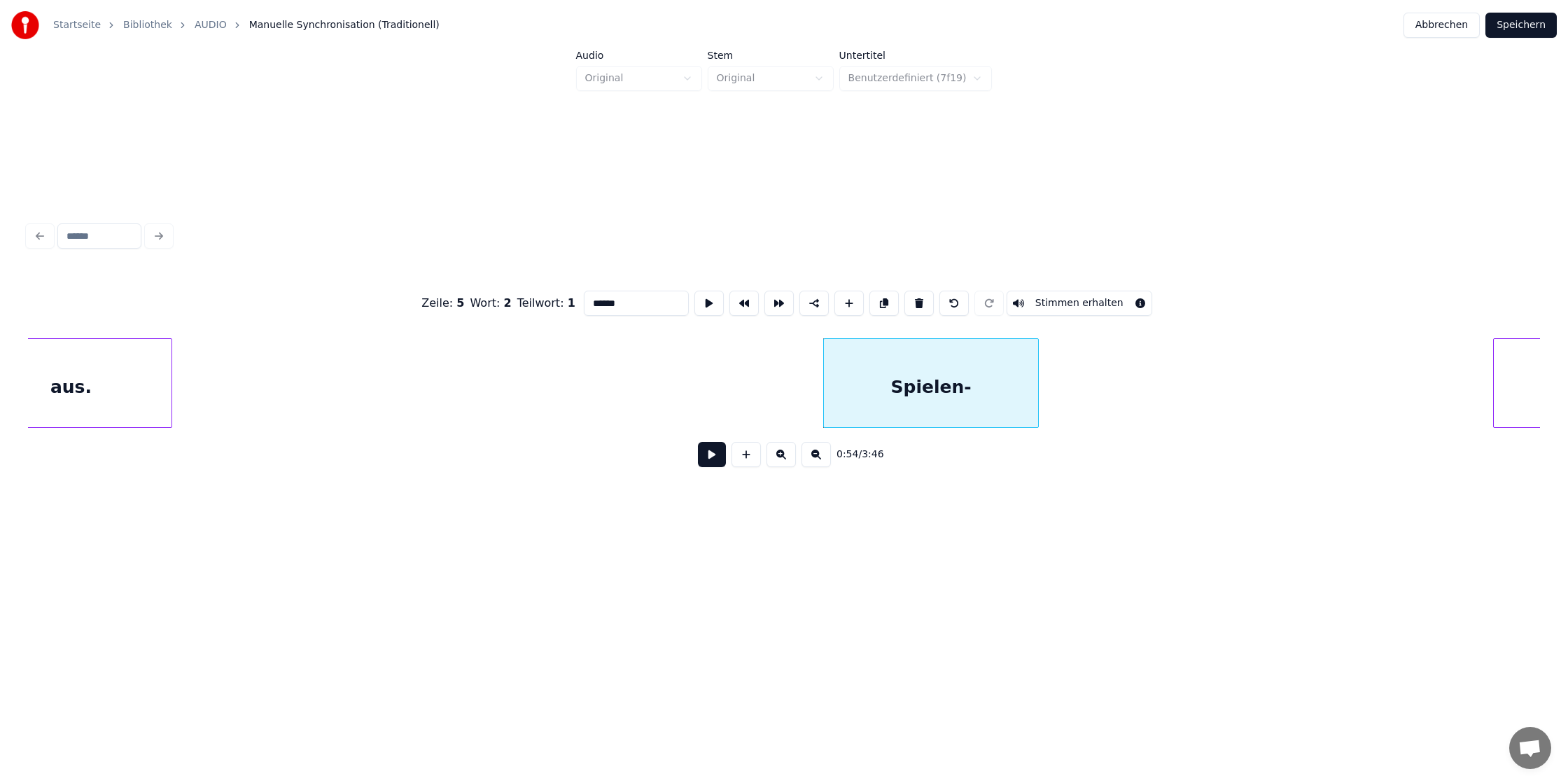
scroll to position [0, 6843]
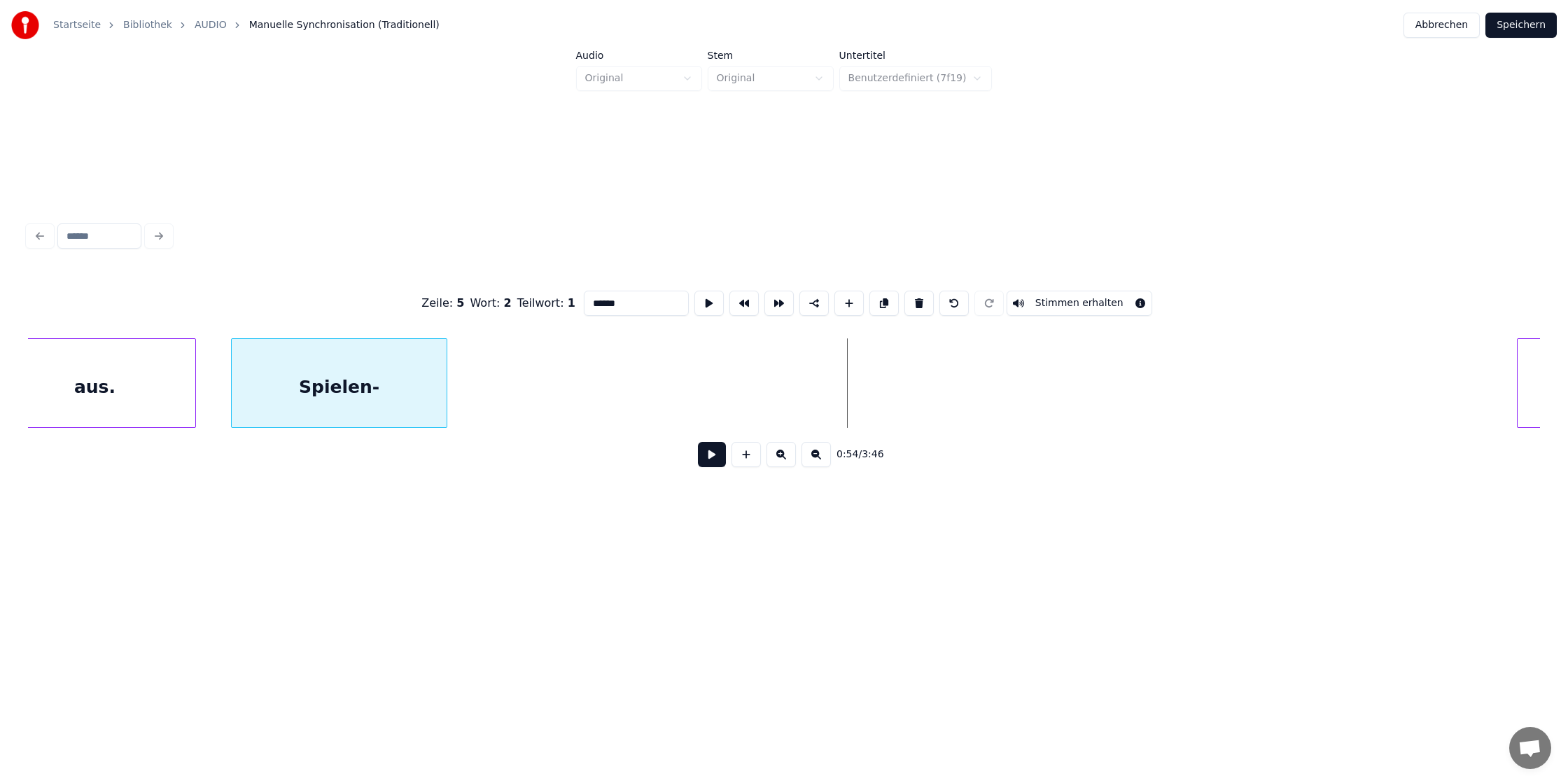
click at [380, 385] on div "Spielen-" at bounding box center [339, 387] width 215 height 96
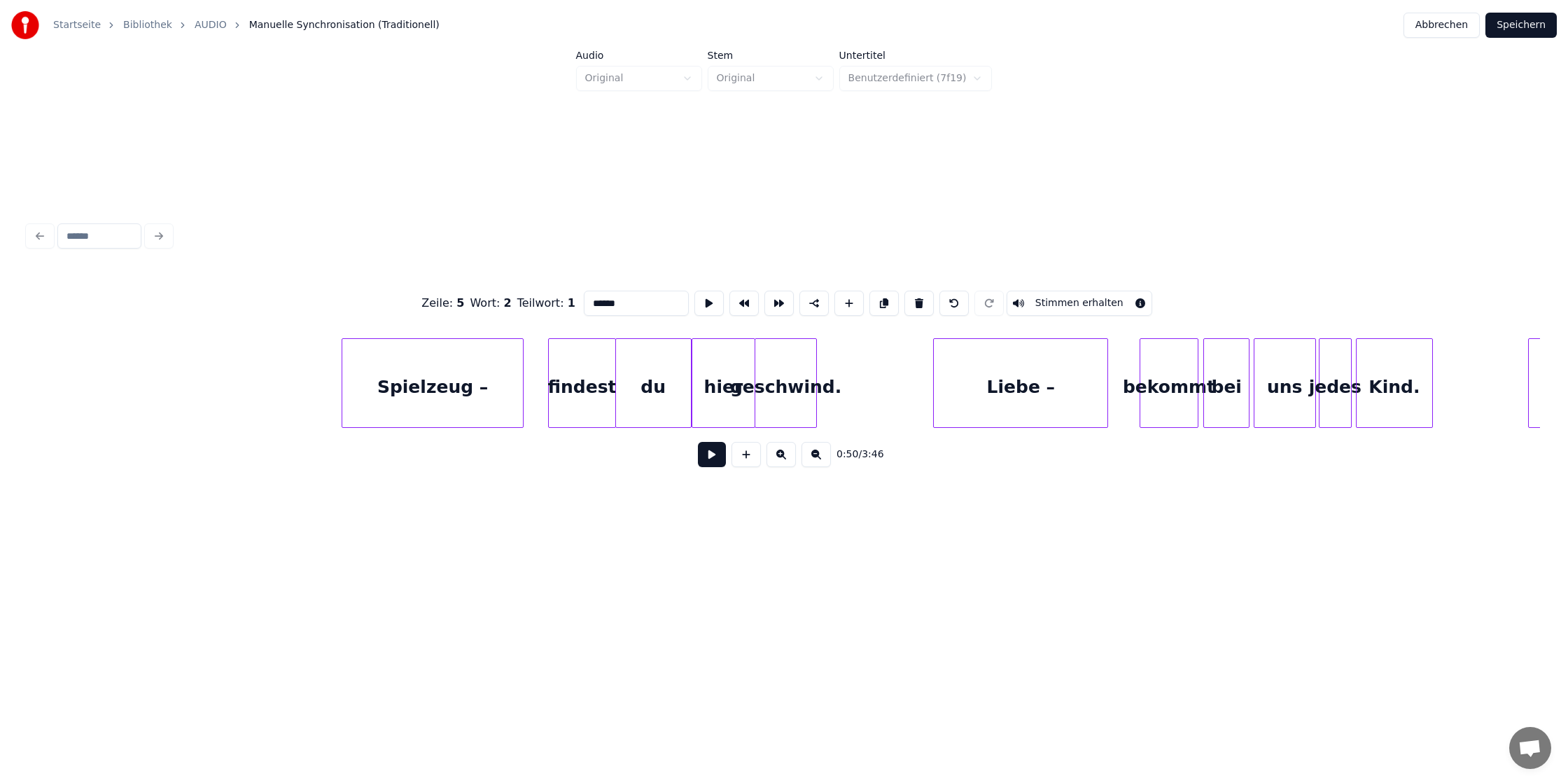
scroll to position [0, 1453]
click at [404, 366] on div "Spielzeug –" at bounding box center [429, 387] width 181 height 96
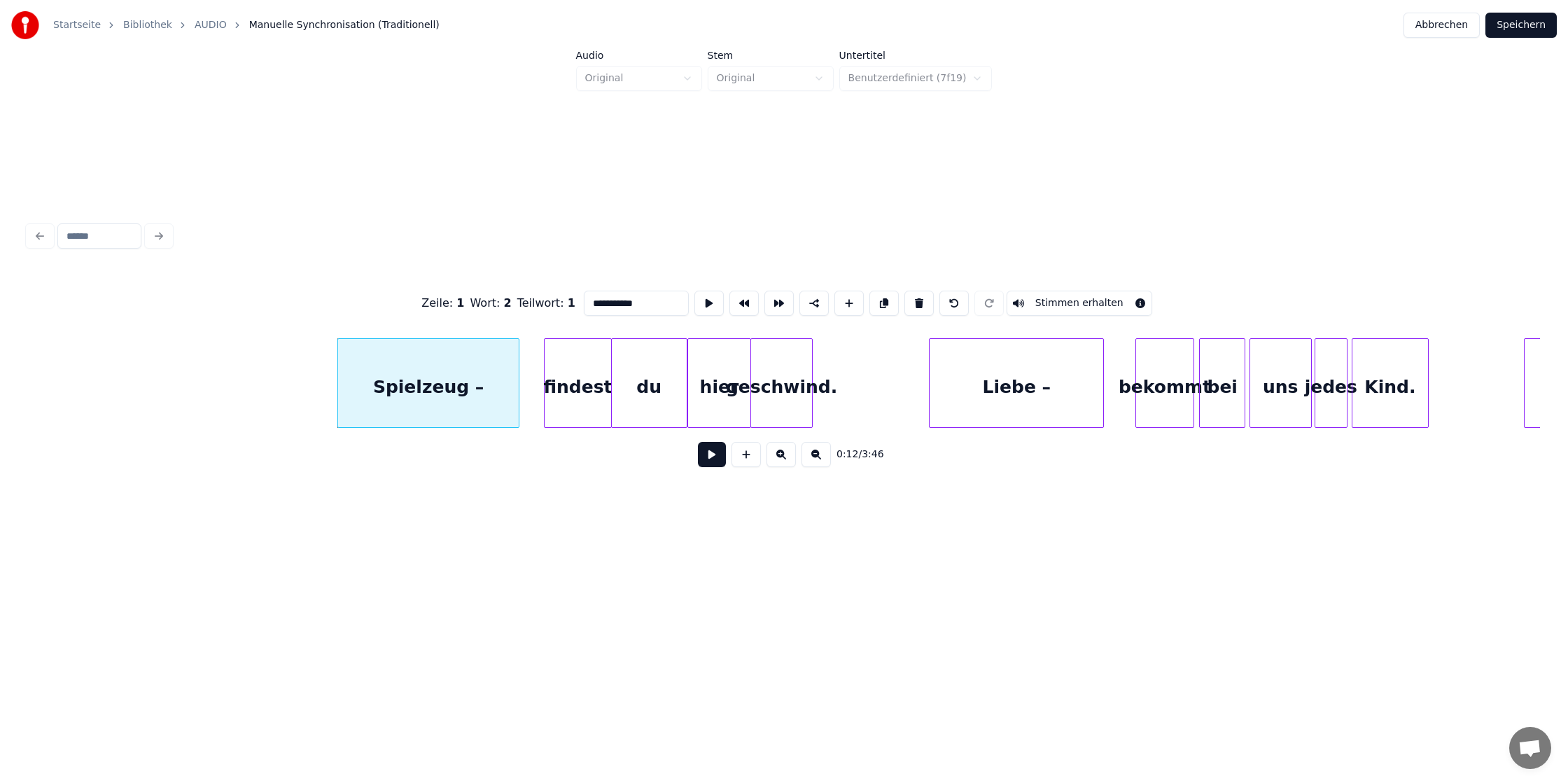
click at [1133, 303] on button "Stimmen erhalten" at bounding box center [1079, 303] width 145 height 25
click at [1126, 304] on button "Stimmen erhalten" at bounding box center [1079, 303] width 145 height 25
click at [1059, 303] on button "Stimmen erhalten" at bounding box center [1079, 303] width 145 height 25
click at [1009, 303] on button "Stimmen erhalten" at bounding box center [1079, 303] width 145 height 25
click at [508, 397] on div "Spielzeug –" at bounding box center [429, 387] width 181 height 96
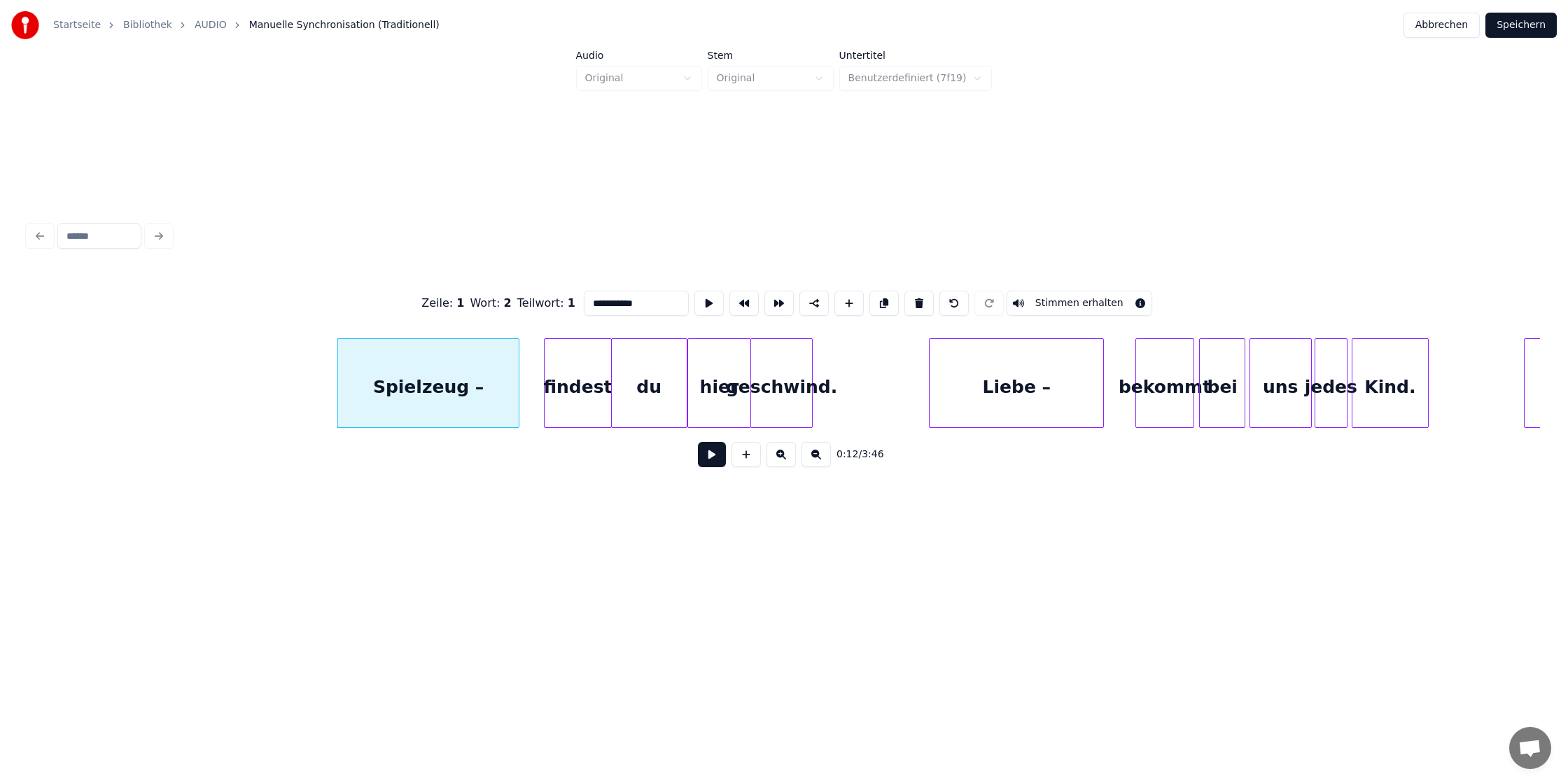
click at [777, 454] on button at bounding box center [782, 454] width 30 height 25
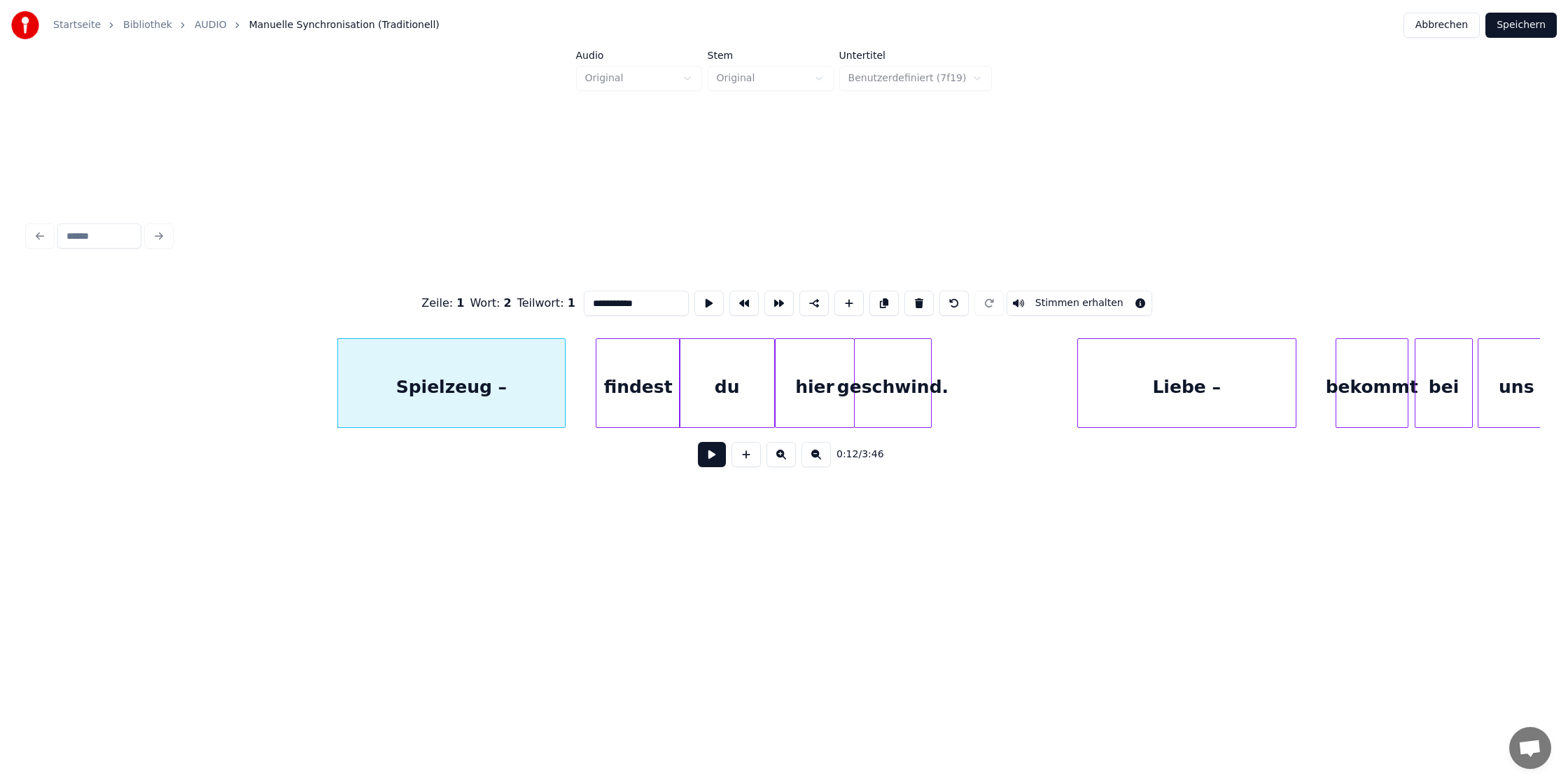
click at [777, 454] on button at bounding box center [782, 454] width 30 height 25
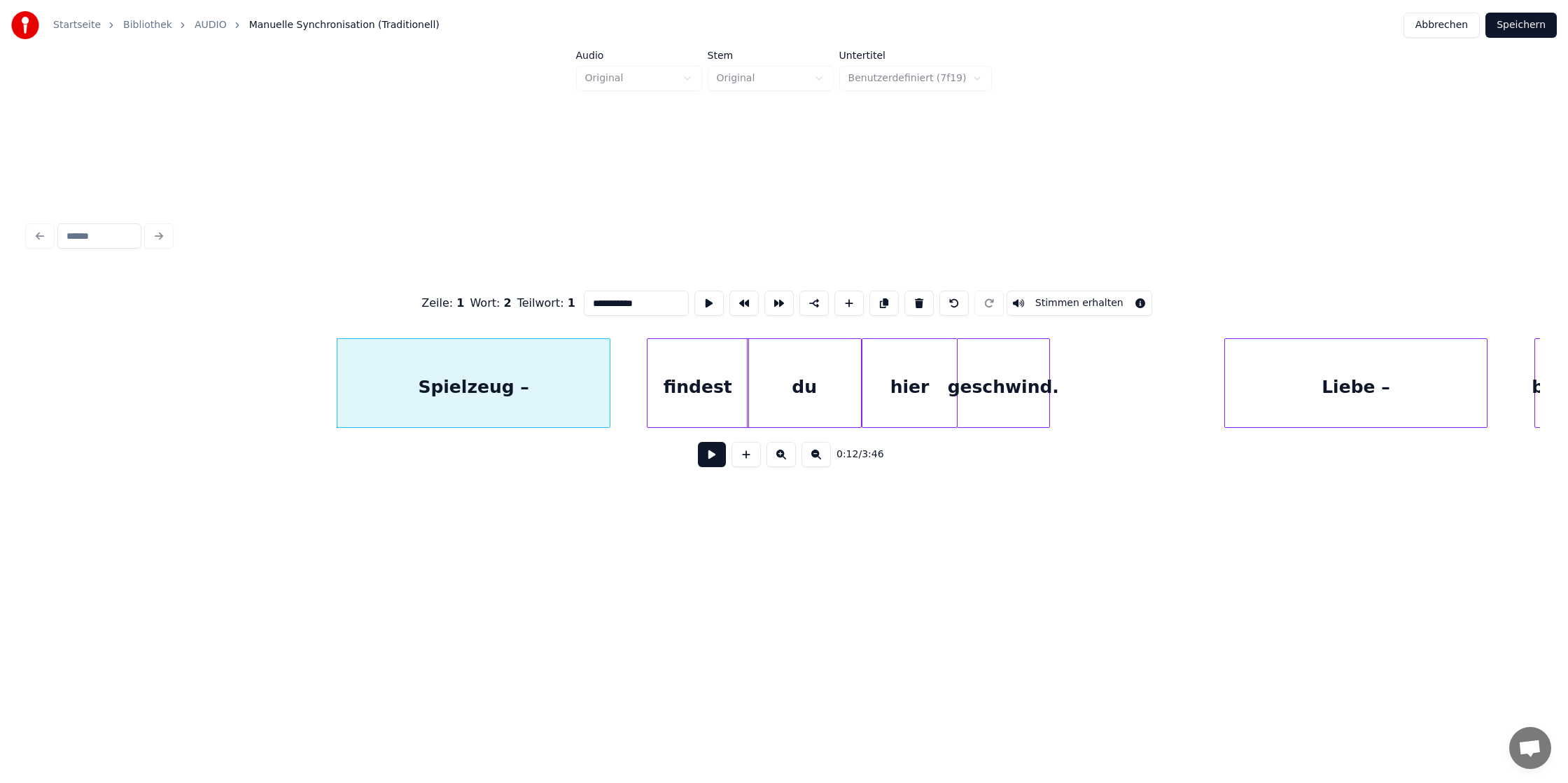
click at [777, 454] on button at bounding box center [782, 454] width 30 height 25
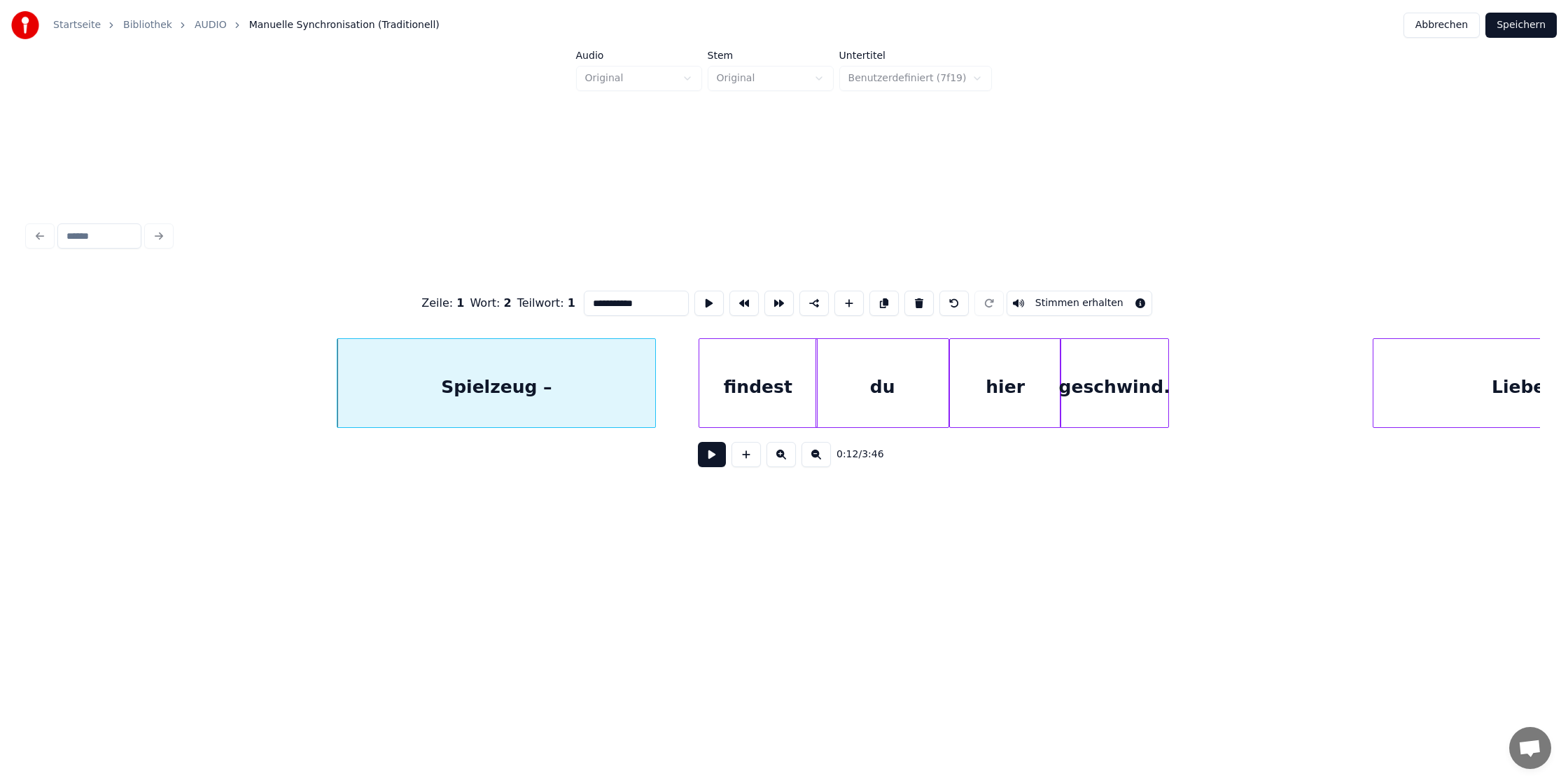
click at [777, 454] on button at bounding box center [782, 454] width 30 height 25
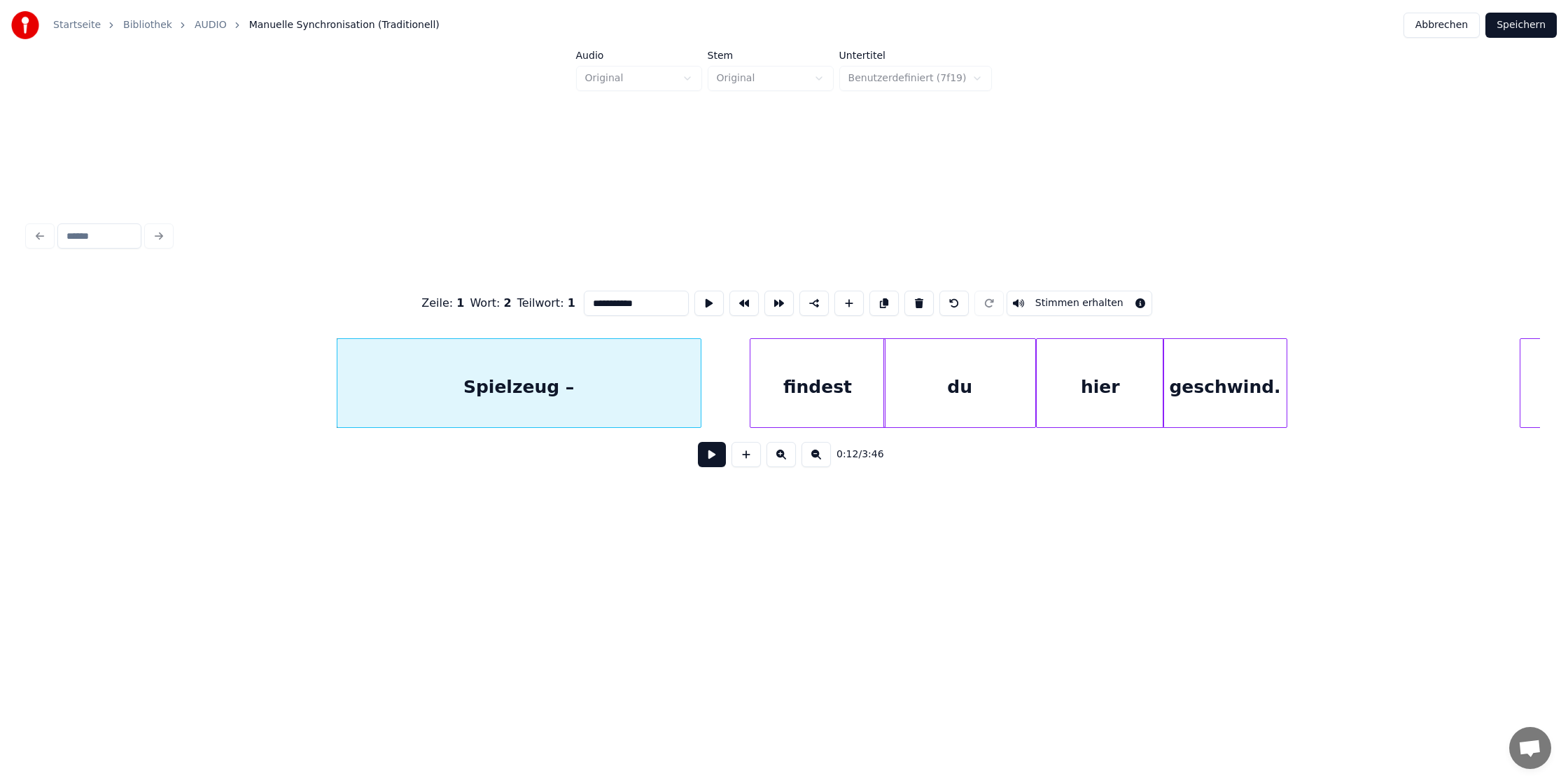
click at [777, 454] on button at bounding box center [782, 454] width 30 height 25
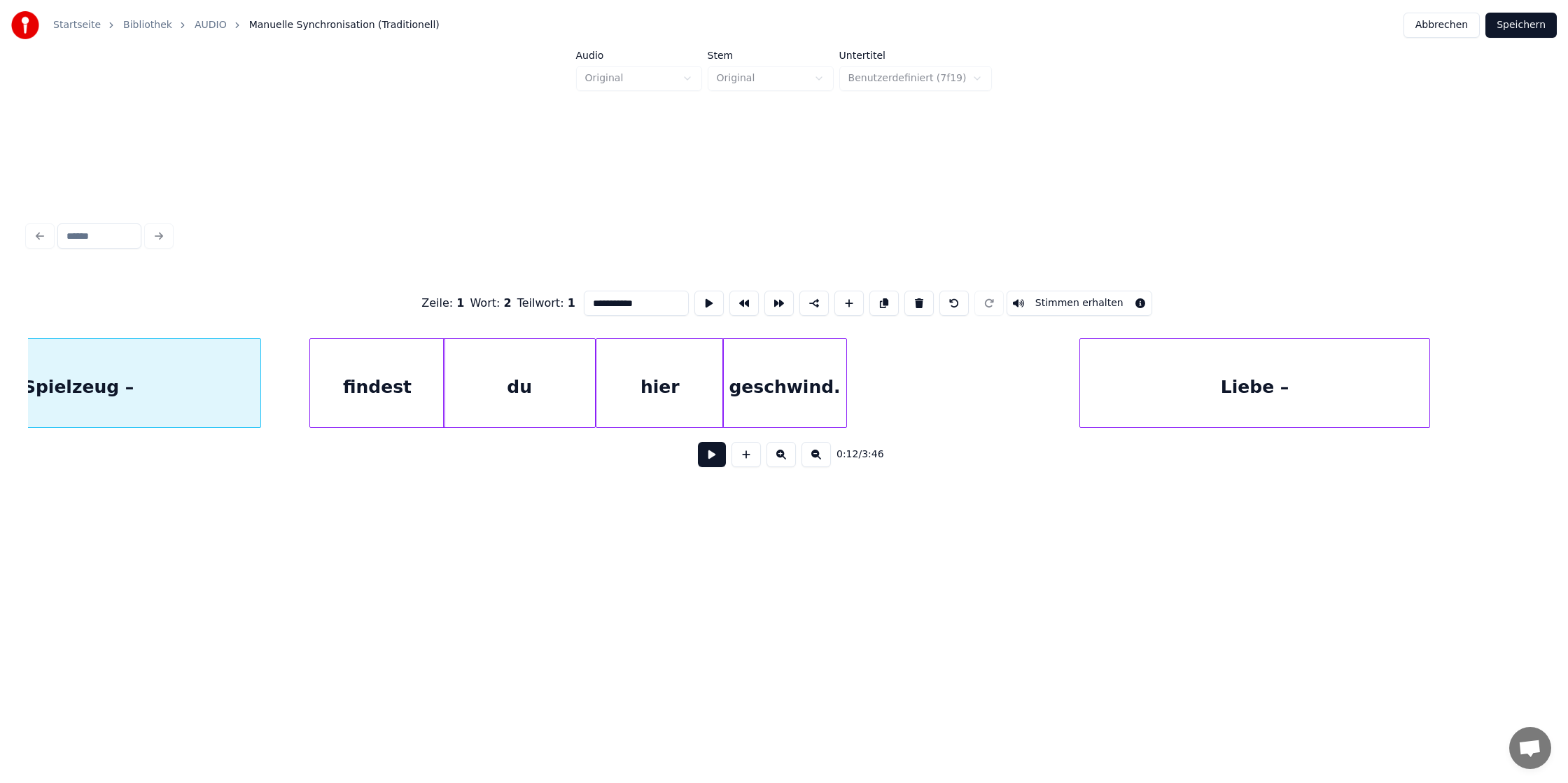
click at [777, 454] on button at bounding box center [782, 454] width 30 height 25
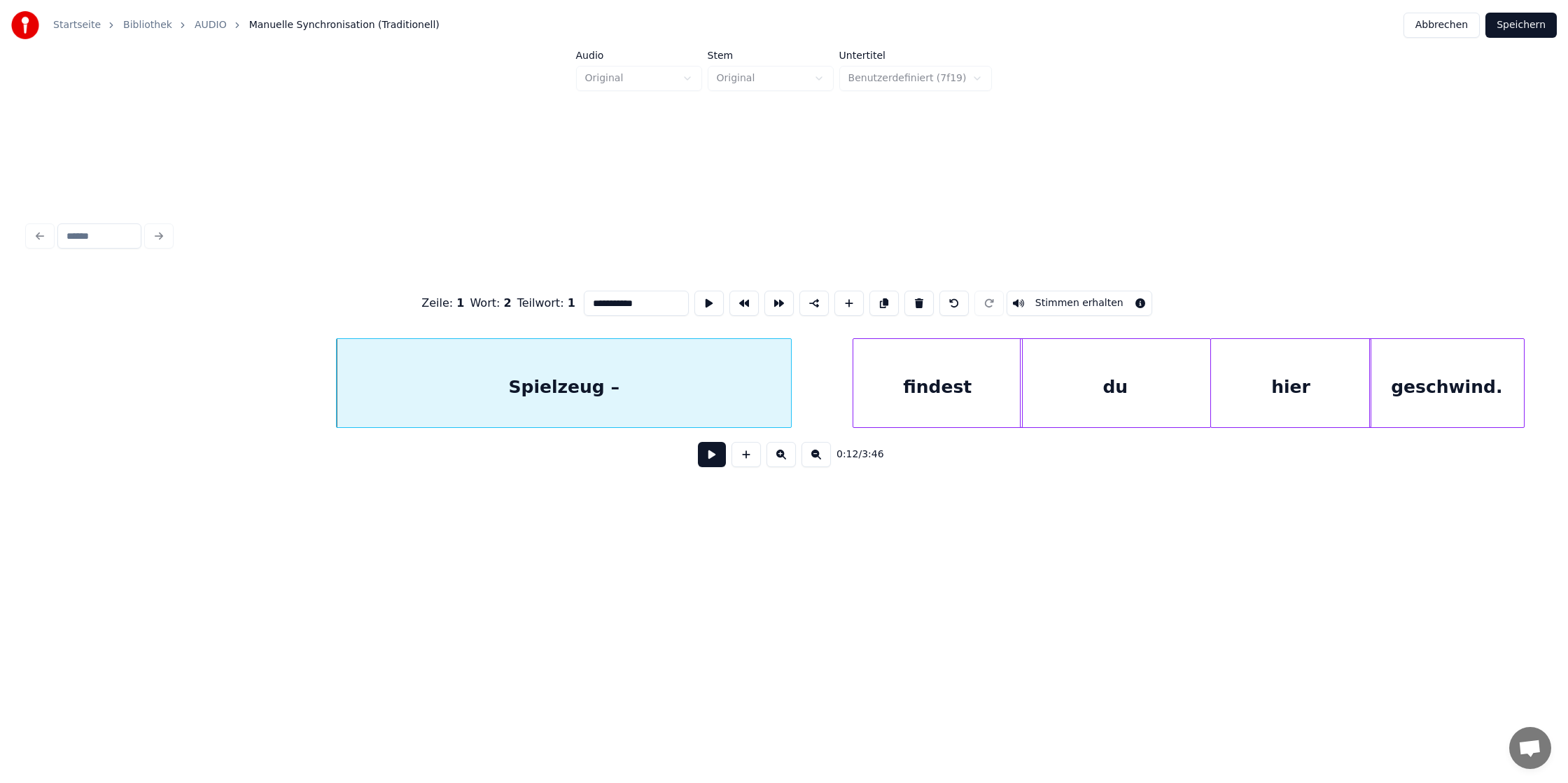
click at [777, 454] on button at bounding box center [782, 454] width 30 height 25
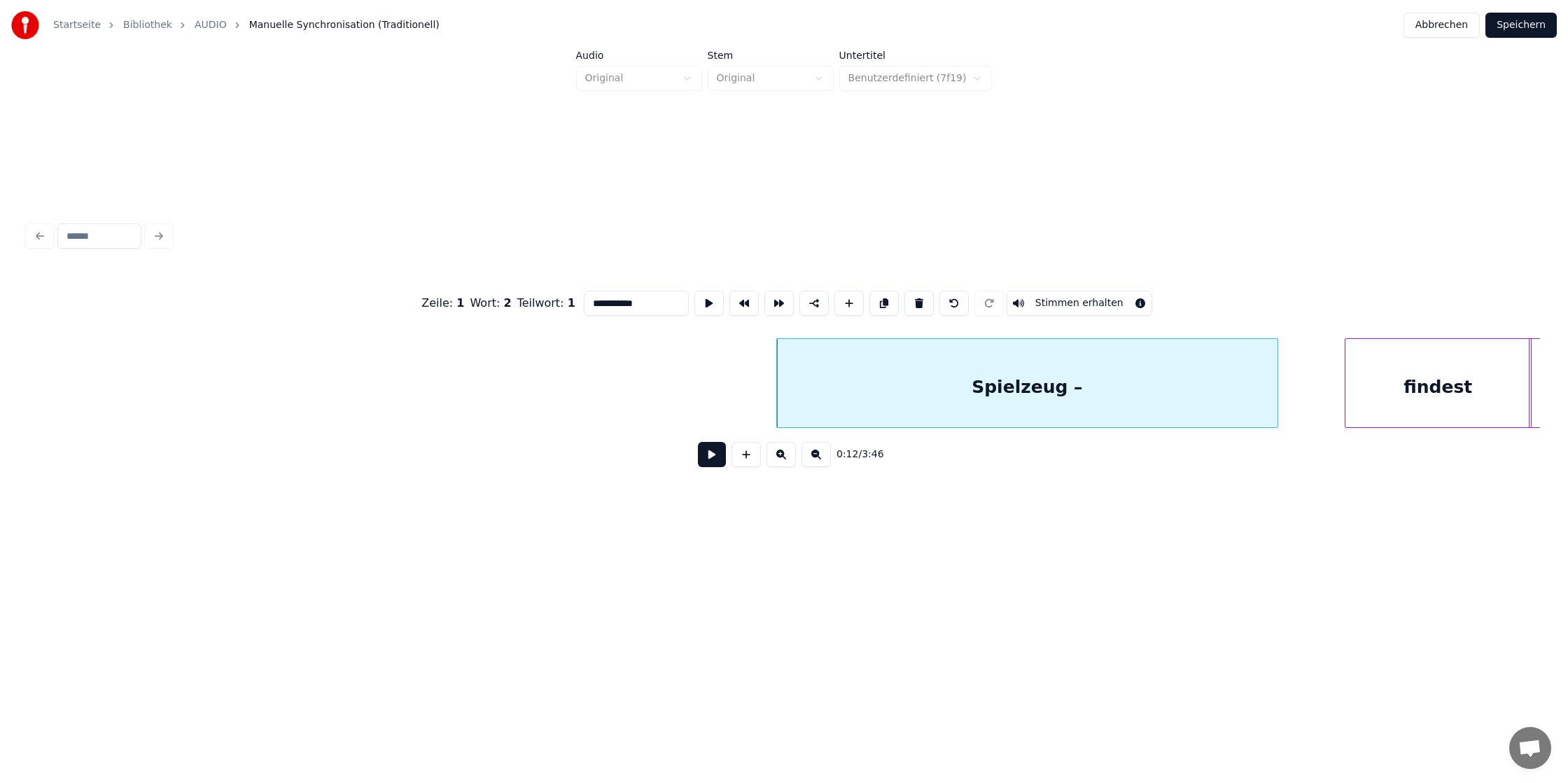
scroll to position [0, 4536]
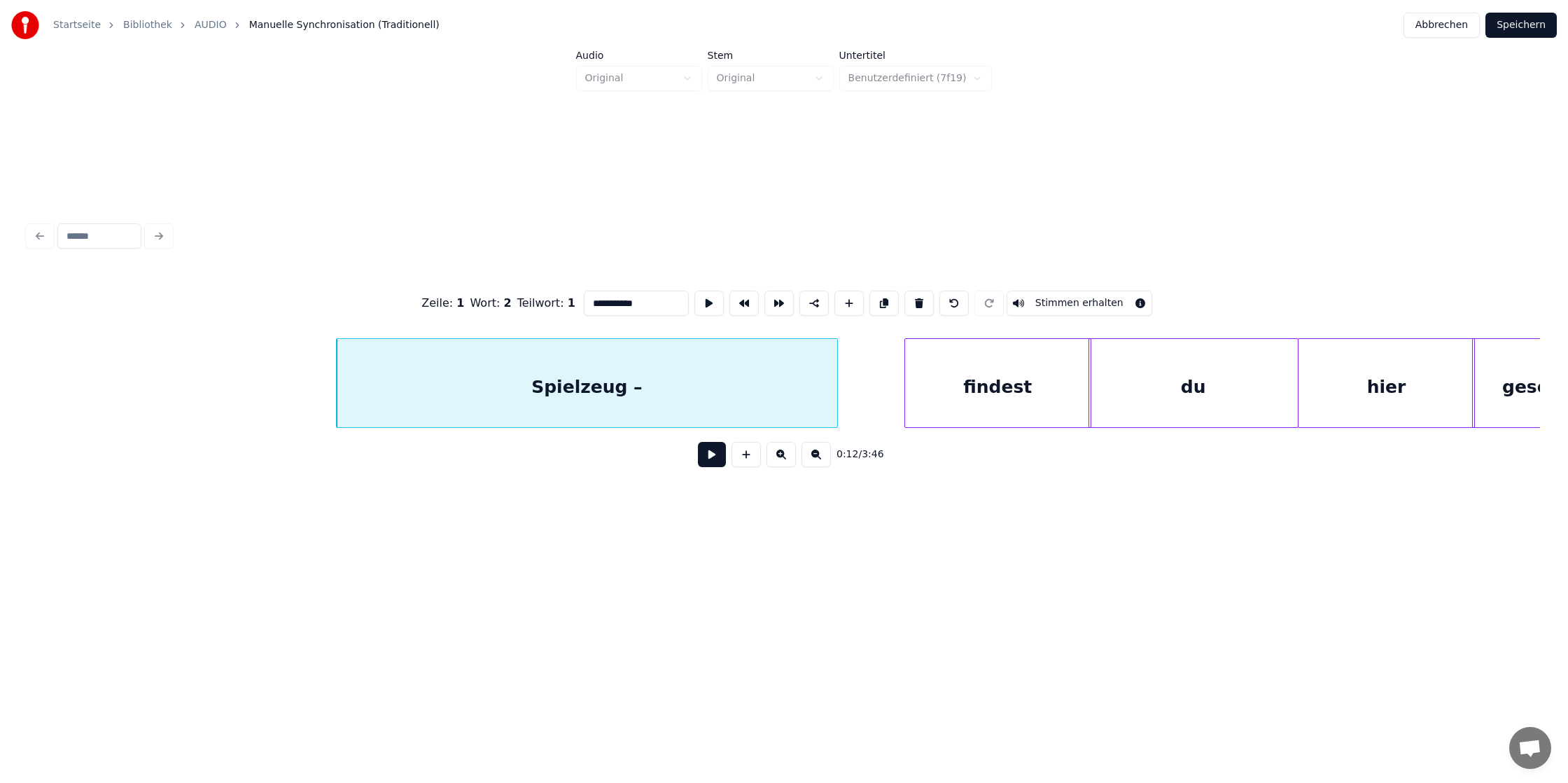
click at [819, 456] on button at bounding box center [816, 454] width 30 height 25
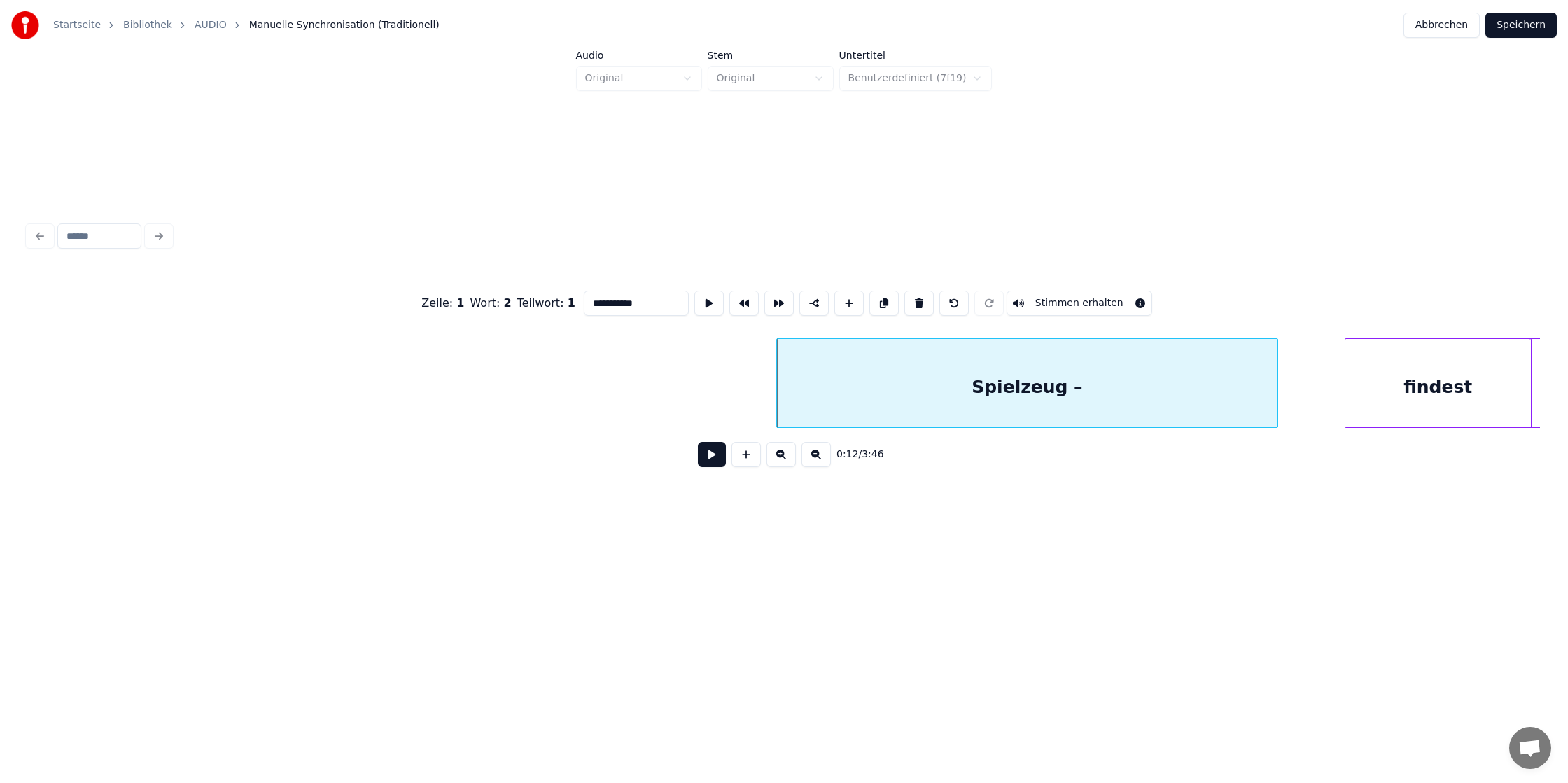
click at [819, 456] on button at bounding box center [816, 454] width 30 height 25
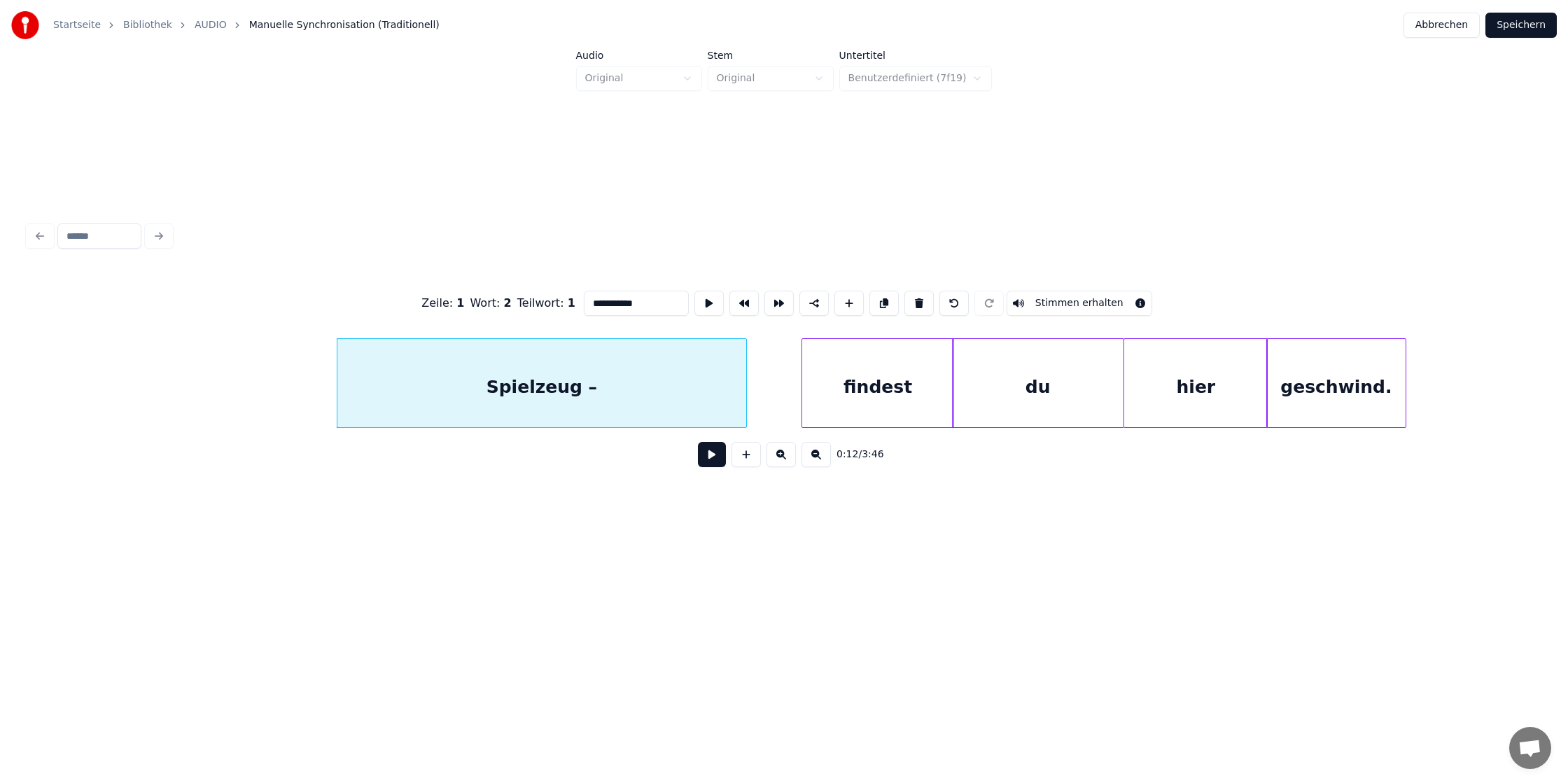
click at [819, 456] on button at bounding box center [816, 454] width 30 height 25
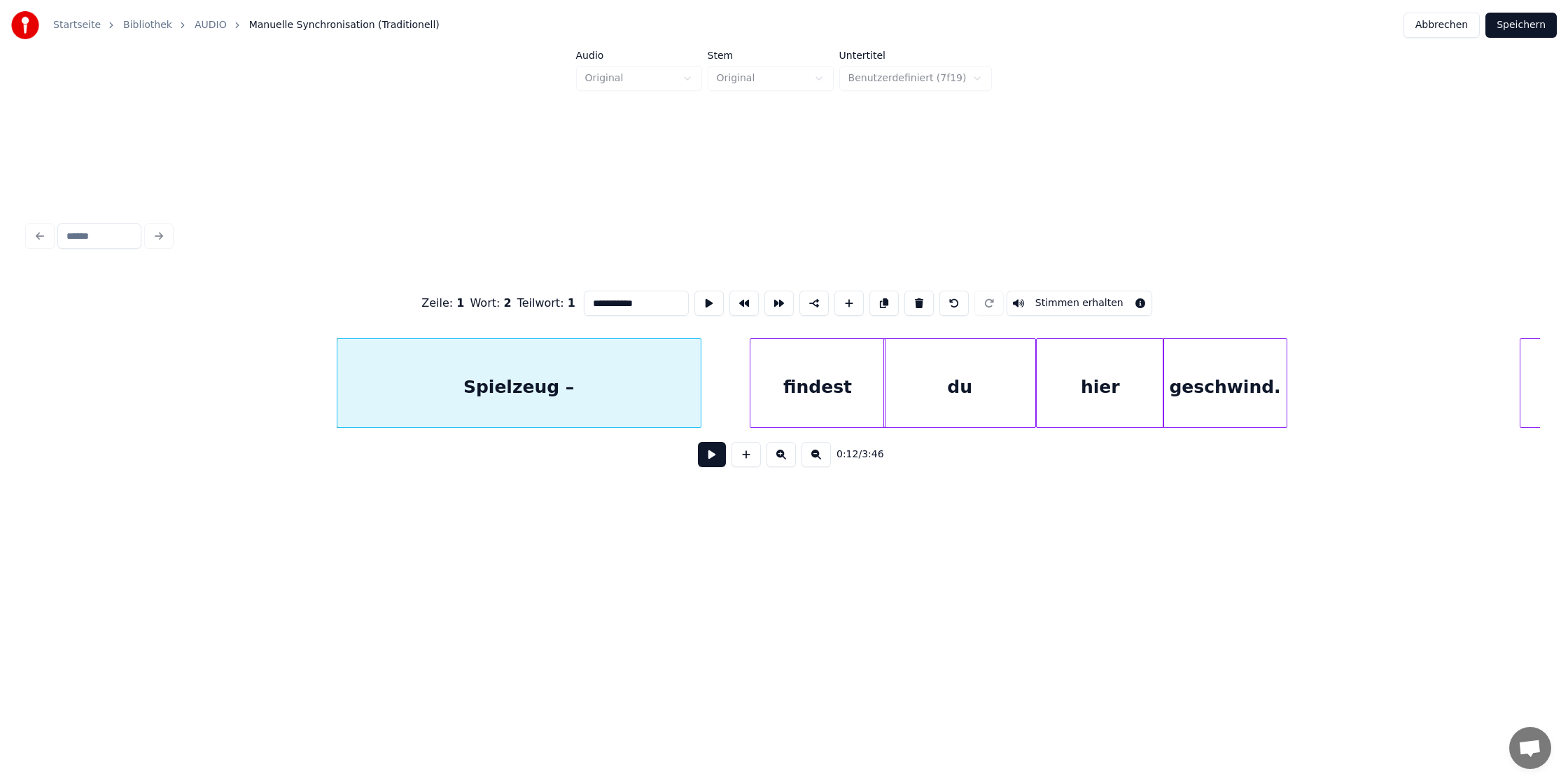
click at [819, 456] on button at bounding box center [816, 454] width 30 height 25
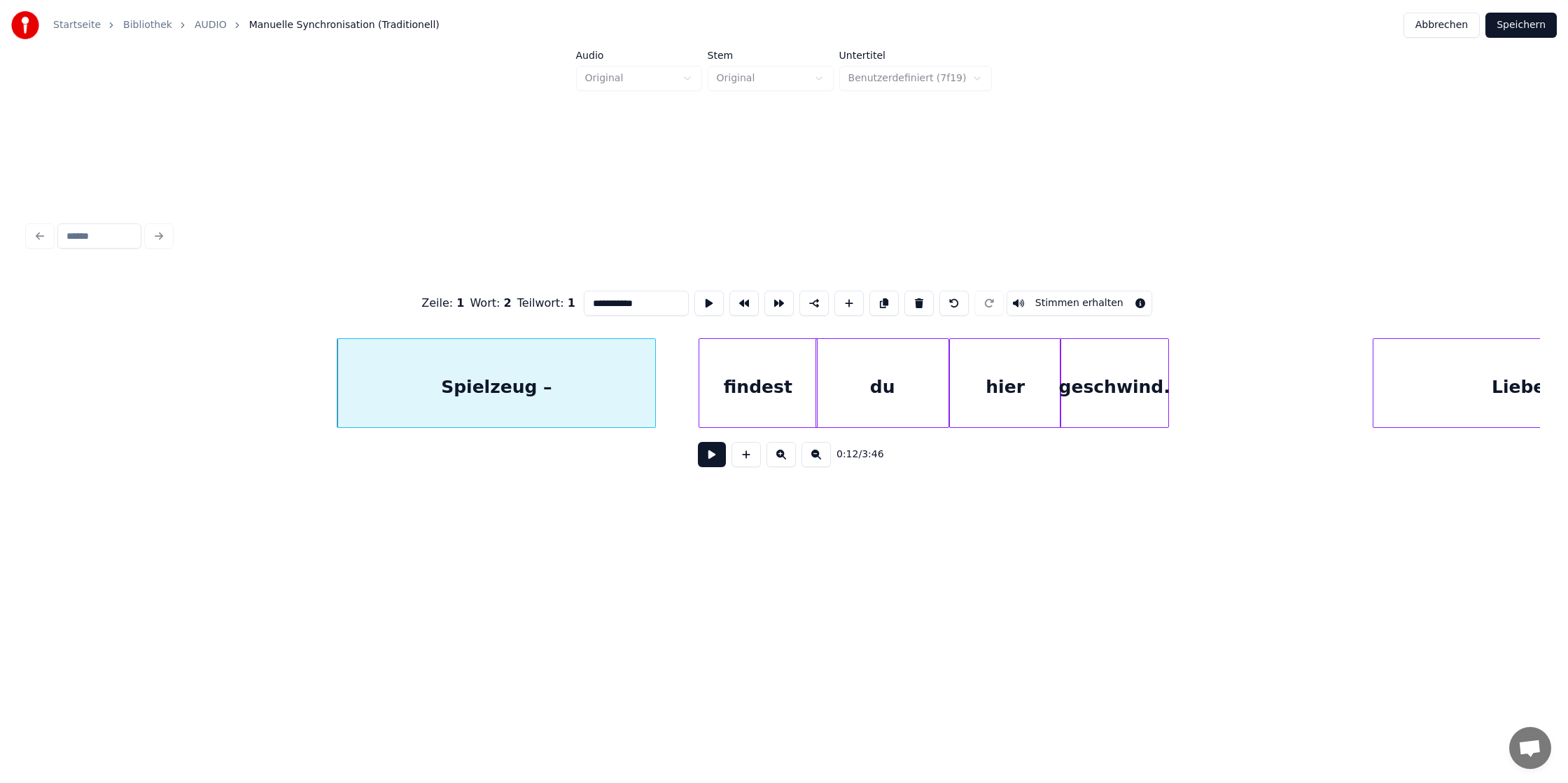
click at [819, 456] on button at bounding box center [816, 454] width 30 height 25
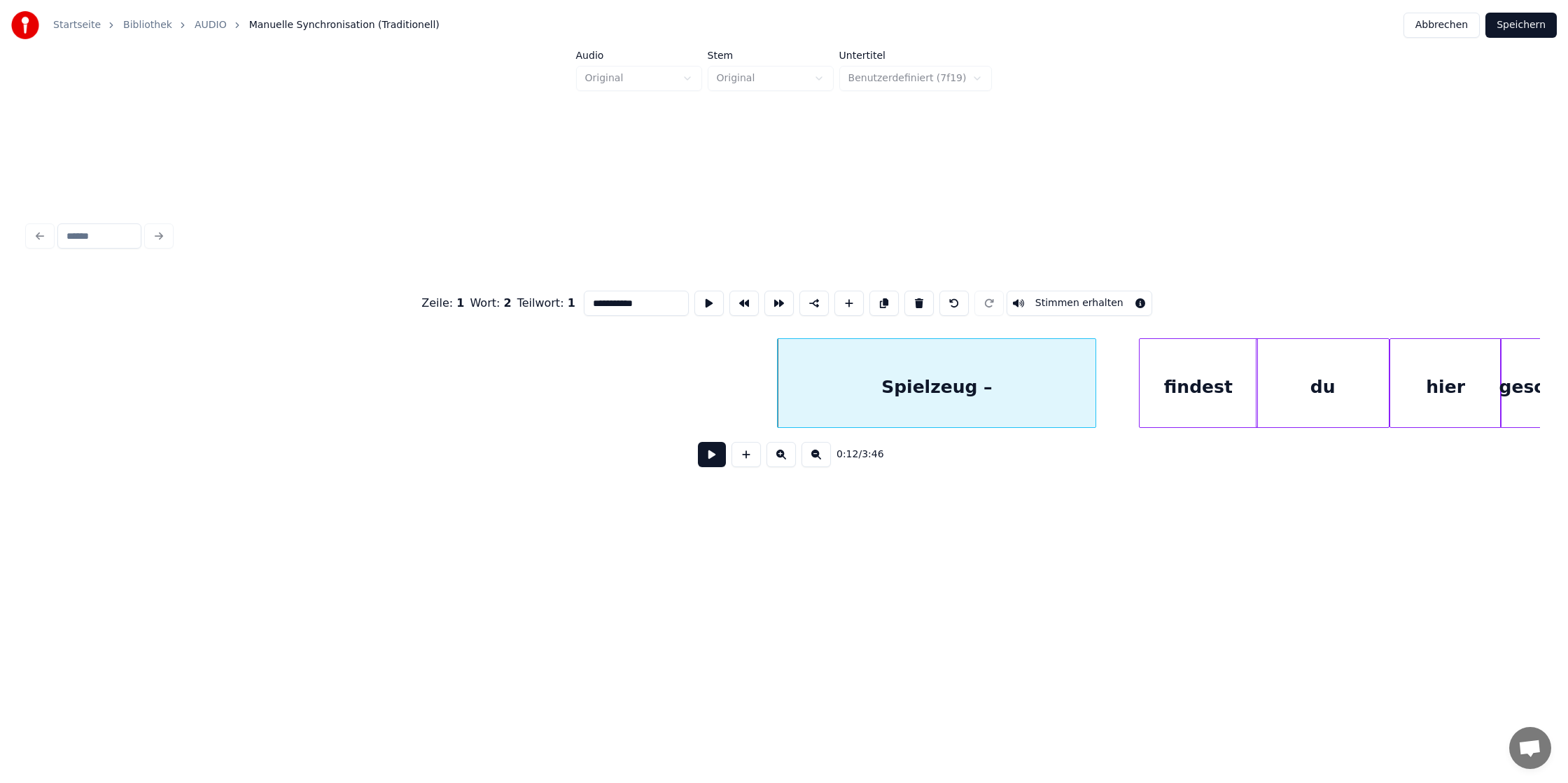
click at [819, 456] on button at bounding box center [816, 454] width 30 height 25
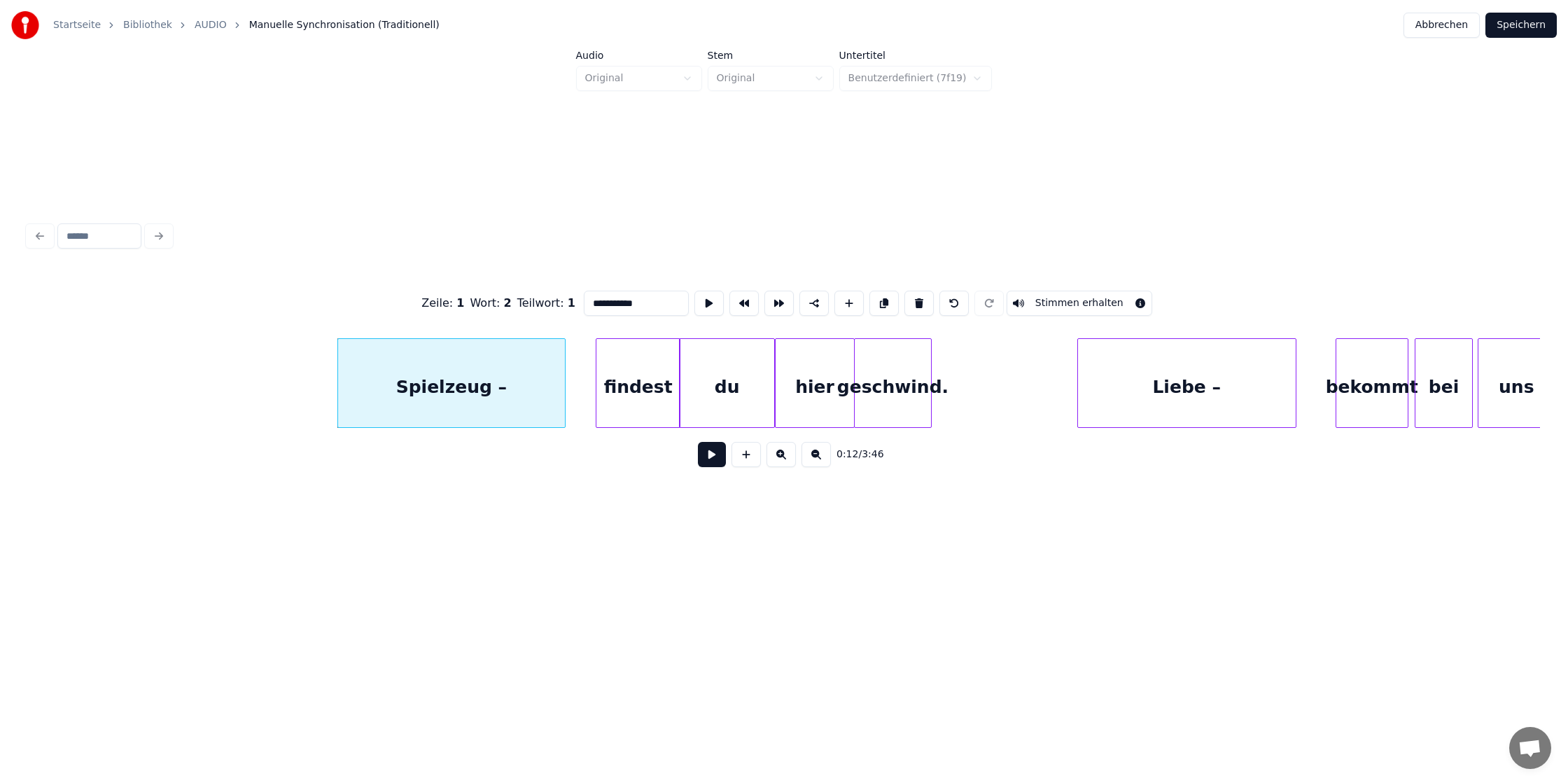
click at [819, 456] on button at bounding box center [816, 454] width 30 height 25
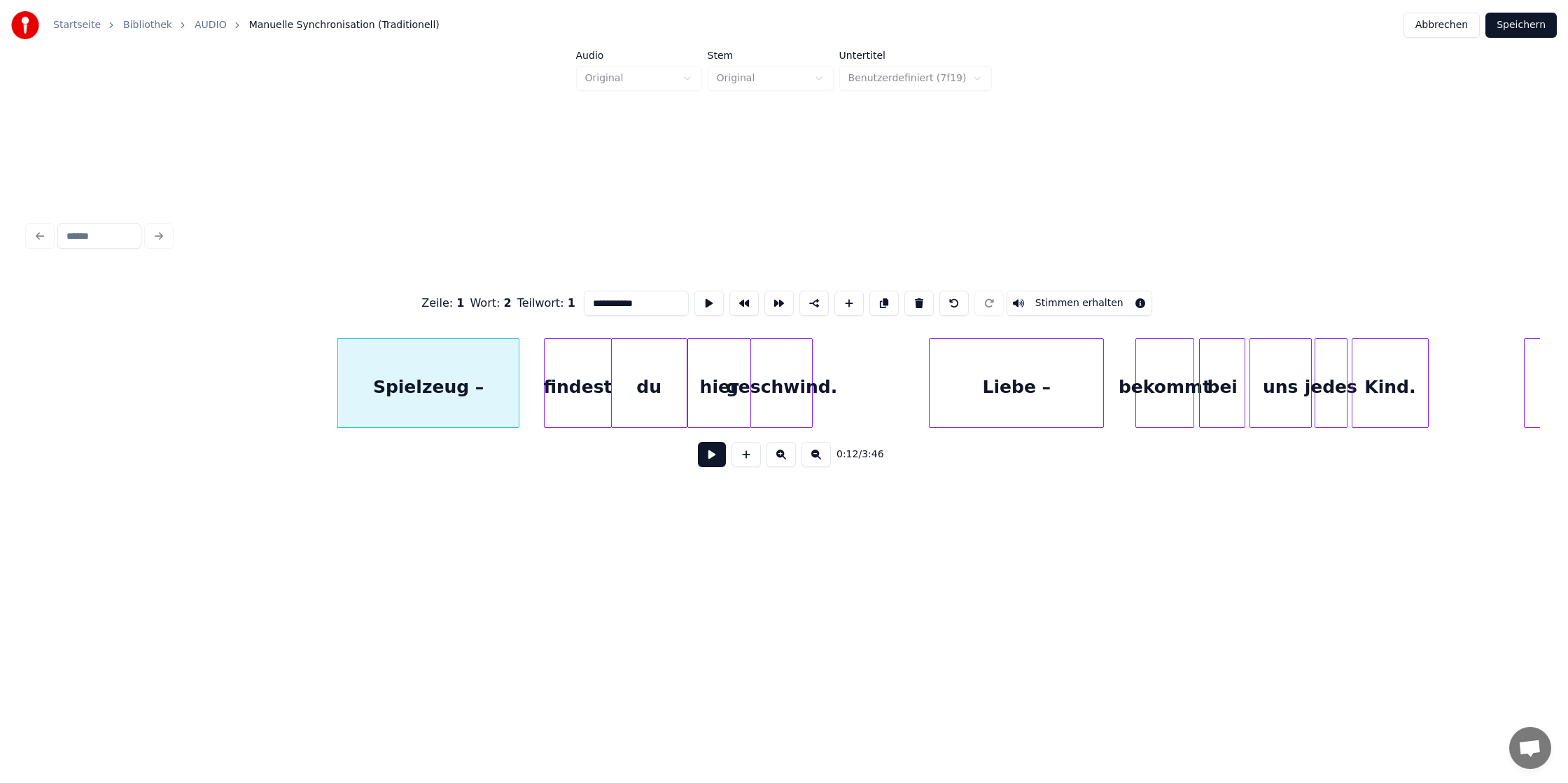
click at [819, 456] on button at bounding box center [816, 454] width 30 height 25
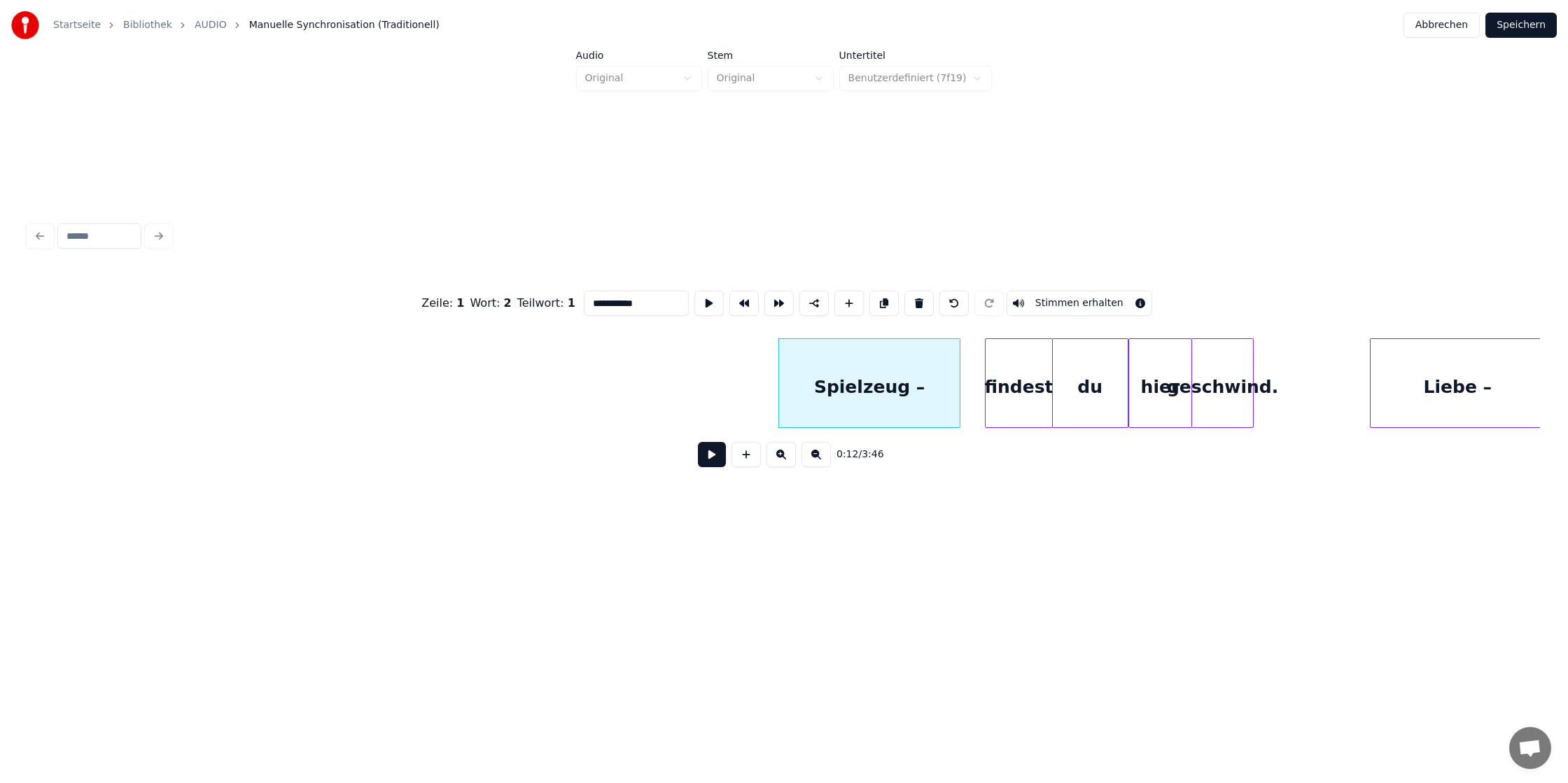
click at [819, 456] on button at bounding box center [816, 454] width 30 height 25
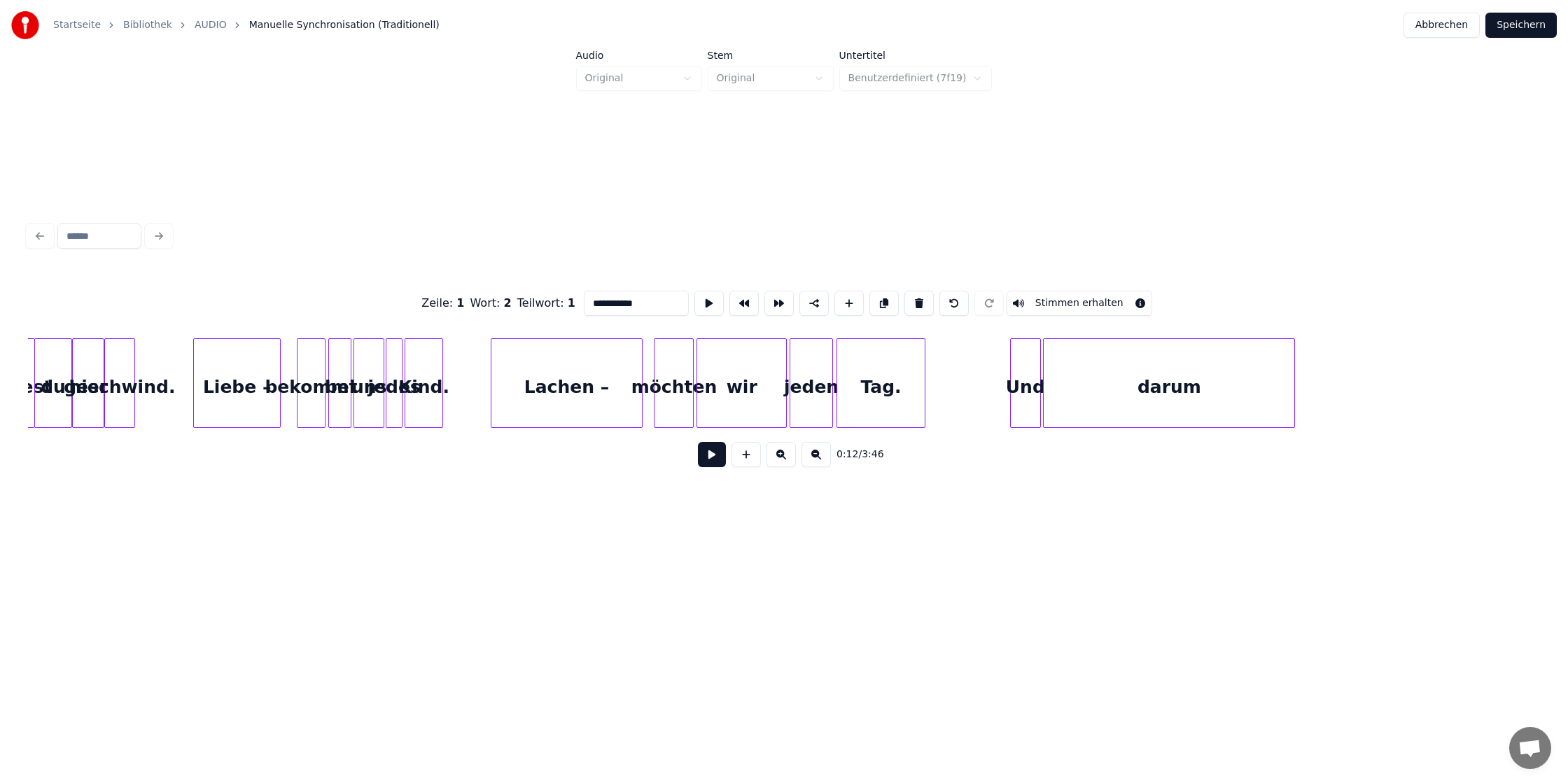
scroll to position [0, 571]
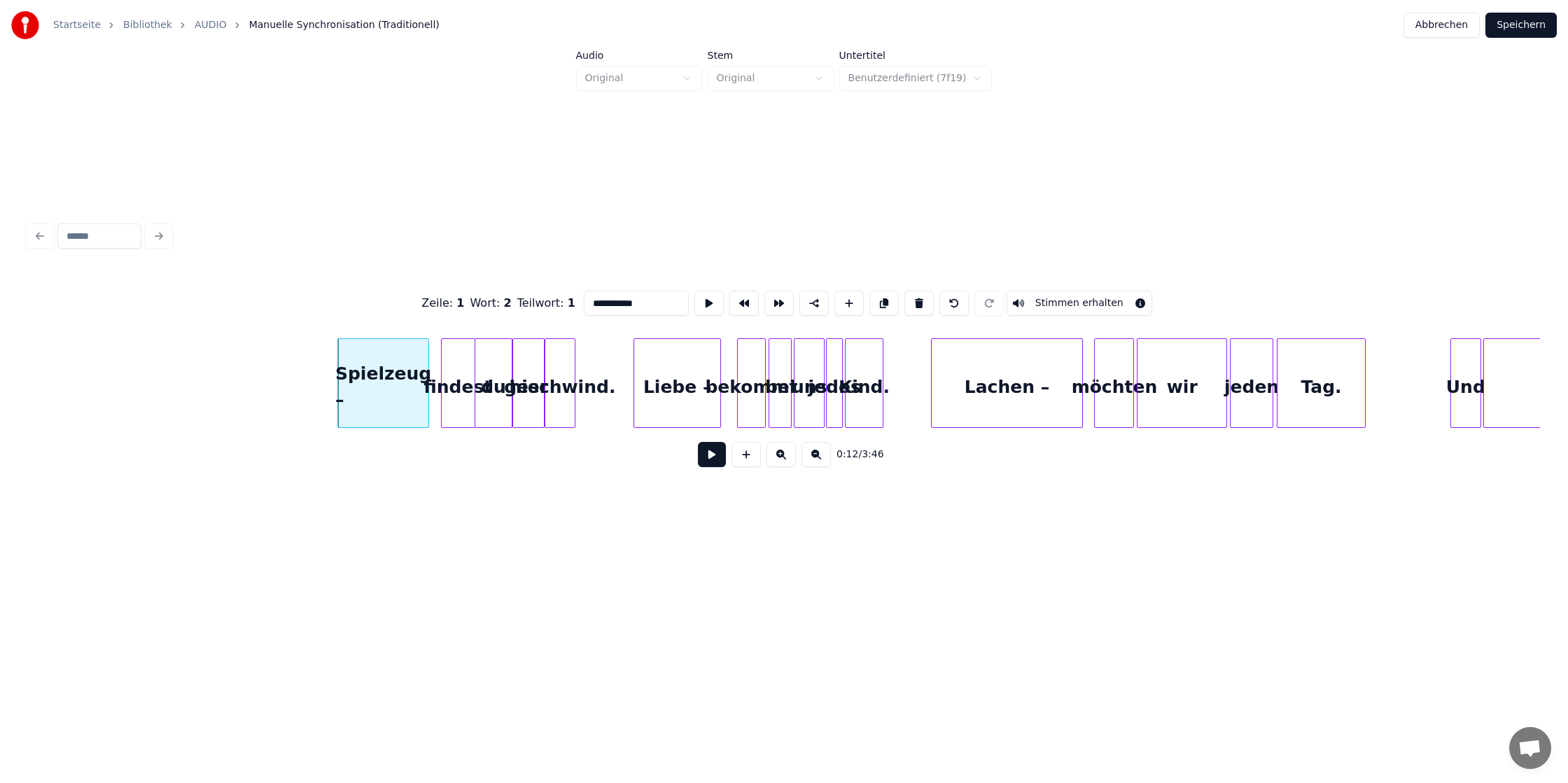
click at [777, 456] on button at bounding box center [782, 454] width 30 height 25
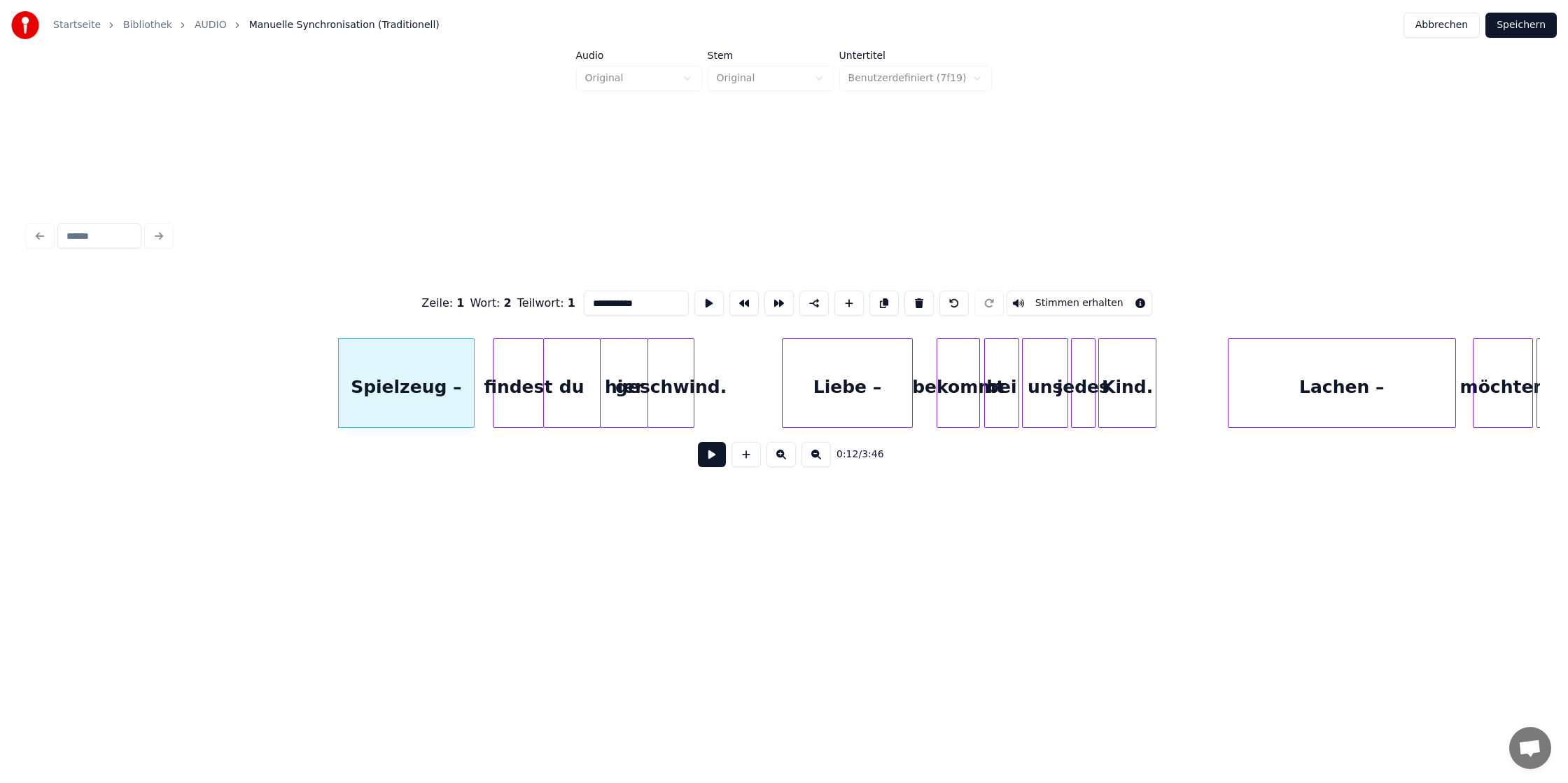
click at [817, 463] on button at bounding box center [816, 454] width 30 height 25
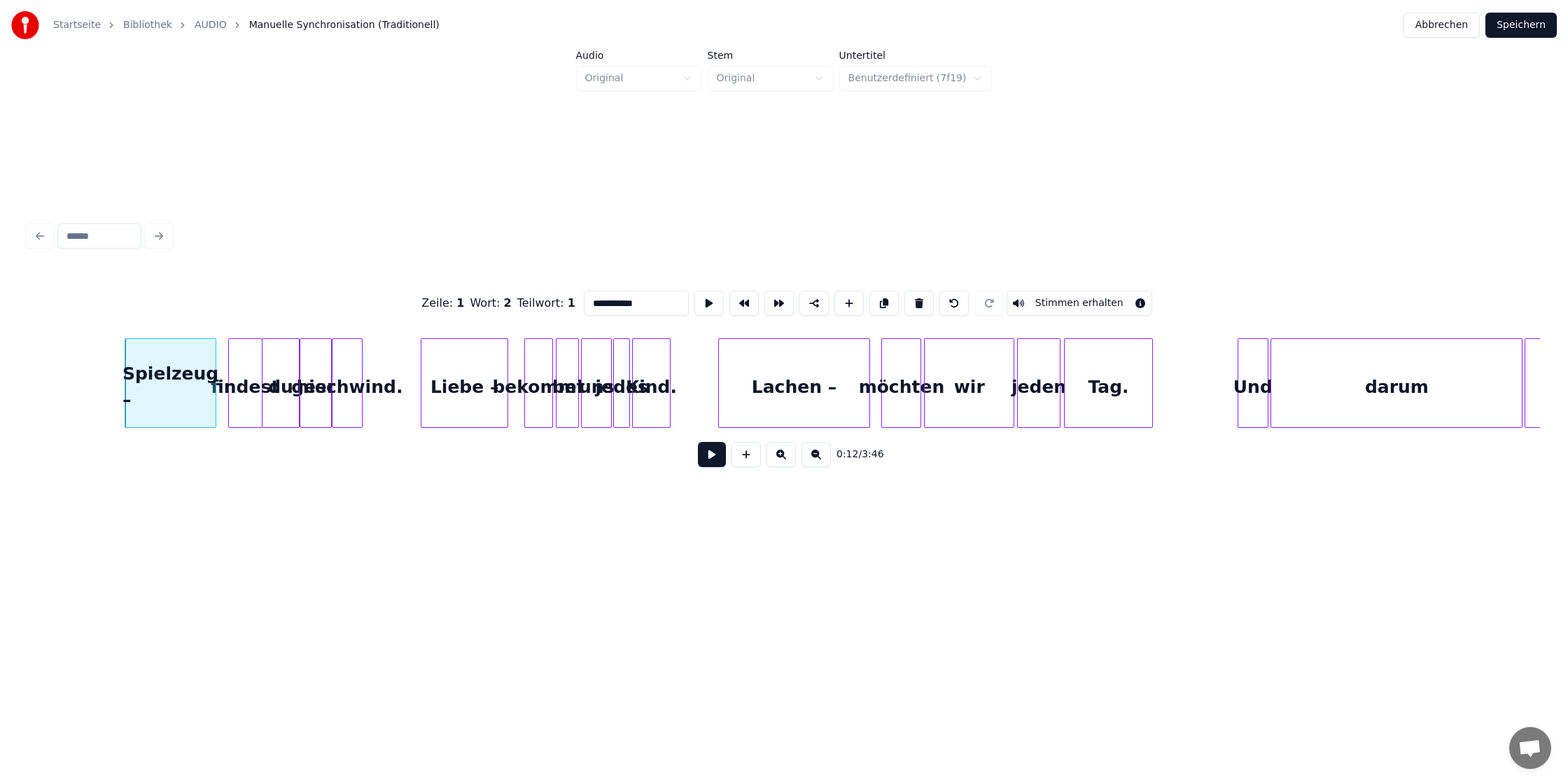
scroll to position [0, 783]
click at [824, 382] on div "Lachen –" at bounding box center [794, 387] width 150 height 96
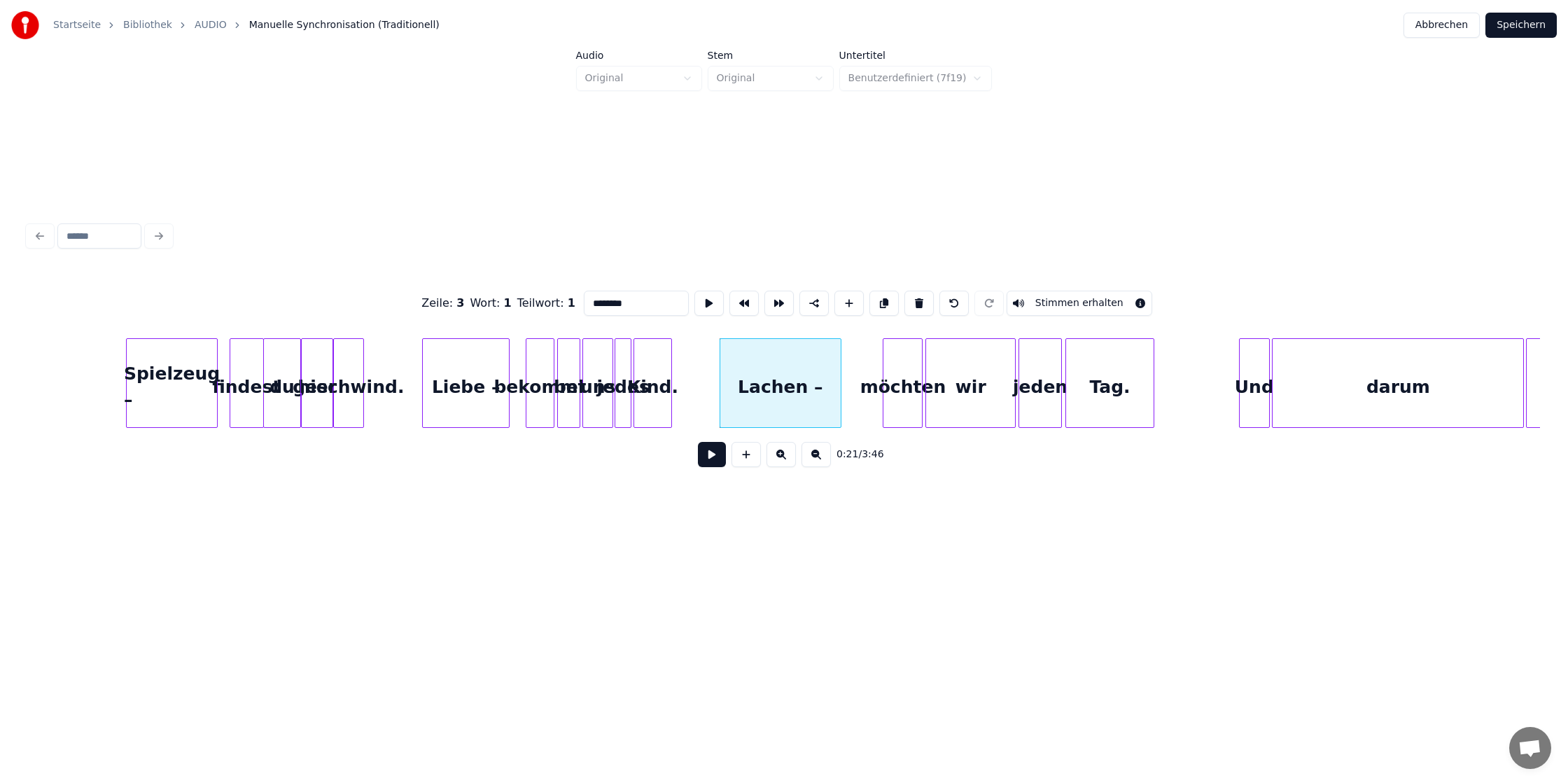
click at [839, 381] on div at bounding box center [838, 383] width 4 height 89
click at [880, 377] on div "möchten" at bounding box center [876, 387] width 39 height 96
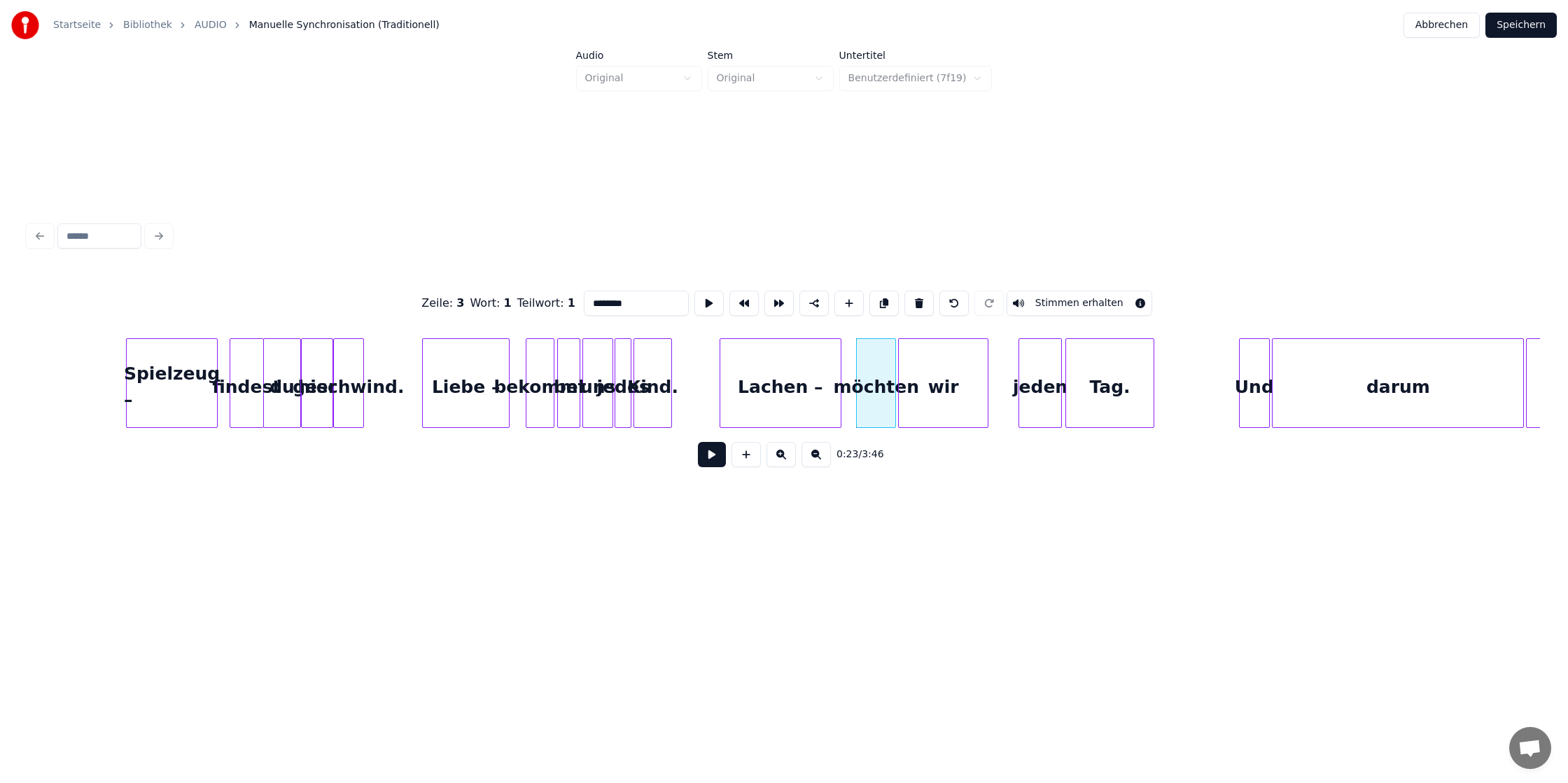
click at [942, 372] on div "wir" at bounding box center [944, 387] width 90 height 96
click at [942, 374] on div at bounding box center [940, 383] width 4 height 89
click at [972, 375] on div "jeden" at bounding box center [968, 387] width 42 height 96
click at [1014, 377] on div "Tag." at bounding box center [1037, 387] width 87 height 96
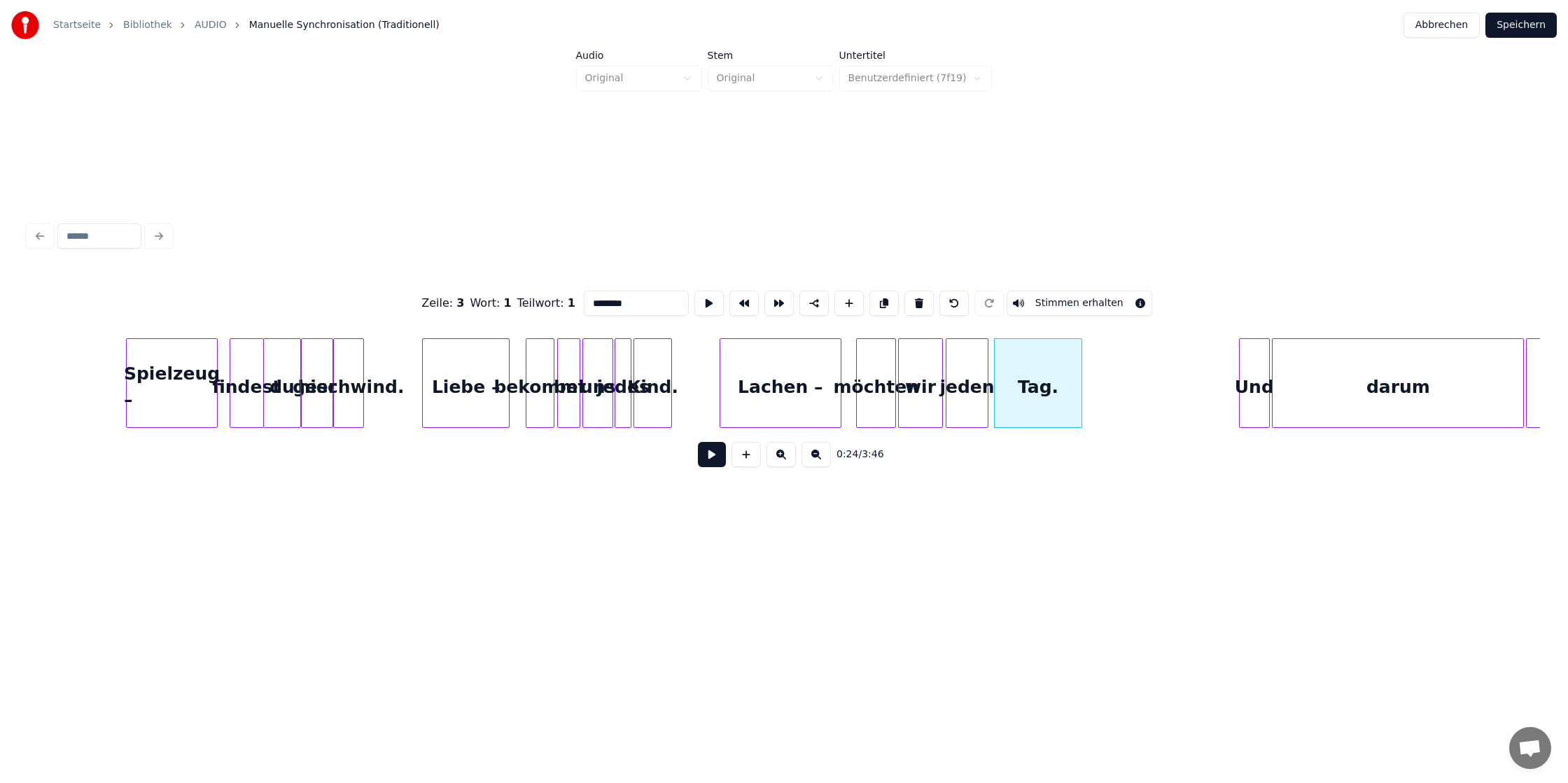
click at [1081, 372] on div "Tag." at bounding box center [1037, 384] width 89 height 90
click at [1032, 377] on div at bounding box center [1030, 383] width 4 height 89
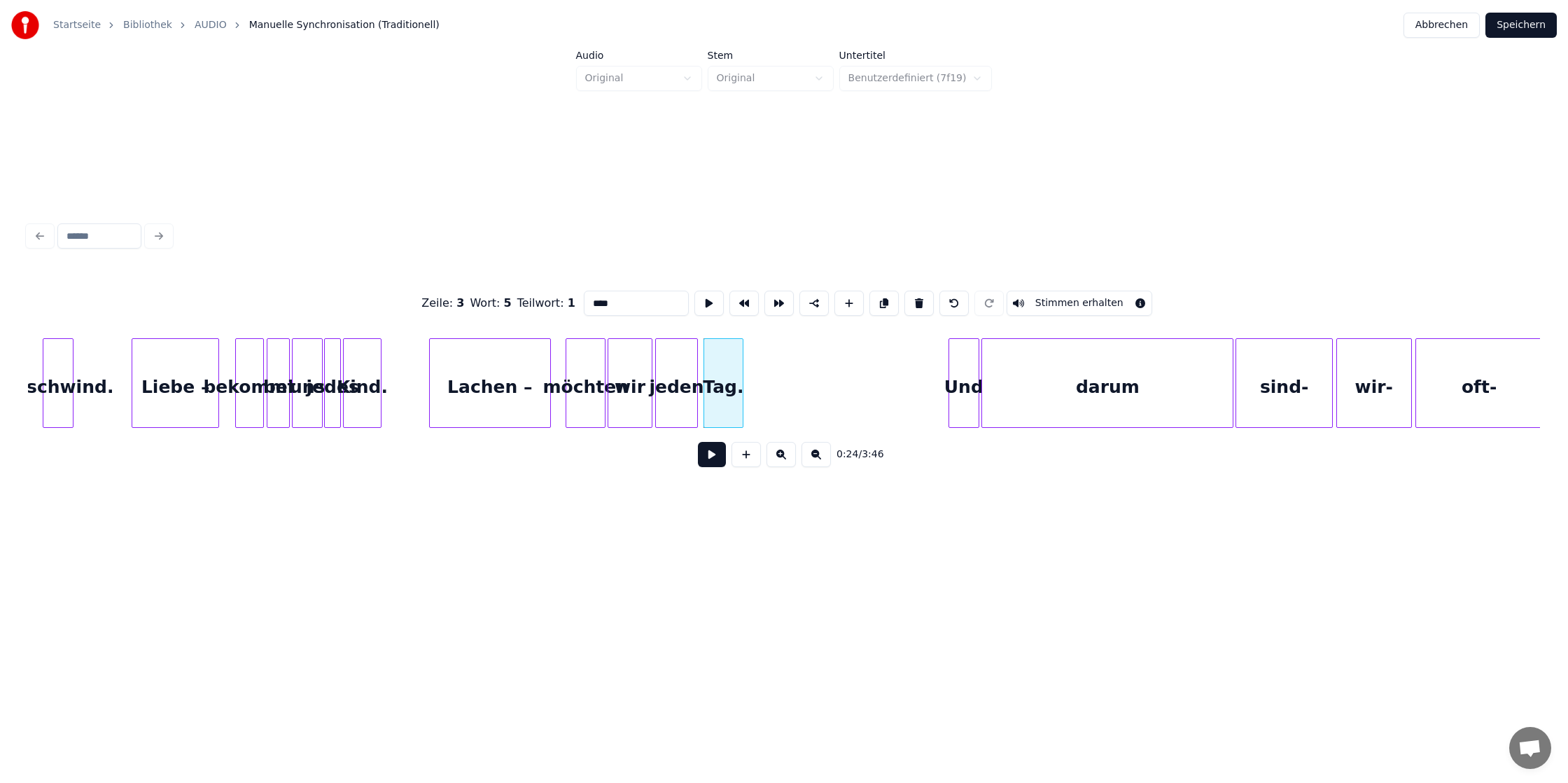
scroll to position [0, 1103]
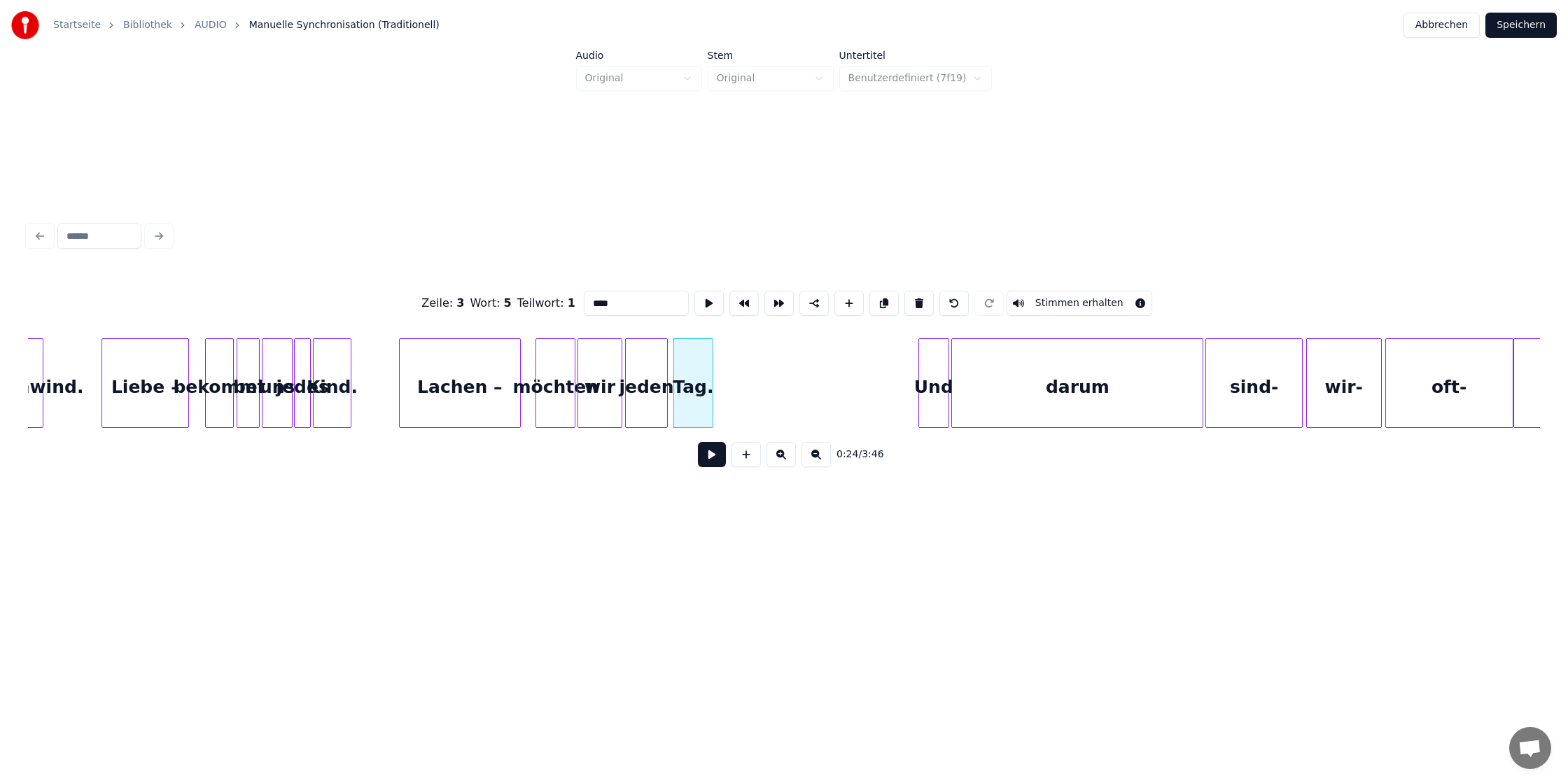
click at [992, 394] on div "darum" at bounding box center [1077, 387] width 251 height 96
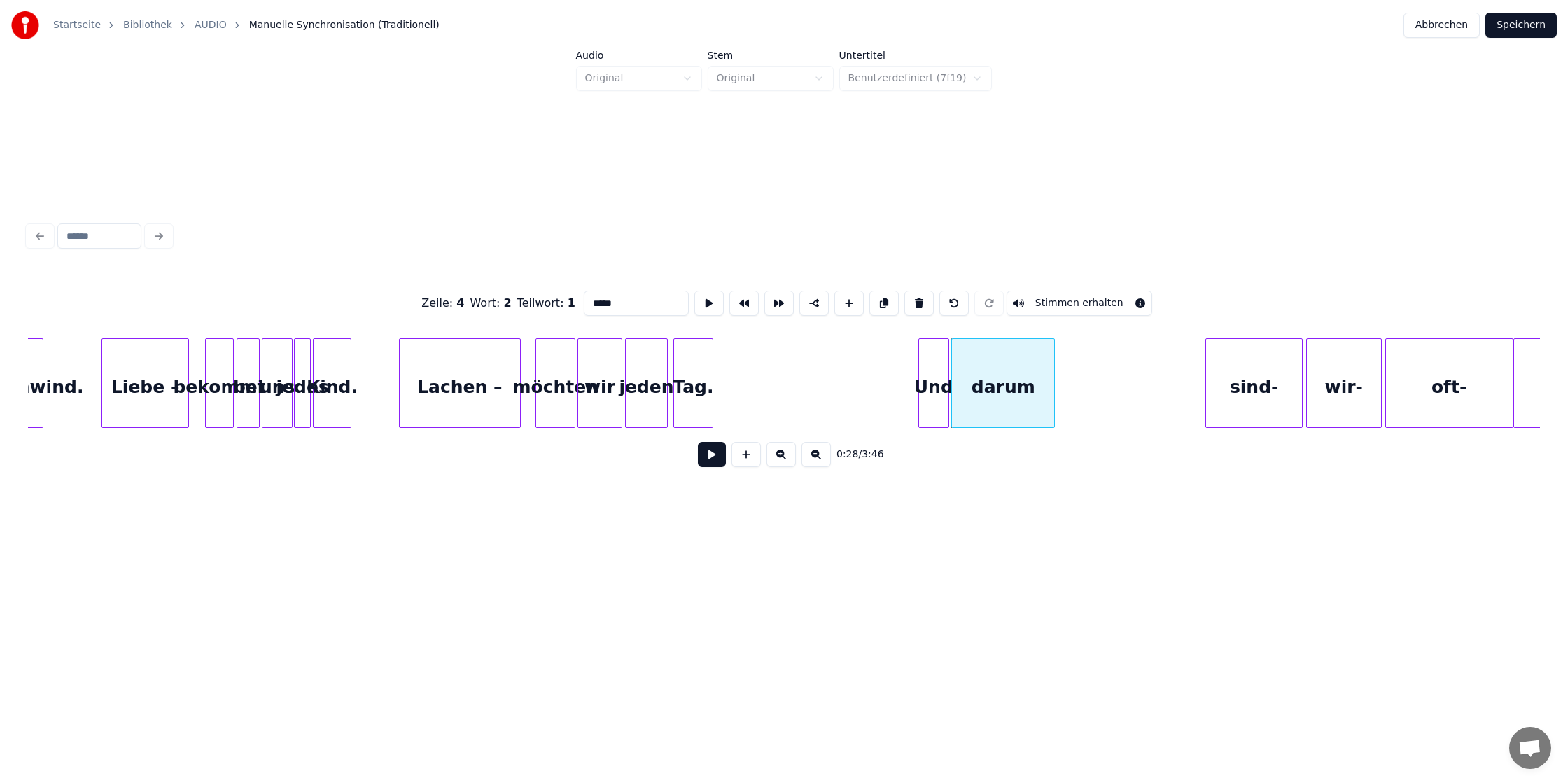
click at [1053, 391] on div at bounding box center [1052, 383] width 4 height 89
click at [1112, 382] on div "sind-" at bounding box center [1107, 387] width 97 height 96
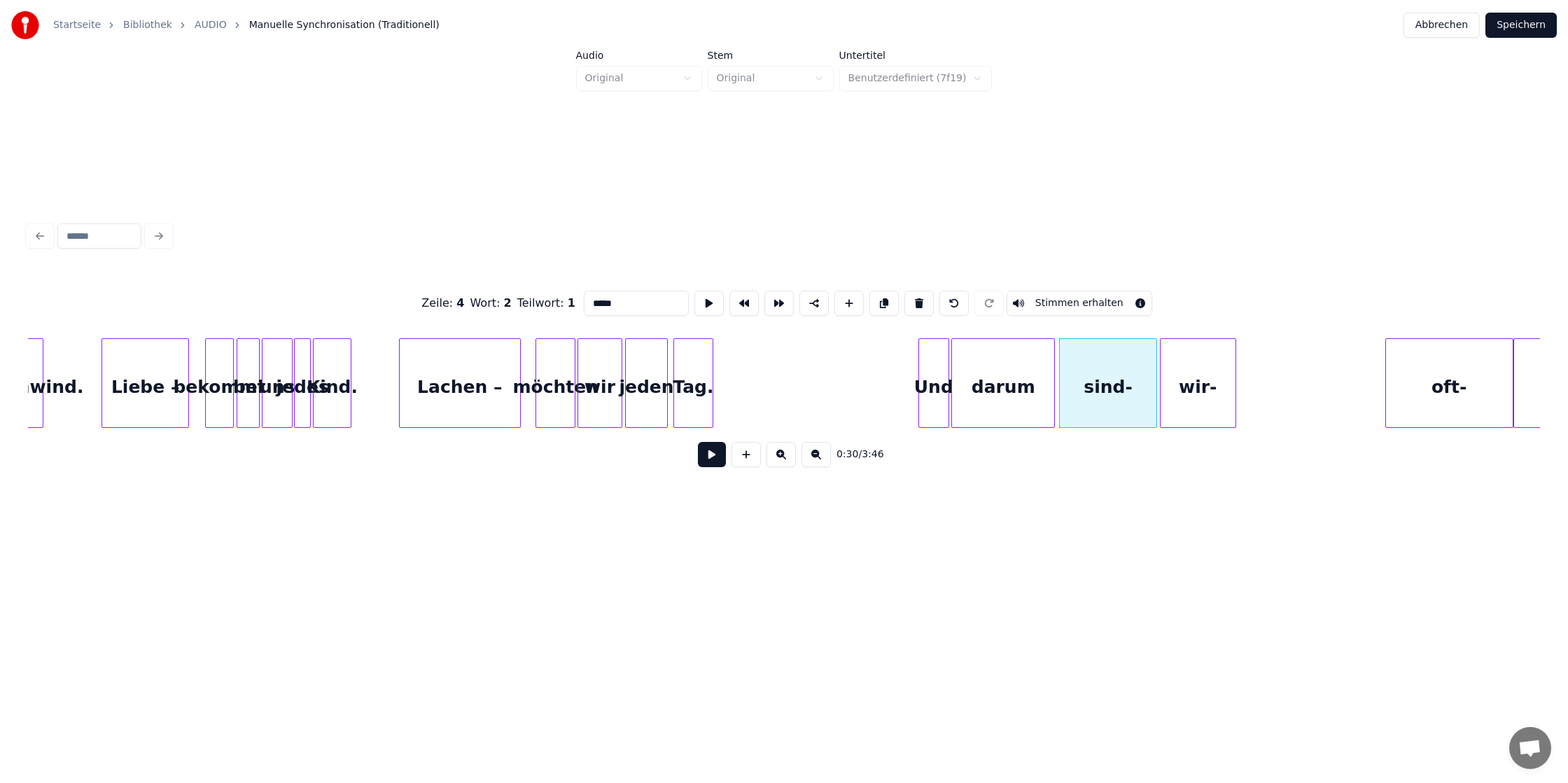
click at [1201, 384] on div "wir-" at bounding box center [1198, 387] width 75 height 96
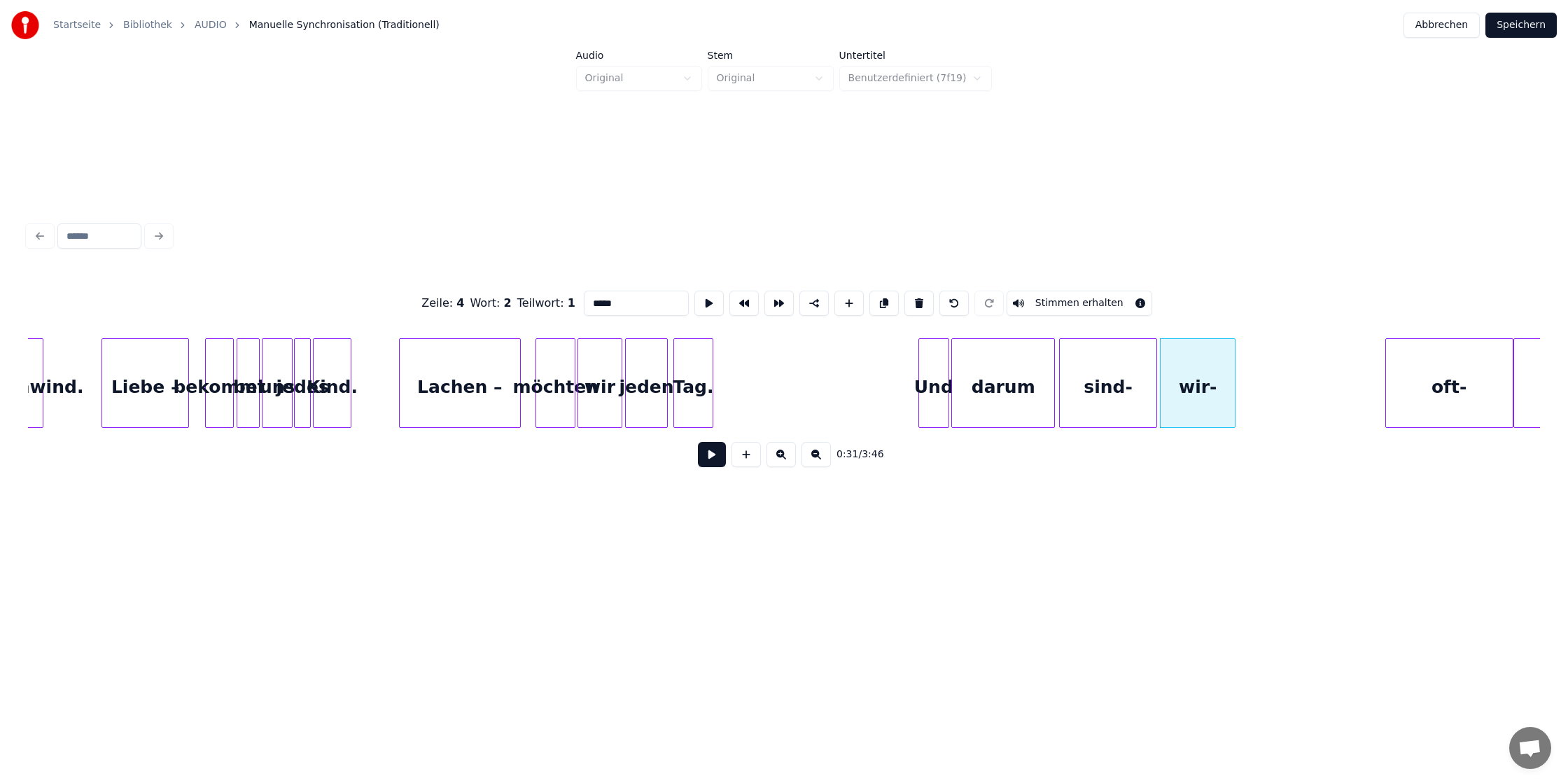
click at [1022, 368] on div "darum" at bounding box center [1003, 387] width 103 height 96
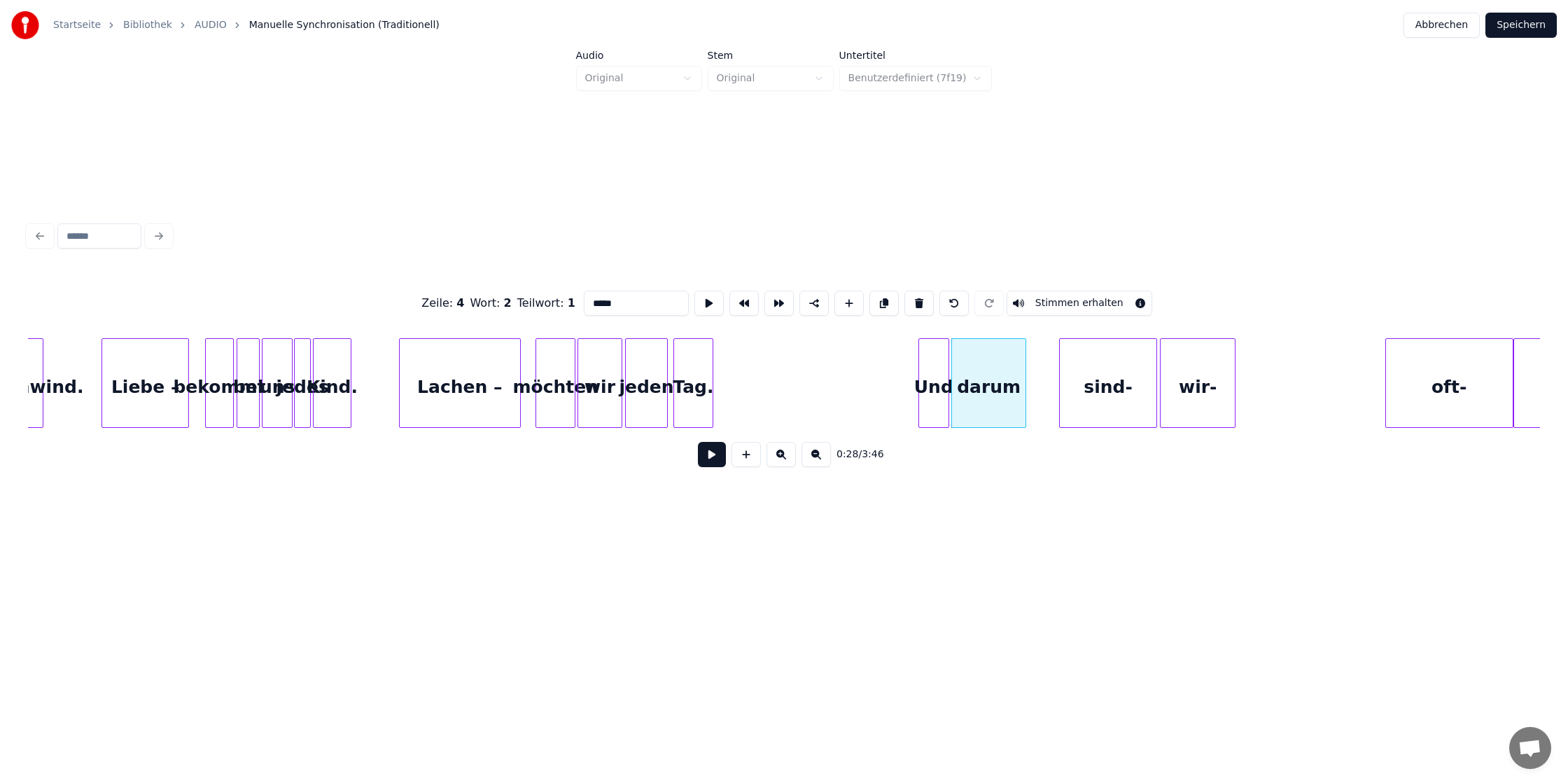
click at [1022, 382] on div at bounding box center [1023, 383] width 4 height 89
click at [1085, 386] on div "sind-" at bounding box center [1076, 387] width 97 height 96
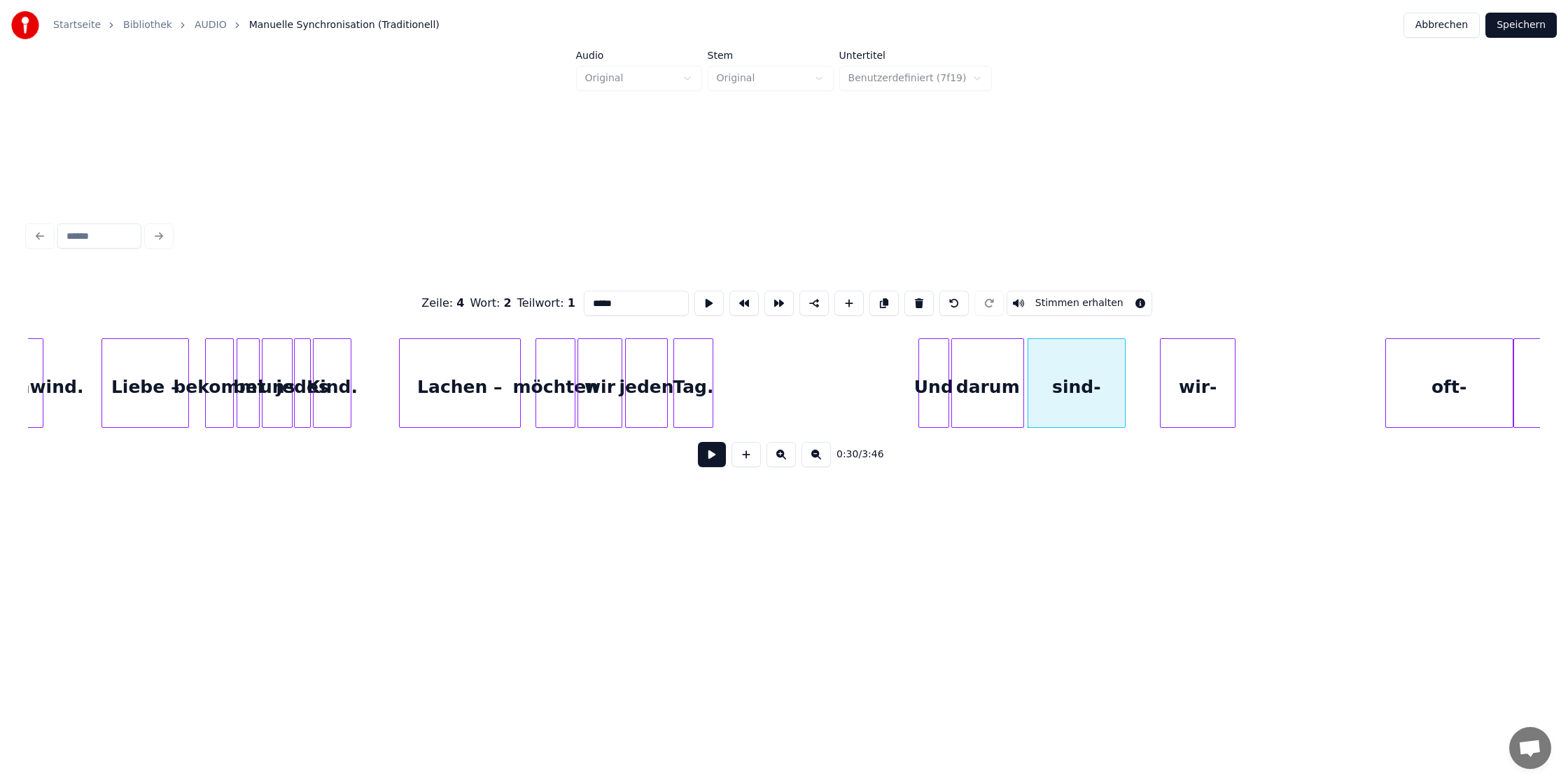
click at [1118, 386] on div "sind-" at bounding box center [1076, 384] width 98 height 90
click at [1104, 386] on div "sind-" at bounding box center [1079, 387] width 97 height 96
click at [1107, 385] on div at bounding box center [1109, 383] width 4 height 89
click at [1144, 385] on div "wir-" at bounding box center [1151, 387] width 75 height 96
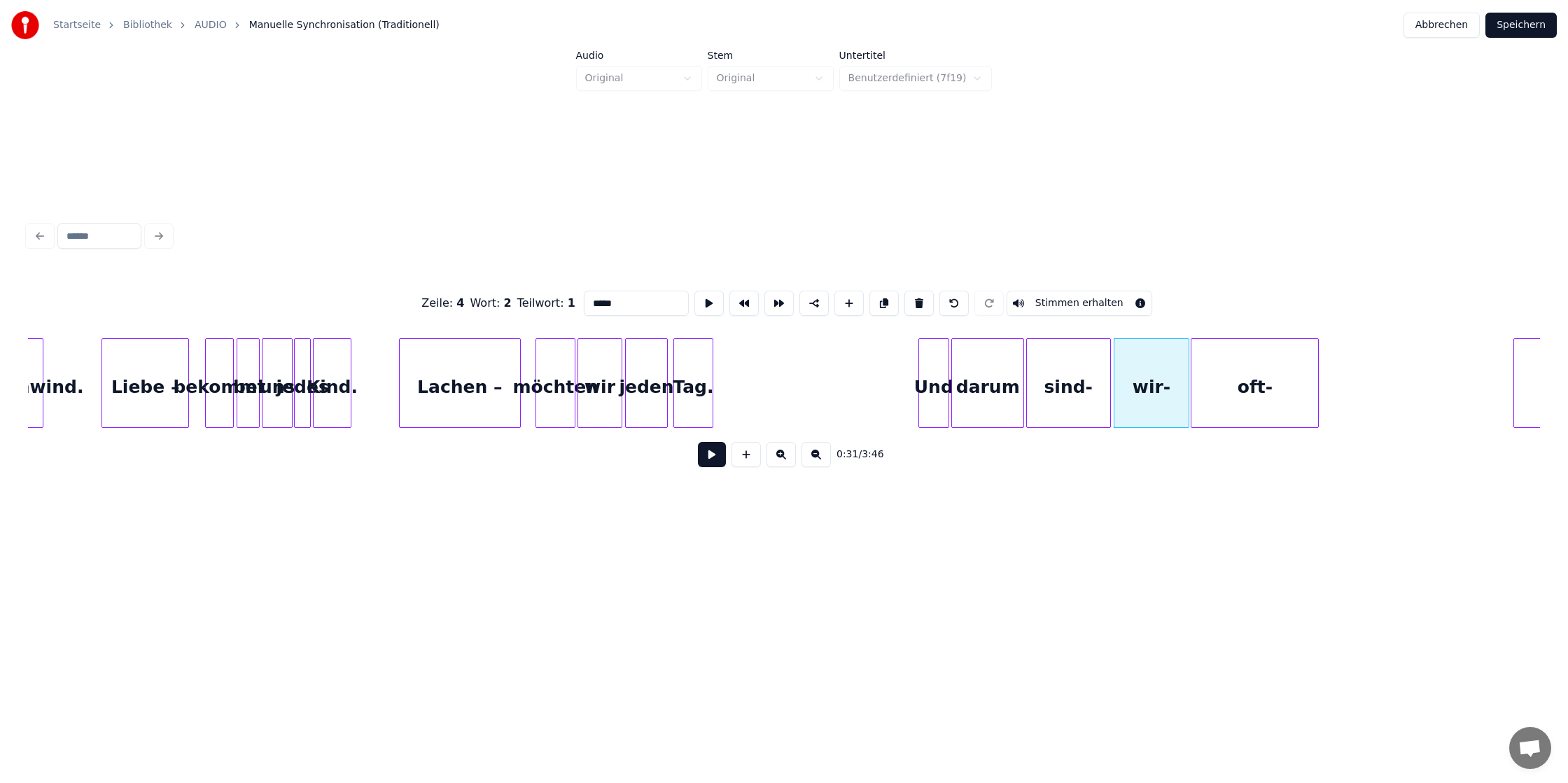
click at [1206, 386] on div "oft-" at bounding box center [1254, 387] width 126 height 96
click at [1265, 379] on div at bounding box center [1264, 383] width 4 height 89
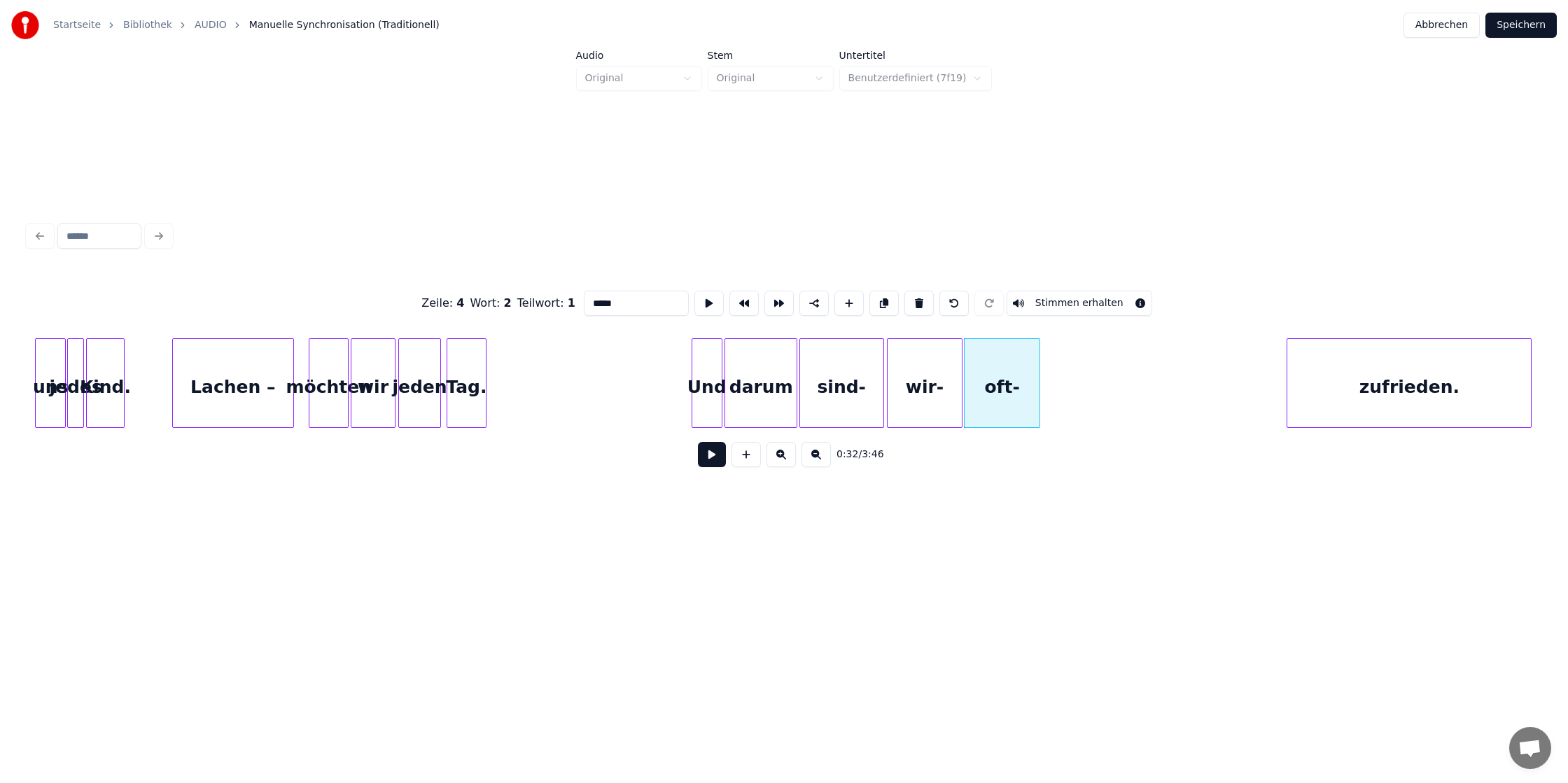
scroll to position [0, 1338]
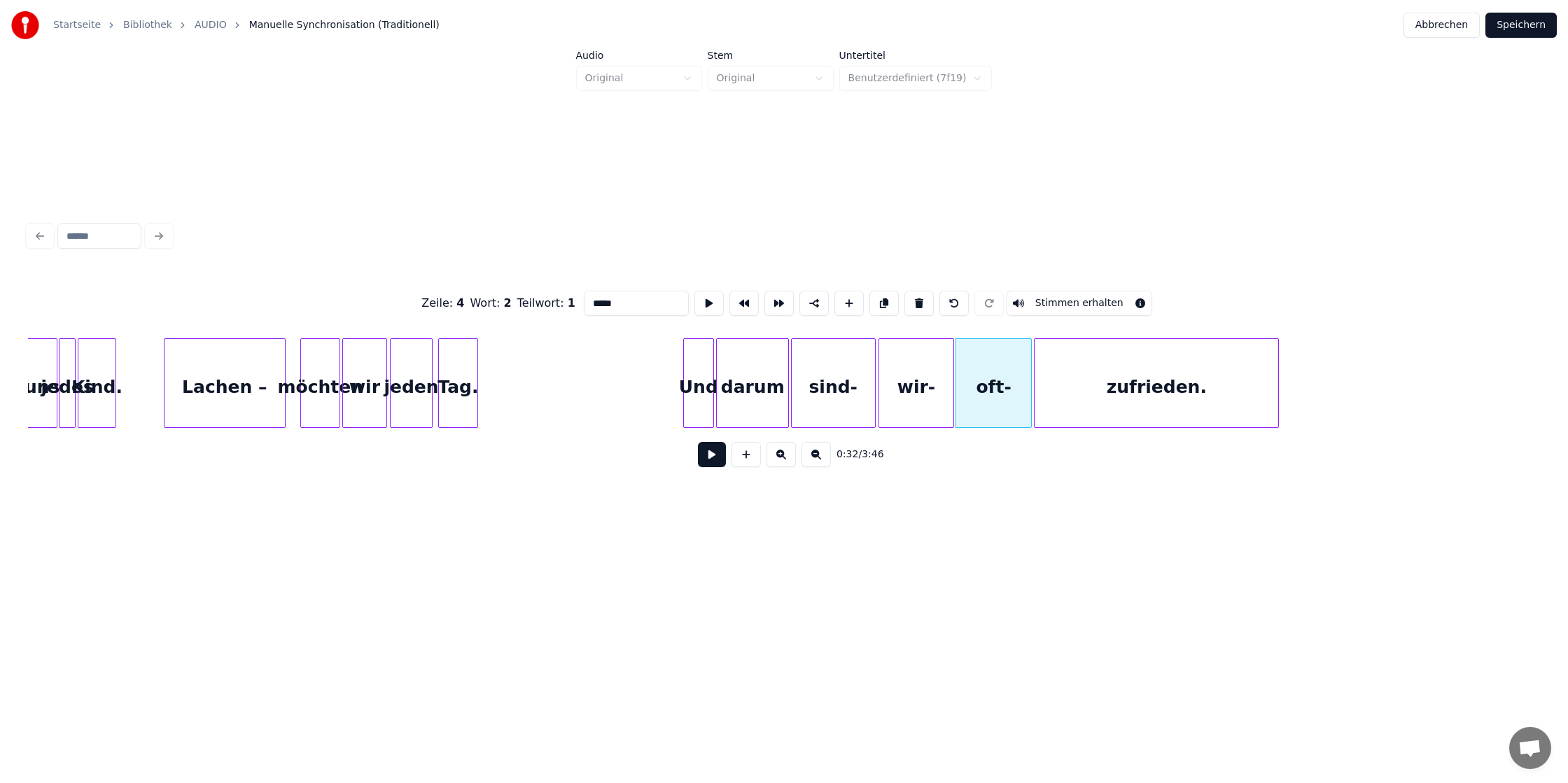
click at [1181, 392] on div "zufrieden." at bounding box center [1156, 387] width 244 height 96
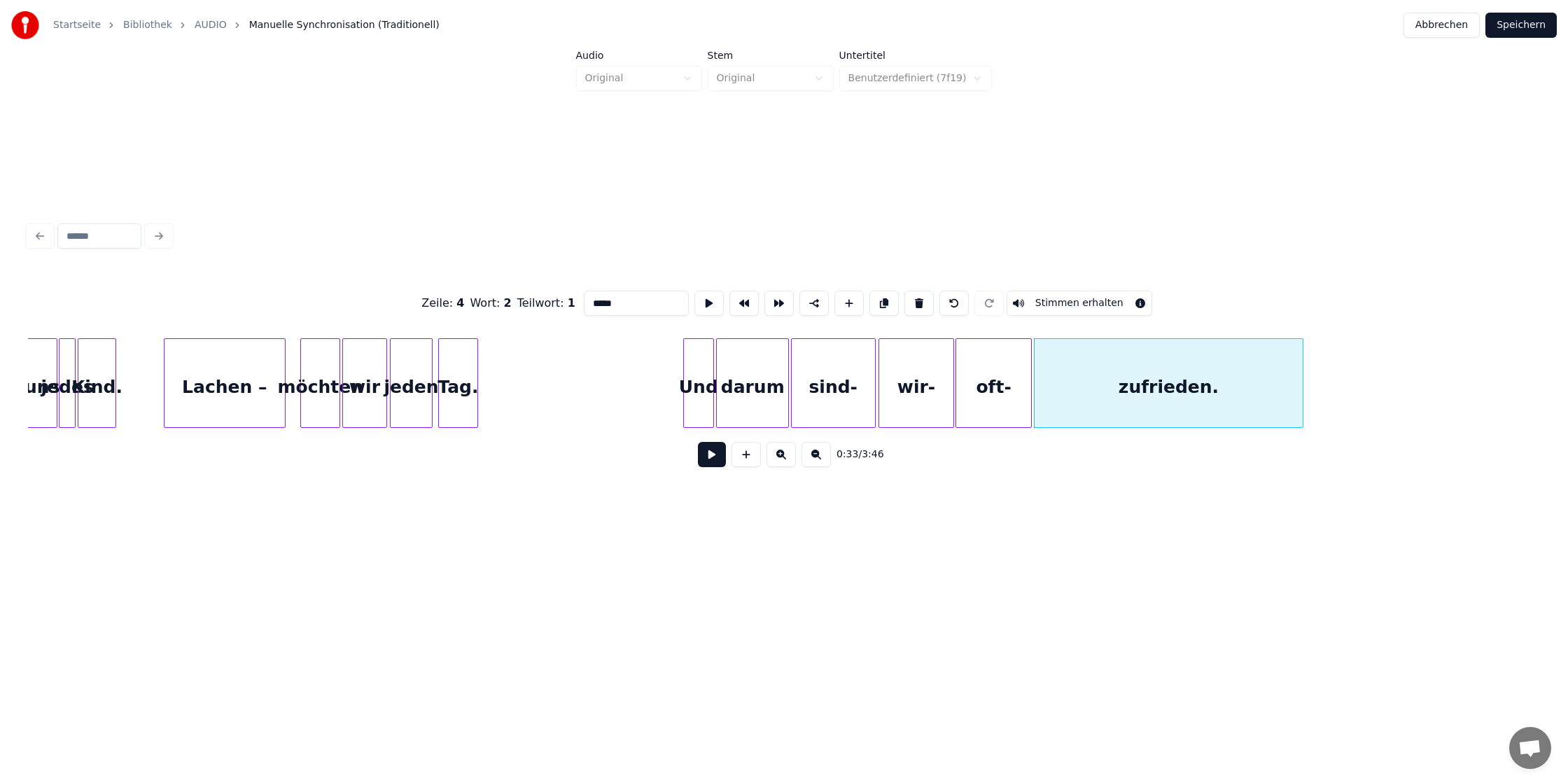
click at [1302, 385] on div at bounding box center [1300, 383] width 4 height 89
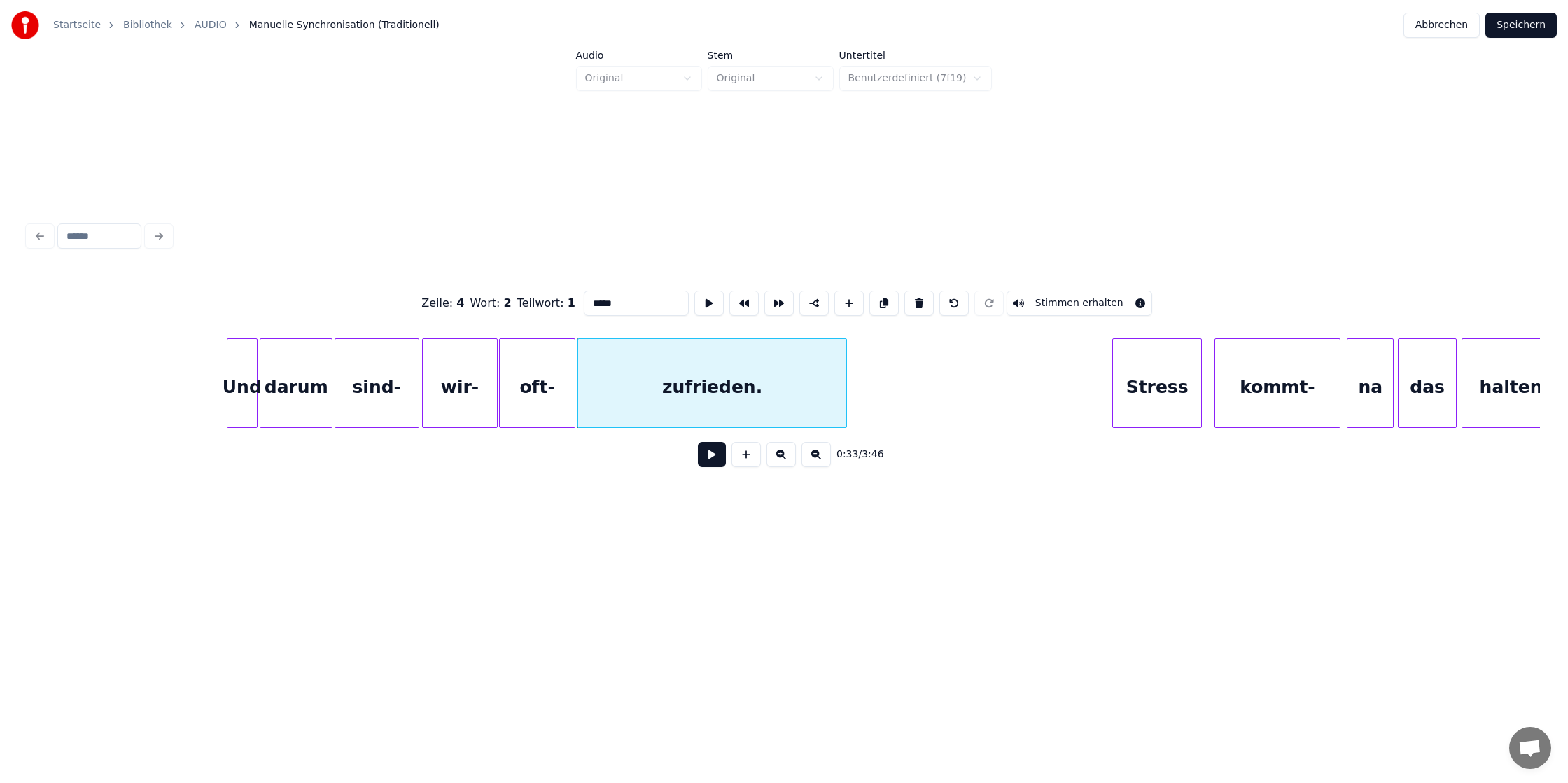
scroll to position [0, 1796]
click at [1047, 391] on div "Stress" at bounding box center [1034, 387] width 89 height 96
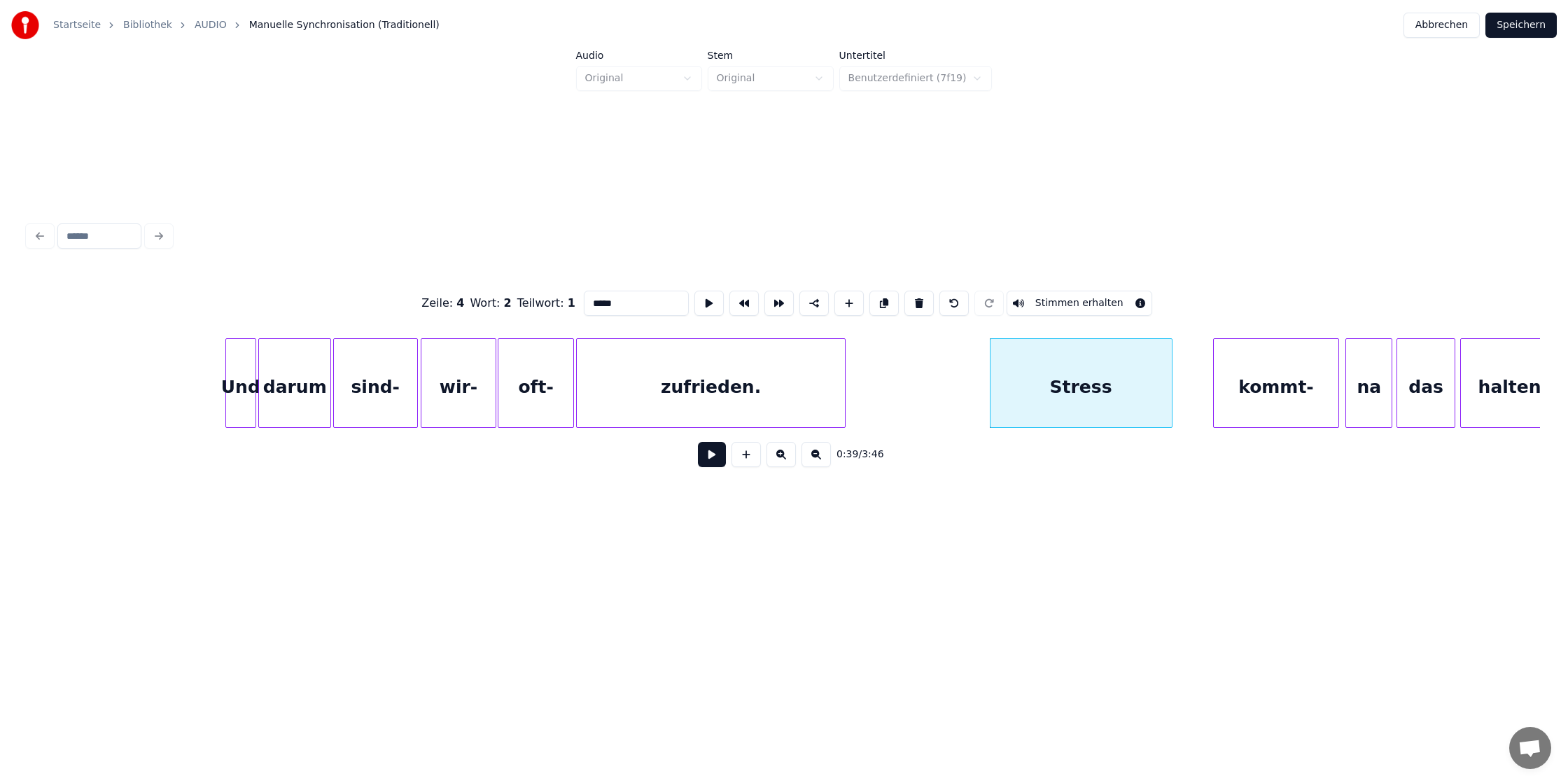
click at [1170, 380] on div at bounding box center [1170, 383] width 4 height 89
click at [1127, 377] on div "Stress" at bounding box center [1081, 387] width 181 height 96
click at [1239, 382] on div "kommt-" at bounding box center [1240, 387] width 124 height 96
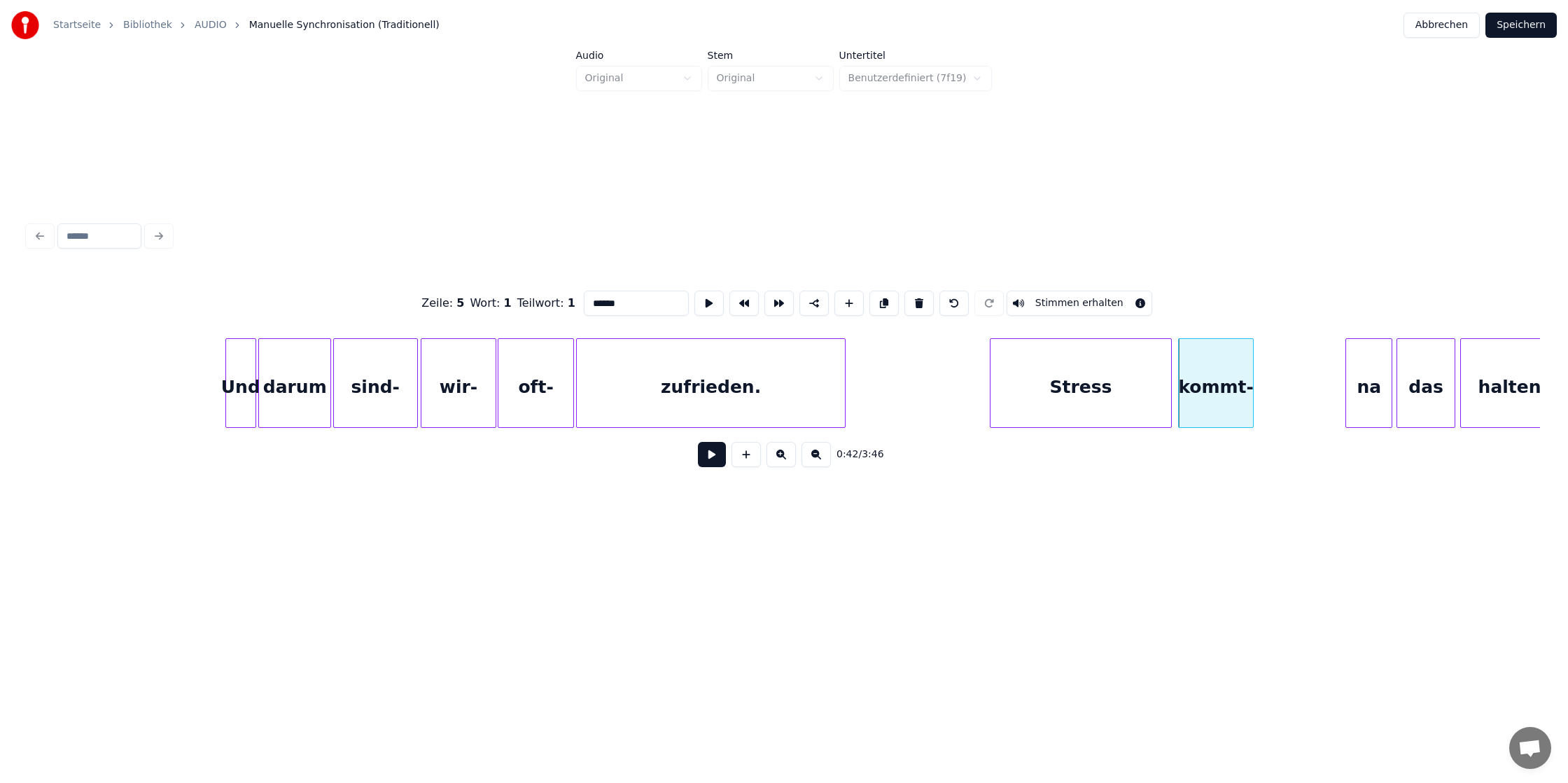
click at [1251, 384] on div at bounding box center [1250, 383] width 4 height 89
click at [1296, 385] on div "na" at bounding box center [1286, 387] width 46 height 96
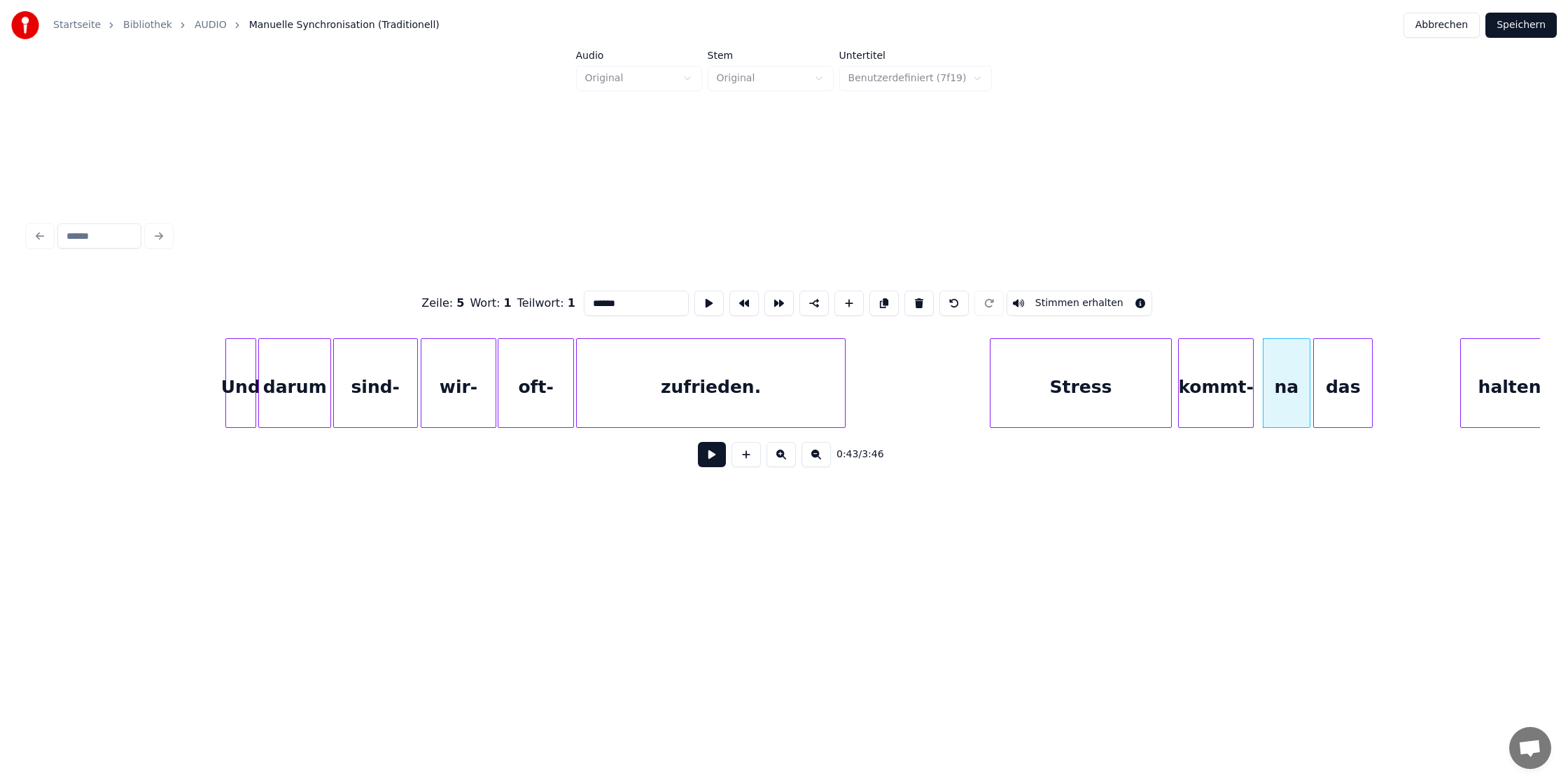
click at [1336, 381] on div "das" at bounding box center [1343, 387] width 58 height 96
click at [1290, 384] on div "na" at bounding box center [1280, 387] width 46 height 96
click at [1319, 384] on div "das" at bounding box center [1336, 387] width 58 height 96
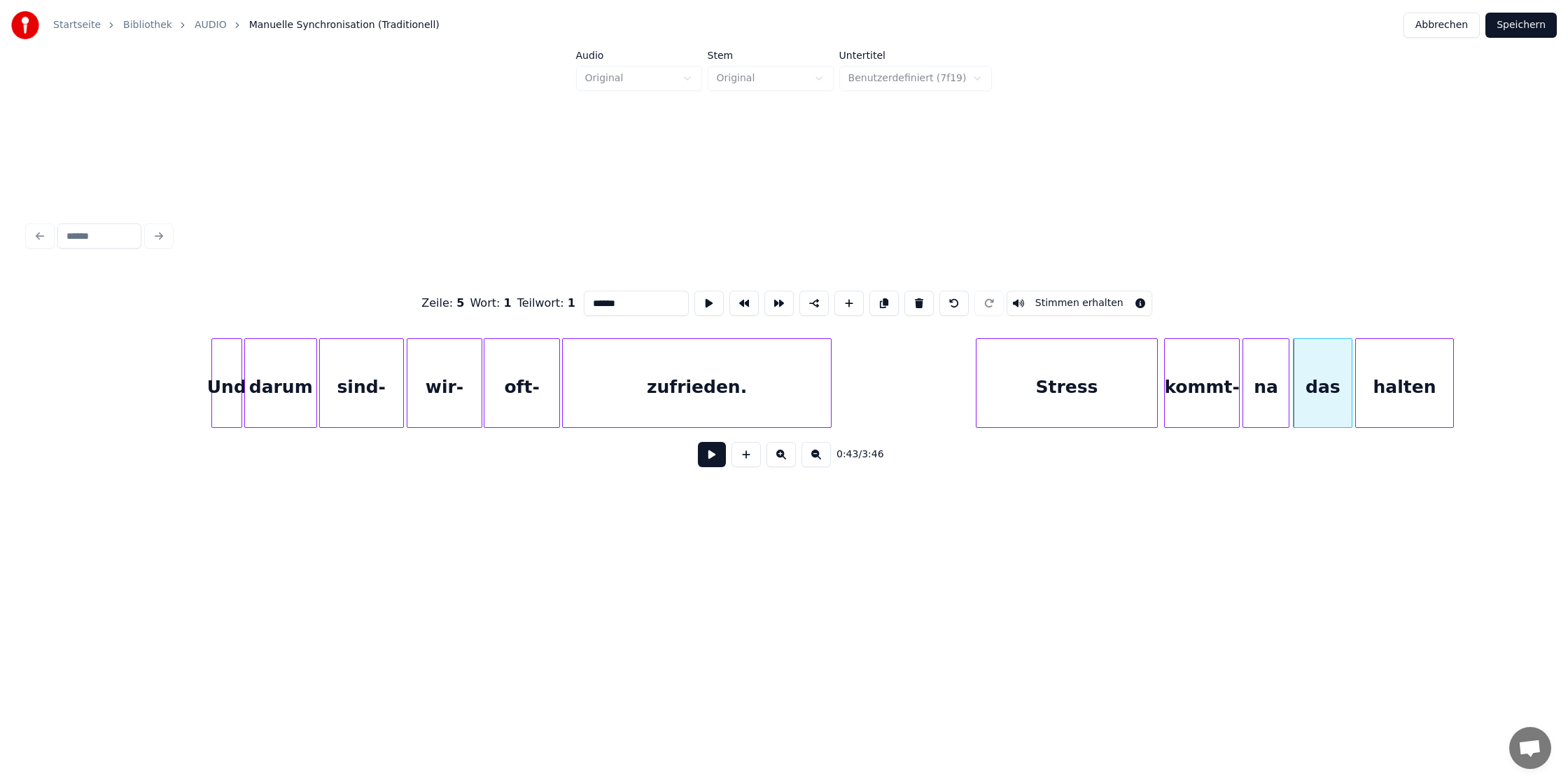
click at [1394, 381] on div "halten" at bounding box center [1405, 387] width 98 height 96
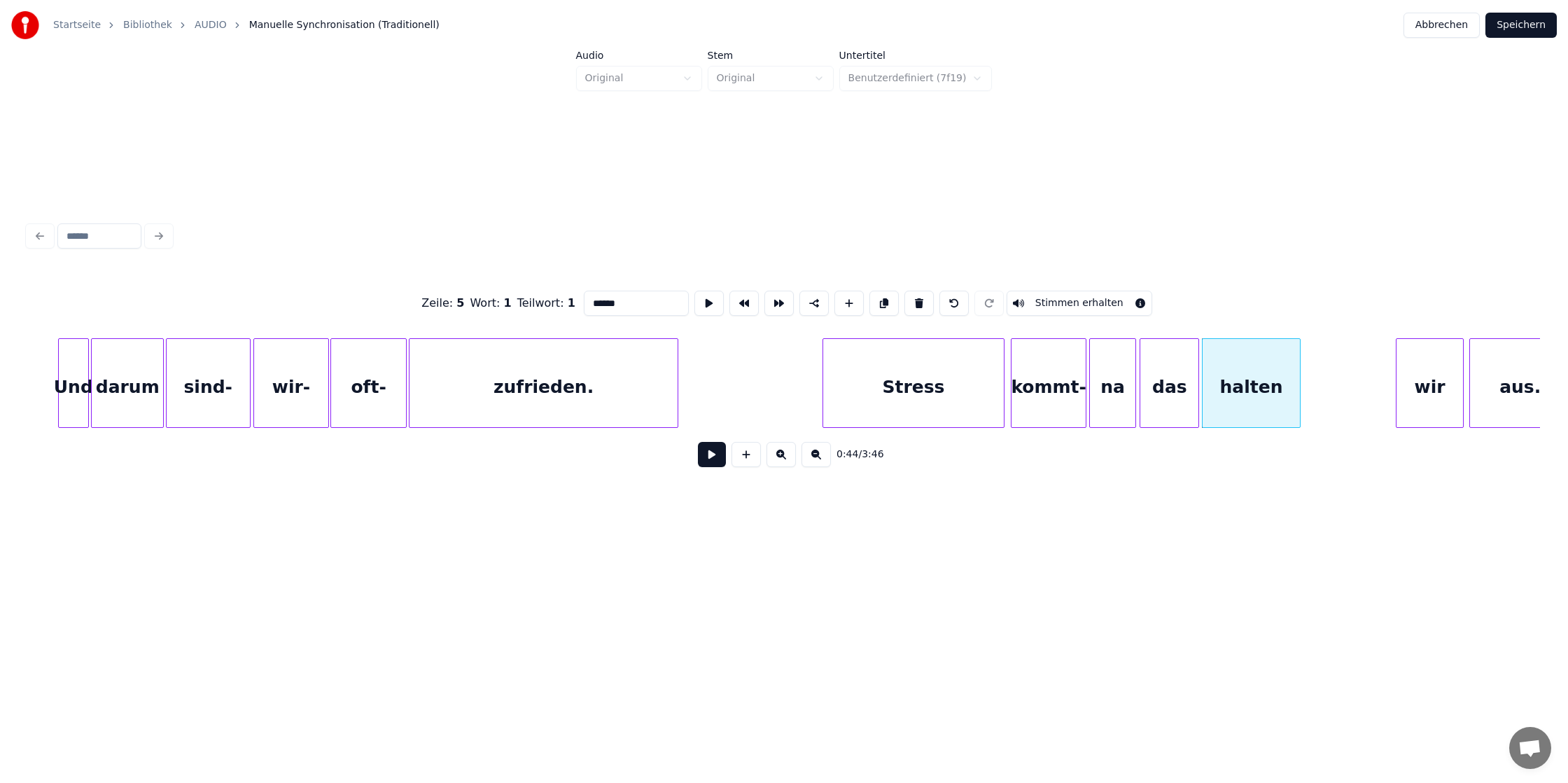
scroll to position [0, 1971]
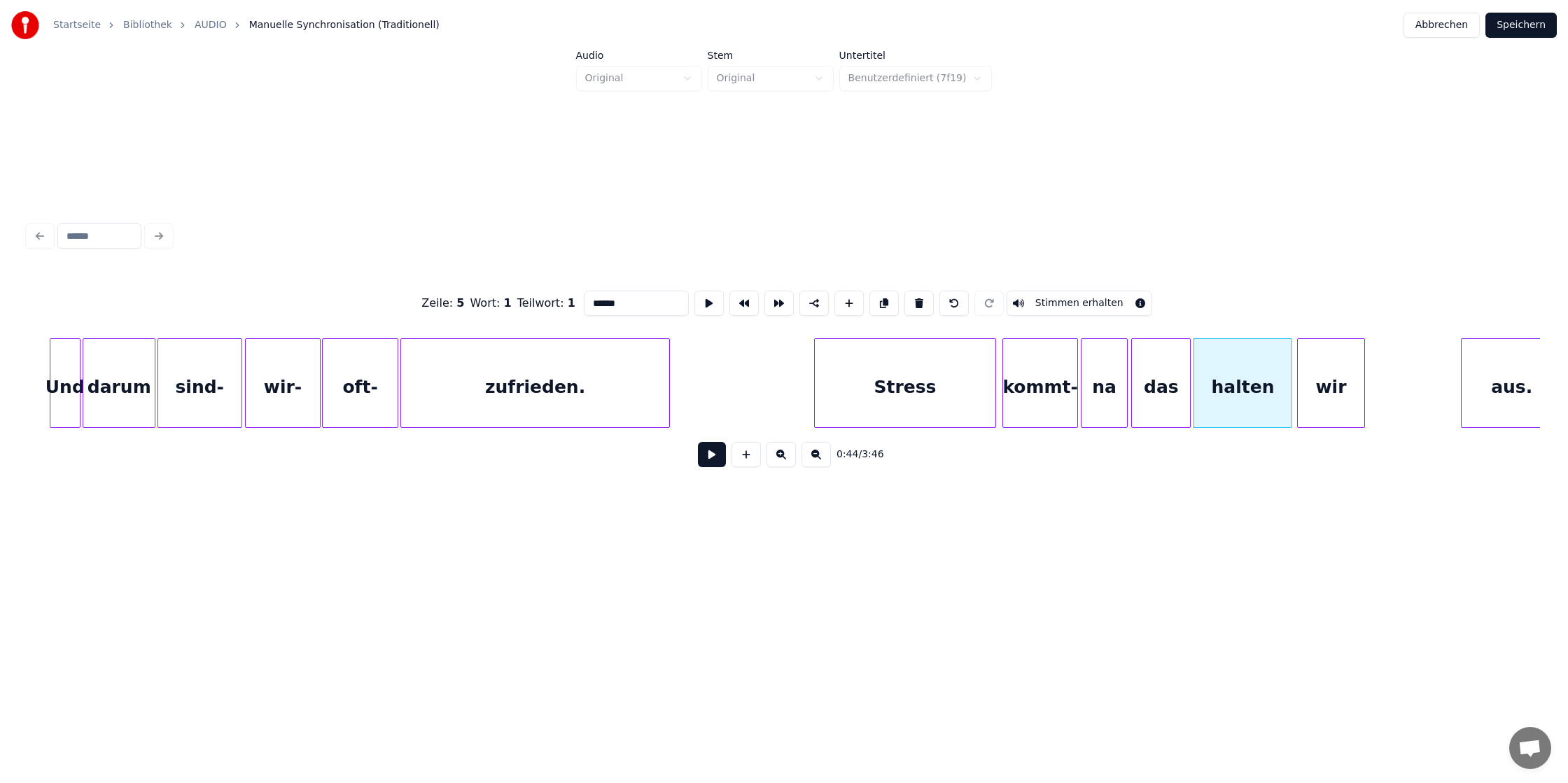
click at [1338, 381] on div "wir" at bounding box center [1330, 387] width 67 height 96
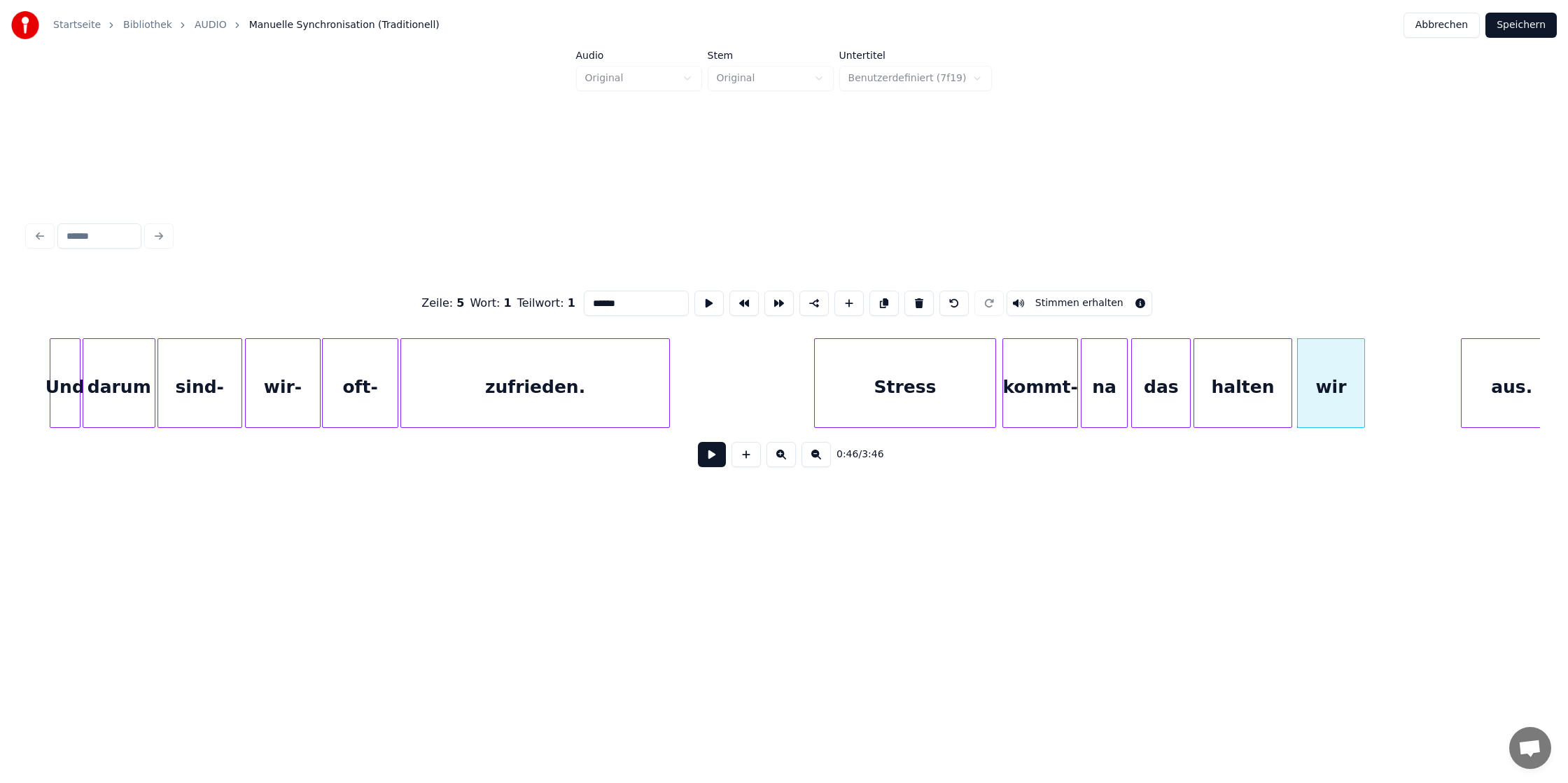
scroll to position [0, 1990]
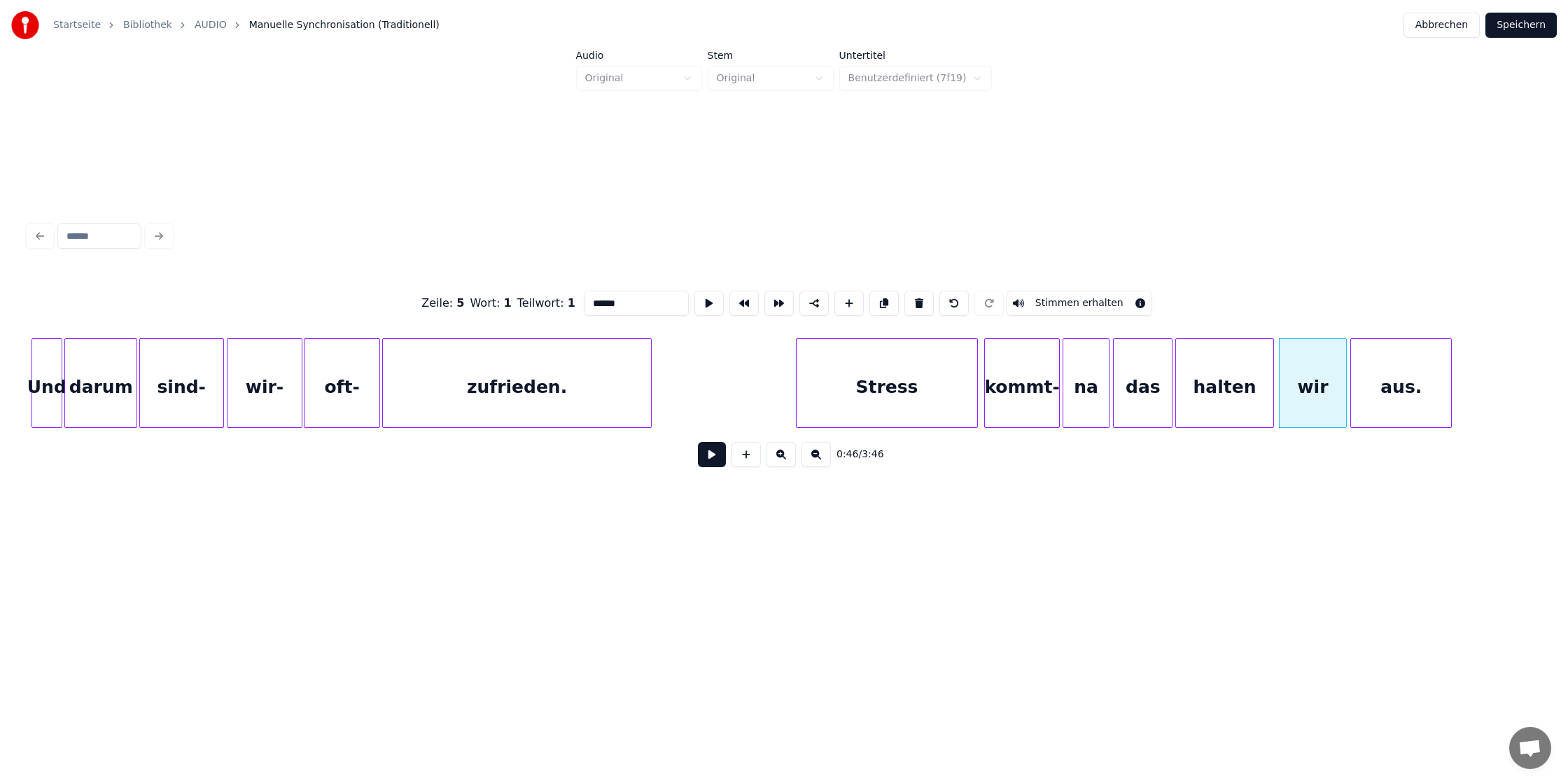
click at [1413, 377] on div "aus." at bounding box center [1401, 387] width 101 height 96
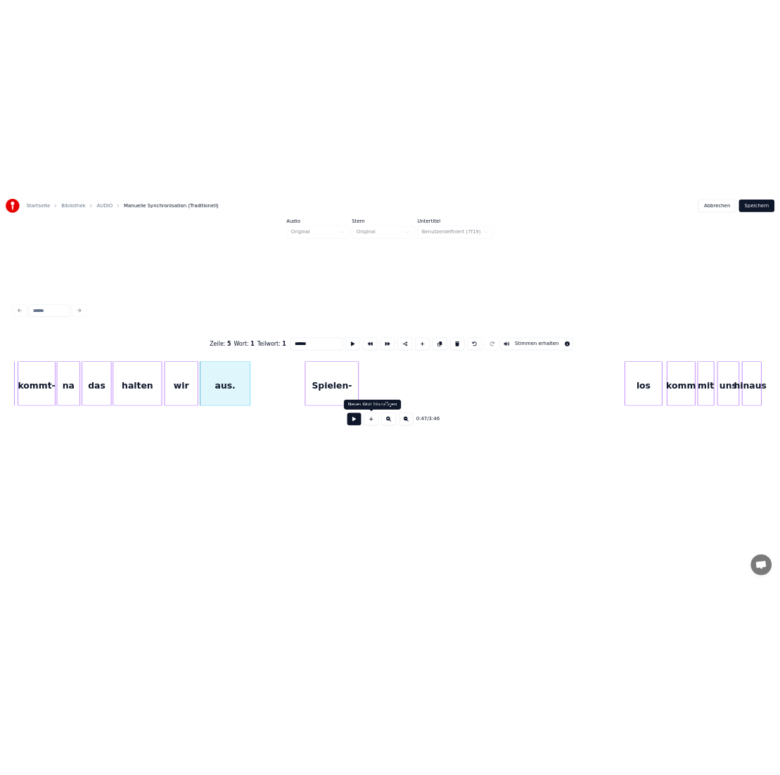
scroll to position [0, 2953]
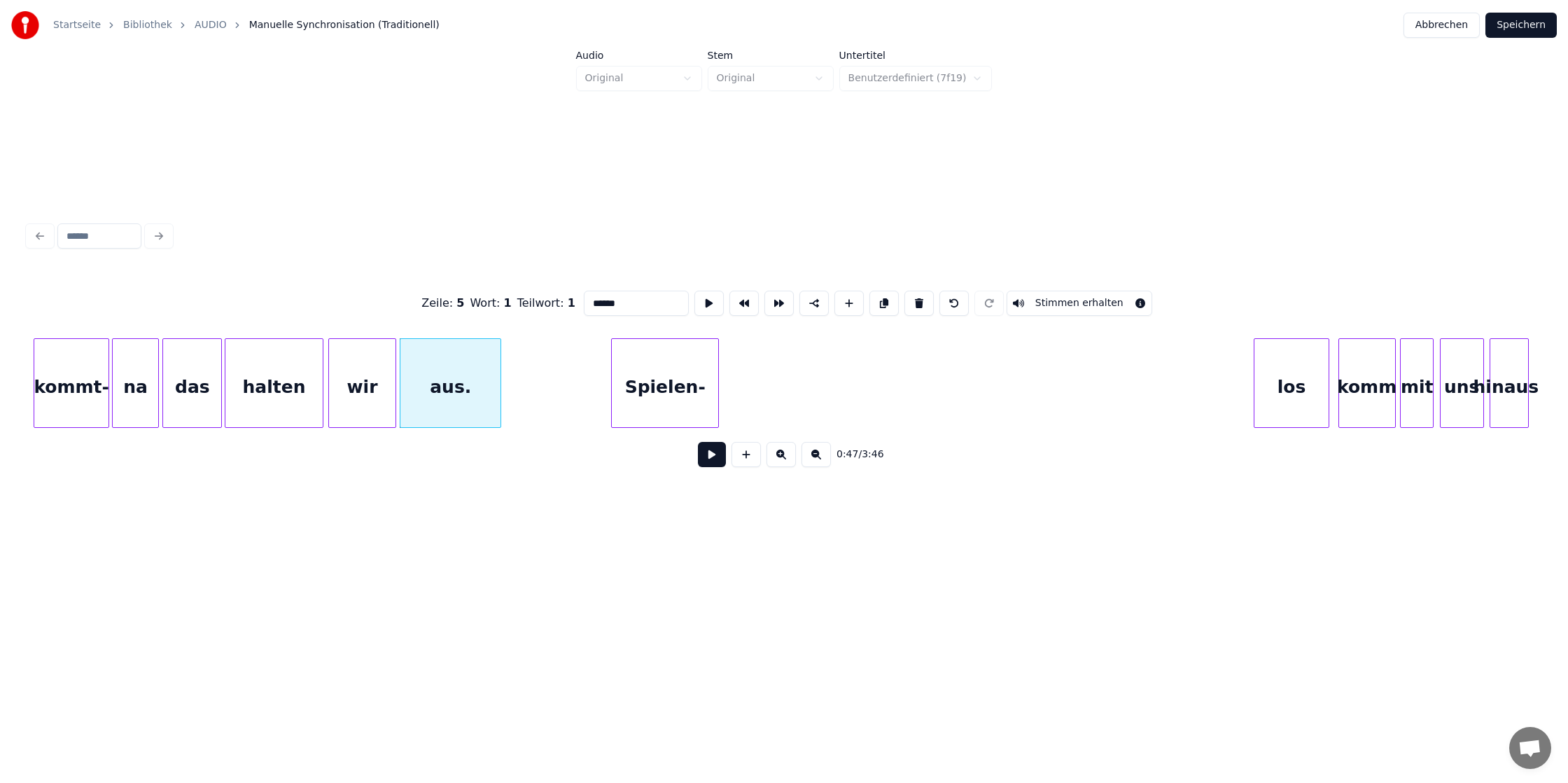
click at [687, 389] on div "Spielen-" at bounding box center [664, 387] width 107 height 96
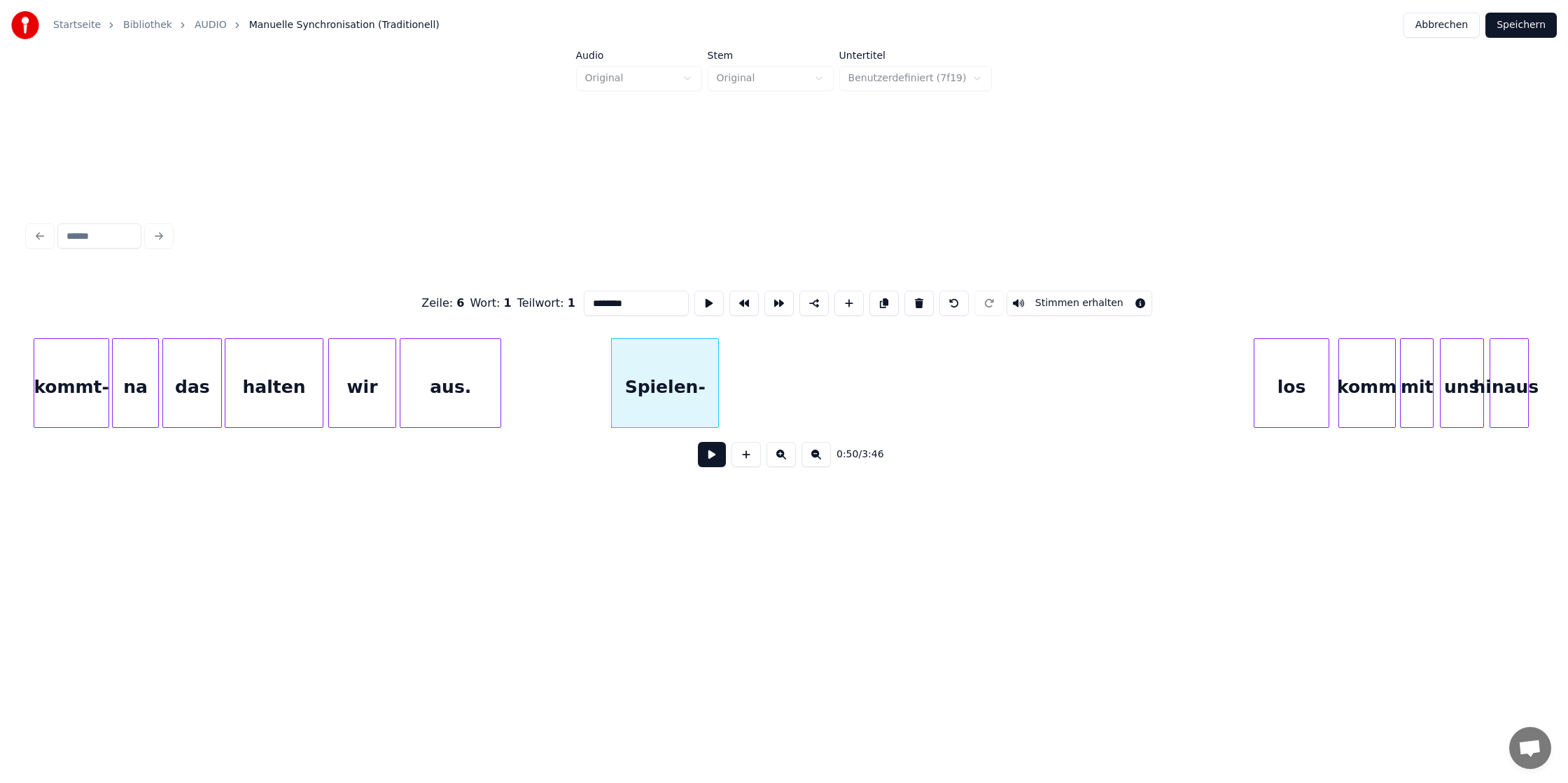
click at [718, 386] on div "Spielen-" at bounding box center [665, 384] width 108 height 90
click at [706, 385] on div "Spielen-" at bounding box center [664, 387] width 107 height 96
click at [790, 391] on div at bounding box center [792, 383] width 4 height 89
click at [821, 399] on div "los" at bounding box center [837, 387] width 74 height 96
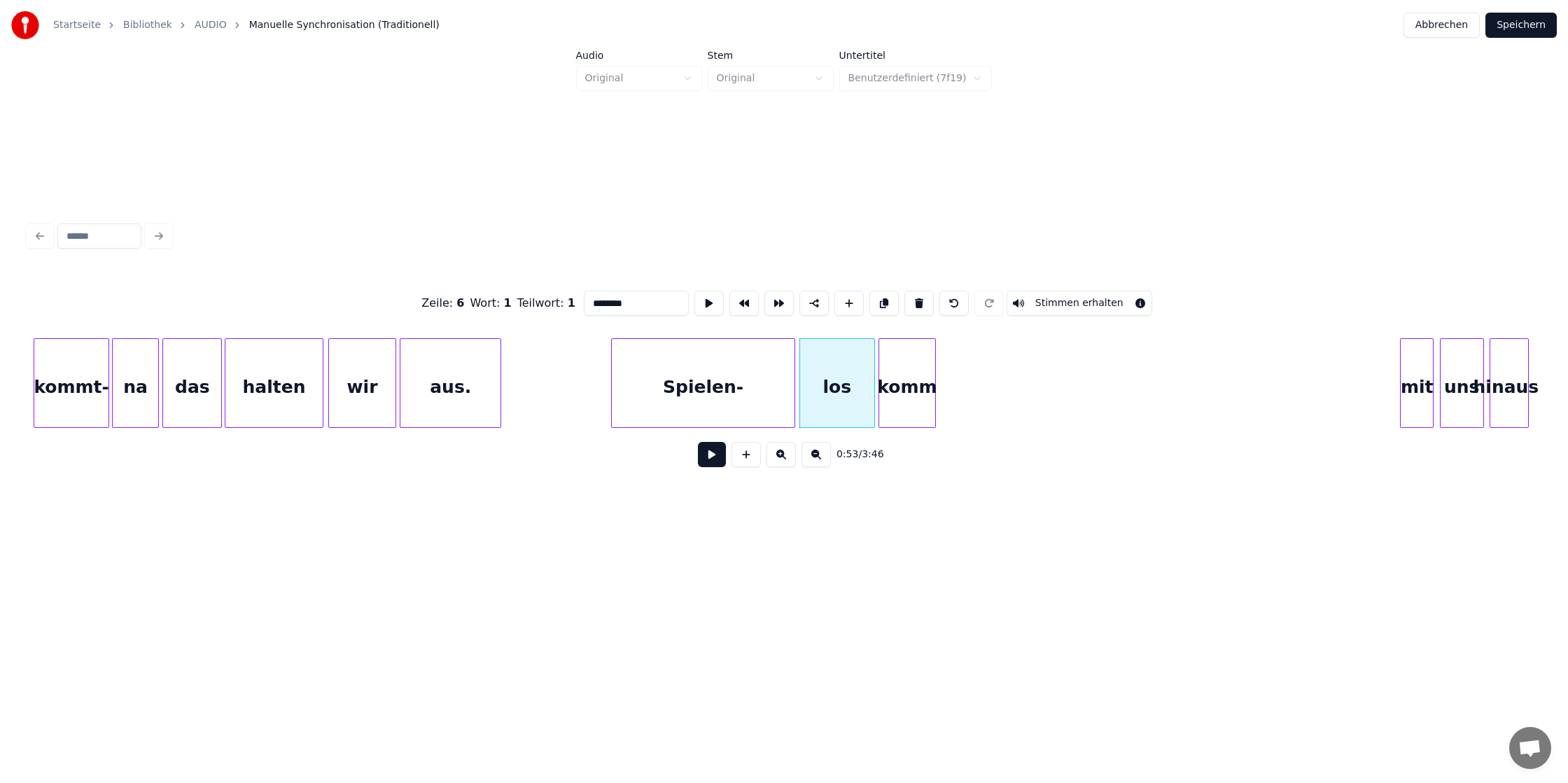
click at [925, 375] on div "komm" at bounding box center [907, 387] width 56 height 96
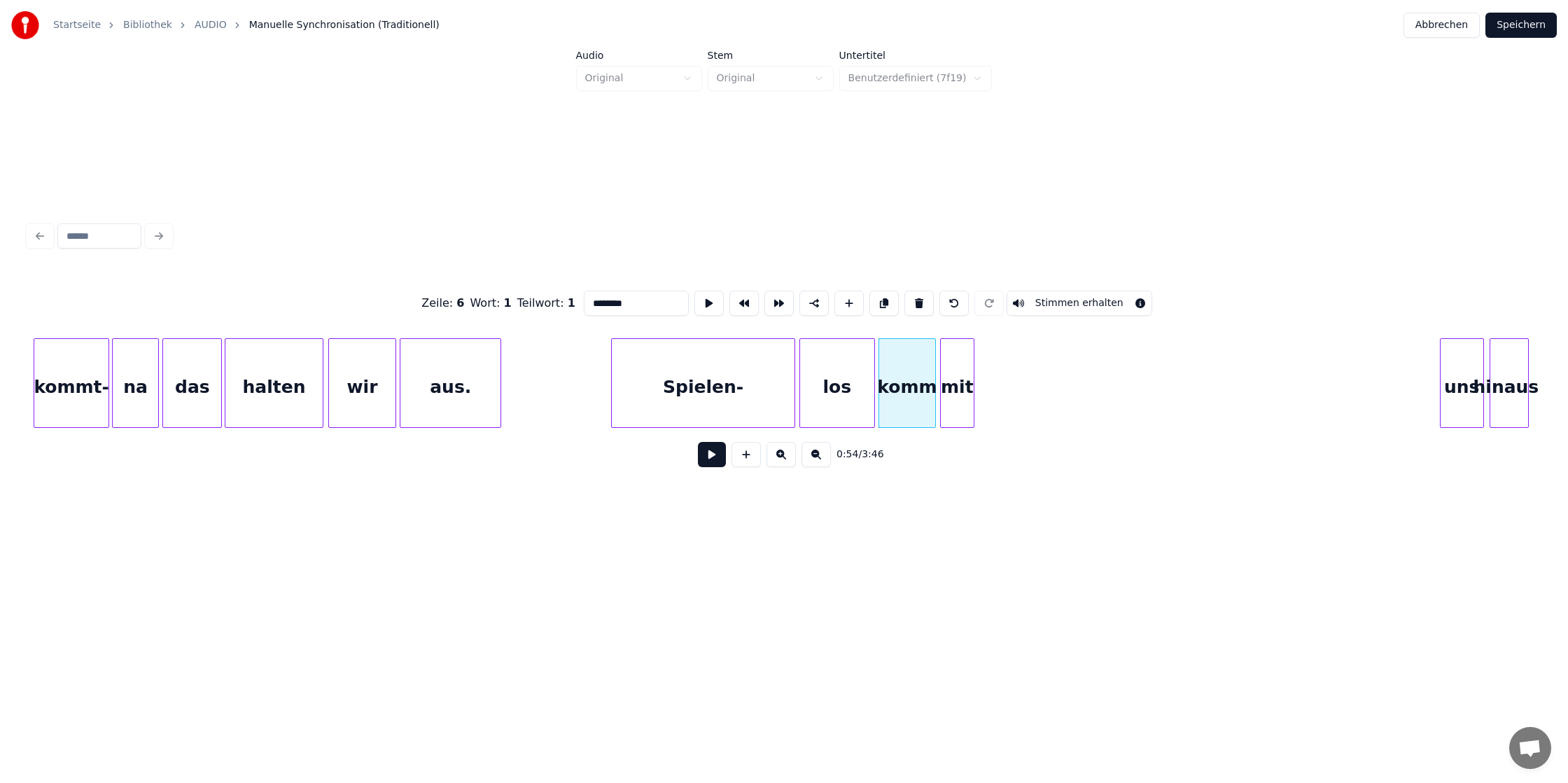
click at [964, 374] on div "mit" at bounding box center [957, 387] width 33 height 96
click at [1008, 374] on div at bounding box center [1009, 383] width 4 height 89
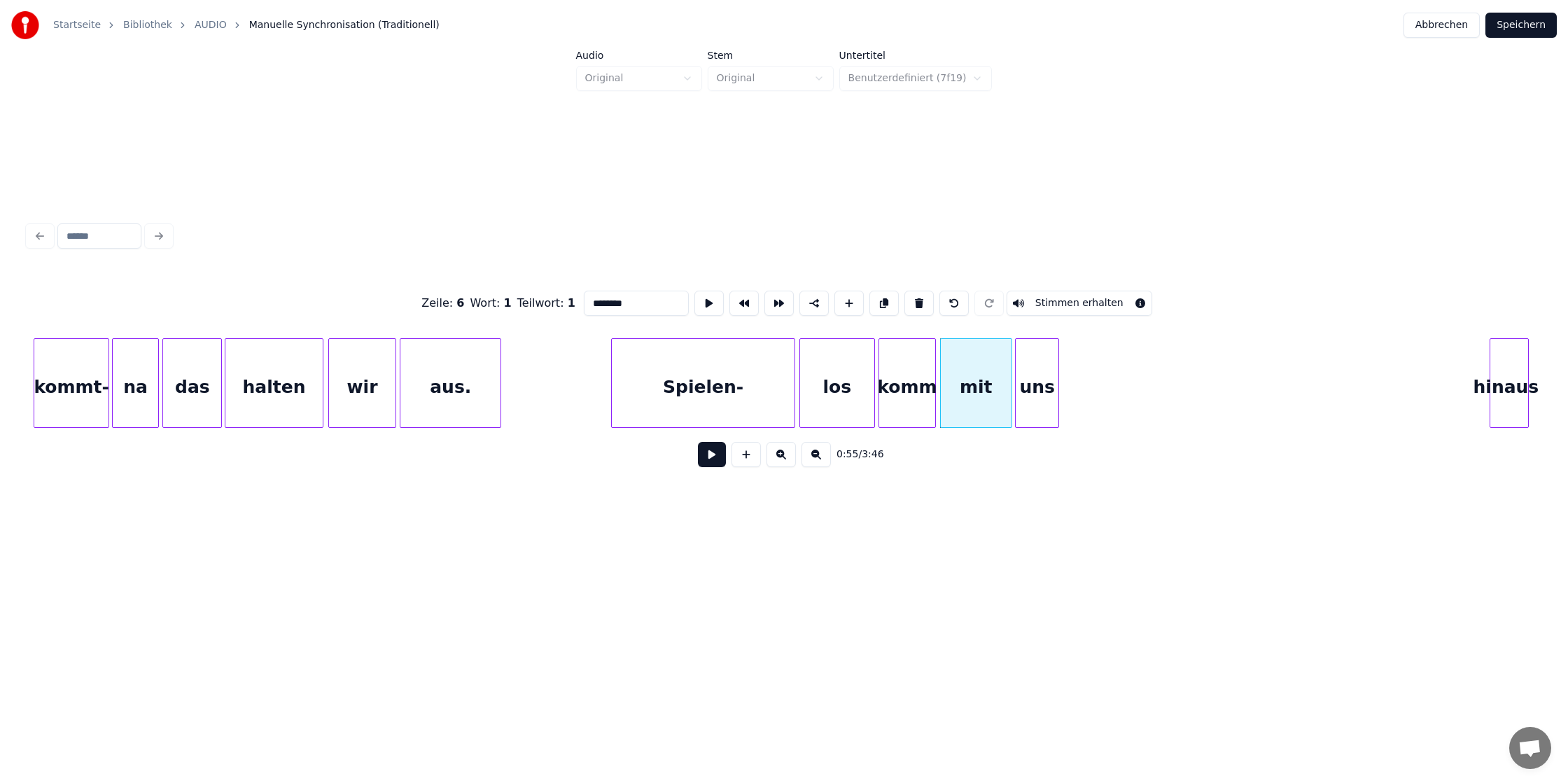
click at [1043, 390] on div "uns" at bounding box center [1036, 387] width 43 height 96
click at [1073, 388] on div at bounding box center [1073, 383] width 4 height 89
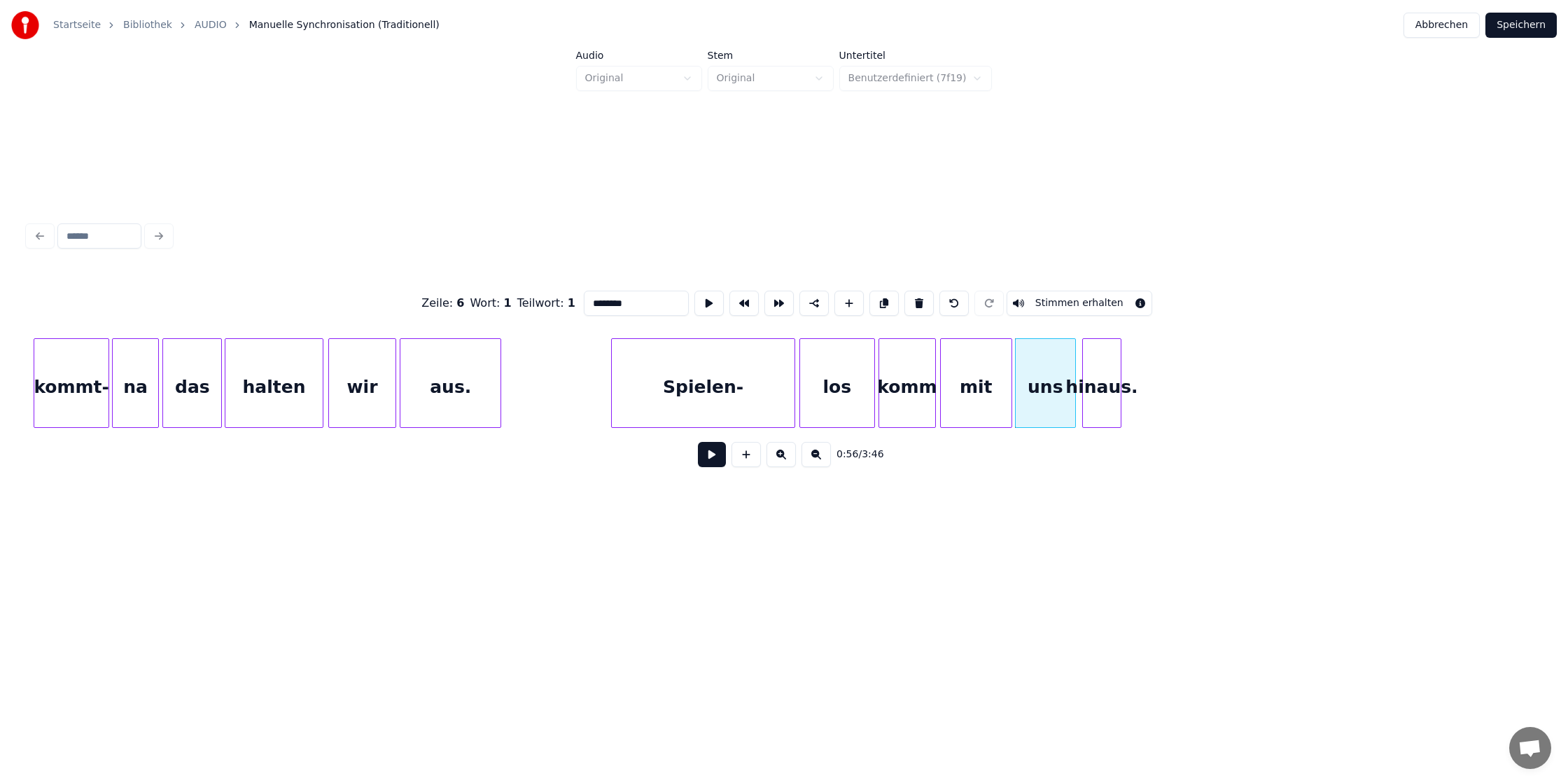
click at [1102, 372] on div "hinaus." at bounding box center [1102, 387] width 38 height 96
click at [1148, 374] on div at bounding box center [1146, 383] width 4 height 89
click at [1126, 379] on div "hinaus." at bounding box center [1110, 387] width 70 height 96
click at [1135, 379] on div "hinaus." at bounding box center [1118, 387] width 70 height 96
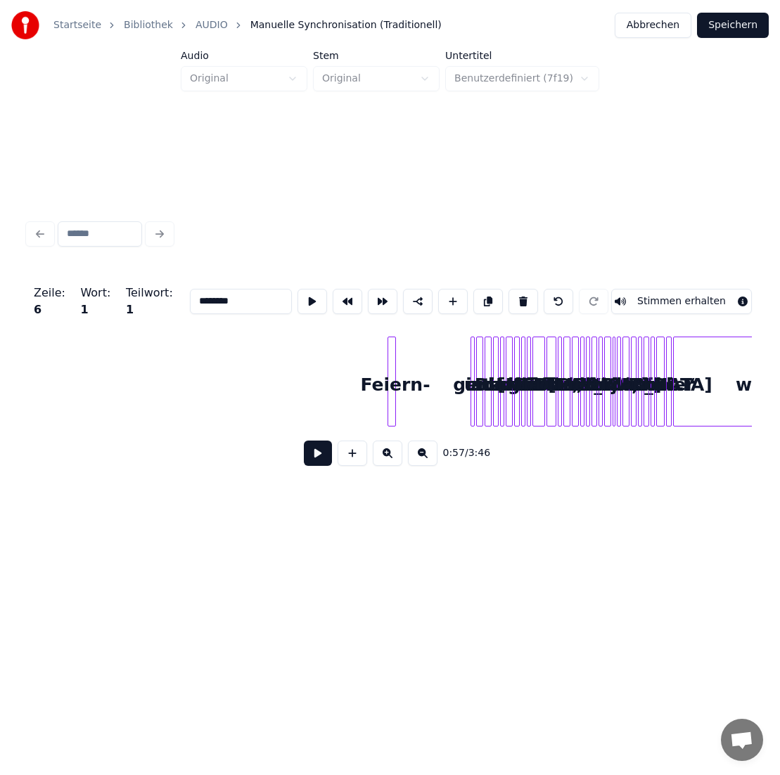
scroll to position [0, 4489]
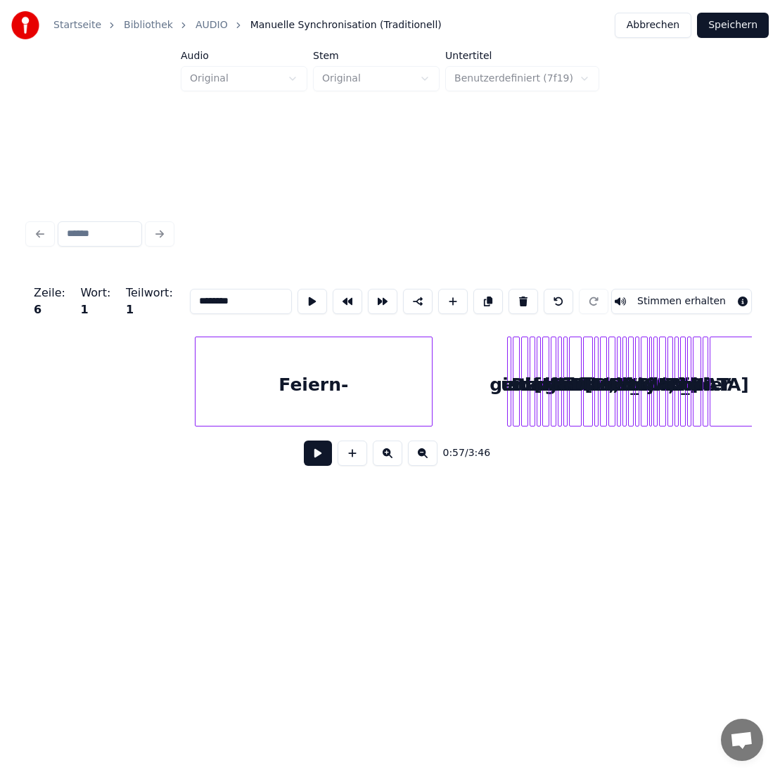
click at [197, 360] on div at bounding box center [197, 381] width 4 height 89
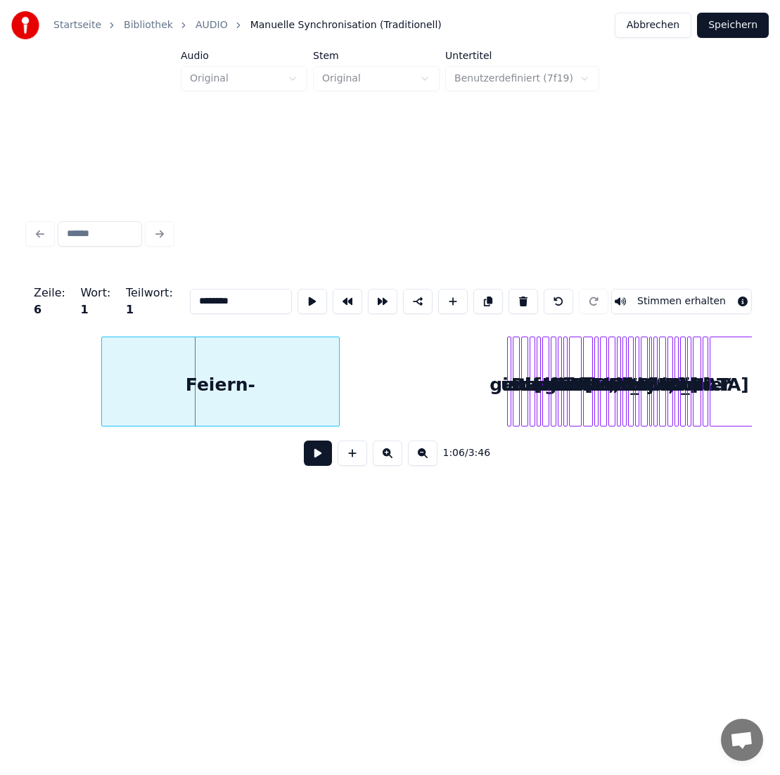
scroll to position [0, 4384]
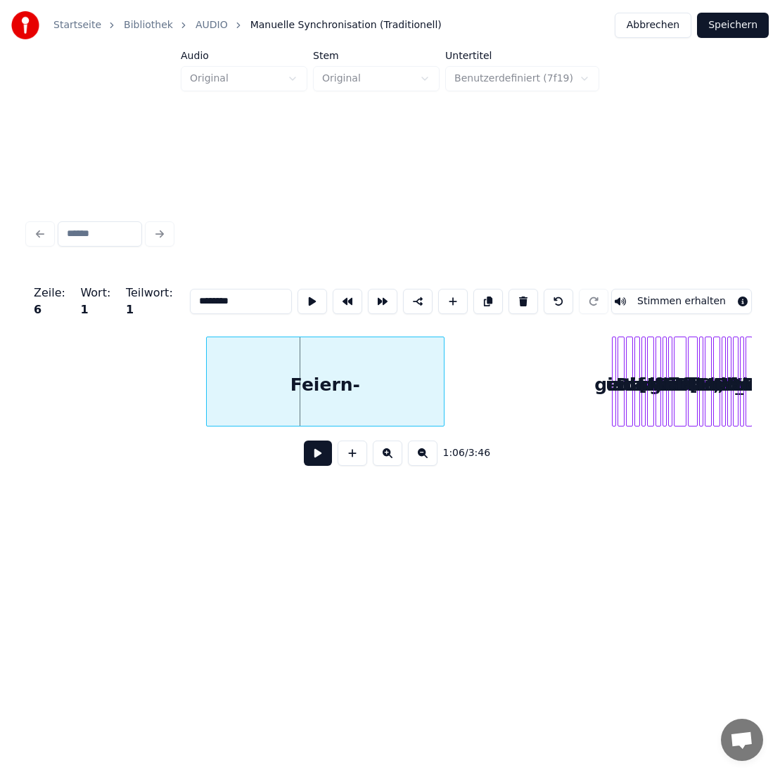
click at [207, 379] on div "Feiern-" at bounding box center [325, 385] width 236 height 96
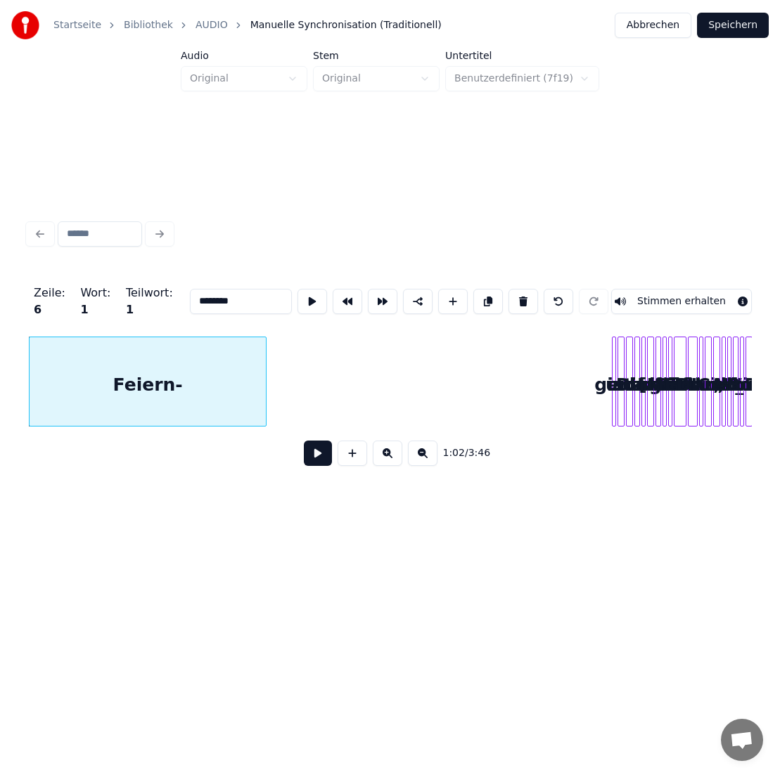
click at [419, 458] on button at bounding box center [423, 453] width 30 height 25
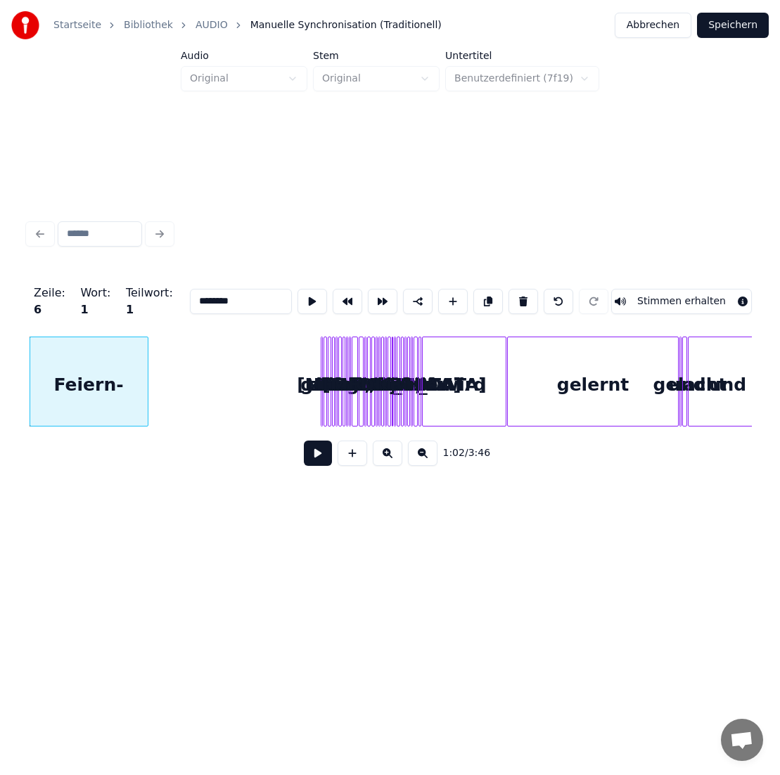
click at [387, 458] on button at bounding box center [388, 453] width 30 height 25
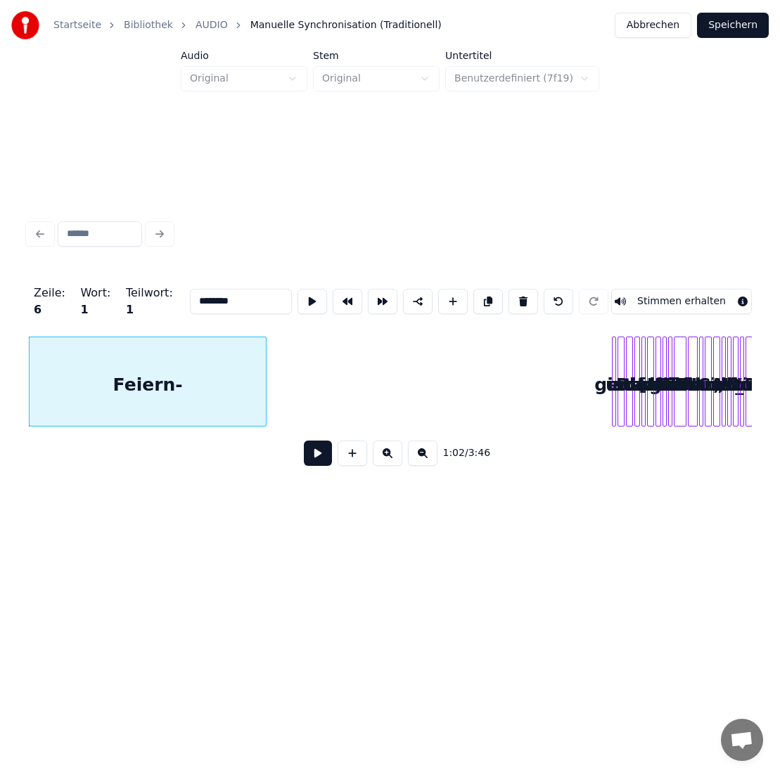
click at [387, 458] on button at bounding box center [388, 453] width 30 height 25
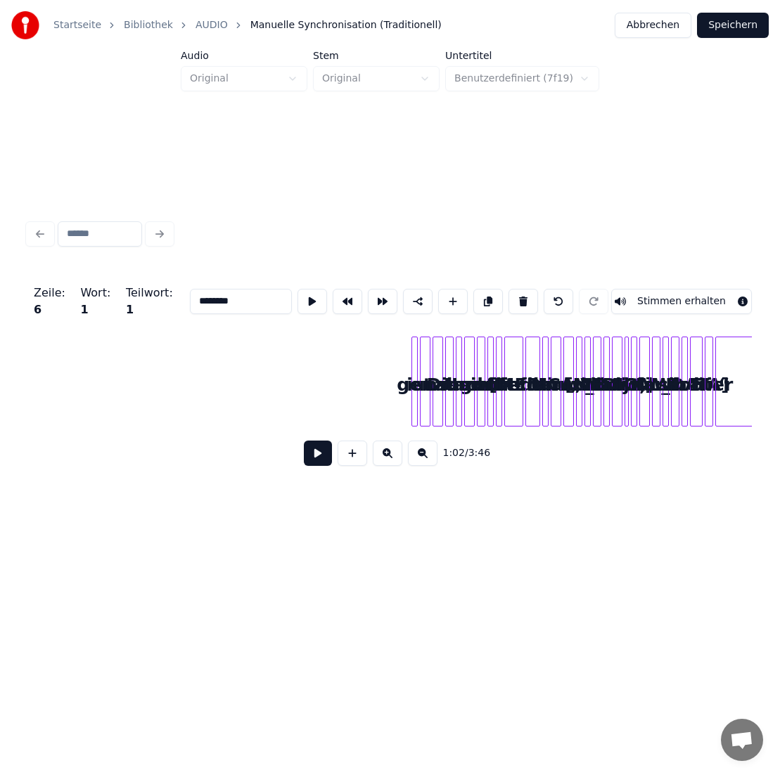
scroll to position [0, 7048]
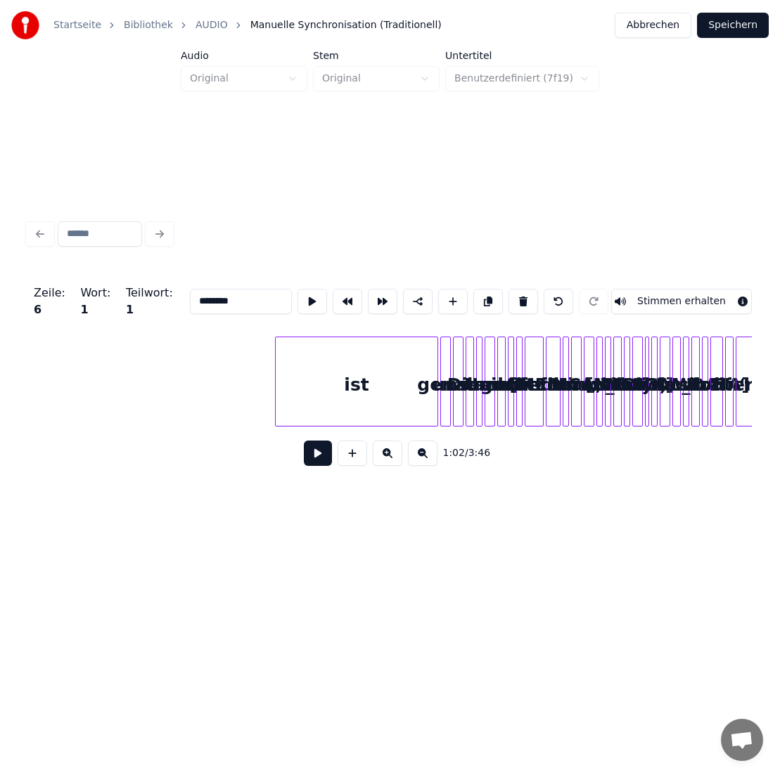
click at [275, 371] on div "ist" at bounding box center [356, 382] width 163 height 90
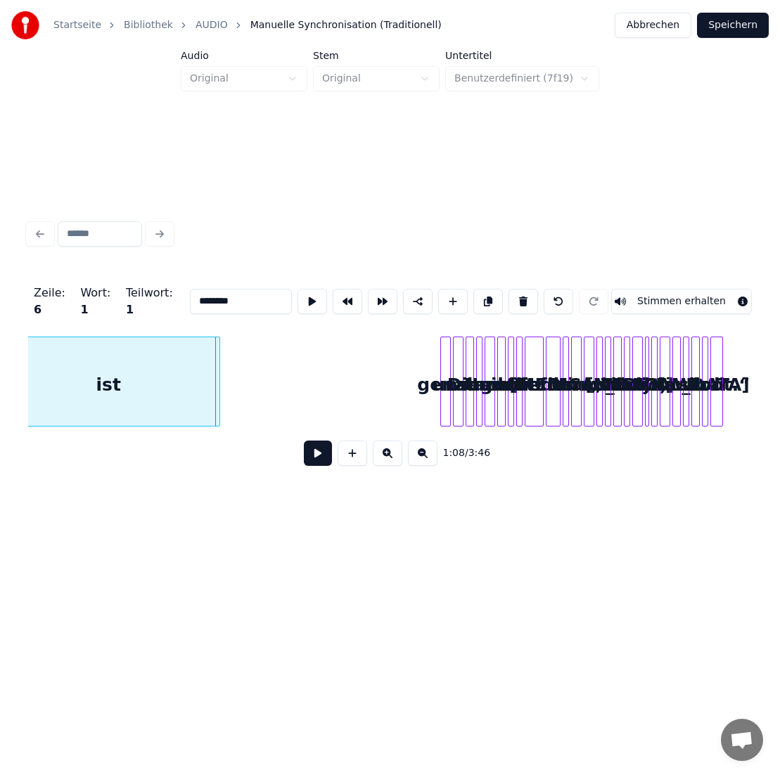
scroll to position [0, 7016]
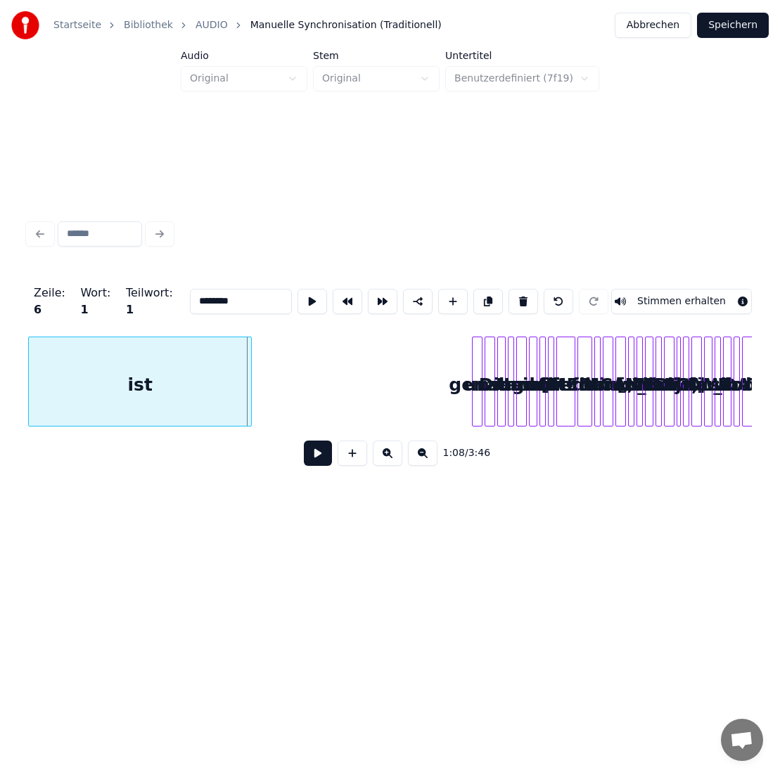
click at [127, 363] on div "ist" at bounding box center [140, 385] width 222 height 96
click at [358, 364] on div at bounding box center [360, 381] width 4 height 89
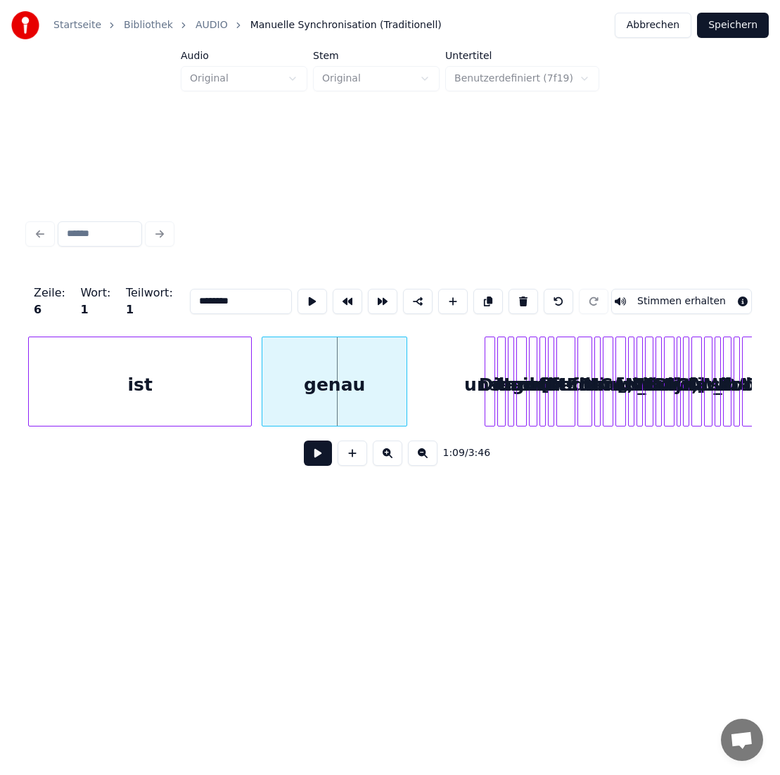
click at [354, 371] on div "genau" at bounding box center [334, 385] width 145 height 96
click at [439, 371] on div at bounding box center [441, 381] width 4 height 89
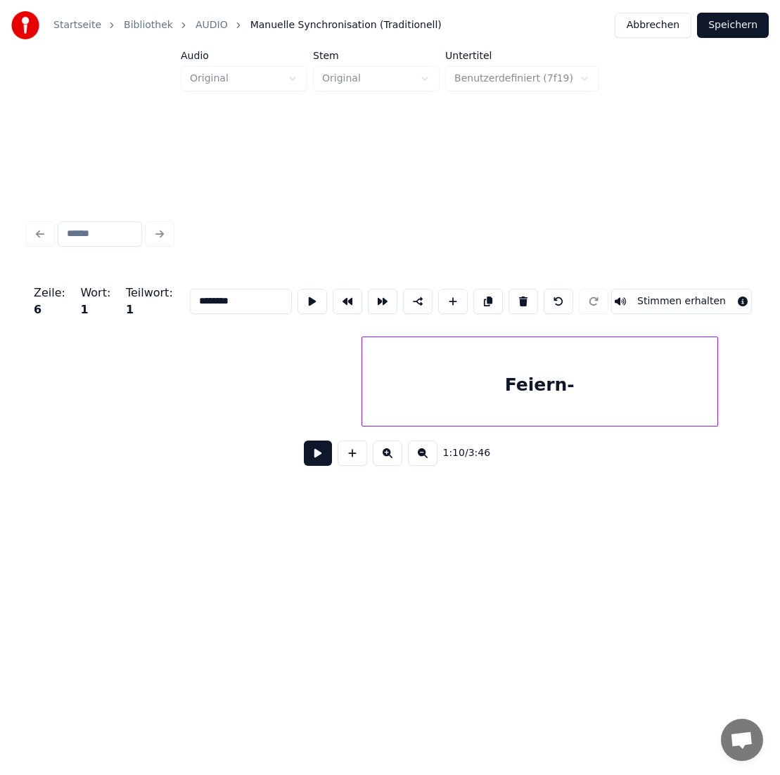
scroll to position [0, 6240]
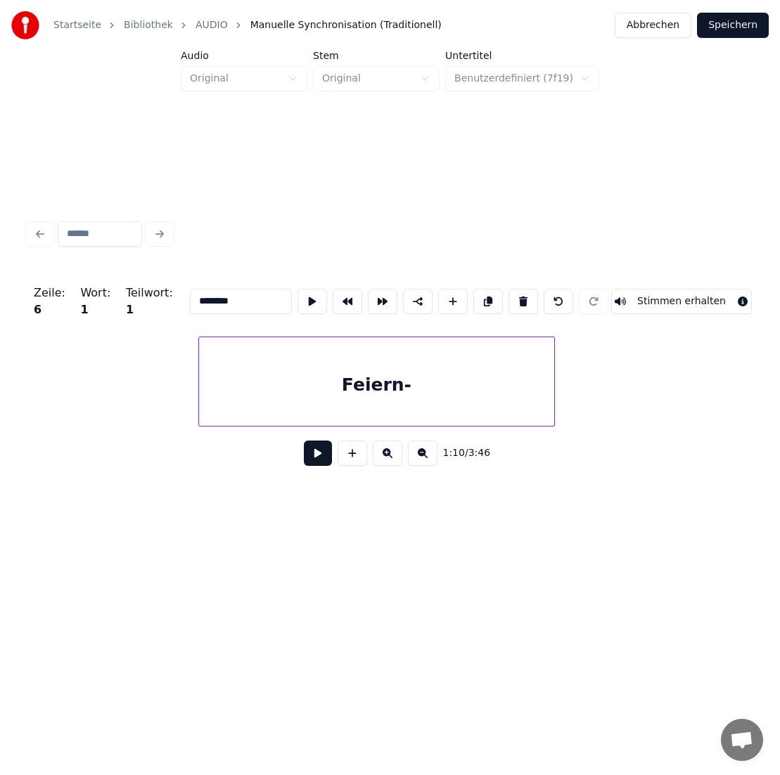
click at [317, 389] on div "Feiern-" at bounding box center [376, 385] width 355 height 96
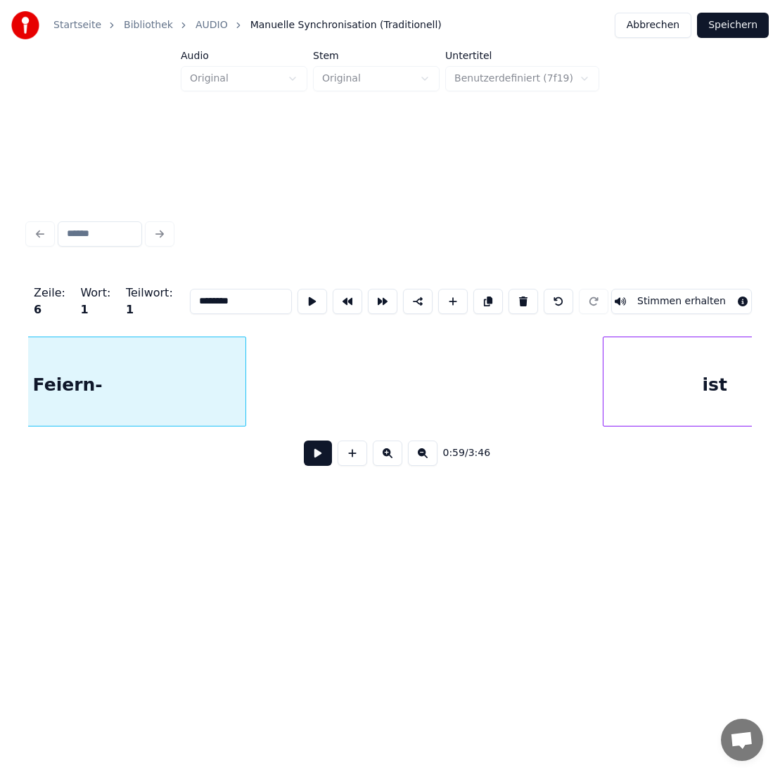
scroll to position [0, 6512]
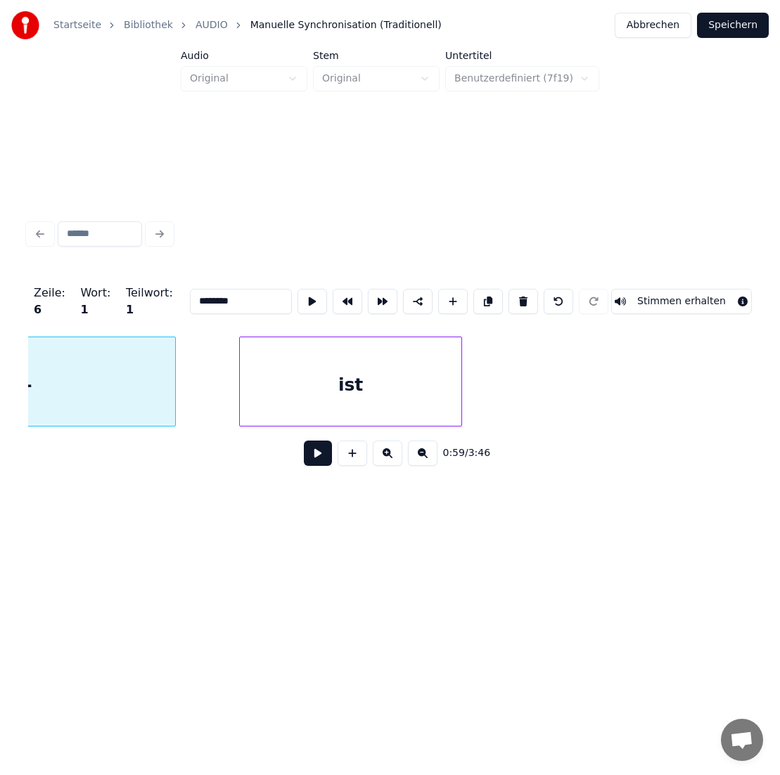
click at [351, 385] on div "ist" at bounding box center [351, 385] width 222 height 96
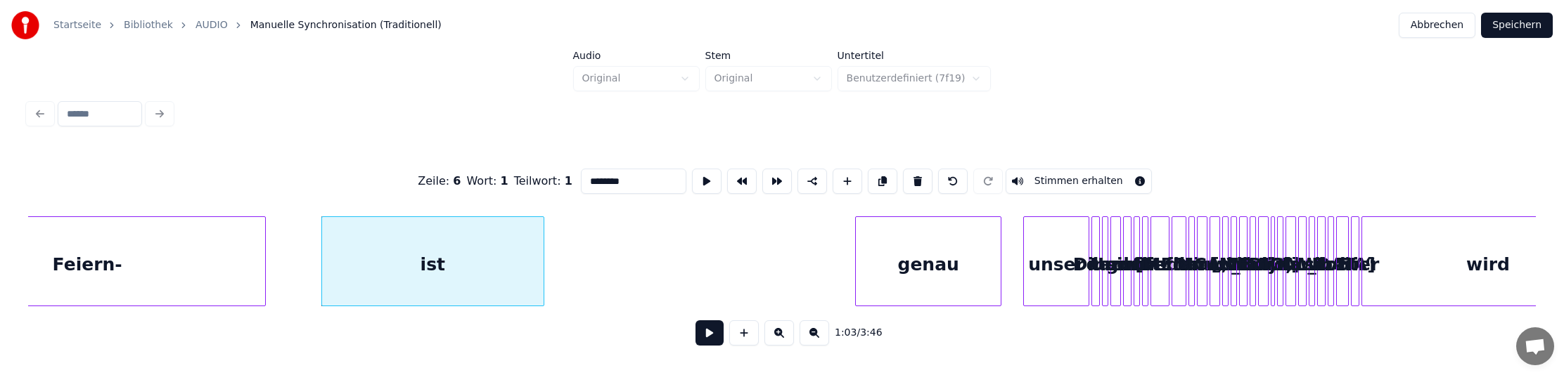
scroll to position [0, 6424]
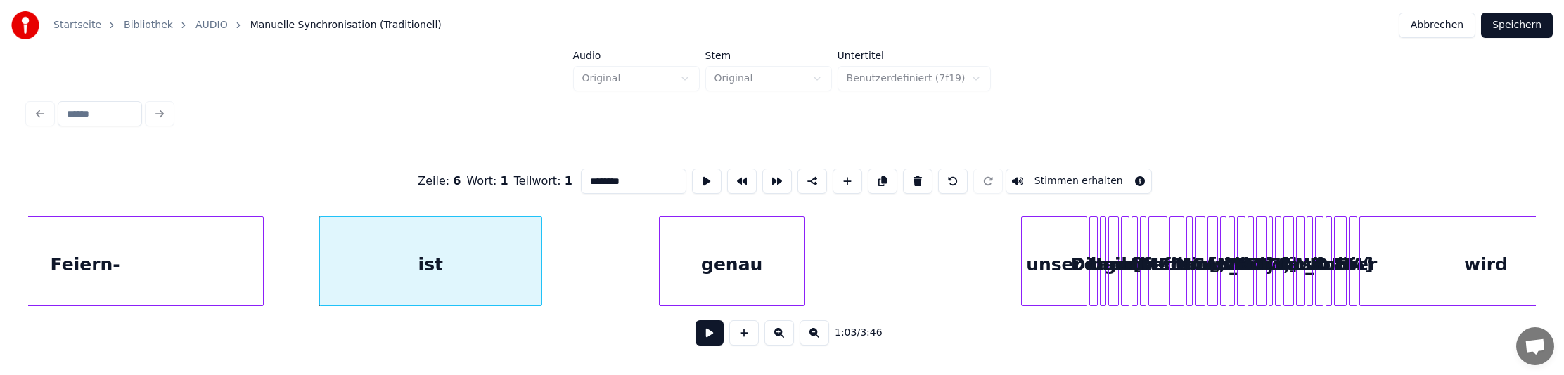
click at [732, 262] on div "genau" at bounding box center [731, 265] width 145 height 96
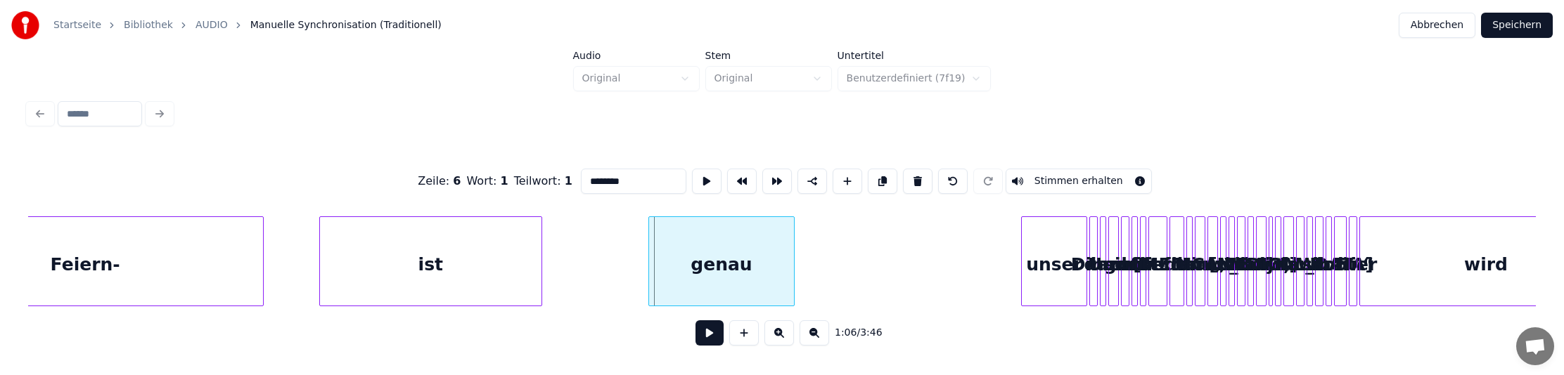
click at [682, 263] on div "genau" at bounding box center [721, 265] width 145 height 96
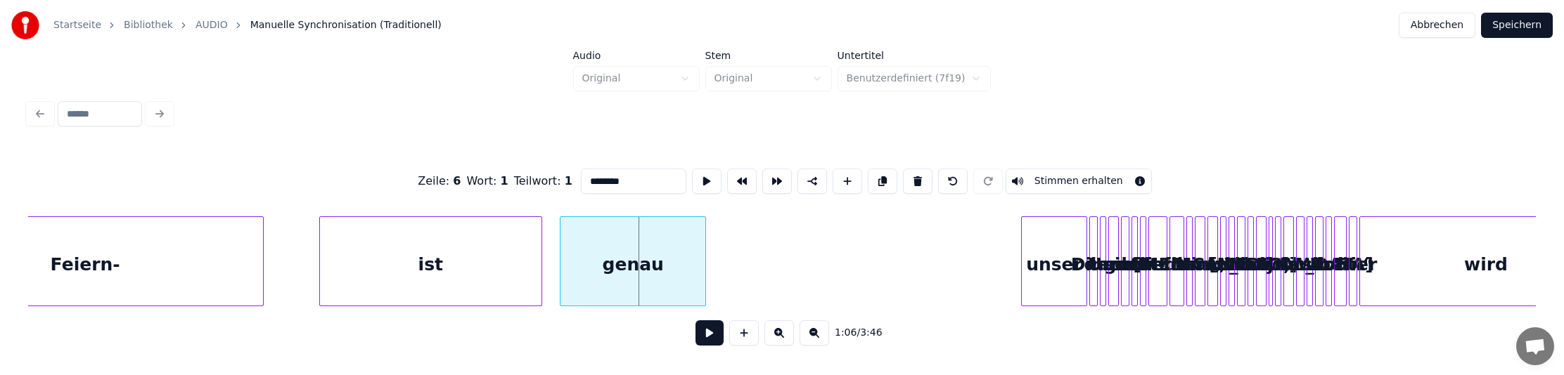
click at [654, 262] on div "genau" at bounding box center [632, 265] width 145 height 96
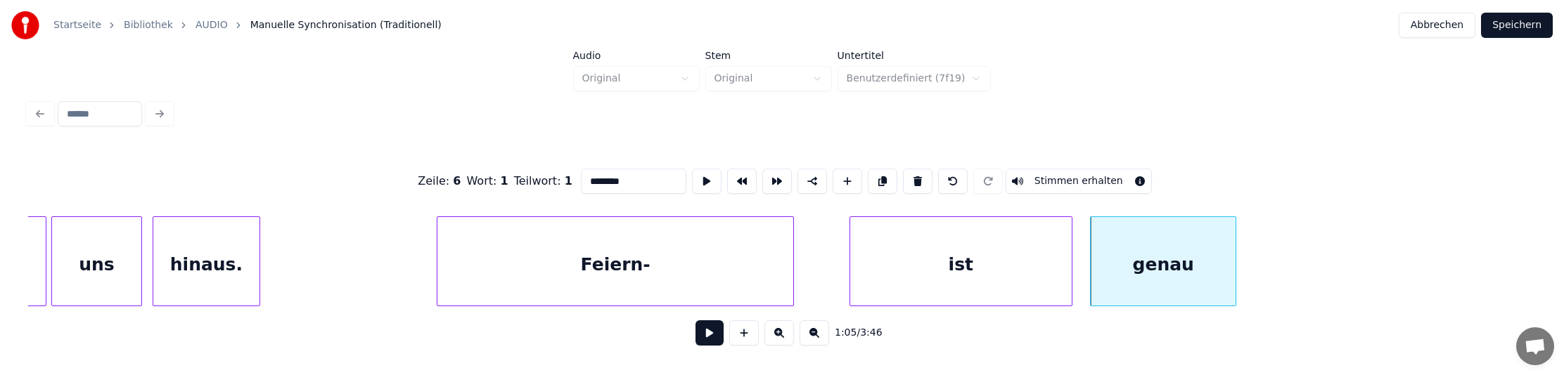
scroll to position [0, 5892]
click at [653, 262] on div at bounding box center [654, 261] width 4 height 89
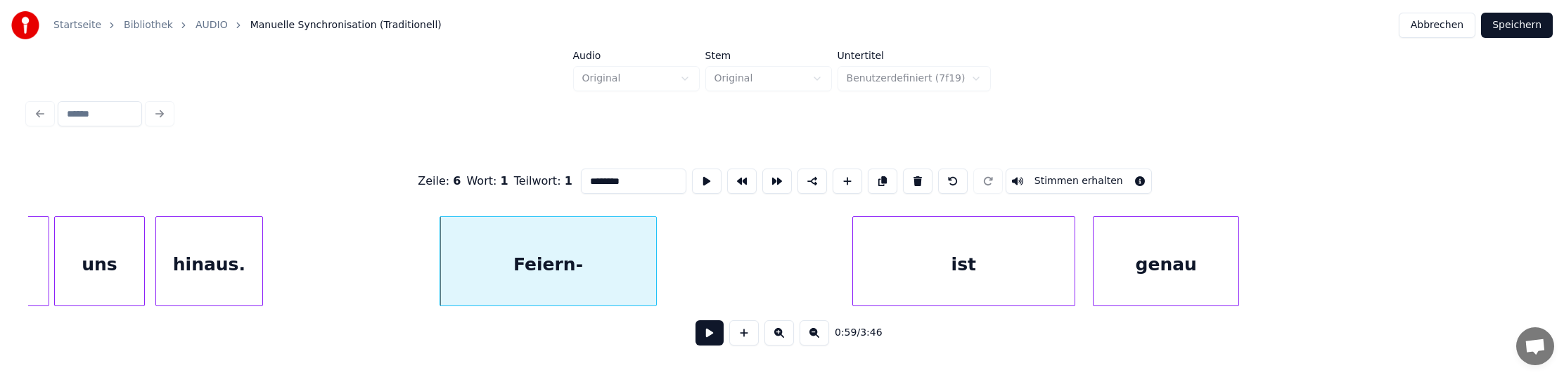
click at [1005, 268] on div "ist" at bounding box center [964, 265] width 222 height 96
type input "***"
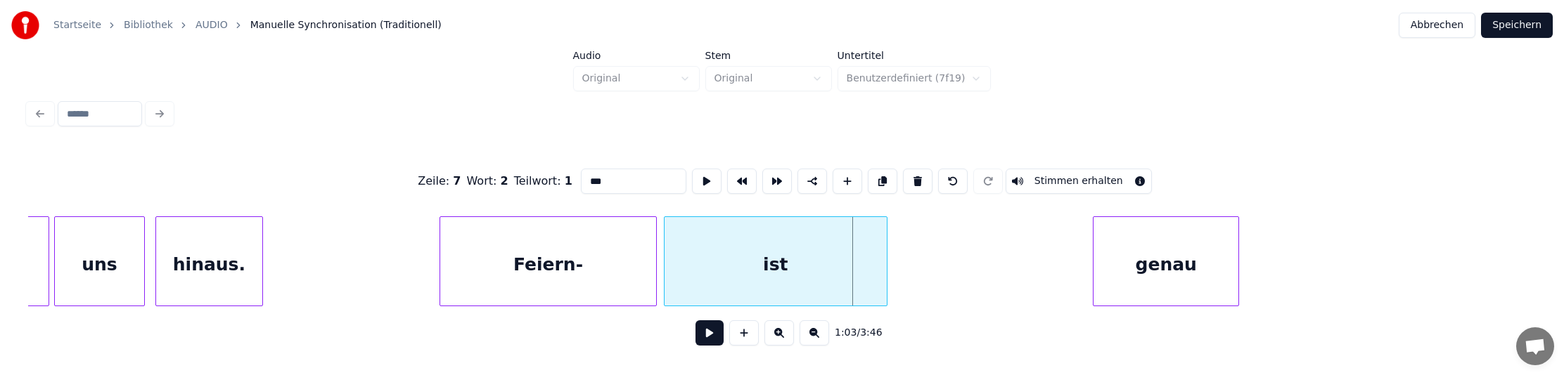
click at [832, 261] on div "ist" at bounding box center [775, 265] width 222 height 96
click at [832, 257] on div at bounding box center [832, 261] width 4 height 89
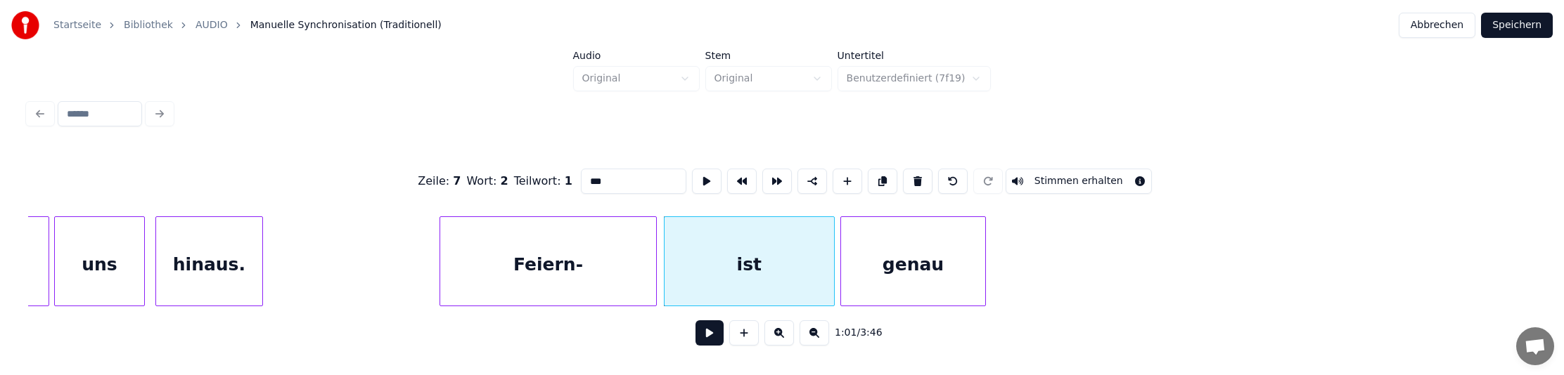
click at [908, 258] on div "genau" at bounding box center [913, 265] width 145 height 96
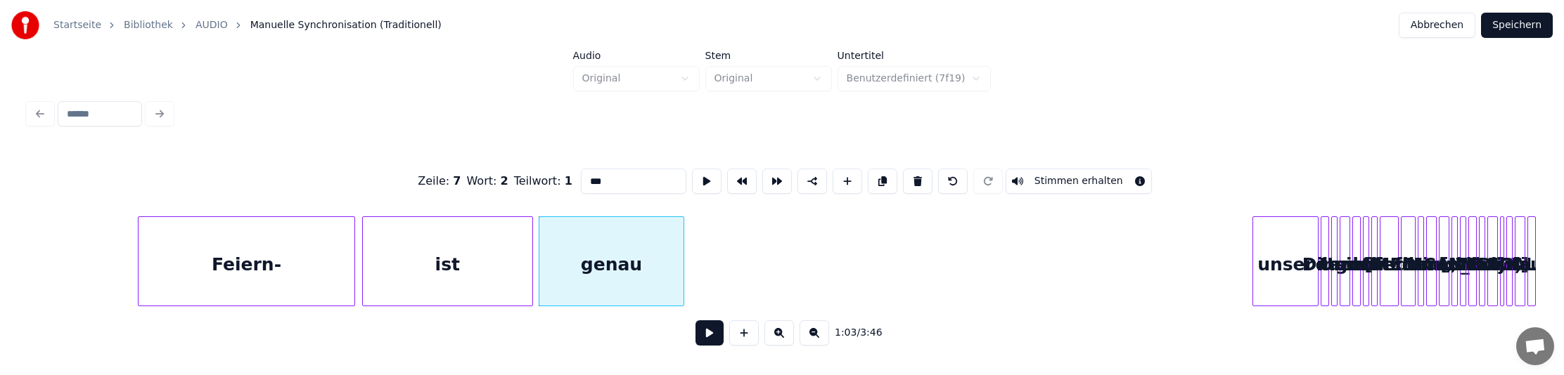
scroll to position [0, 6202]
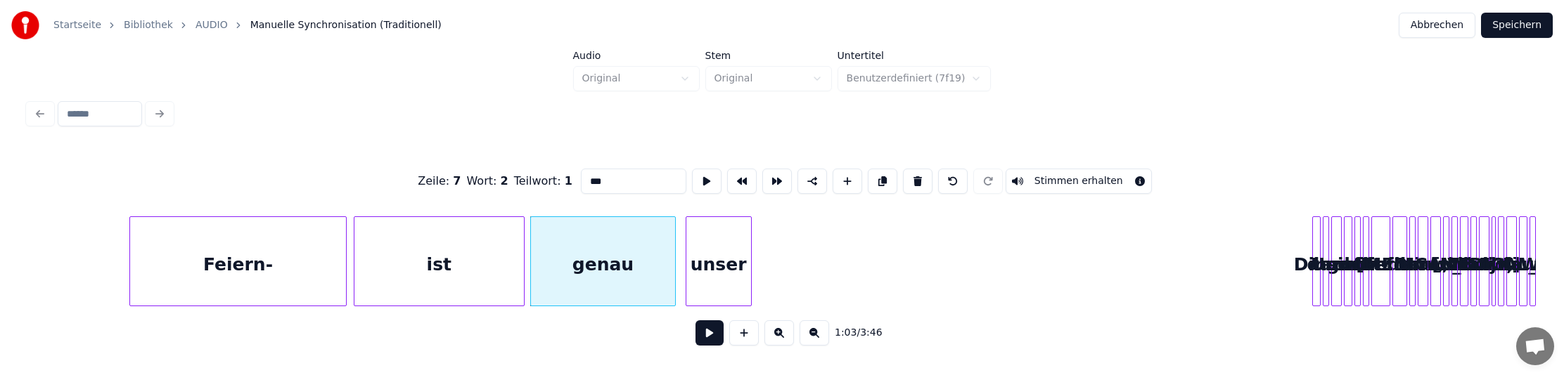
click at [716, 267] on div "unser" at bounding box center [718, 265] width 65 height 96
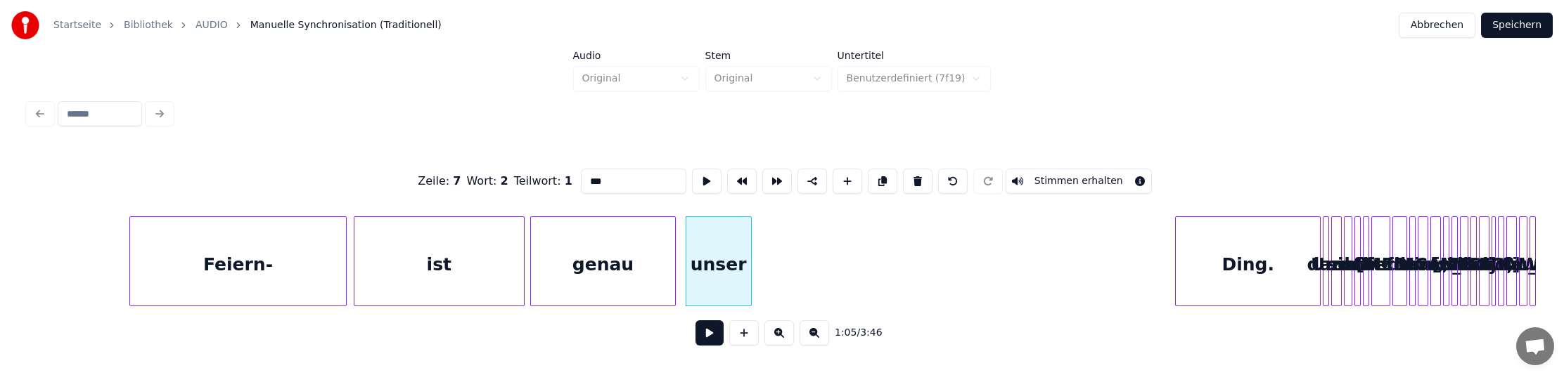
click at [1175, 240] on div at bounding box center [1177, 261] width 4 height 89
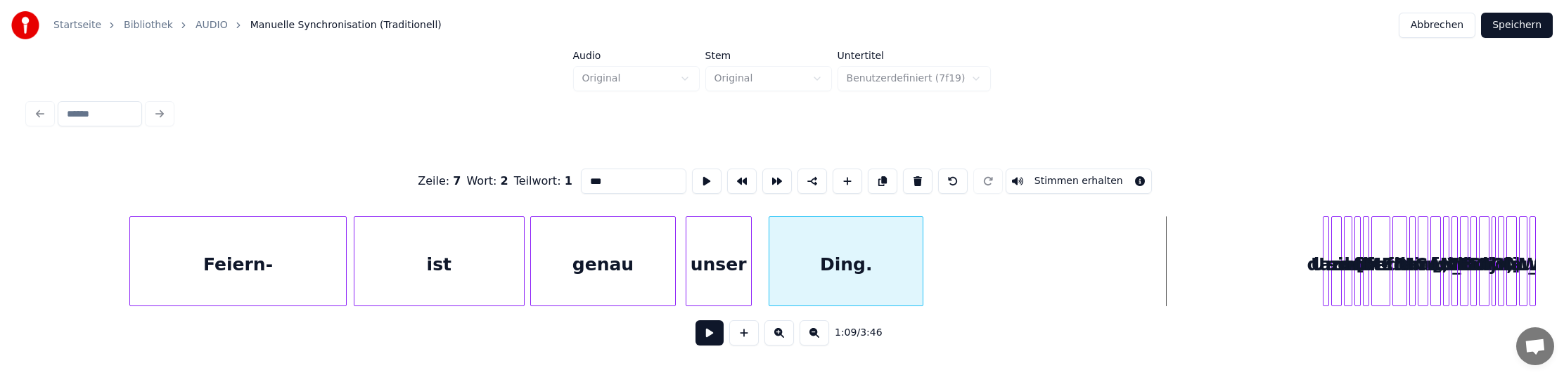
click at [849, 255] on div "Ding." at bounding box center [846, 265] width 154 height 96
click at [467, 272] on div "ist" at bounding box center [438, 265] width 169 height 96
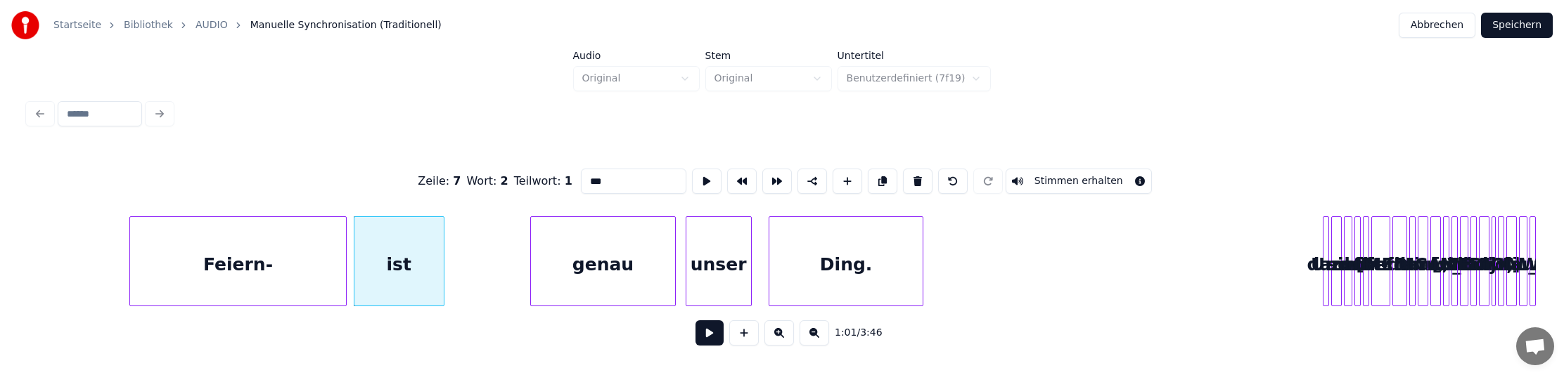
click at [439, 258] on div at bounding box center [441, 261] width 4 height 89
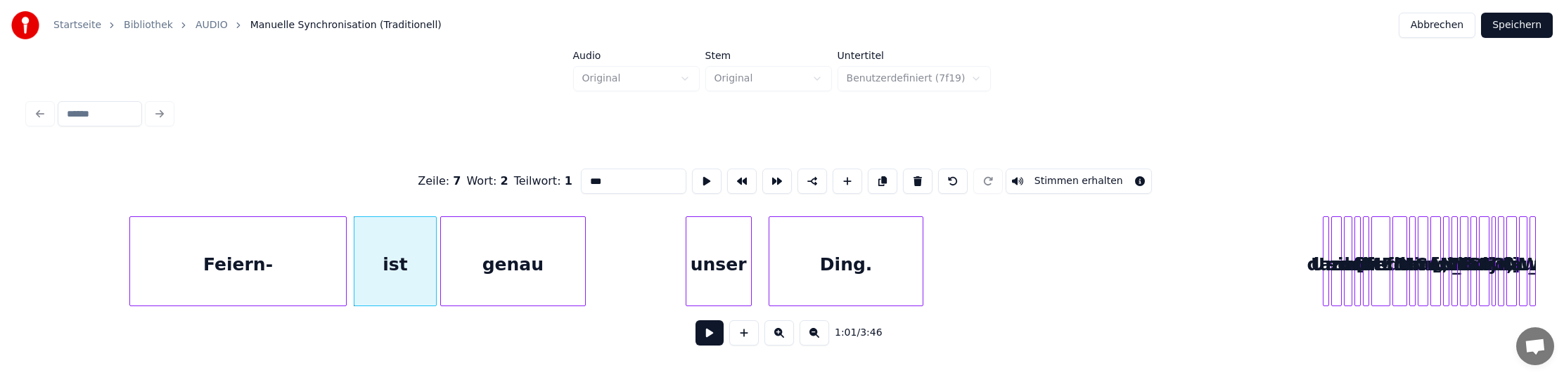
click at [545, 269] on div "genau" at bounding box center [513, 265] width 145 height 96
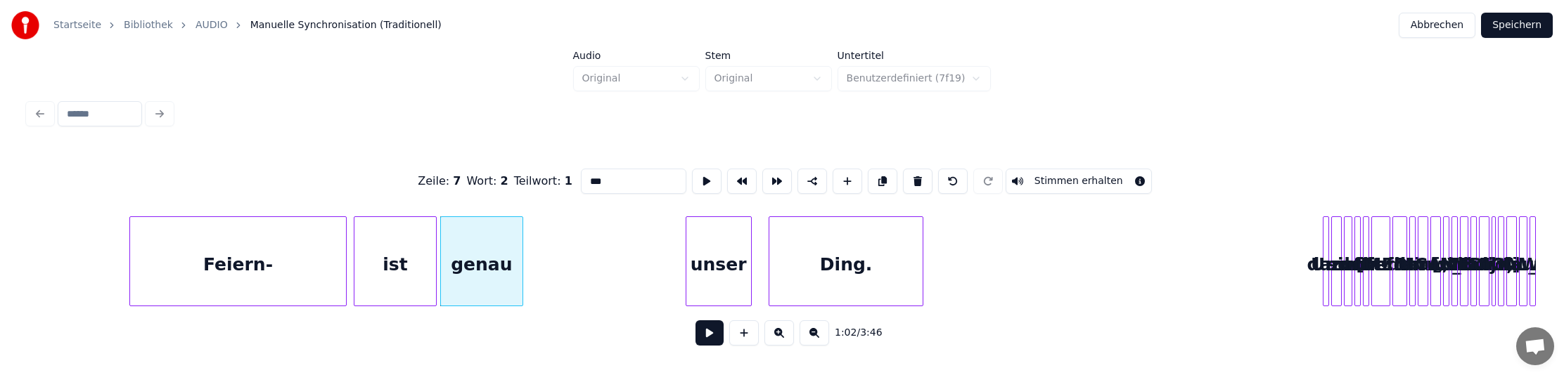
click at [522, 263] on div at bounding box center [520, 261] width 4 height 89
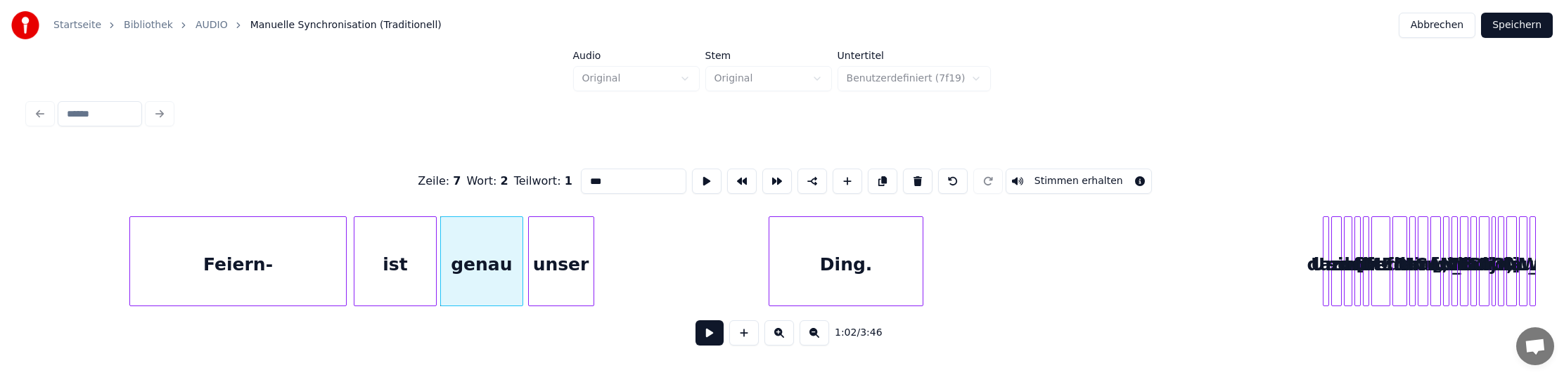
click at [576, 264] on div "unser" at bounding box center [561, 265] width 65 height 96
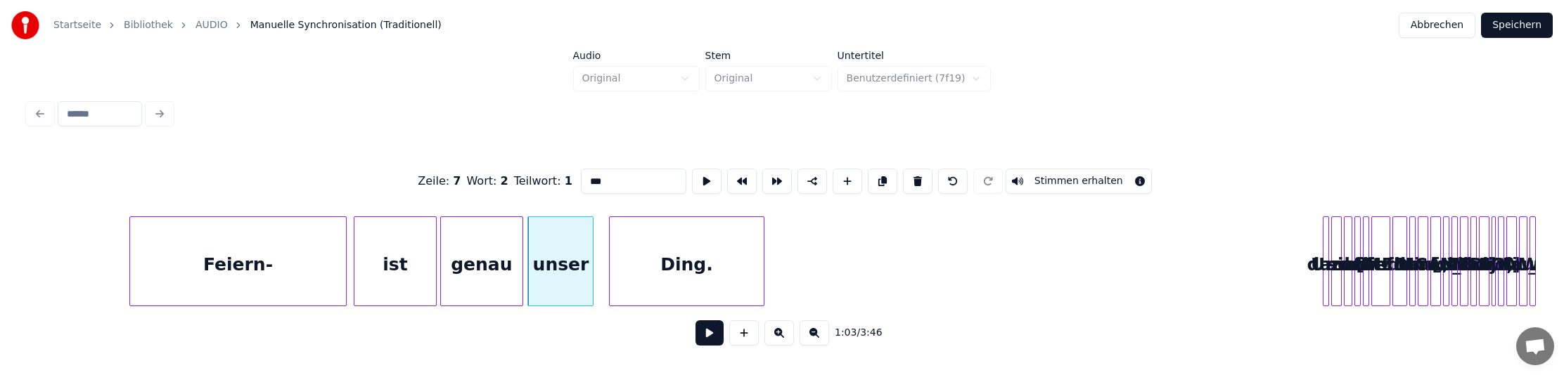
click at [697, 264] on div "Ding." at bounding box center [687, 265] width 154 height 96
